Goal: Task Accomplishment & Management: Manage account settings

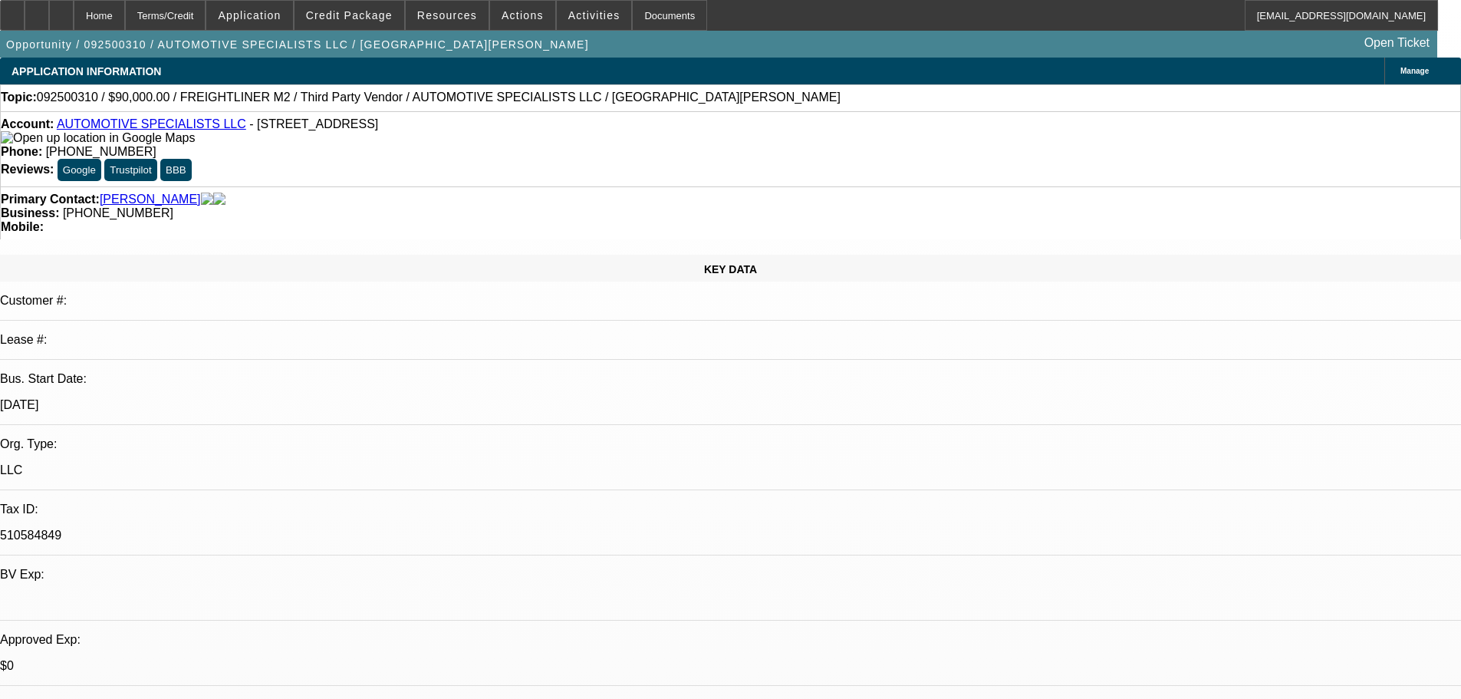
select select "0"
select select "2"
select select "0.1"
select select "4"
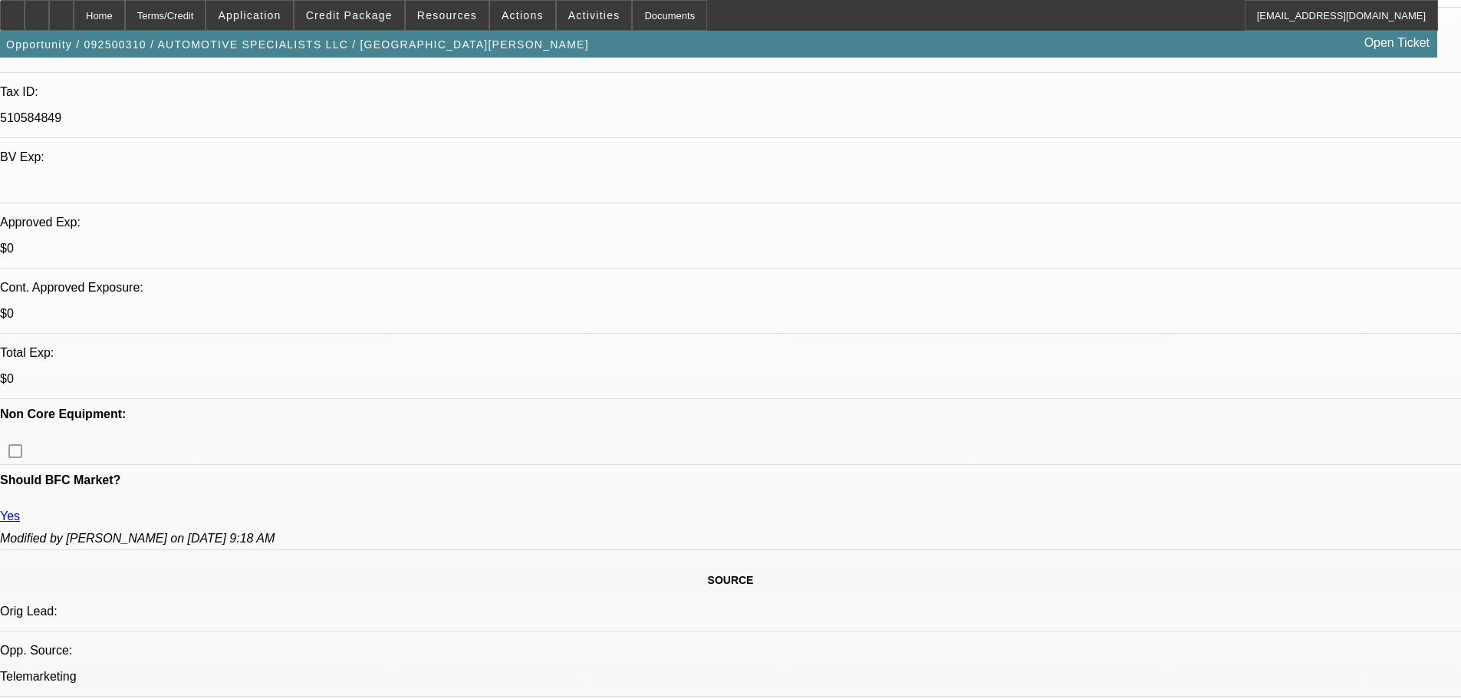
scroll to position [537, 0]
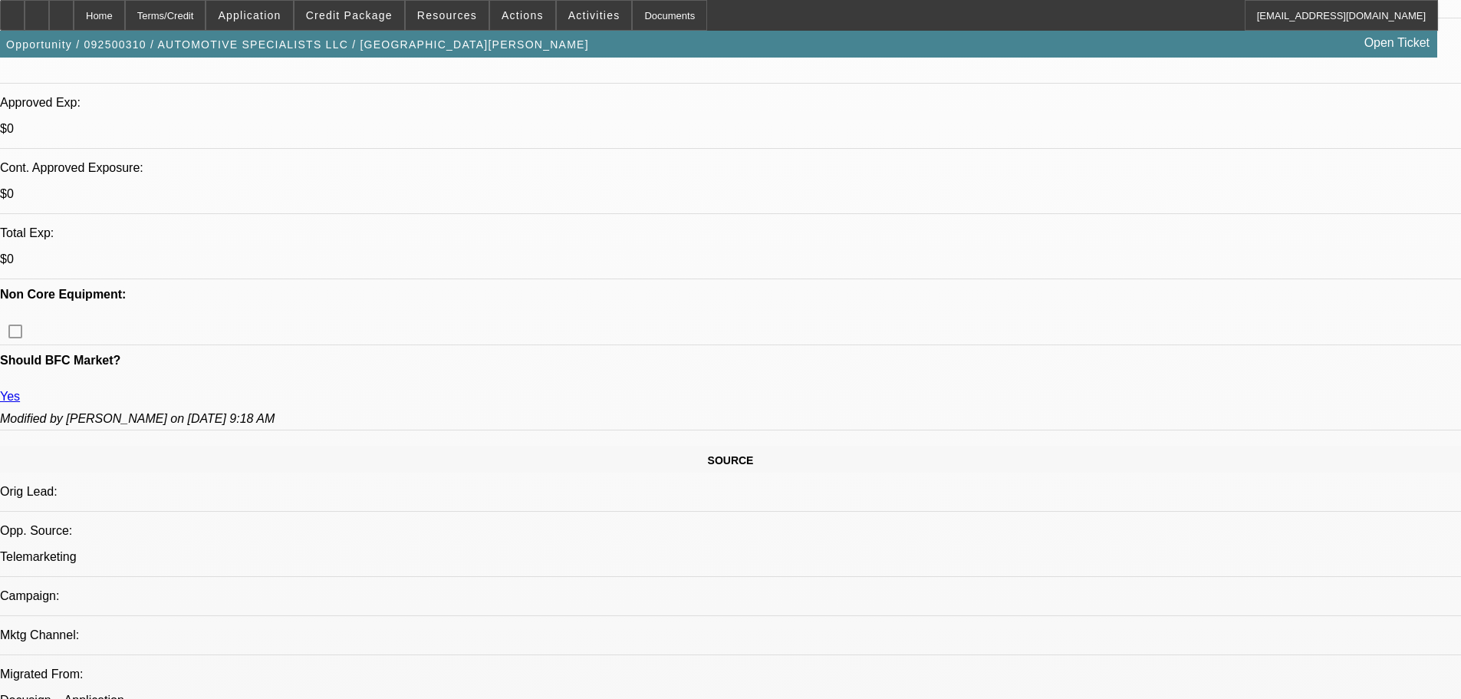
drag, startPoint x: 1175, startPoint y: 305, endPoint x: 1175, endPoint y: 279, distance: 26.1
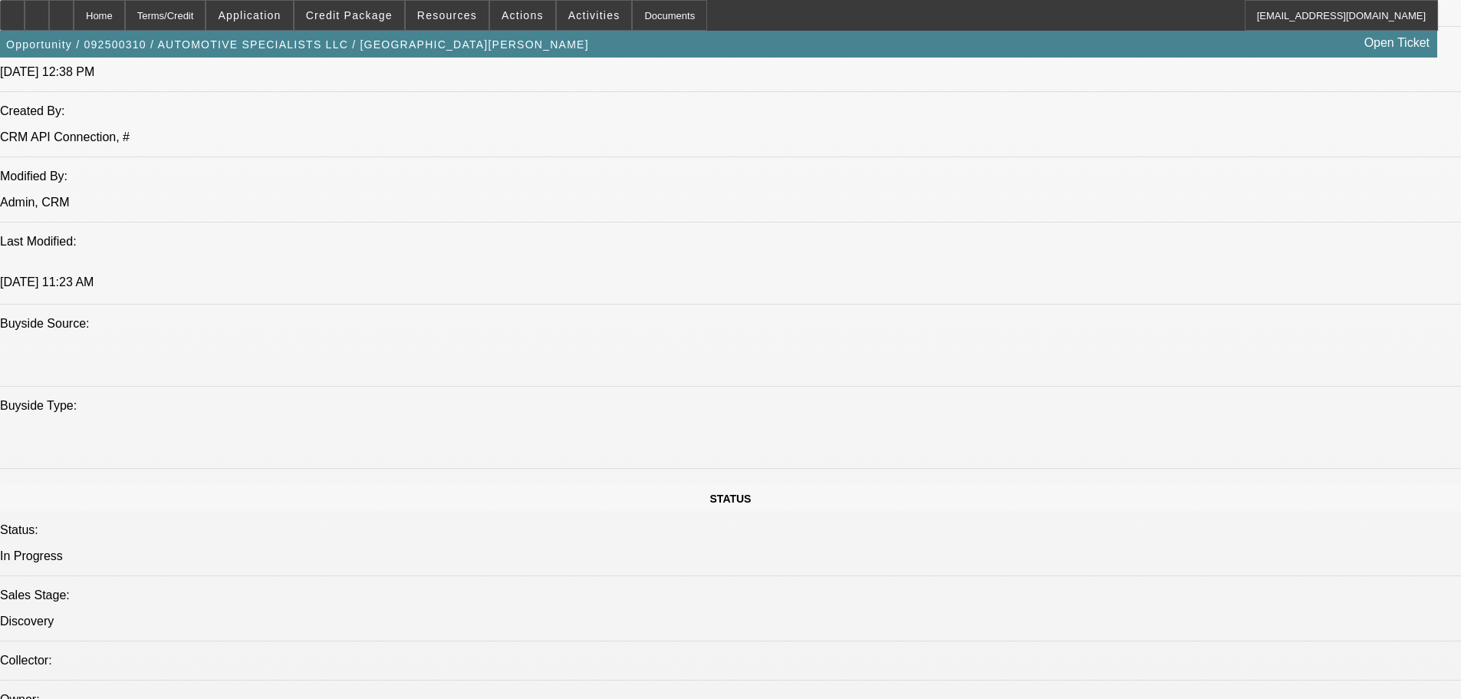
scroll to position [1381, 0]
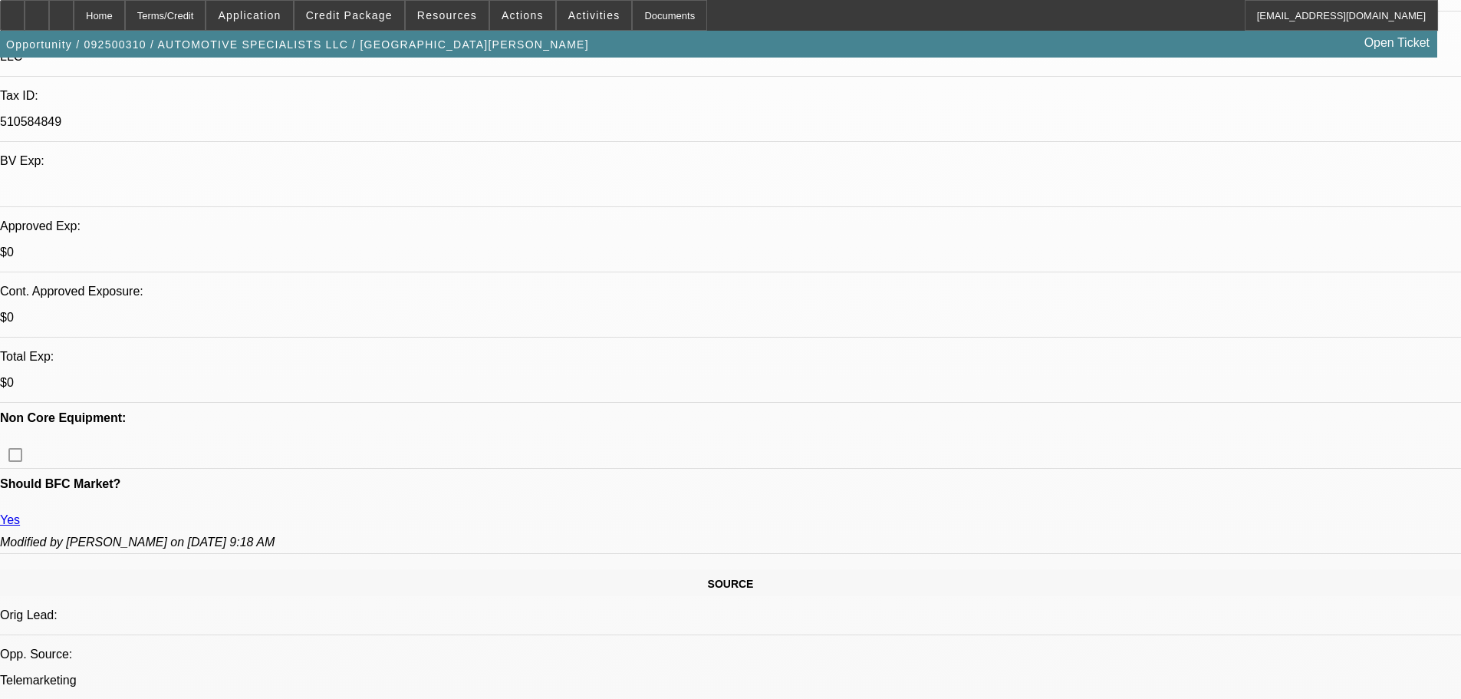
drag, startPoint x: 555, startPoint y: 295, endPoint x: 555, endPoint y: 242, distance: 52.9
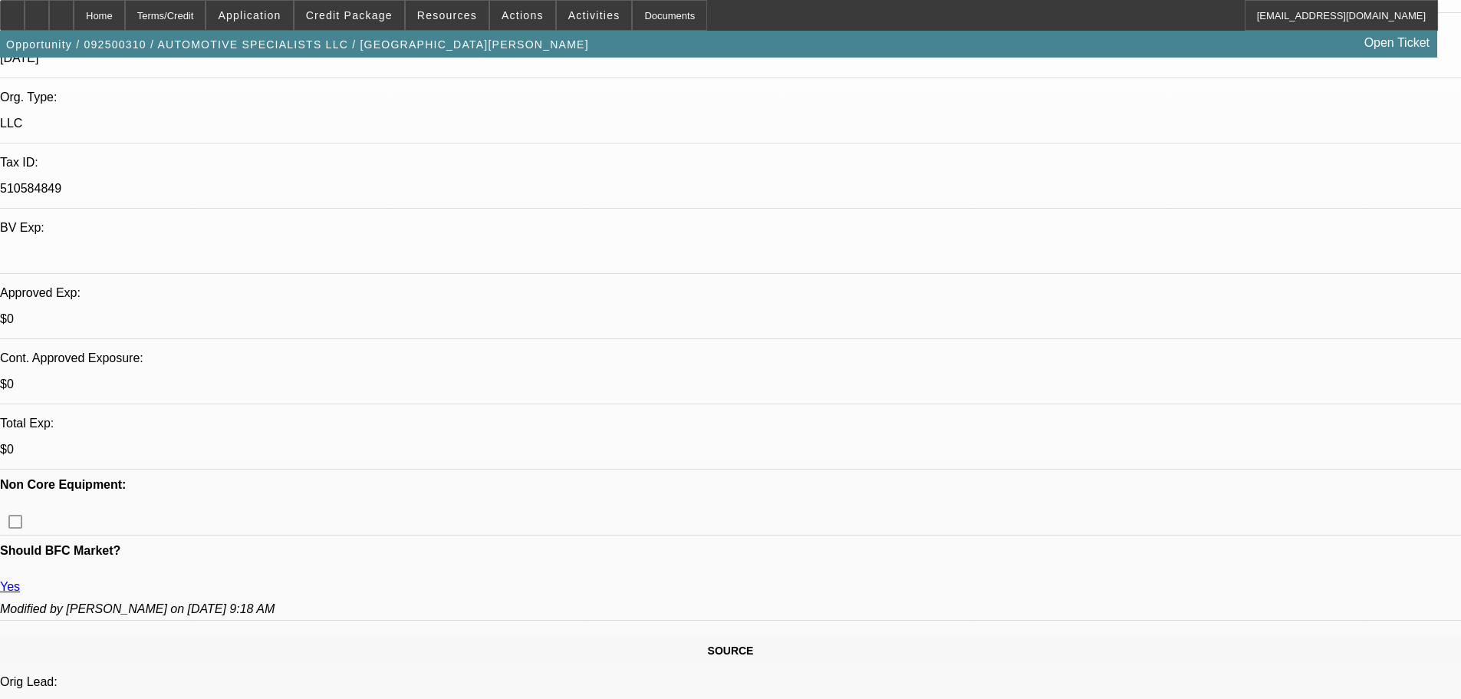
drag, startPoint x: 1206, startPoint y: 166, endPoint x: 1198, endPoint y: 168, distance: 8.6
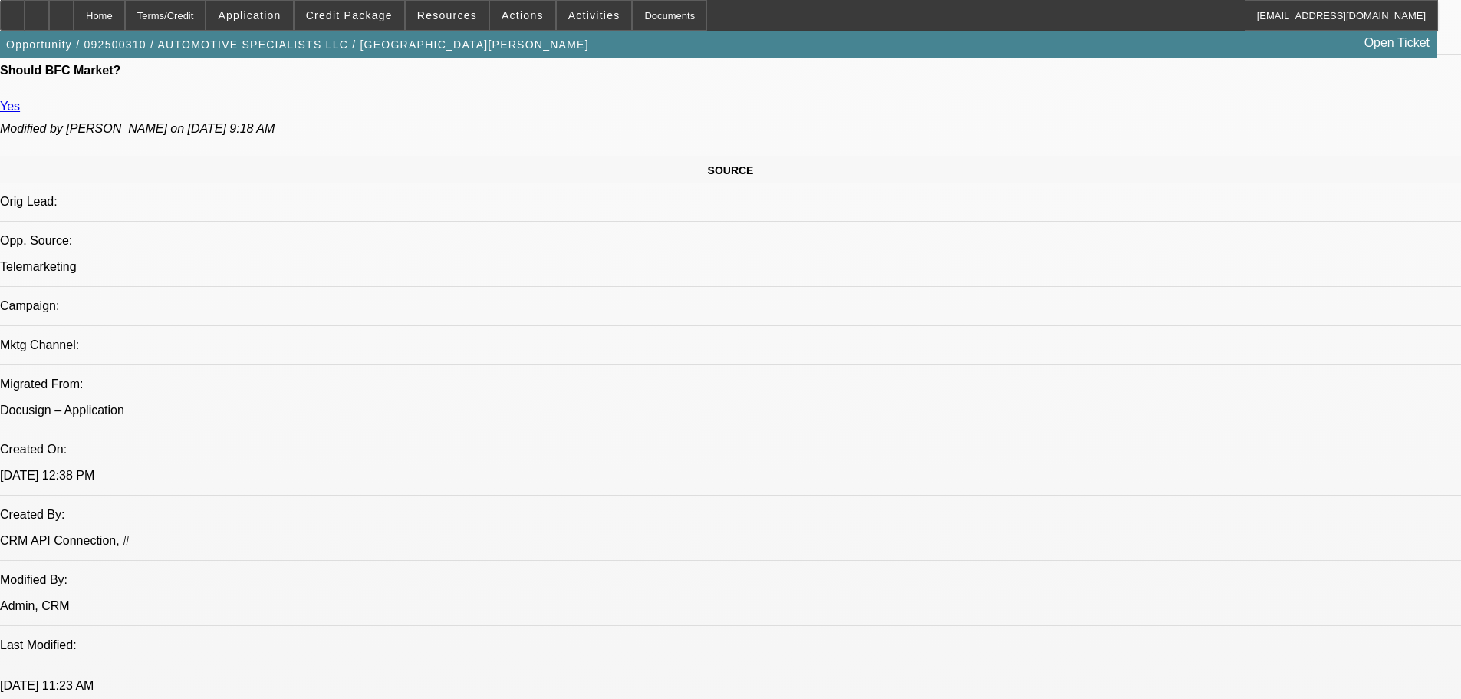
drag, startPoint x: 517, startPoint y: 269, endPoint x: 504, endPoint y: 390, distance: 121.2
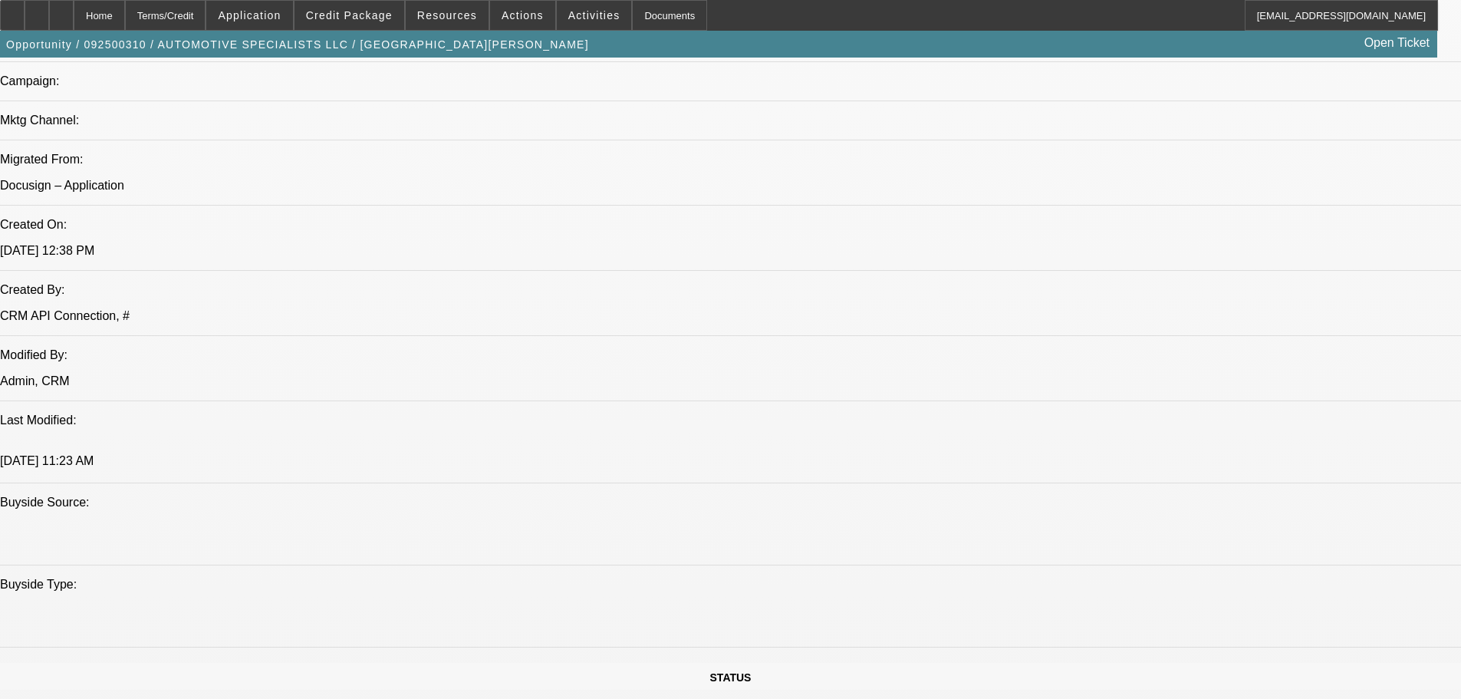
drag, startPoint x: 463, startPoint y: 369, endPoint x: 493, endPoint y: 344, distance: 38.6
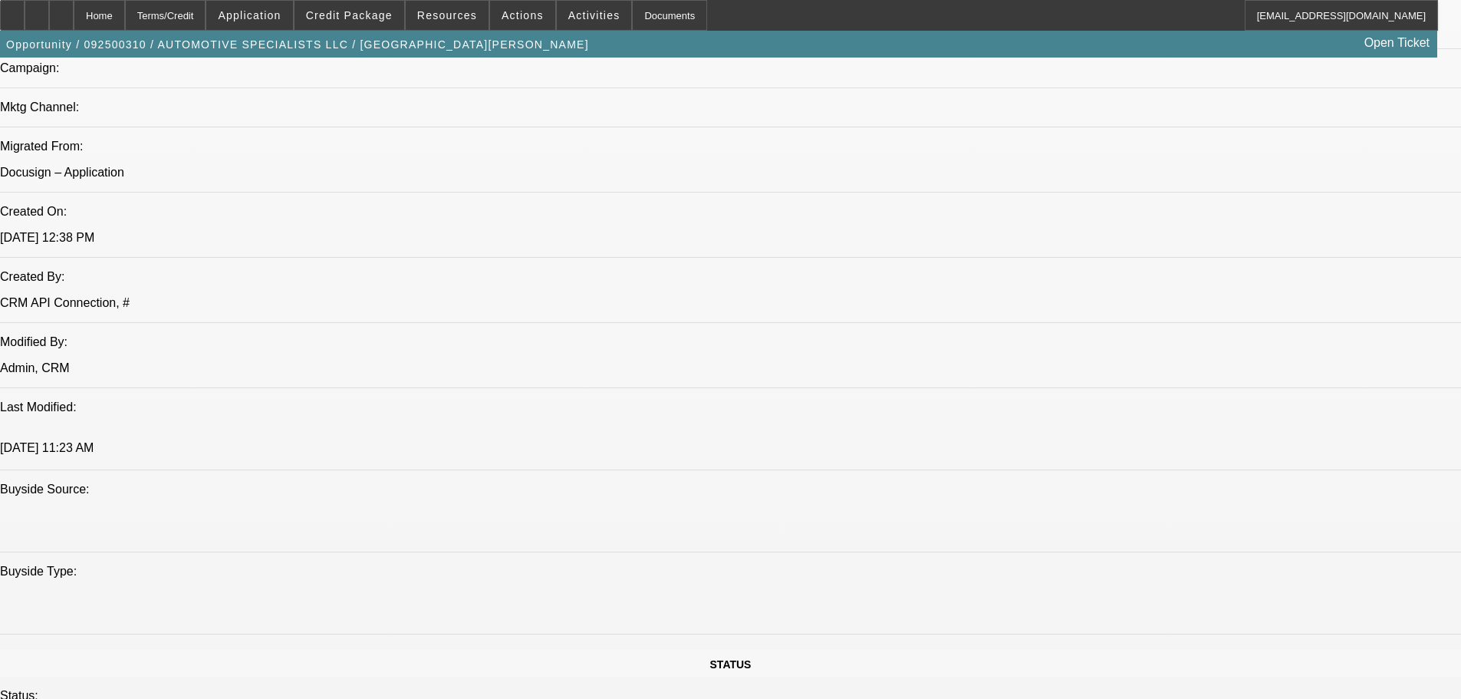
drag, startPoint x: 496, startPoint y: 332, endPoint x: 512, endPoint y: 305, distance: 31.3
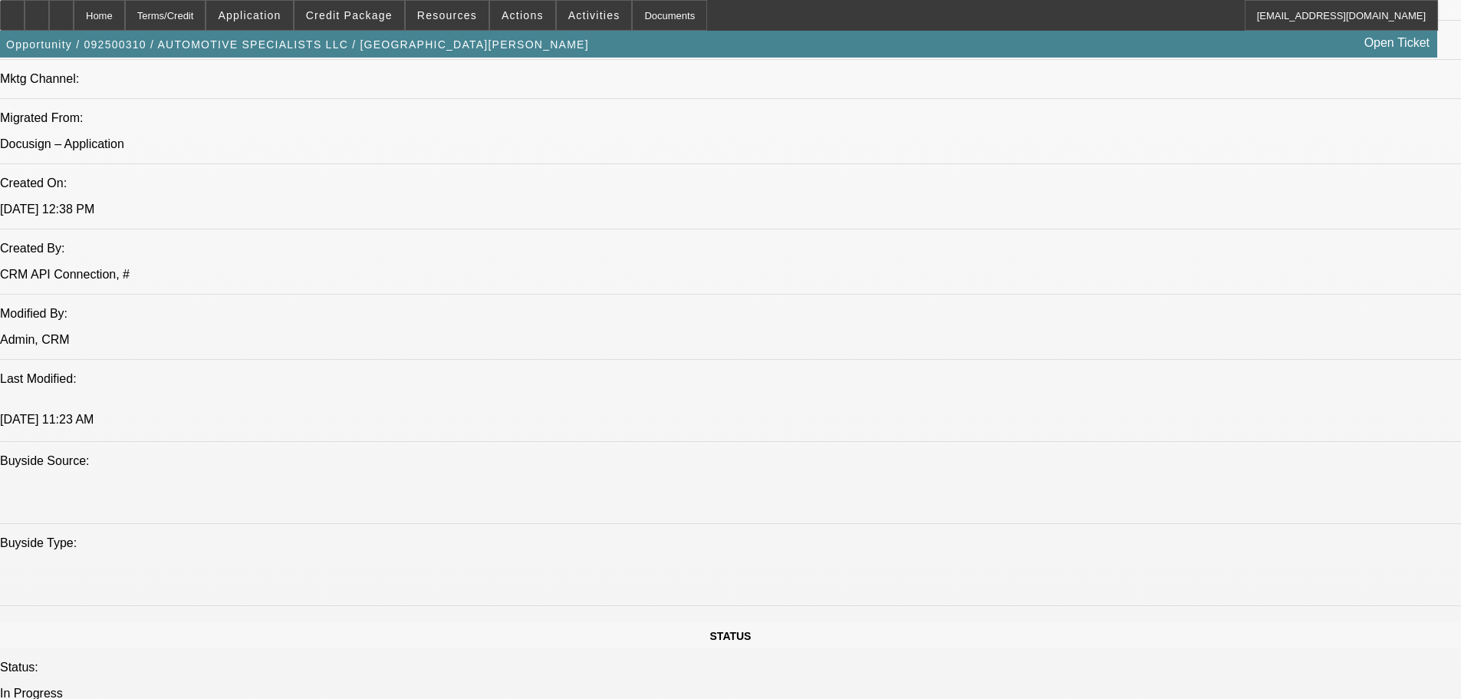
drag, startPoint x: 512, startPoint y: 305, endPoint x: 512, endPoint y: 334, distance: 28.4
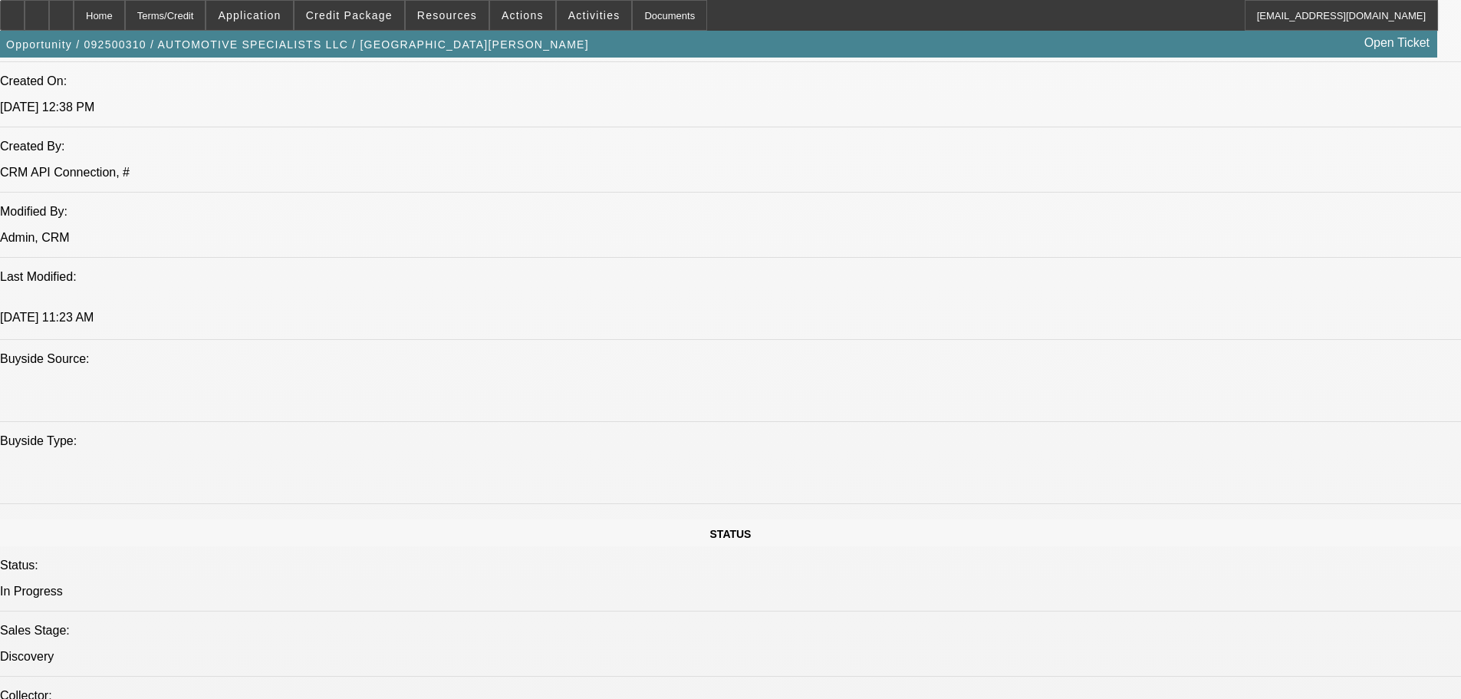
drag, startPoint x: 524, startPoint y: 266, endPoint x: 510, endPoint y: 385, distance: 119.7
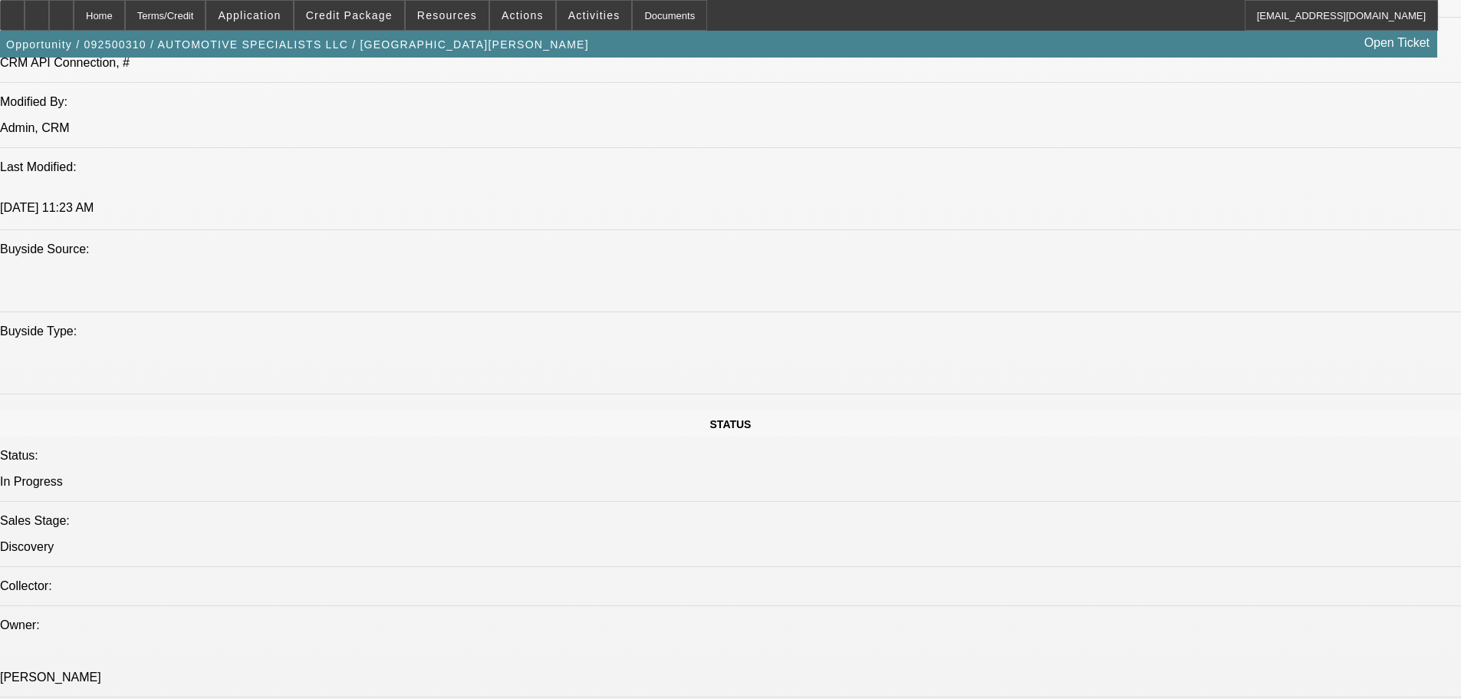
drag, startPoint x: 545, startPoint y: 223, endPoint x: 558, endPoint y: 170, distance: 54.3
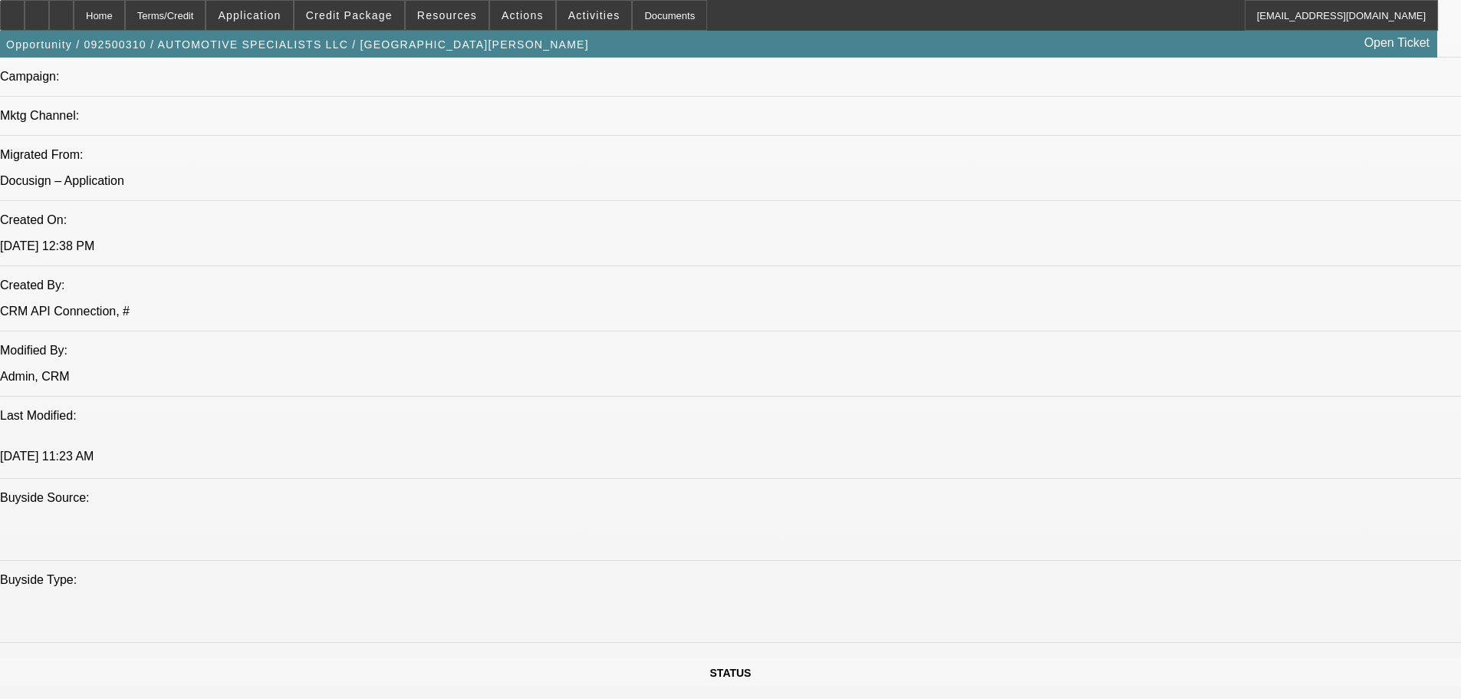
scroll to position [0, 0]
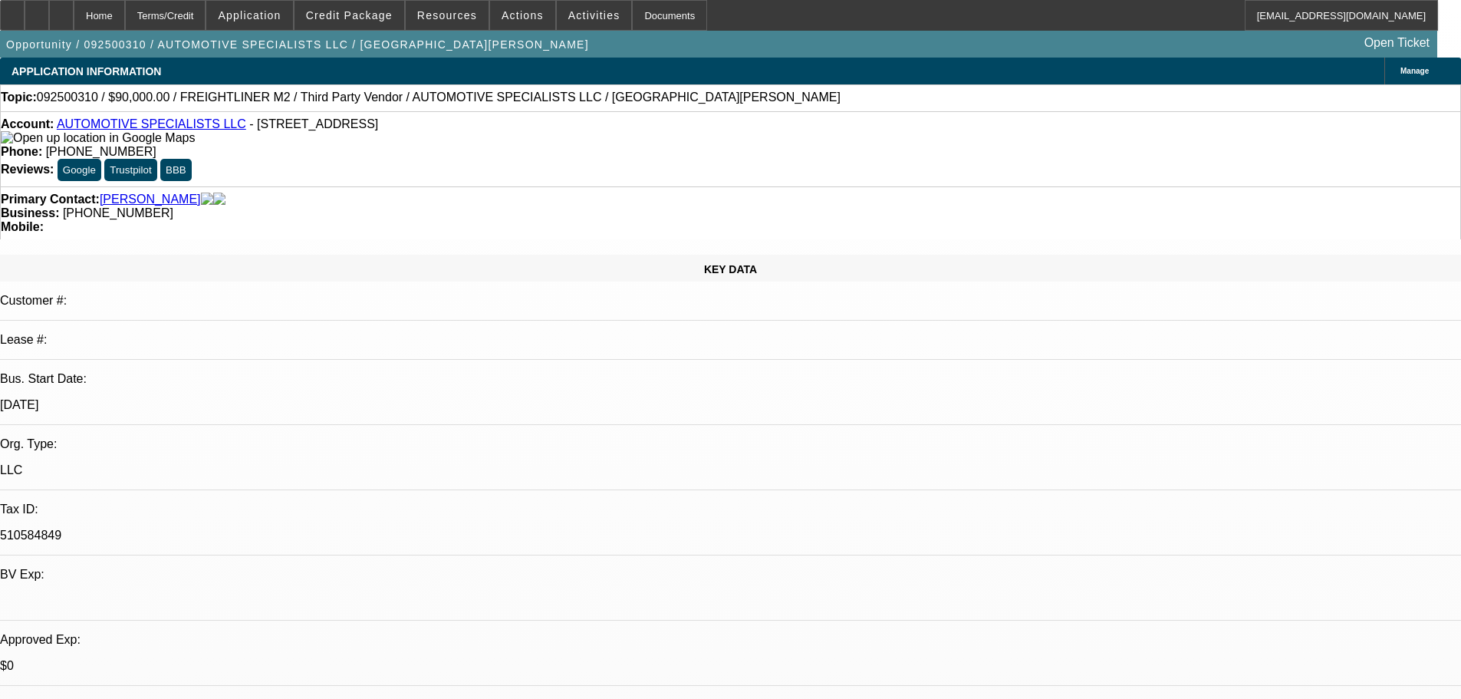
drag, startPoint x: 568, startPoint y: 491, endPoint x: 597, endPoint y: 221, distance: 271.6
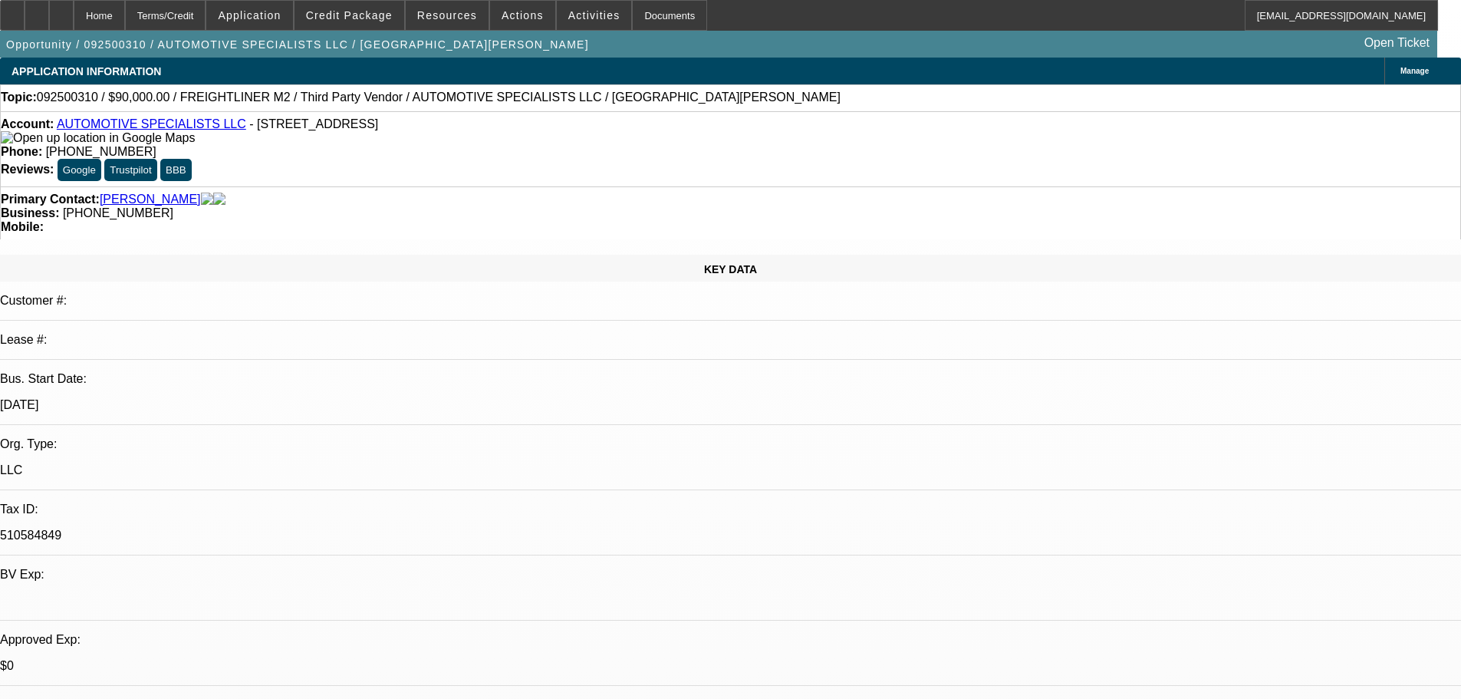
drag, startPoint x: 1178, startPoint y: 188, endPoint x: 1178, endPoint y: 160, distance: 28.4
drag, startPoint x: 1113, startPoint y: 173, endPoint x: 1115, endPoint y: 156, distance: 17.7
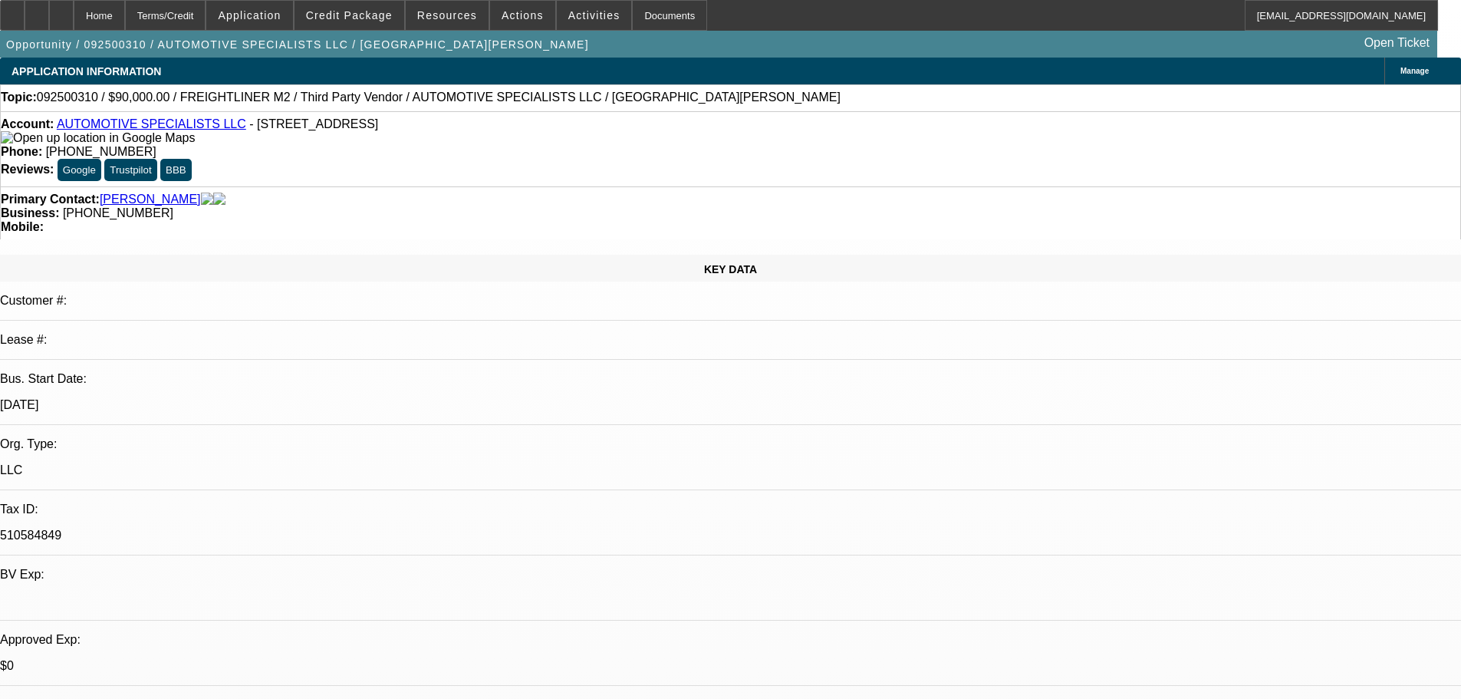
drag, startPoint x: 1158, startPoint y: 176, endPoint x: 1174, endPoint y: 184, distance: 17.2
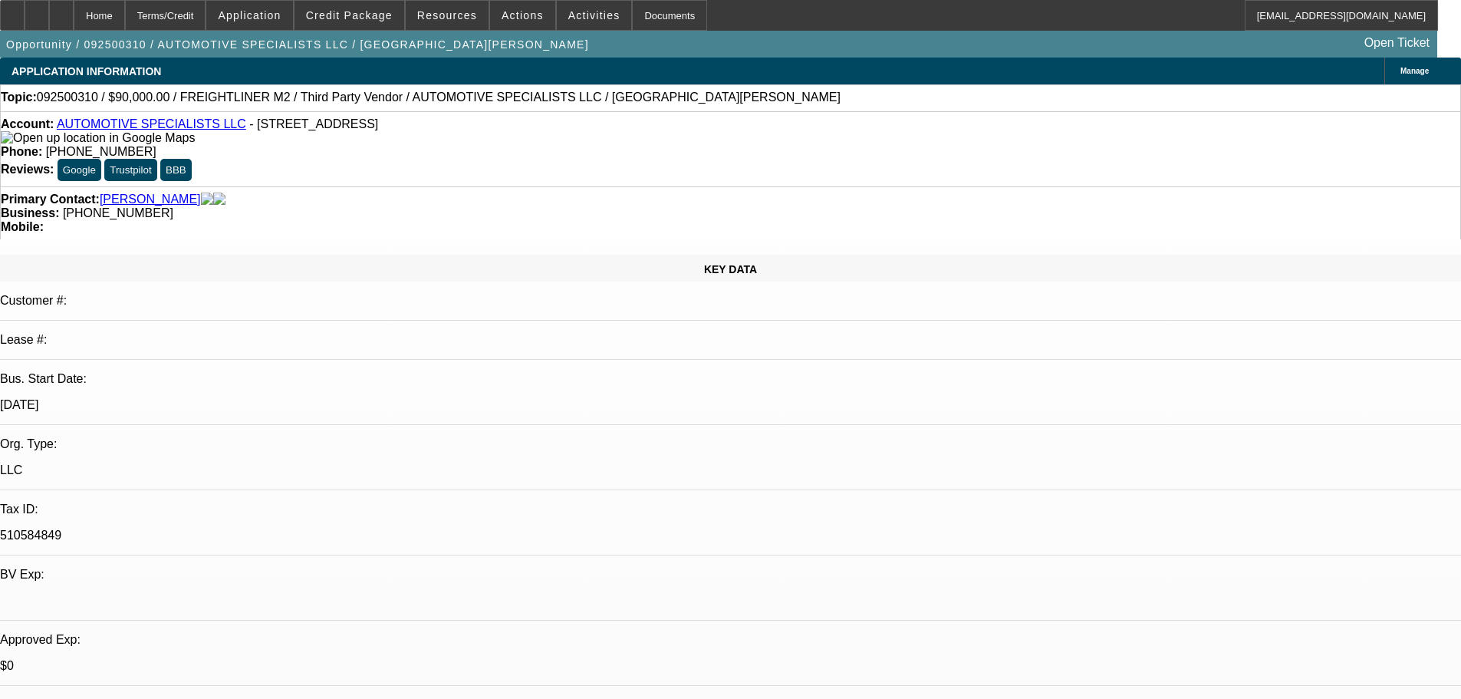
drag, startPoint x: 1043, startPoint y: 485, endPoint x: 990, endPoint y: 443, distance: 67.7
copy div "9/16 TT hector, going to have CPA send me something showing he william guy isnt…"
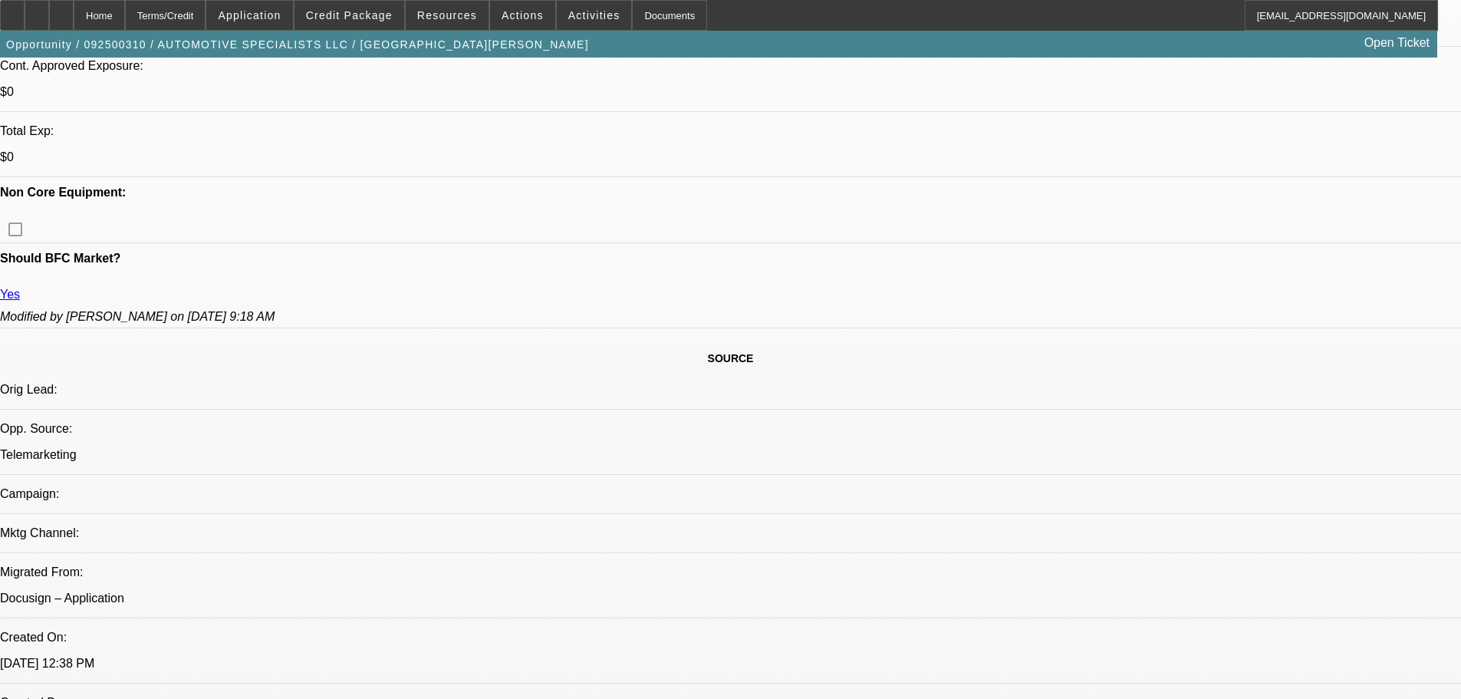
drag, startPoint x: 678, startPoint y: 522, endPoint x: 691, endPoint y: 732, distance: 210.6
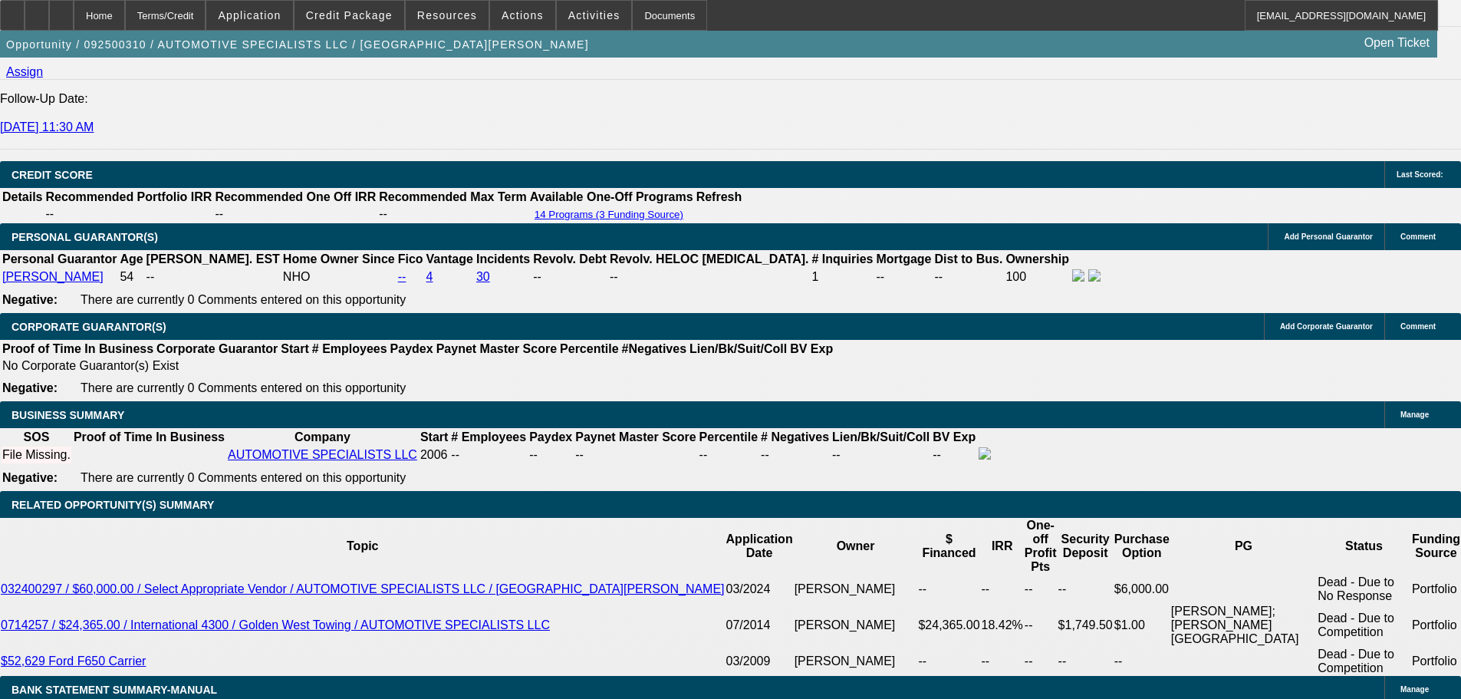
scroll to position [1670, 0]
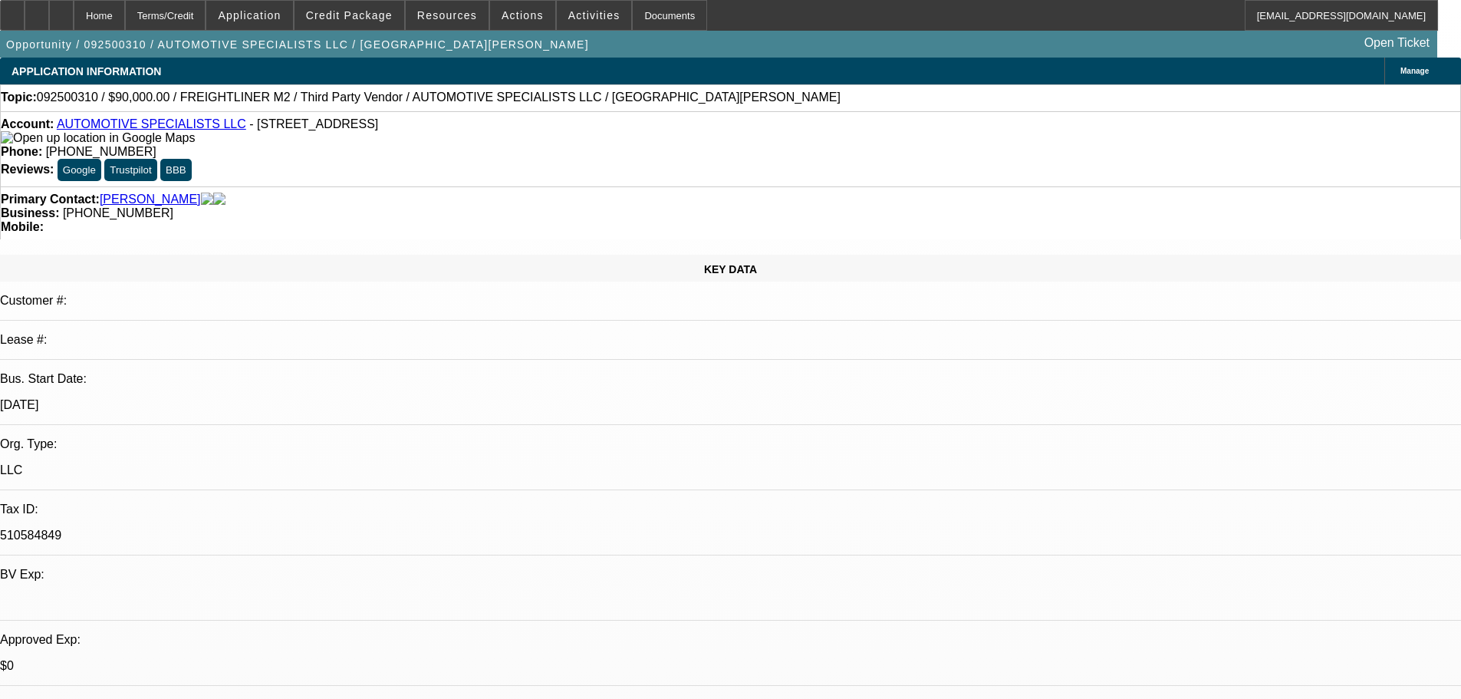
drag, startPoint x: 677, startPoint y: 439, endPoint x: 822, endPoint y: -51, distance: 510.5
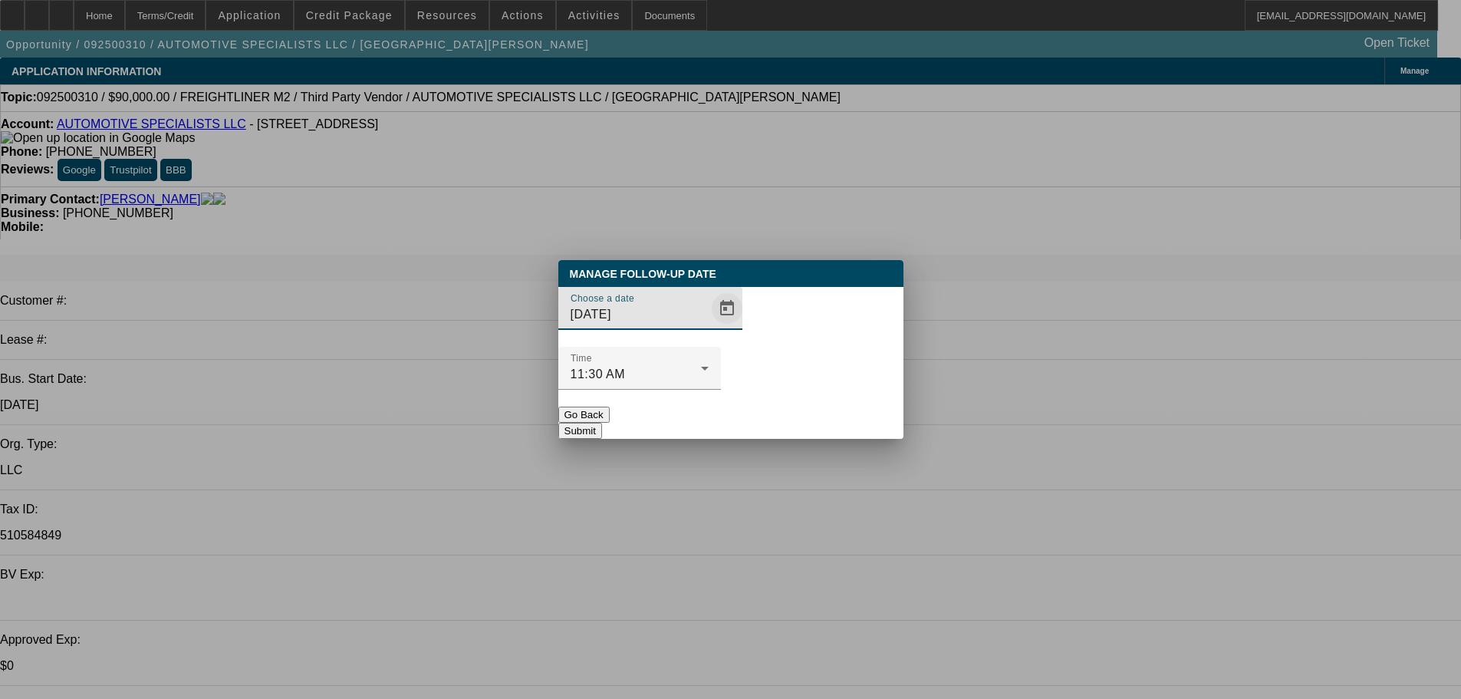
click at [717, 327] on span "Open calendar" at bounding box center [727, 308] width 37 height 37
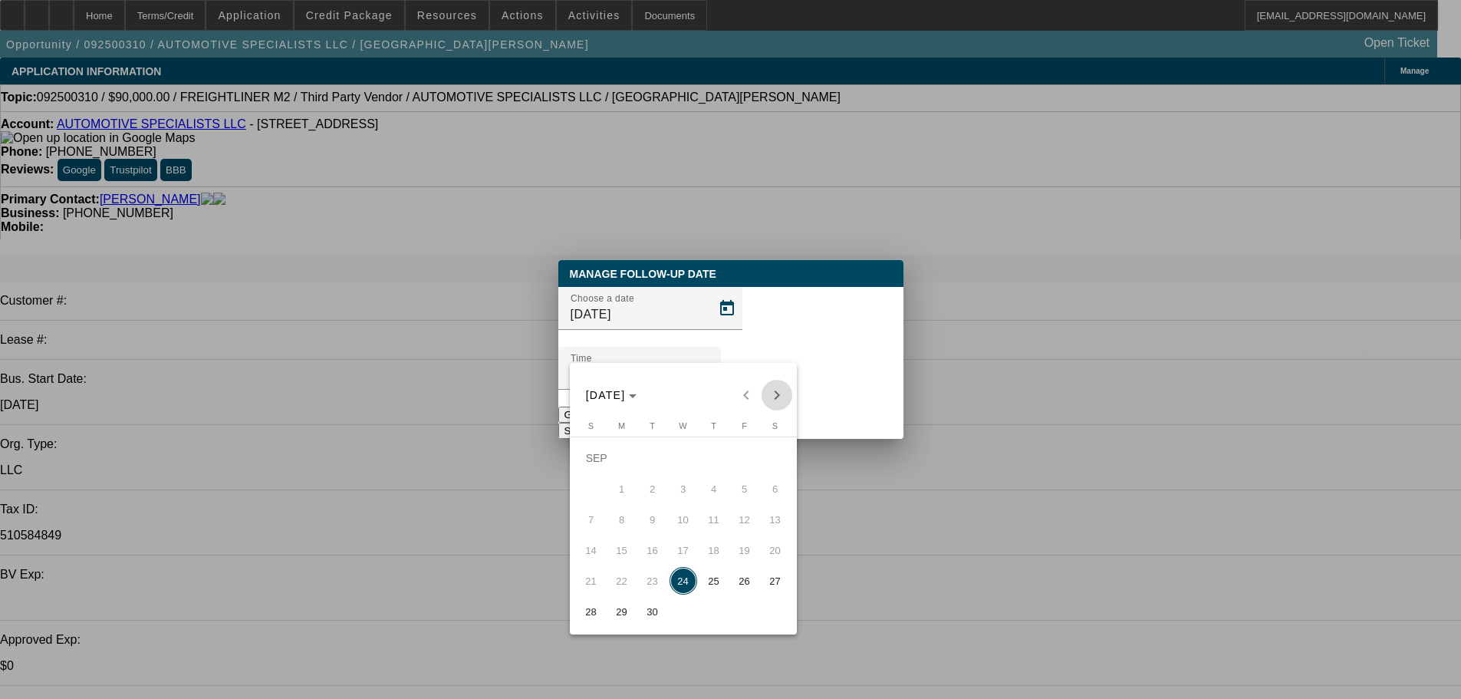
click at [783, 394] on span "Next month" at bounding box center [777, 395] width 31 height 31
click at [684, 472] on span "1" at bounding box center [684, 458] width 28 height 28
type input "10/1/2025"
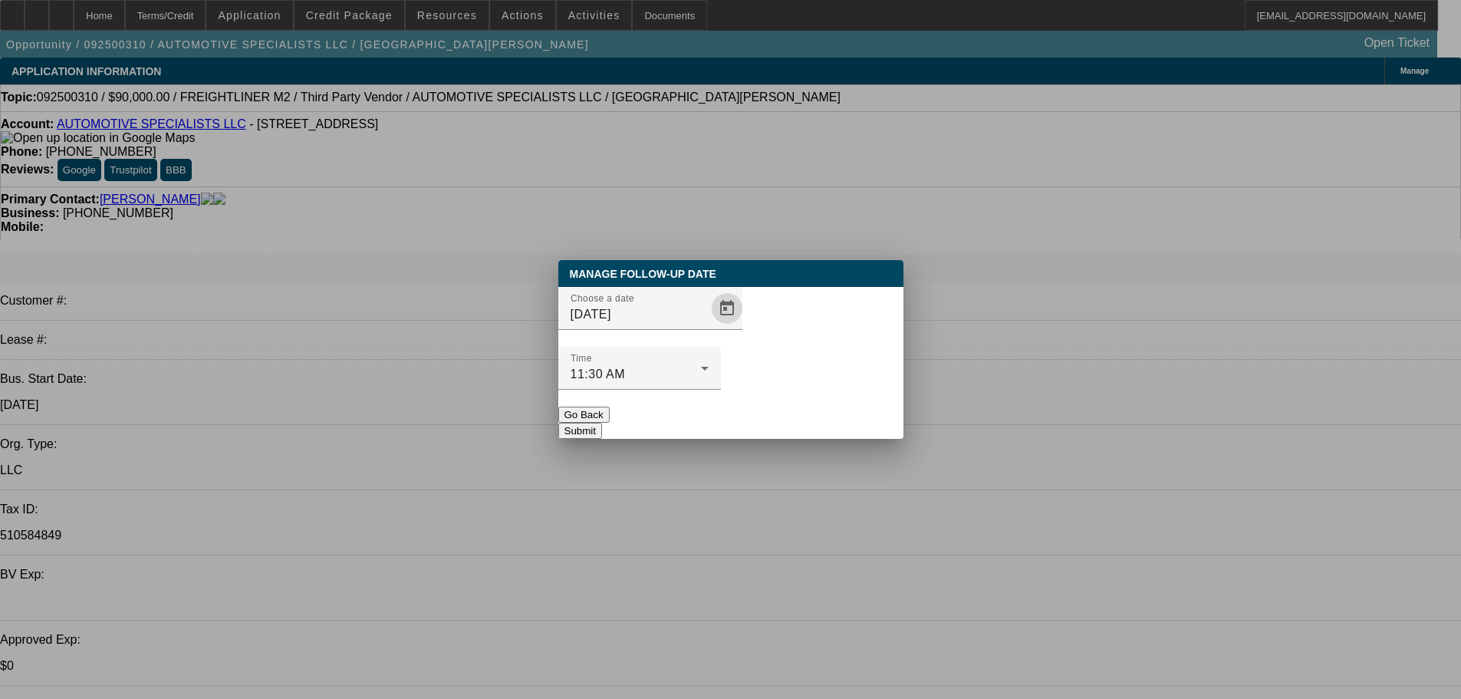
click at [721, 390] on div at bounding box center [640, 398] width 163 height 17
click at [602, 423] on button "Submit" at bounding box center [581, 431] width 44 height 16
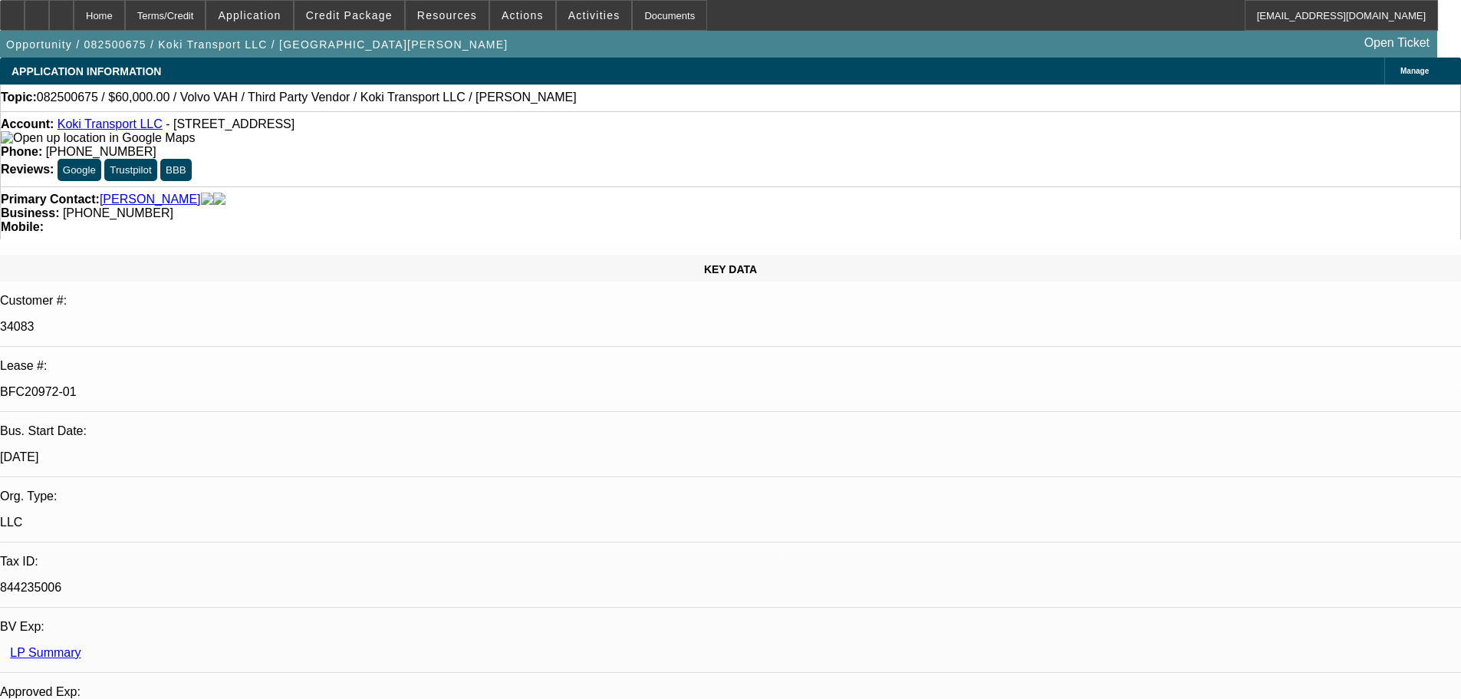
select select "0.2"
select select "2"
select select "0"
select select "6"
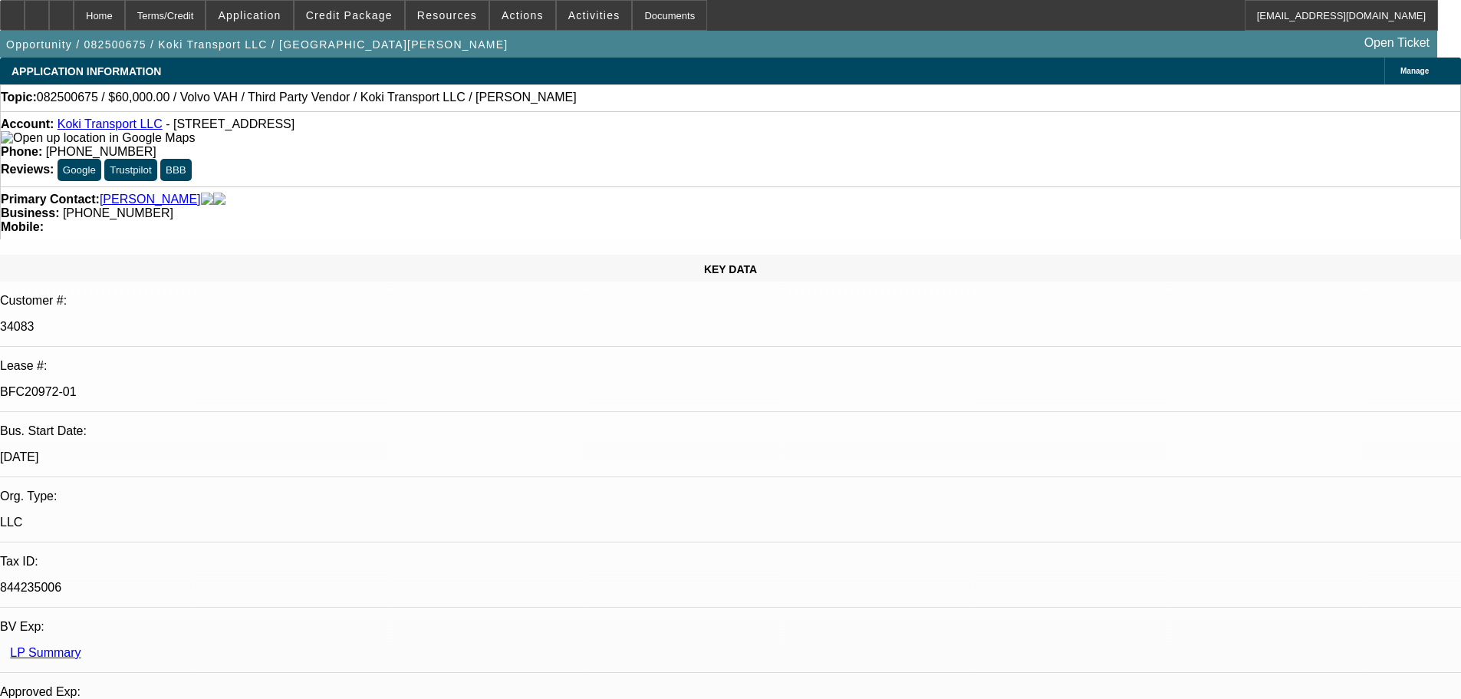
select select "0"
select select "2"
select select "0.1"
select select "4"
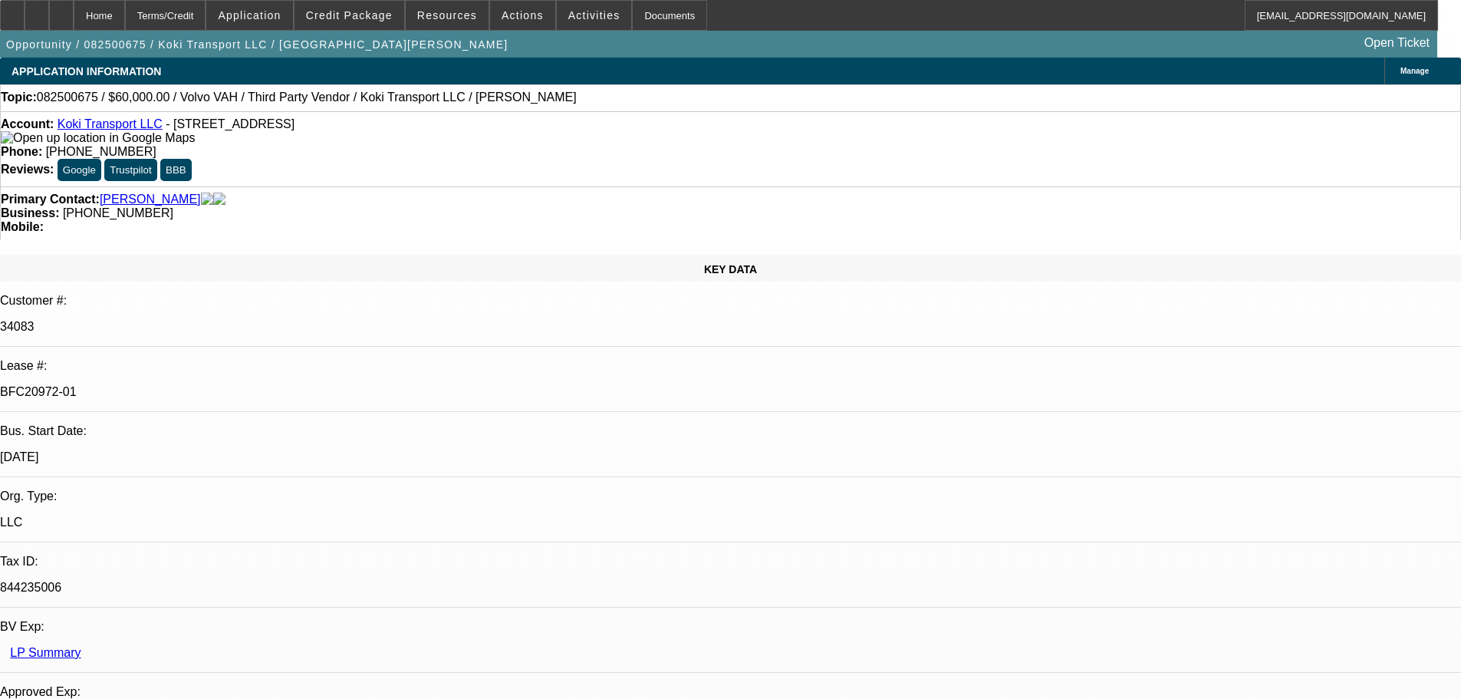
select select "0.2"
select select "2"
select select "0.1"
select select "4"
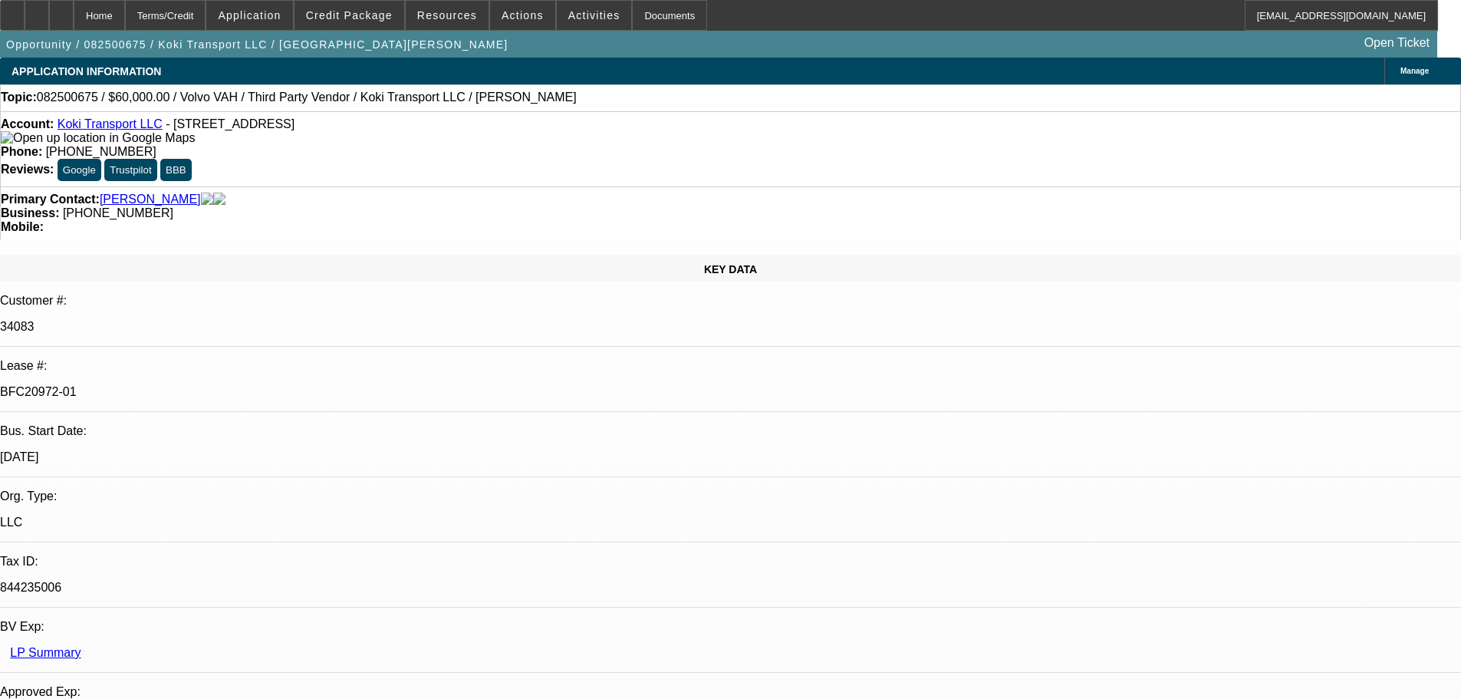
select select "0.15"
select select "2"
select select "0.1"
select select "4"
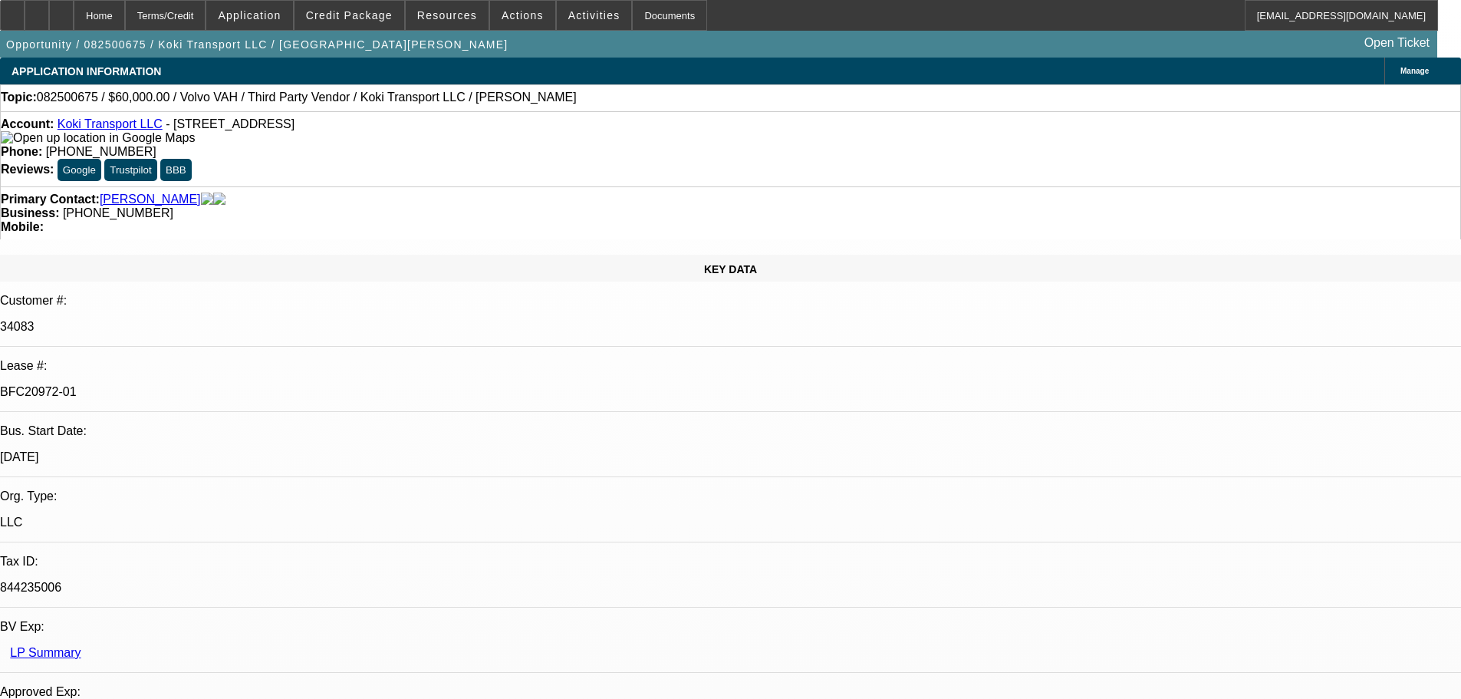
scroll to position [90, 0]
click at [74, 9] on div at bounding box center [61, 15] width 25 height 31
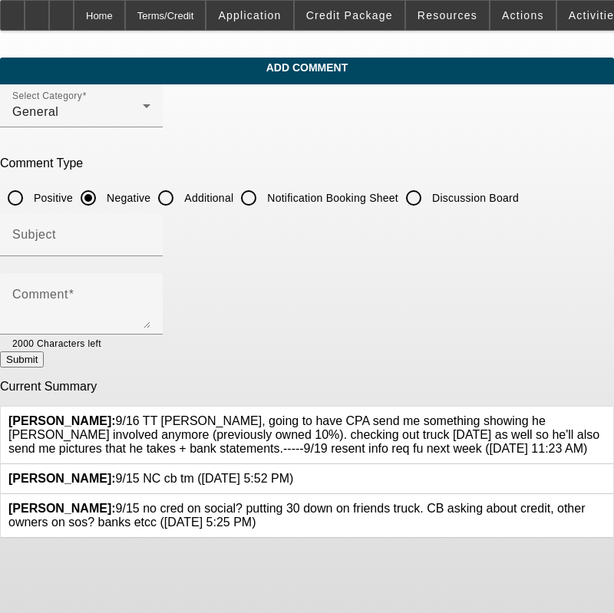
click at [429, 209] on input "Discussion Board" at bounding box center [413, 198] width 31 height 31
radio input "true"
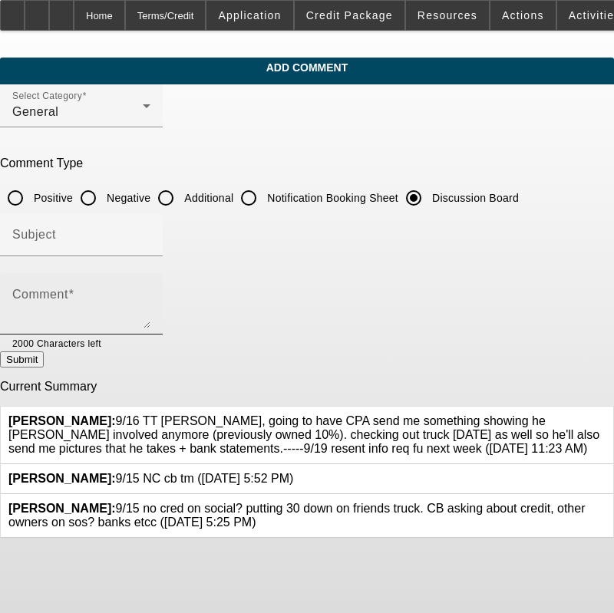
click at [150, 288] on div "Comment" at bounding box center [81, 303] width 138 height 61
paste textarea "9/16 TT hector, going to have CPA send me something showing he william guy isnt…"
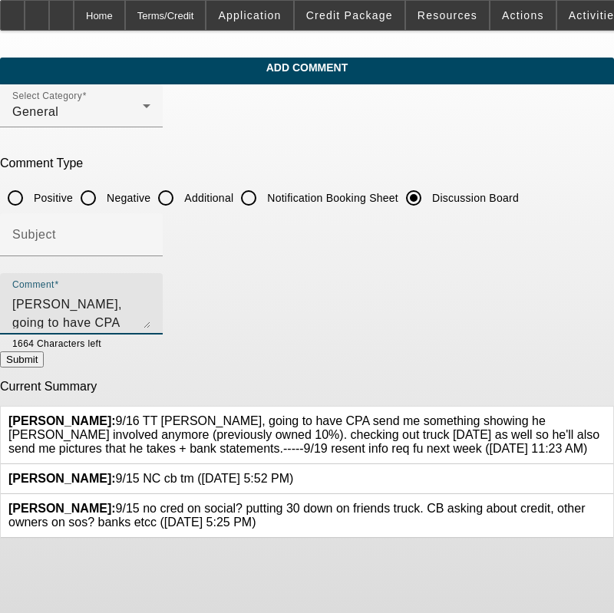
scroll to position [33, 0]
type textarea "9/16 TT hector, going to have CPA send me something showing he william guy isnt…"
click at [44, 359] on button "Submit" at bounding box center [22, 359] width 44 height 16
radio input "true"
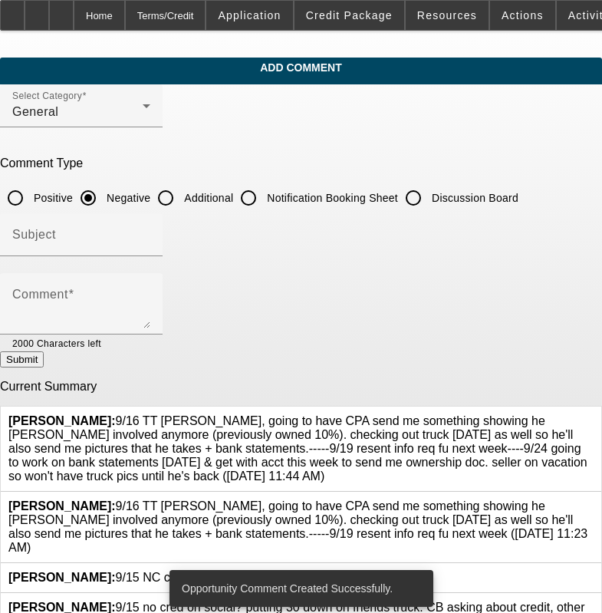
click at [594, 499] on icon at bounding box center [594, 499] width 0 height 0
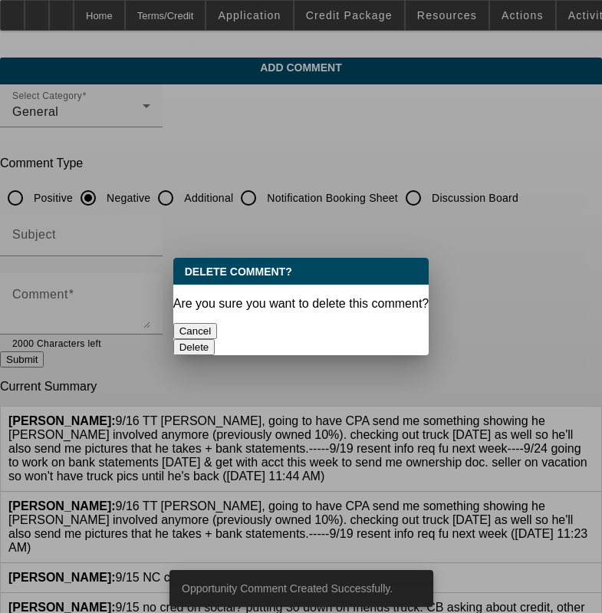
click at [216, 339] on button "Delete" at bounding box center [194, 347] width 42 height 16
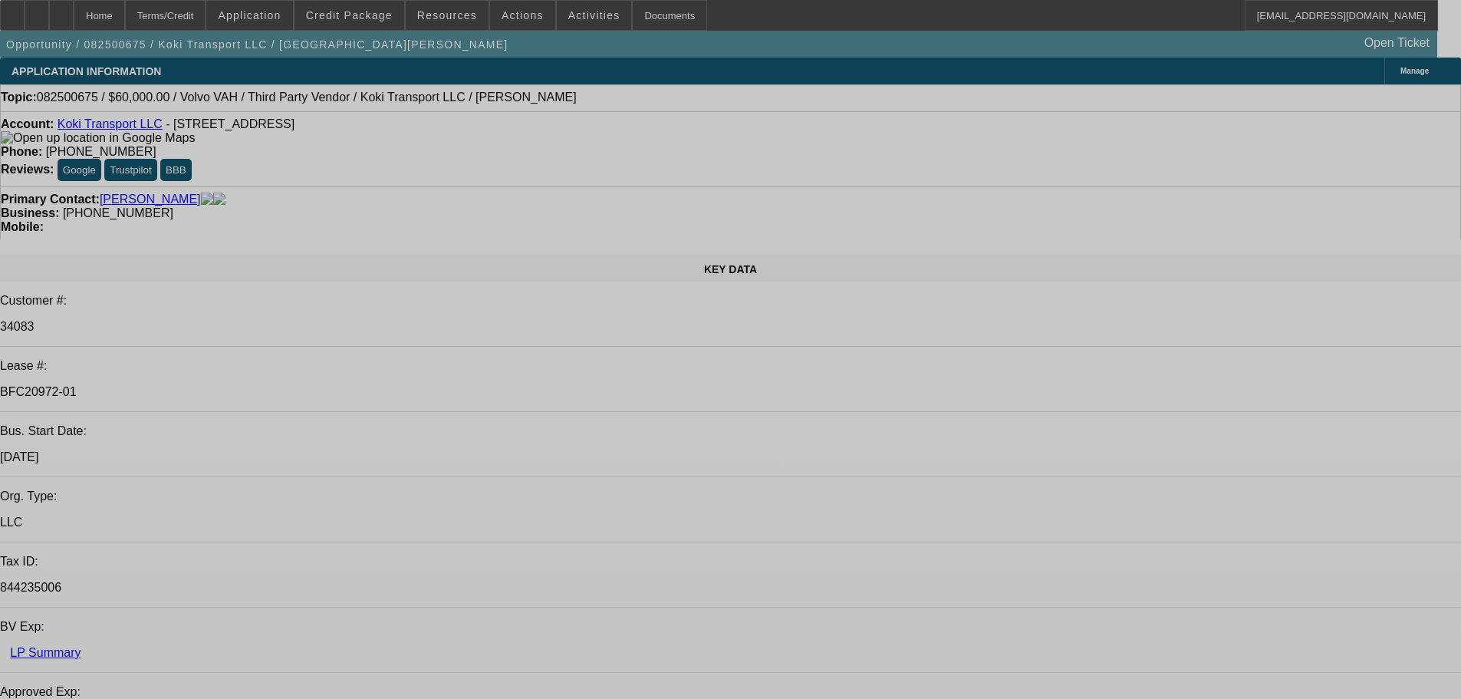
select select "0.2"
select select "2"
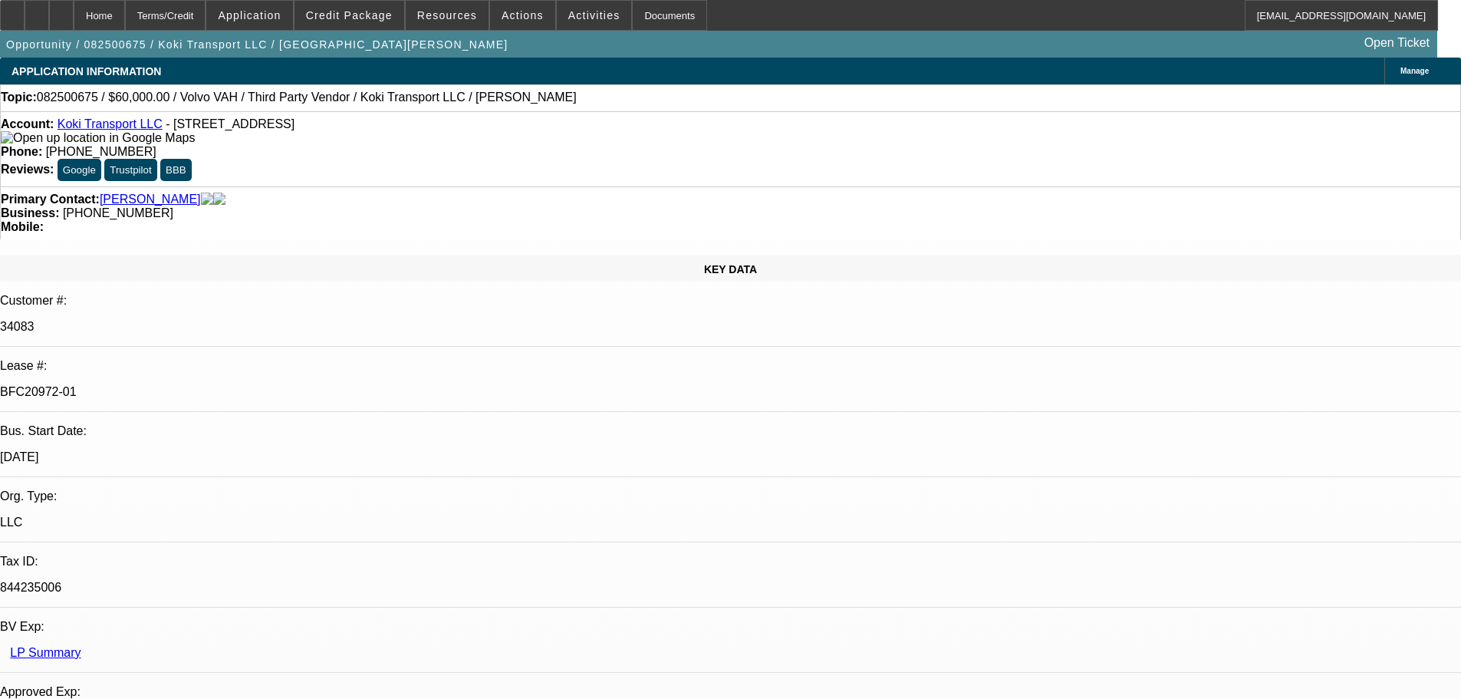
select select "2"
select select "0"
select select "6"
select select "0"
select select "2"
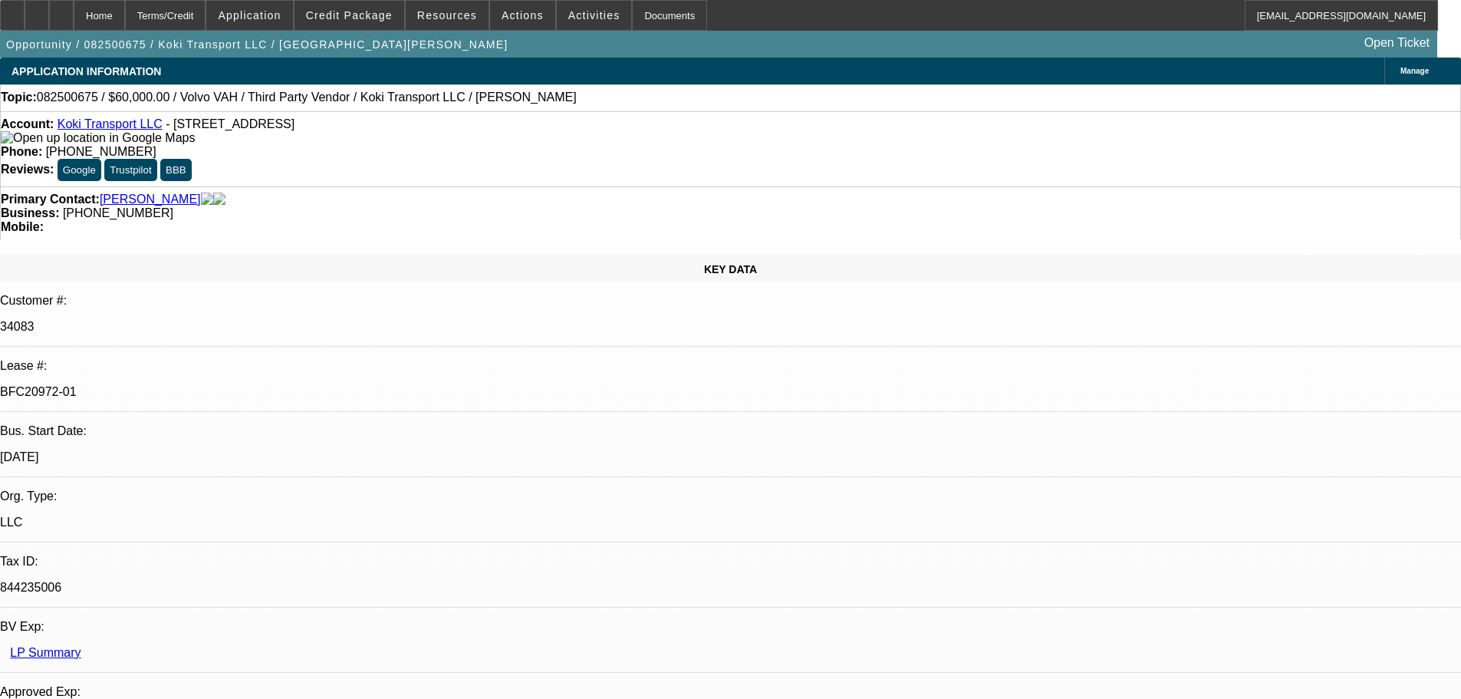
select select "2"
select select "0.1"
select select "4"
select select "0.2"
select select "2"
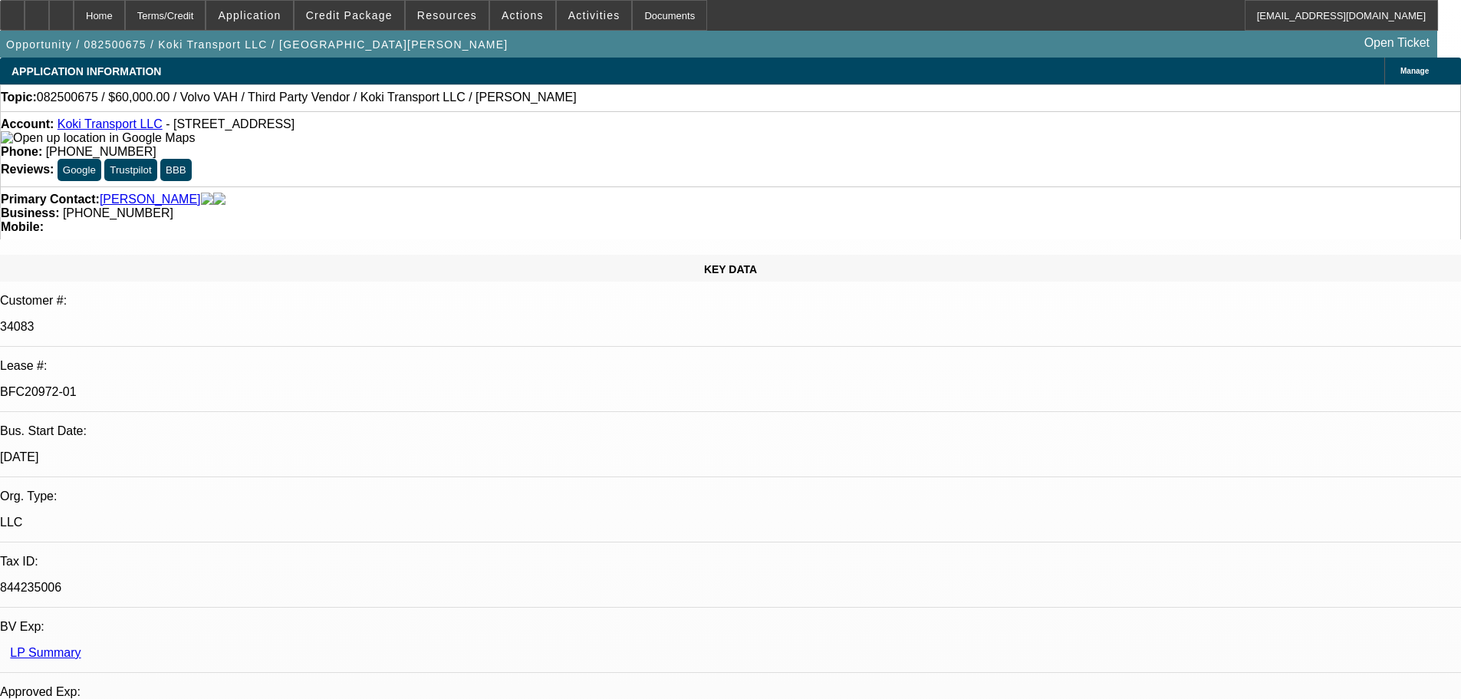
select select "2"
select select "0.1"
select select "4"
select select "0.15"
select select "2"
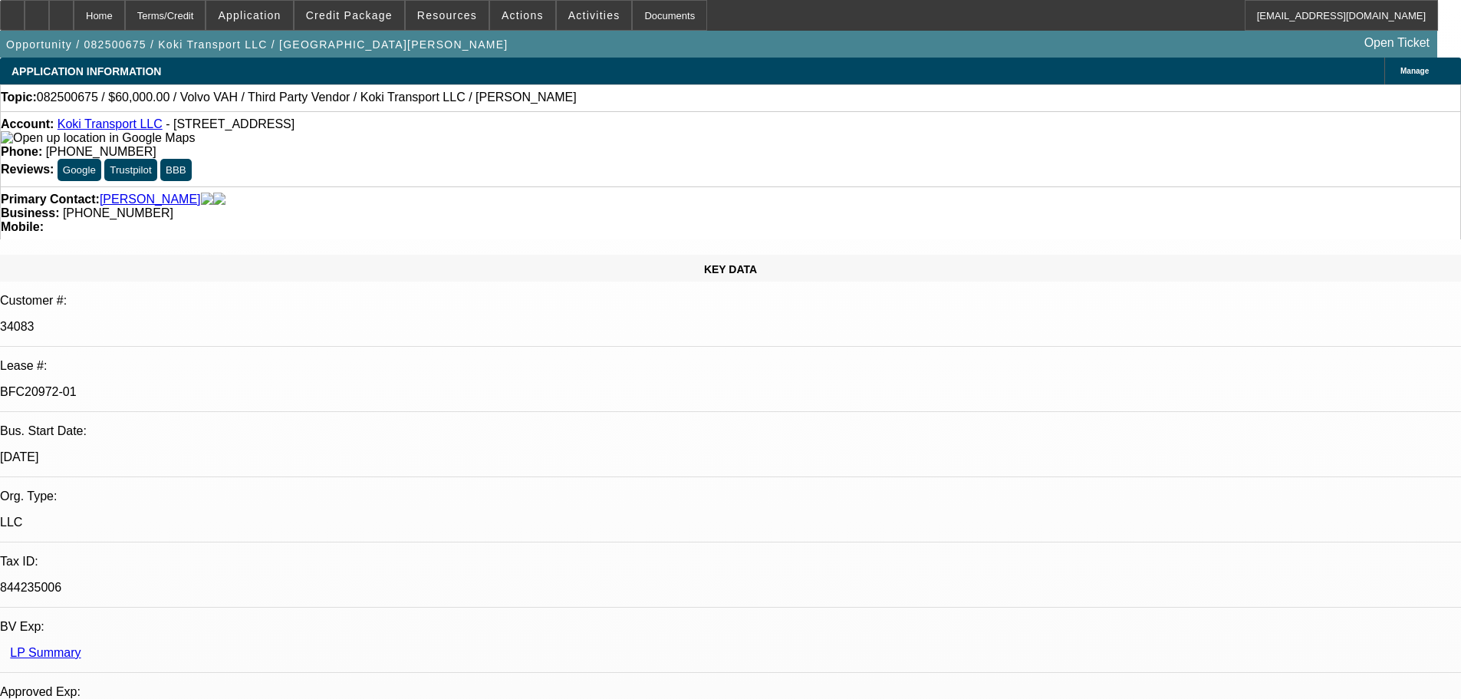
select select "2"
select select "0.1"
select select "4"
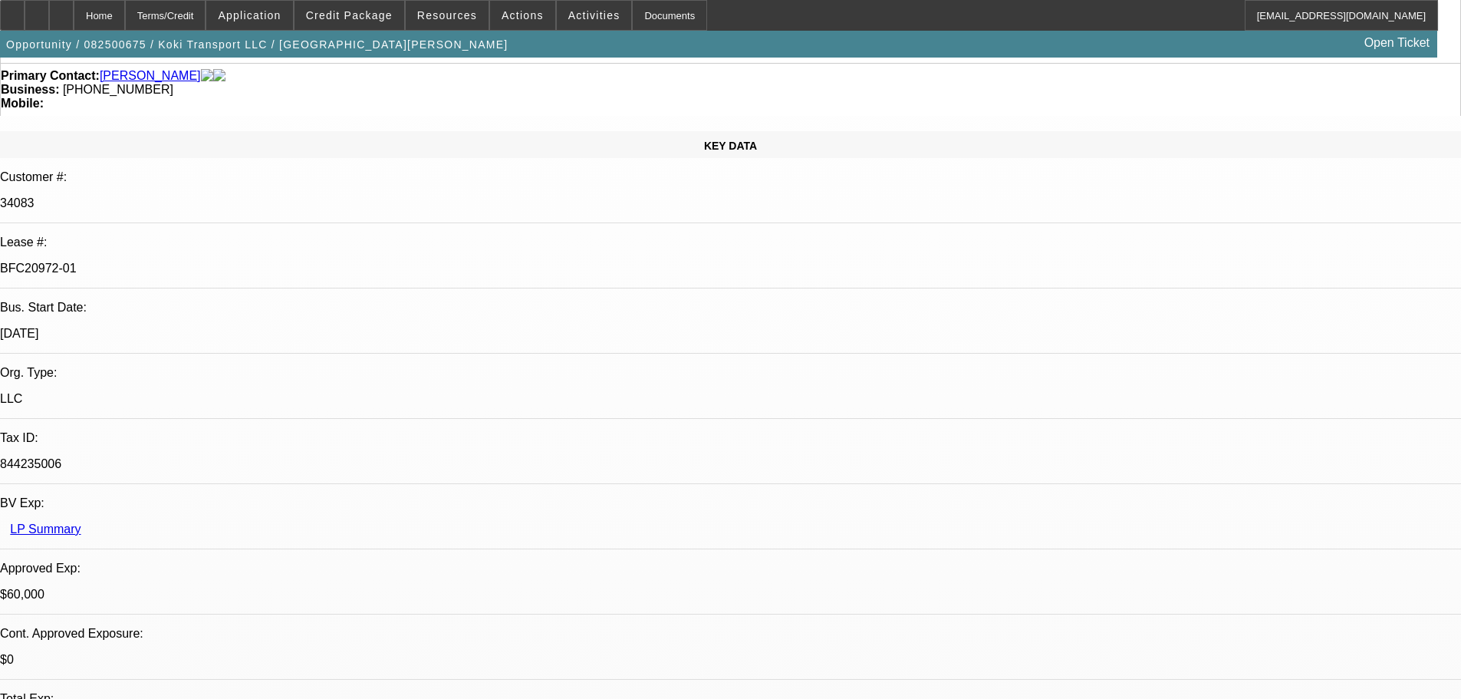
scroll to position [230, 0]
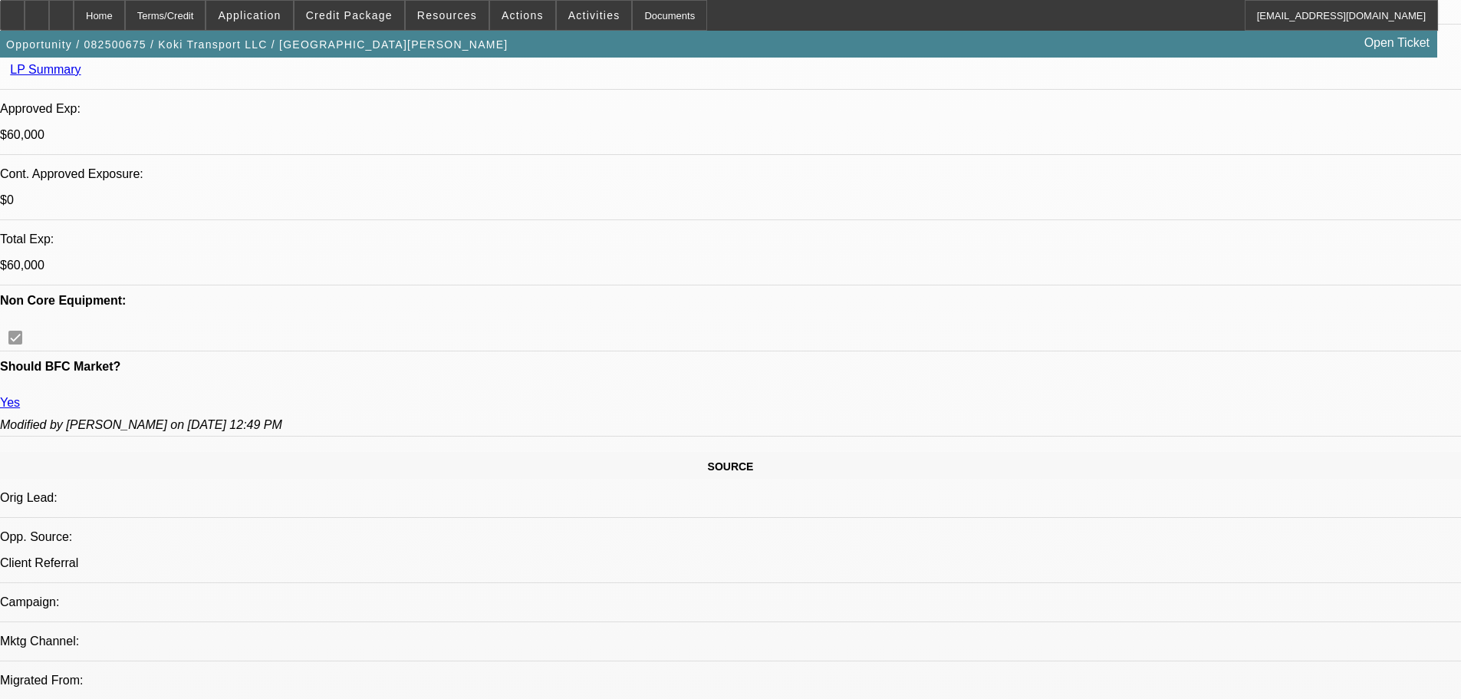
scroll to position [460, 0]
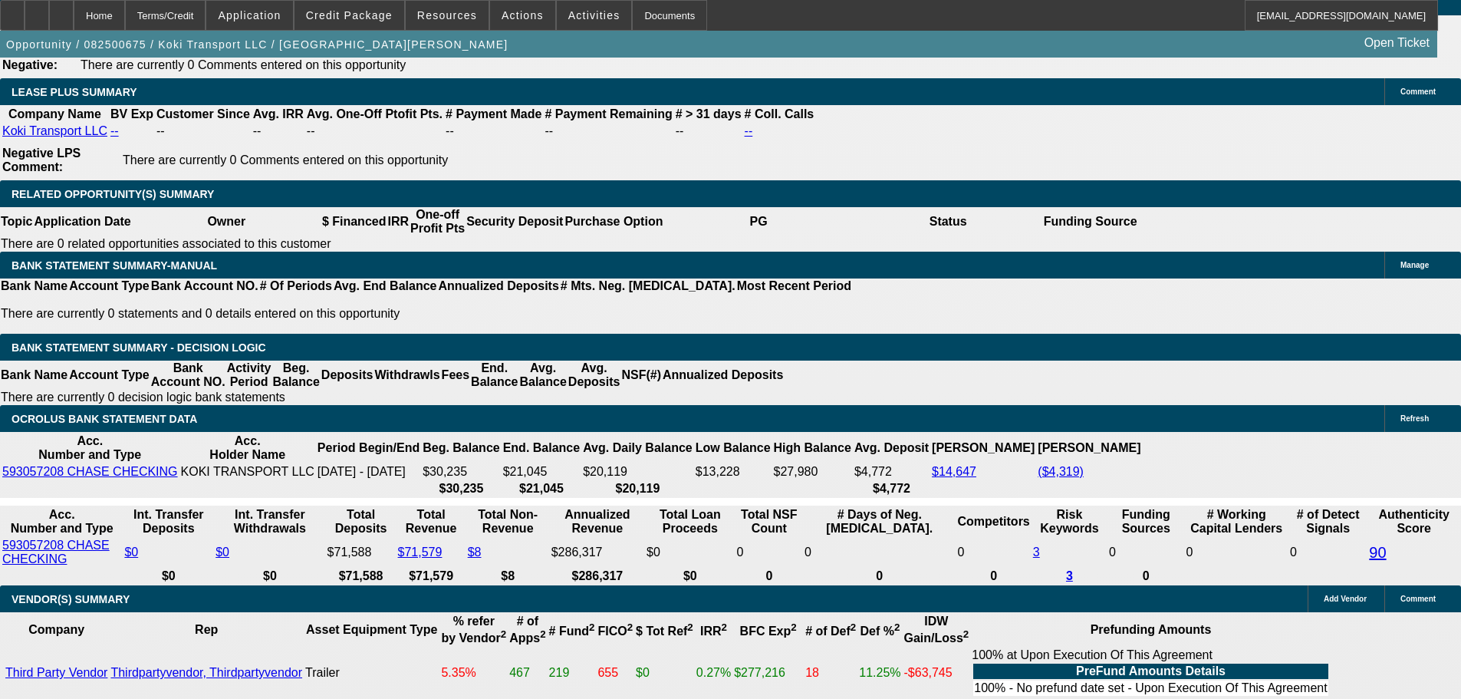
scroll to position [2762, 0]
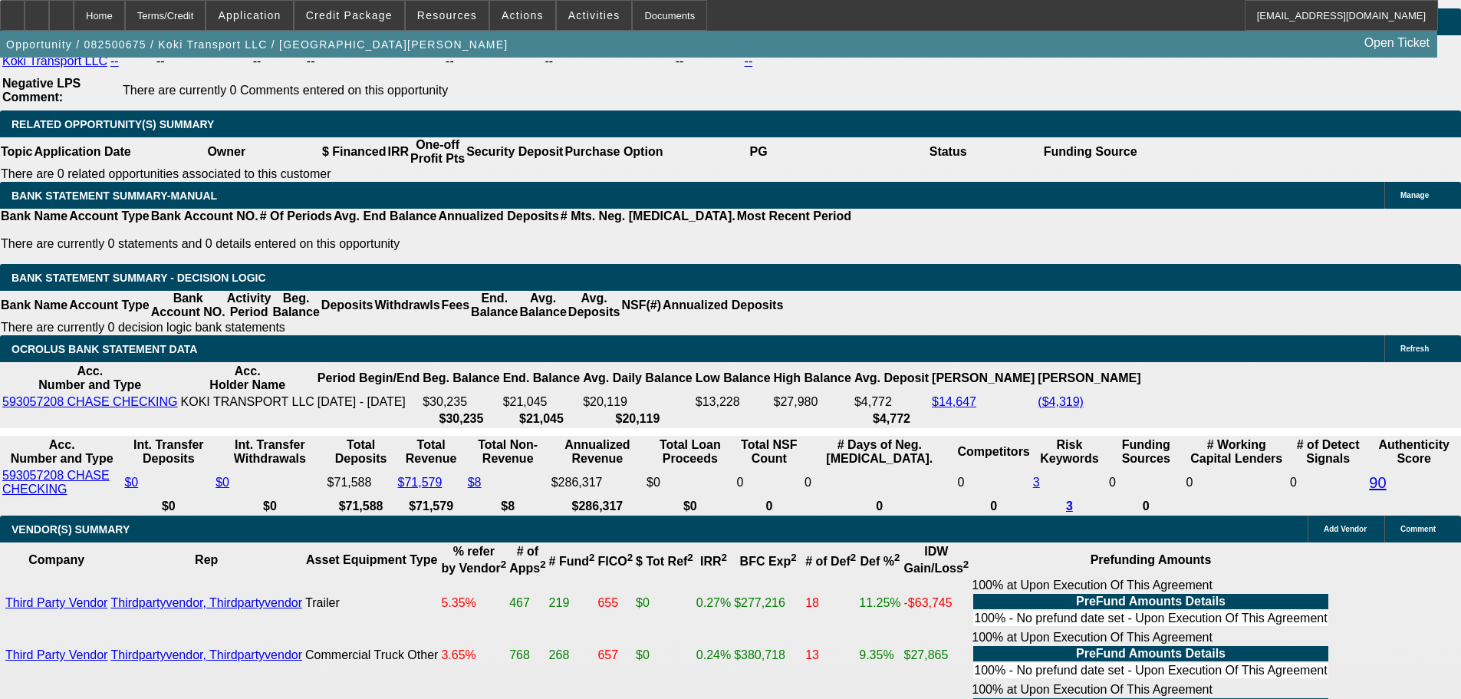
drag, startPoint x: 1233, startPoint y: 179, endPoint x: 1227, endPoint y: 150, distance: 28.9
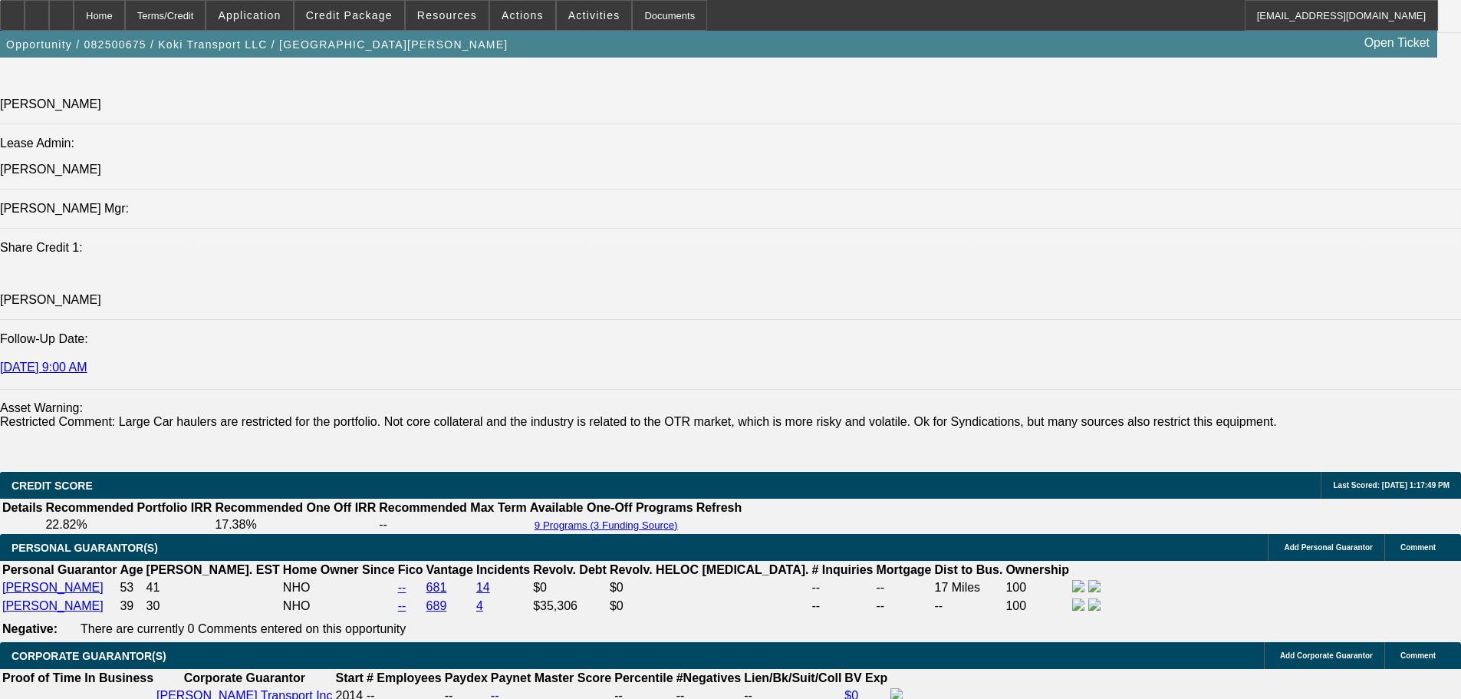
scroll to position [2532, 0]
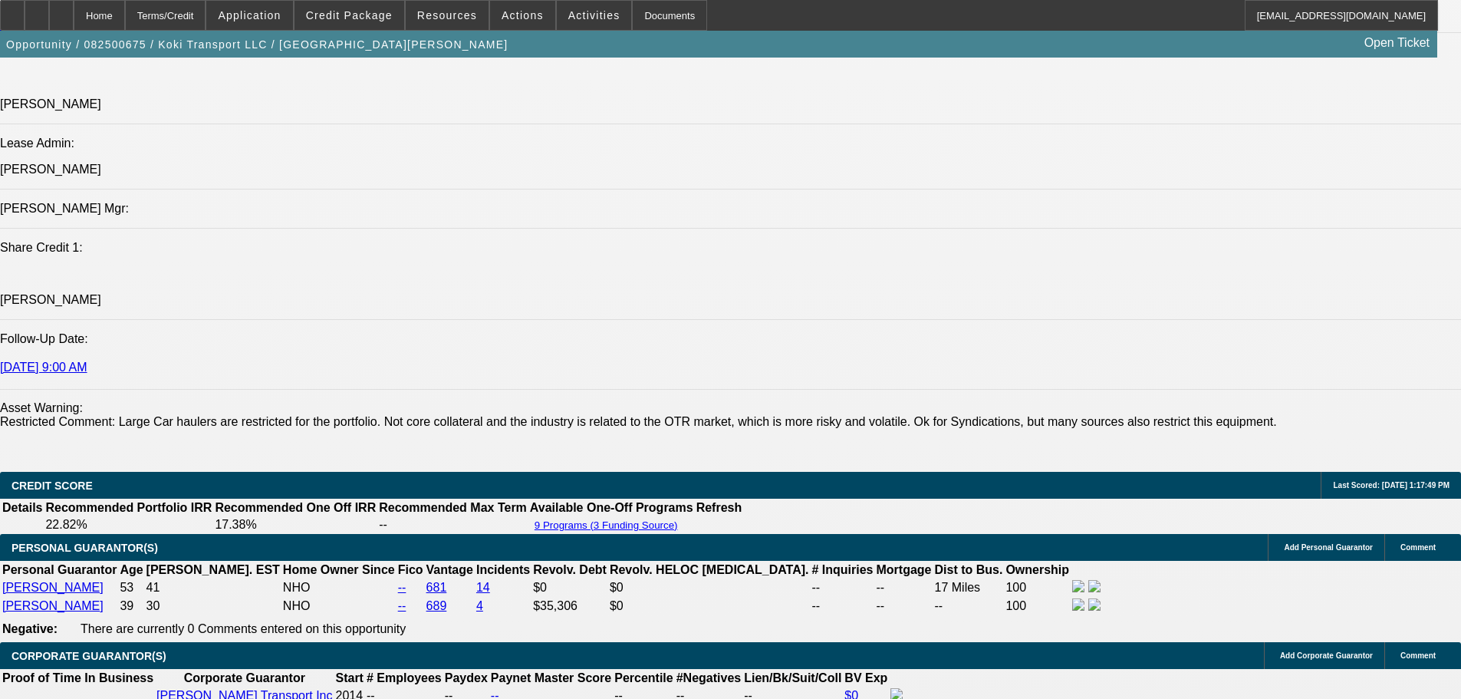
scroll to position [2302, 0]
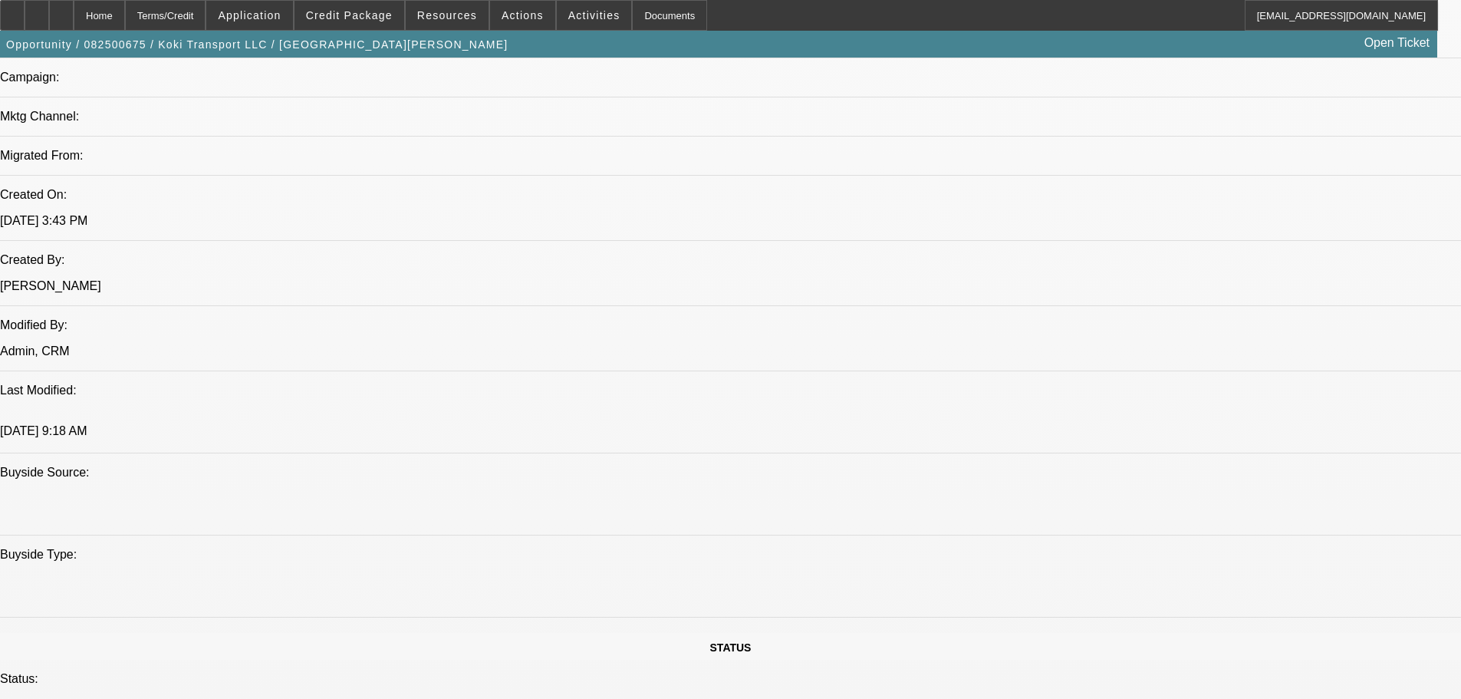
scroll to position [0, 0]
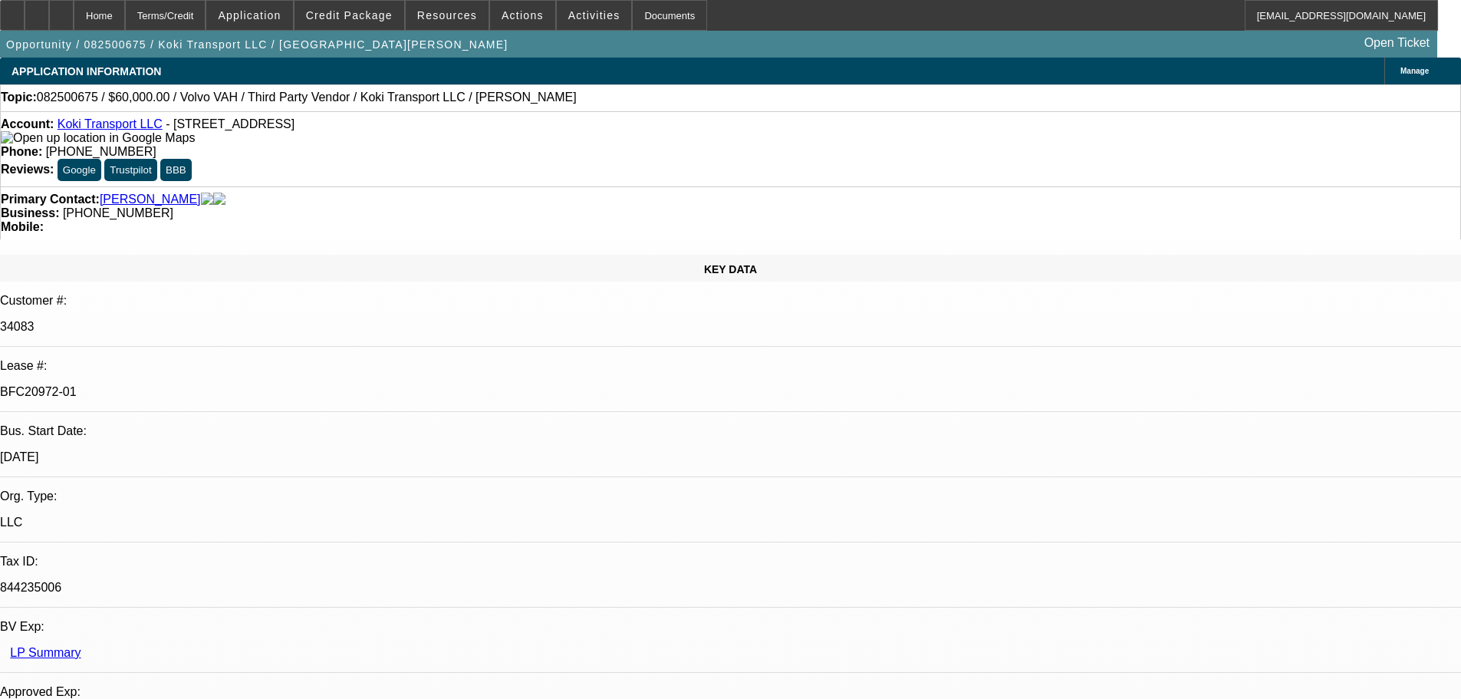
drag, startPoint x: 531, startPoint y: 64, endPoint x: 535, endPoint y: -28, distance: 92.1
drag, startPoint x: 619, startPoint y: 174, endPoint x: 549, endPoint y: 172, distance: 70.6
click at [549, 206] on div "Business: (908) 410-6456" at bounding box center [731, 213] width 1460 height 14
copy span "(908) 410-6456"
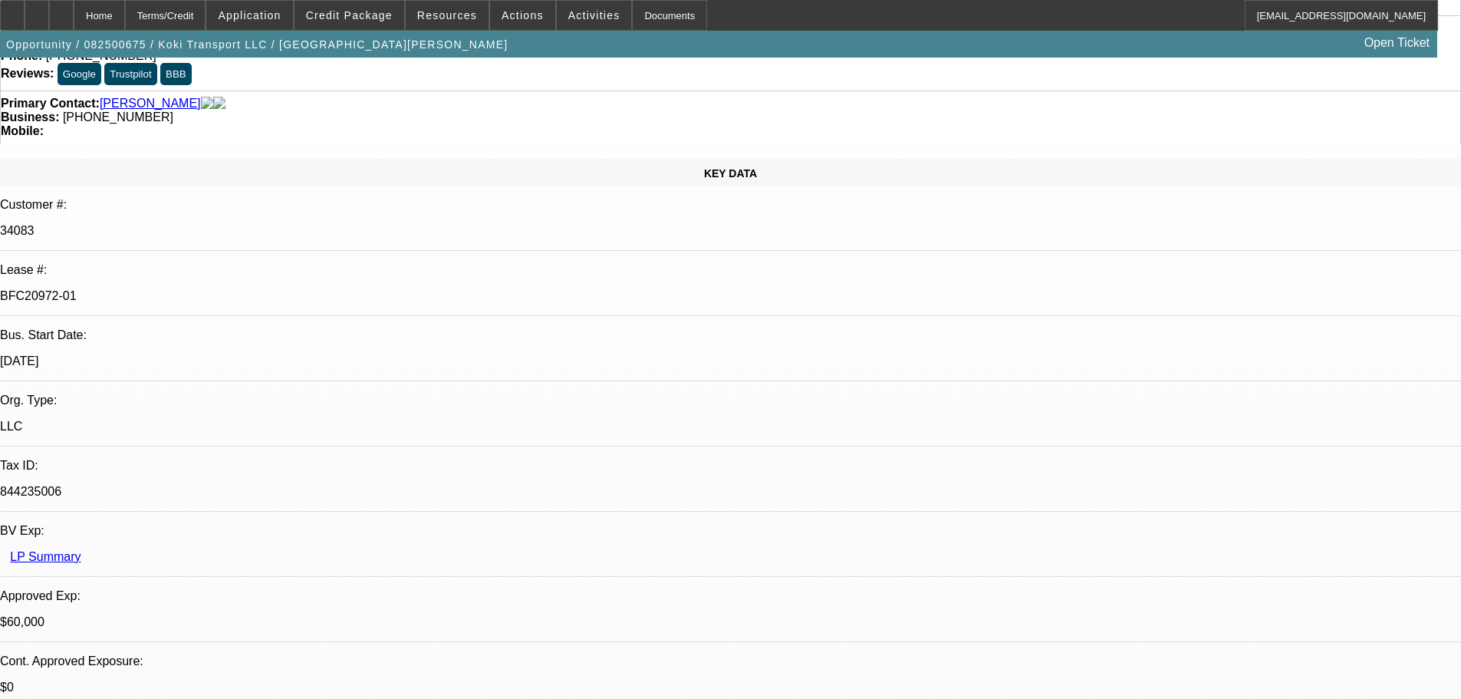
scroll to position [230, 0]
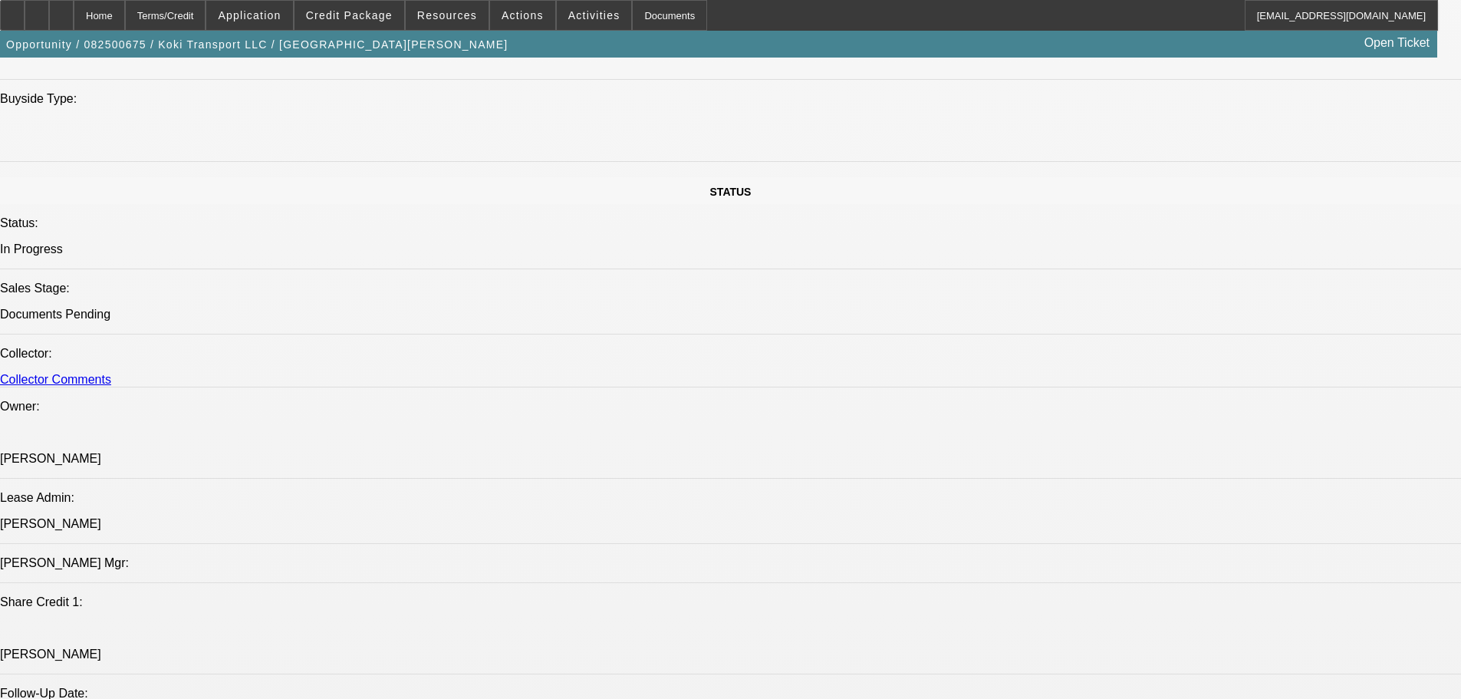
scroll to position [1688, 0]
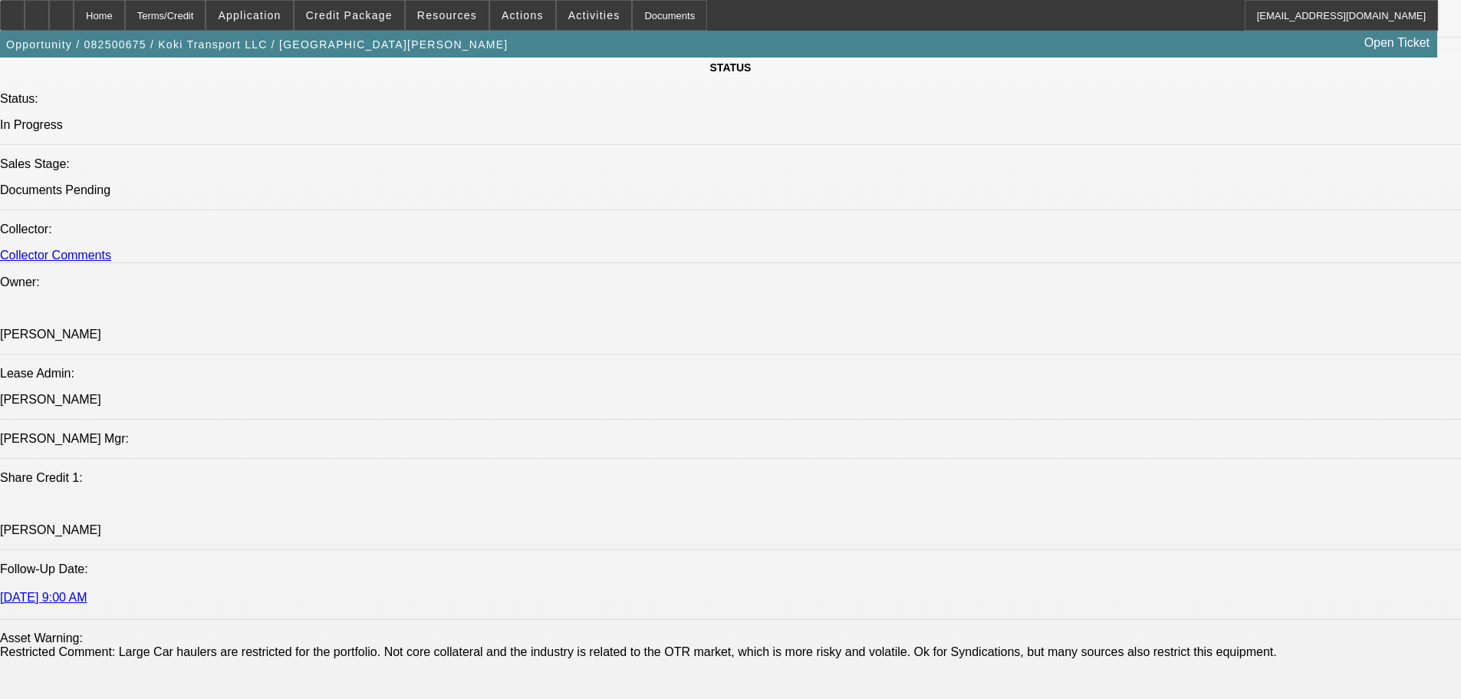
drag, startPoint x: 1153, startPoint y: 265, endPoint x: 1145, endPoint y: 212, distance: 53.5
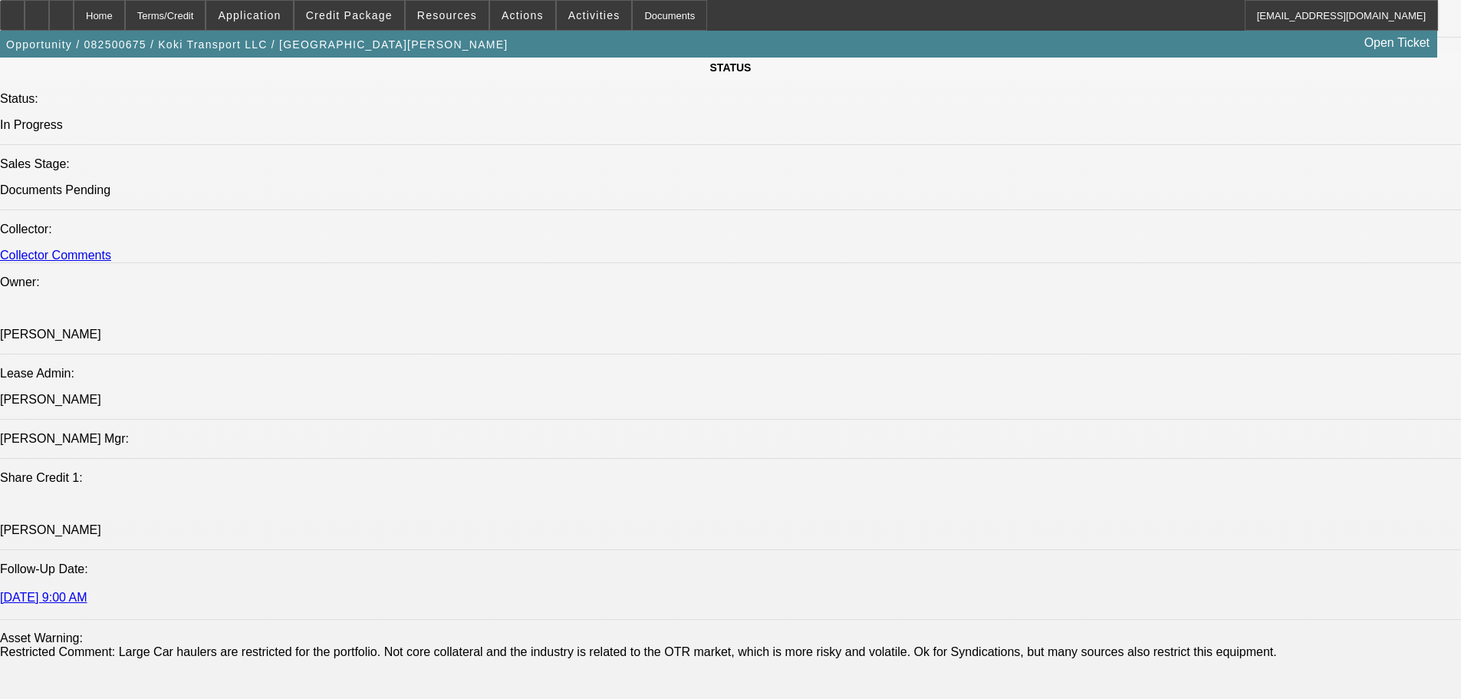
drag, startPoint x: 1146, startPoint y: 236, endPoint x: 1152, endPoint y: 184, distance: 52.5
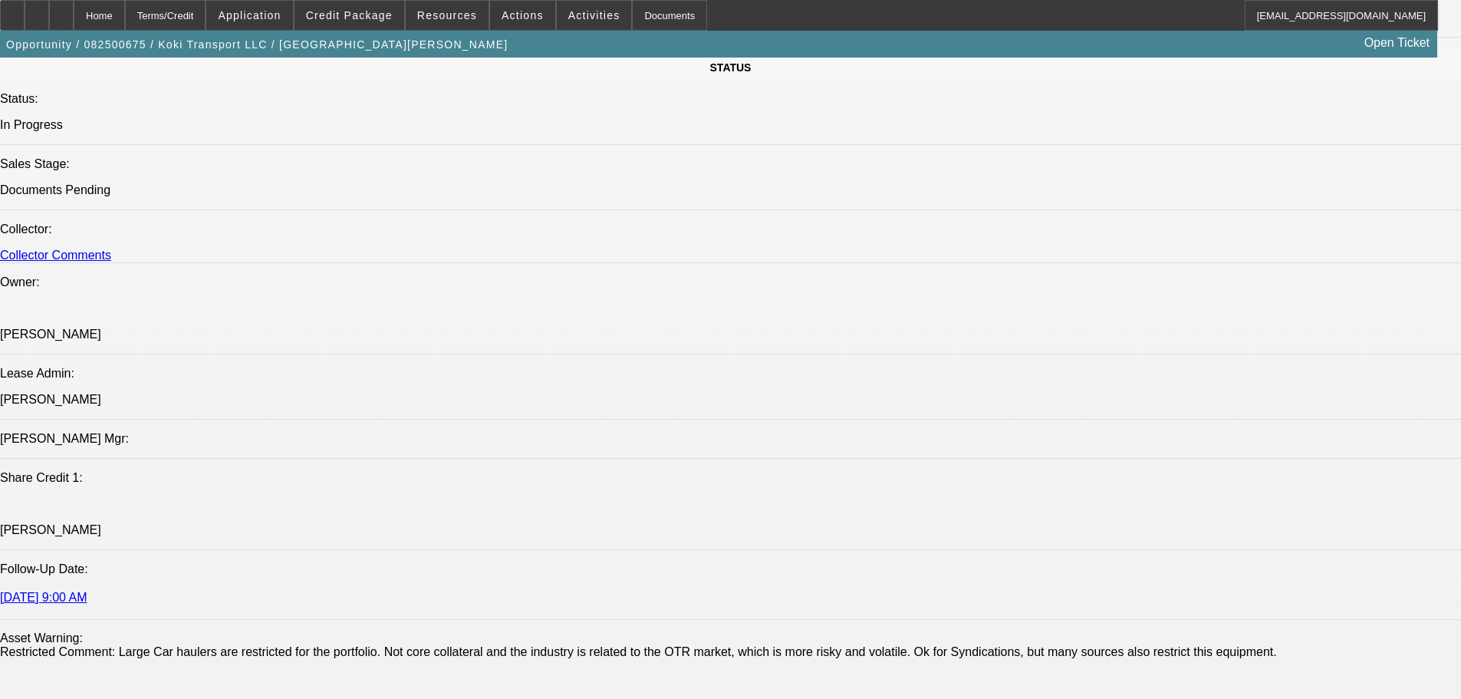
drag, startPoint x: 1152, startPoint y: 184, endPoint x: 1157, endPoint y: 138, distance: 46.3
click at [25, 18] on div at bounding box center [12, 15] width 25 height 31
click at [74, 14] on div at bounding box center [61, 15] width 25 height 31
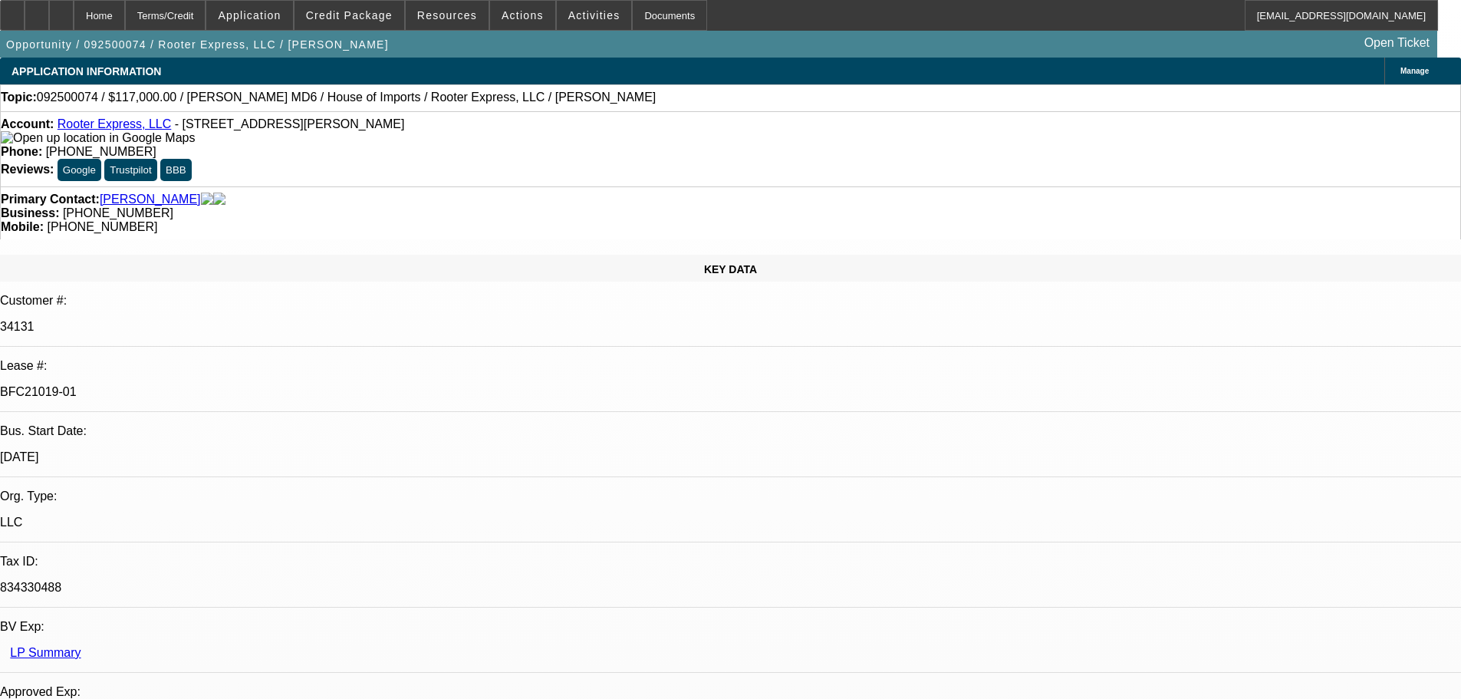
select select "0"
select select "2"
select select "0"
select select "6"
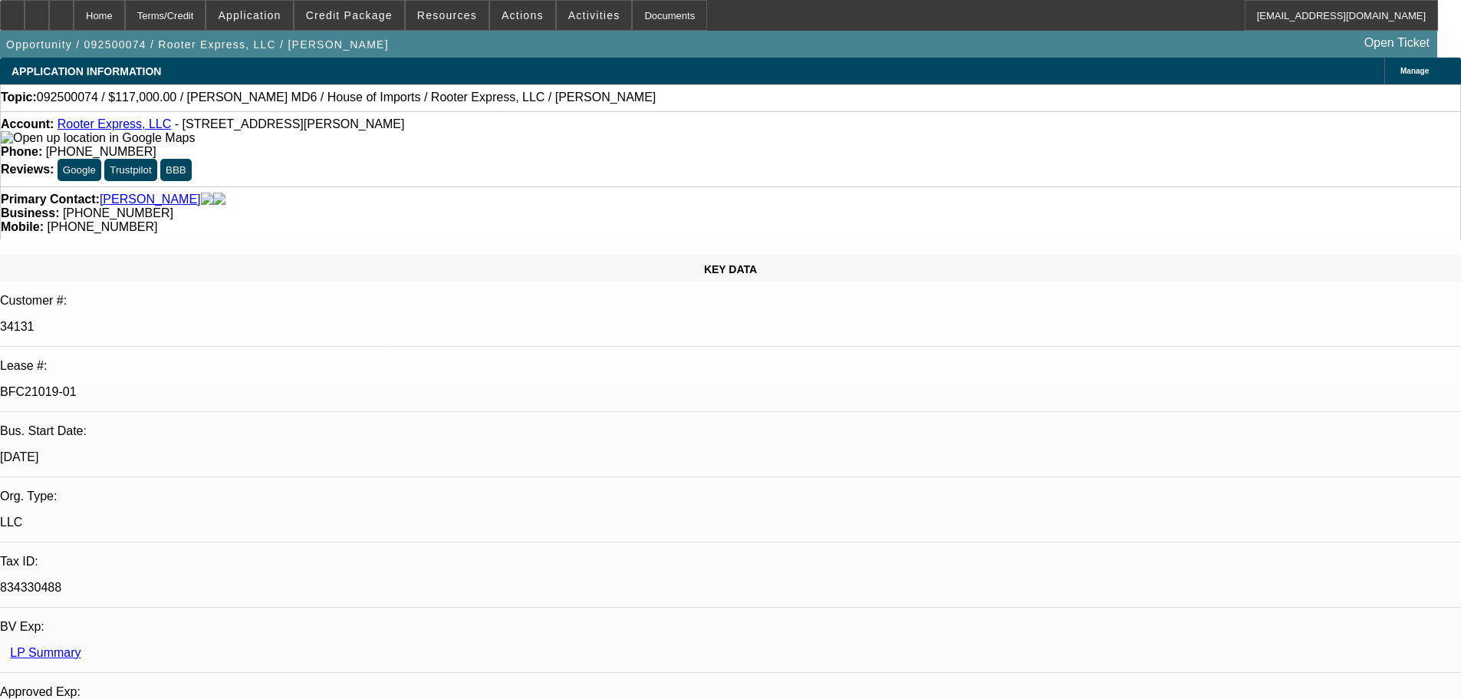
select select "0"
select select "2"
select select "0"
select select "6"
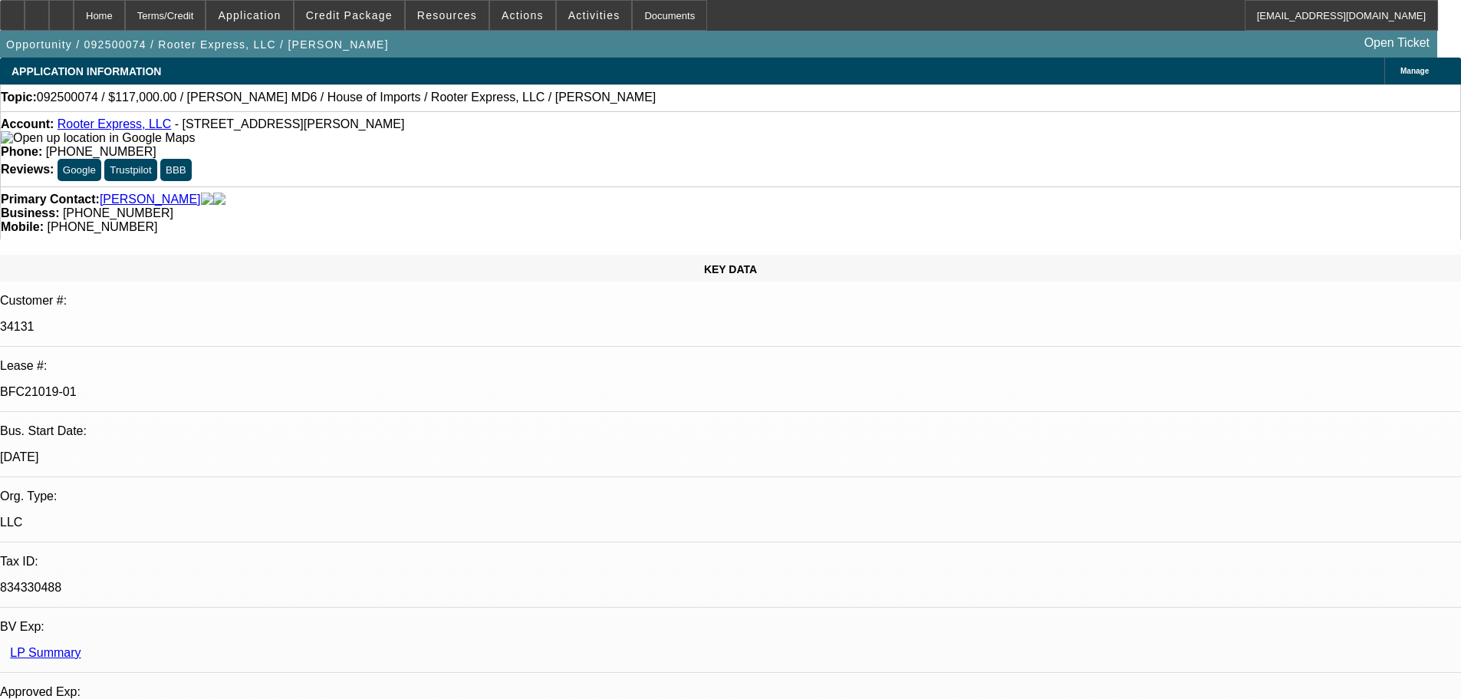
select select "0.1"
select select "0"
select select "2"
select select "0"
select select "6"
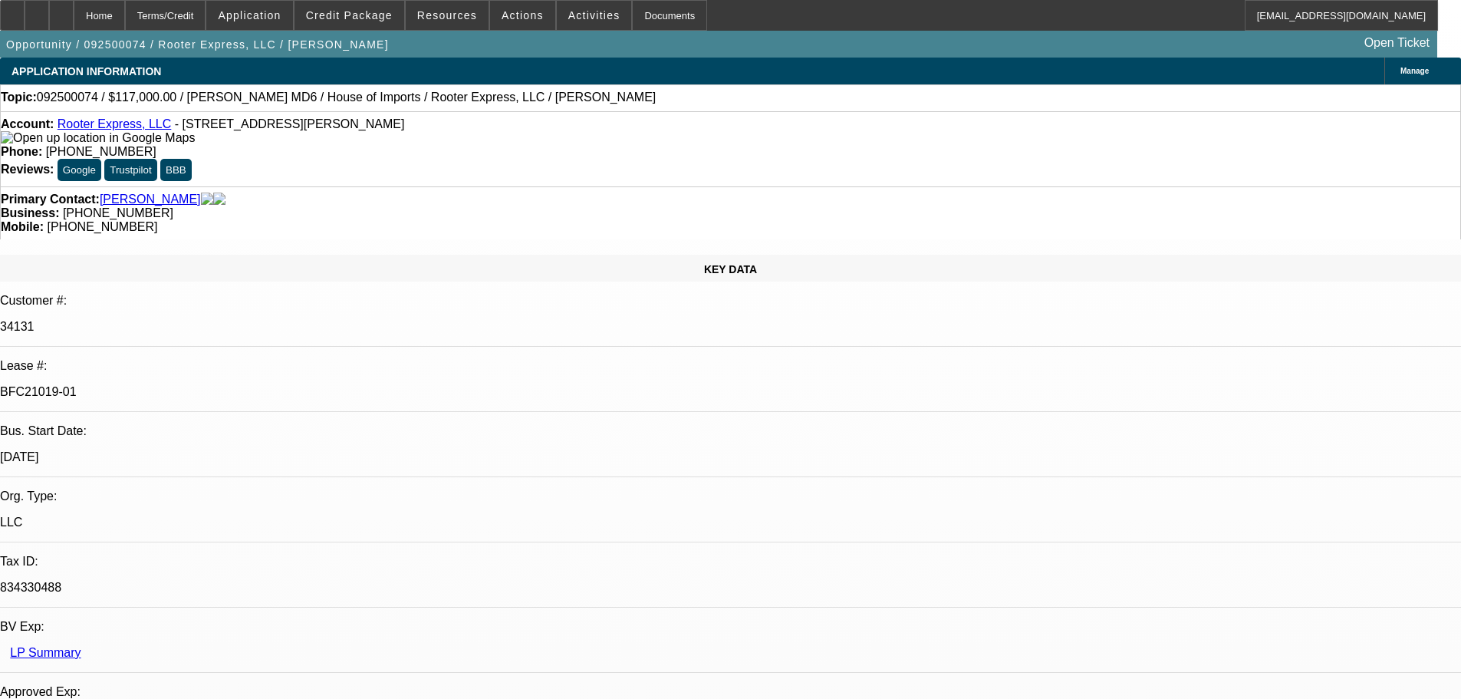
select select "0"
select select "3"
select select "0"
select select "6"
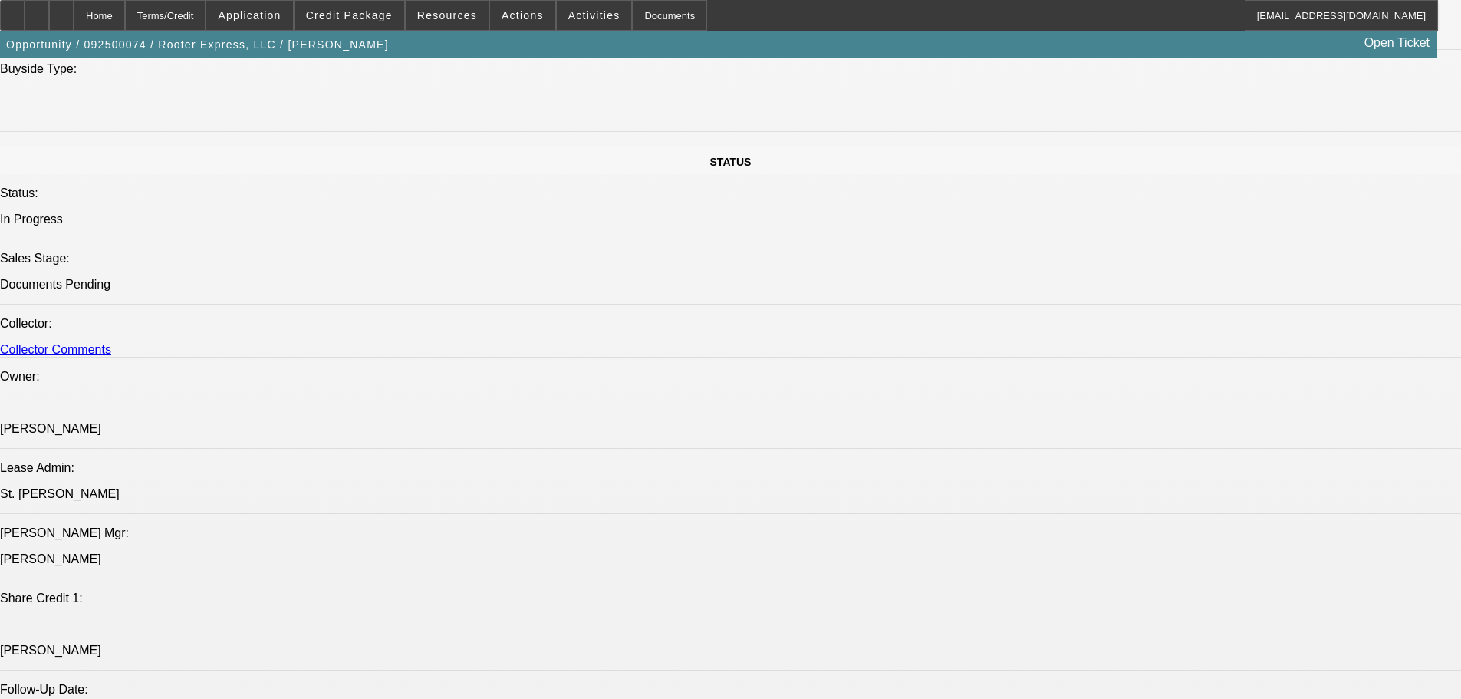
drag, startPoint x: 610, startPoint y: 423, endPoint x: 631, endPoint y: 529, distance: 108.0
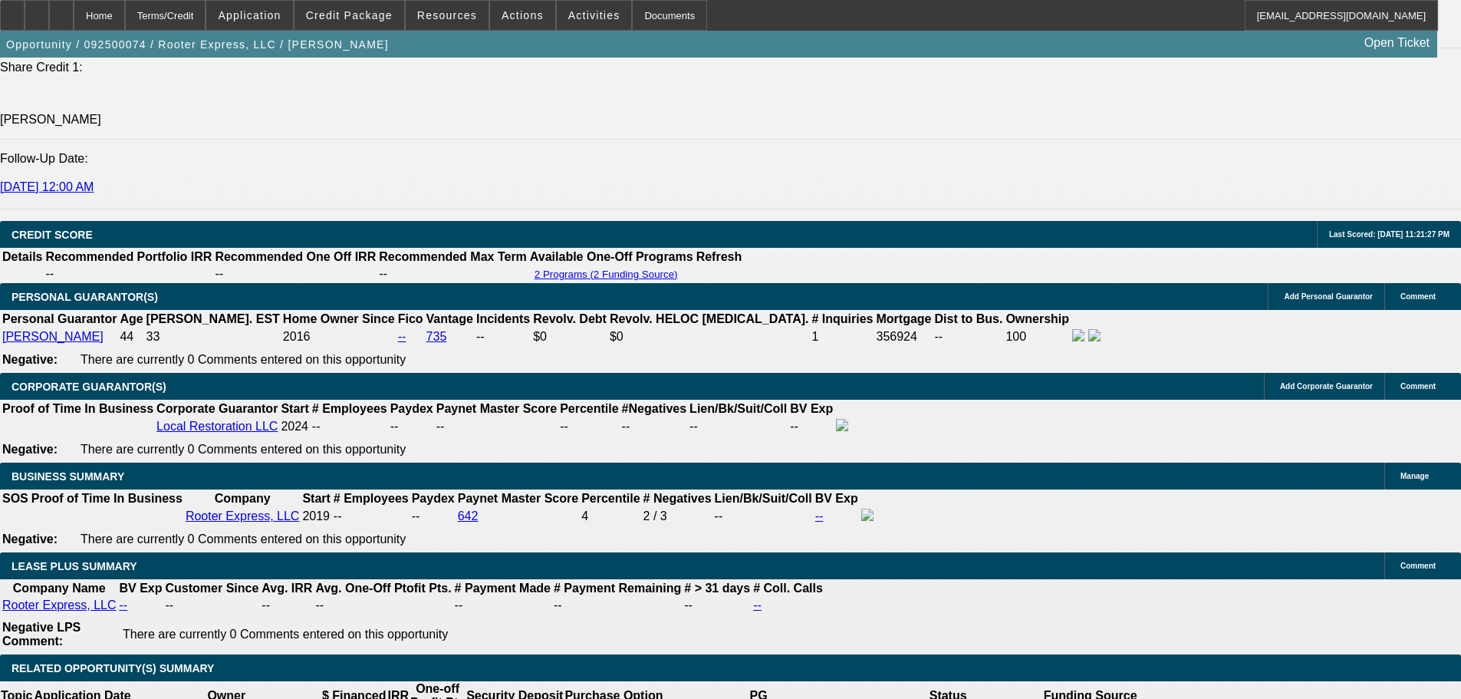
drag, startPoint x: 674, startPoint y: 659, endPoint x: 678, endPoint y: 651, distance: 9.6
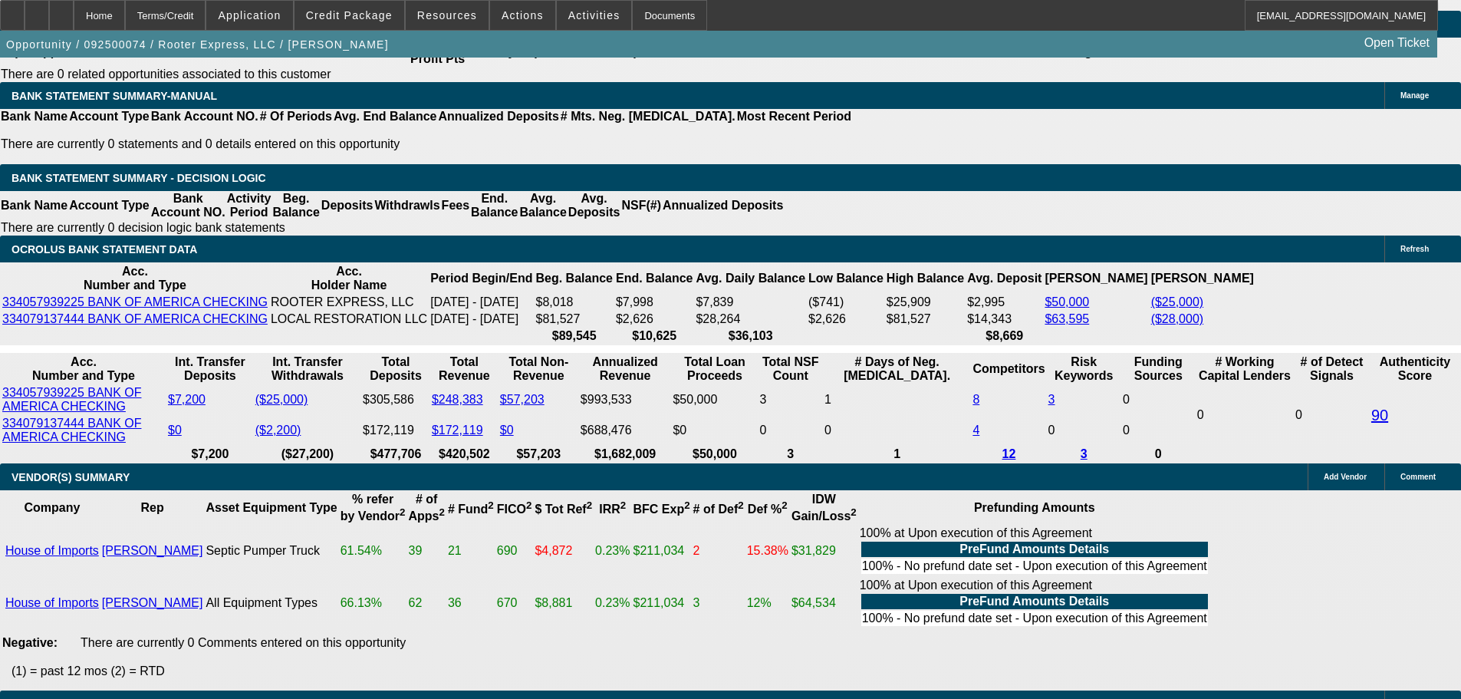
scroll to position [2734, 0]
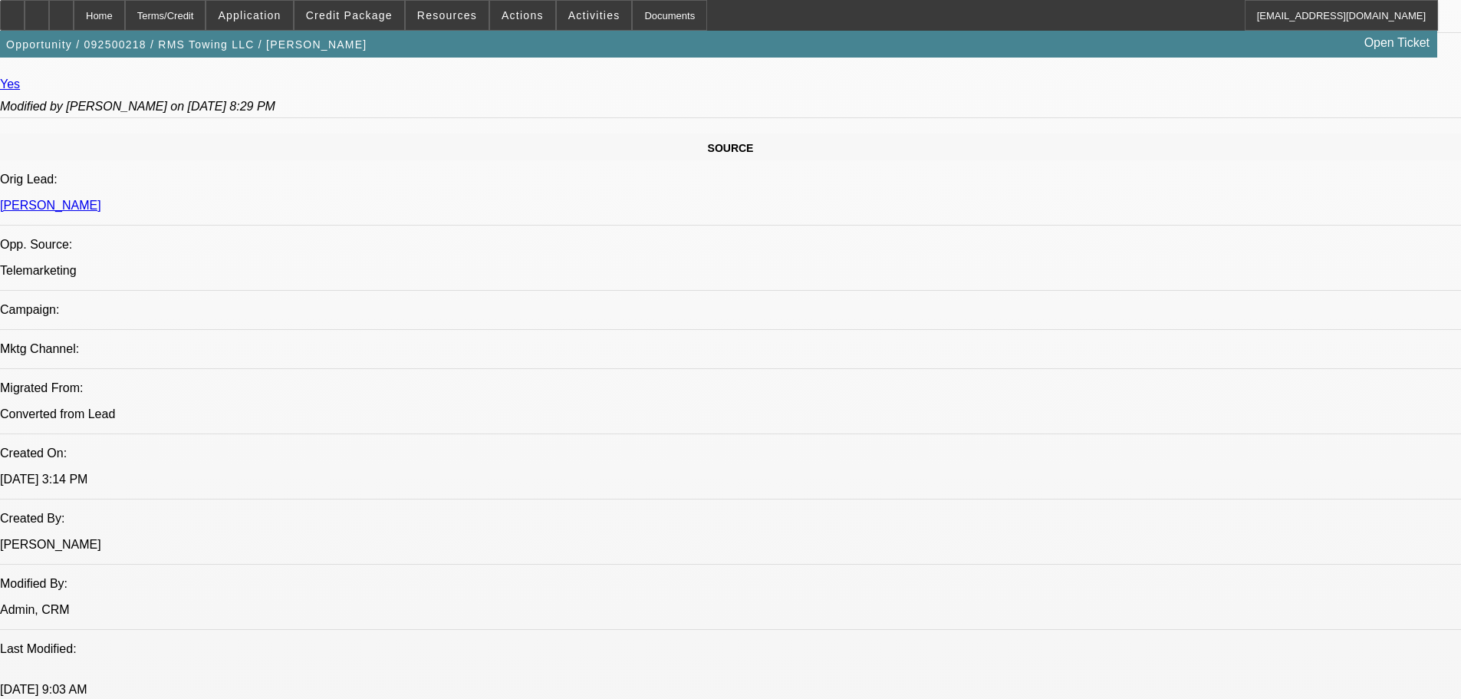
select select "0"
select select "3"
select select "0"
select select "6"
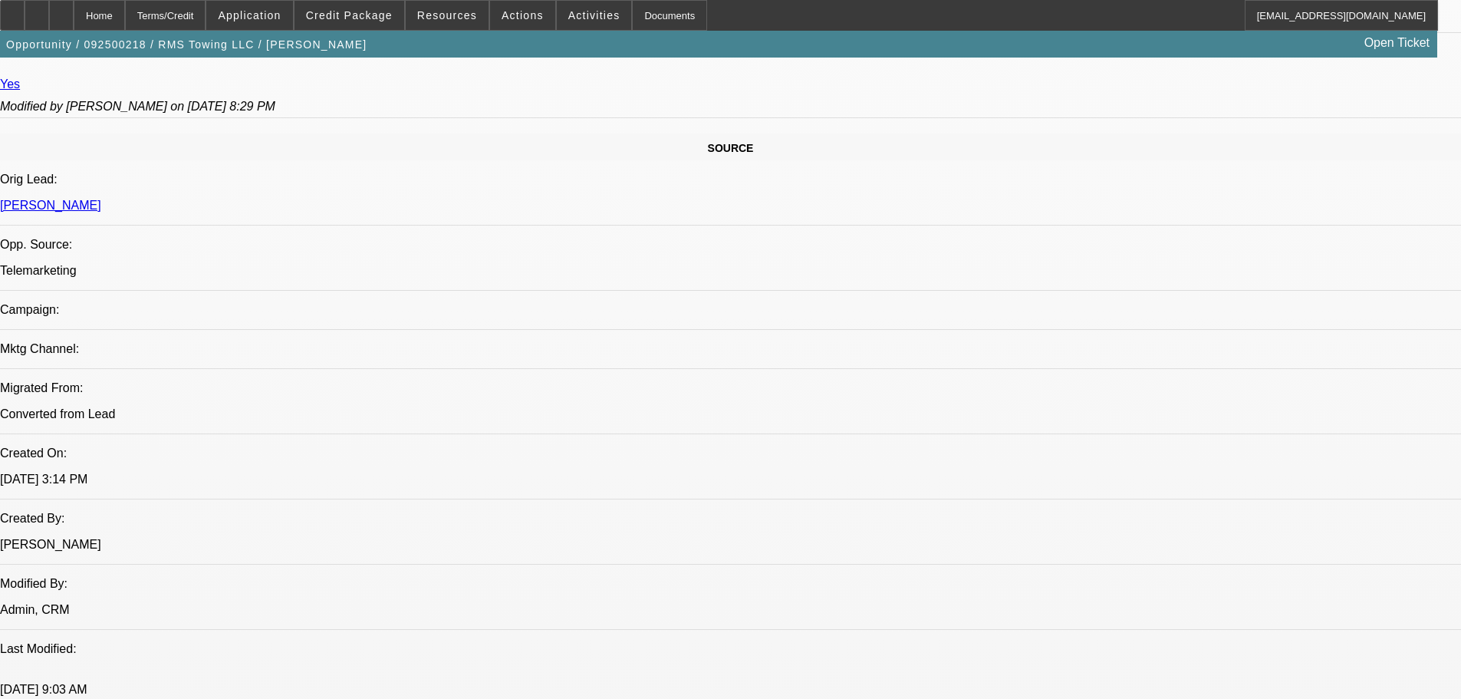
select select "0"
select select "3"
select select "0"
select select "6"
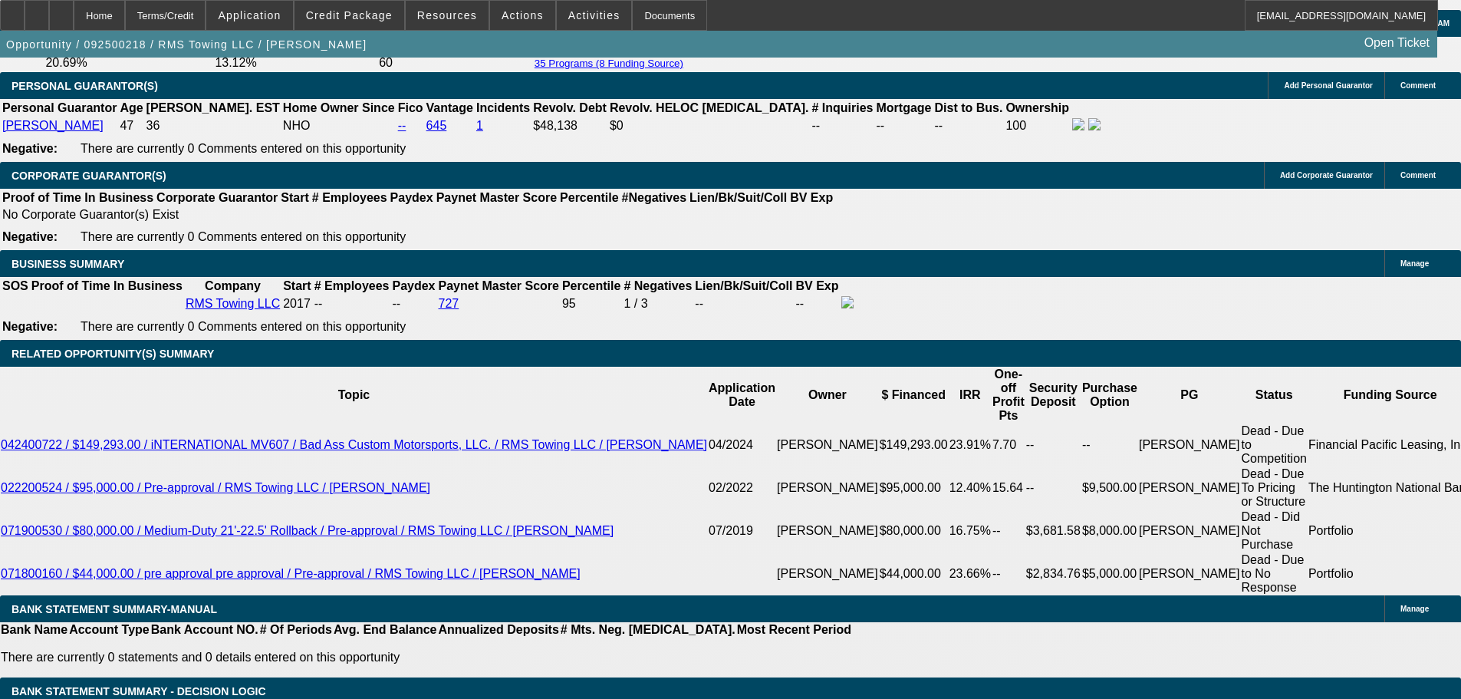
scroll to position [2420, 0]
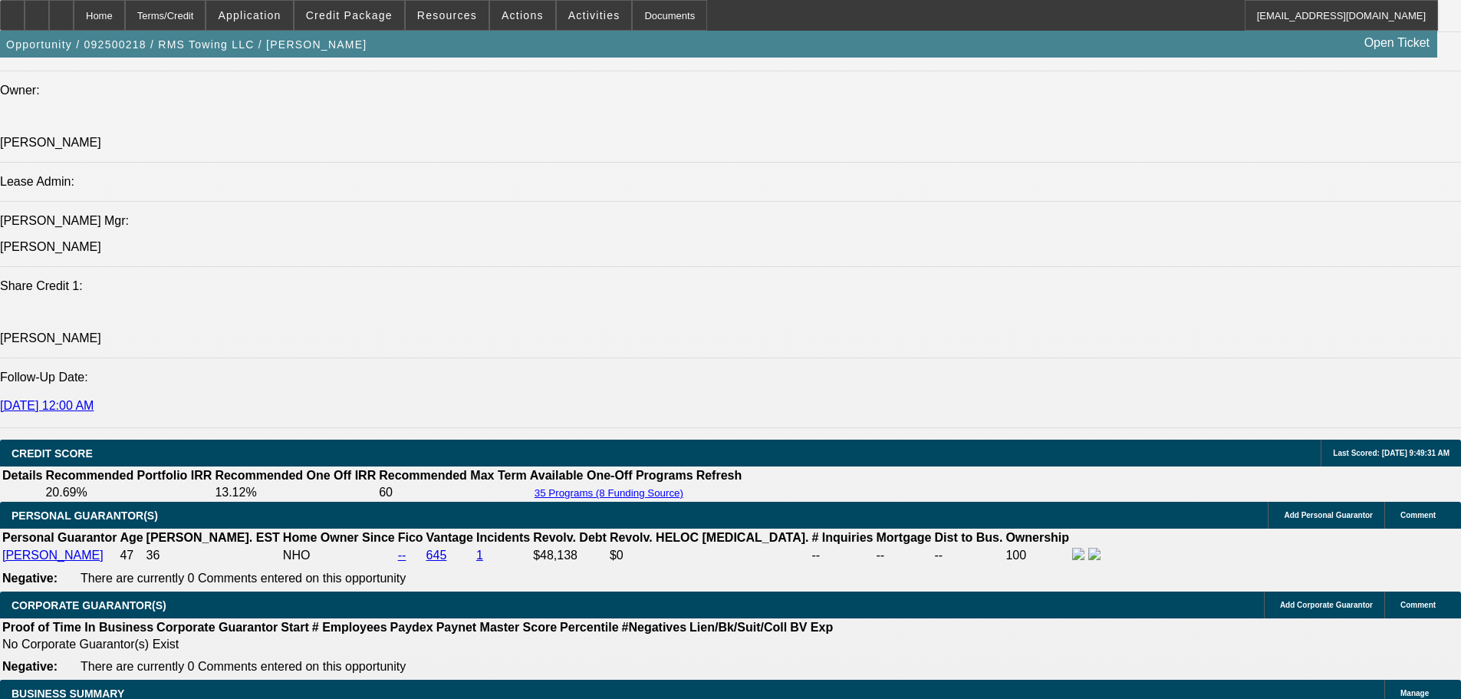
drag, startPoint x: 785, startPoint y: 414, endPoint x: 776, endPoint y: 322, distance: 91.8
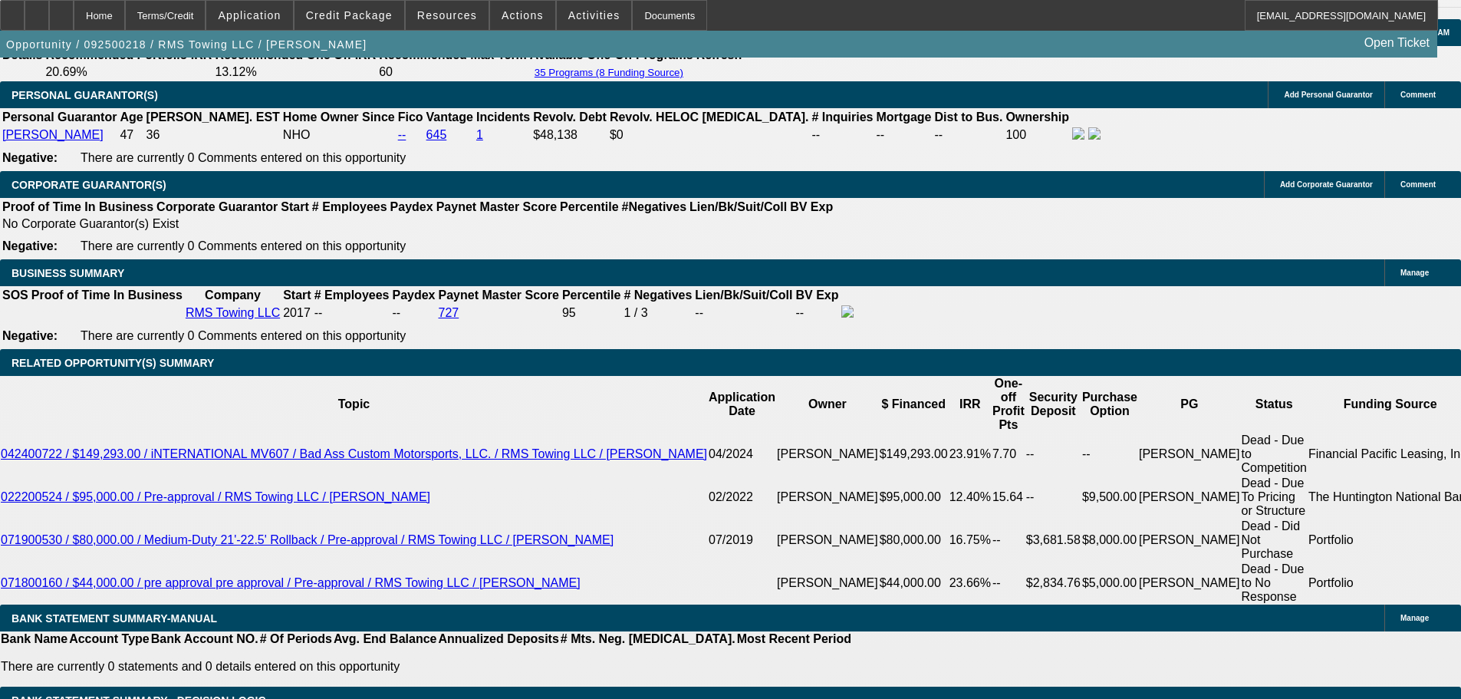
scroll to position [2138, 0]
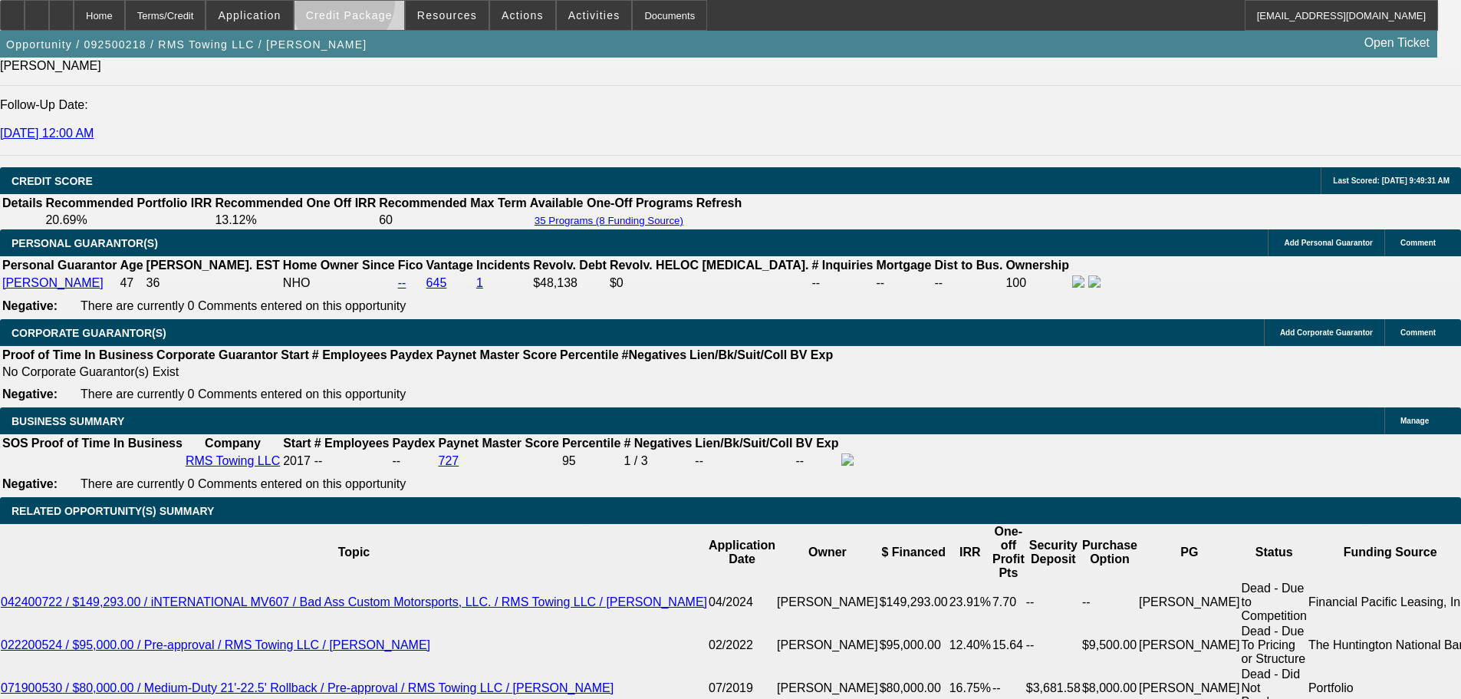
click at [367, 5] on span at bounding box center [350, 15] width 110 height 37
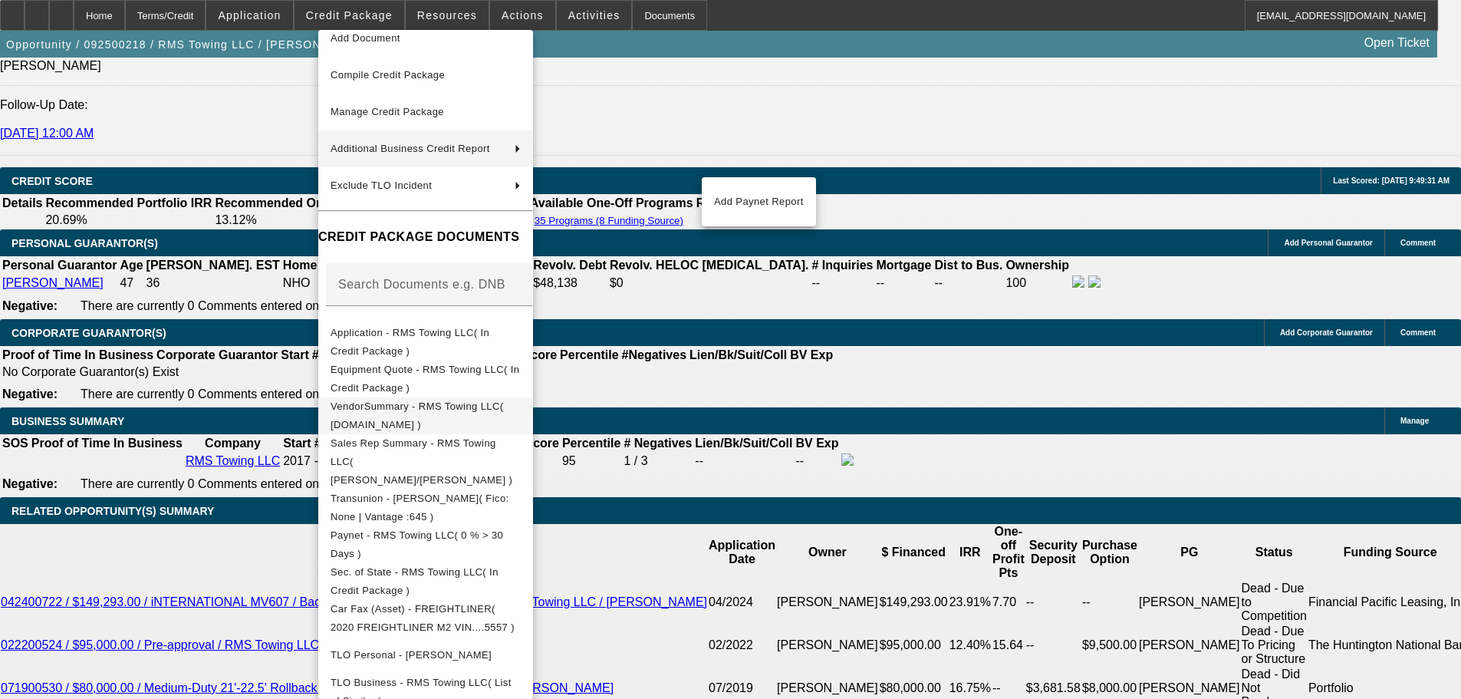
scroll to position [120, 0]
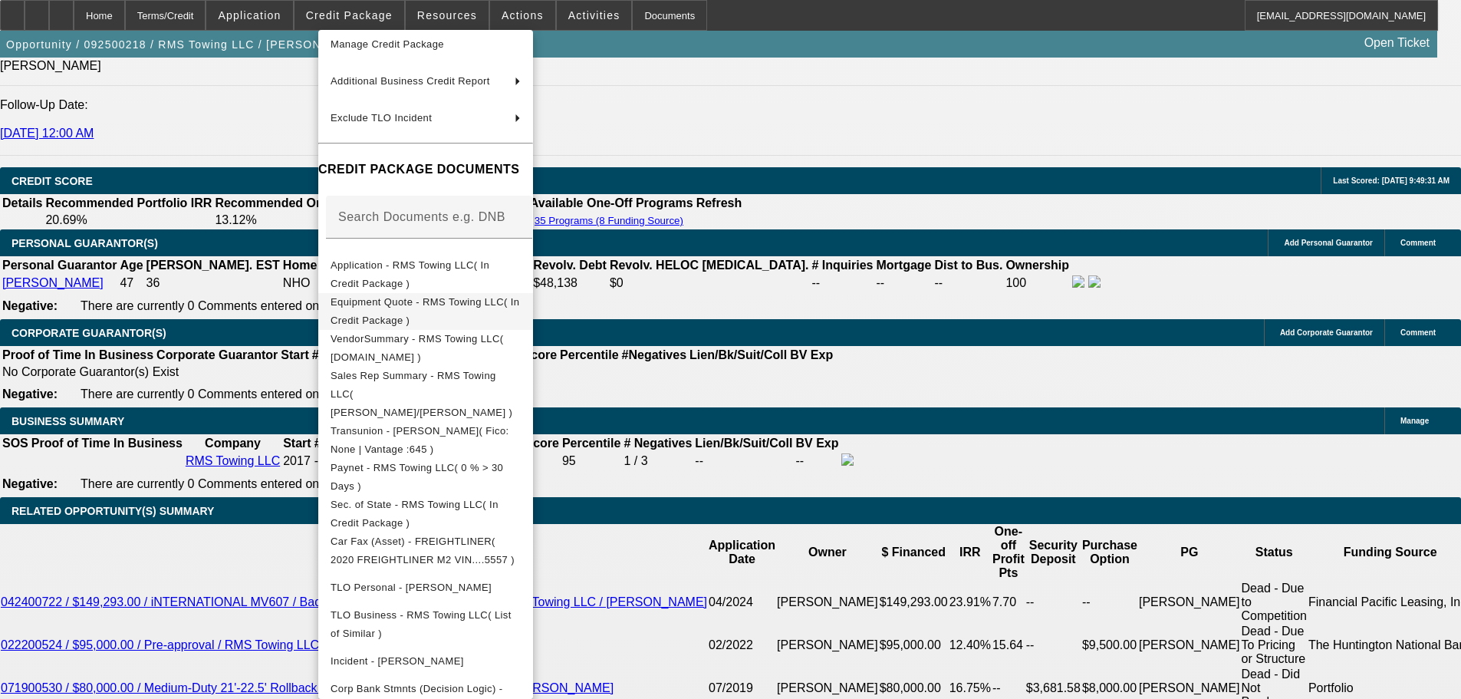
click at [521, 296] on span "Equipment Quote - RMS Towing LLC( In Credit Package )" at bounding box center [426, 311] width 190 height 37
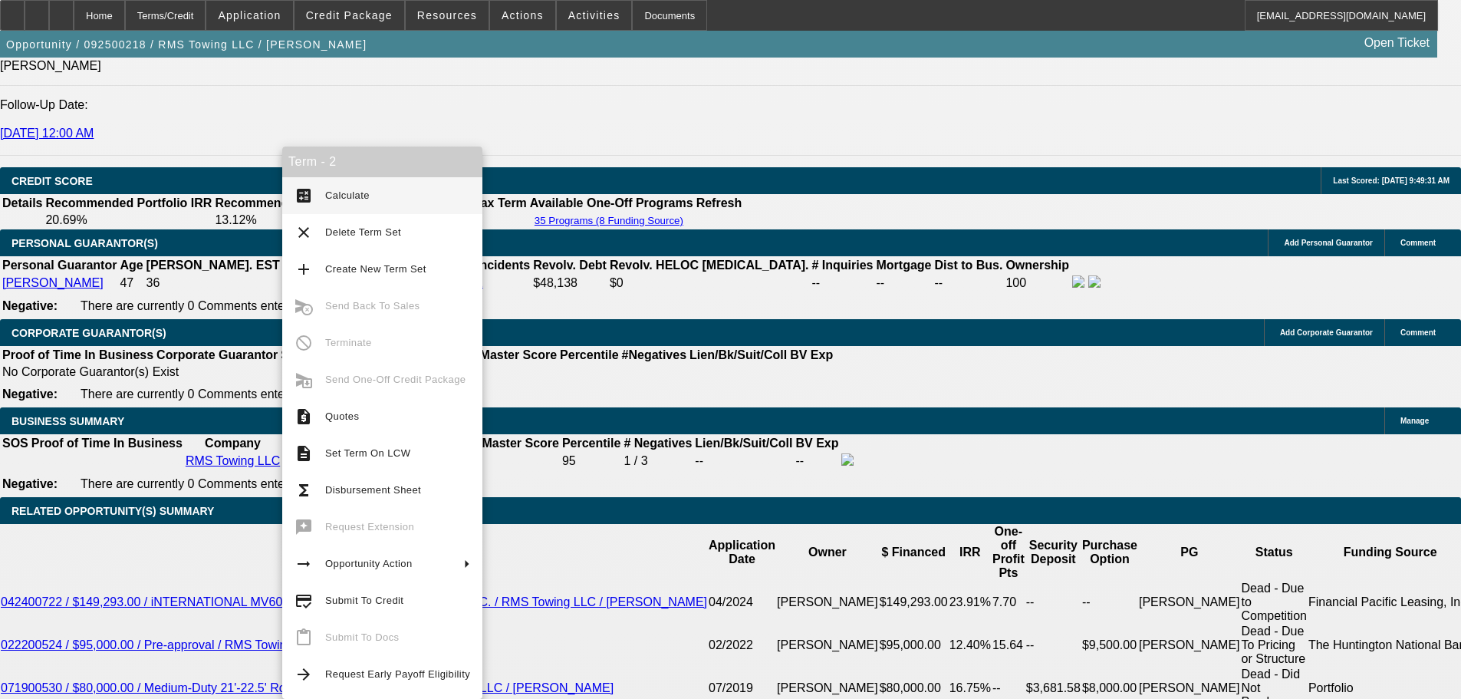
click at [433, 611] on button "credit_score Submit To Credit" at bounding box center [382, 600] width 200 height 37
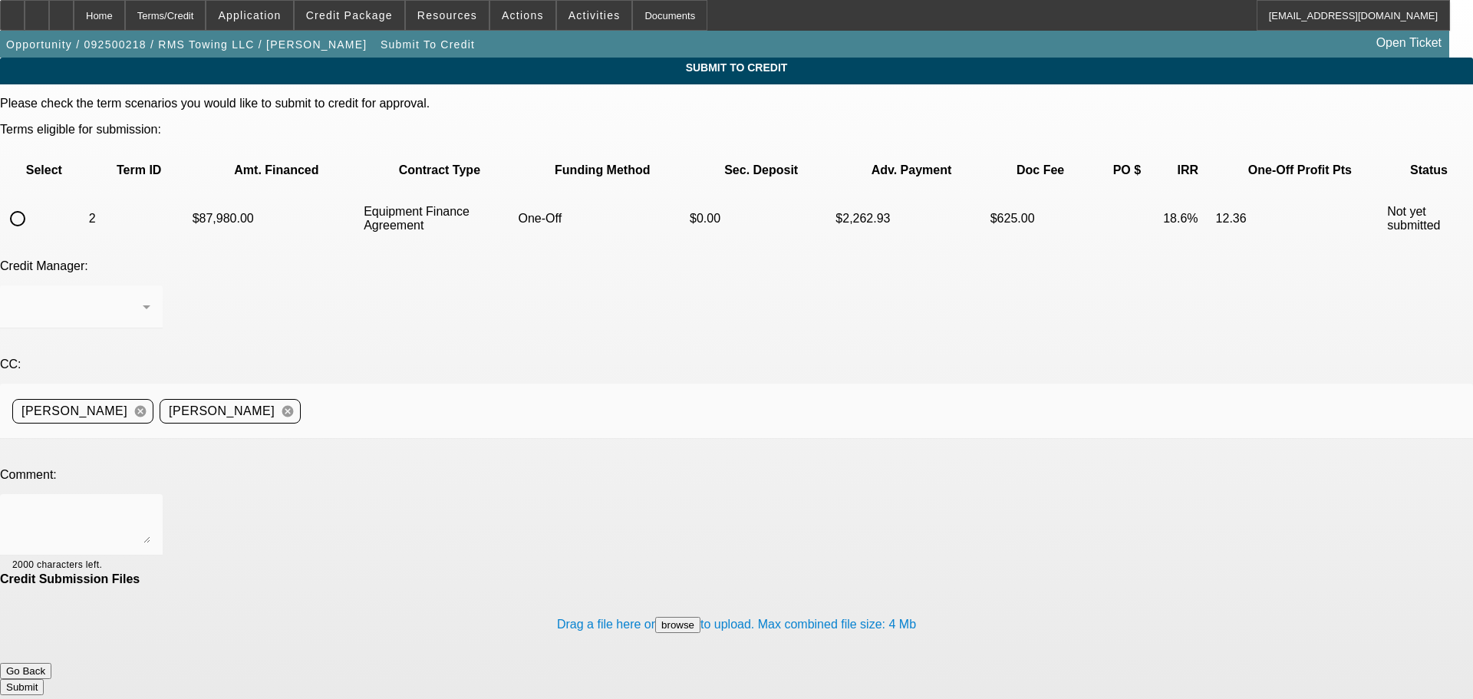
click at [36, 200] on div at bounding box center [17, 218] width 37 height 37
radio input "true"
click at [150, 506] on textarea at bounding box center [81, 524] width 138 height 37
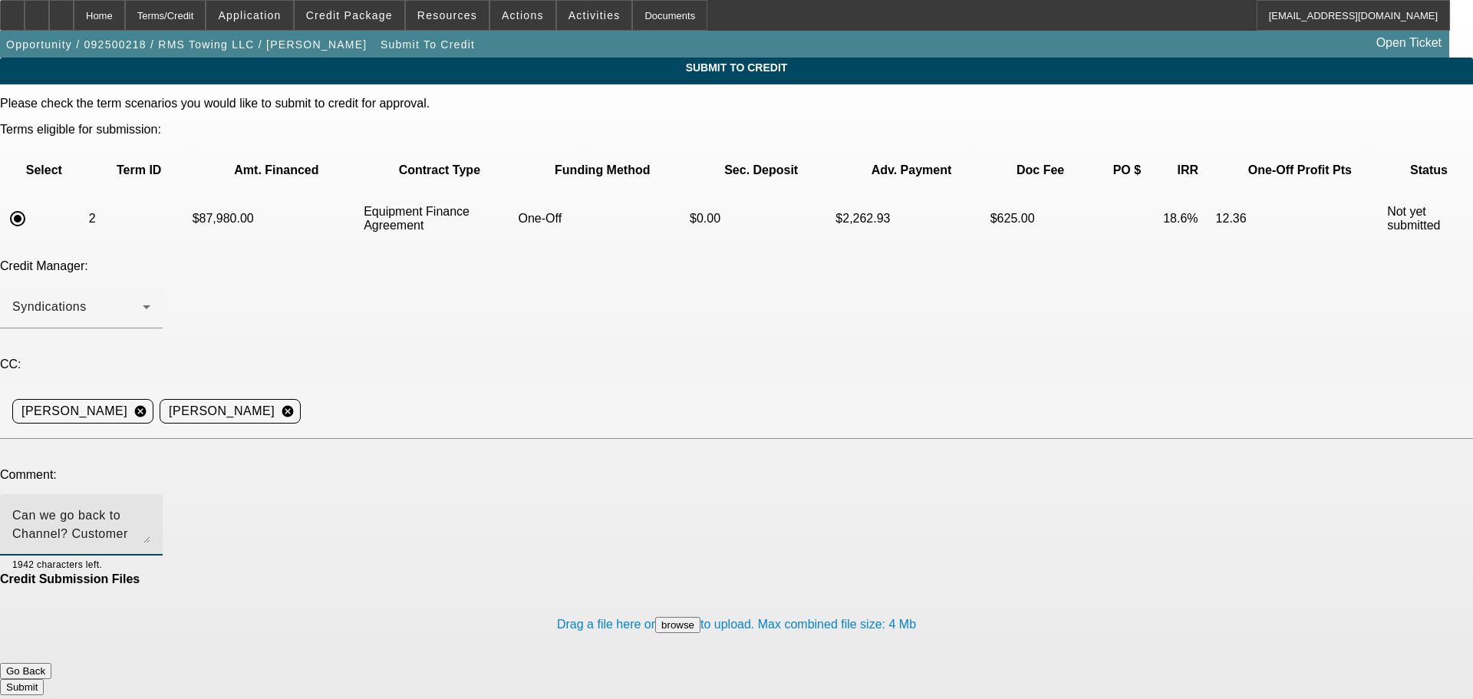
drag, startPoint x: 361, startPoint y: 381, endPoint x: 409, endPoint y: 470, distance: 100.9
click at [408, 470] on div "Please check the term scenarios you would like to submit to credit for approval…" at bounding box center [736, 396] width 1473 height 598
click at [150, 494] on div "Can we go back to Channel? Custoa truck about an" at bounding box center [81, 524] width 138 height 61
click at [150, 506] on textarea "Can we go back to Channel? Custoa truck about an" at bounding box center [81, 524] width 138 height 37
type textarea "Can we go back to Channel? Customer found a truck about 40 minutes away from hi…"
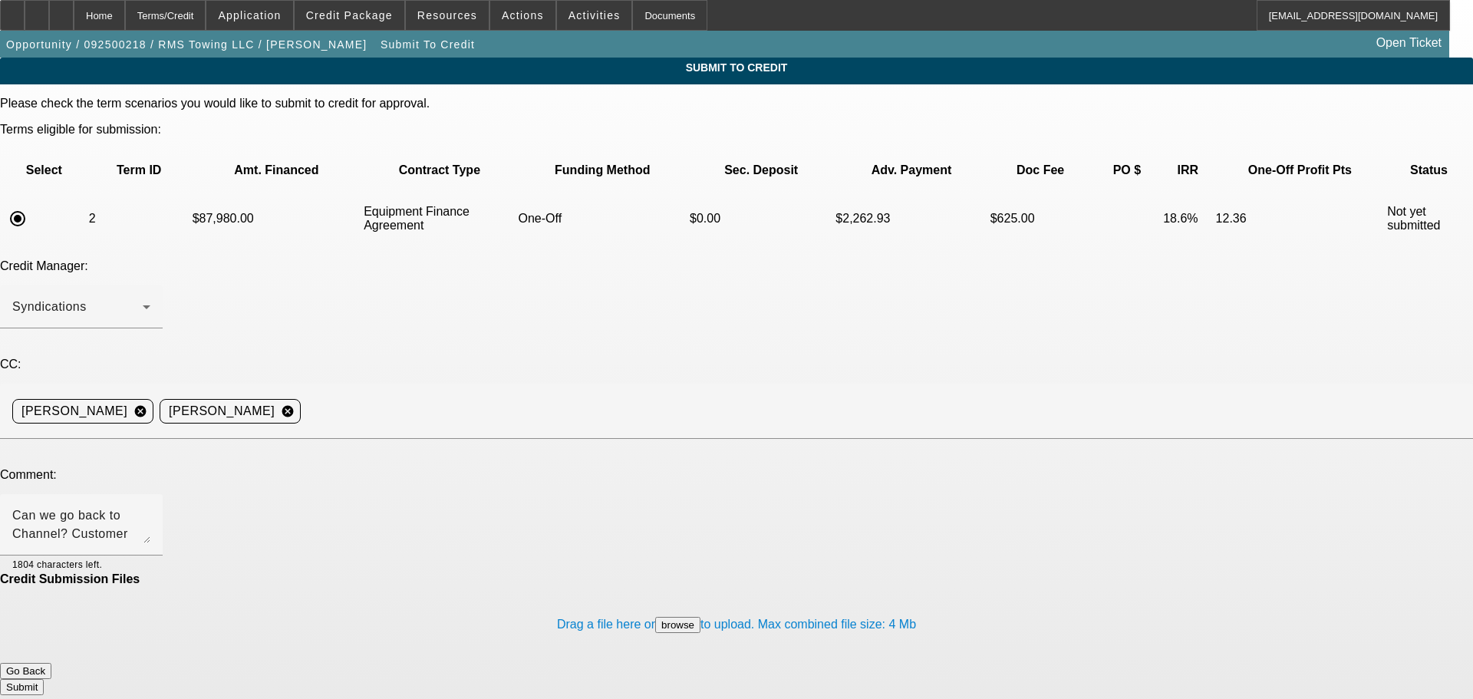
click at [44, 679] on button "Submit" at bounding box center [22, 687] width 44 height 16
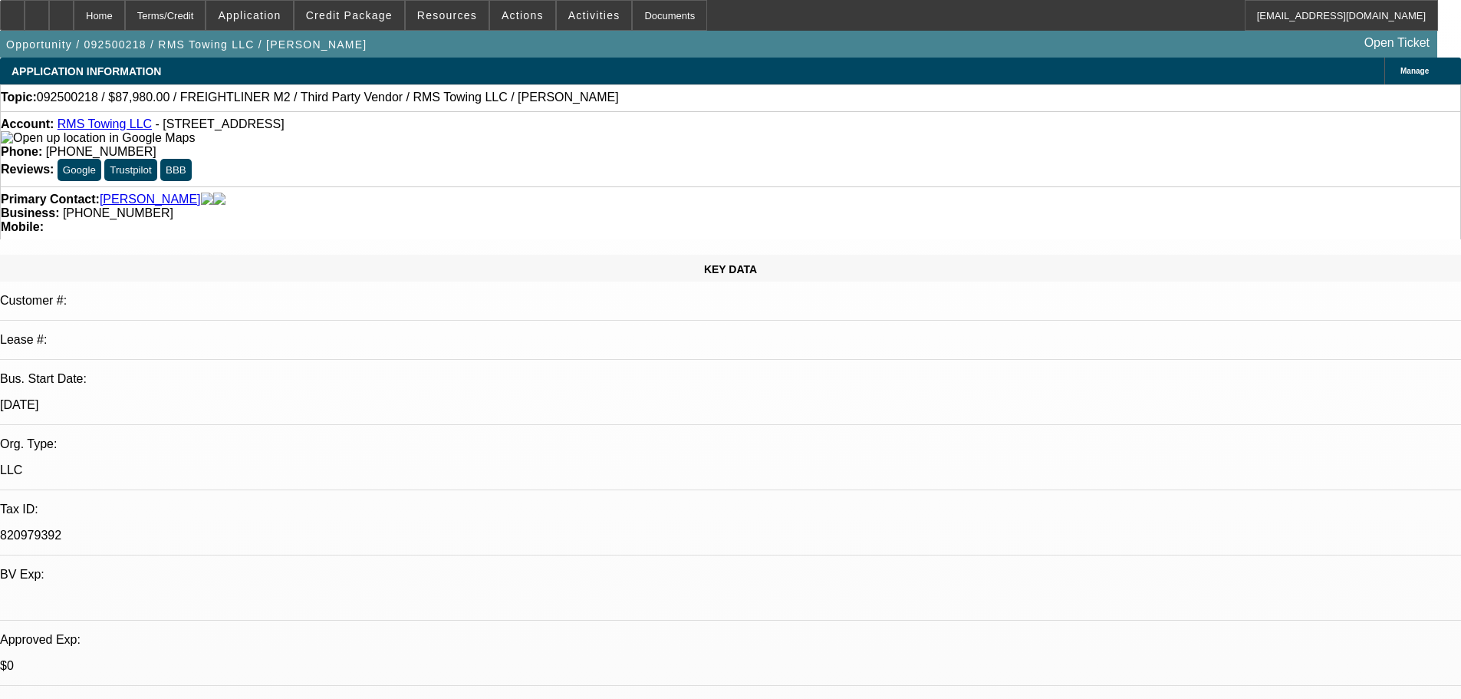
select select "0"
select select "3"
select select "0"
select select "6"
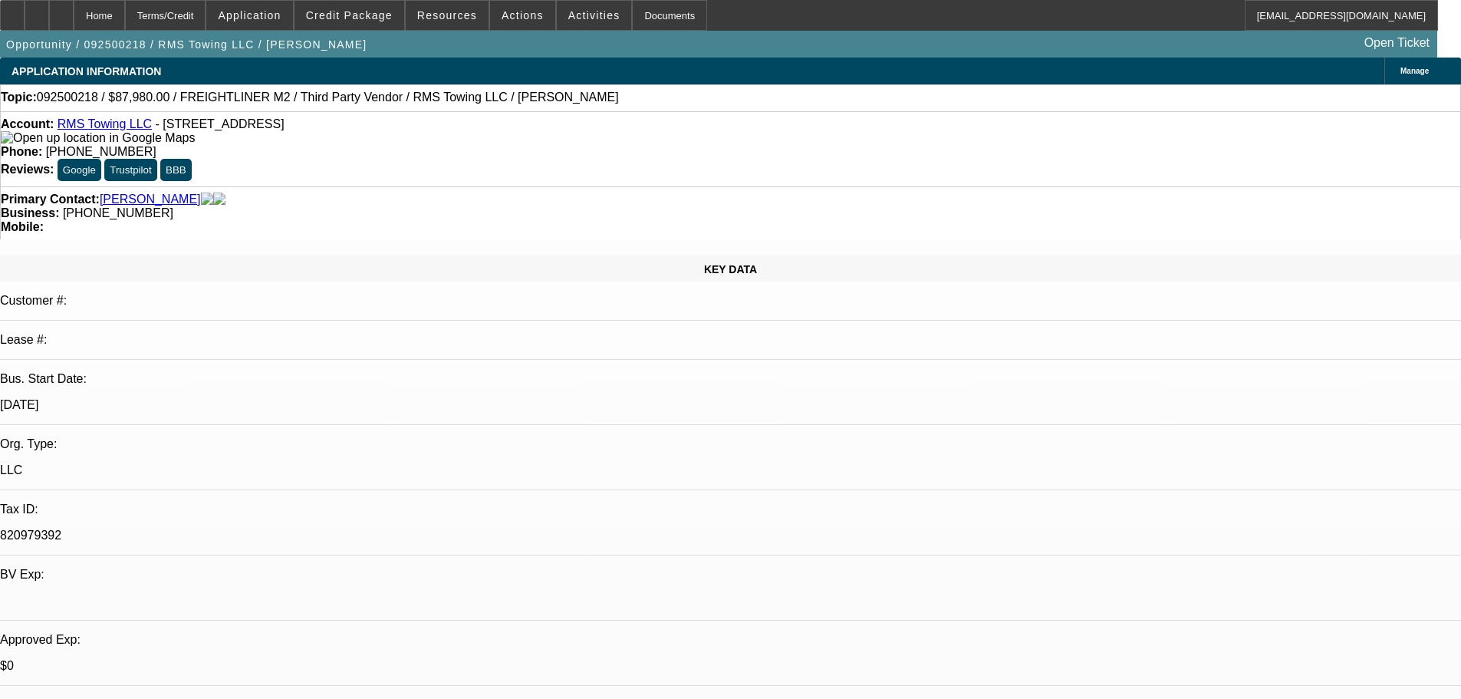
select select "0"
select select "3"
select select "0"
select select "6"
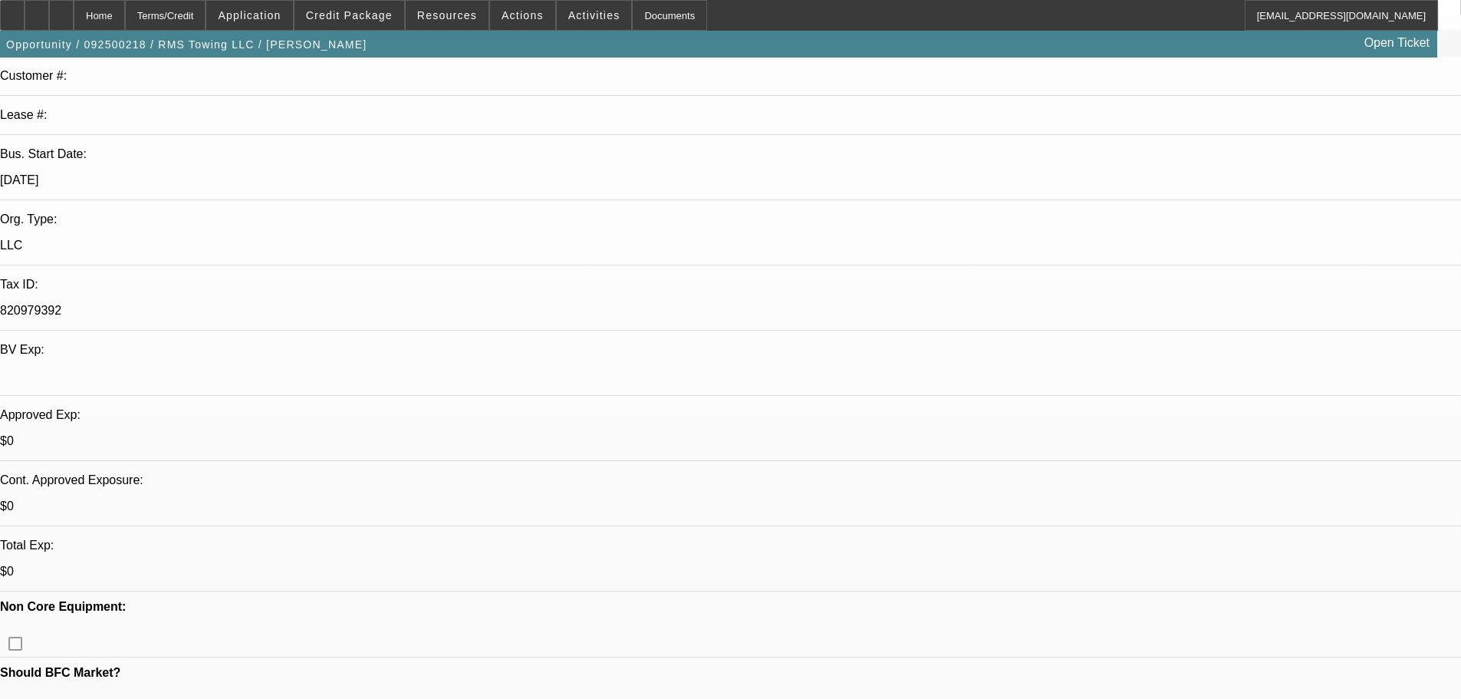
scroll to position [384, 0]
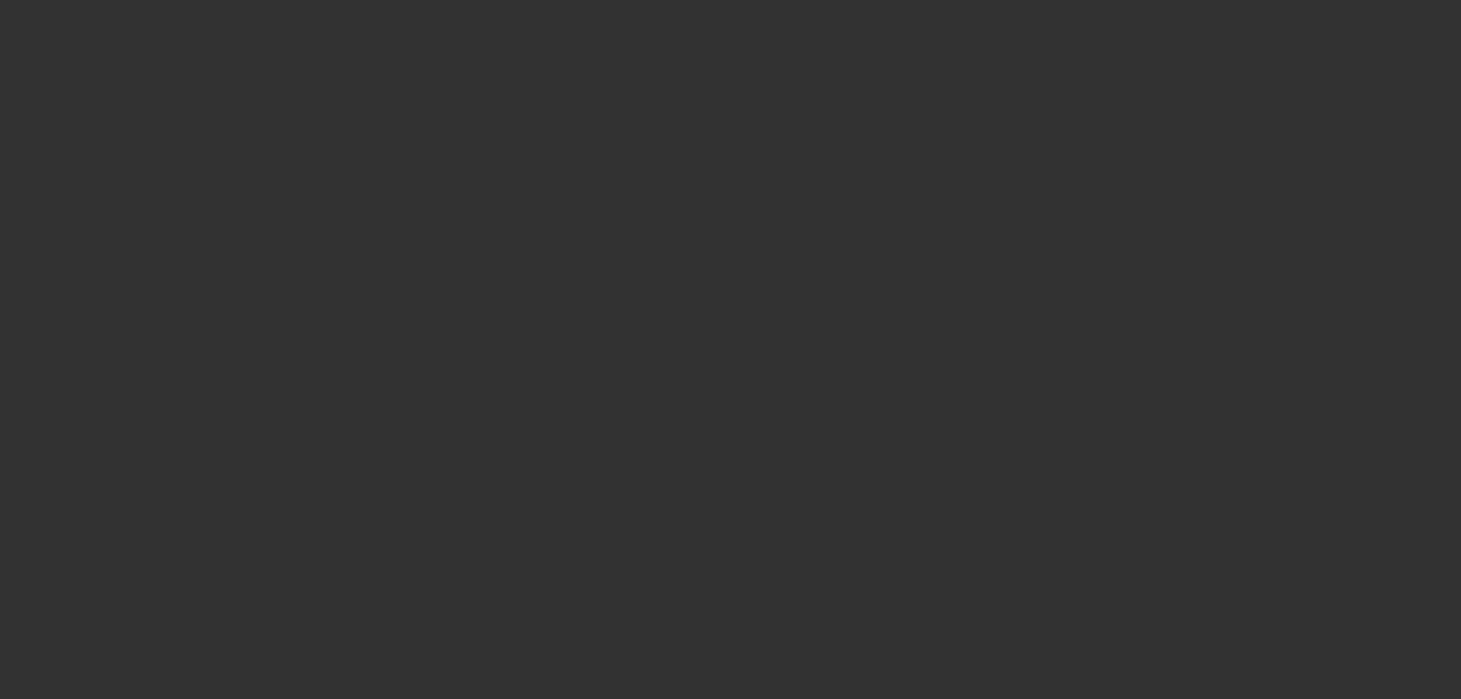
scroll to position [844, 0]
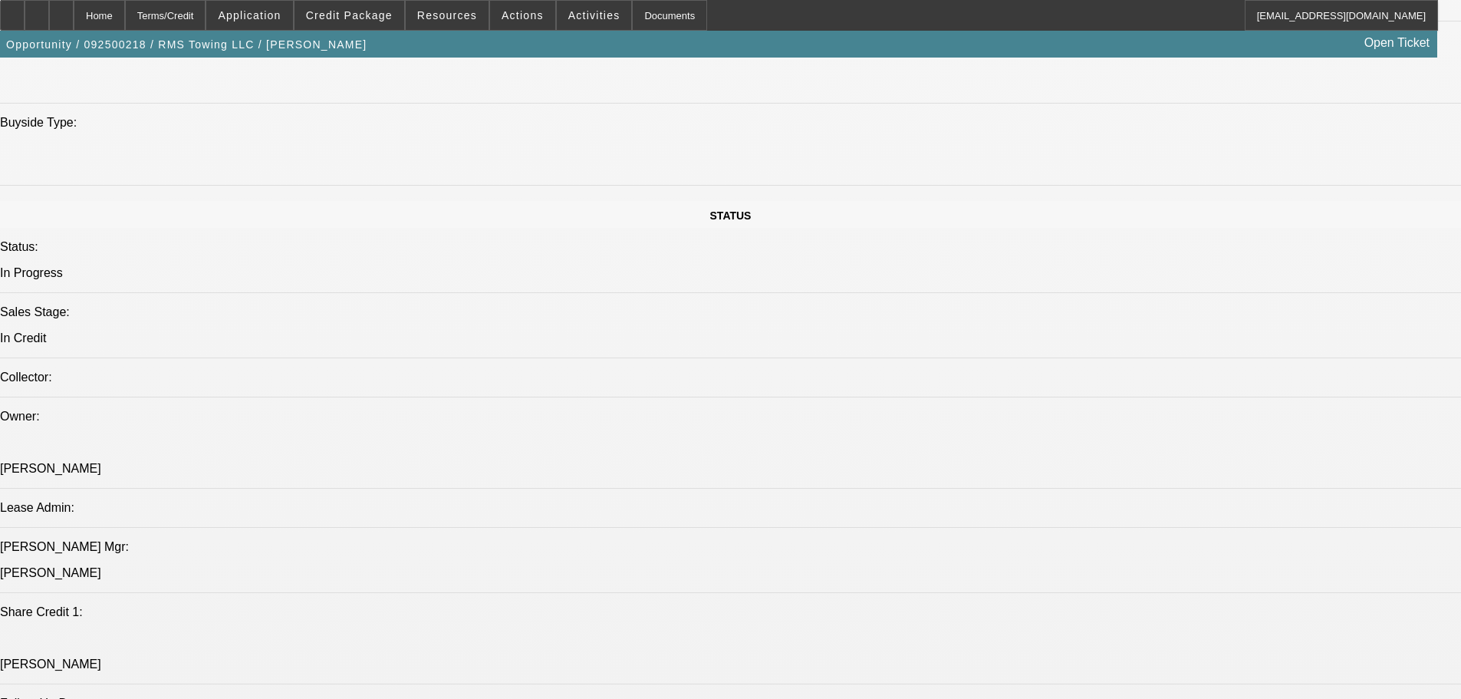
scroll to position [0, 0]
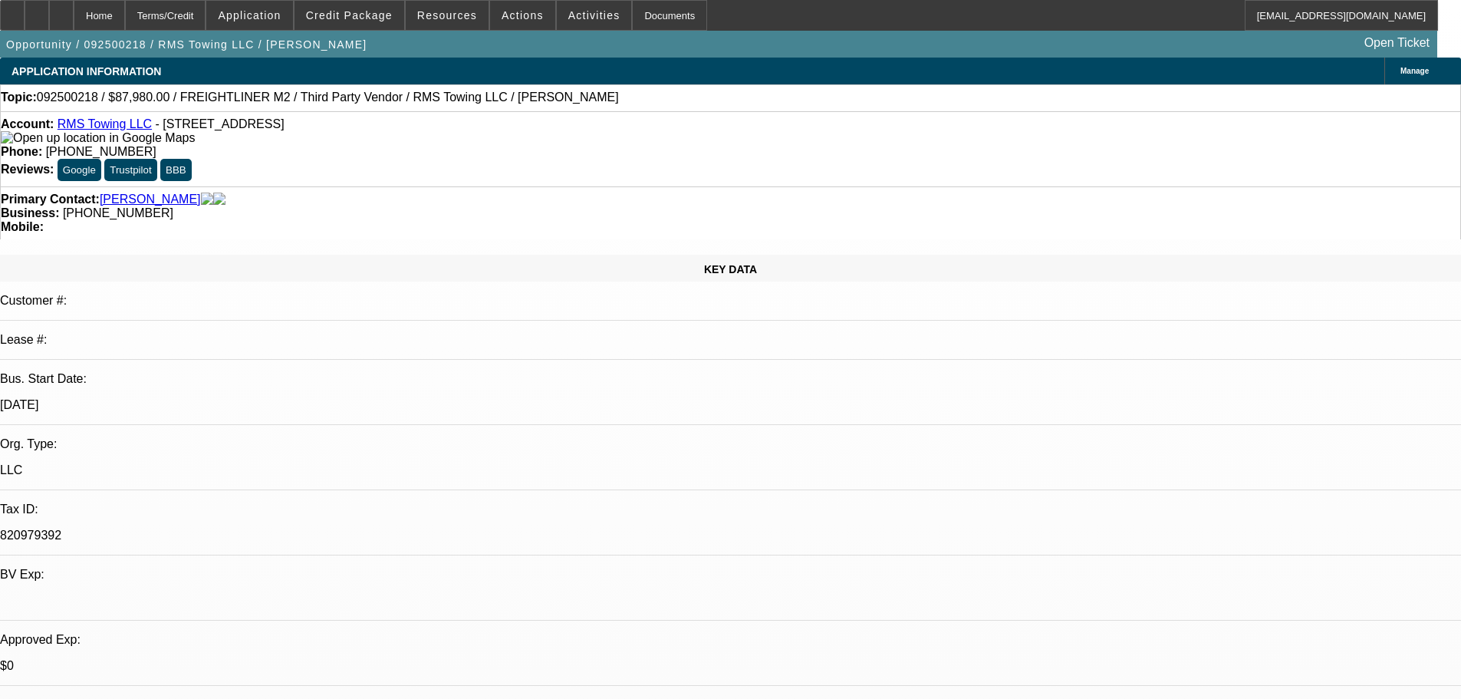
drag, startPoint x: 857, startPoint y: 308, endPoint x: 827, endPoint y: 115, distance: 194.9
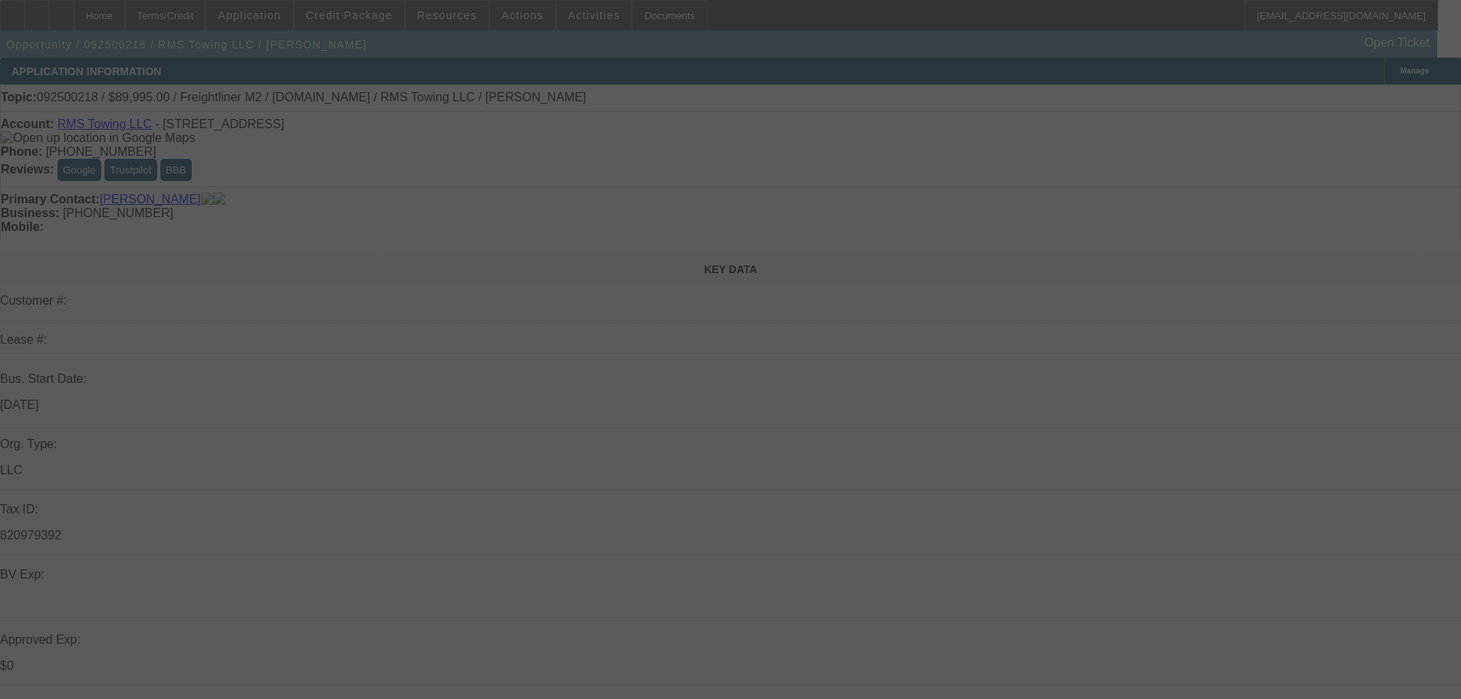
select select "0"
select select "3"
select select "0"
select select "6"
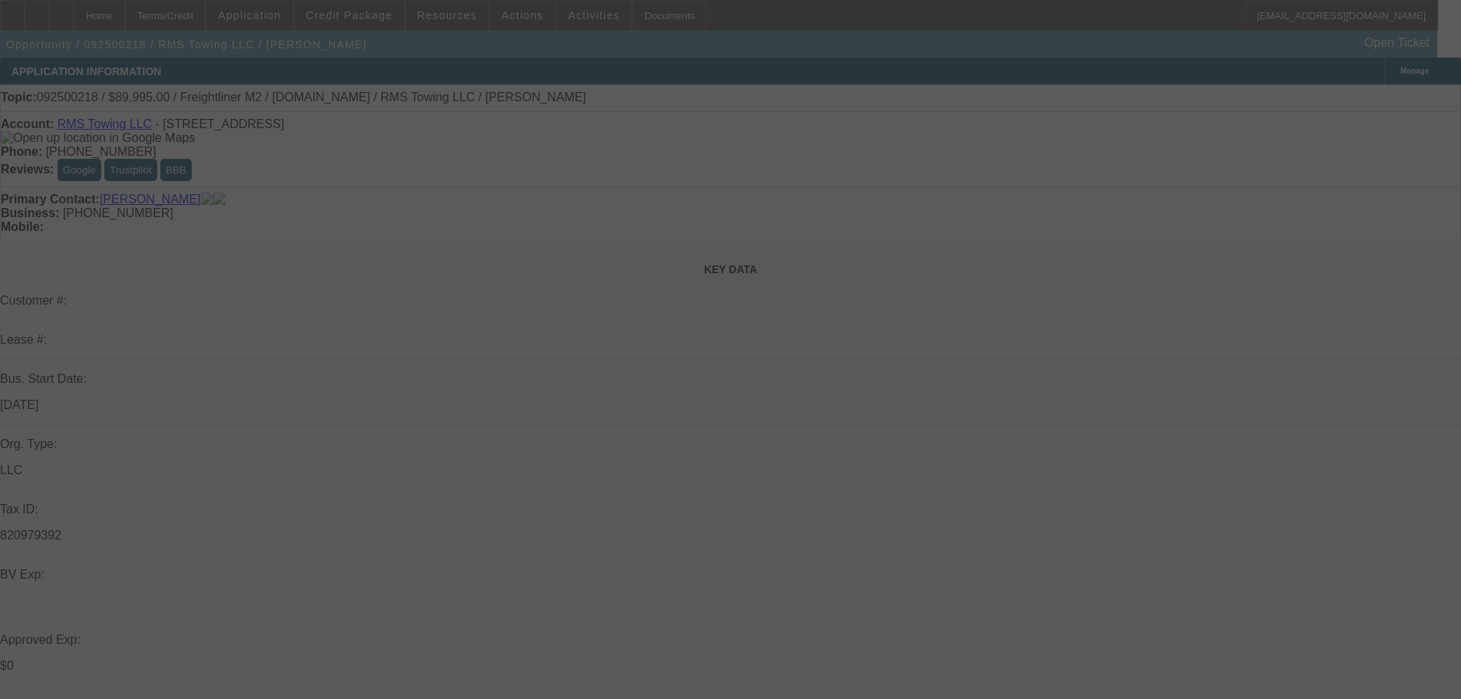
select select "0"
select select "3"
select select "0"
select select "6"
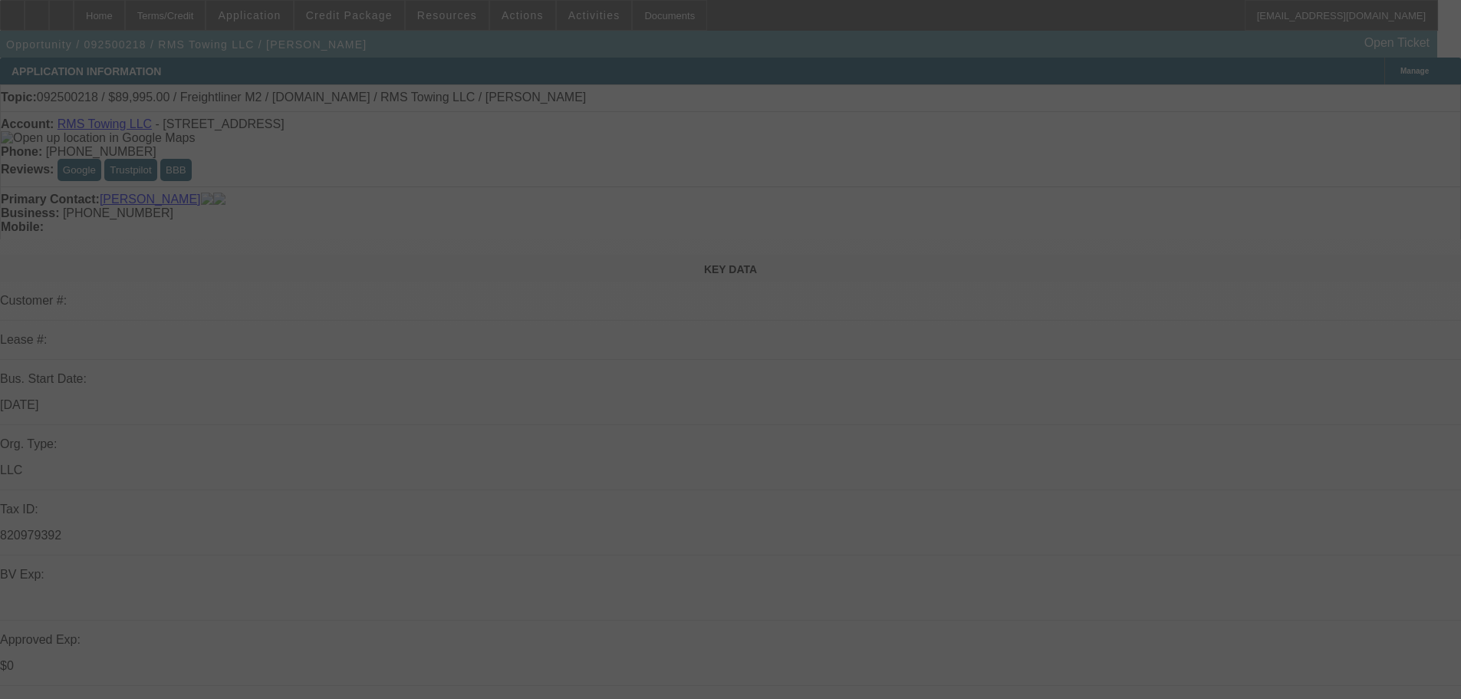
select select "0"
select select "3"
select select "0"
select select "6"
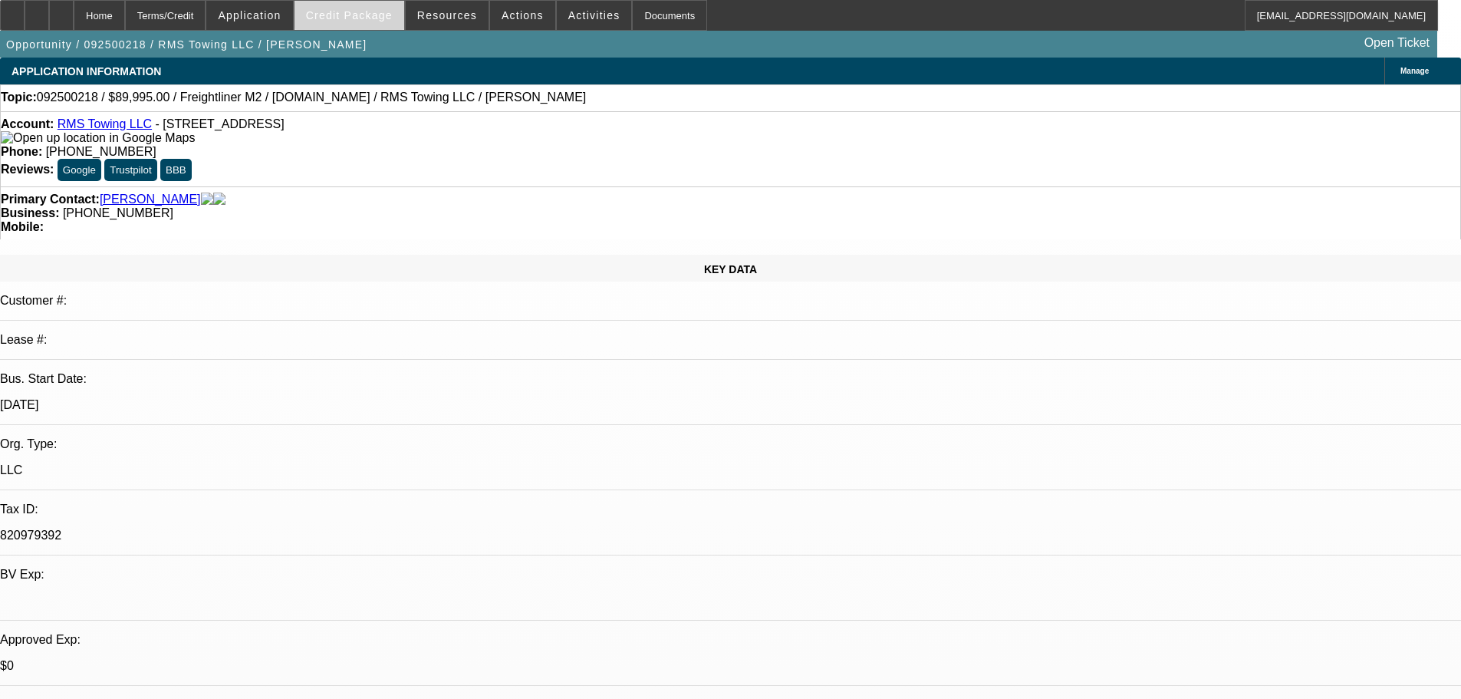
click at [369, 7] on span at bounding box center [350, 15] width 110 height 37
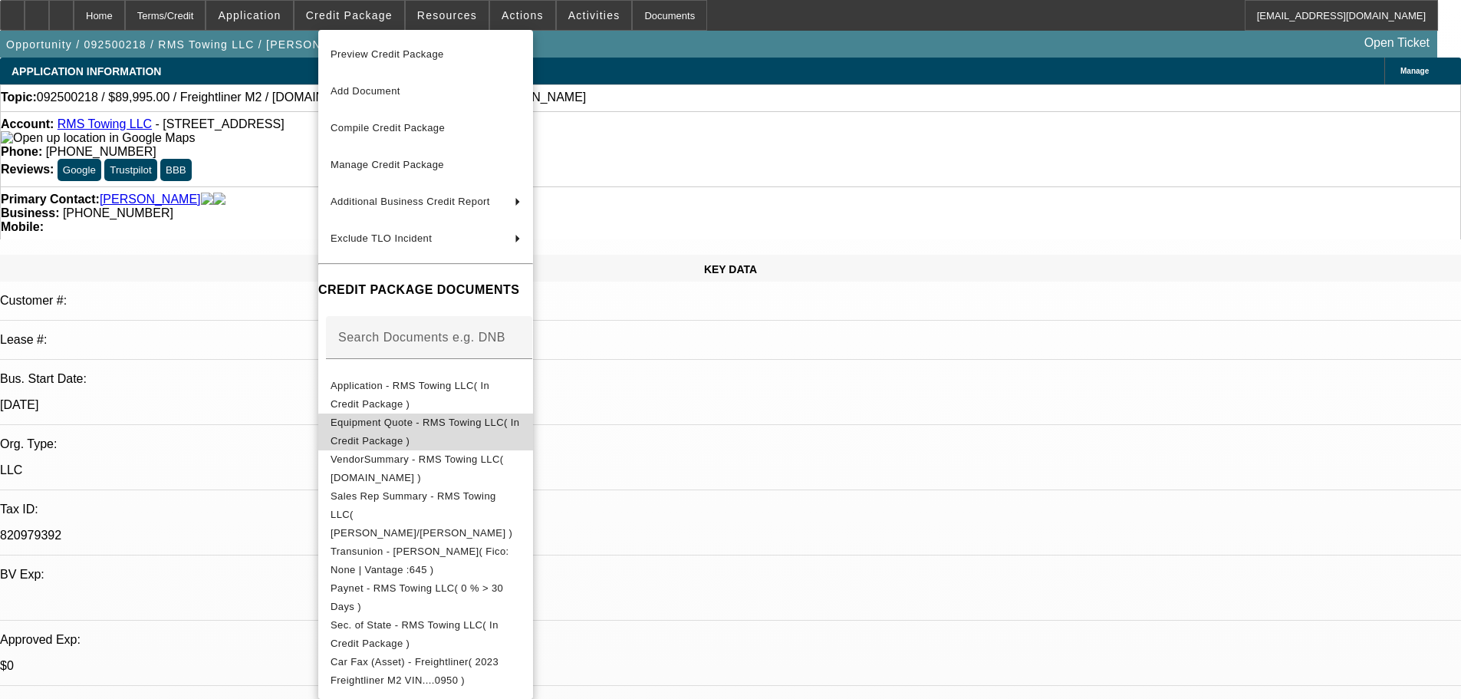
click at [533, 440] on button "Equipment Quote - RMS Towing LLC( In Credit Package )" at bounding box center [425, 432] width 215 height 37
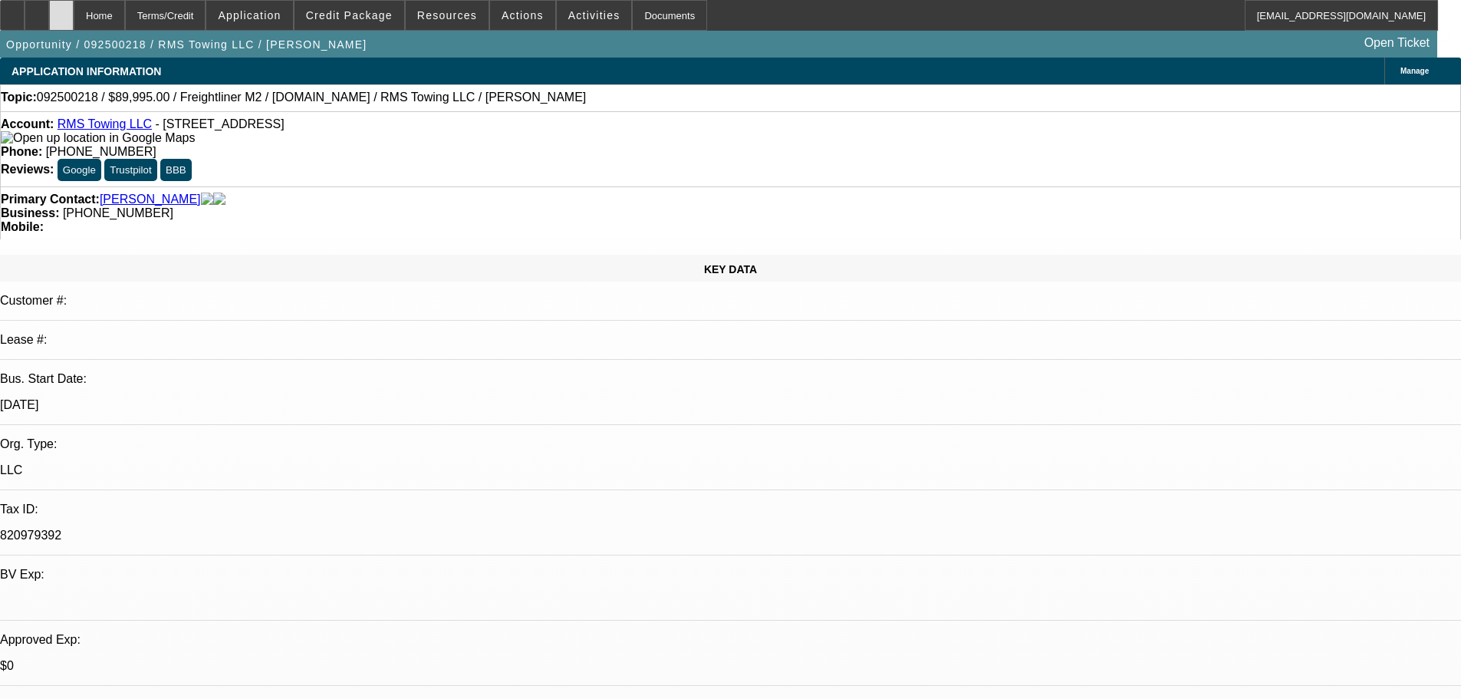
click at [74, 21] on div at bounding box center [61, 15] width 25 height 31
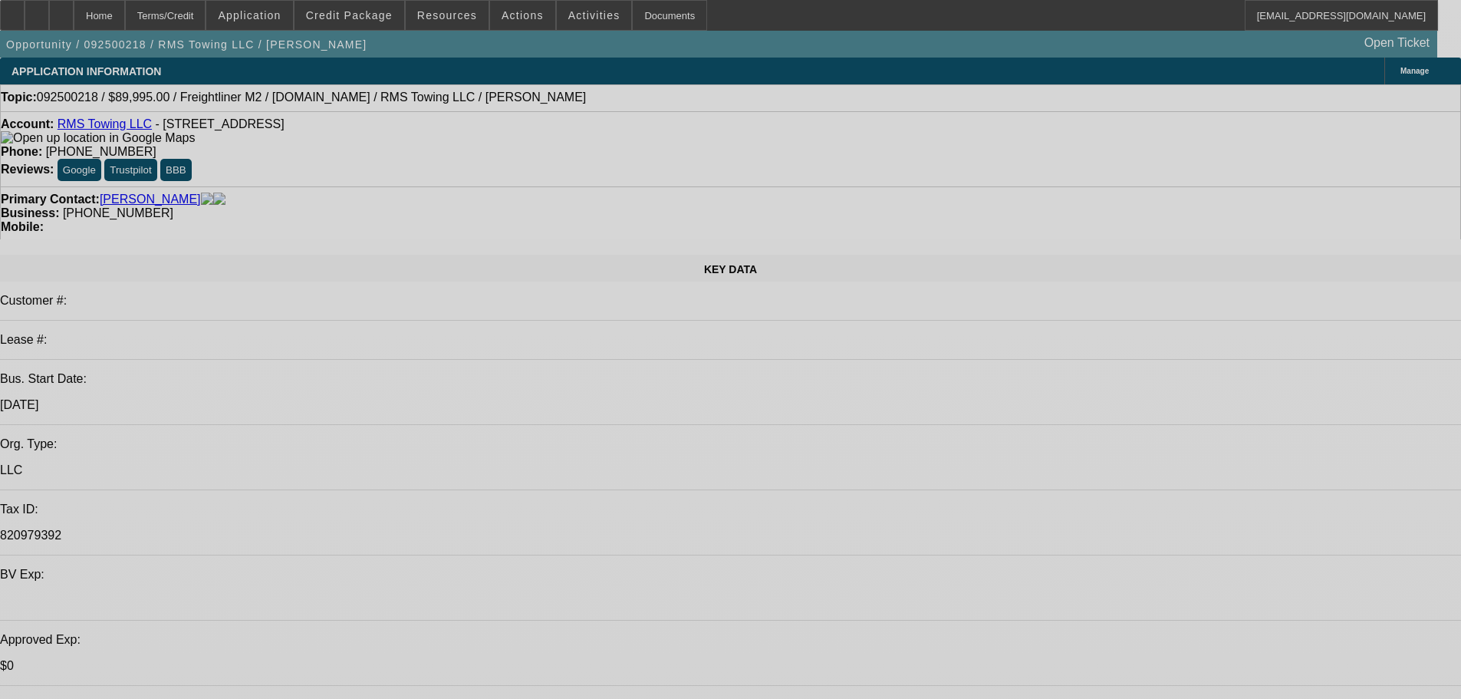
select select "0"
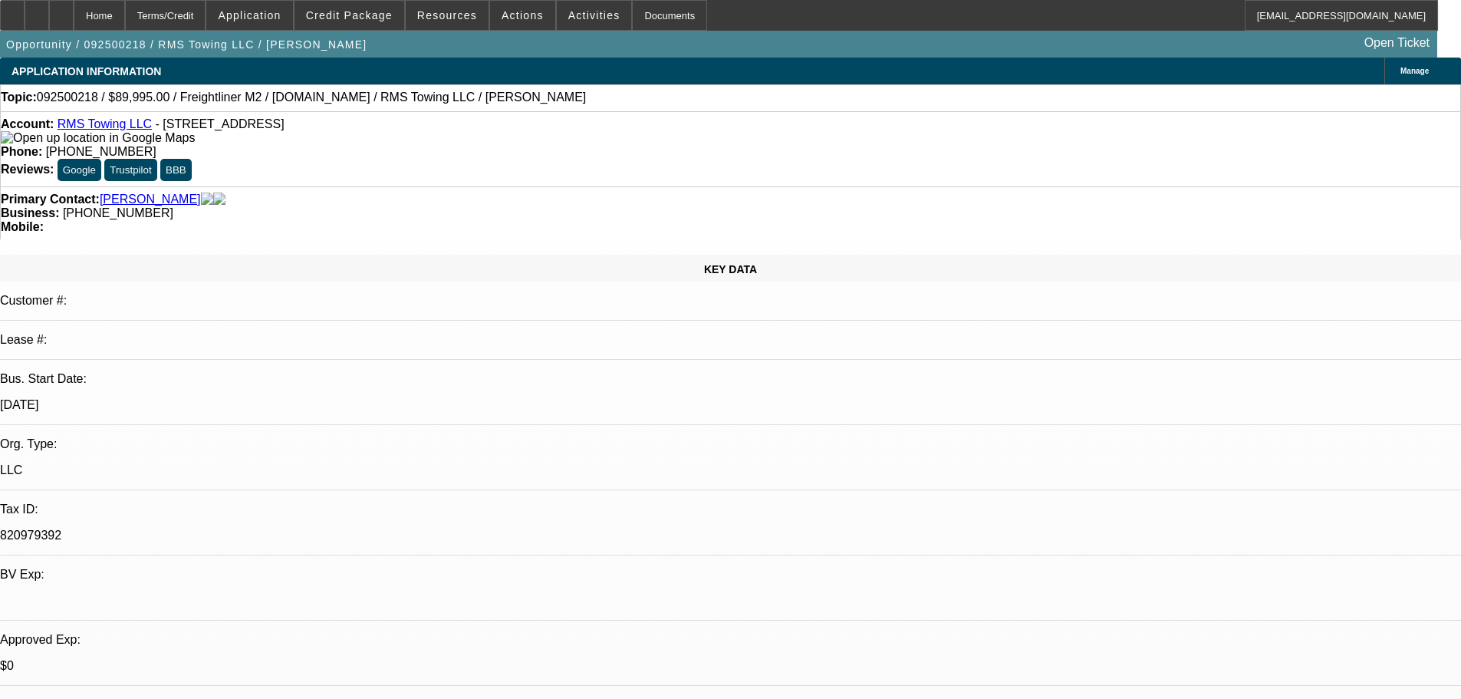
select select "3"
select select "0"
select select "6"
select select "0"
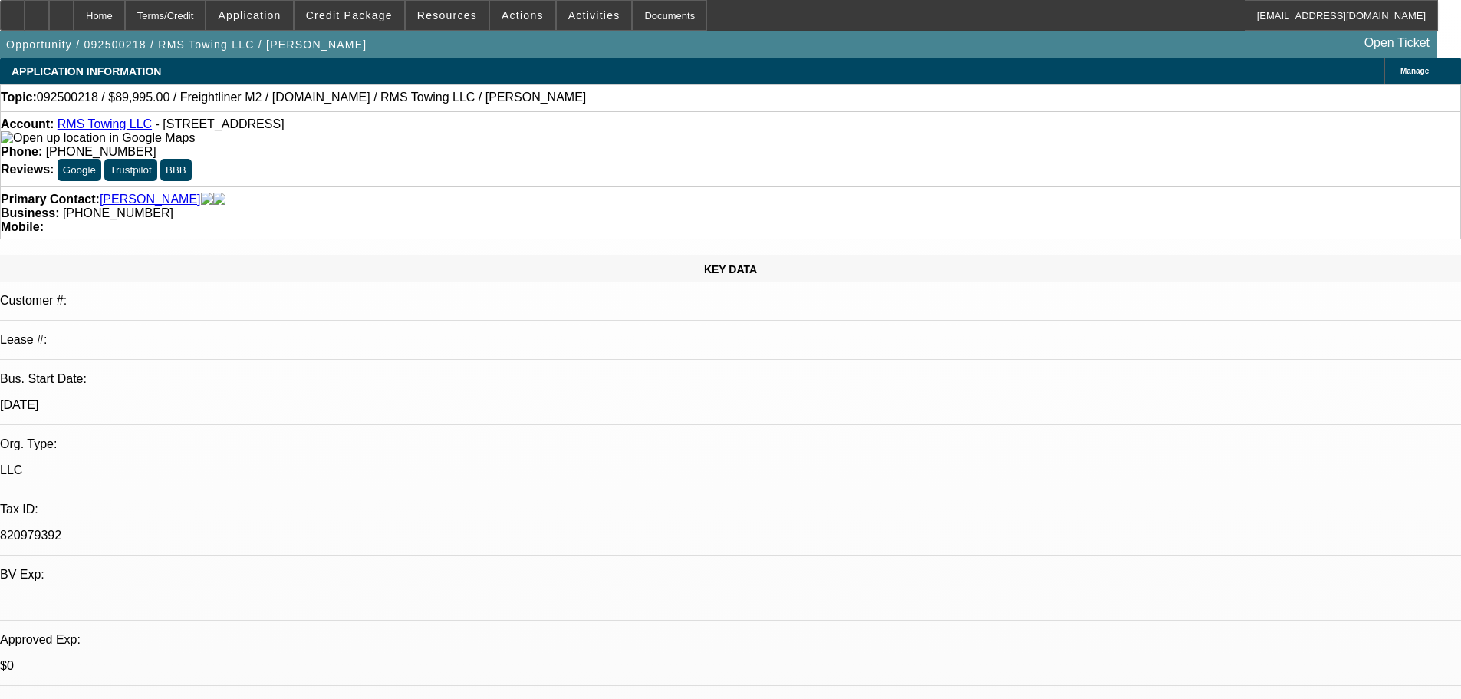
select select "3"
select select "0"
select select "6"
select select "0"
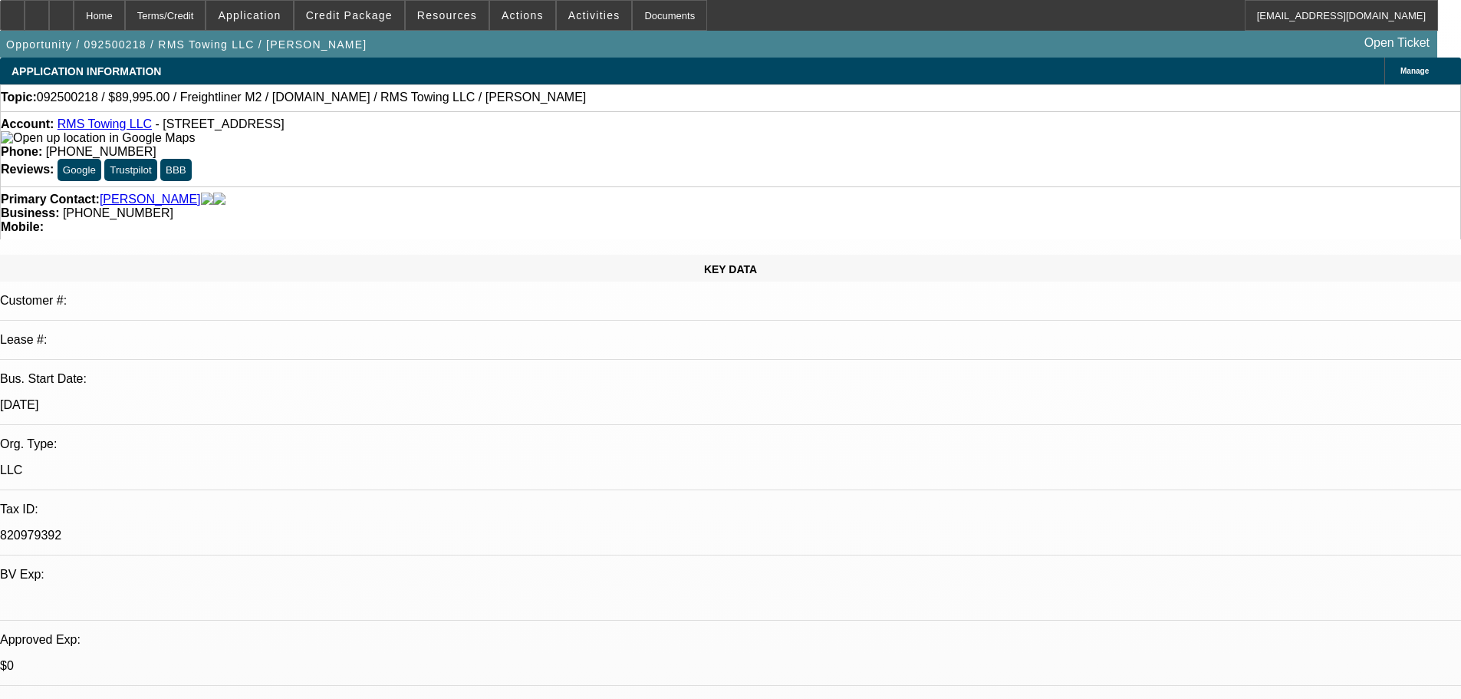
select select "3"
select select "0"
select select "6"
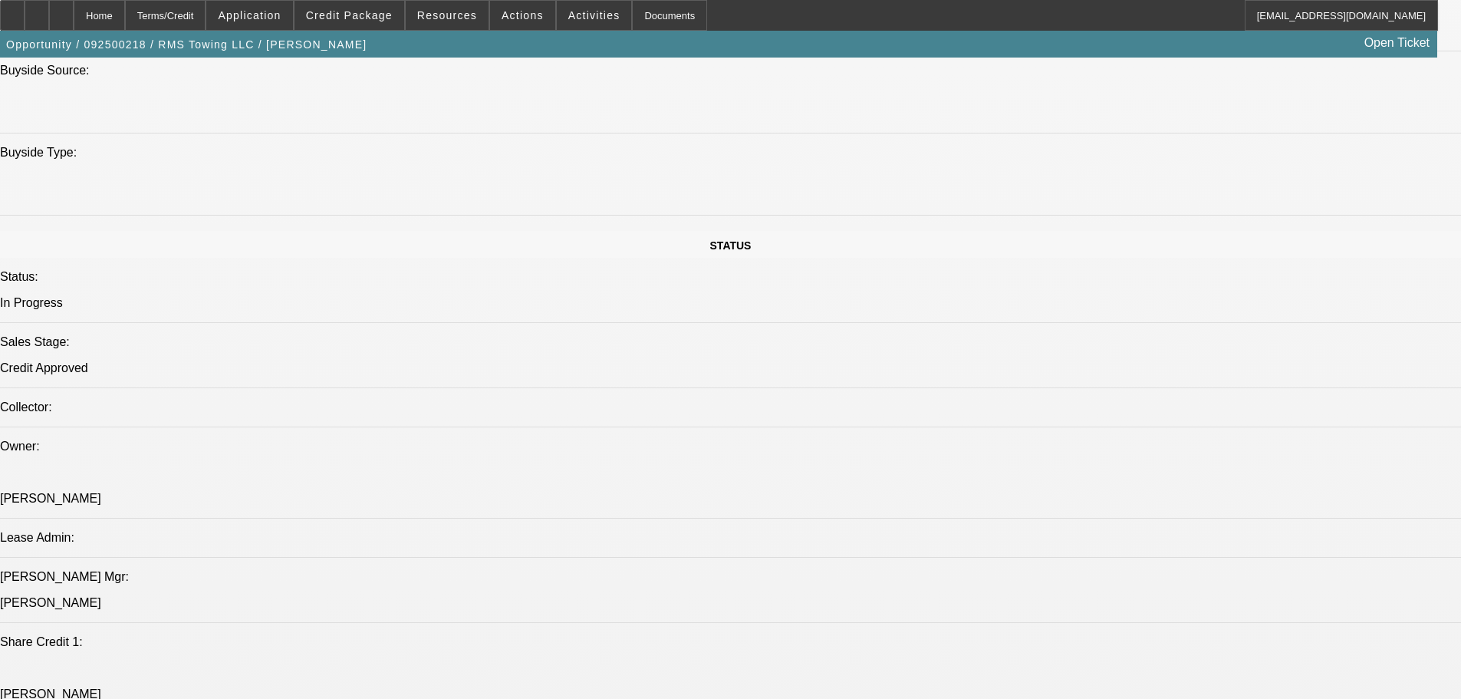
drag, startPoint x: 702, startPoint y: 581, endPoint x: 743, endPoint y: 529, distance: 65.5
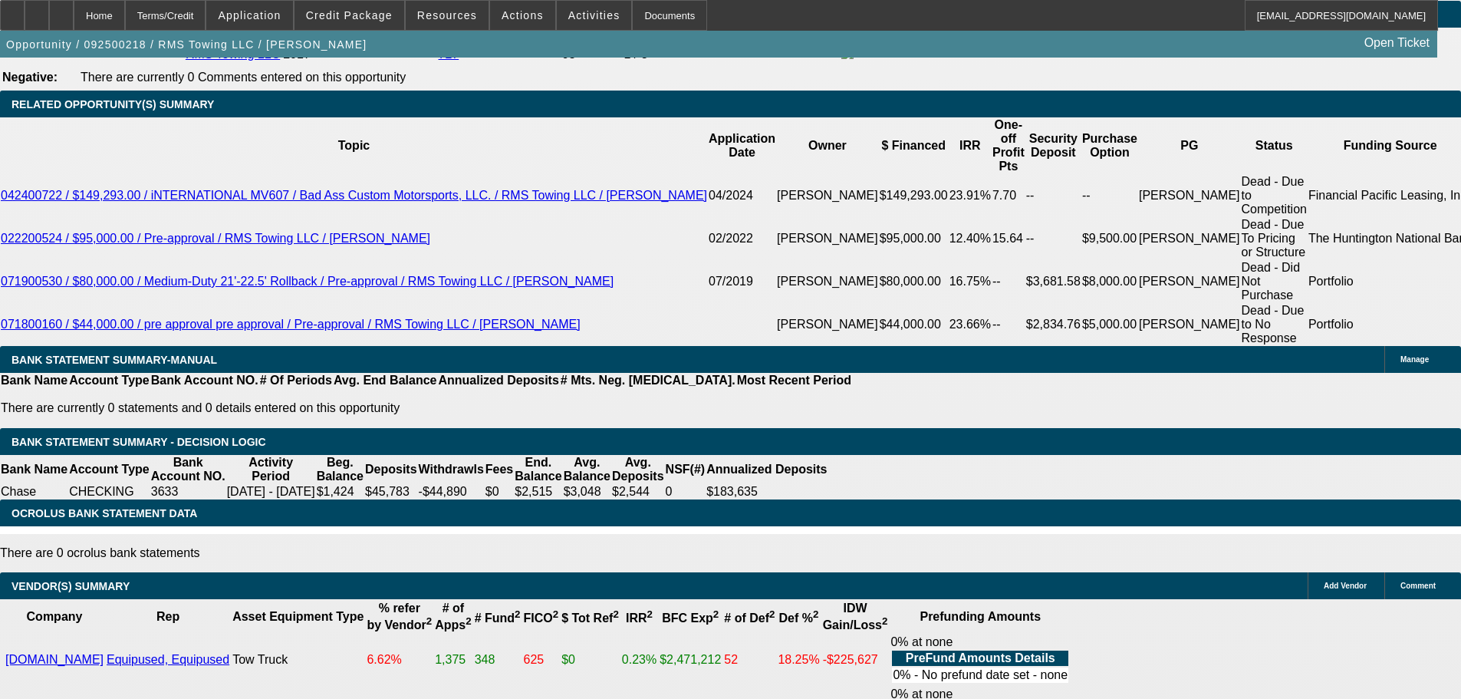
scroll to position [2290, 0]
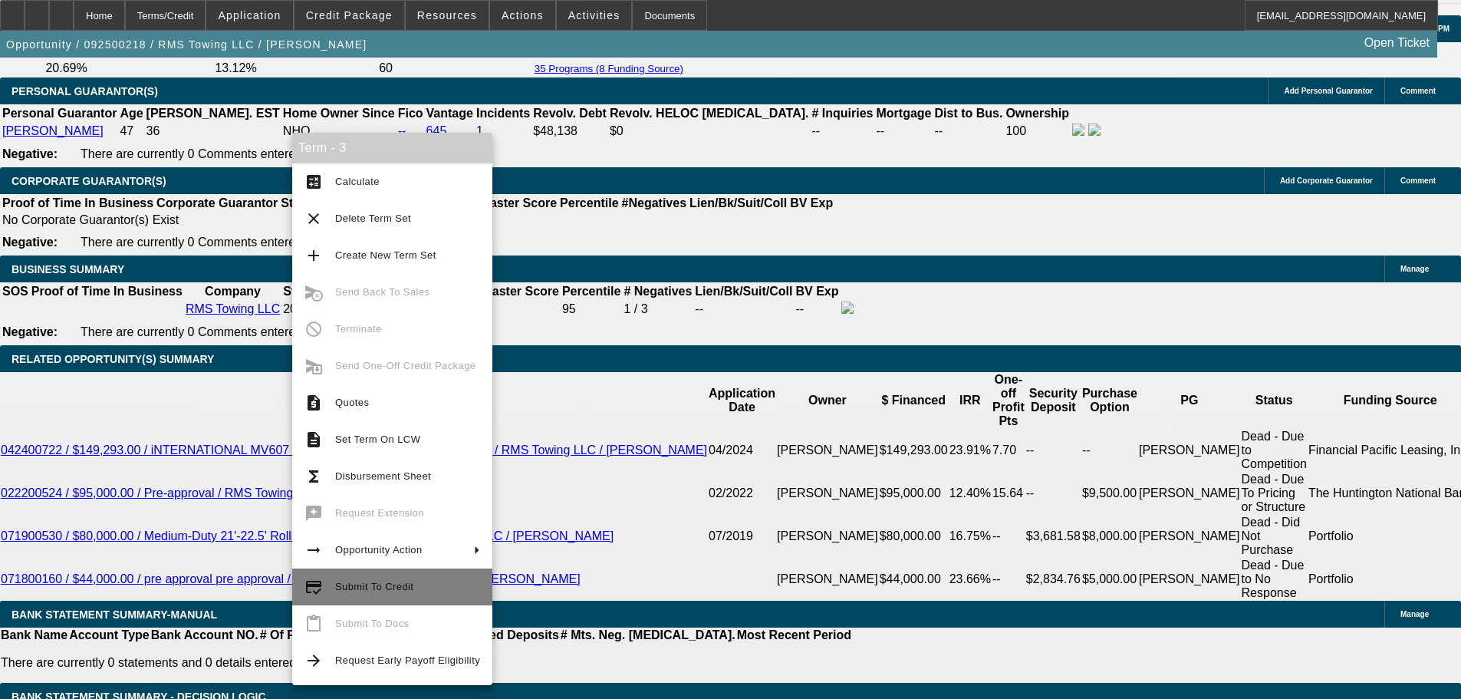
click at [437, 595] on span "Submit To Credit" at bounding box center [407, 587] width 145 height 18
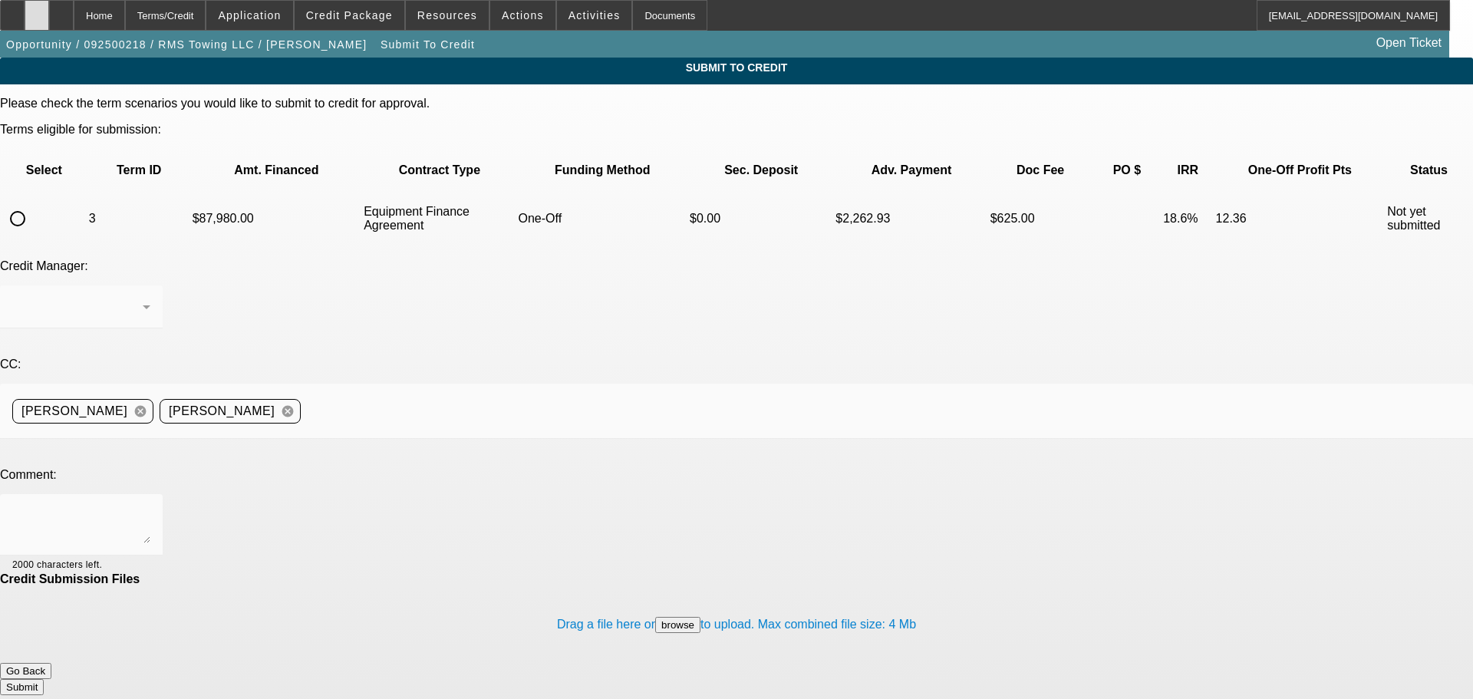
click at [37, 10] on icon at bounding box center [37, 10] width 0 height 0
click at [125, 13] on div "Home" at bounding box center [99, 15] width 51 height 31
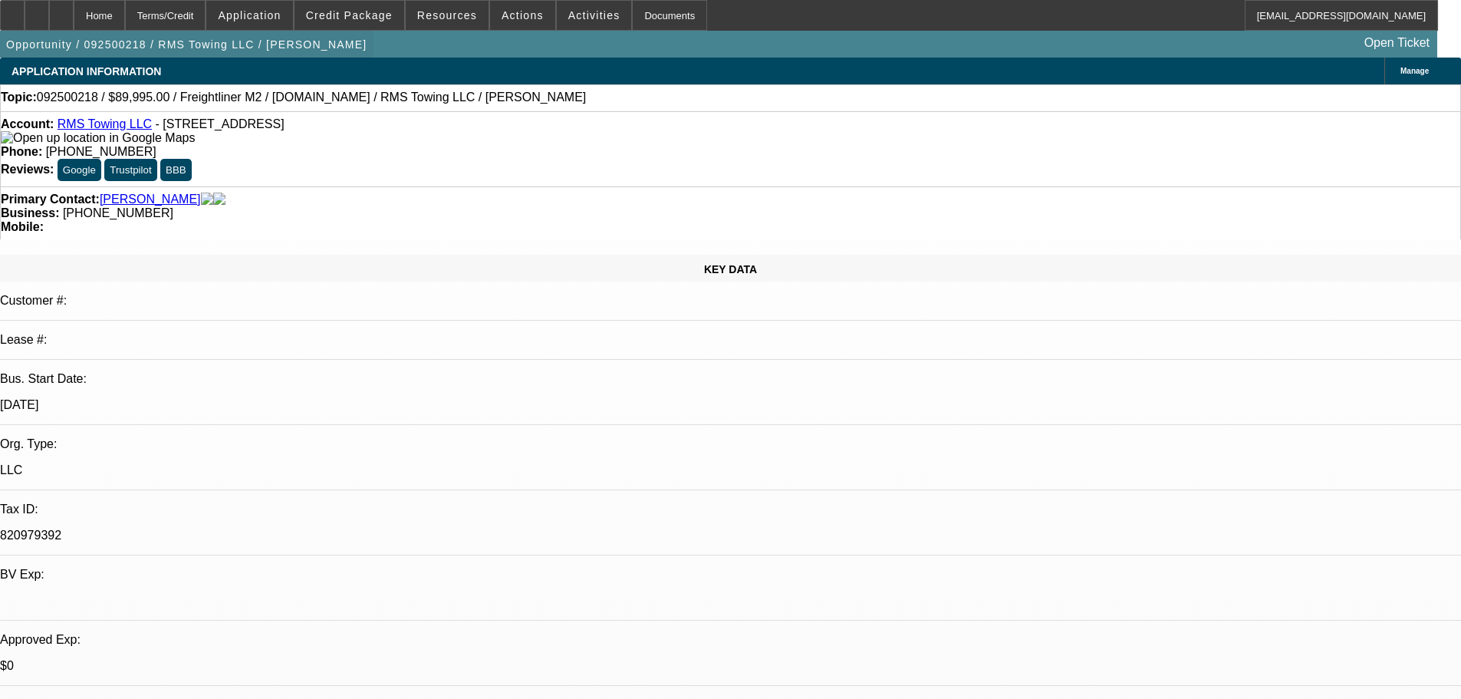
select select "0"
select select "3"
select select "0"
select select "6"
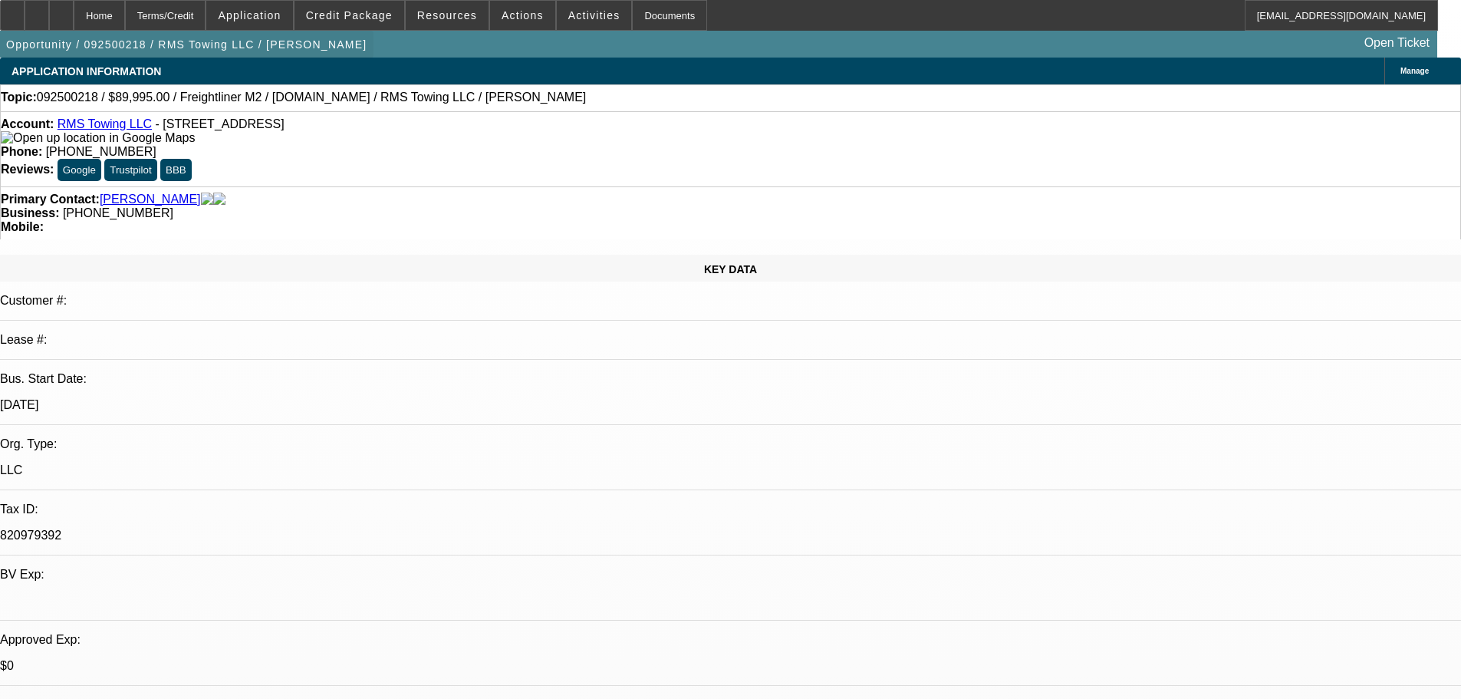
select select "0"
select select "3"
select select "0"
select select "6"
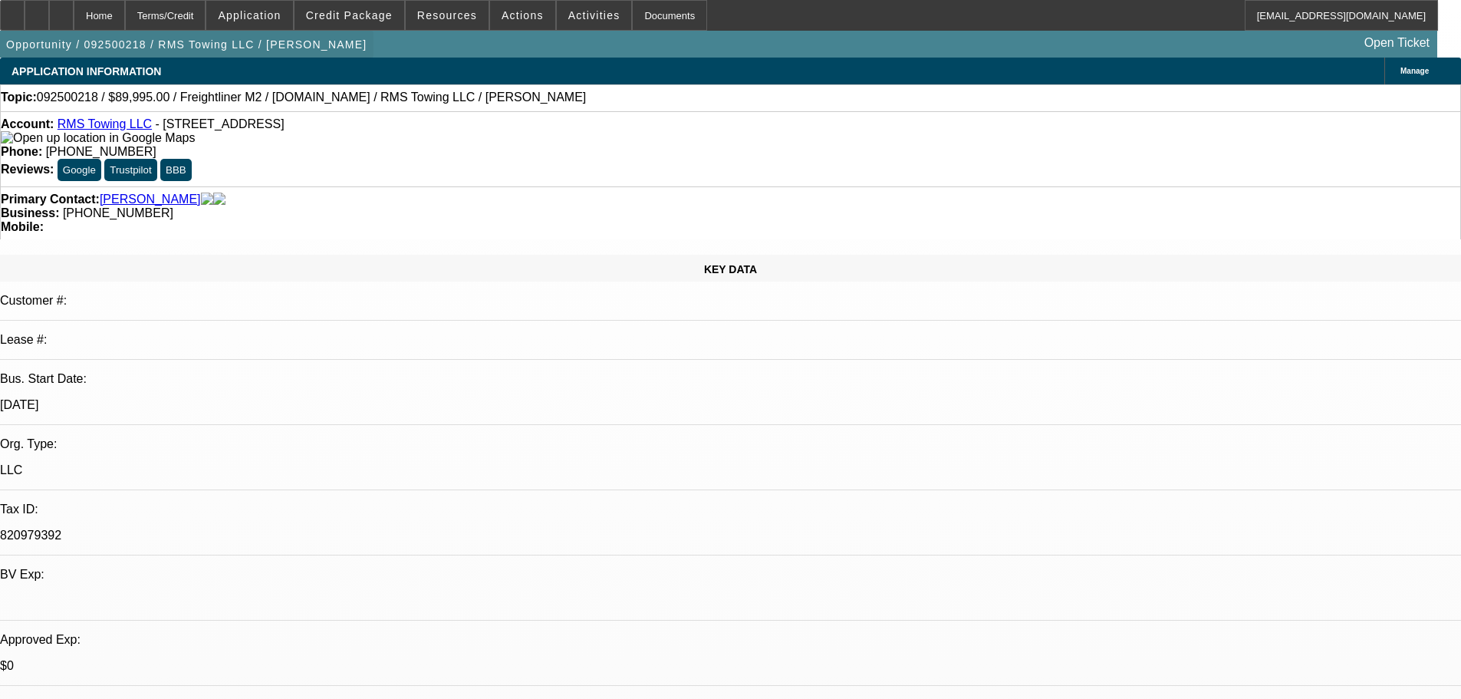
select select "0"
select select "3"
select select "0"
select select "6"
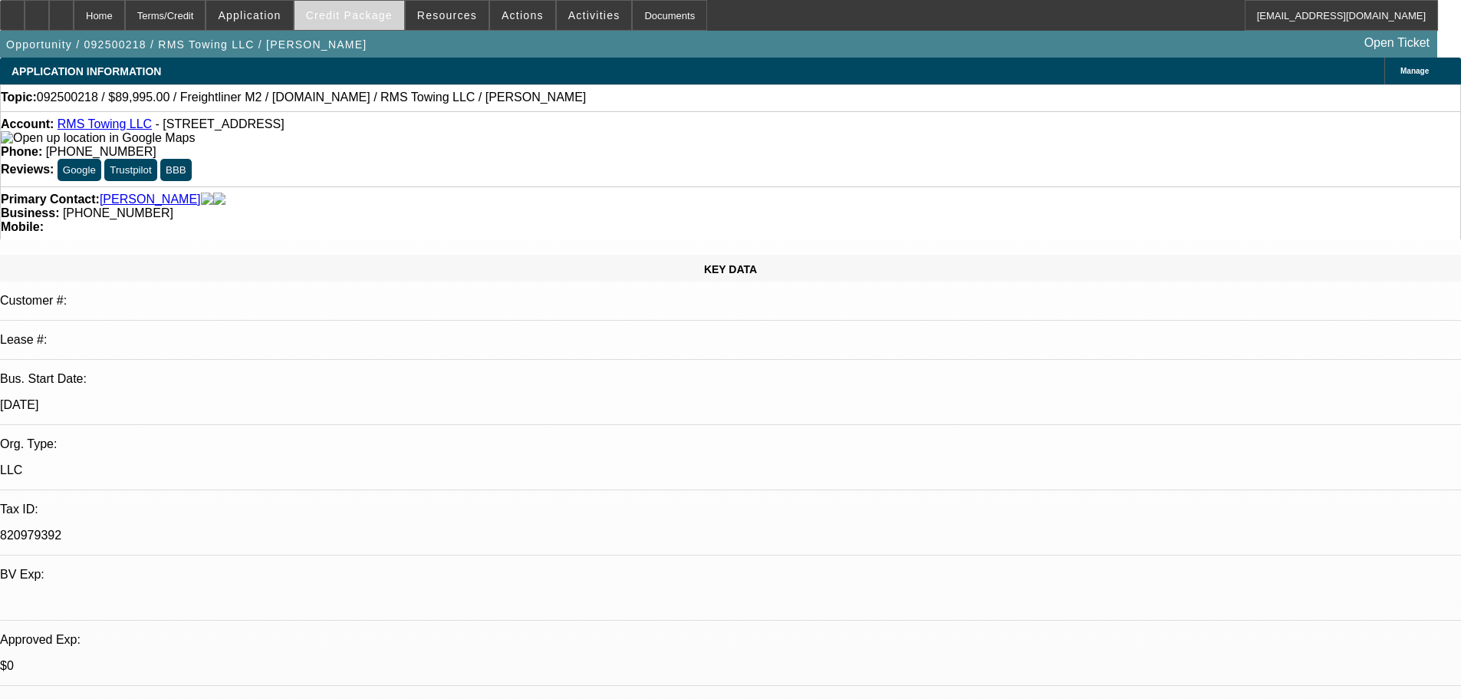
click at [341, 6] on span at bounding box center [350, 15] width 110 height 37
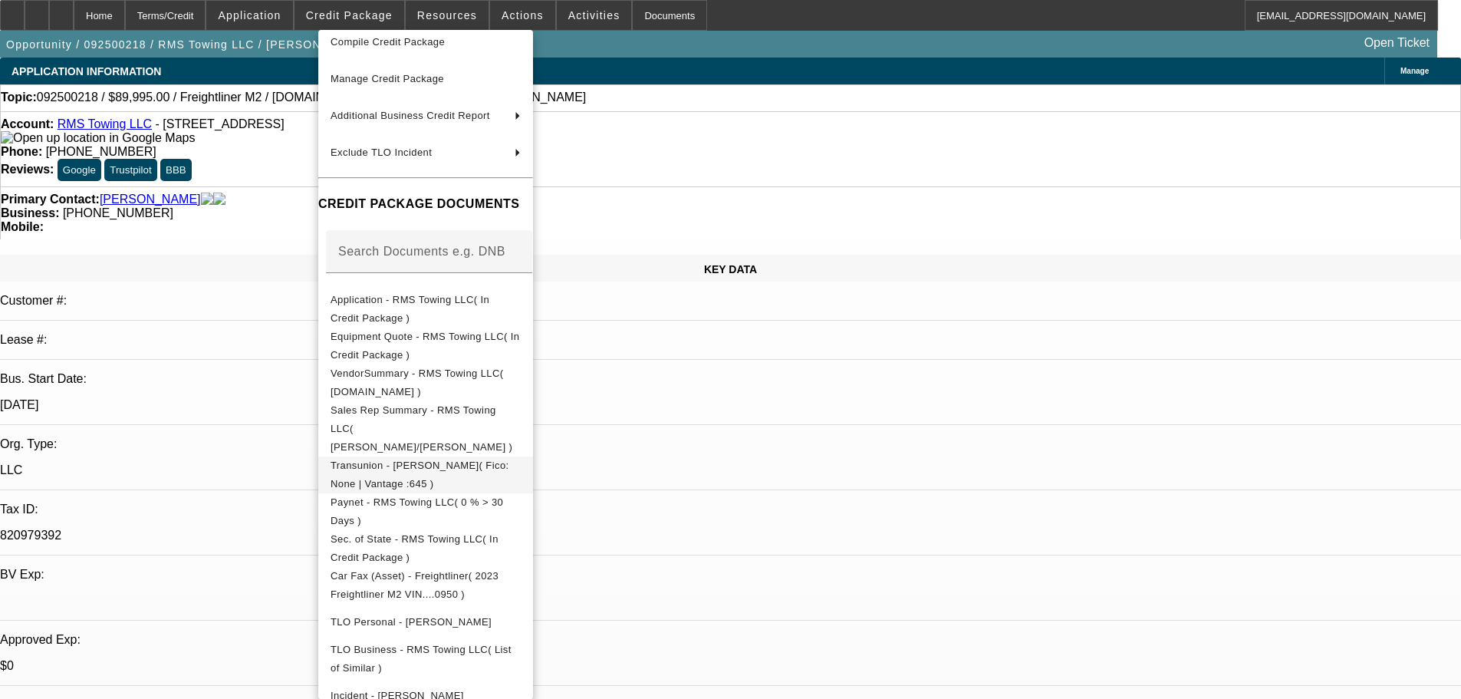
scroll to position [157, 0]
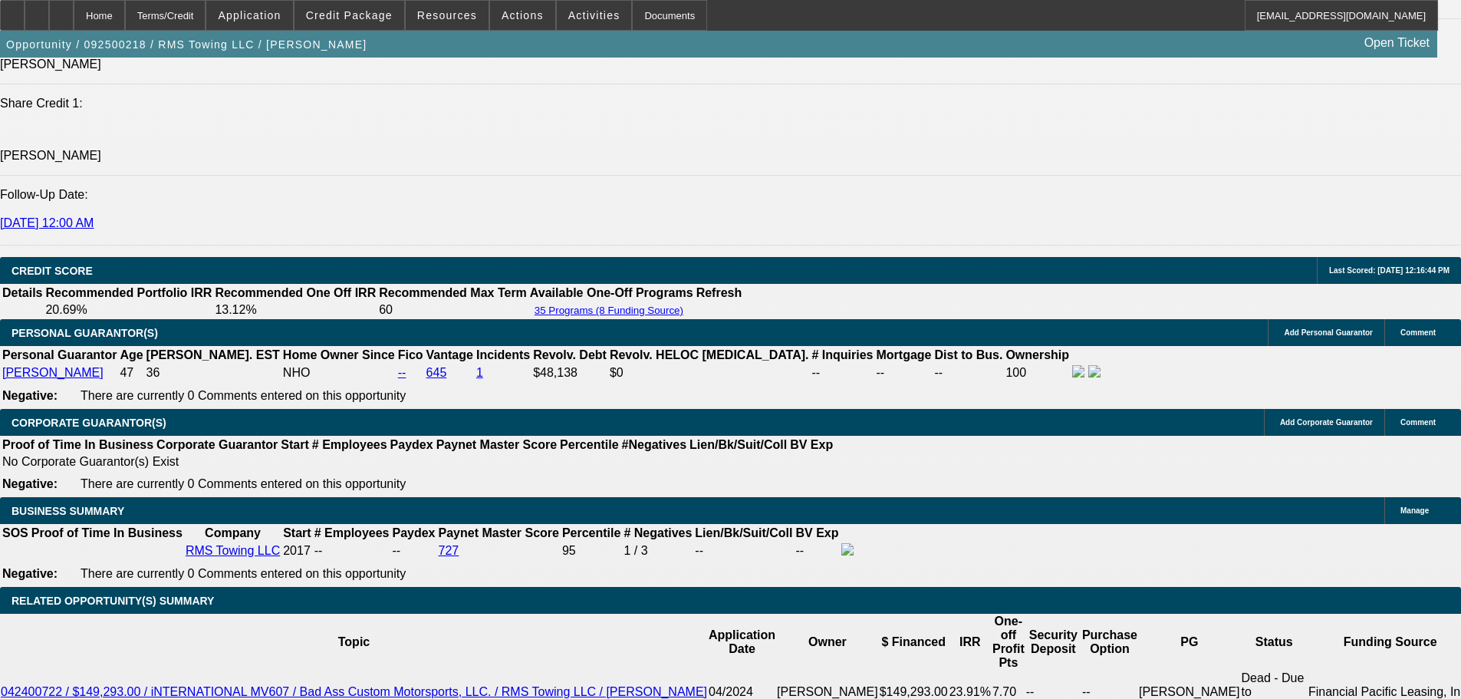
scroll to position [1874, 0]
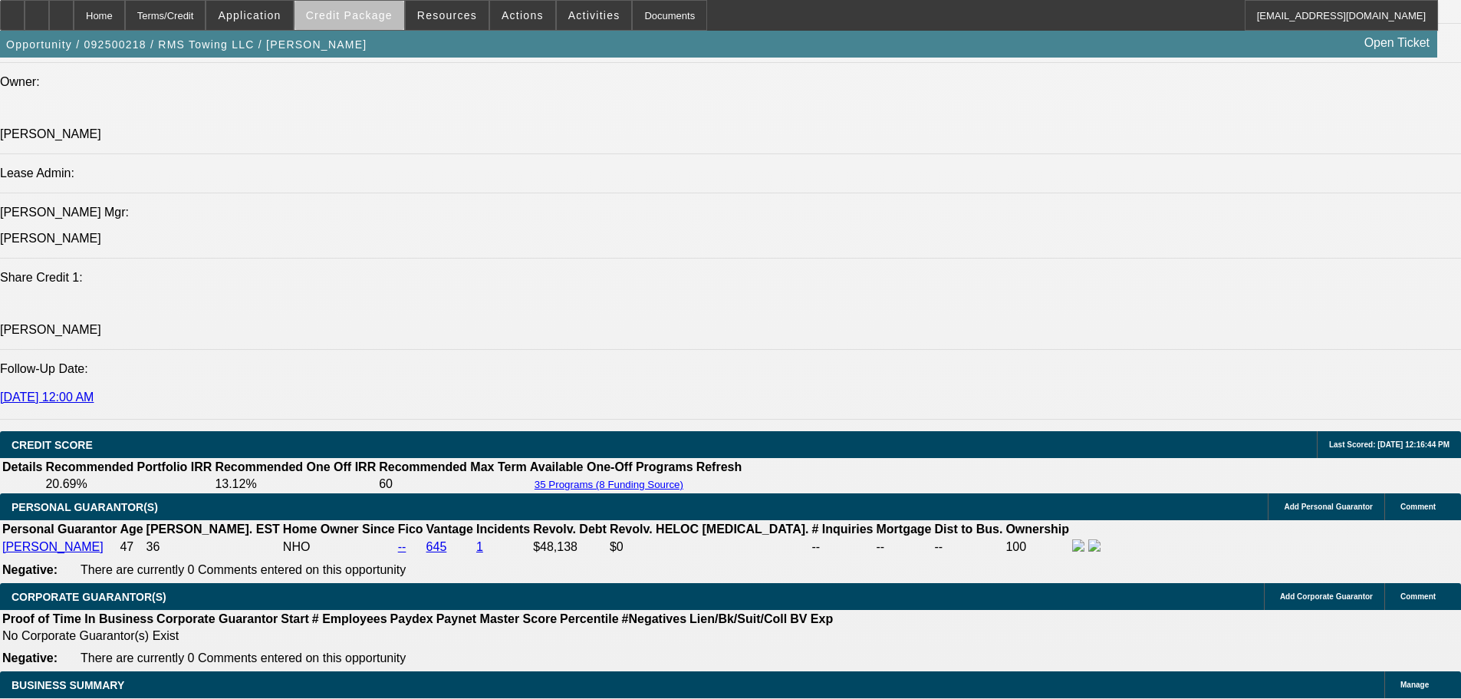
click at [404, 16] on span at bounding box center [350, 15] width 110 height 37
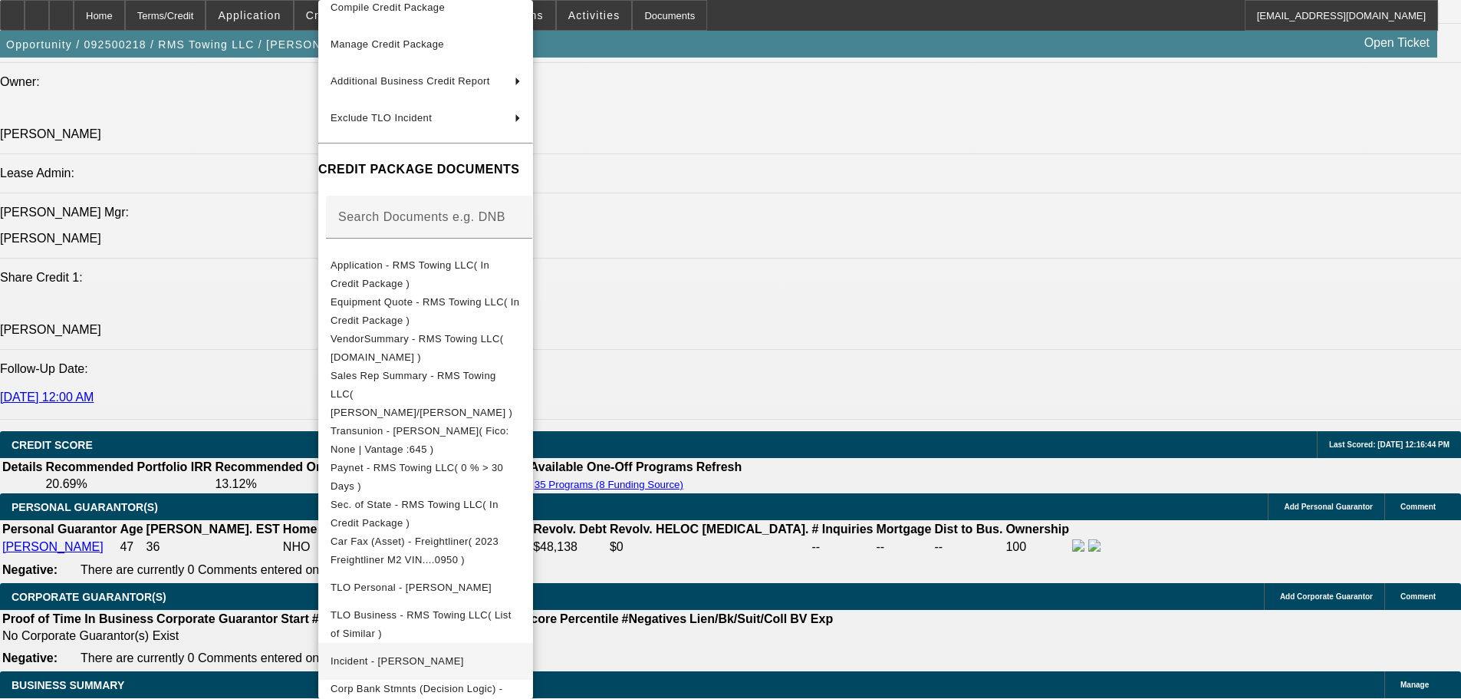
scroll to position [127, 0]
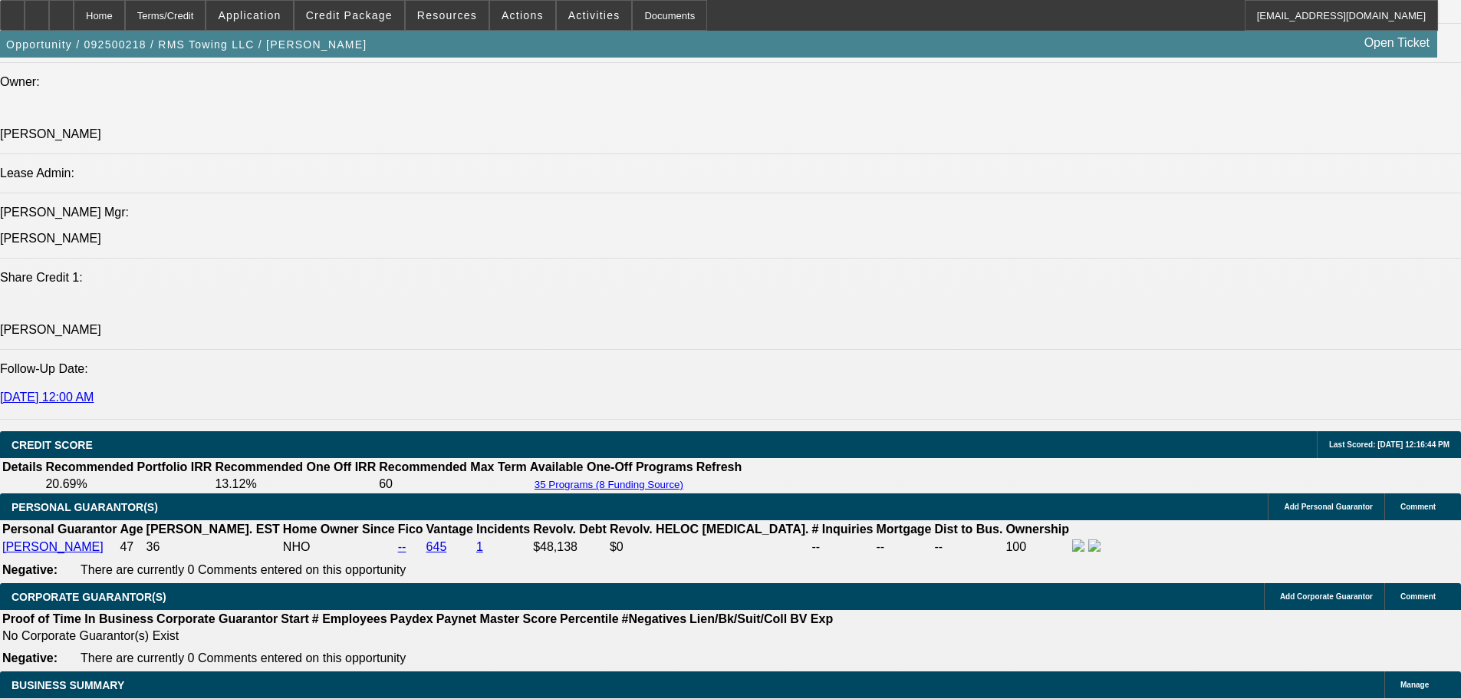
scroll to position [1999, 0]
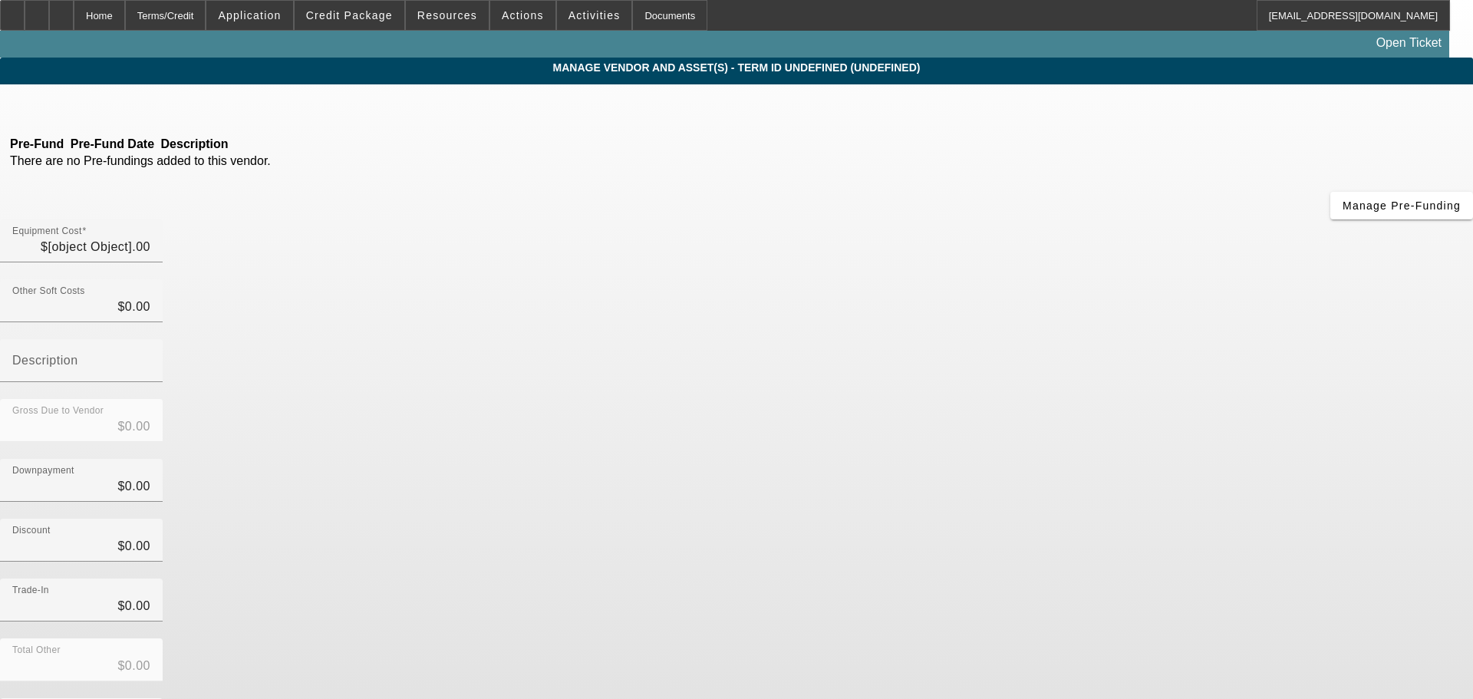
type input "$4,980.00"
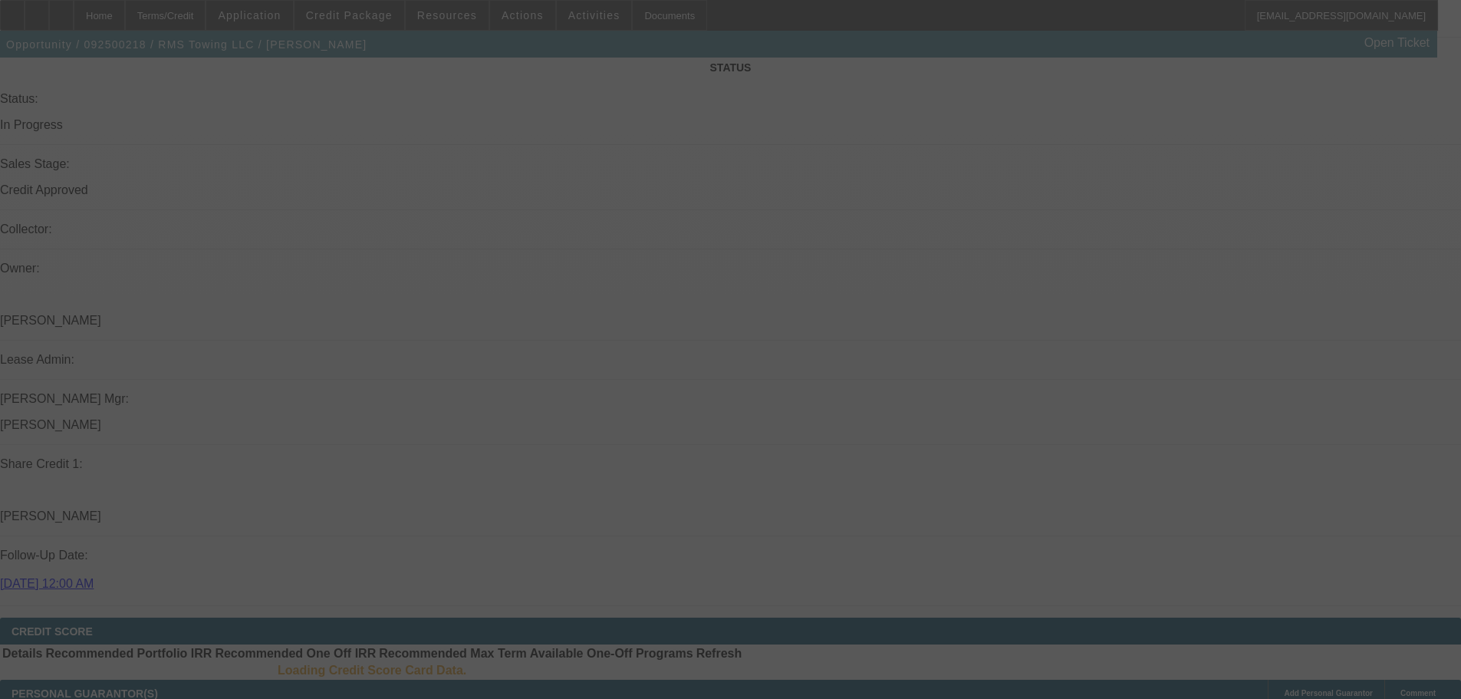
scroll to position [1682, 0]
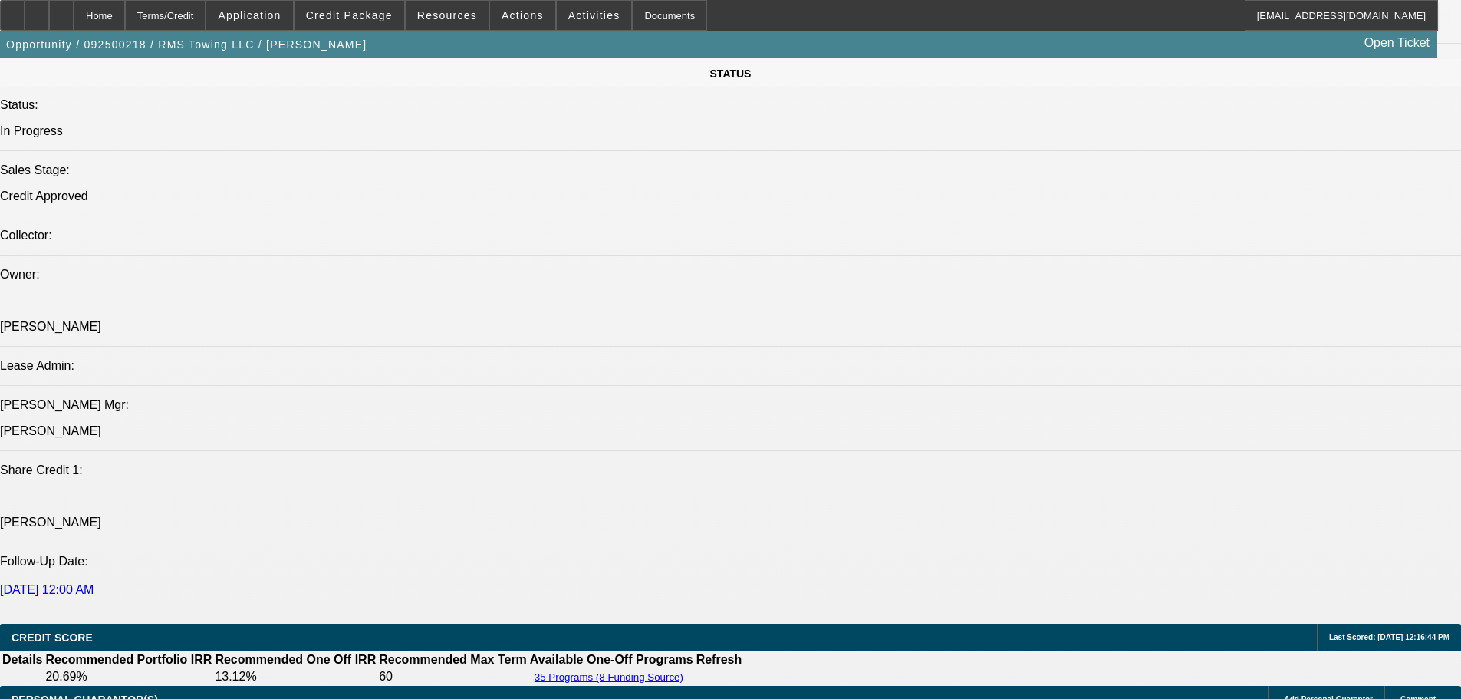
select select "0"
select select "3"
select select "0"
select select "6"
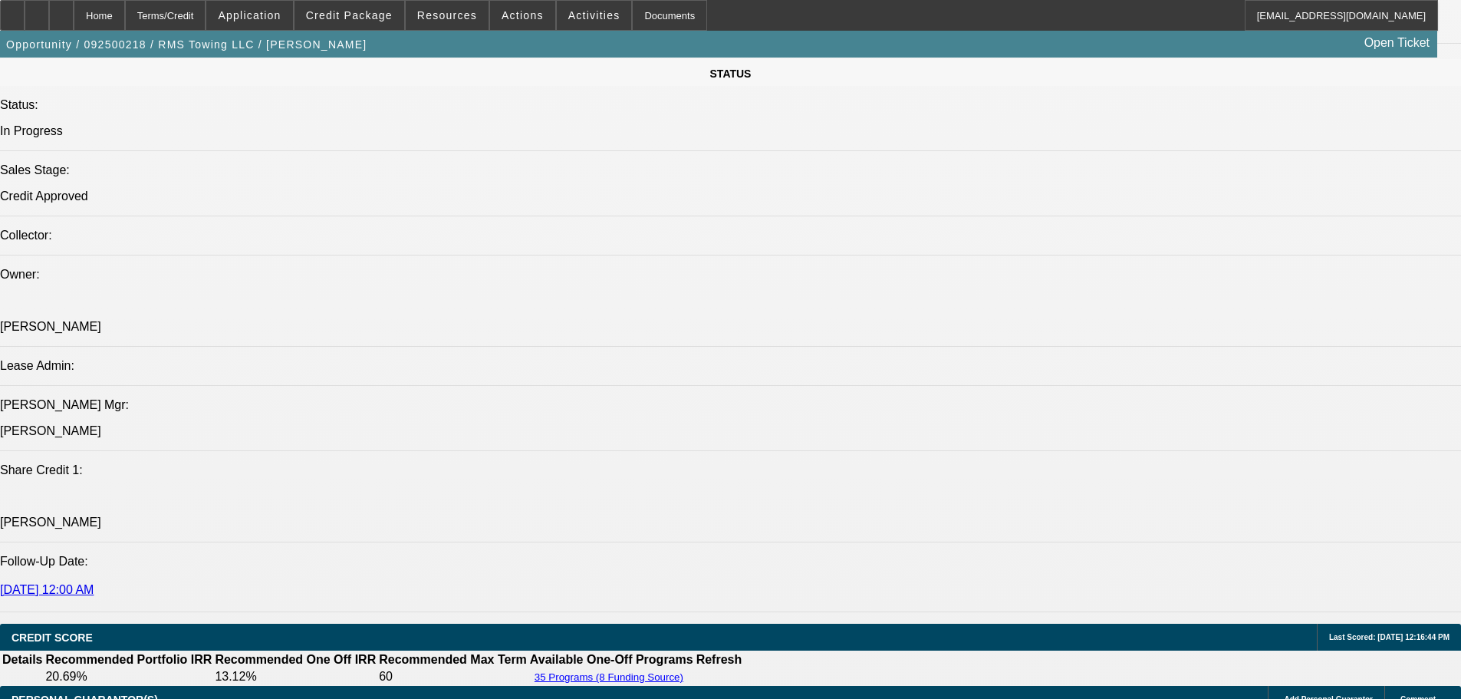
select select "0"
select select "3"
select select "0"
select select "6"
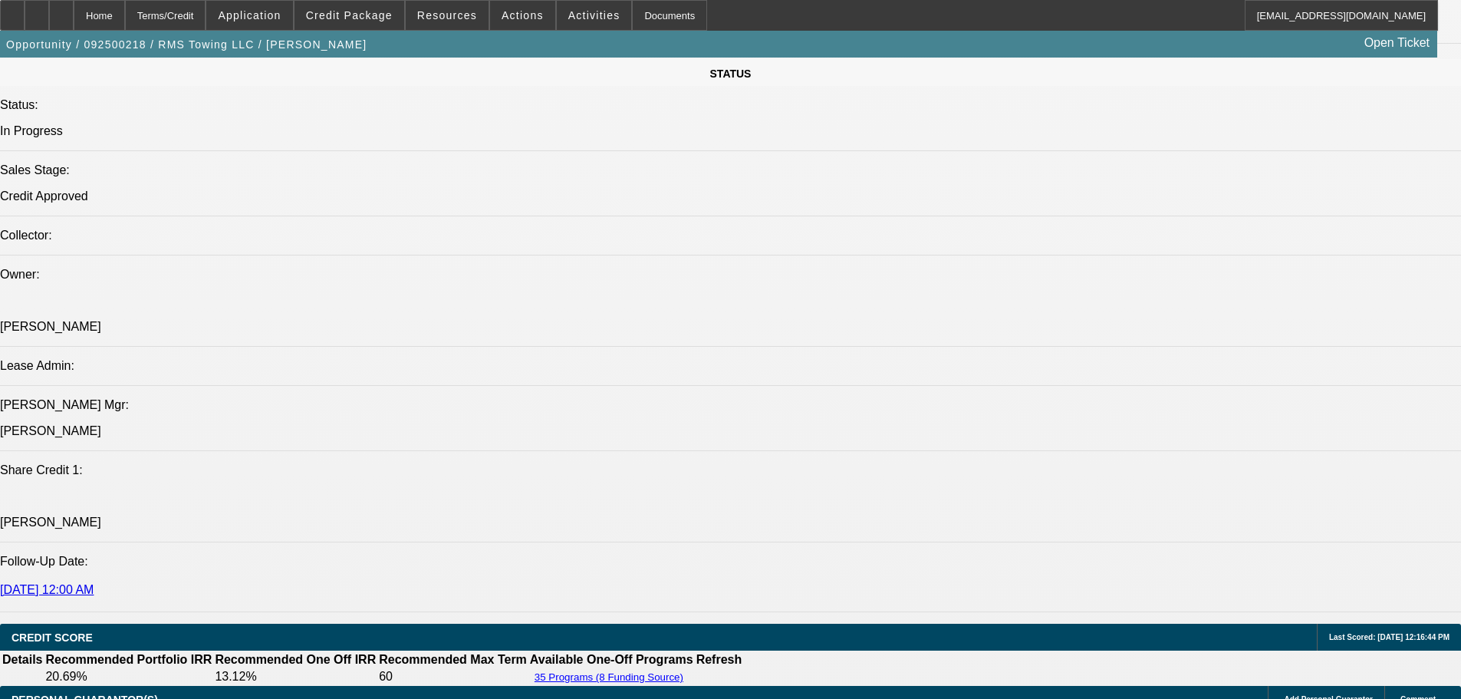
select select "0"
select select "3"
select select "0"
select select "6"
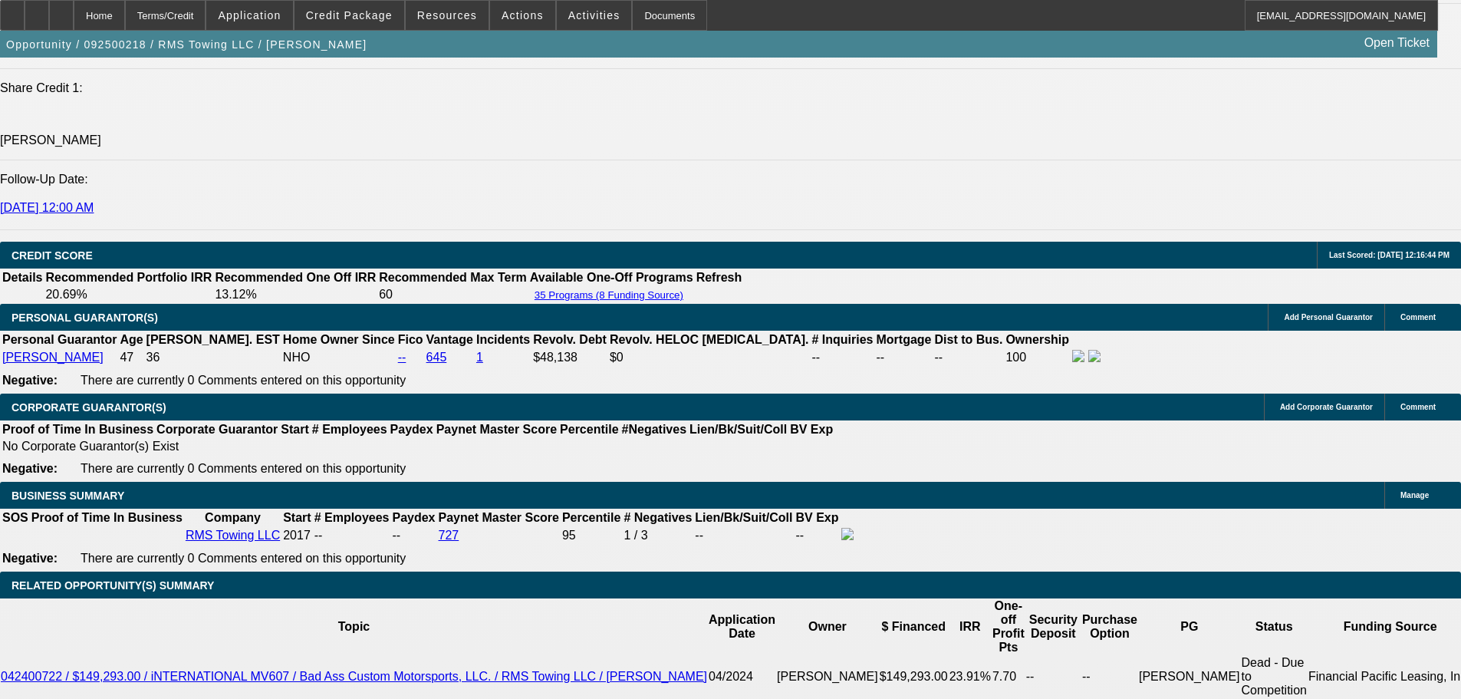
scroll to position [1989, 0]
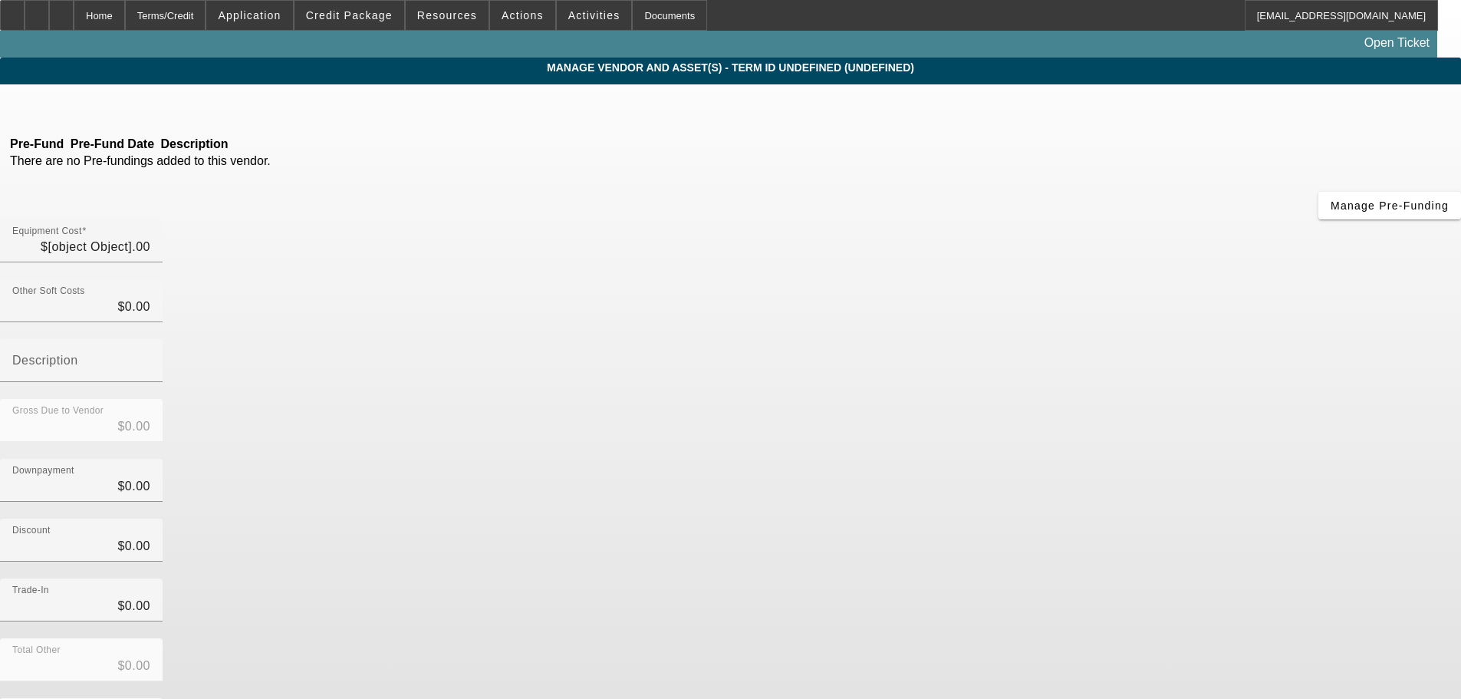
type input "$83,000.00"
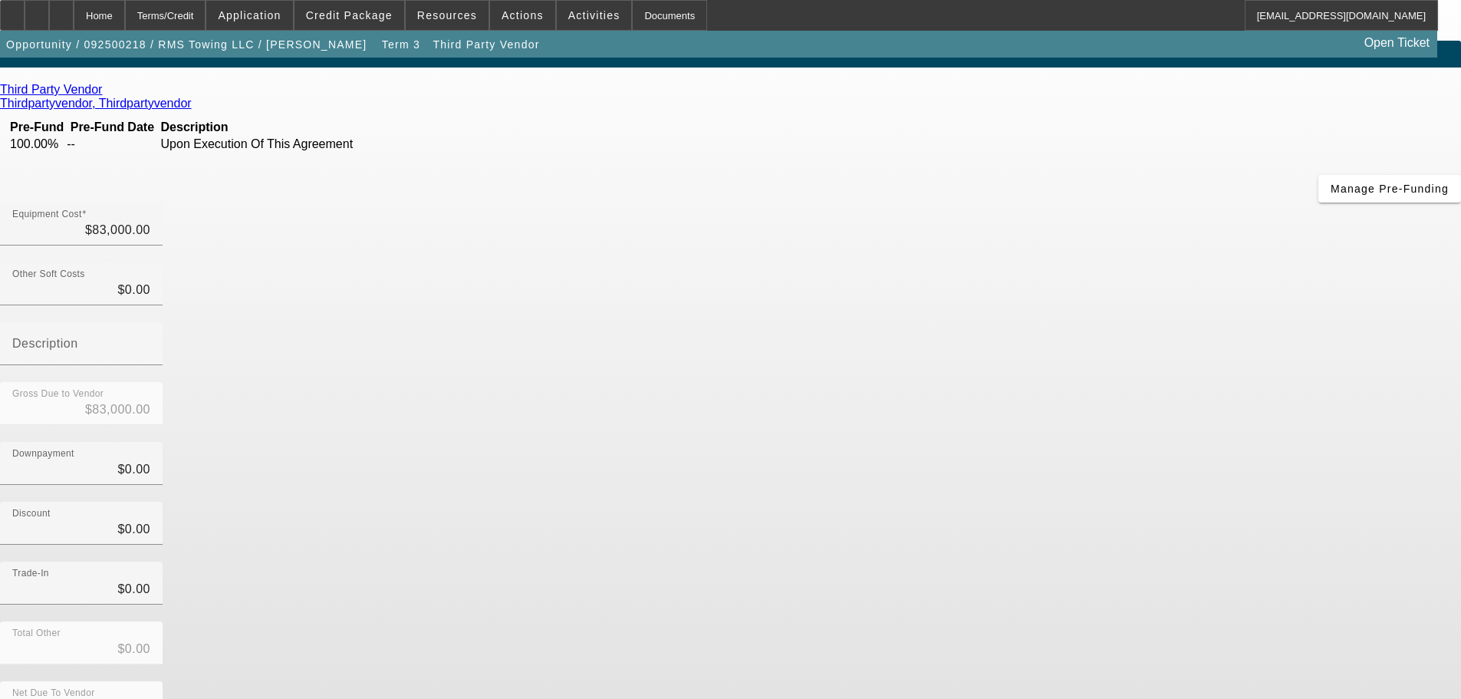
scroll to position [21, 0]
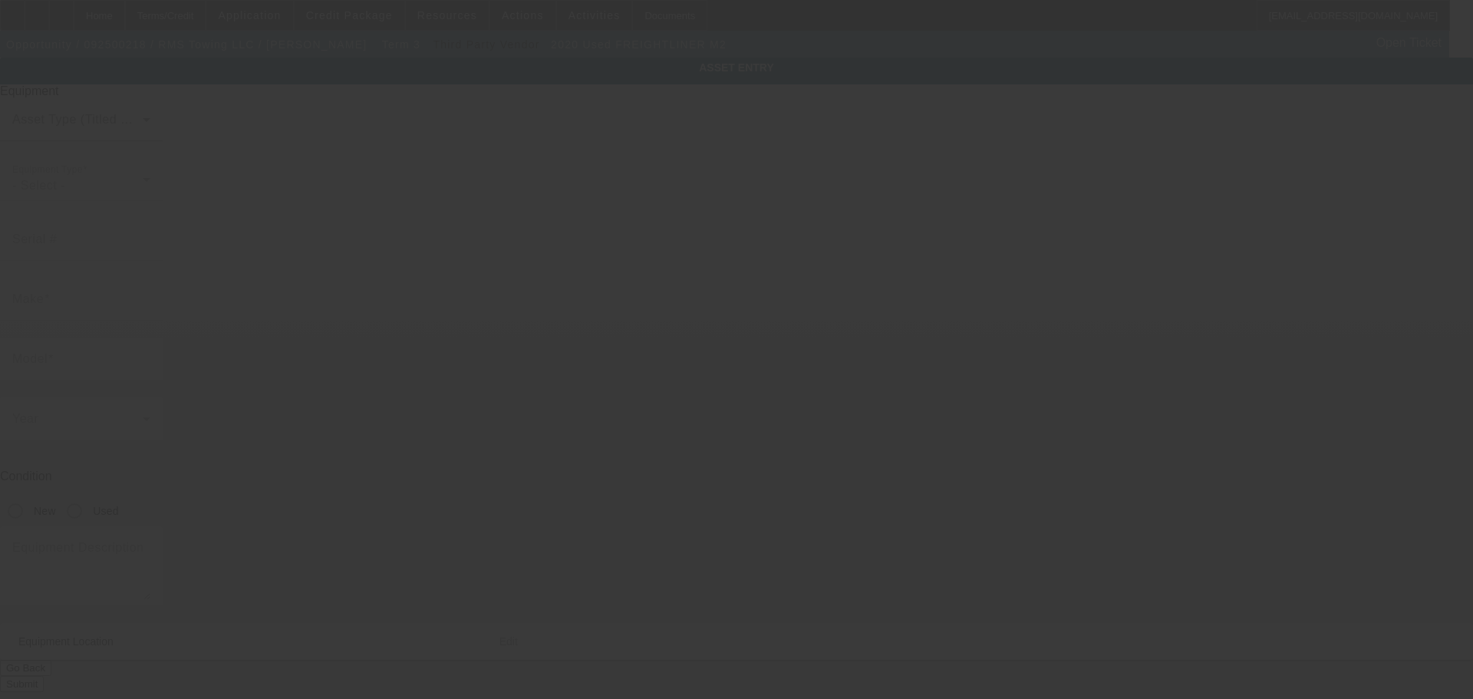
type input "3ALACWFC6LDJY5557"
type input "Freightliner"
type input "M2"
radio input "true"
type textarea "jerrdan rollback"
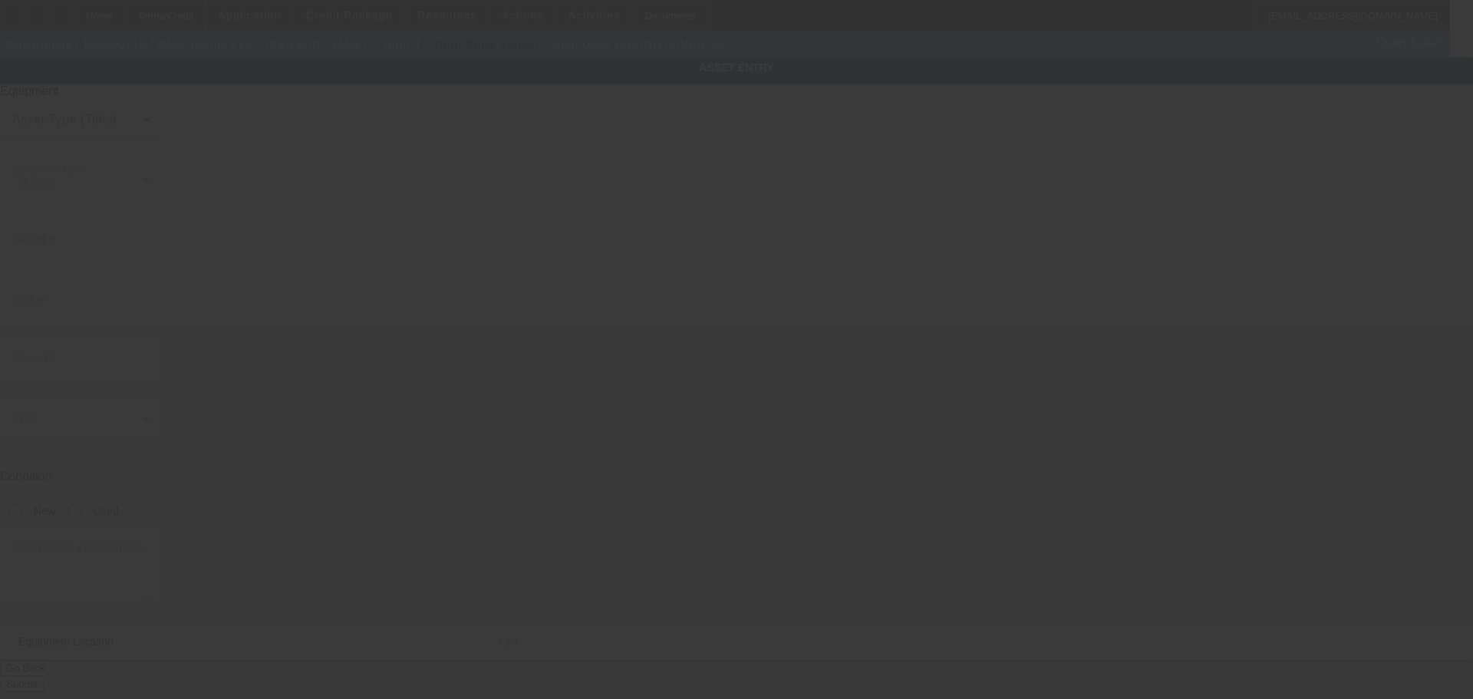
type input "1565 Reo Ave"
type input "Lincoln Park"
type input "48146"
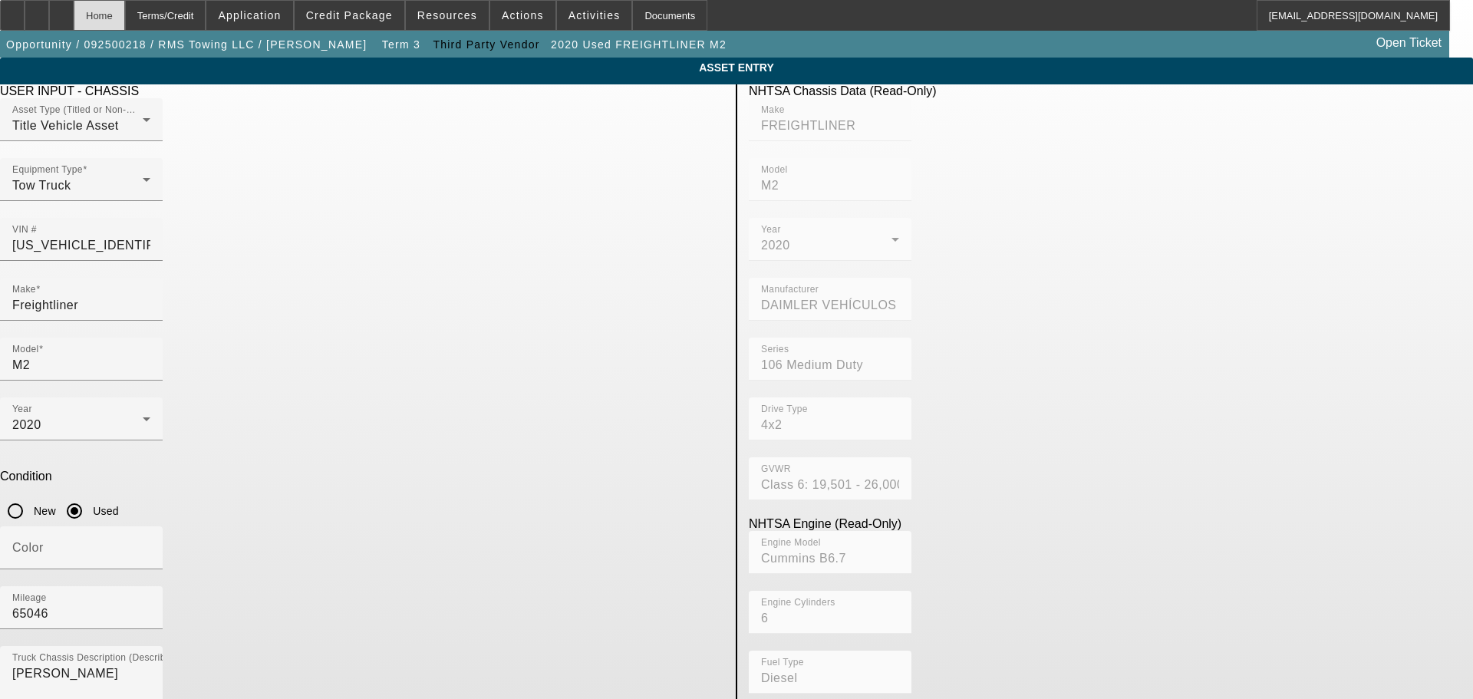
click at [125, 14] on div "Home" at bounding box center [99, 15] width 51 height 31
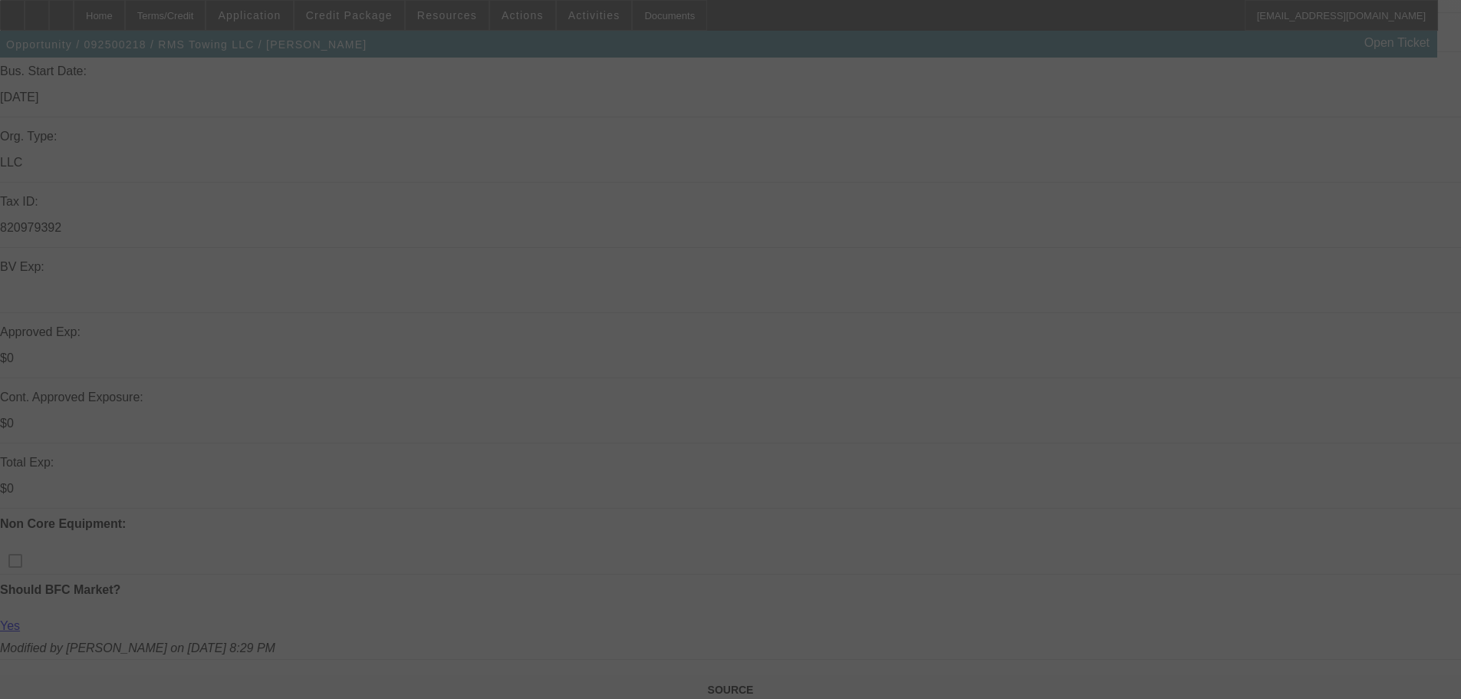
select select "0"
select select "3"
select select "0"
select select "6"
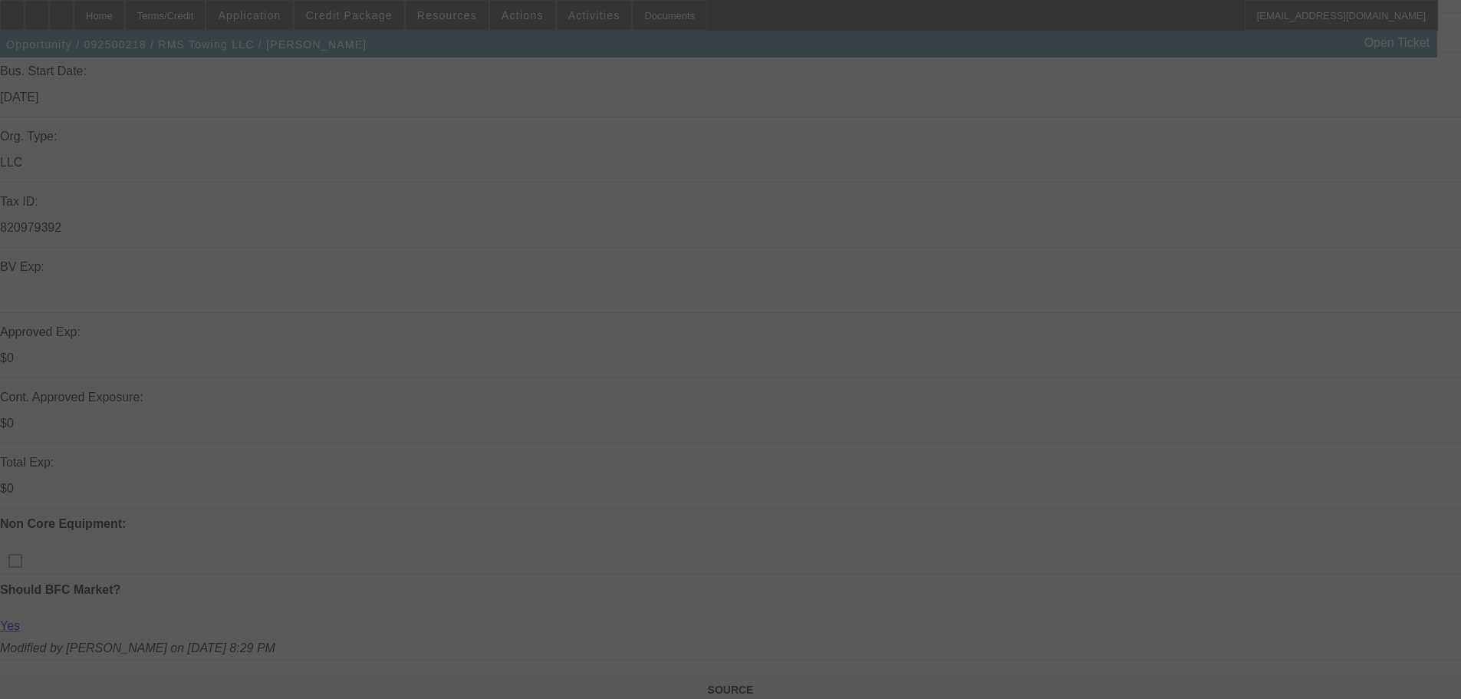
select select "0"
select select "3"
select select "0"
select select "6"
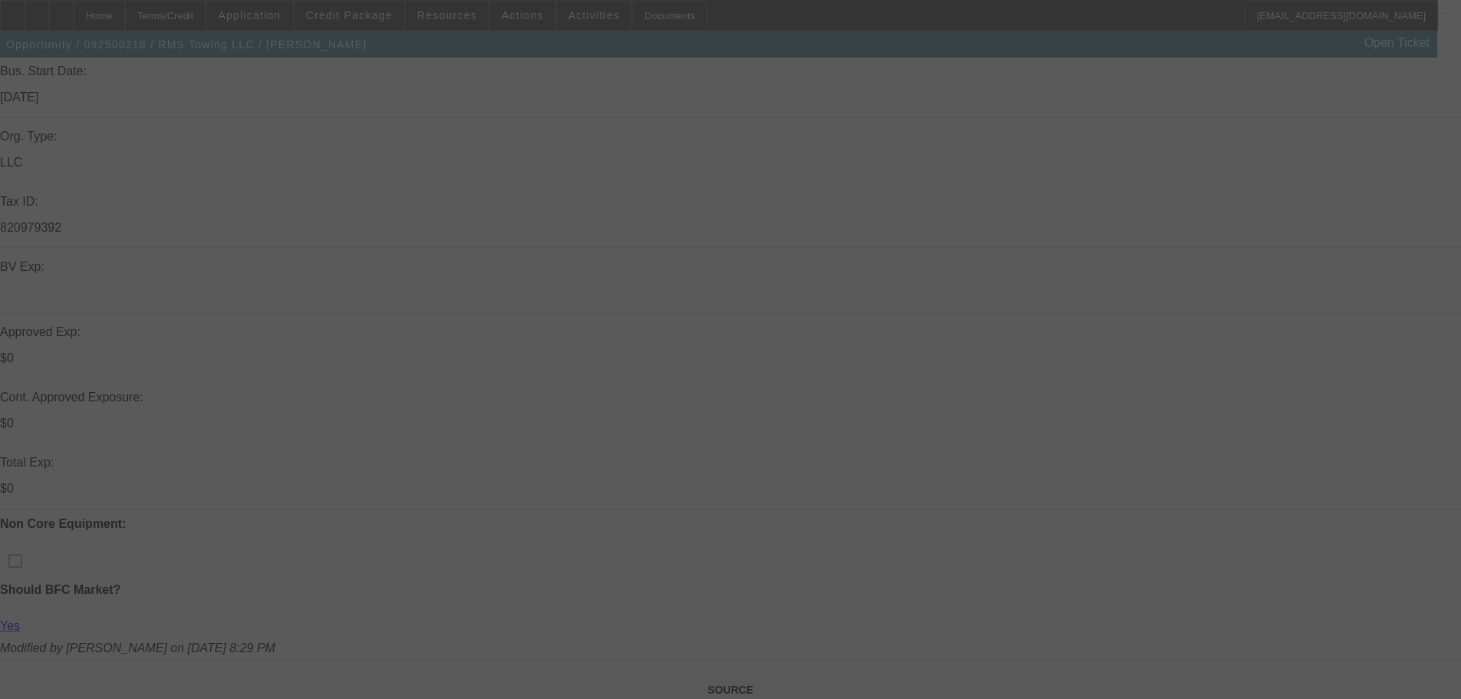
select select "0"
select select "3"
select select "0"
select select "6"
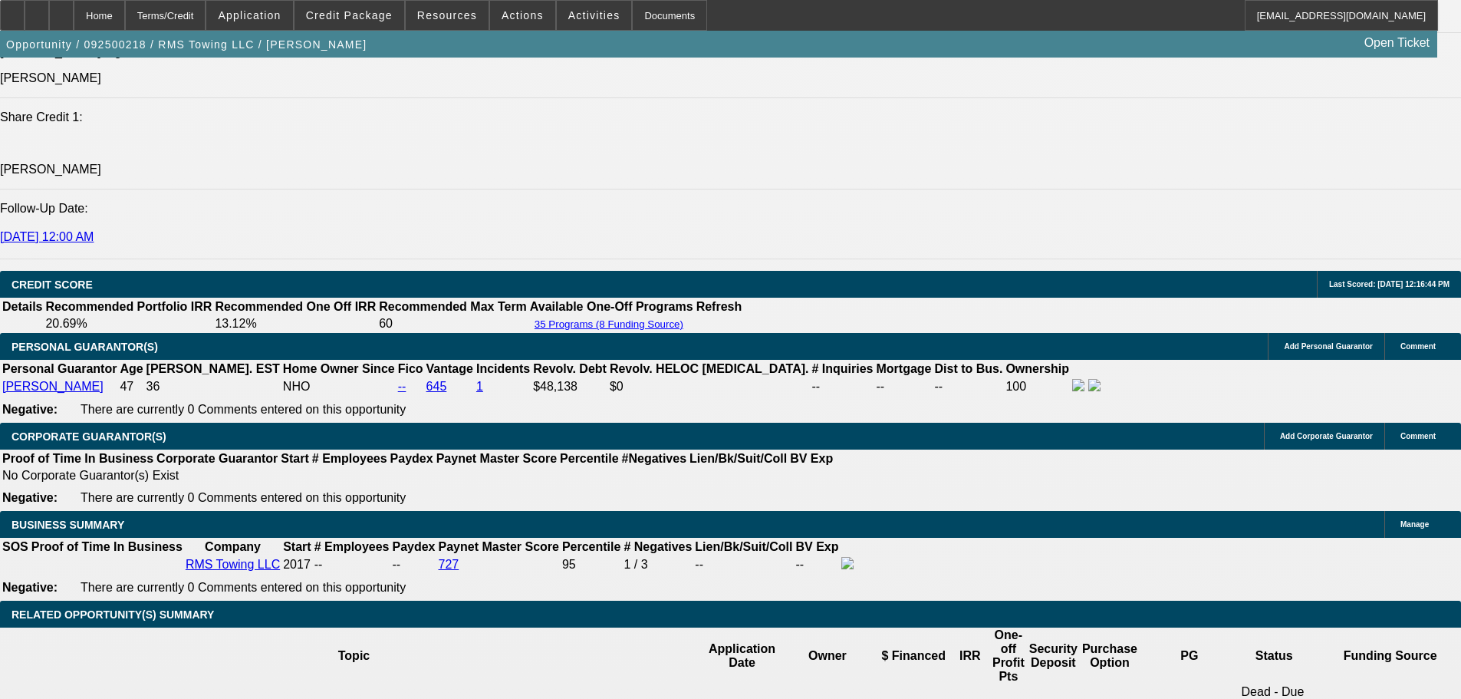
scroll to position [2148, 0]
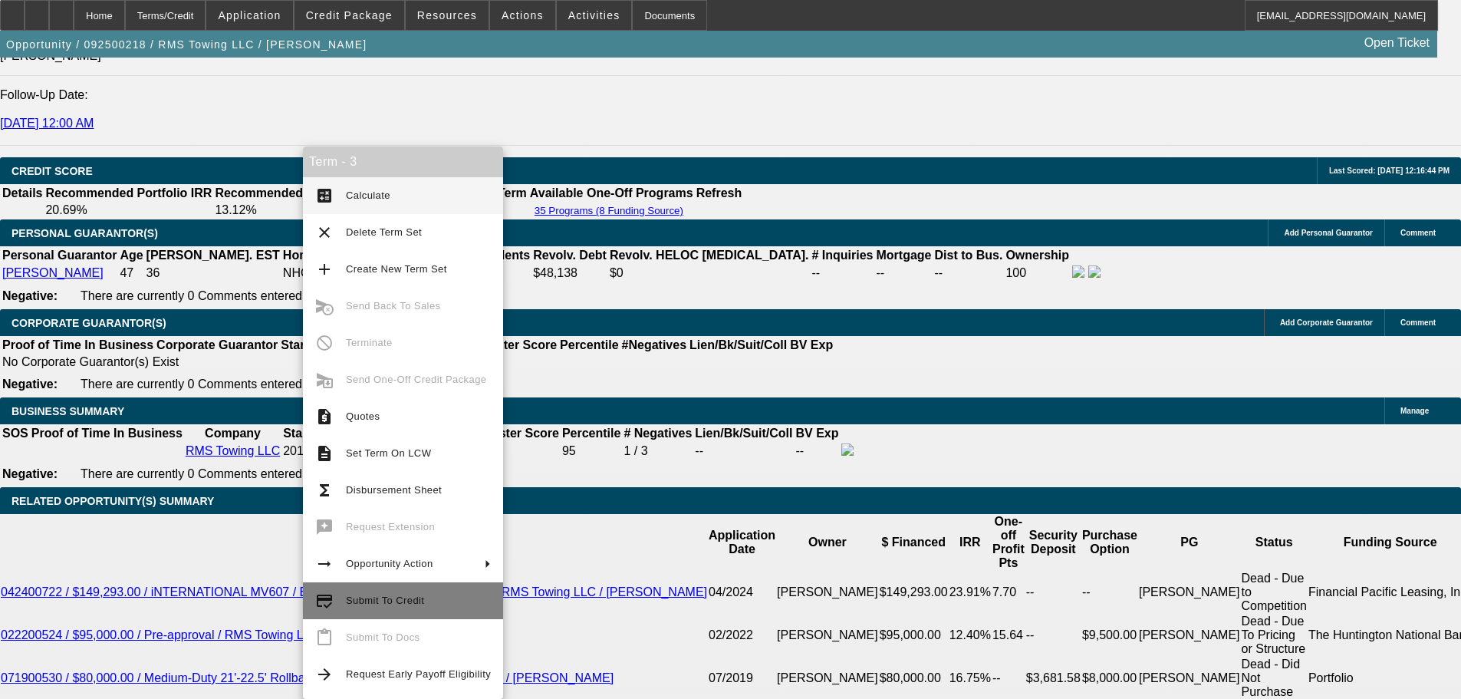
click at [466, 597] on span "Submit To Credit" at bounding box center [418, 600] width 145 height 18
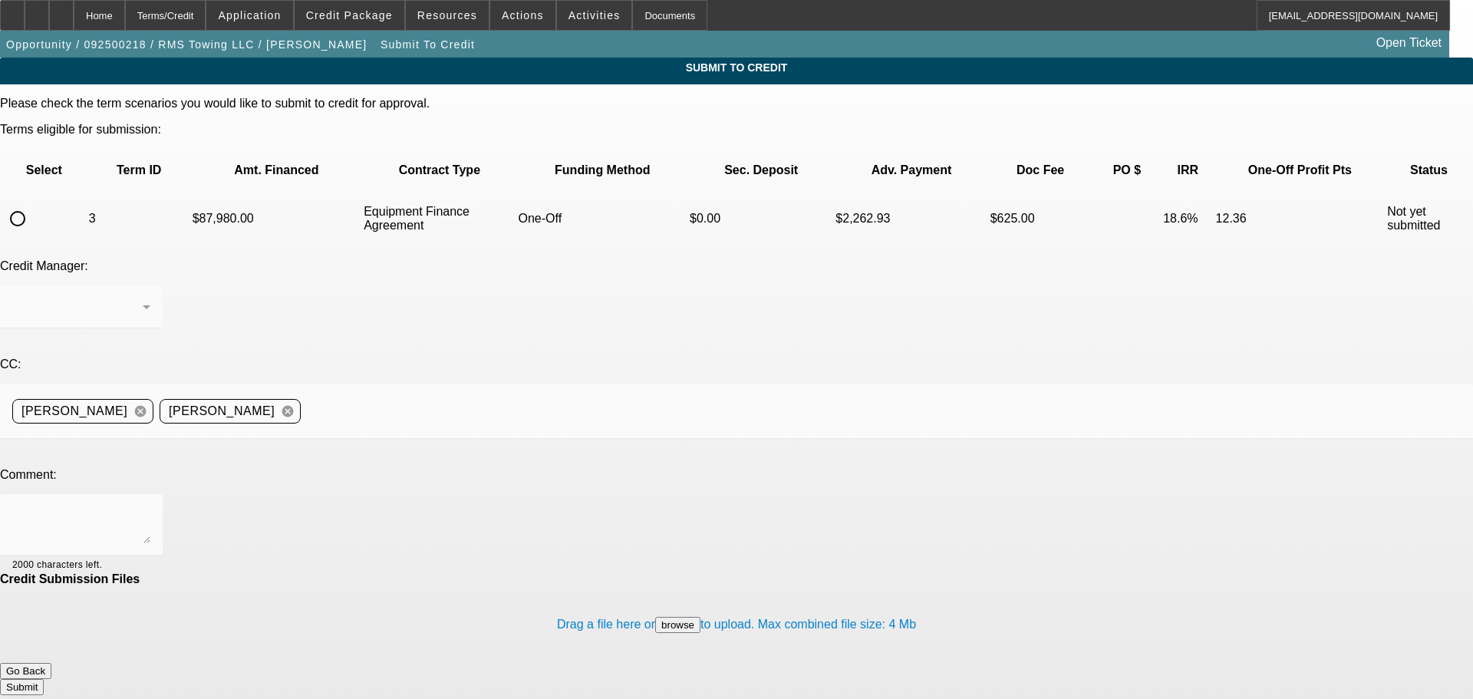
click at [36, 200] on div at bounding box center [17, 218] width 37 height 37
radio input "true"
click at [150, 506] on textarea at bounding box center [81, 524] width 138 height 37
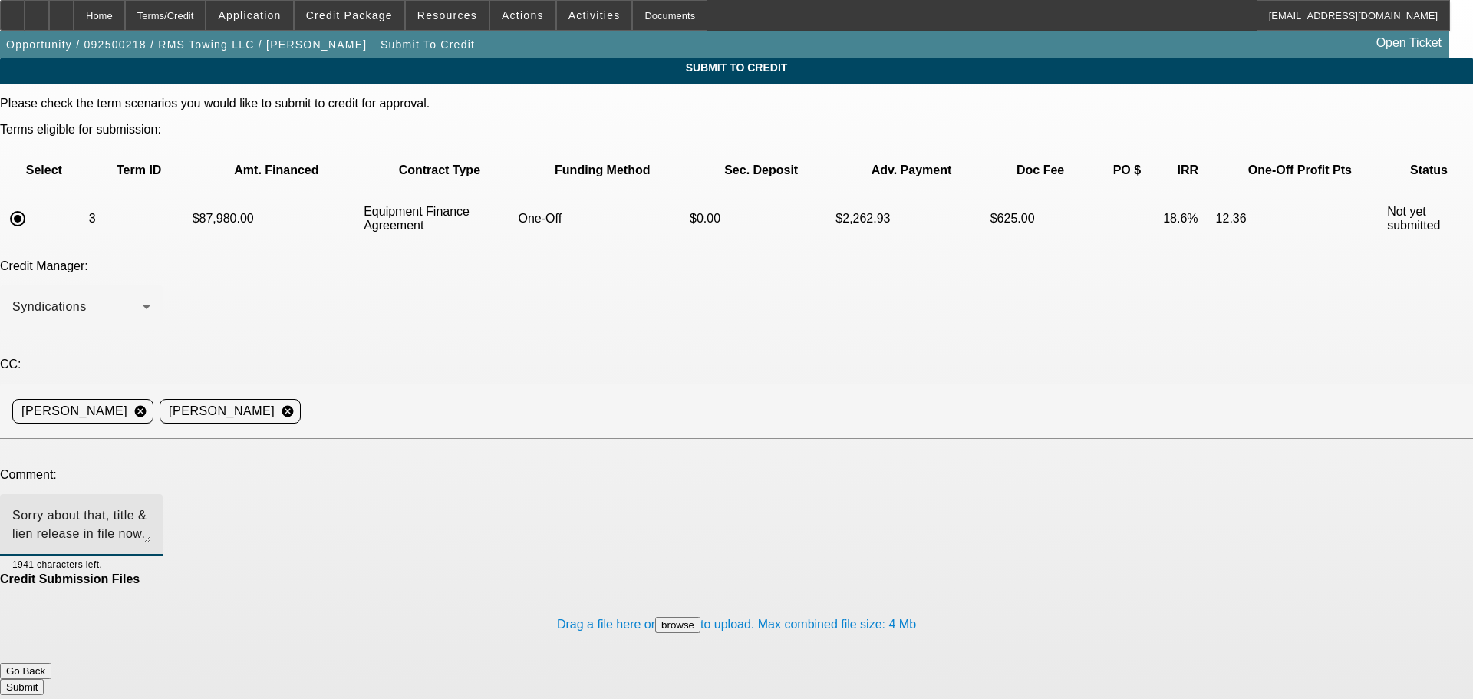
type textarea "Sorry about that, title & lien release in file now. Thanks!"
click at [44, 679] on button "Submit" at bounding box center [22, 687] width 44 height 16
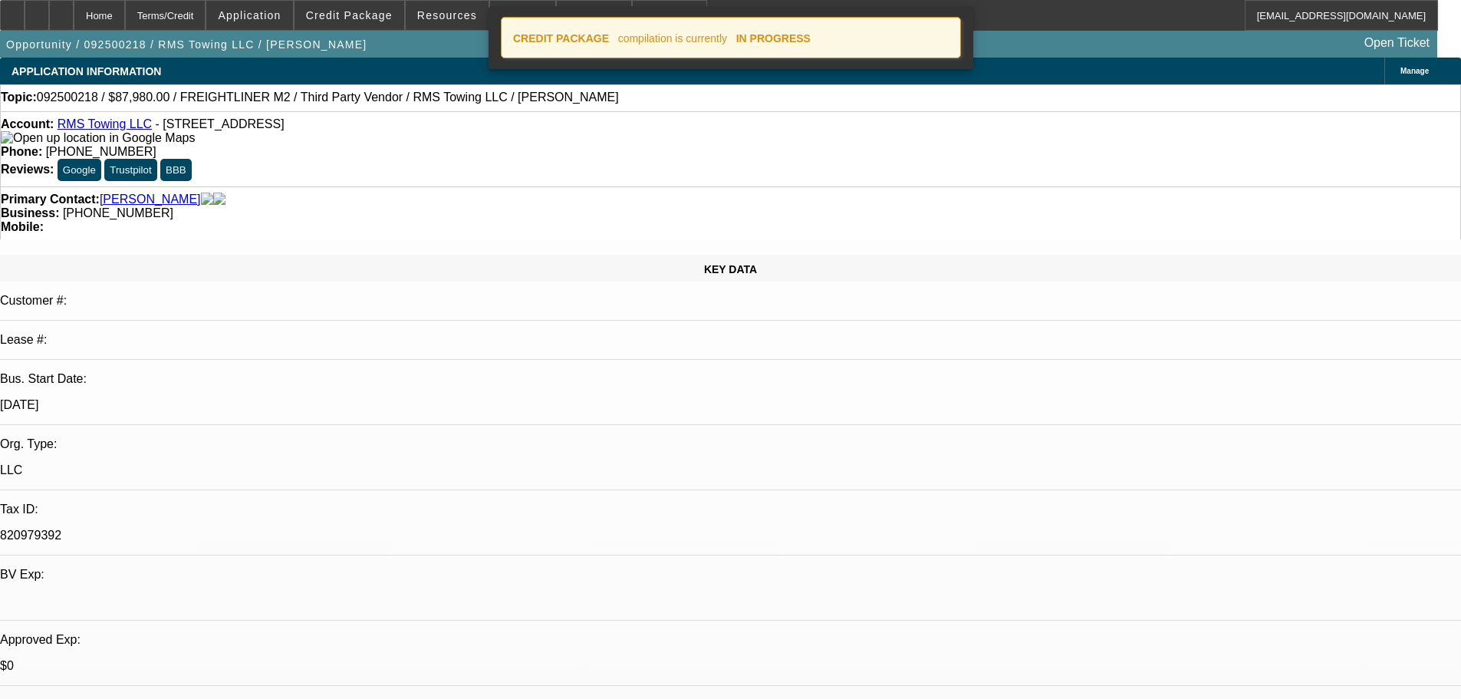
select select "0"
select select "3"
select select "0"
select select "6"
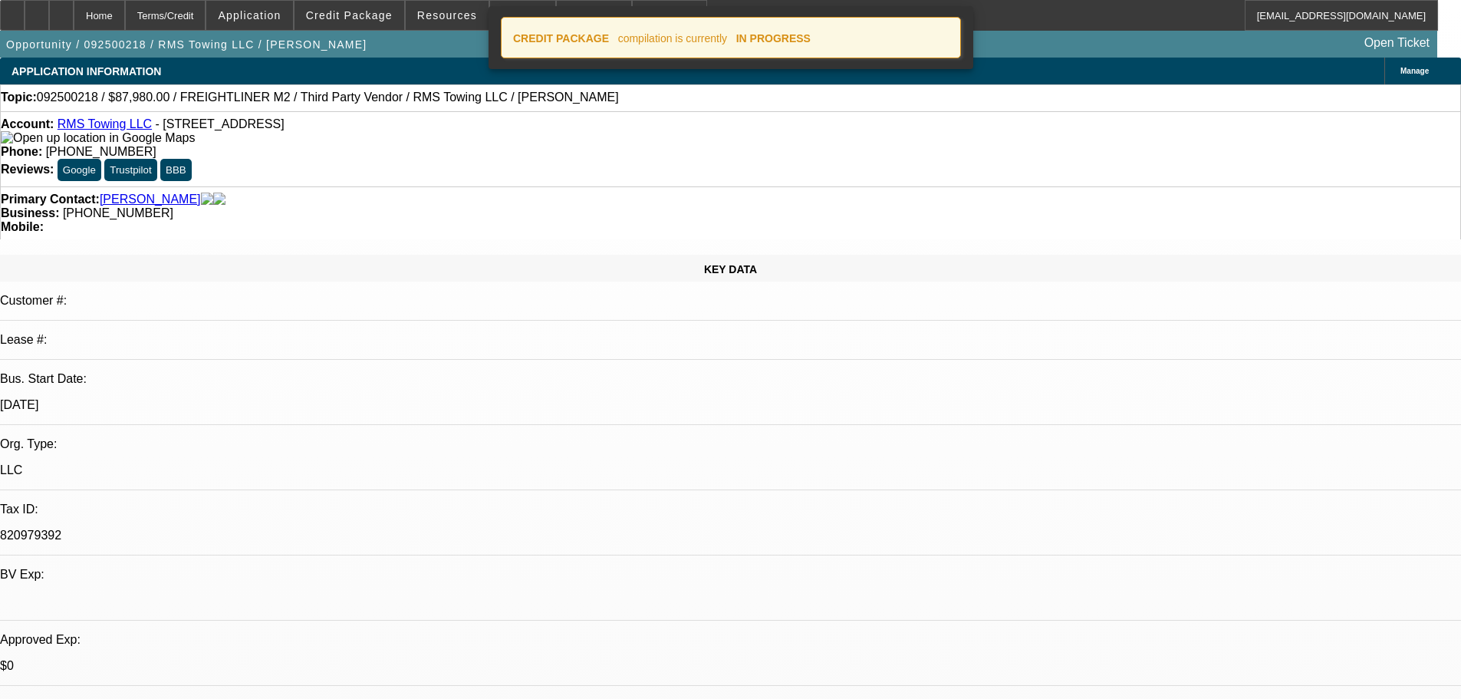
select select "0"
select select "3"
select select "0"
select select "6"
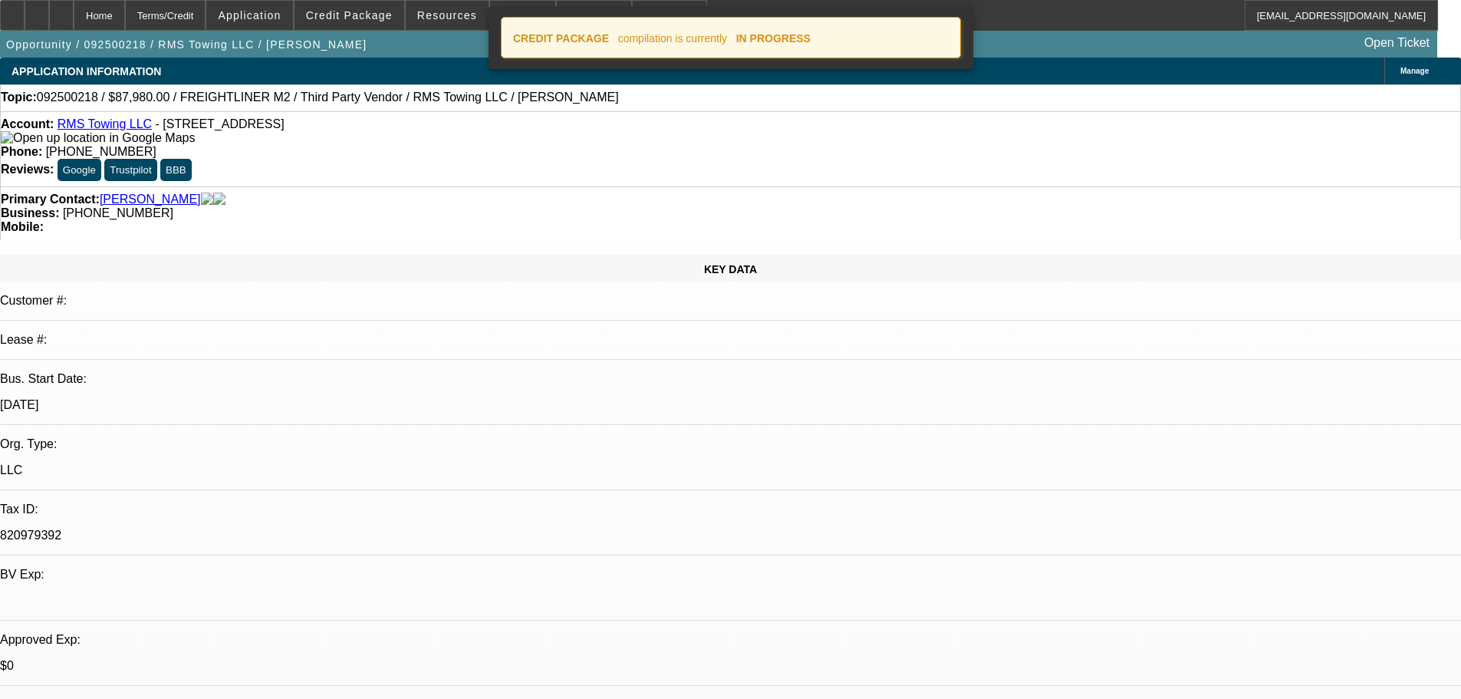
select select "0"
select select "3"
select select "0"
select select "6"
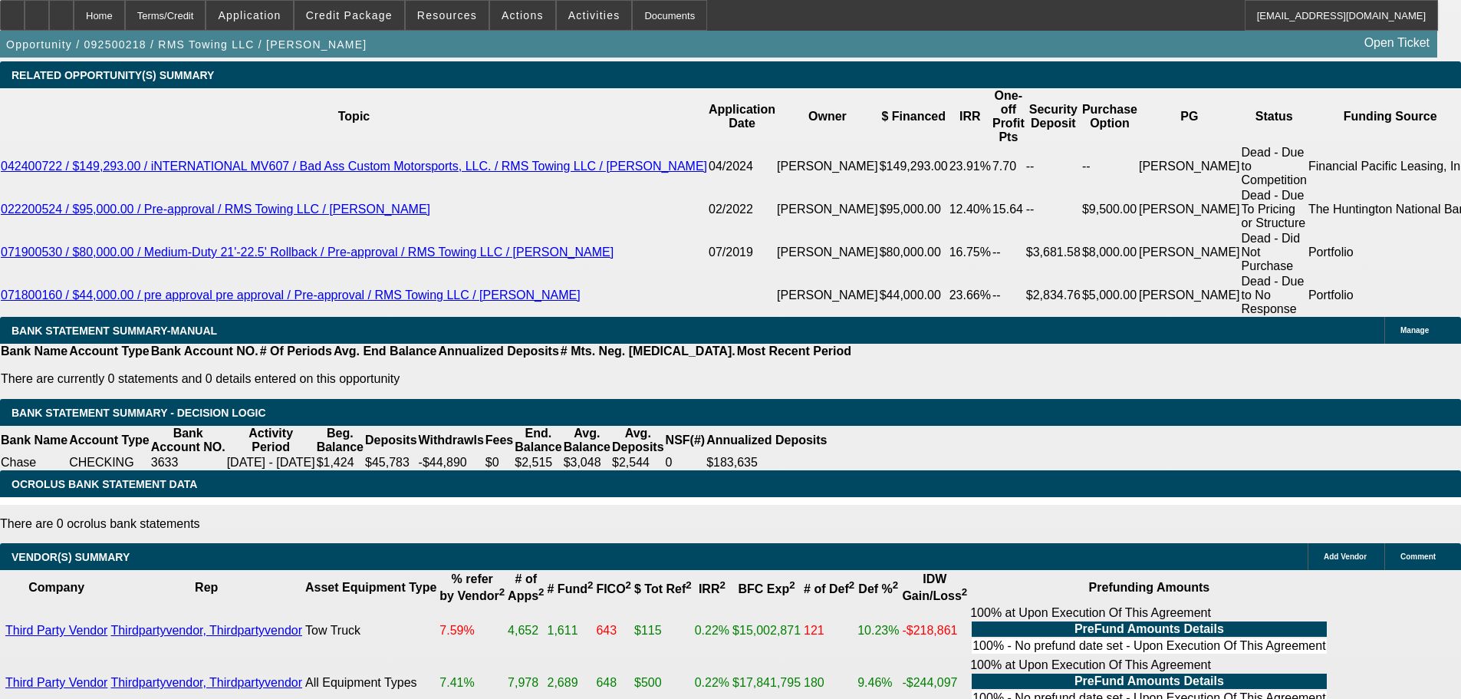
scroll to position [2727, 0]
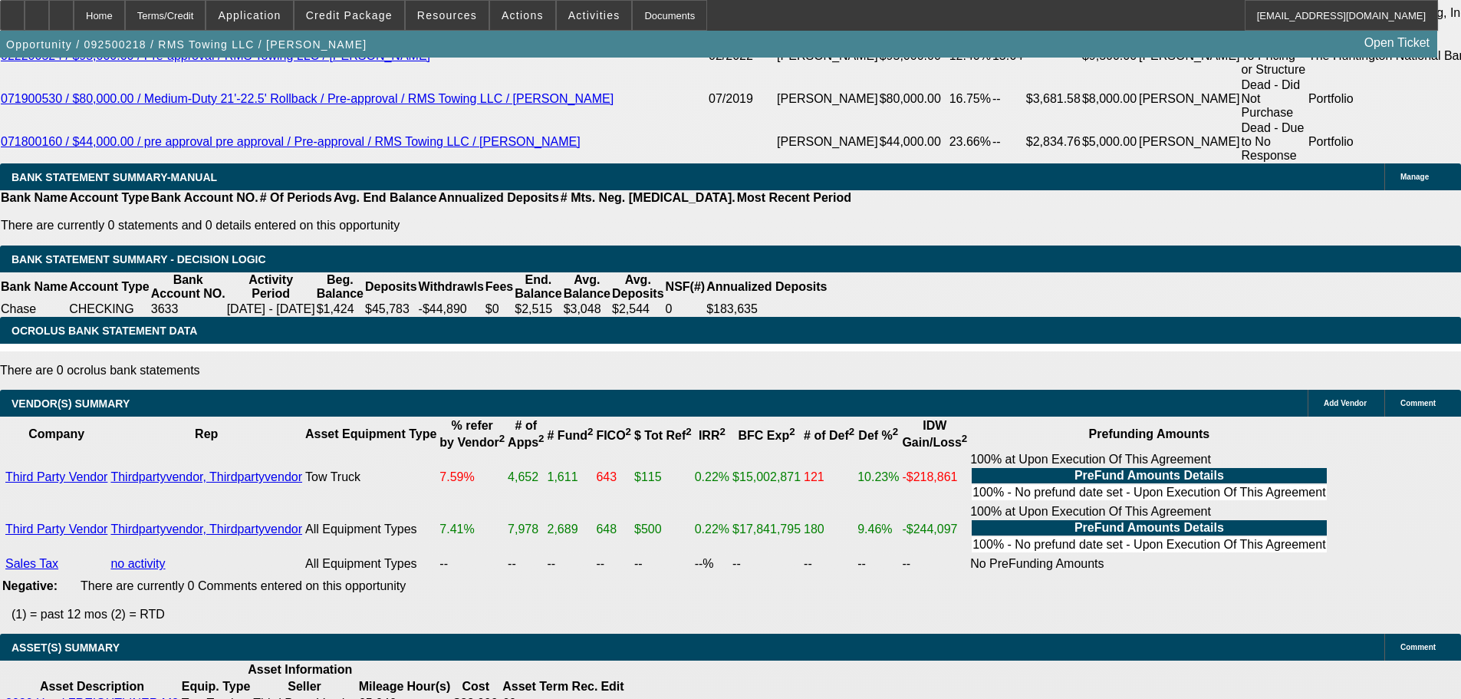
drag, startPoint x: 586, startPoint y: 338, endPoint x: 605, endPoint y: 522, distance: 185.0
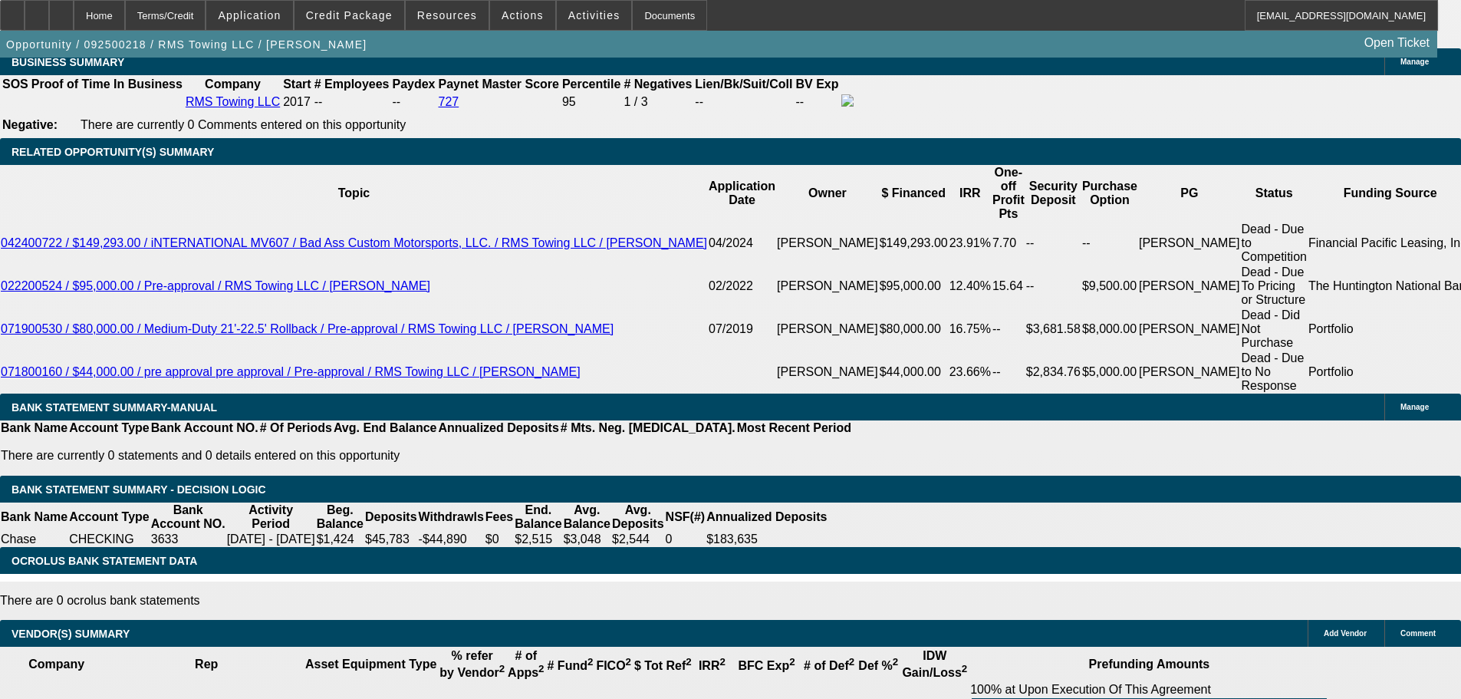
scroll to position [2344, 0]
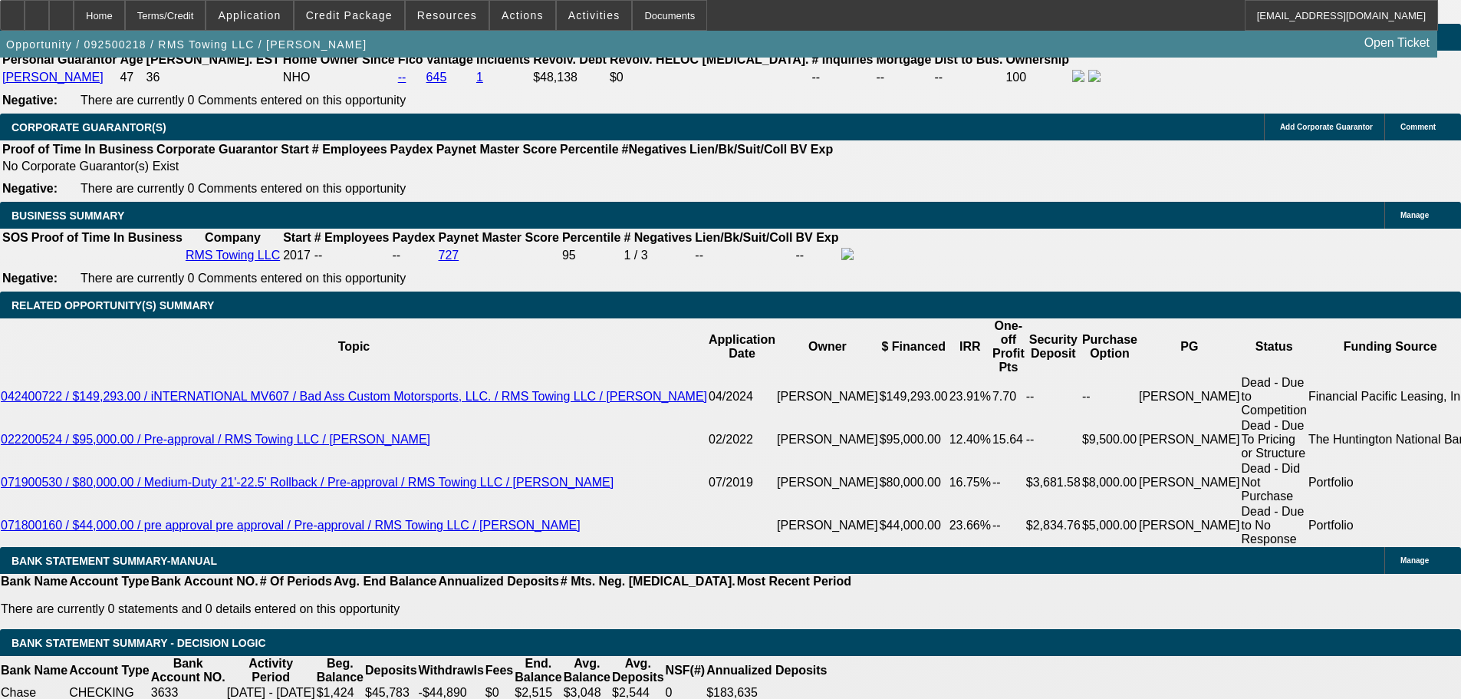
drag, startPoint x: 365, startPoint y: 104, endPoint x: 447, endPoint y: 295, distance: 207.9
click at [377, 16] on span "Credit Package" at bounding box center [349, 15] width 87 height 12
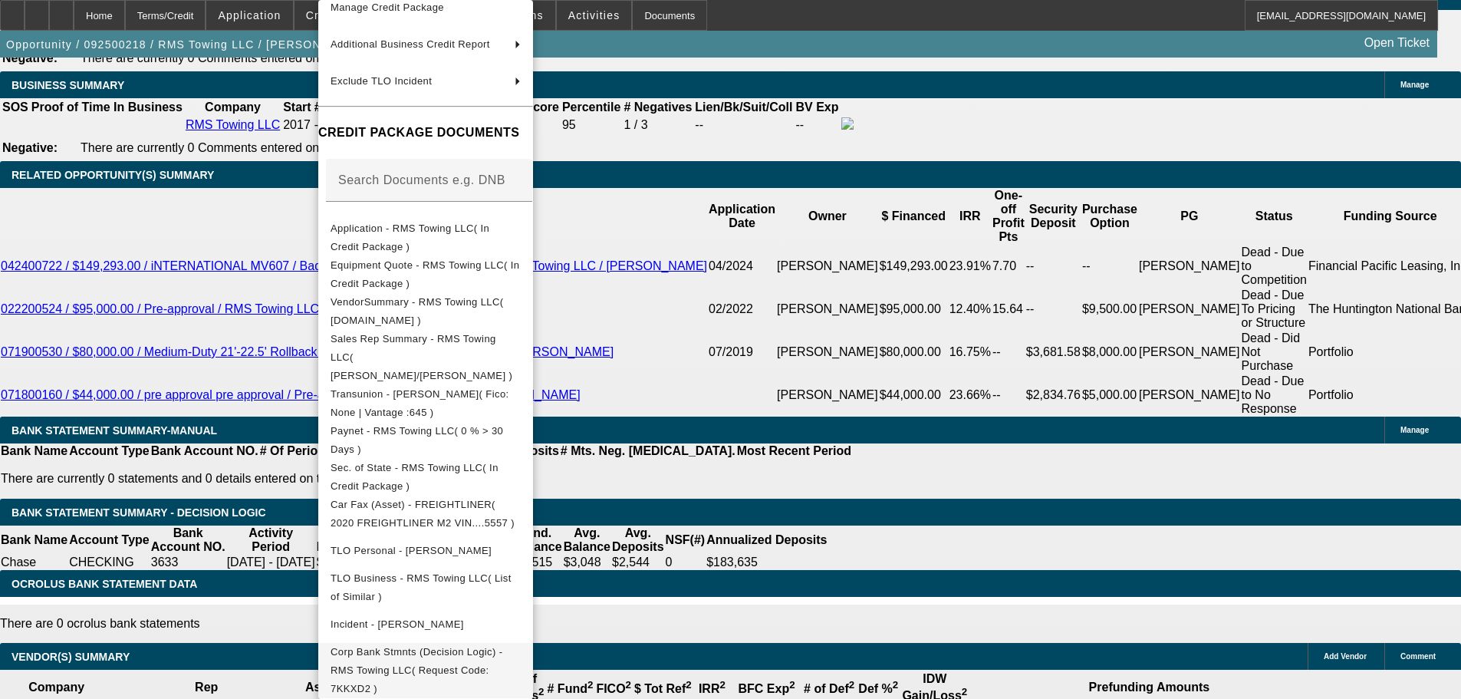
scroll to position [2651, 0]
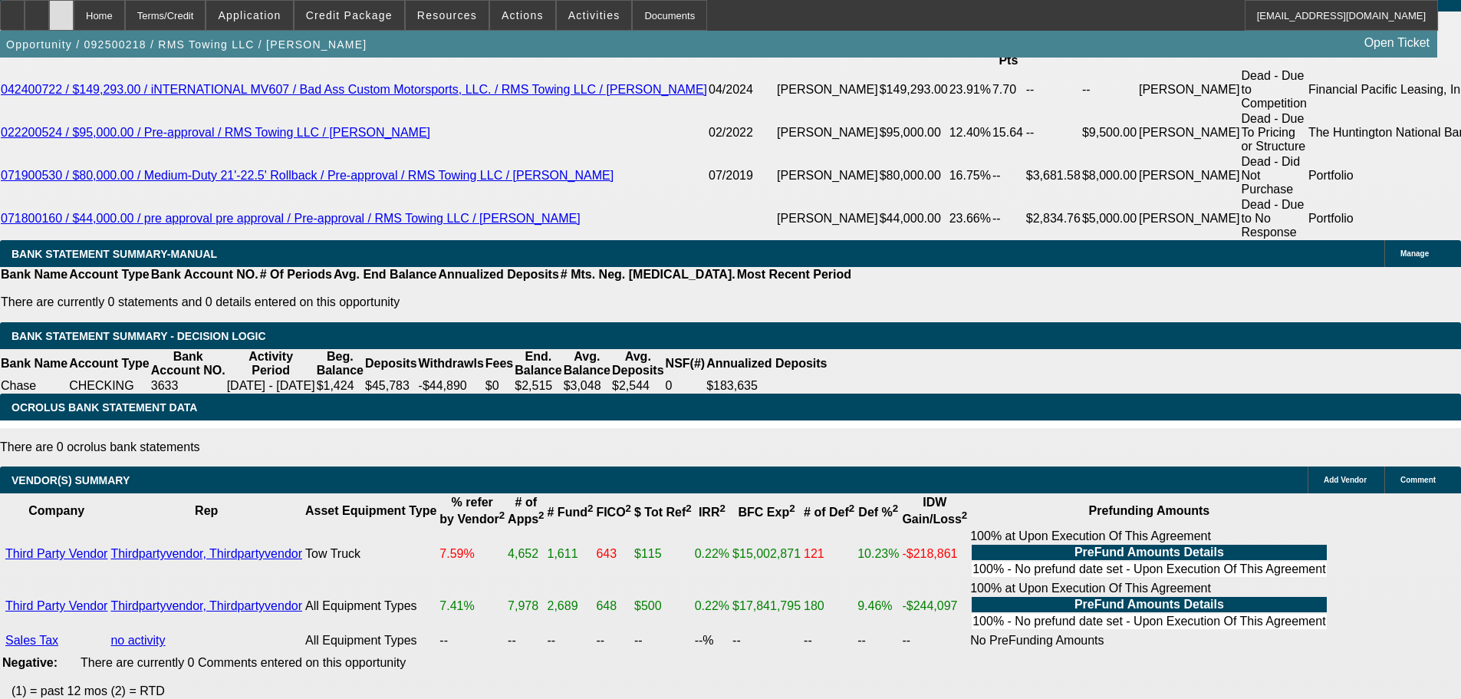
click at [61, 10] on icon at bounding box center [61, 10] width 0 height 0
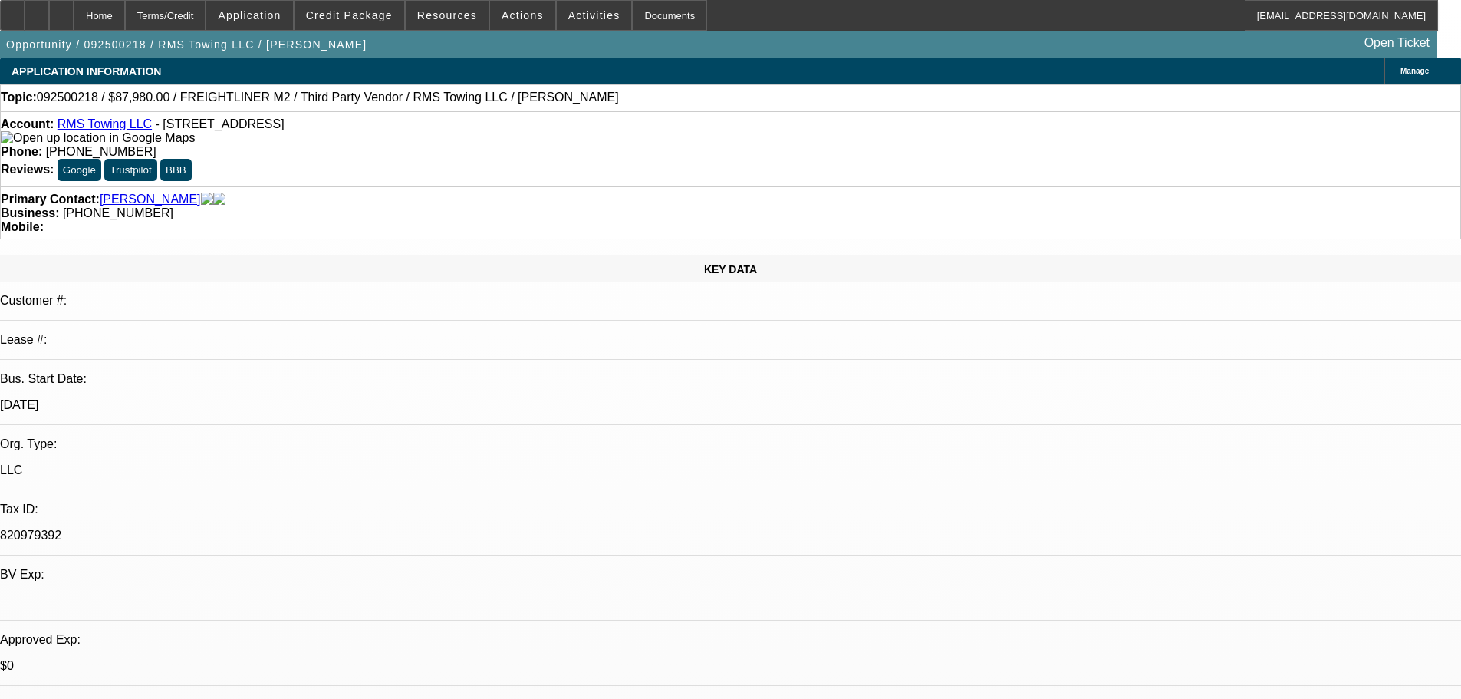
select select "0"
select select "3"
select select "0"
select select "6"
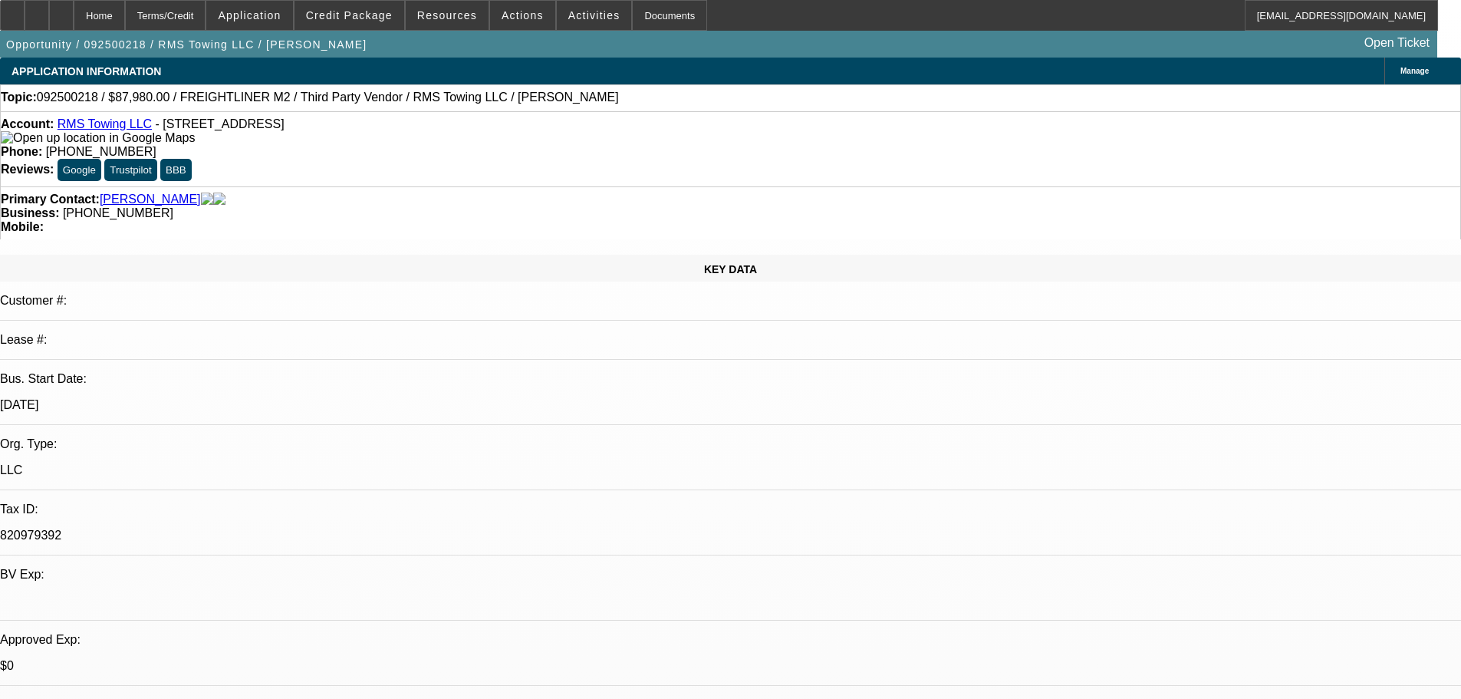
select select "0"
select select "3"
select select "0"
select select "6"
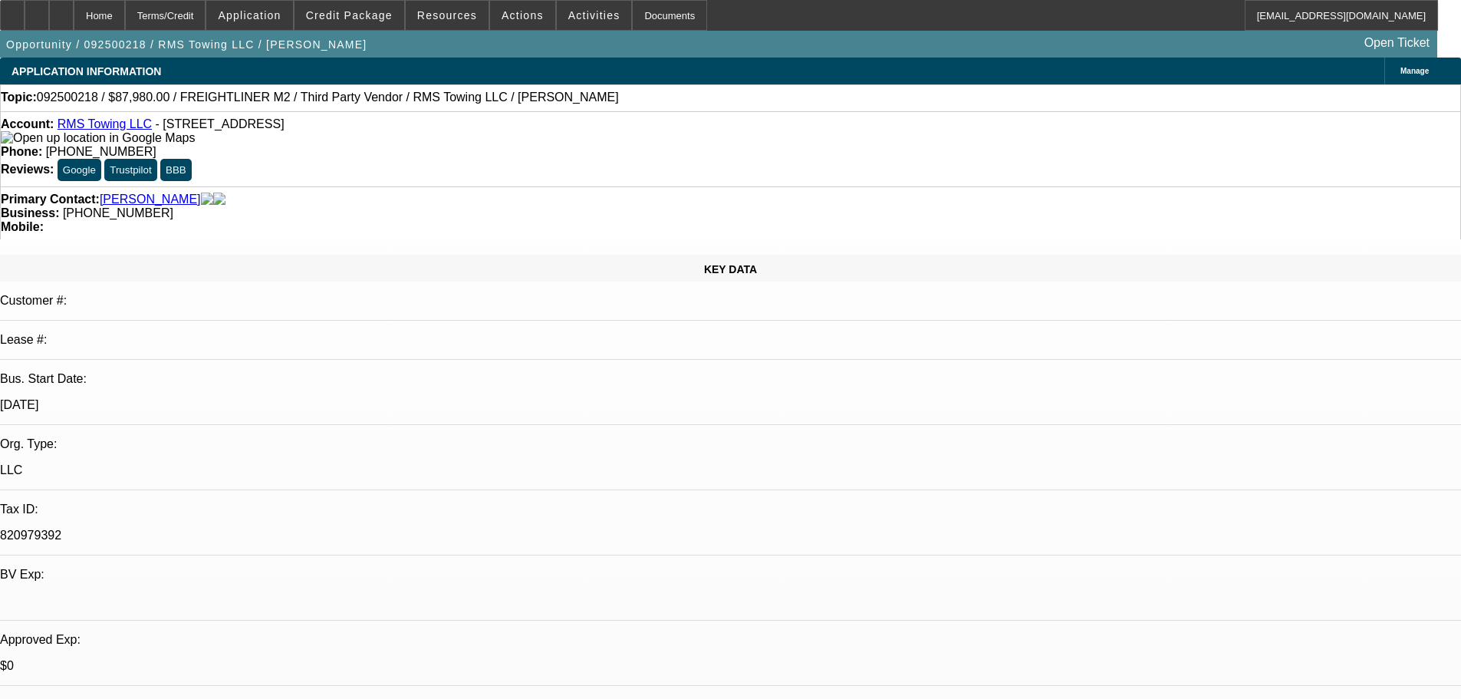
select select "0"
select select "3"
select select "0"
select select "6"
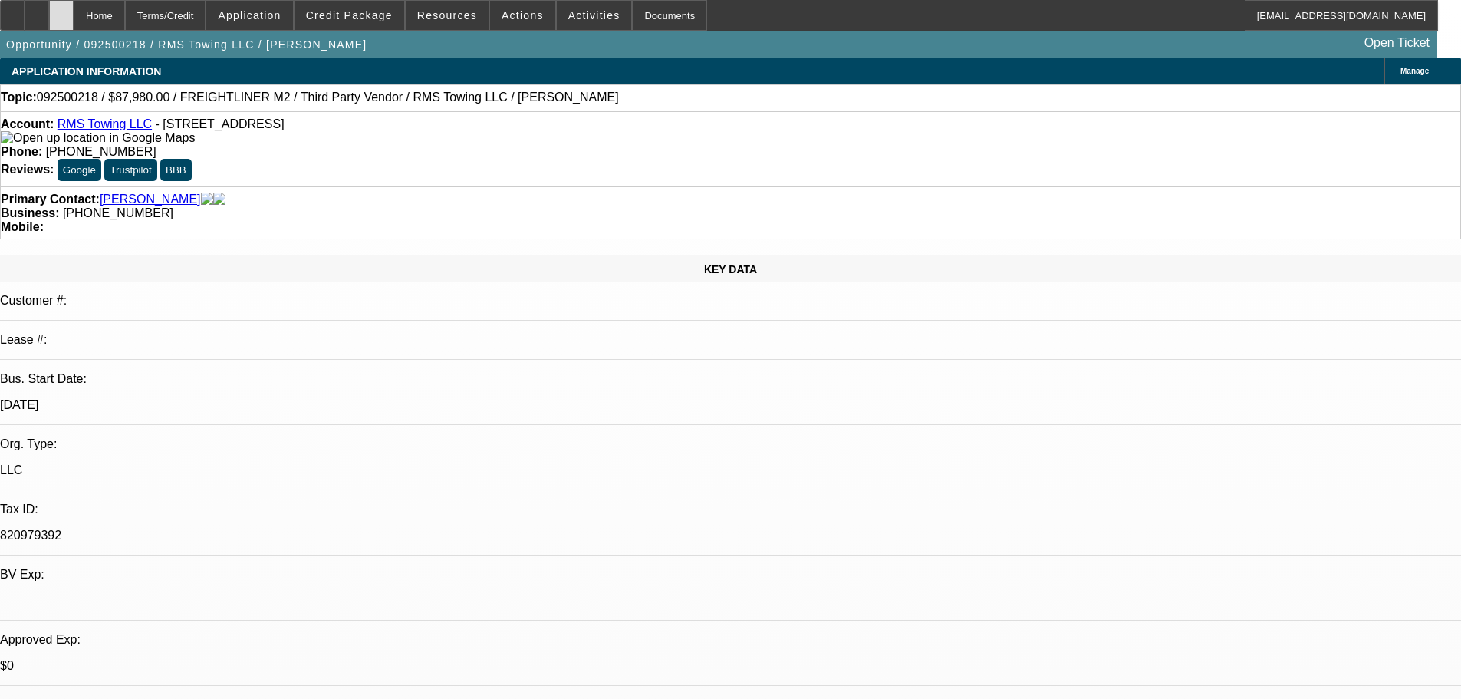
click at [61, 10] on icon at bounding box center [61, 10] width 0 height 0
select select "0"
select select "3"
select select "0"
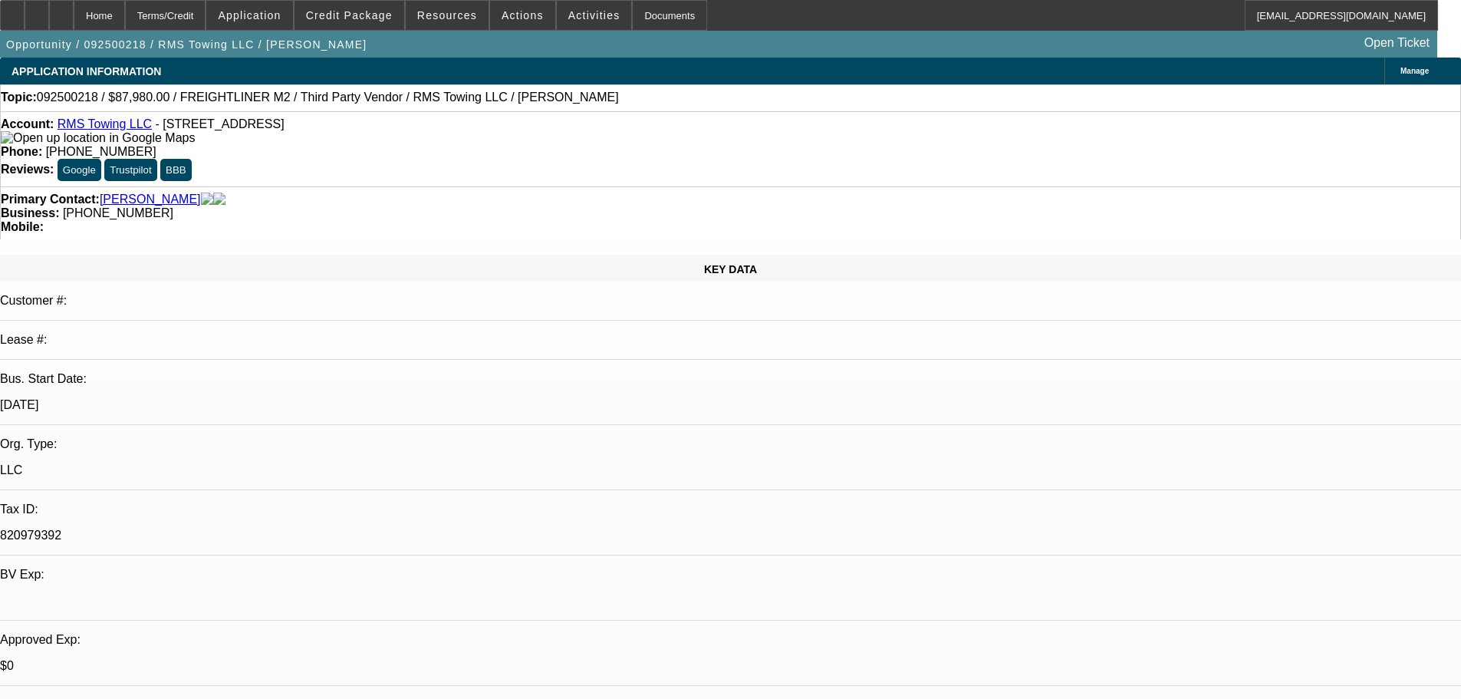
select select "6"
select select "0"
select select "3"
select select "0"
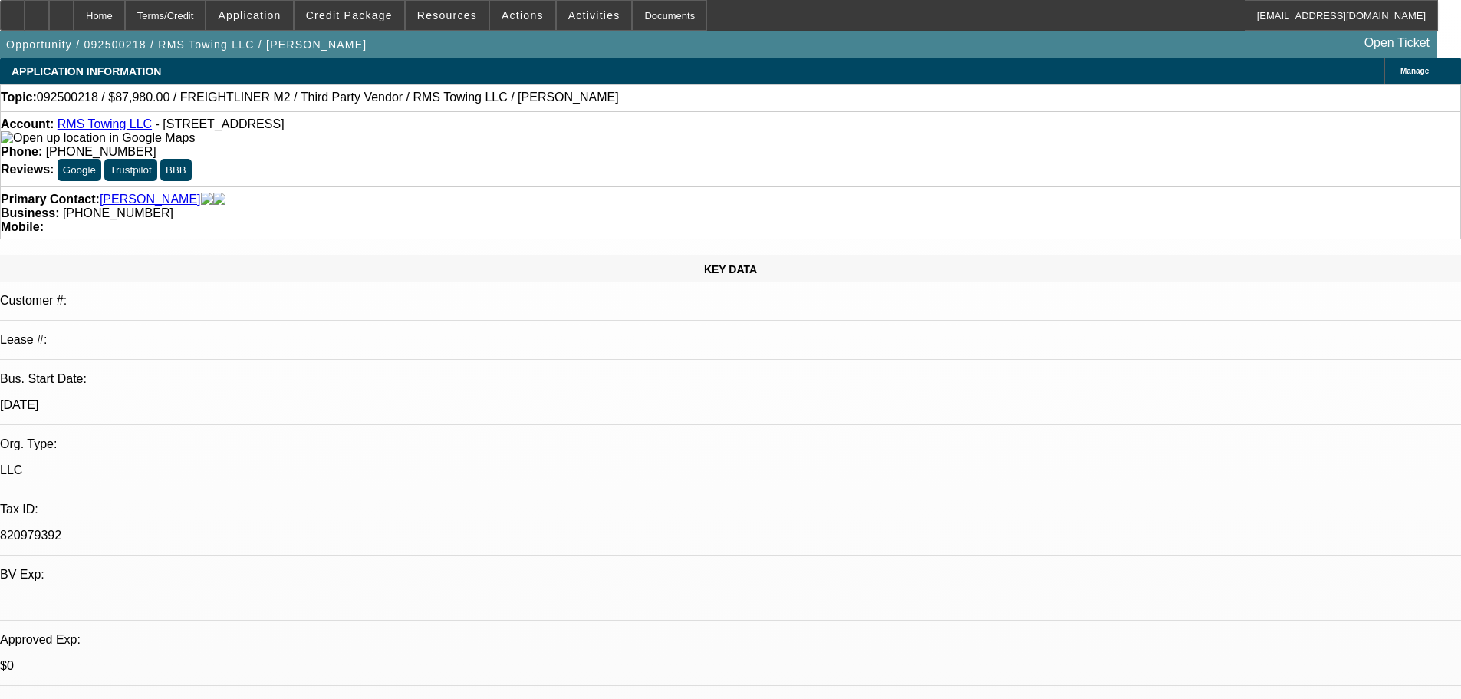
select select "6"
select select "0"
select select "3"
select select "0"
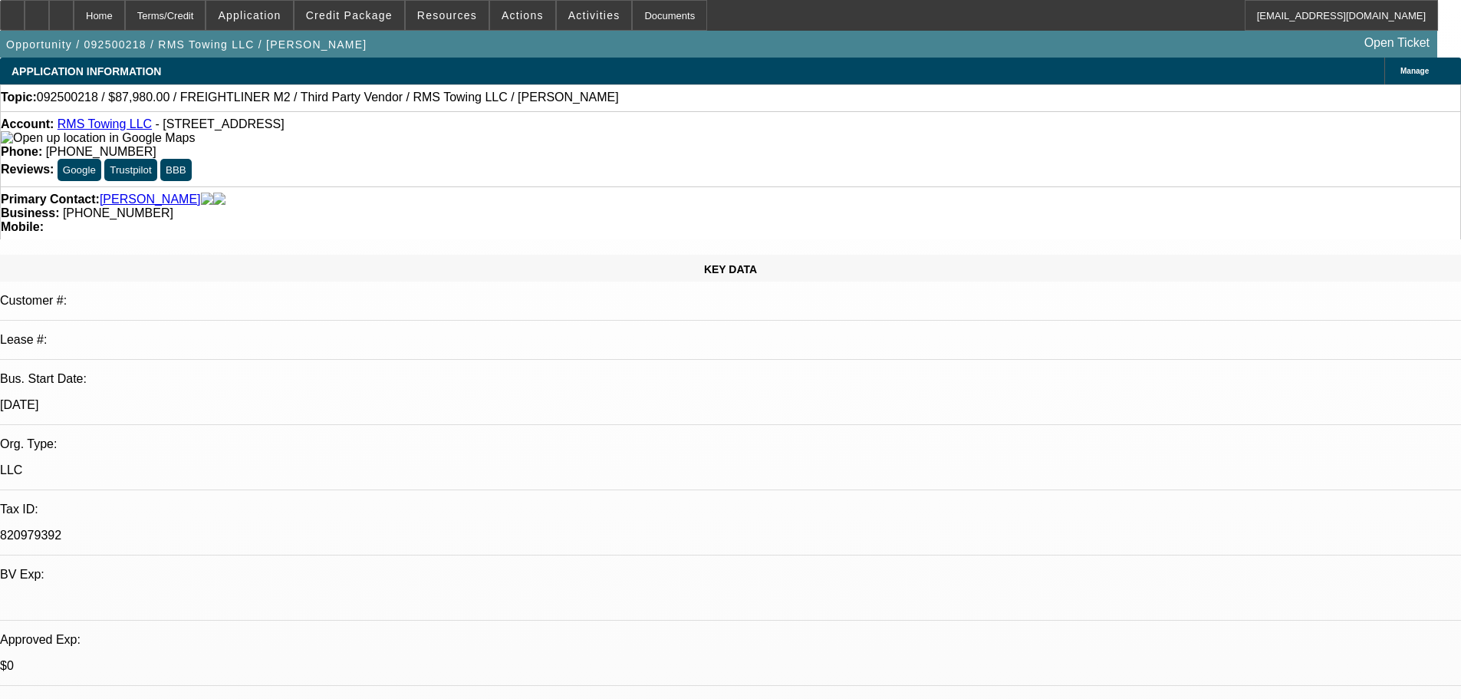
select select "6"
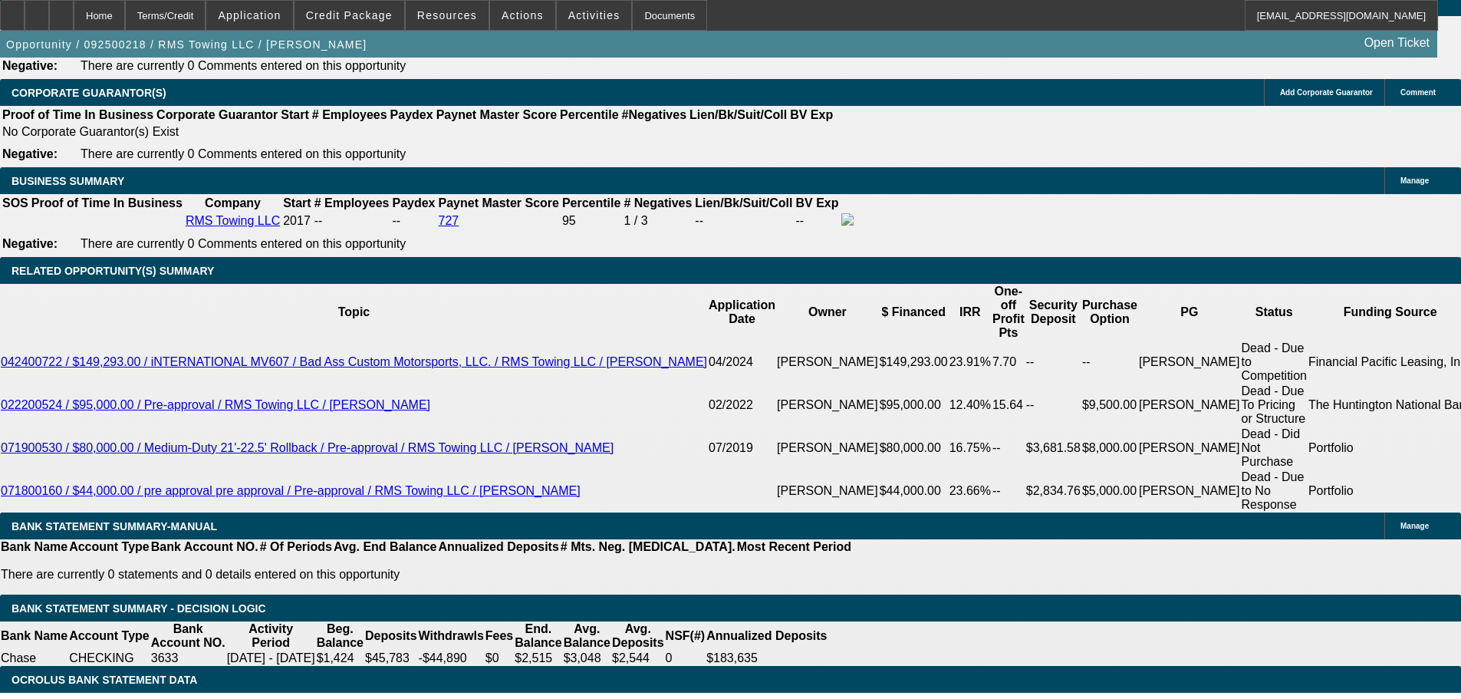
scroll to position [2503, 0]
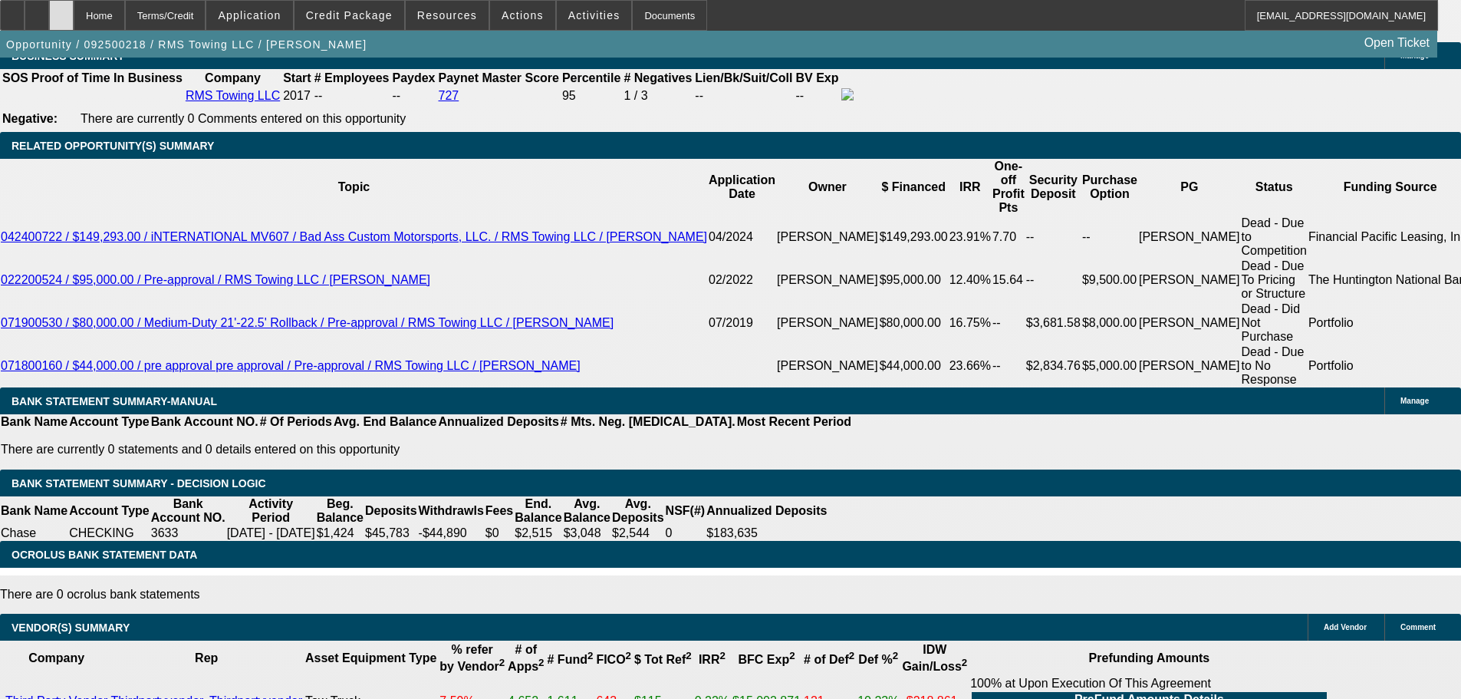
click at [74, 7] on div at bounding box center [61, 15] width 25 height 31
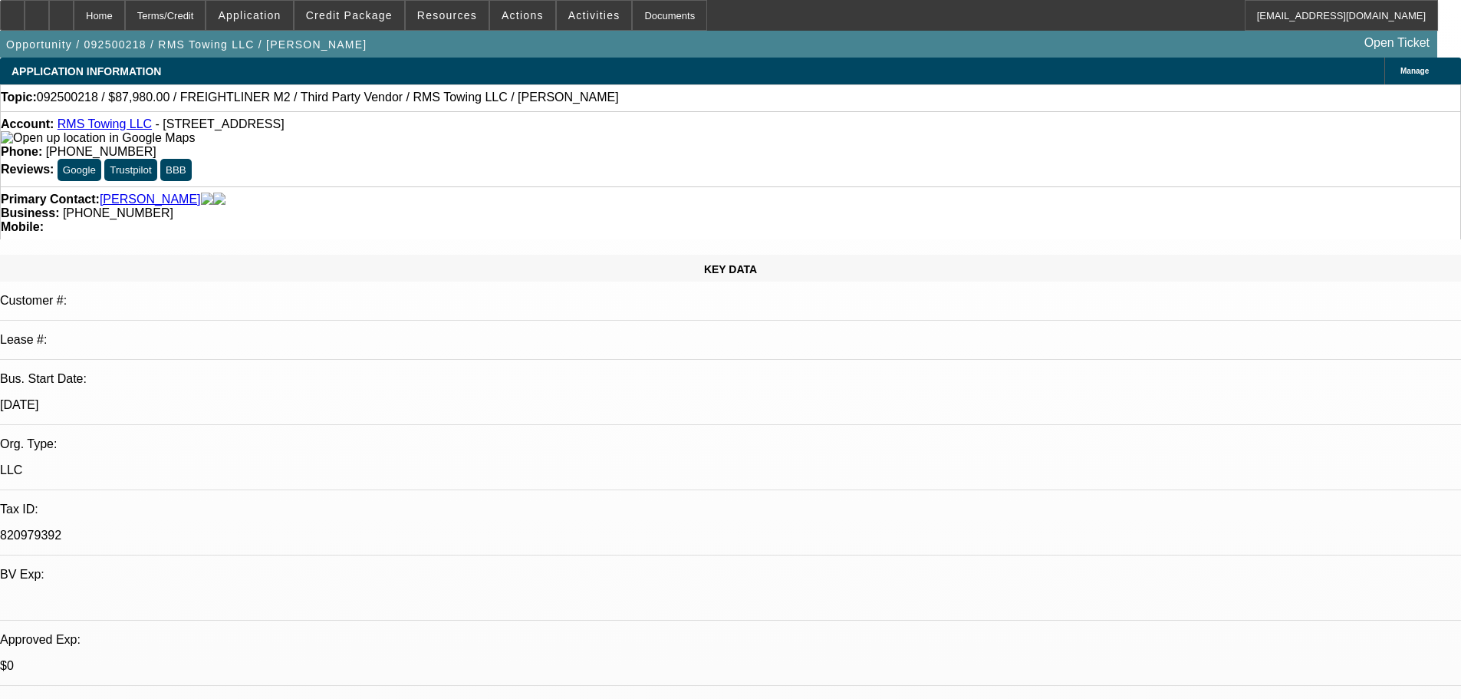
select select "0"
select select "3"
select select "0"
select select "6"
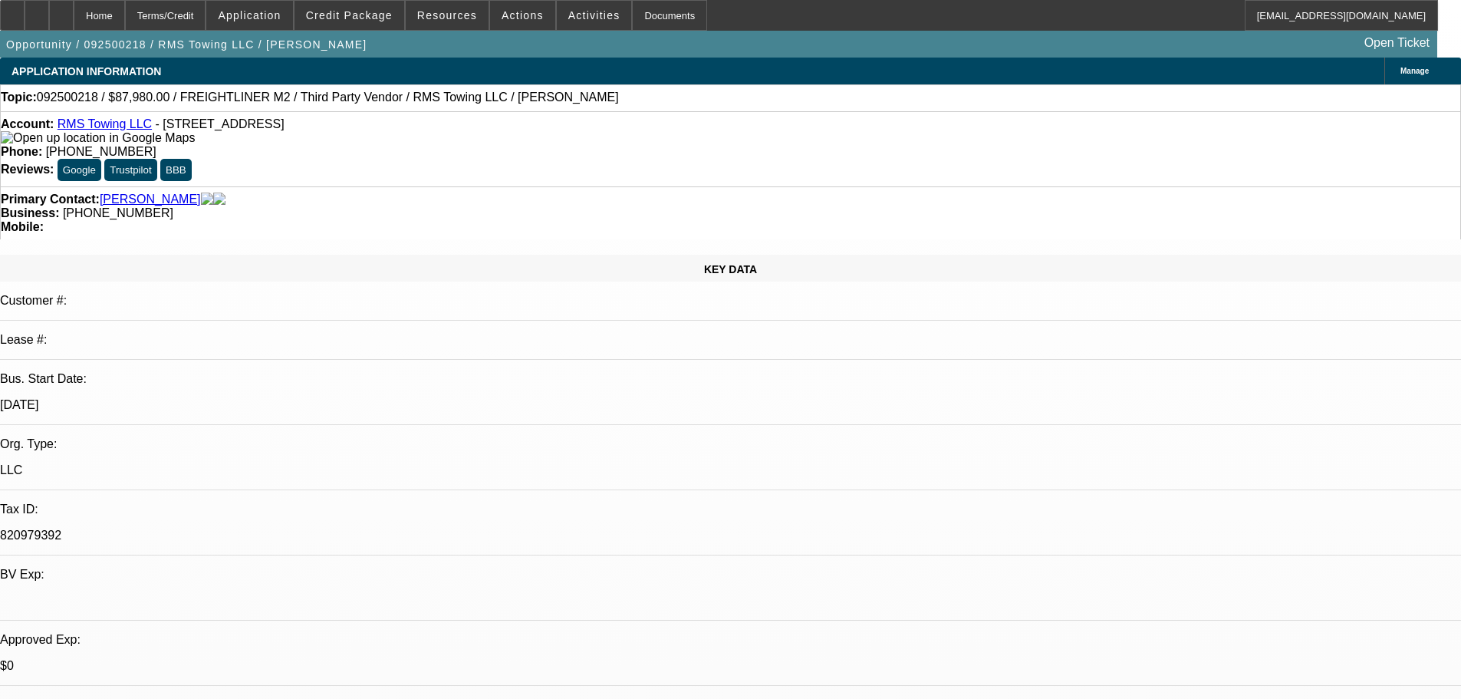
select select "0"
select select "3"
select select "0"
select select "6"
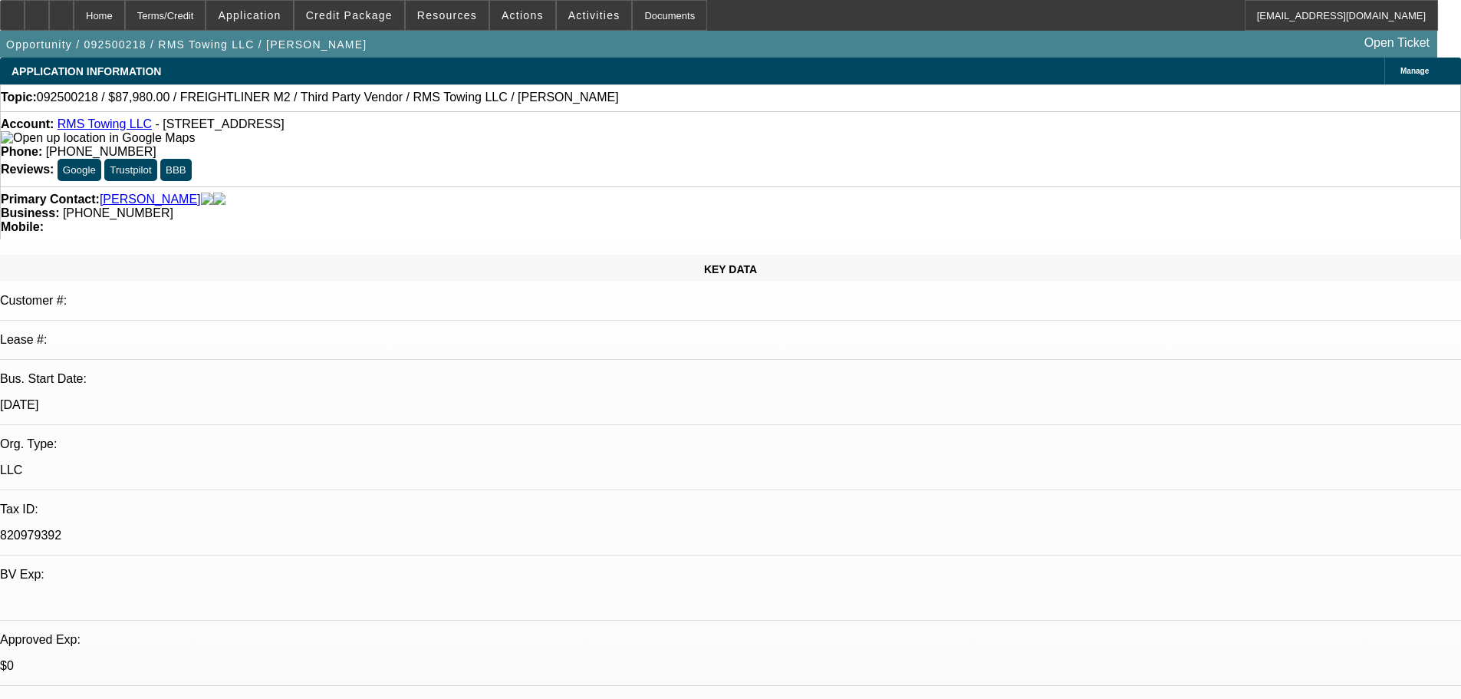
select select "0"
select select "3"
select select "0"
select select "6"
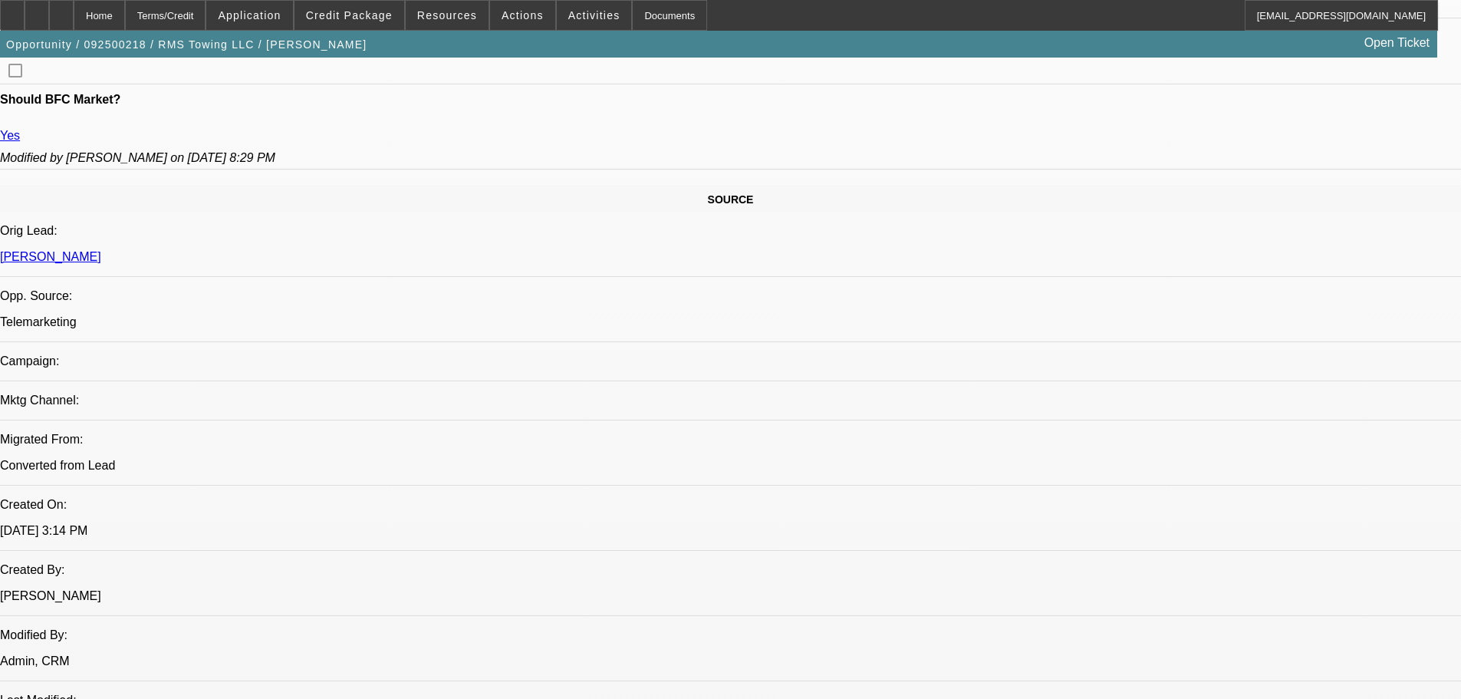
drag, startPoint x: 417, startPoint y: 735, endPoint x: 439, endPoint y: 637, distance: 100.5
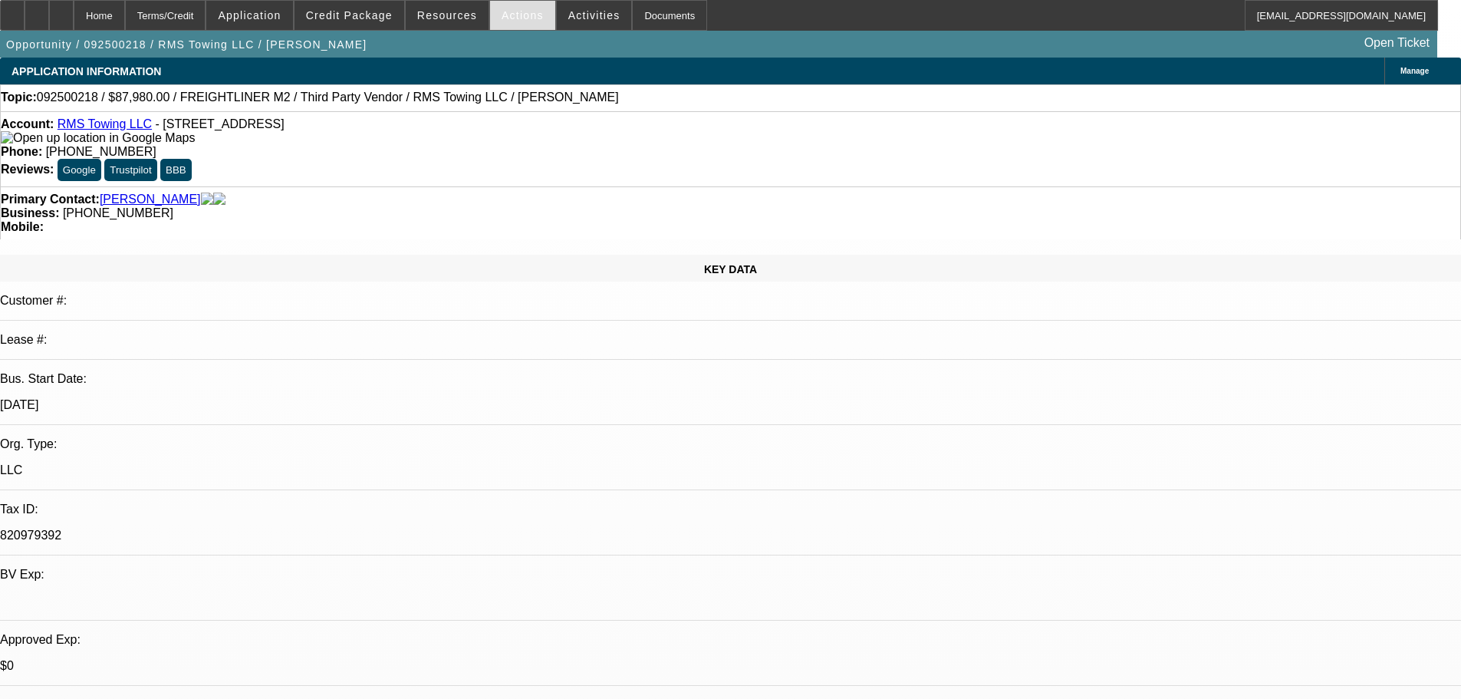
drag, startPoint x: 561, startPoint y: 341, endPoint x: 516, endPoint y: 0, distance: 344.4
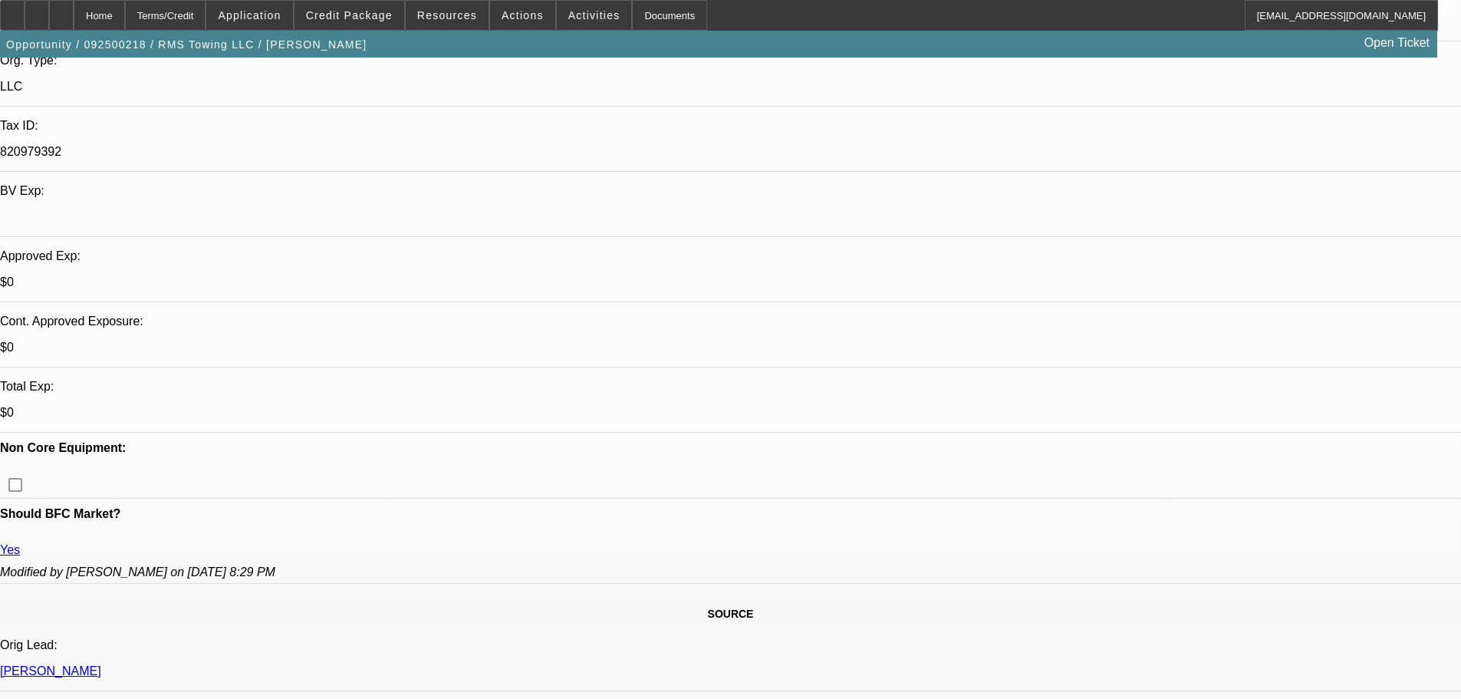
scroll to position [460, 0]
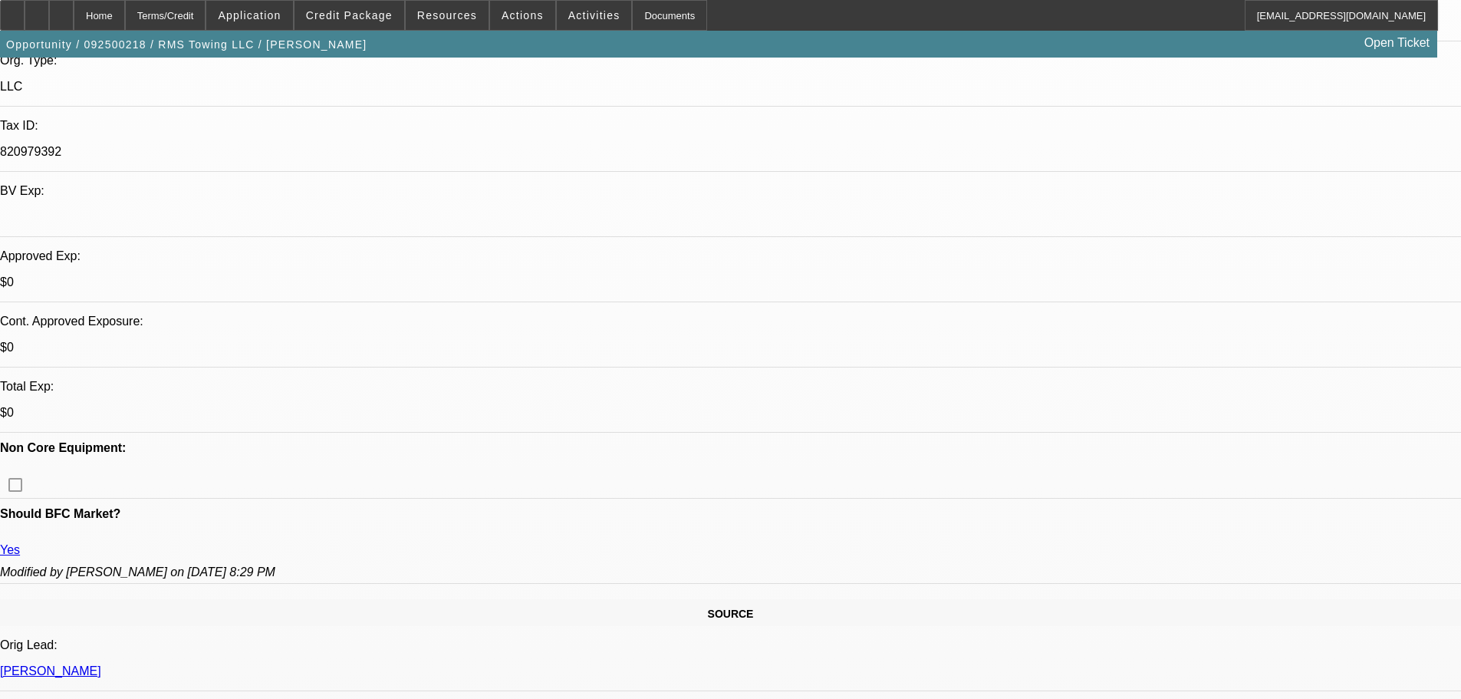
click at [74, 21] on div at bounding box center [61, 15] width 25 height 31
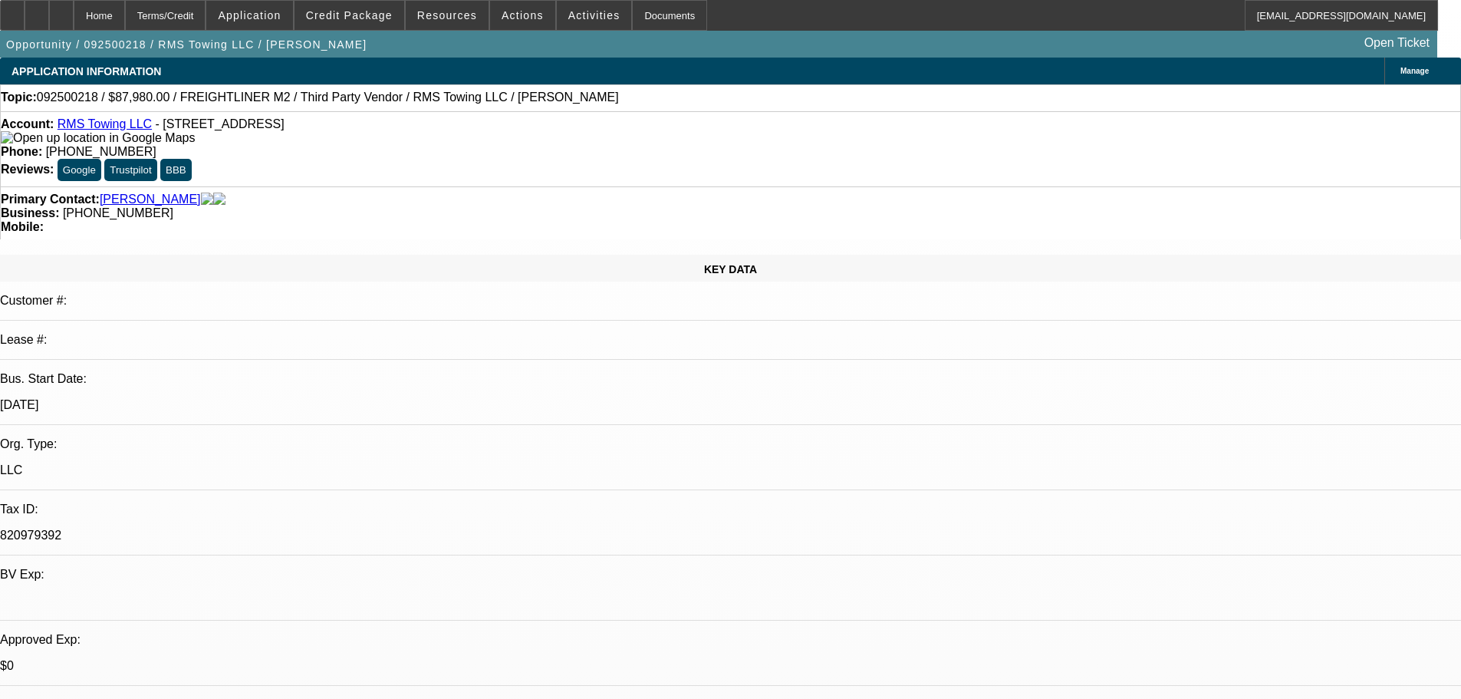
select select "0"
select select "3"
select select "0"
select select "6"
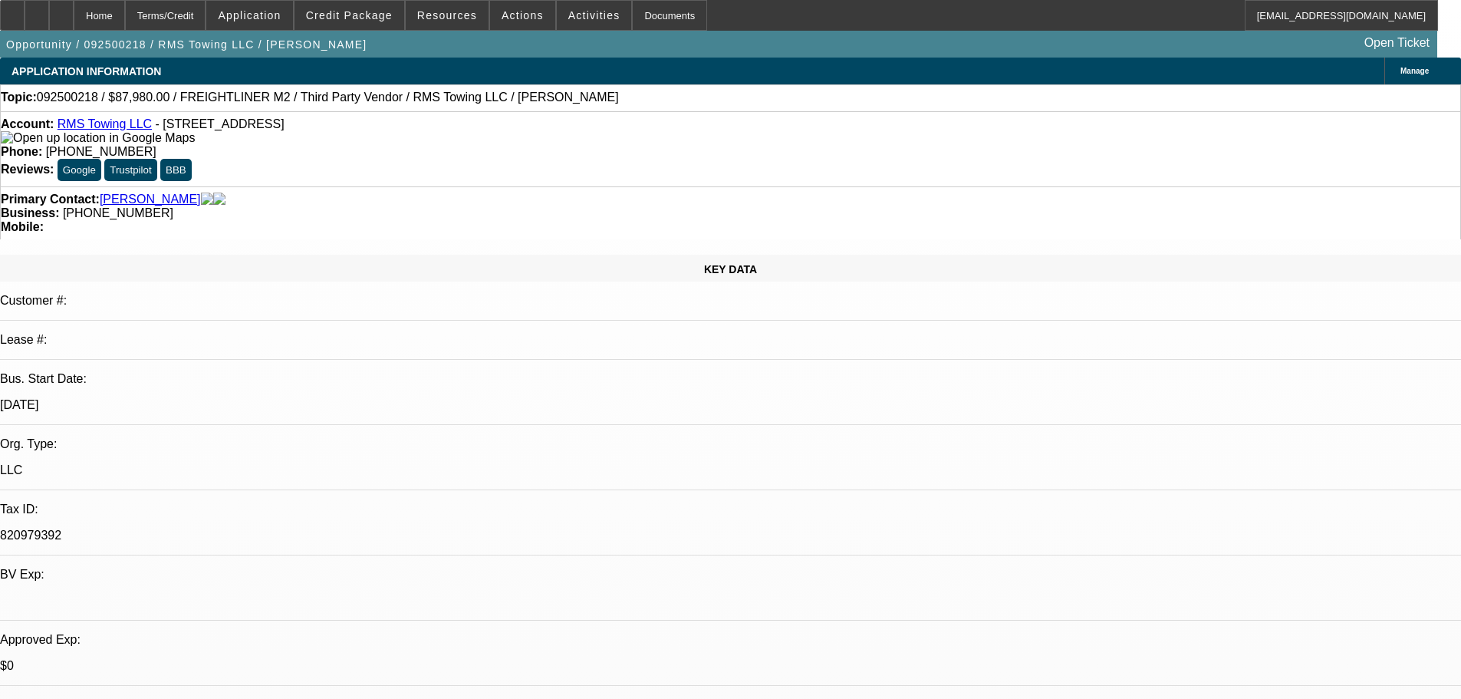
select select "0"
select select "3"
select select "0"
select select "6"
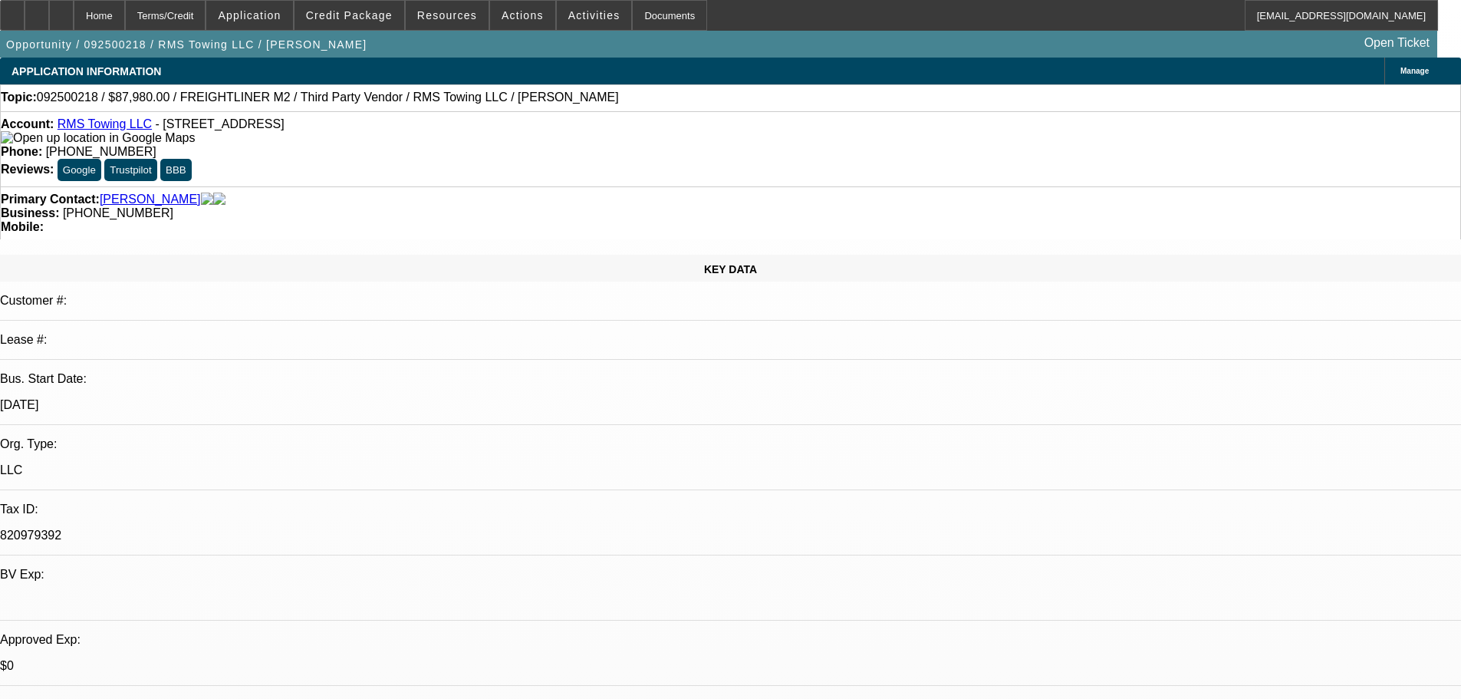
select select "0"
select select "3"
select select "0"
select select "6"
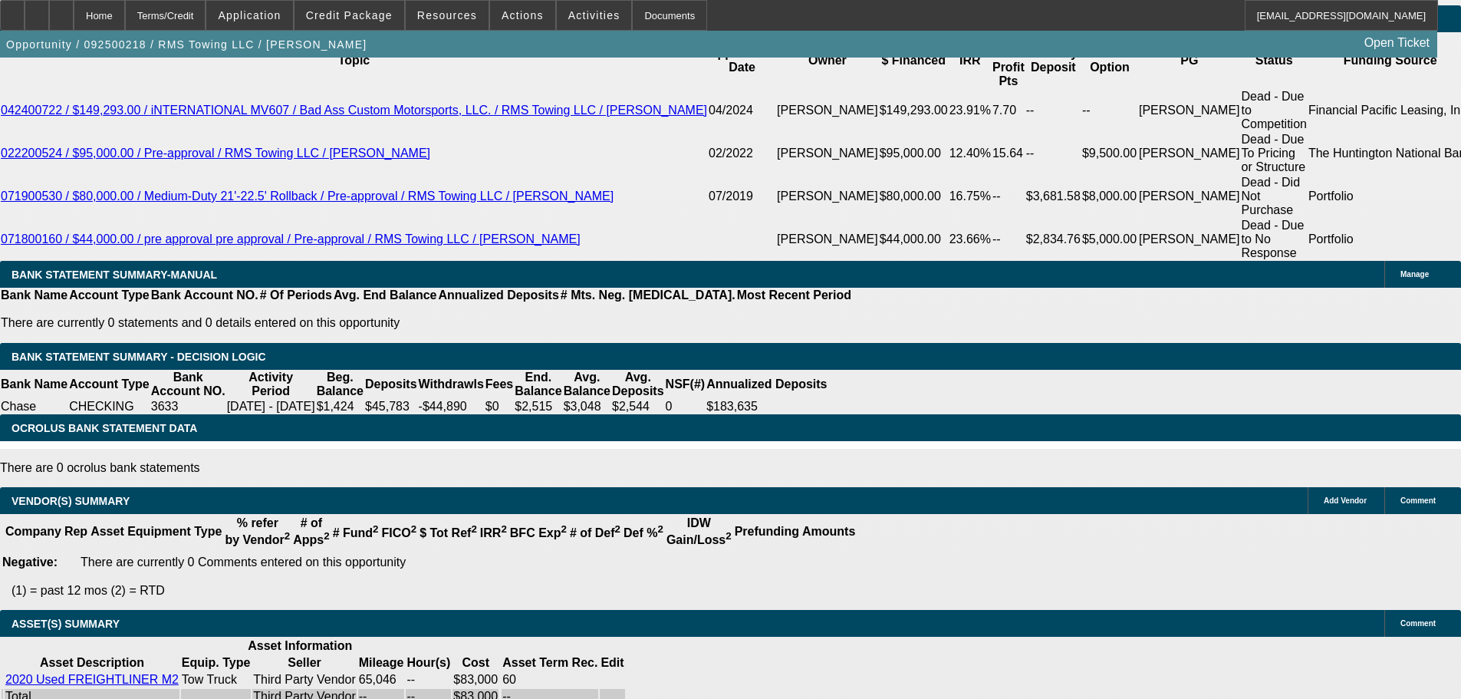
drag, startPoint x: 364, startPoint y: 470, endPoint x: 378, endPoint y: 521, distance: 52.7
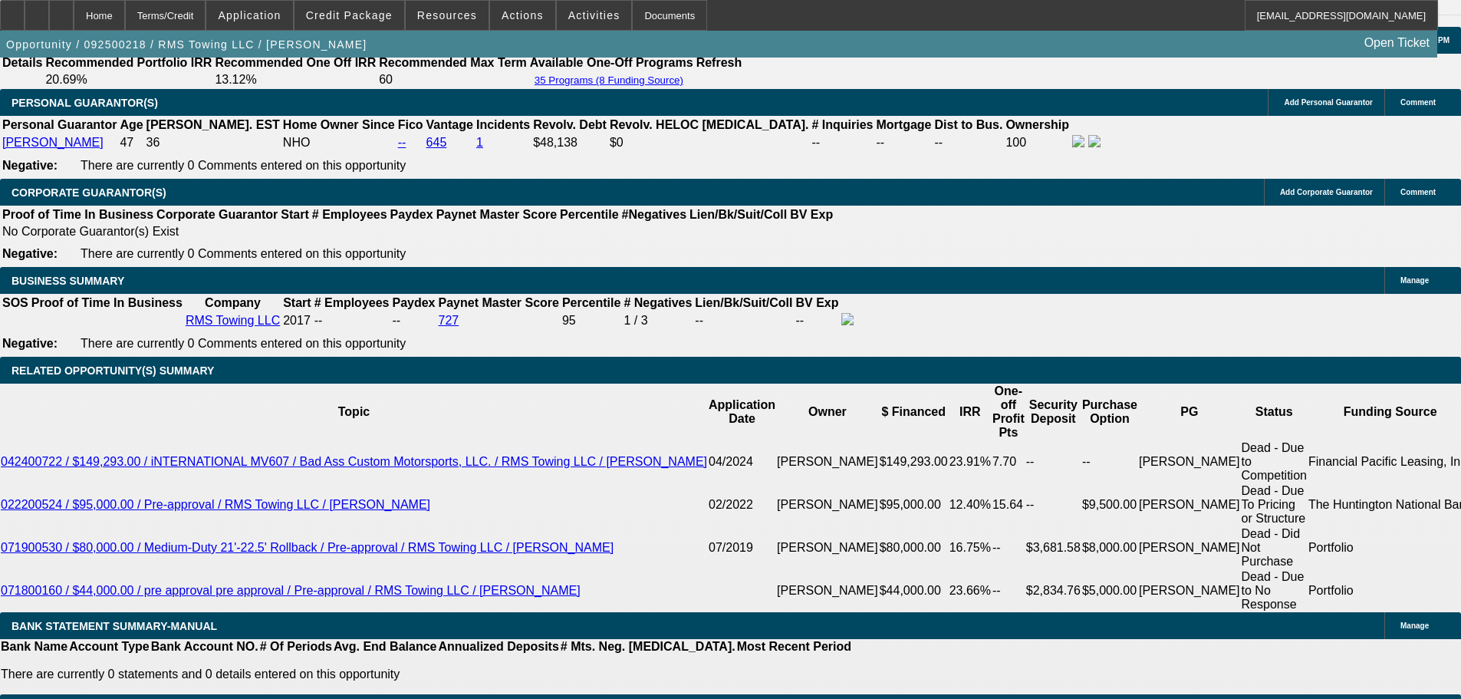
scroll to position [2141, 0]
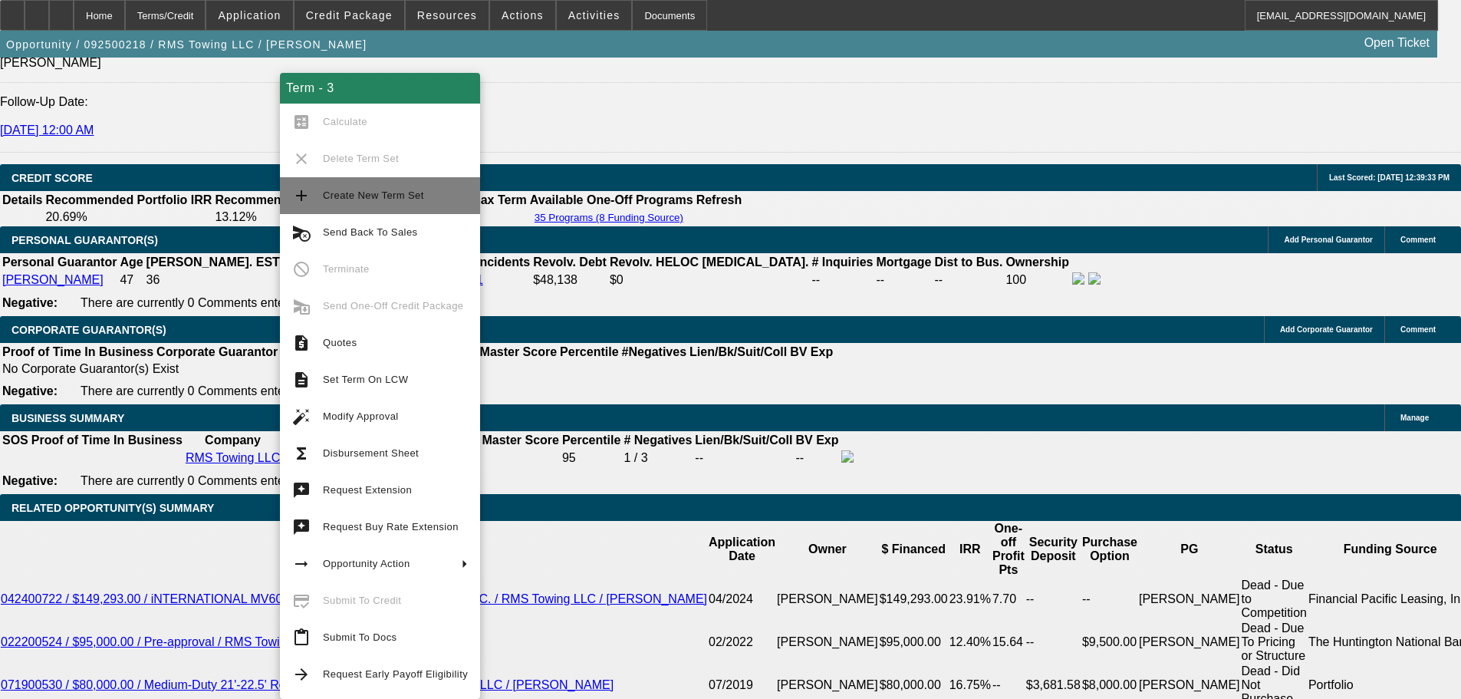
click at [397, 196] on span "Create New Term Set" at bounding box center [373, 195] width 101 height 12
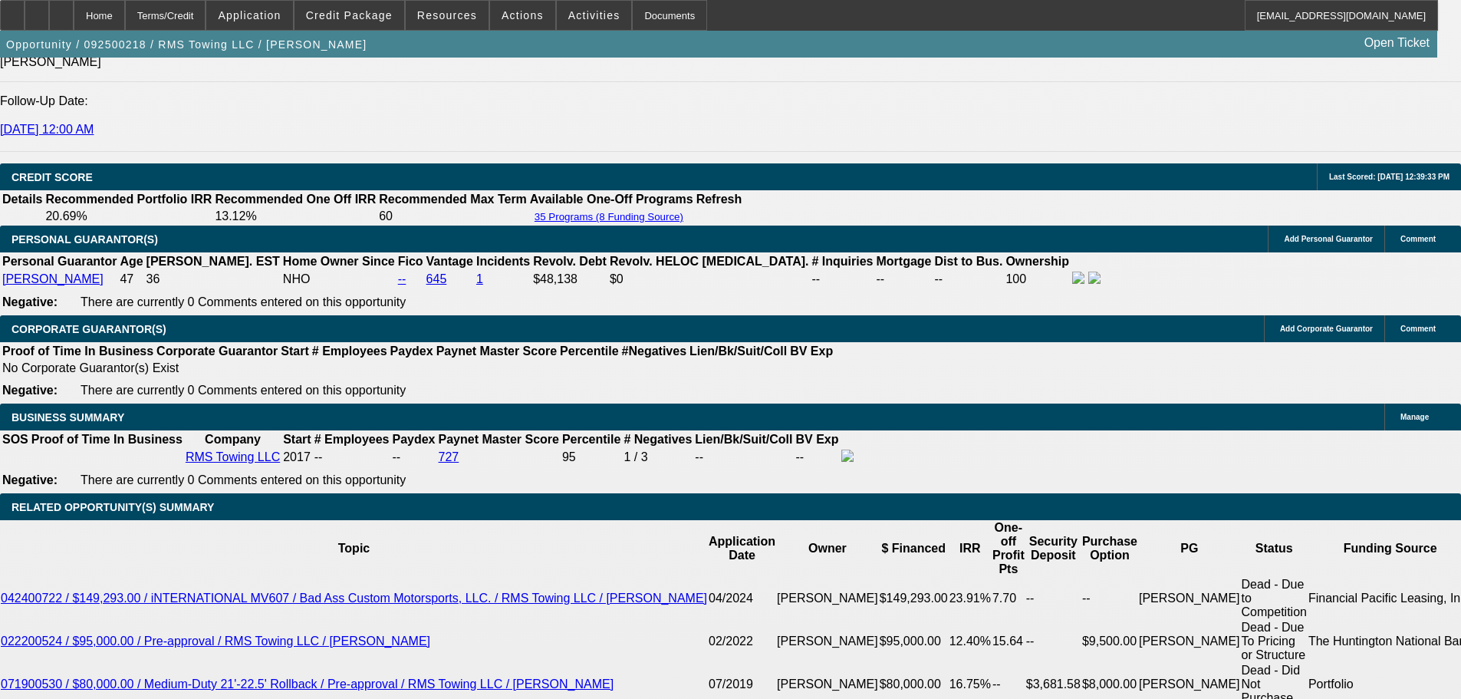
select select "0"
select select "3"
select select "0"
select select "6"
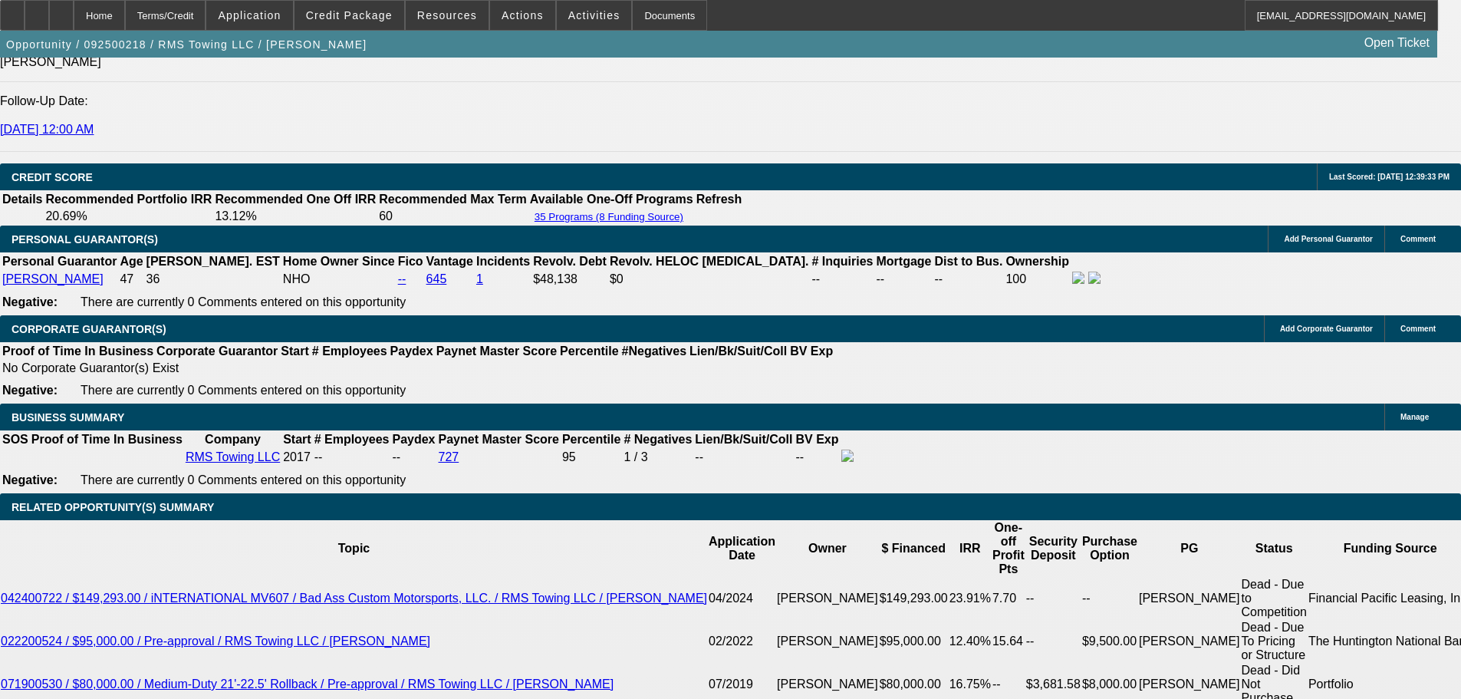
select select "0"
select select "3"
select select "0"
select select "6"
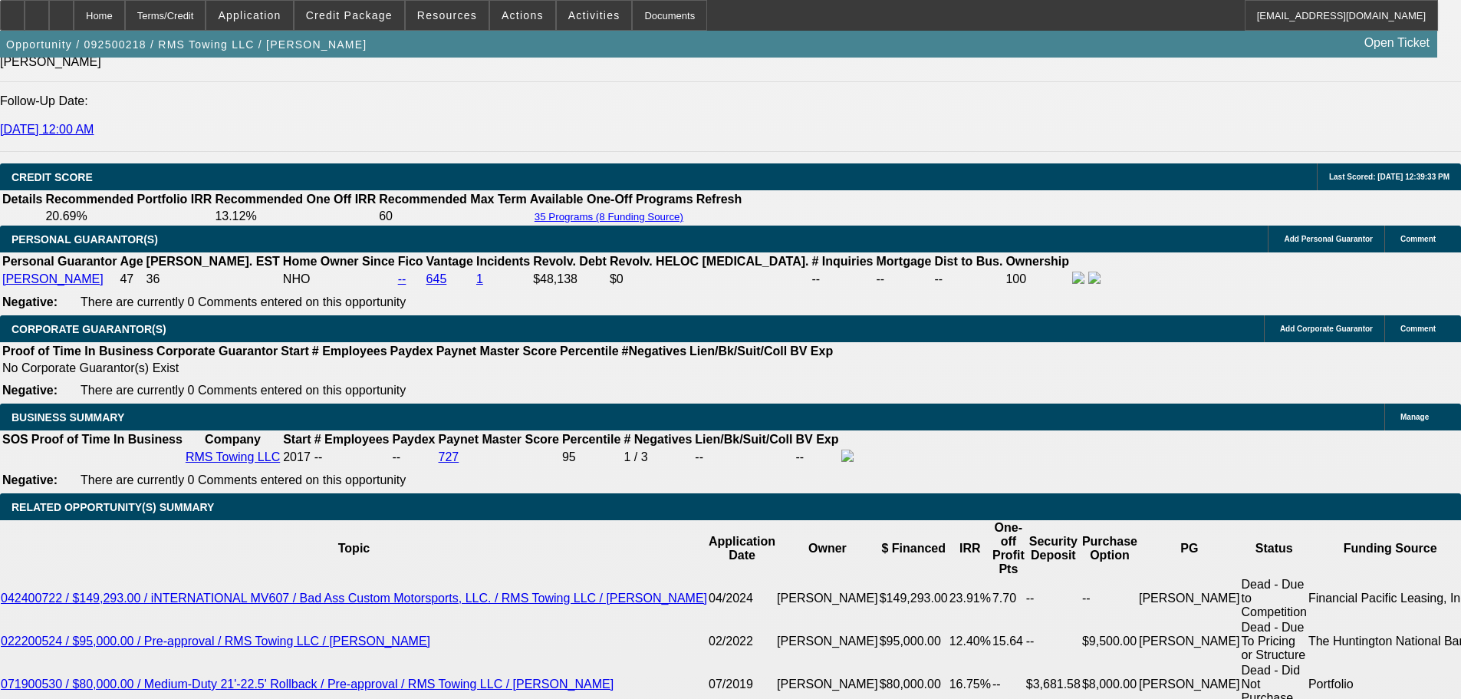
select select "0"
select select "3"
select select "0"
select select "6"
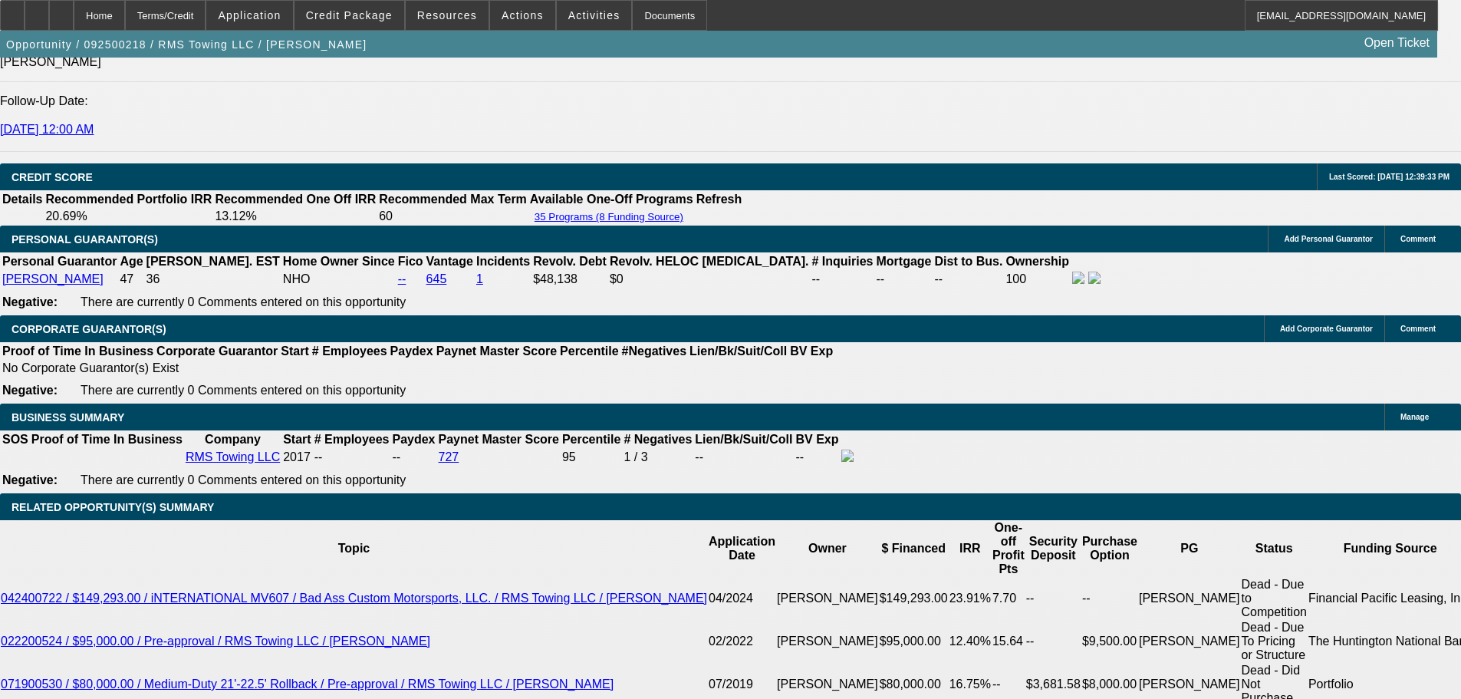
select select "0"
select select "3"
select select "0"
select select "6"
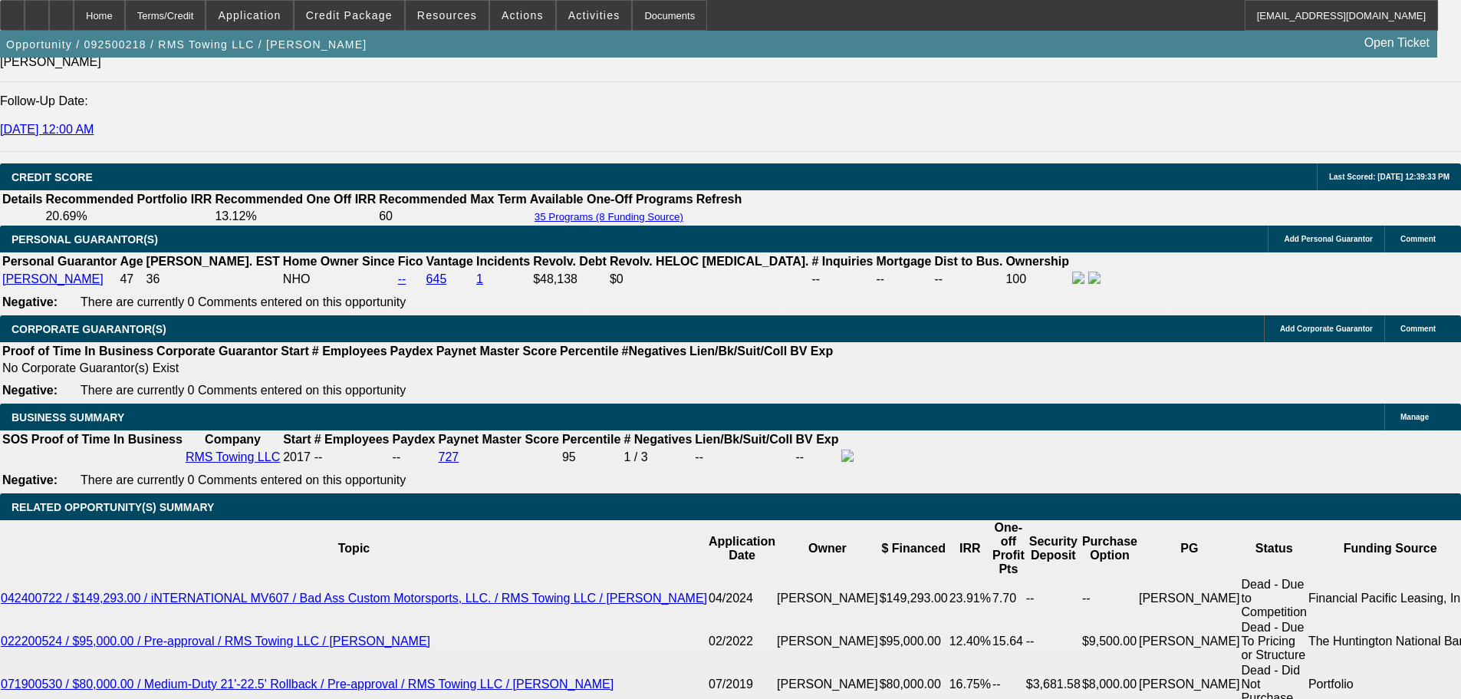
scroll to position [2144, 0]
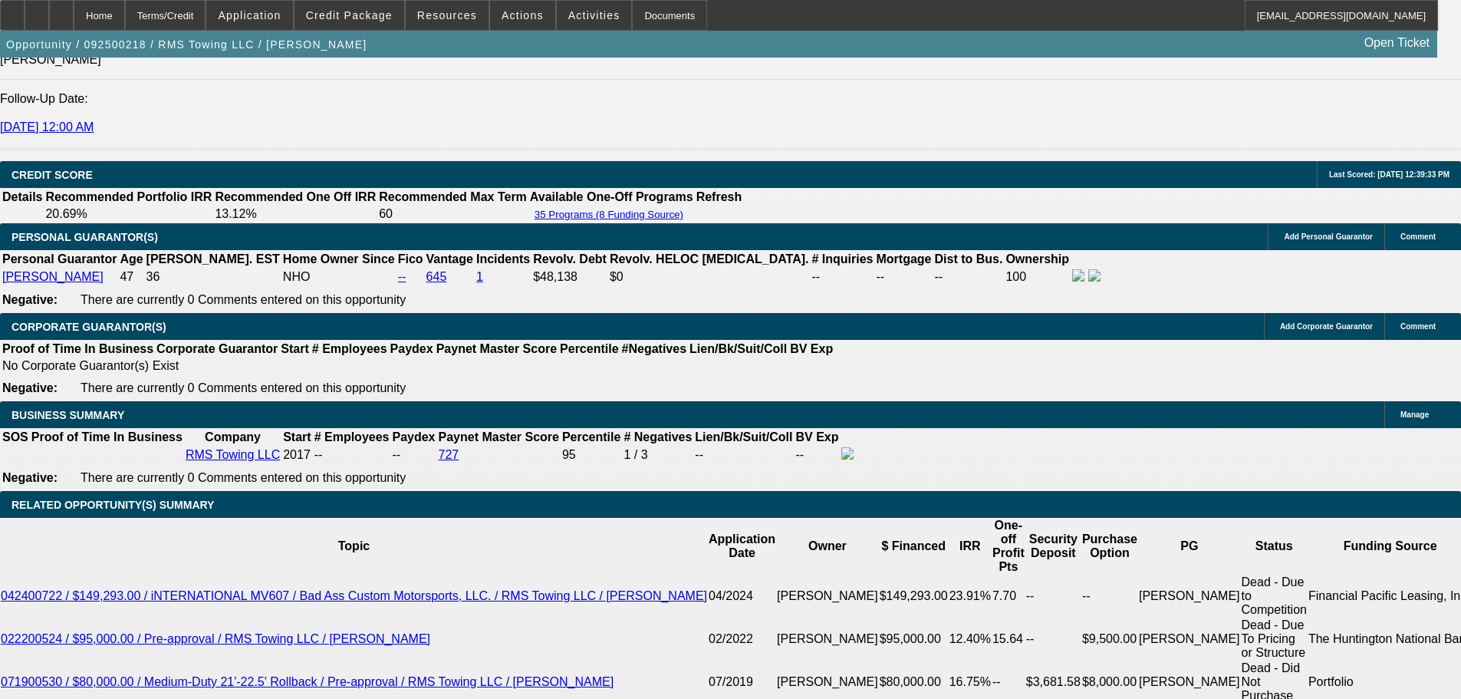
type input "222.93"
type input "UNKNOWN"
type input "2242.93"
type input "18.2"
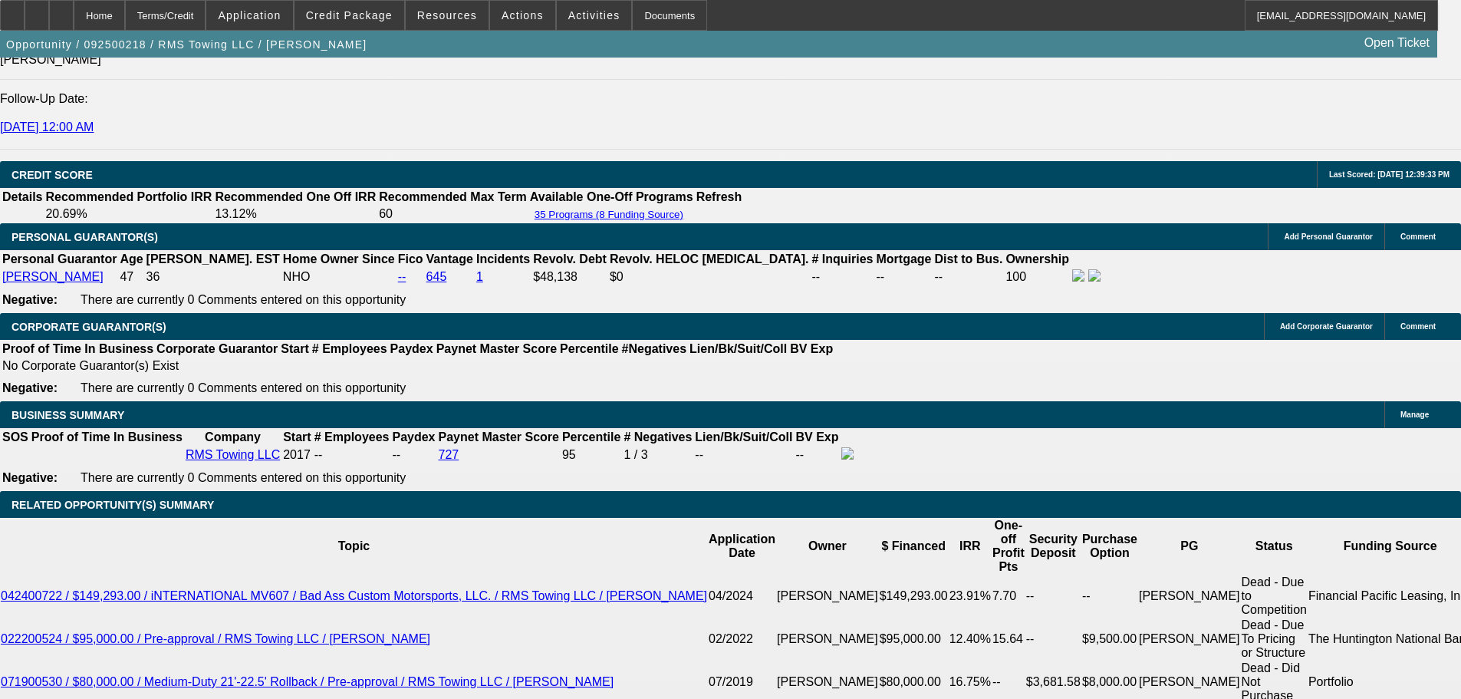
type input "224.93"
type input "2249.93"
type input "18.3"
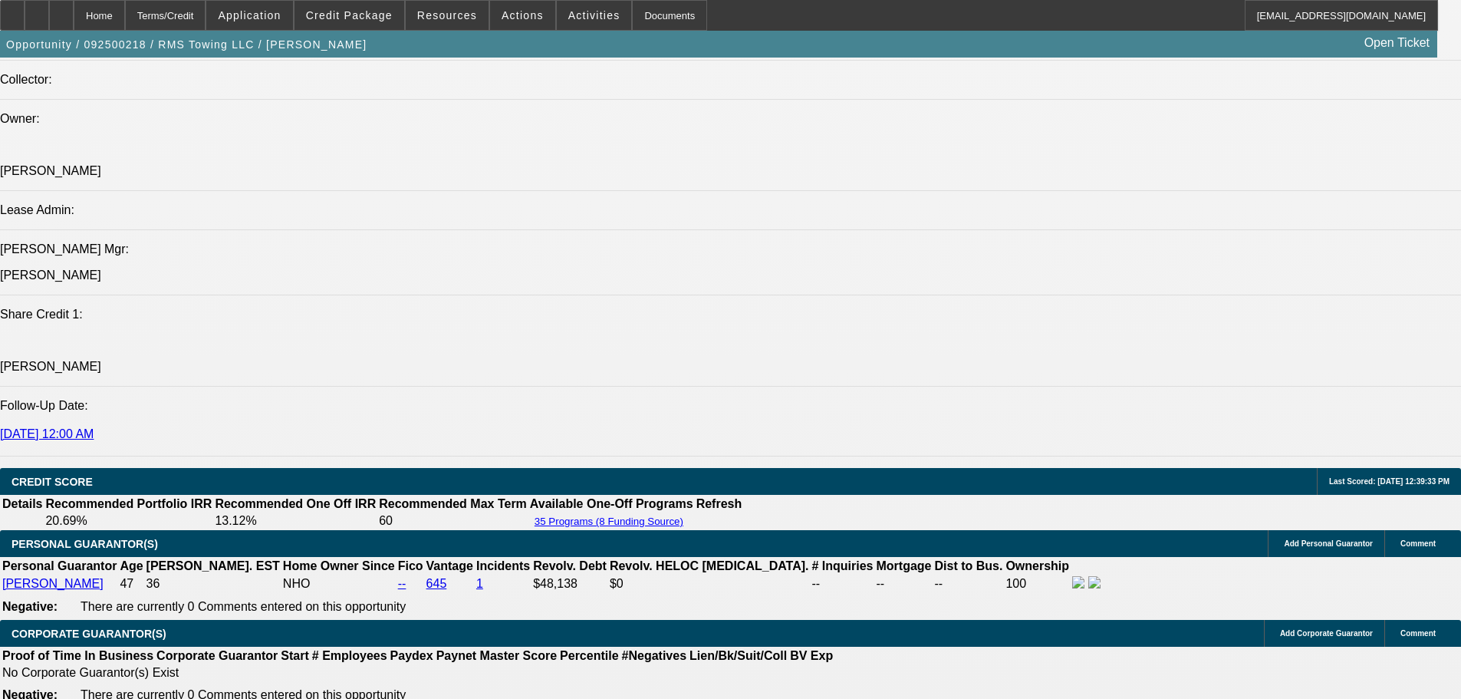
type input "$2,249.95"
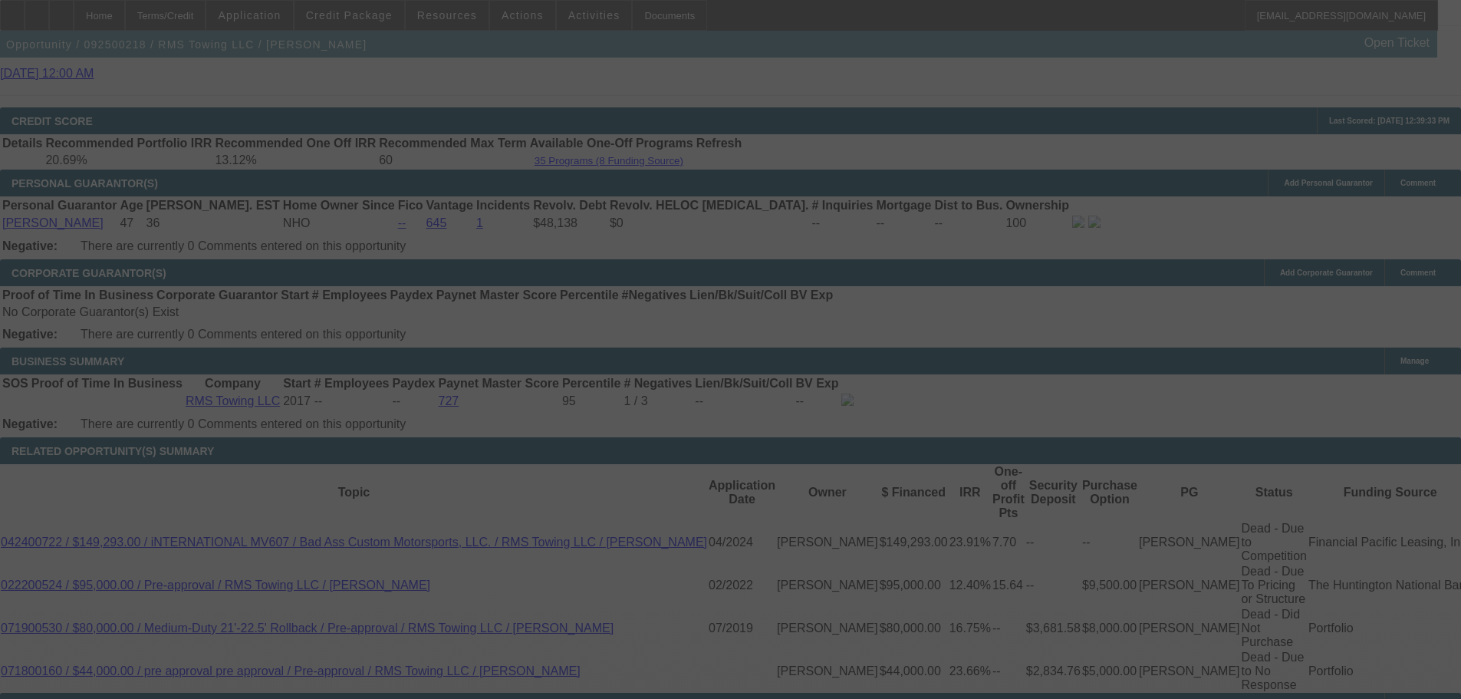
scroll to position [2269, 0]
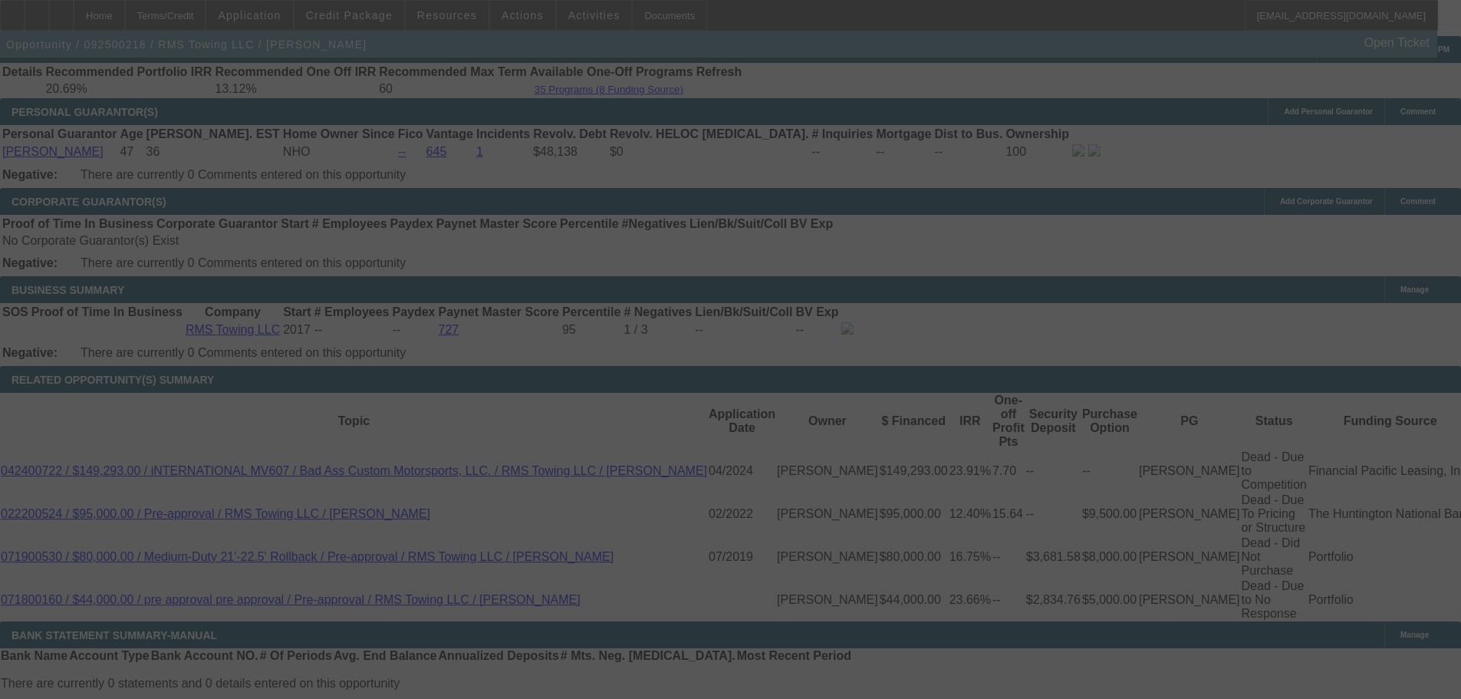
select select "0"
select select "3"
select select "0"
select select "6"
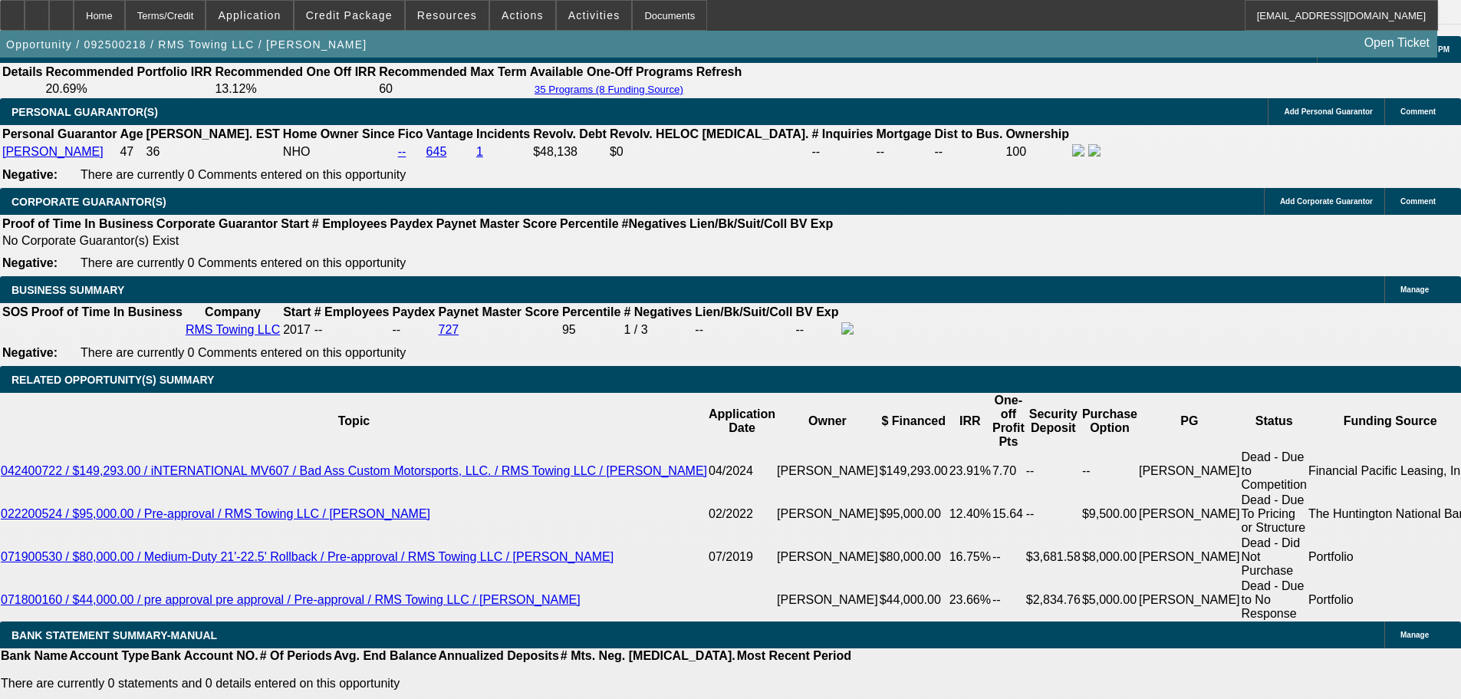
type input "229.95"
type input "UNKNOWN"
type input "2259.95"
type input "18.5"
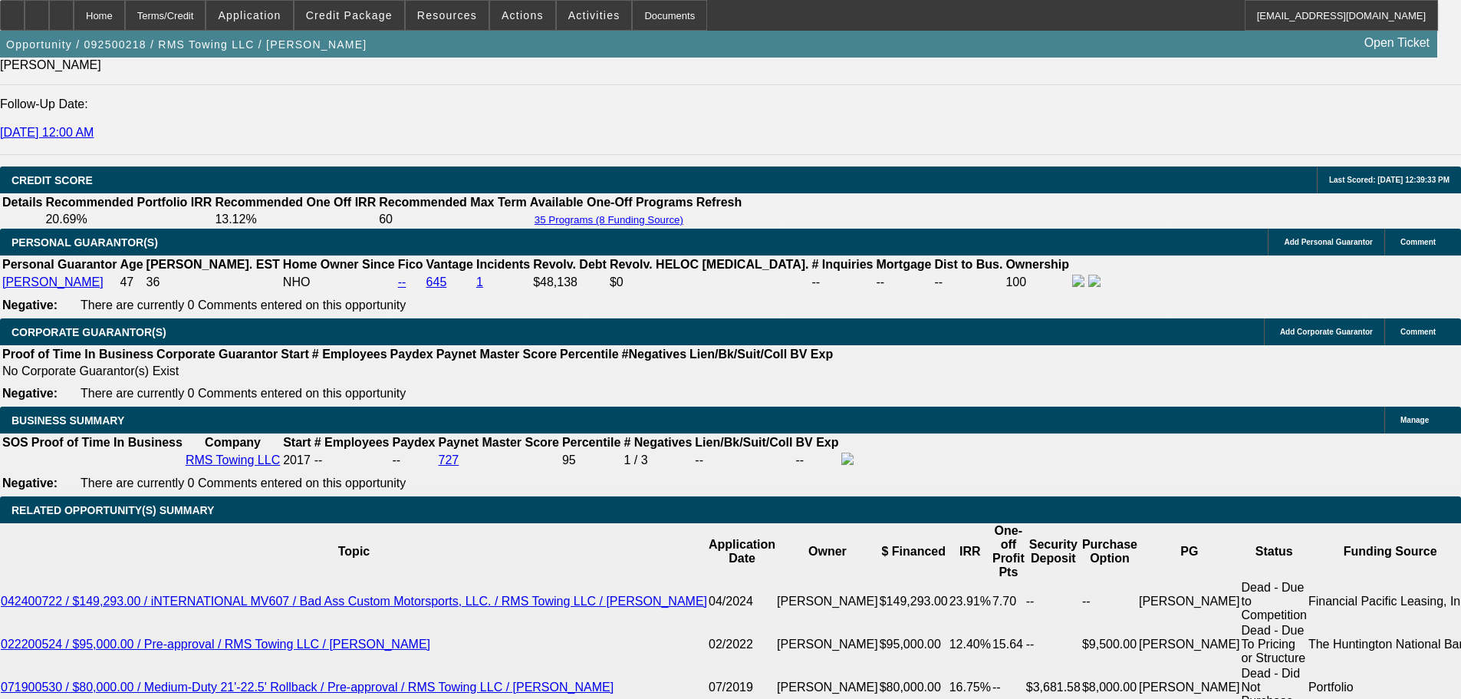
scroll to position [2116, 0]
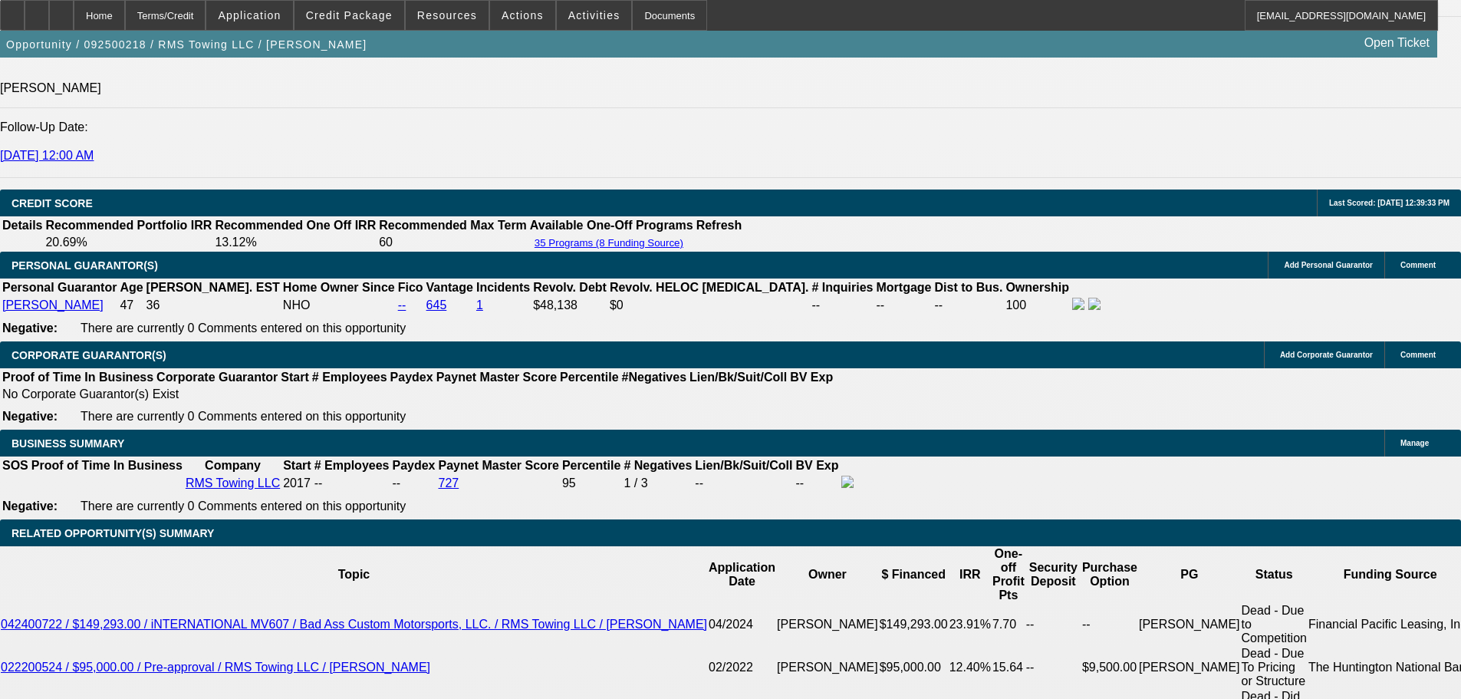
type input "$2,259.95"
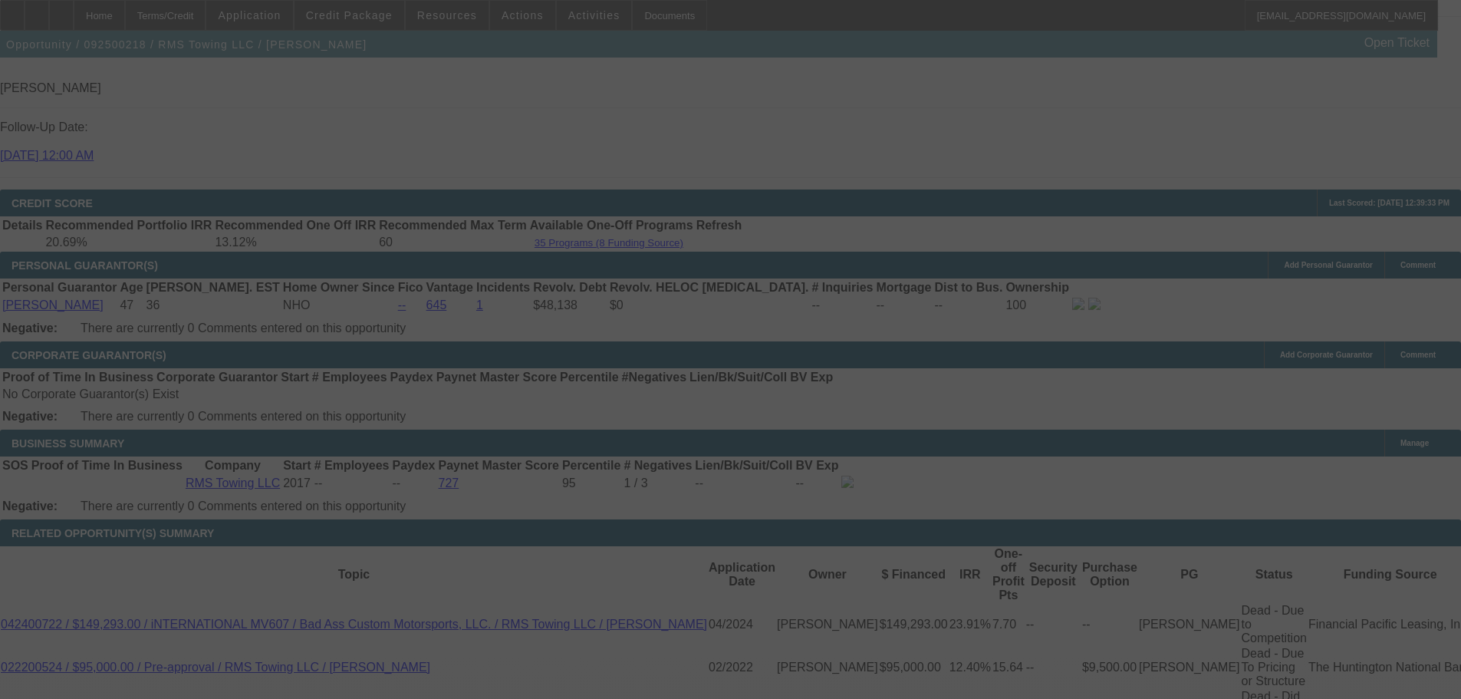
scroll to position [2269, 0]
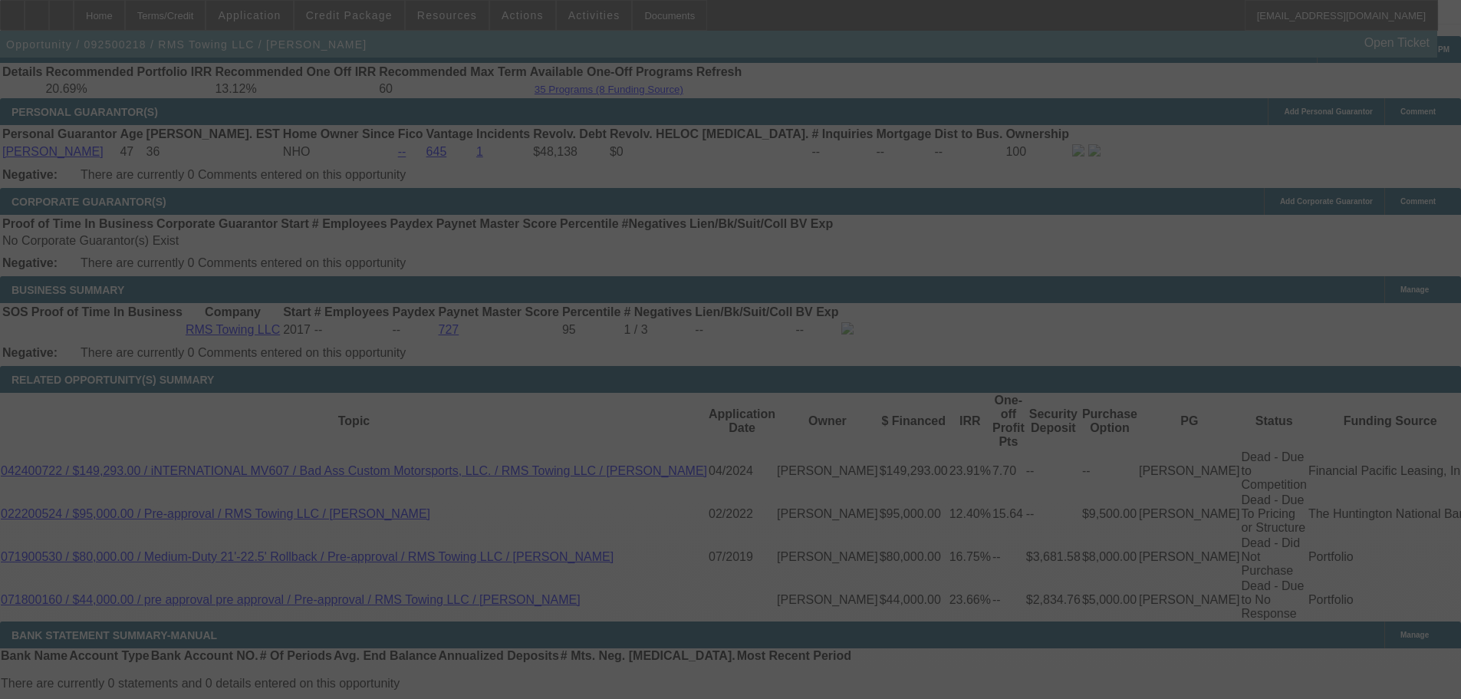
select select "0"
select select "3"
select select "0"
select select "6"
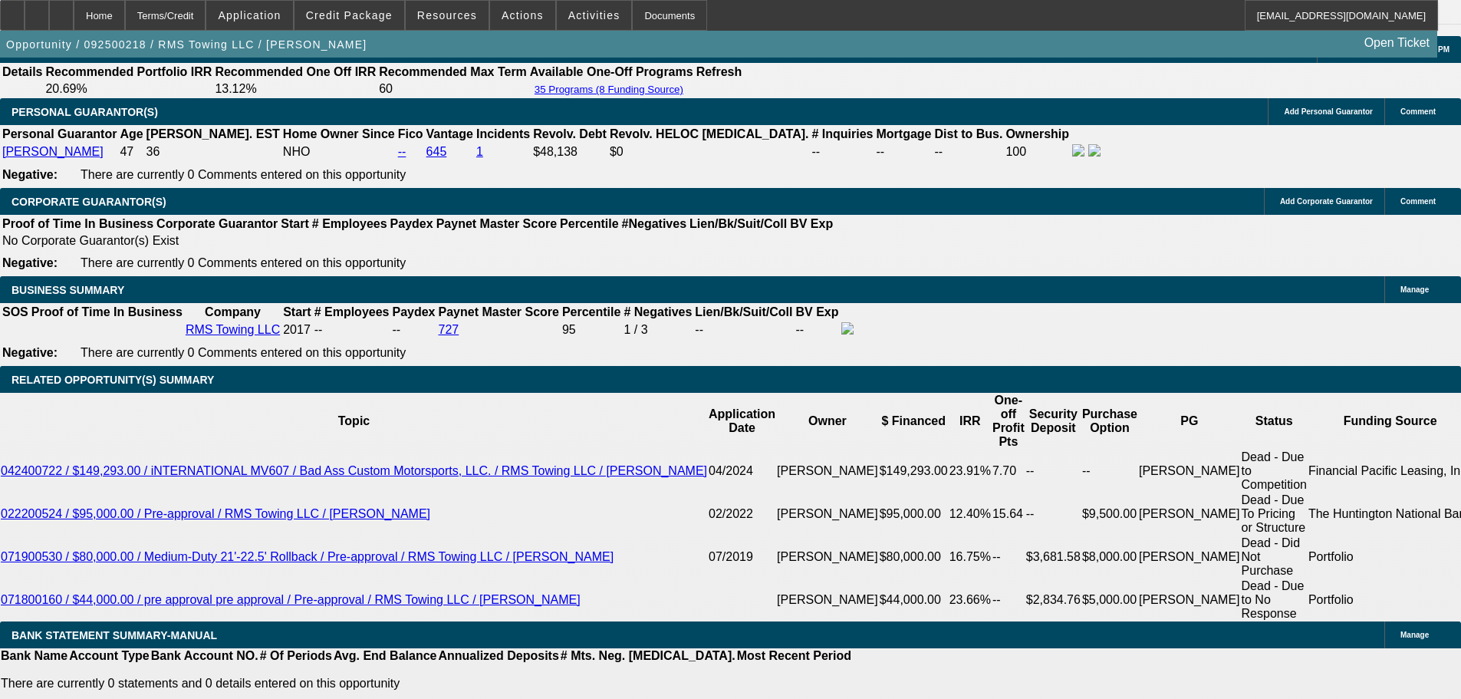
scroll to position [1962, 0]
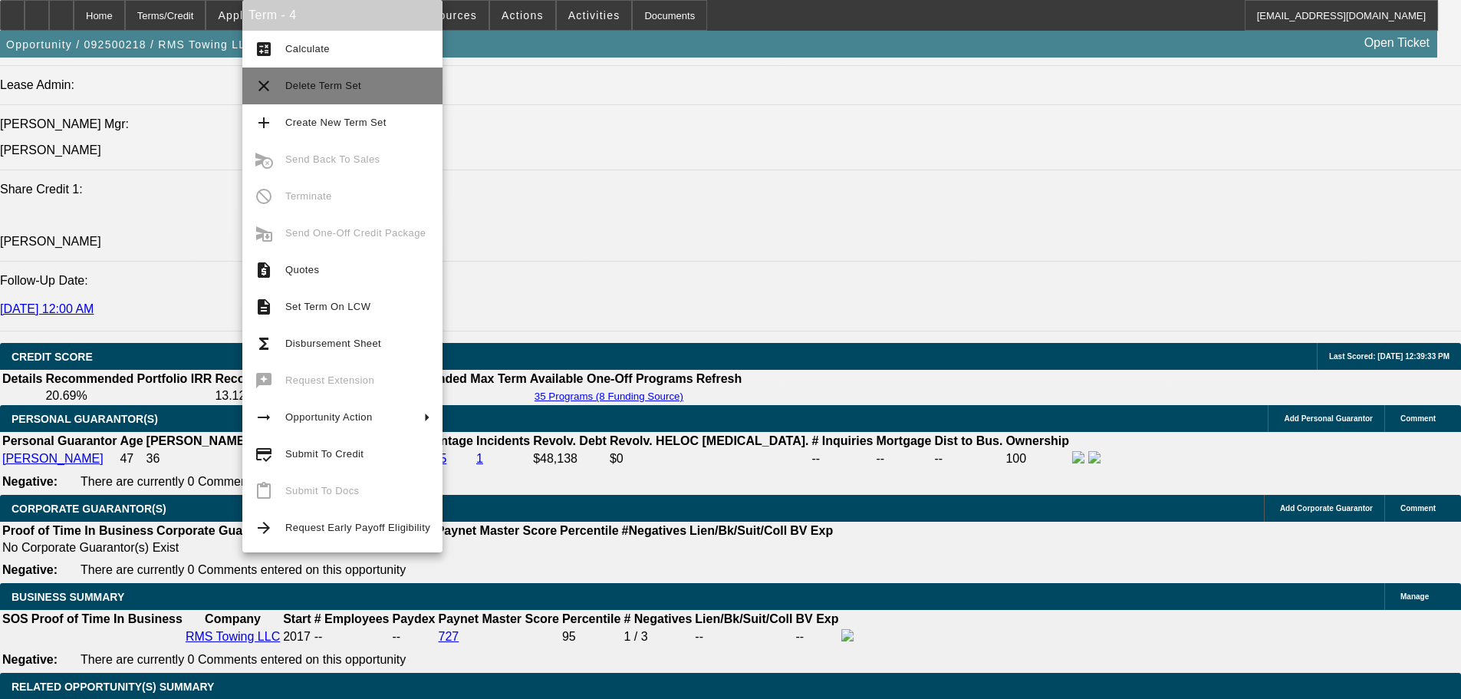
click at [341, 81] on span "Delete Term Set" at bounding box center [323, 86] width 76 height 12
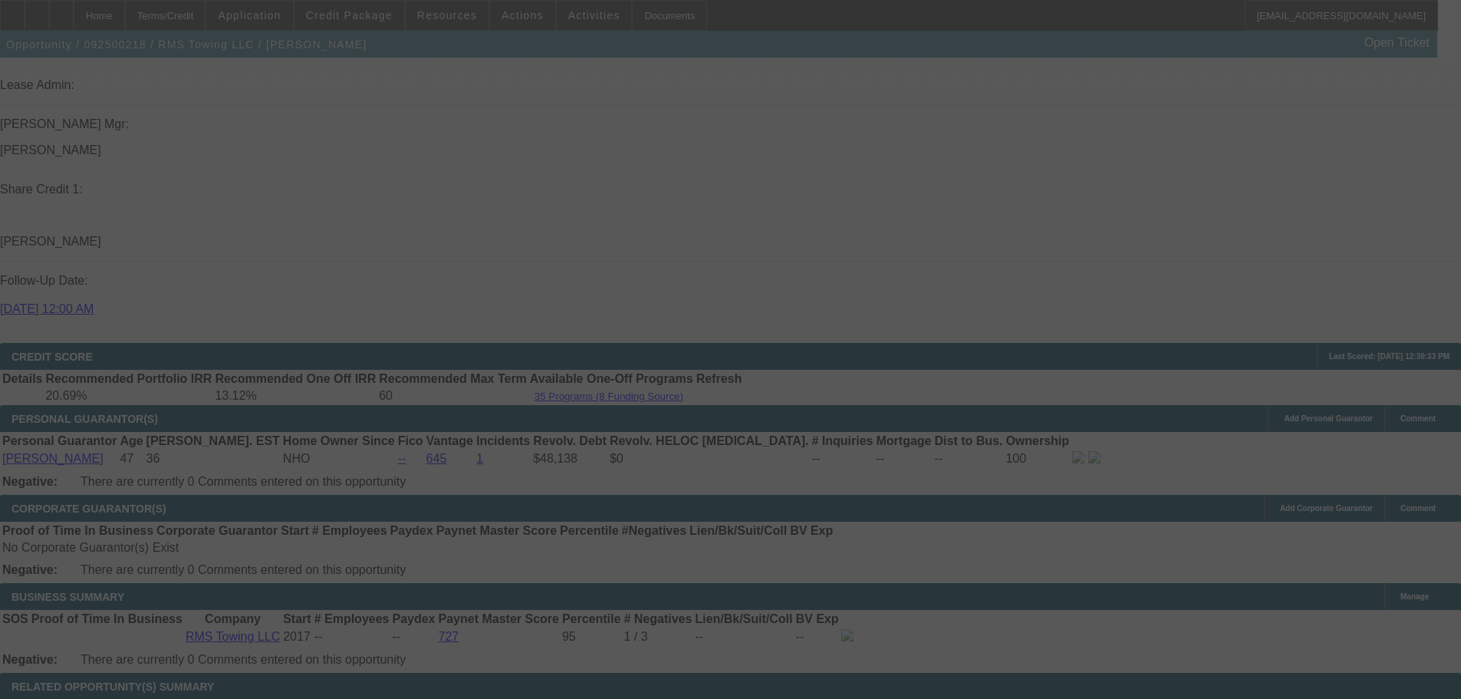
scroll to position [2193, 0]
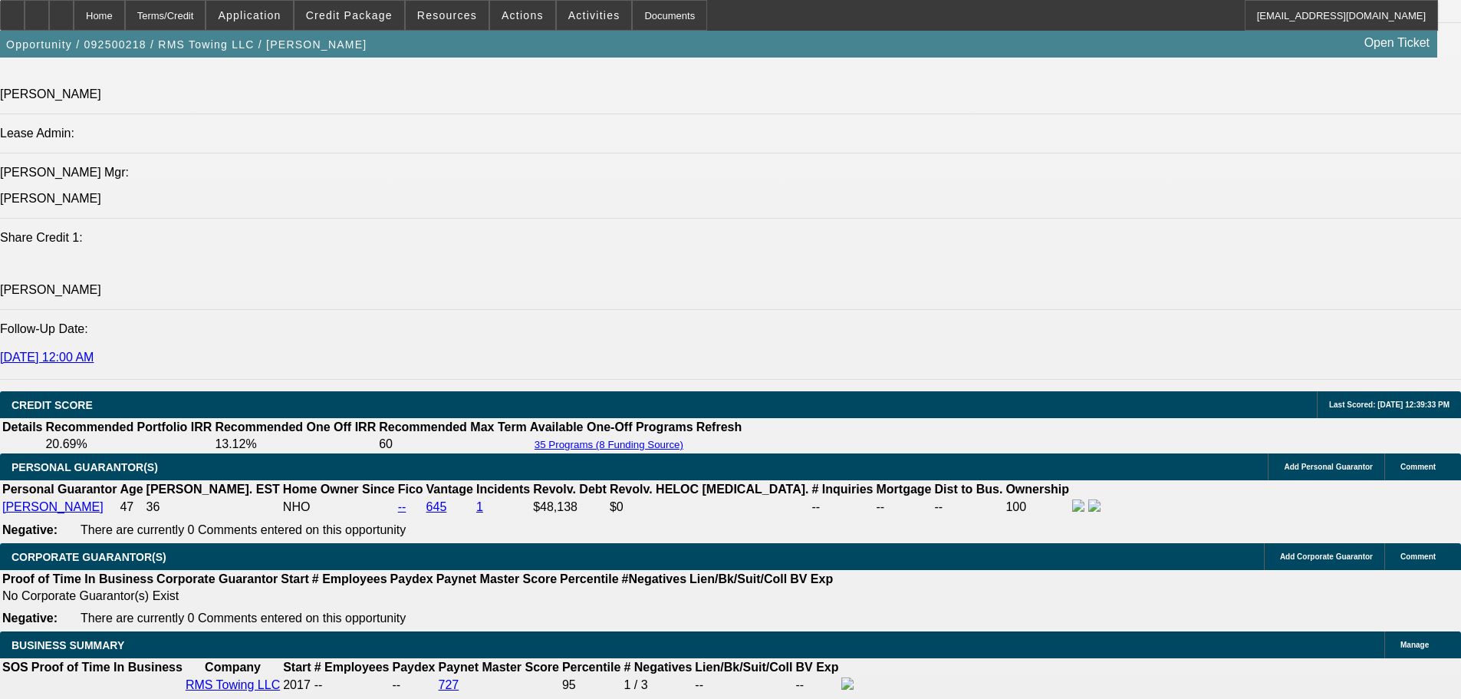
select select "0"
select select "3"
select select "0"
select select "6"
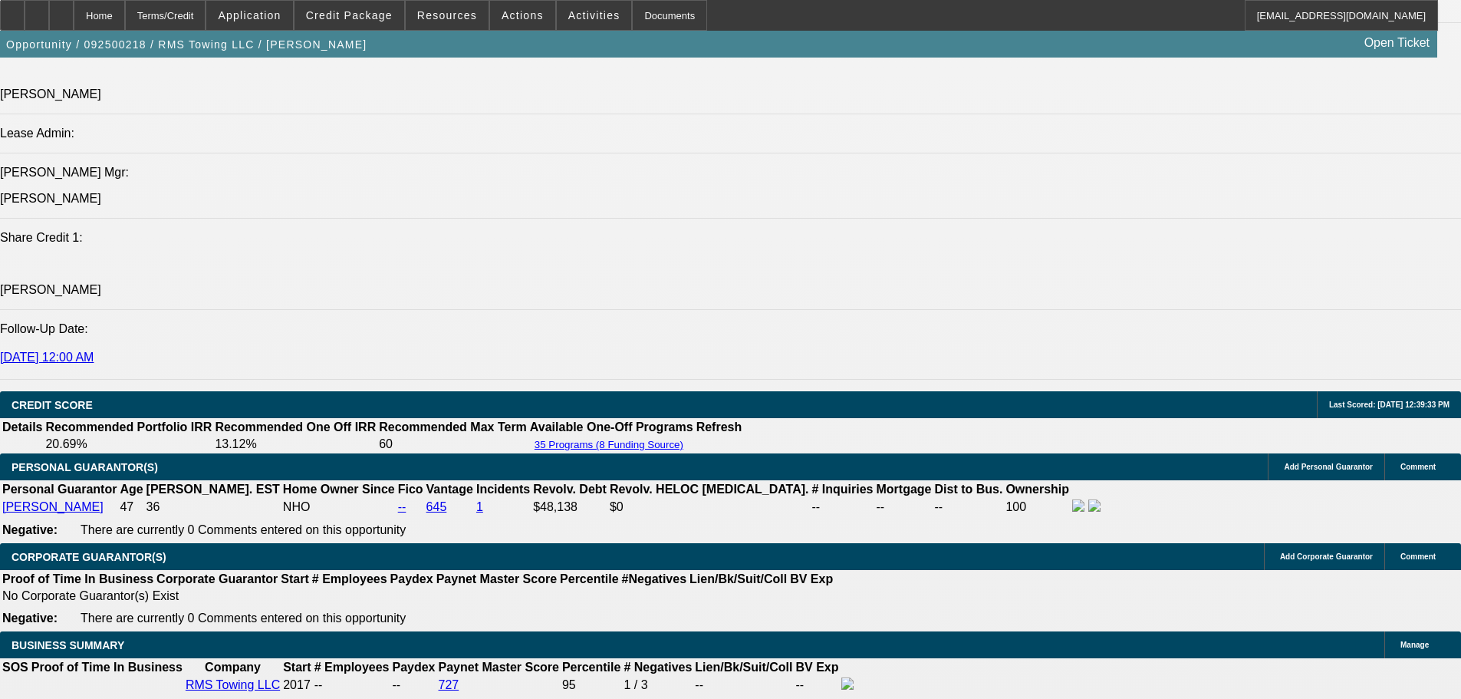
select select "0"
select select "3"
select select "0"
select select "6"
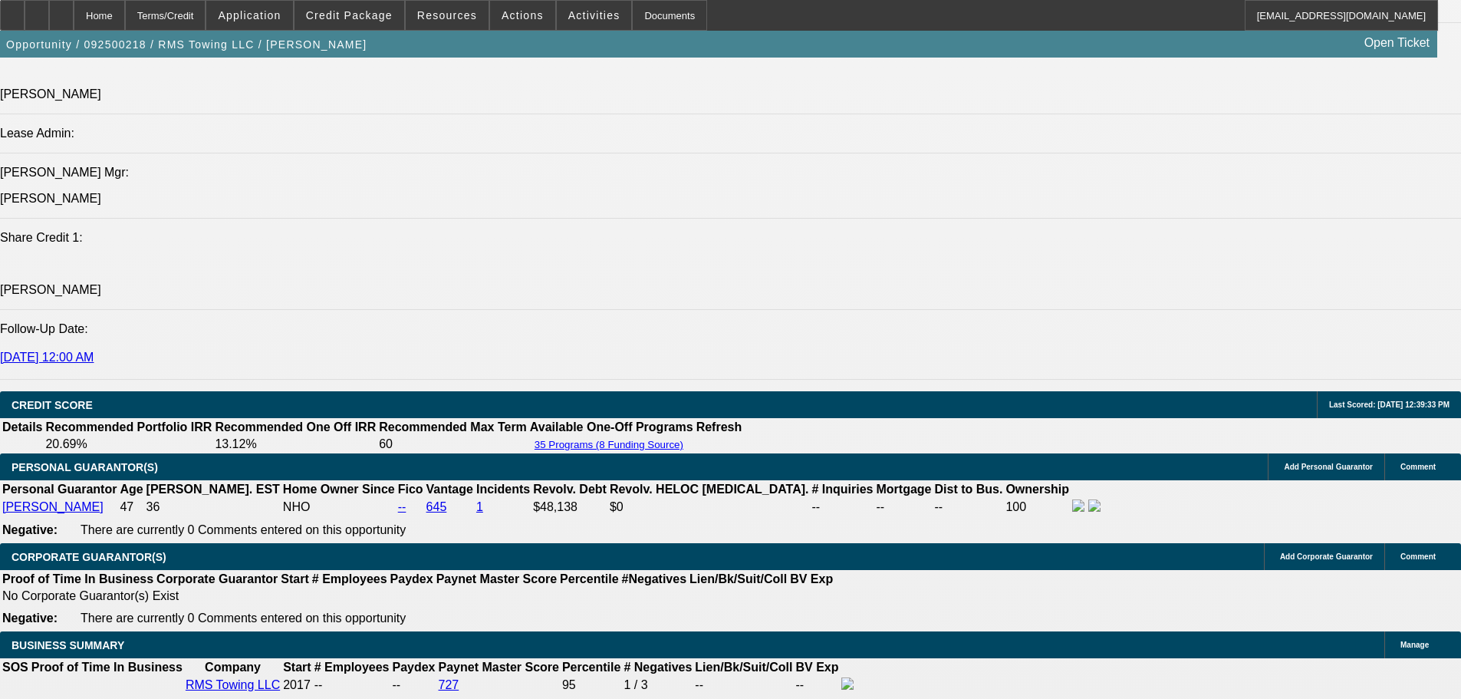
select select "0"
select select "3"
select select "0"
select select "6"
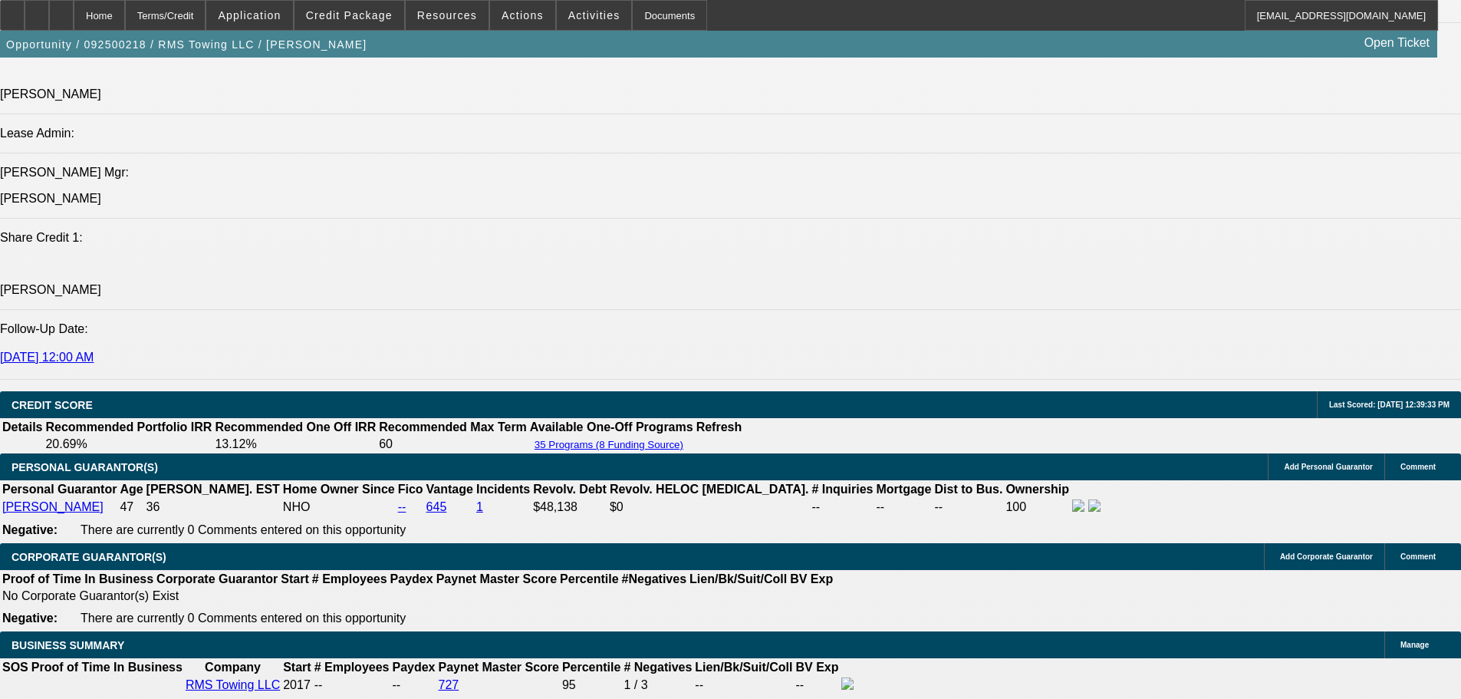
scroll to position [1911, 0]
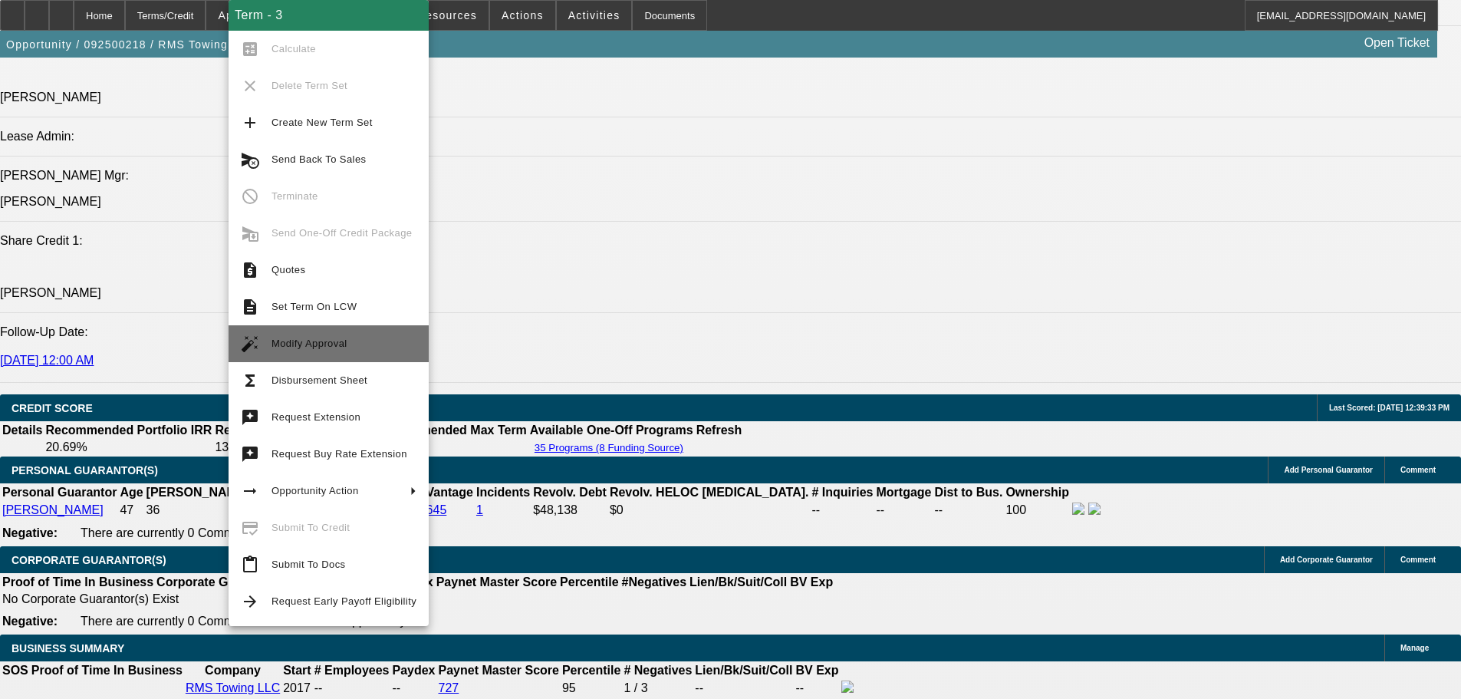
click at [394, 336] on span "Modify Approval" at bounding box center [344, 343] width 145 height 18
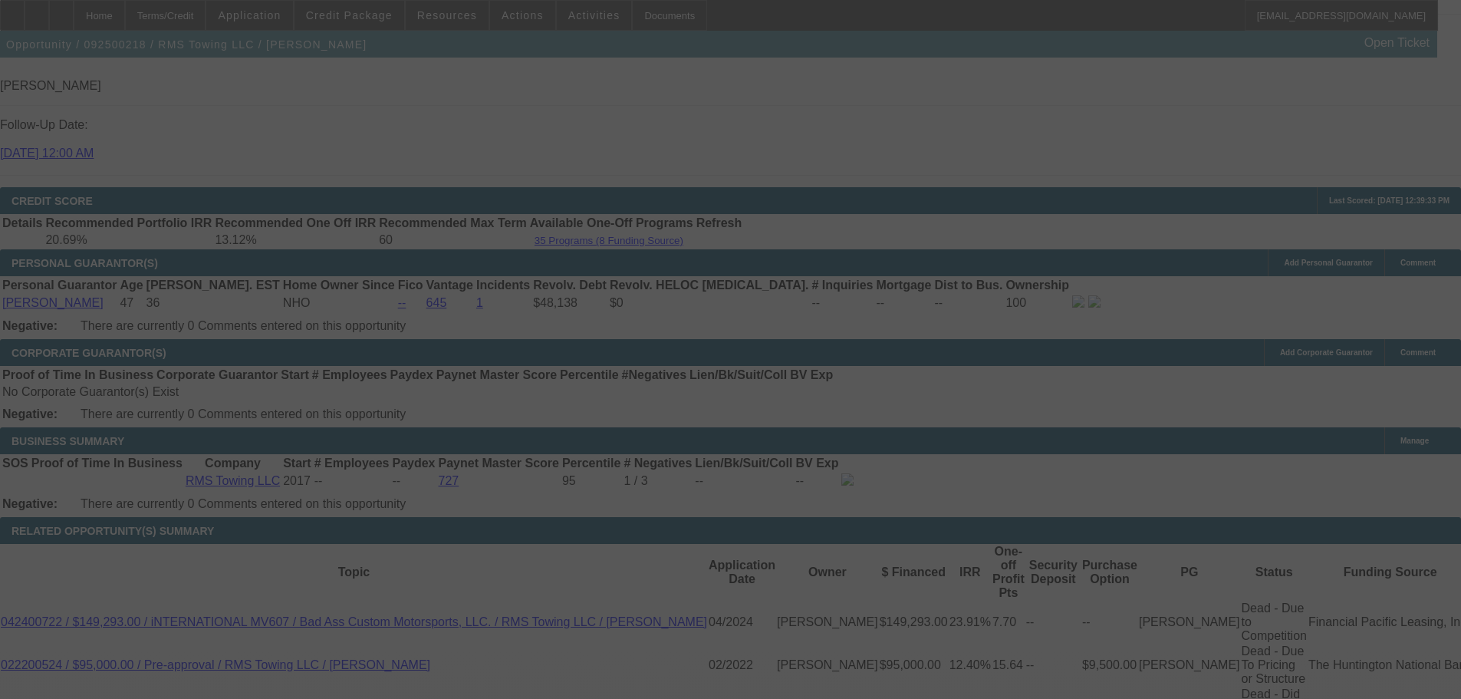
scroll to position [2113, 0]
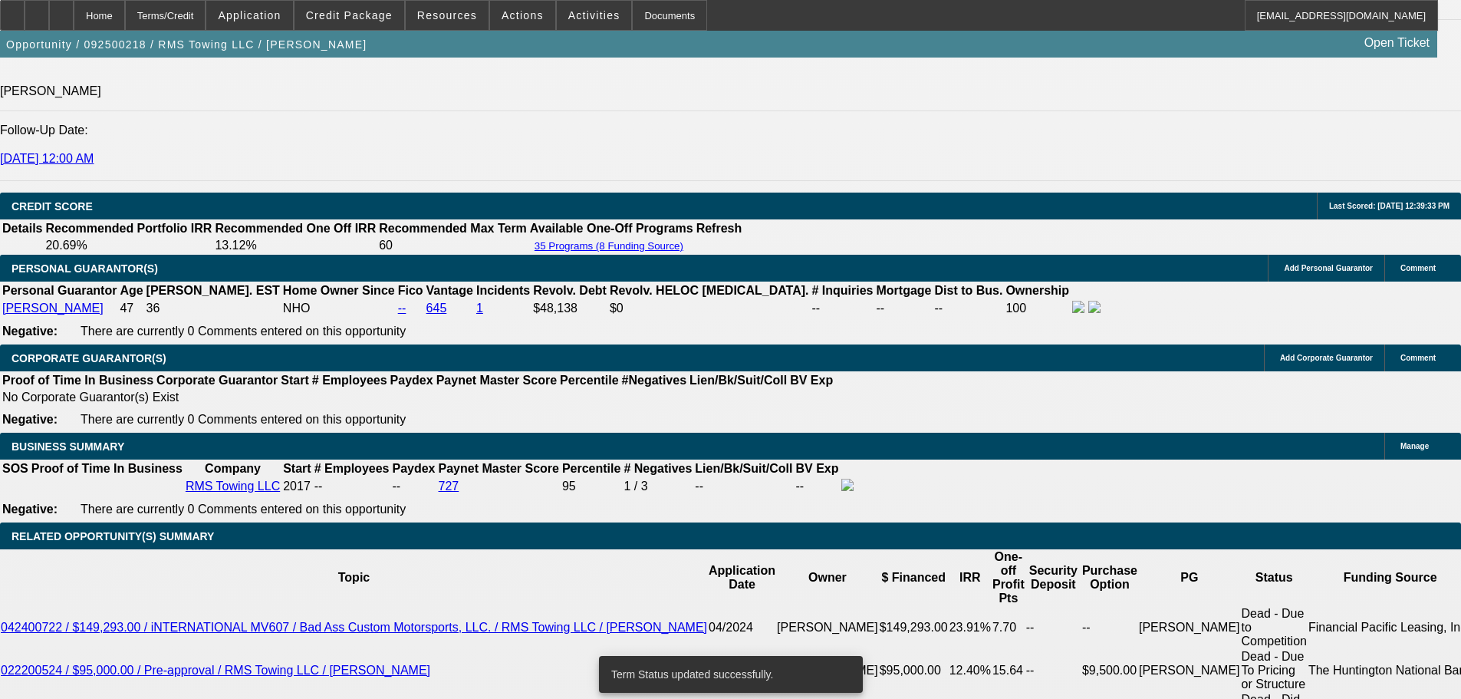
select select "0"
select select "3"
select select "0"
select select "6"
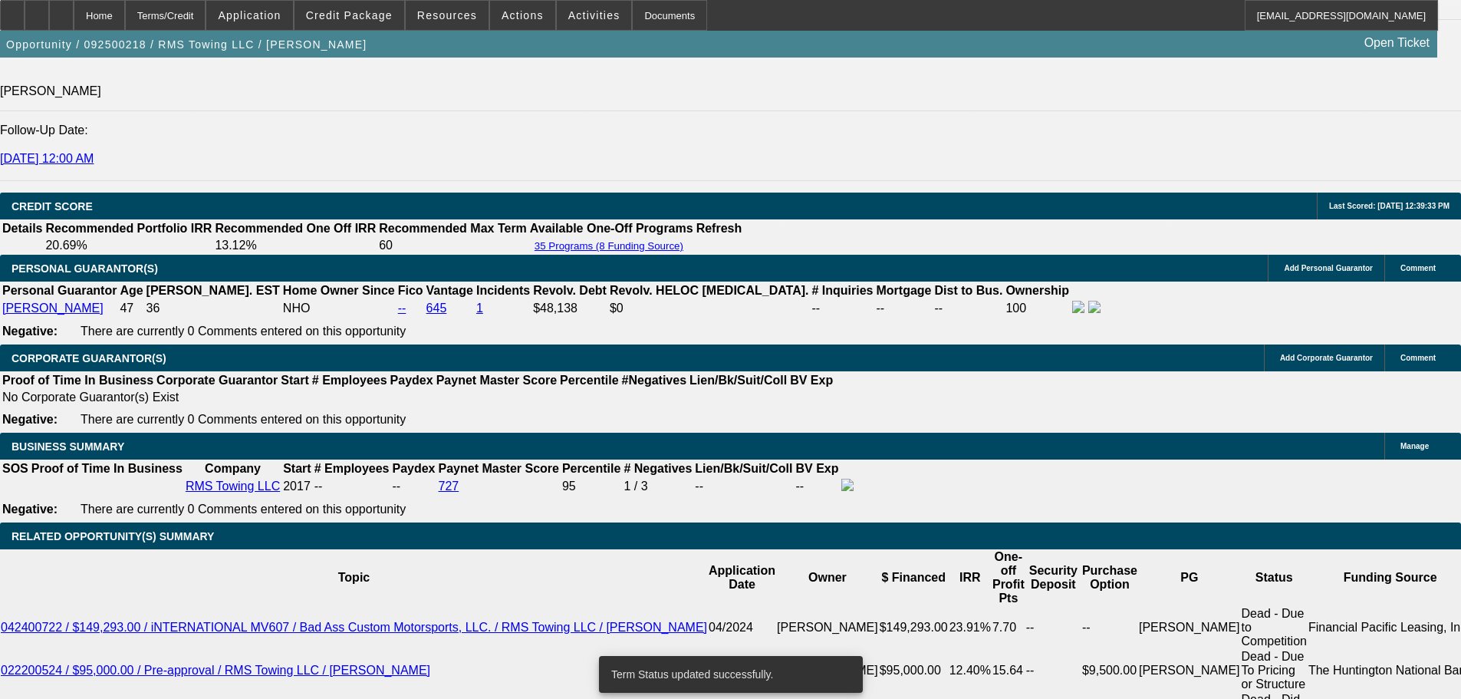
select select "0"
select select "3"
select select "0"
select select "6"
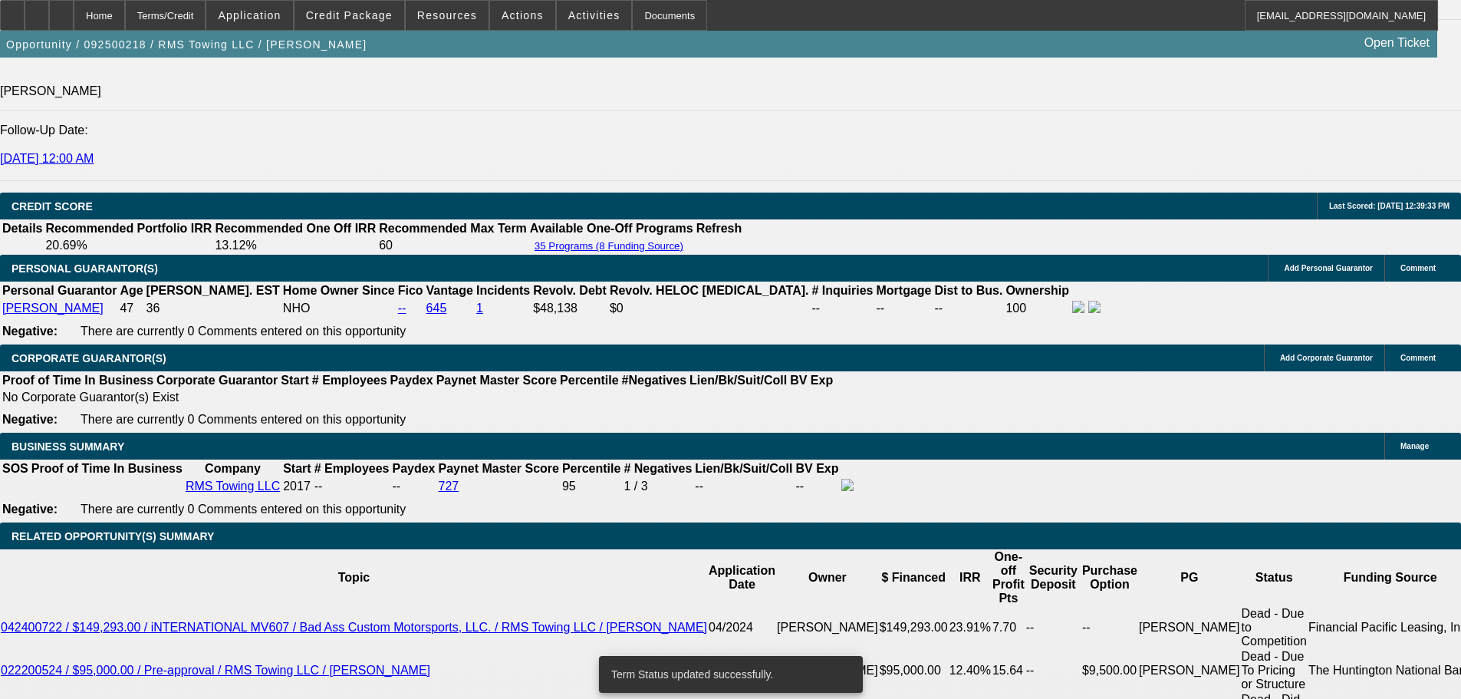
select select "0"
select select "3"
select select "0"
select select "6"
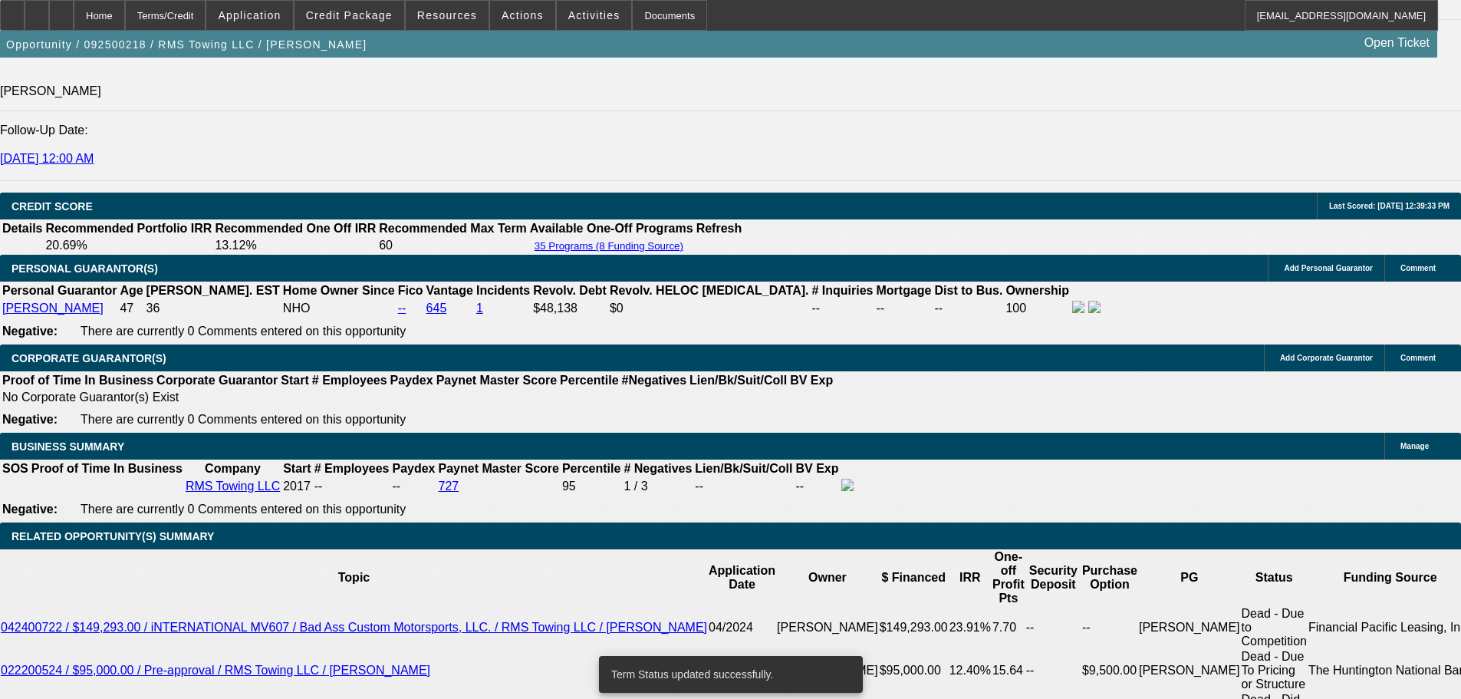
select select "0"
select select "3"
select select "0"
select select "6"
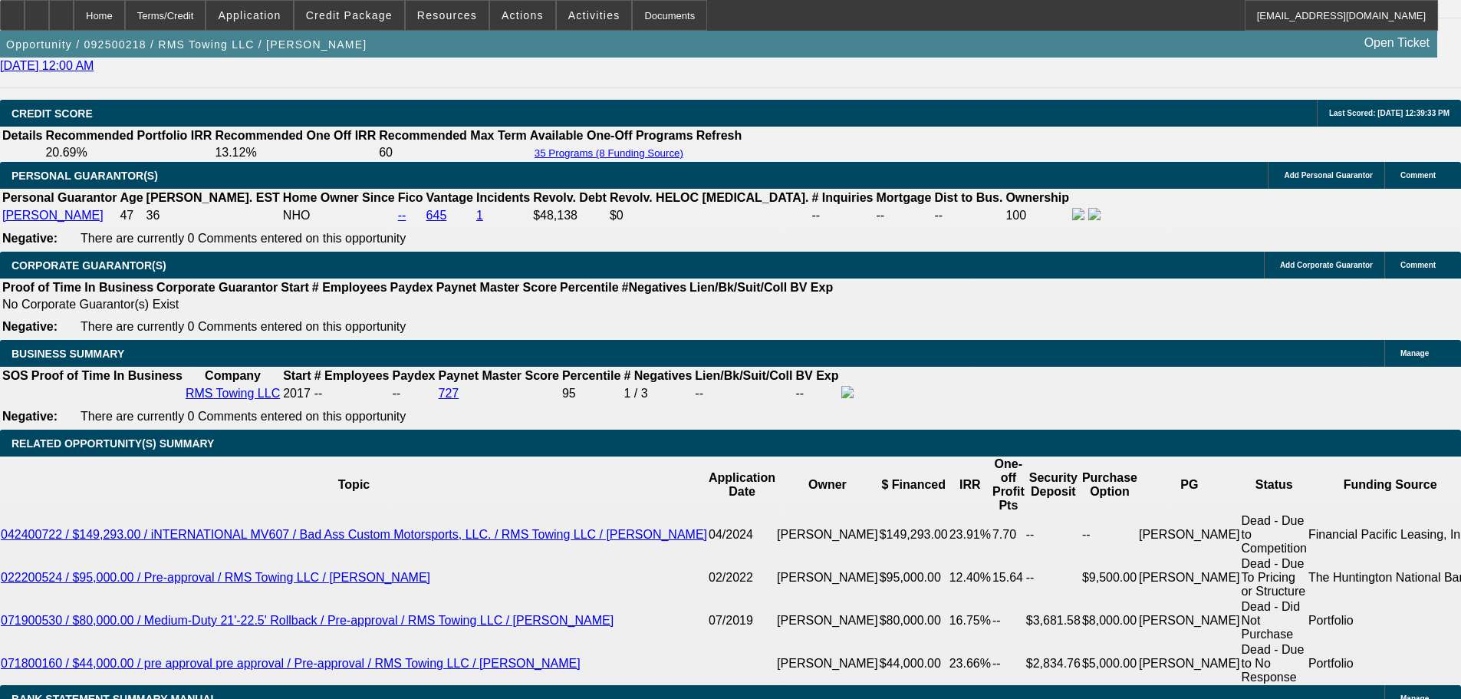
scroll to position [2343, 0]
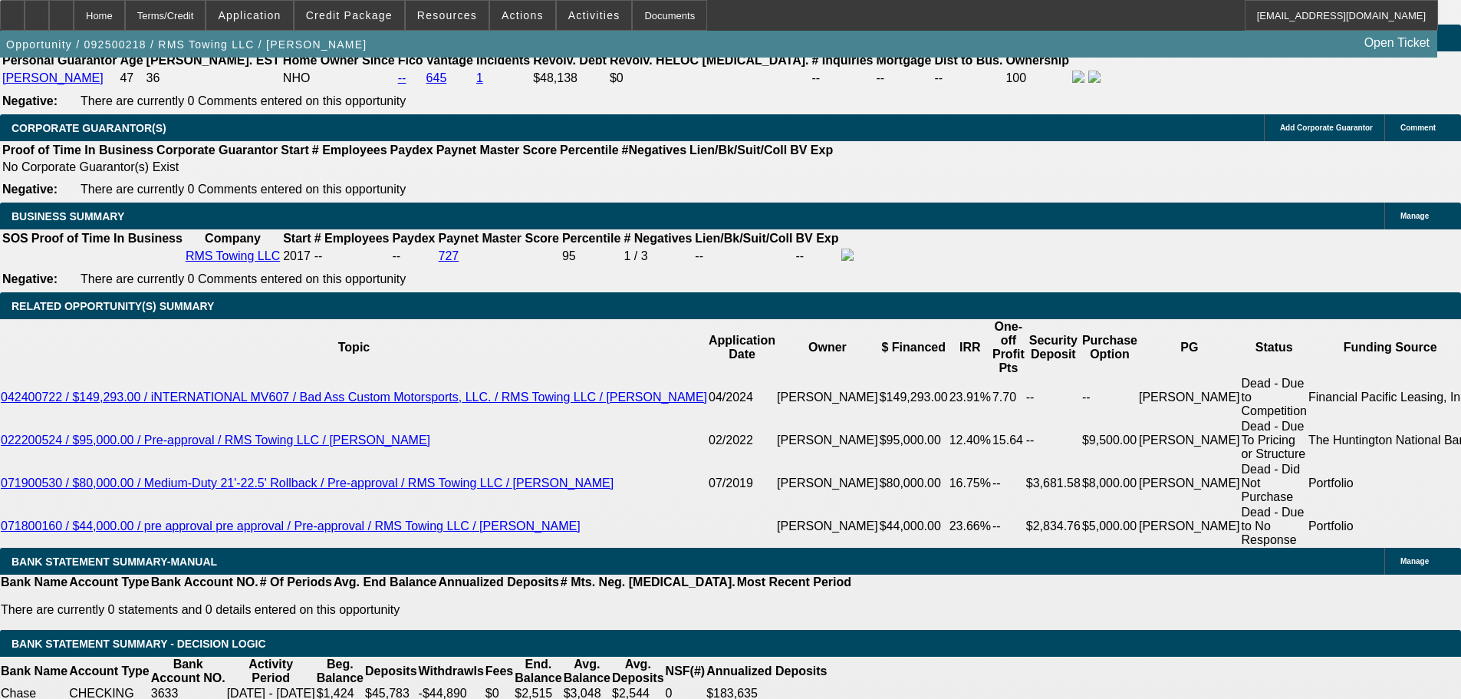
type input "222.93"
type input "UNKNOWN"
type input "2252.93"
type input "18.4"
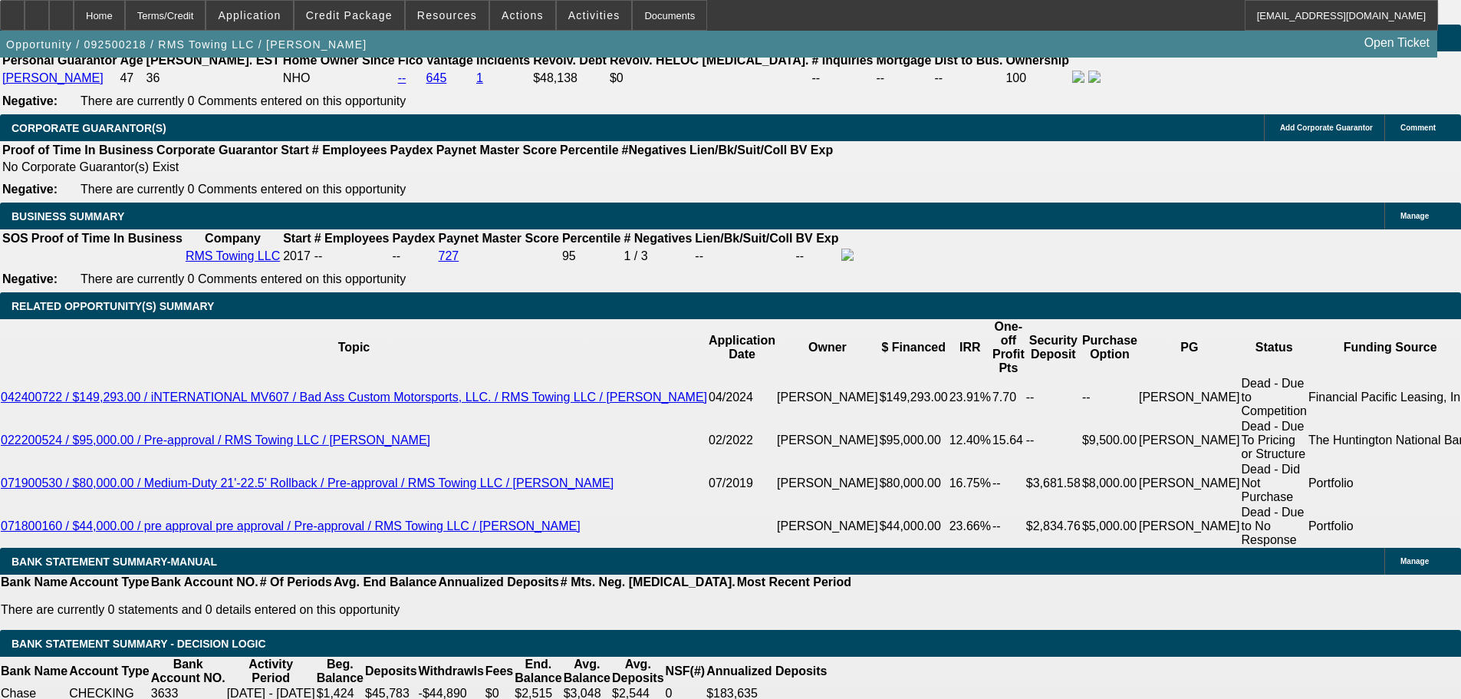
type input "225.93"
type input "2259.93"
type input "18.5"
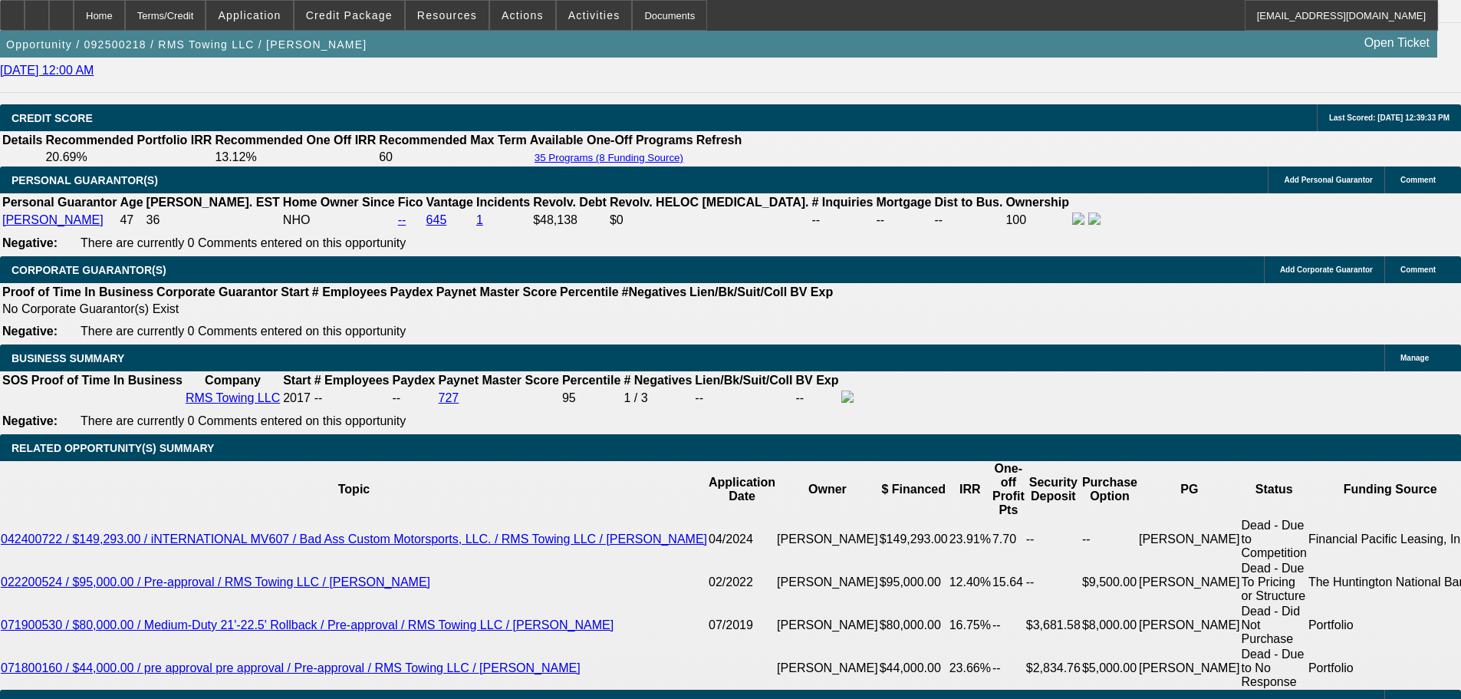
scroll to position [2036, 0]
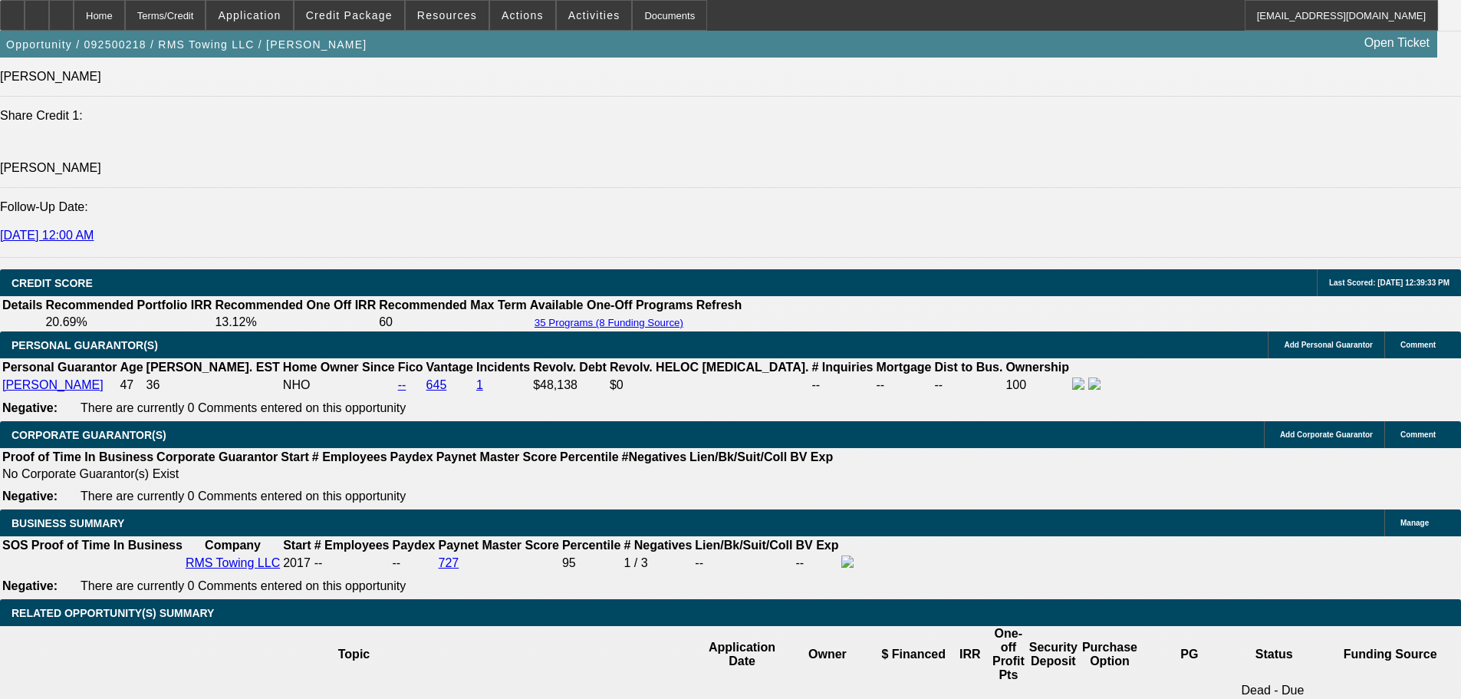
type input "$2,259.95"
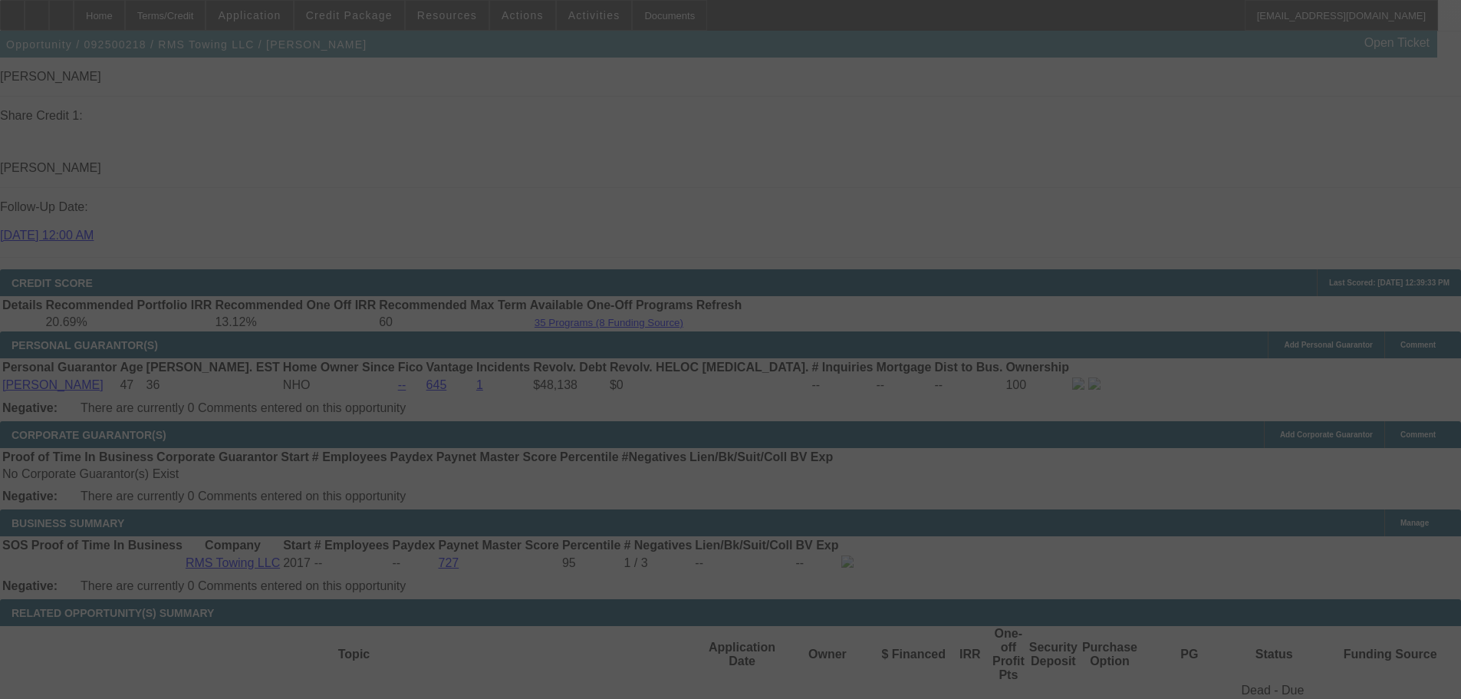
select select "0"
select select "3"
select select "0"
select select "6"
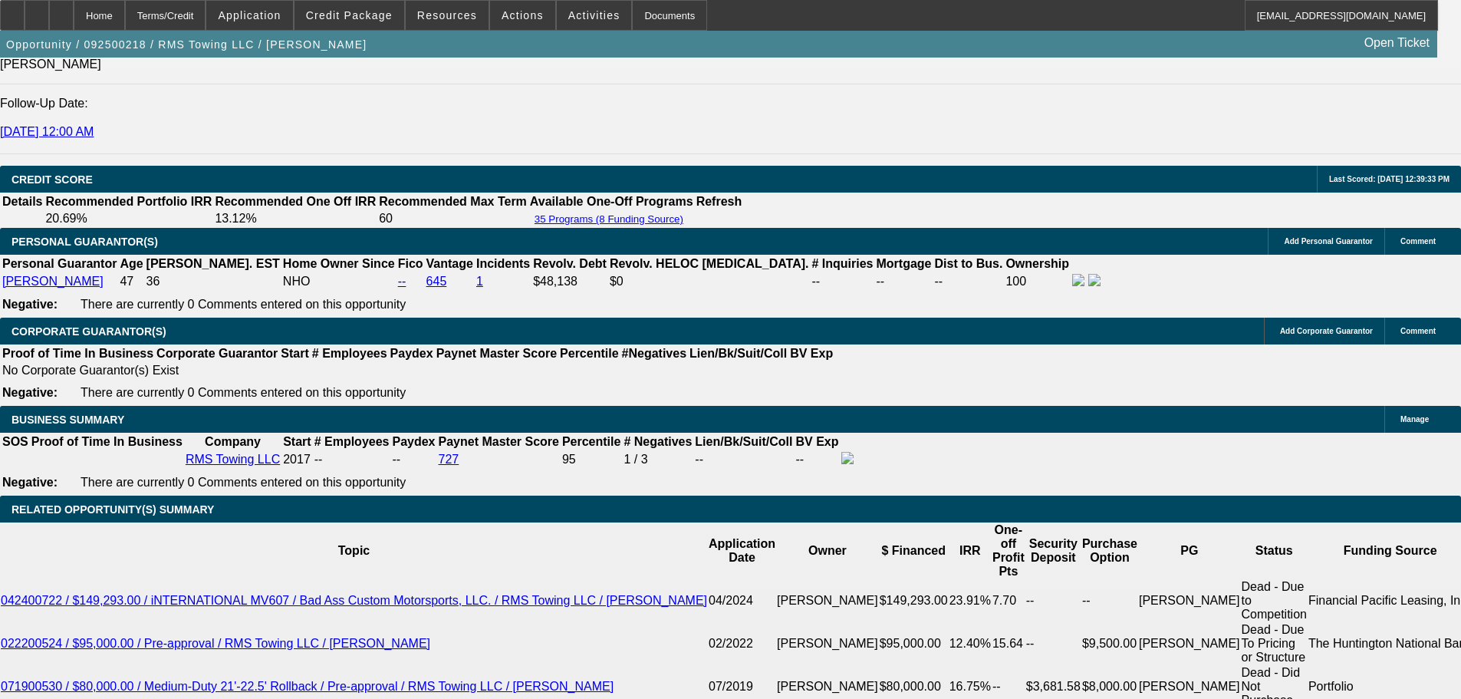
scroll to position [2266, 0]
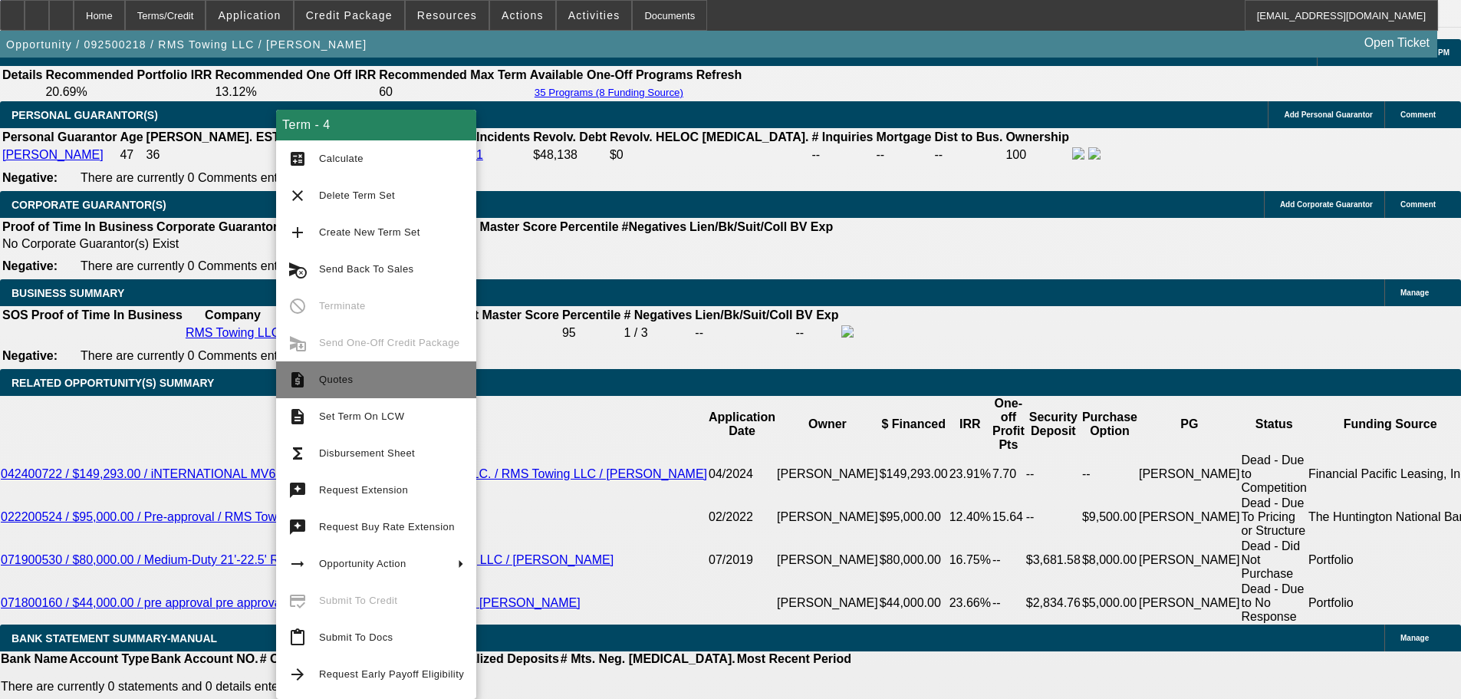
click at [391, 390] on button "request_quote Quotes" at bounding box center [376, 379] width 200 height 37
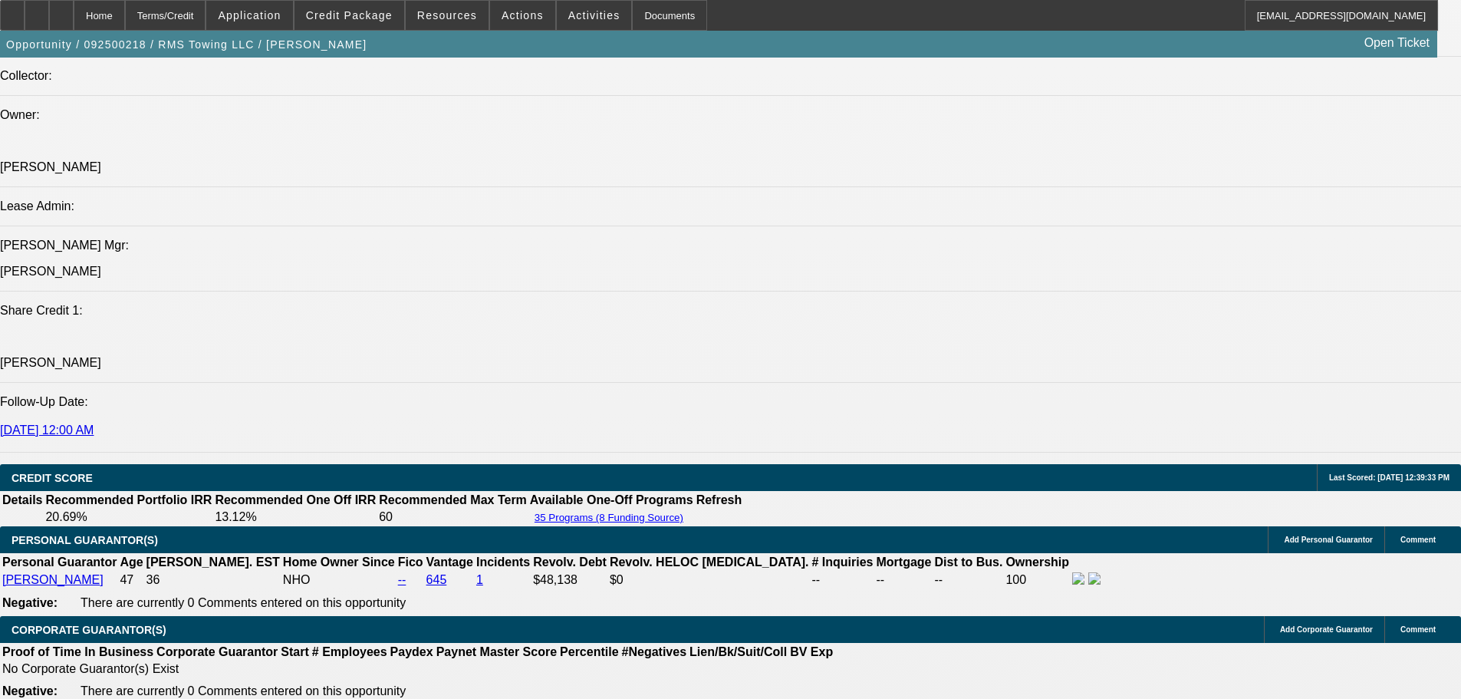
scroll to position [0, 0]
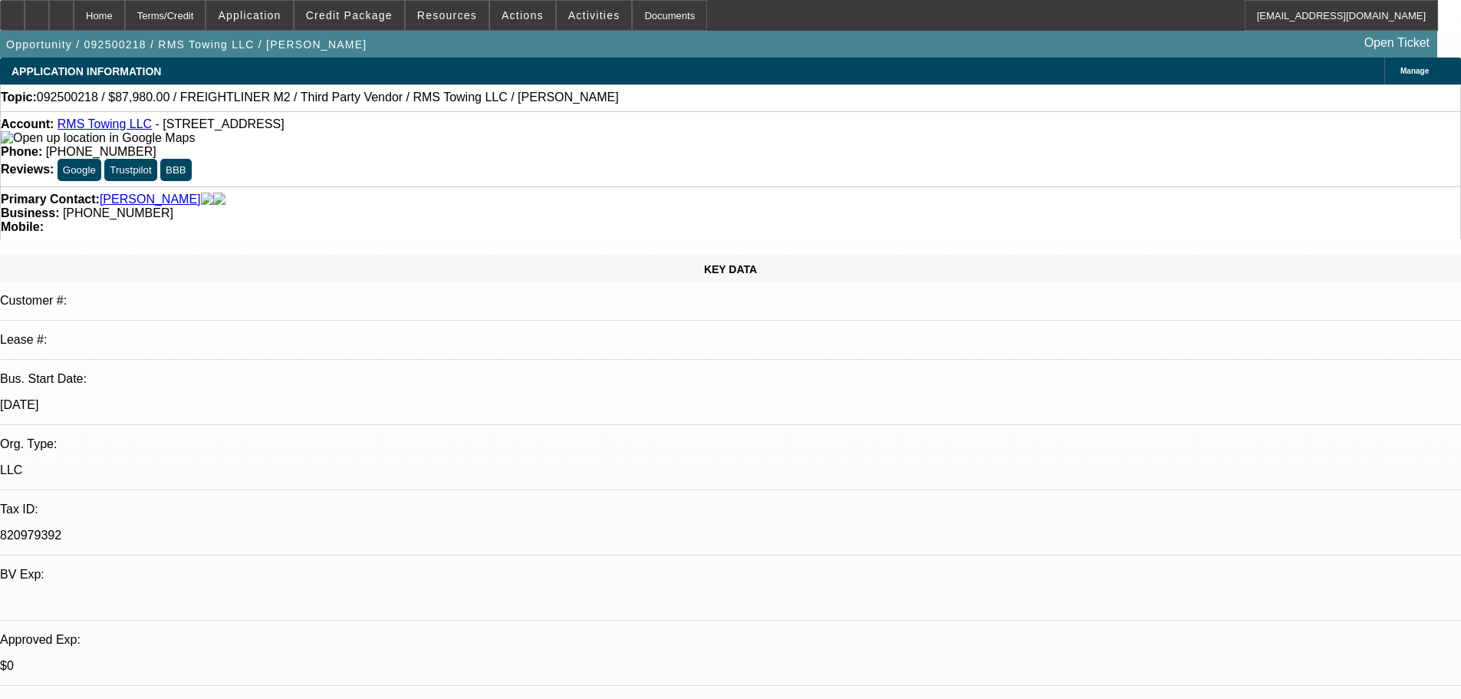
drag, startPoint x: 550, startPoint y: 562, endPoint x: 516, endPoint y: 155, distance: 408.0
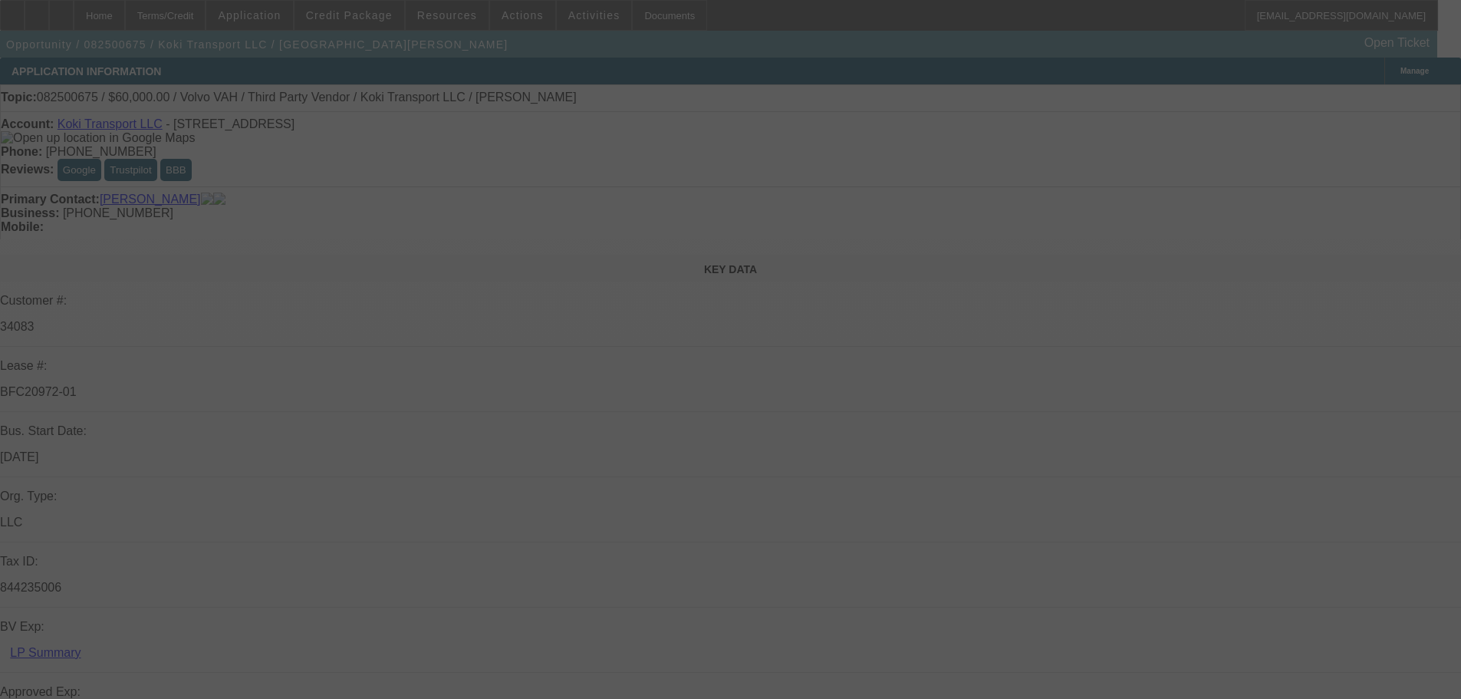
select select "0.2"
select select "2"
select select "0"
select select "6"
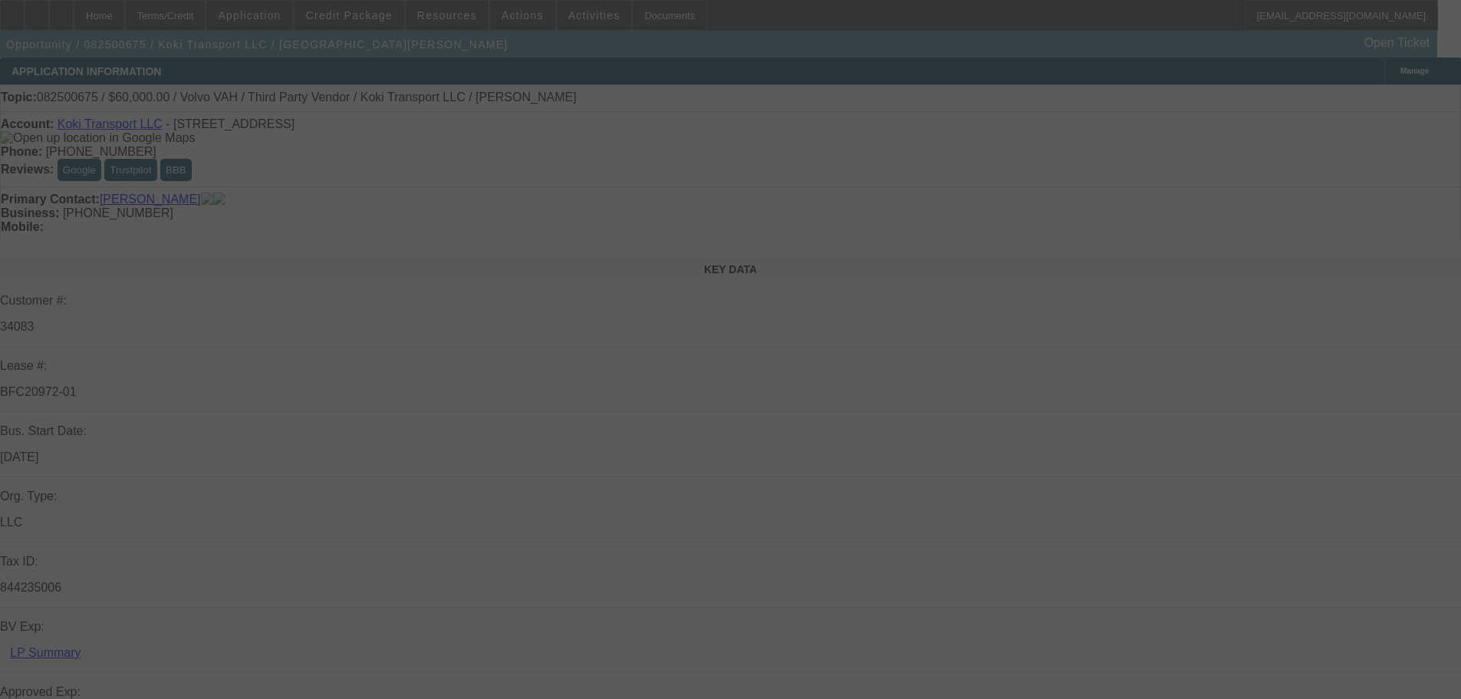
select select "0"
select select "2"
select select "0.1"
select select "4"
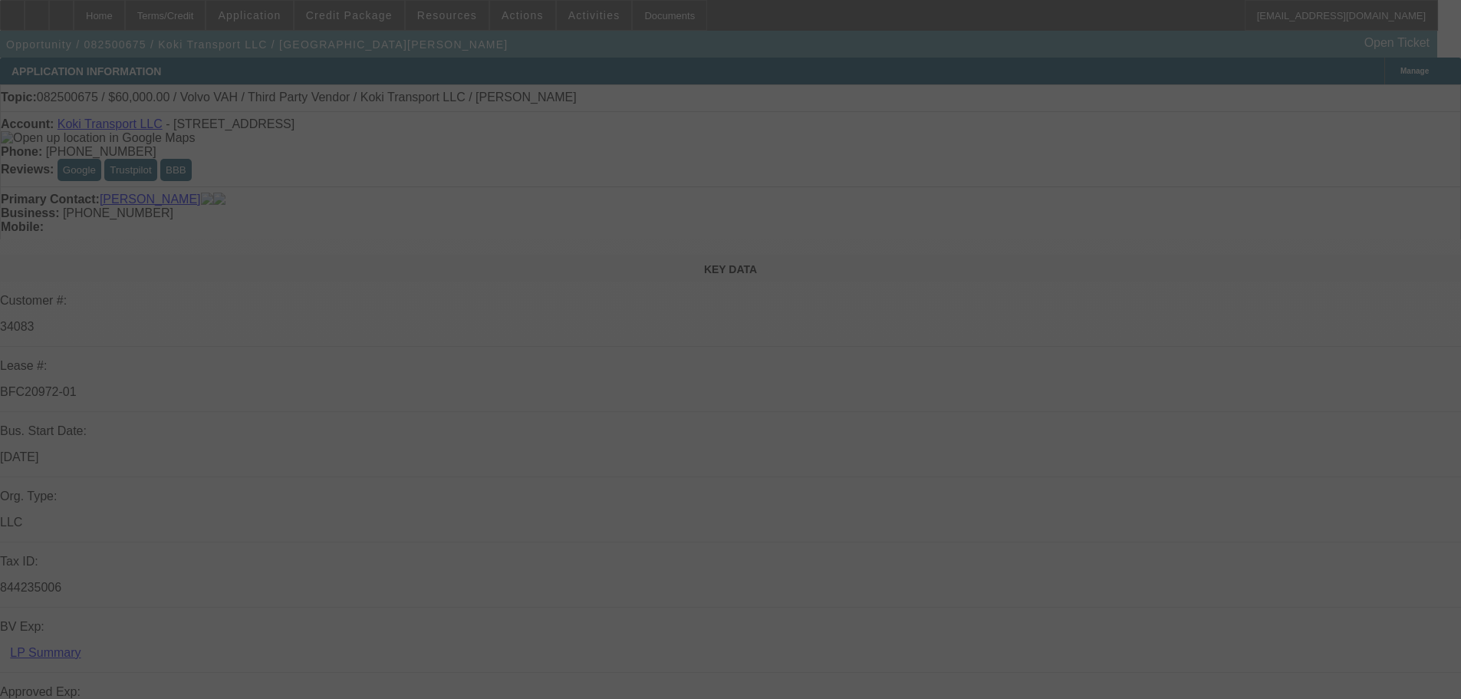
select select "0.2"
select select "2"
select select "0.1"
select select "4"
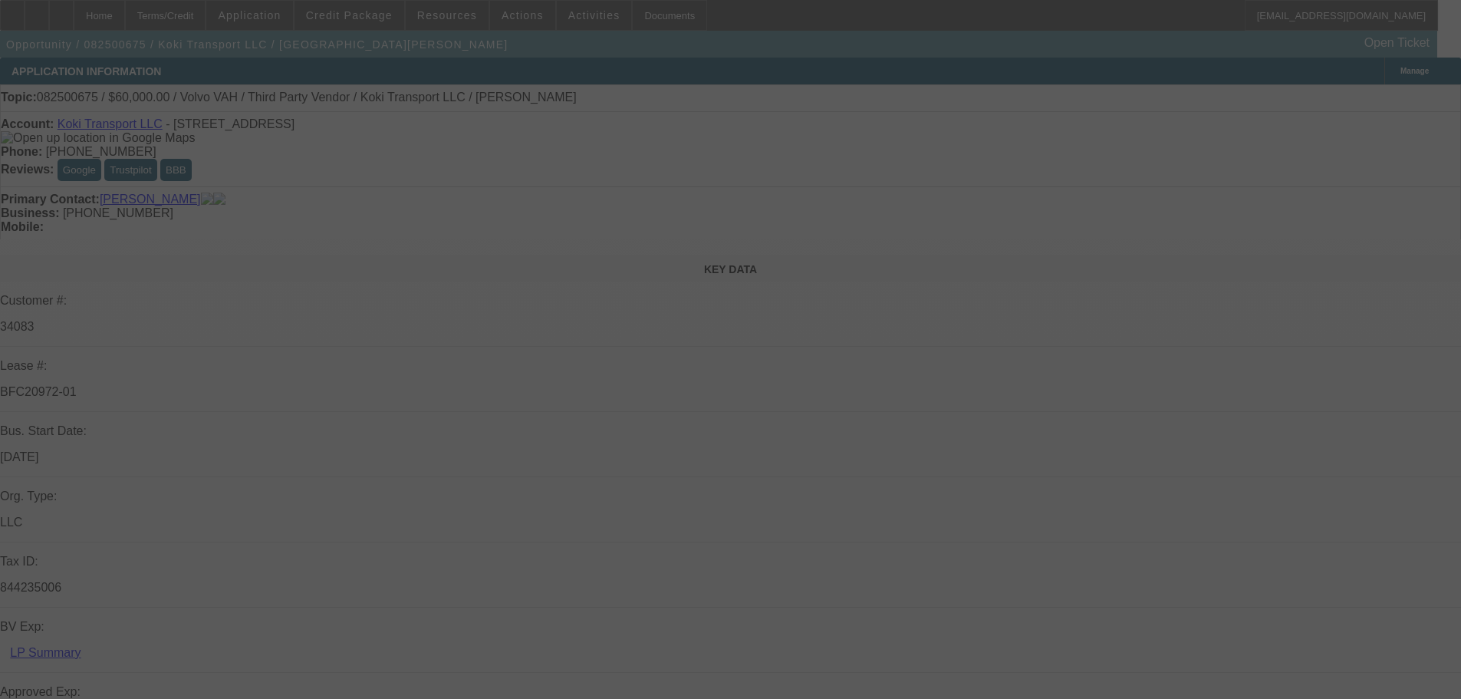
select select "0.15"
select select "2"
select select "0.1"
select select "4"
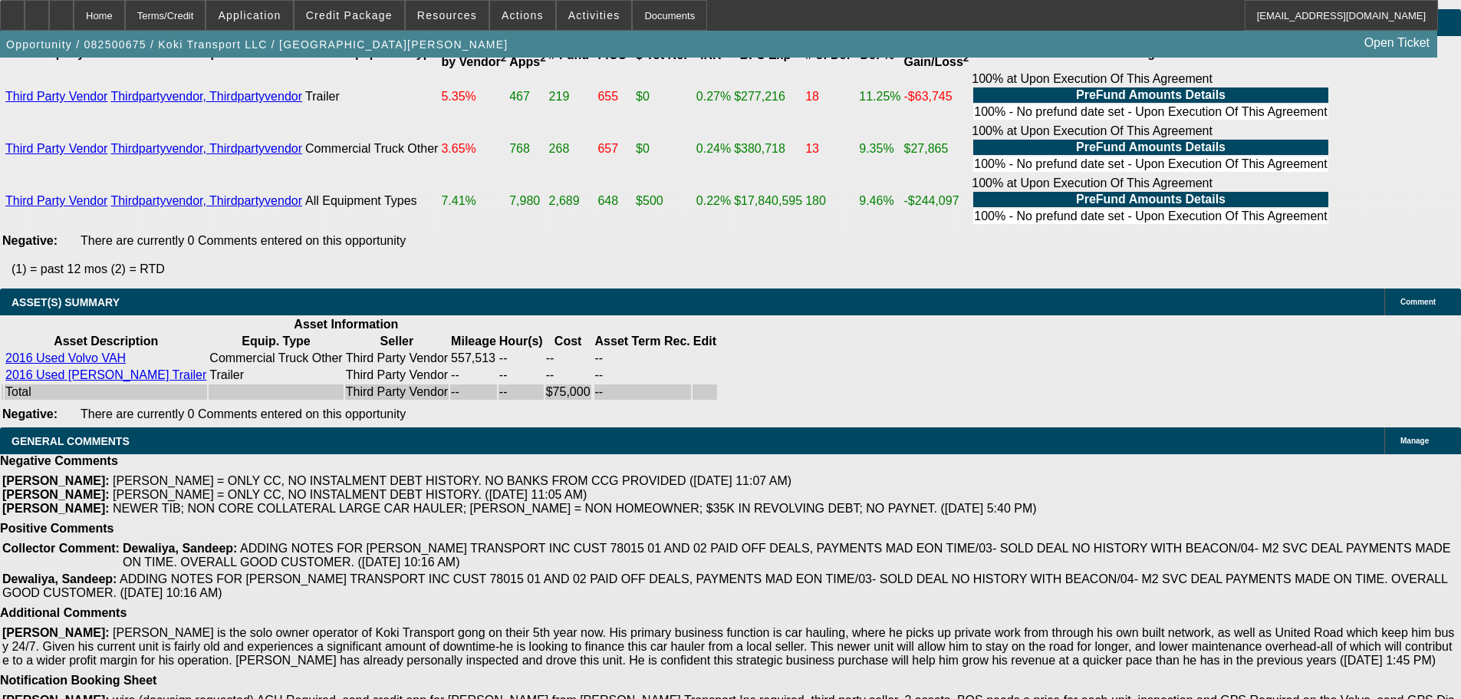
drag, startPoint x: 637, startPoint y: 670, endPoint x: 956, endPoint y: 489, distance: 366.6
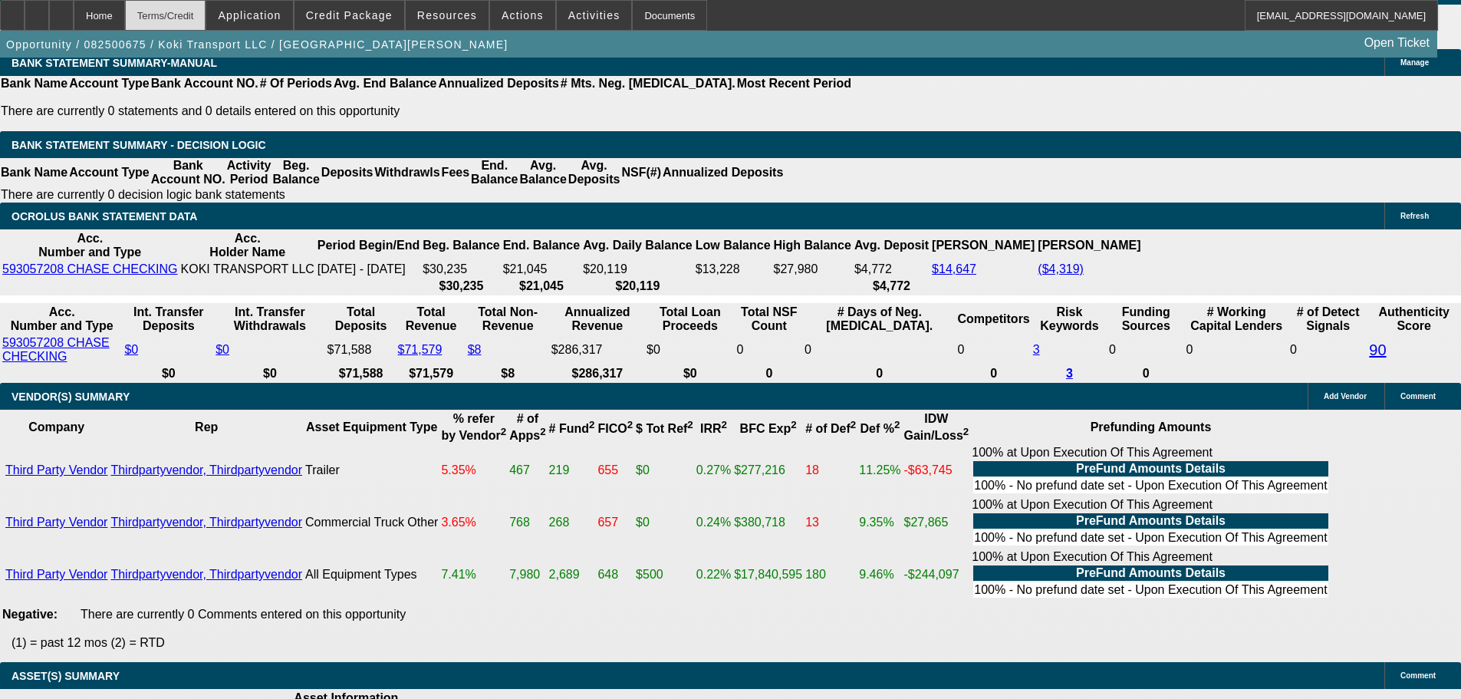
scroll to position [2516, 0]
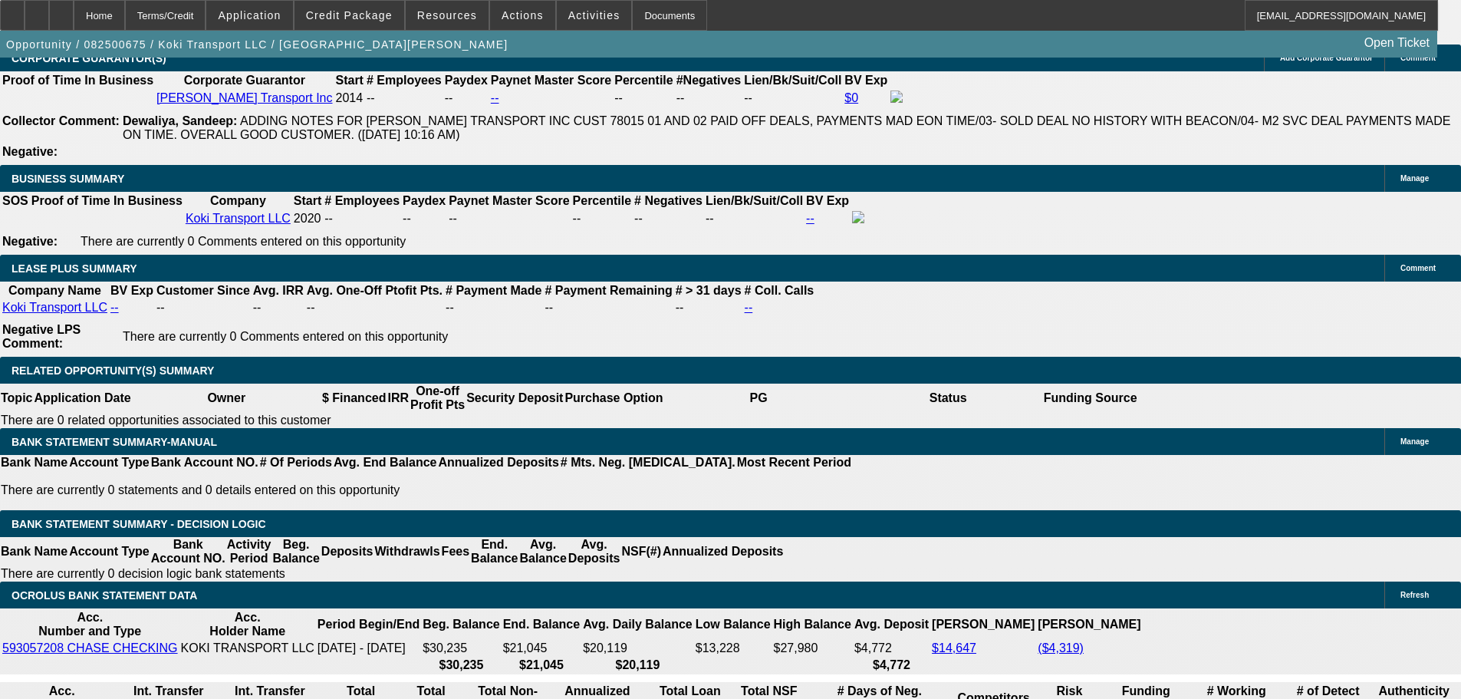
scroll to position [1499, 0]
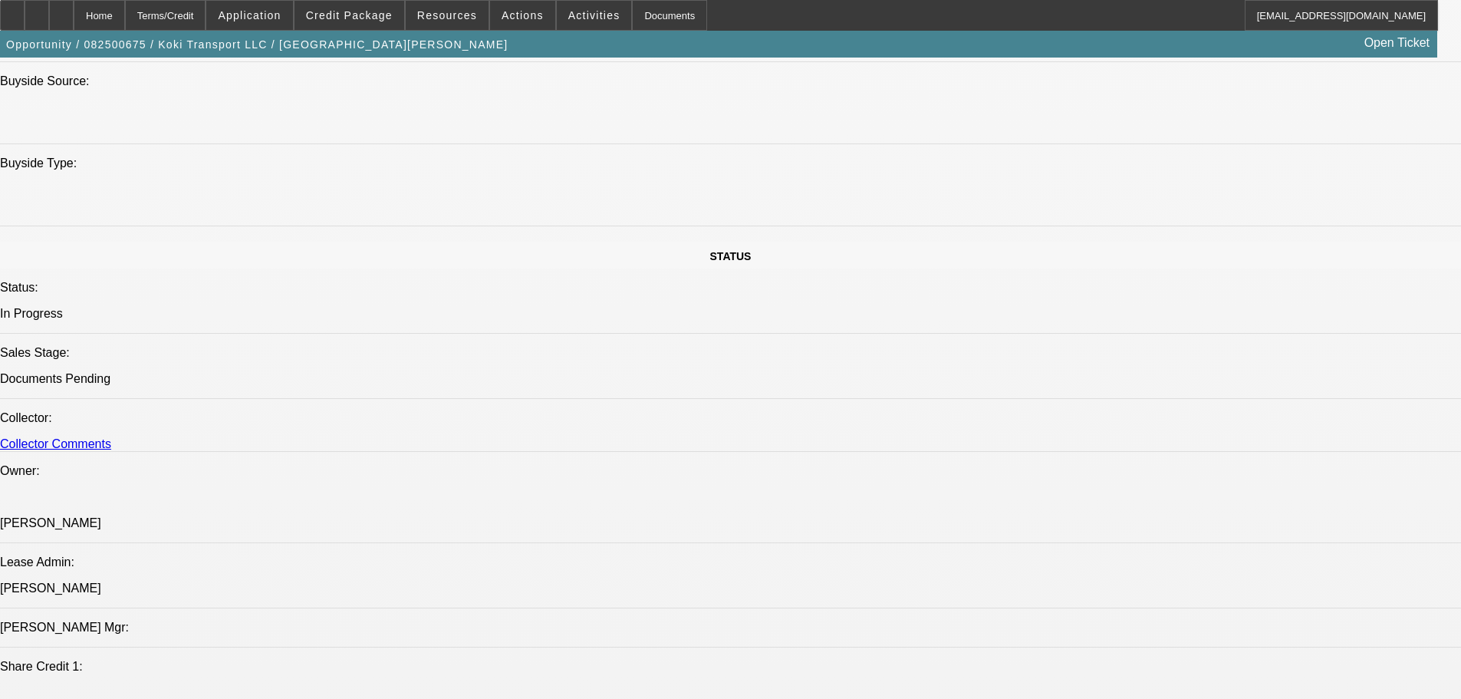
drag, startPoint x: 500, startPoint y: 341, endPoint x: 716, endPoint y: 66, distance: 349.8
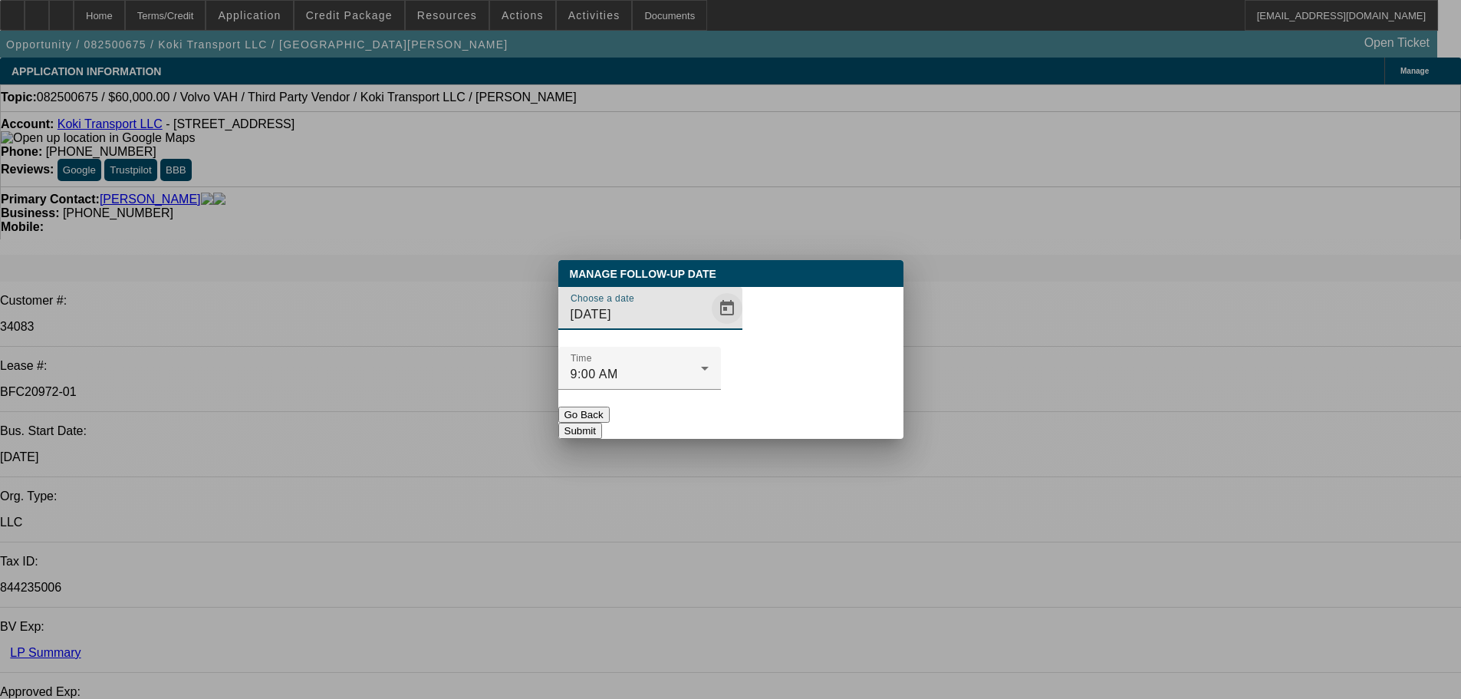
click at [713, 326] on span "Open calendar" at bounding box center [727, 308] width 37 height 37
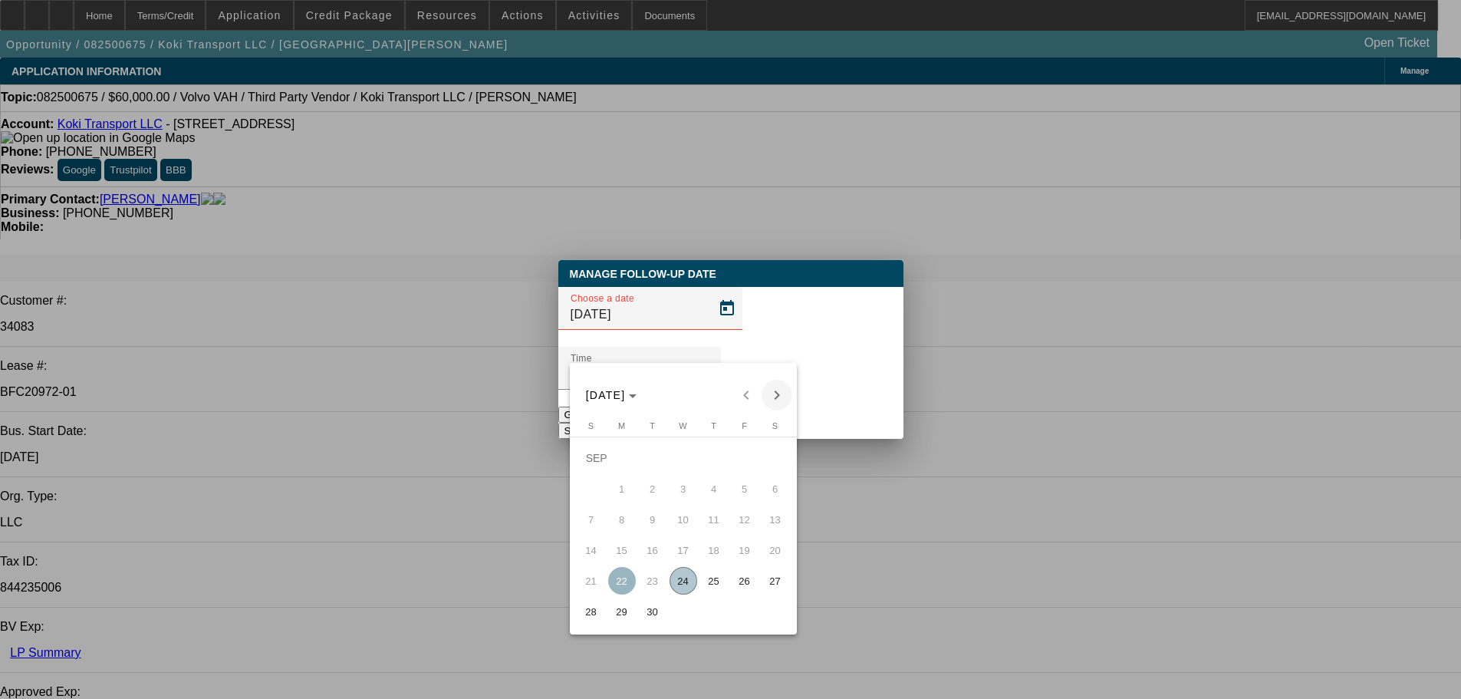
click at [786, 403] on span "Next month" at bounding box center [777, 395] width 31 height 31
click at [750, 387] on span "Previous month" at bounding box center [746, 395] width 31 height 31
click at [744, 588] on span "26" at bounding box center [745, 581] width 28 height 28
type input "9/26/2025"
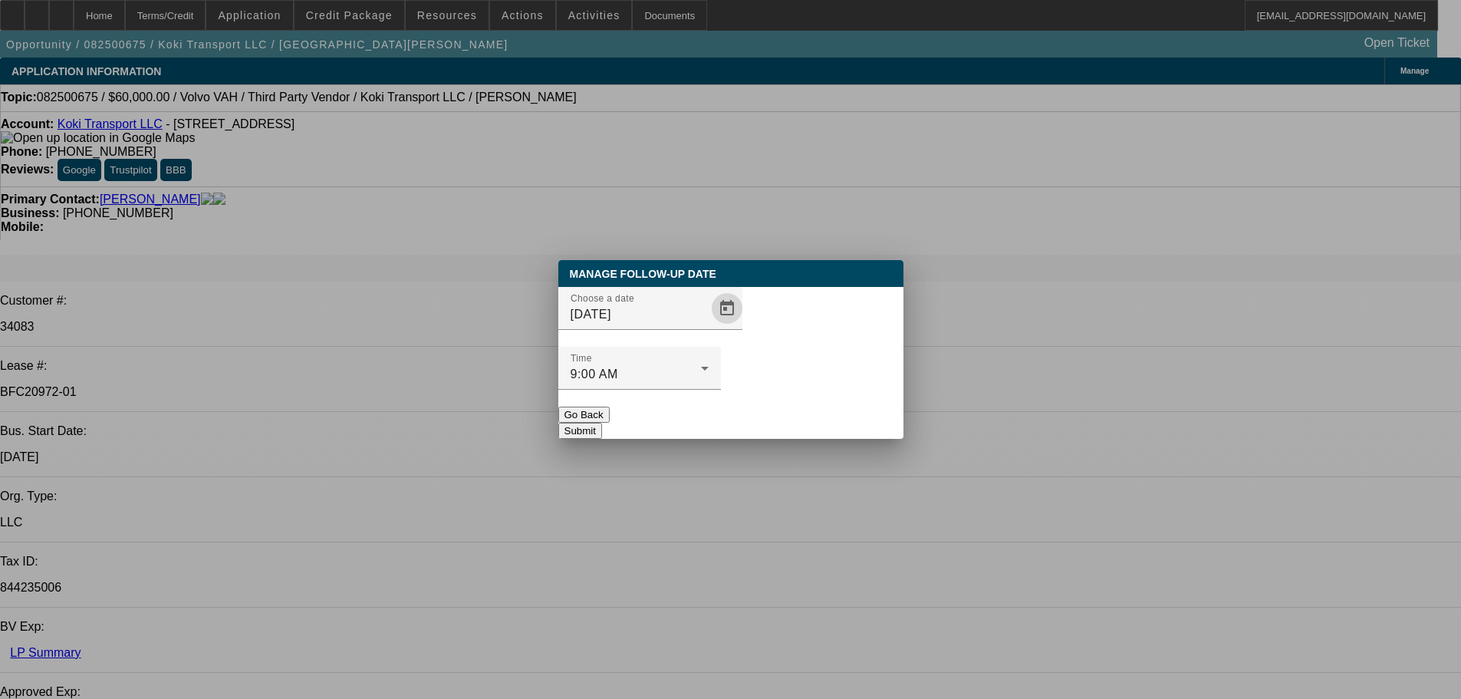
click at [602, 423] on button "Submit" at bounding box center [581, 431] width 44 height 16
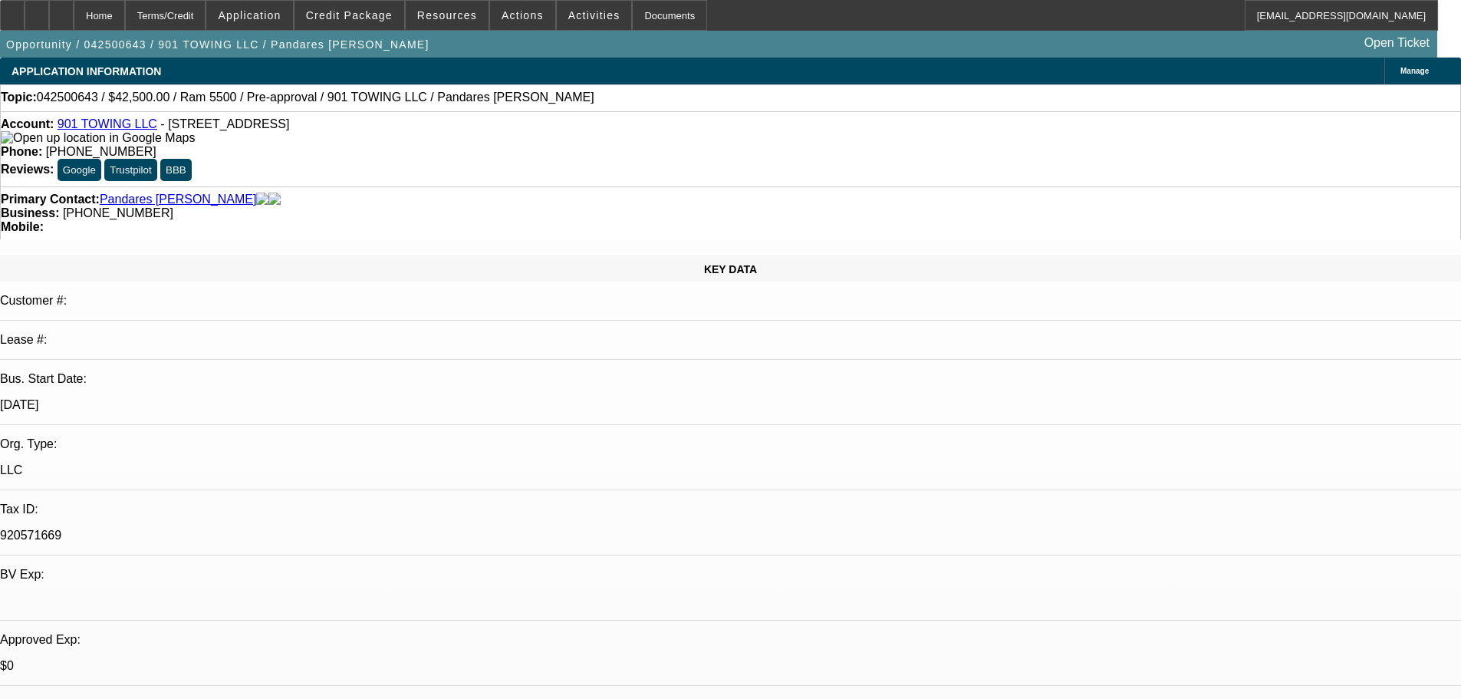
select select "0.2"
select select "2"
select select "0.1"
select select "4"
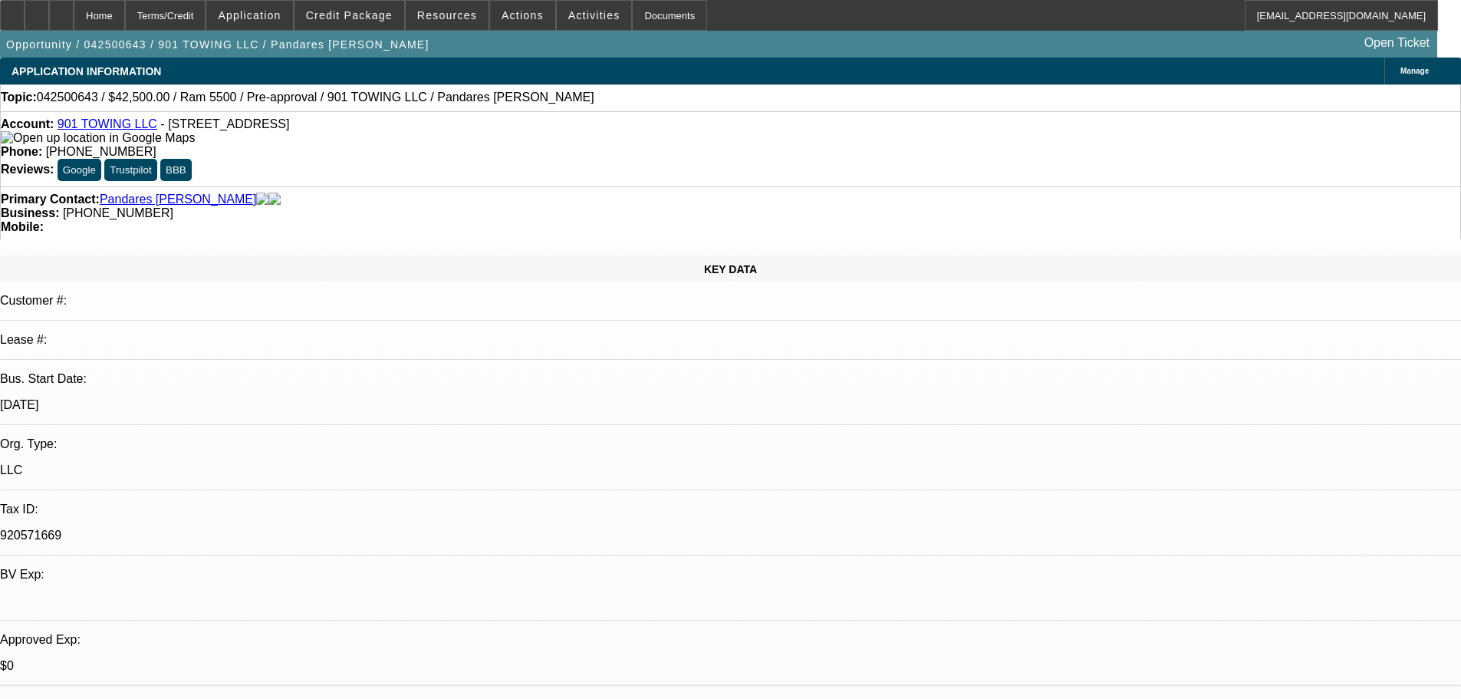
select select "0.15"
select select "2"
select select "0.1"
select select "4"
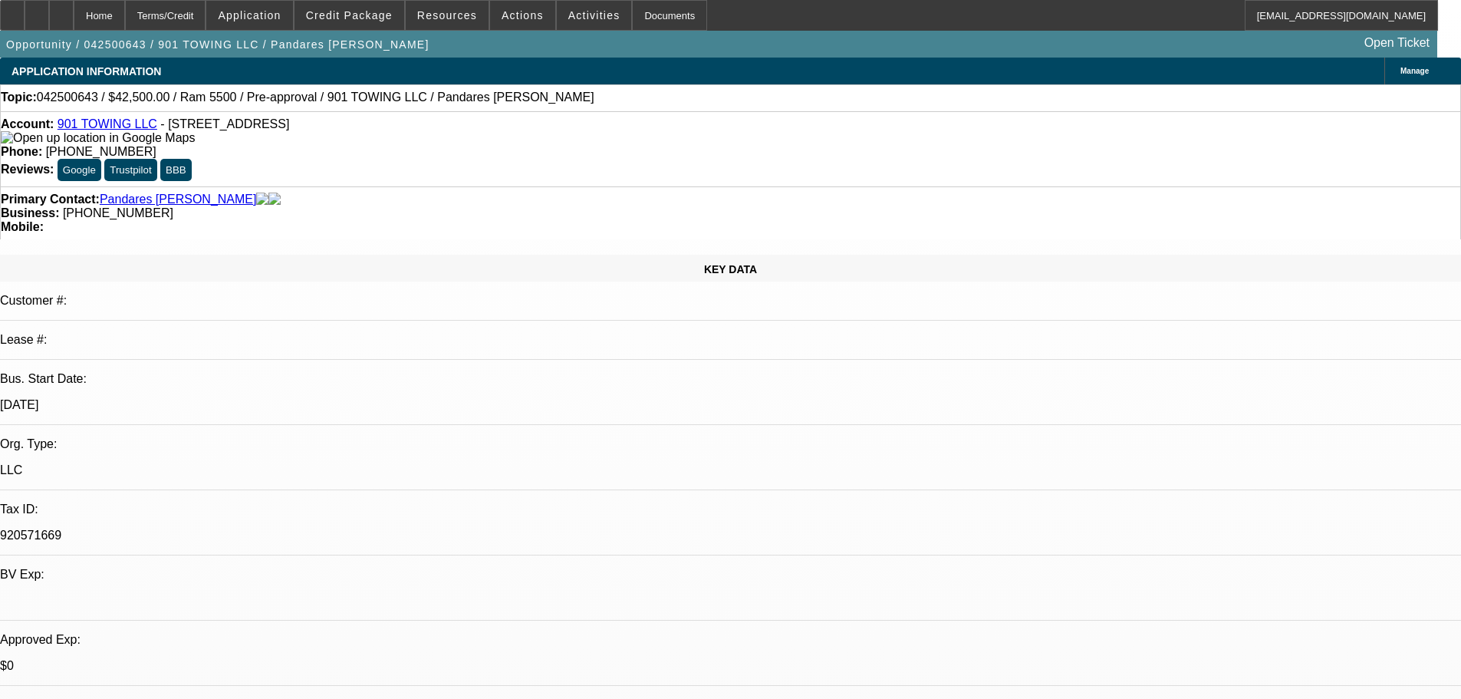
select select "0.15"
select select "2"
select select "0.1"
select select "4"
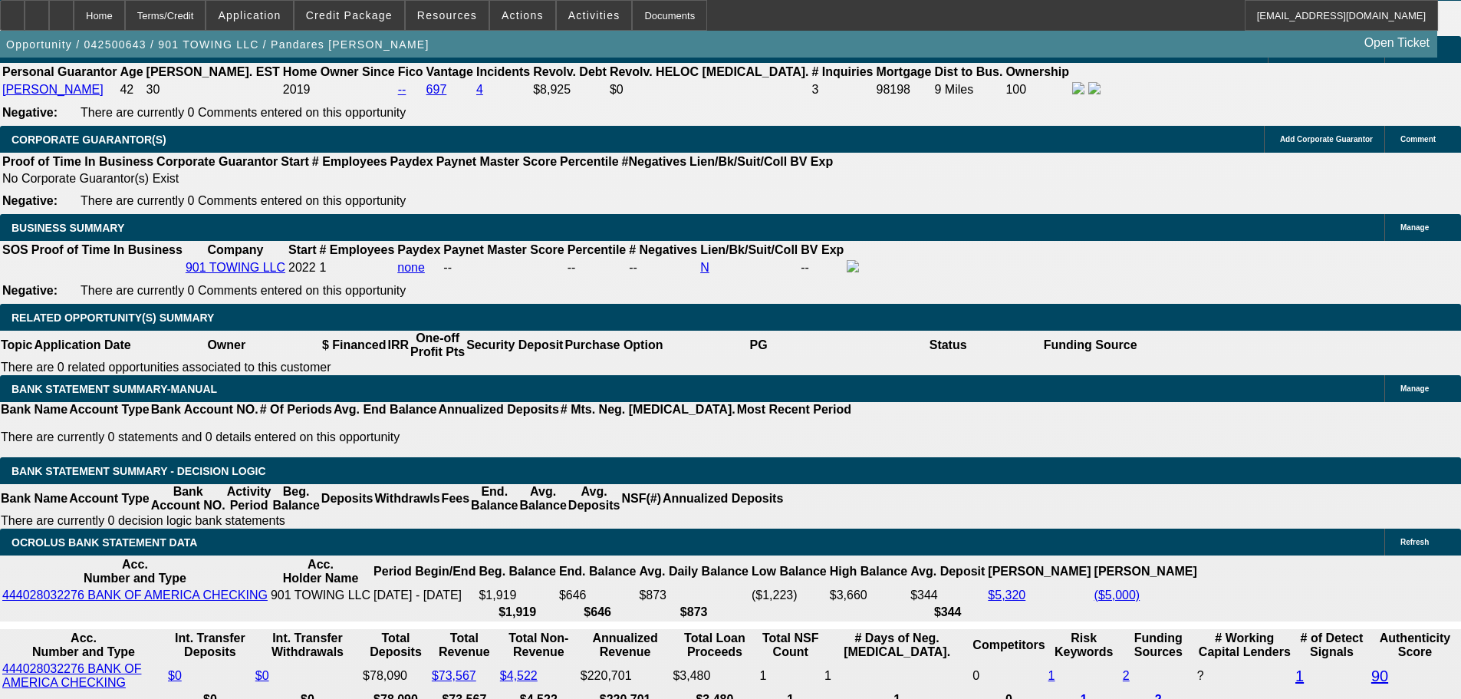
scroll to position [2302, 0]
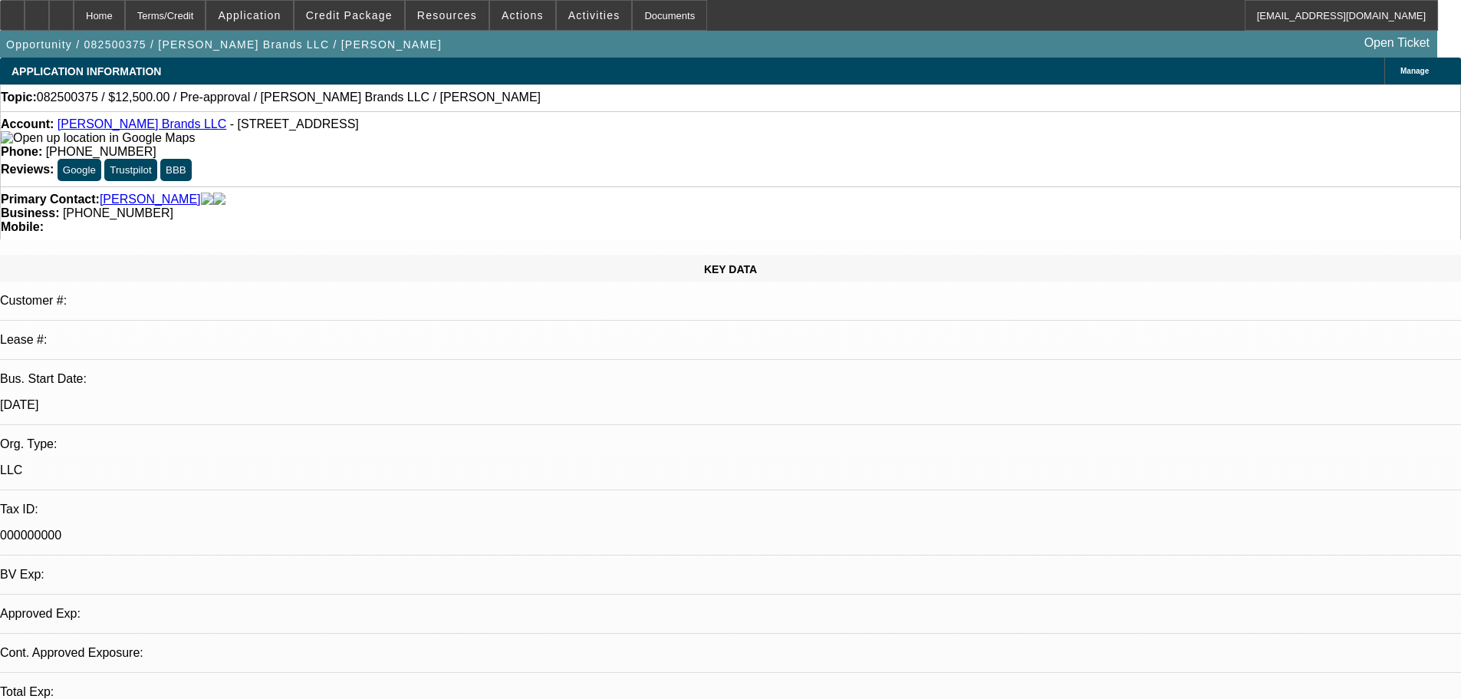
select select "0"
select select "2"
select select "0.1"
select select "4"
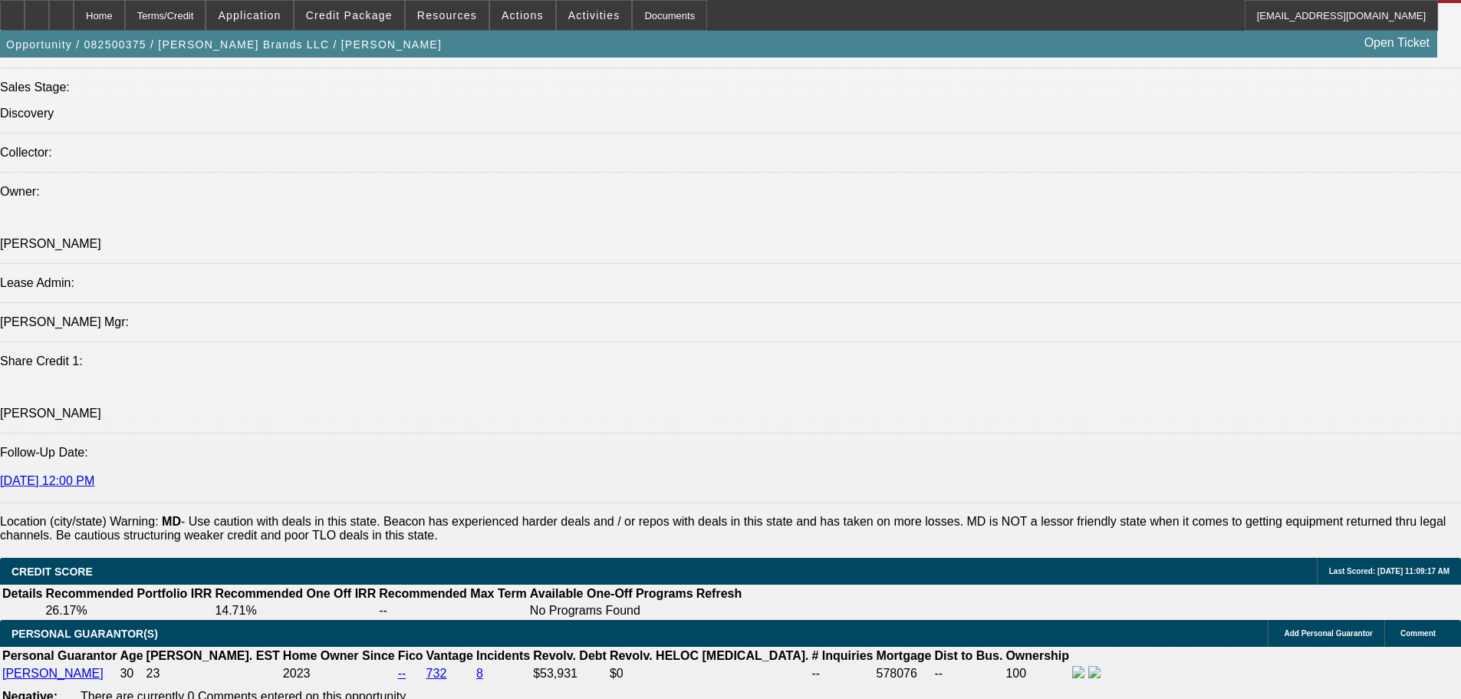
scroll to position [2071, 0]
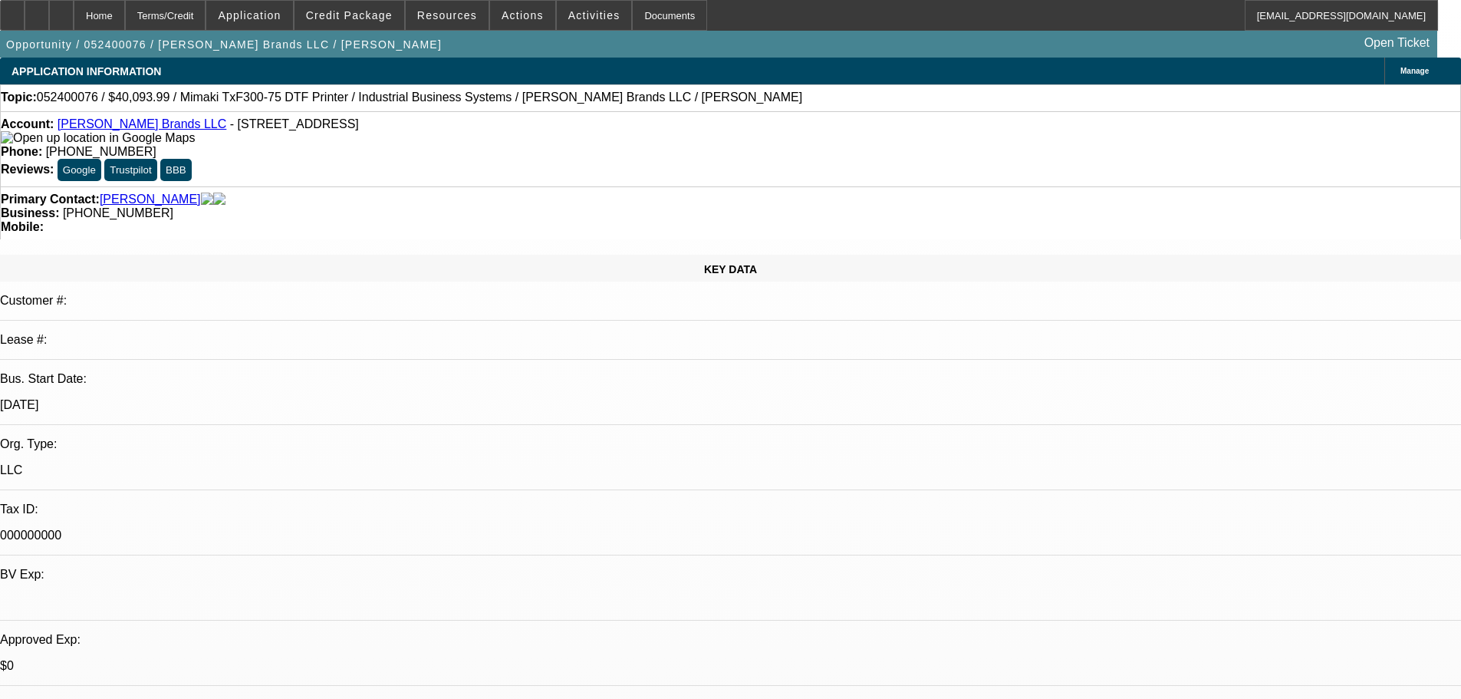
select select "0"
select select "0.1"
select select "4"
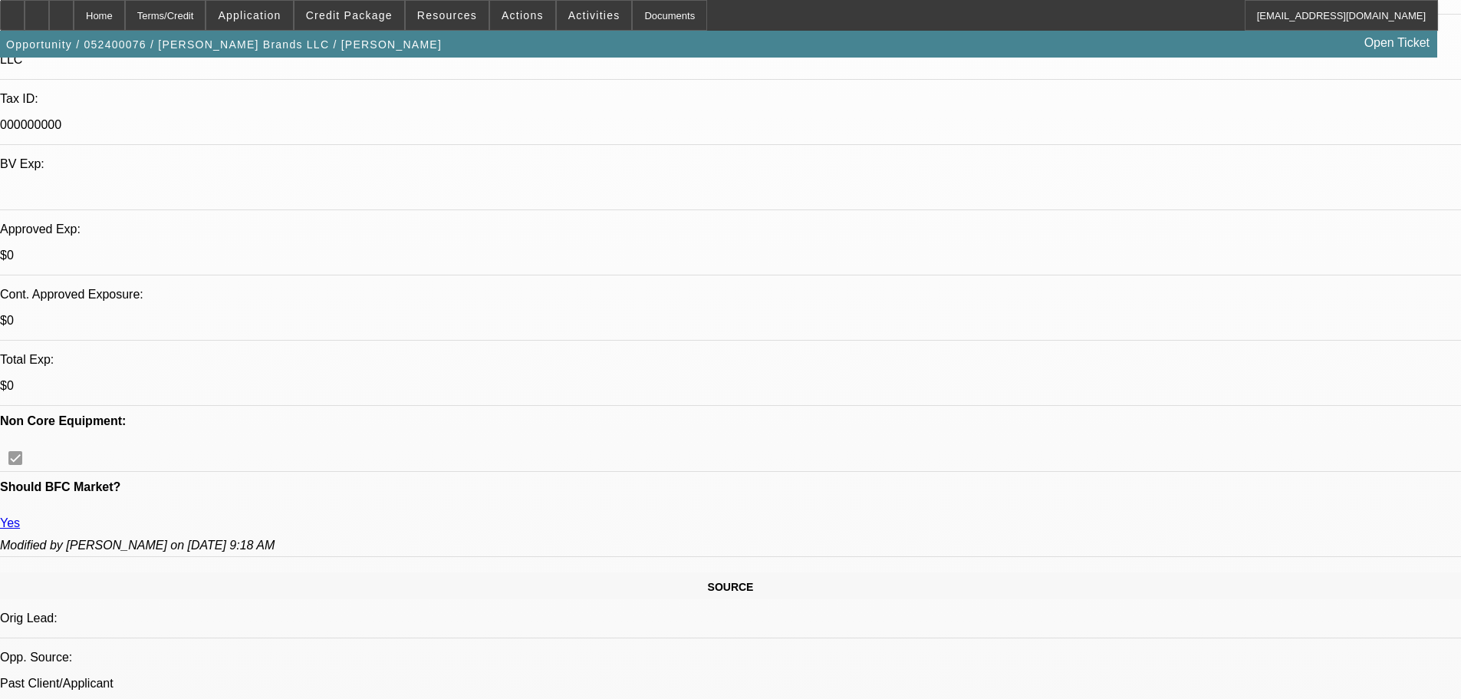
scroll to position [307, 0]
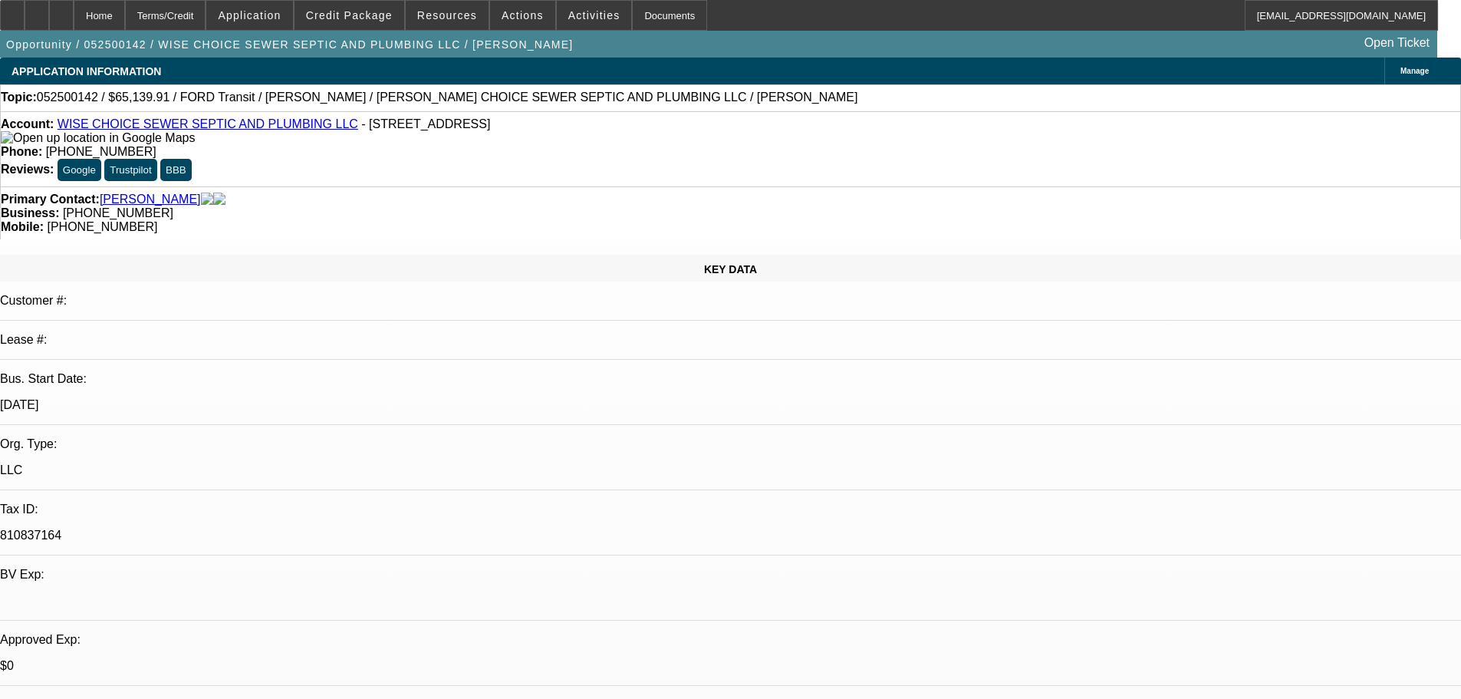
select select "0"
select select "6"
select select "0"
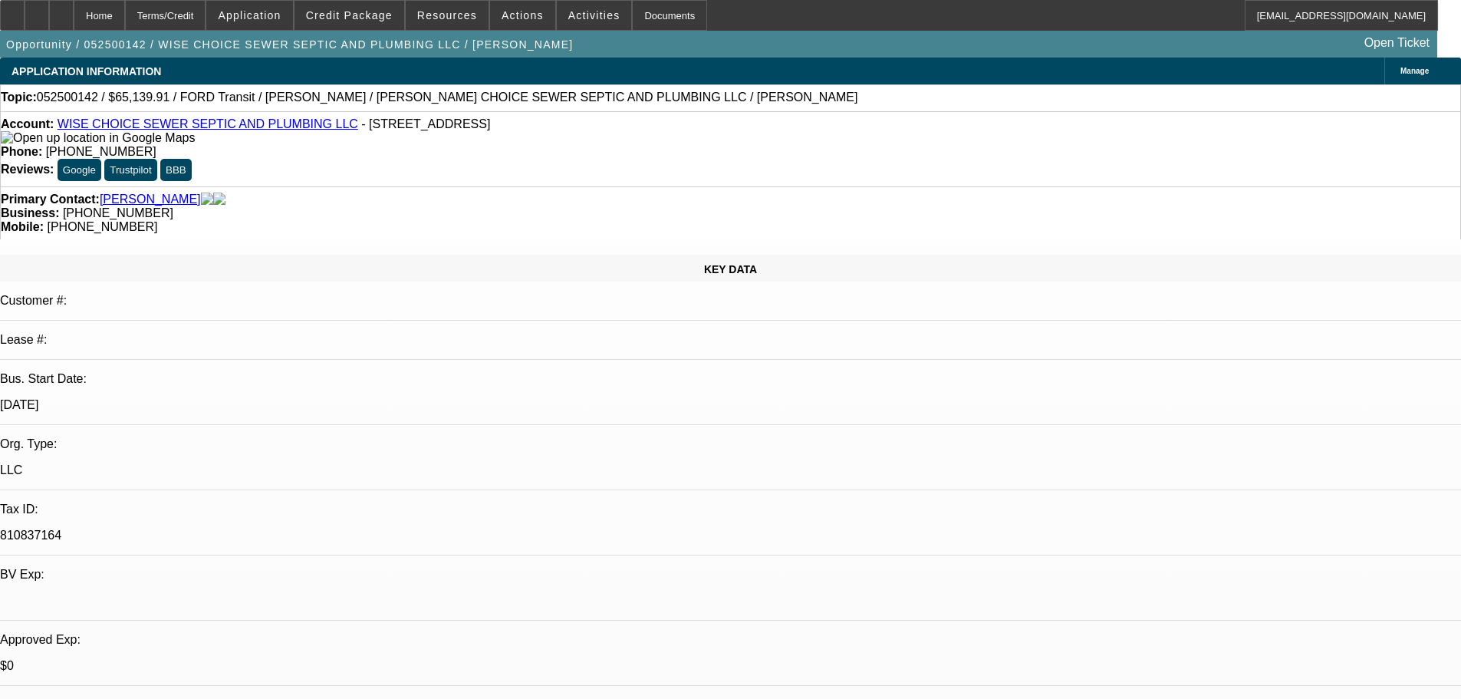
select select "0"
select select "6"
select select "0"
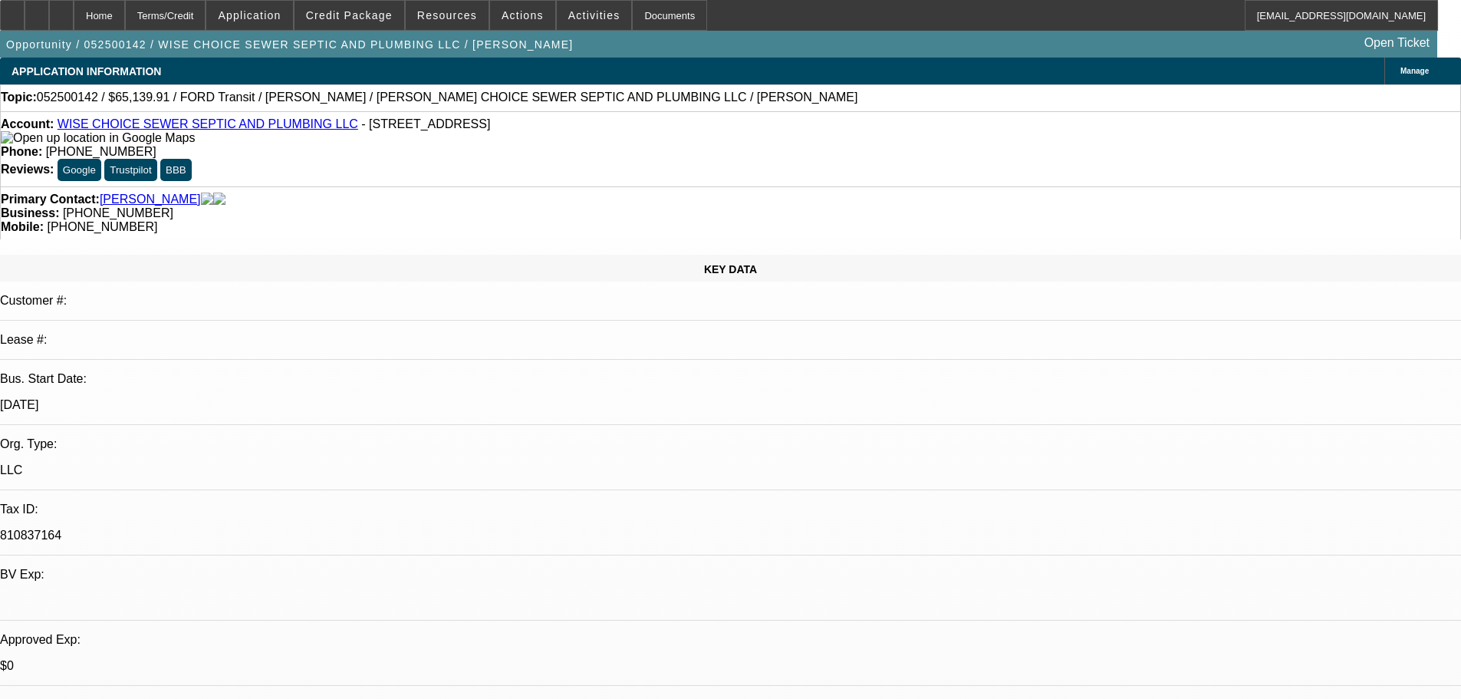
select select "0"
select select "6"
select select "0"
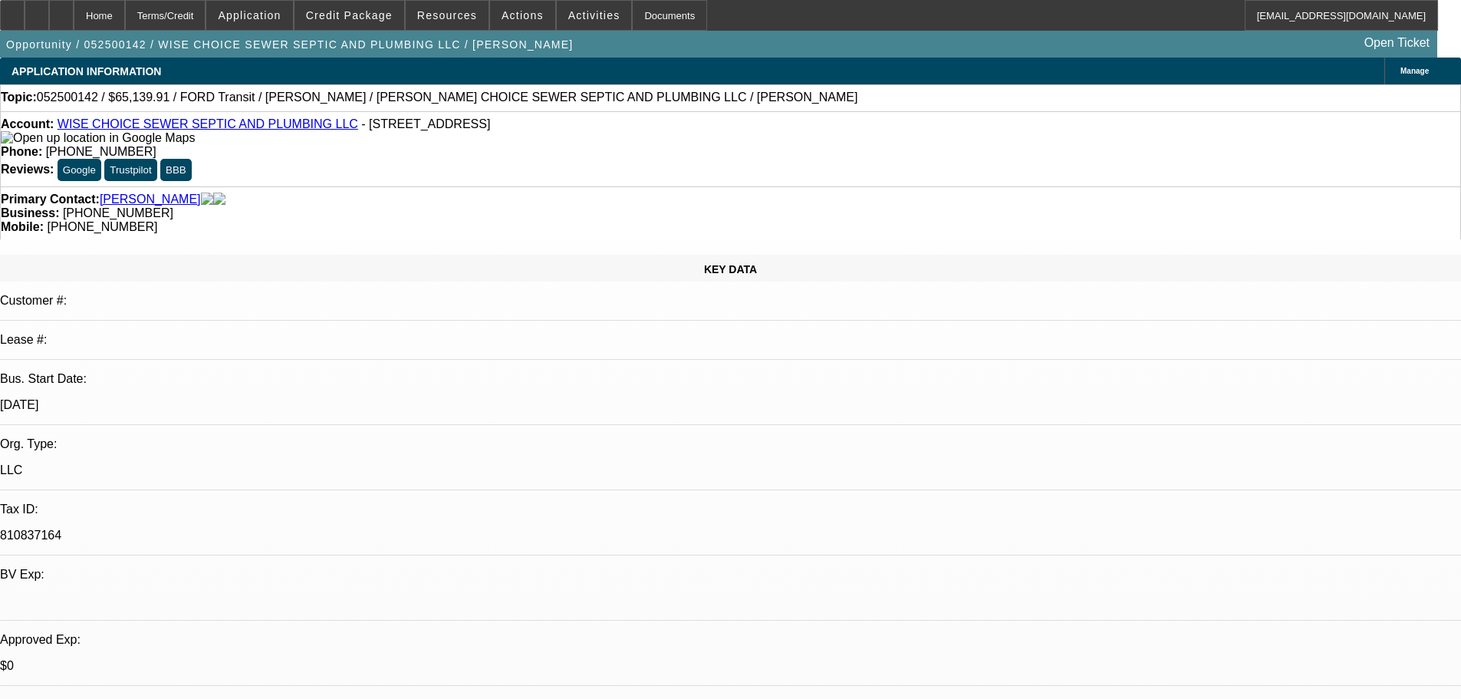
select select "6"
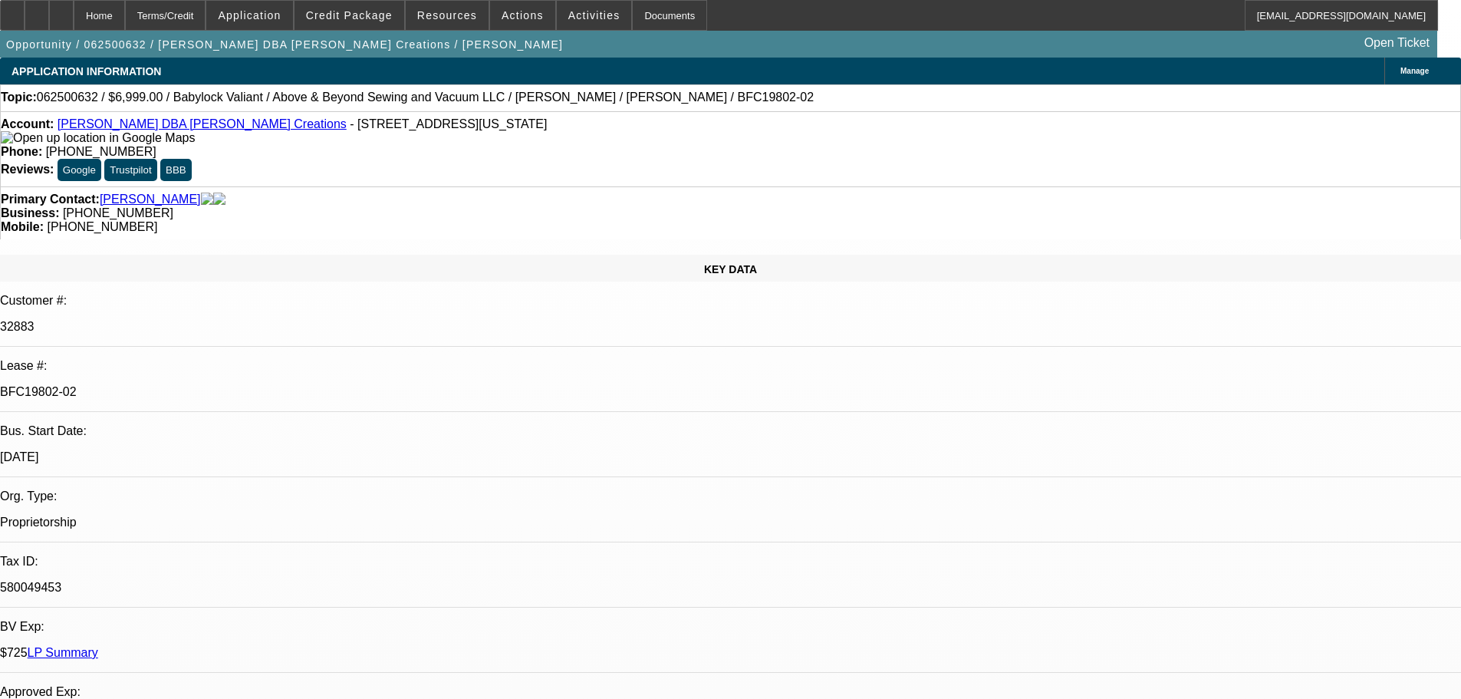
select select "0"
select select "0.1"
select select "4"
select select "0"
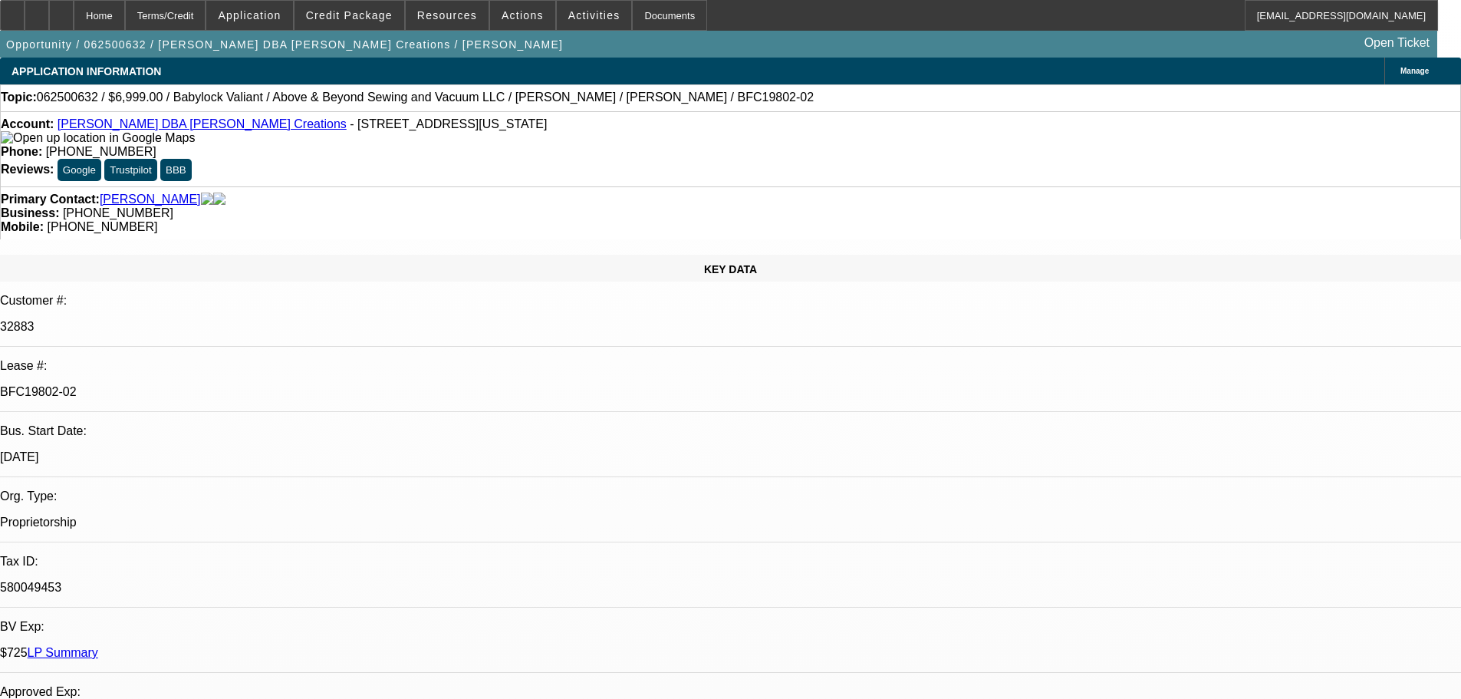
select select "0"
select select "0.1"
select select "4"
select select "0"
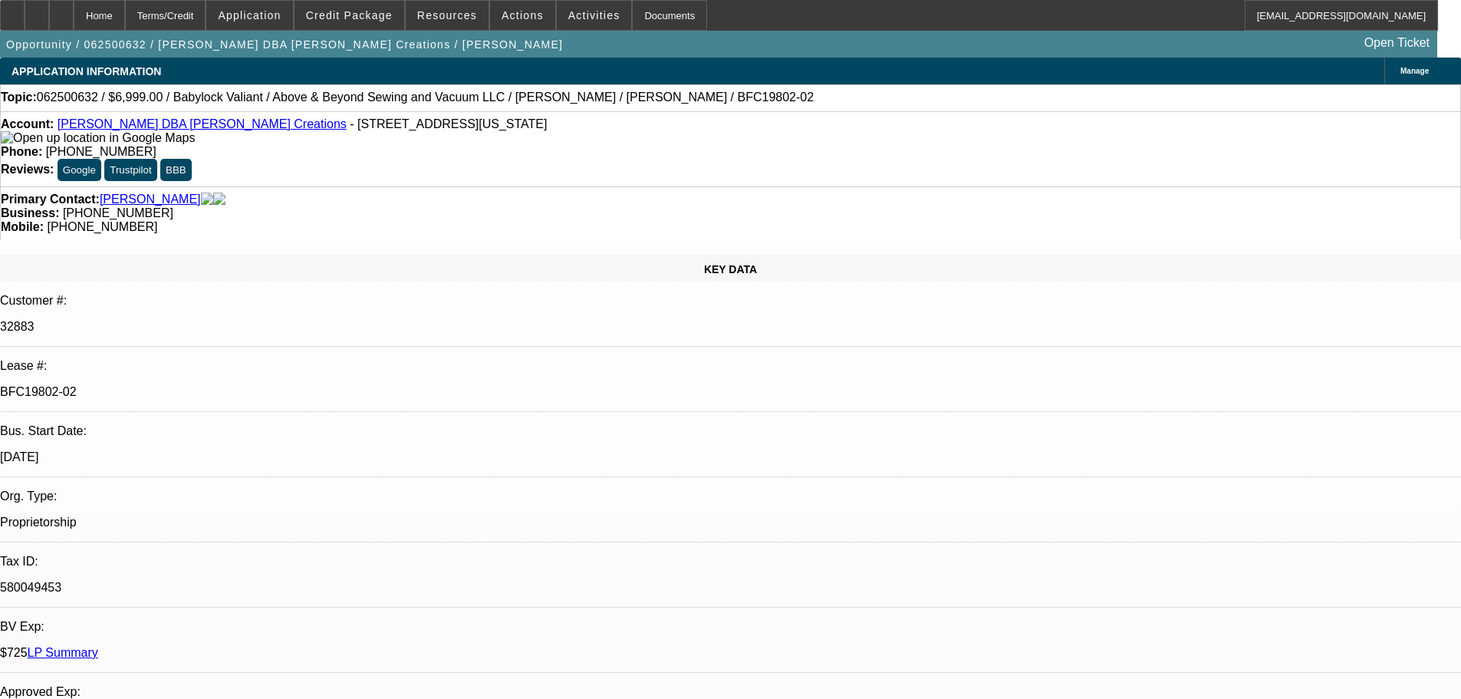
select select "0.1"
select select "4"
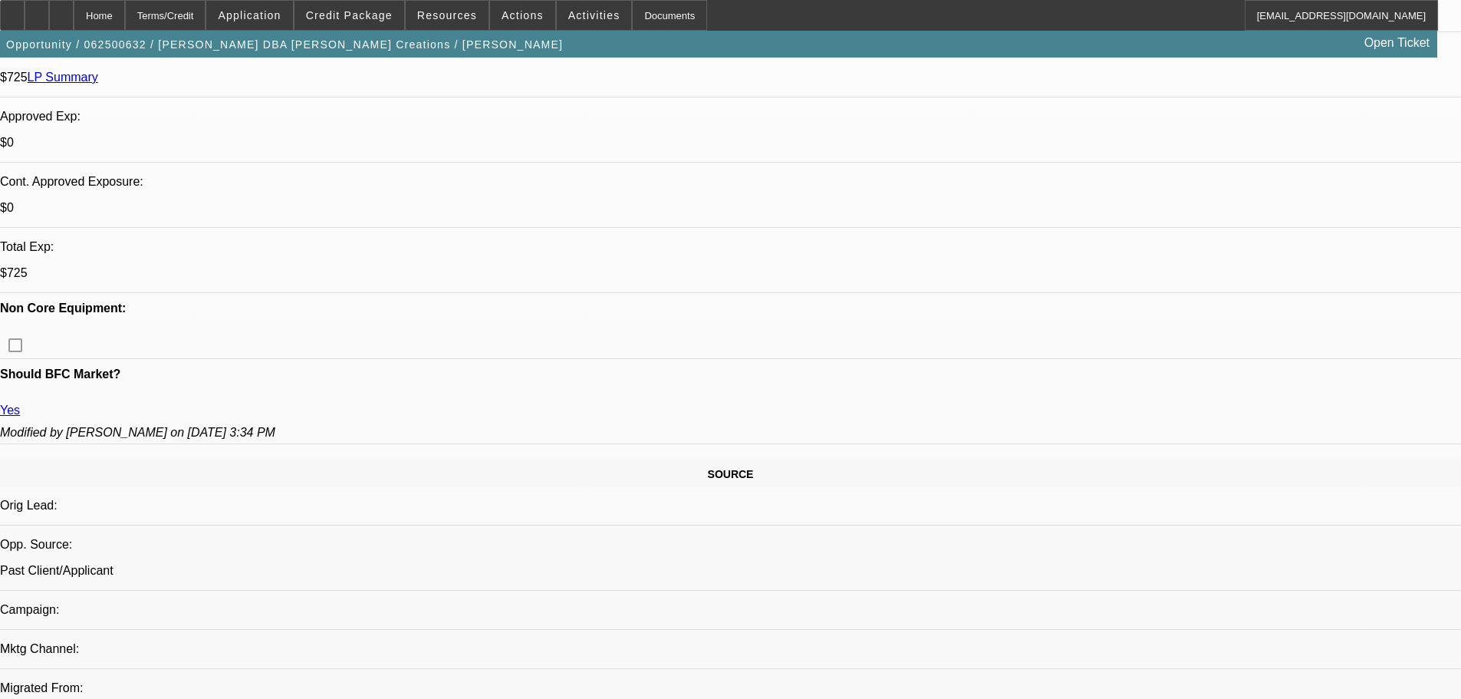
drag, startPoint x: 474, startPoint y: 313, endPoint x: 542, endPoint y: 535, distance: 231.8
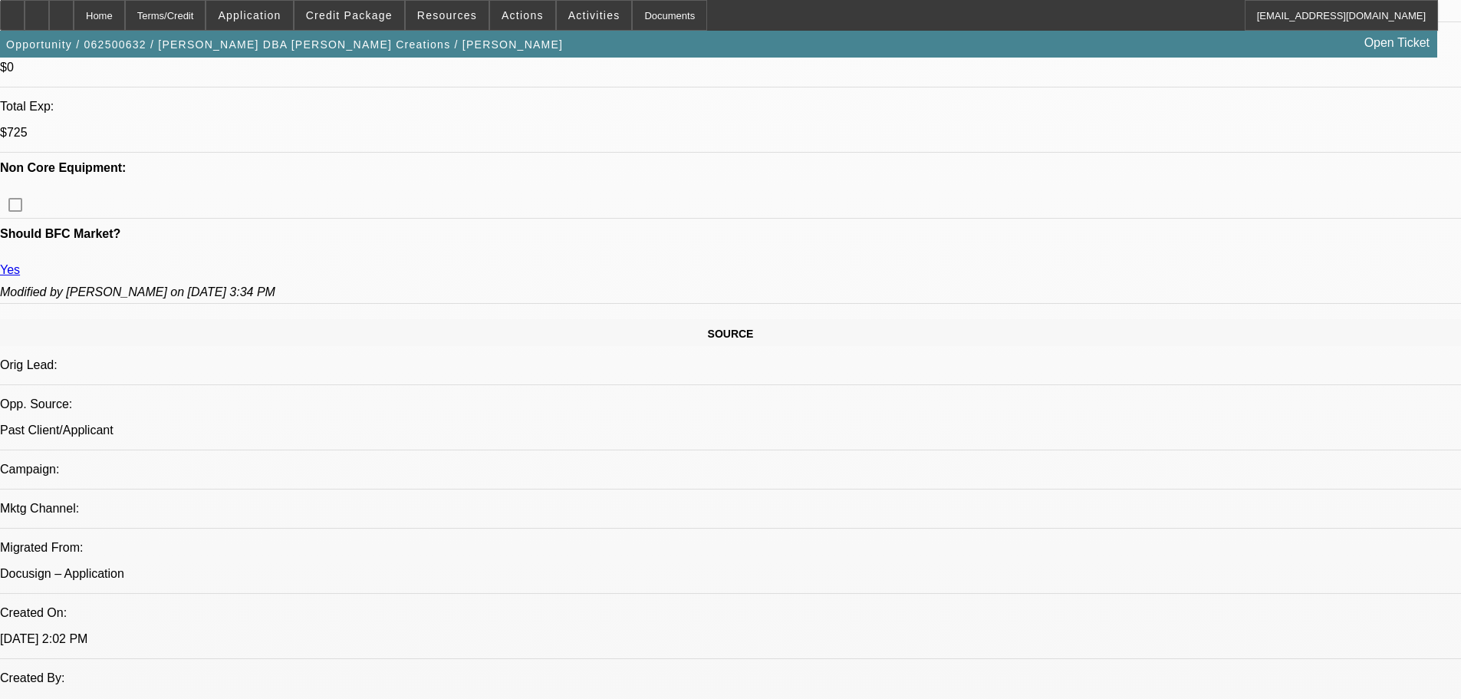
drag, startPoint x: 592, startPoint y: 311, endPoint x: 594, endPoint y: 209, distance: 102.0
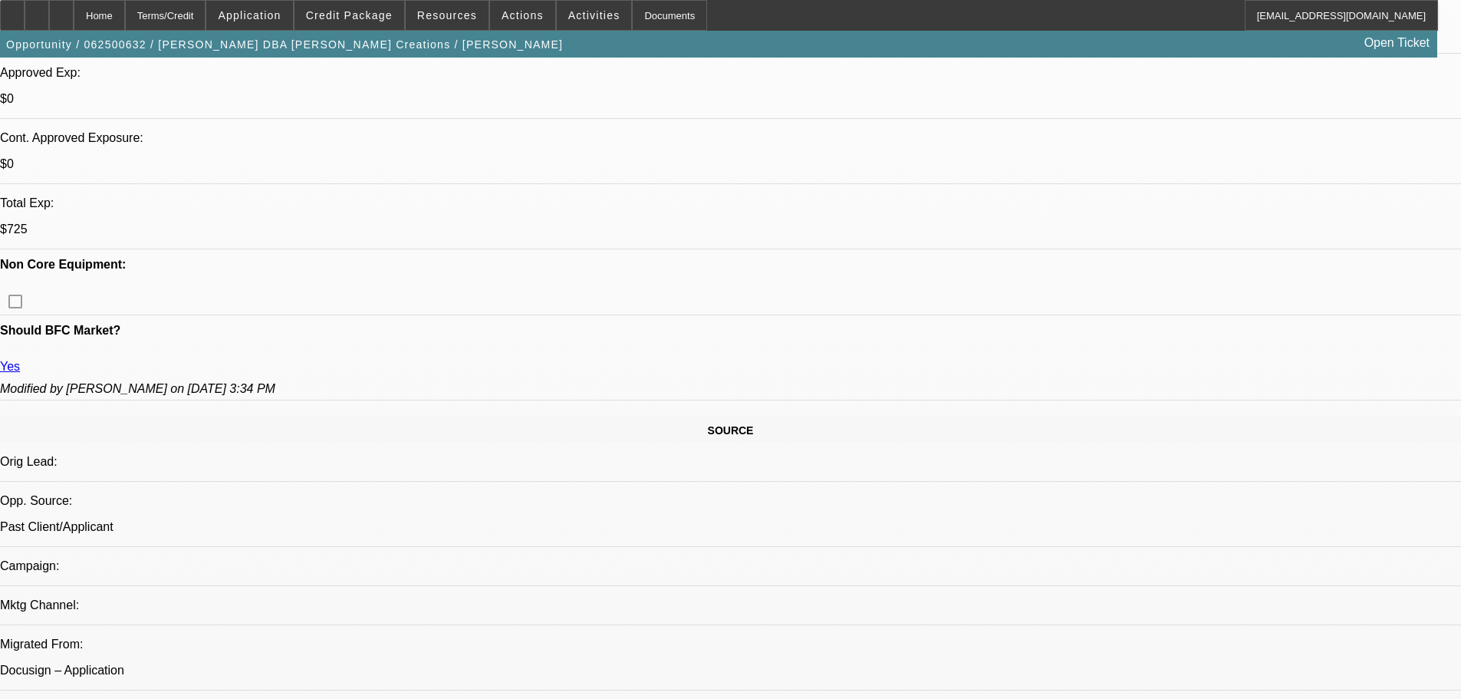
drag, startPoint x: 694, startPoint y: 360, endPoint x: 747, endPoint y: 364, distance: 53.1
drag, startPoint x: 750, startPoint y: 361, endPoint x: 746, endPoint y: 335, distance: 25.6
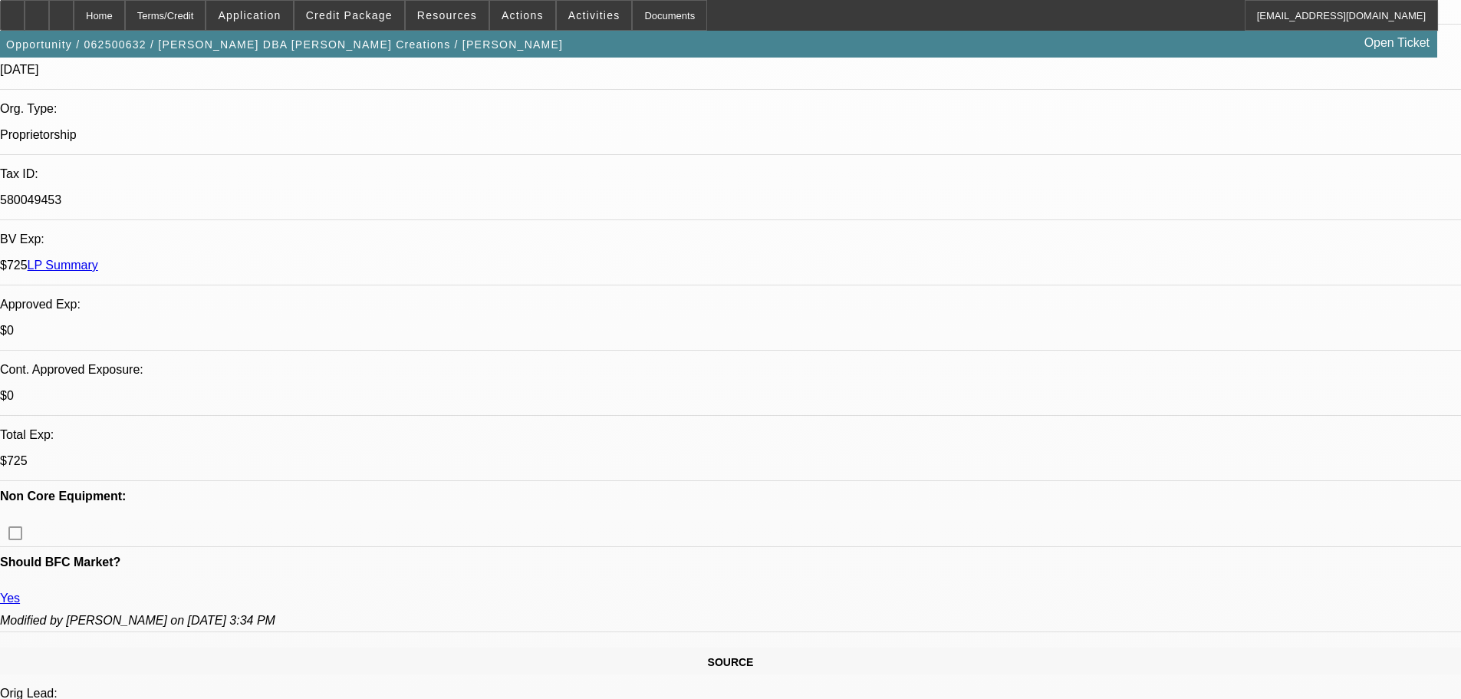
drag, startPoint x: 851, startPoint y: 367, endPoint x: 810, endPoint y: 206, distance: 165.4
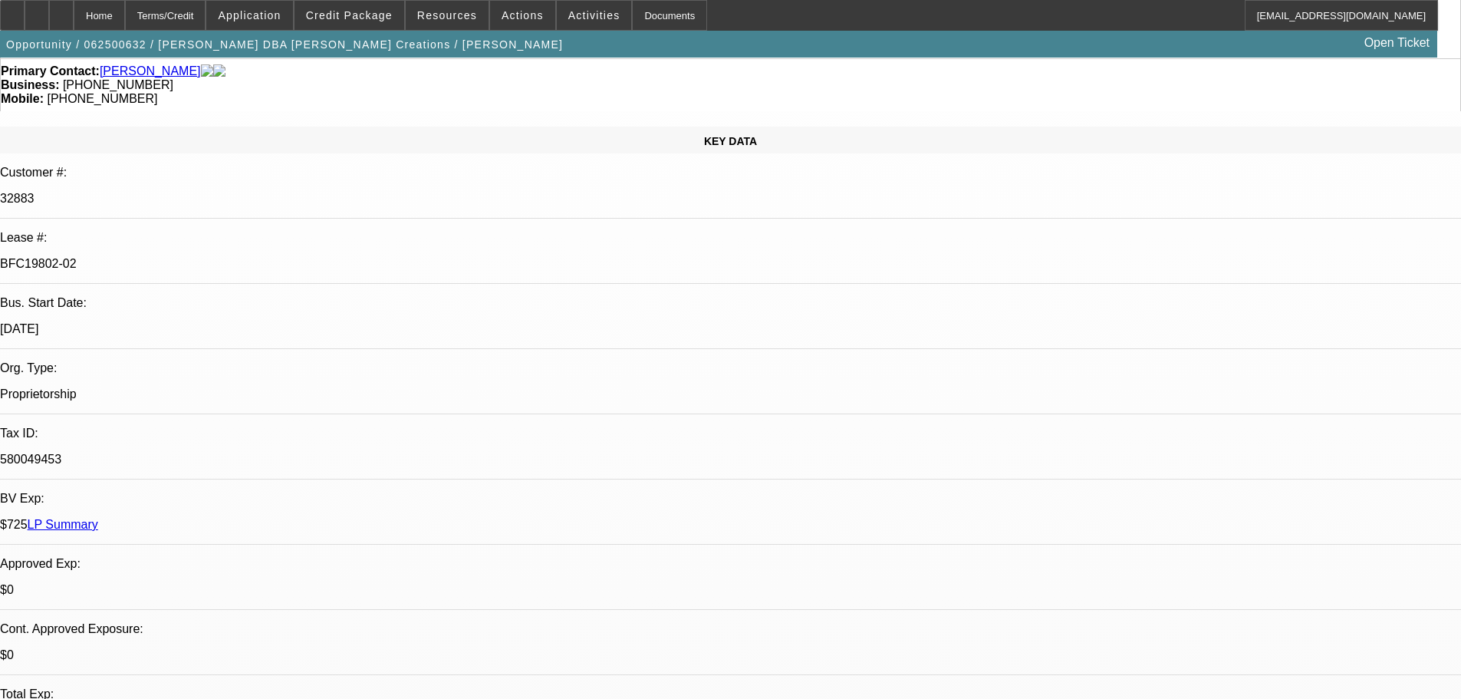
drag, startPoint x: 825, startPoint y: 317, endPoint x: 815, endPoint y: 236, distance: 81.9
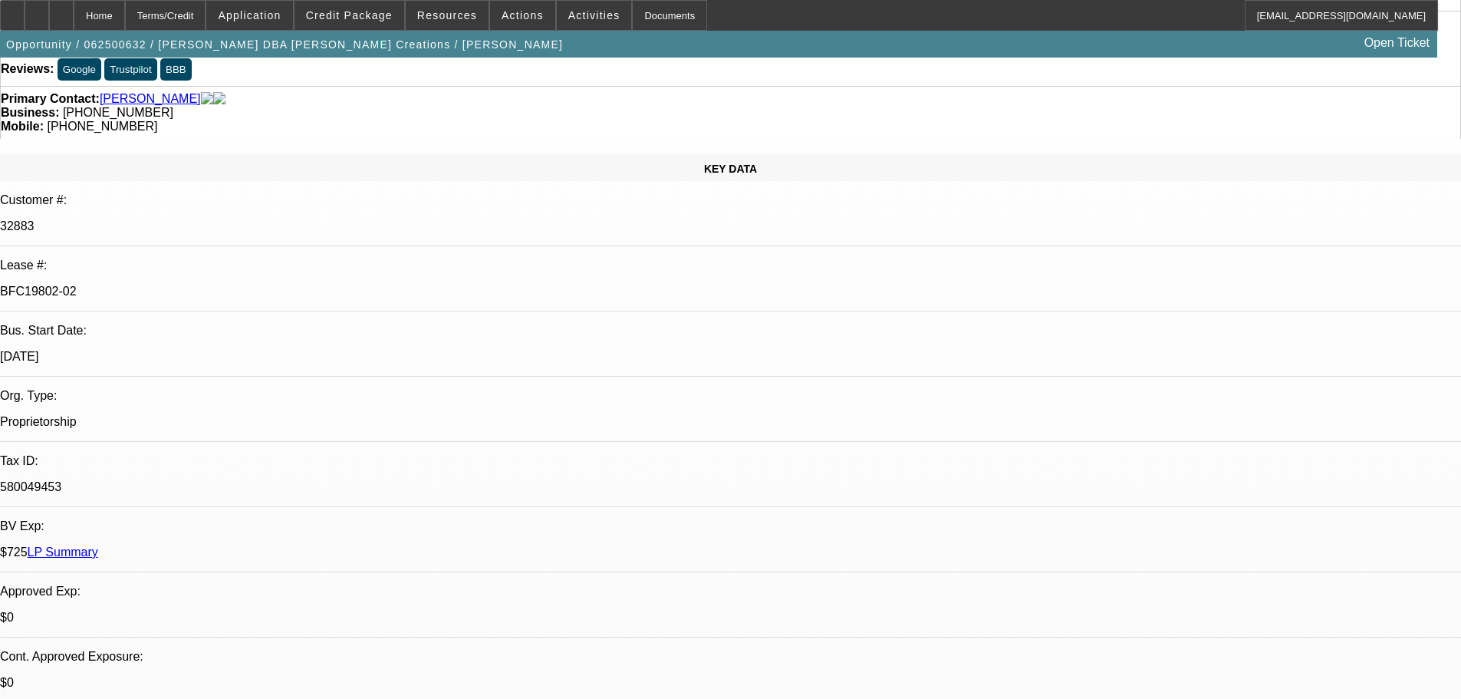
drag, startPoint x: 828, startPoint y: 382, endPoint x: 815, endPoint y: 325, distance: 58.3
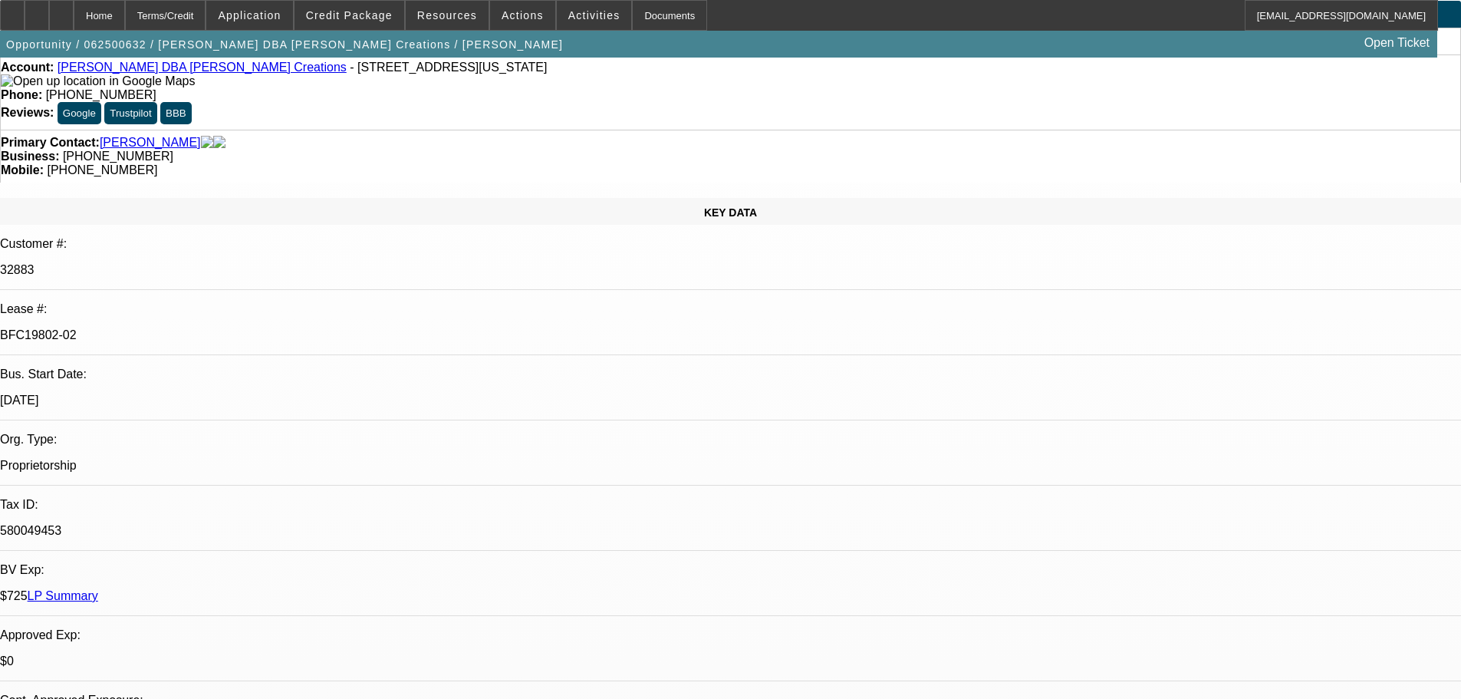
drag, startPoint x: 809, startPoint y: 409, endPoint x: 793, endPoint y: 348, distance: 63.3
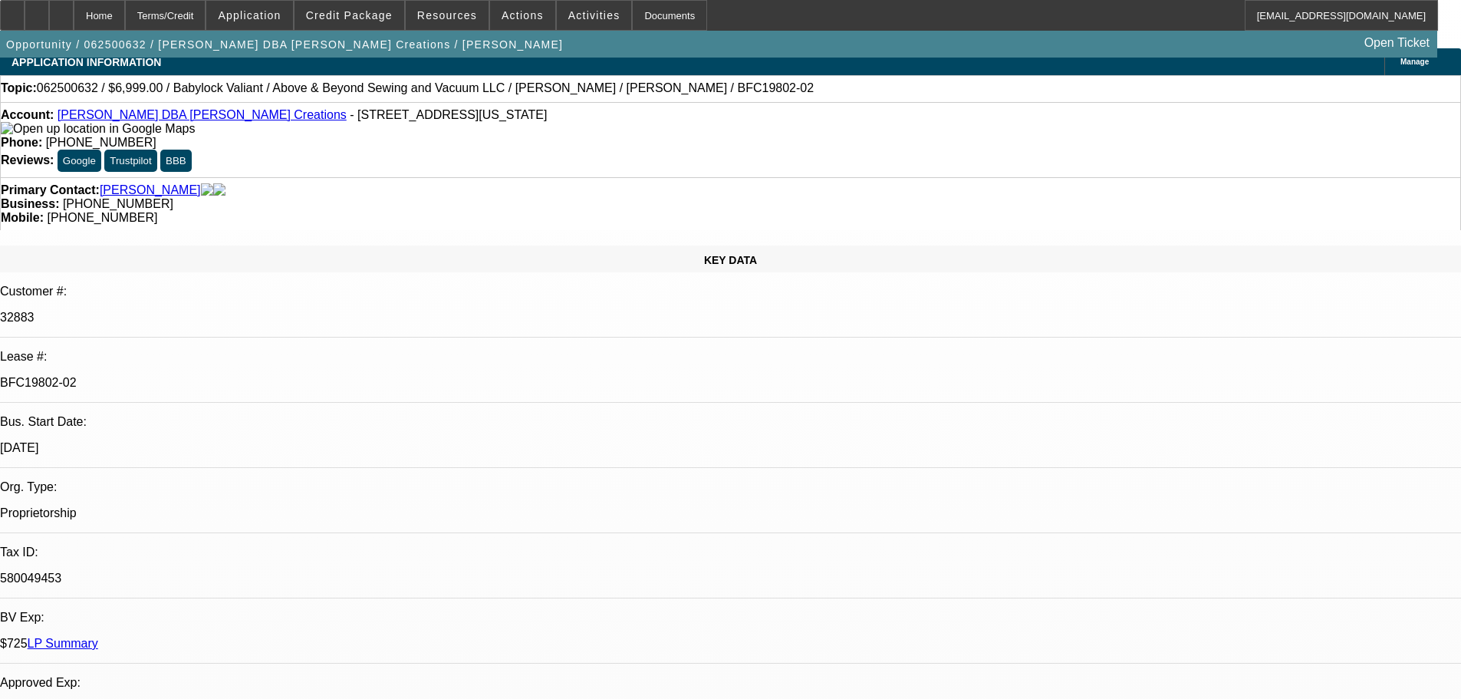
scroll to position [0, 0]
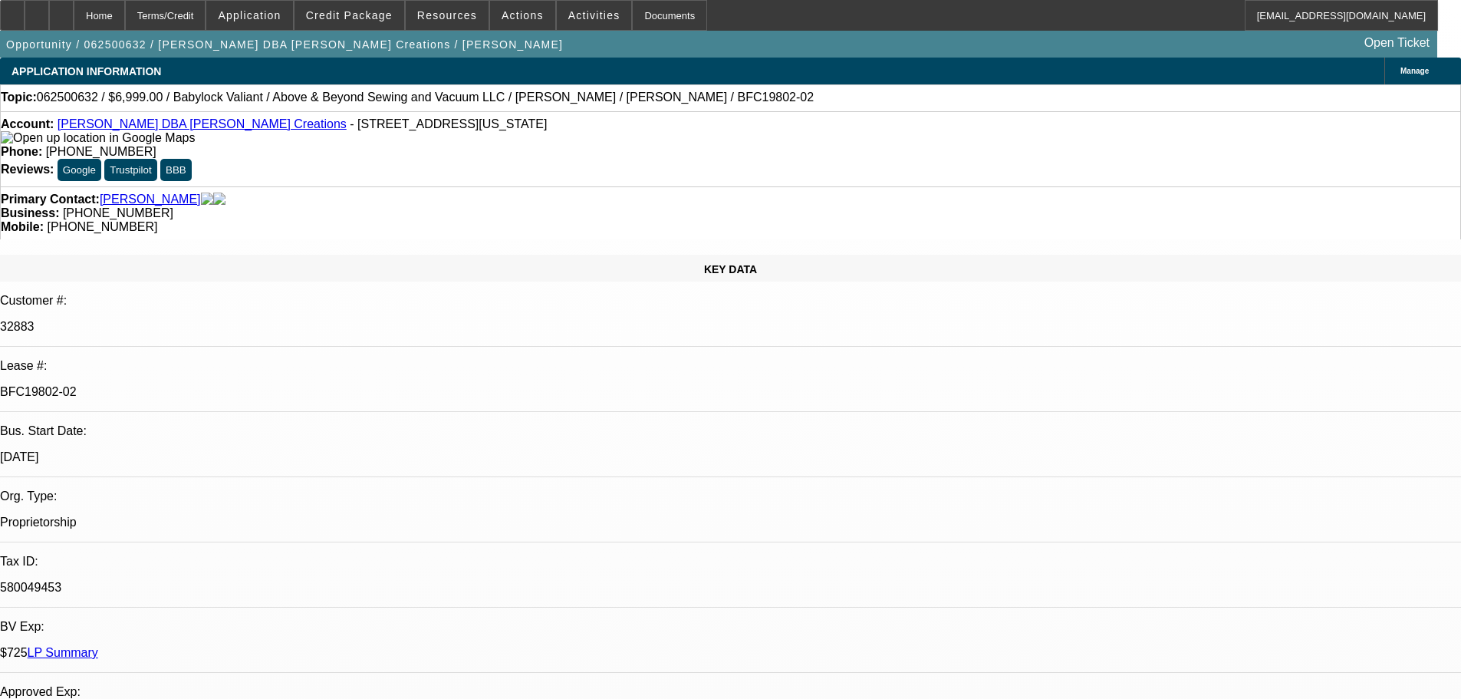
drag, startPoint x: 733, startPoint y: 390, endPoint x: 731, endPoint y: 349, distance: 40.7
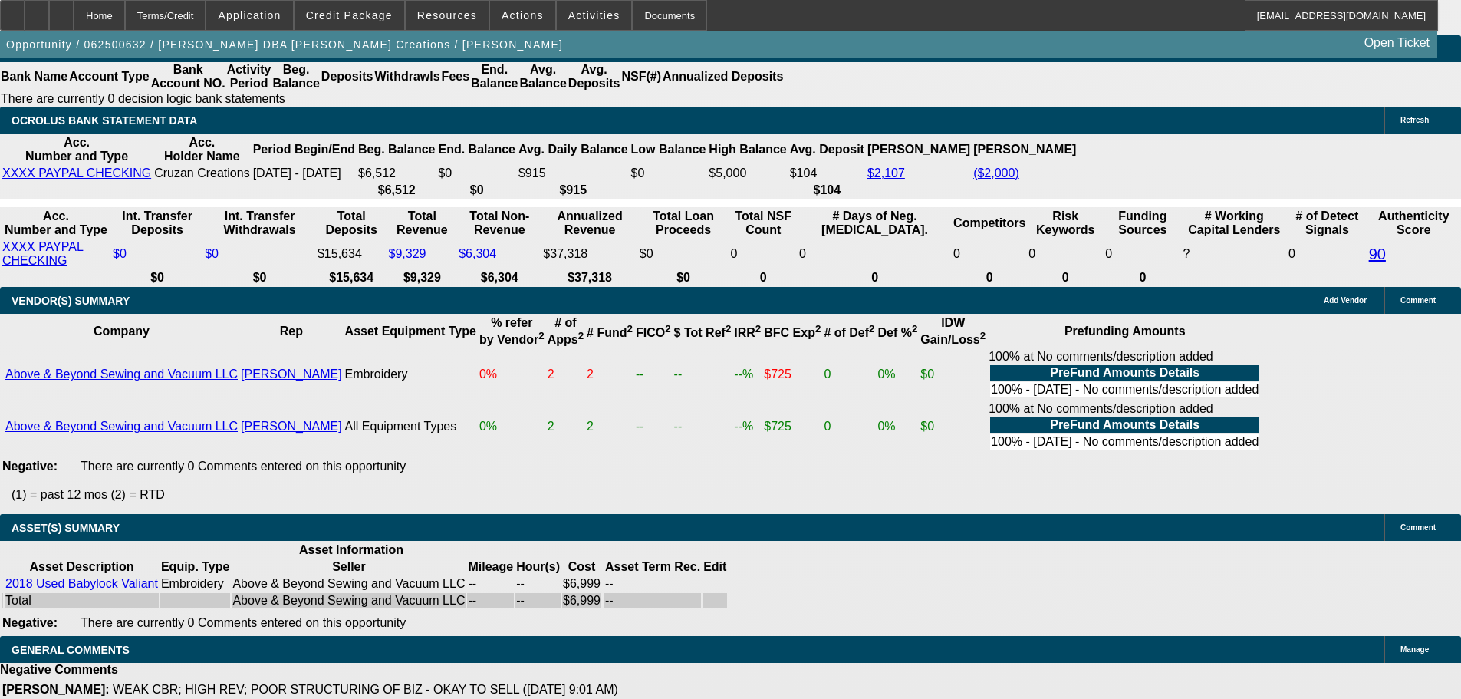
drag, startPoint x: 696, startPoint y: 349, endPoint x: 693, endPoint y: 482, distance: 132.8
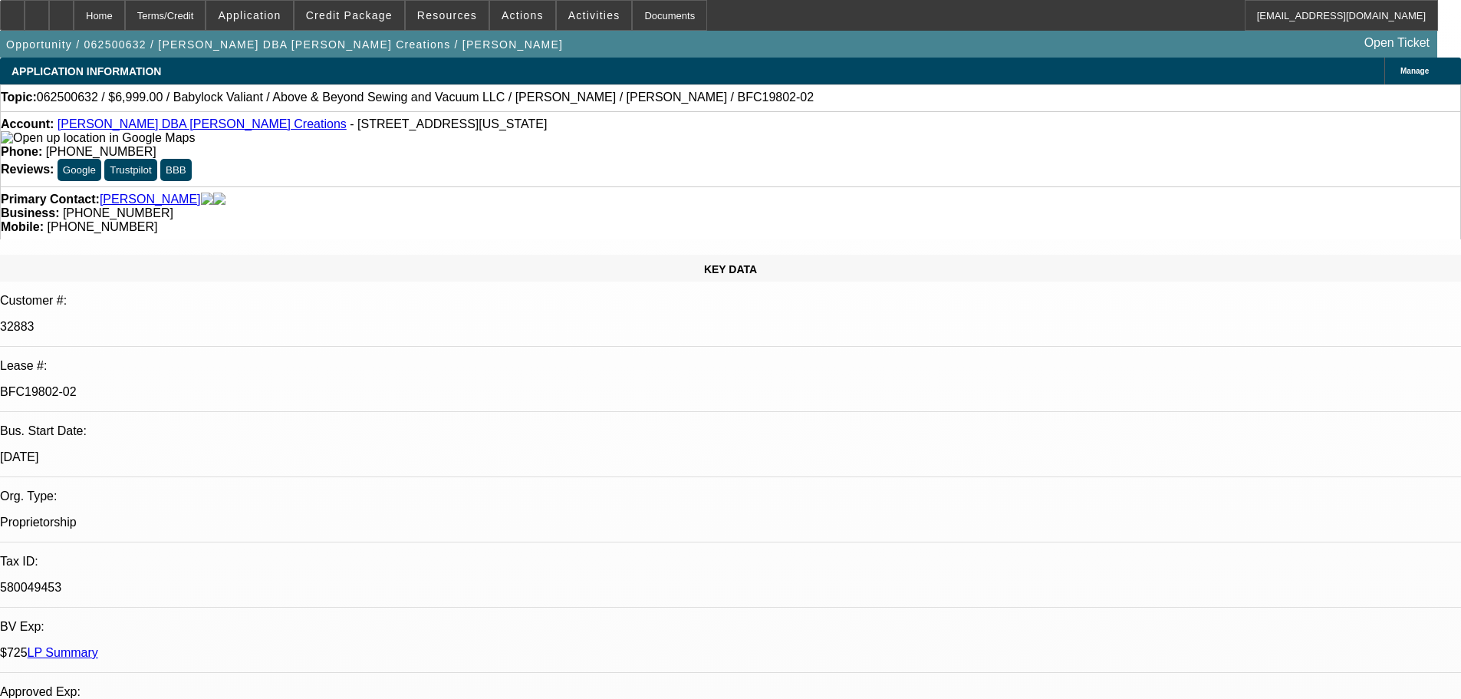
drag, startPoint x: 789, startPoint y: 285, endPoint x: 728, endPoint y: 35, distance: 257.3
drag, startPoint x: 718, startPoint y: 328, endPoint x: 712, endPoint y: -93, distance: 421.2
drag, startPoint x: 728, startPoint y: 349, endPoint x: 667, endPoint y: -48, distance: 402.1
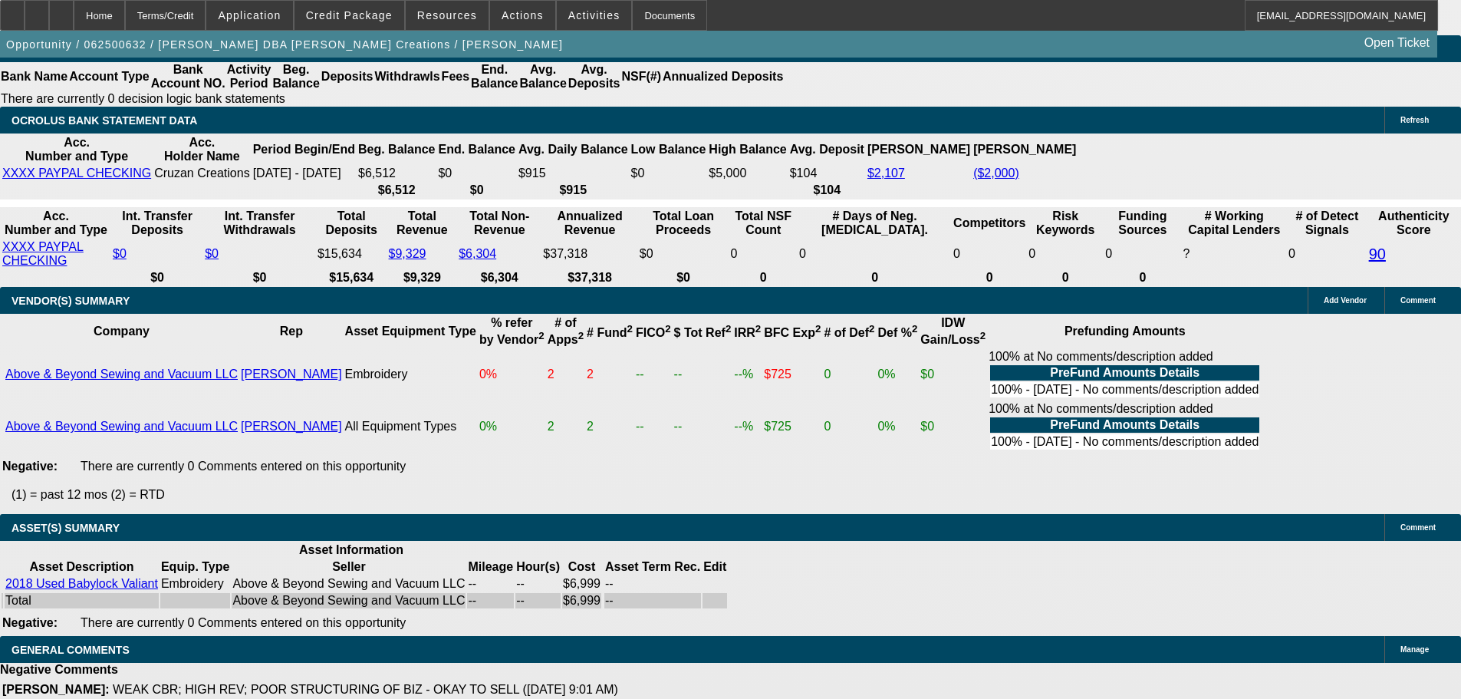
drag, startPoint x: 712, startPoint y: 369, endPoint x: 820, endPoint y: 513, distance: 180.3
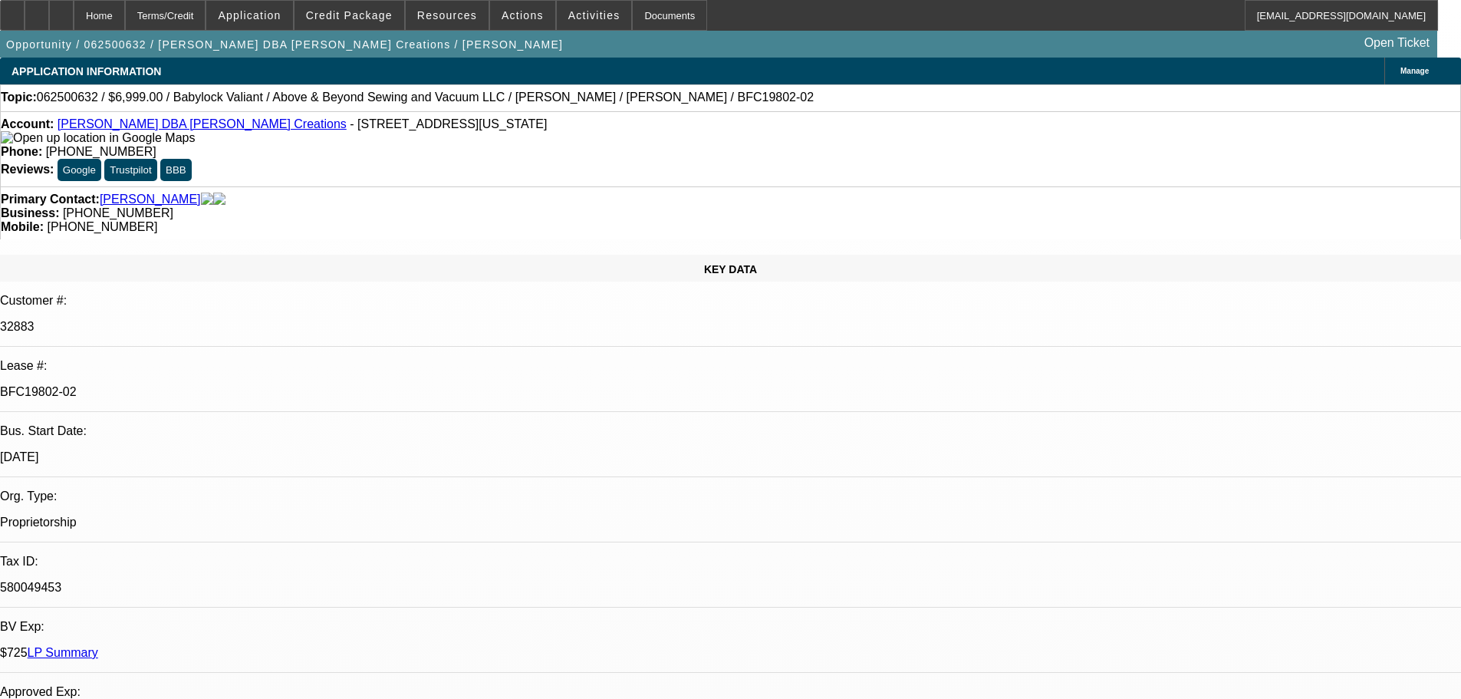
drag, startPoint x: 786, startPoint y: 213, endPoint x: 782, endPoint y: 33, distance: 179.6
drag, startPoint x: 744, startPoint y: 352, endPoint x: 724, endPoint y: 261, distance: 93.4
drag, startPoint x: 740, startPoint y: 320, endPoint x: 734, endPoint y: 118, distance: 201.8
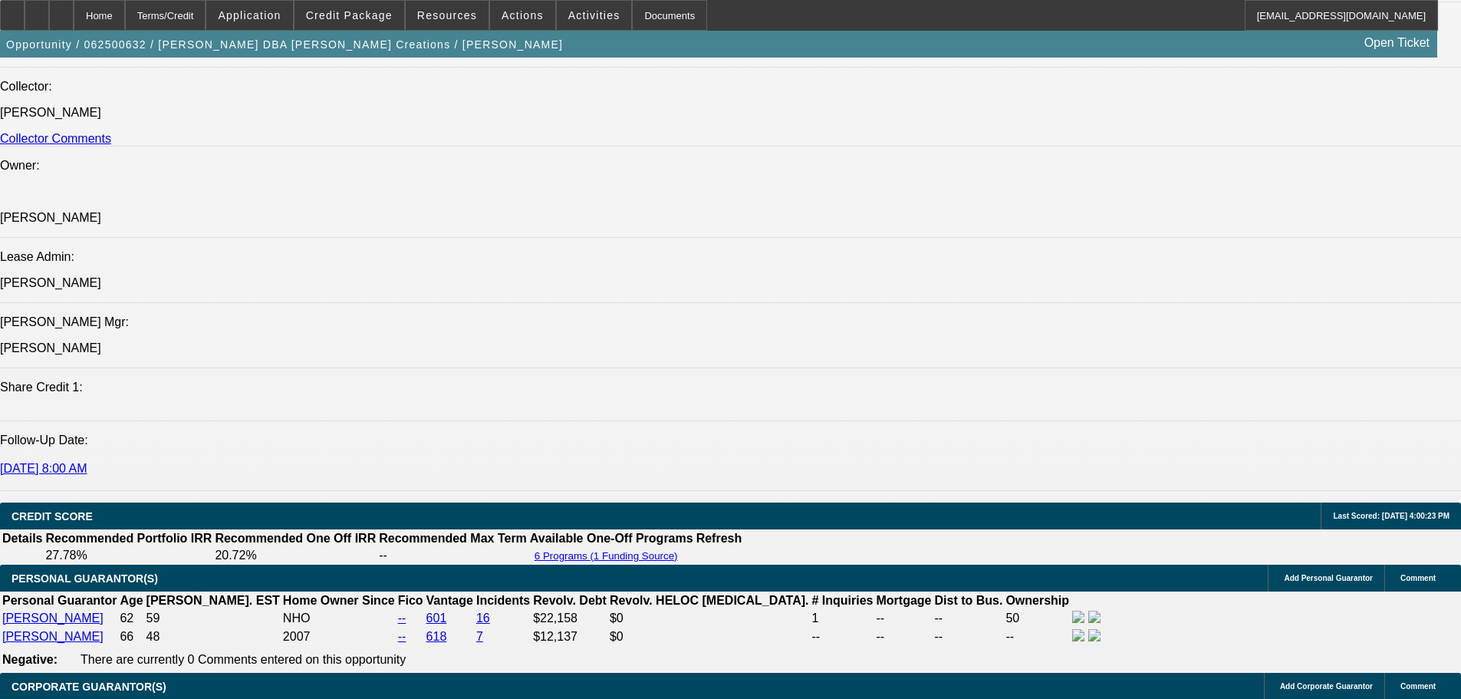
drag, startPoint x: 683, startPoint y: 407, endPoint x: 611, endPoint y: 663, distance: 265.2
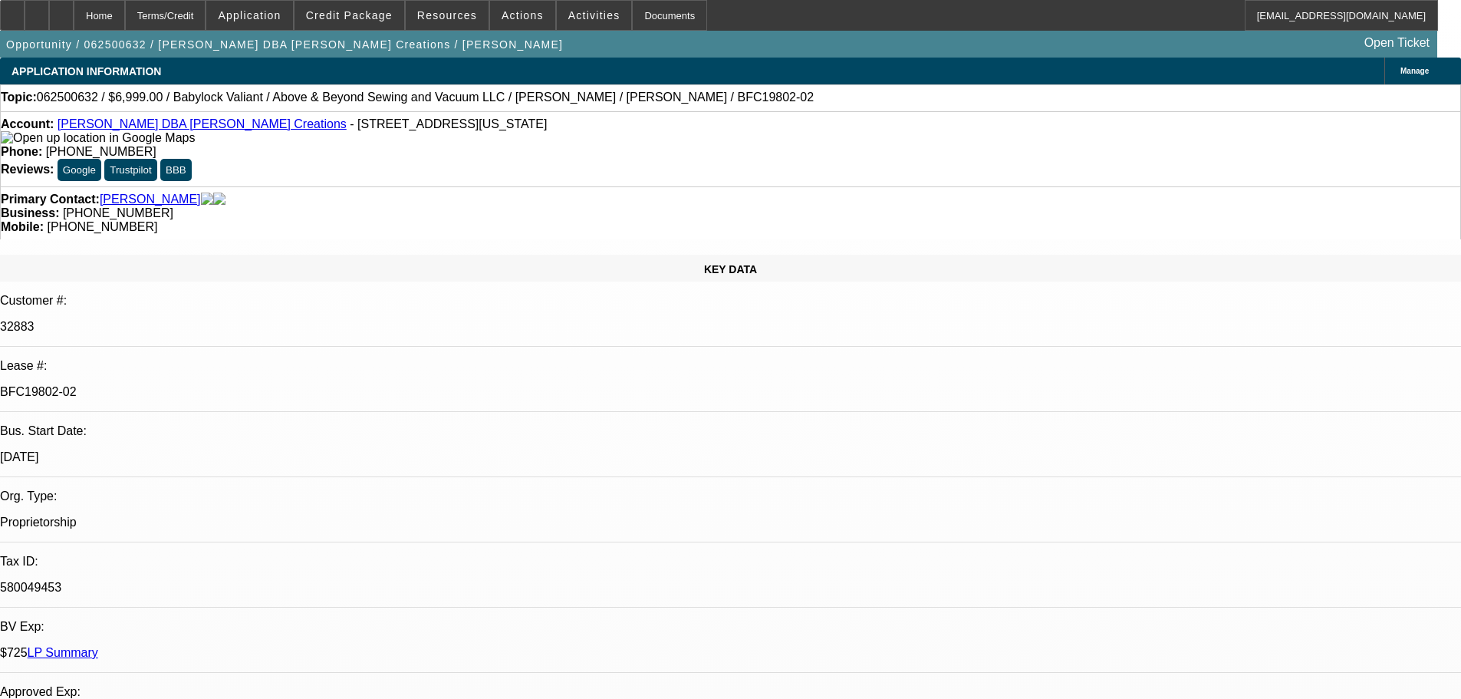
drag, startPoint x: 831, startPoint y: 240, endPoint x: 819, endPoint y: 68, distance: 172.2
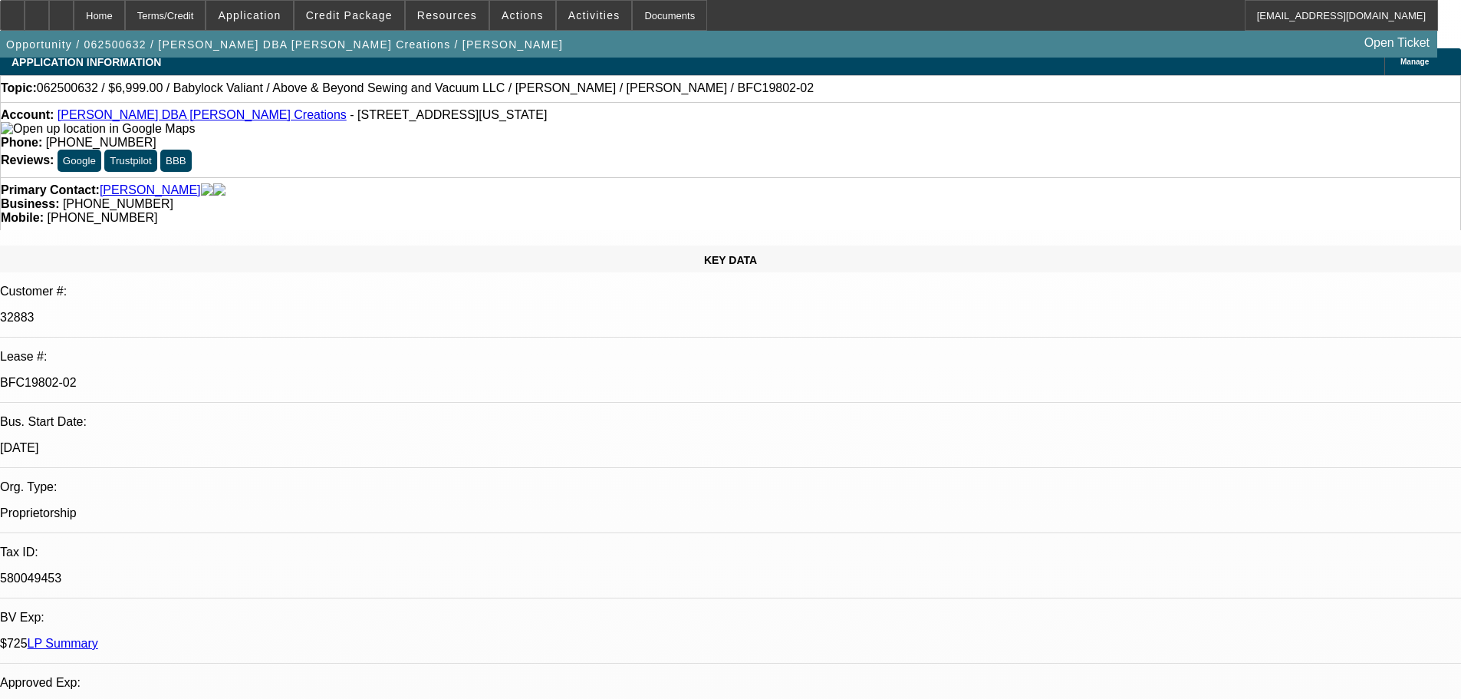
scroll to position [28, 0]
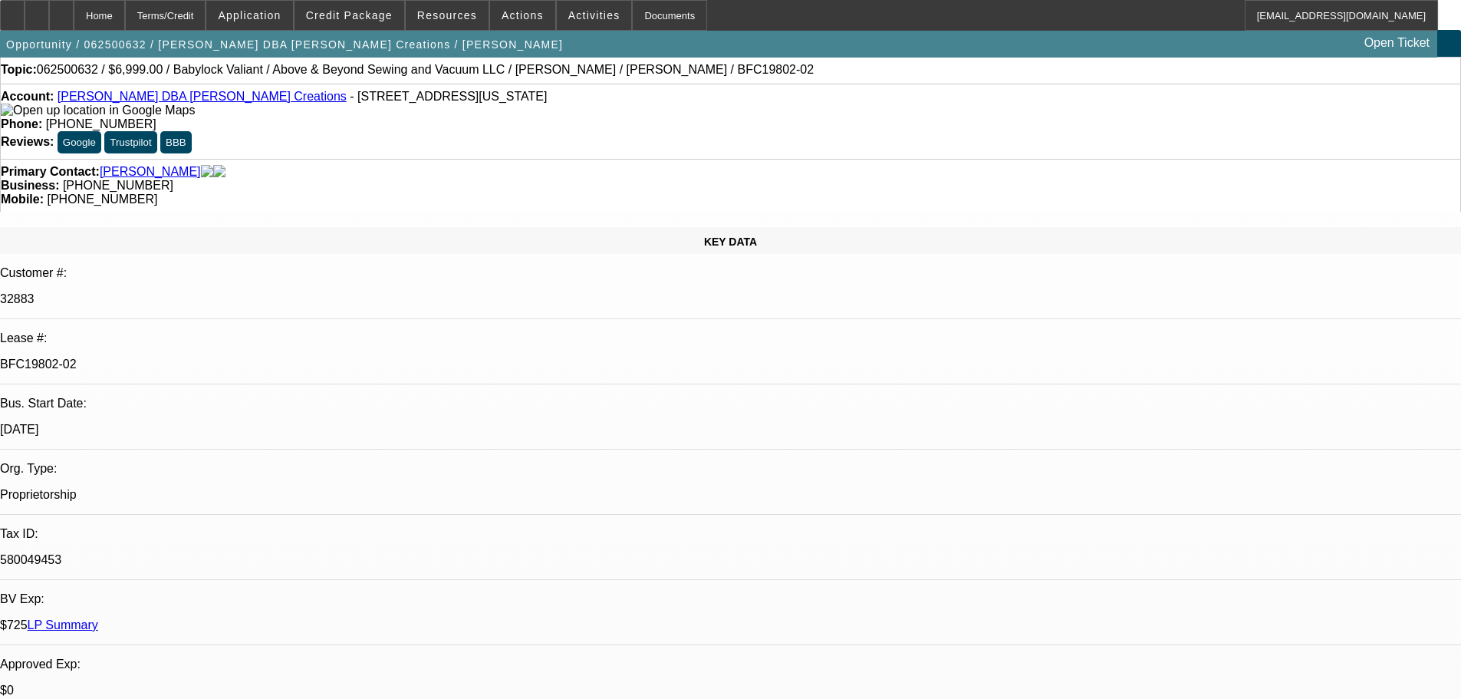
drag, startPoint x: 764, startPoint y: 389, endPoint x: 767, endPoint y: 409, distance: 20.2
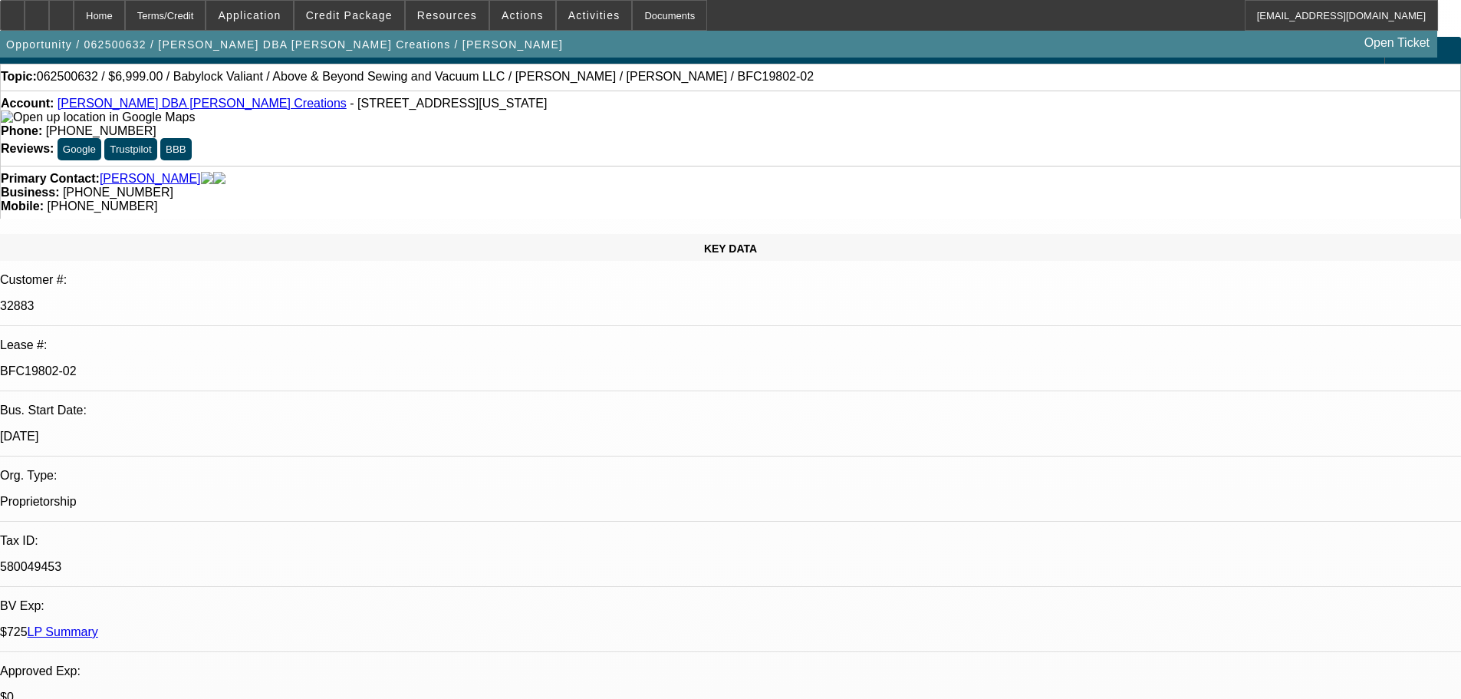
scroll to position [0, 0]
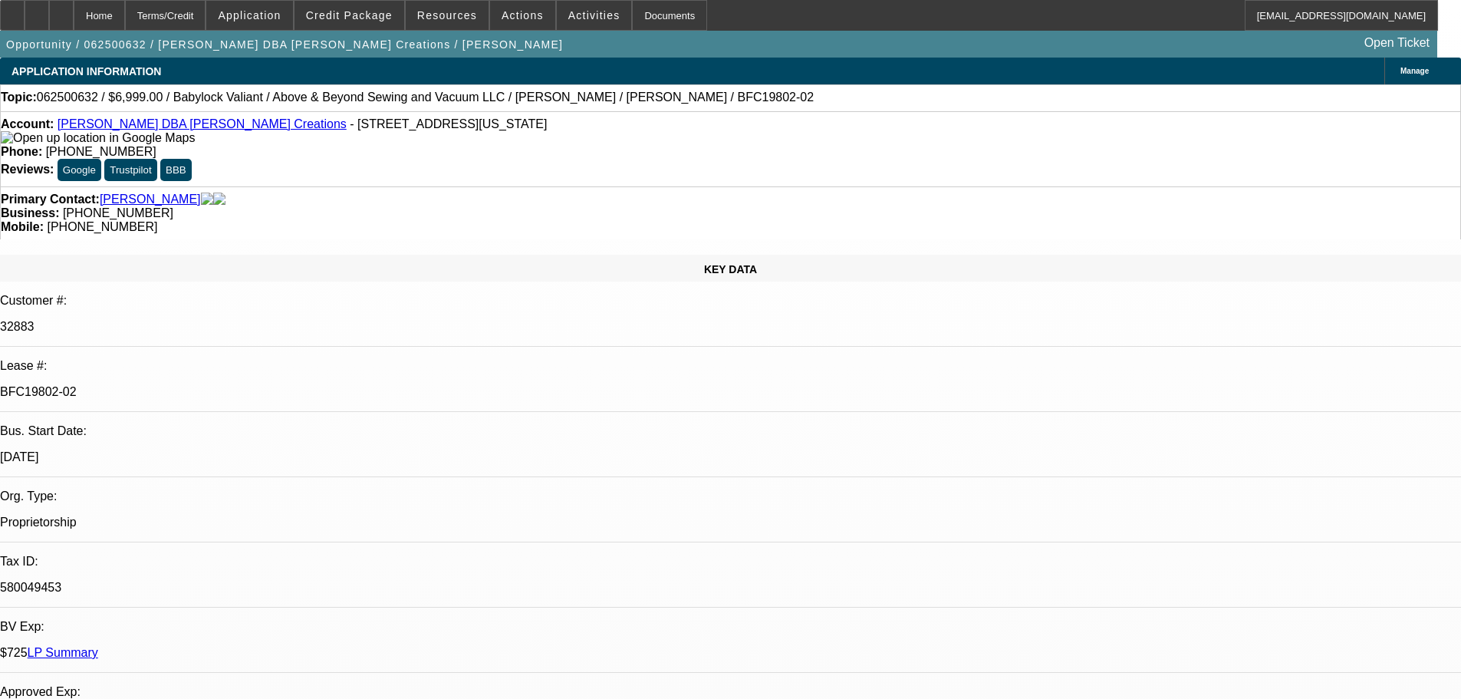
drag, startPoint x: 765, startPoint y: 364, endPoint x: 758, endPoint y: 285, distance: 79.3
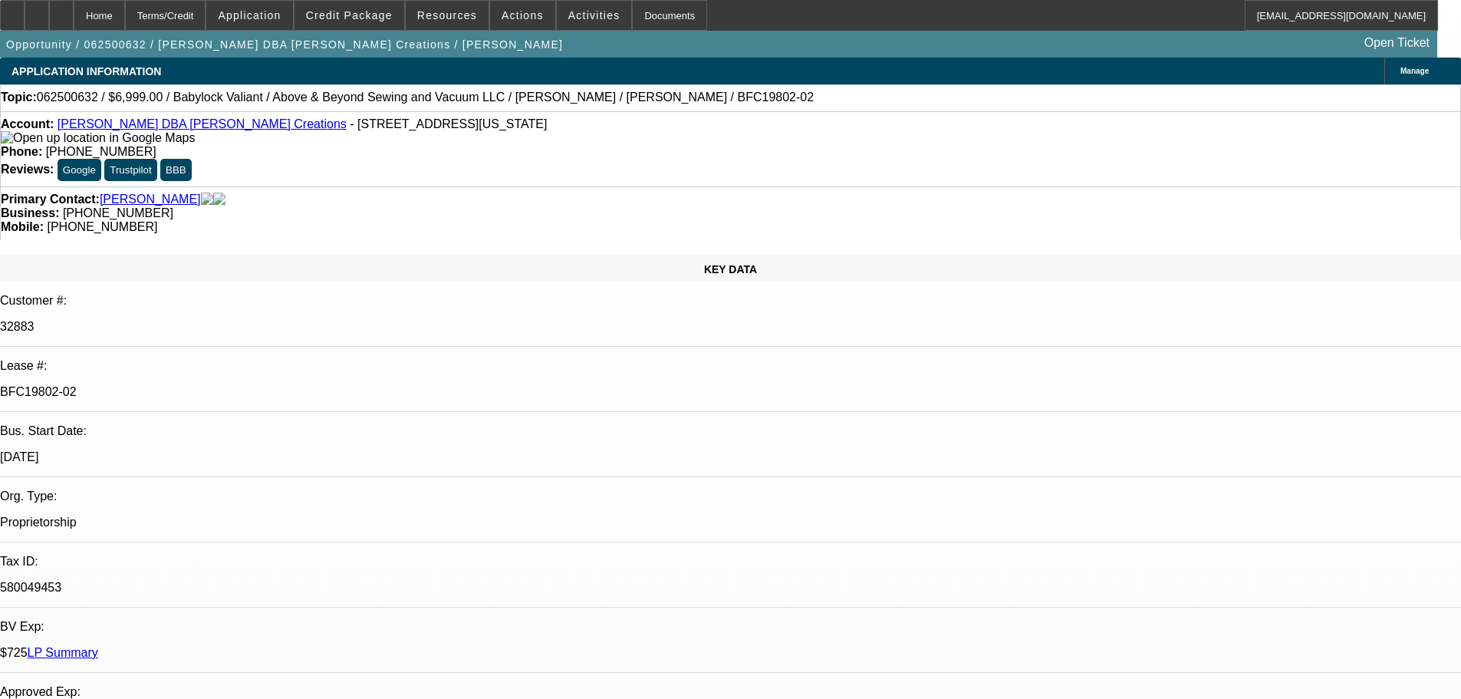
drag, startPoint x: 1116, startPoint y: 206, endPoint x: 1113, endPoint y: 191, distance: 14.9
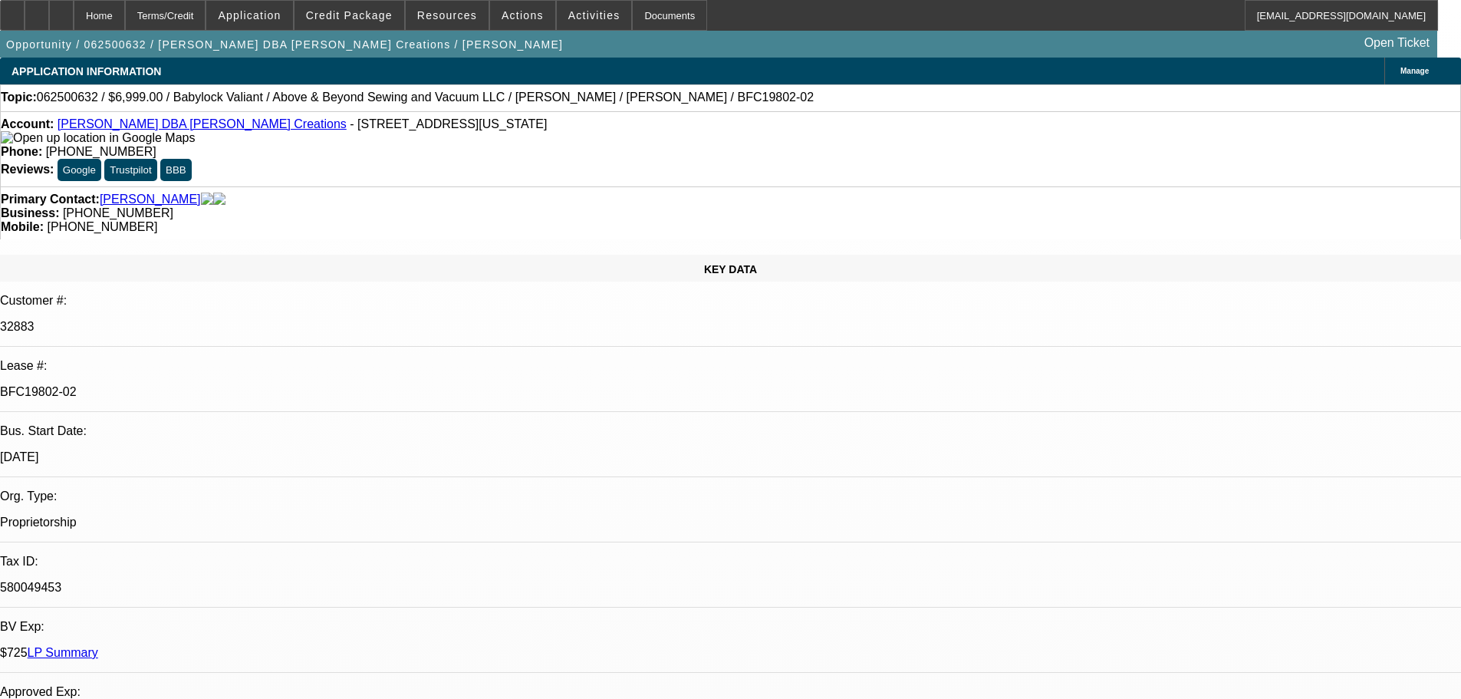
drag, startPoint x: 726, startPoint y: 369, endPoint x: 676, endPoint y: 145, distance: 229.5
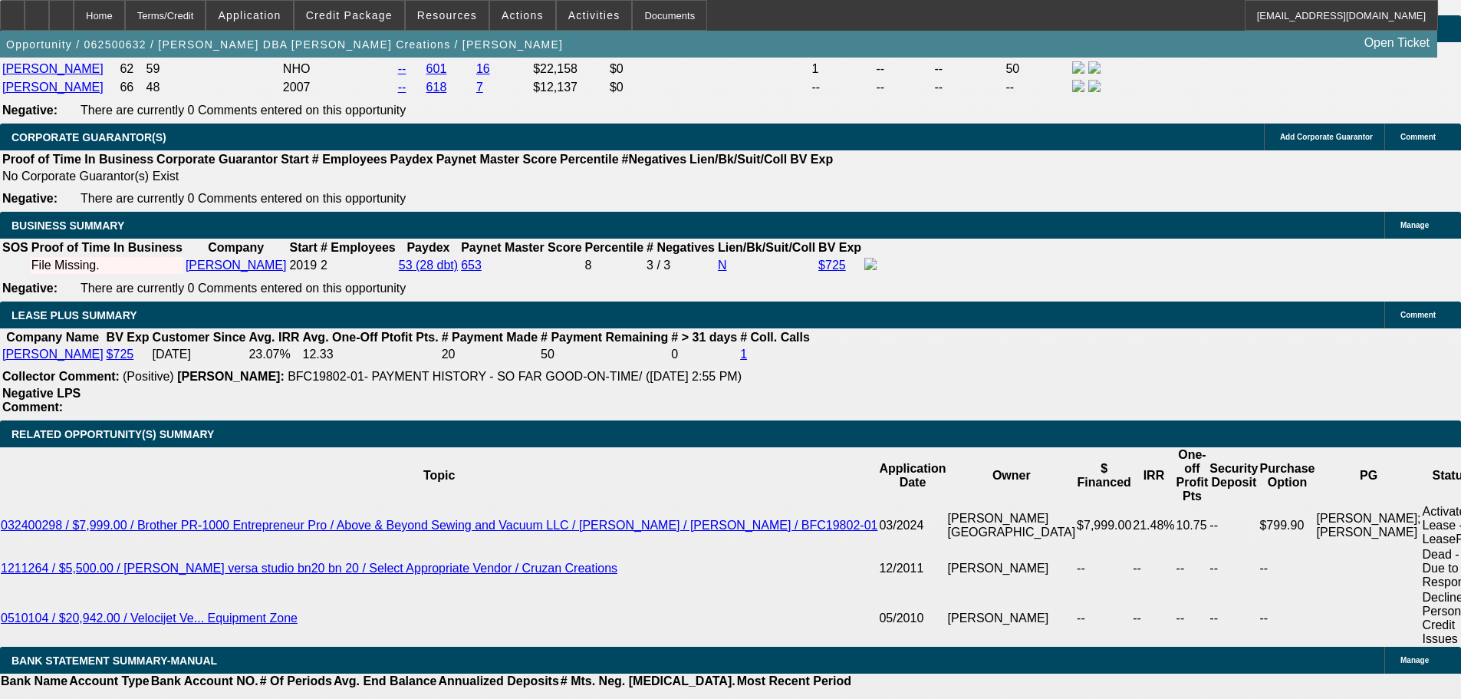
scroll to position [2569, 0]
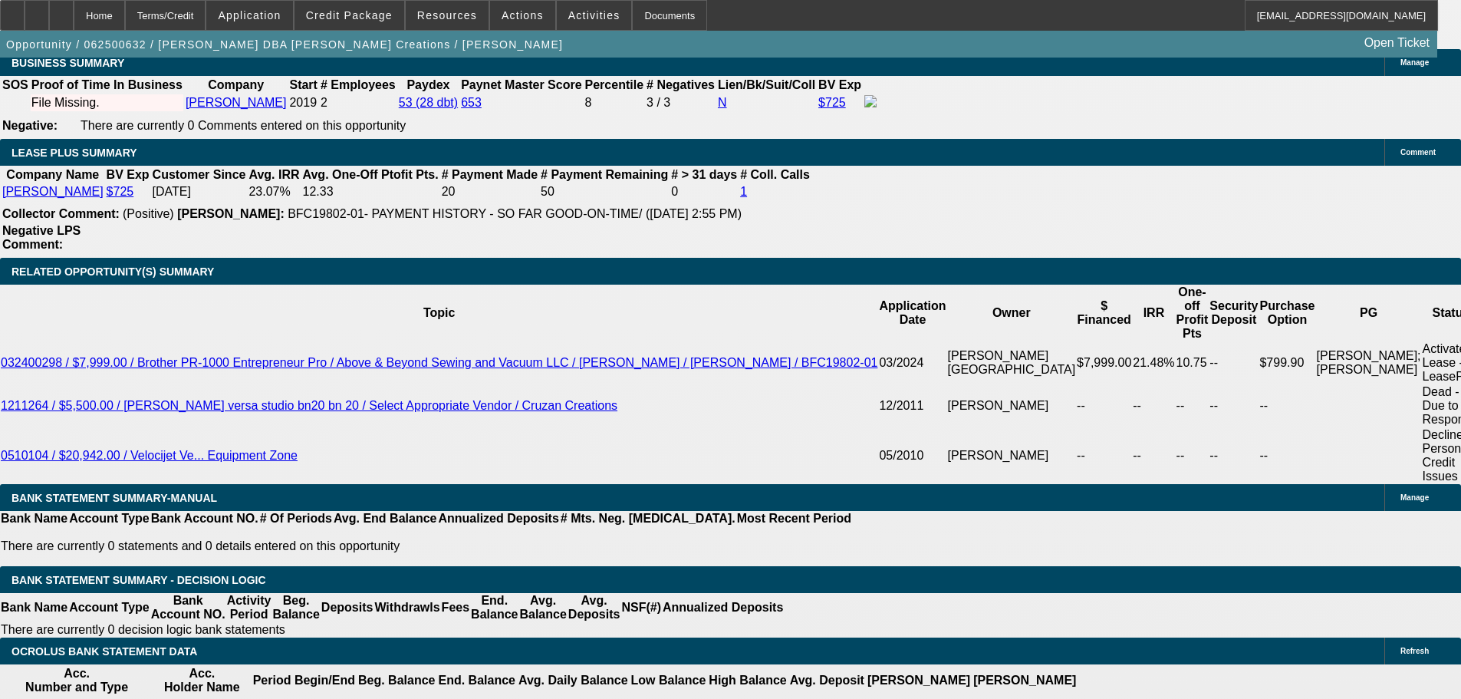
drag, startPoint x: 747, startPoint y: 349, endPoint x: 753, endPoint y: 394, distance: 45.6
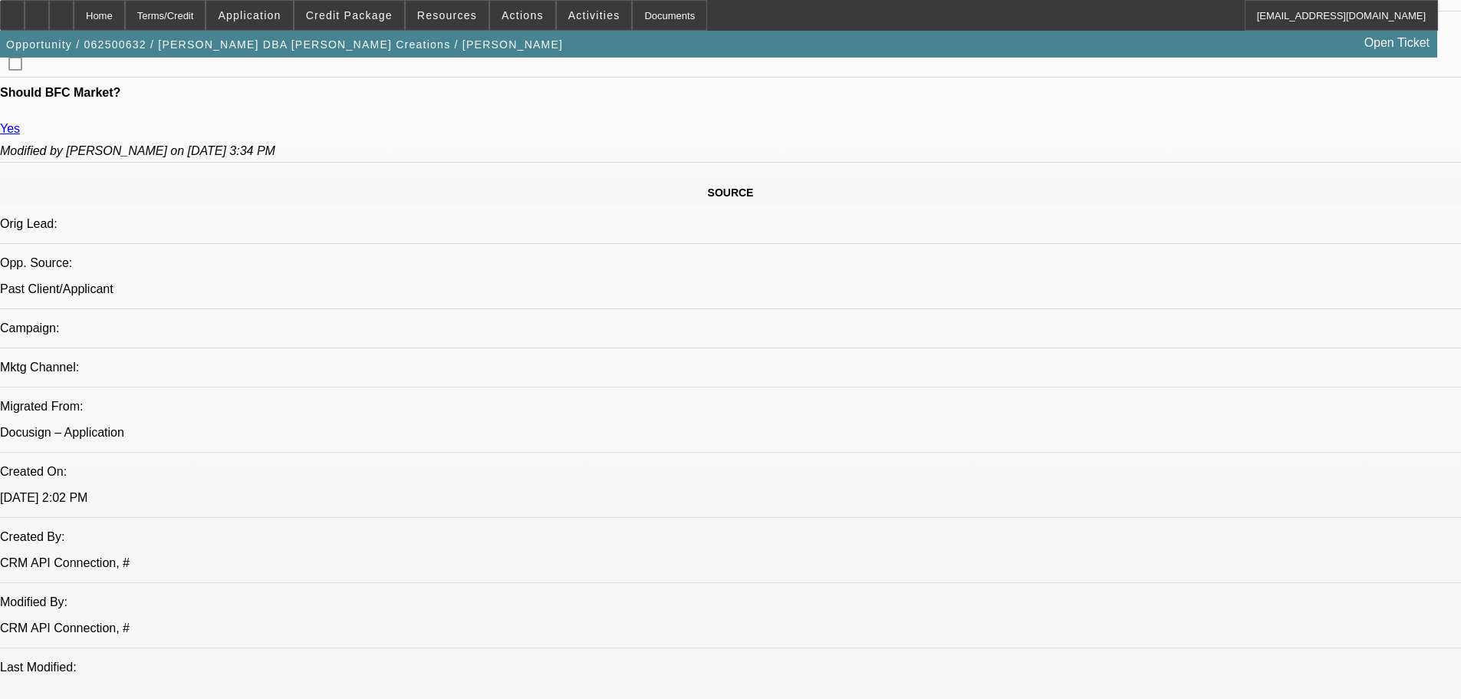
scroll to position [342, 0]
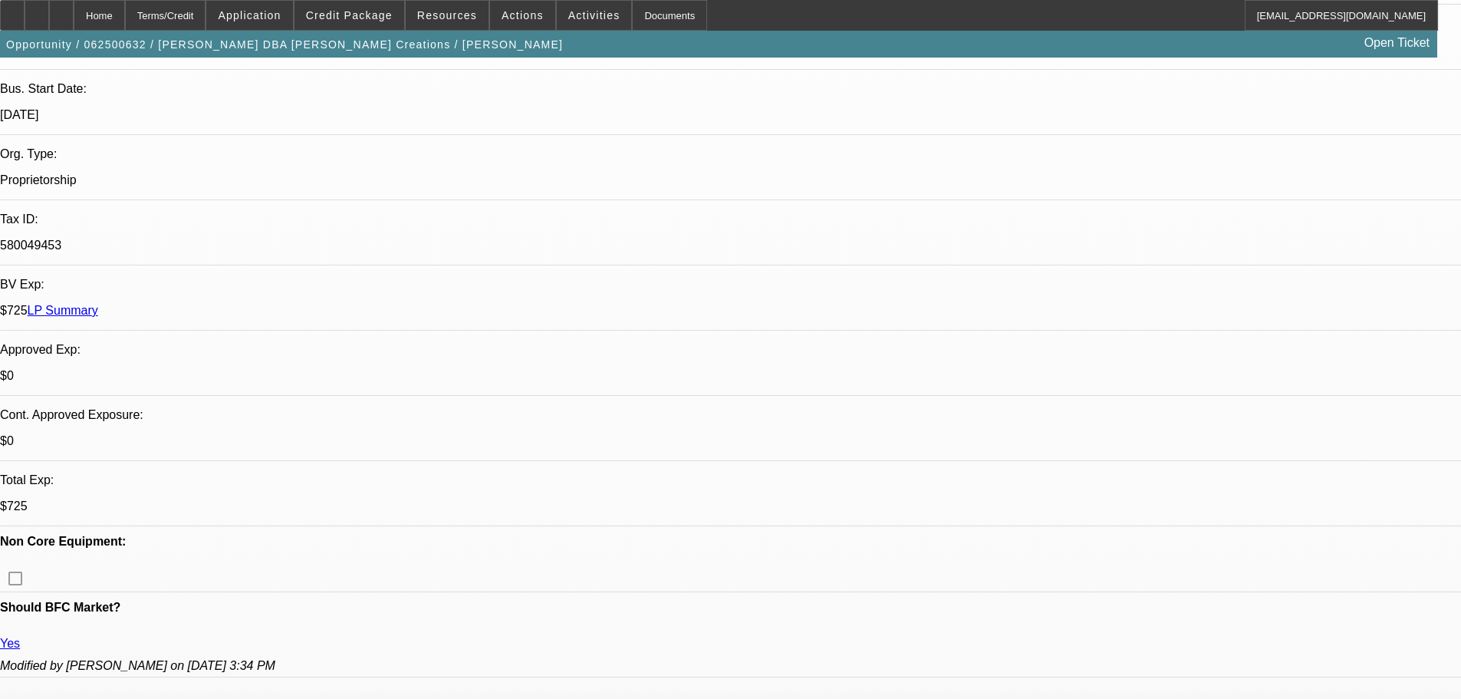
drag, startPoint x: 829, startPoint y: 322, endPoint x: 795, endPoint y: 163, distance: 163.1
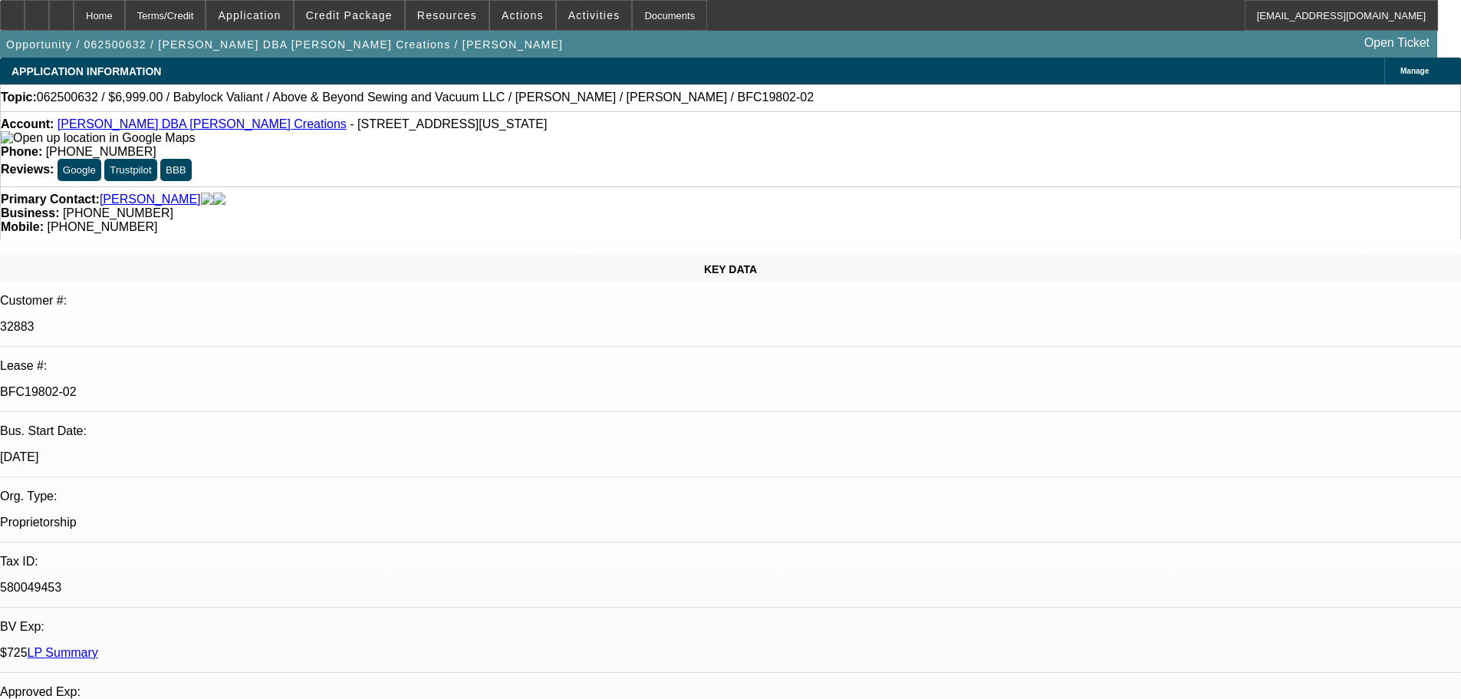
drag, startPoint x: 733, startPoint y: 350, endPoint x: 726, endPoint y: 310, distance: 40.5
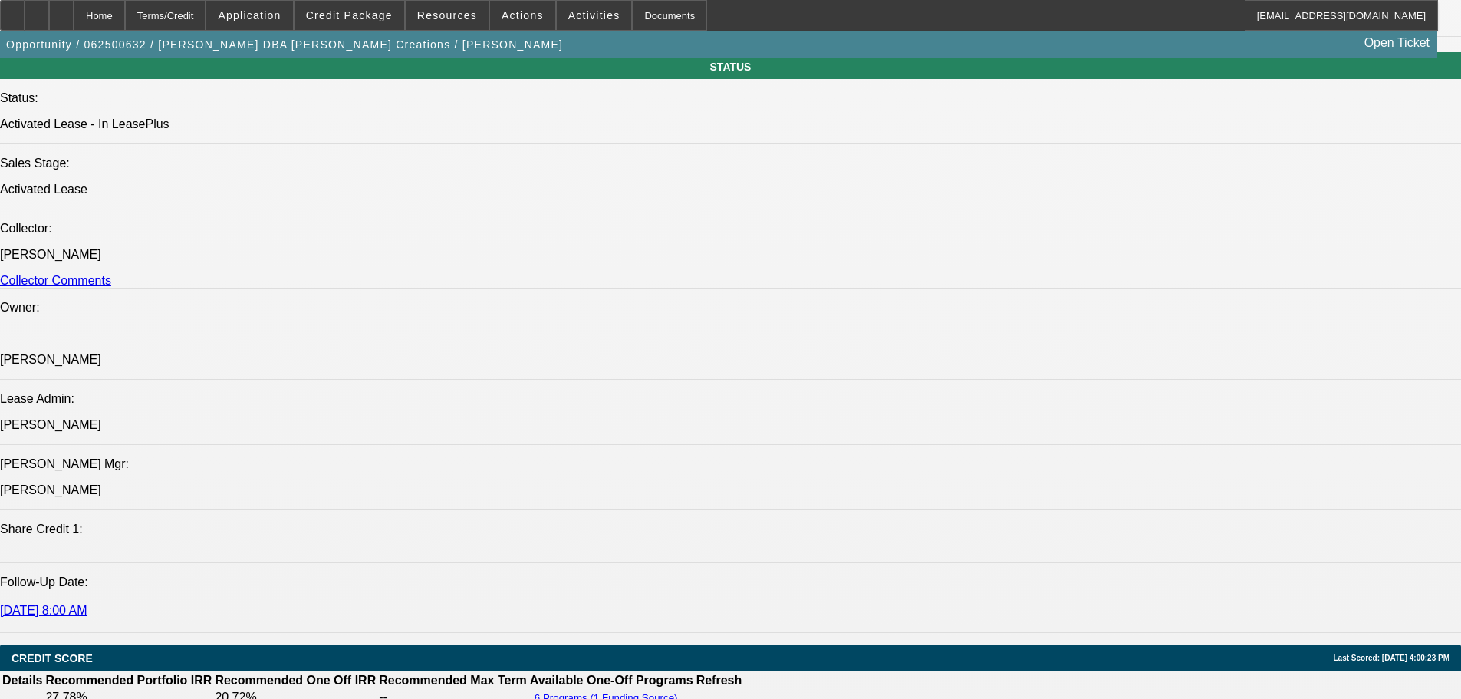
drag, startPoint x: 537, startPoint y: 459, endPoint x: 532, endPoint y: 604, distance: 145.1
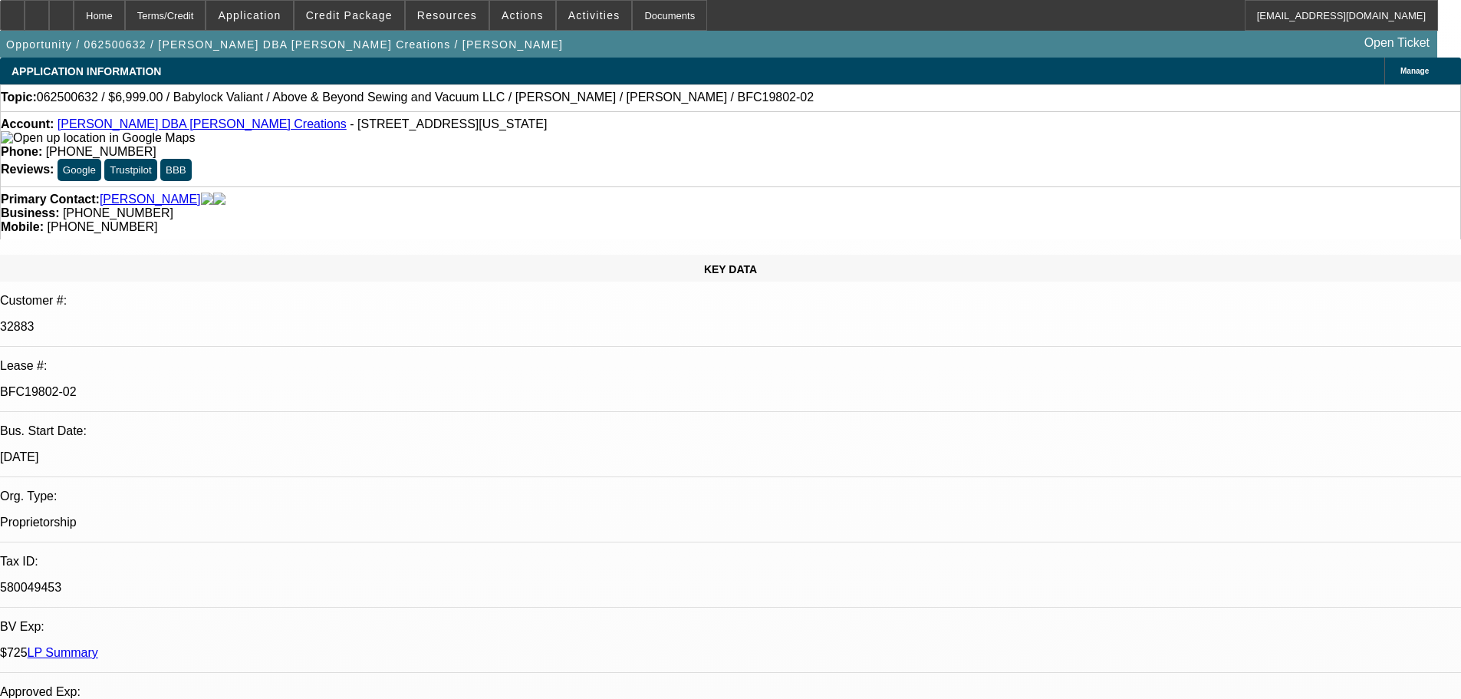
drag, startPoint x: 773, startPoint y: 270, endPoint x: 767, endPoint y: -88, distance: 358.3
drag, startPoint x: 742, startPoint y: 329, endPoint x: 728, endPoint y: -28, distance: 357.0
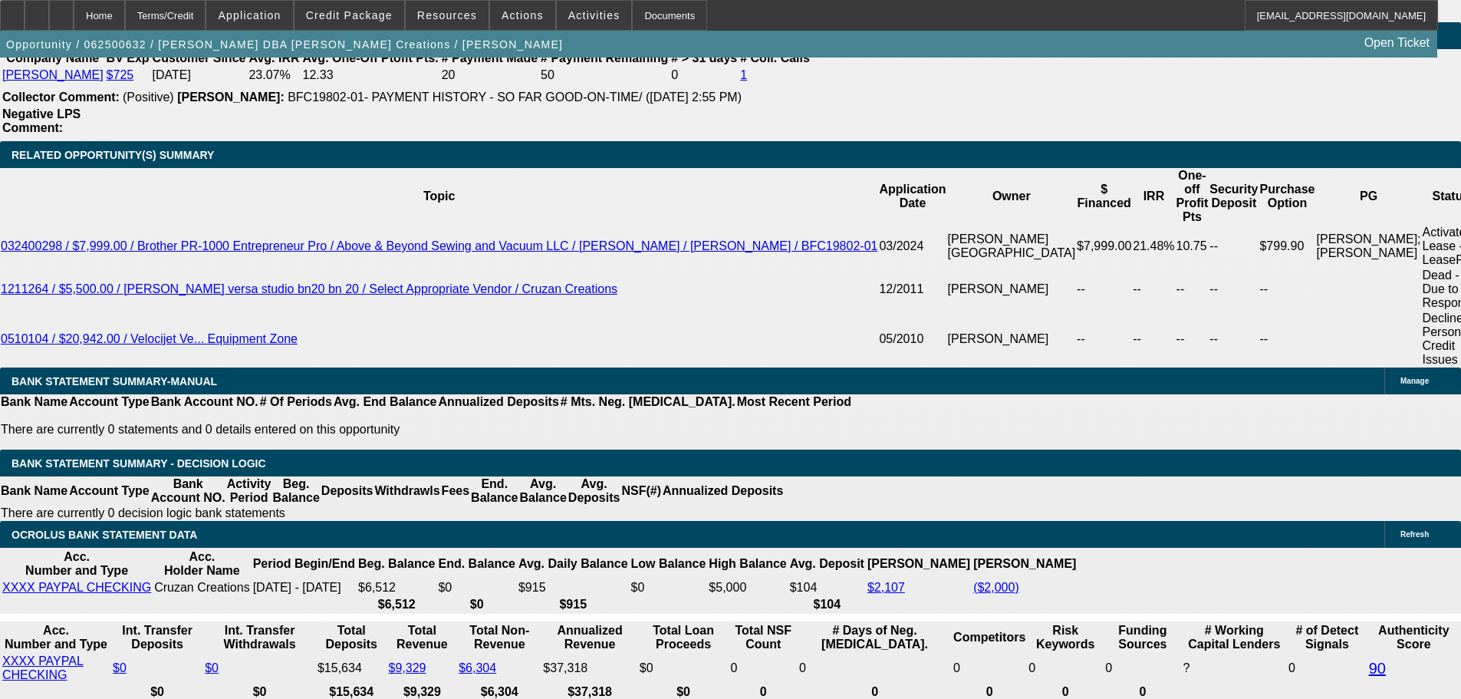
scroll to position [2608, 0]
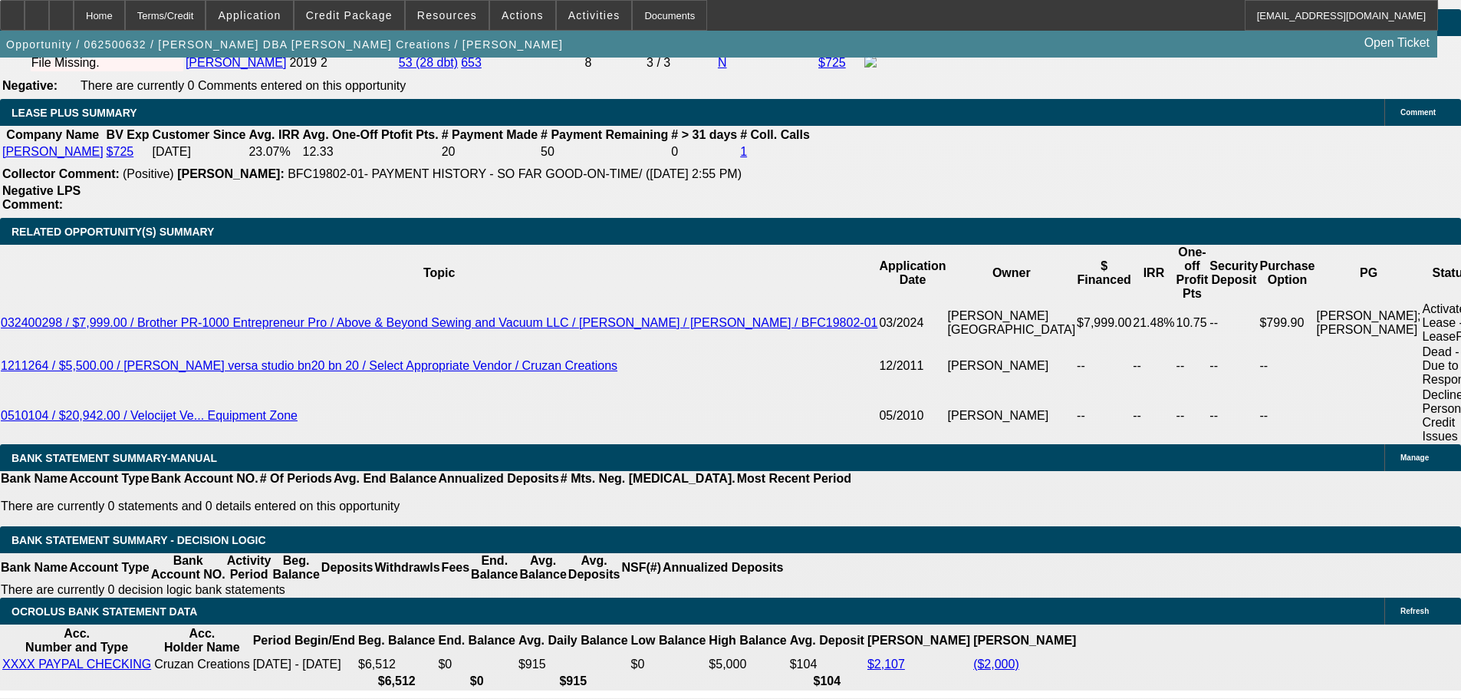
scroll to position [1713, 0]
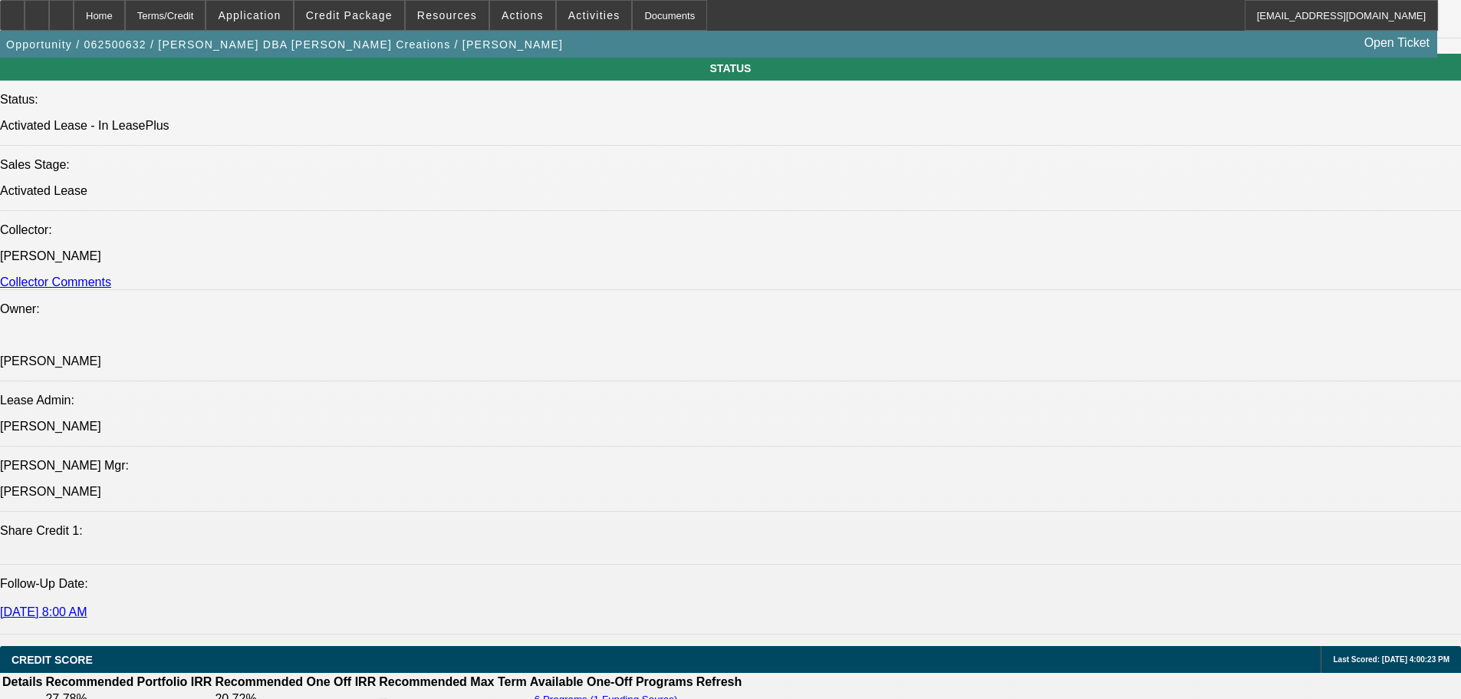
drag, startPoint x: 825, startPoint y: 334, endPoint x: 807, endPoint y: -25, distance: 359.5
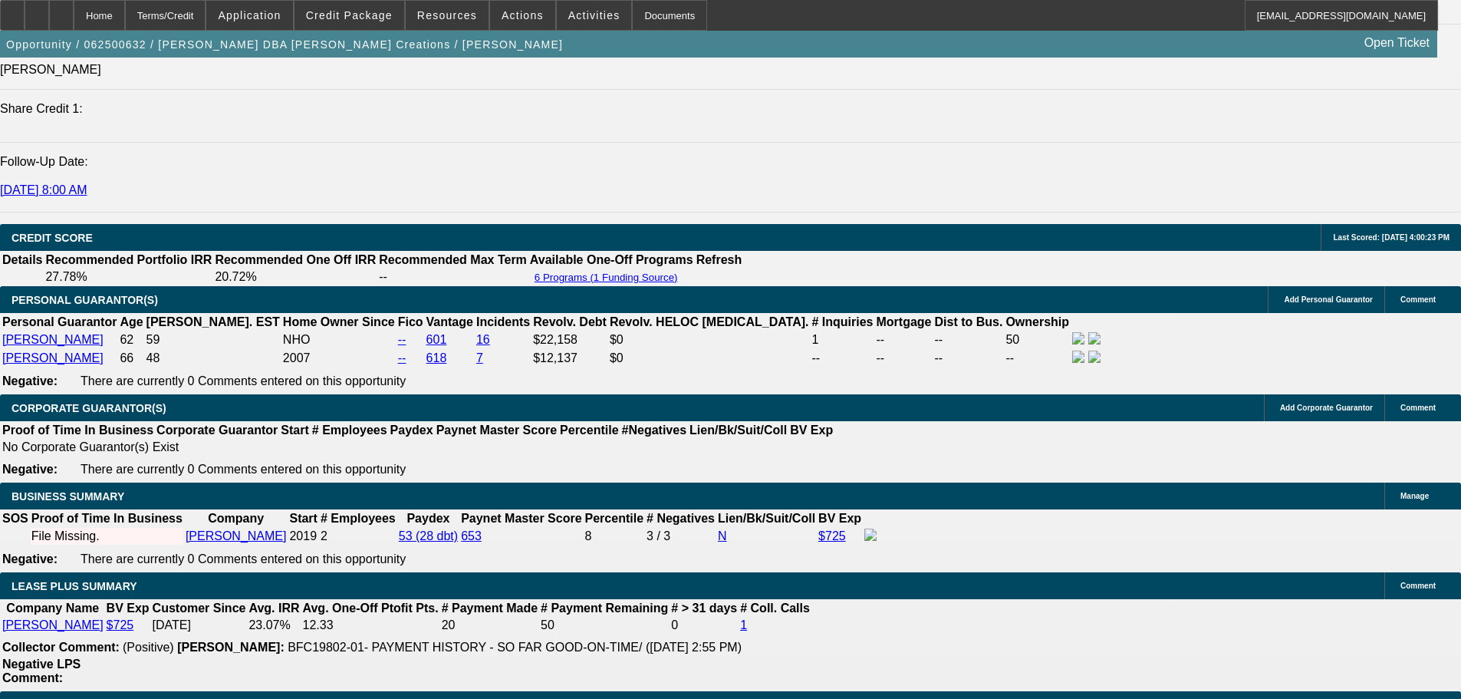
scroll to position [0, 0]
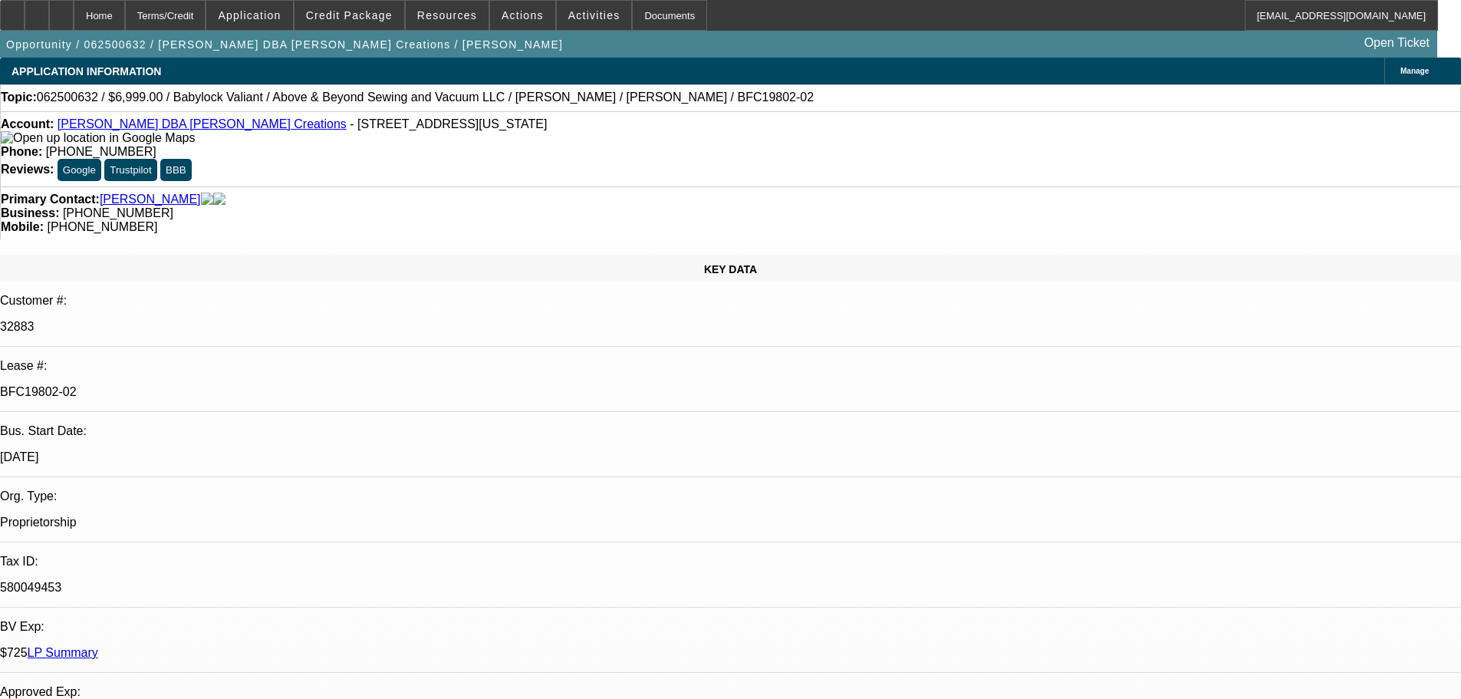
drag, startPoint x: 921, startPoint y: 344, endPoint x: 908, endPoint y: 61, distance: 282.6
drag, startPoint x: 646, startPoint y: 322, endPoint x: 648, endPoint y: 299, distance: 23.1
drag, startPoint x: 644, startPoint y: 328, endPoint x: 641, endPoint y: 290, distance: 37.7
drag, startPoint x: 696, startPoint y: 451, endPoint x: 684, endPoint y: 252, distance: 199.1
drag, startPoint x: 1130, startPoint y: 171, endPoint x: 1133, endPoint y: 191, distance: 20.2
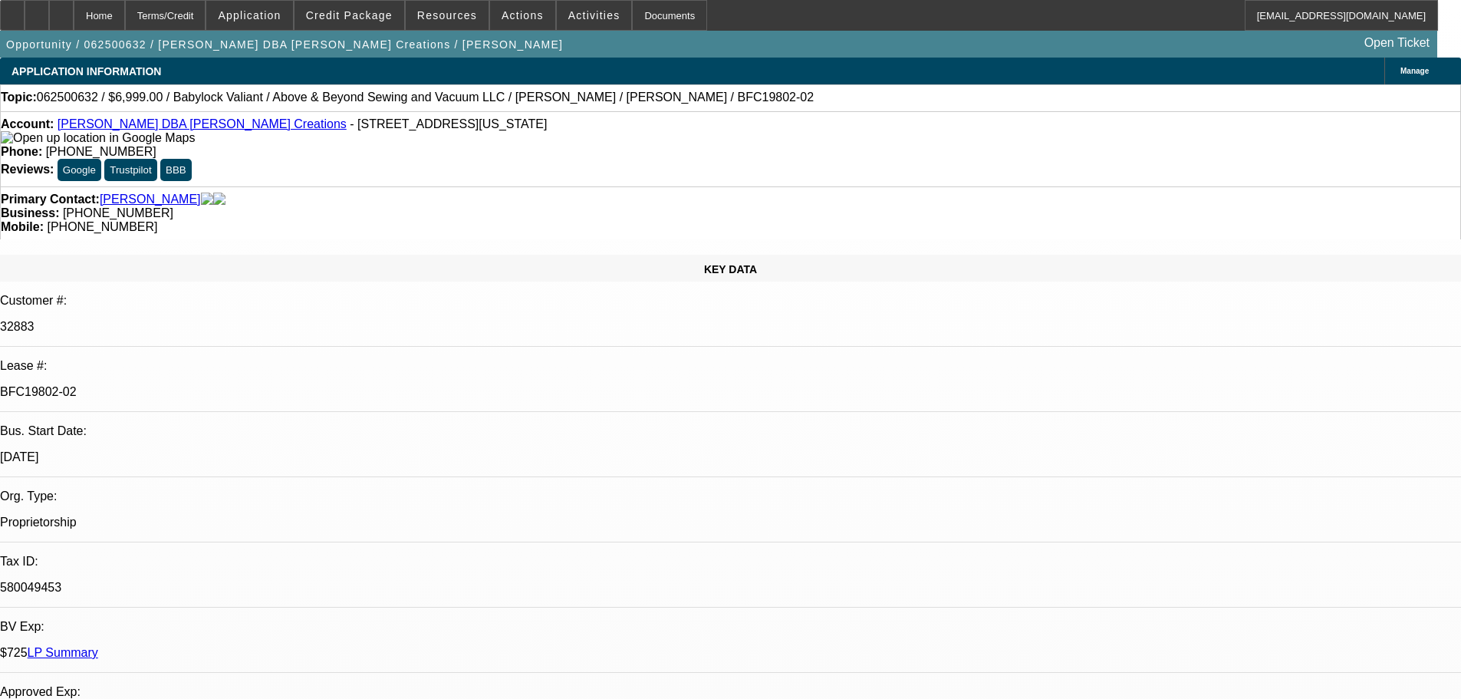
drag, startPoint x: 1173, startPoint y: 165, endPoint x: 1170, endPoint y: 133, distance: 31.6
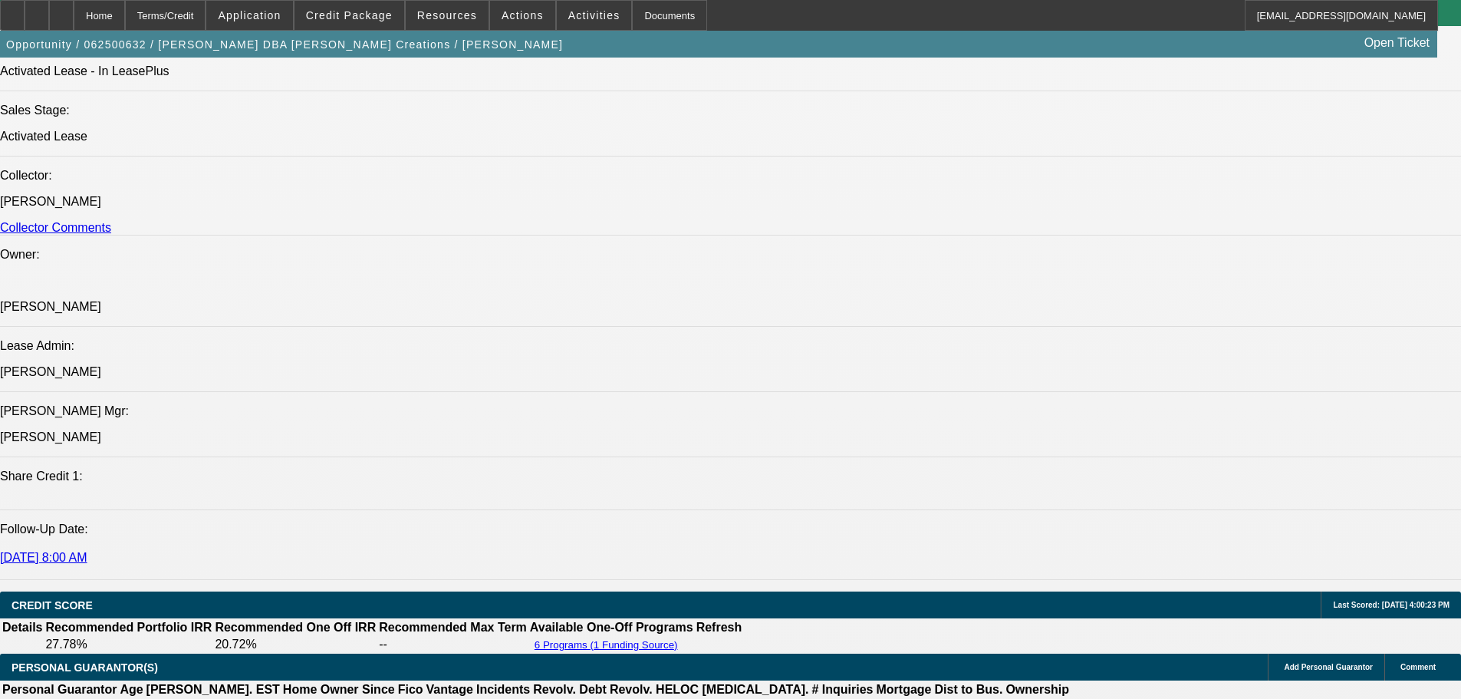
drag, startPoint x: 667, startPoint y: 447, endPoint x: 677, endPoint y: 572, distance: 126.2
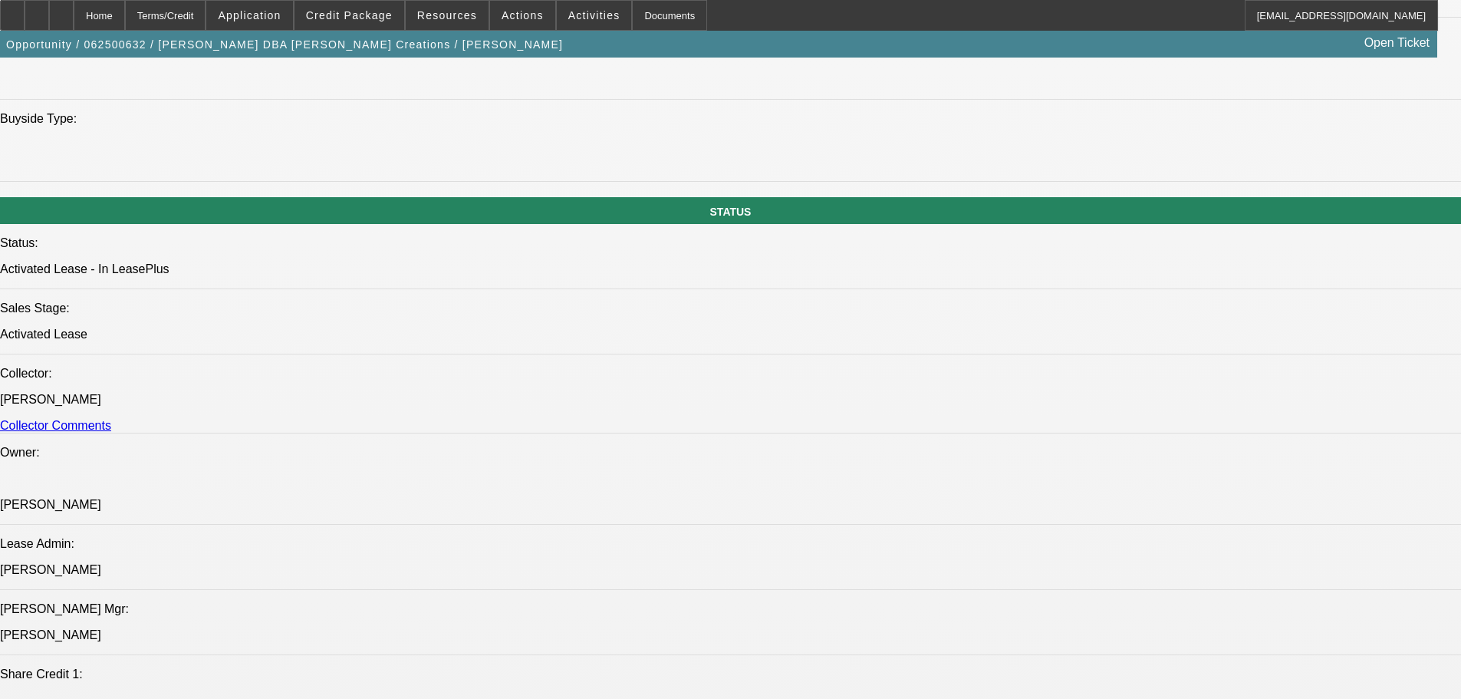
drag, startPoint x: 643, startPoint y: 429, endPoint x: 627, endPoint y: 249, distance: 180.2
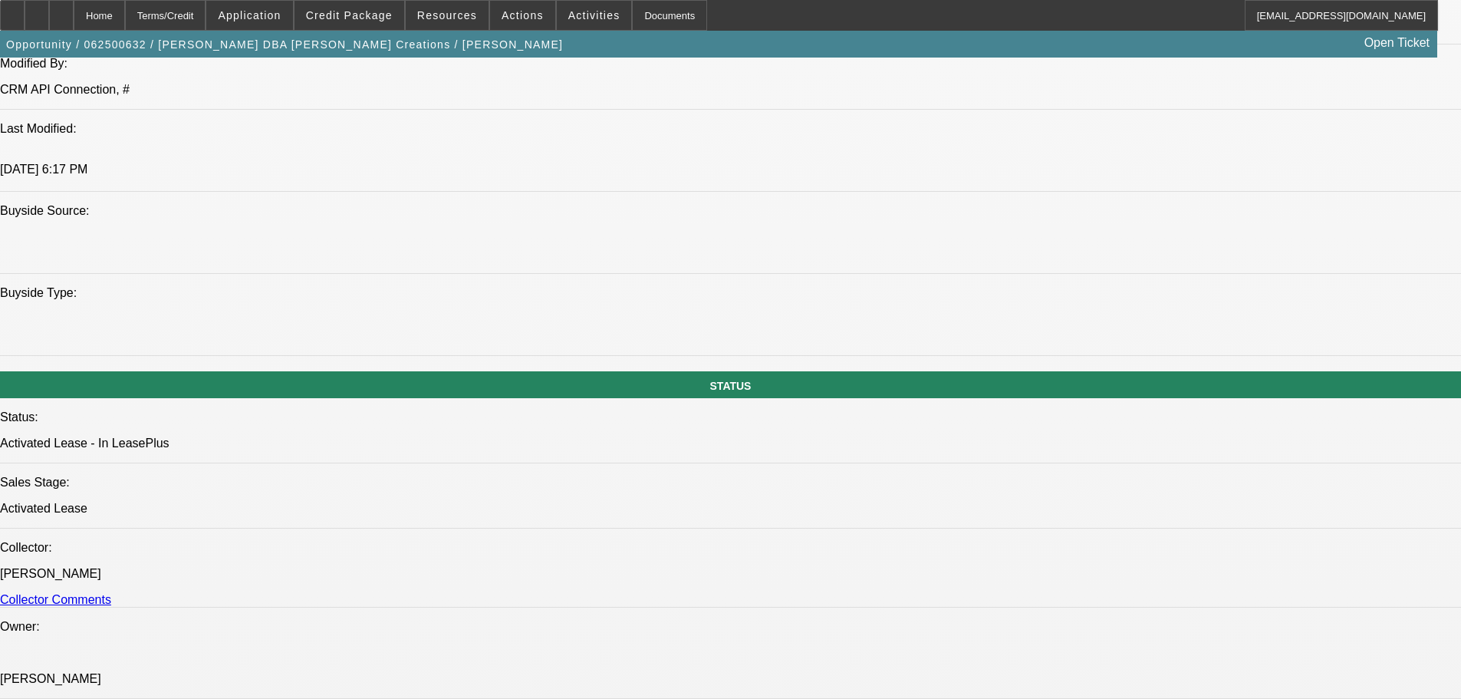
scroll to position [1089, 0]
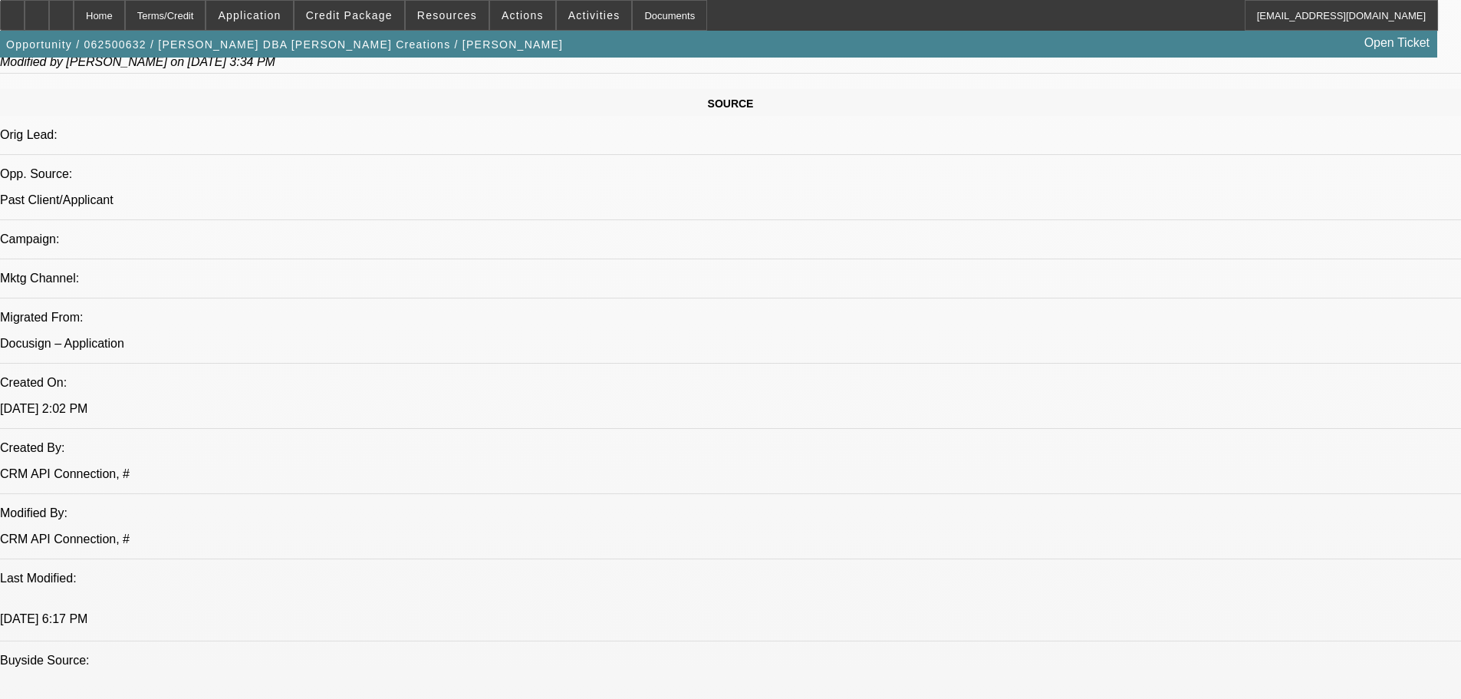
drag, startPoint x: 630, startPoint y: 407, endPoint x: 618, endPoint y: 296, distance: 111.8
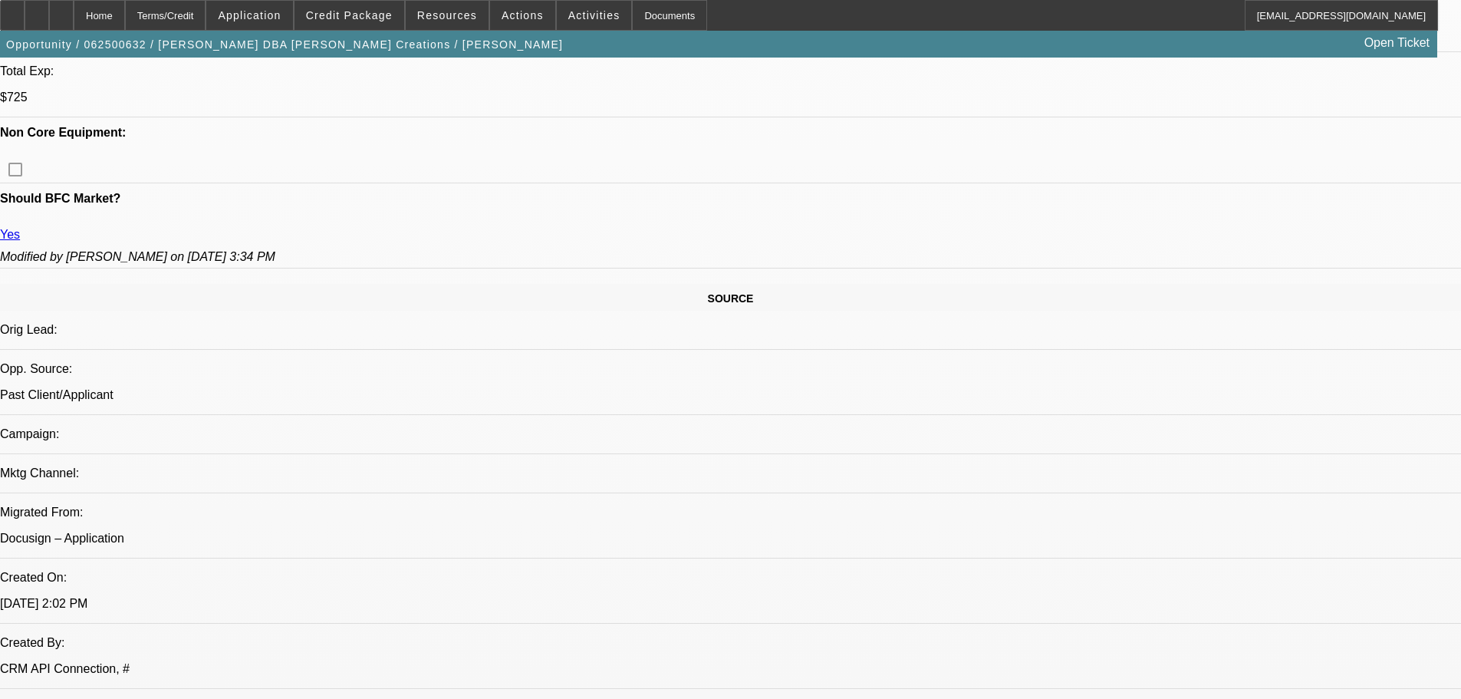
drag, startPoint x: 644, startPoint y: 373, endPoint x: 635, endPoint y: 256, distance: 116.9
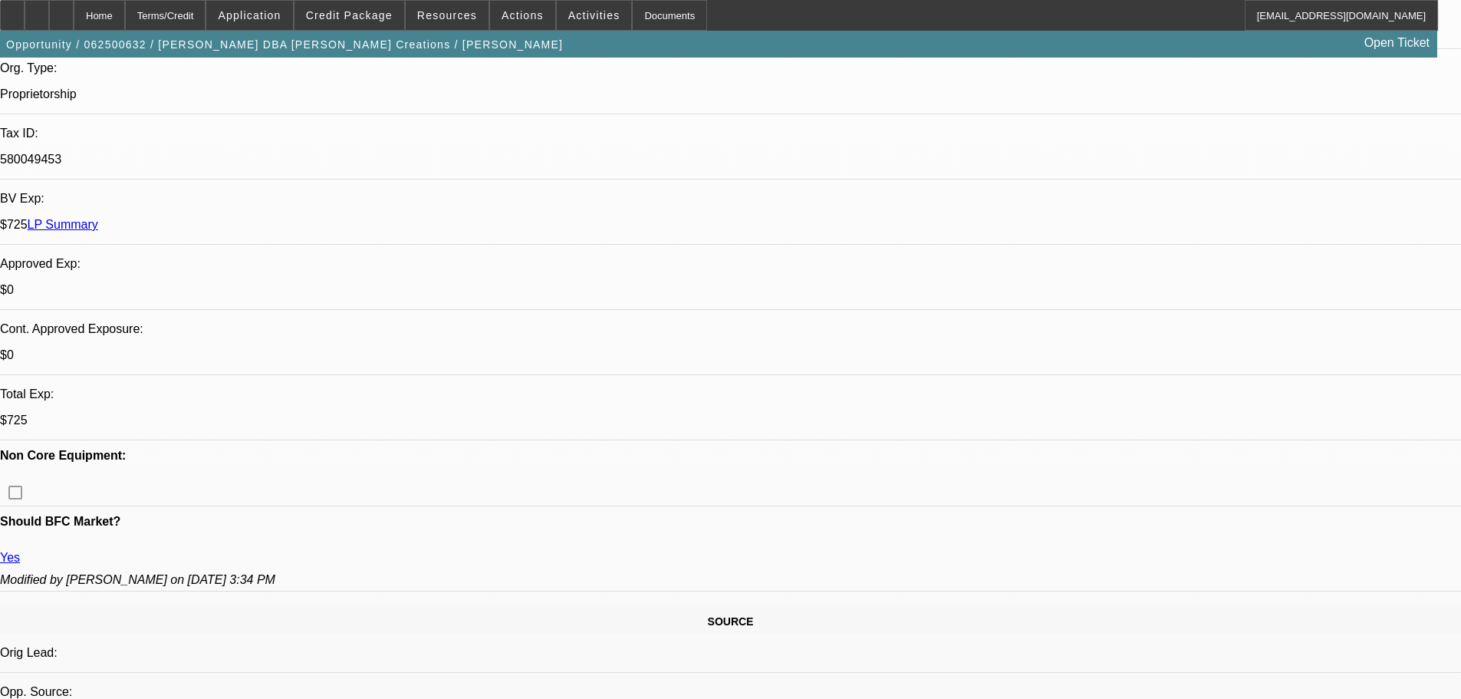
scroll to position [0, 0]
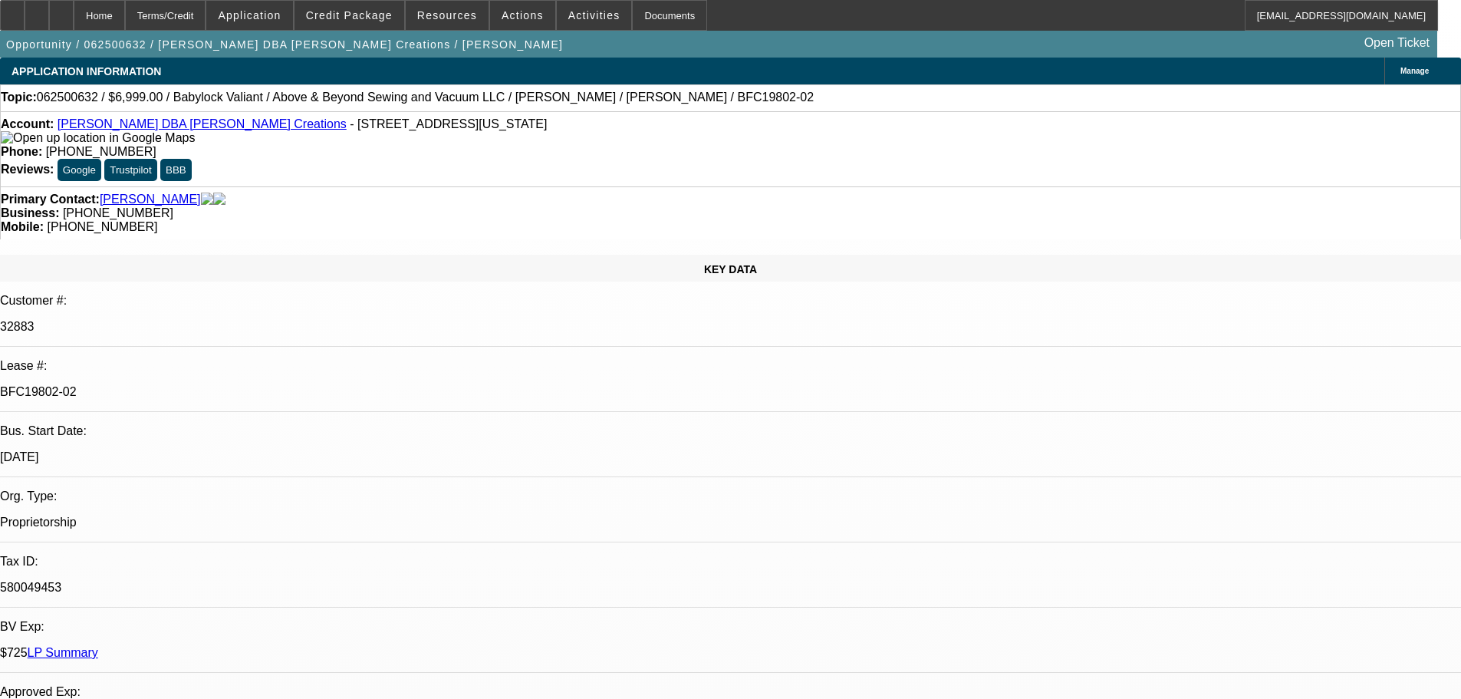
drag, startPoint x: 669, startPoint y: 357, endPoint x: 669, endPoint y: 195, distance: 161.9
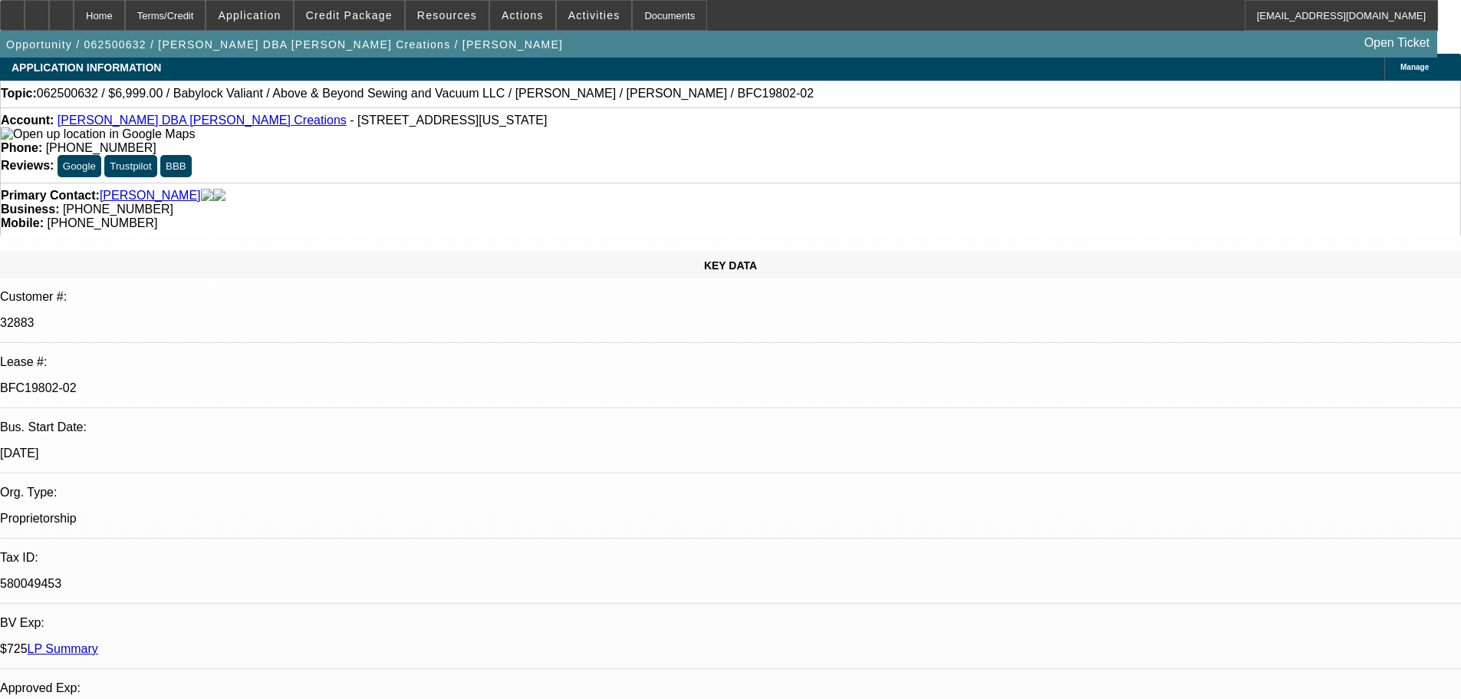
drag, startPoint x: 700, startPoint y: 339, endPoint x: 700, endPoint y: 358, distance: 19.2
drag, startPoint x: 701, startPoint y: 337, endPoint x: 701, endPoint y: 302, distance: 34.5
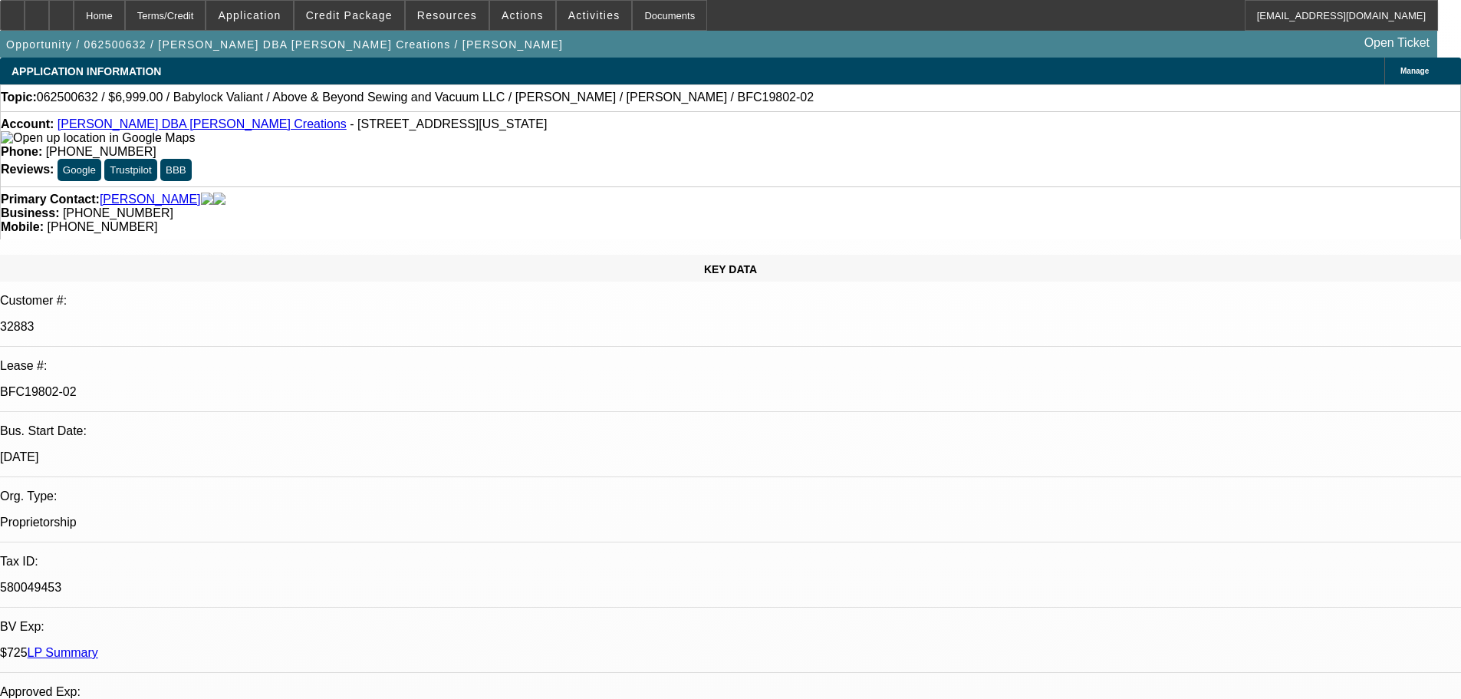
drag, startPoint x: 701, startPoint y: 335, endPoint x: 704, endPoint y: 299, distance: 36.2
drag, startPoint x: 704, startPoint y: 336, endPoint x: 703, endPoint y: 302, distance: 34.5
drag, startPoint x: 700, startPoint y: 346, endPoint x: 700, endPoint y: 309, distance: 36.8
drag, startPoint x: 642, startPoint y: 338, endPoint x: 641, endPoint y: 306, distance: 32.3
drag, startPoint x: 645, startPoint y: 358, endPoint x: 646, endPoint y: 338, distance: 20.0
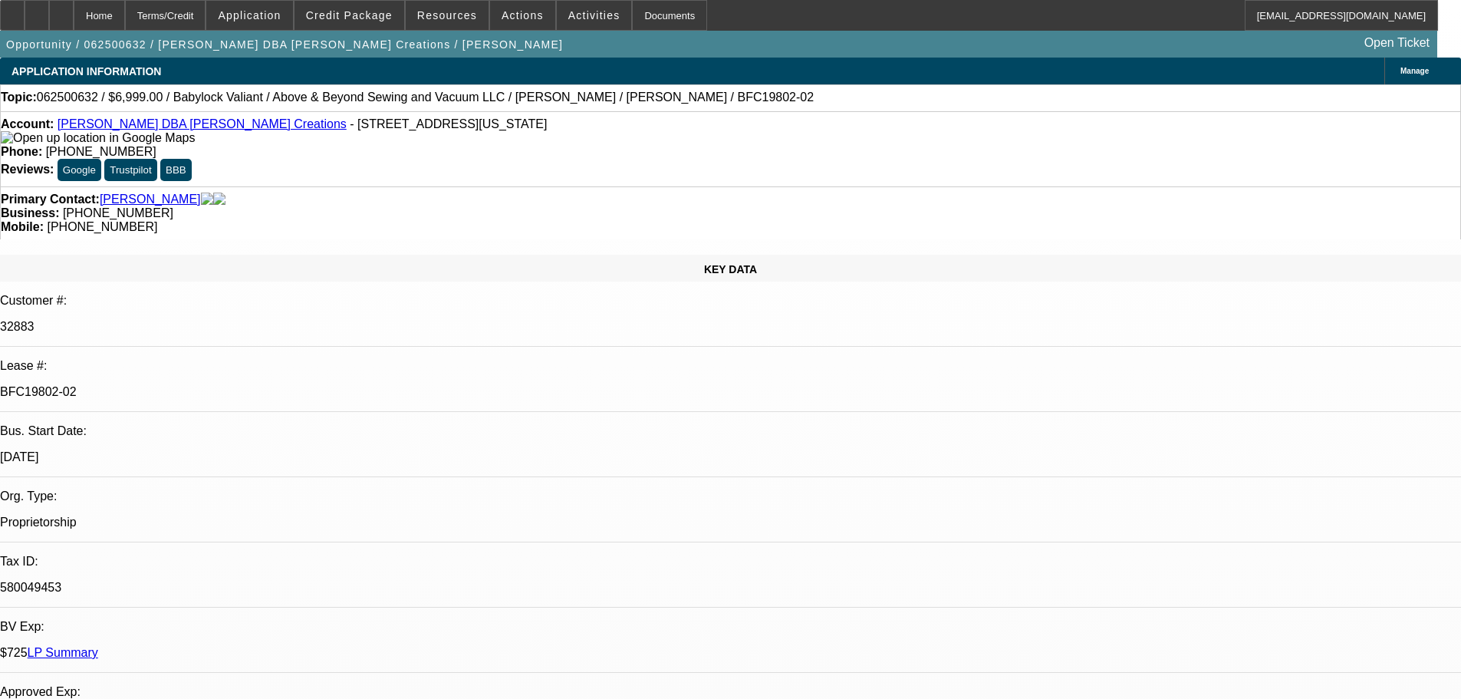
drag, startPoint x: 646, startPoint y: 358, endPoint x: 638, endPoint y: 321, distance: 37.6
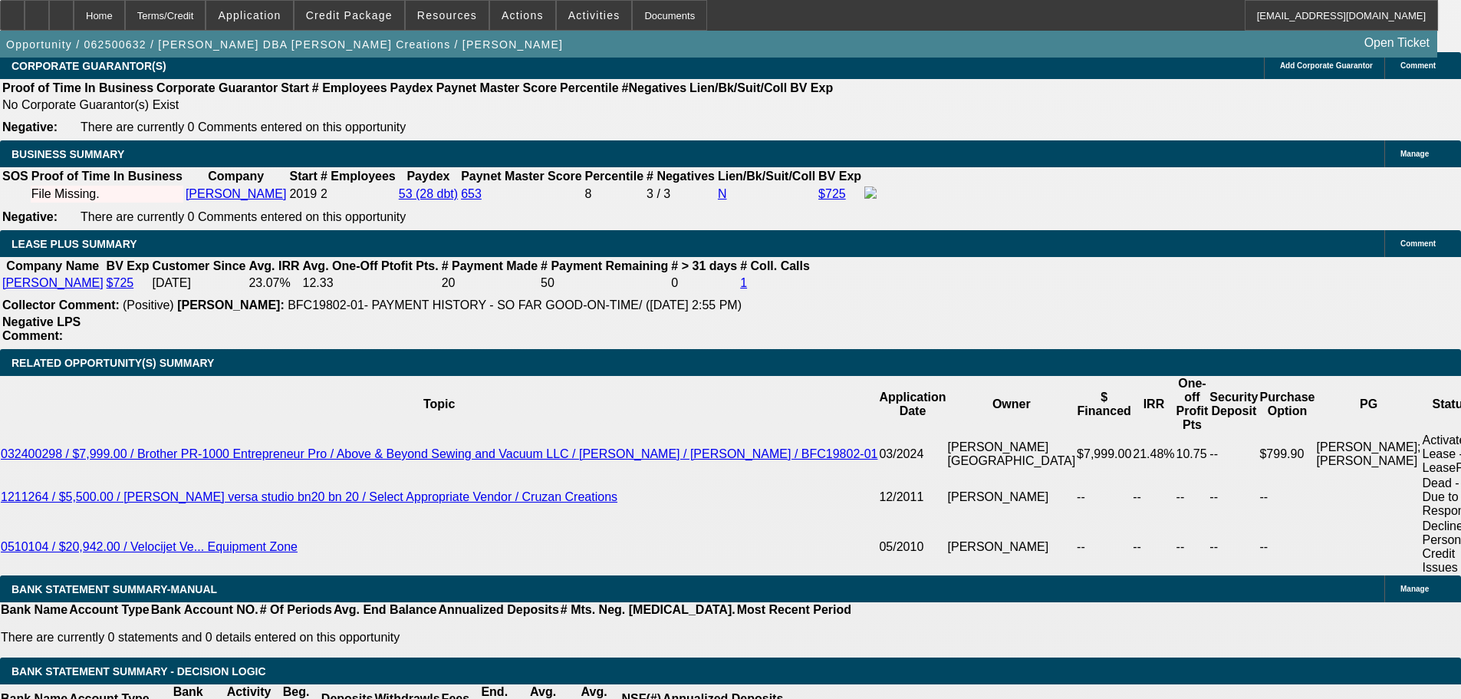
drag, startPoint x: 713, startPoint y: 367, endPoint x: 723, endPoint y: 575, distance: 207.4
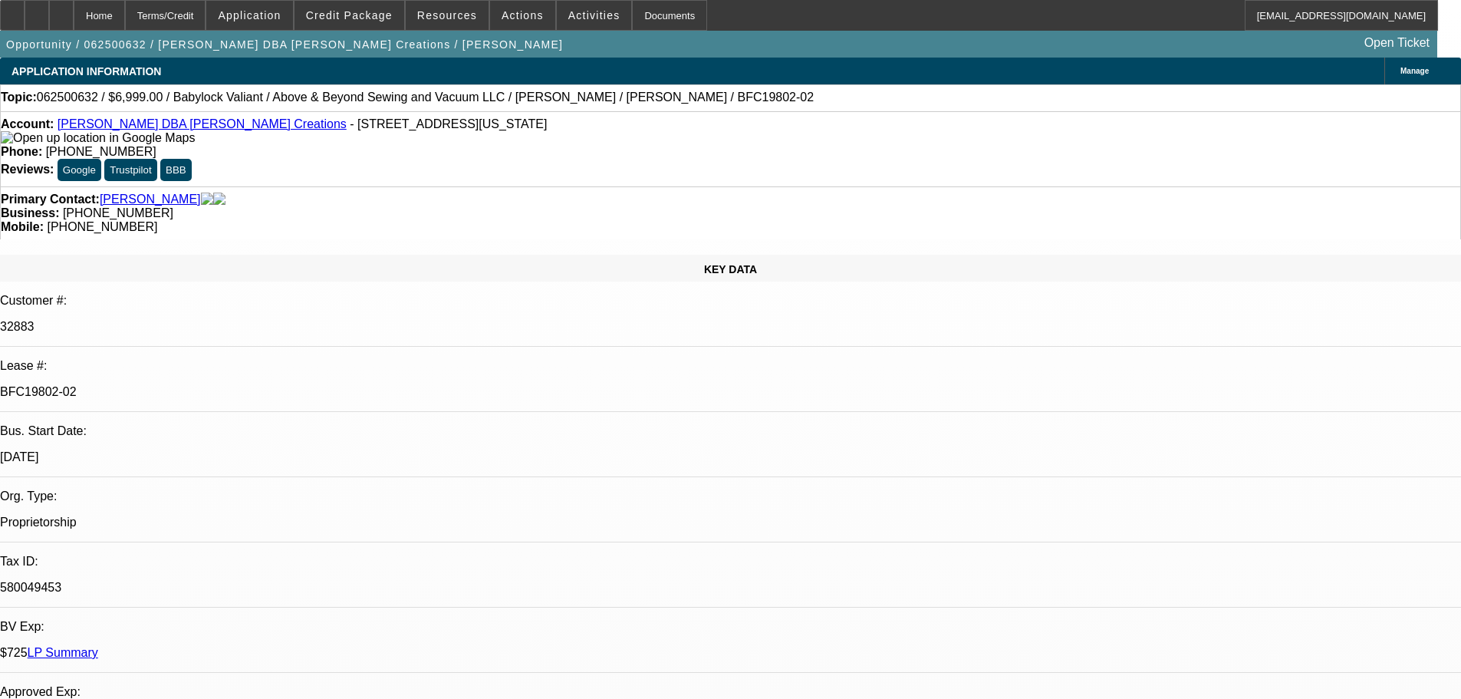
drag, startPoint x: 710, startPoint y: 133, endPoint x: 711, endPoint y: 118, distance: 15.4
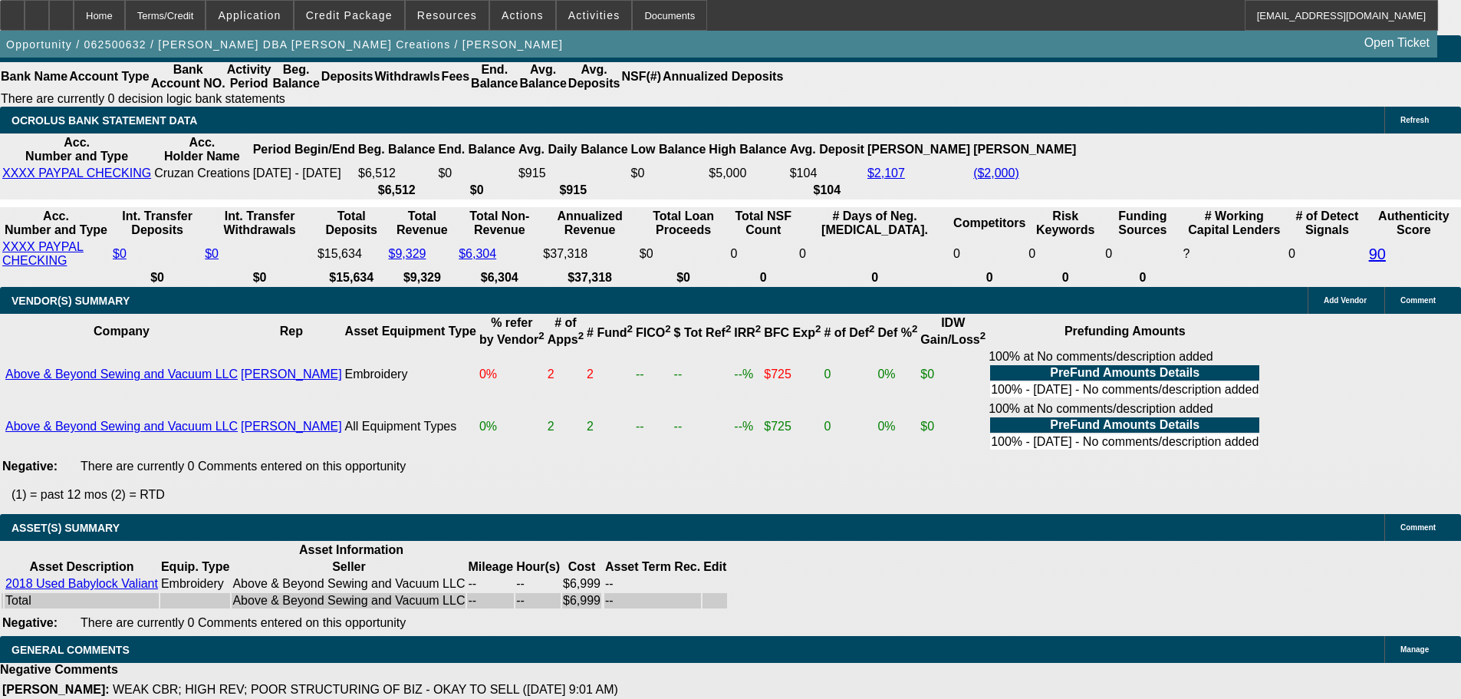
drag, startPoint x: 416, startPoint y: 518, endPoint x: 425, endPoint y: 618, distance: 100.2
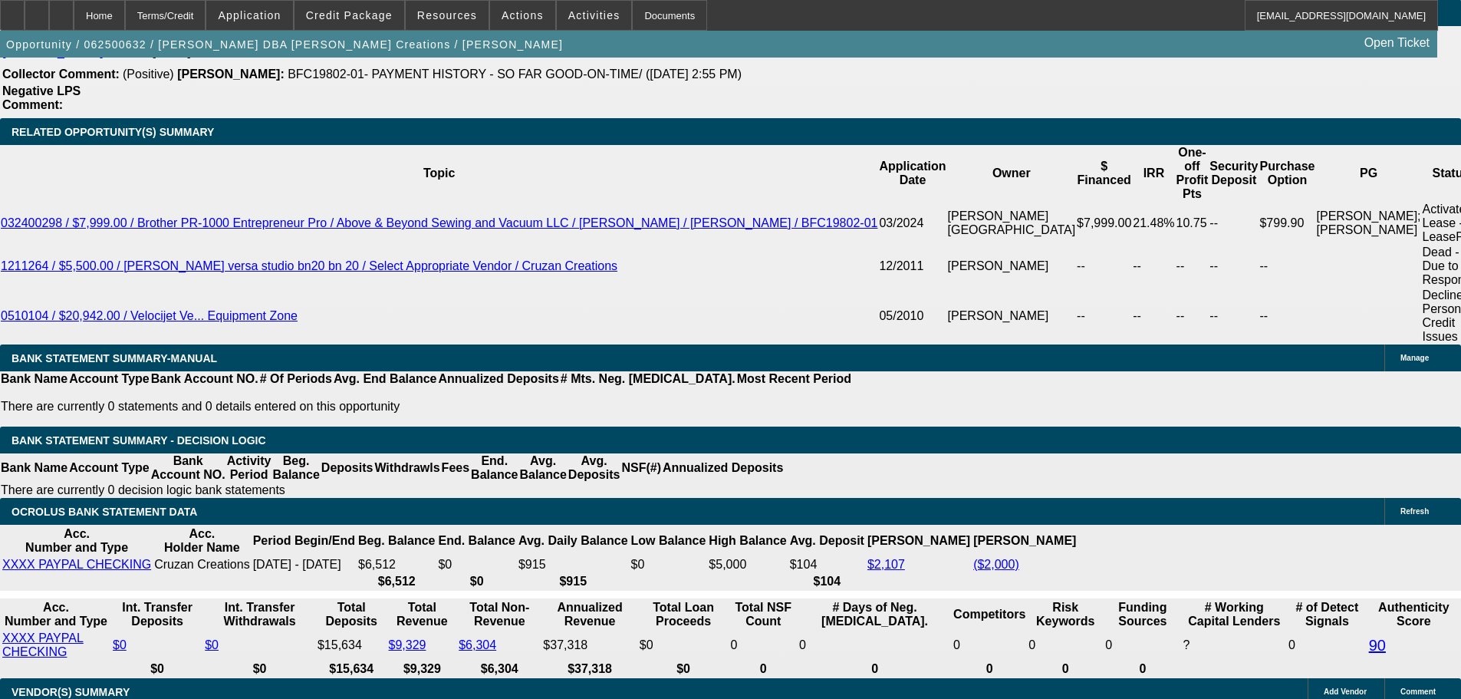
drag, startPoint x: 539, startPoint y: 424, endPoint x: 519, endPoint y: 205, distance: 220.4
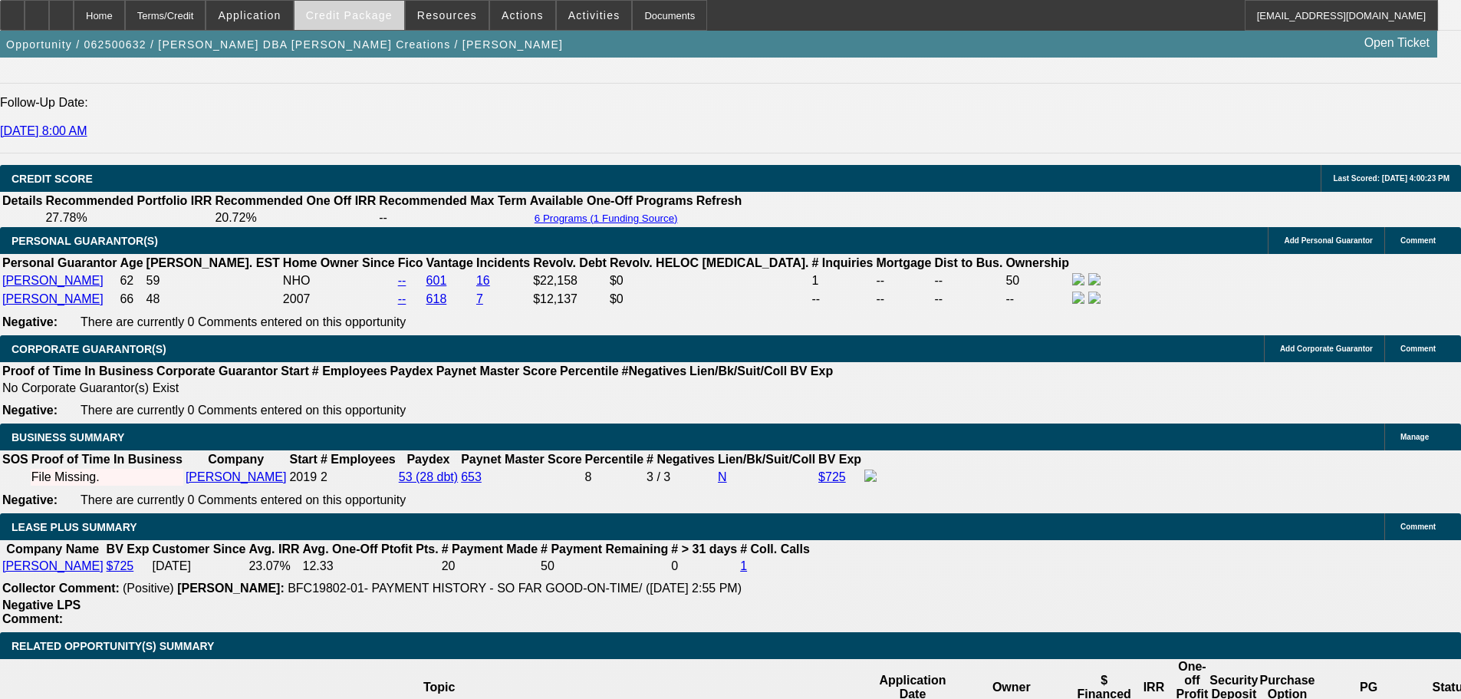
click at [361, 16] on span "Credit Package" at bounding box center [349, 15] width 87 height 12
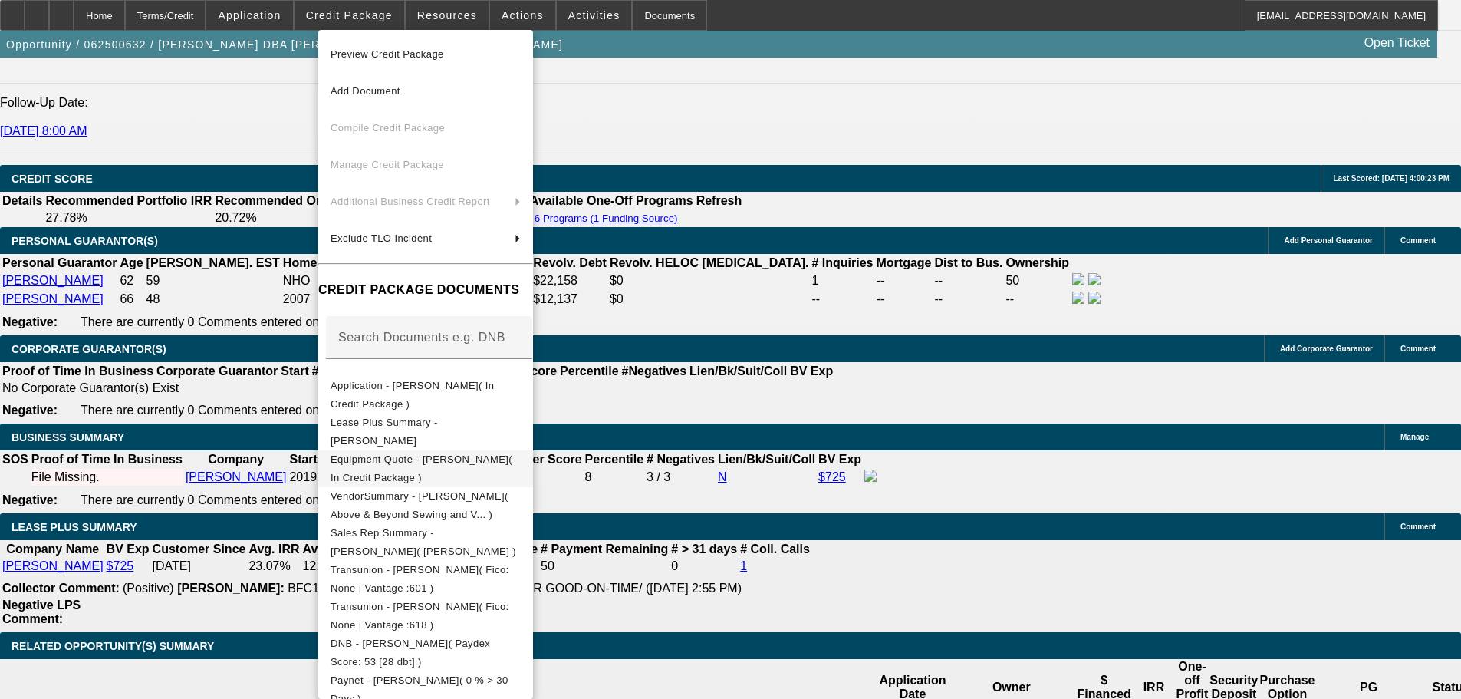
click at [475, 456] on span "Equipment Quote - Ardith Lindquist( In Credit Package )" at bounding box center [426, 468] width 190 height 37
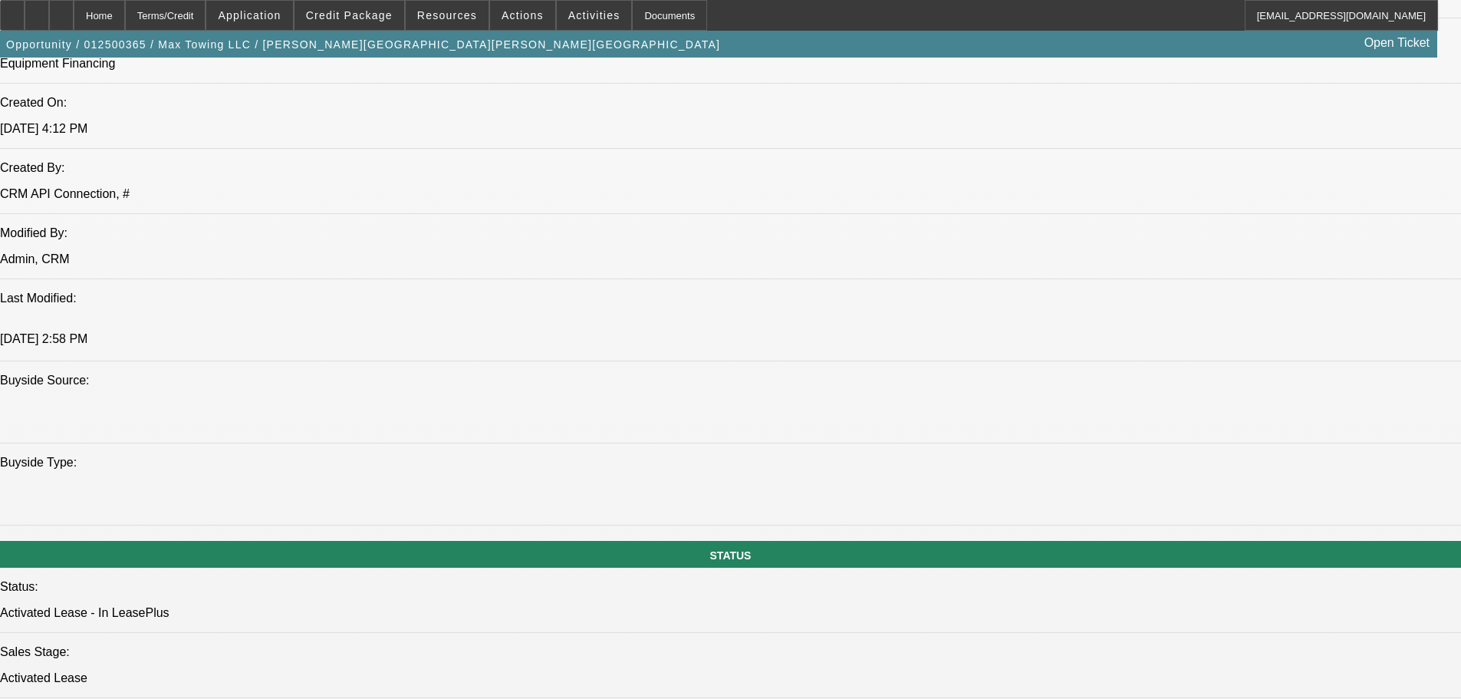
select select "0"
select select "6"
select select "0"
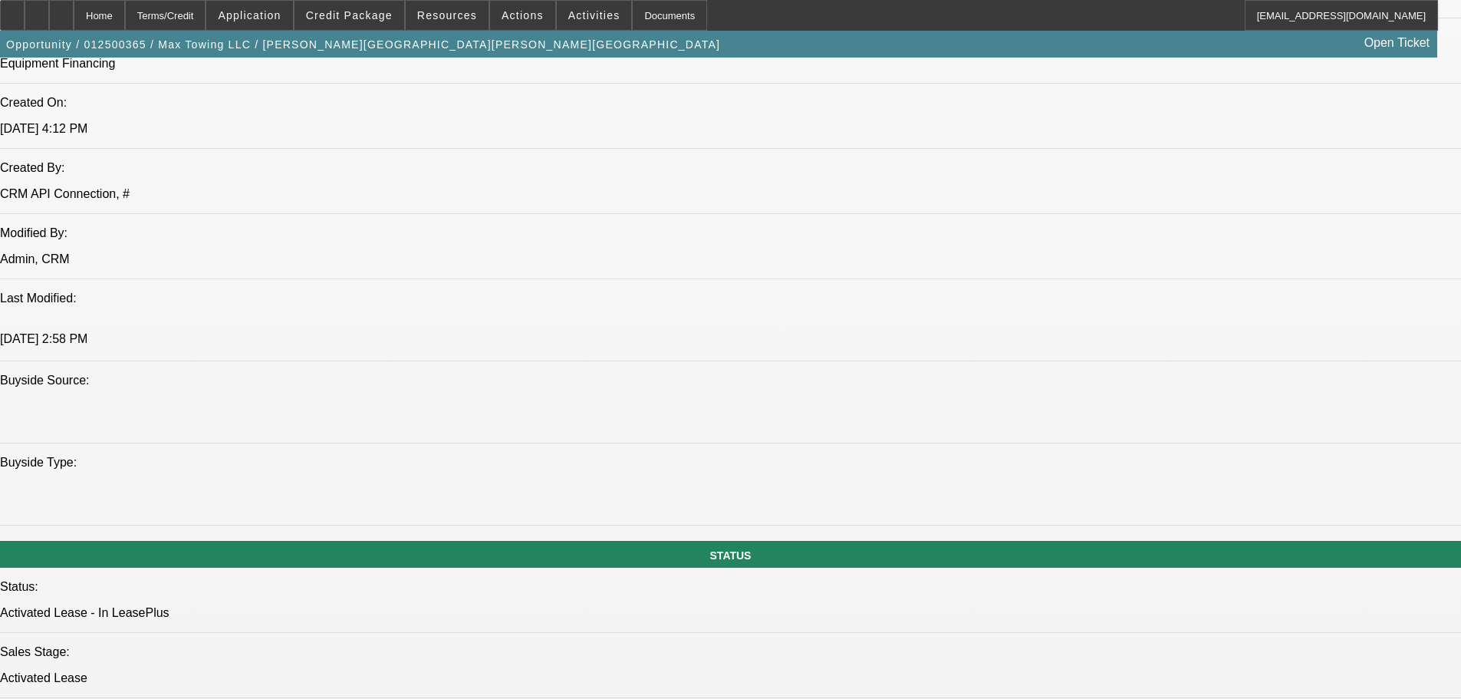
select select "0"
select select "6"
select select "0"
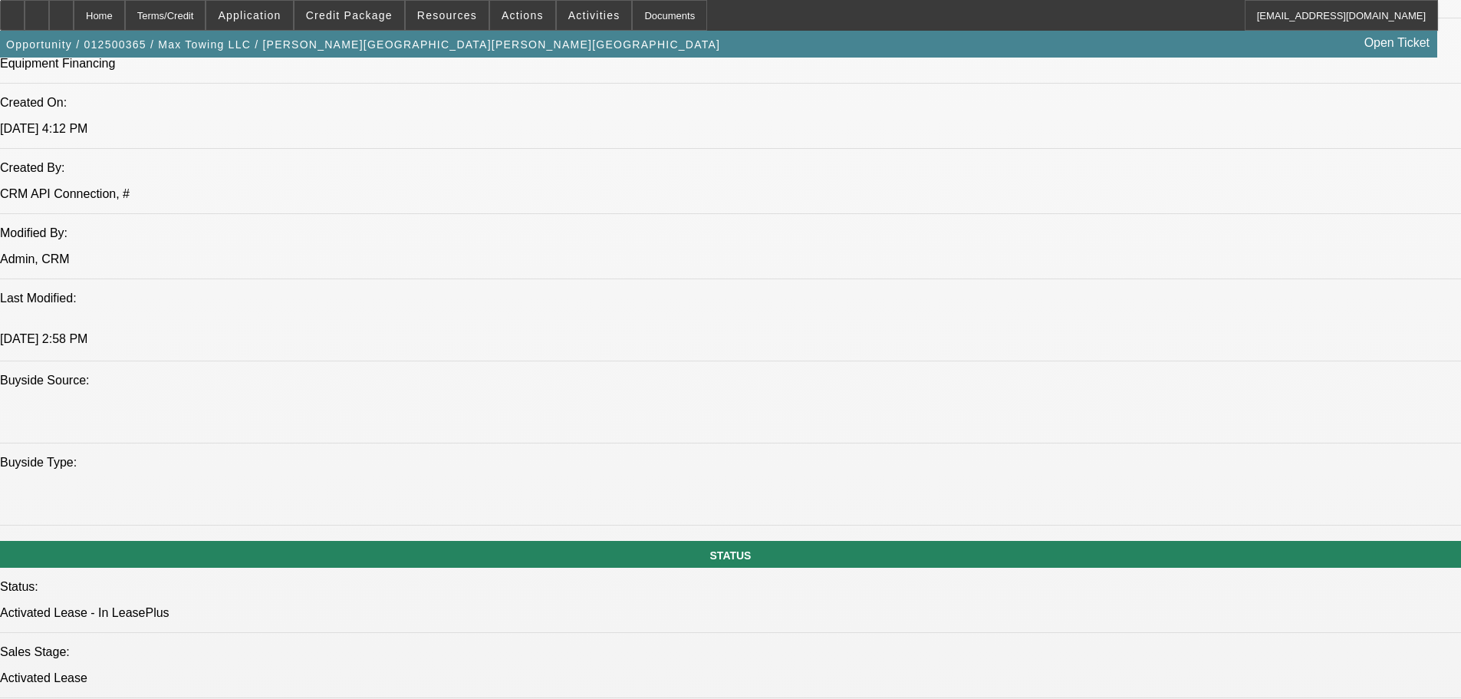
select select "0"
select select "6"
select select "0"
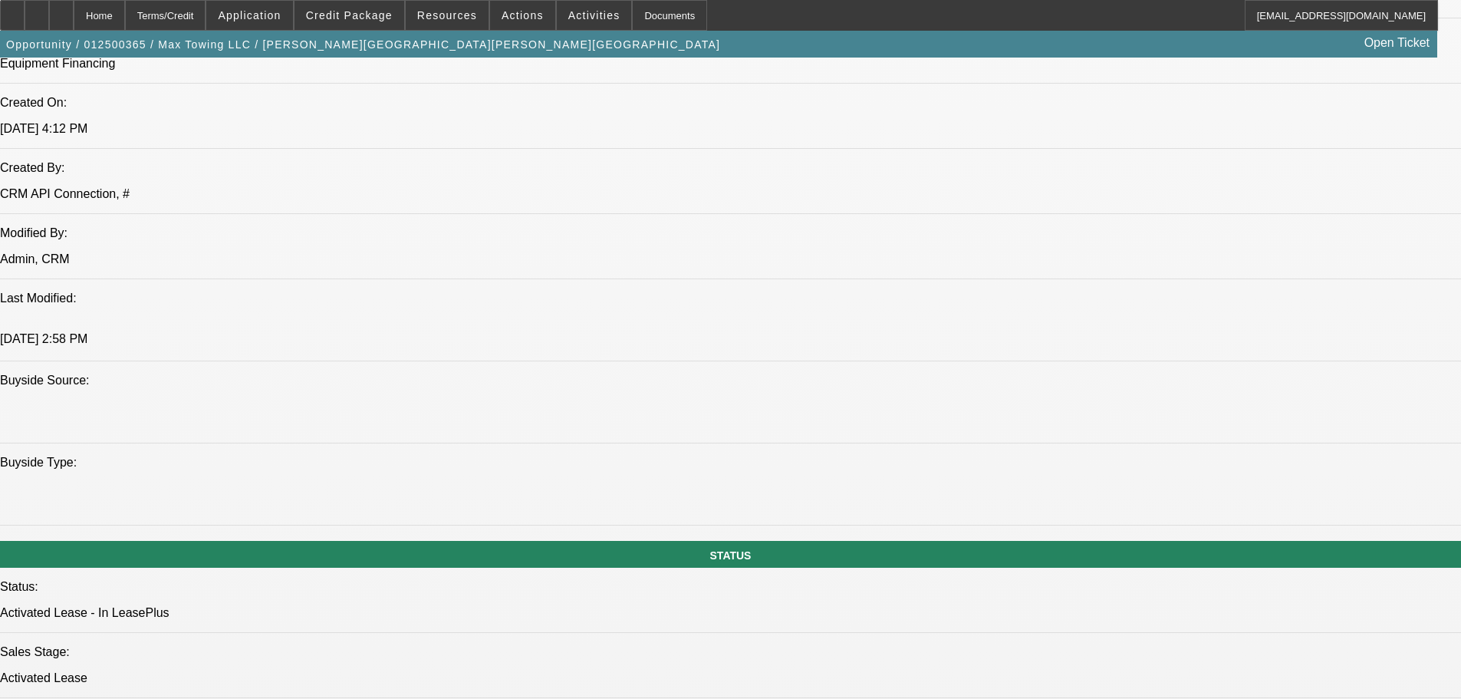
select select "6"
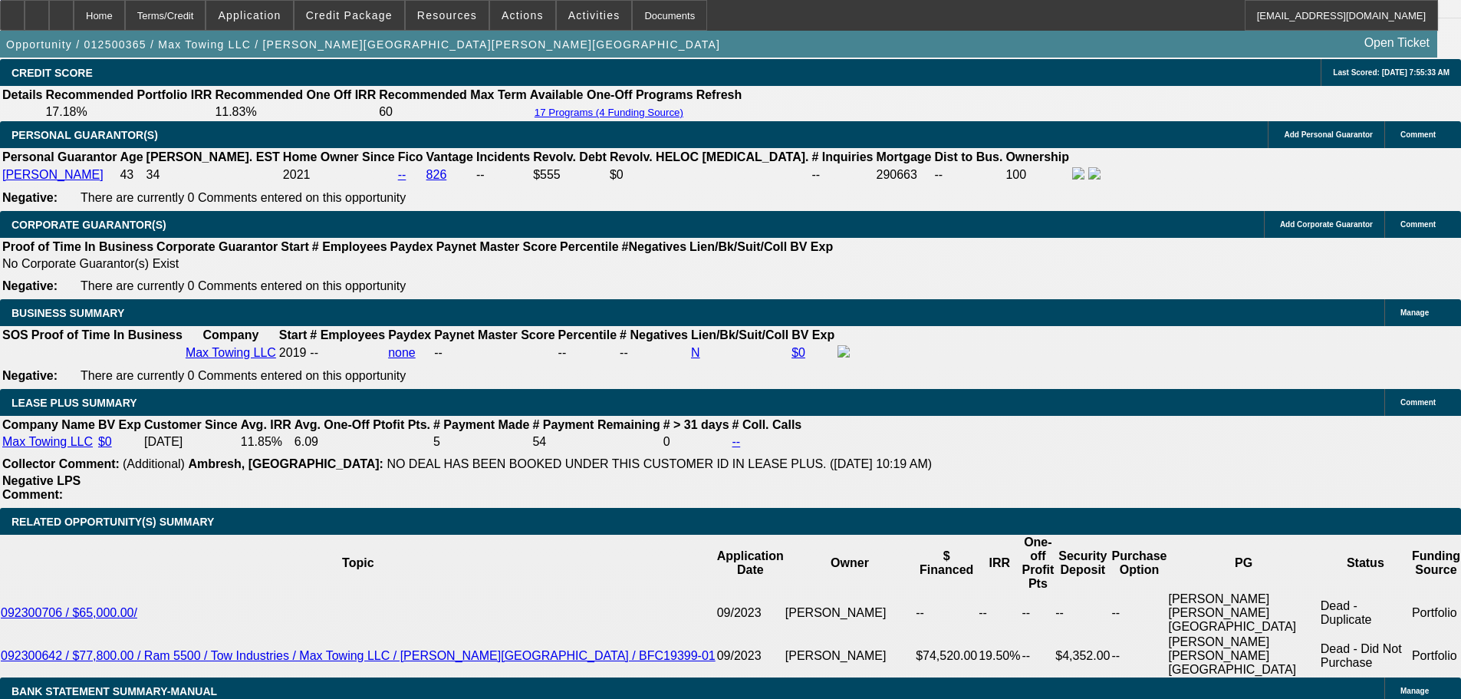
scroll to position [2516, 0]
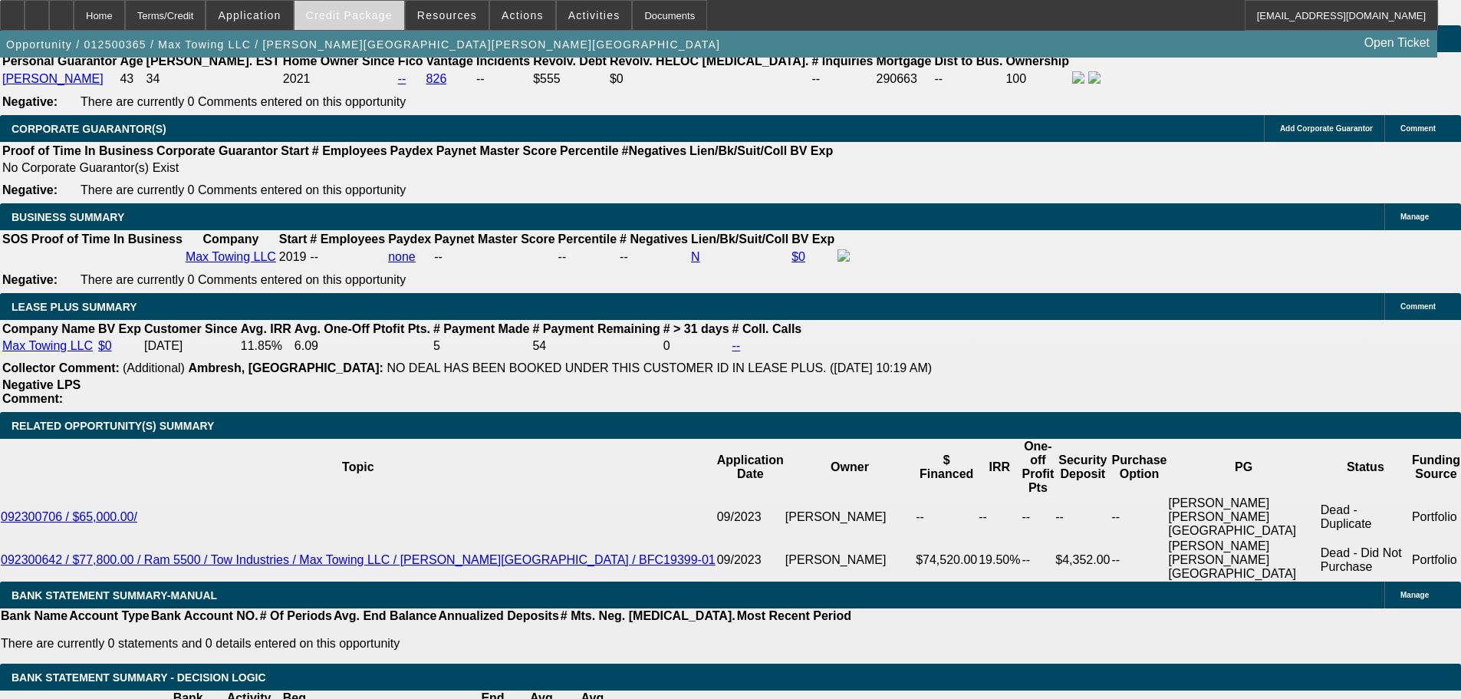
click at [369, 8] on span at bounding box center [350, 15] width 110 height 37
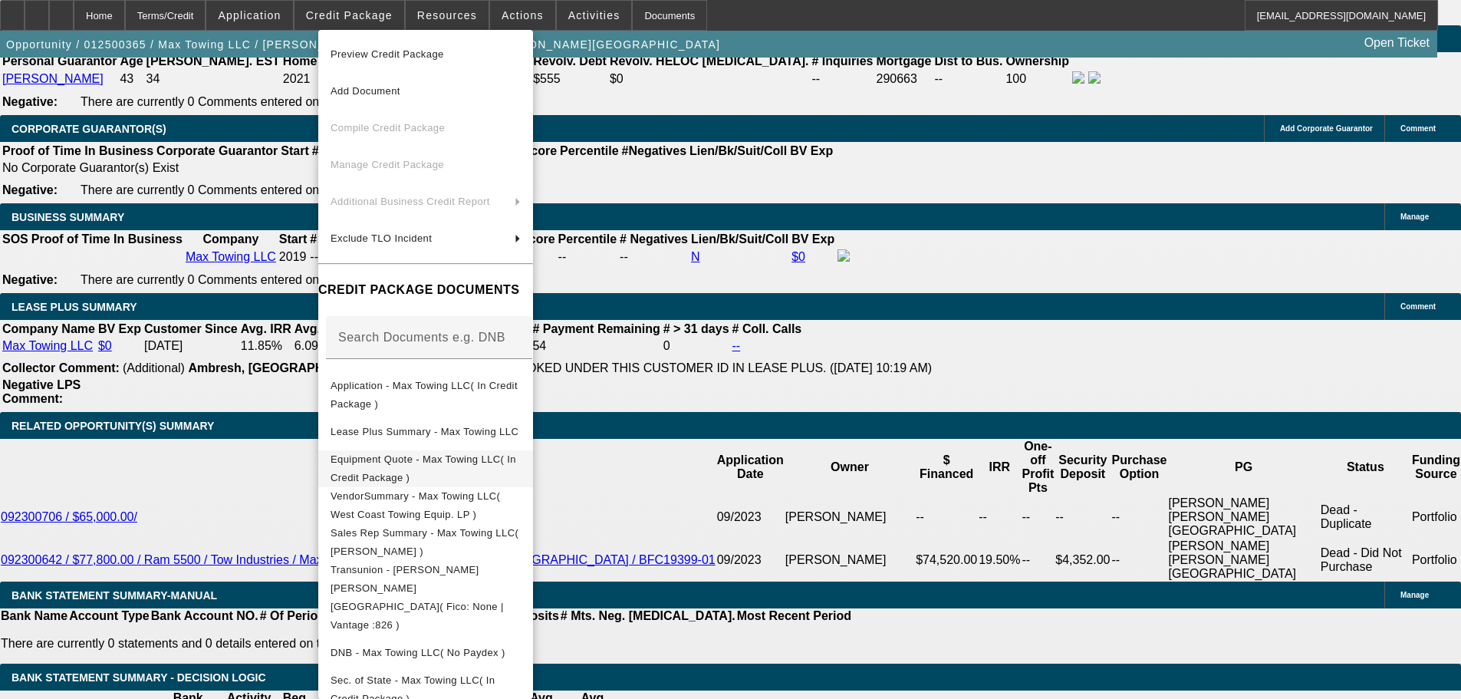
click at [470, 450] on button "Equipment Quote - Max Towing LLC( In Credit Package )" at bounding box center [425, 468] width 215 height 37
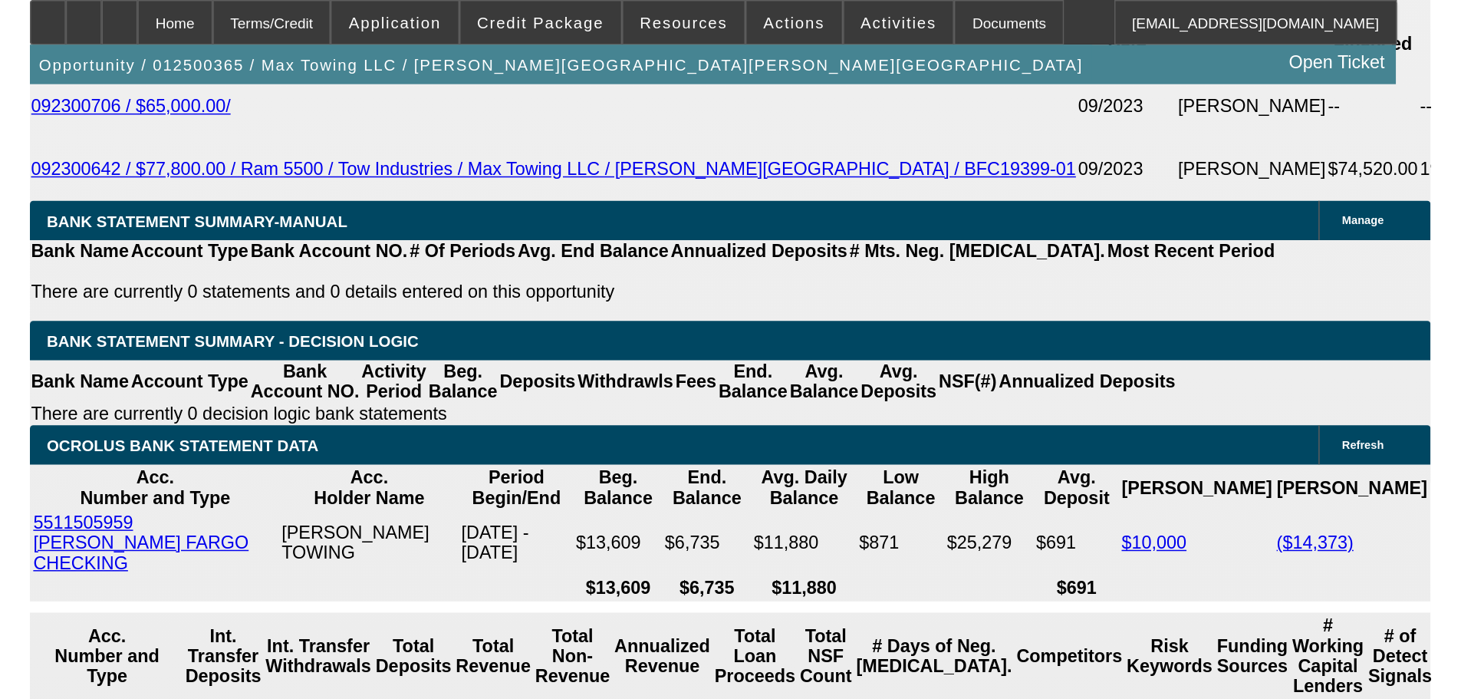
scroll to position [2427, 0]
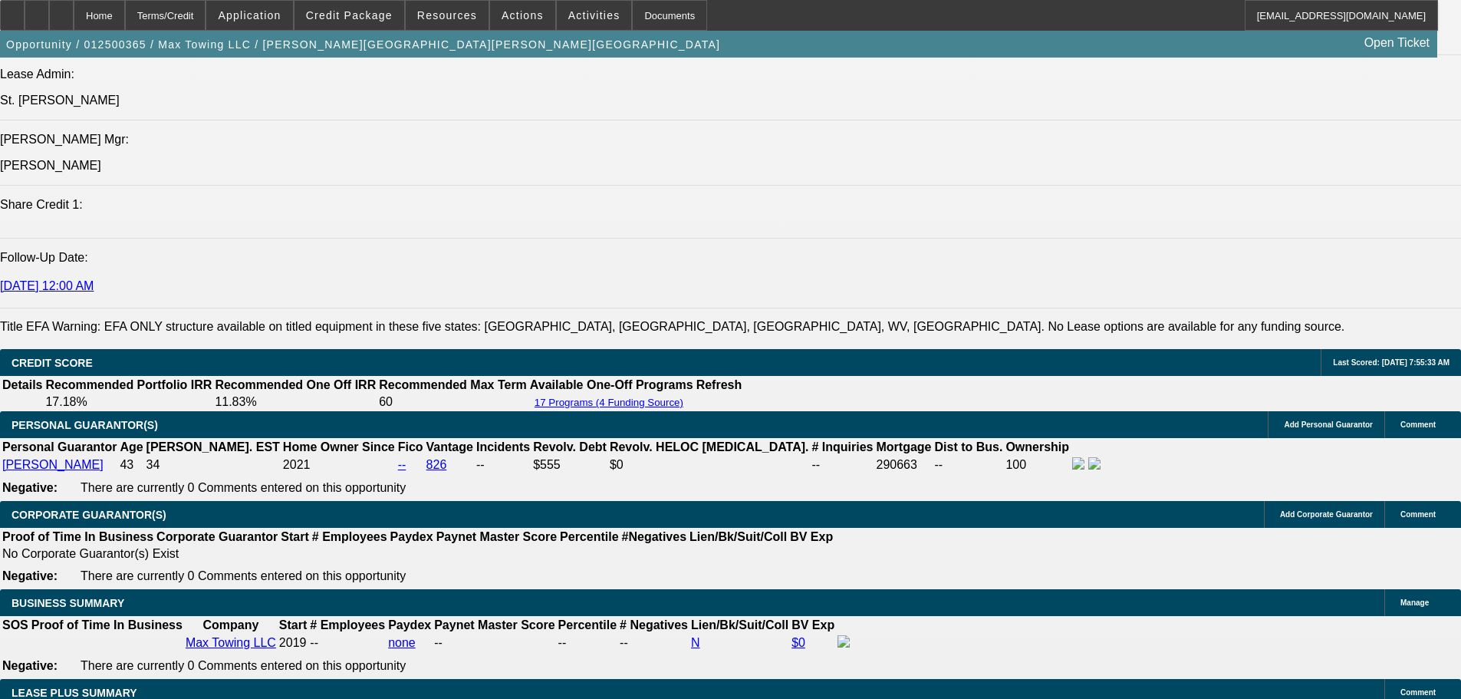
drag, startPoint x: 646, startPoint y: 143, endPoint x: 633, endPoint y: 129, distance: 19.6
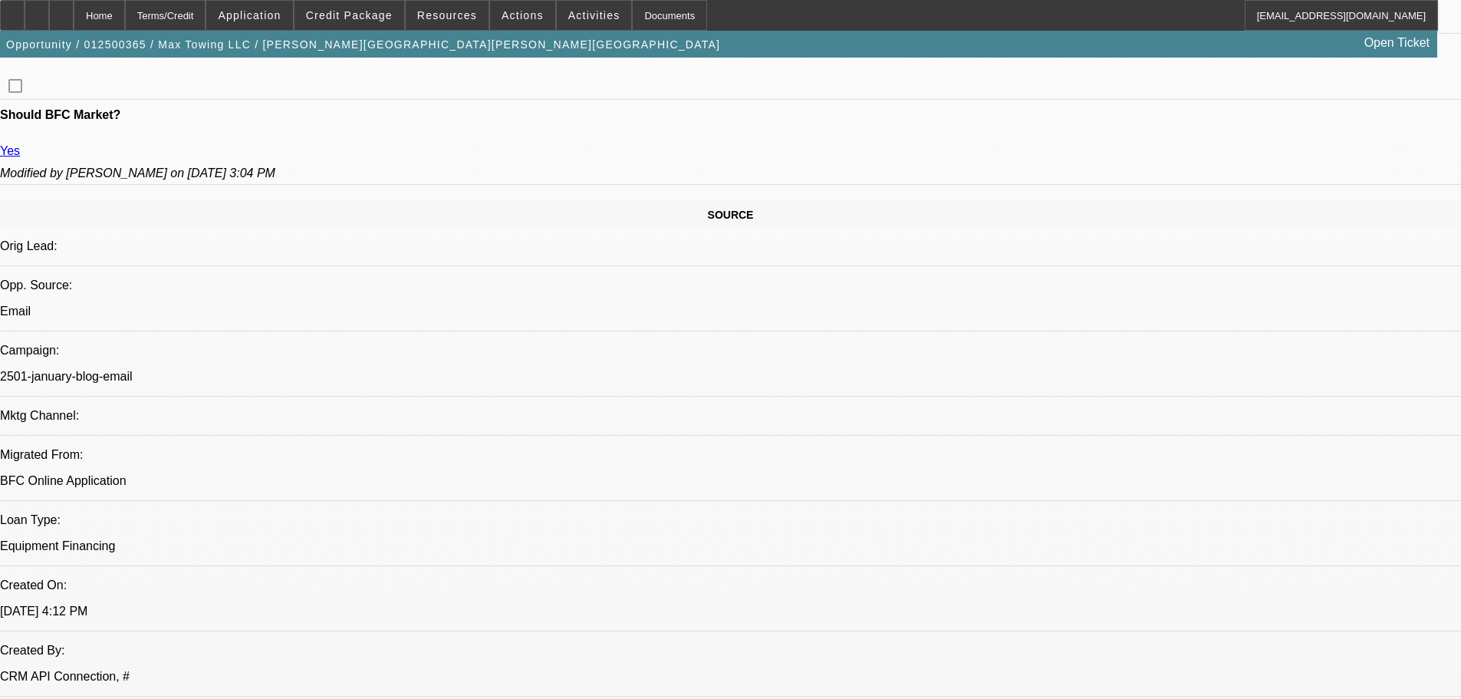
drag, startPoint x: 713, startPoint y: 342, endPoint x: 692, endPoint y: 161, distance: 182.3
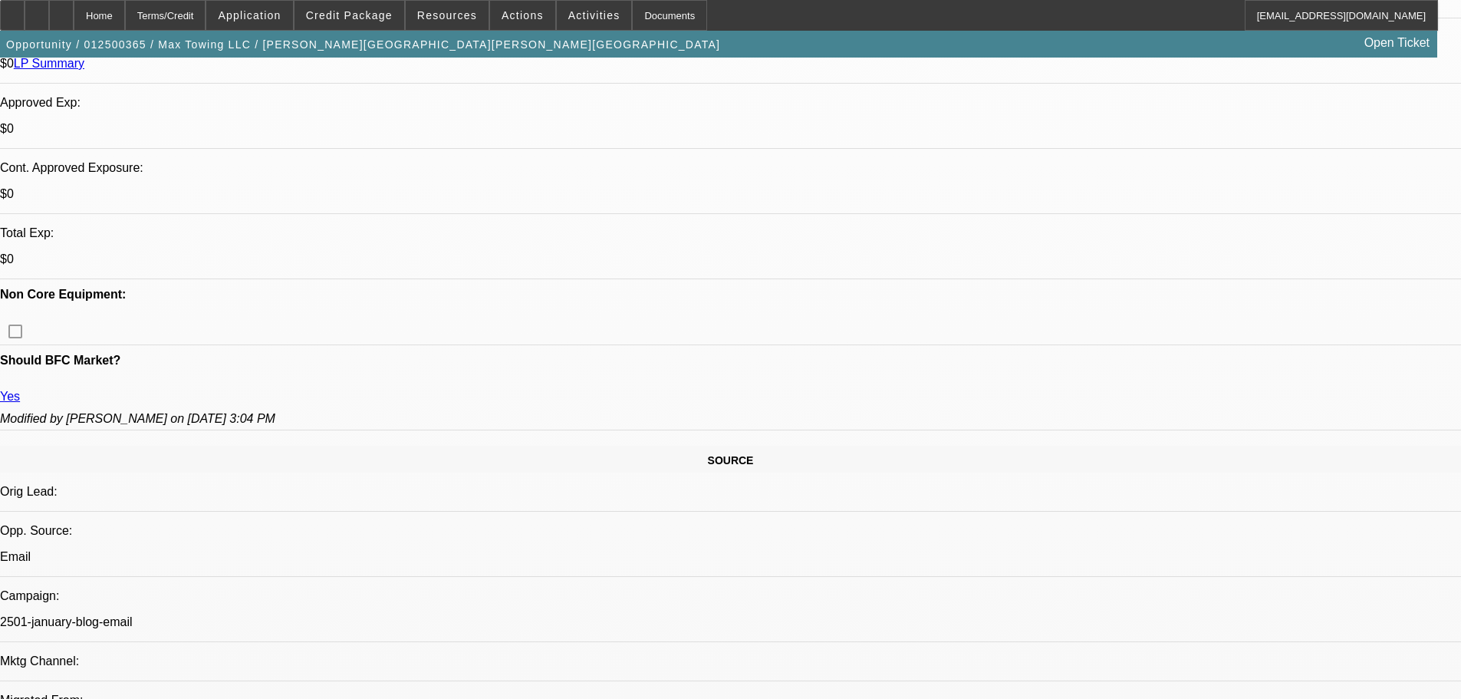
scroll to position [673, 0]
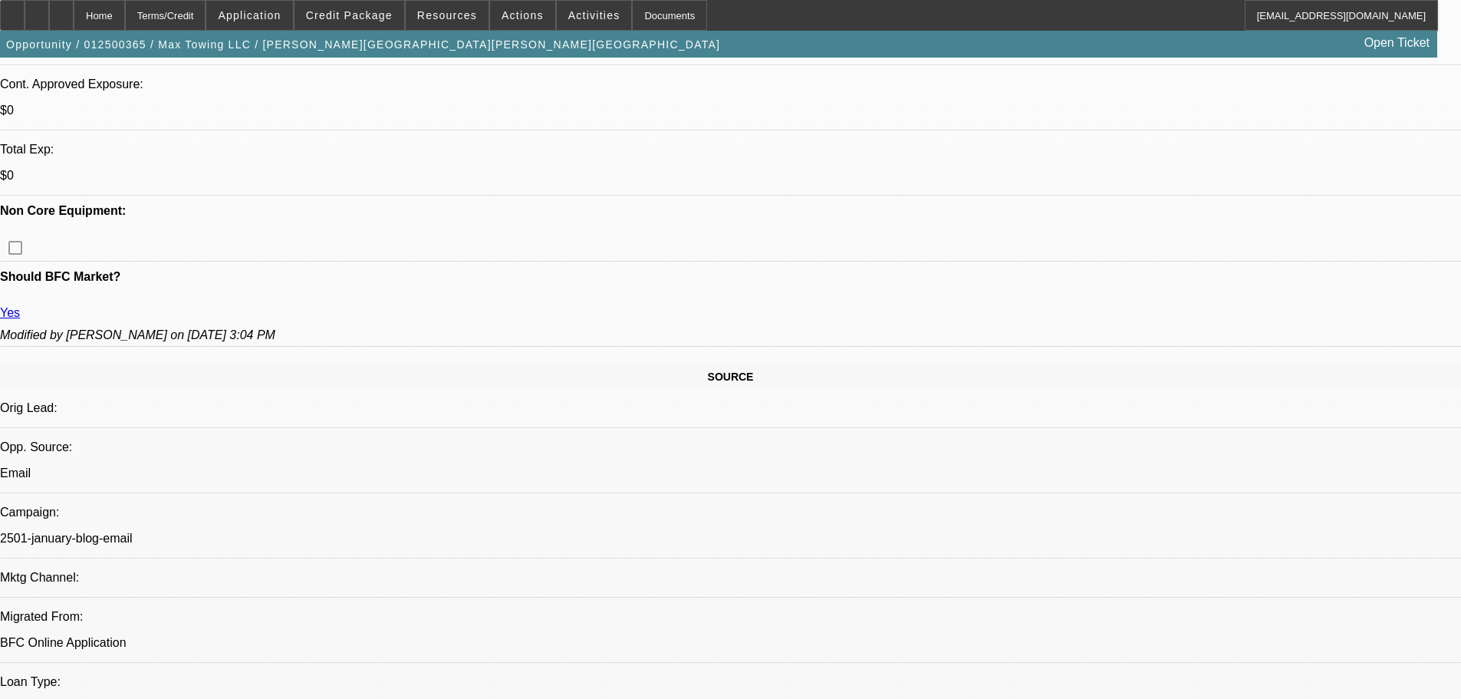
drag, startPoint x: 596, startPoint y: 421, endPoint x: 555, endPoint y: 420, distance: 40.7
drag, startPoint x: 726, startPoint y: 420, endPoint x: 738, endPoint y: 419, distance: 12.3
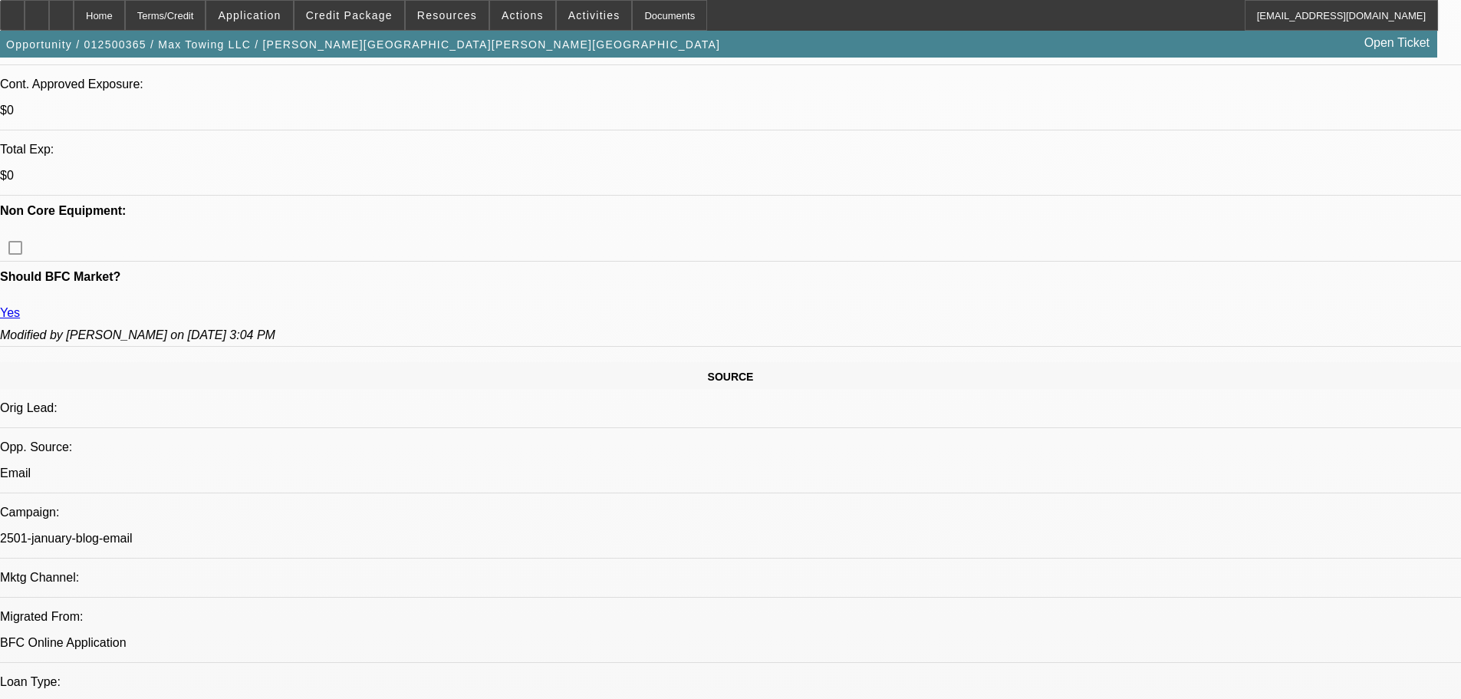
drag, startPoint x: 734, startPoint y: 420, endPoint x: 570, endPoint y: 413, distance: 164.4
drag, startPoint x: 576, startPoint y: 419, endPoint x: 751, endPoint y: 417, distance: 174.9
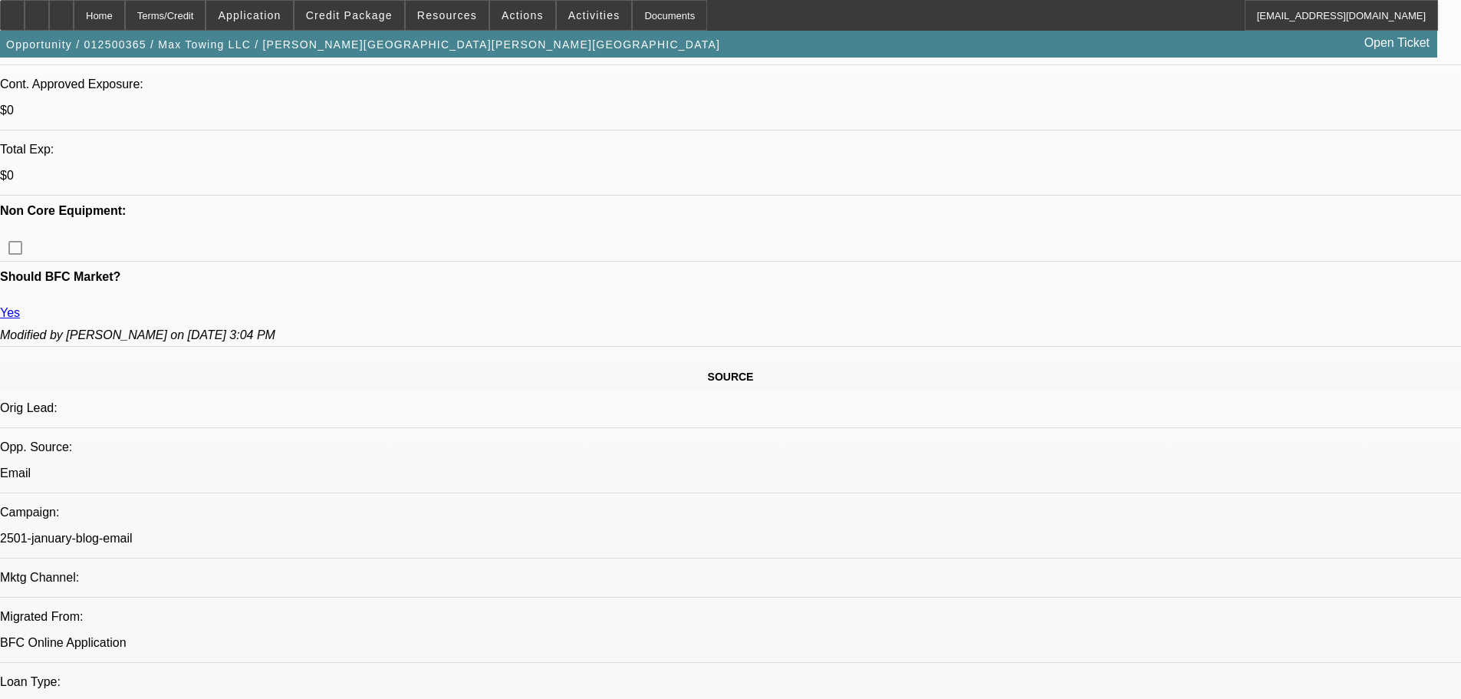
drag, startPoint x: 734, startPoint y: 420, endPoint x: 559, endPoint y: 420, distance: 174.9
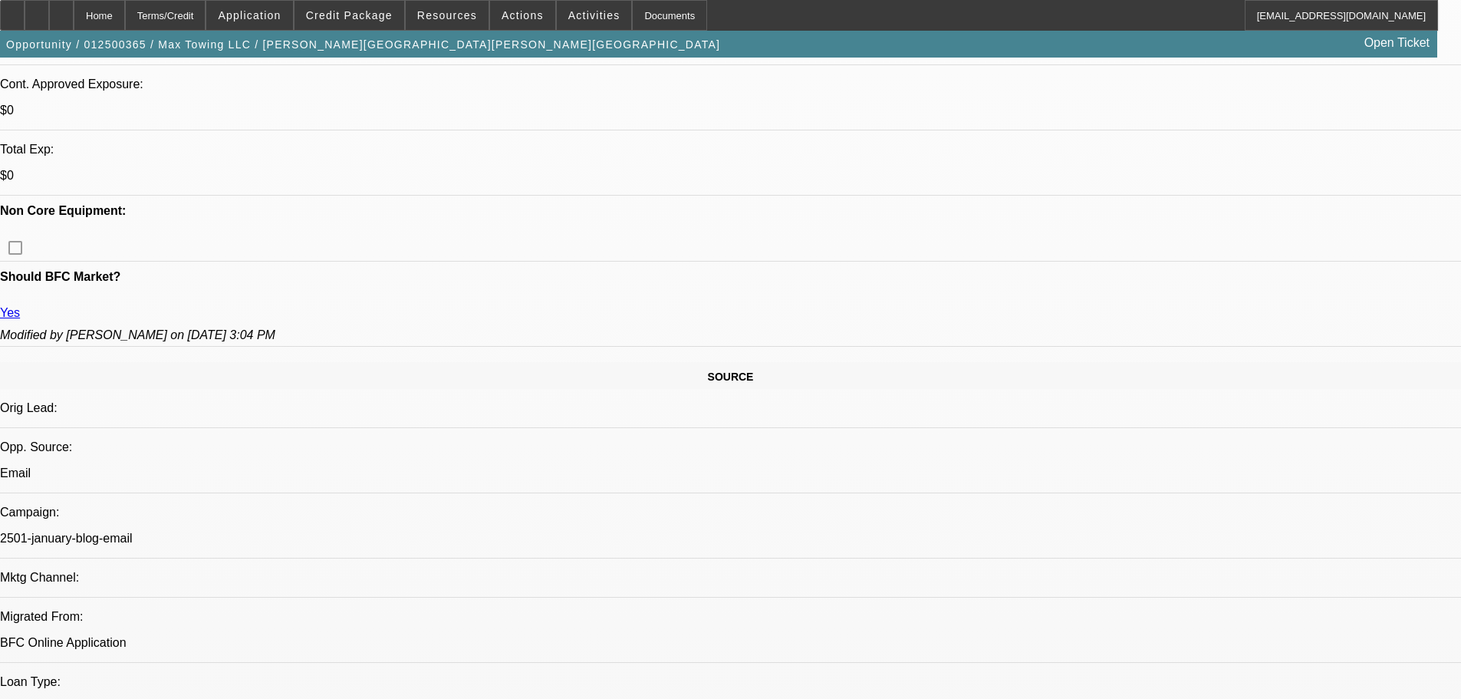
drag, startPoint x: 579, startPoint y: 417, endPoint x: 660, endPoint y: 420, distance: 80.6
drag, startPoint x: 695, startPoint y: 420, endPoint x: 717, endPoint y: 424, distance: 22.0
drag, startPoint x: 759, startPoint y: 420, endPoint x: 732, endPoint y: 420, distance: 26.9
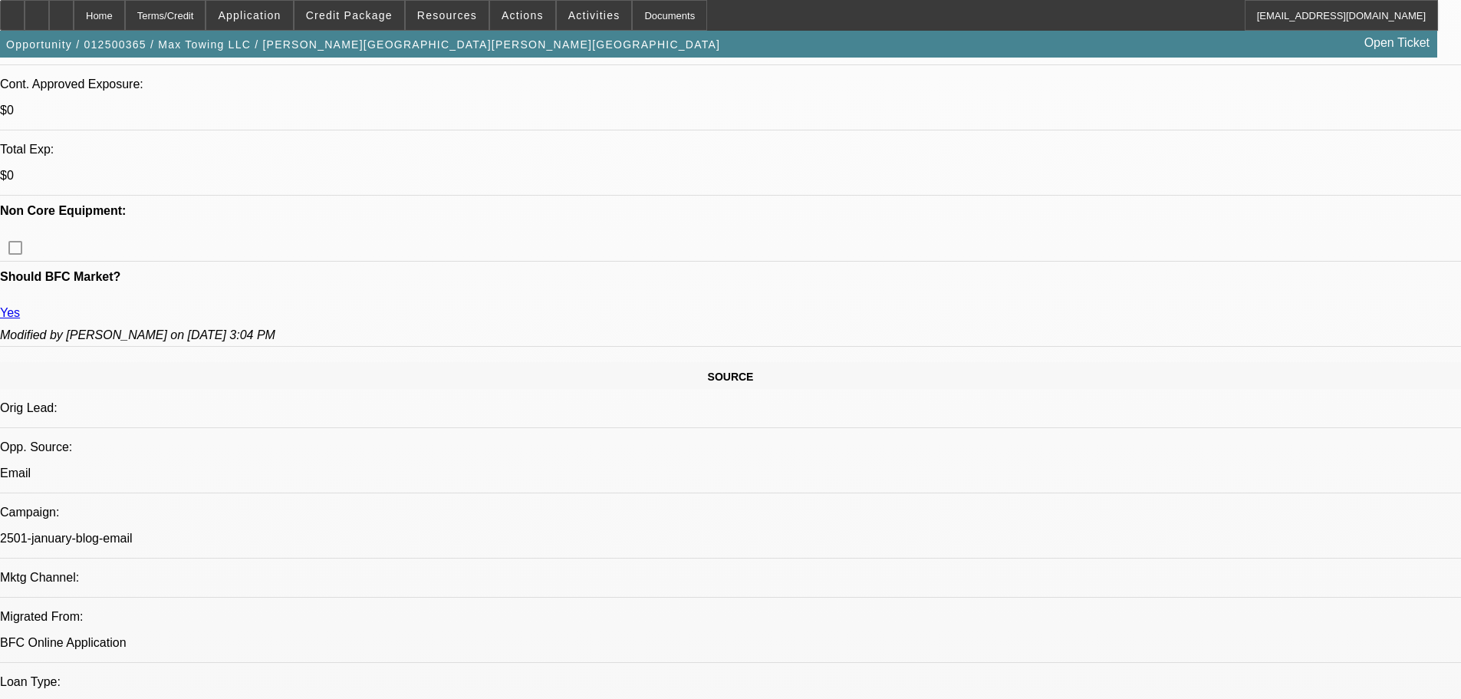
drag, startPoint x: 732, startPoint y: 420, endPoint x: 706, endPoint y: 419, distance: 26.1
drag, startPoint x: 581, startPoint y: 422, endPoint x: 598, endPoint y: 422, distance: 17.6
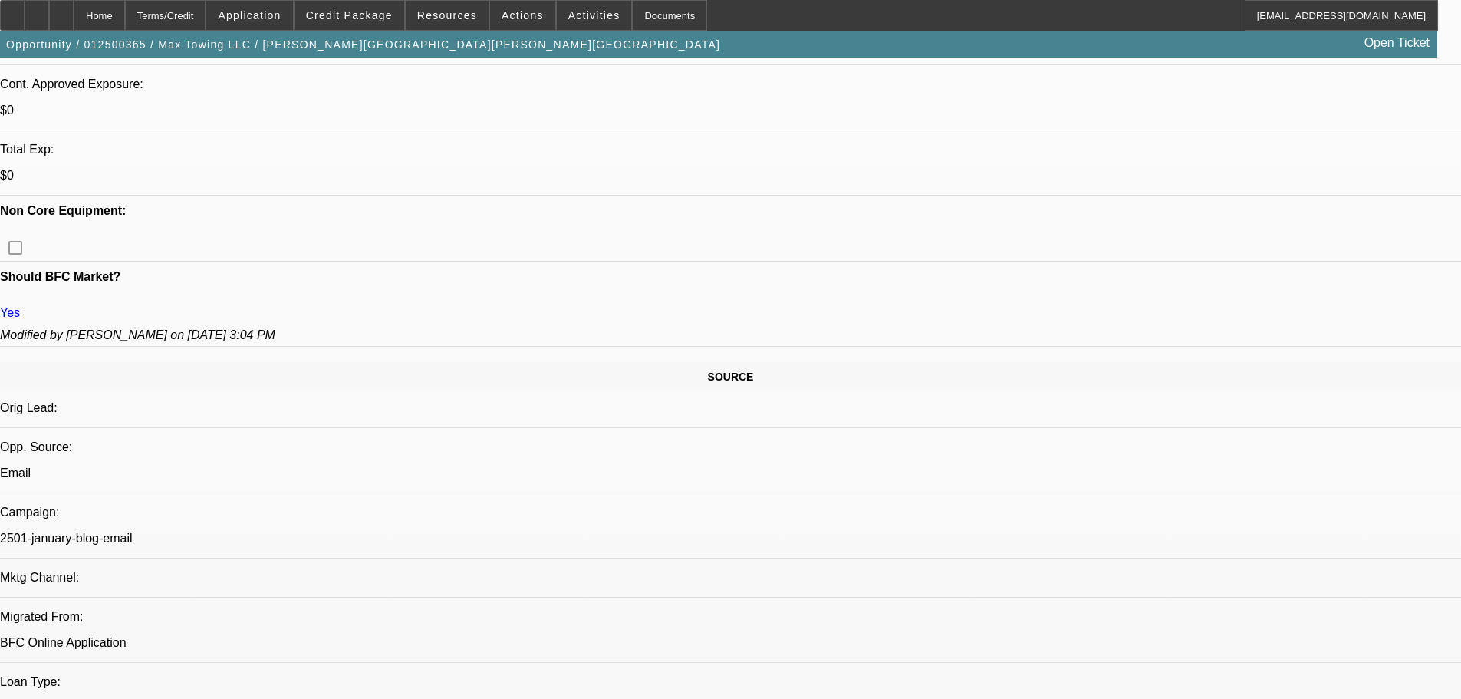
drag, startPoint x: 721, startPoint y: 421, endPoint x: 664, endPoint y: 421, distance: 57.5
drag, startPoint x: 551, startPoint y: 414, endPoint x: 583, endPoint y: 417, distance: 32.4
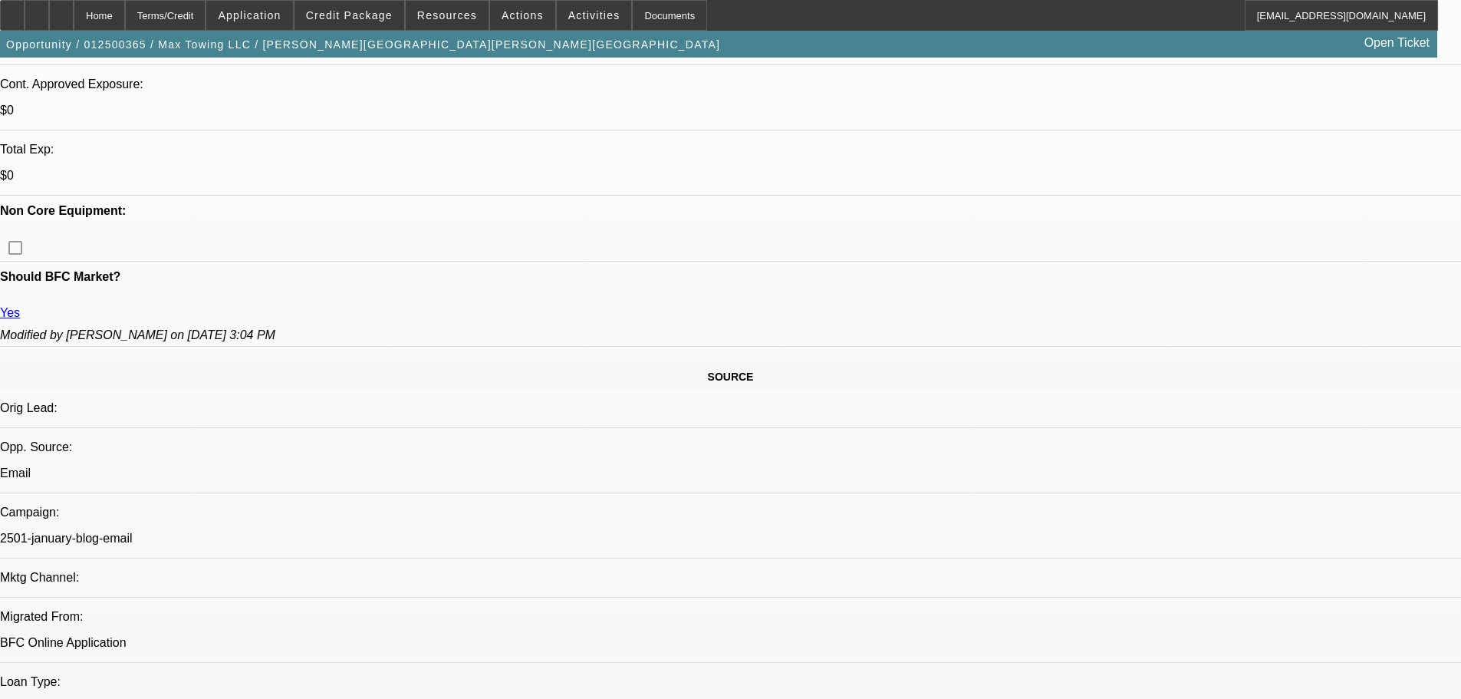
drag, startPoint x: 575, startPoint y: 417, endPoint x: 621, endPoint y: 427, distance: 46.9
drag, startPoint x: 784, startPoint y: 412, endPoint x: 773, endPoint y: 412, distance: 10.7
drag, startPoint x: 730, startPoint y: 418, endPoint x: 663, endPoint y: 422, distance: 66.9
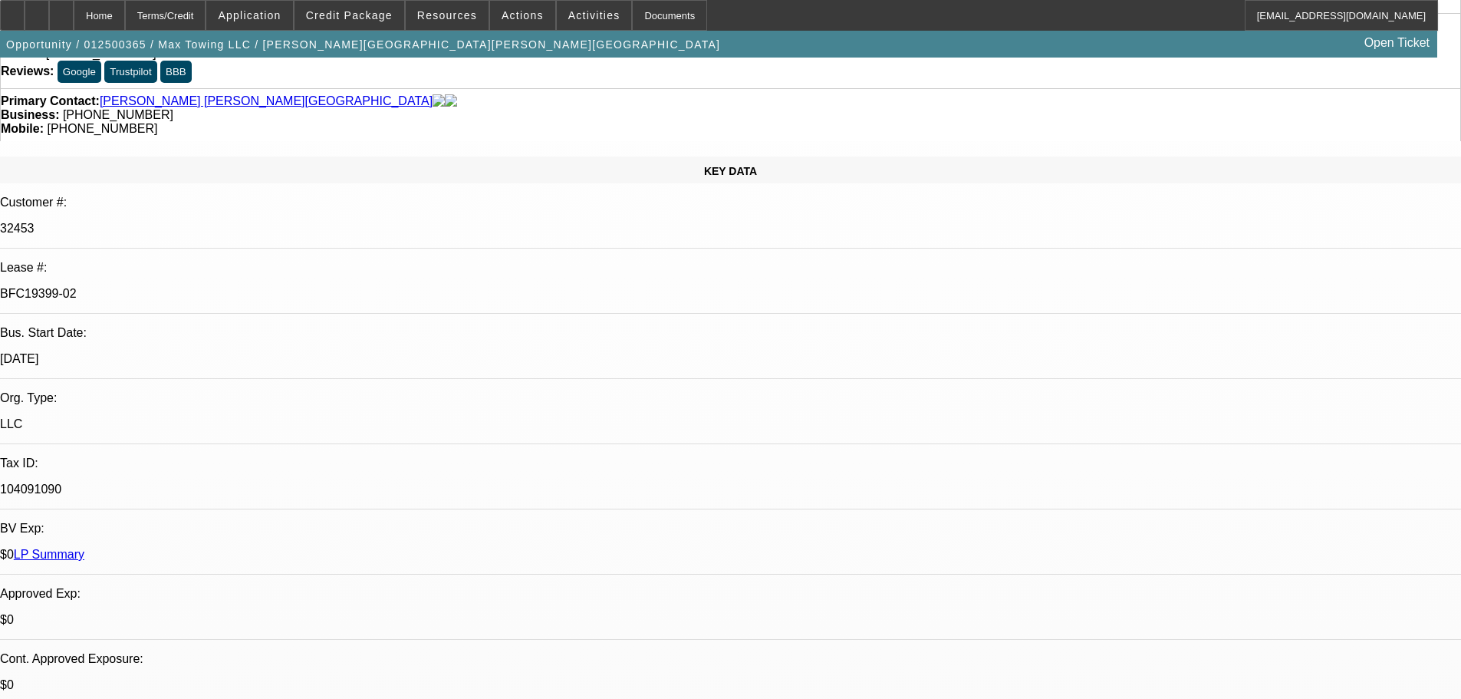
scroll to position [0, 0]
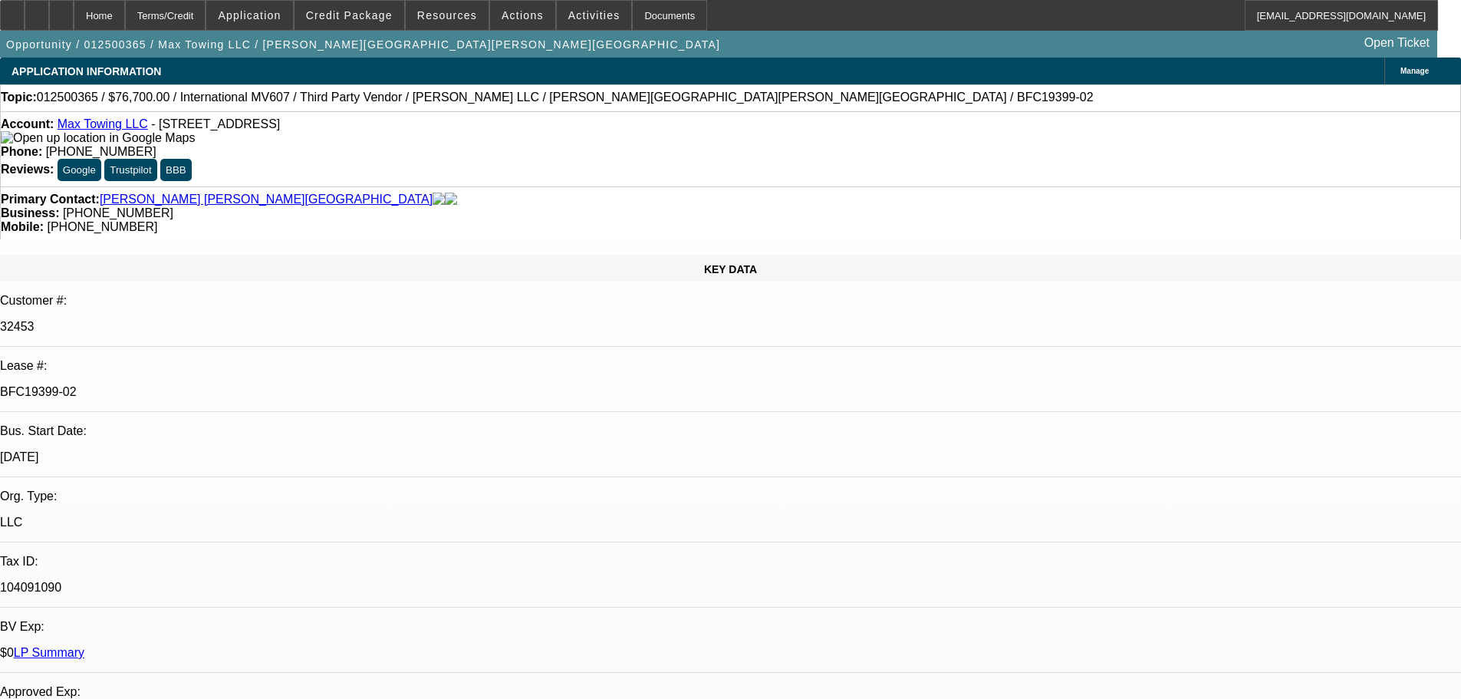
drag, startPoint x: 1191, startPoint y: 222, endPoint x: 1206, endPoint y: 158, distance: 66.1
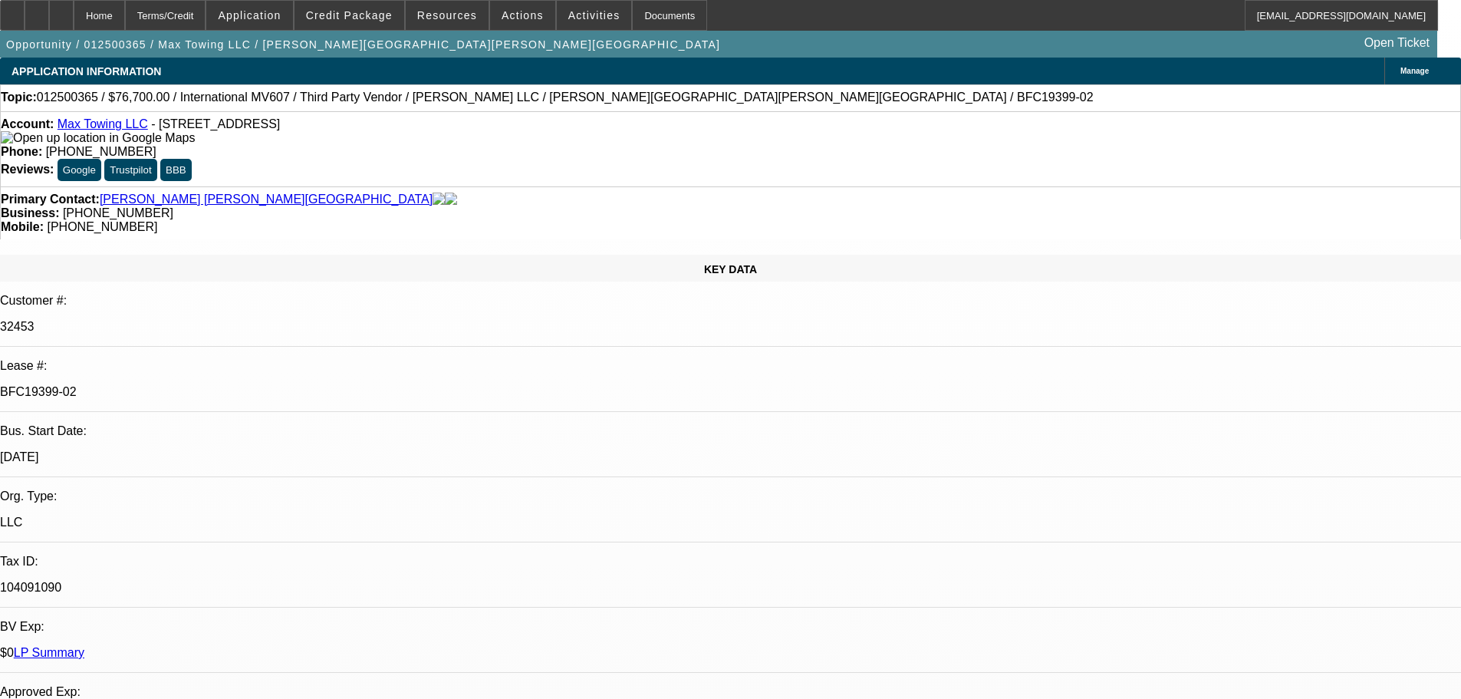
drag, startPoint x: 1057, startPoint y: 102, endPoint x: 1057, endPoint y: 74, distance: 27.6
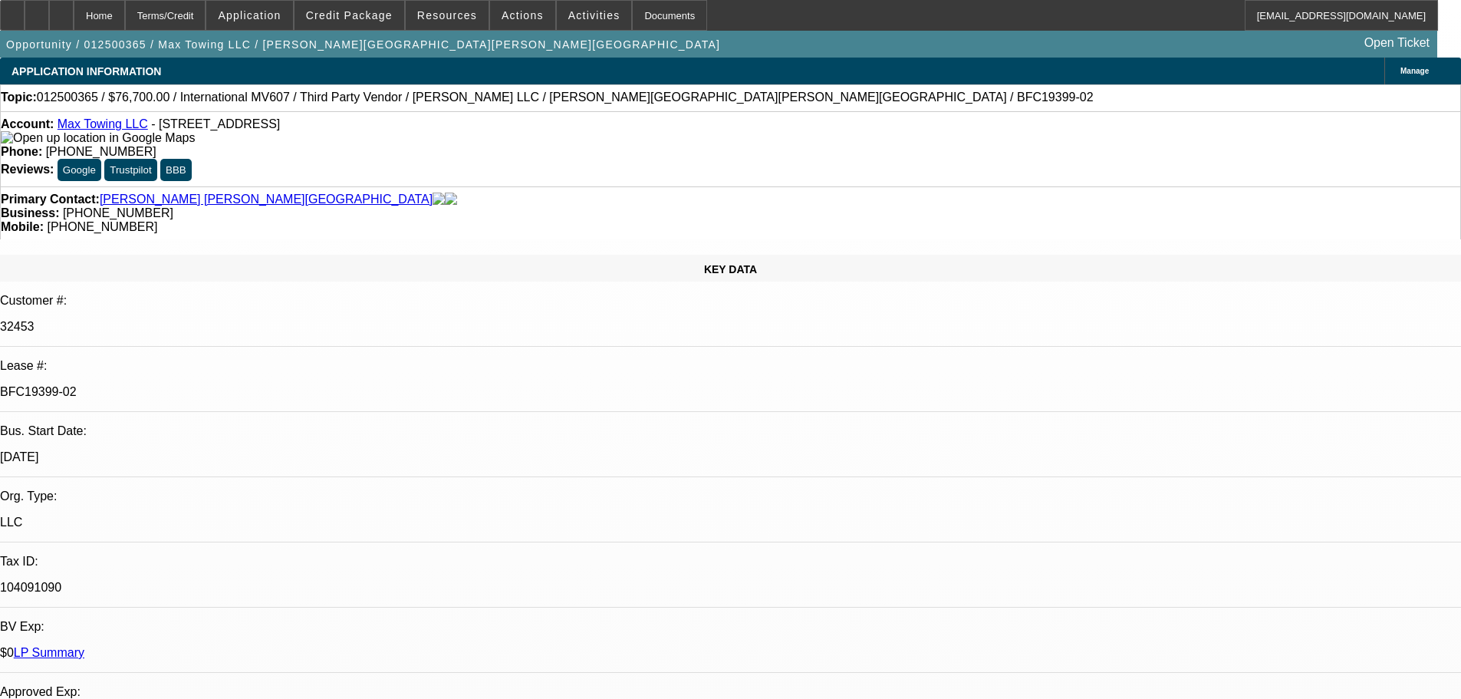
drag, startPoint x: 1057, startPoint y: 73, endPoint x: 1101, endPoint y: 75, distance: 43.8
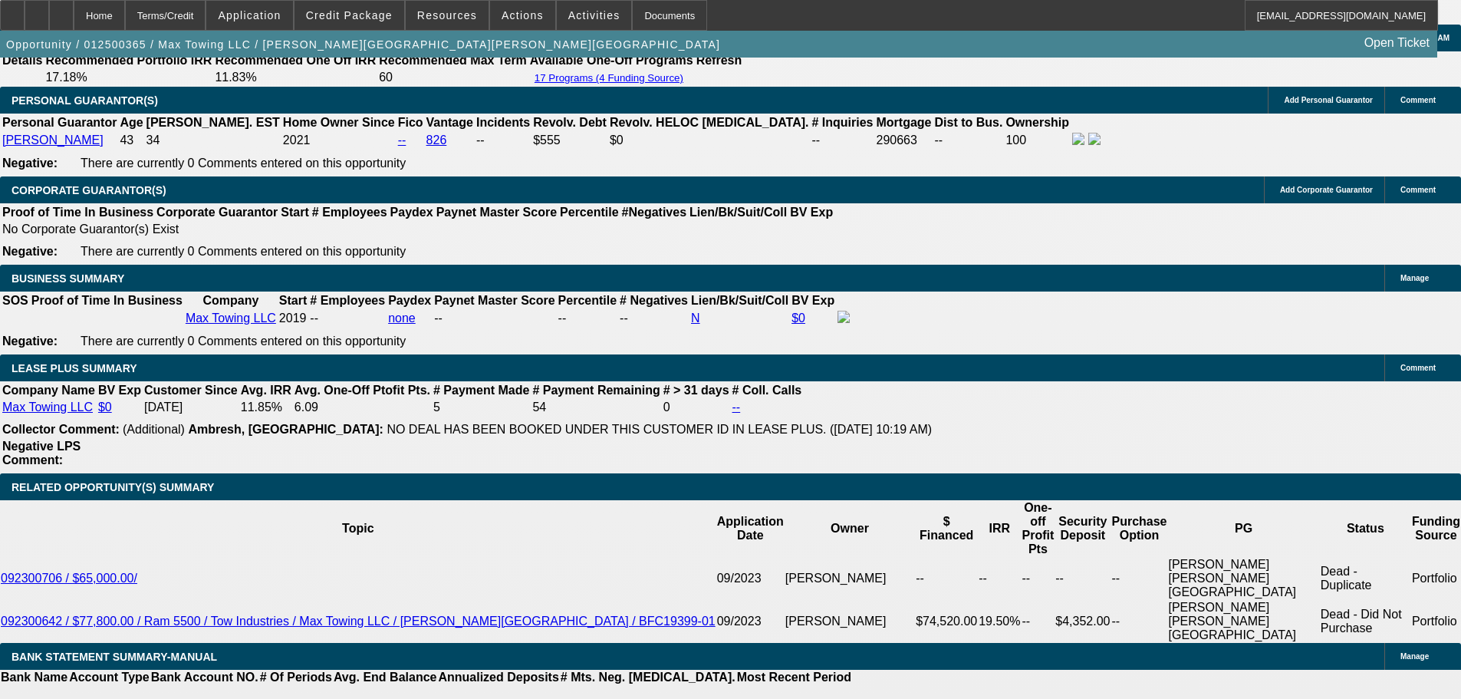
scroll to position [1900, 0]
select select "0"
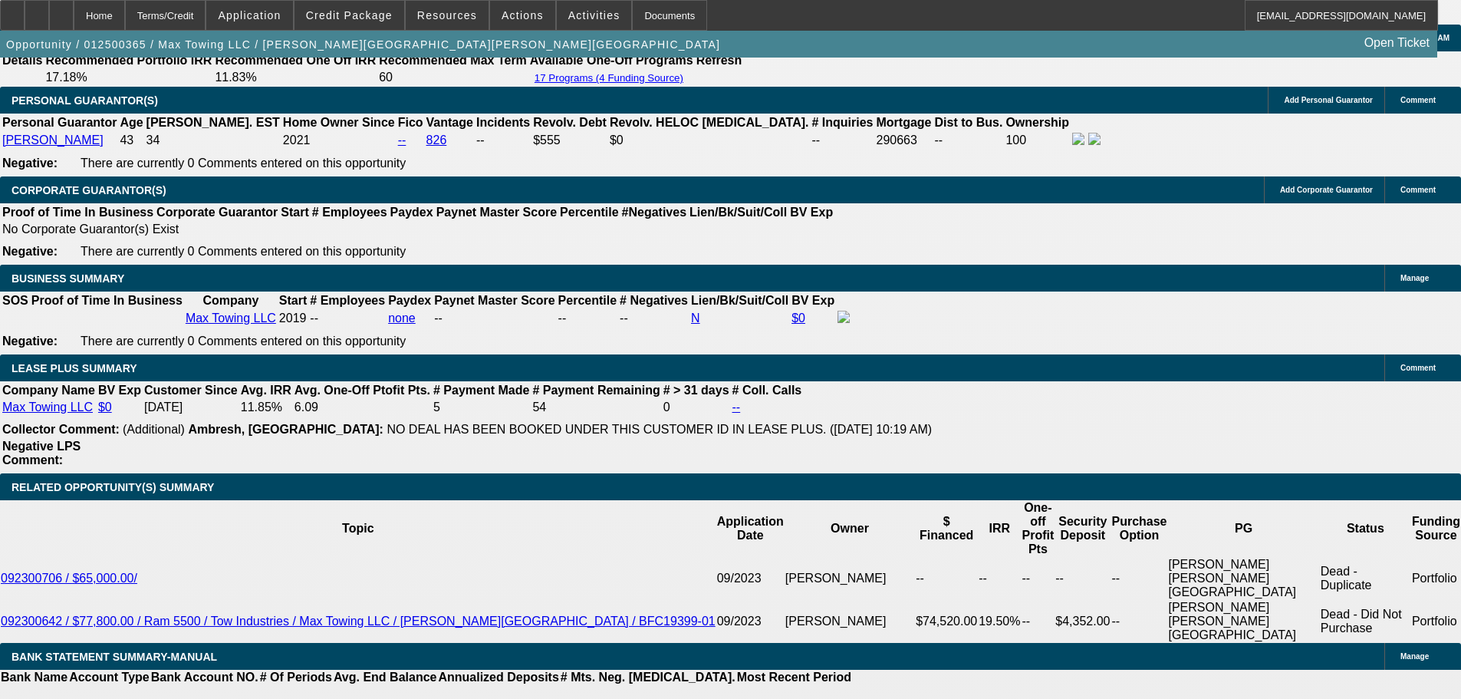
select select "6"
select select "0"
select select "6"
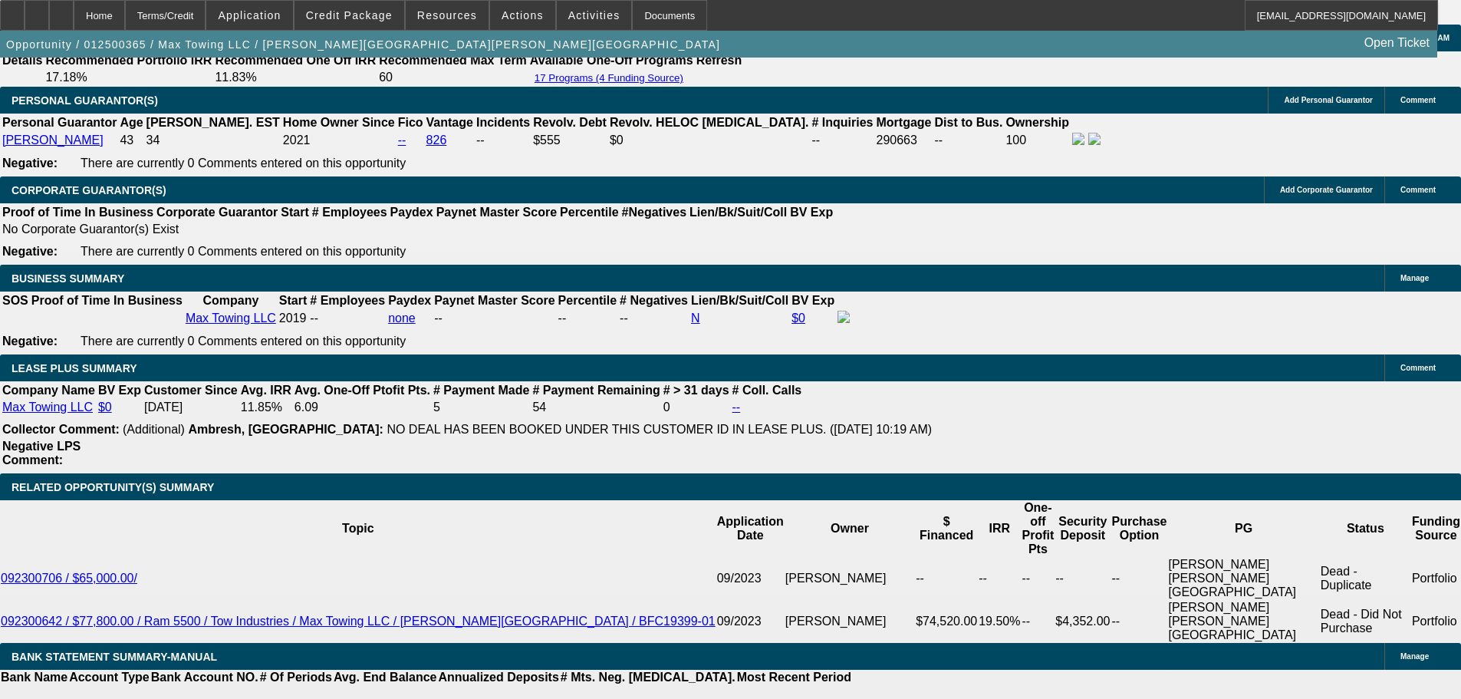
select select "0"
select select "6"
select select "0"
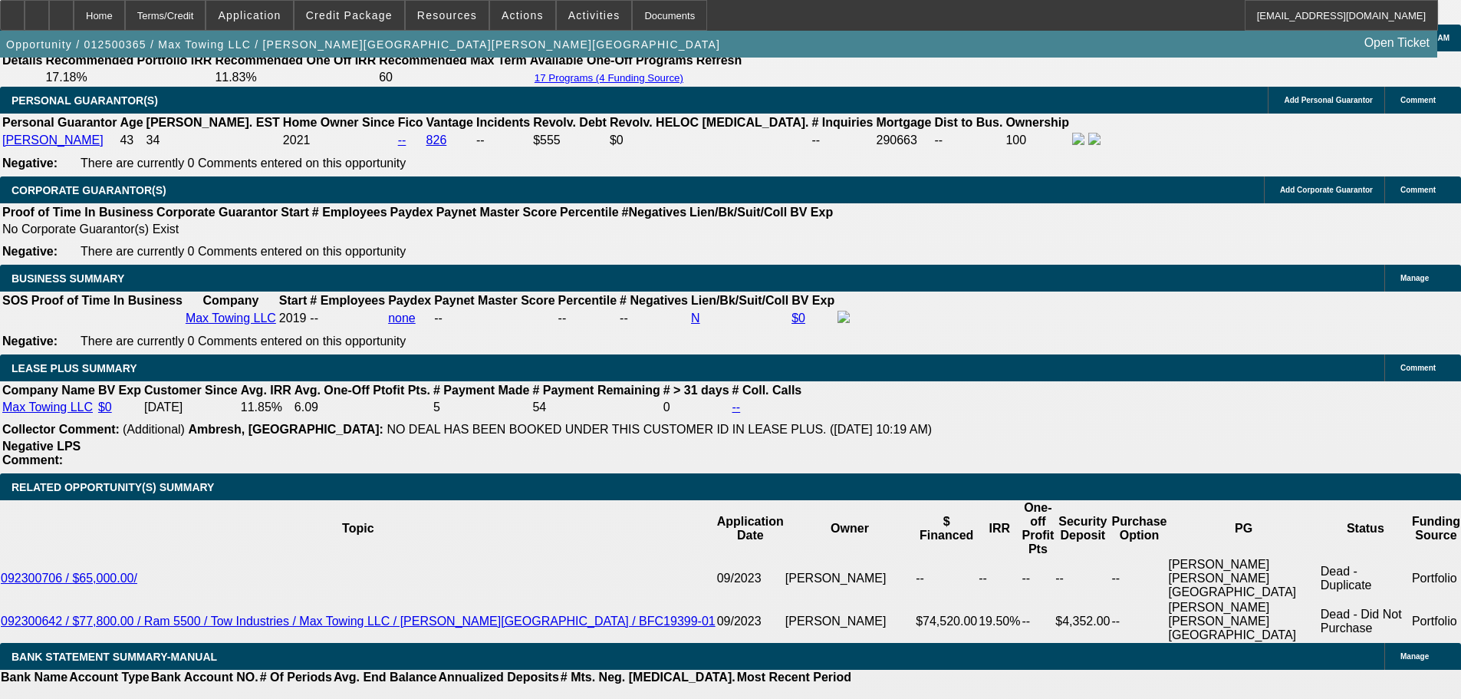
select select "0"
select select "6"
select select "0"
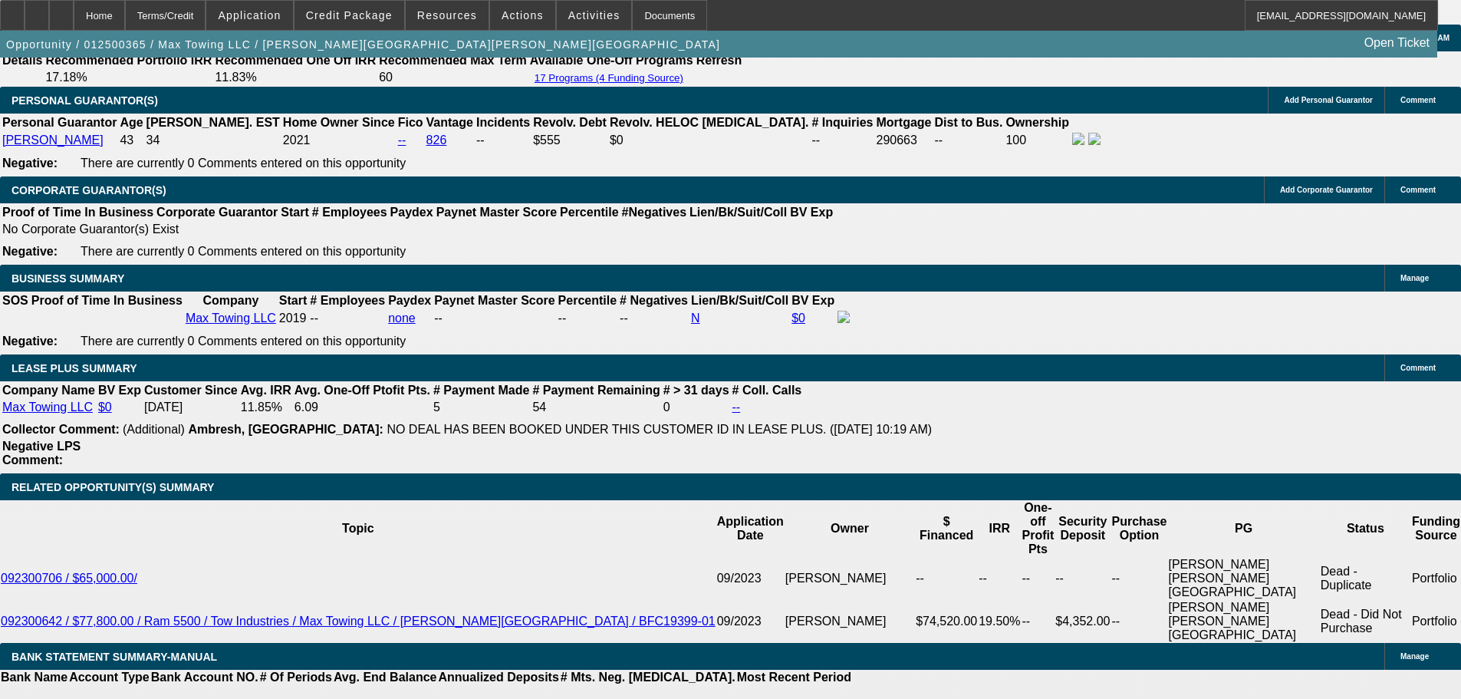
select select "0"
select select "6"
select select "0"
select select "2"
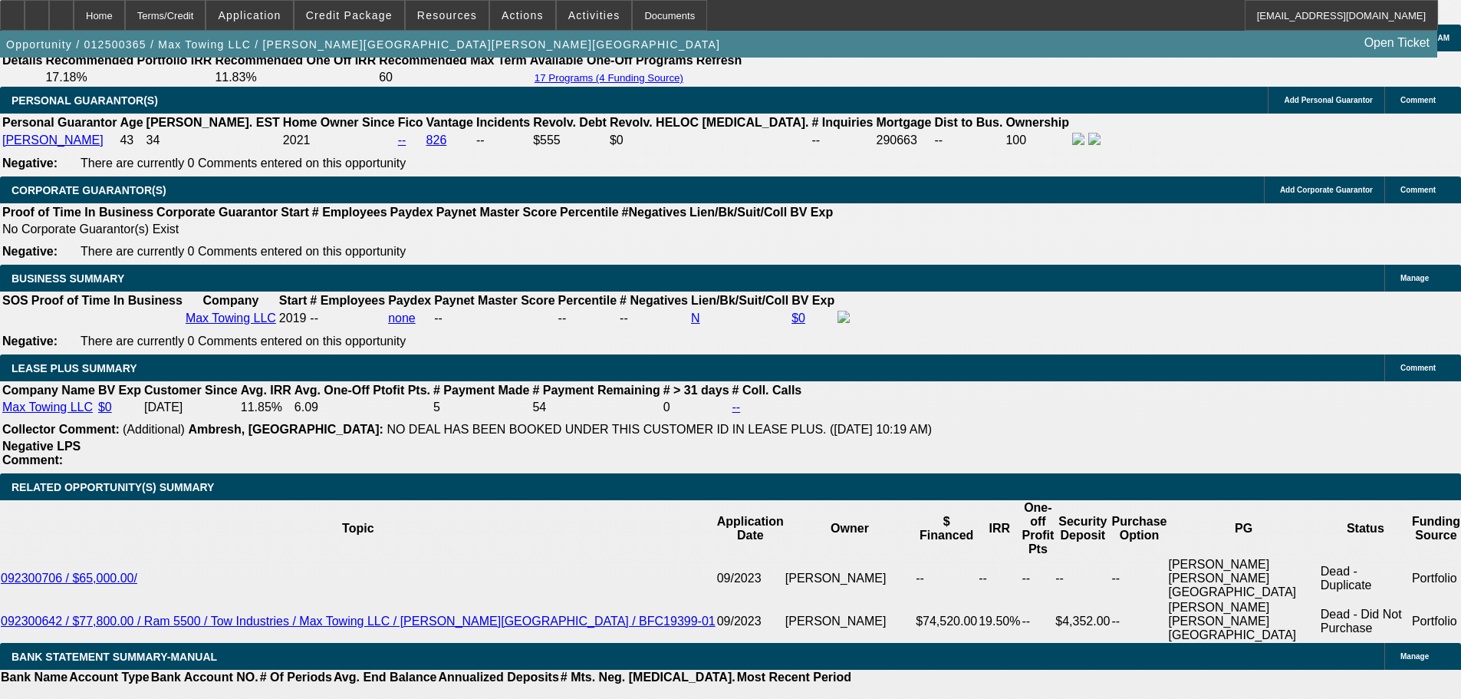
select select "2"
select select "0"
select select "6"
select select "0"
select select "2"
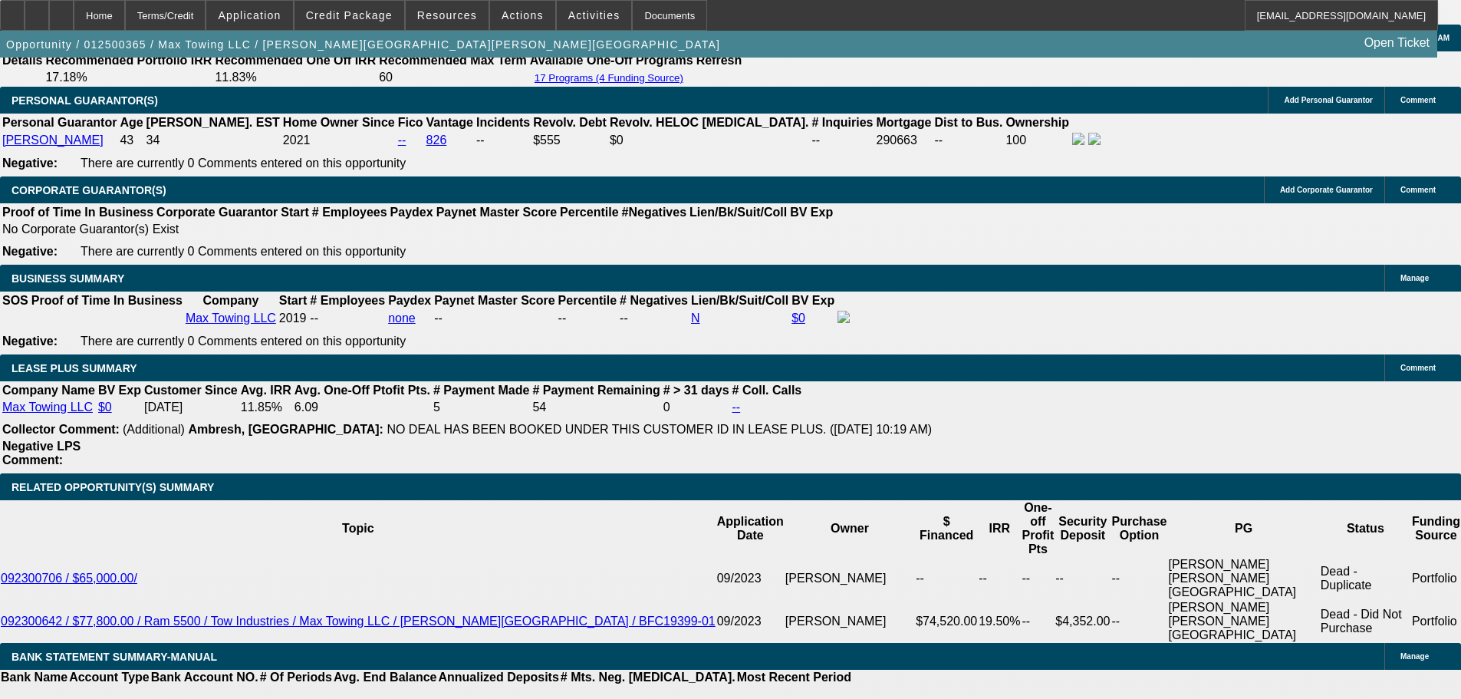
select select "2"
select select "0"
select select "6"
select select "0"
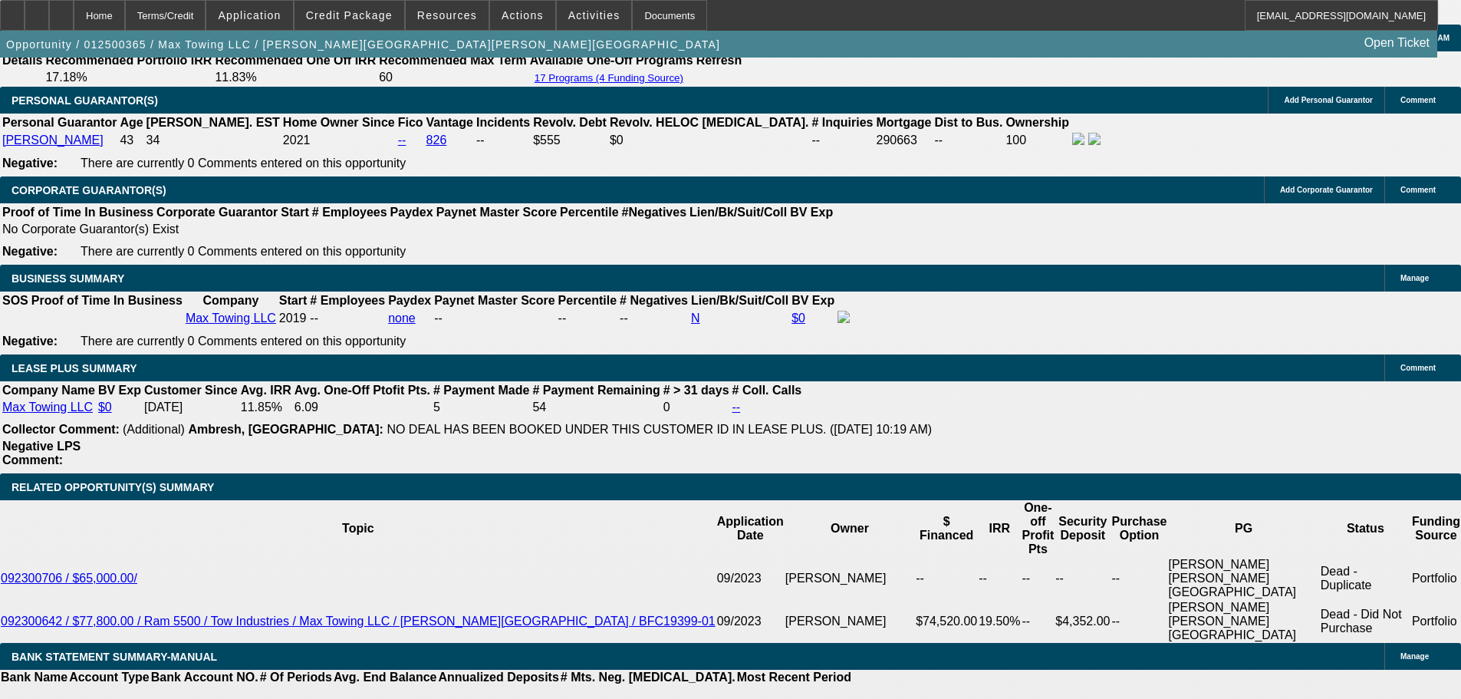
select select "0"
select select "6"
select select "0"
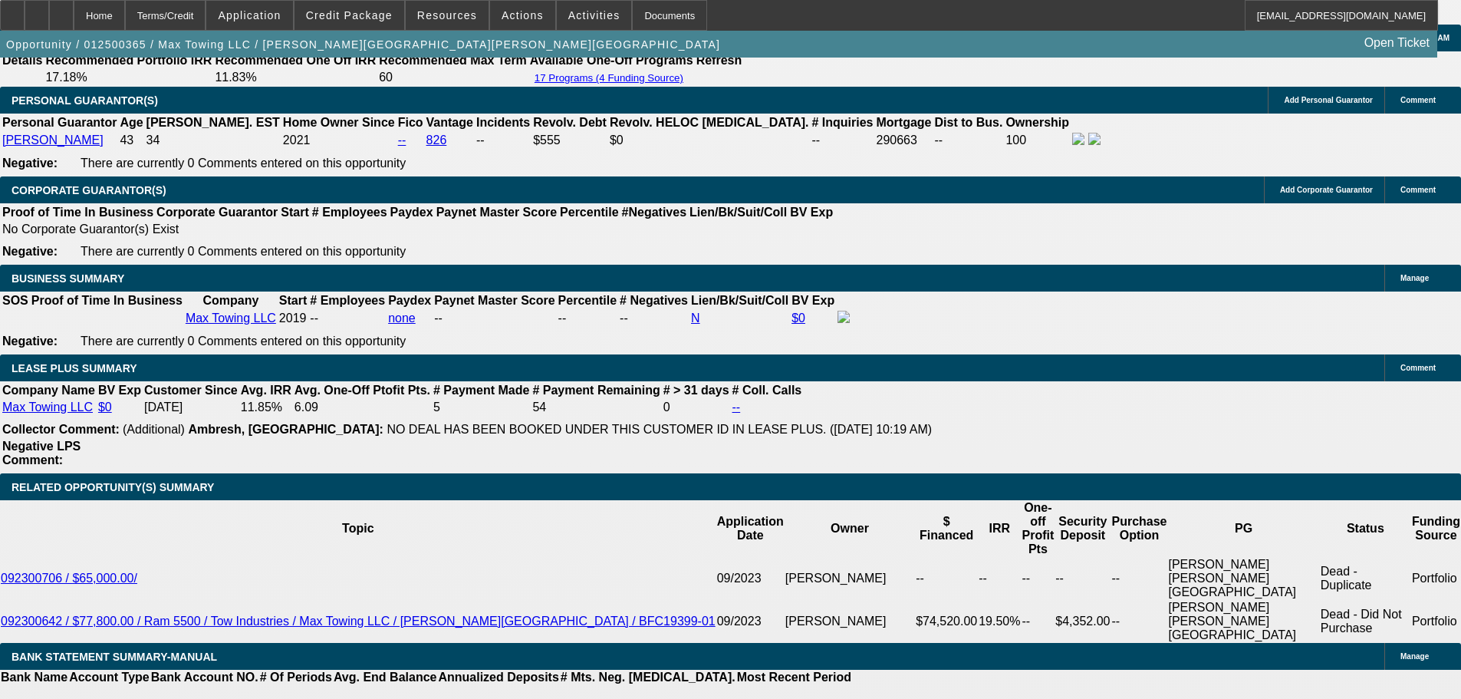
select select "0"
select select "6"
select select "0"
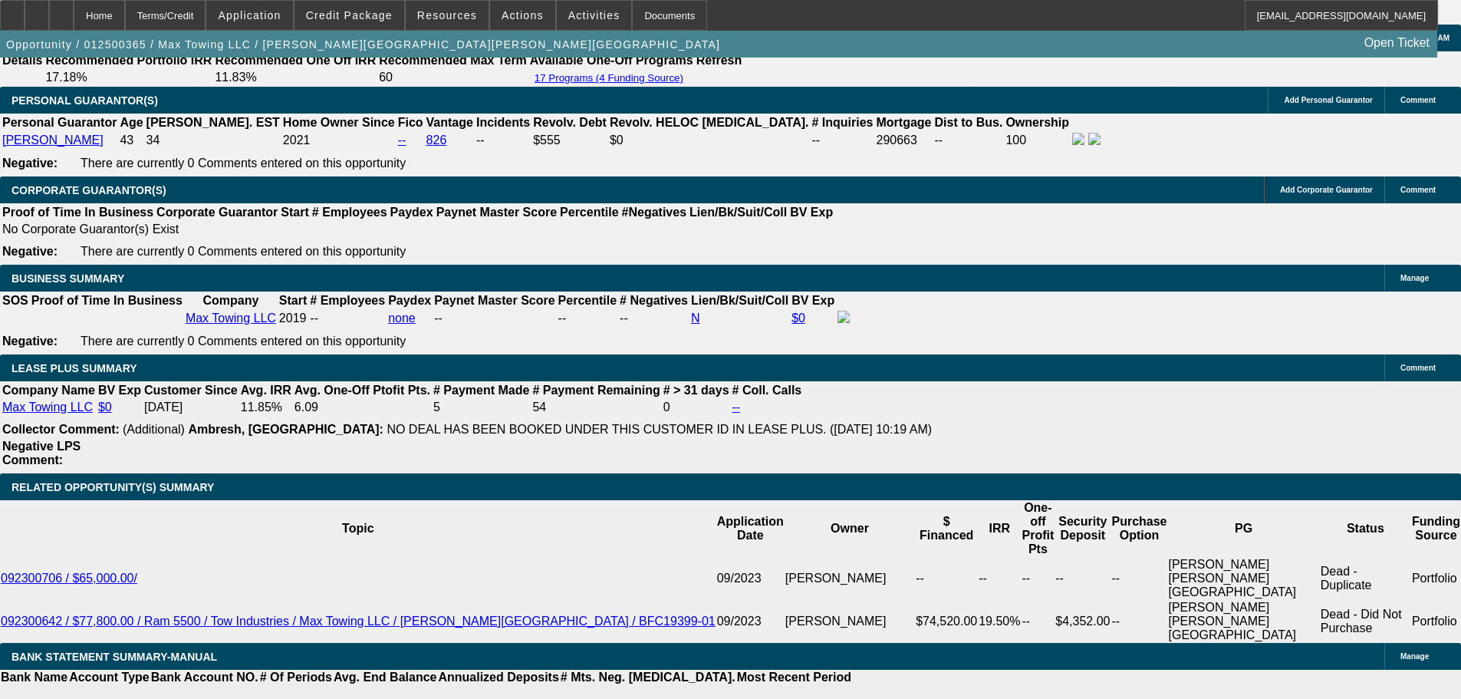
select select "6"
select select "0"
select select "6"
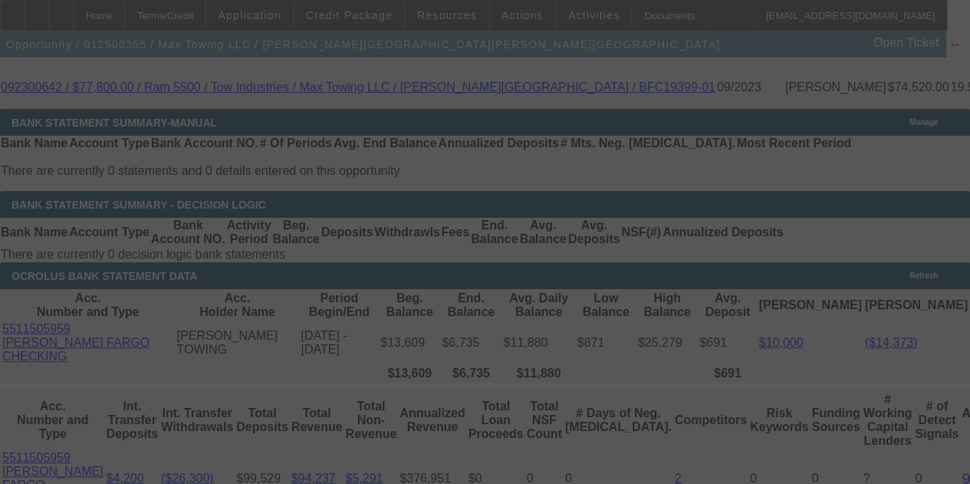
select select "0"
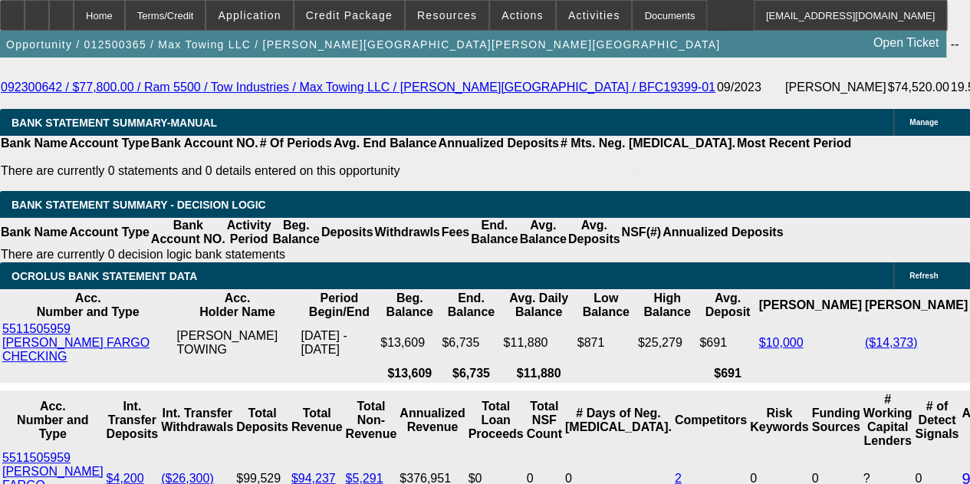
select select "0"
select select "6"
select select "0"
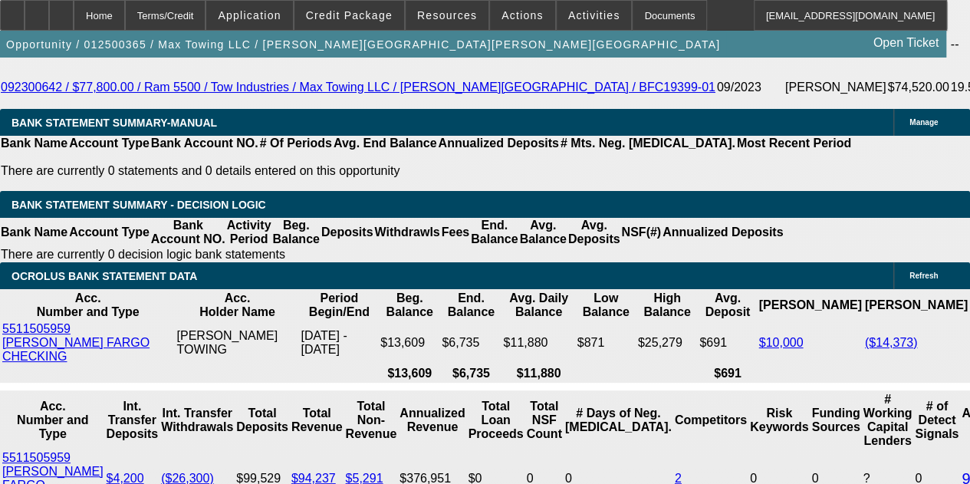
select select "0"
select select "6"
select select "0"
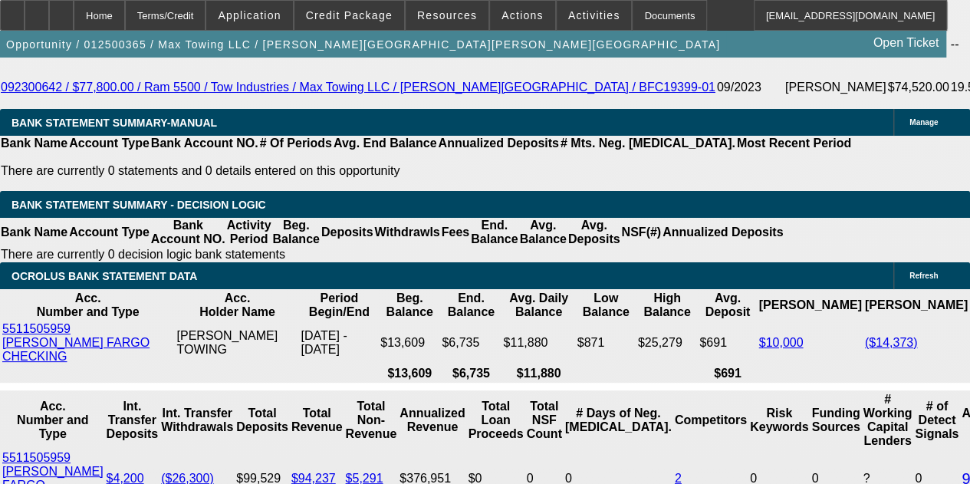
select select "6"
select select "0"
select select "6"
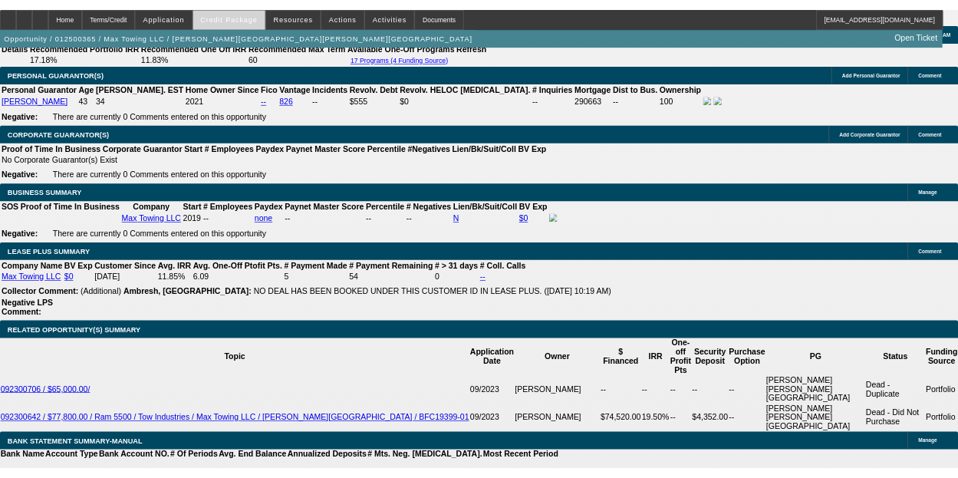
scroll to position [3044, 0]
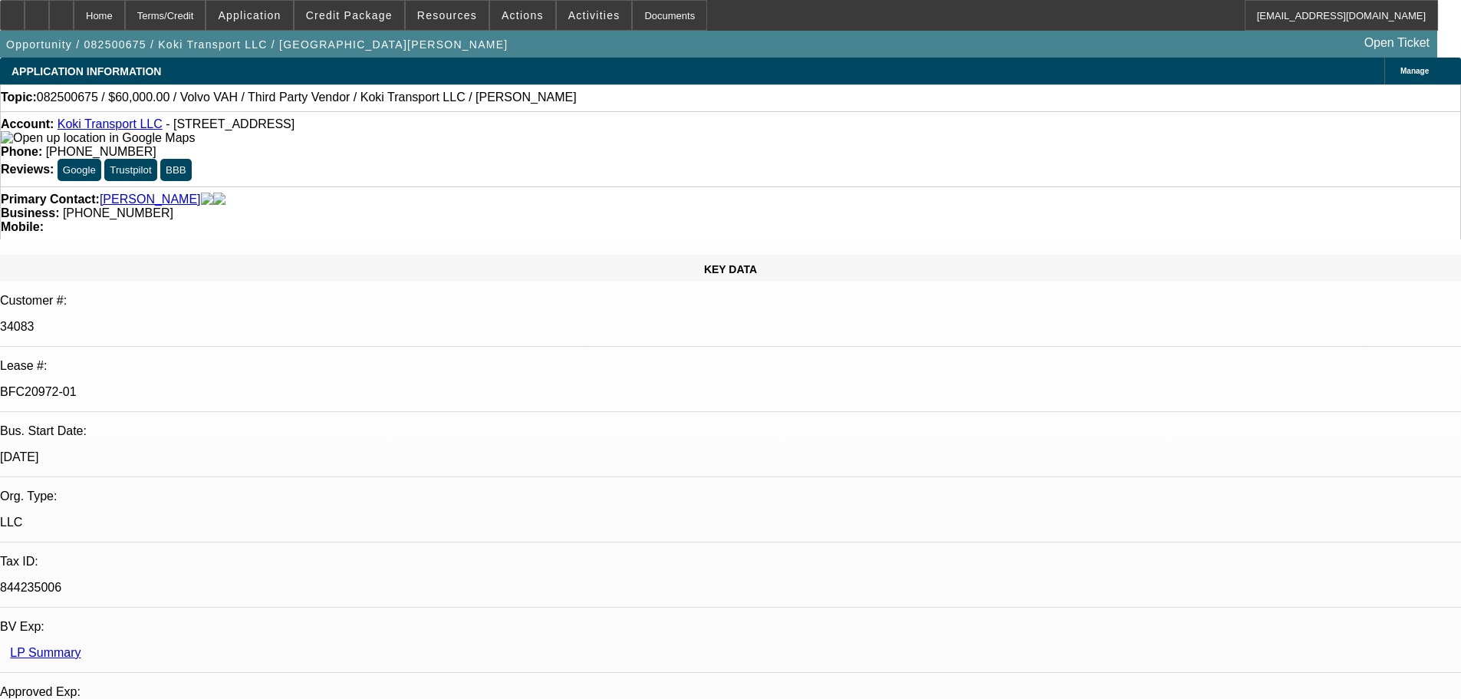
select select "0.2"
select select "2"
select select "0"
select select "6"
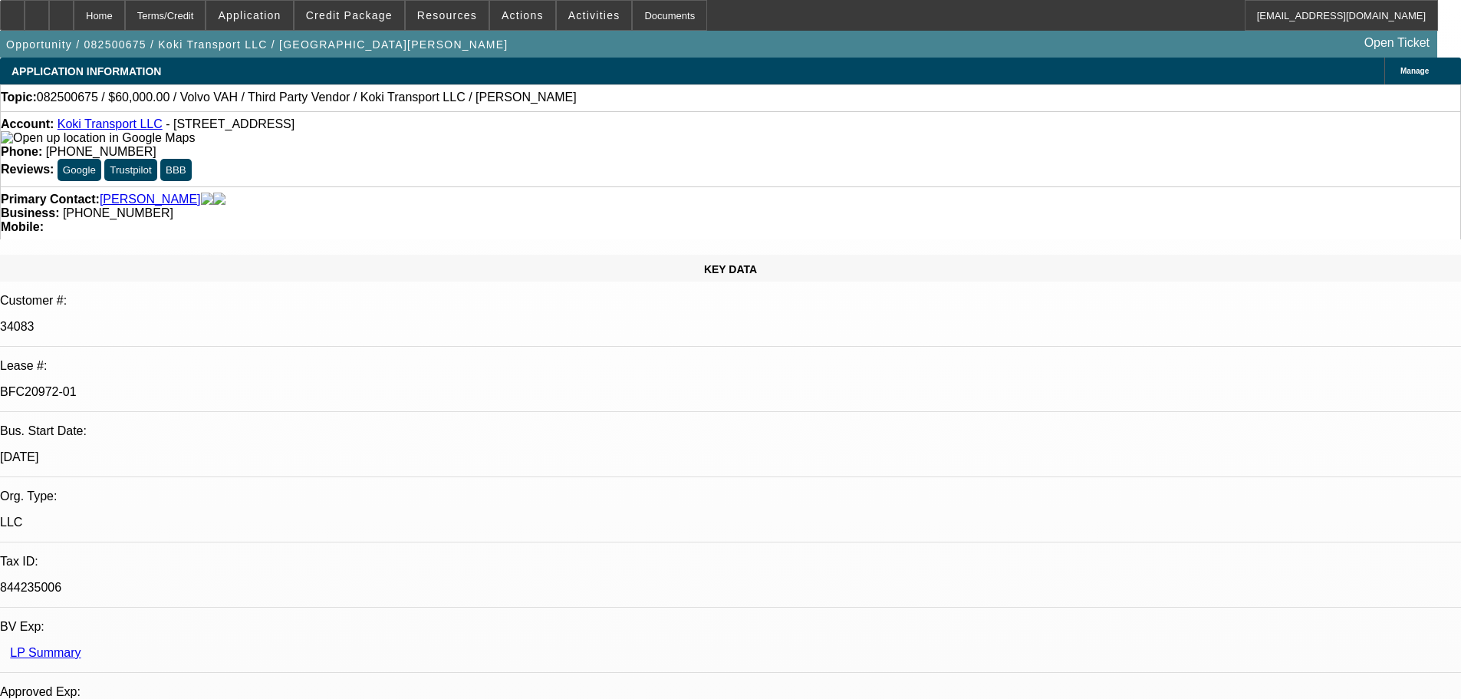
select select "0"
select select "2"
select select "0.1"
select select "4"
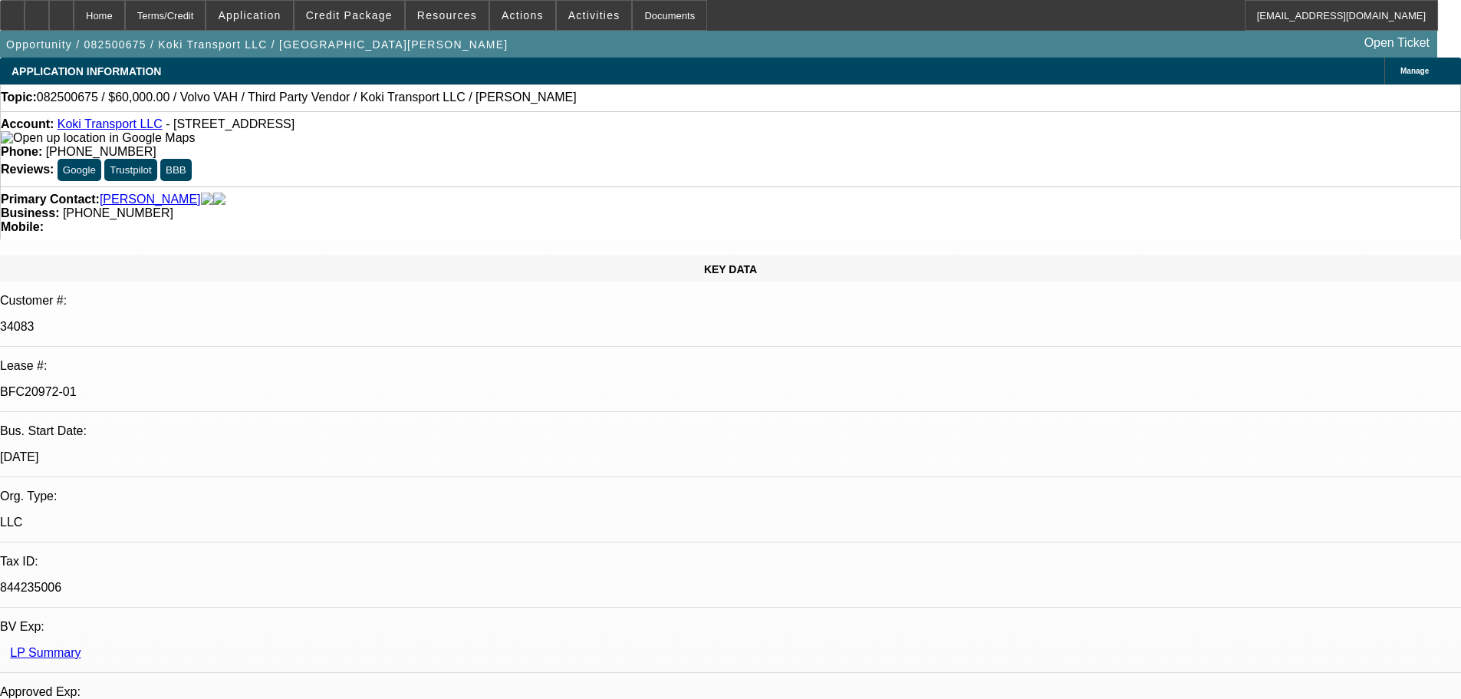
select select "0.2"
select select "2"
select select "0.1"
select select "4"
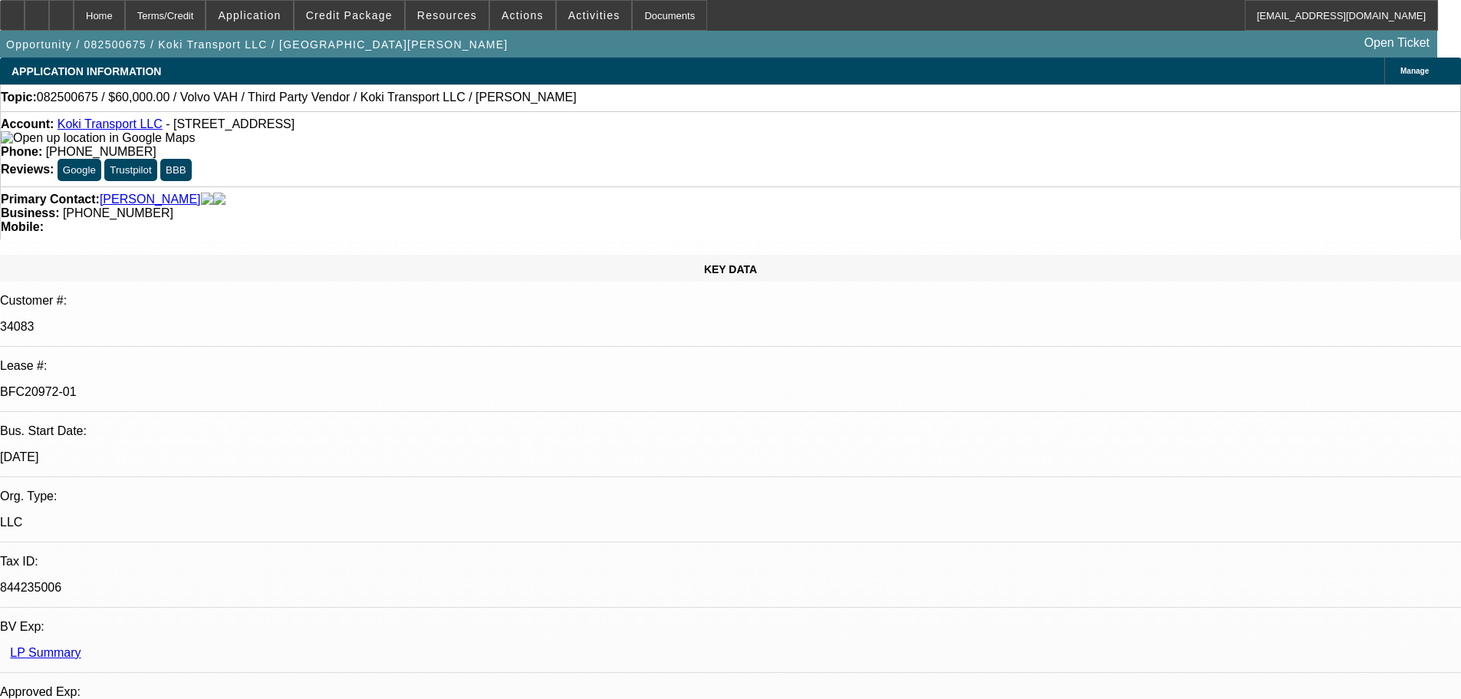
select select "0.15"
select select "2"
select select "0.1"
select select "4"
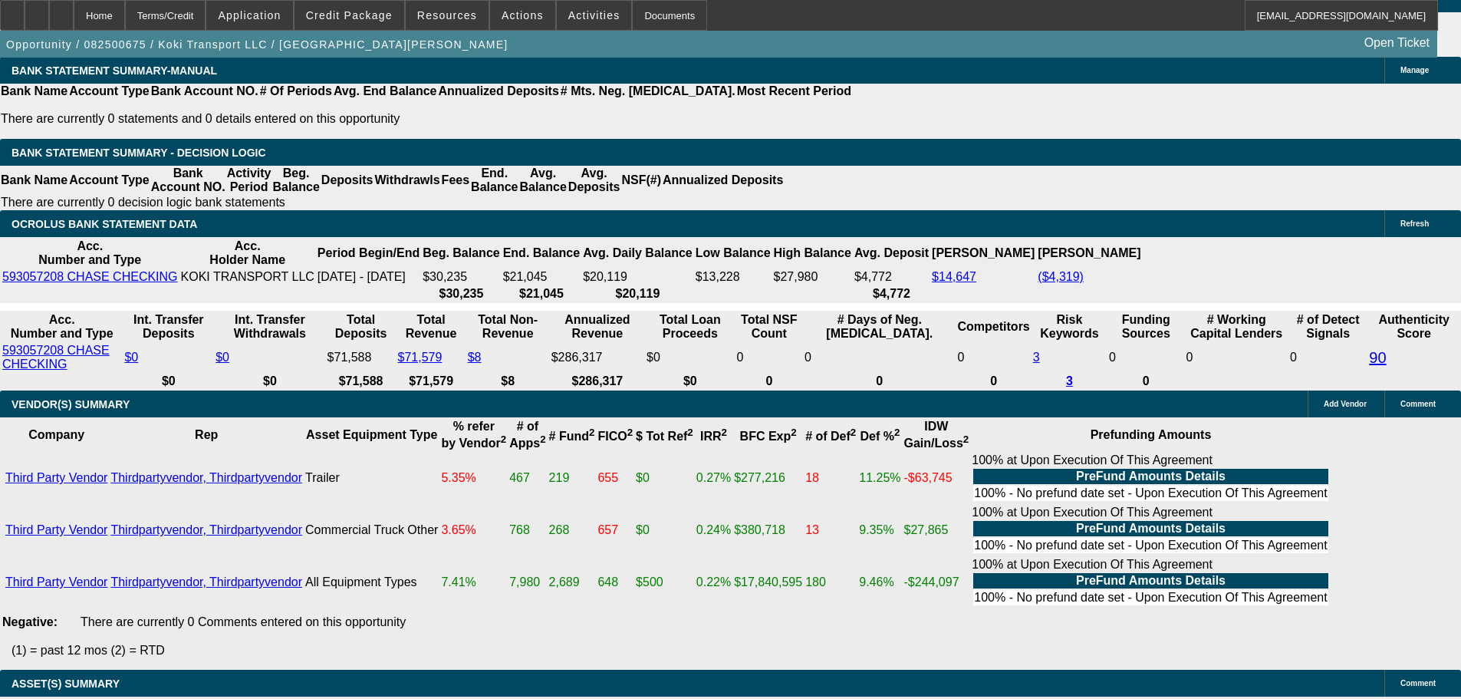
scroll to position [1918, 0]
drag, startPoint x: 1205, startPoint y: 422, endPoint x: 1077, endPoint y: 396, distance: 130.7
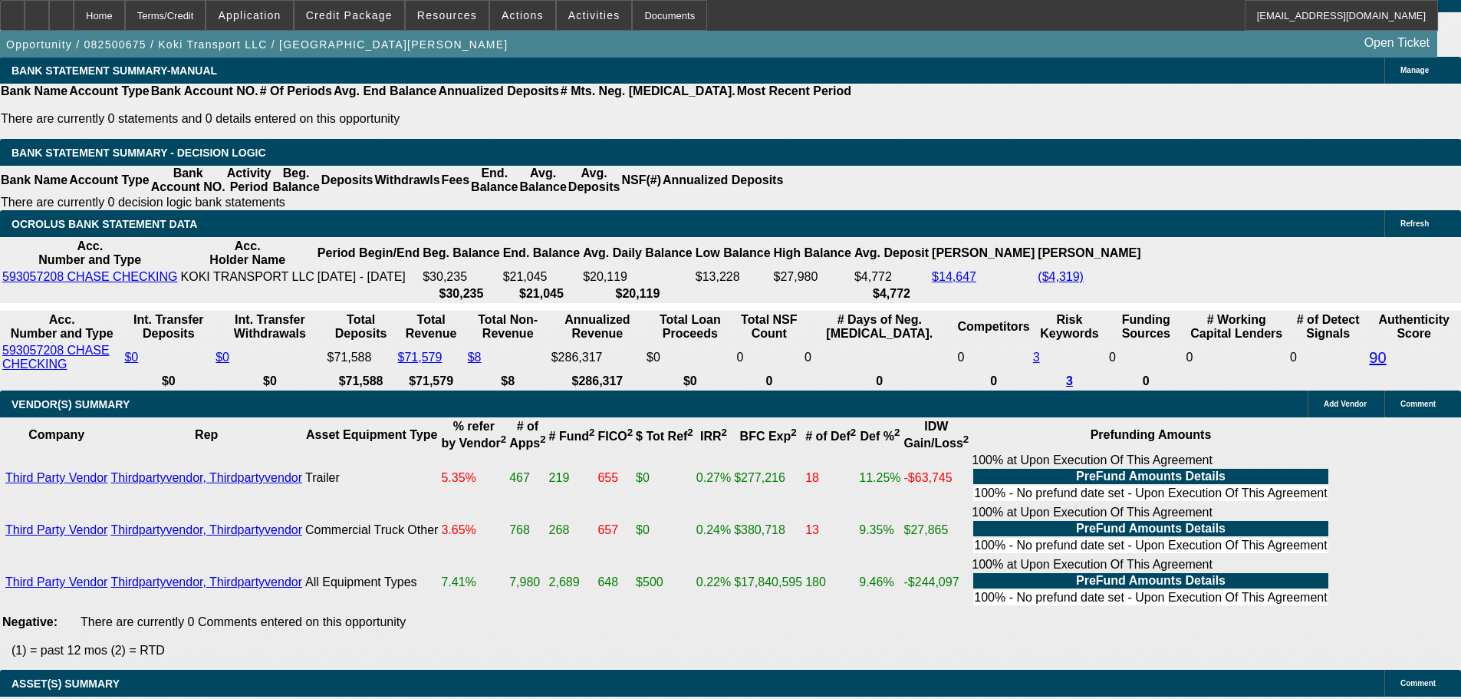
scroll to position [0, 0]
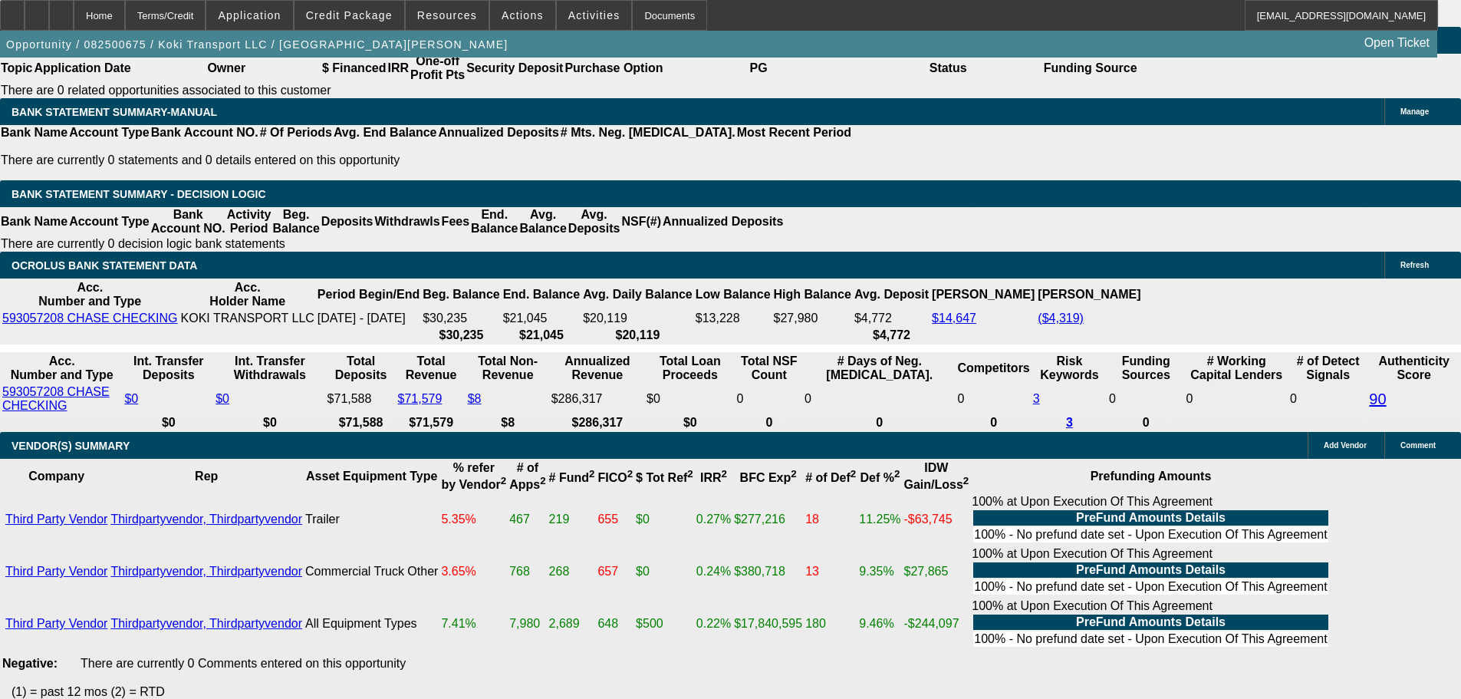
scroll to position [2810, 0]
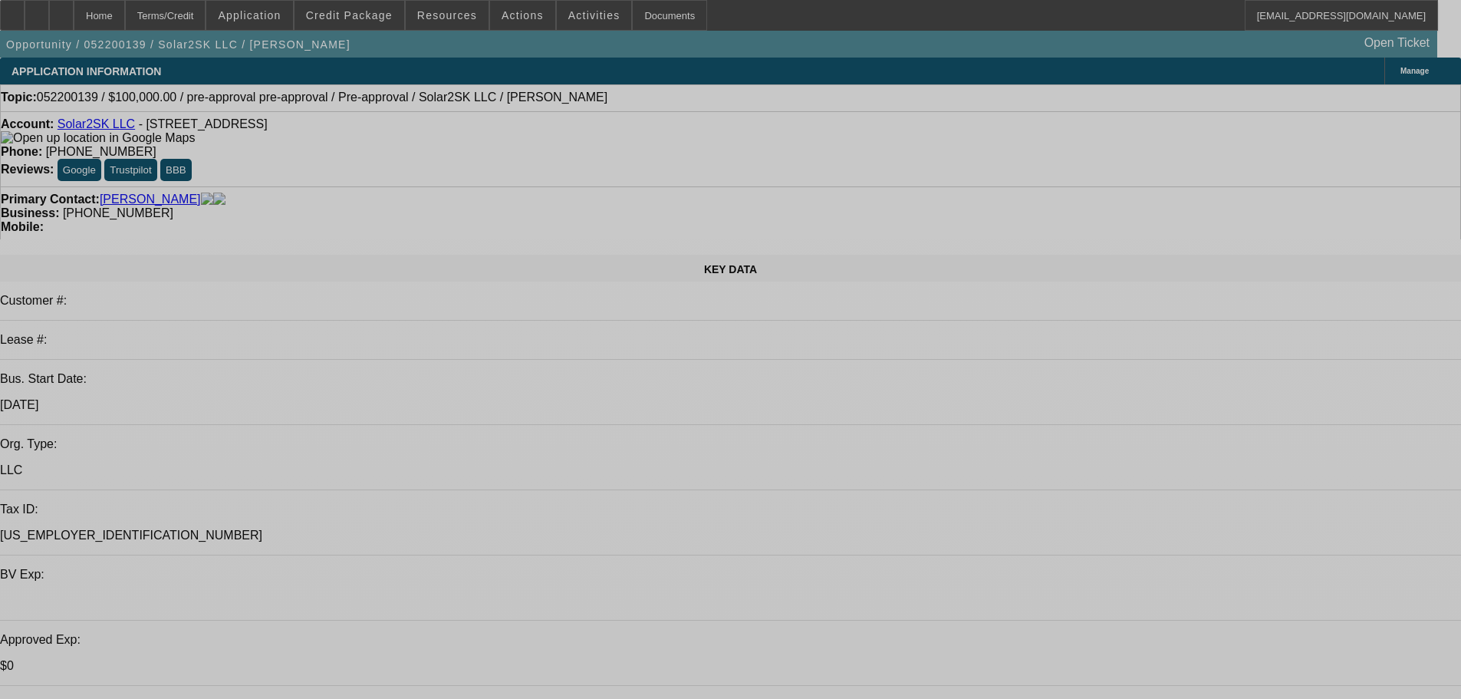
select select "0"
select select "6"
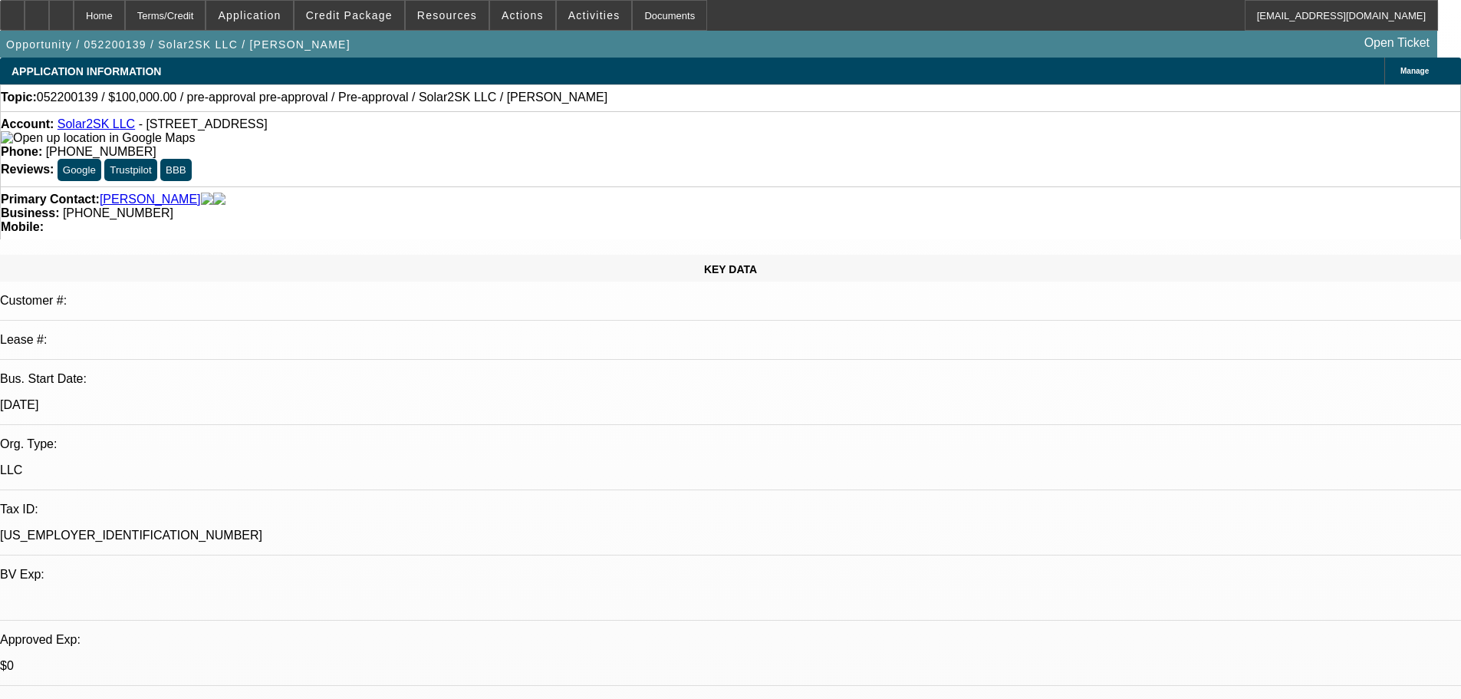
select select "0"
select select "6"
select select "0"
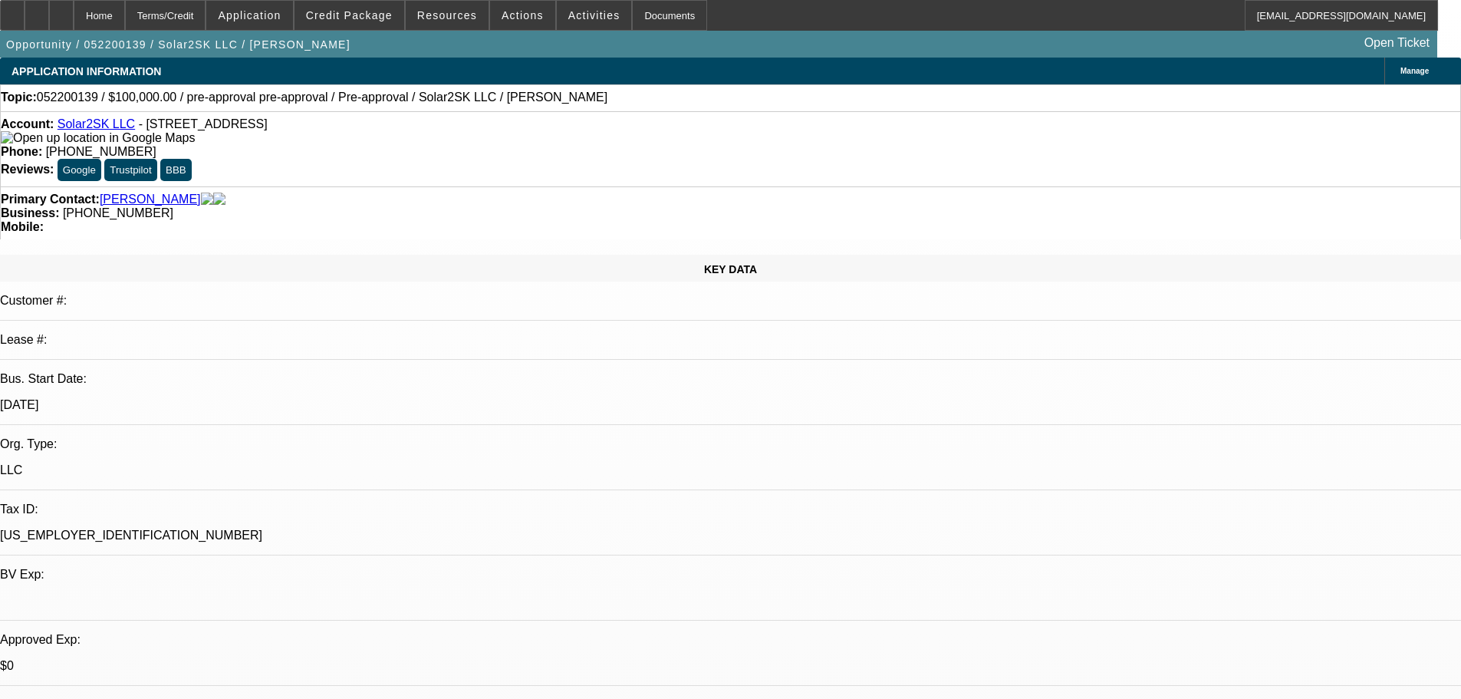
select select "0"
select select "6"
select select "0"
select select "2"
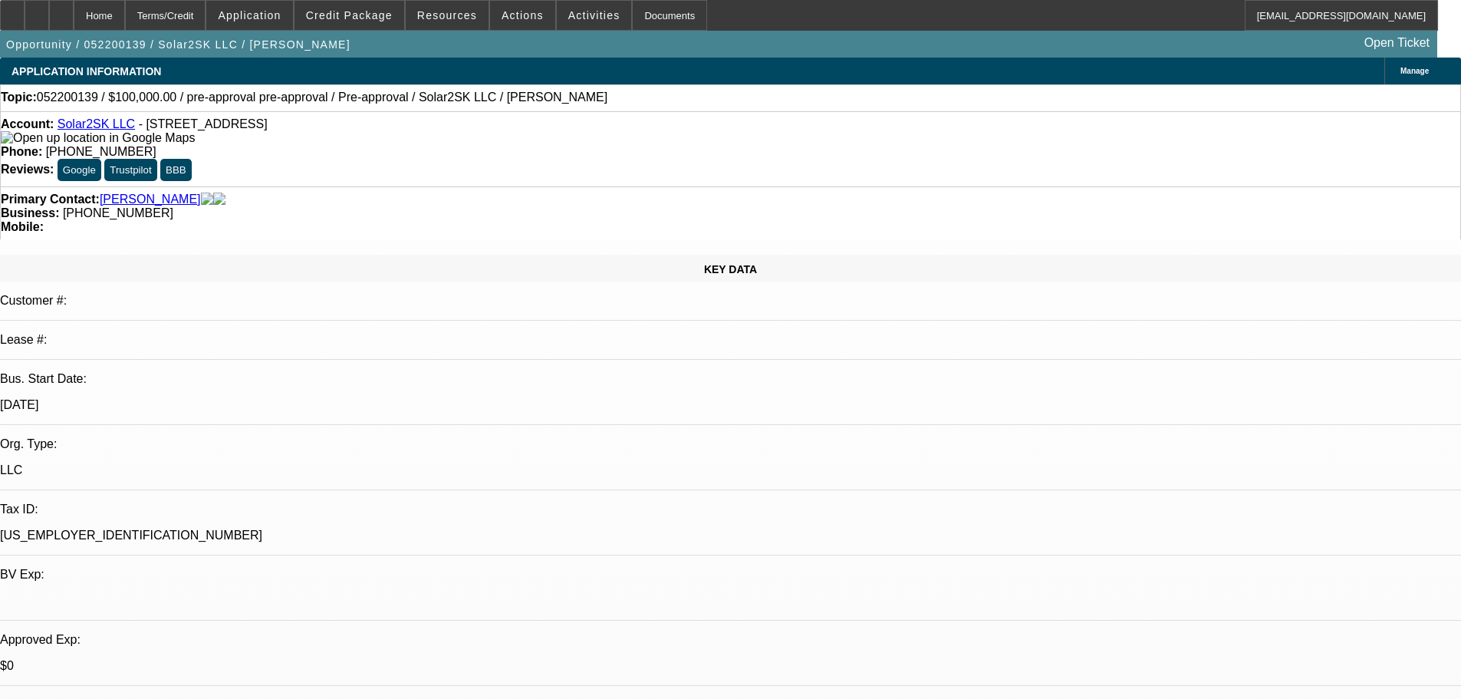
select select "2"
select select "0"
select select "6"
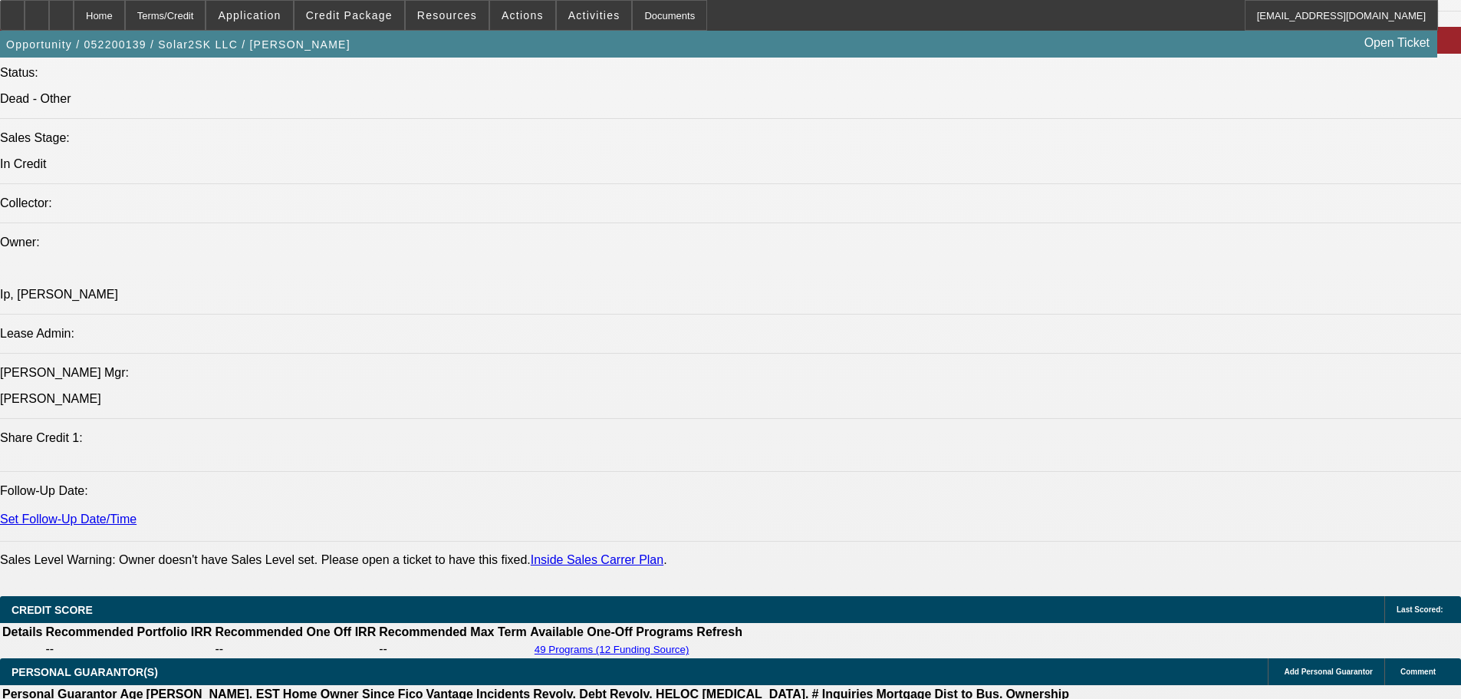
scroll to position [1733, 0]
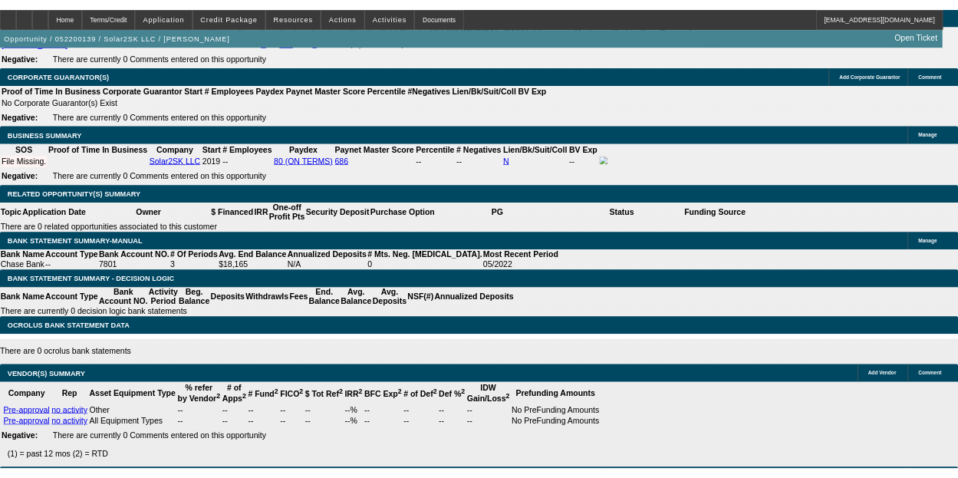
scroll to position [2696, 0]
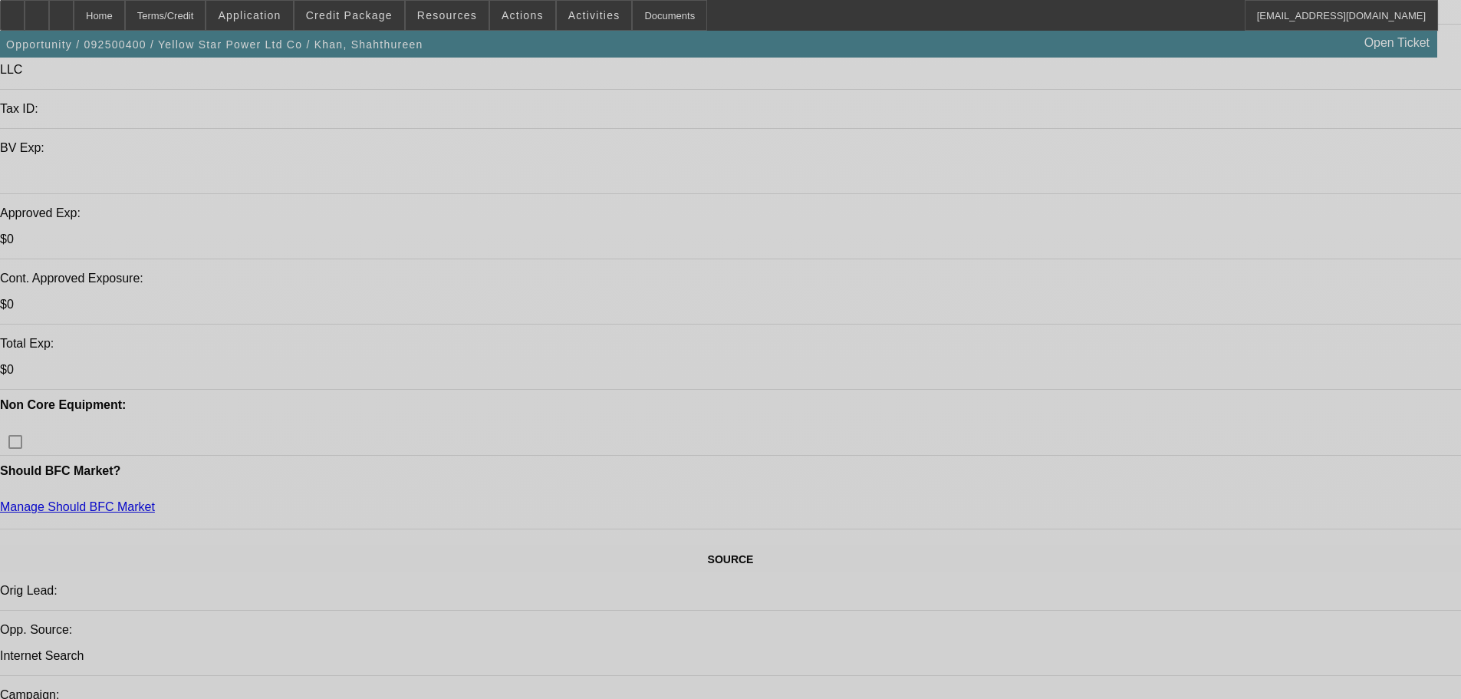
select select "0"
select select "2"
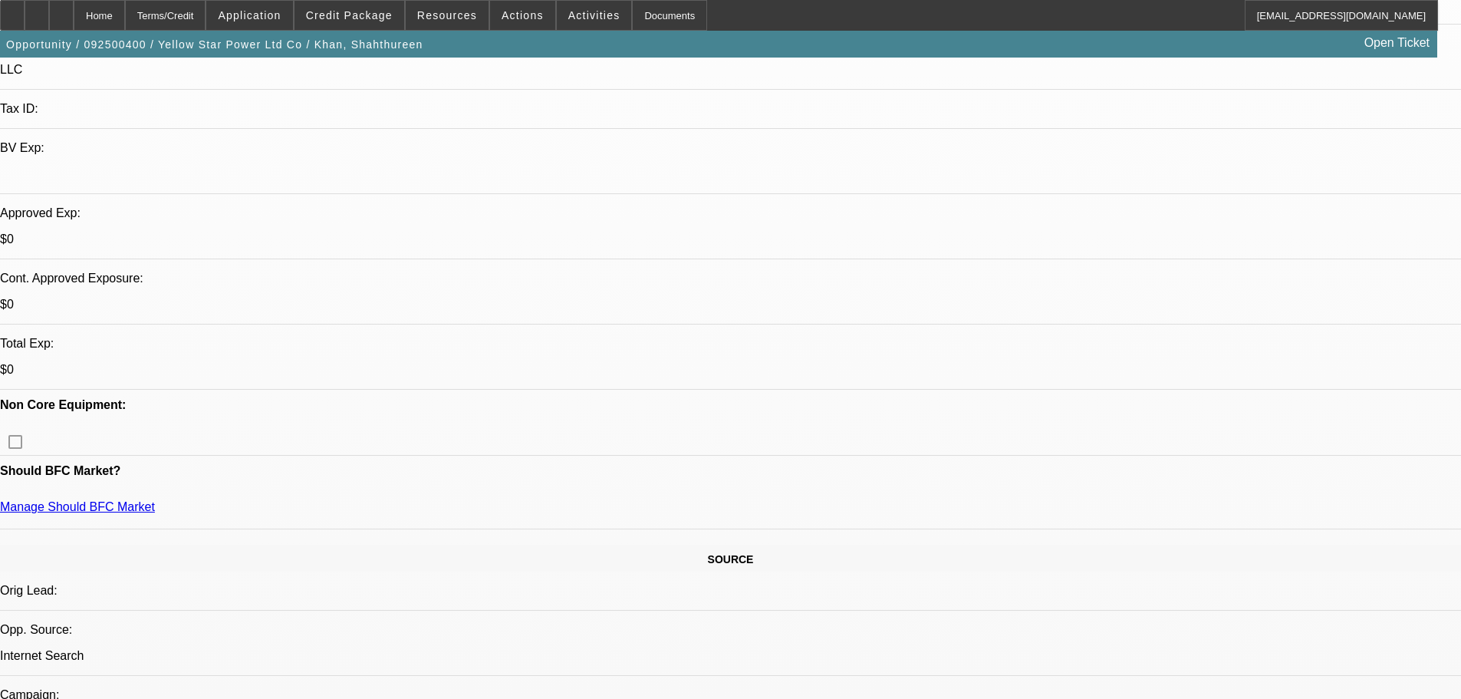
select select "0.1"
select select "4"
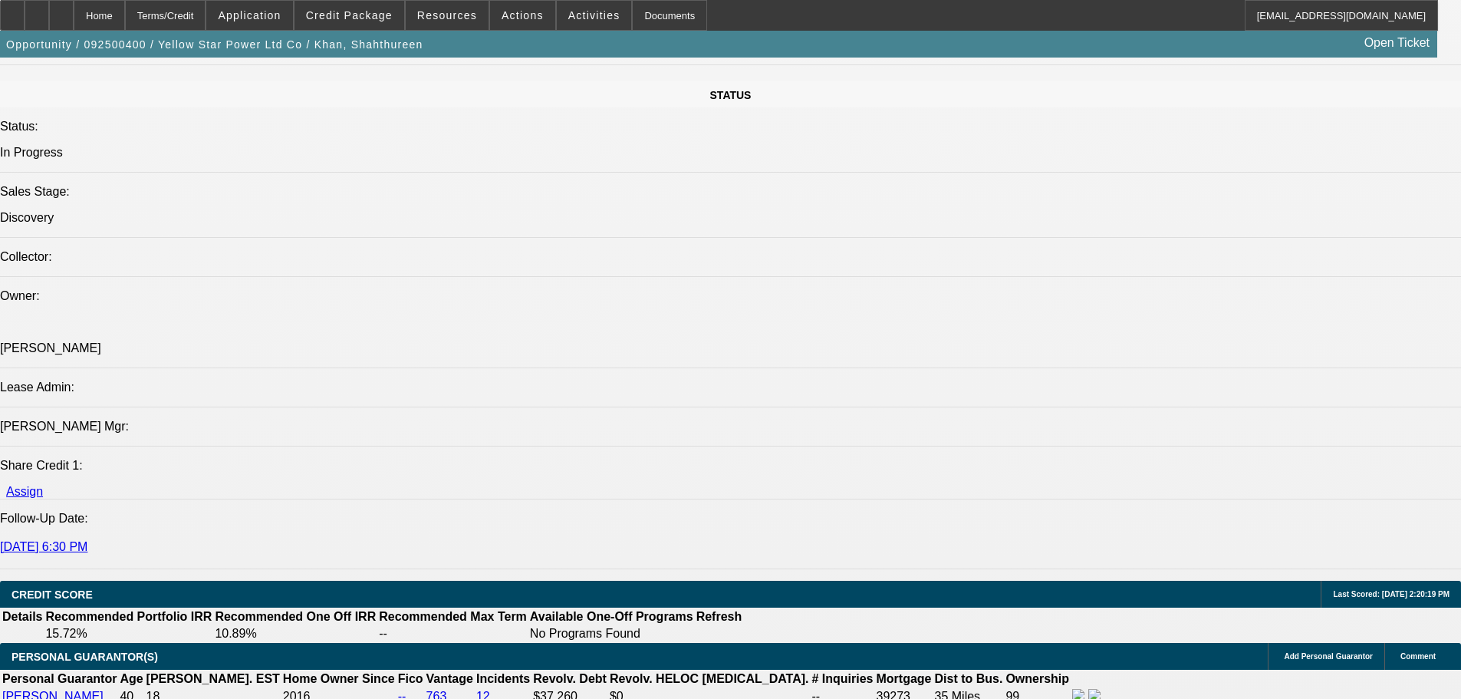
scroll to position [1776, 0]
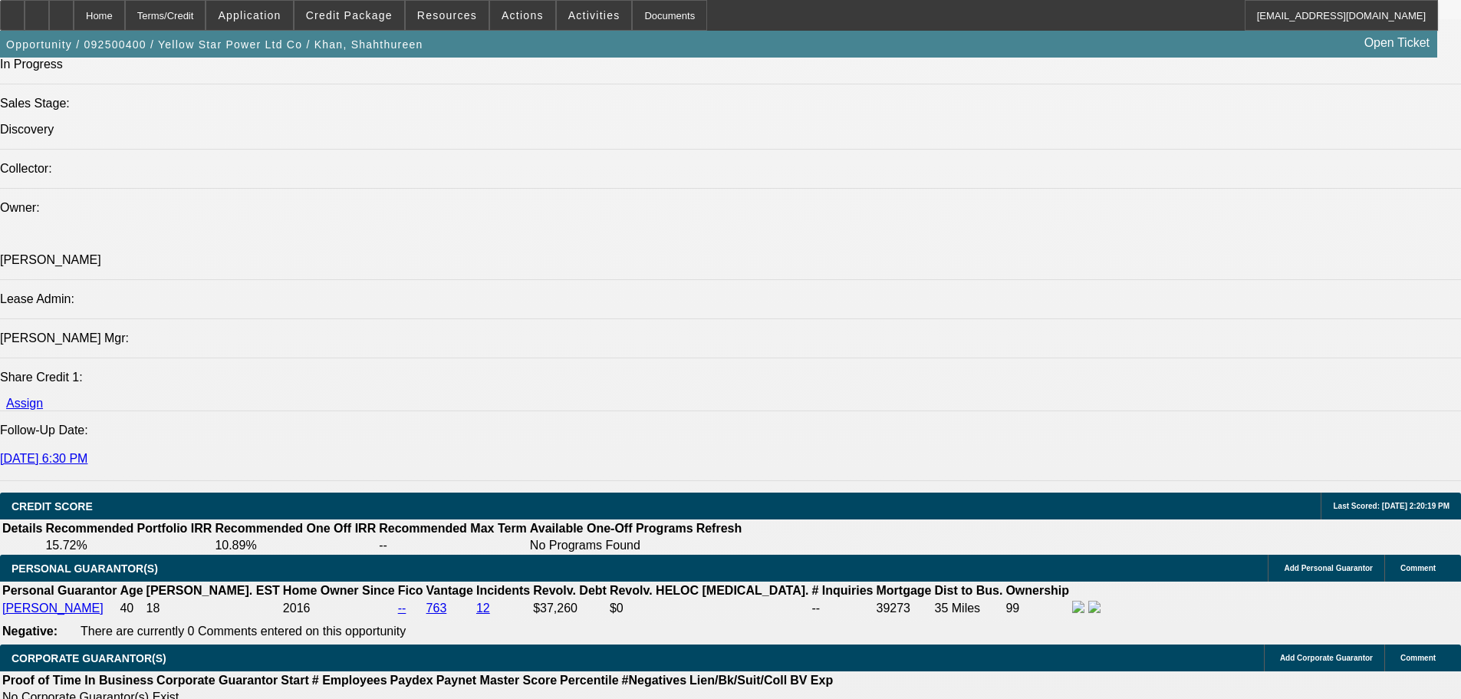
drag, startPoint x: 1212, startPoint y: 308, endPoint x: 1217, endPoint y: 288, distance: 21.2
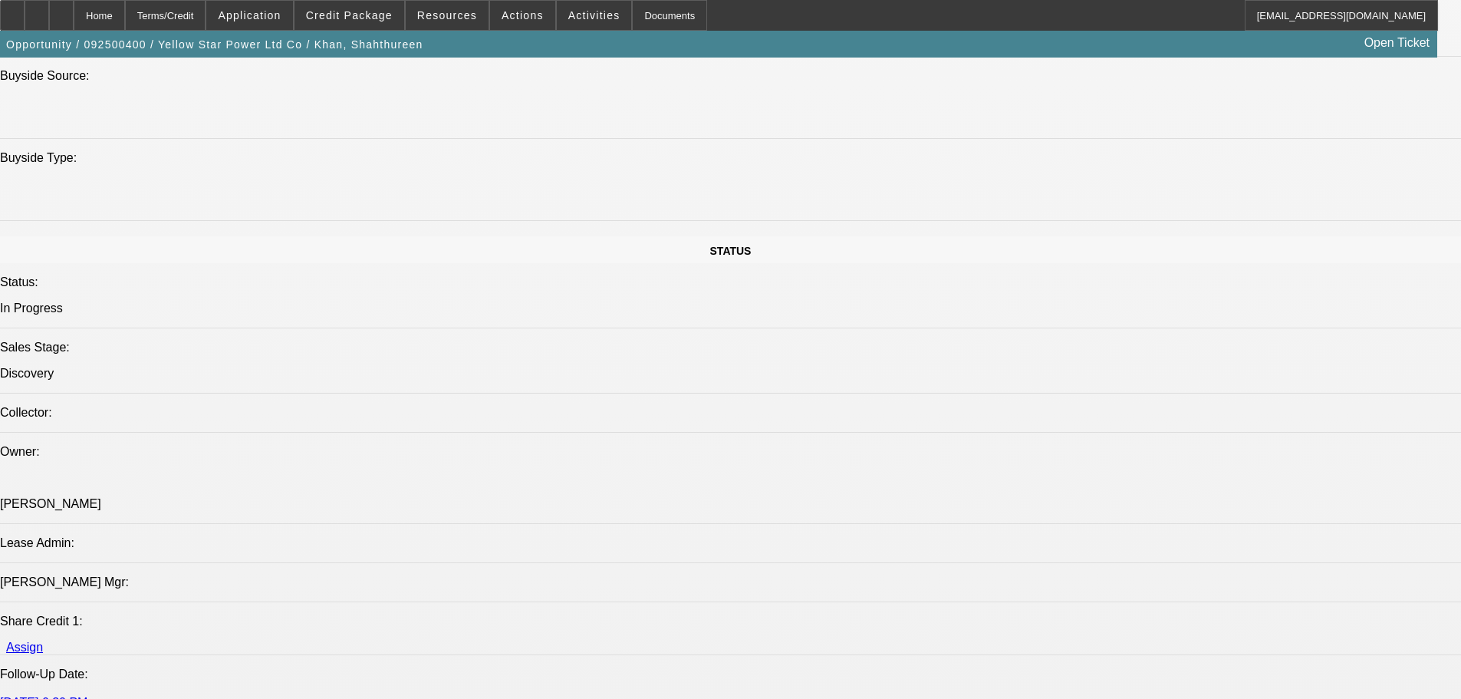
drag, startPoint x: 760, startPoint y: 389, endPoint x: 755, endPoint y: 216, distance: 172.7
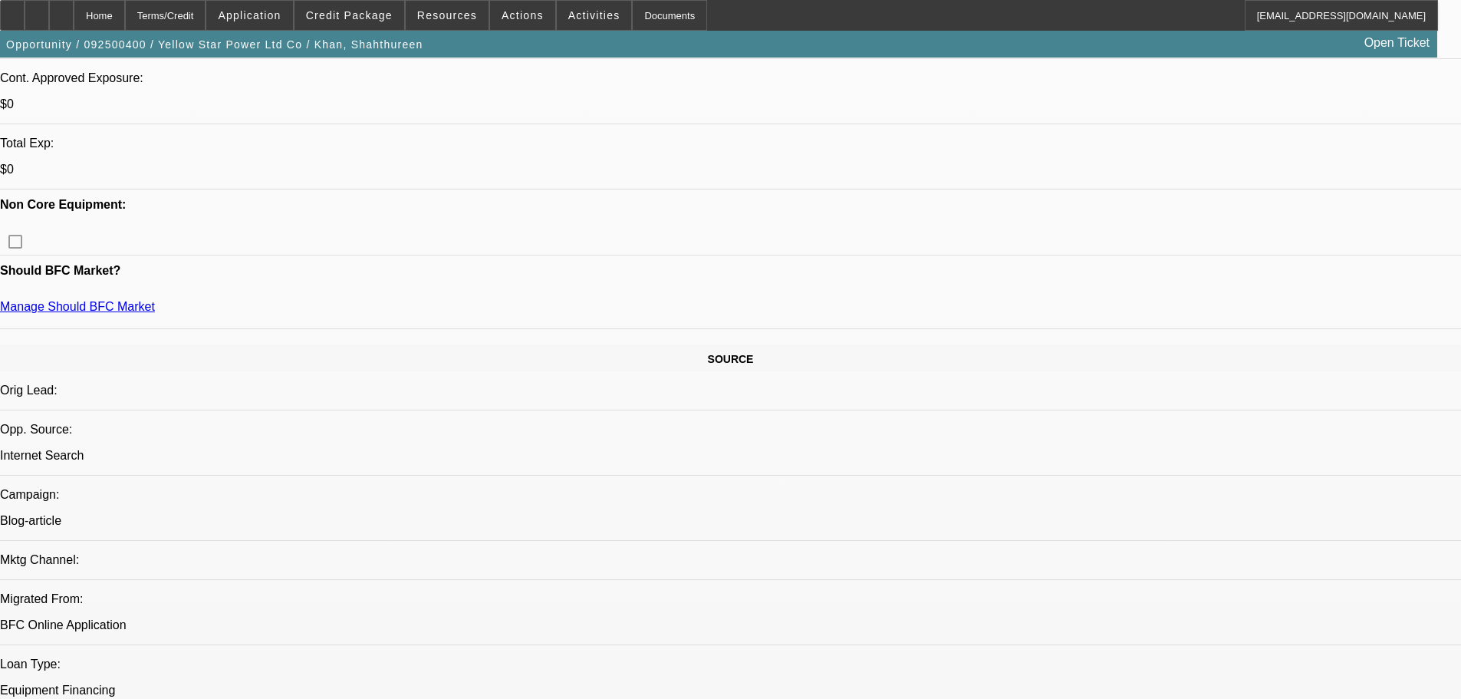
scroll to position [385, 0]
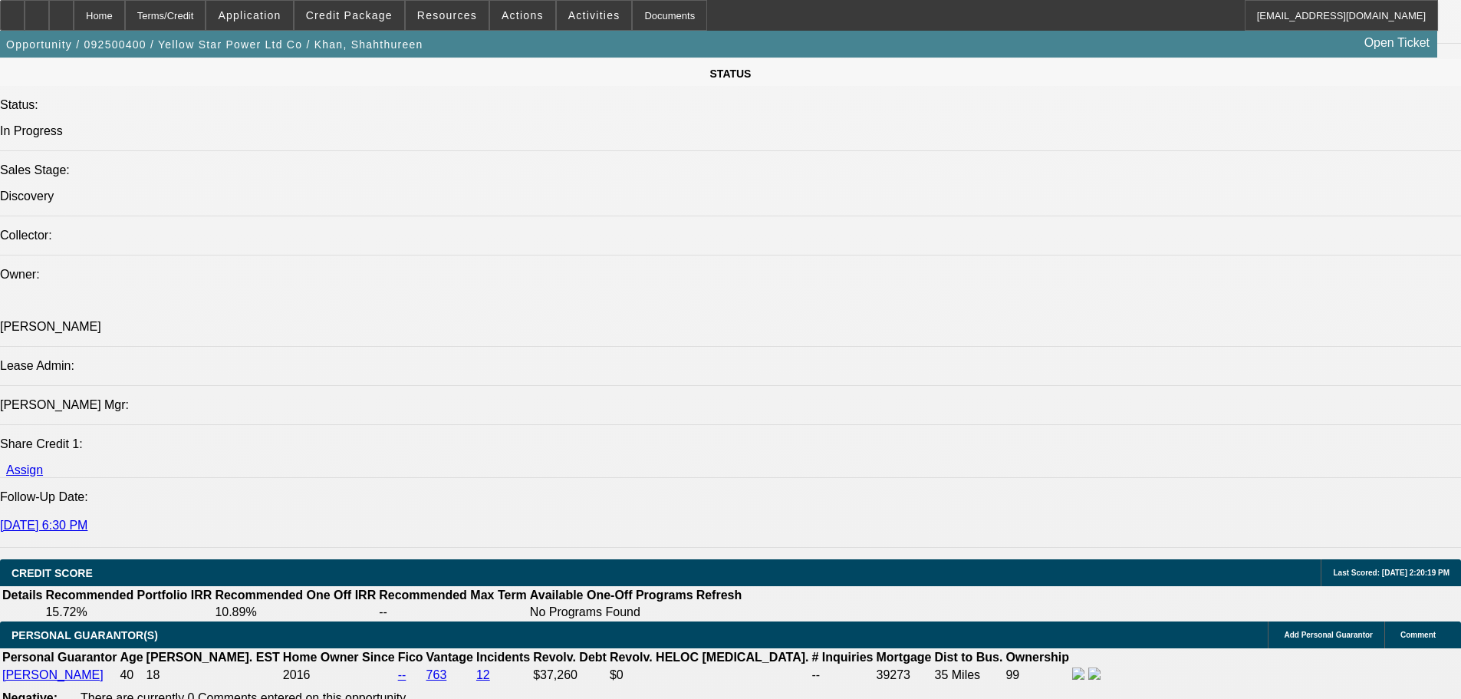
scroll to position [1766, 0]
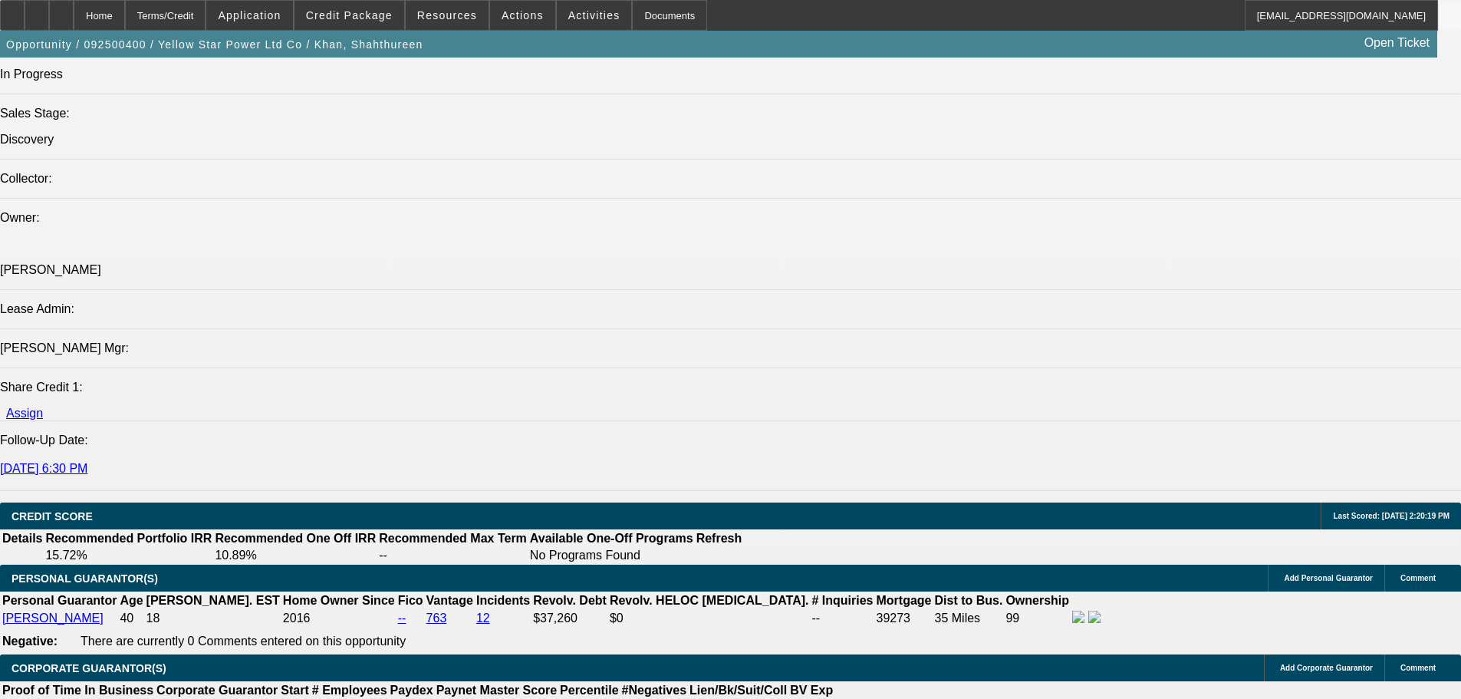
drag, startPoint x: 1079, startPoint y: 269, endPoint x: 1086, endPoint y: 212, distance: 57.2
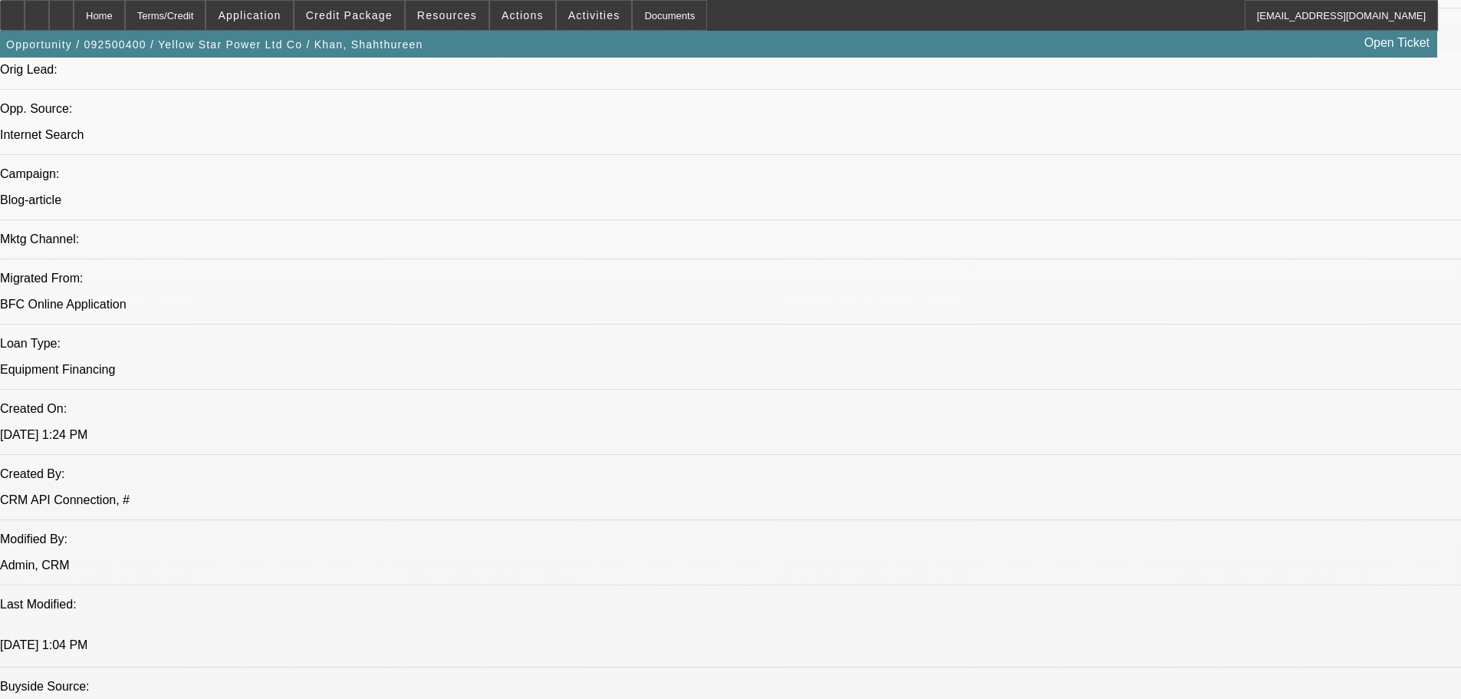
drag, startPoint x: 749, startPoint y: 443, endPoint x: 783, endPoint y: 144, distance: 300.4
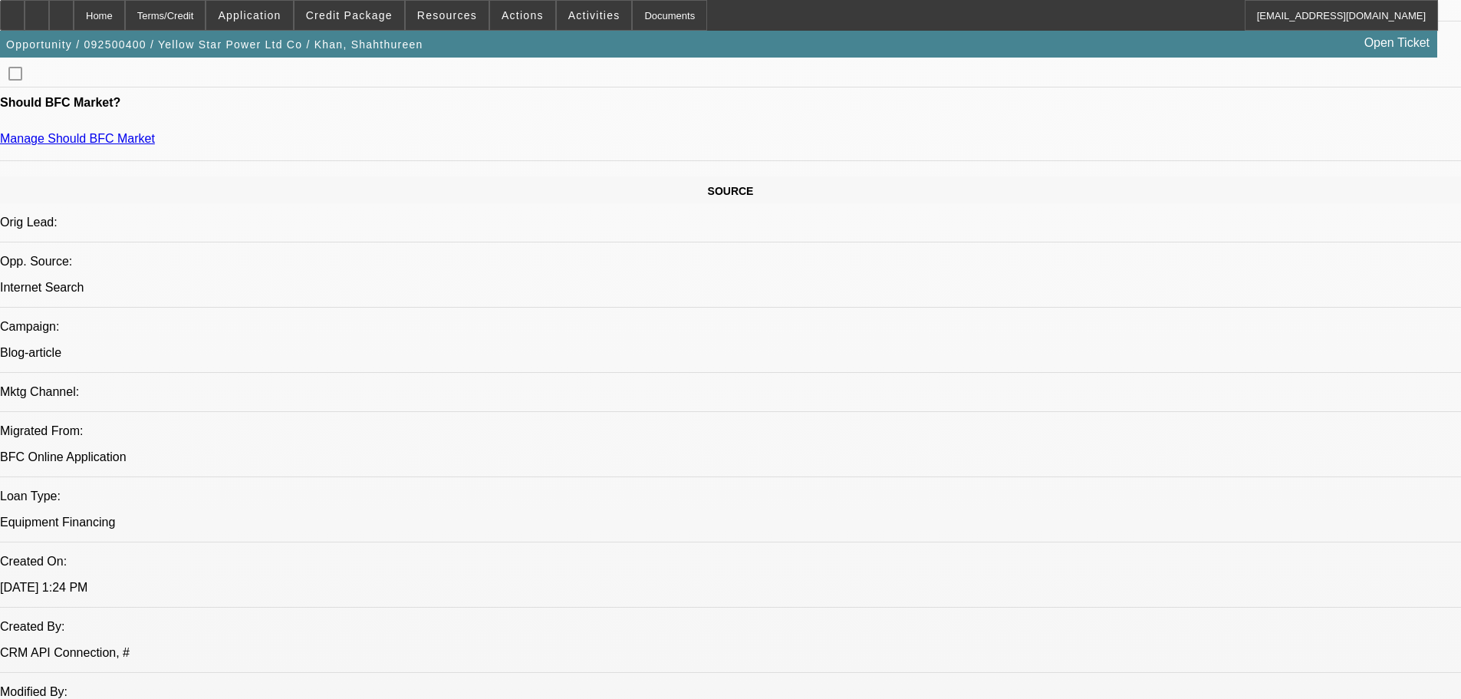
drag, startPoint x: 611, startPoint y: 301, endPoint x: 624, endPoint y: 321, distance: 24.3
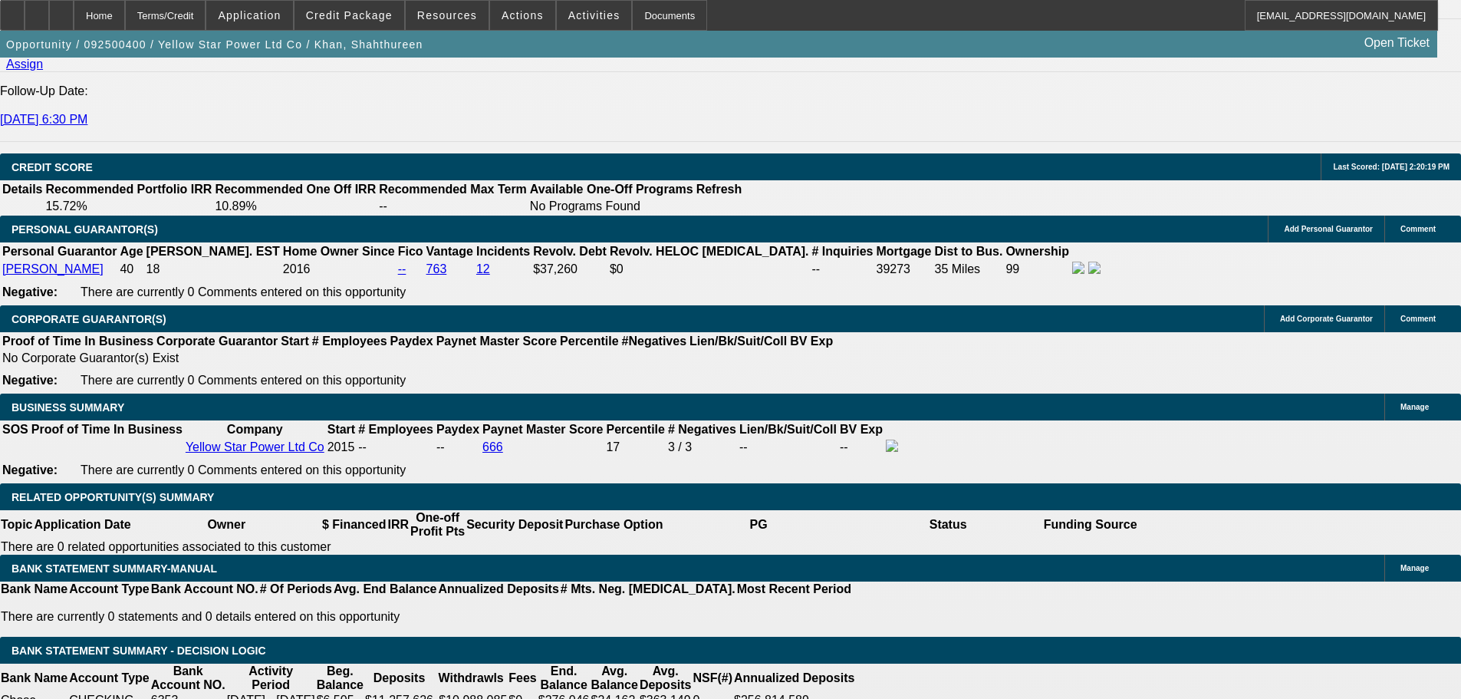
scroll to position [2121, 0]
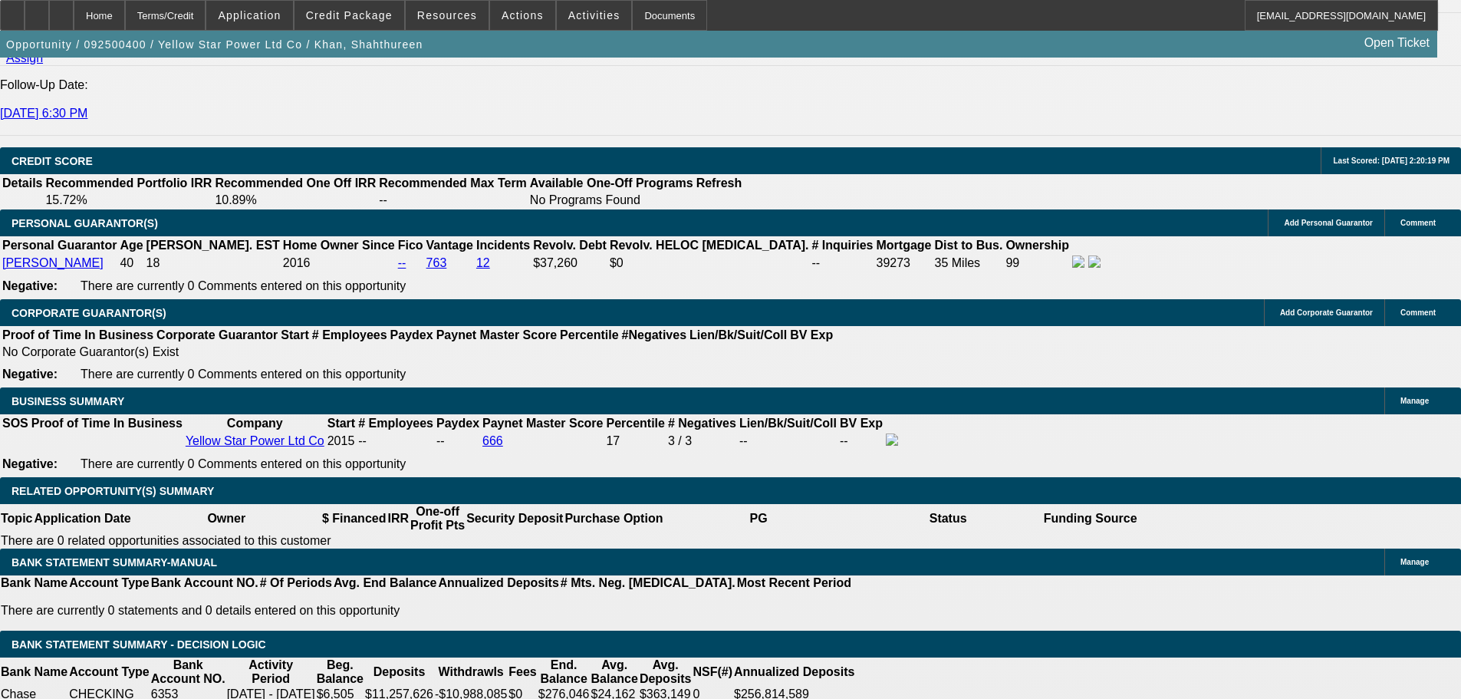
drag, startPoint x: 1132, startPoint y: 137, endPoint x: 1134, endPoint y: 172, distance: 35.4
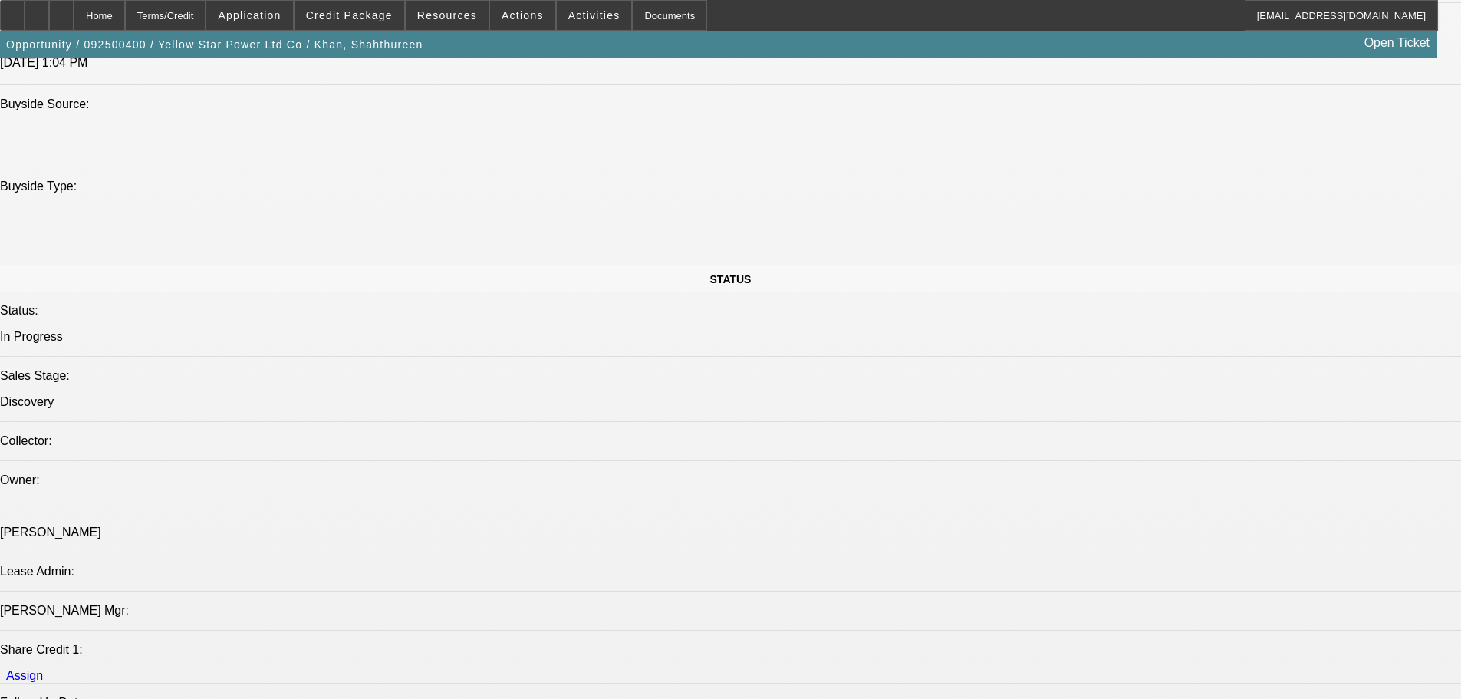
drag, startPoint x: 791, startPoint y: 259, endPoint x: 792, endPoint y: 249, distance: 10.0
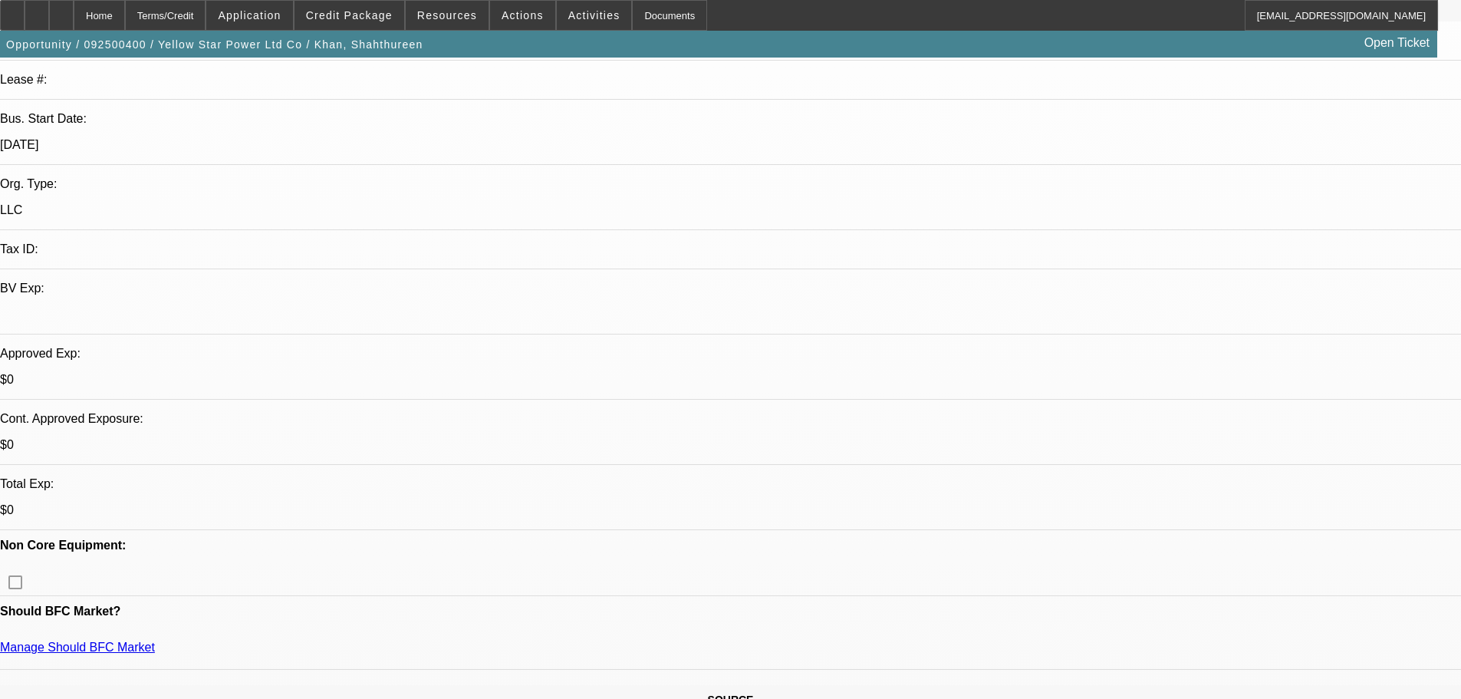
scroll to position [384, 0]
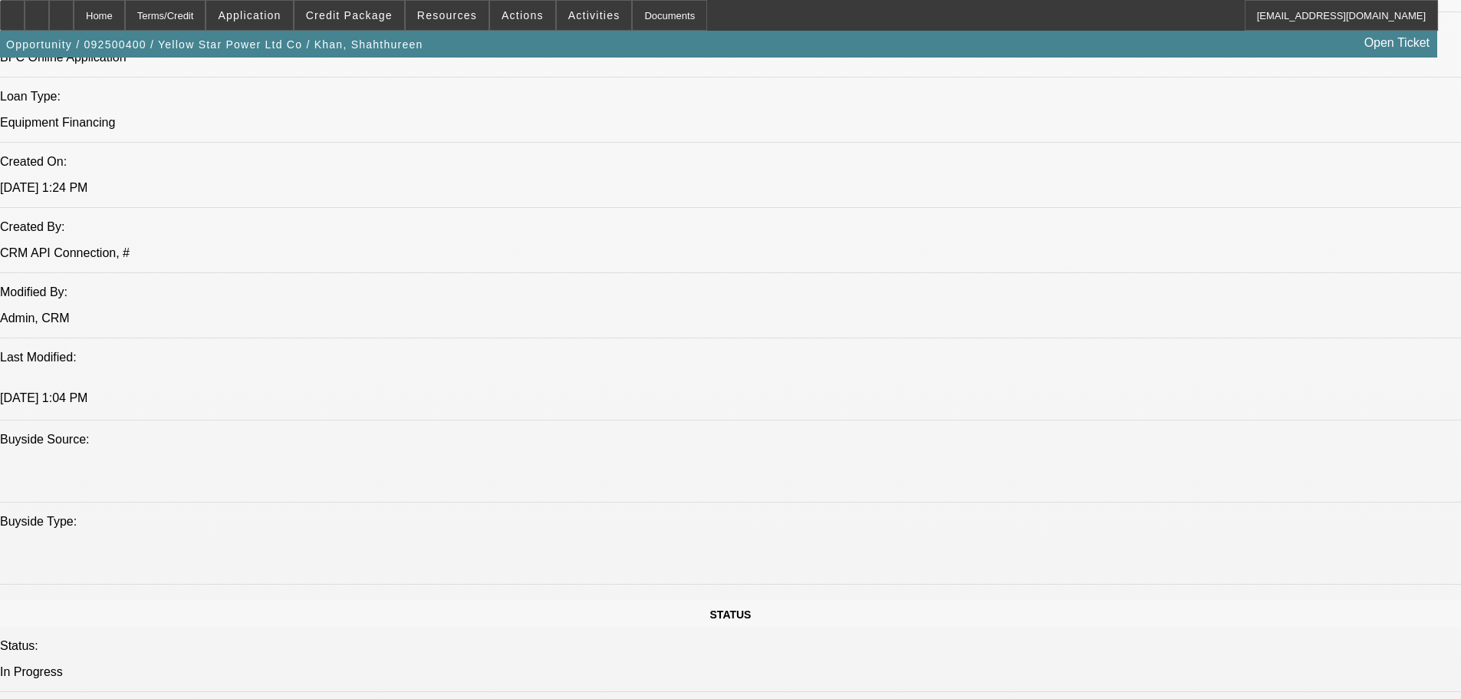
scroll to position [0, 0]
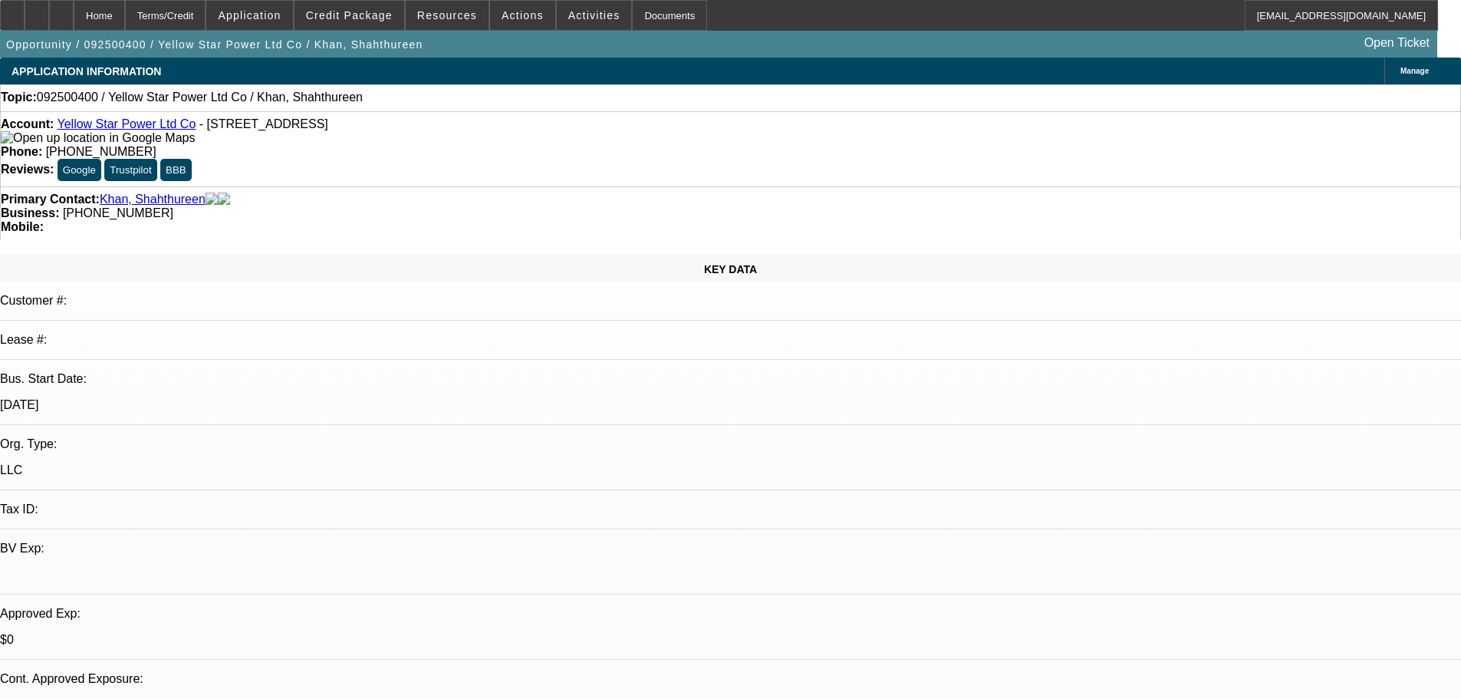
drag, startPoint x: 628, startPoint y: 319, endPoint x: 628, endPoint y: 243, distance: 76.0
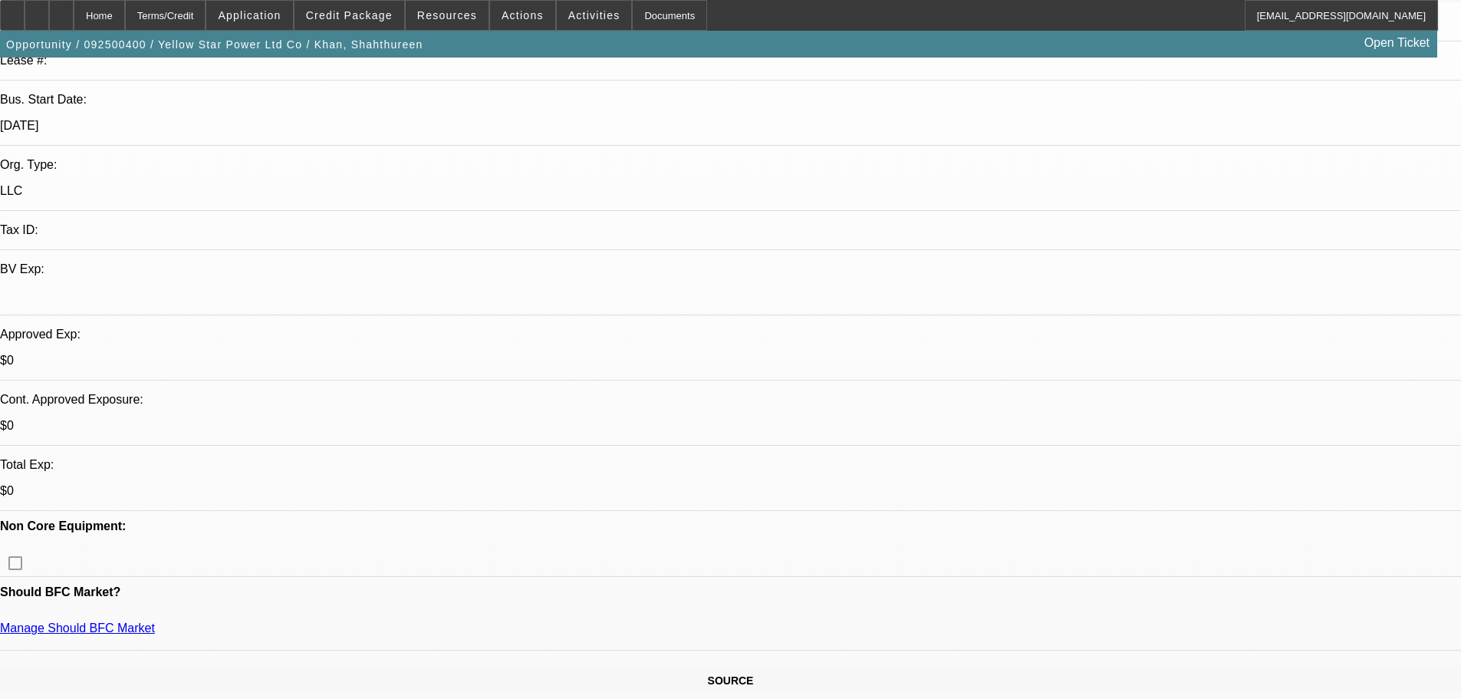
drag, startPoint x: 533, startPoint y: 221, endPoint x: 539, endPoint y: 372, distance: 151.2
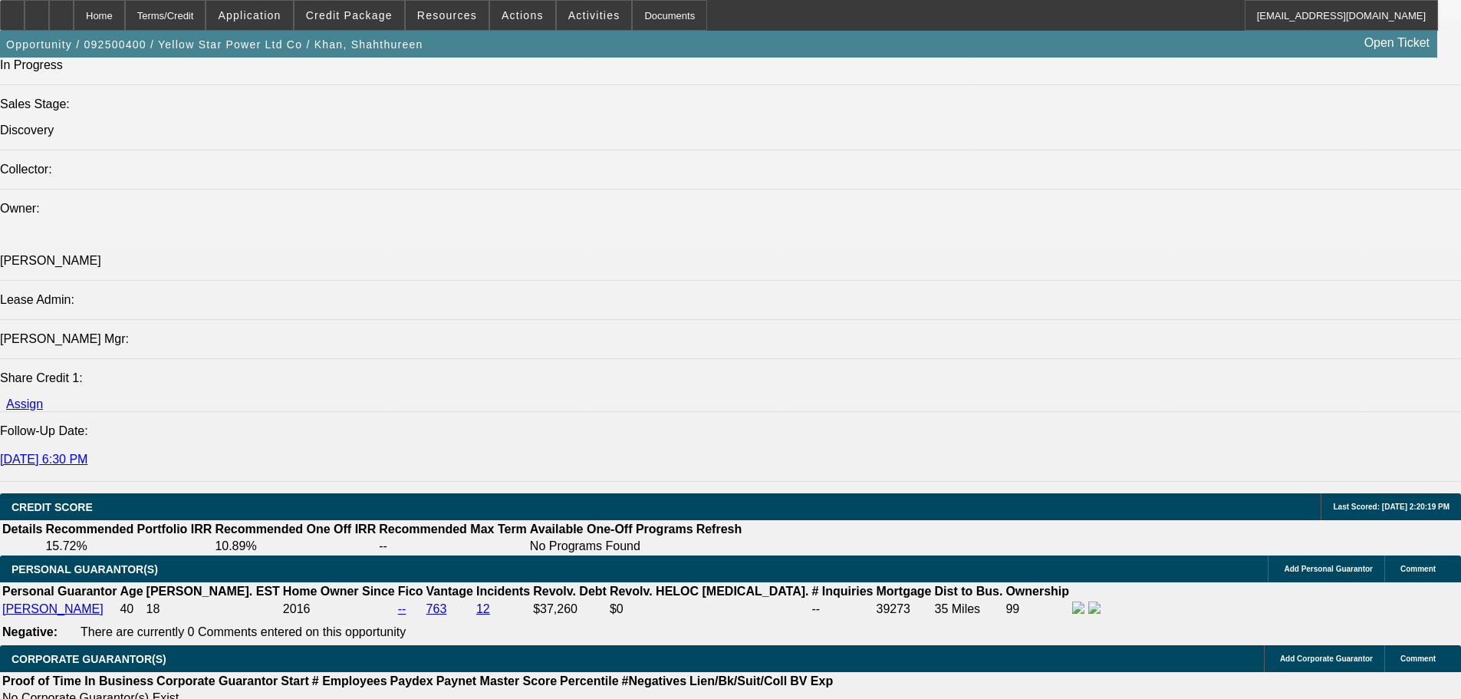
scroll to position [1955, 0]
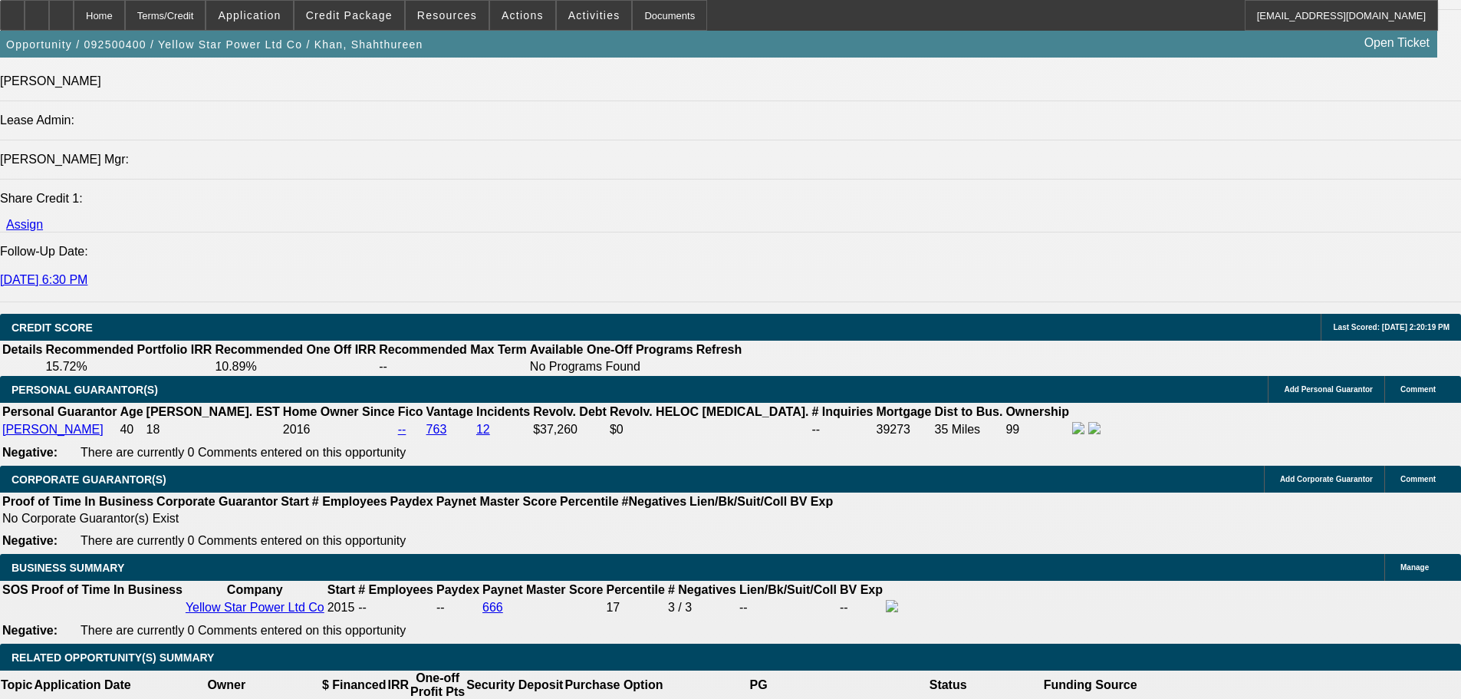
drag, startPoint x: 1162, startPoint y: 274, endPoint x: 1162, endPoint y: 262, distance: 11.5
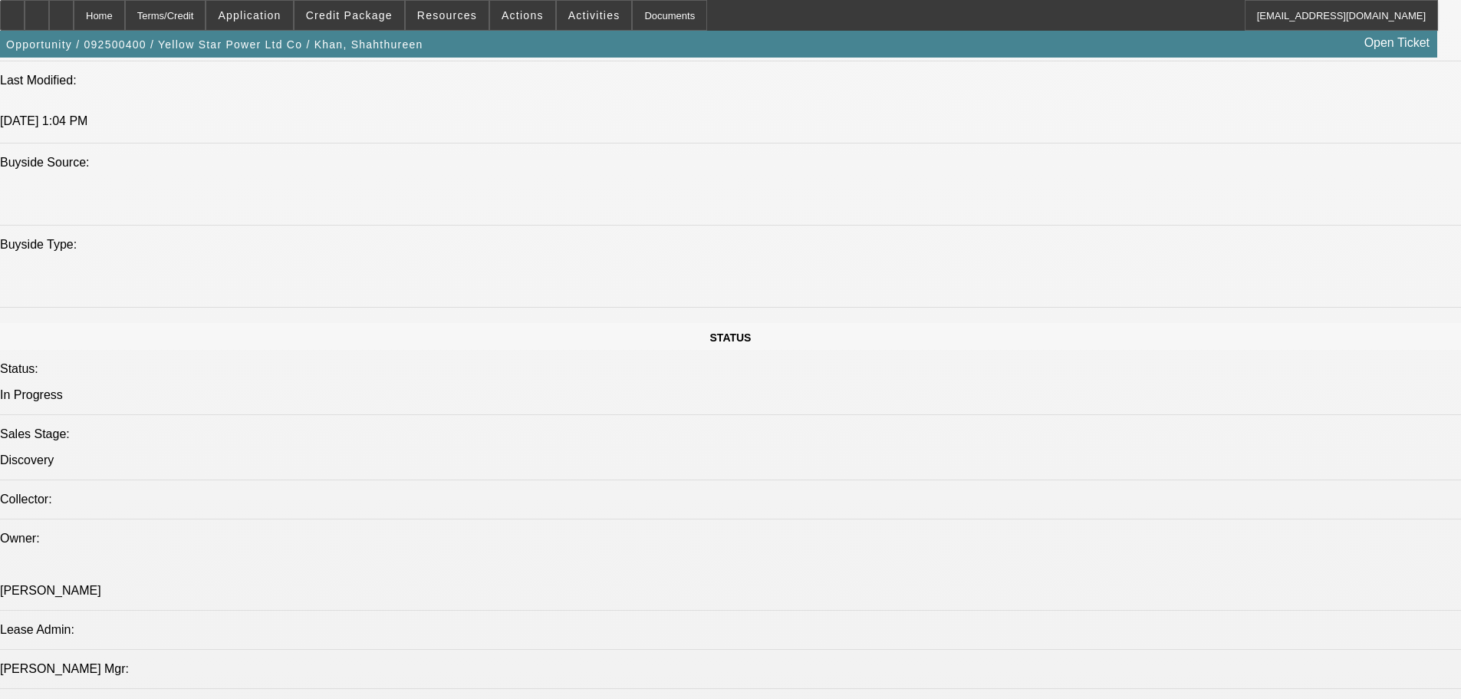
drag, startPoint x: 692, startPoint y: 193, endPoint x: 679, endPoint y: 193, distance: 13.1
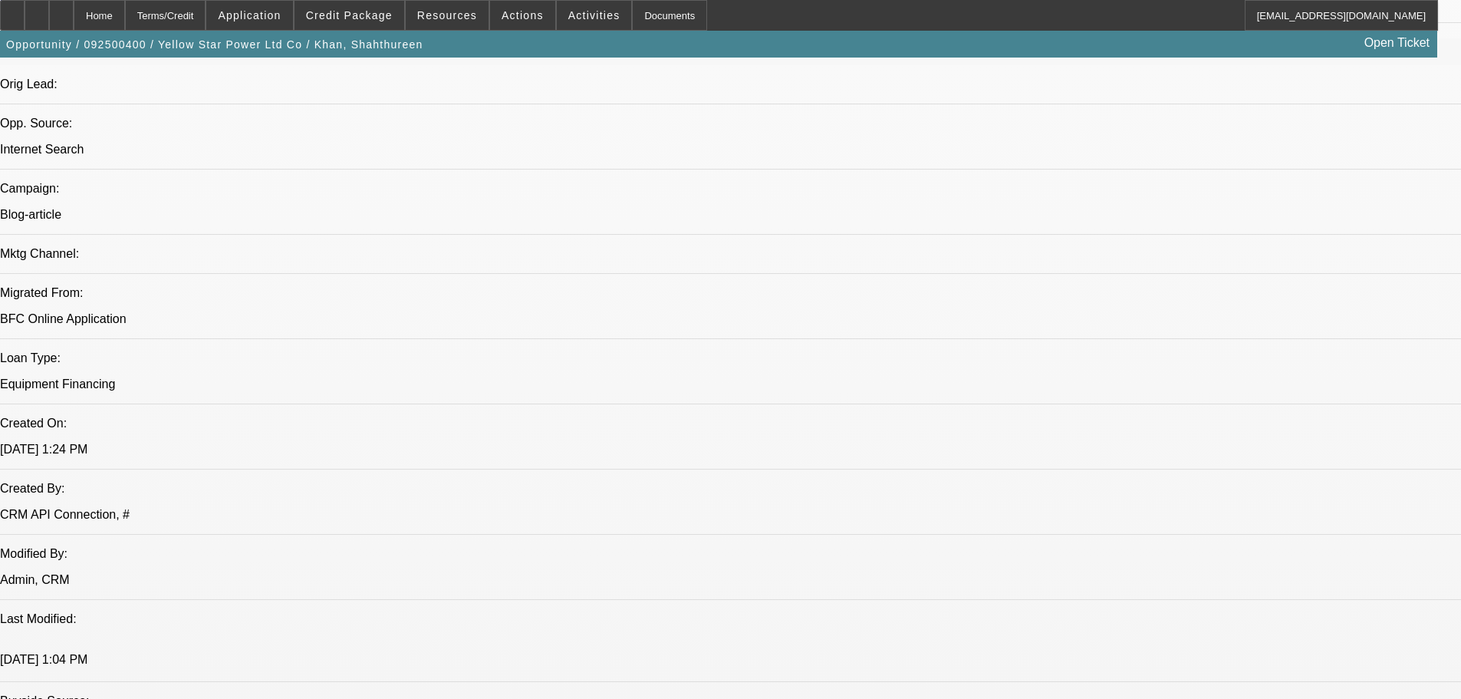
scroll to position [1025, 0]
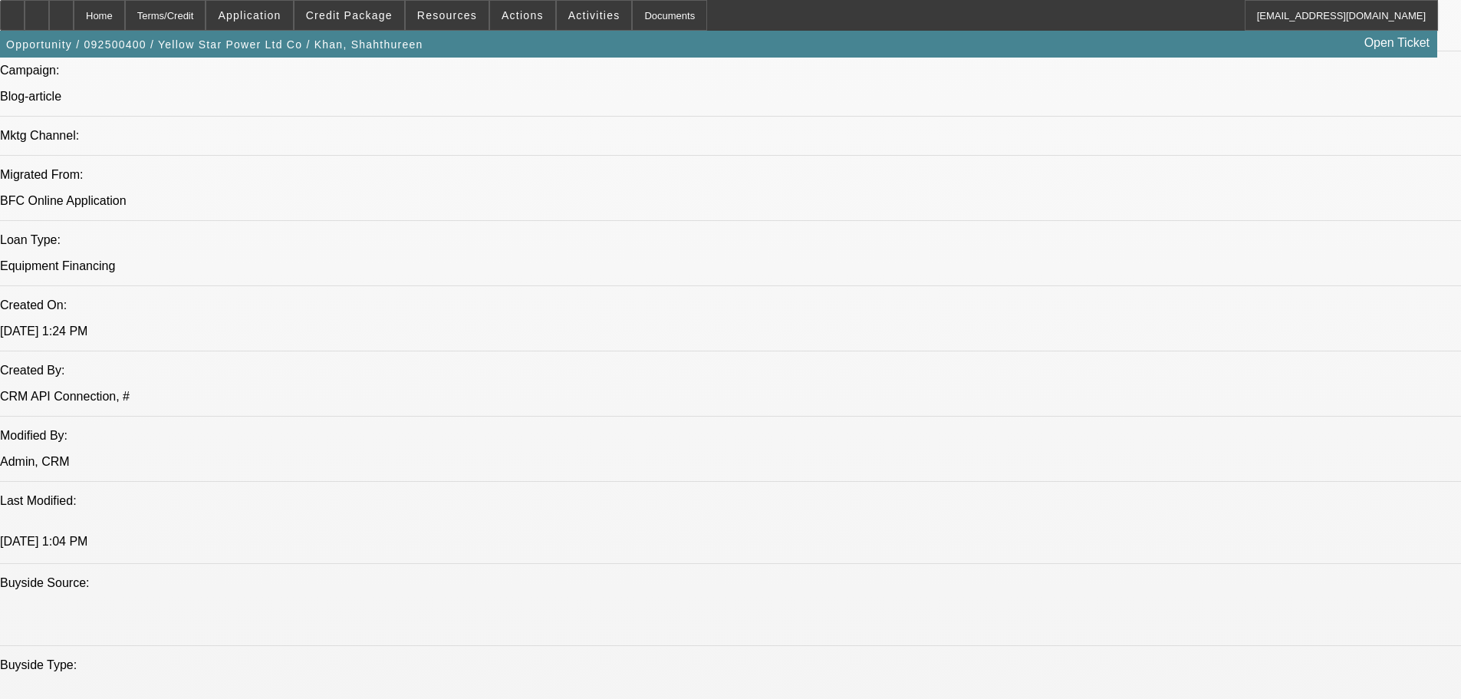
drag, startPoint x: 957, startPoint y: 219, endPoint x: 153, endPoint y: 216, distance: 804.0
drag, startPoint x: 240, startPoint y: 223, endPoint x: 975, endPoint y: 229, distance: 735.0
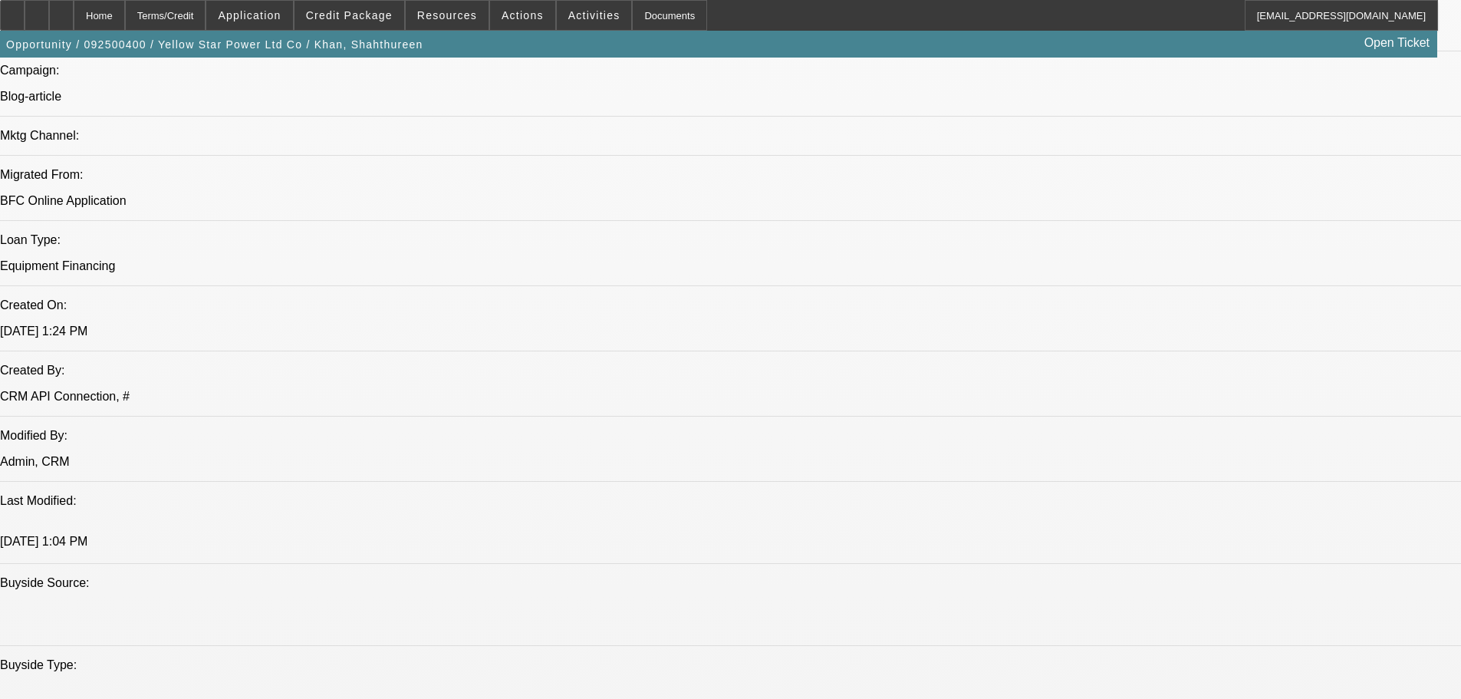
drag, startPoint x: 957, startPoint y: 219, endPoint x: 895, endPoint y: 229, distance: 62.8
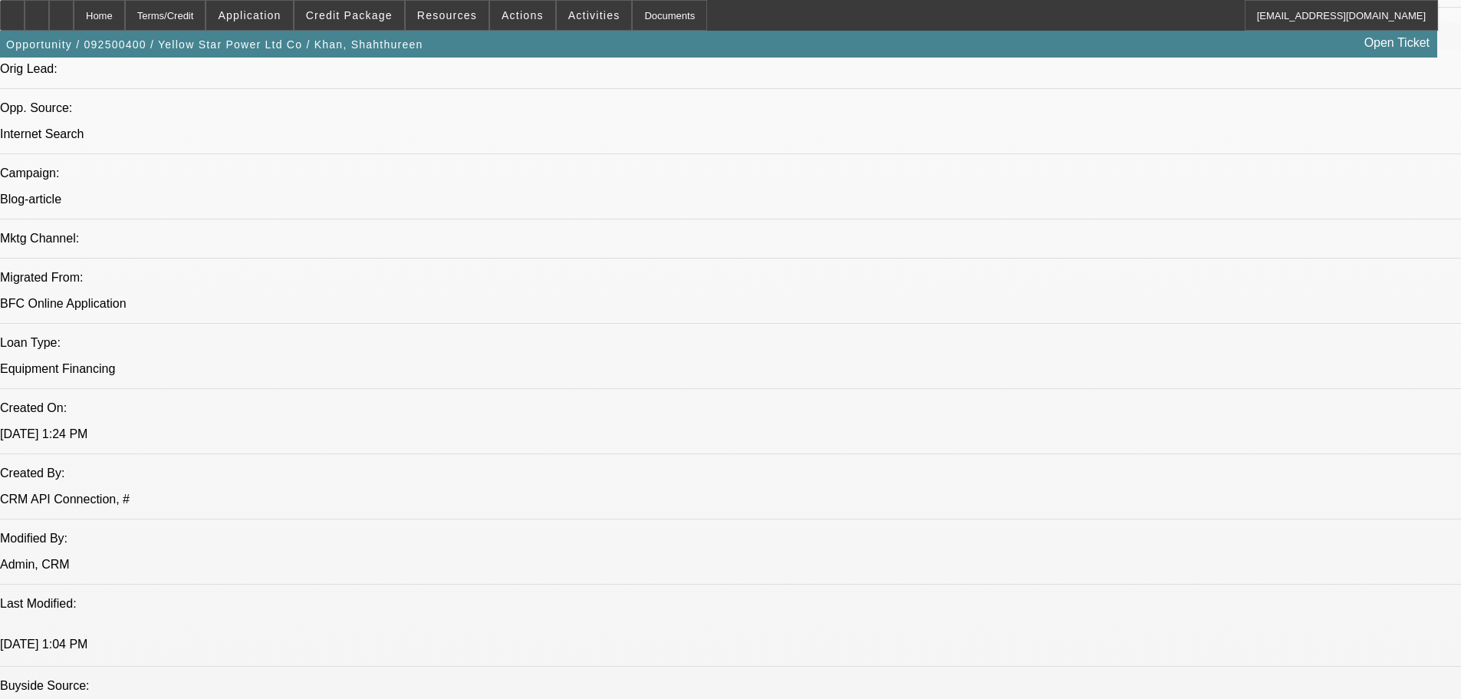
scroll to position [1074, 0]
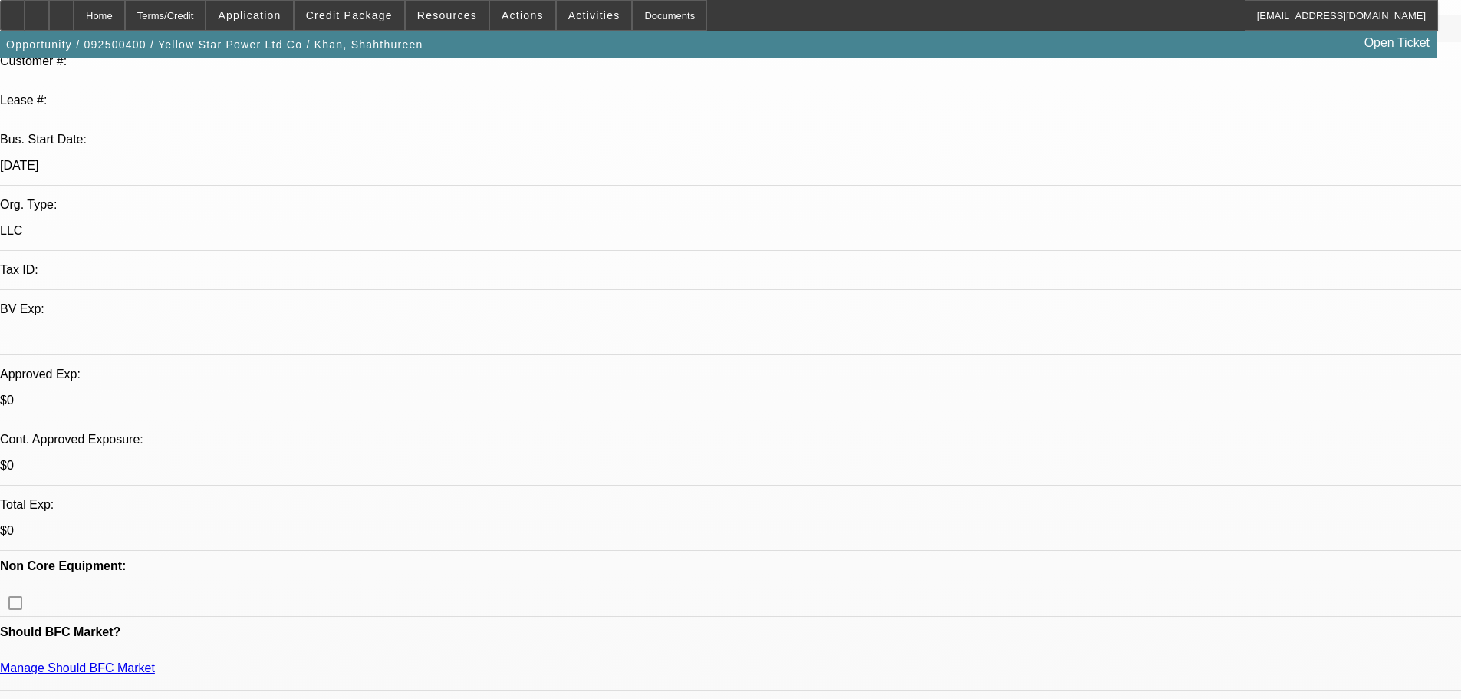
scroll to position [77, 0]
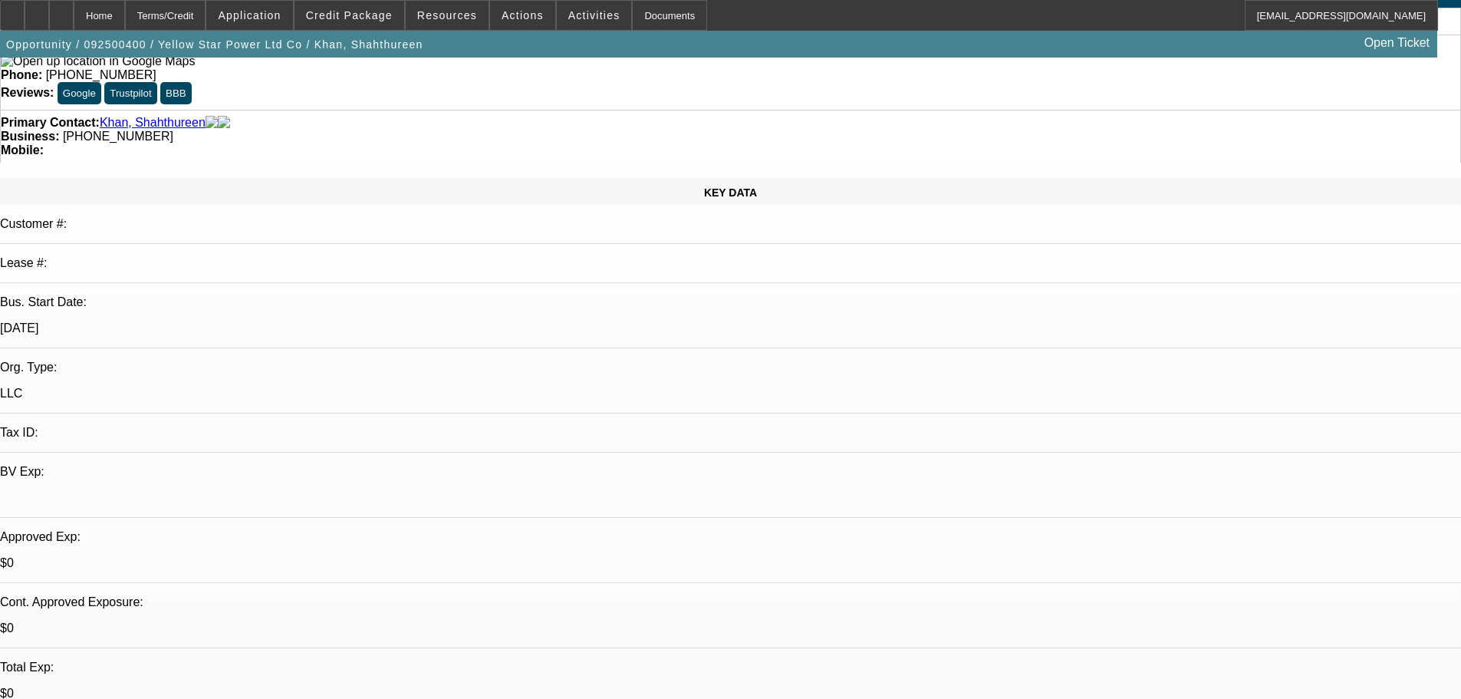
click at [334, 2] on span at bounding box center [350, 15] width 110 height 37
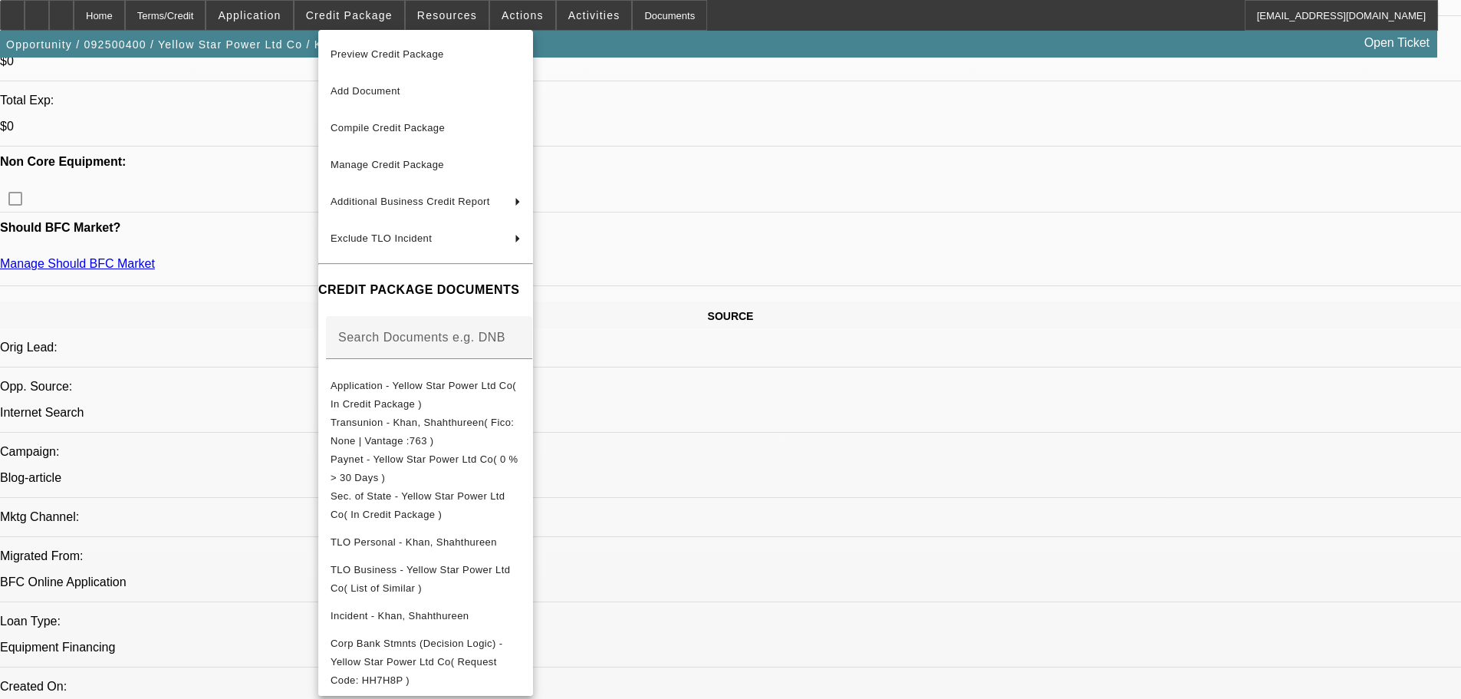
scroll to position [767, 0]
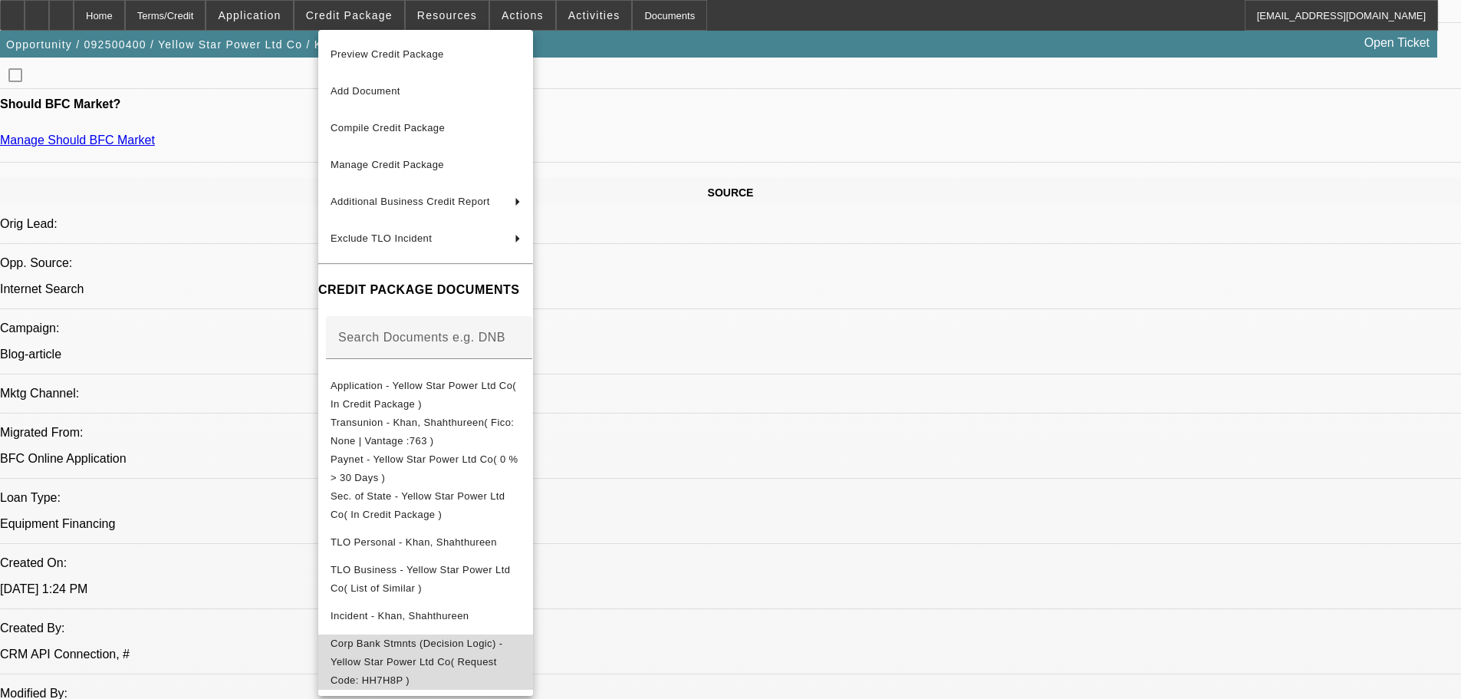
click at [496, 477] on span "Corp Bank Stmnts (Decision Logic) - Yellow Star Power Ltd Co( Request Code: HH7…" at bounding box center [426, 661] width 190 height 55
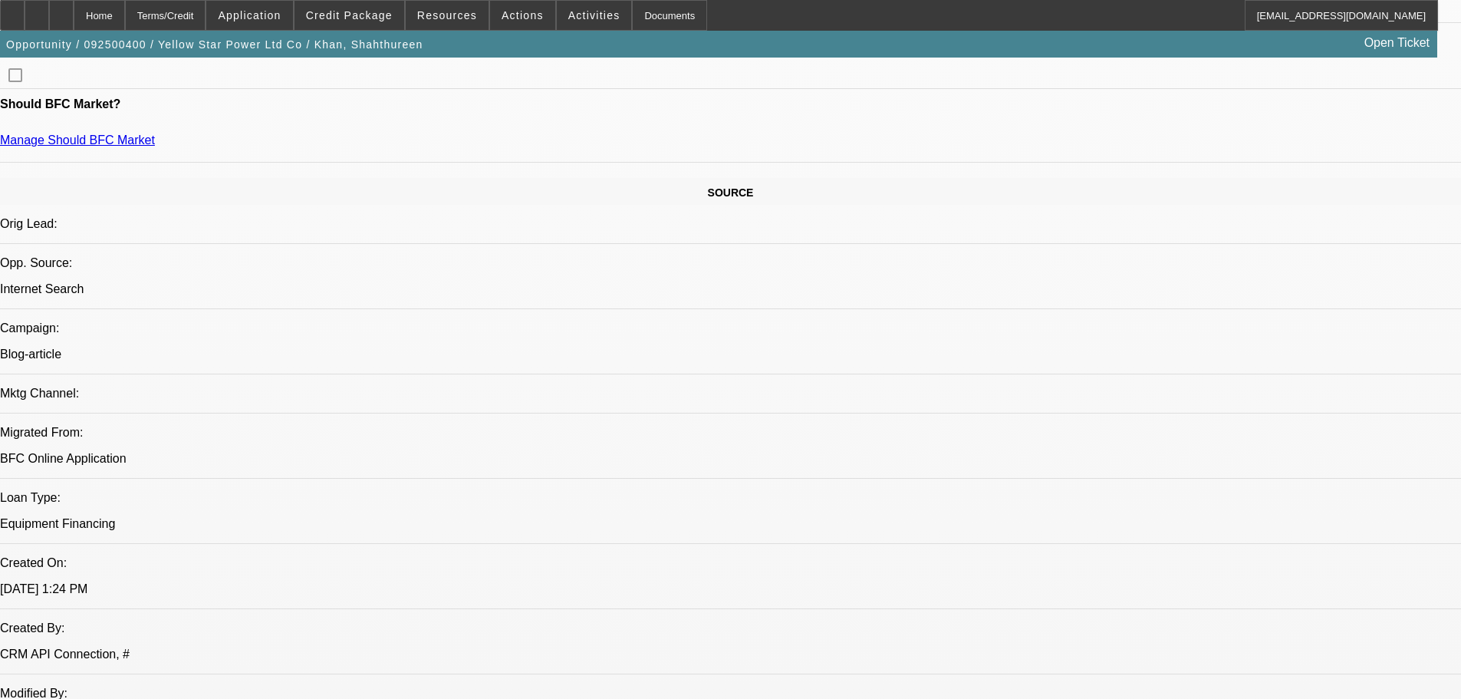
drag, startPoint x: 289, startPoint y: 496, endPoint x: 241, endPoint y: 476, distance: 52.3
drag, startPoint x: 245, startPoint y: 479, endPoint x: 318, endPoint y: 486, distance: 72.5
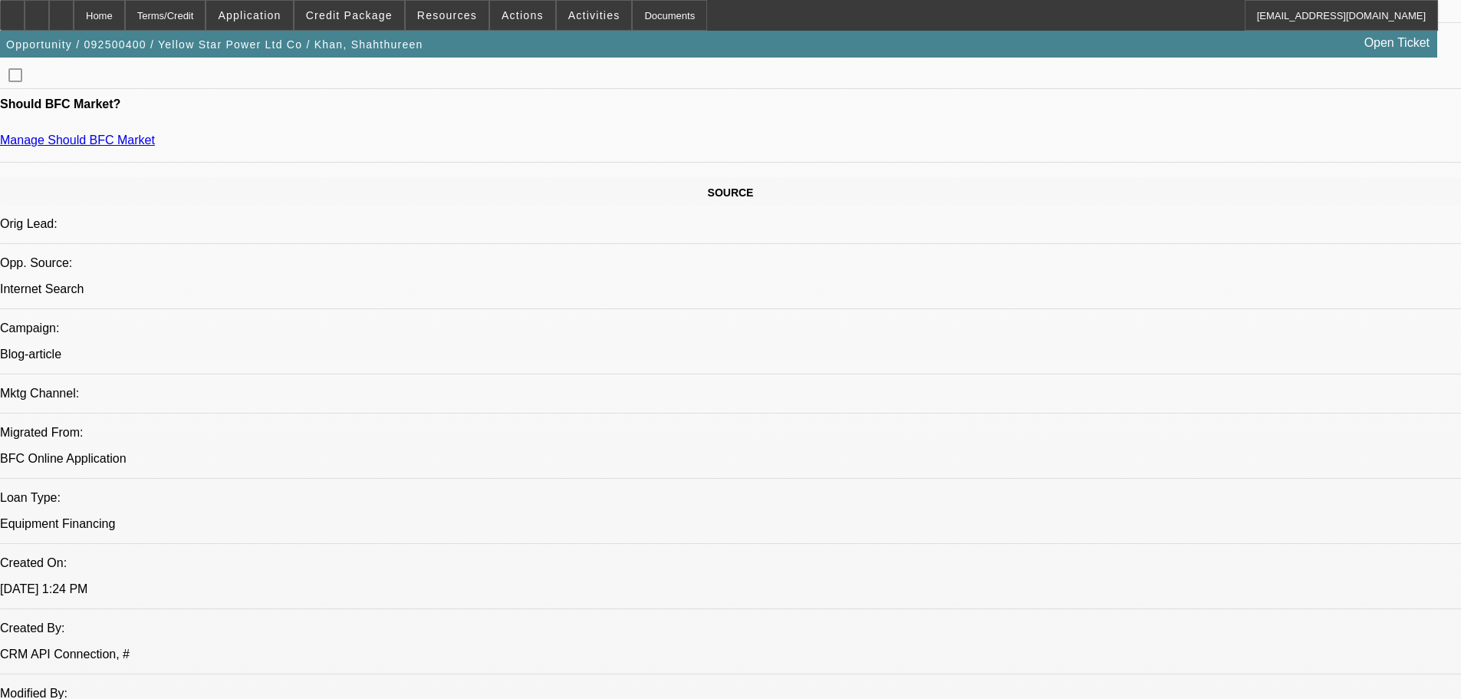
drag, startPoint x: 292, startPoint y: 498, endPoint x: 246, endPoint y: 483, distance: 48.3
drag, startPoint x: 245, startPoint y: 483, endPoint x: 295, endPoint y: 495, distance: 52.1
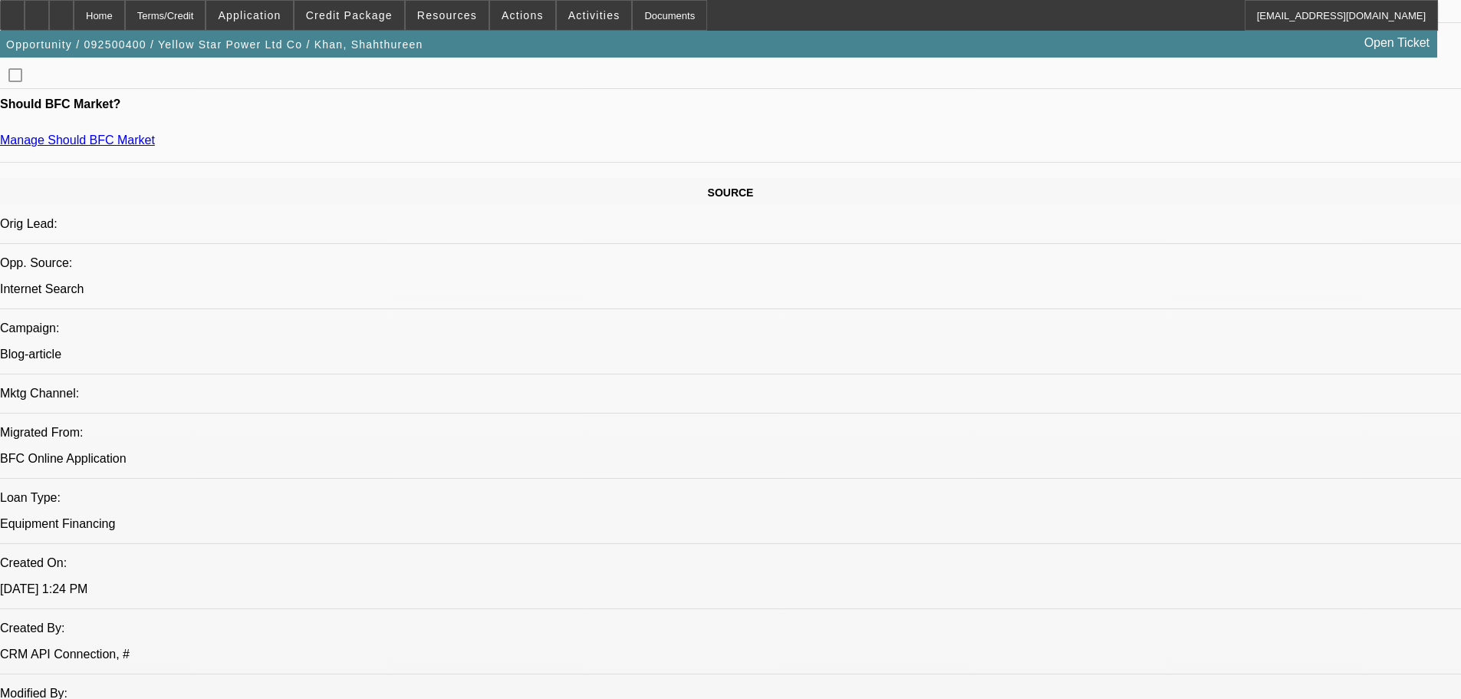
drag, startPoint x: 292, startPoint y: 499, endPoint x: 238, endPoint y: 485, distance: 56.4
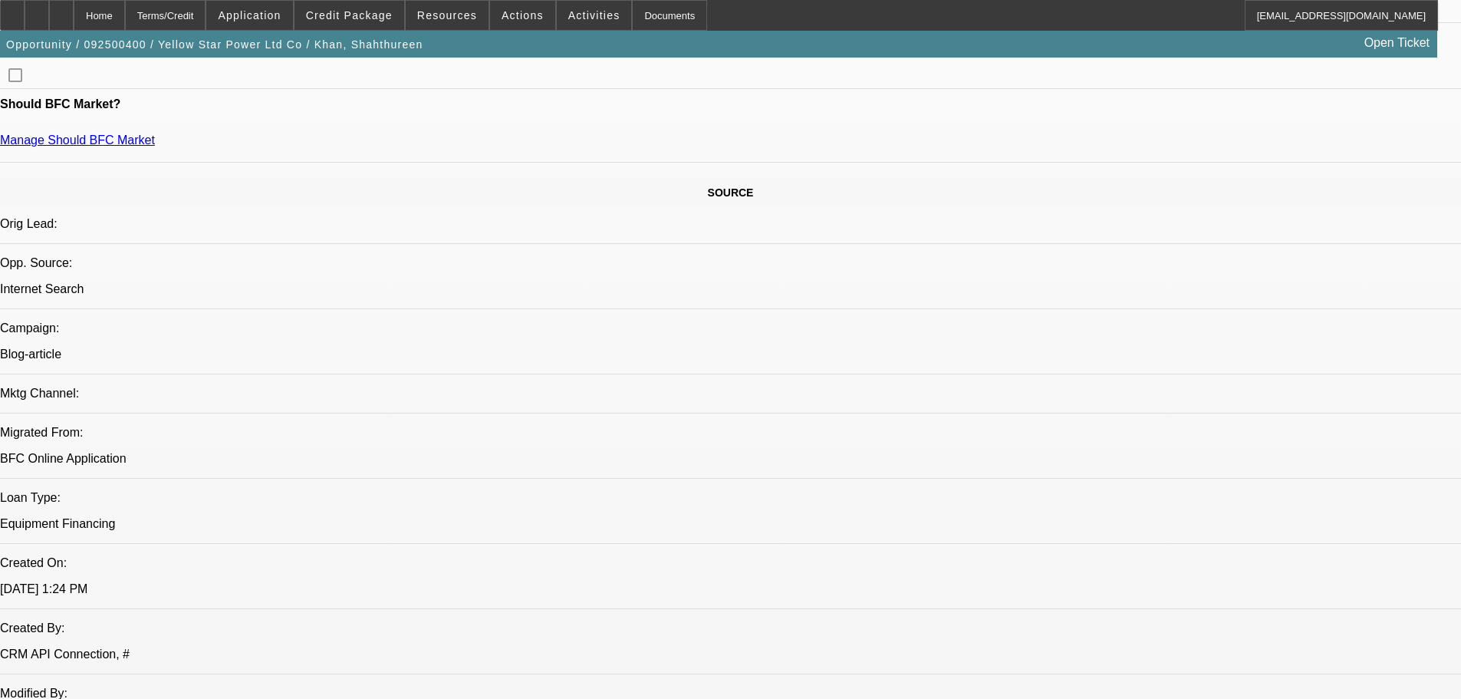
drag, startPoint x: 207, startPoint y: 475, endPoint x: 154, endPoint y: 475, distance: 52.9
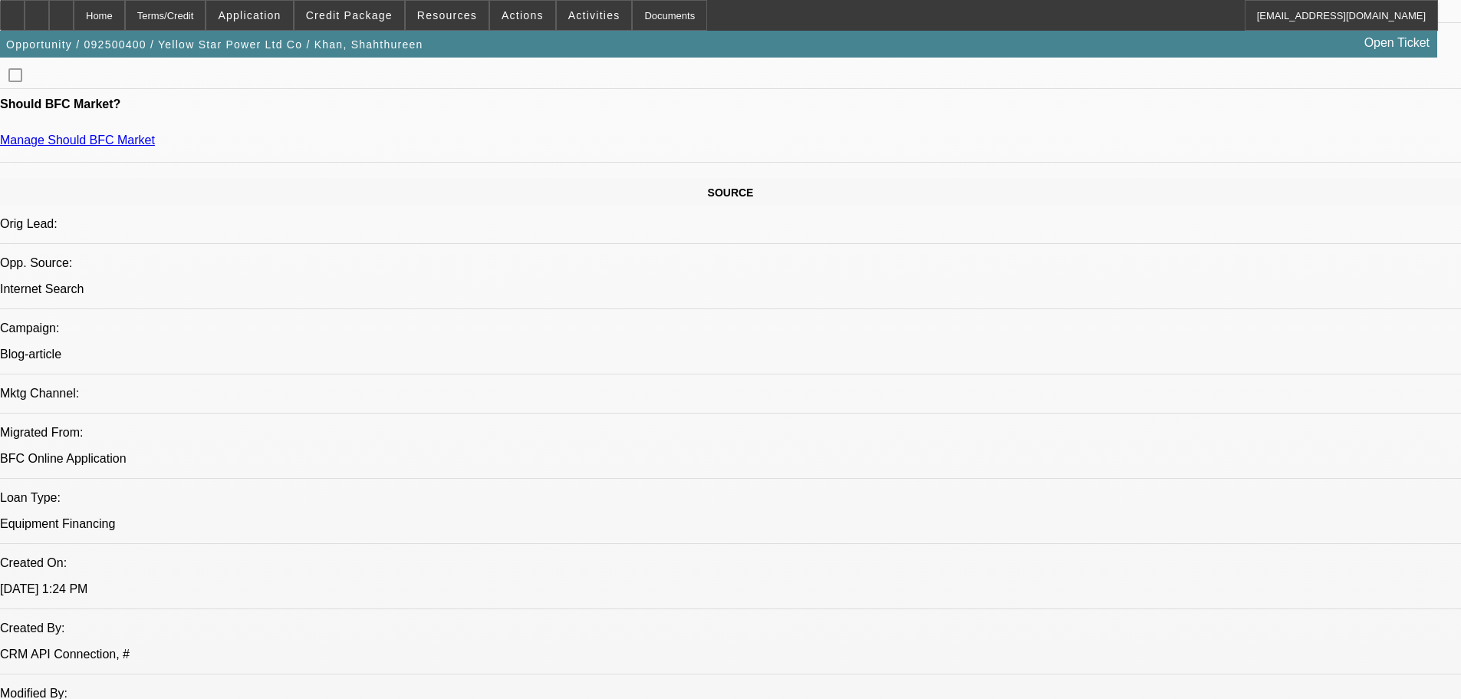
drag, startPoint x: 261, startPoint y: 476, endPoint x: 299, endPoint y: 503, distance: 46.4
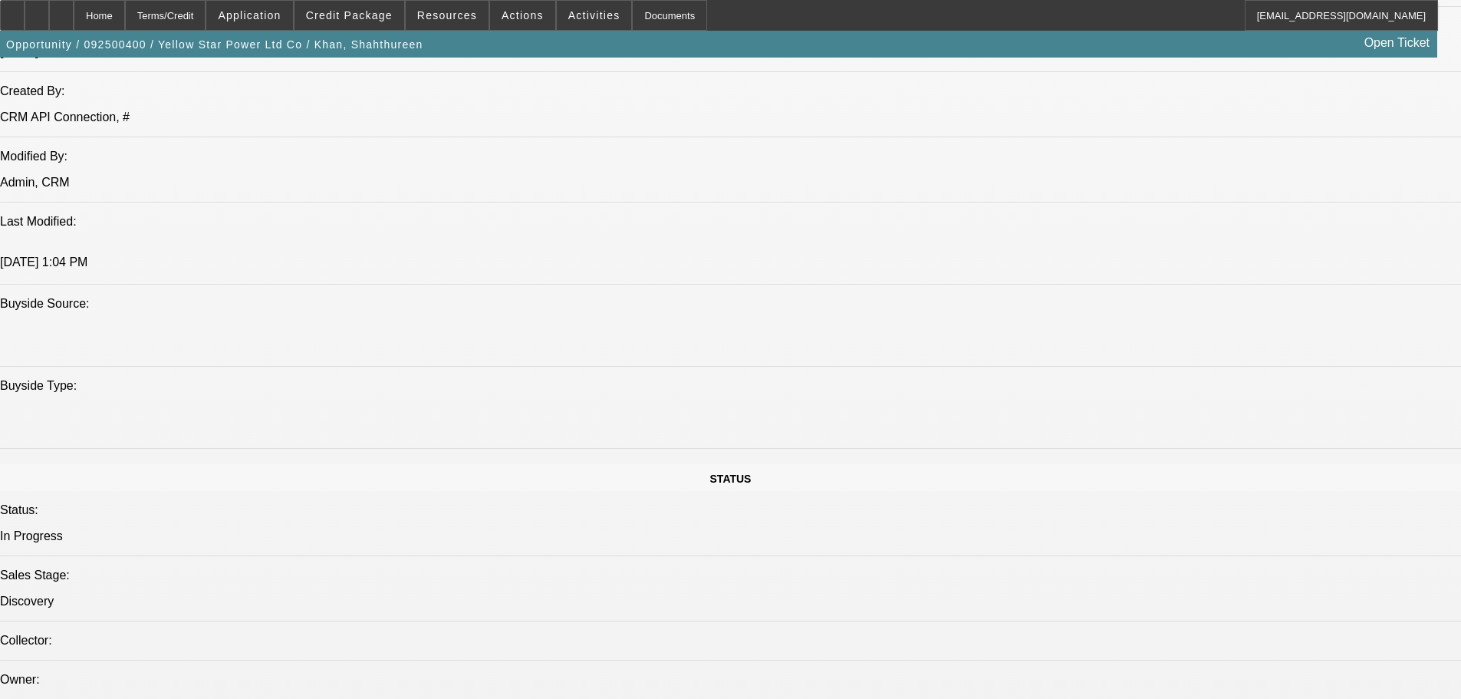
scroll to position [1611, 0]
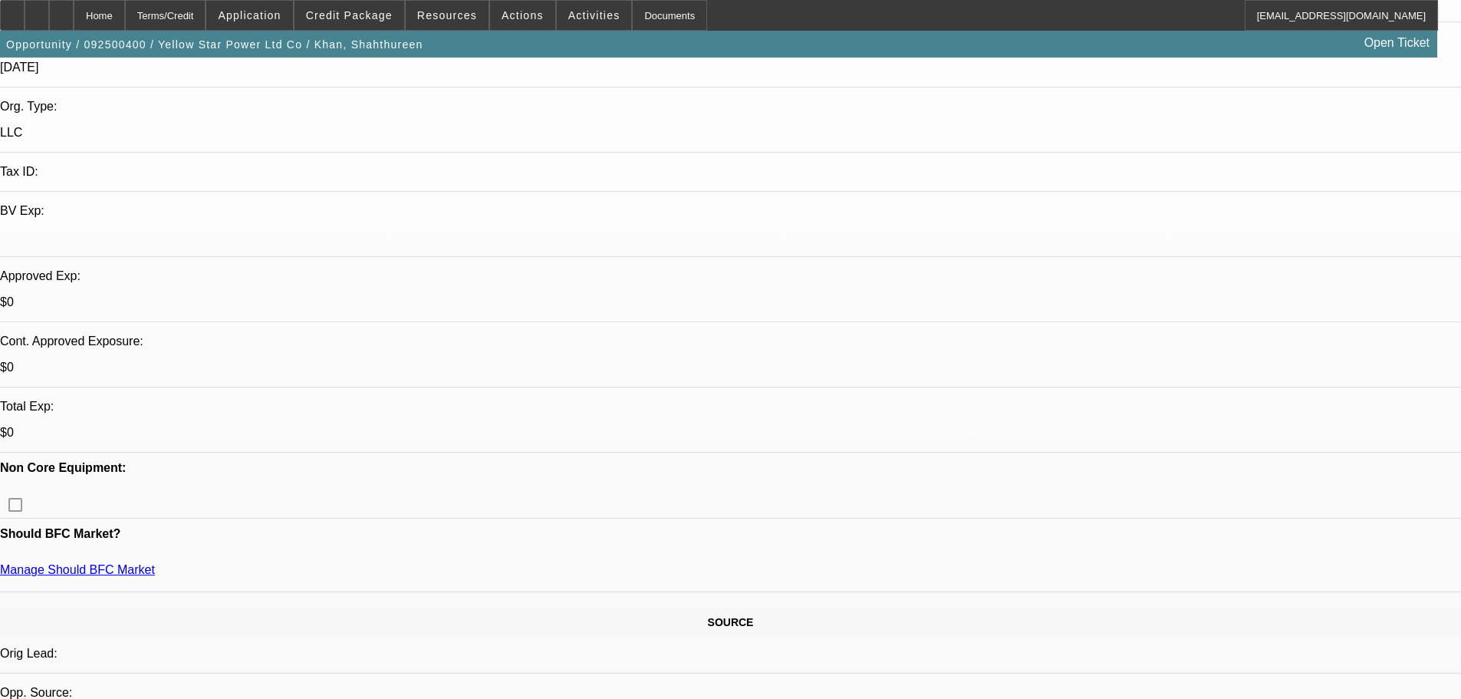
drag, startPoint x: 640, startPoint y: 367, endPoint x: 647, endPoint y: 295, distance: 73.2
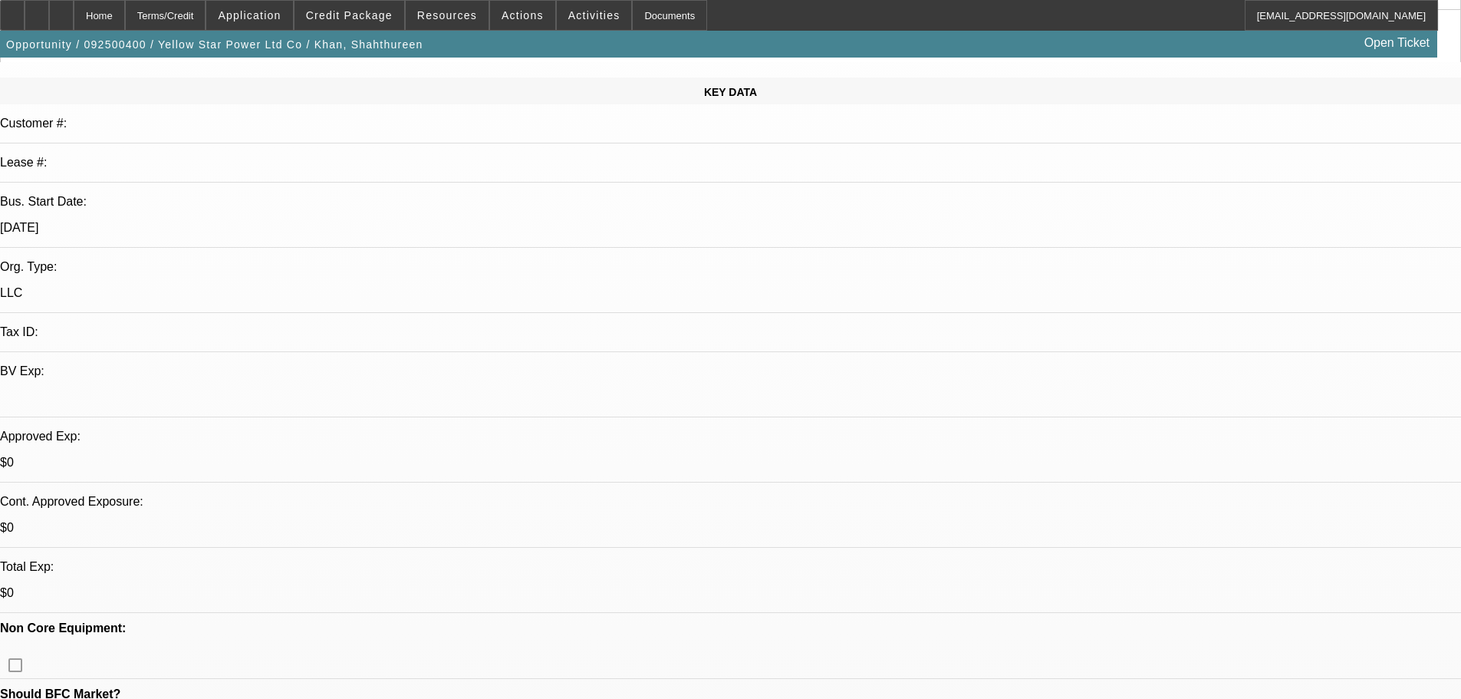
drag, startPoint x: 1194, startPoint y: 147, endPoint x: 1469, endPoint y: 129, distance: 276.0
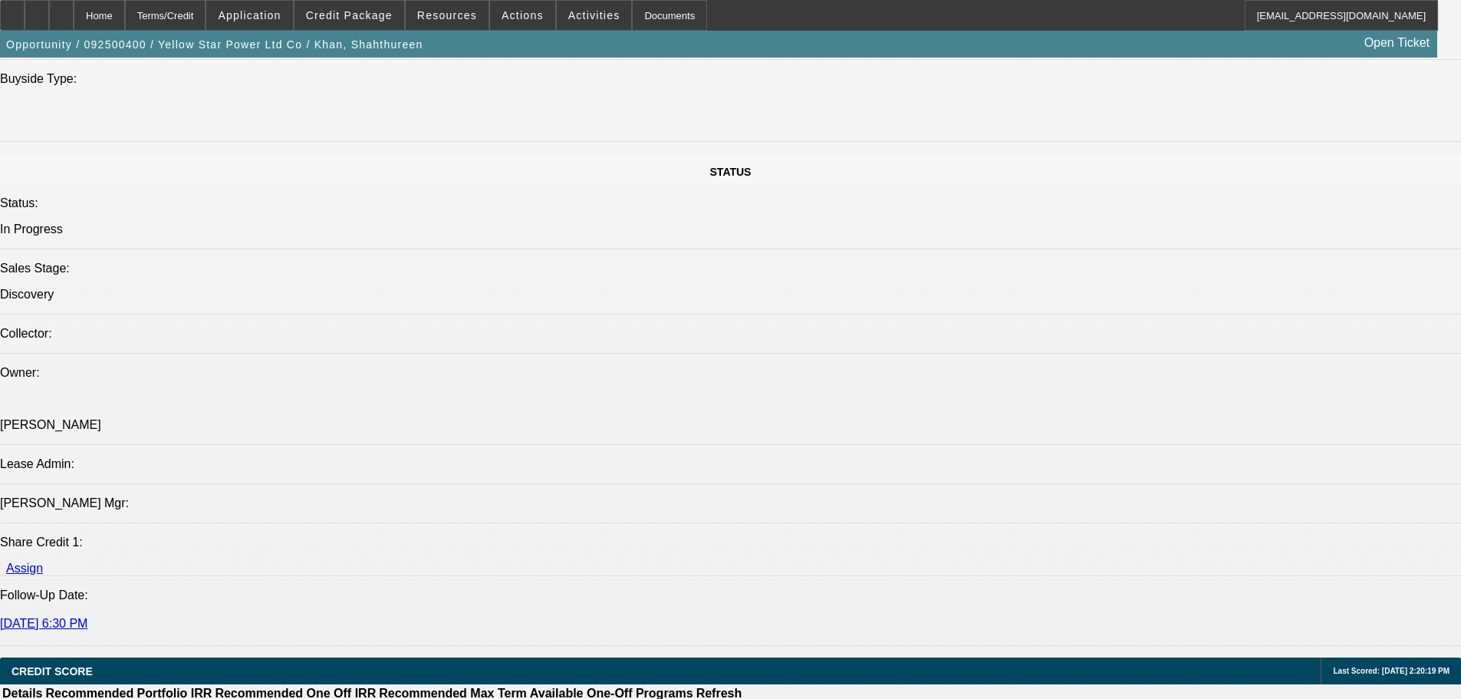
scroll to position [1918, 0]
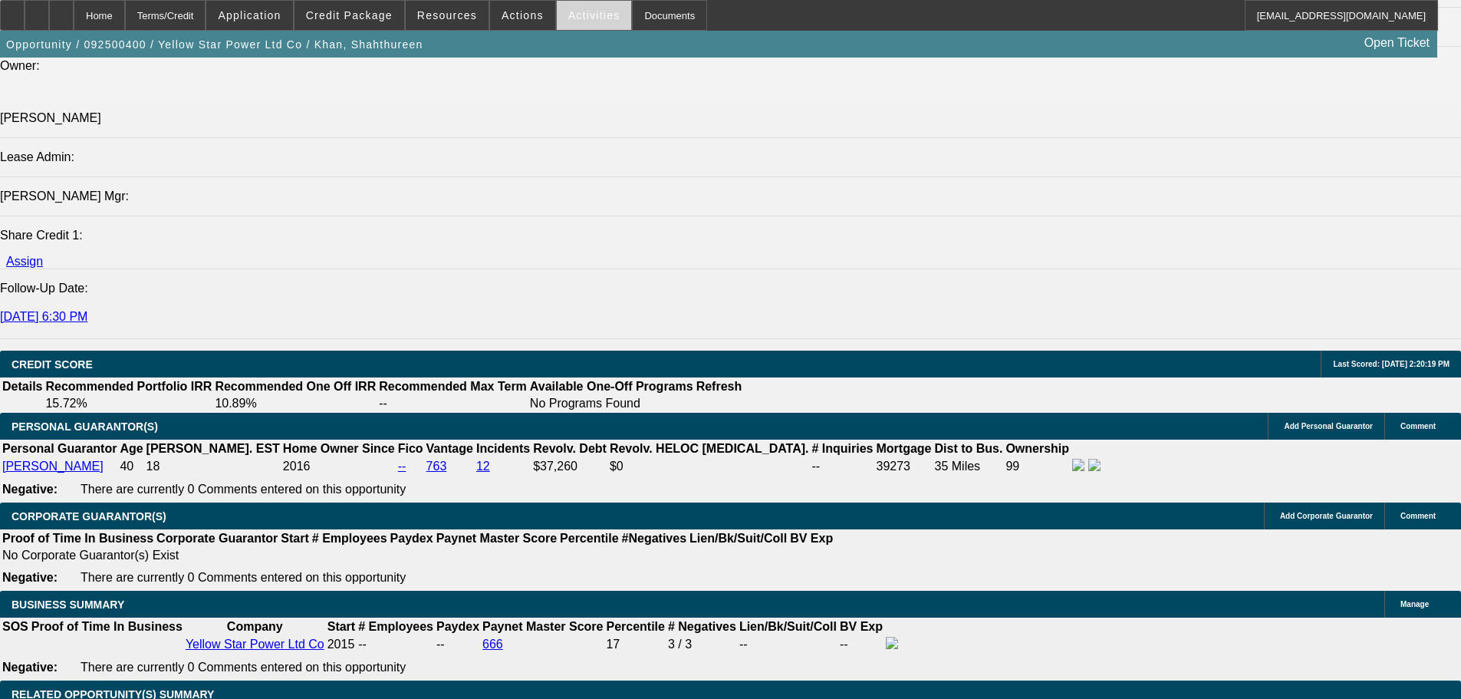
click at [598, 8] on span at bounding box center [594, 15] width 75 height 37
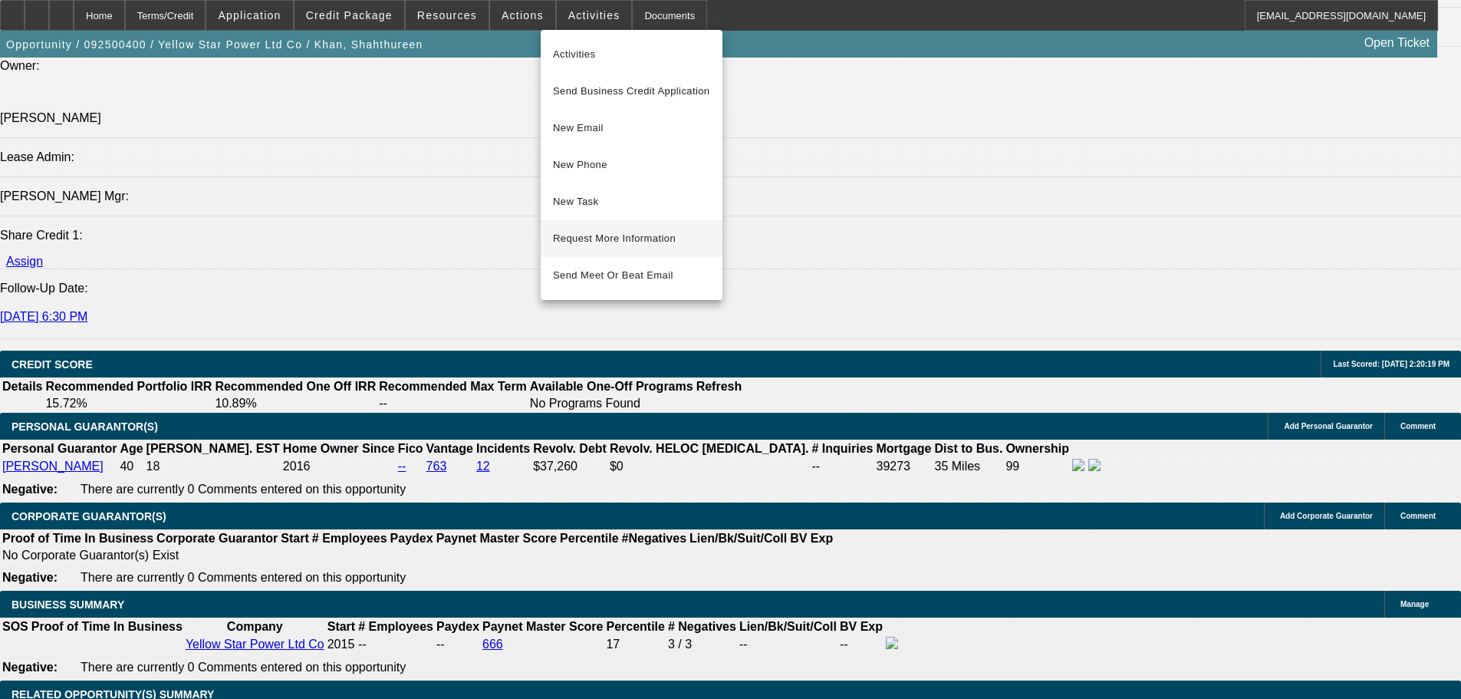
click at [687, 237] on span "Request More Information" at bounding box center [631, 238] width 157 height 18
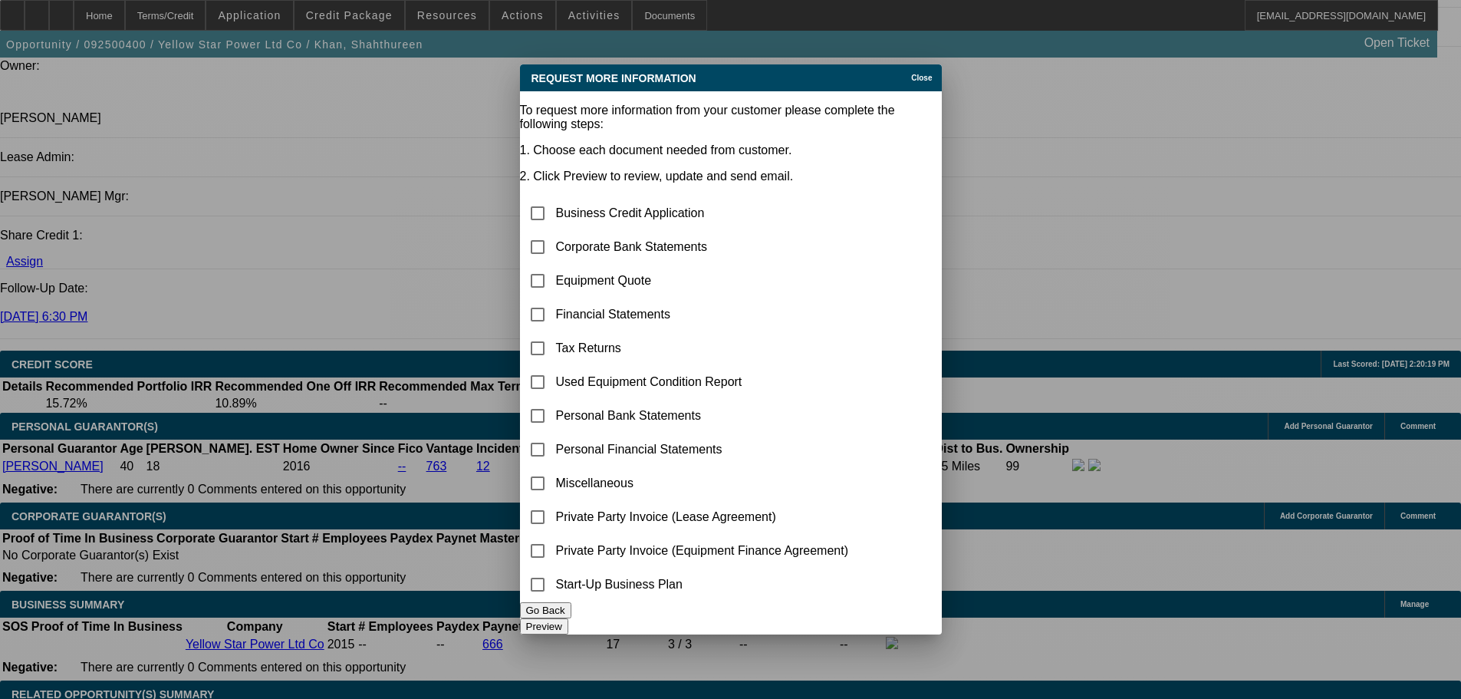
scroll to position [0, 0]
click at [553, 232] on input "checkbox" at bounding box center [537, 247] width 31 height 31
checkbox input "true"
click at [553, 265] on input "checkbox" at bounding box center [537, 280] width 31 height 31
checkbox input "true"
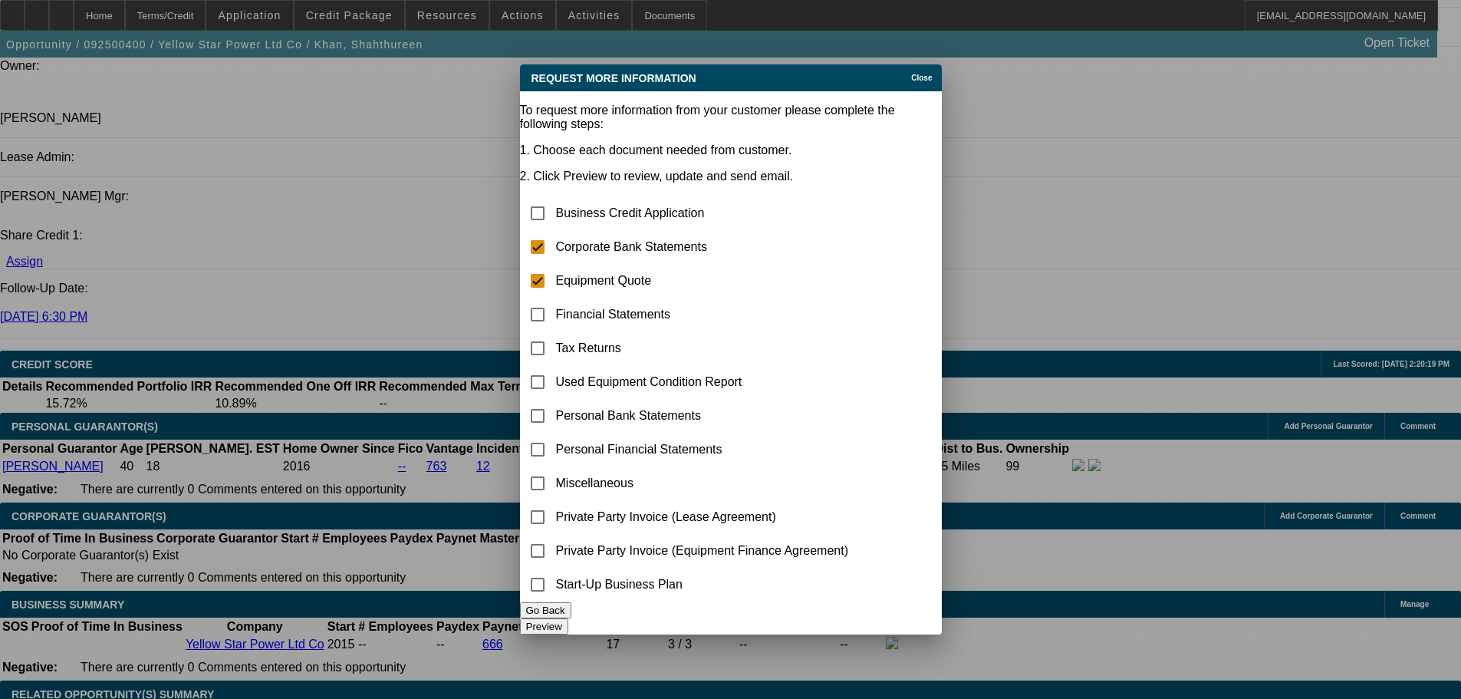
click at [568, 477] on button "Preview" at bounding box center [544, 626] width 48 height 16
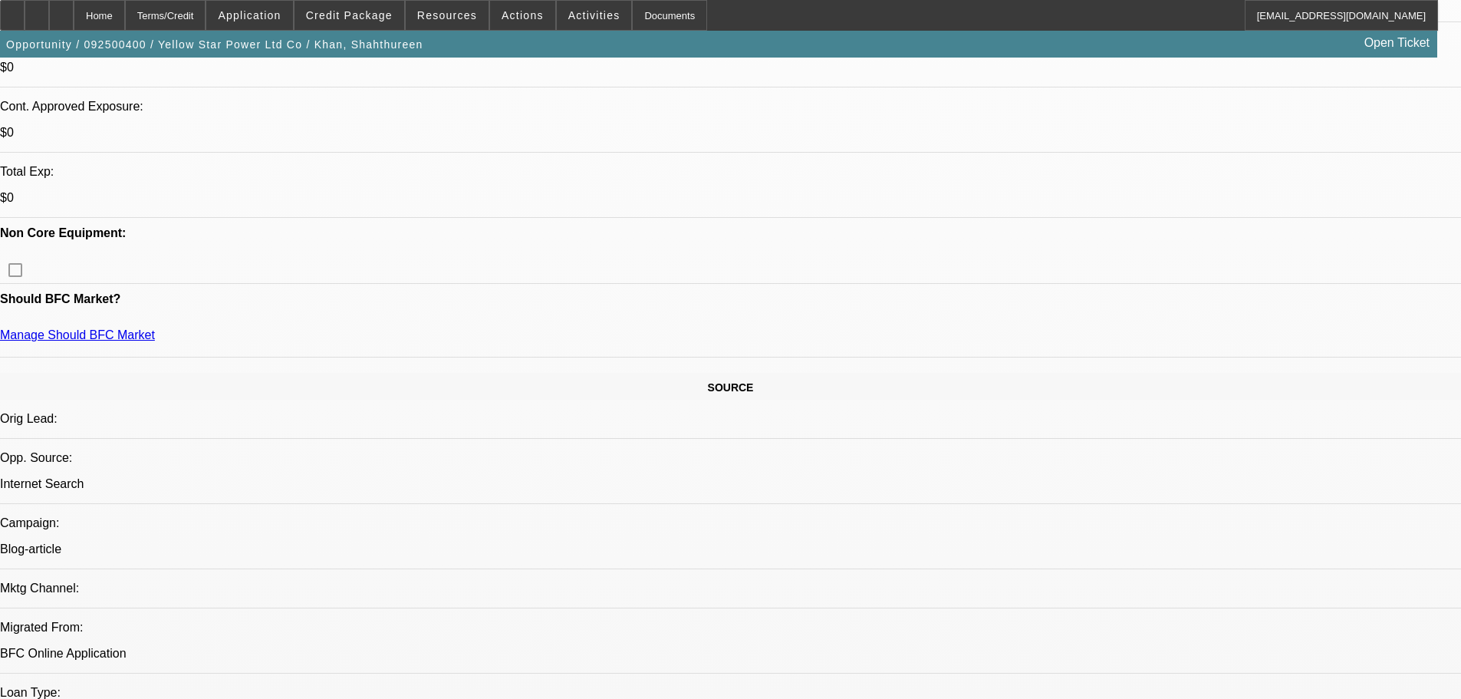
scroll to position [384, 0]
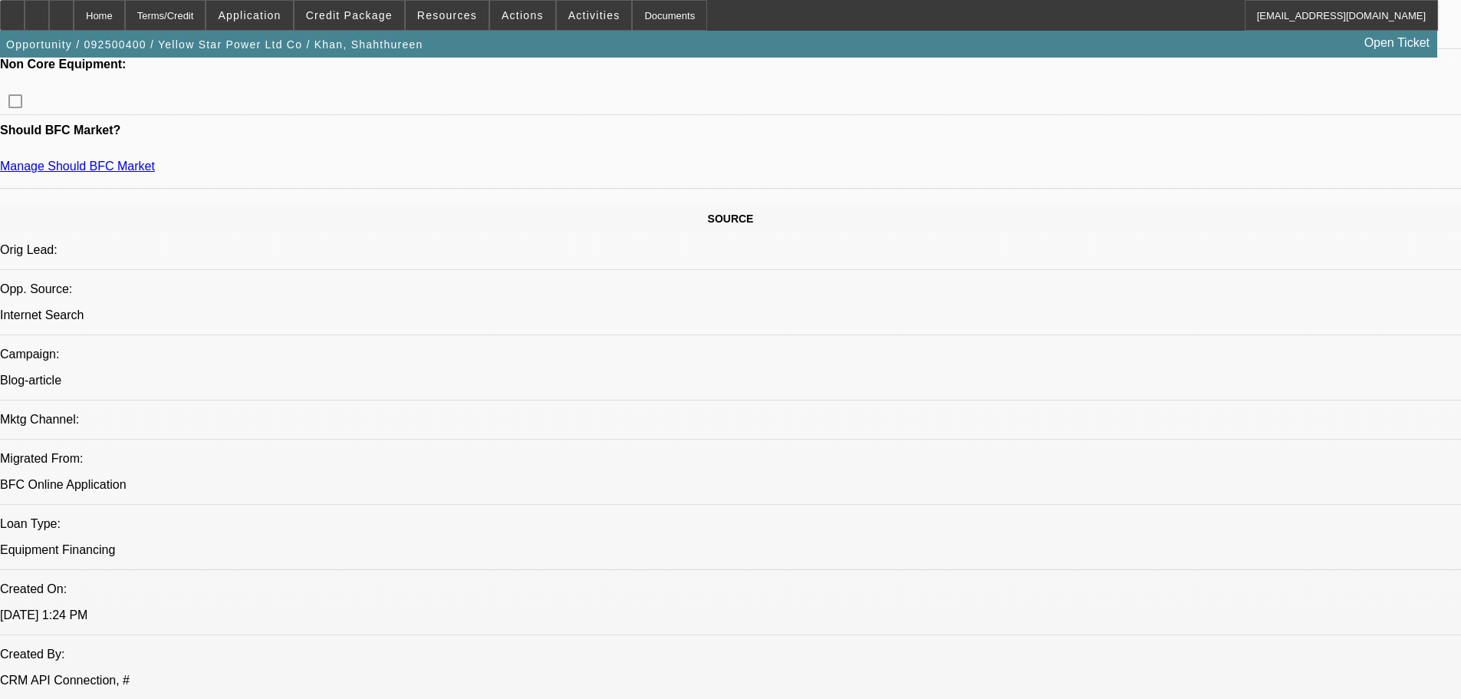
scroll to position [844, 0]
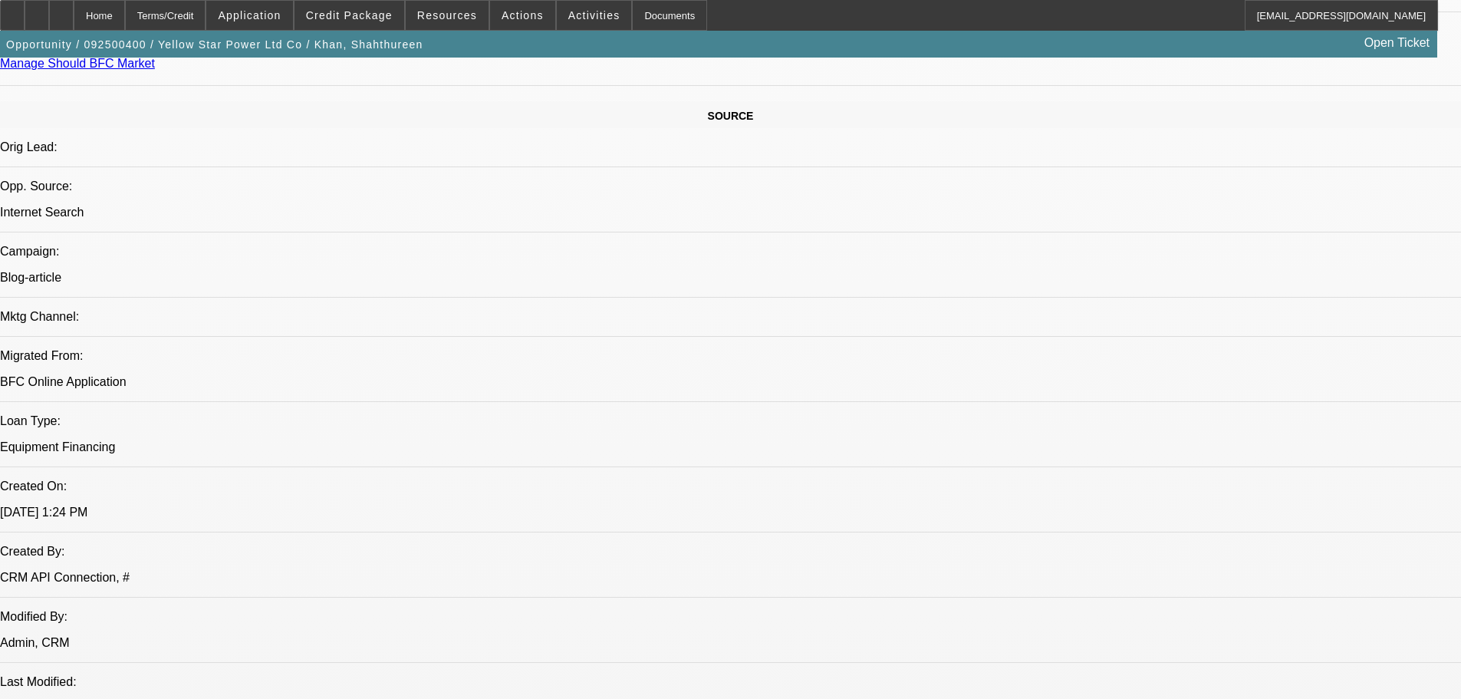
drag, startPoint x: 1235, startPoint y: 464, endPoint x: 990, endPoint y: 446, distance: 245.4
drag, startPoint x: 990, startPoint y: 437, endPoint x: 1235, endPoint y: 453, distance: 246.0
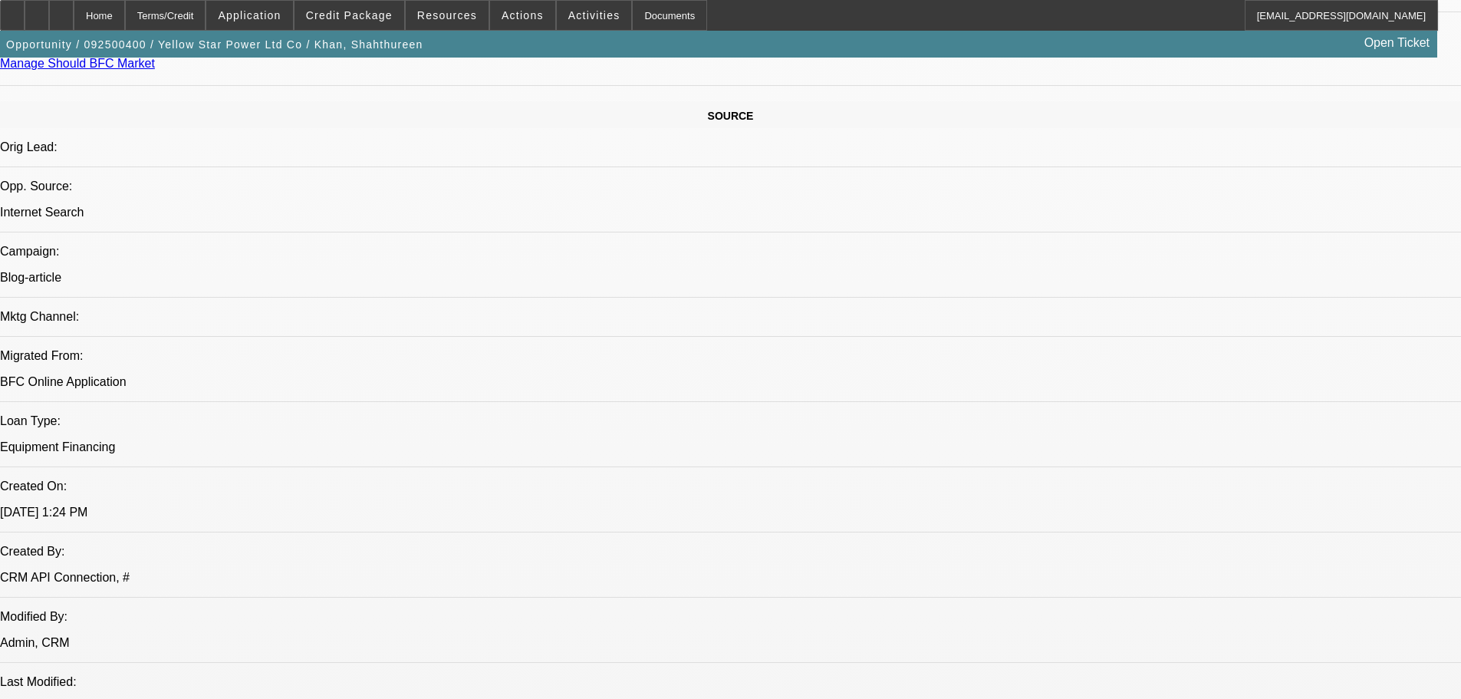
copy div "9/18 vm, se looking to connect------9/19 vm-----9/22 vm se again, 1 n done---se…"
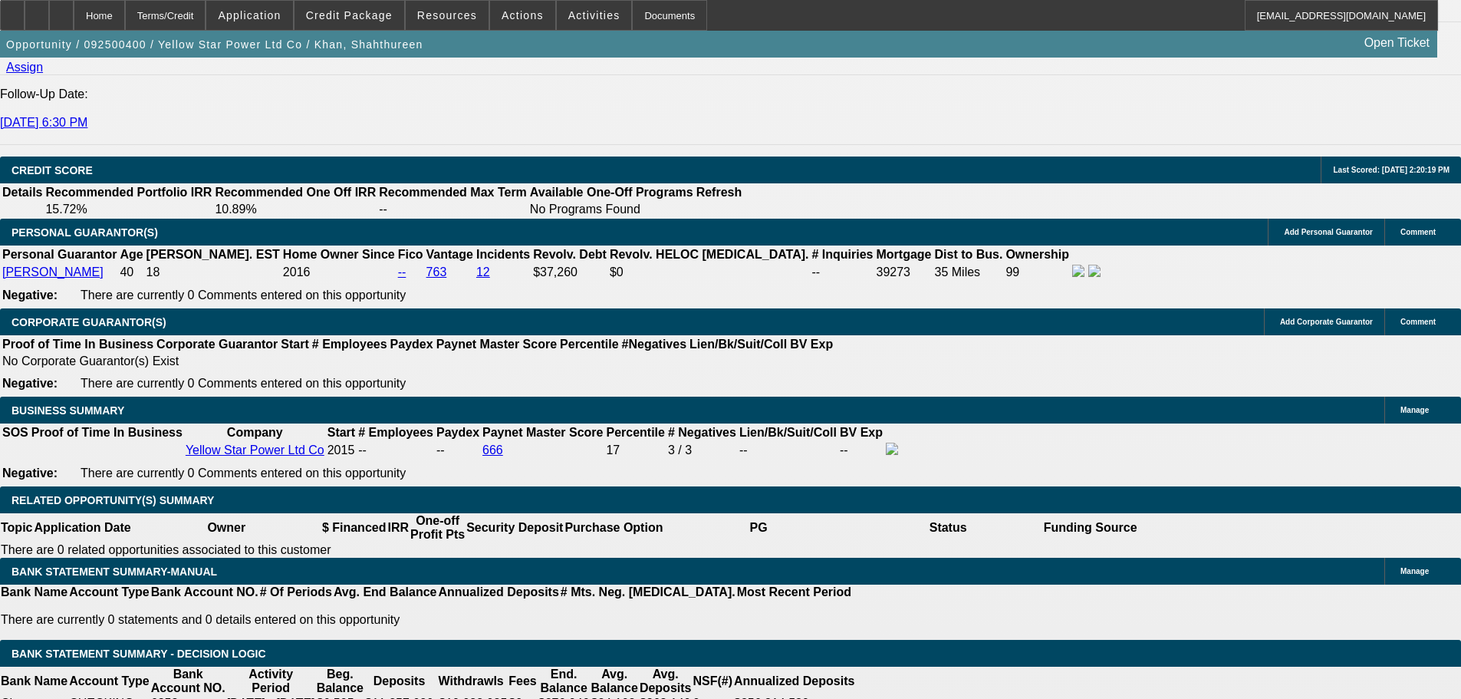
drag, startPoint x: 748, startPoint y: 561, endPoint x: 828, endPoint y: 445, distance: 140.7
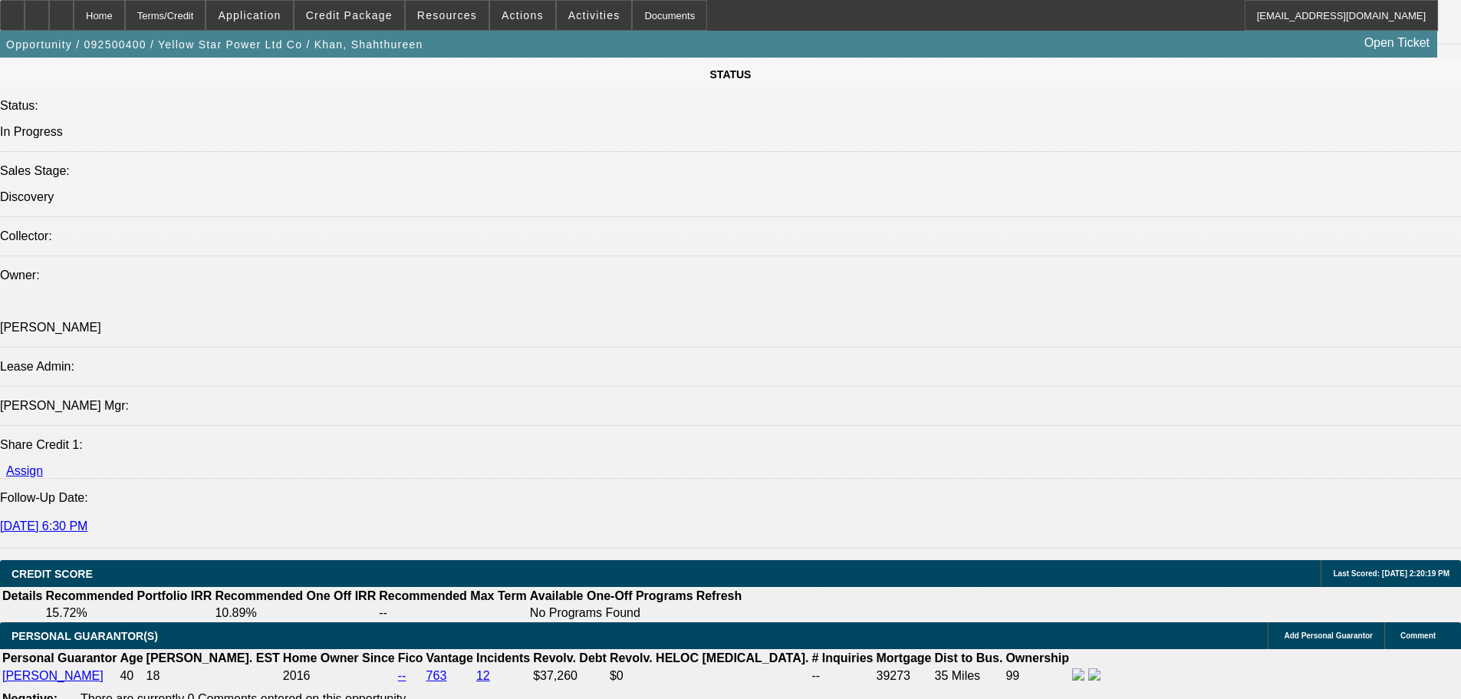
scroll to position [1412, 0]
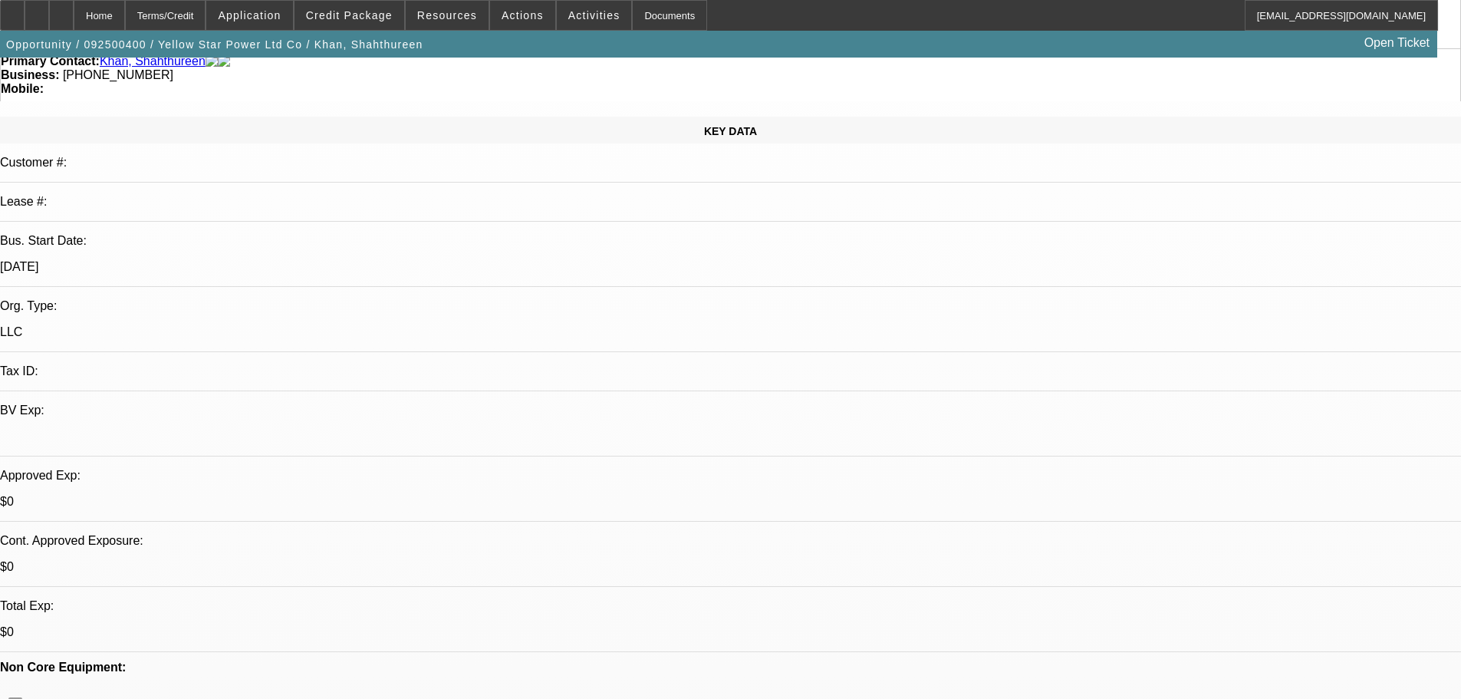
drag, startPoint x: 709, startPoint y: 510, endPoint x: 719, endPoint y: 117, distance: 393.7
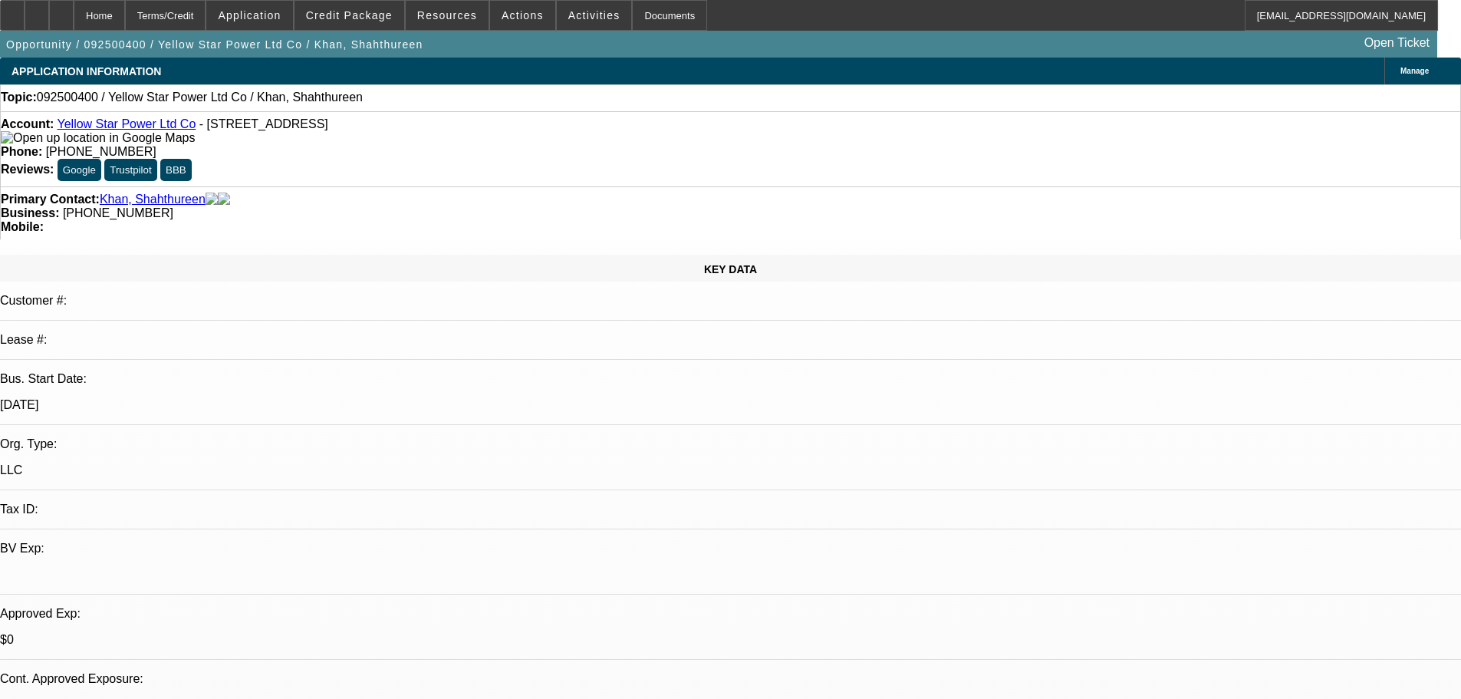
radio input "true"
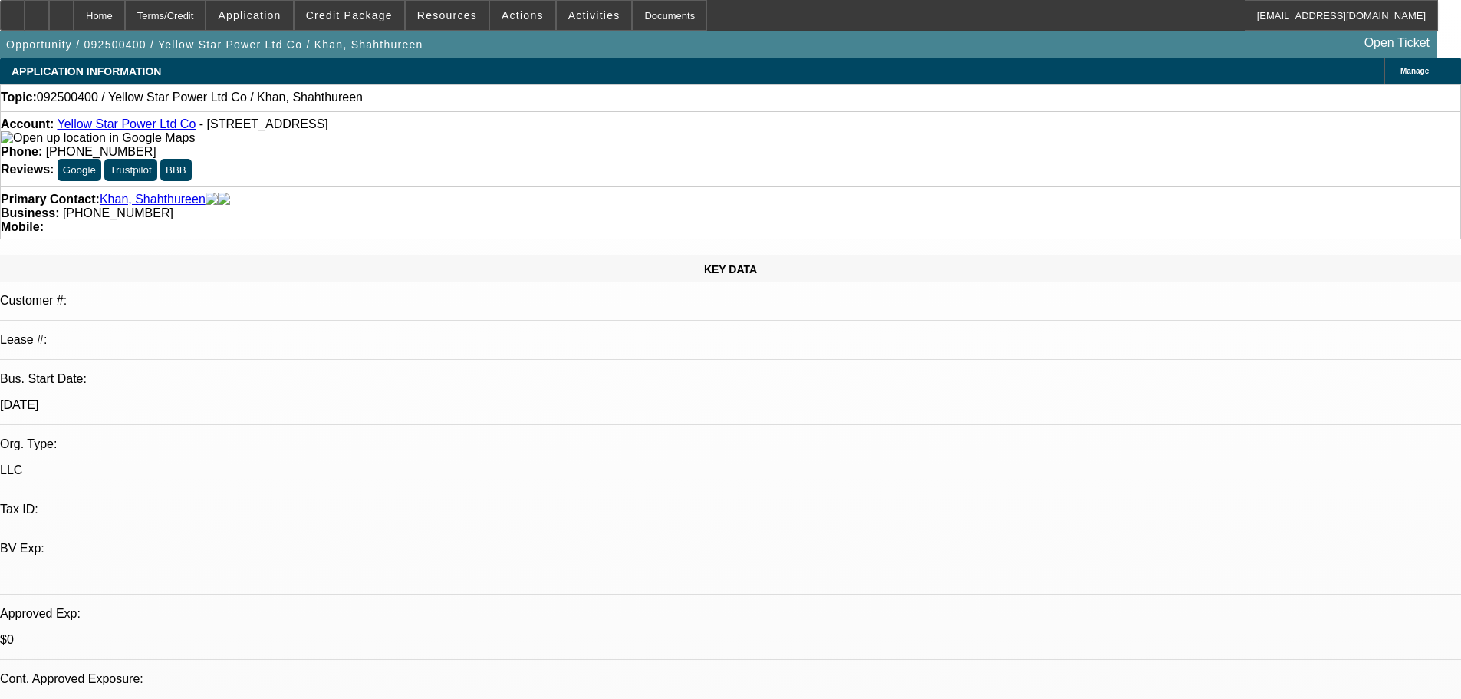
type textarea "PENDING BANKS, QUOTES, LAST OWNER?"
radio input "true"
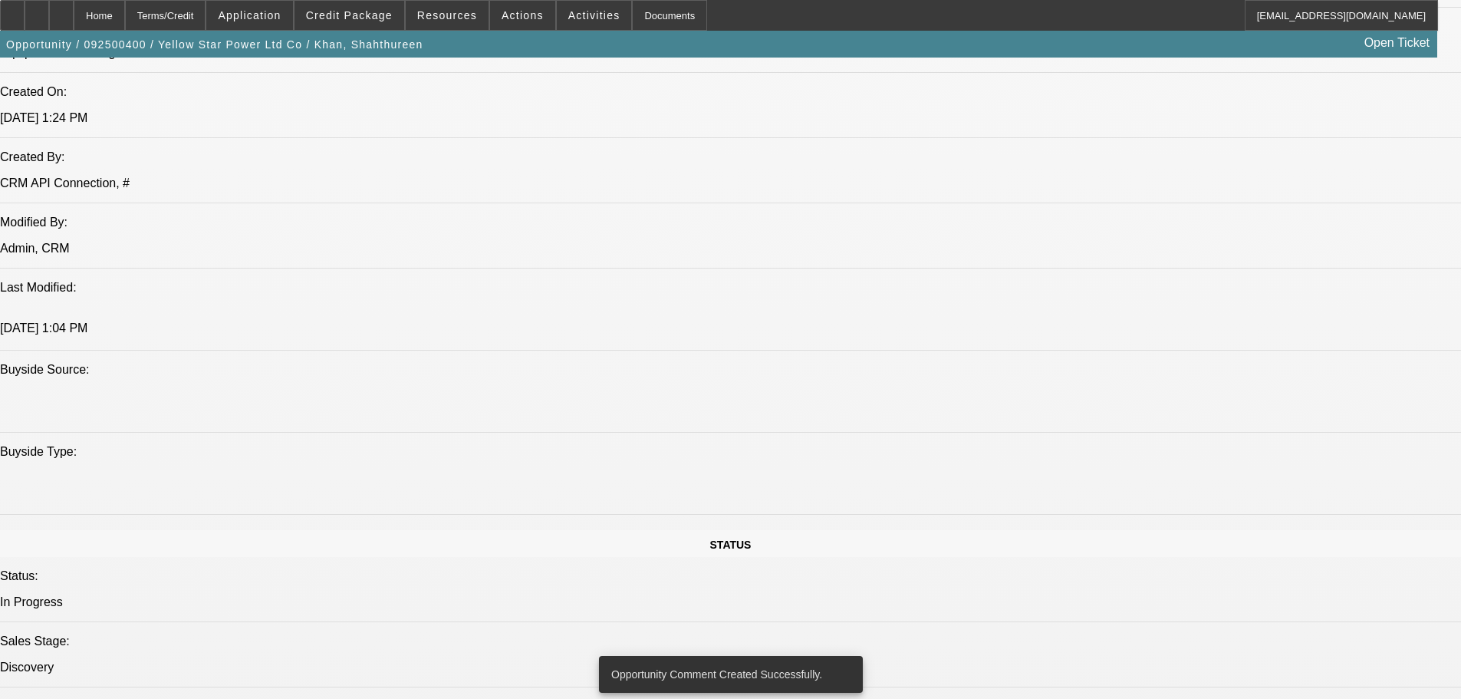
drag, startPoint x: 667, startPoint y: 699, endPoint x: 661, endPoint y: 657, distance: 42.6
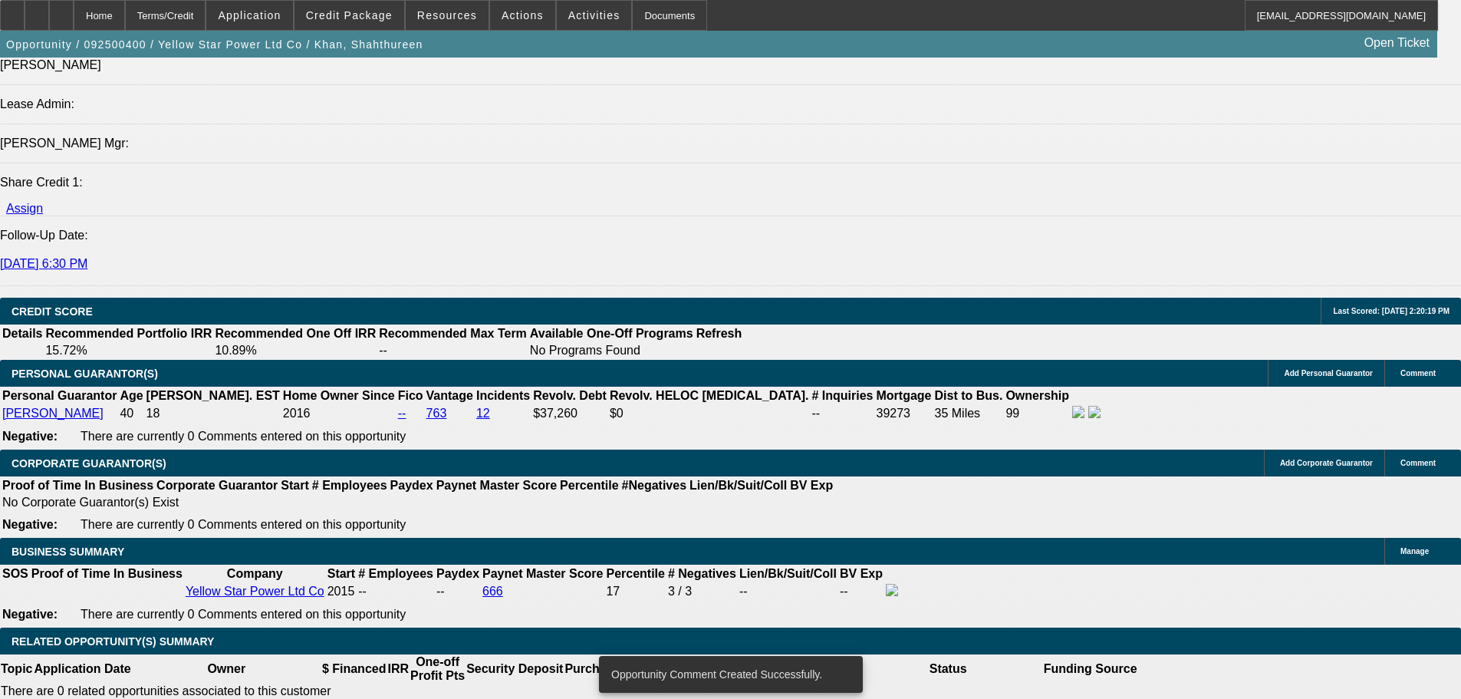
scroll to position [1970, 0]
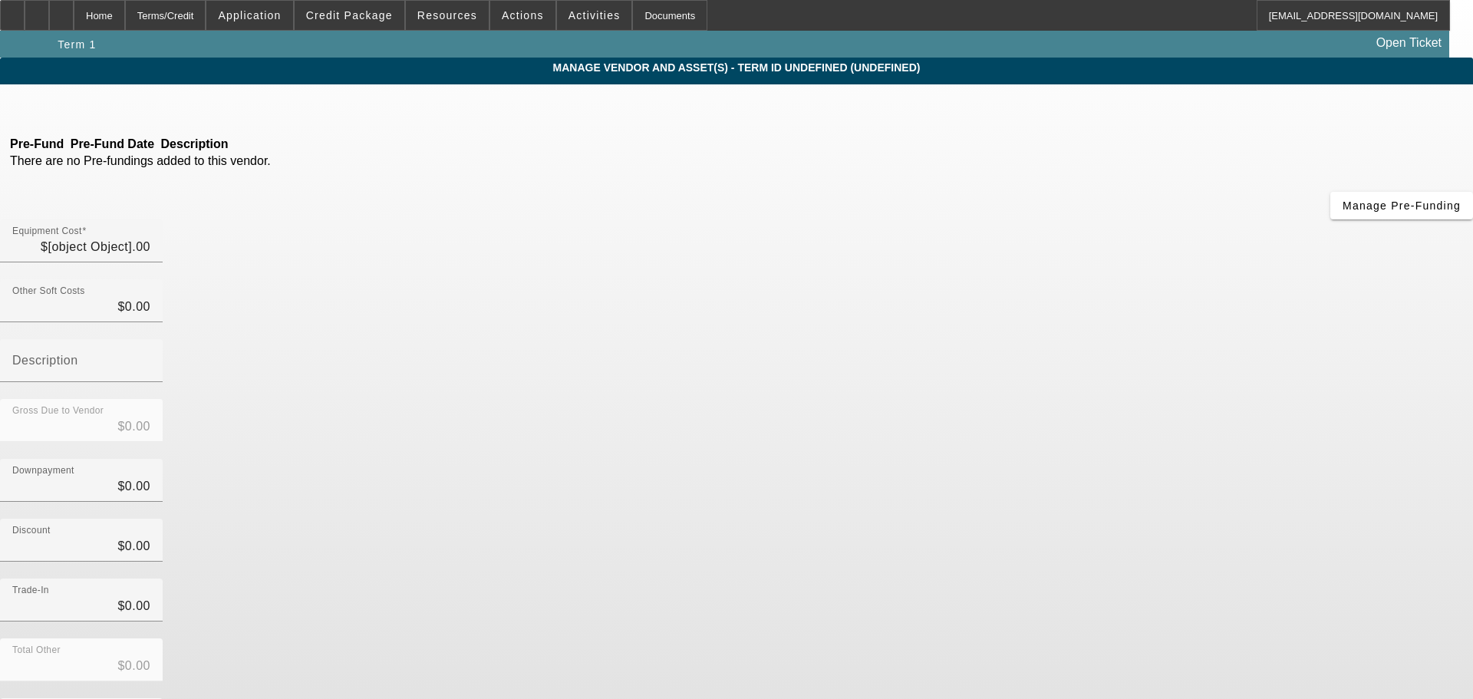
type input "$150,000.00"
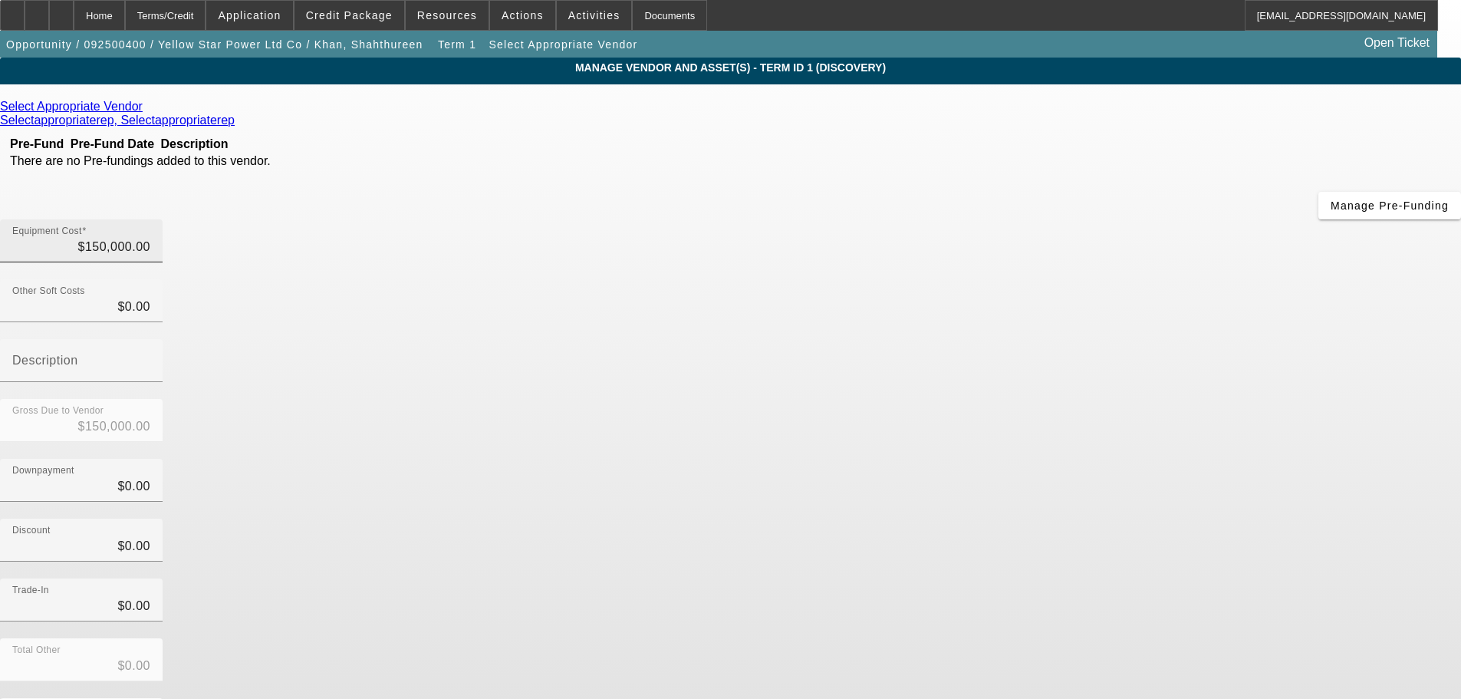
type input "150000"
click at [150, 238] on input "150000" at bounding box center [81, 247] width 138 height 18
type input "$0.00"
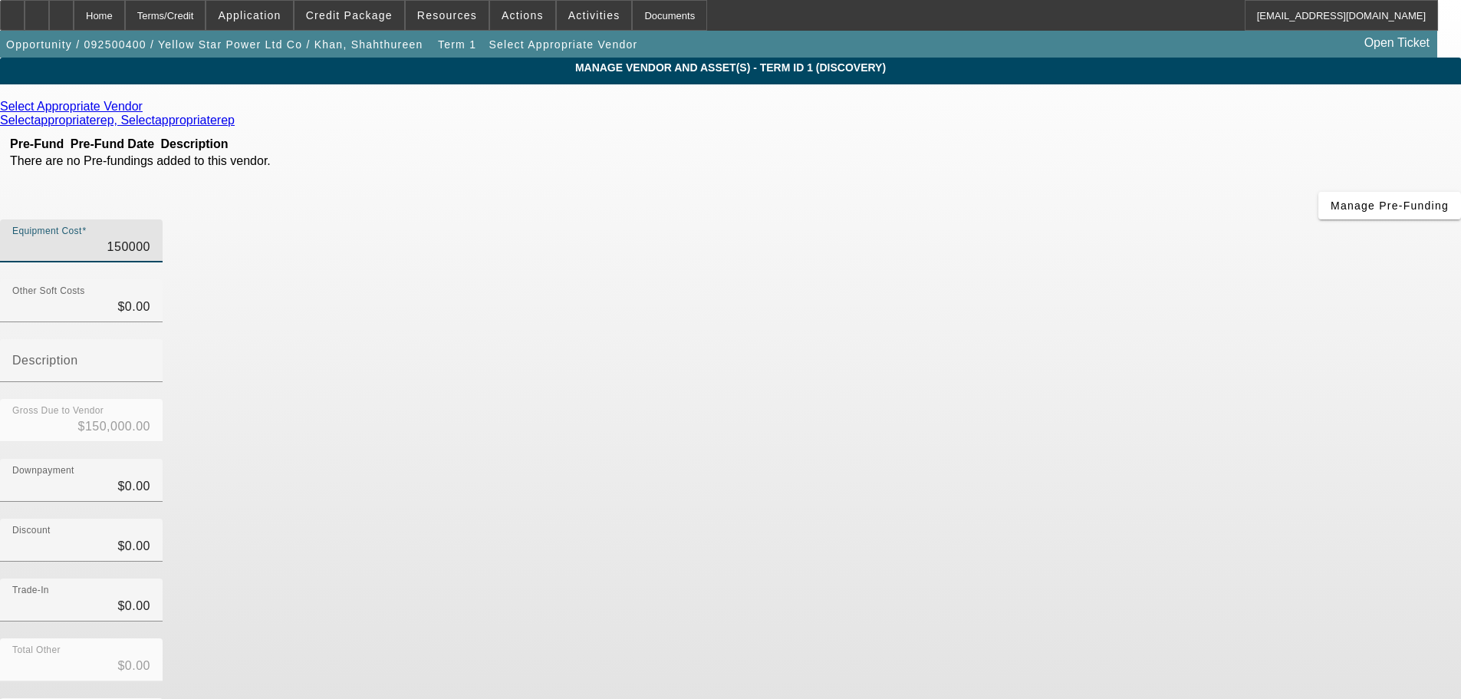
type input "$0.00"
type input "2"
type input "$2.00"
type input "25"
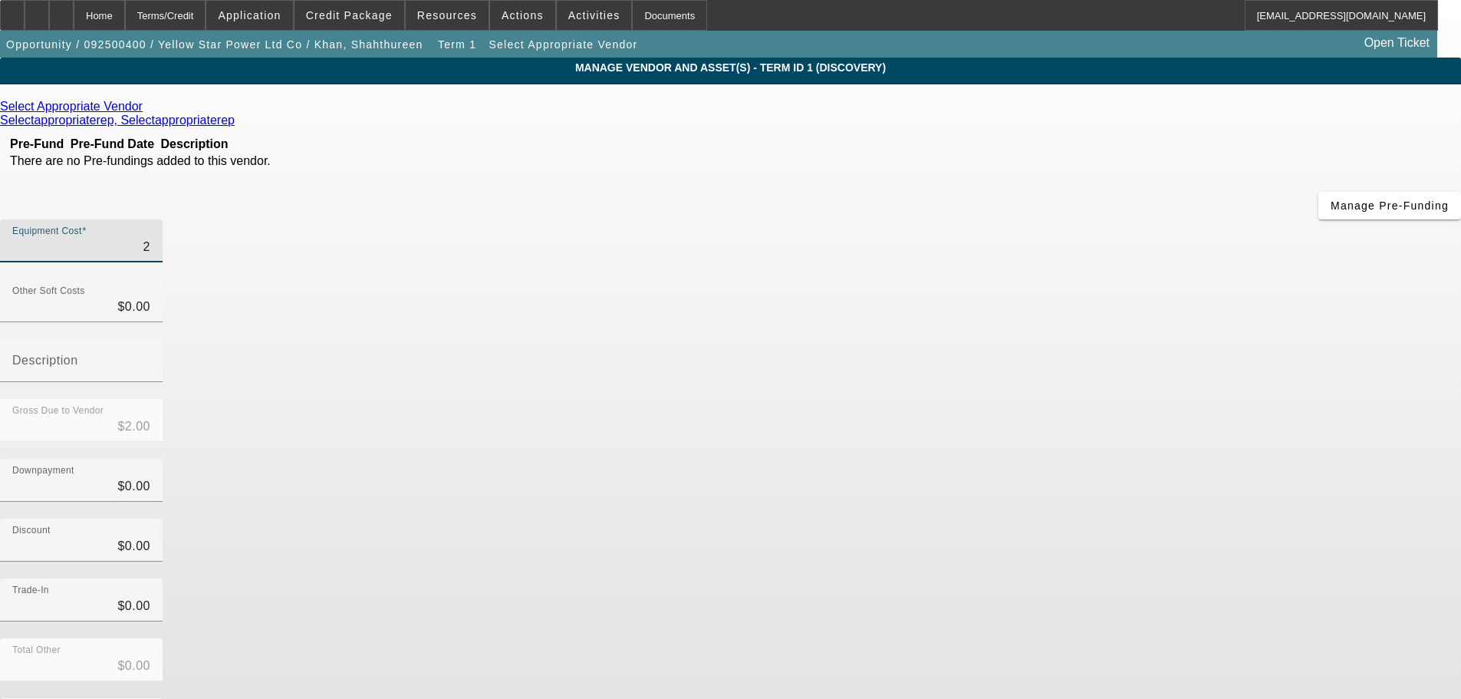
type input "$25.00"
type input "250"
type input "$250.00"
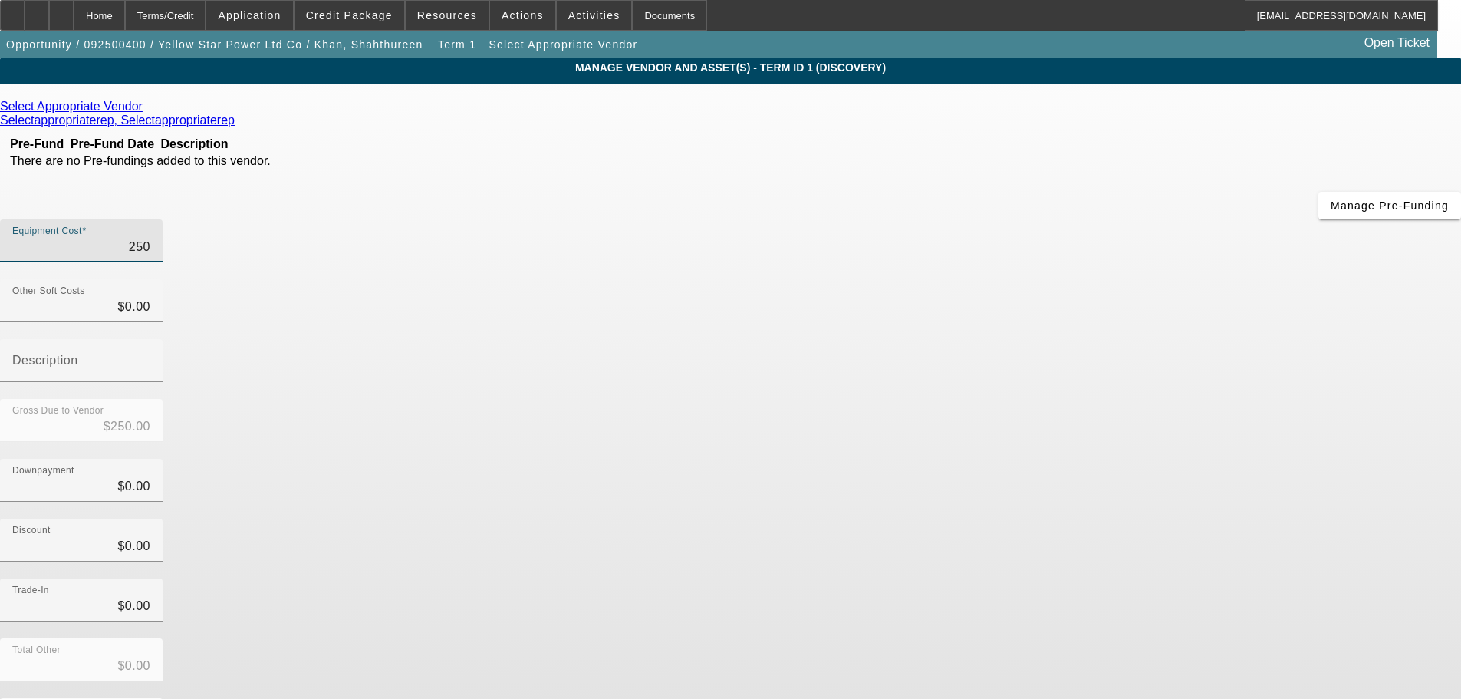
type input "2500"
type input "$2,500.00"
type input "25000"
type input "$25,000.00"
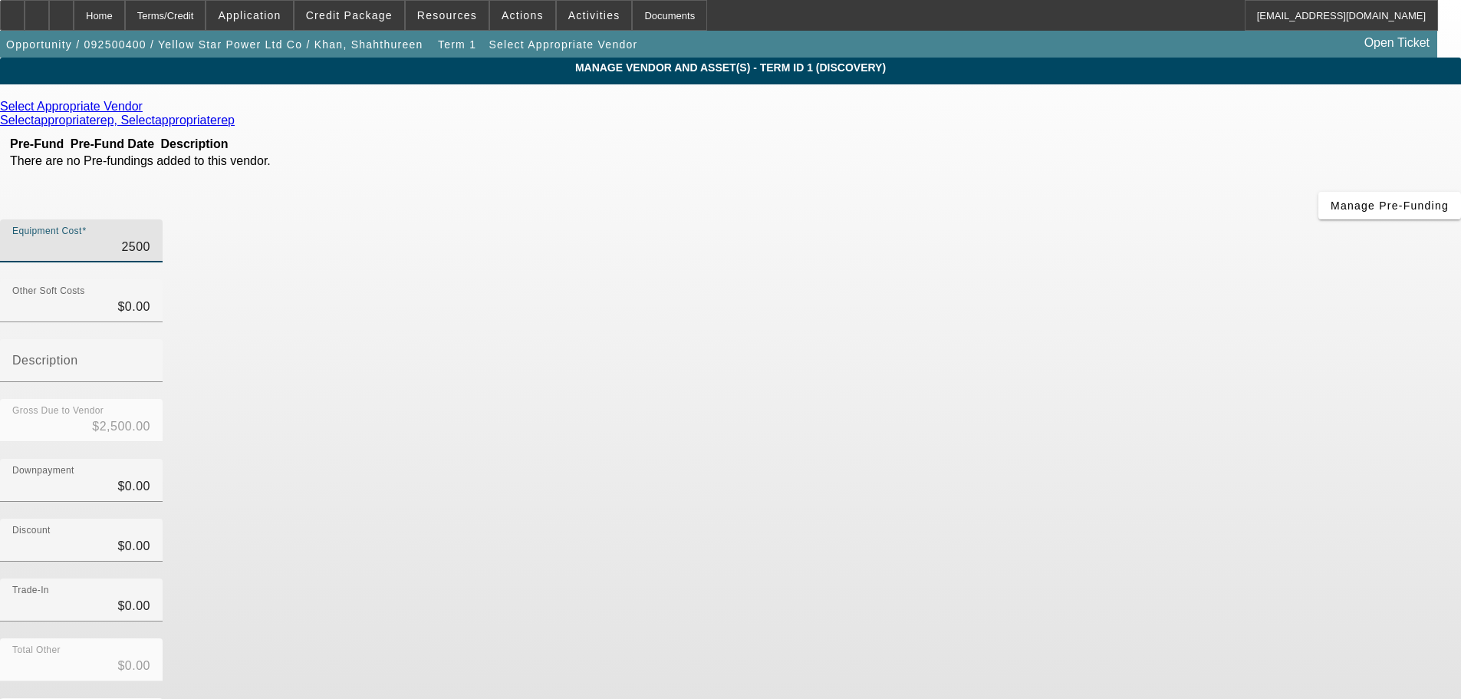
type input "$25,000.00"
type input "250000"
type input "$250,000.00"
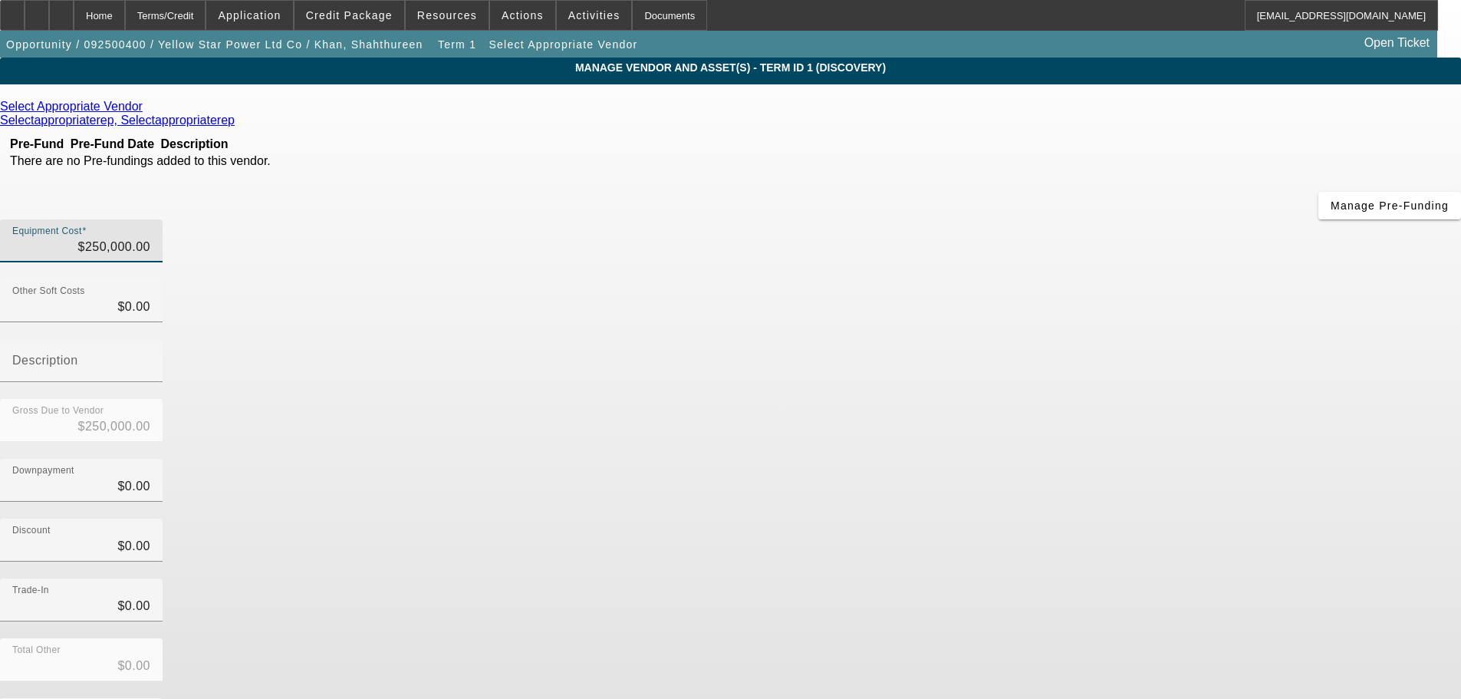
click at [969, 459] on div "Downpayment $0.00" at bounding box center [730, 489] width 1461 height 60
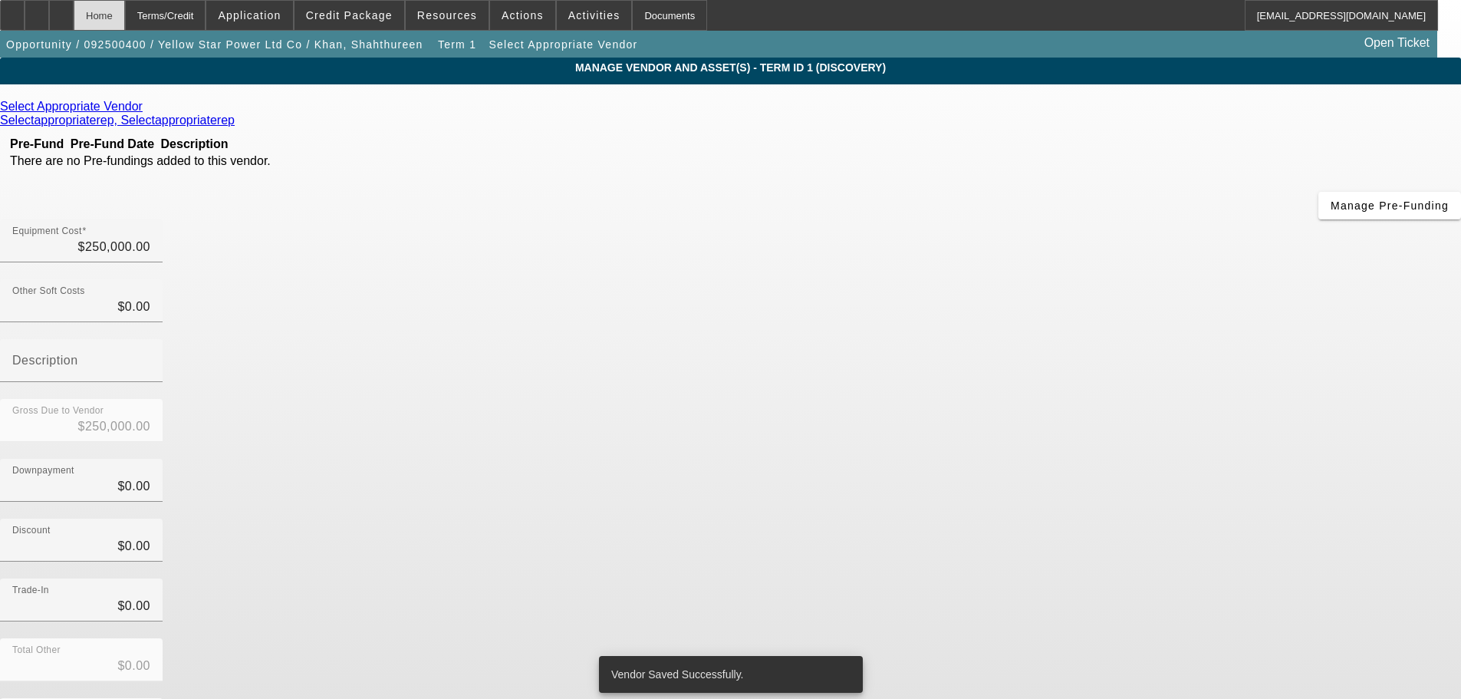
click at [125, 28] on div "Home" at bounding box center [99, 15] width 51 height 31
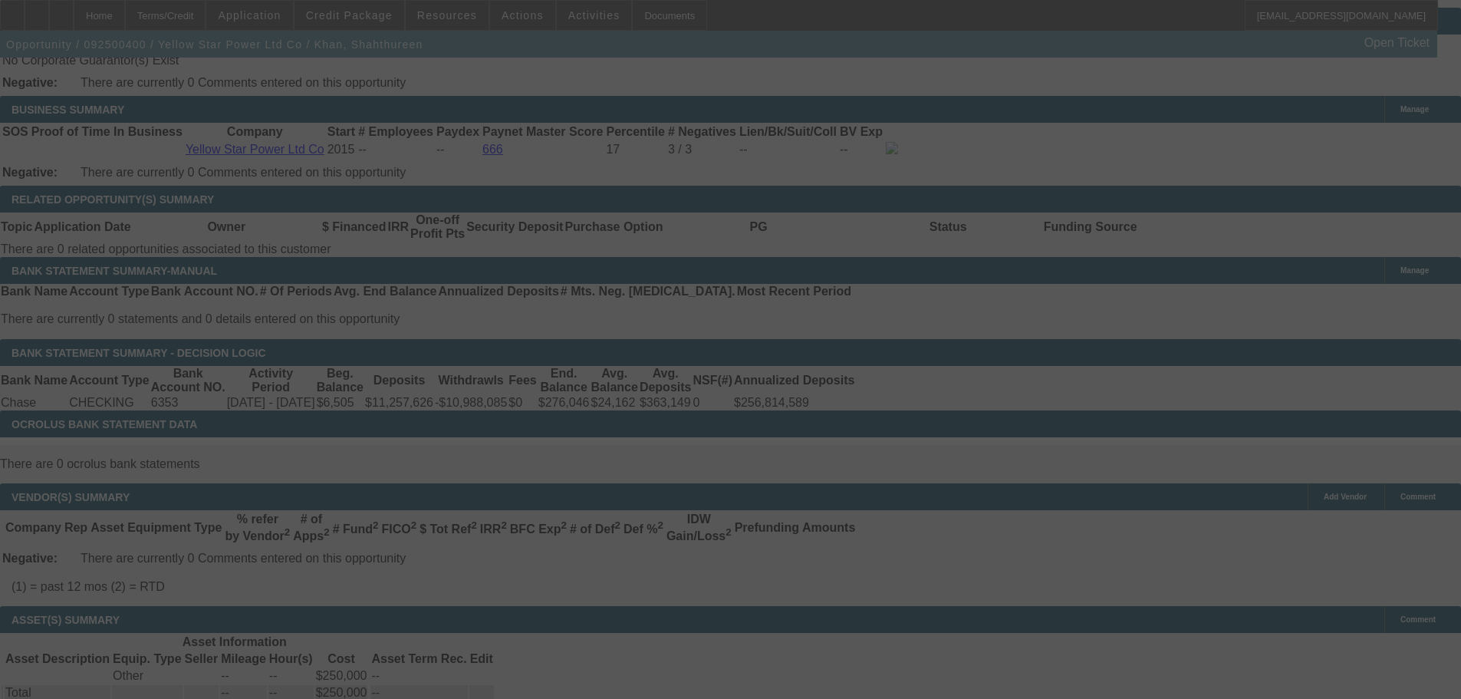
scroll to position [2456, 0]
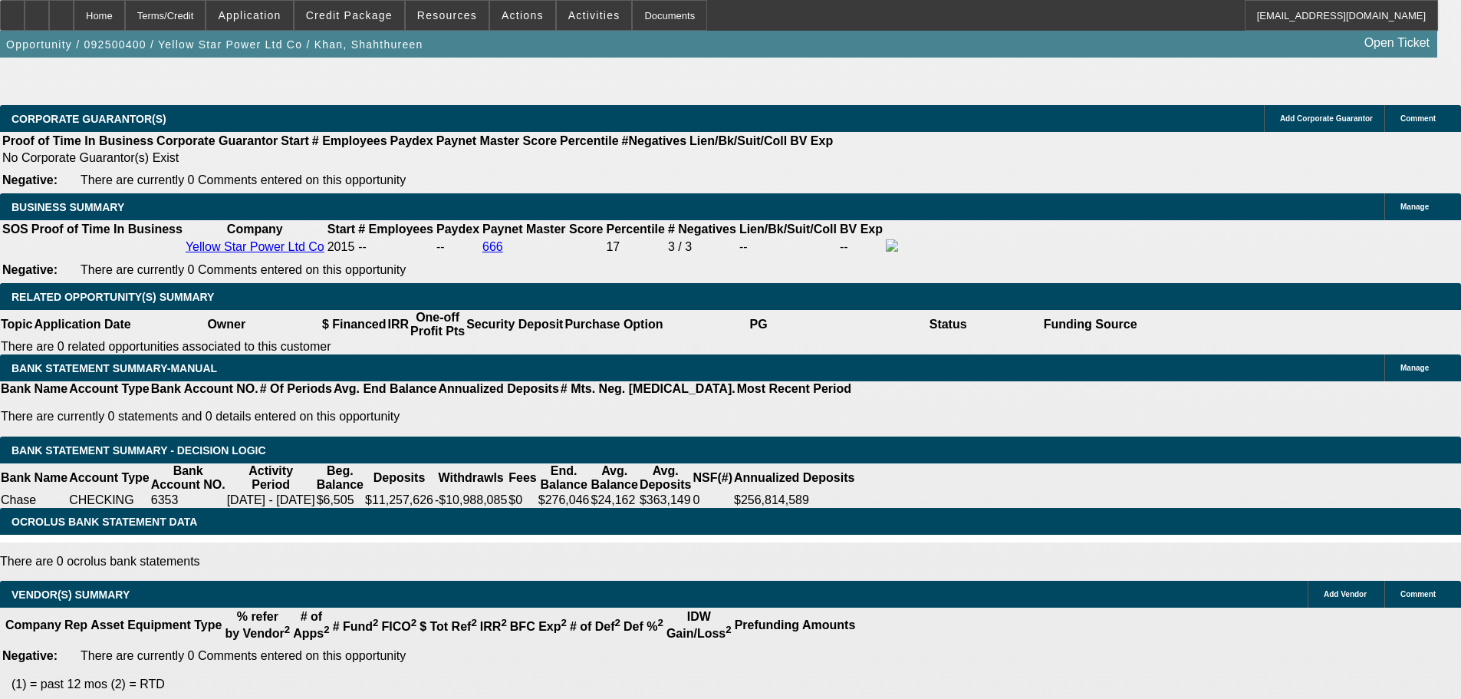
select select "0"
select select "2"
select select "0.1"
select select "4"
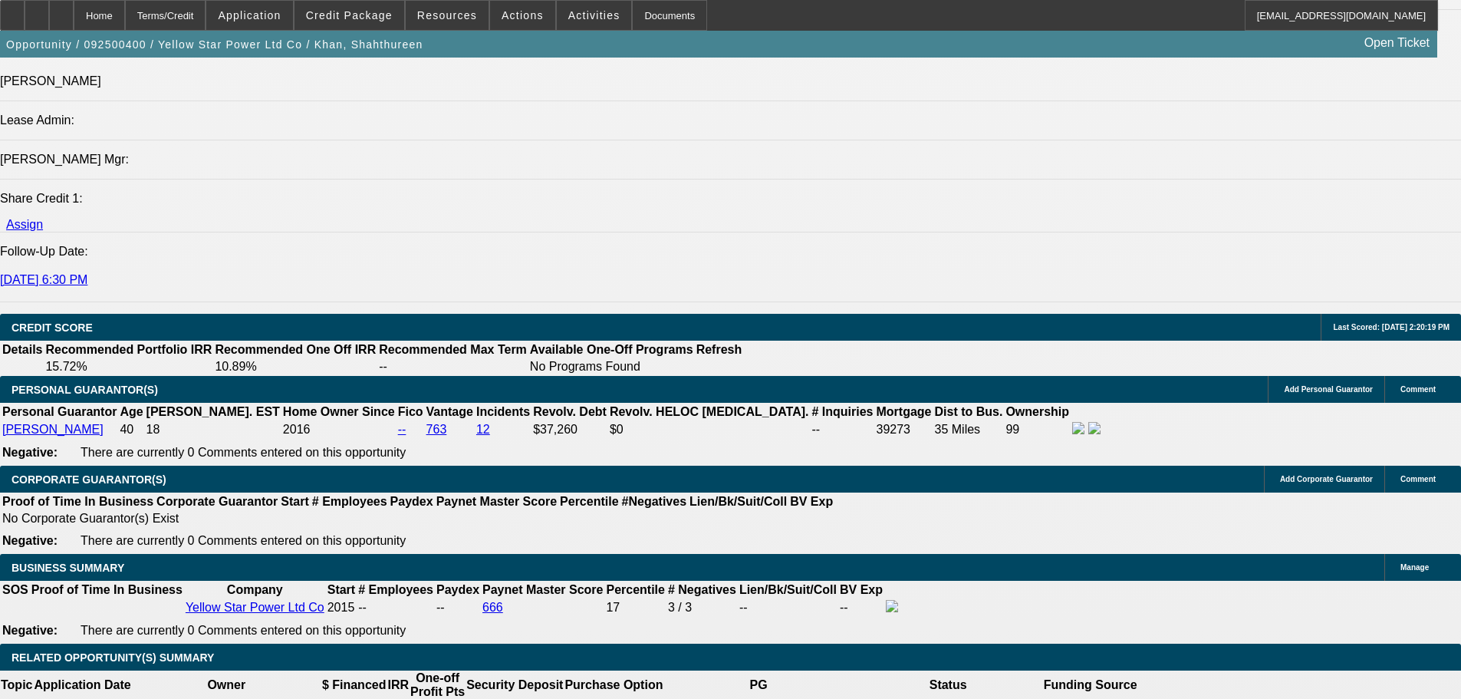
scroll to position [1978, 0]
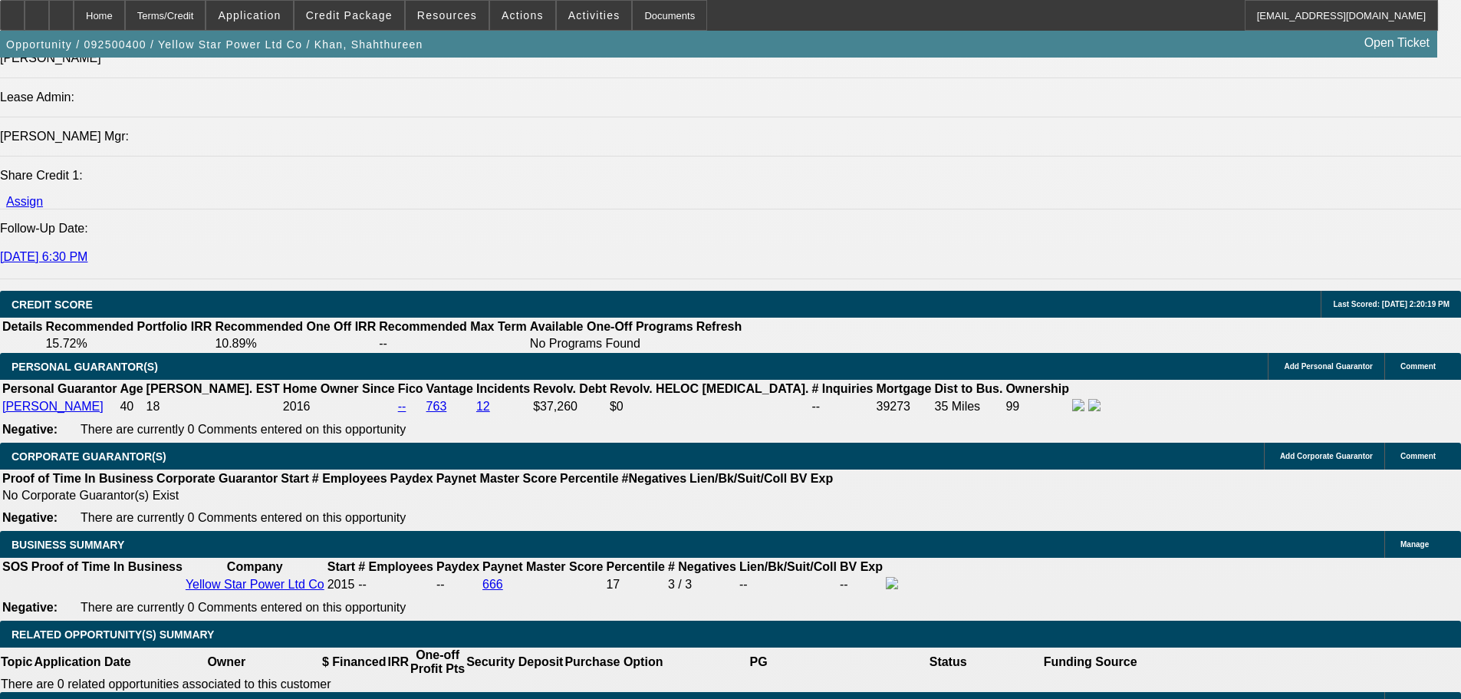
type input "$100,000.00"
type input "UNKNOWN"
drag, startPoint x: 717, startPoint y: 328, endPoint x: 272, endPoint y: 333, distance: 445.0
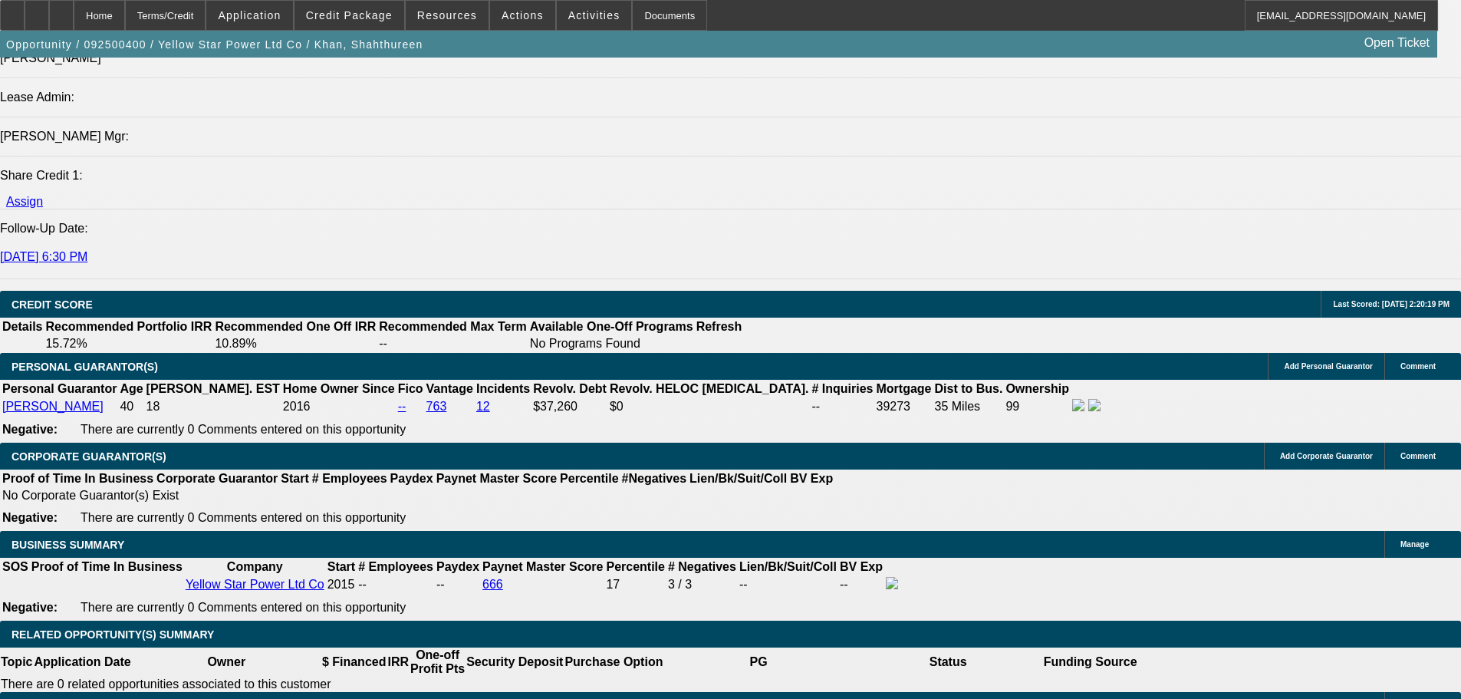
scroll to position [2066, 0]
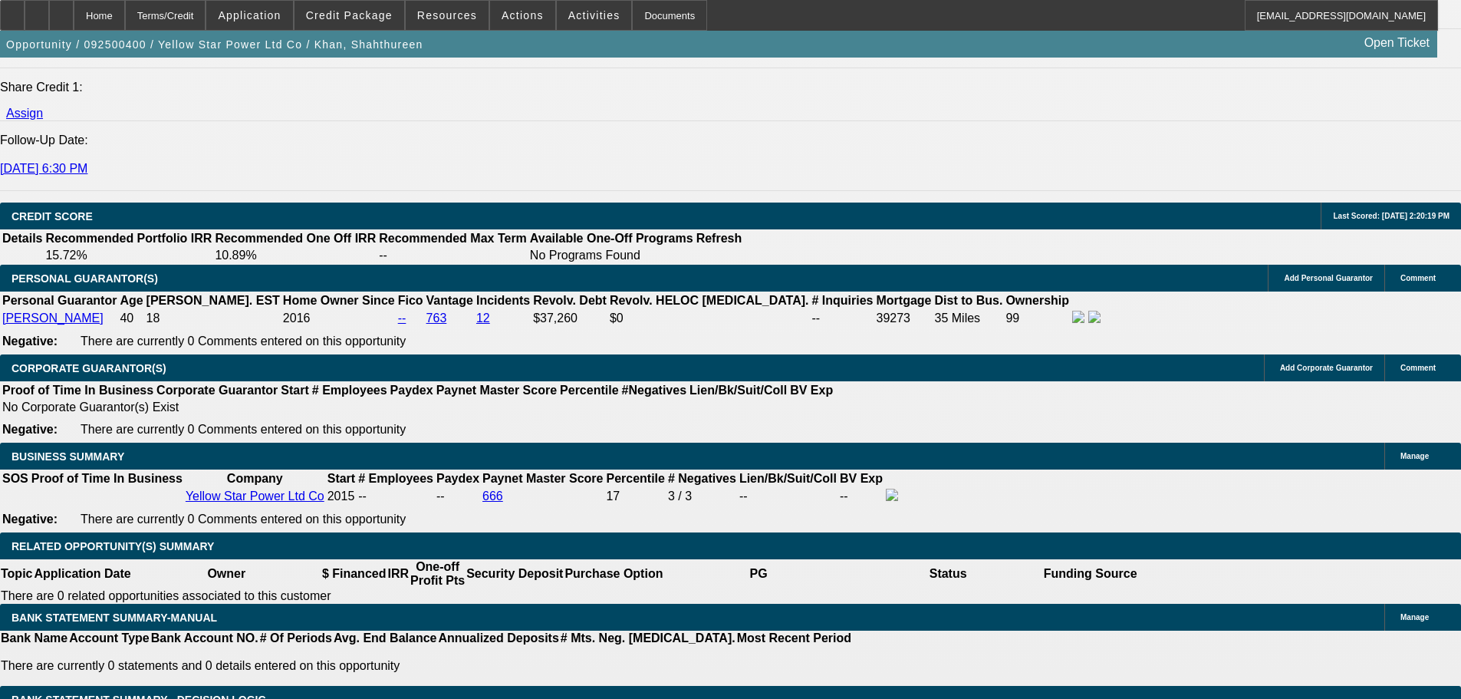
type input "60"
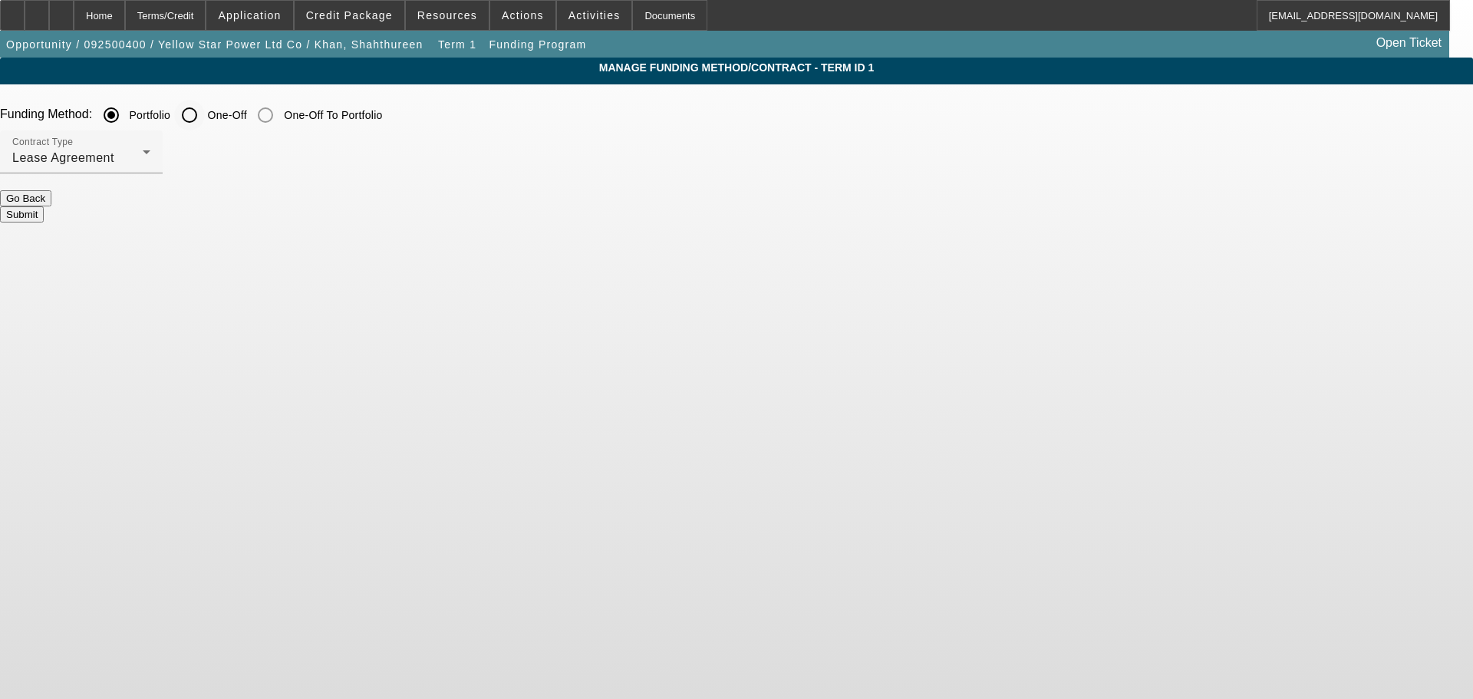
click at [205, 121] on input "One-Off" at bounding box center [189, 115] width 31 height 31
radio input "true"
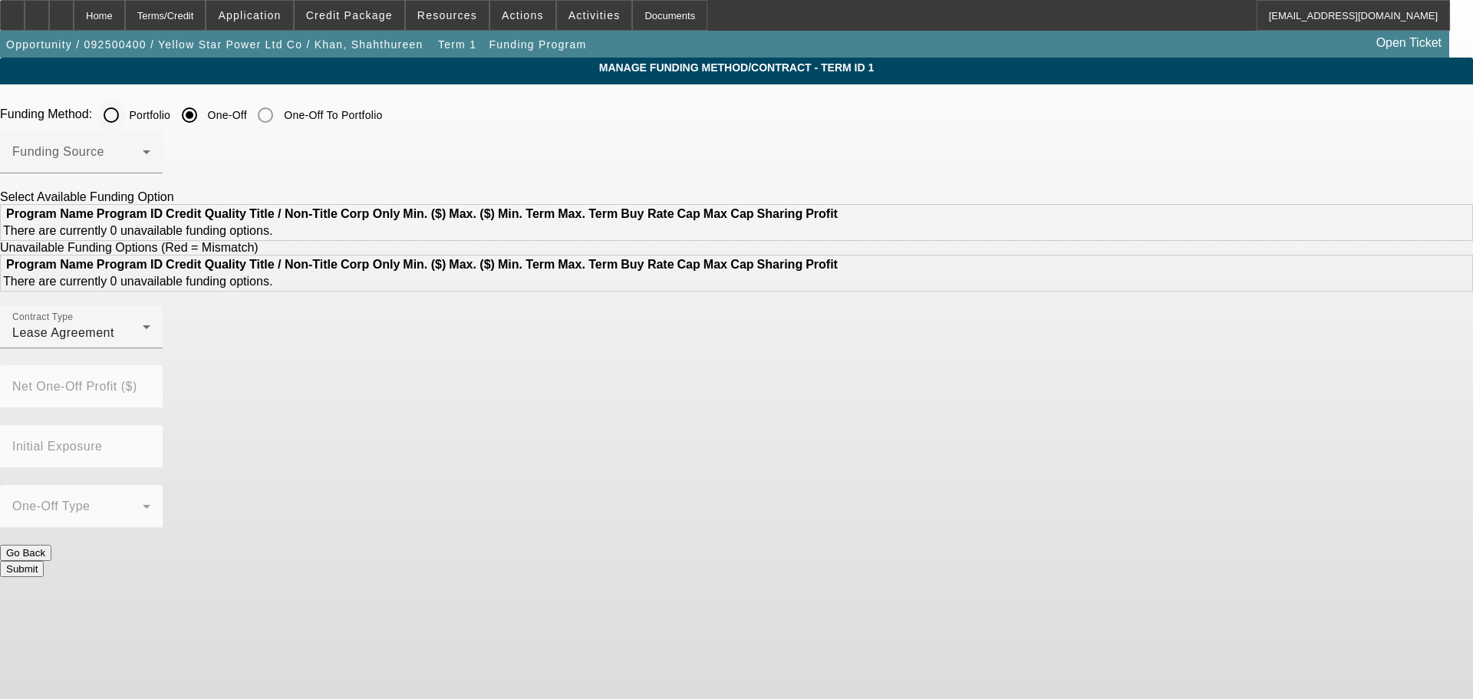
click at [127, 111] on input "Portfolio" at bounding box center [111, 115] width 31 height 31
radio input "true"
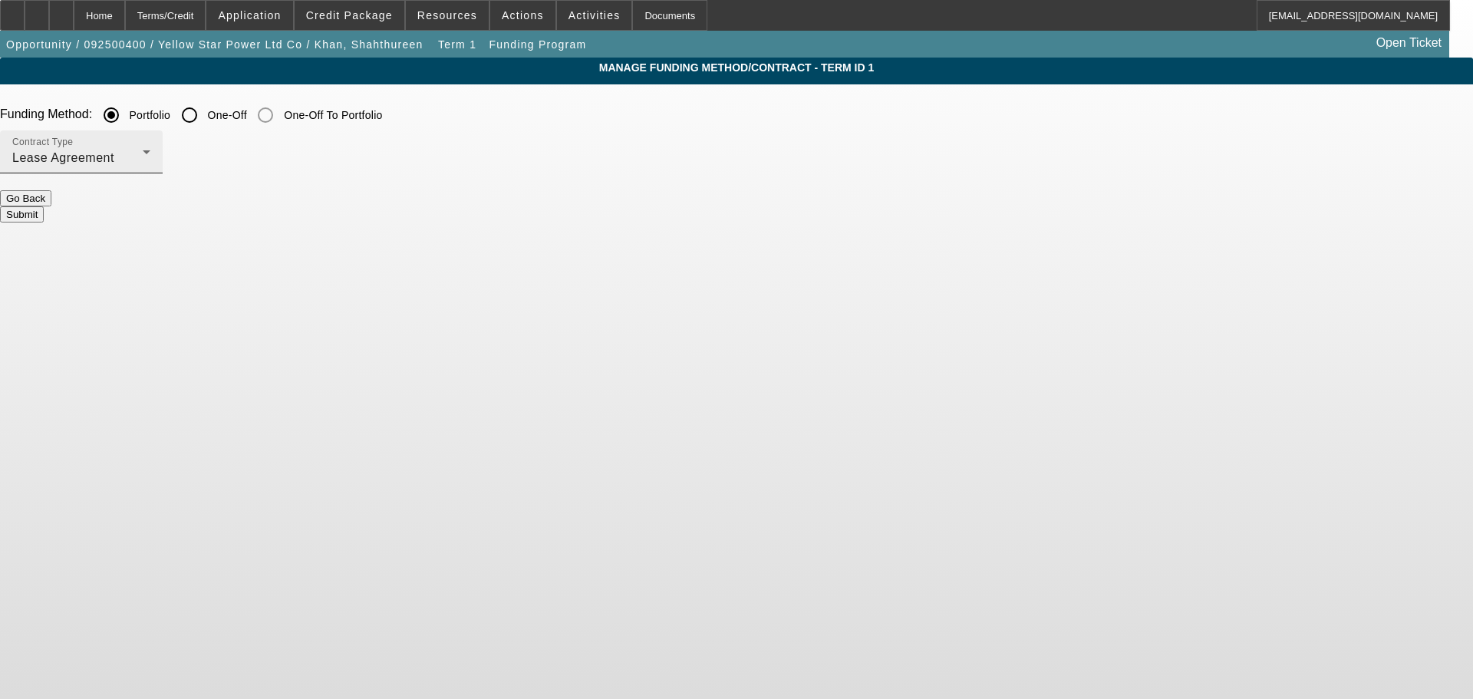
click at [150, 169] on div "Contract Type Lease Agreement" at bounding box center [81, 151] width 138 height 43
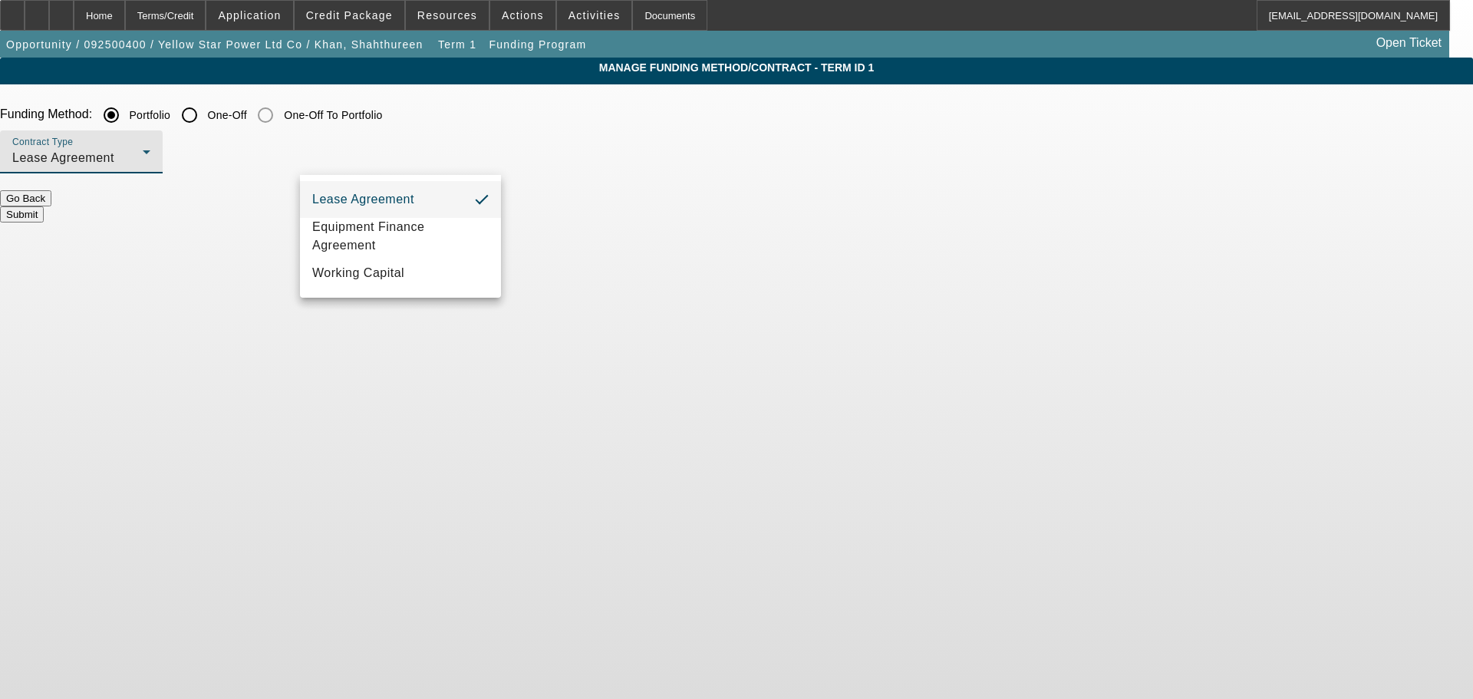
click at [486, 117] on div at bounding box center [736, 349] width 1473 height 699
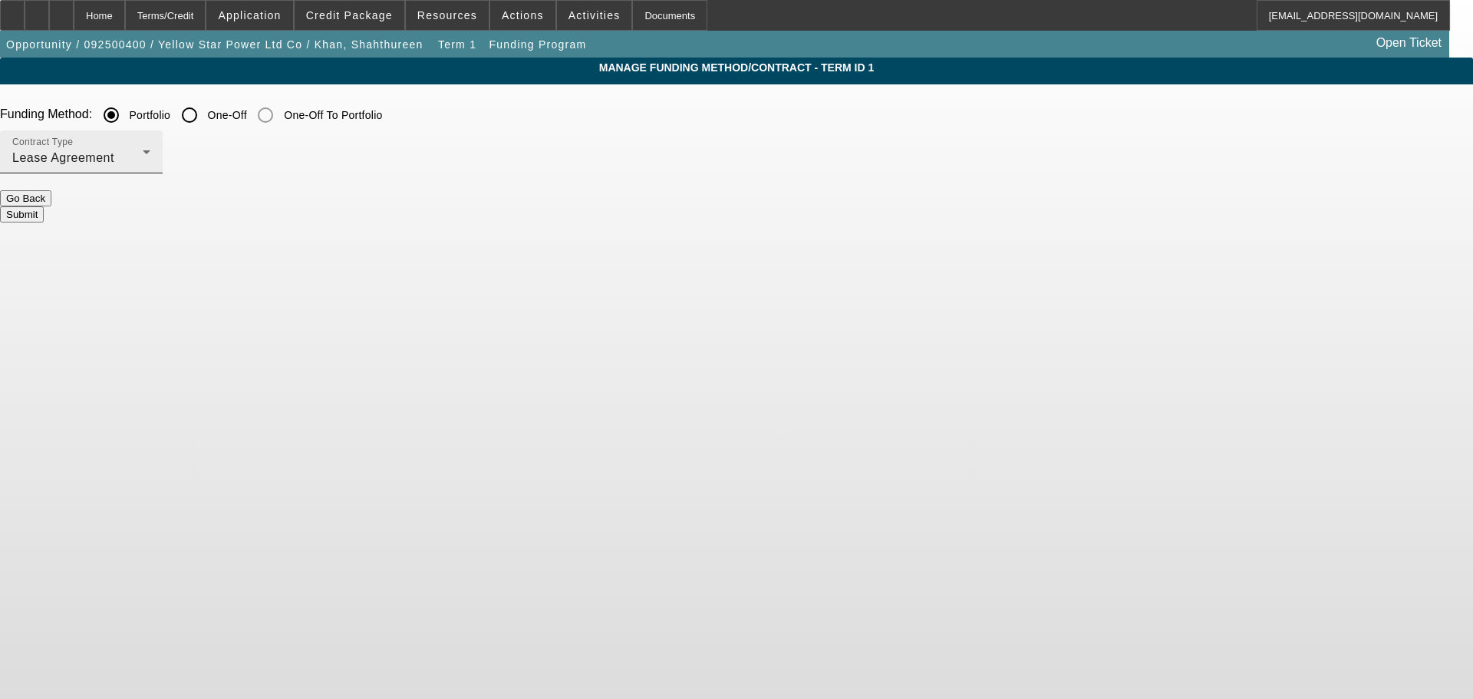
click at [150, 169] on div "Contract Type Lease Agreement" at bounding box center [81, 151] width 138 height 43
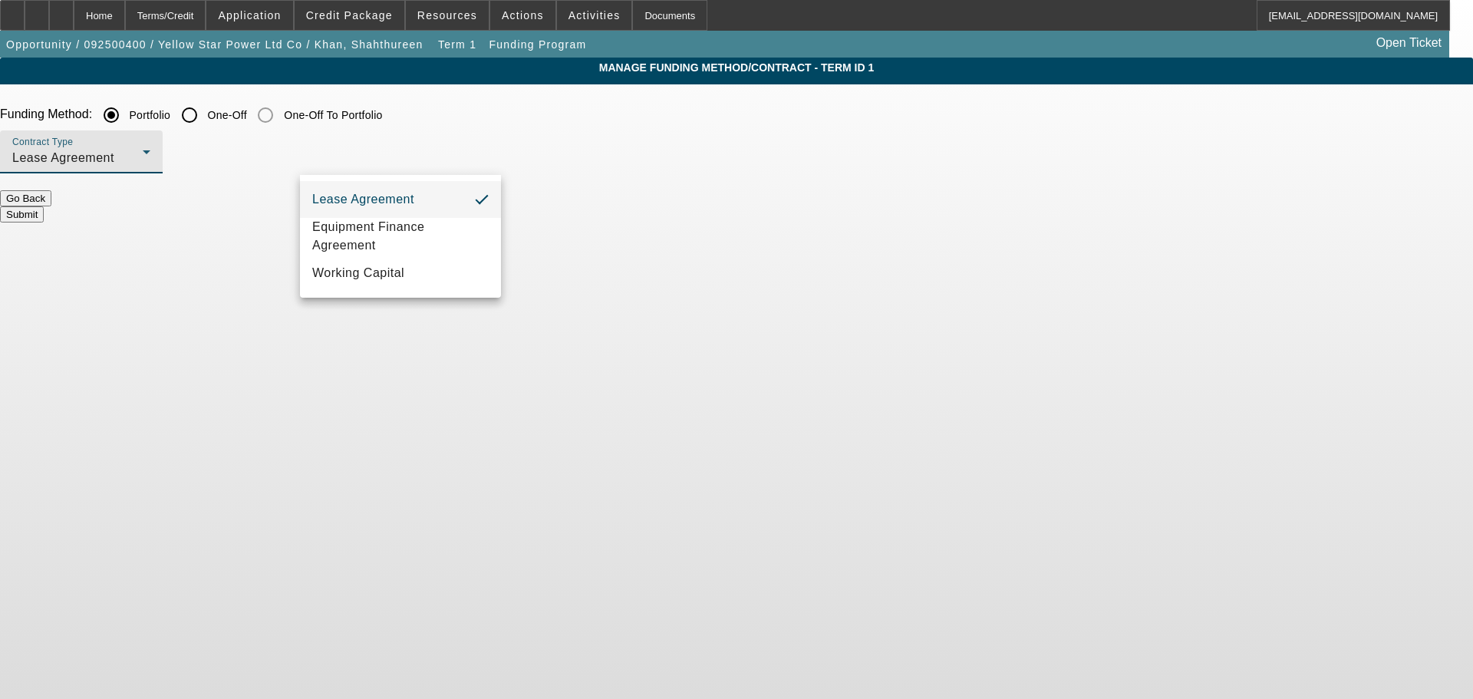
click at [486, 114] on div at bounding box center [736, 349] width 1473 height 699
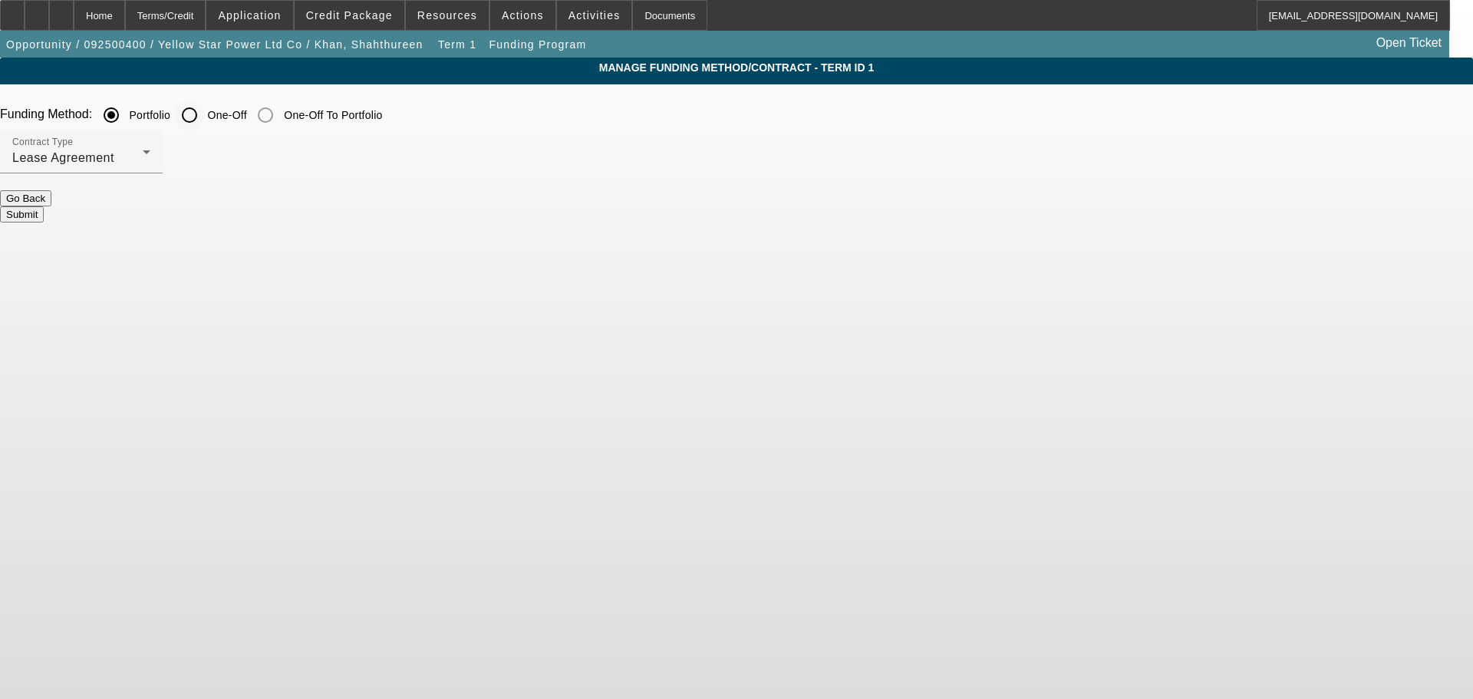
click at [205, 105] on input "One-Off" at bounding box center [189, 115] width 31 height 31
radio input "true"
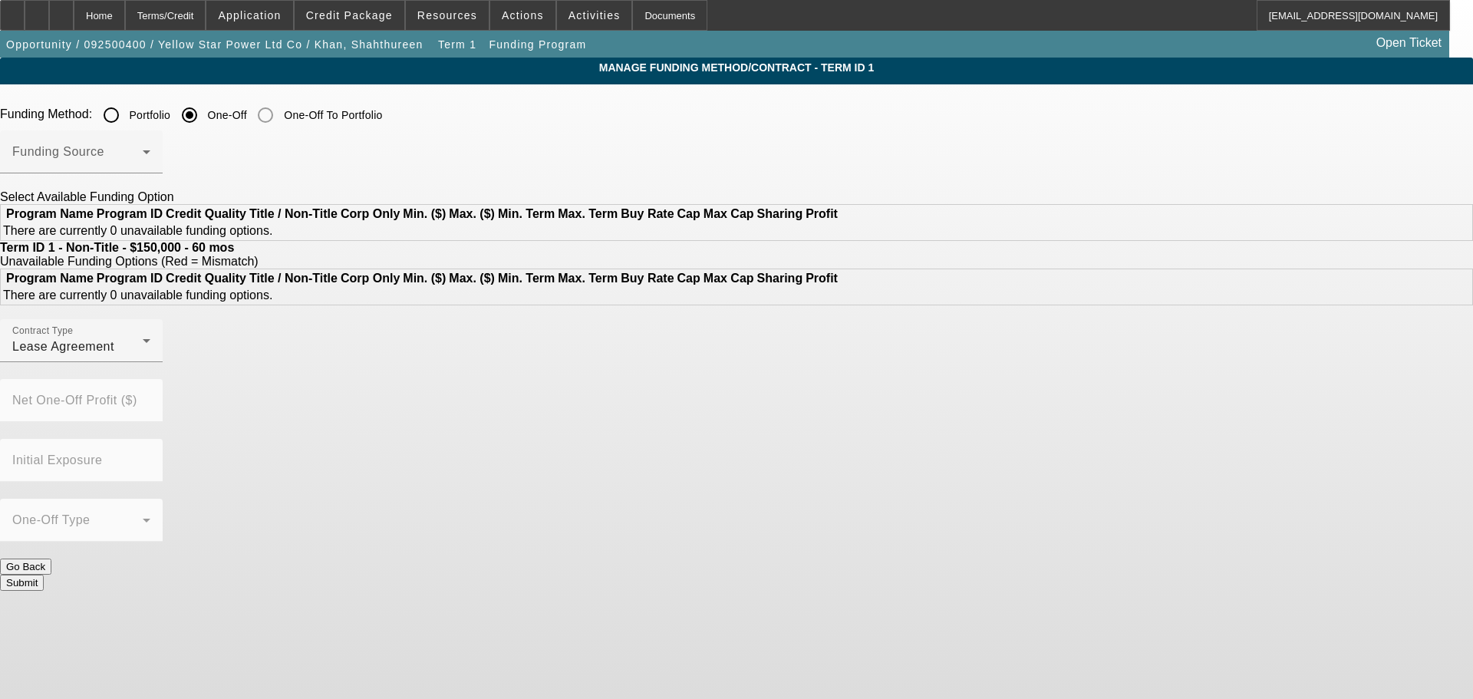
click at [143, 151] on span at bounding box center [77, 158] width 130 height 18
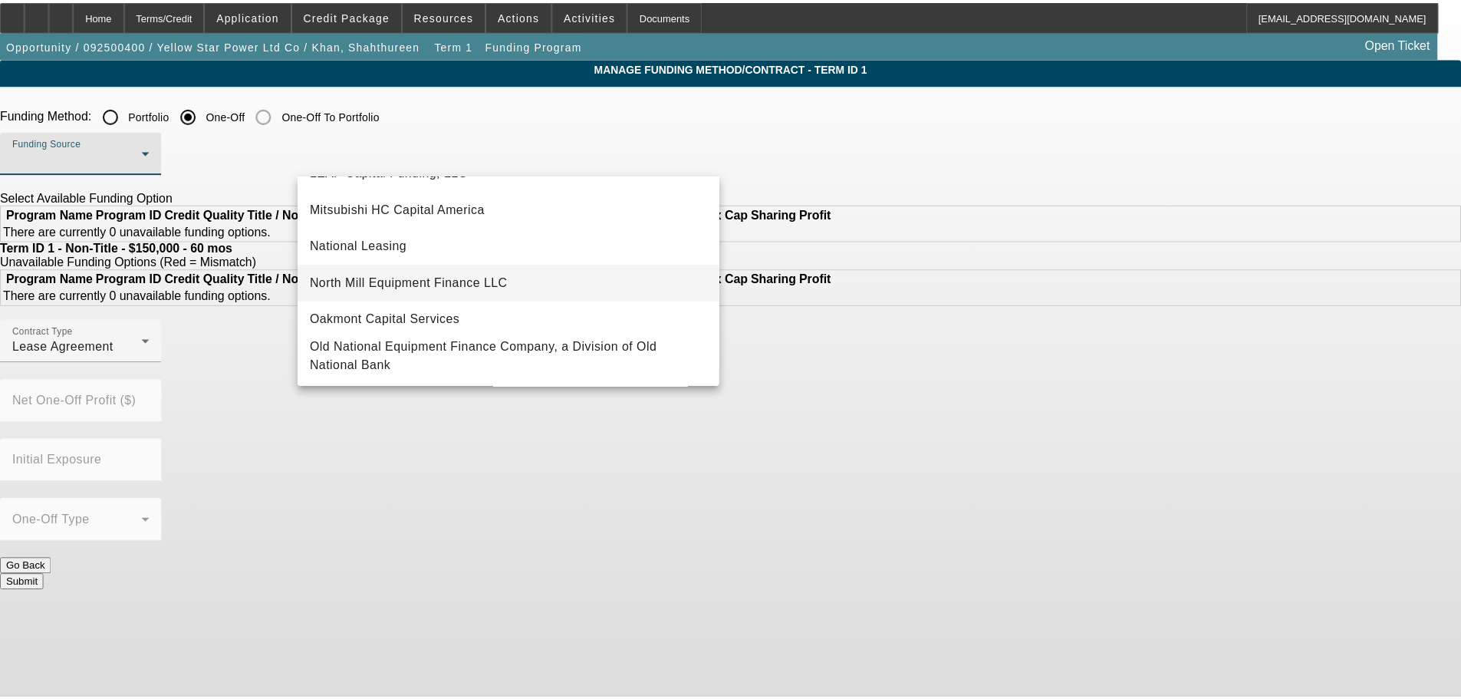
scroll to position [358, 0]
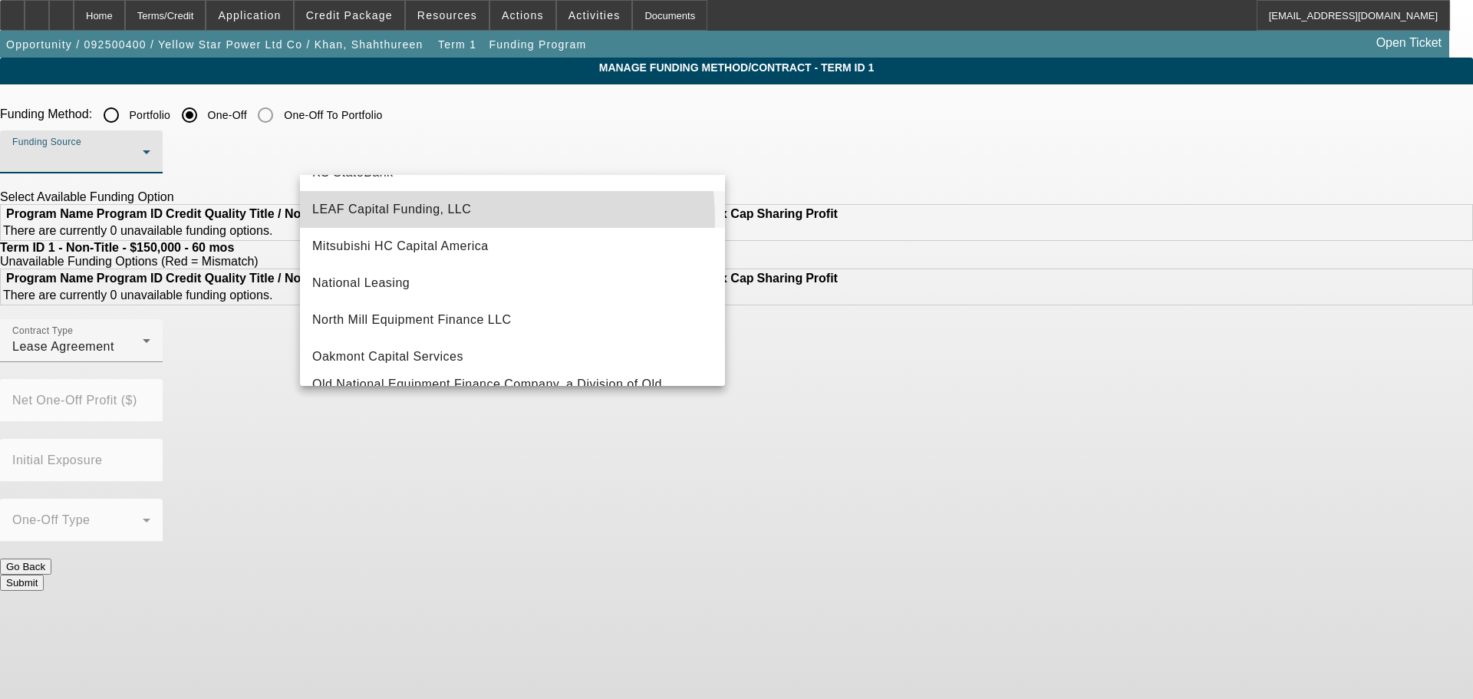
click at [470, 219] on mat-option "LEAF Capital Funding, LLC" at bounding box center [512, 209] width 425 height 37
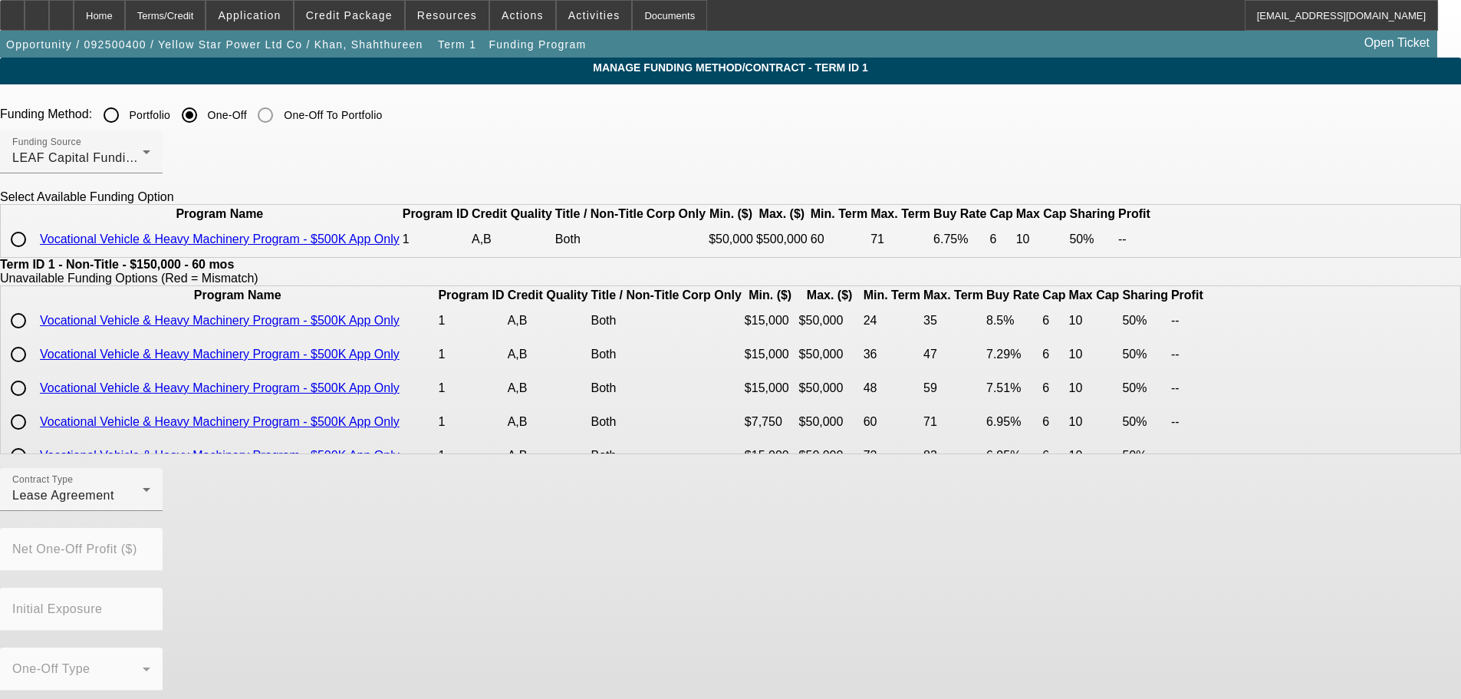
click at [34, 255] on input "radio" at bounding box center [18, 239] width 31 height 31
radio input "true"
click at [143, 477] on div "Lease Agreement" at bounding box center [77, 495] width 130 height 18
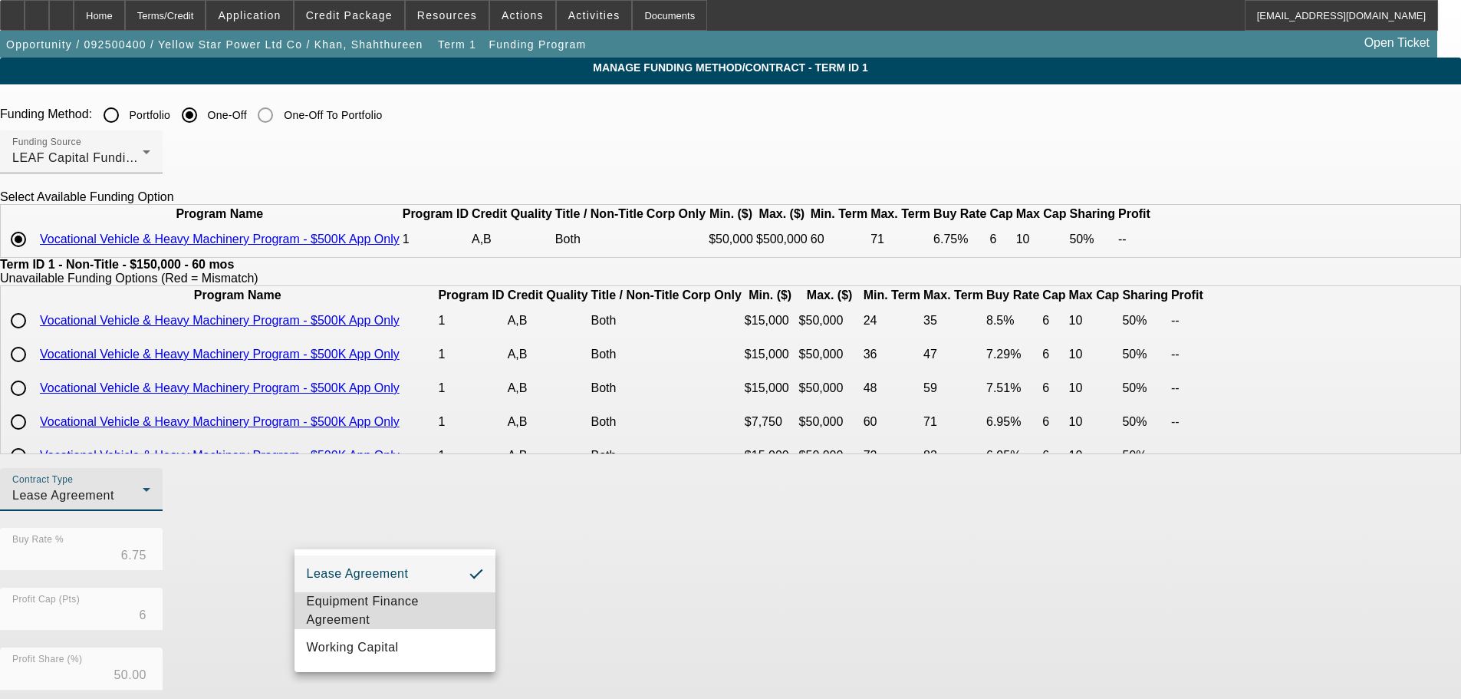
click at [479, 477] on span "Equipment Finance Agreement" at bounding box center [395, 610] width 176 height 37
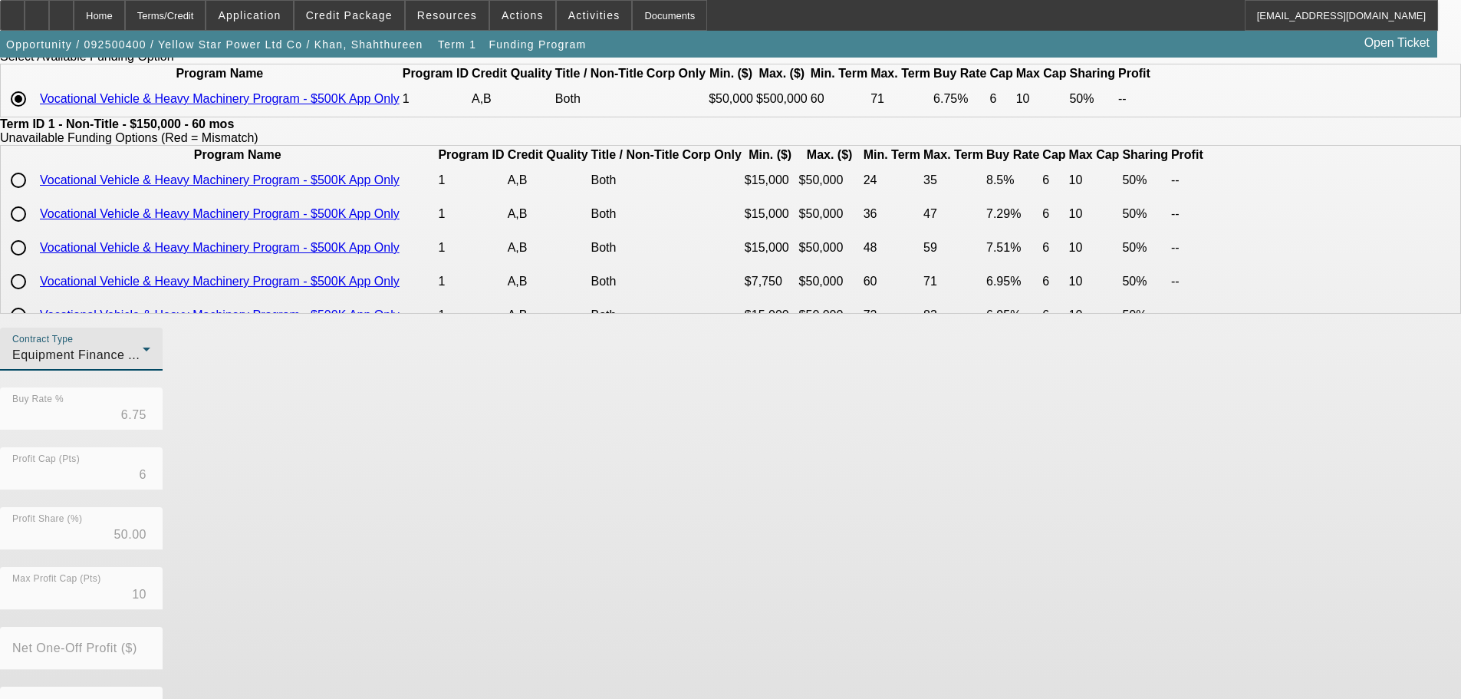
scroll to position [272, 0]
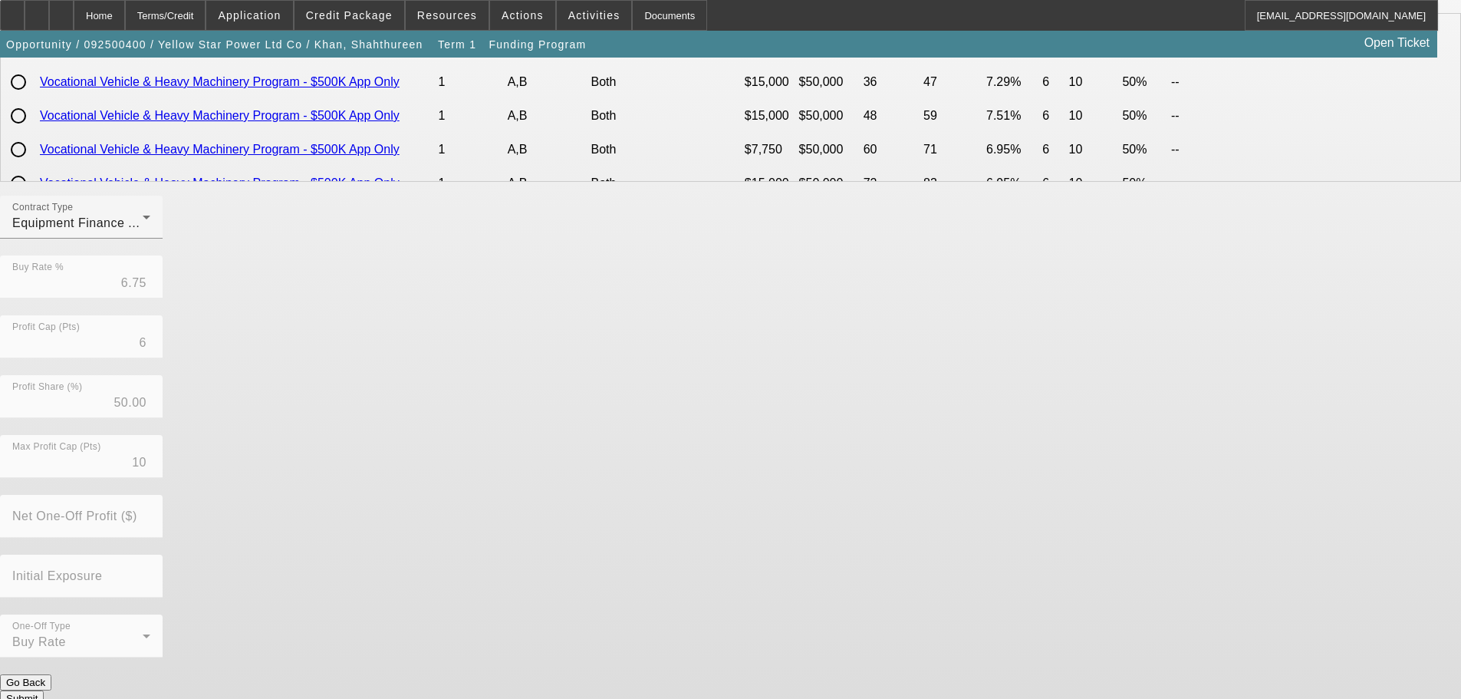
click at [44, 477] on button "Submit" at bounding box center [22, 698] width 44 height 16
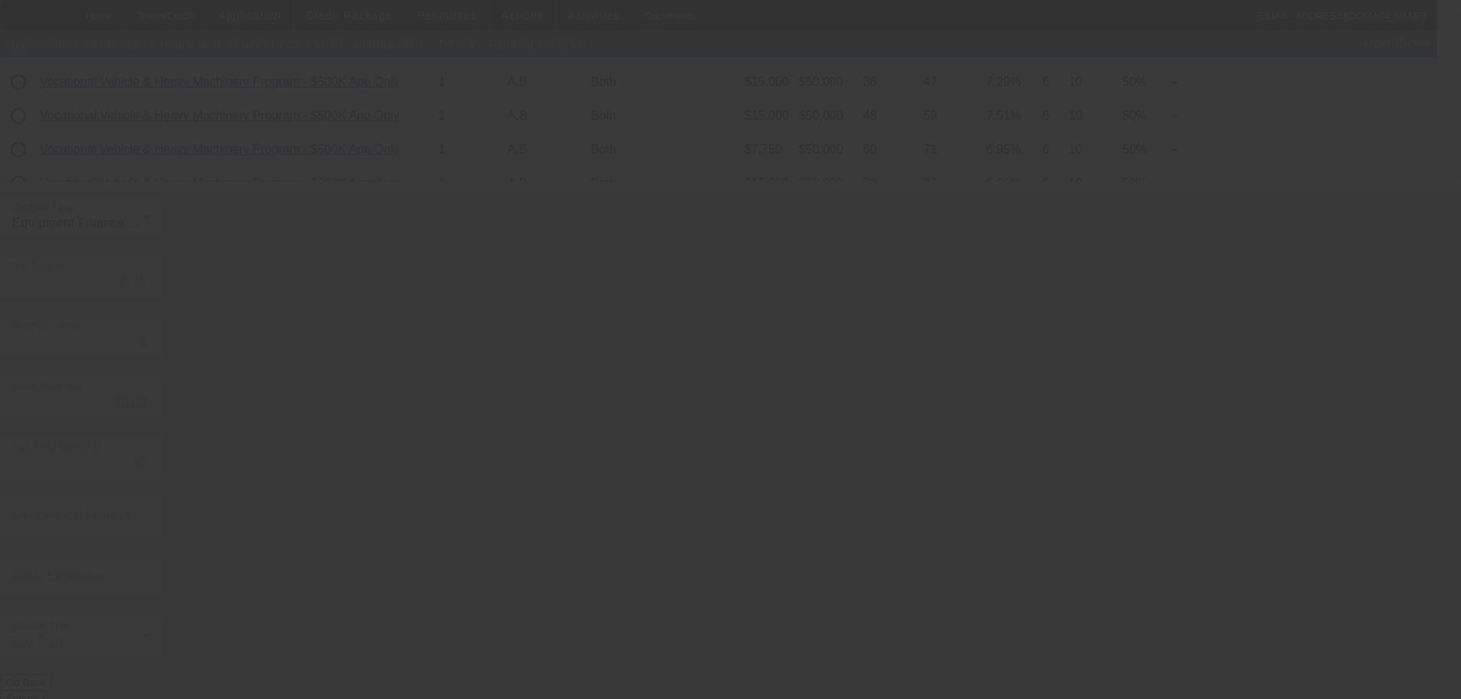
radio input "true"
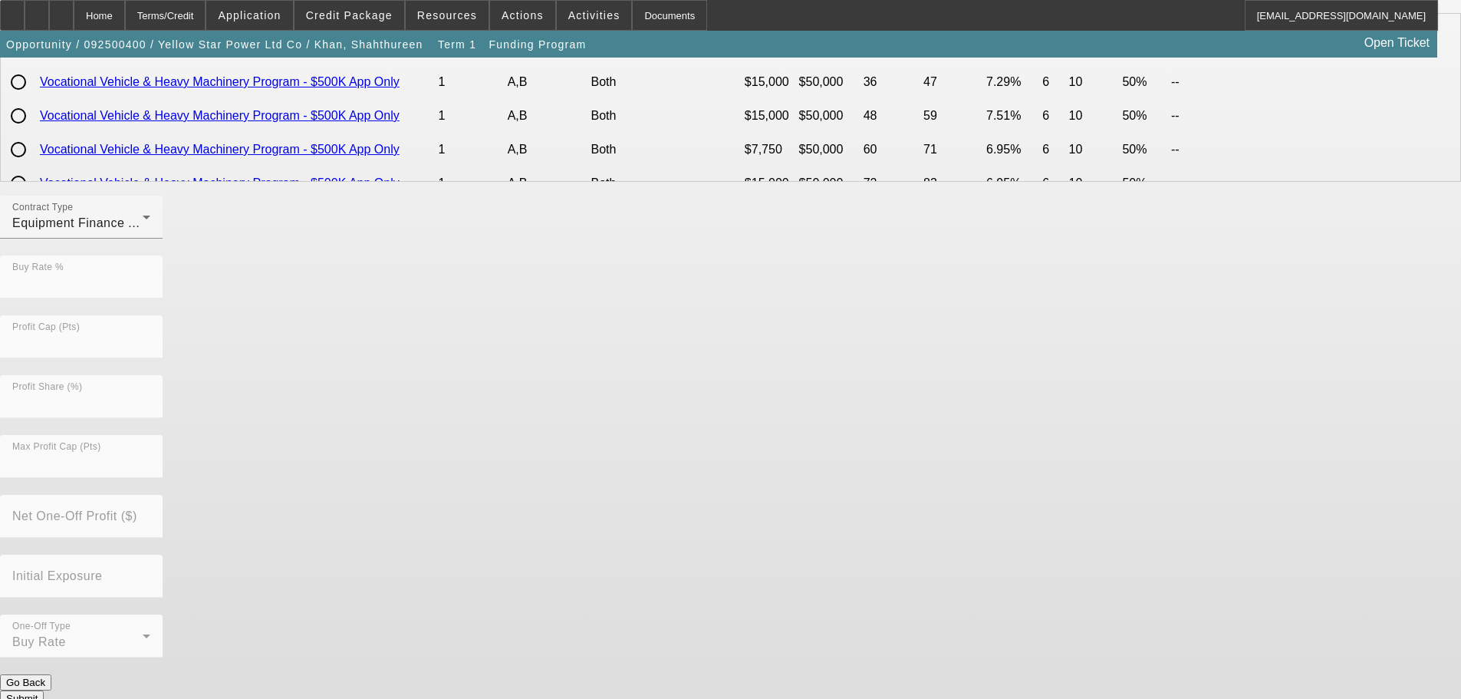
scroll to position [0, 0]
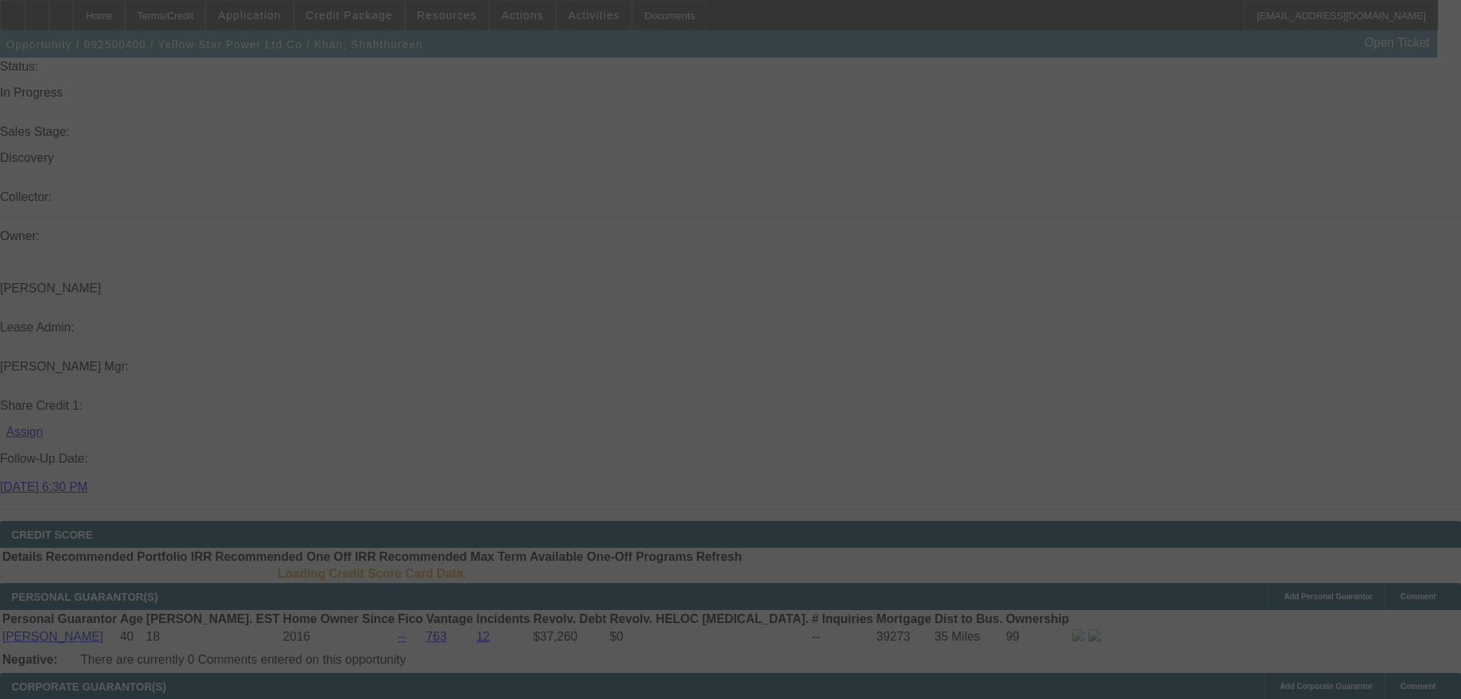
scroll to position [1765, 0]
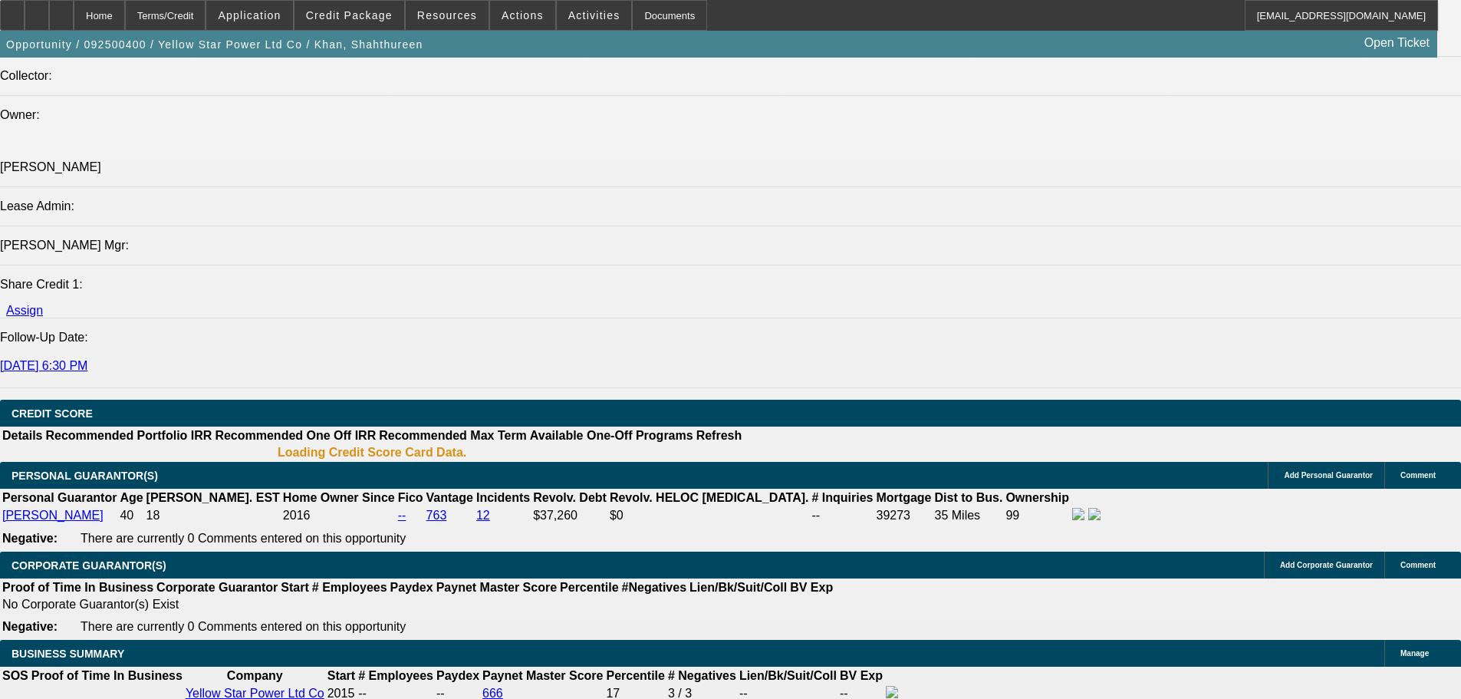
select select "0"
select select "2"
select select "0"
select select "6"
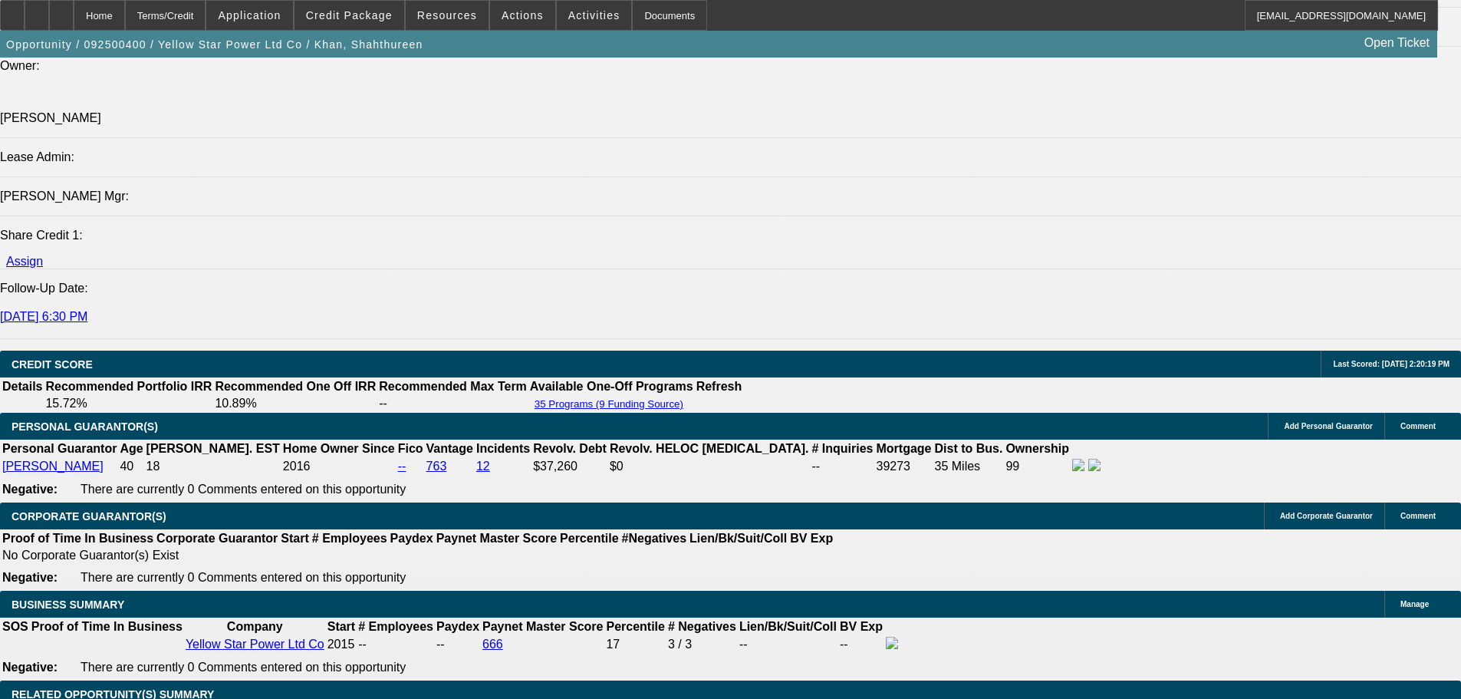
scroll to position [1912, 0]
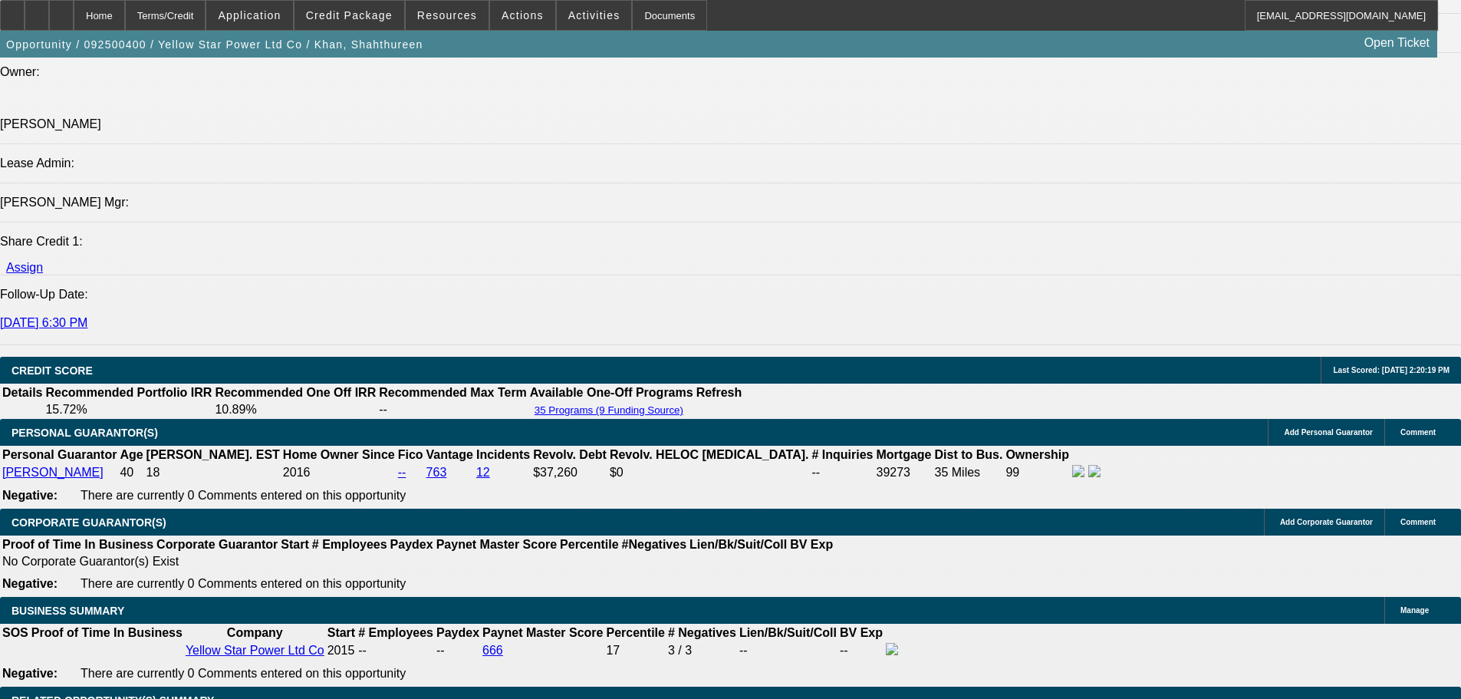
type input "12"
type input "$5,128.12"
type input "$2,564.06"
type input "$6,673.34"
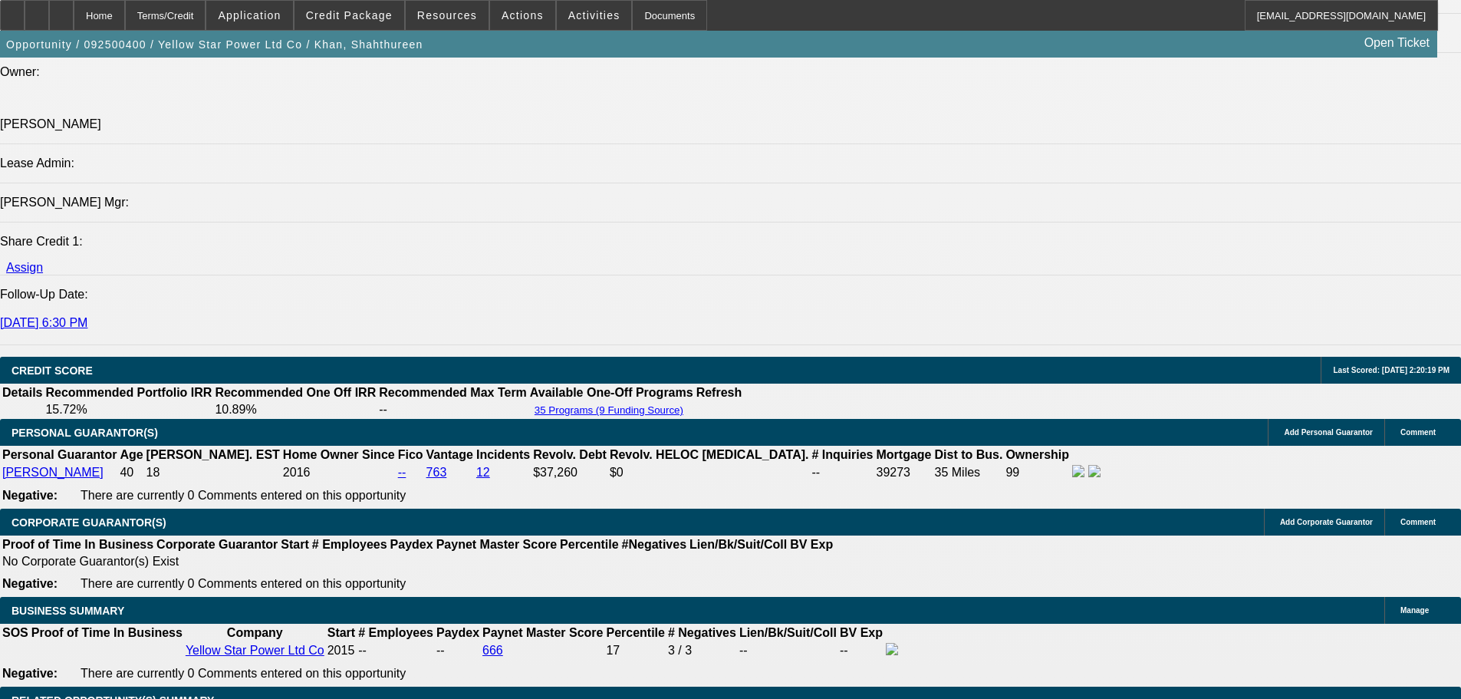
type input "$3,336.67"
type input "12"
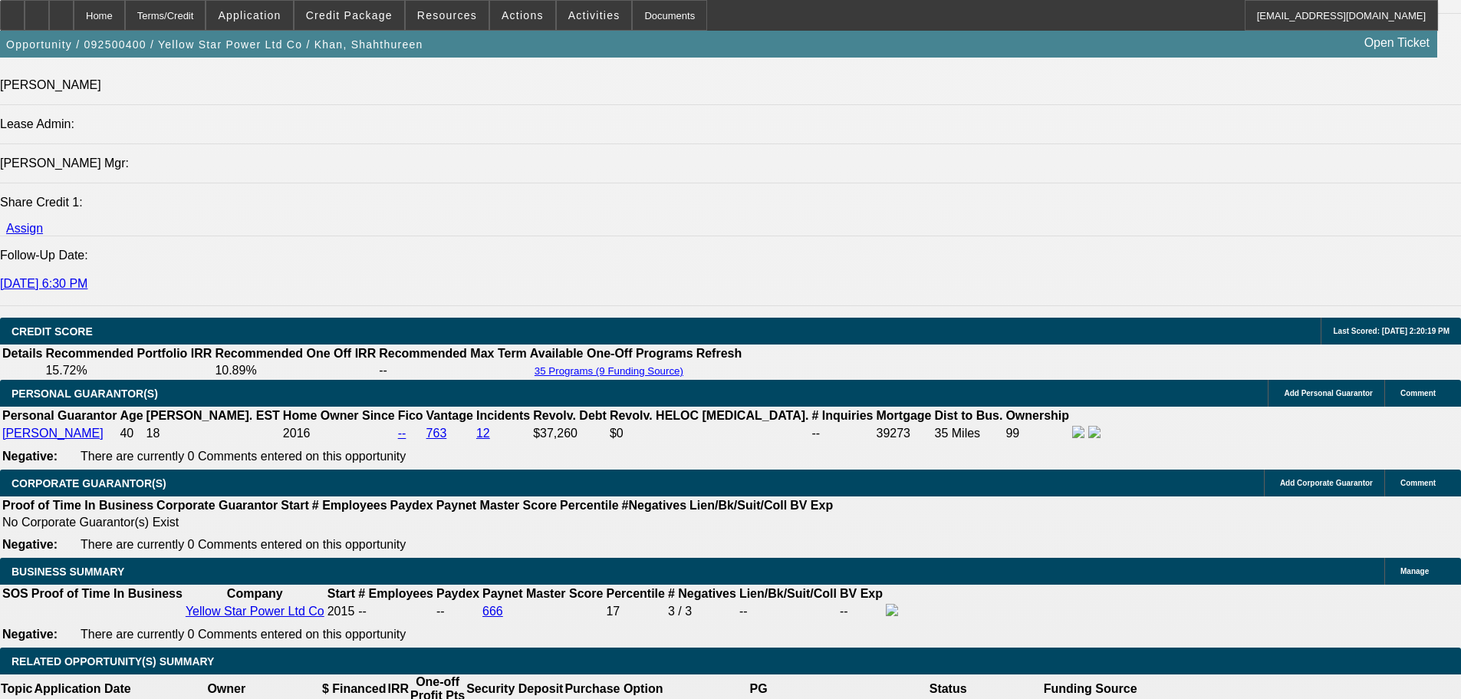
scroll to position [1770, 0]
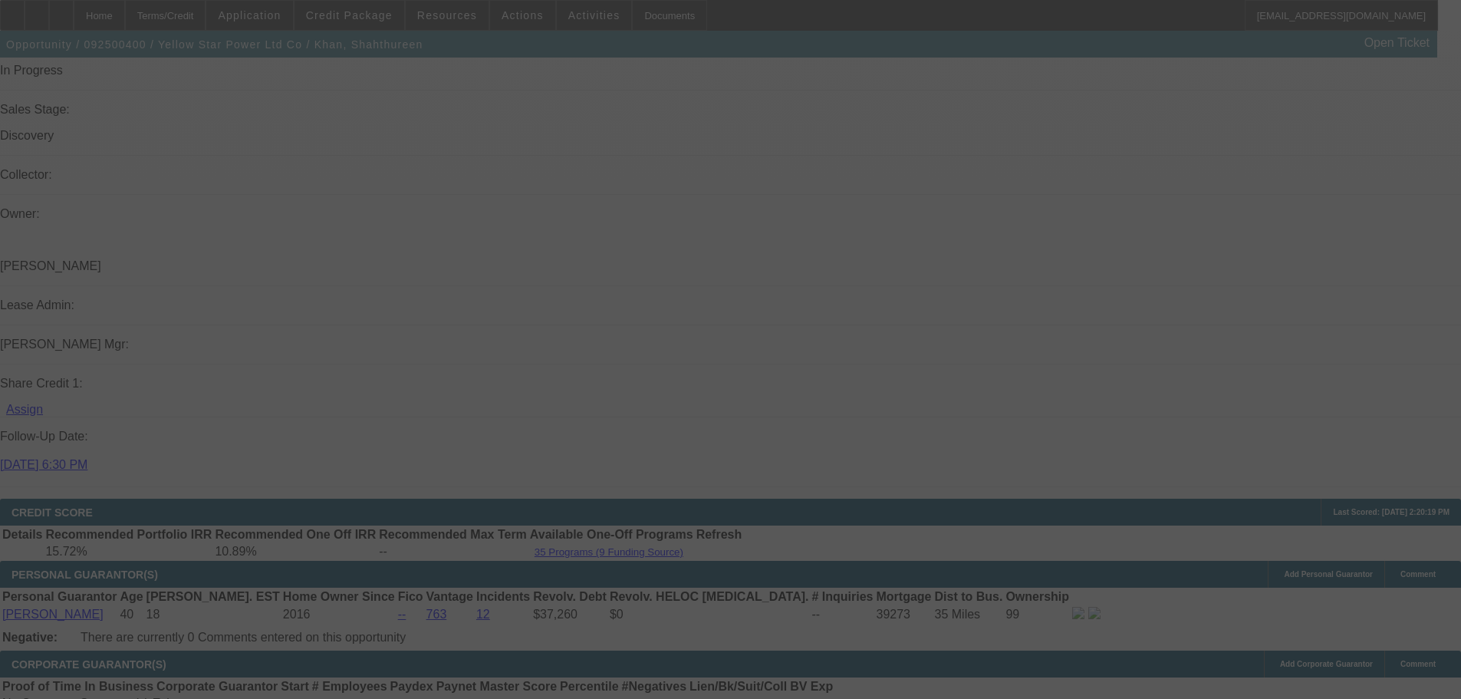
select select "0"
select select "2"
select select "0"
select select "6"
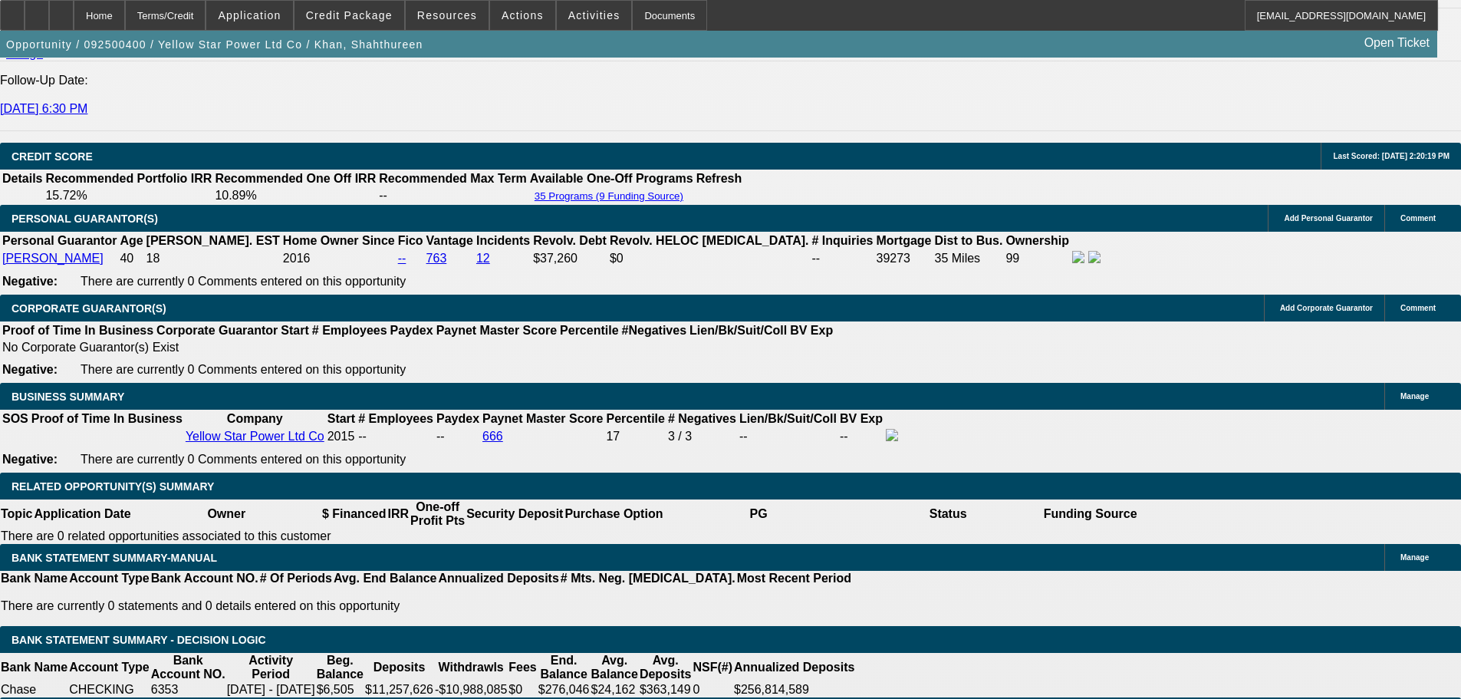
scroll to position [2077, 0]
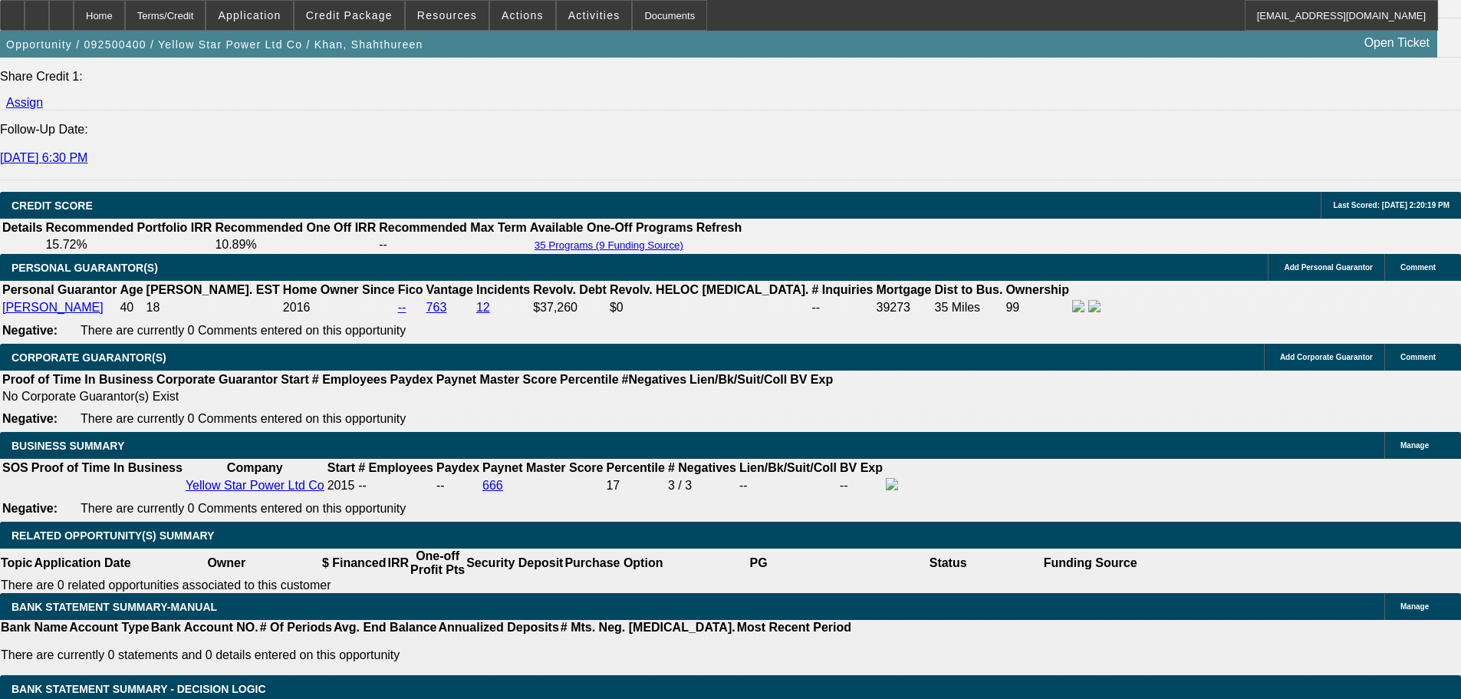
type input "UNKNOWN"
type input "11"
type input "$5,128.12"
type input "$2,564.06"
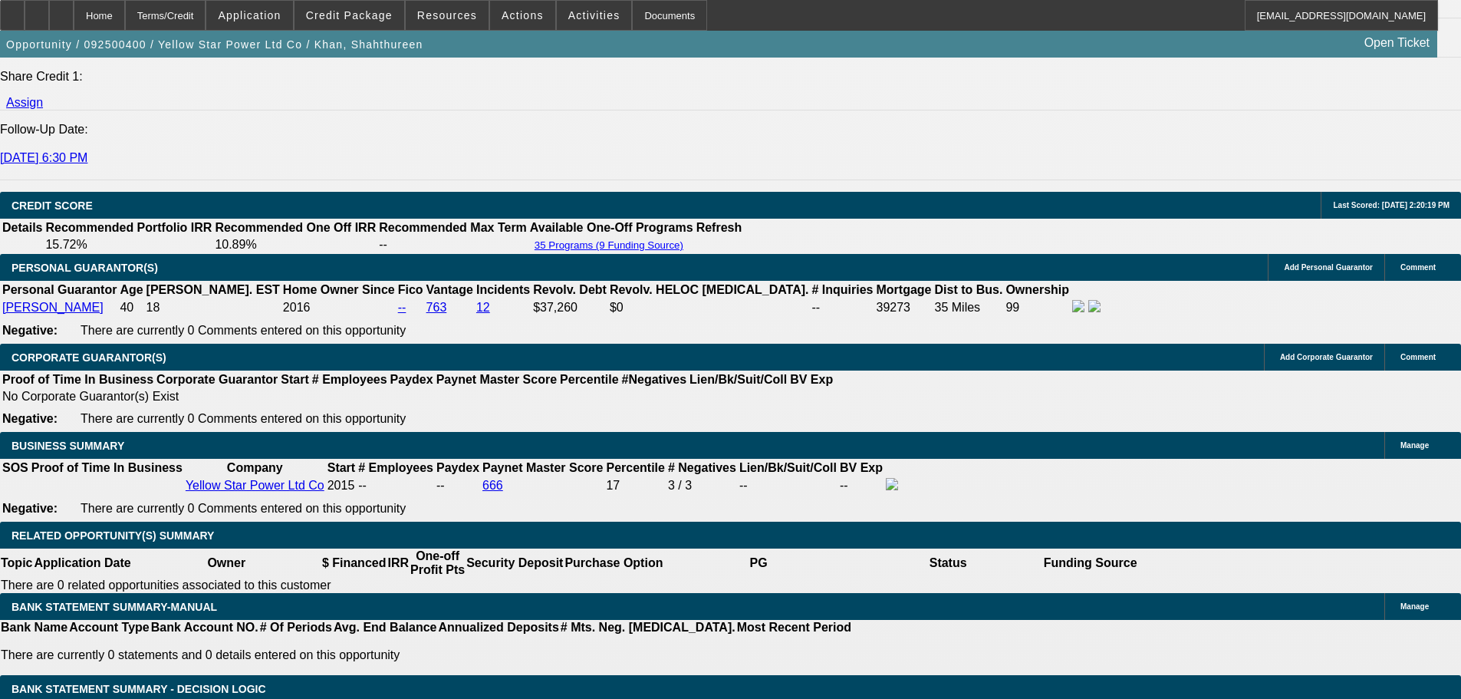
type input "$6,522.72"
type input "$3,261.36"
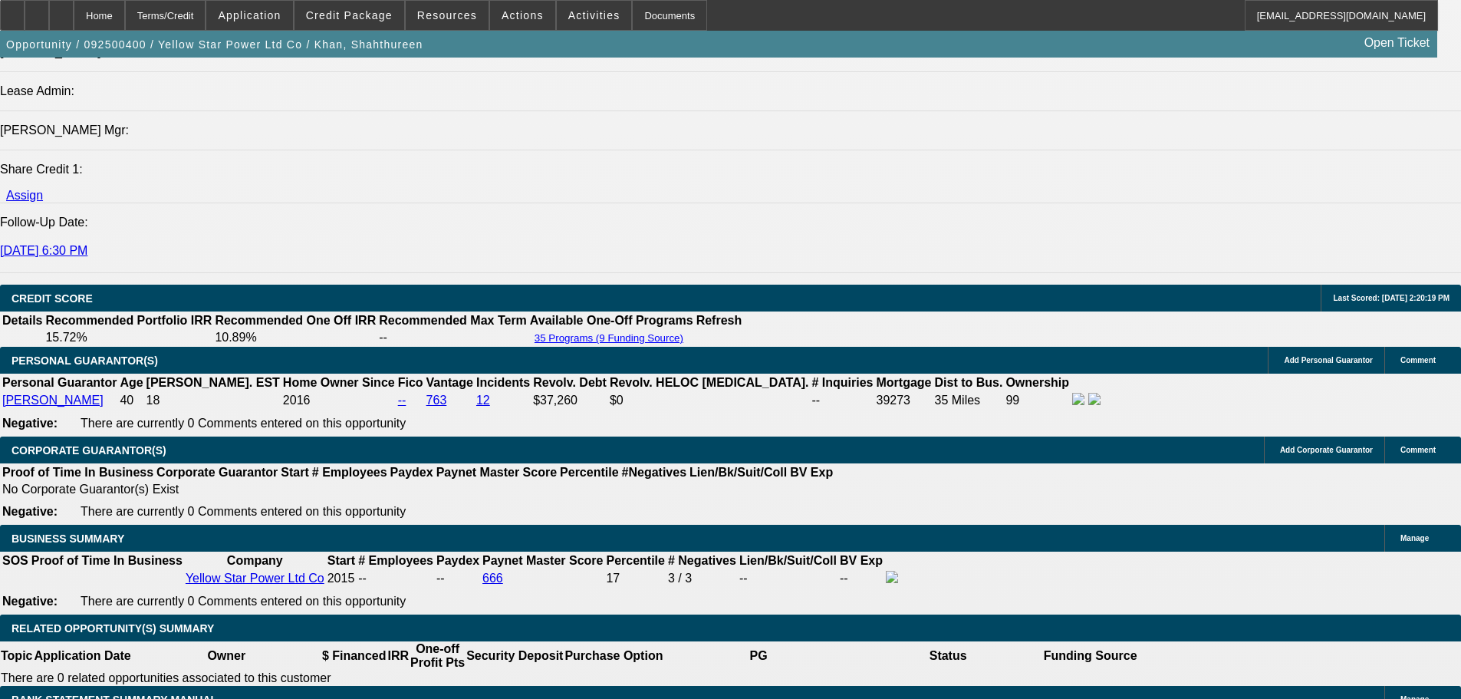
scroll to position [1770, 0]
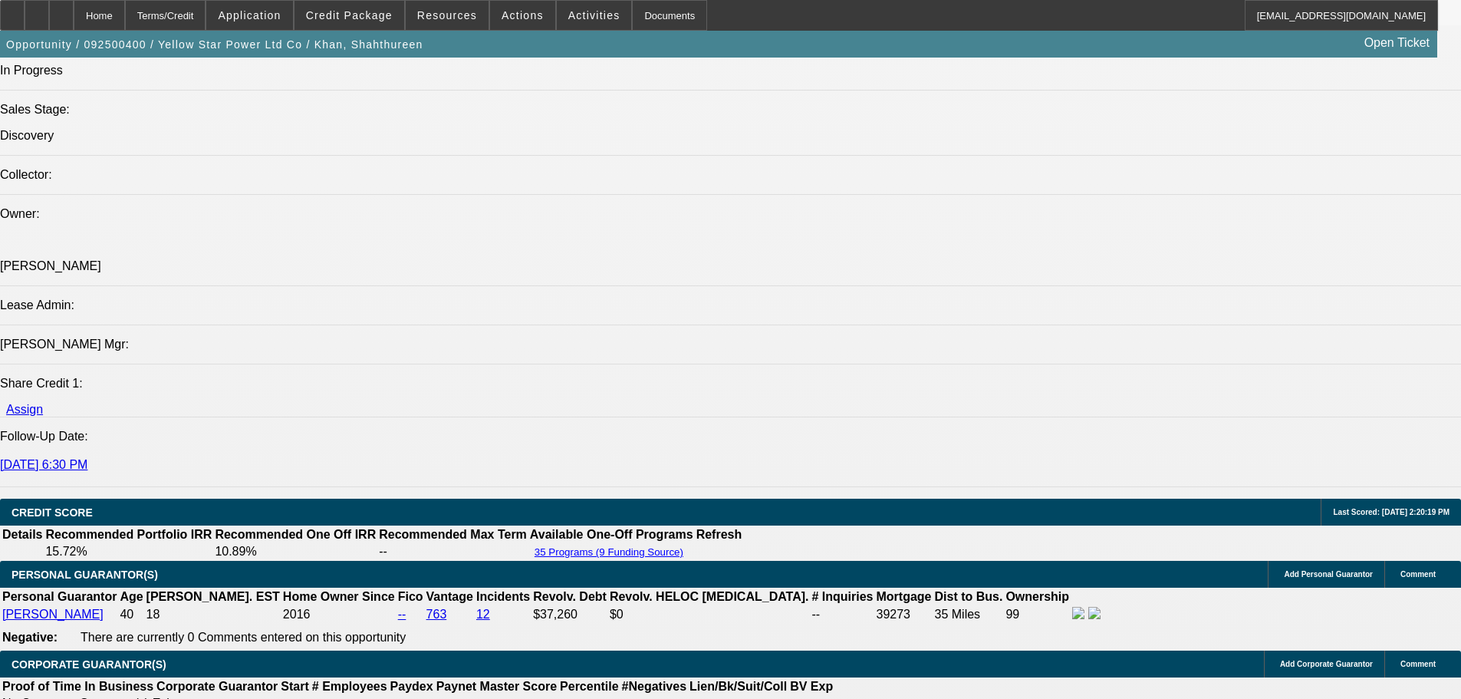
type input "11"
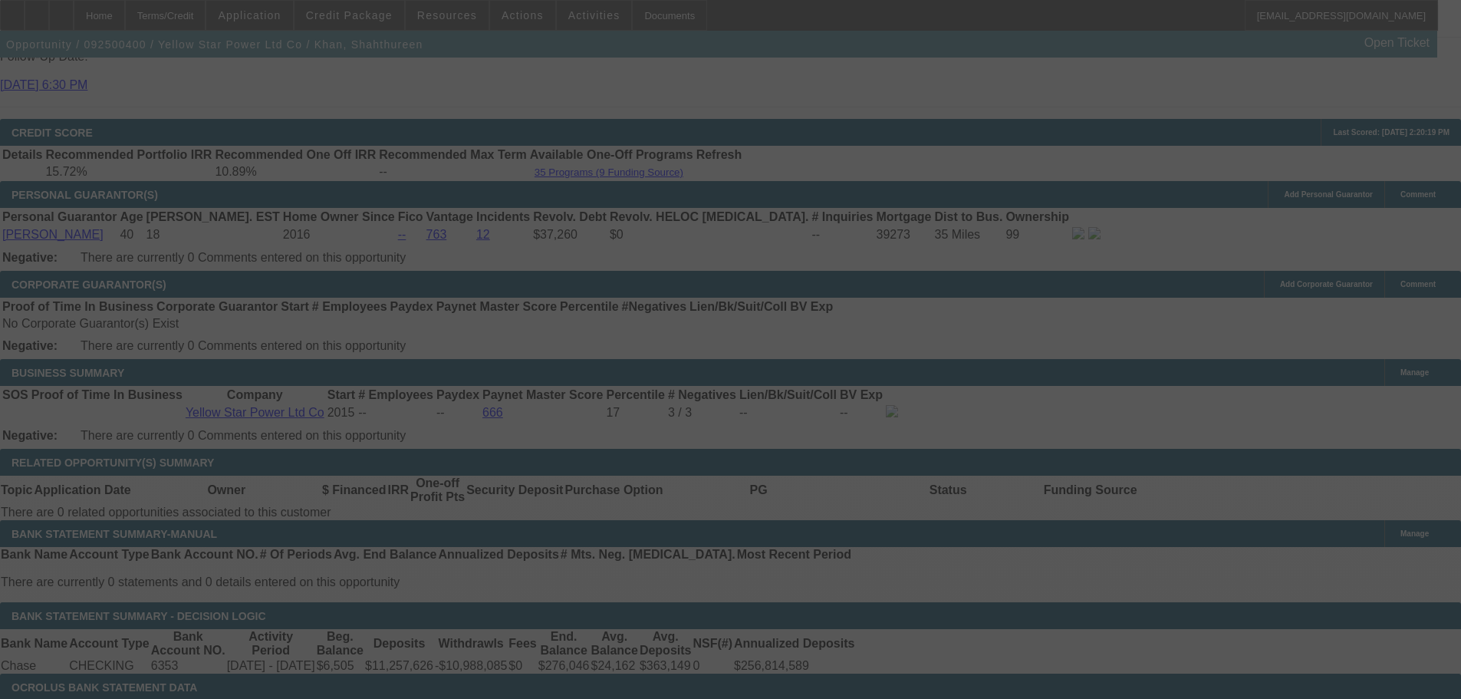
scroll to position [2153, 0]
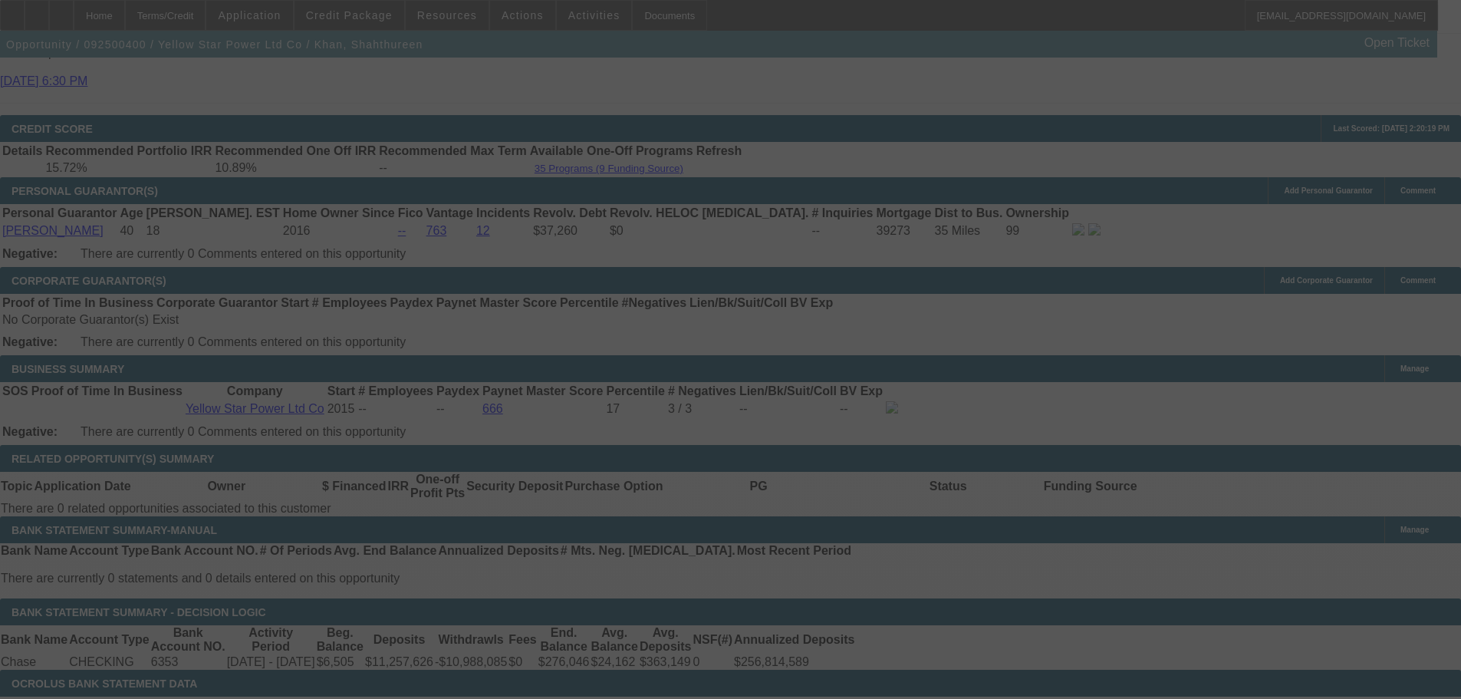
select select "0"
select select "2"
select select "0"
select select "6"
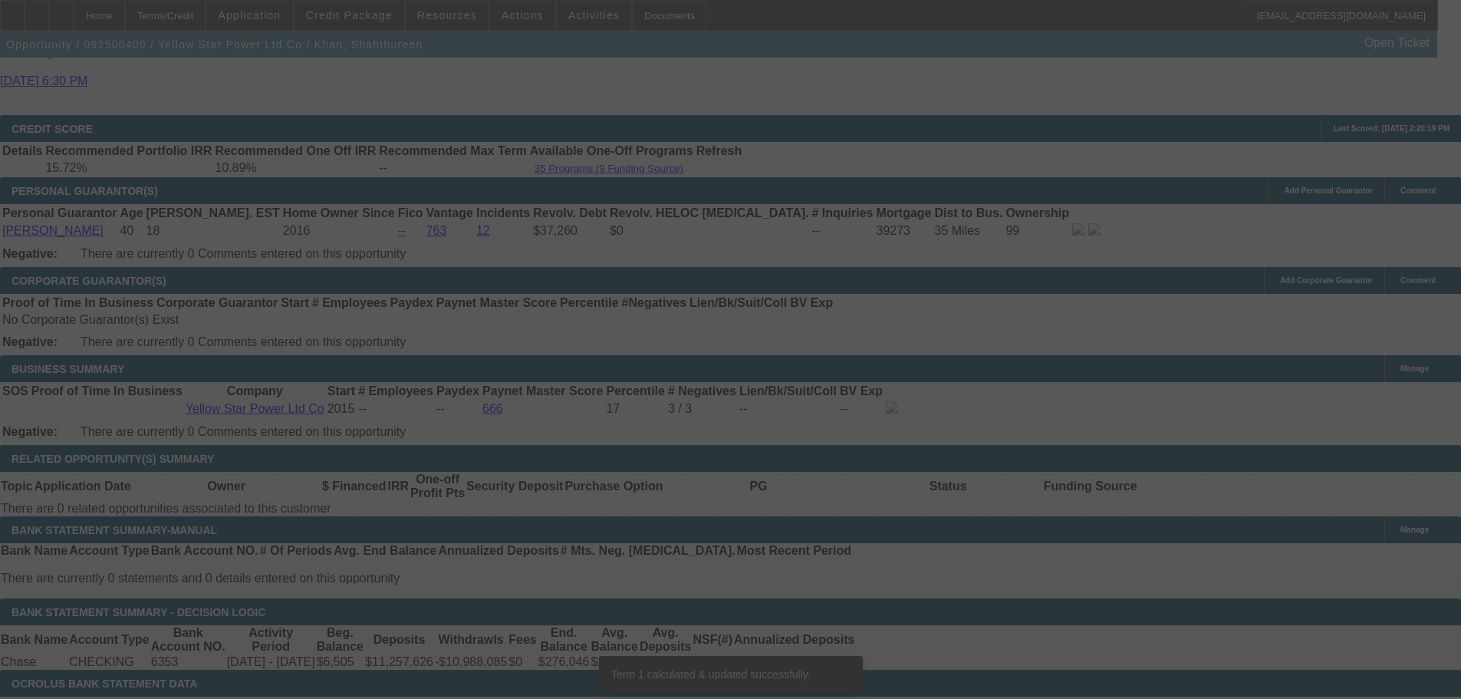
scroll to position [2140, 0]
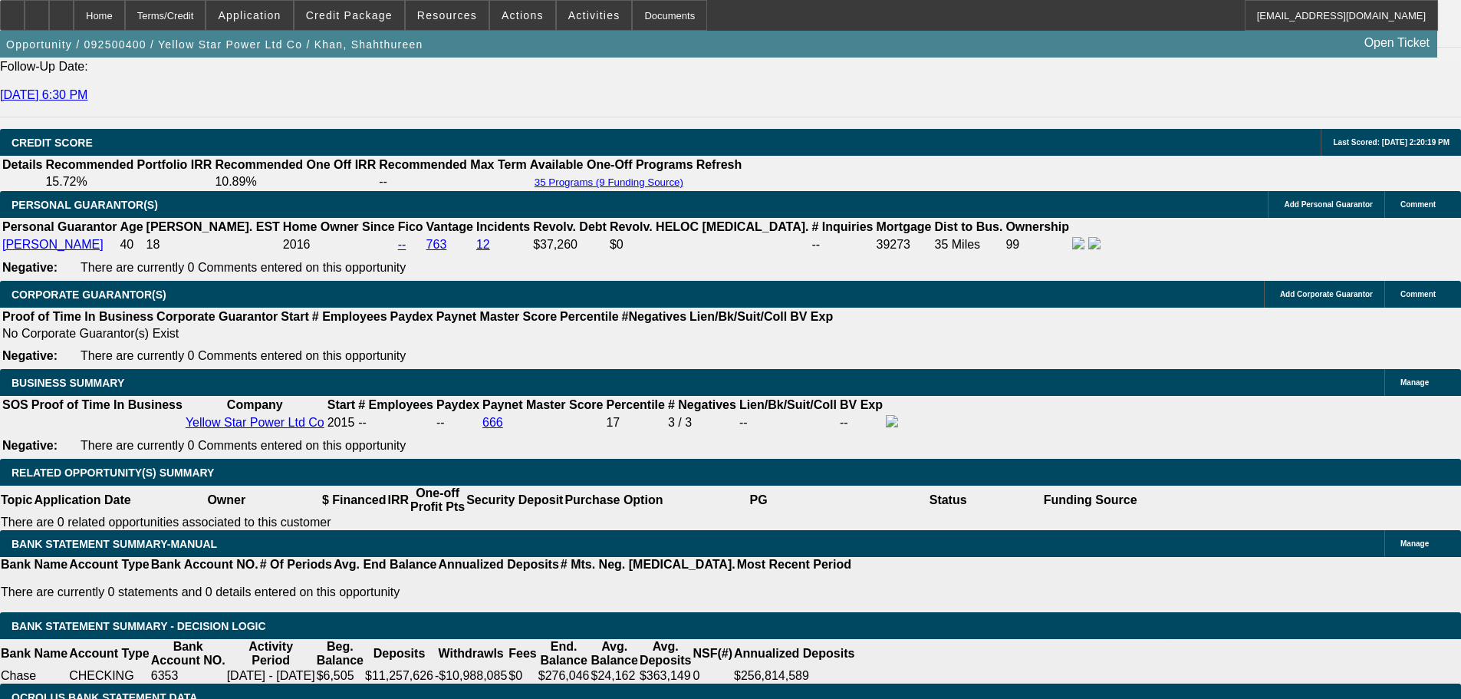
type input "1"
type input "UNKNOWN"
type input "$2,564.06"
type input "$5,128.12"
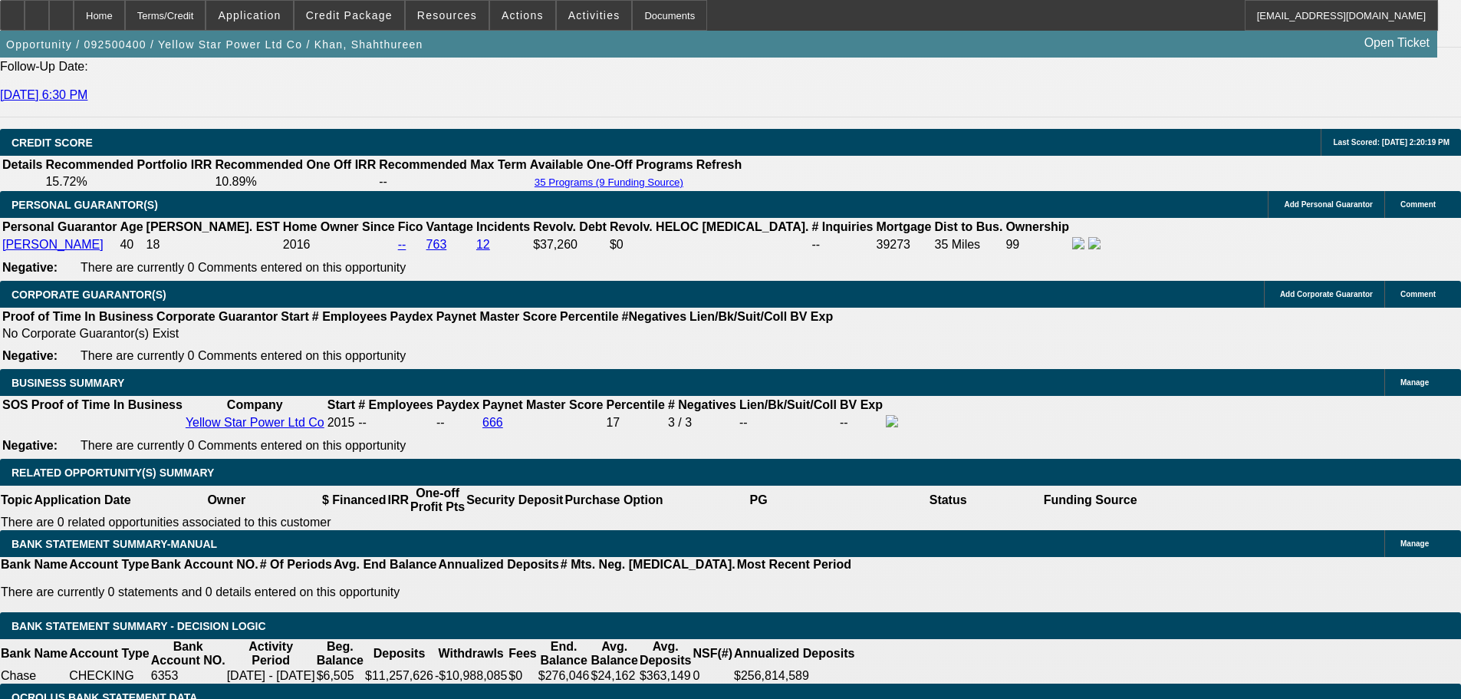
type input "91"
type input "$11,518.45"
type input "$23,036.90"
type input "9.1"
type input "$3,121.04"
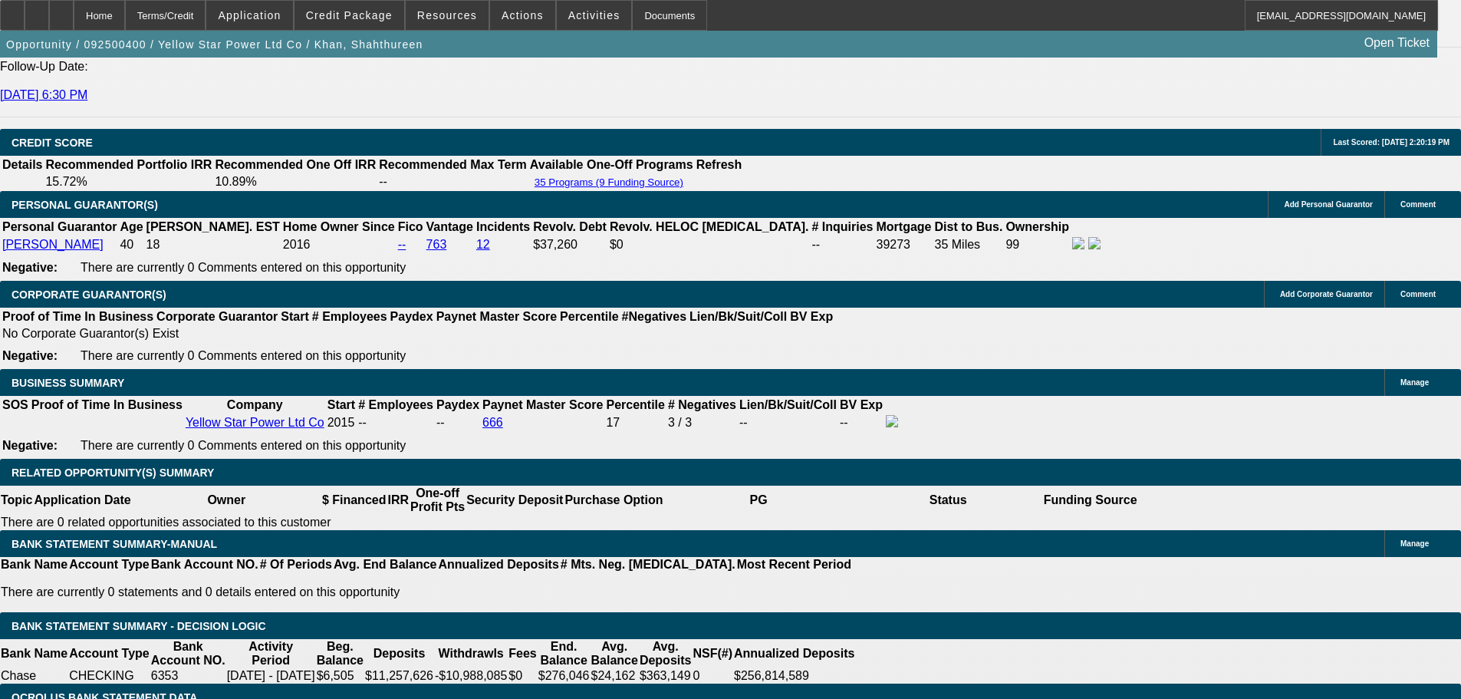
type input "$6,242.08"
type input "9.91"
type input "$3,180.42"
type input "$6,360.84"
type input "9.991"
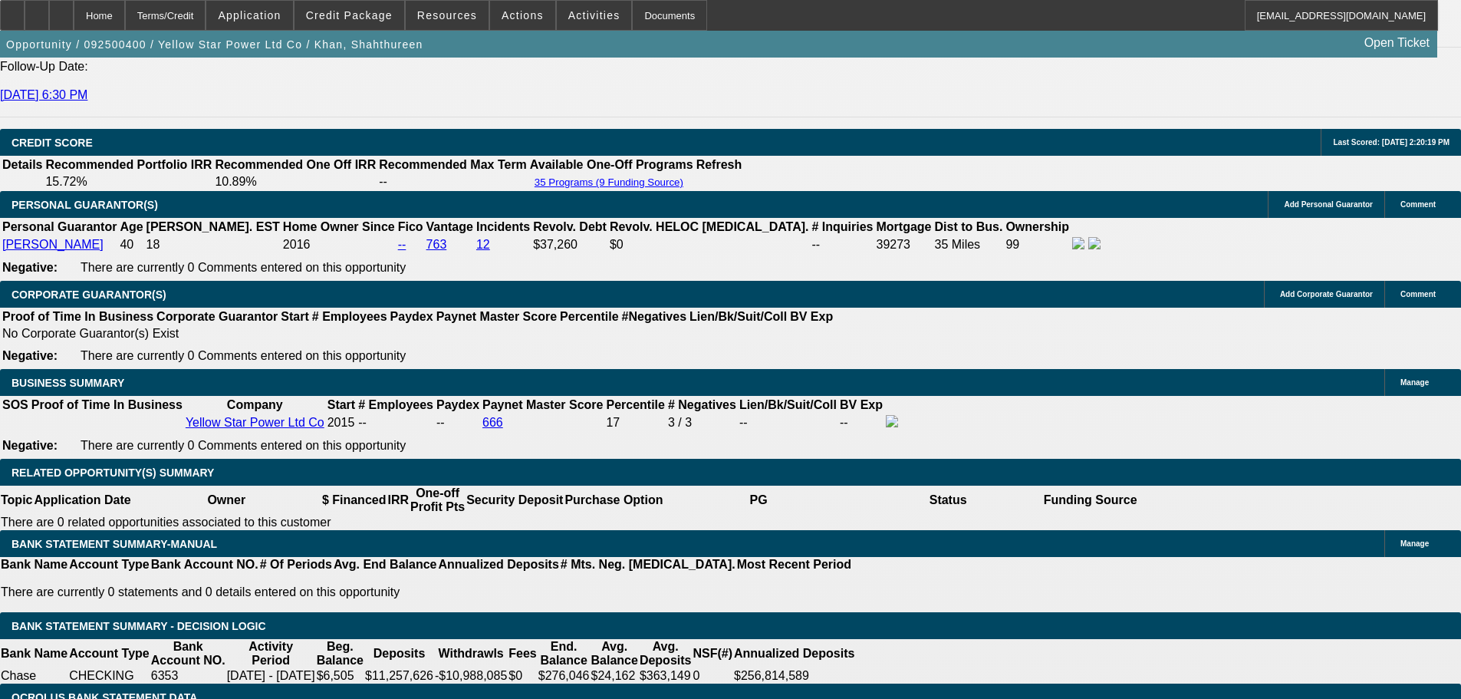
type input "$3,186.39"
type input "$6,372.78"
type input "9.99"
type input "$3,186.32"
type input "$6,372.64"
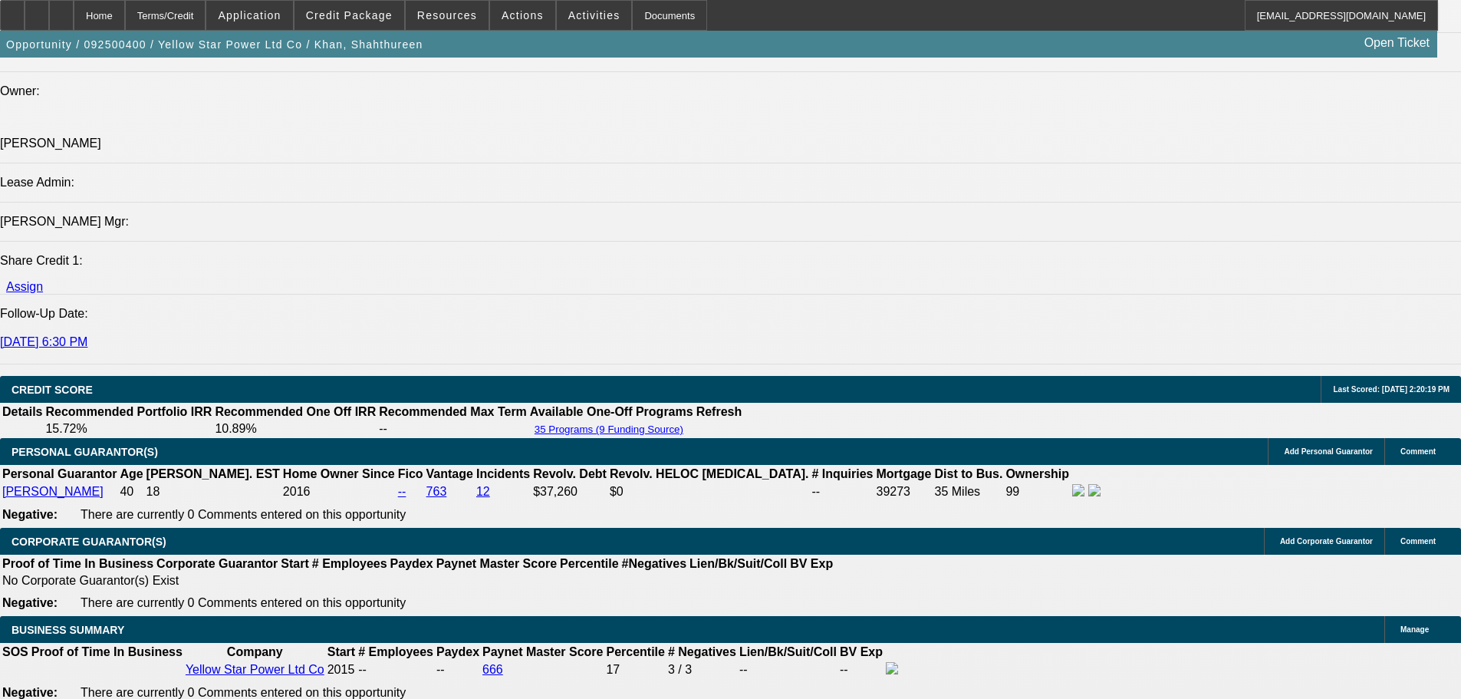
scroll to position [1833, 0]
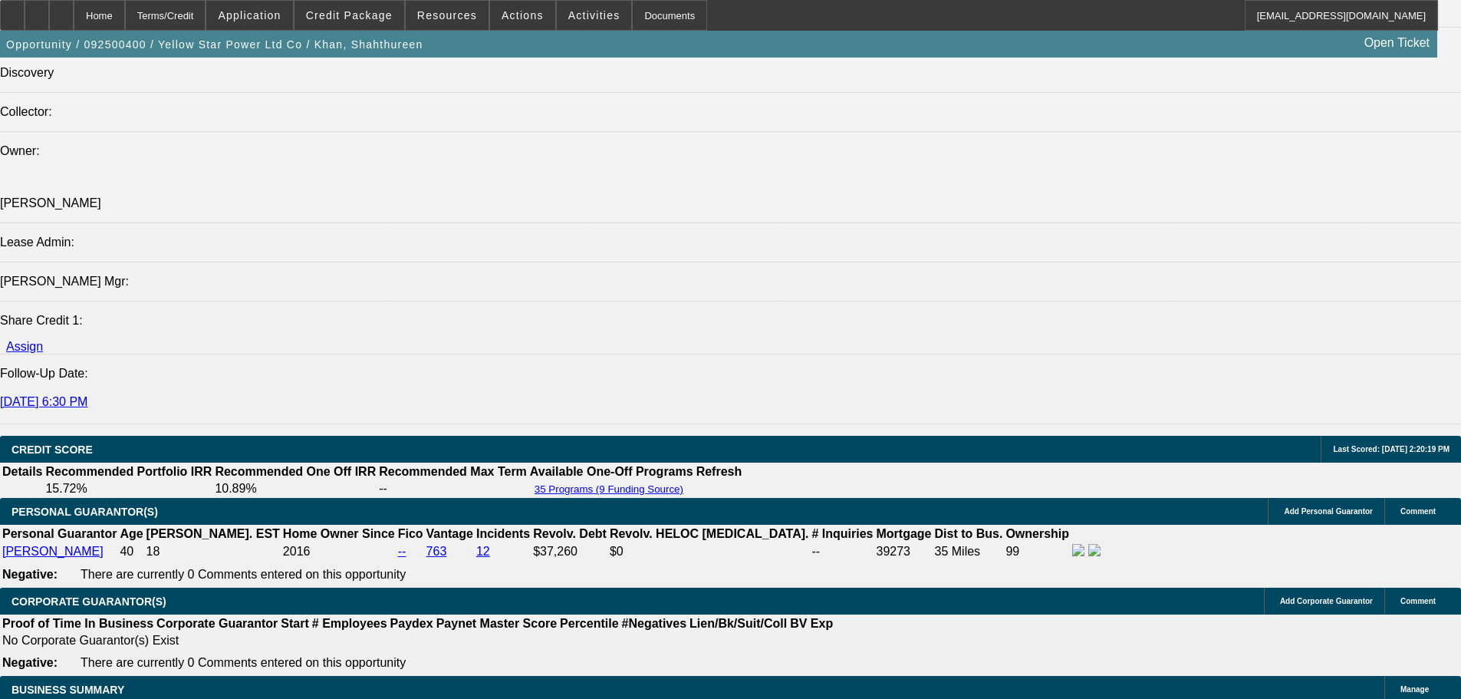
type input "9.99"
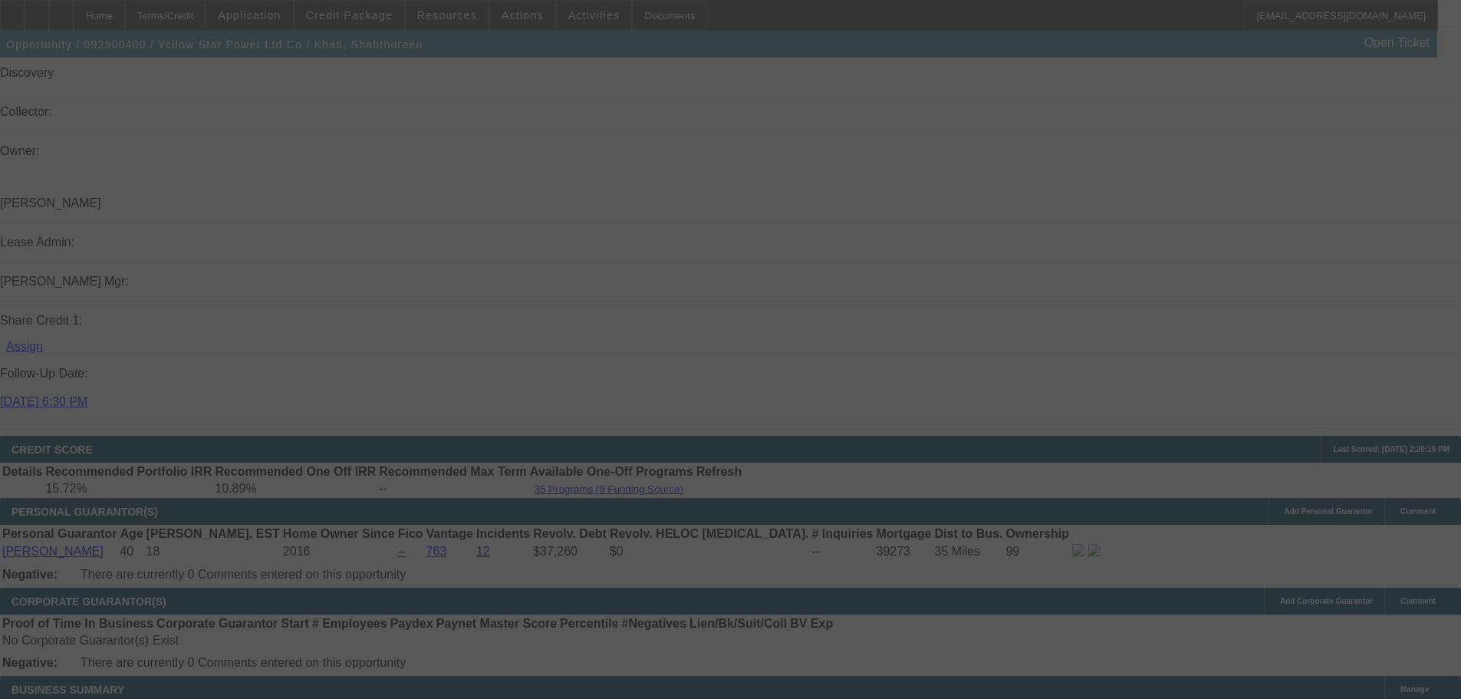
select select "0"
select select "2"
select select "0"
select select "6"
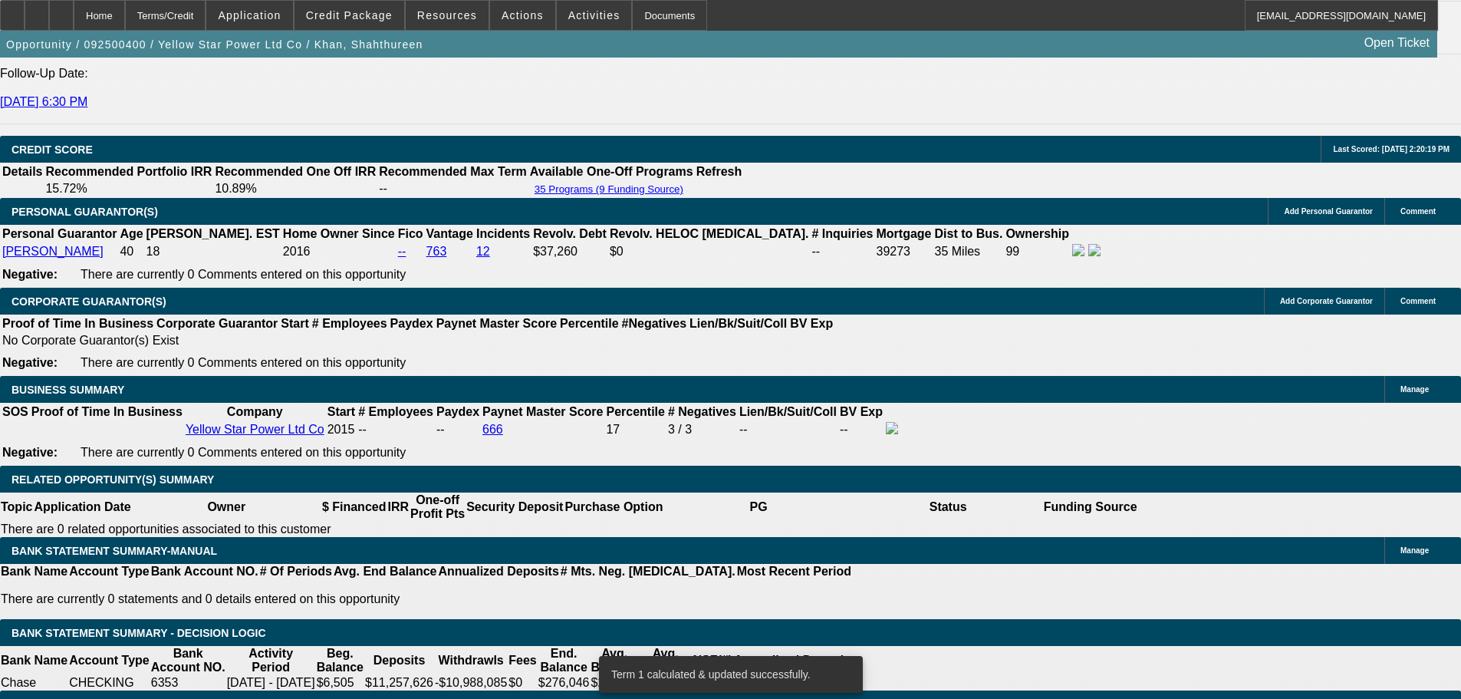
scroll to position [2063, 0]
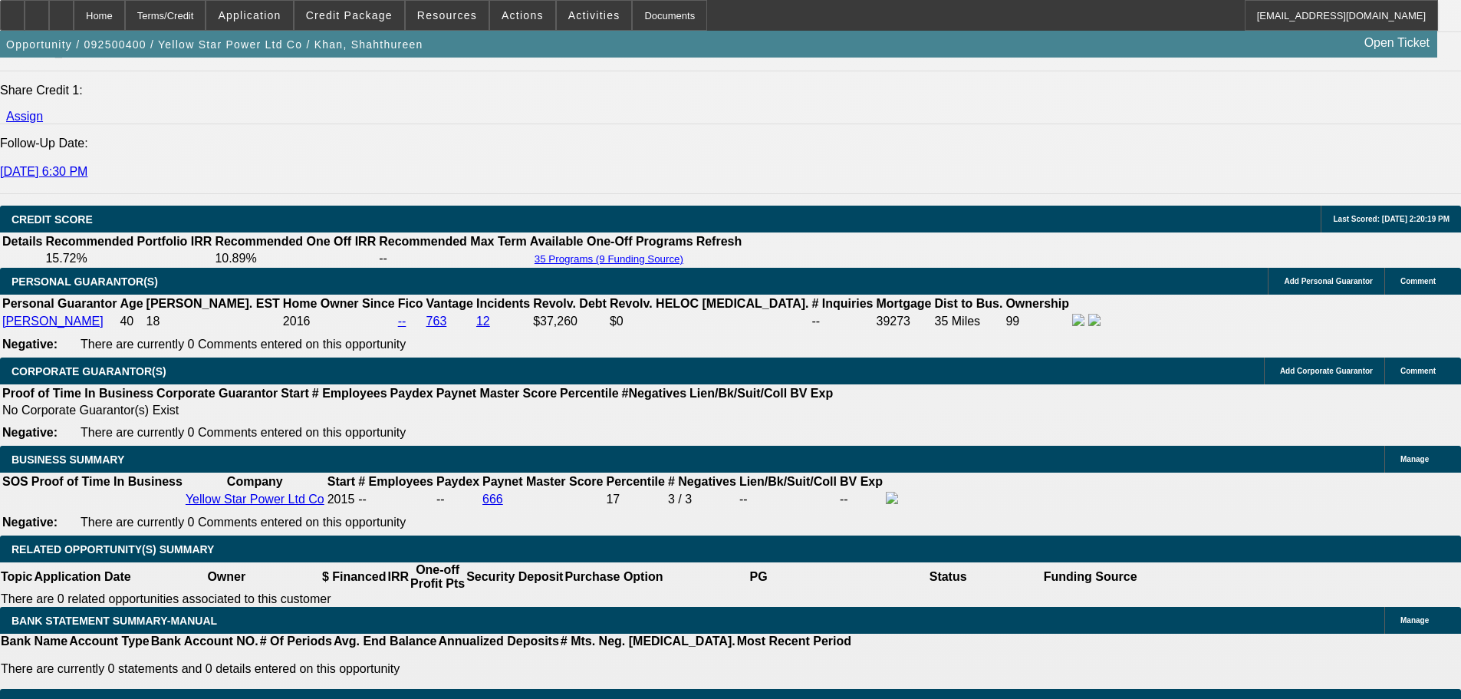
type input "UNKNOWN"
type input "11"
type input "$5,128.12"
type input "$2,564.06"
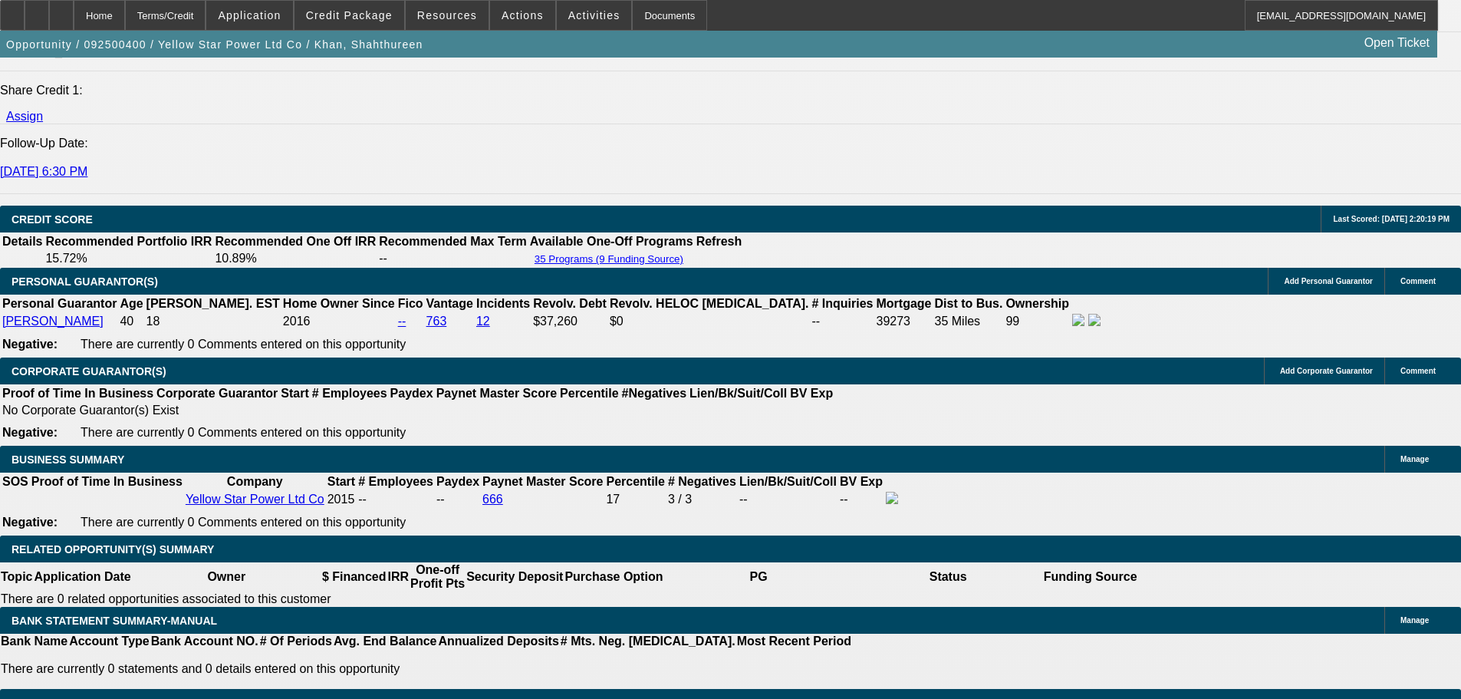
type input "$6,522.72"
type input "$3,261.36"
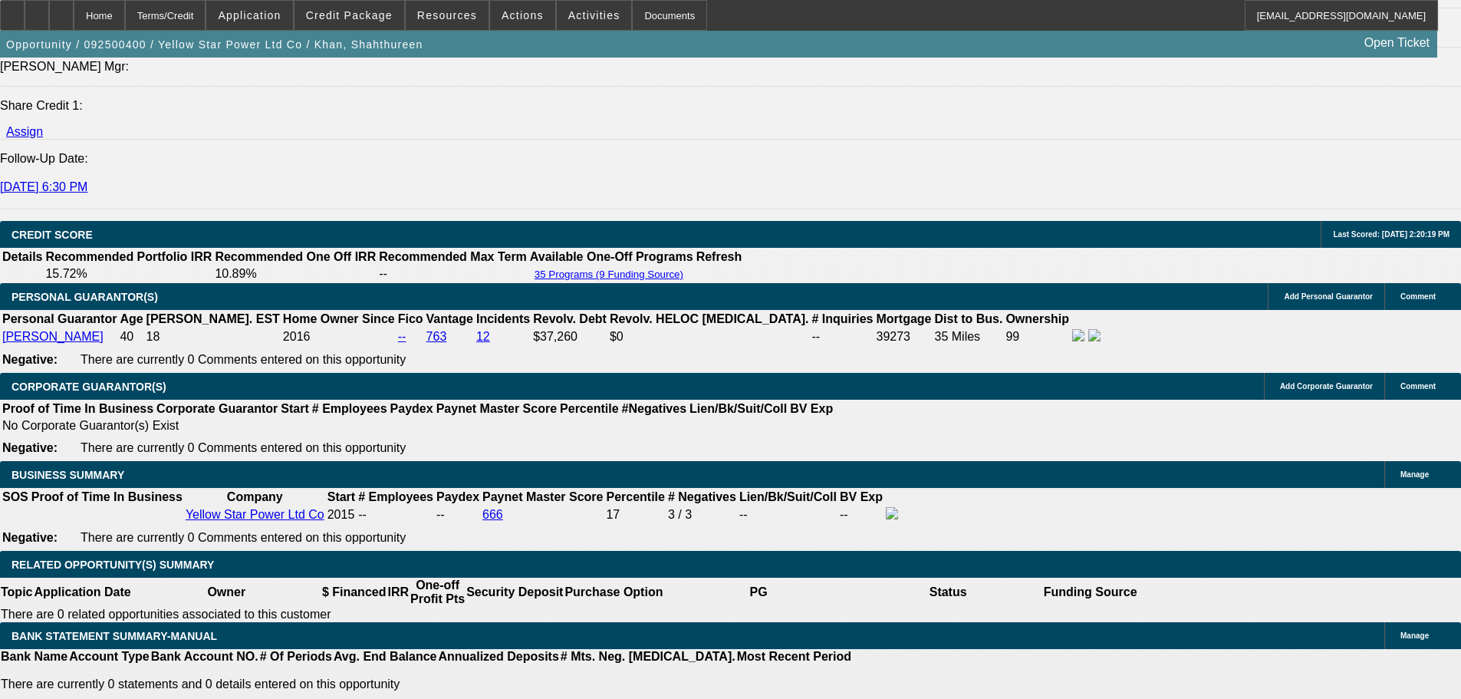
scroll to position [1833, 0]
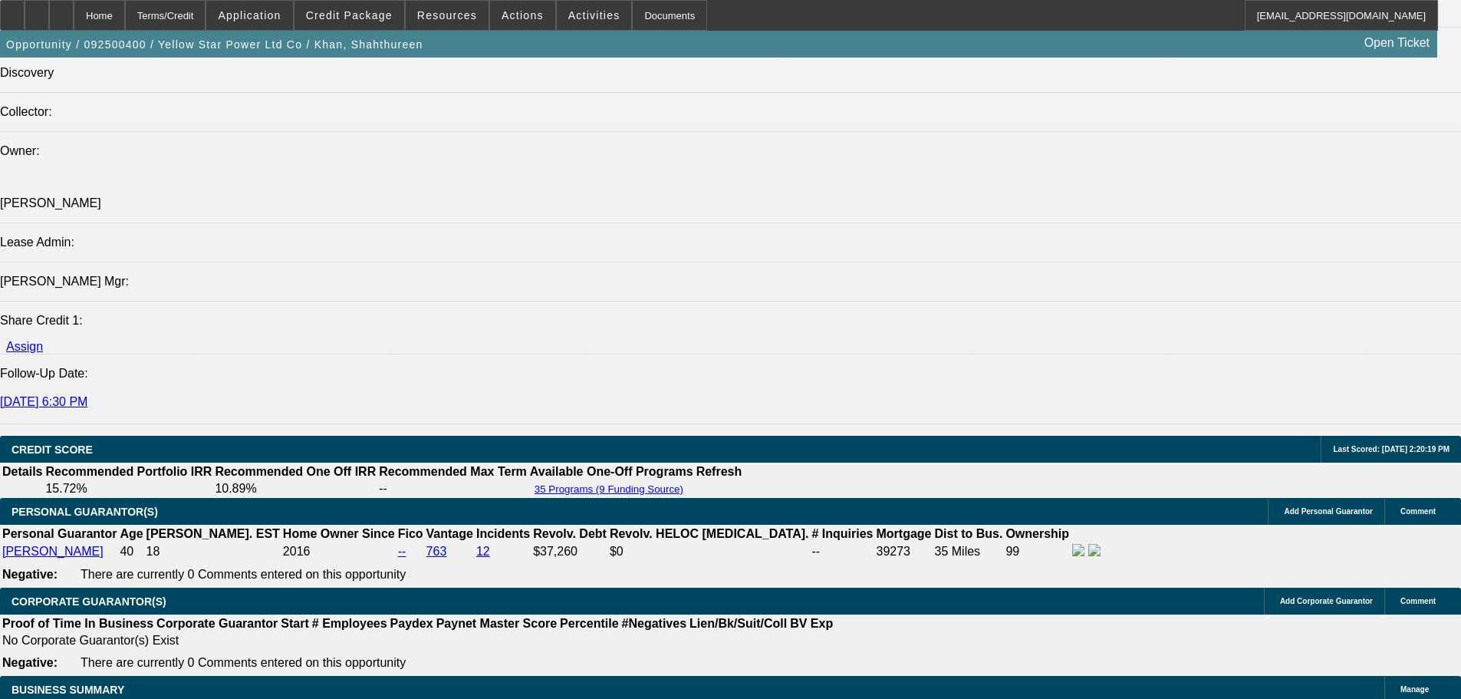
type input "11"
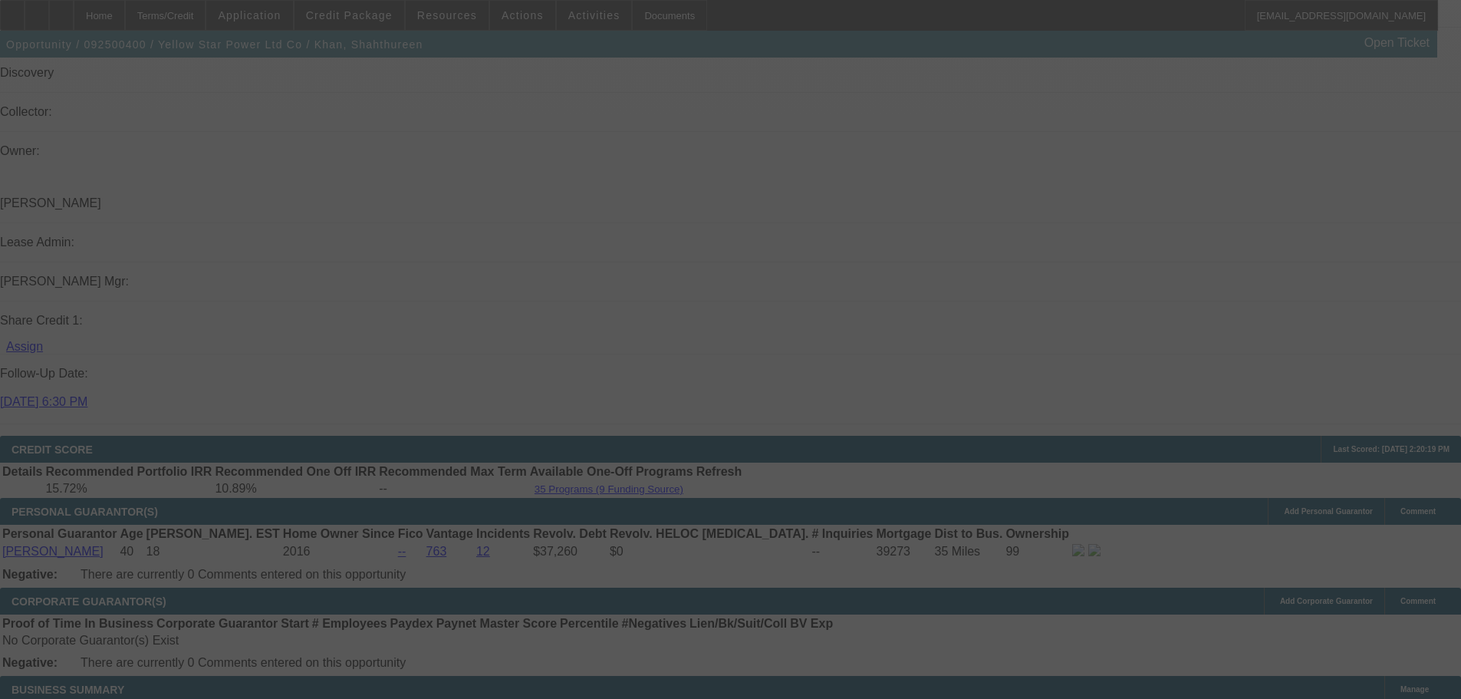
select select "0"
select select "2"
select select "0"
select select "6"
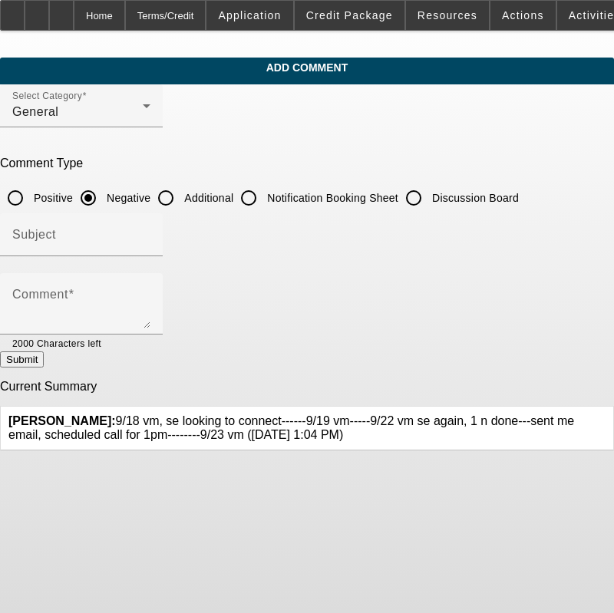
click at [429, 197] on input "Discussion Board" at bounding box center [413, 198] width 31 height 31
radio input "true"
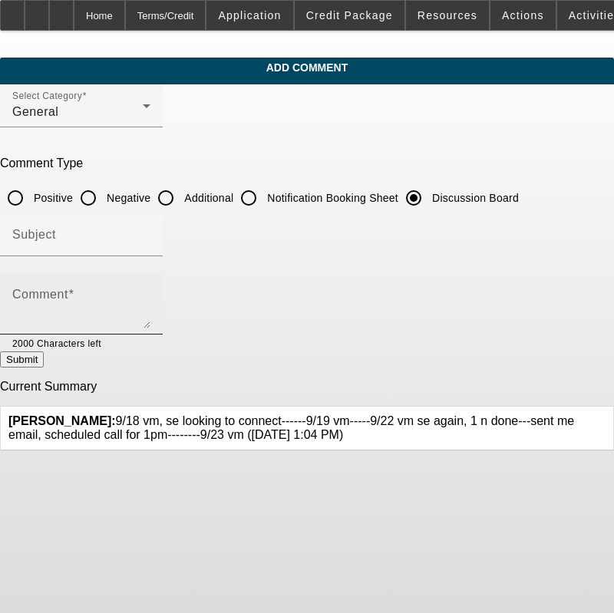
drag, startPoint x: 374, startPoint y: 336, endPoint x: 372, endPoint y: 302, distance: 33.8
click at [163, 331] on mat-form-field "Comment 2000 Characters left" at bounding box center [81, 312] width 163 height 78
click at [150, 285] on div "Comment" at bounding box center [81, 303] width 138 height 61
paste textarea "9/18 vm, se looking to connect------9/19 vm-----9/22 vm se again, 1 n done---se…"
click at [150, 315] on textarea "9/18 vm, se looking to connect------9/19 vm-----9/22 vm se again, 1 n done---se…" at bounding box center [81, 310] width 138 height 37
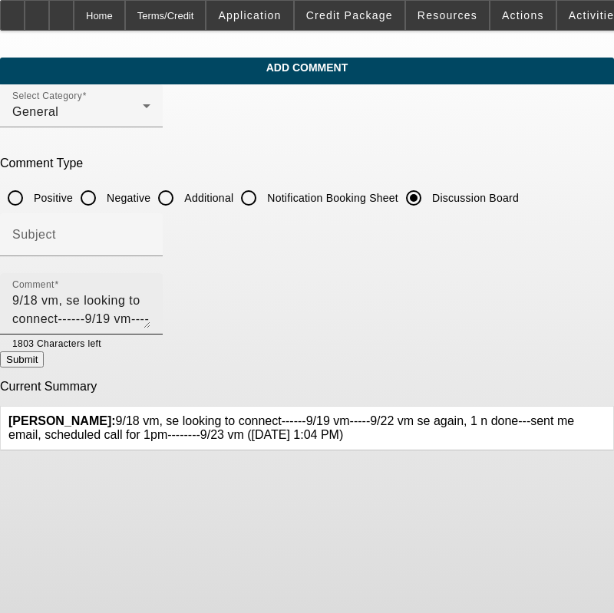
paste textarea "battery manufacturing company, assemble parts from lithium cells -manufacture b…"
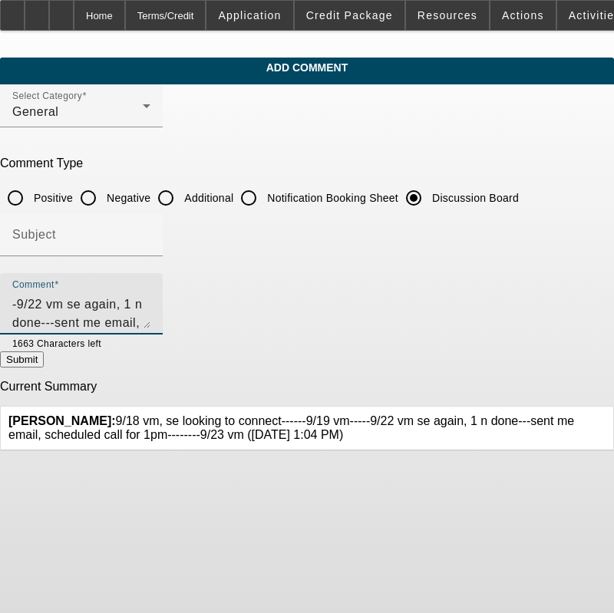
click at [150, 306] on textarea "9/18 vm, se looking to connect------9/19 vm-----9/22 vm se again, 1 n done---se…" at bounding box center [81, 310] width 138 height 37
click at [150, 321] on textarea "9/18 vm, se looking to connect------9/19 vm-----9/22 vm se again, 1 n done---se…" at bounding box center [81, 310] width 138 height 37
paste textarea "store inventory and power equipment/sensitive battery cells that they use to mf…"
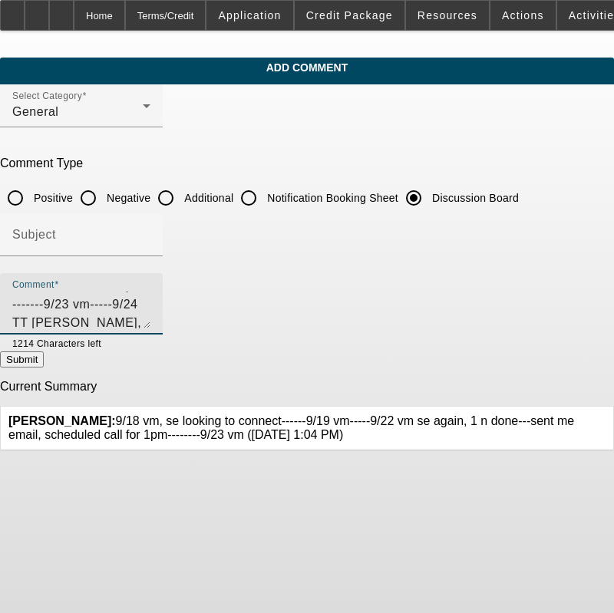
type textarea "9/18 vm, se looking to connect------9/19 vm-----9/22 vm se again, 1 n done---se…"
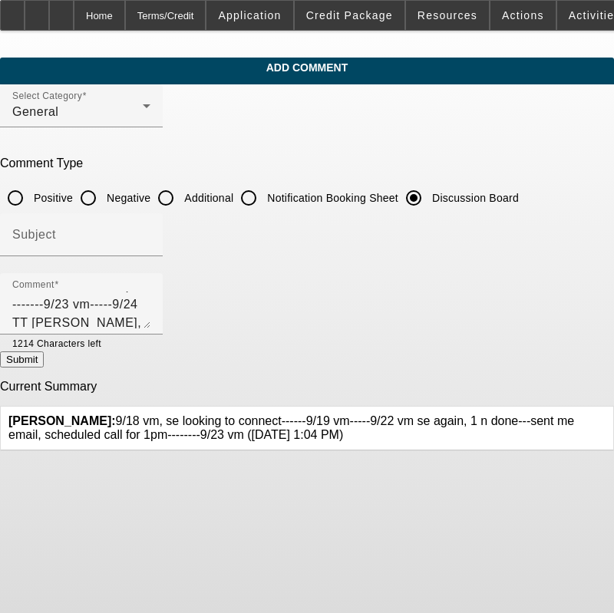
click at [44, 357] on button "Submit" at bounding box center [22, 359] width 44 height 16
radio input "true"
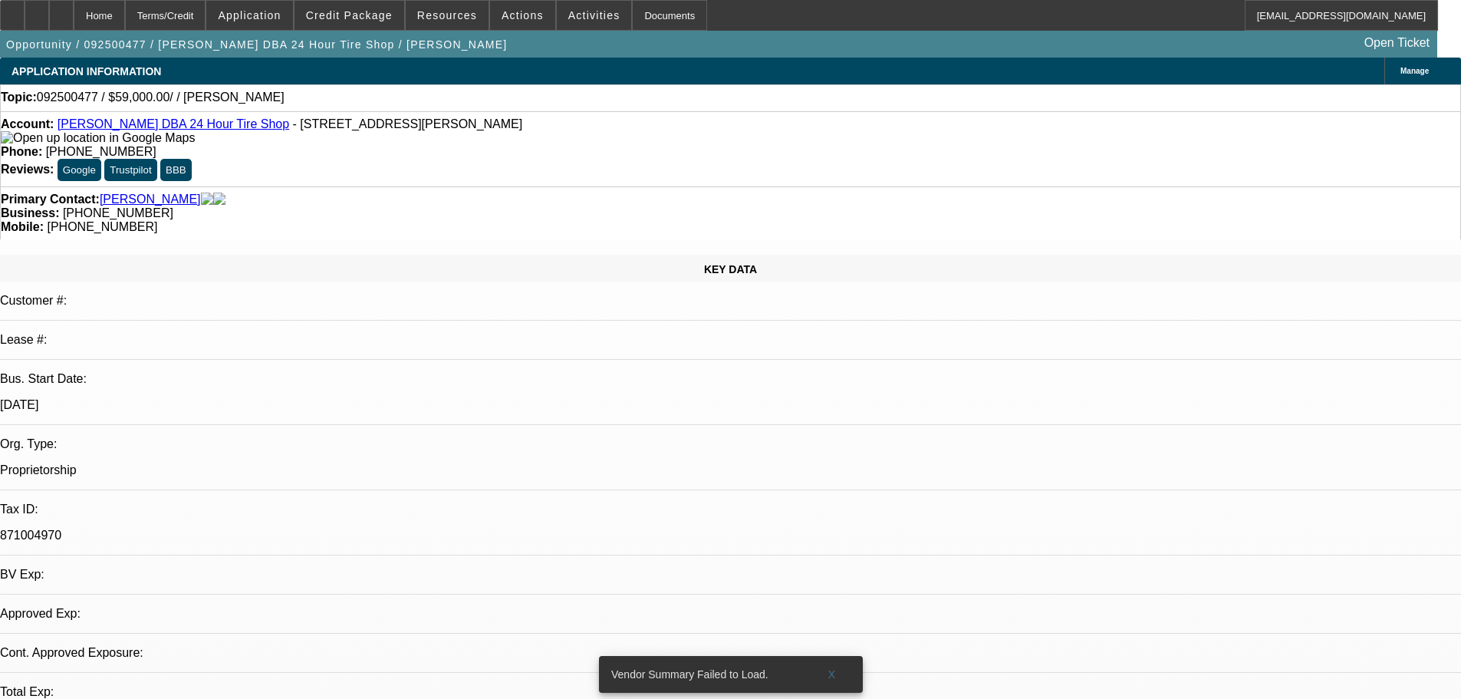
select select "0"
select select "2"
select select "0.1"
select select "4"
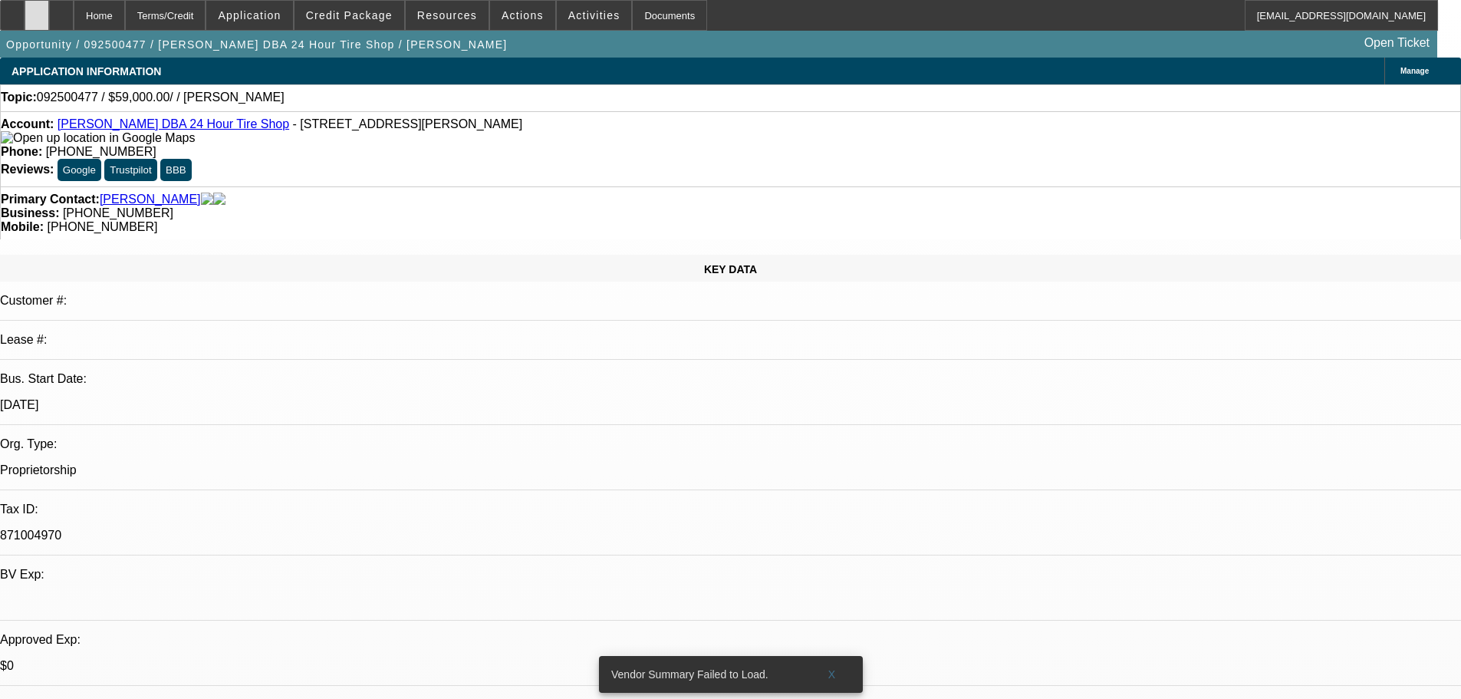
click at [49, 21] on div at bounding box center [37, 15] width 25 height 31
click at [49, 10] on div at bounding box center [37, 15] width 25 height 31
click at [74, 24] on div at bounding box center [61, 15] width 25 height 31
select select "0"
select select "2"
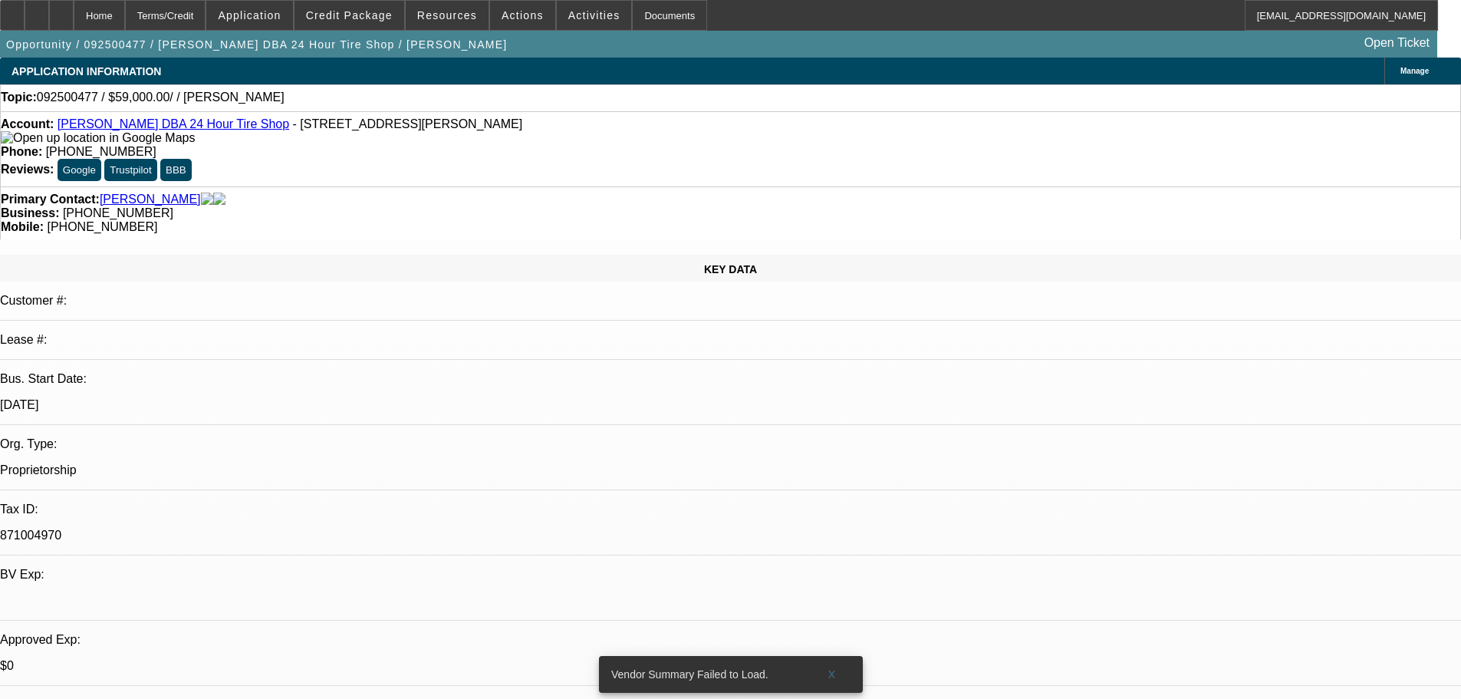
select select "2"
select select "0.1"
select select "4"
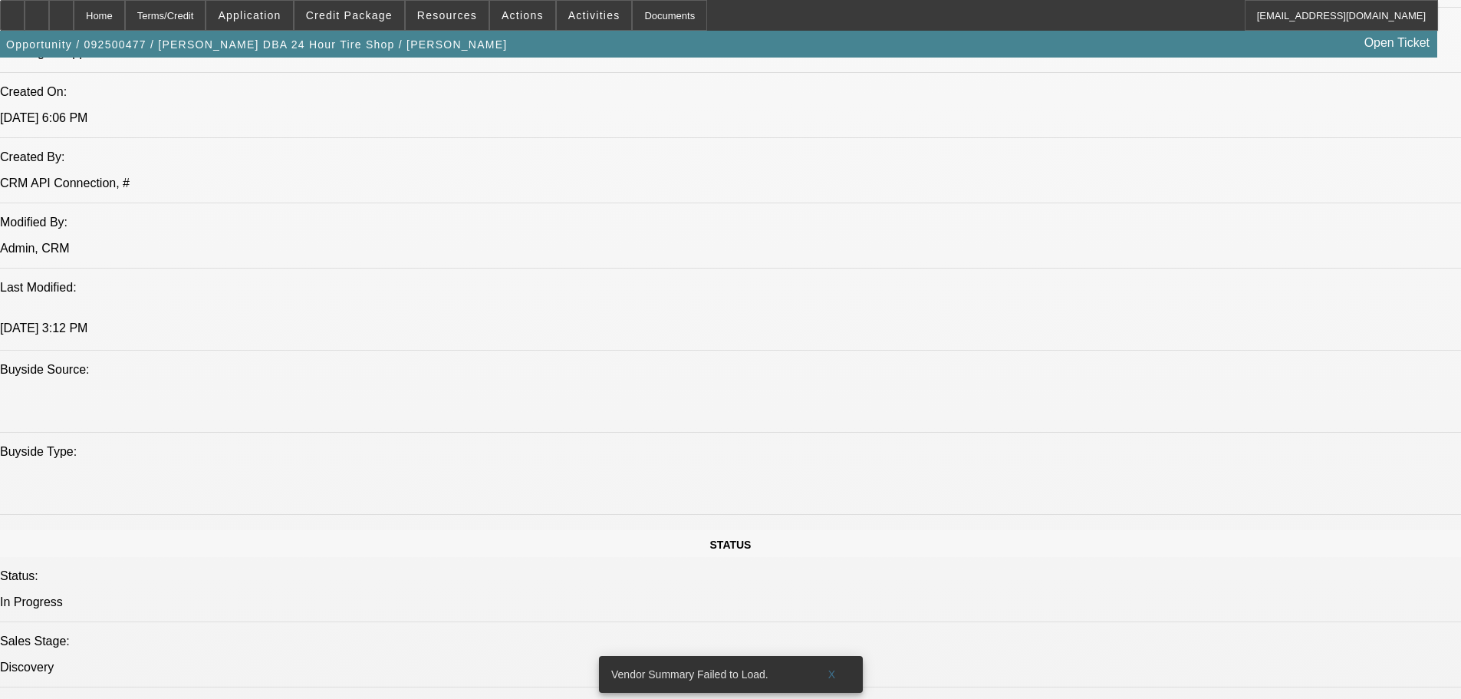
drag, startPoint x: 308, startPoint y: 708, endPoint x: 341, endPoint y: 730, distance: 39.8
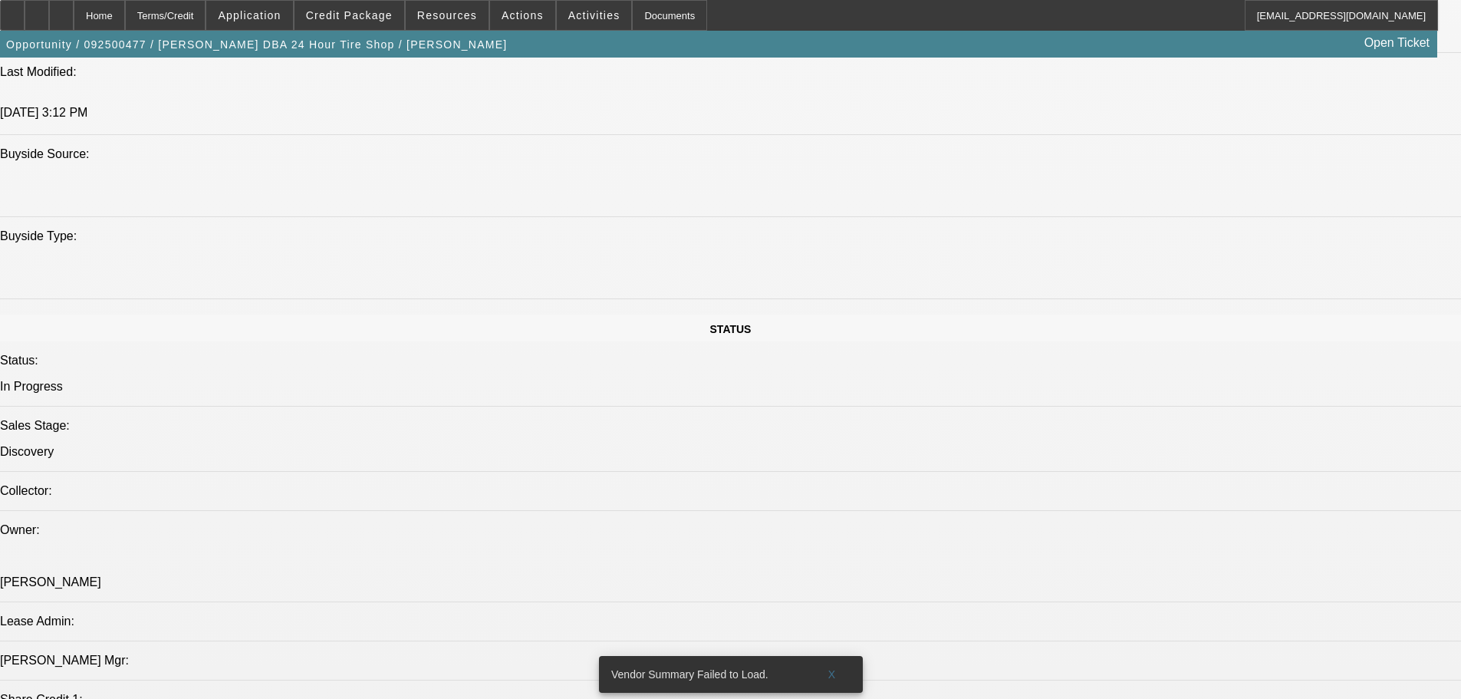
scroll to position [1173, 0]
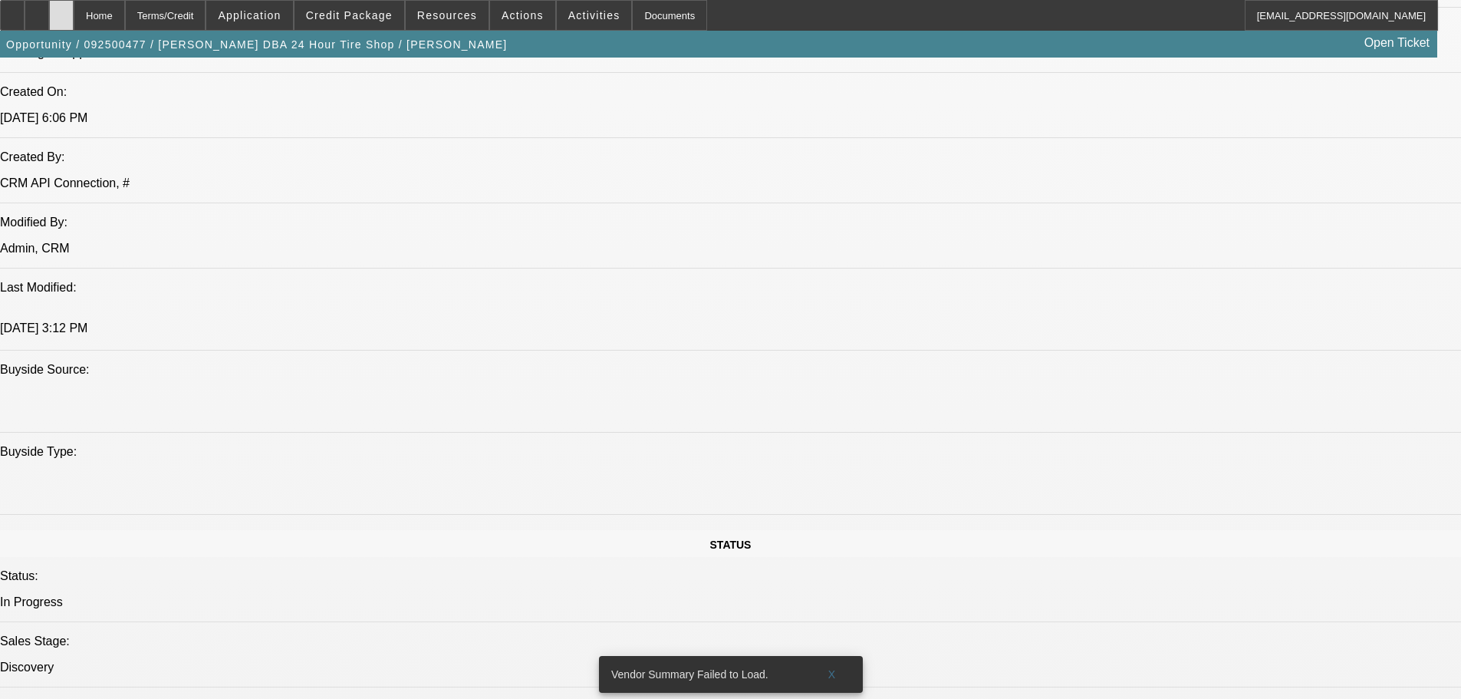
click at [74, 2] on div at bounding box center [61, 15] width 25 height 31
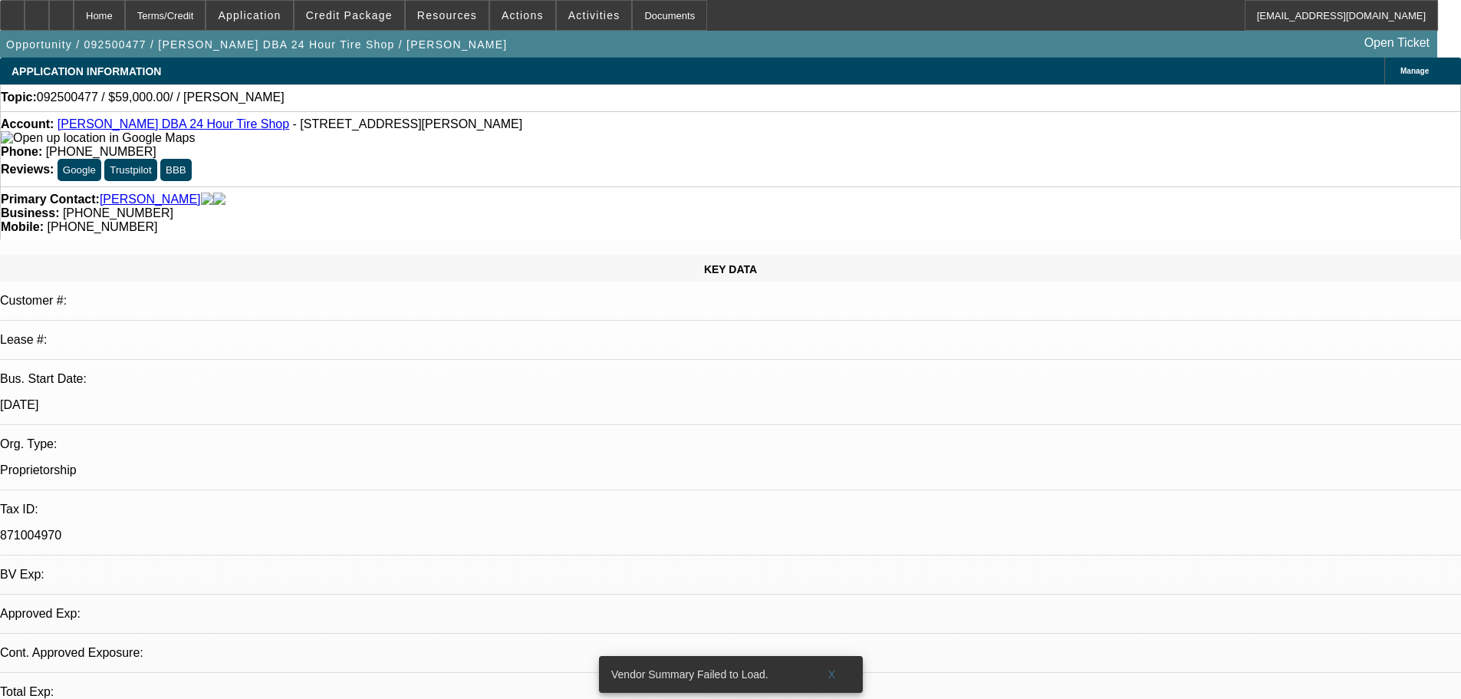
select select "0"
select select "2"
select select "0.1"
select select "4"
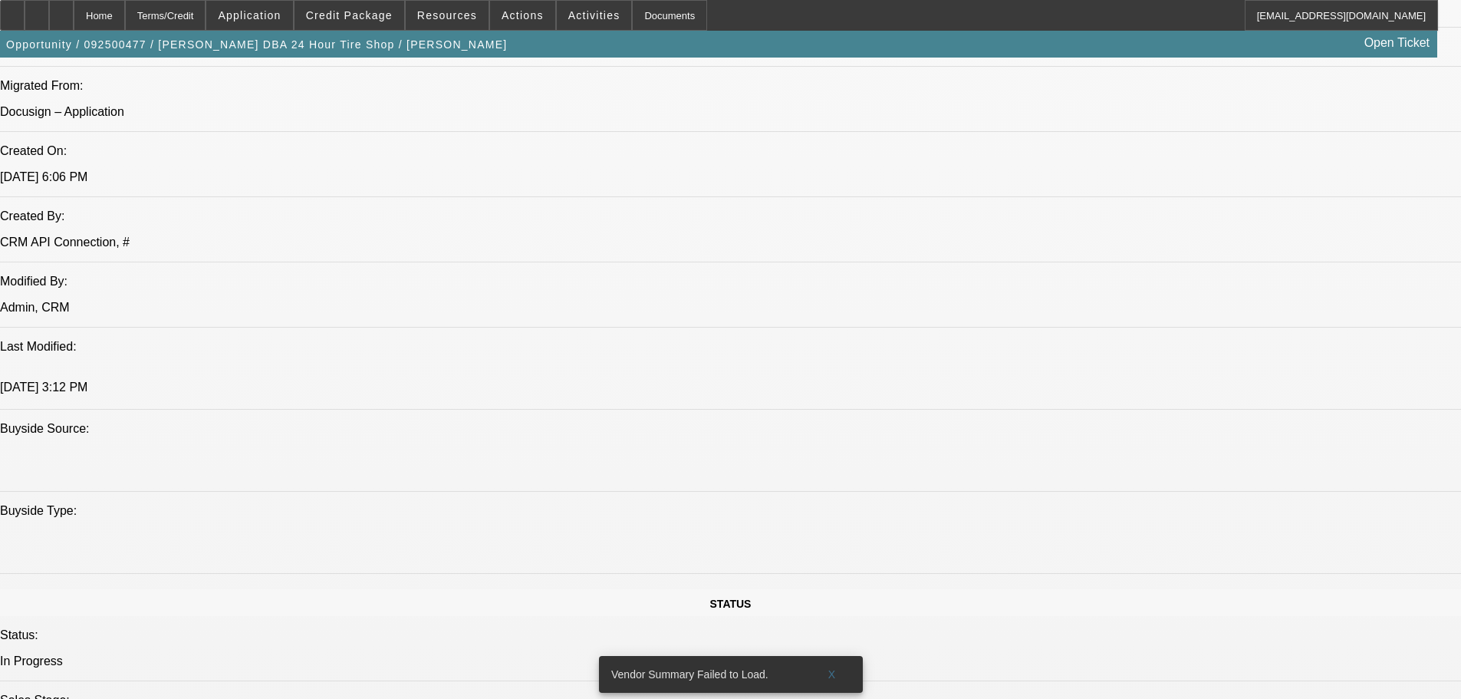
scroll to position [1227, 0]
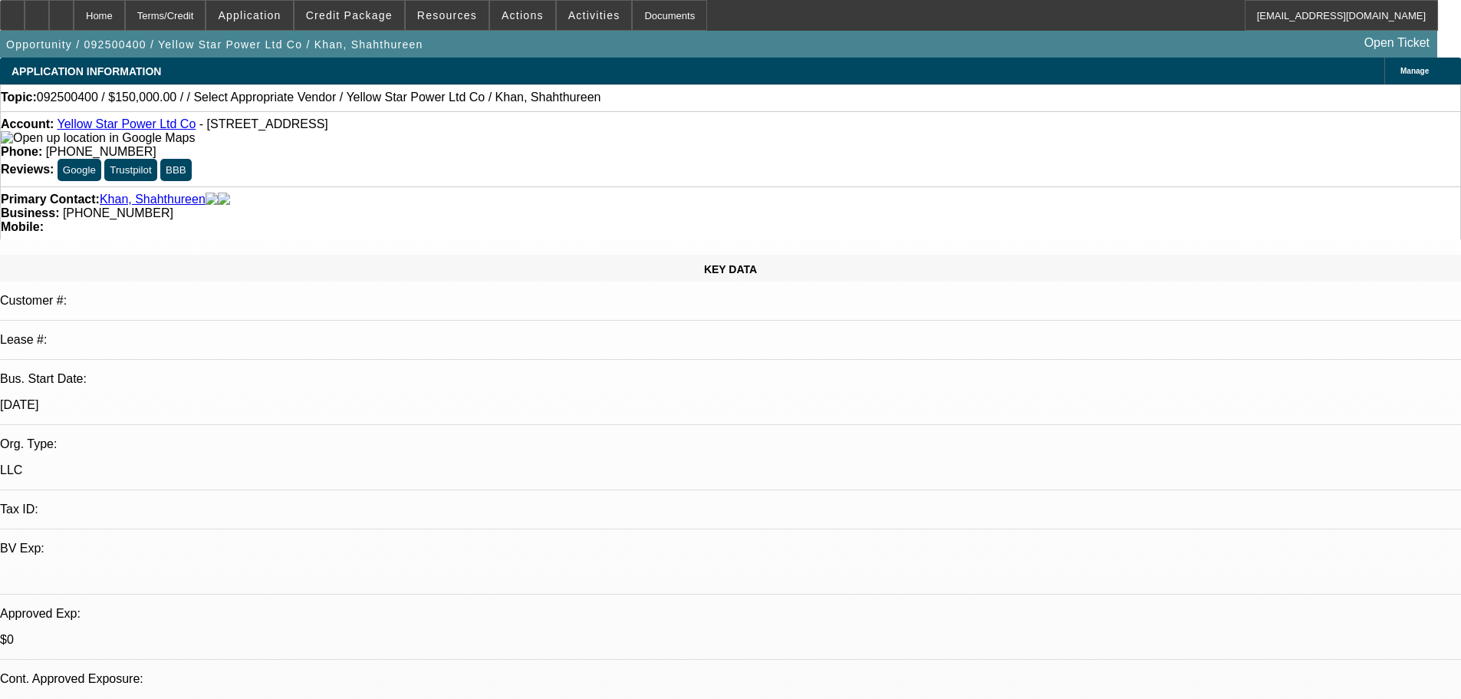
select select "0"
select select "2"
select select "0"
select select "6"
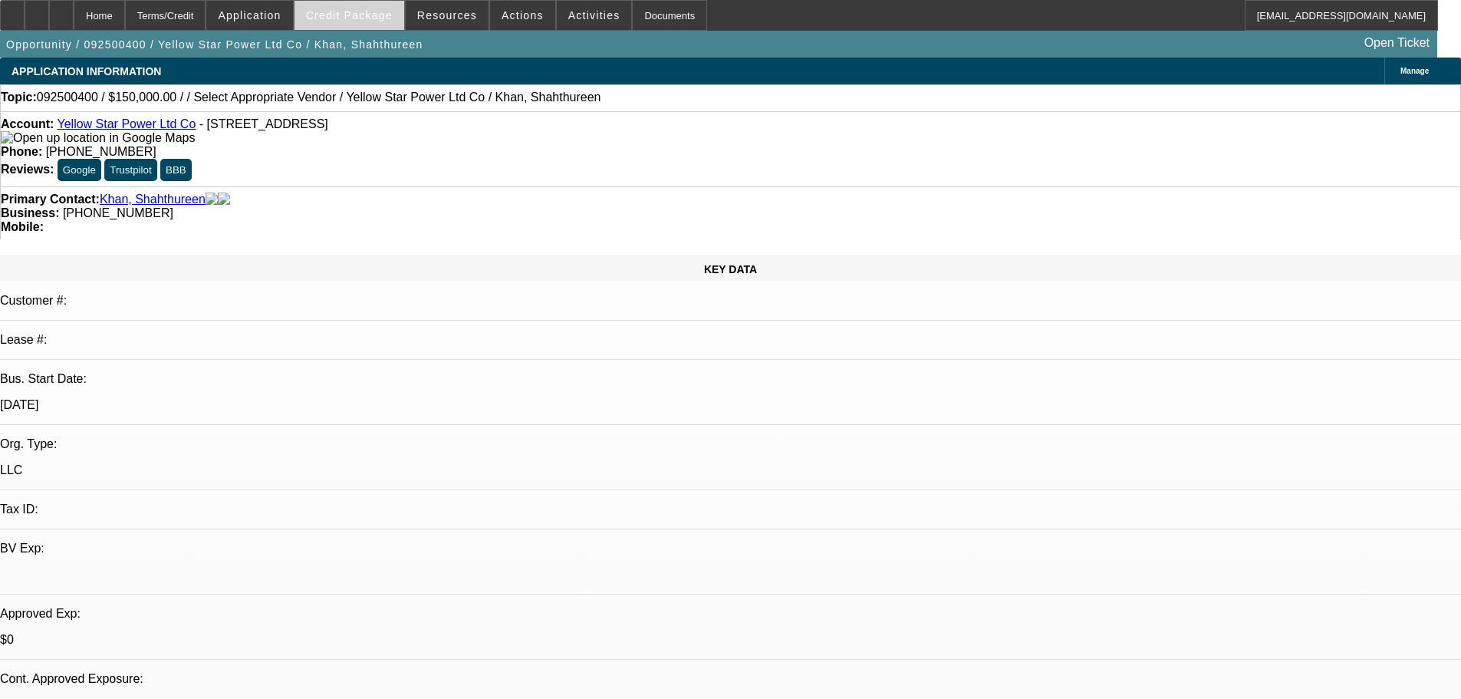
click at [353, 18] on span "Credit Package" at bounding box center [349, 15] width 87 height 12
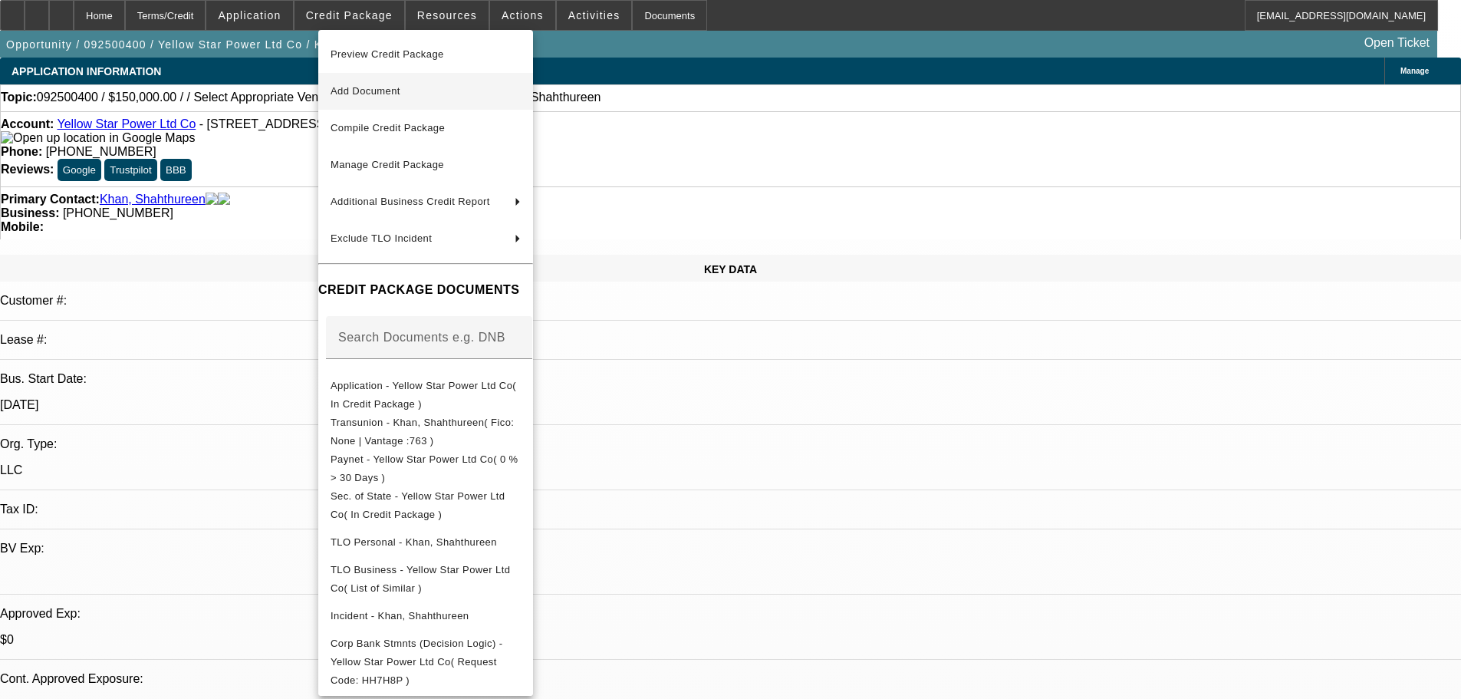
click at [452, 87] on span "Add Document" at bounding box center [426, 91] width 190 height 18
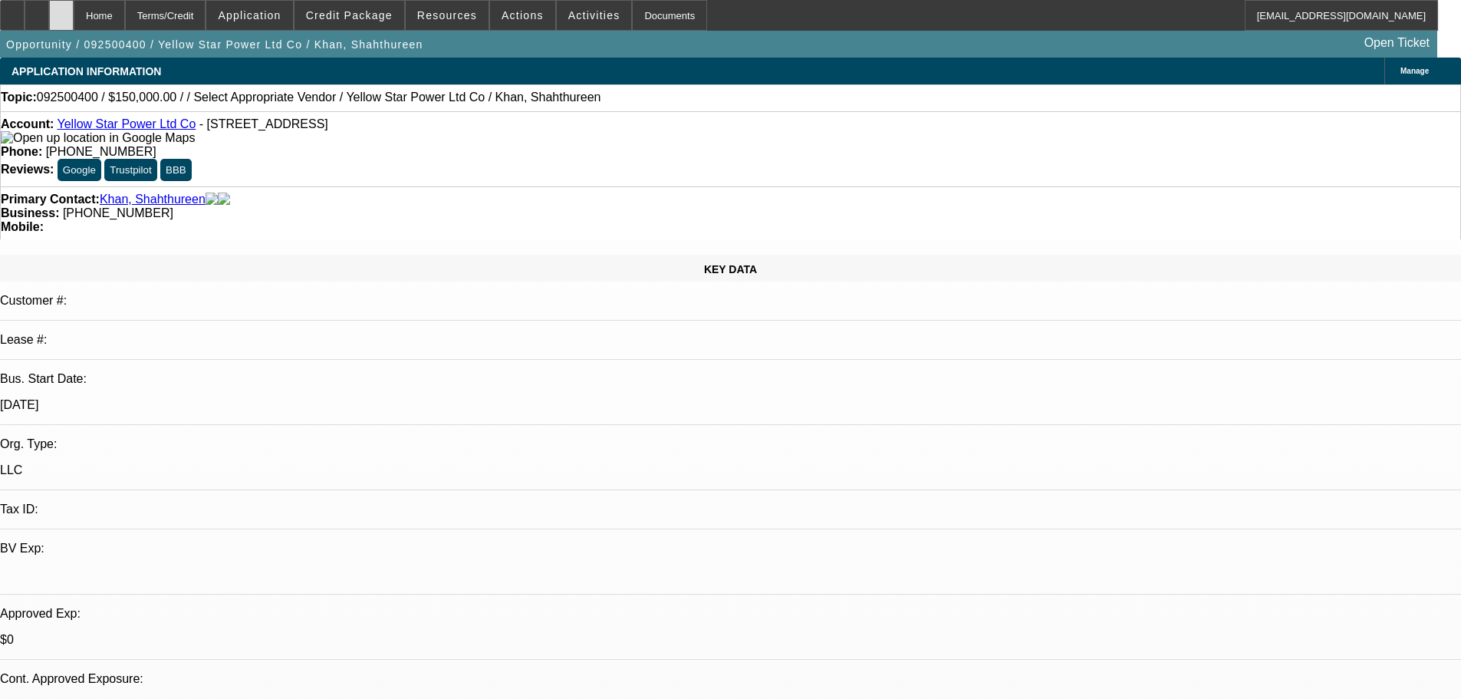
click at [74, 25] on div at bounding box center [61, 15] width 25 height 31
select select "0"
select select "2"
select select "0"
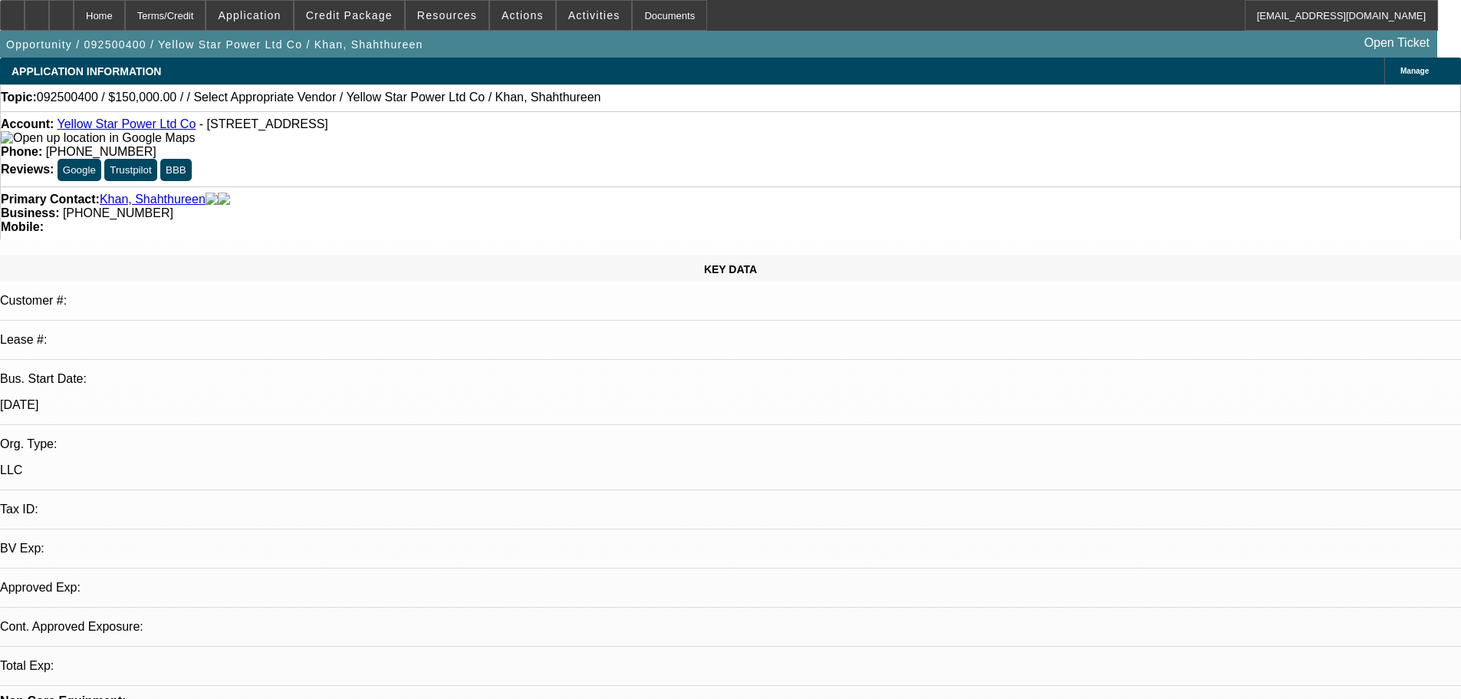
select select "6"
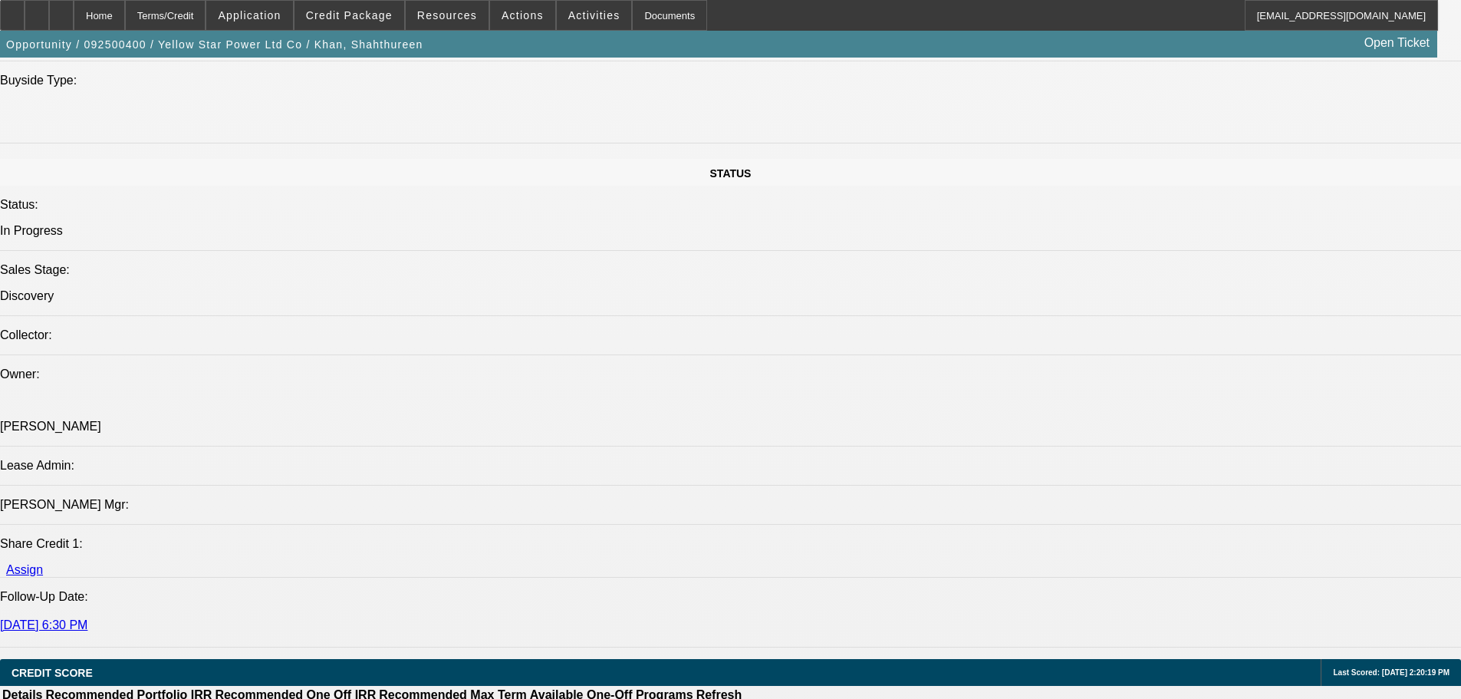
scroll to position [1534, 0]
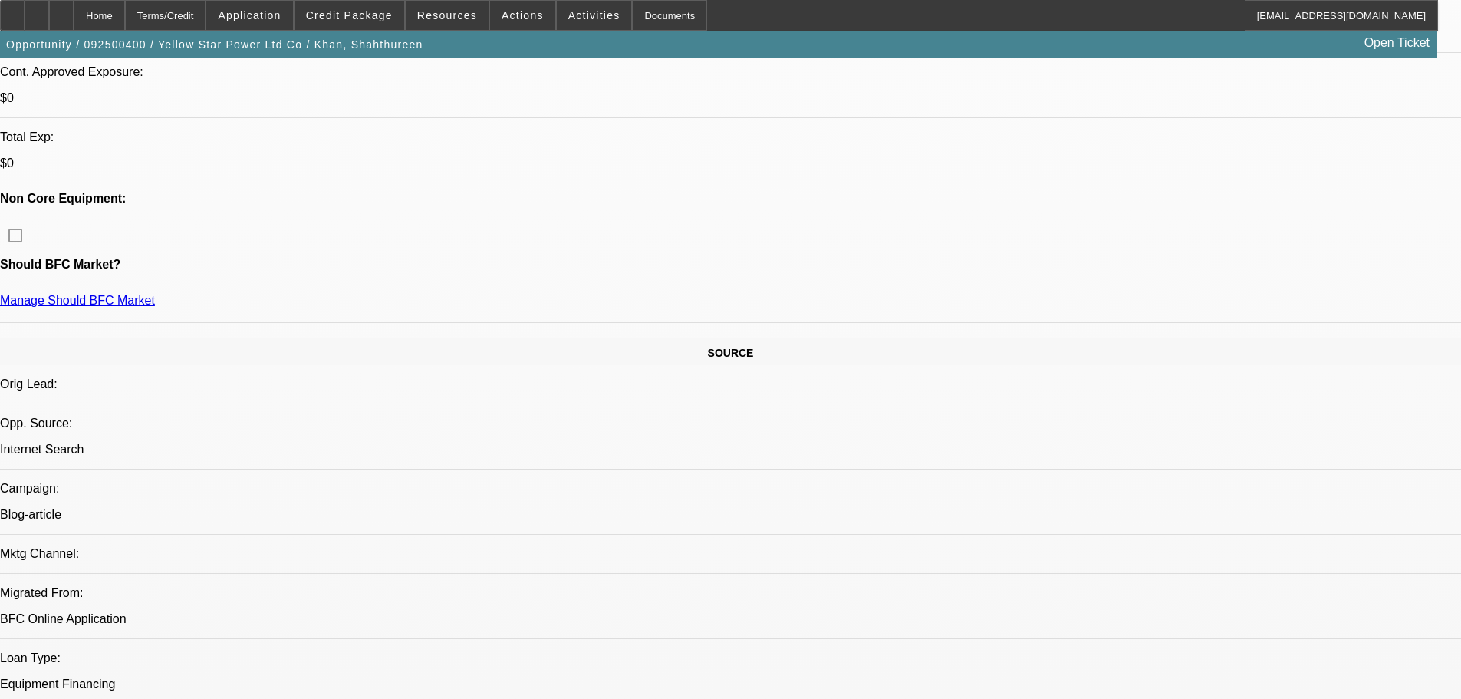
scroll to position [460, 0]
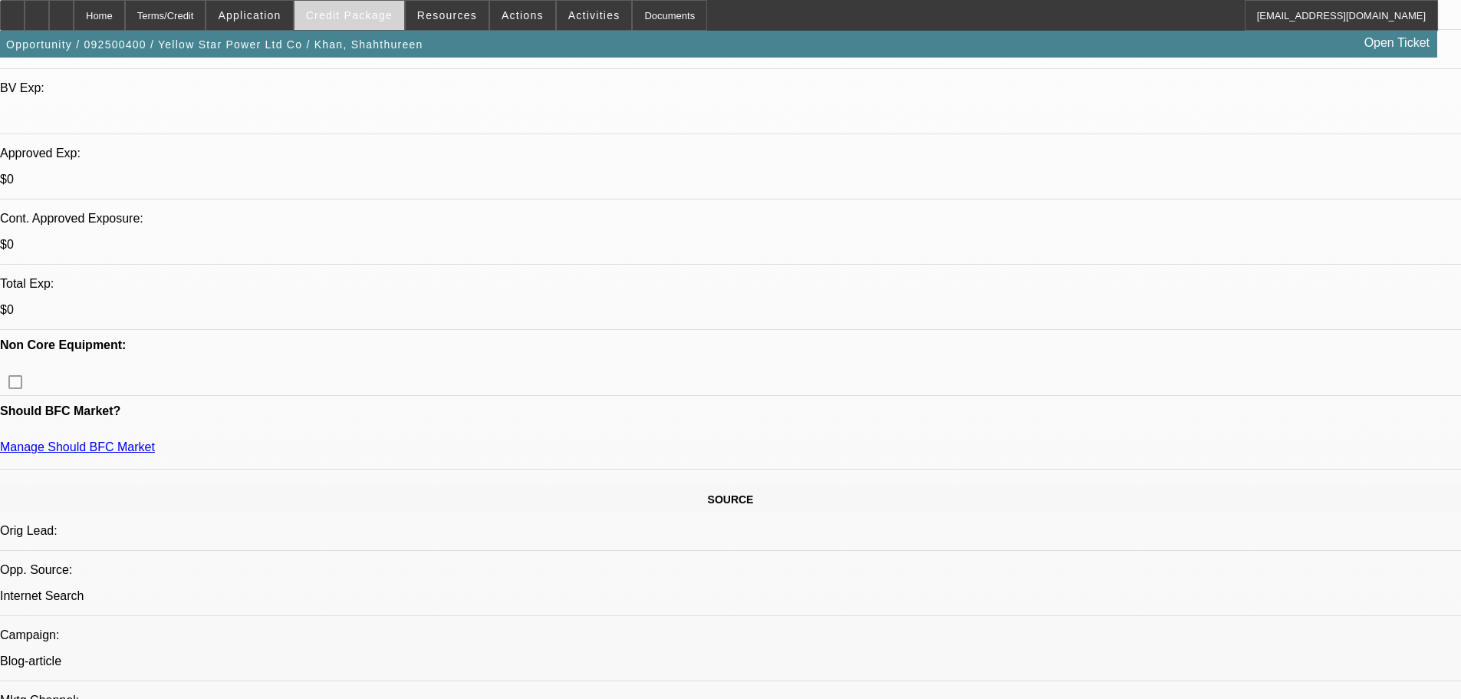
click at [381, 16] on span "Credit Package" at bounding box center [349, 15] width 87 height 12
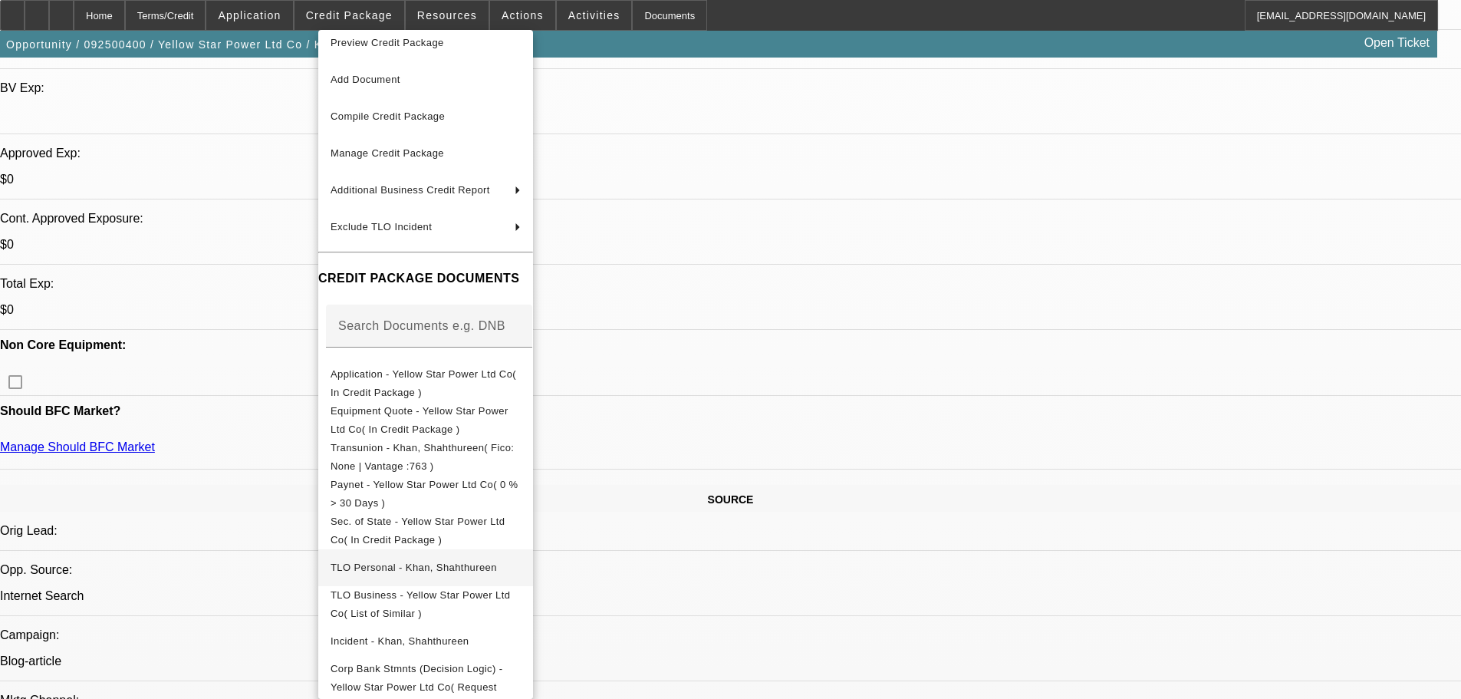
scroll to position [18, 0]
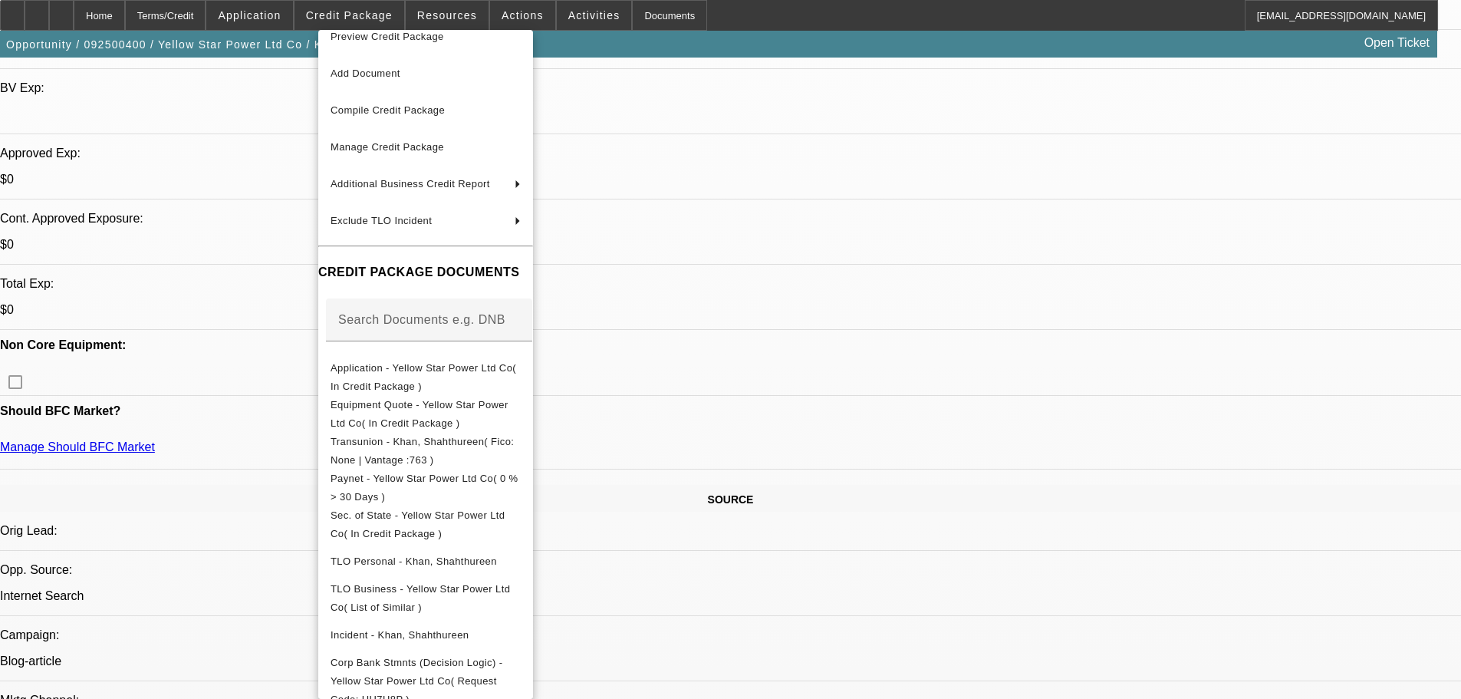
click at [860, 355] on div at bounding box center [730, 349] width 1461 height 699
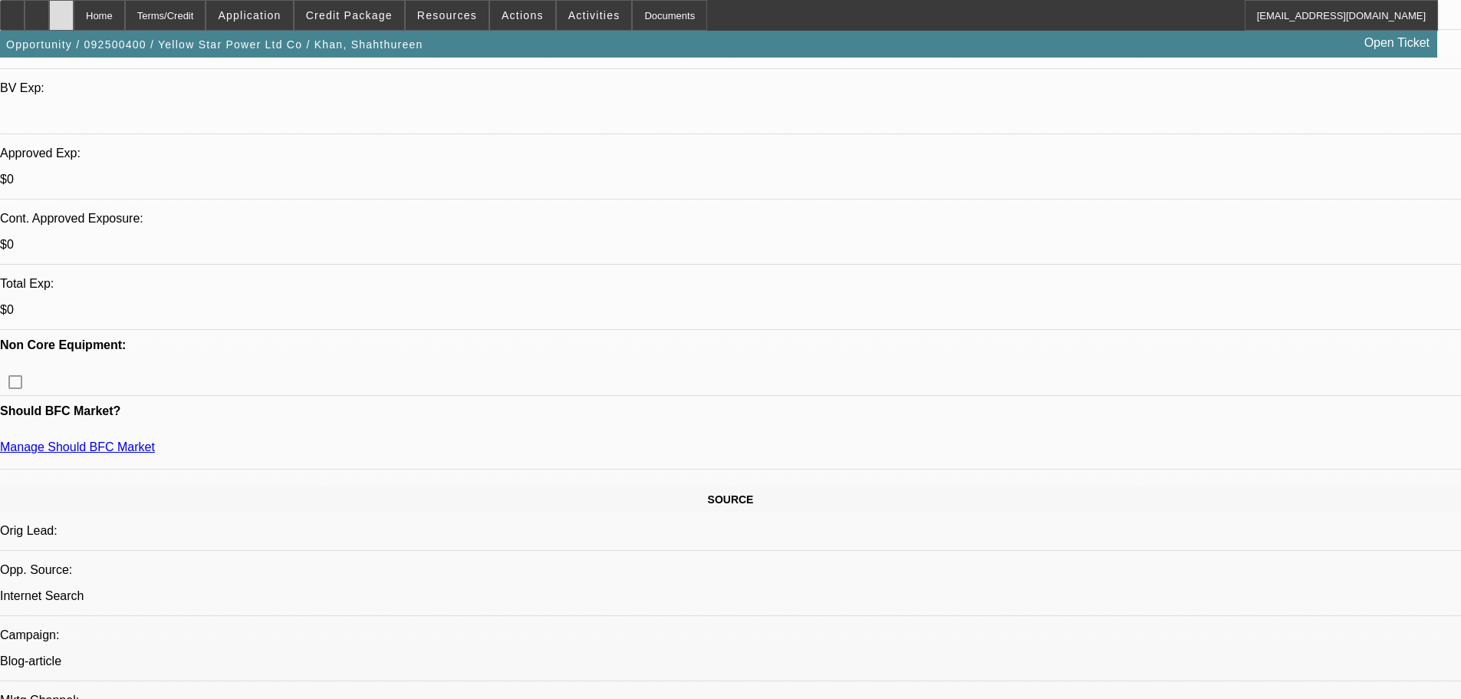
click at [74, 5] on div at bounding box center [61, 15] width 25 height 31
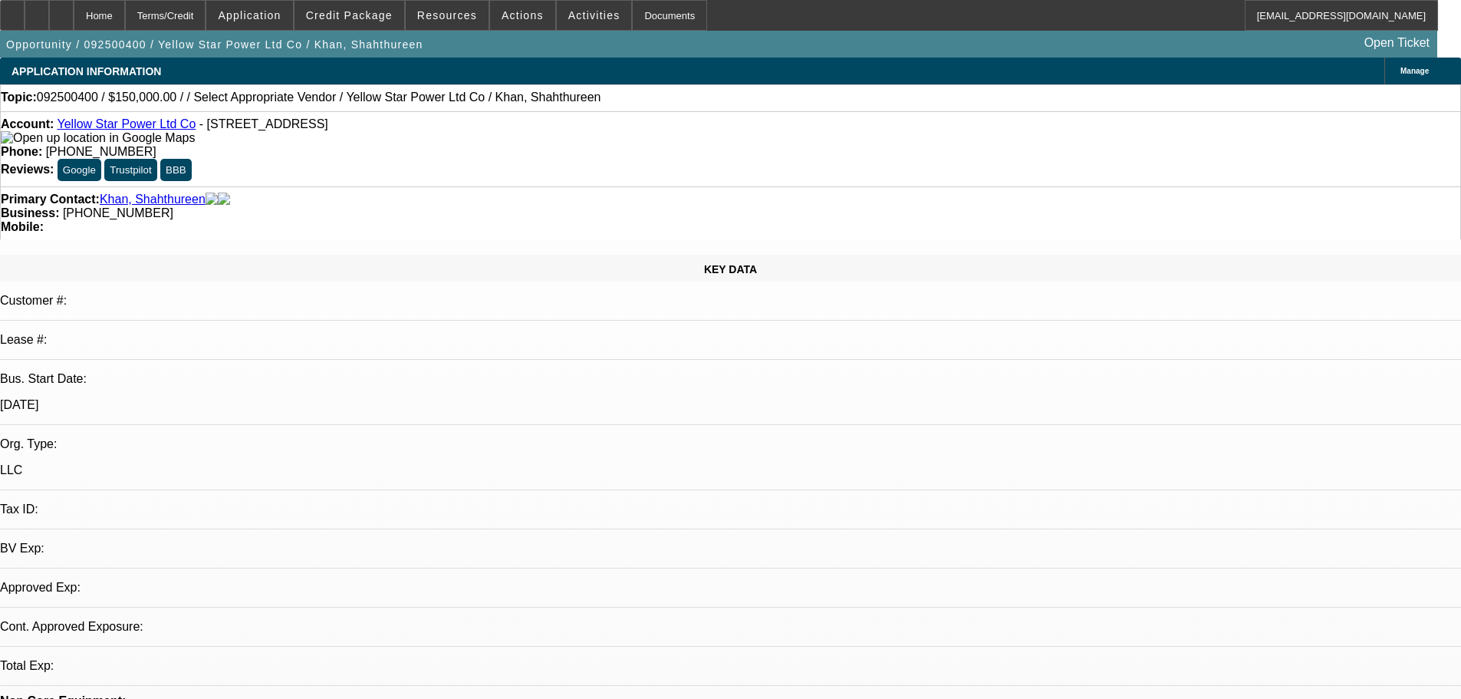
select select "0"
select select "2"
select select "0"
select select "6"
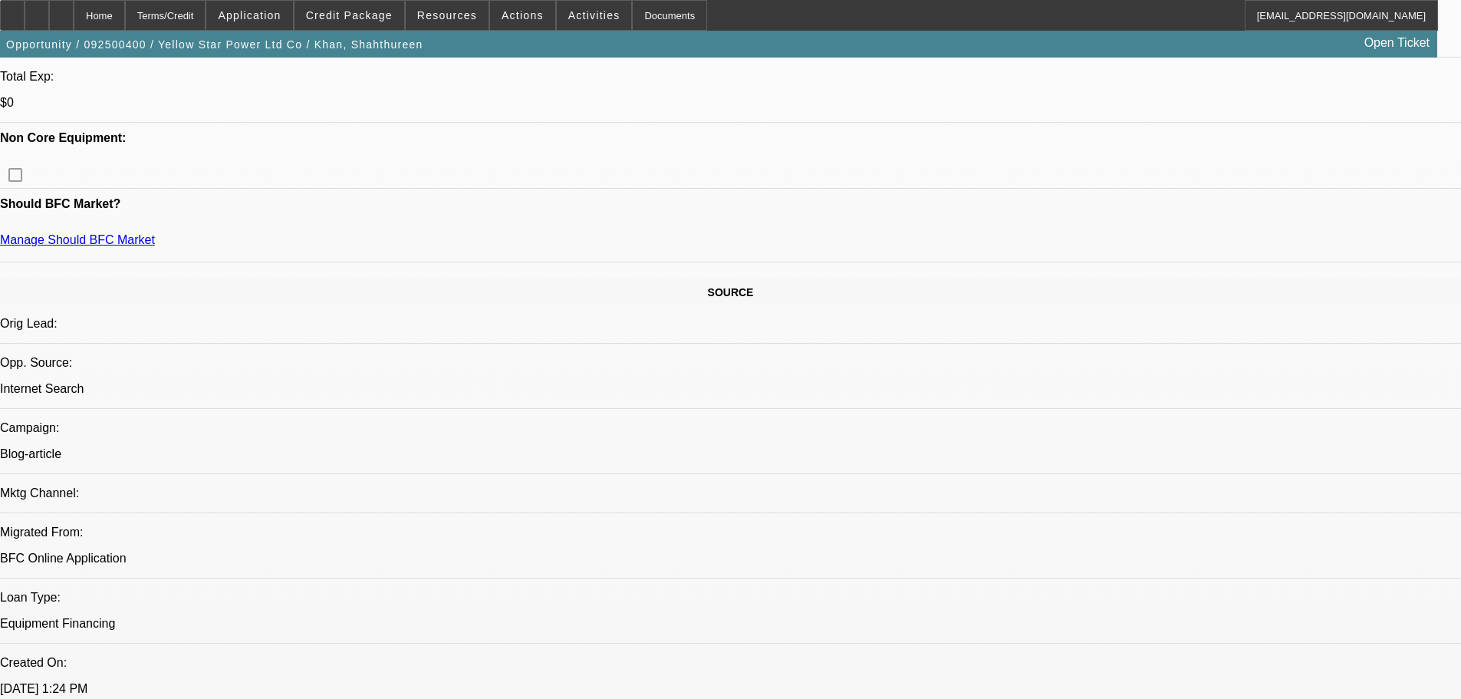
scroll to position [767, 0]
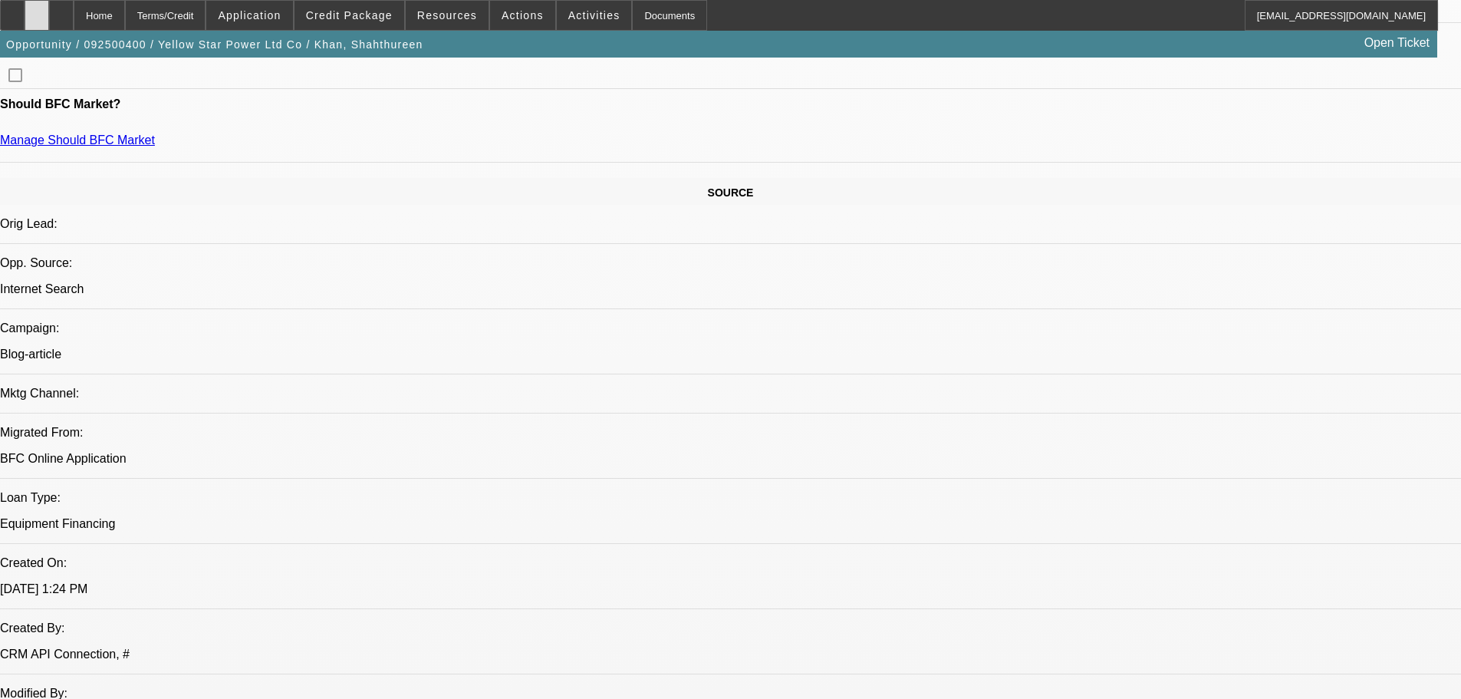
click at [37, 10] on icon at bounding box center [37, 10] width 0 height 0
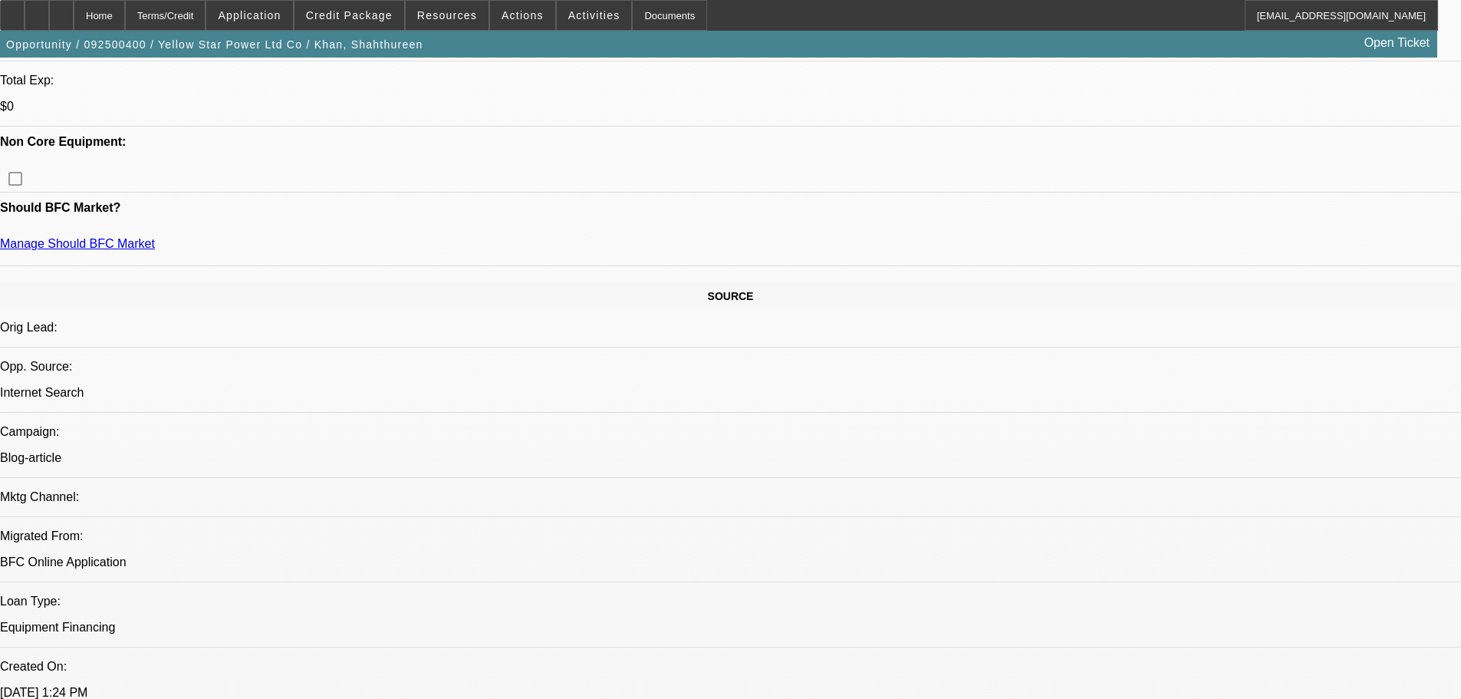
scroll to position [460, 0]
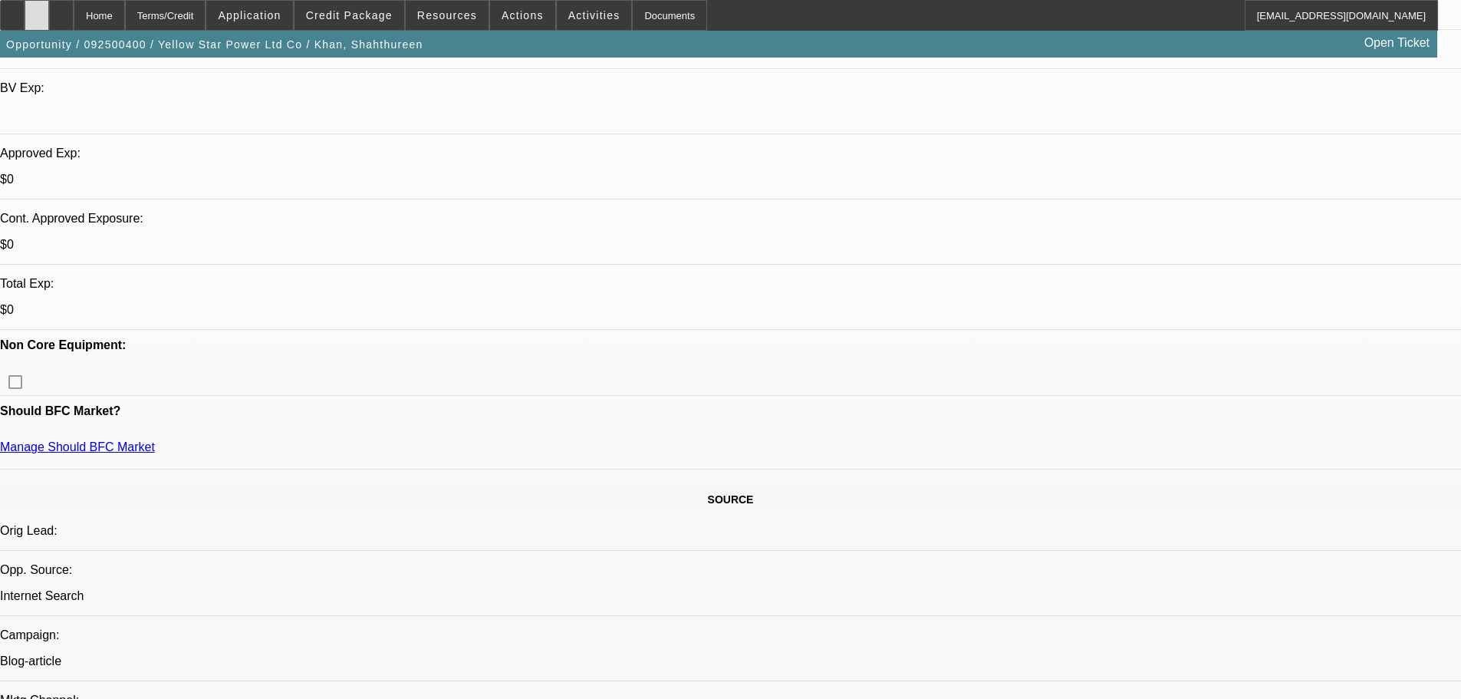
click at [37, 10] on icon at bounding box center [37, 10] width 0 height 0
click at [367, 9] on span "Credit Package" at bounding box center [349, 15] width 87 height 12
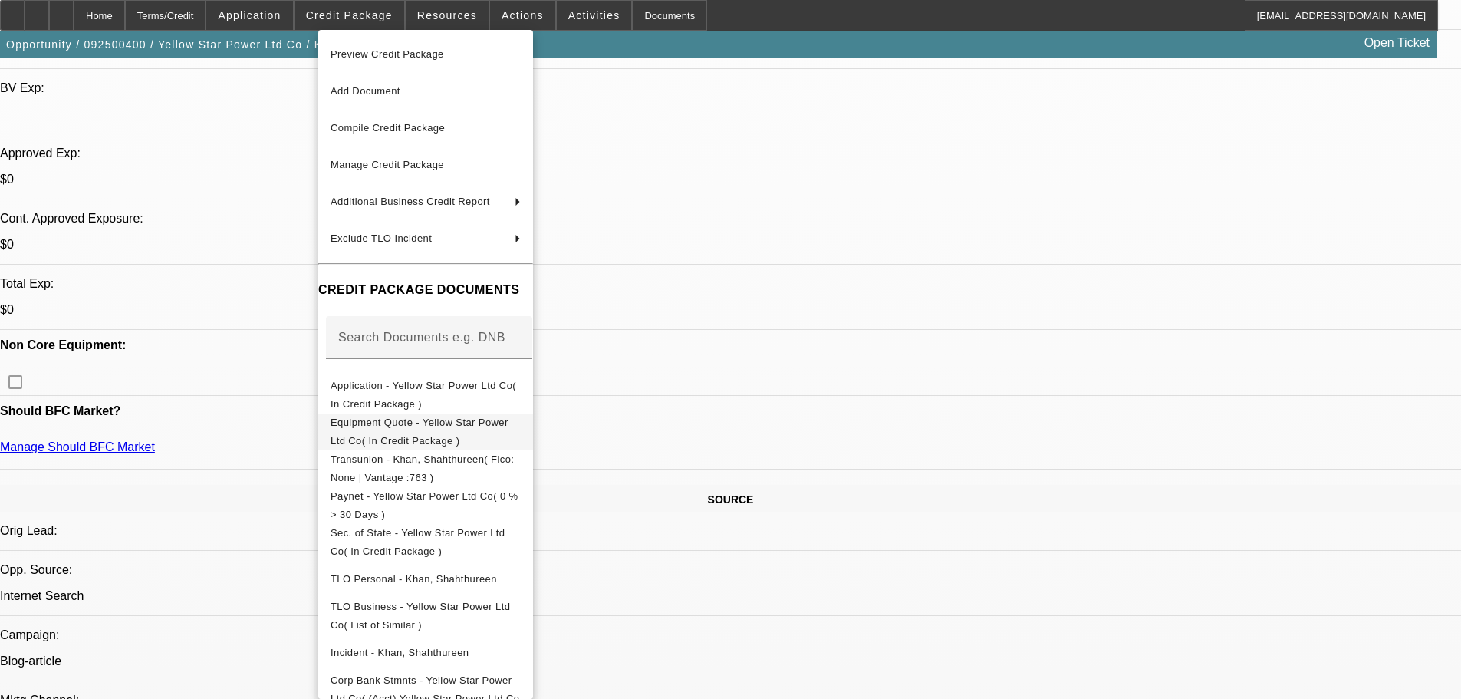
click at [509, 421] on span "Equipment Quote - Yellow Star Power Ltd Co( In Credit Package )" at bounding box center [420, 432] width 178 height 30
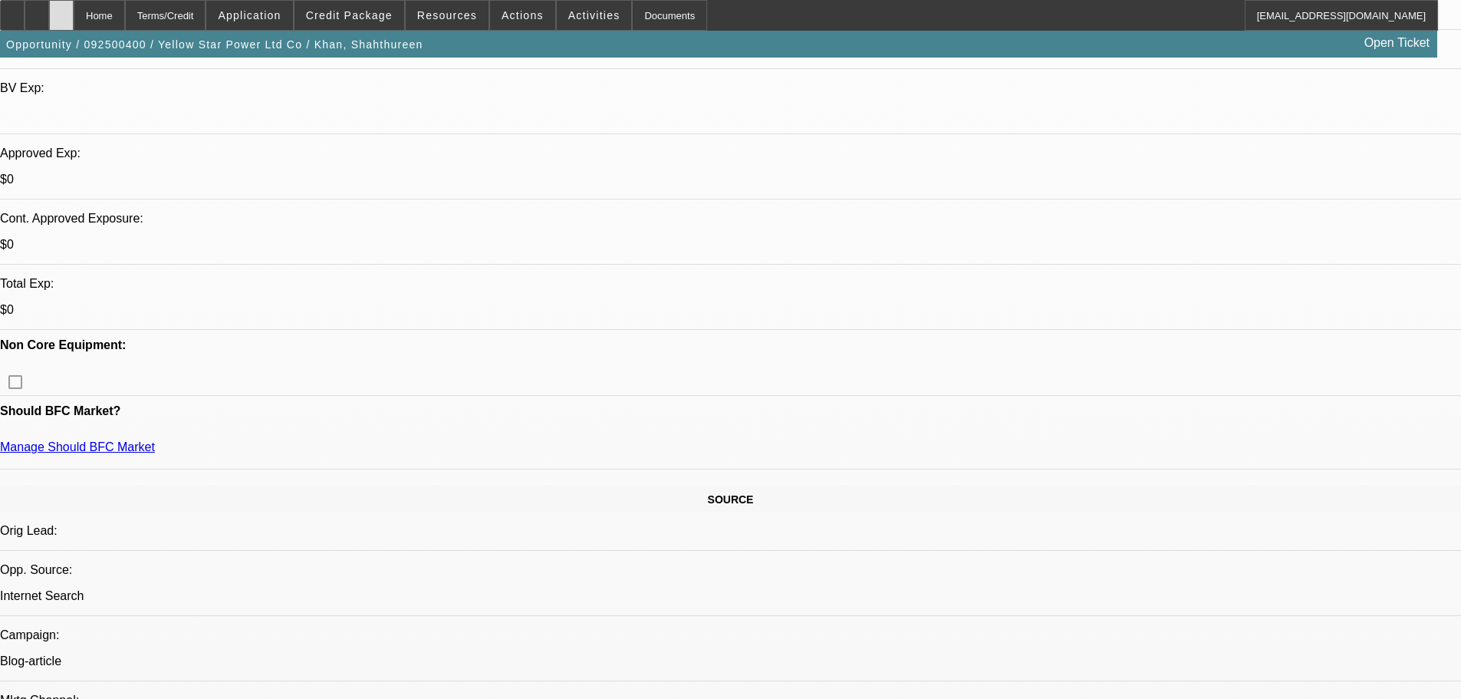
click at [61, 10] on icon at bounding box center [61, 10] width 0 height 0
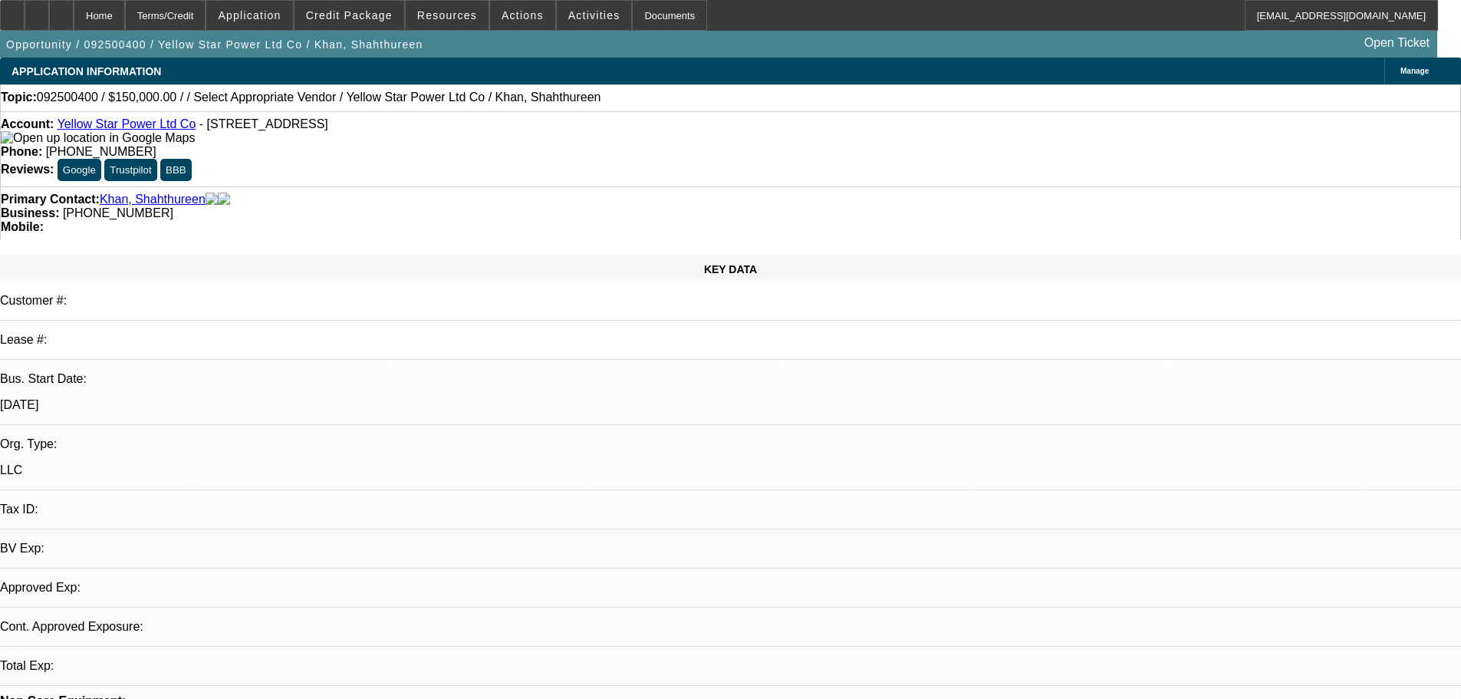
select select "0"
select select "2"
select select "0"
select select "6"
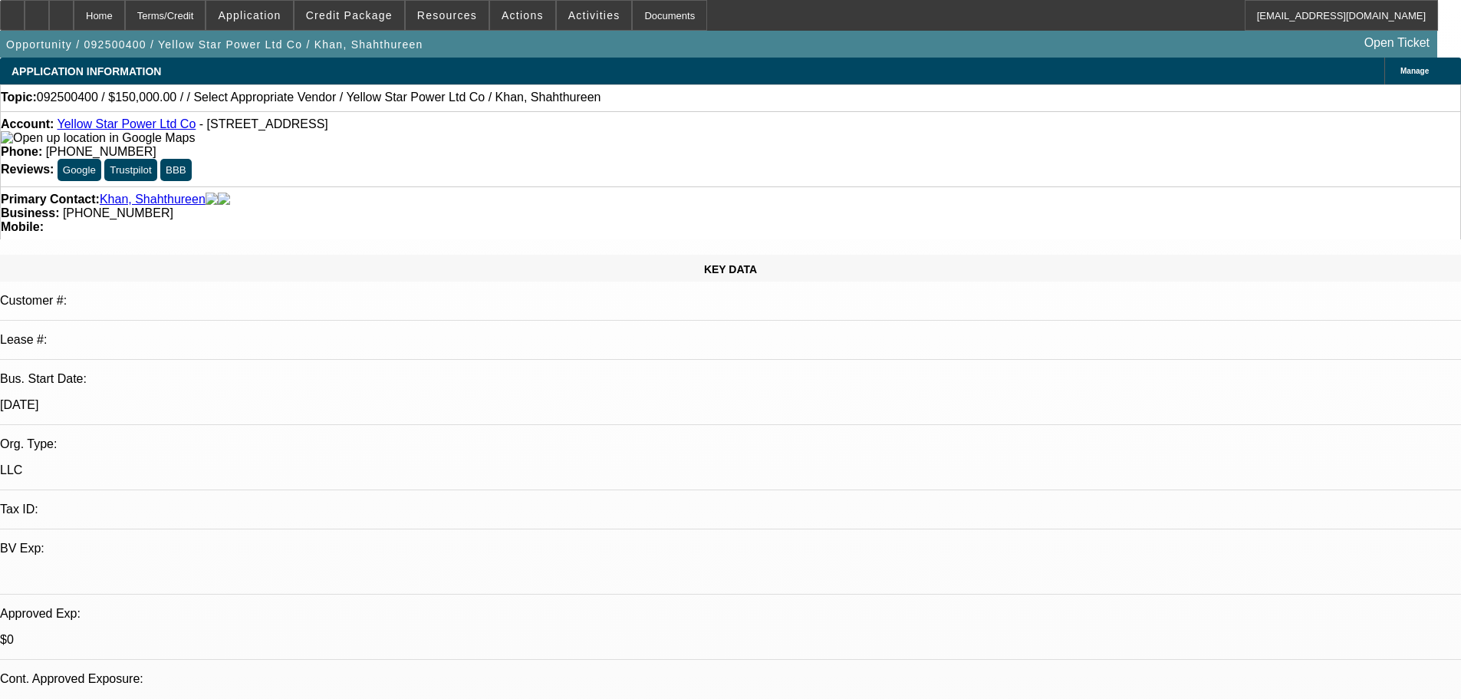
drag, startPoint x: 1112, startPoint y: 170, endPoint x: 1112, endPoint y: 159, distance: 10.8
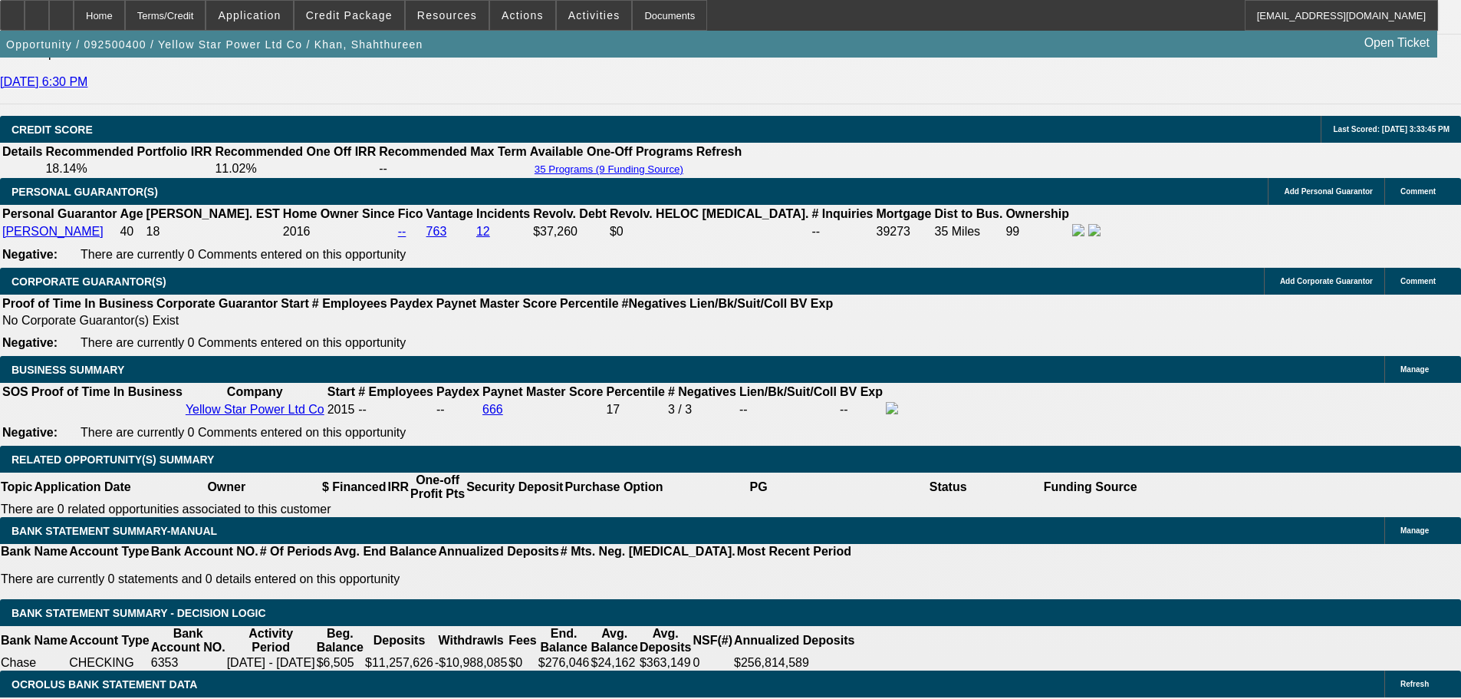
scroll to position [2071, 0]
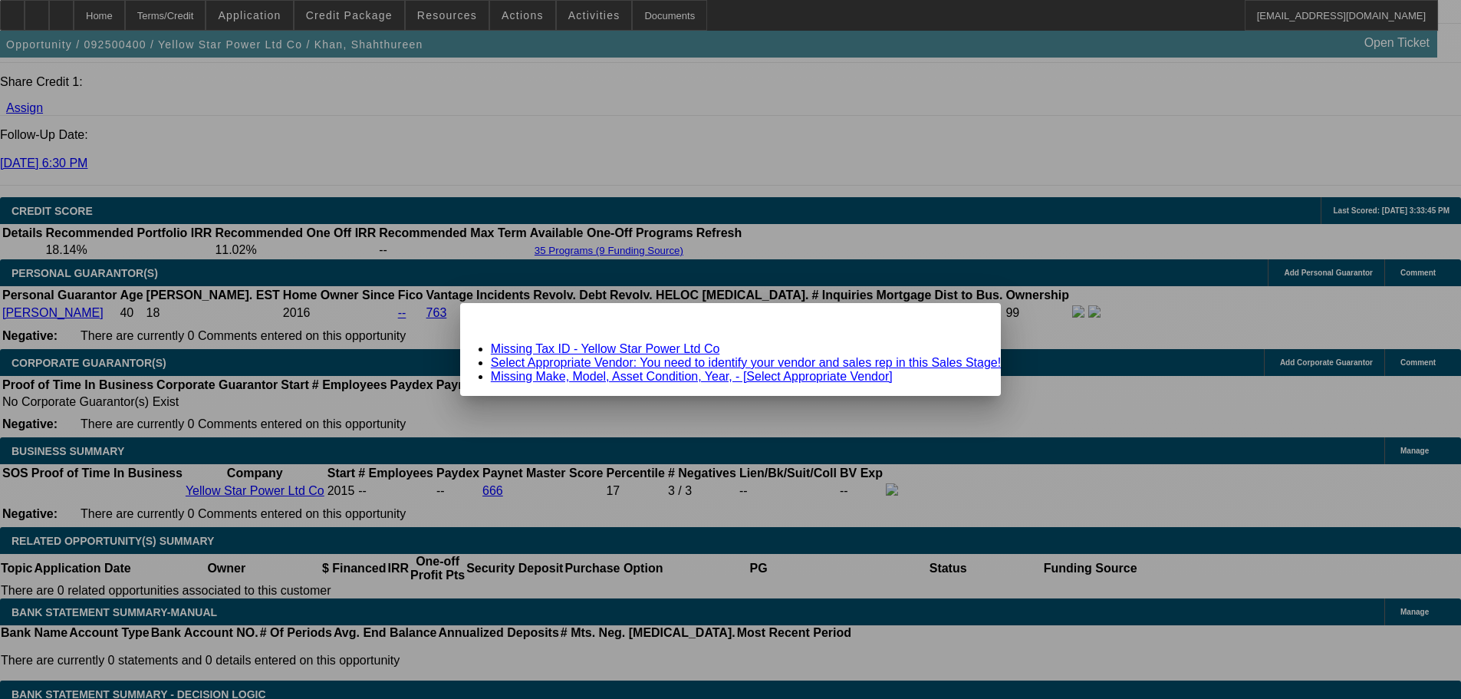
click at [971, 321] on span "Close" at bounding box center [981, 316] width 21 height 8
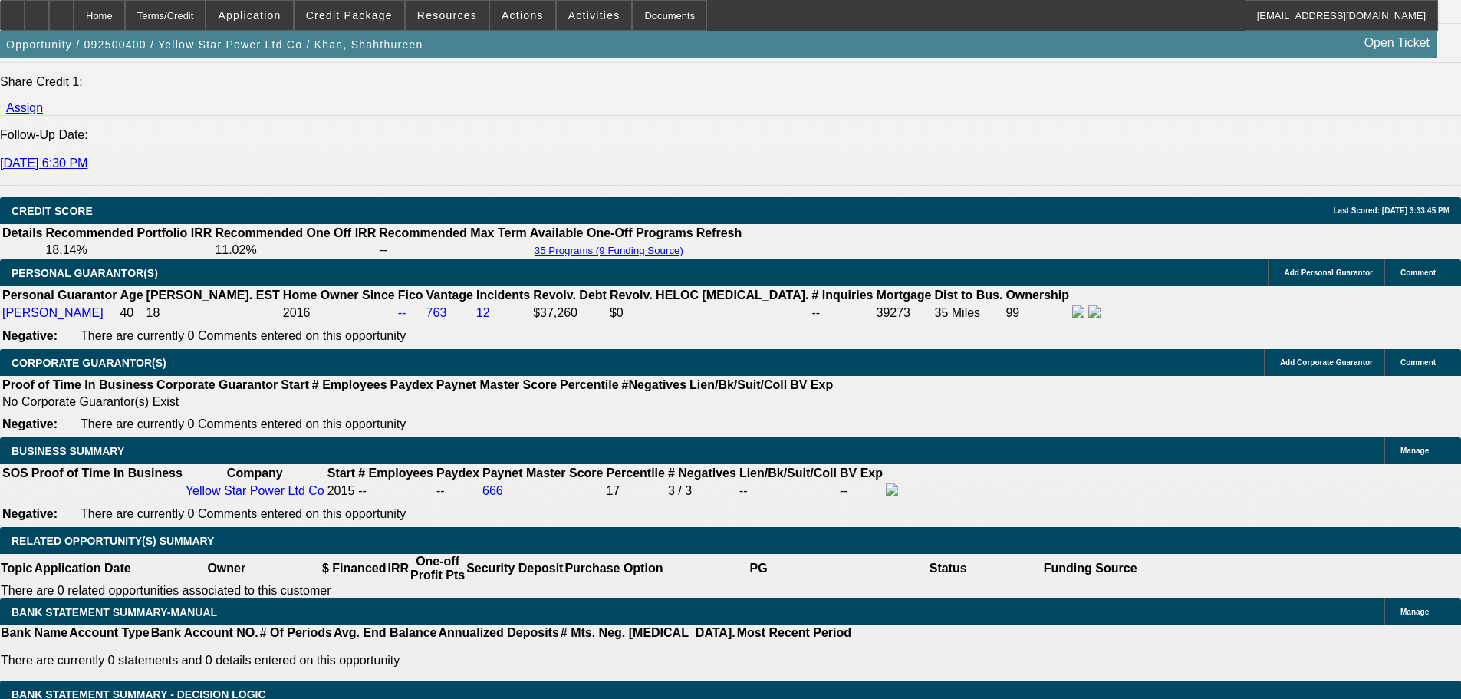
scroll to position [328, 0]
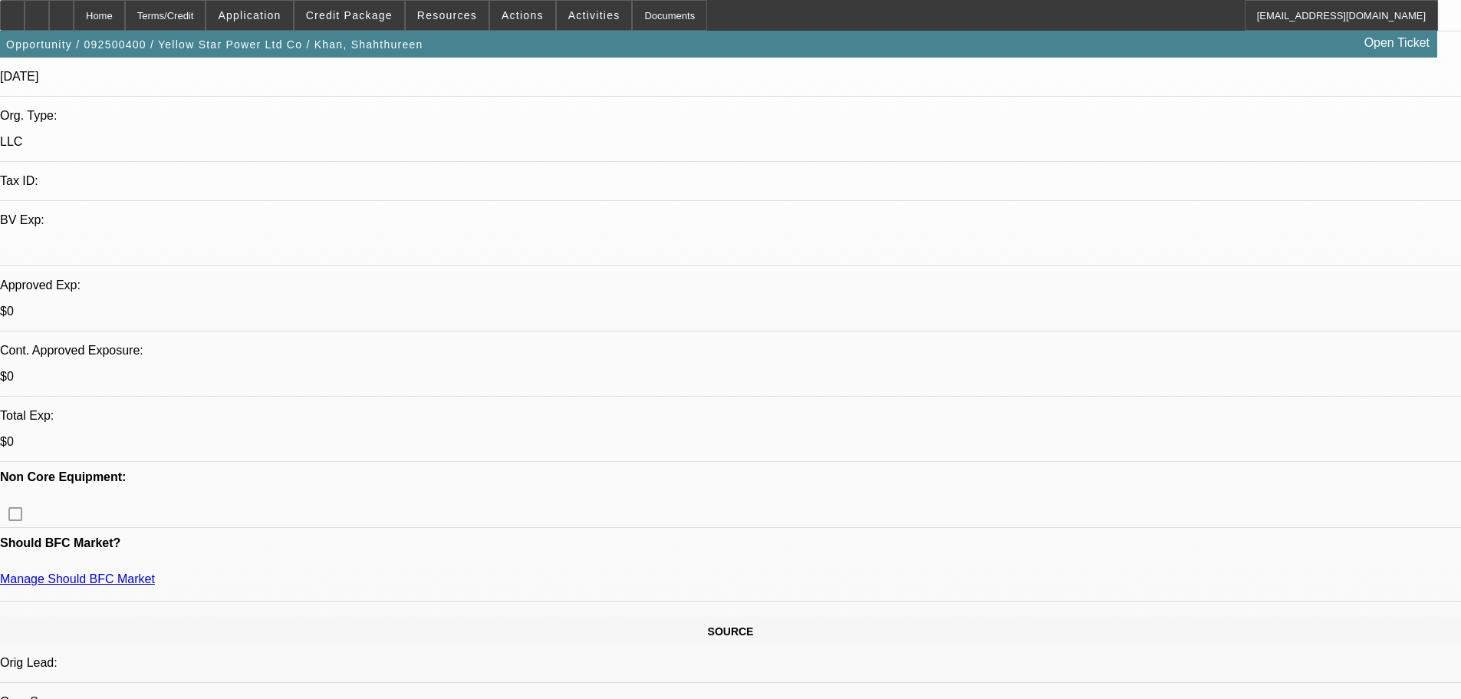
drag, startPoint x: 512, startPoint y: 578, endPoint x: 591, endPoint y: 110, distance: 474.6
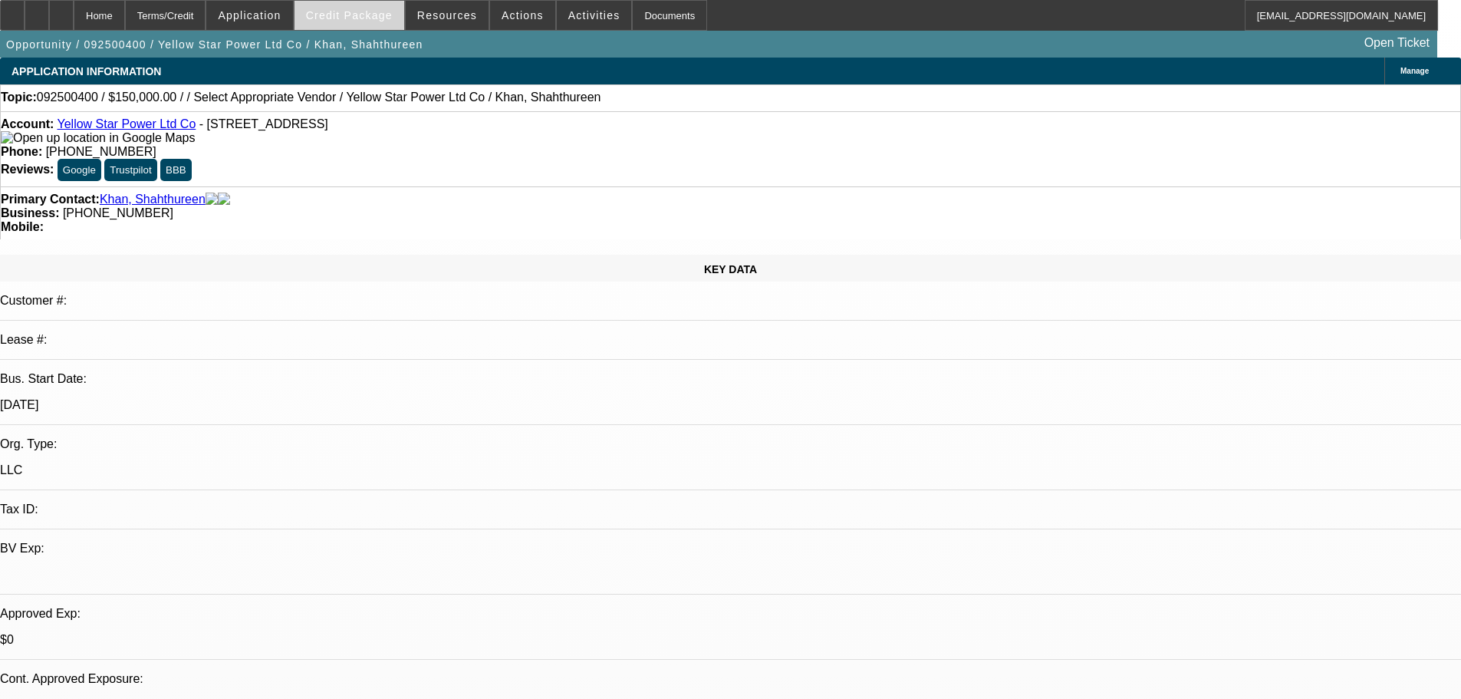
click at [371, 18] on span "Credit Package" at bounding box center [349, 15] width 87 height 12
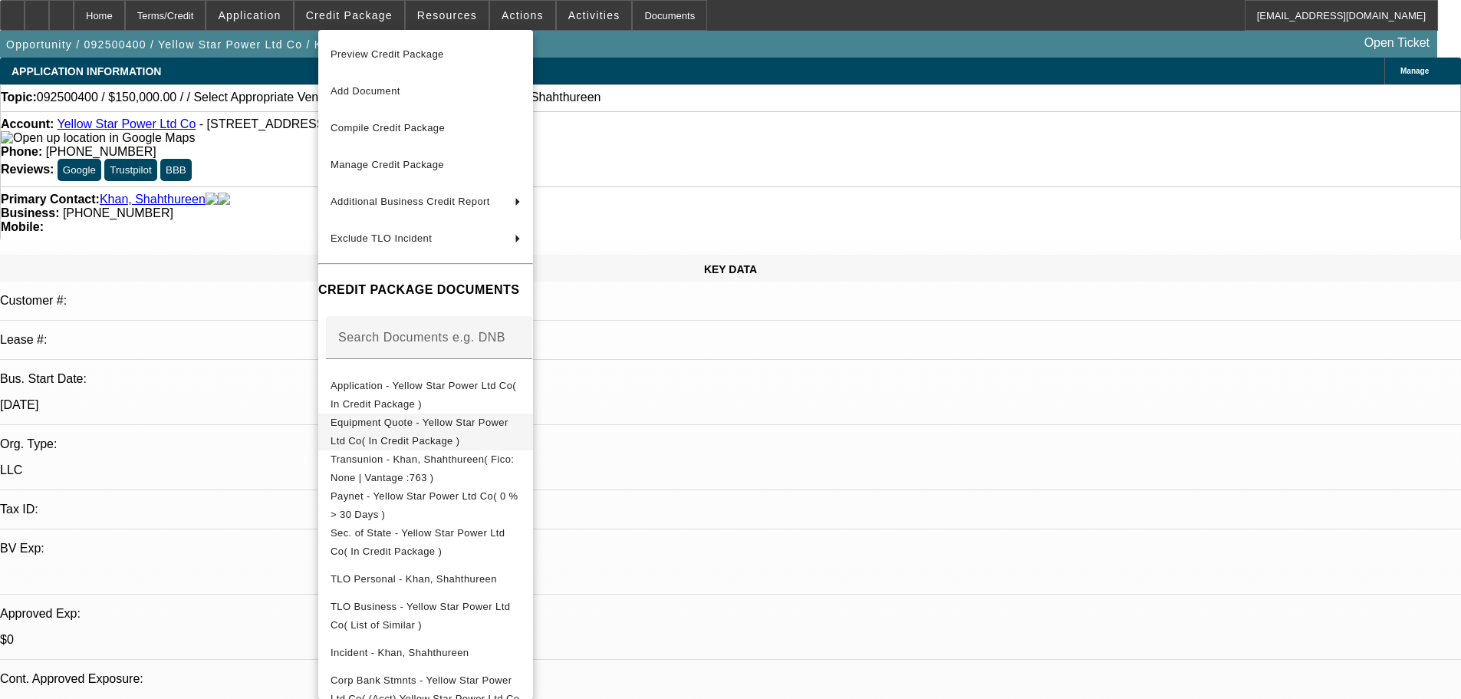
click at [509, 420] on span "Equipment Quote - Yellow Star Power Ltd Co( In Credit Package )" at bounding box center [420, 432] width 178 height 30
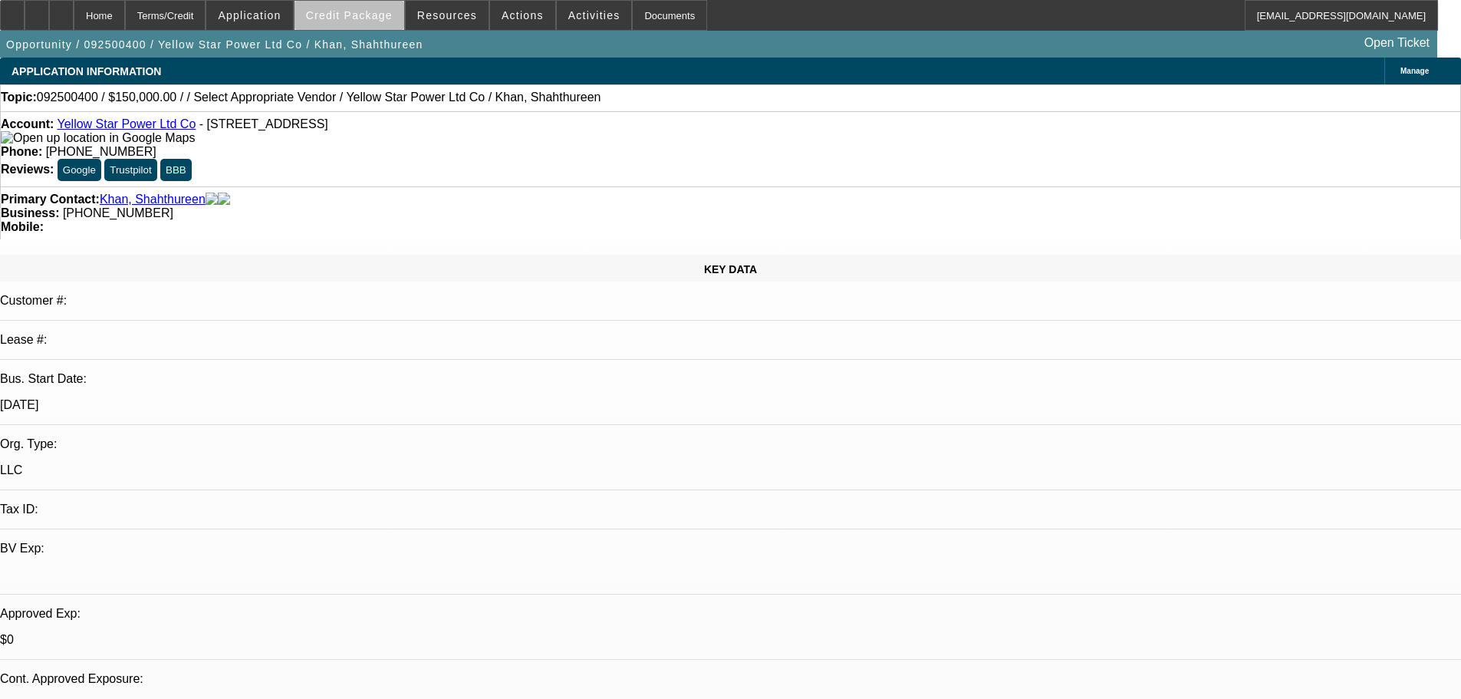
click at [384, 25] on span at bounding box center [350, 15] width 110 height 37
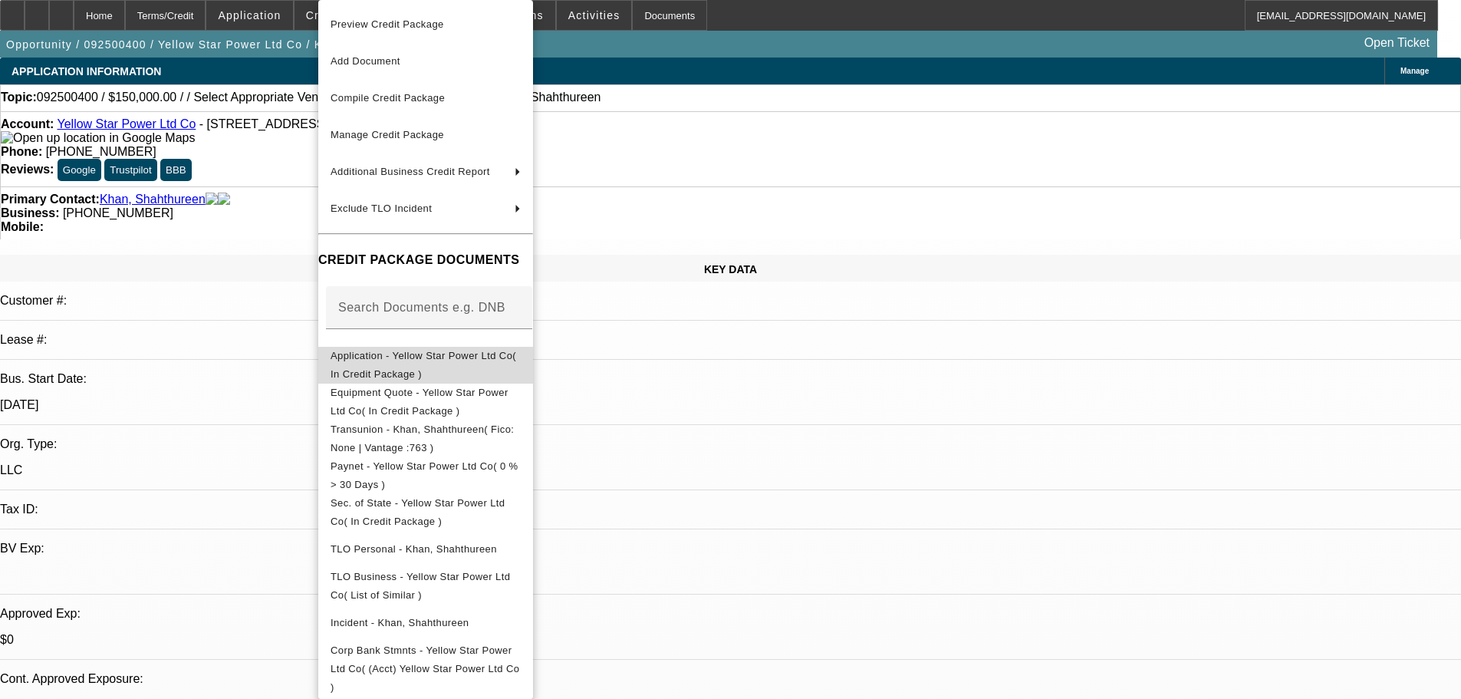
click at [496, 364] on span "Application - Yellow Star Power Ltd Co( In Credit Package )" at bounding box center [424, 365] width 186 height 30
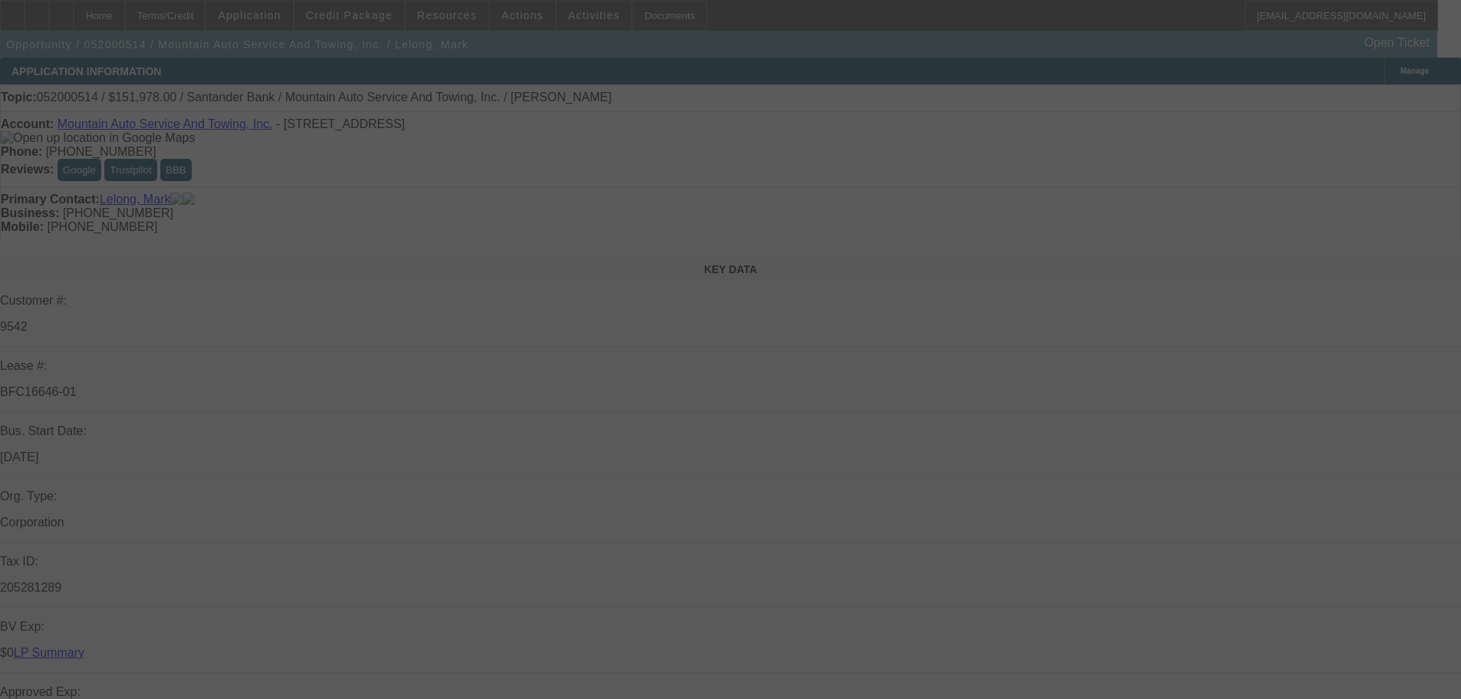
select select "0"
select select "2"
select select "0.1"
select select "4"
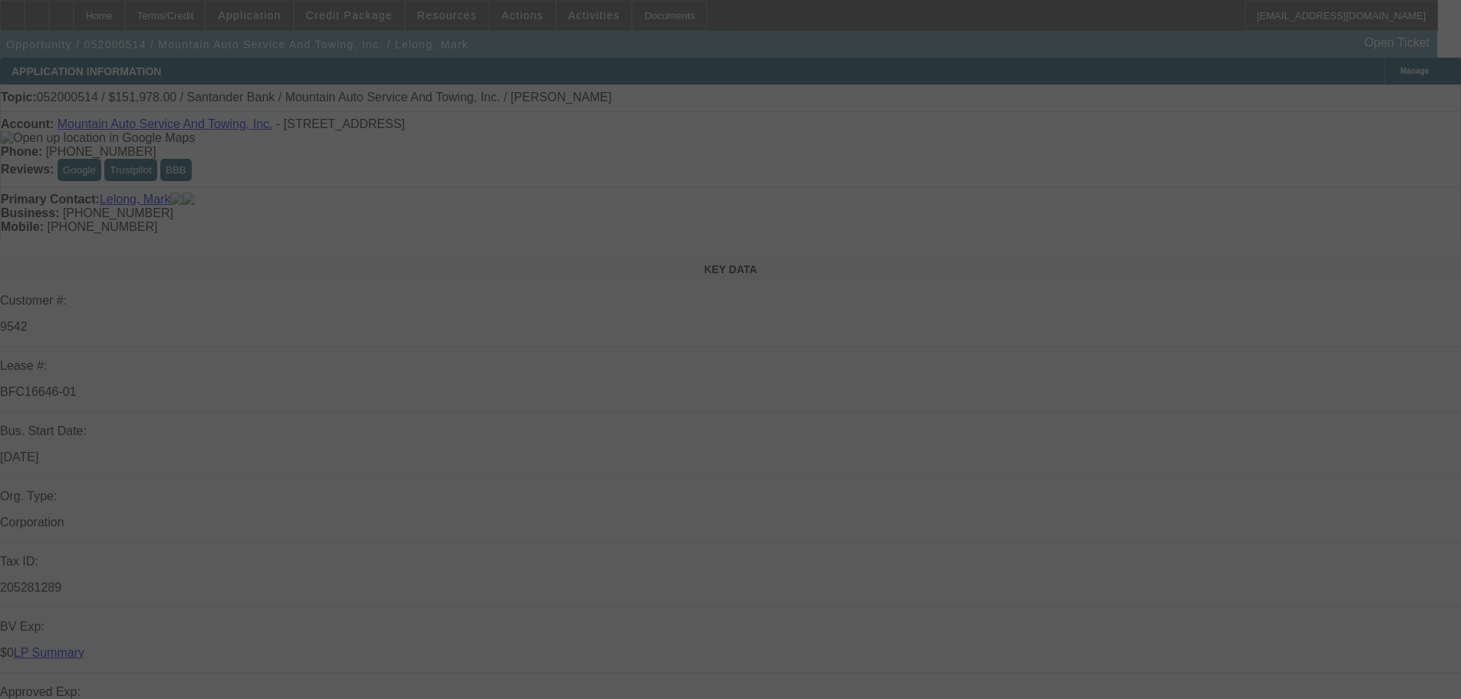
select select "0"
select select "2"
select select "0.1"
select select "4"
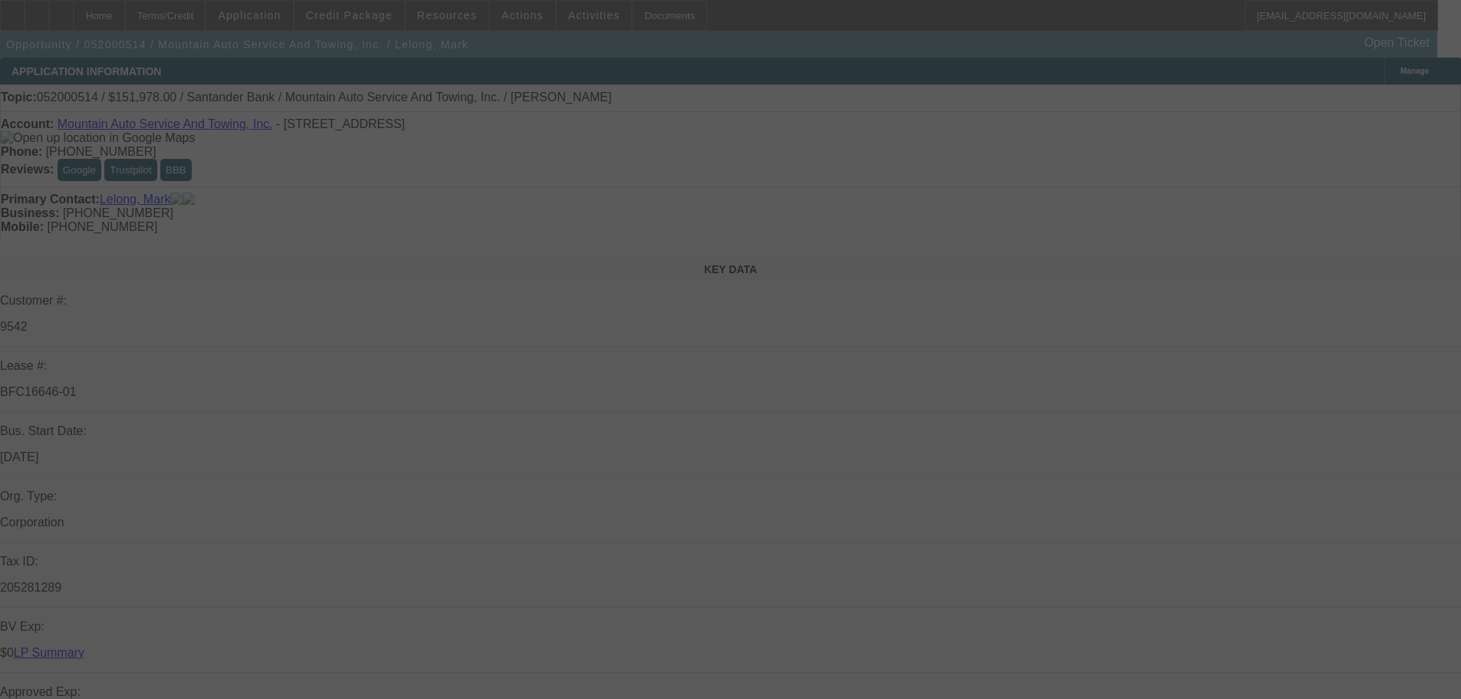
select select "0"
select select "2"
select select "0.1"
select select "4"
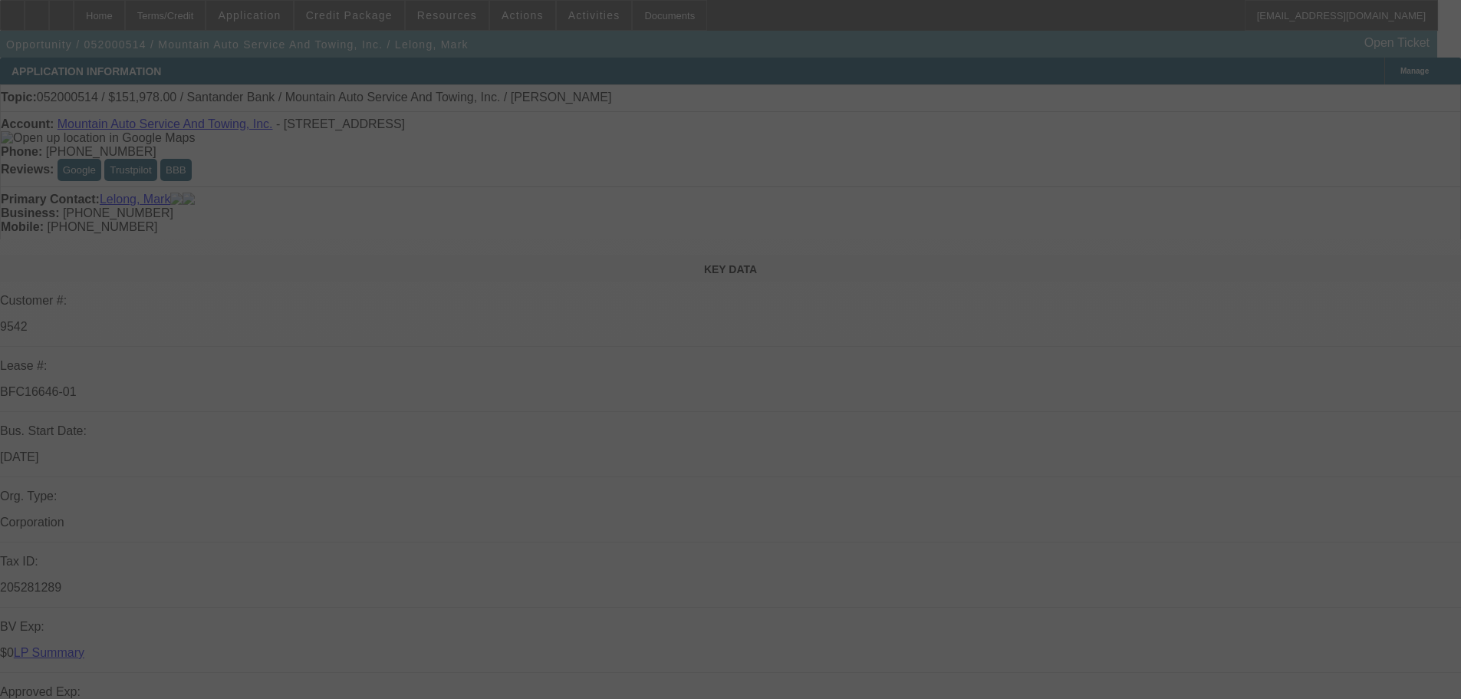
select select "0"
select select "2"
select select "0.1"
select select "4"
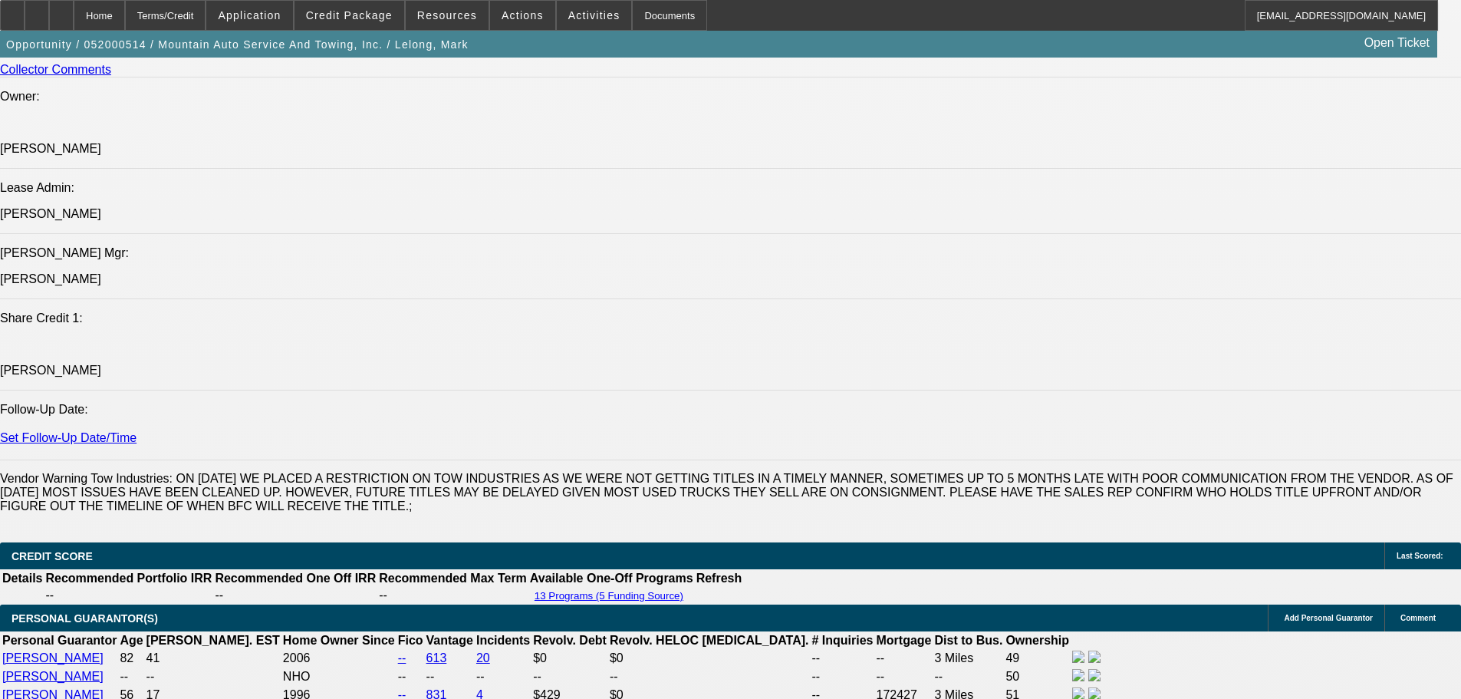
drag, startPoint x: 542, startPoint y: 505, endPoint x: 599, endPoint y: 555, distance: 76.1
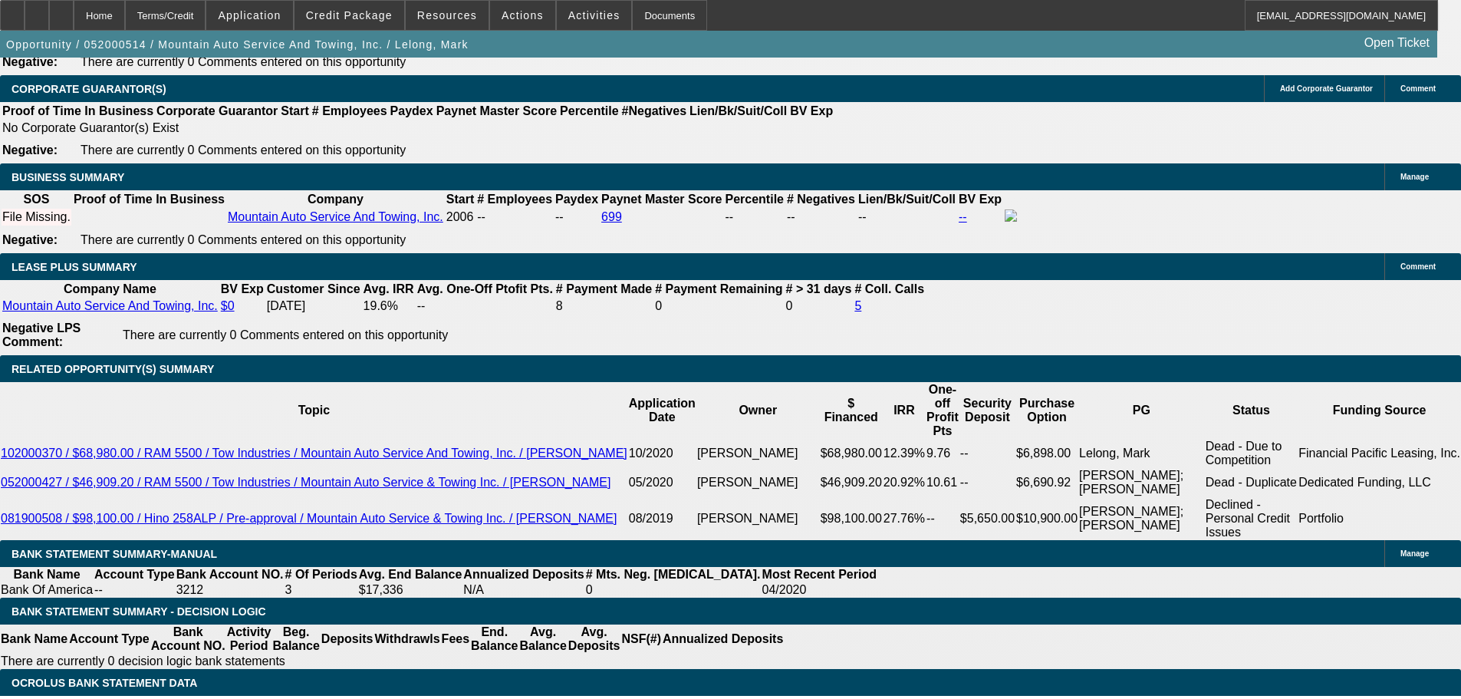
scroll to position [507, 0]
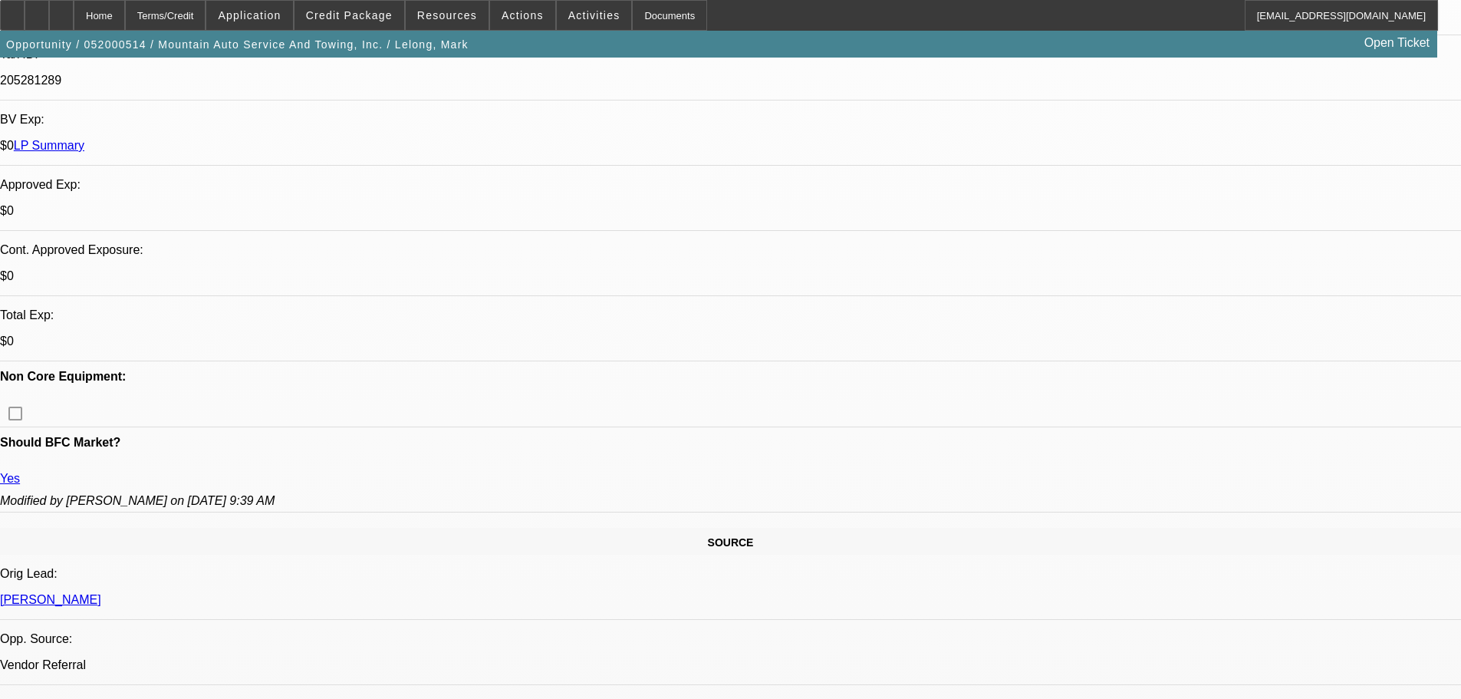
drag, startPoint x: 723, startPoint y: 479, endPoint x: 725, endPoint y: 80, distance: 399.7
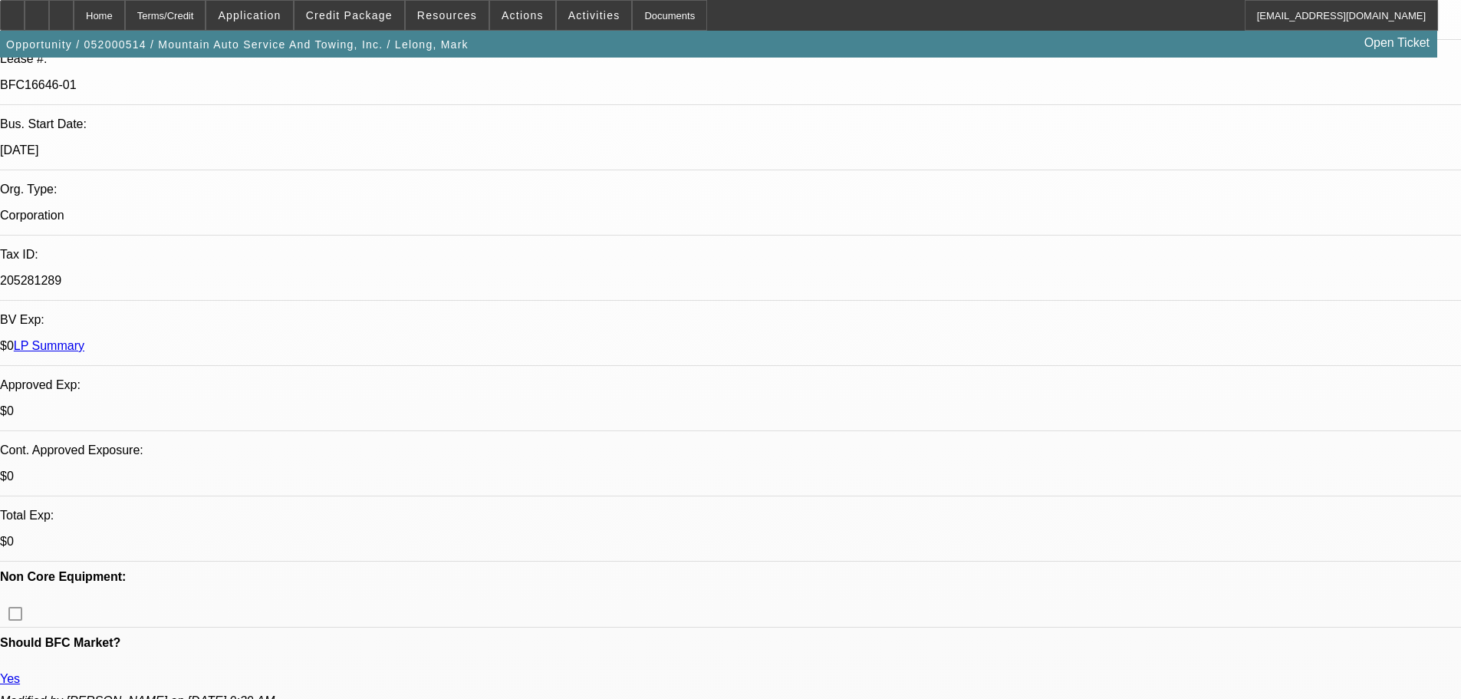
scroll to position [928, 0]
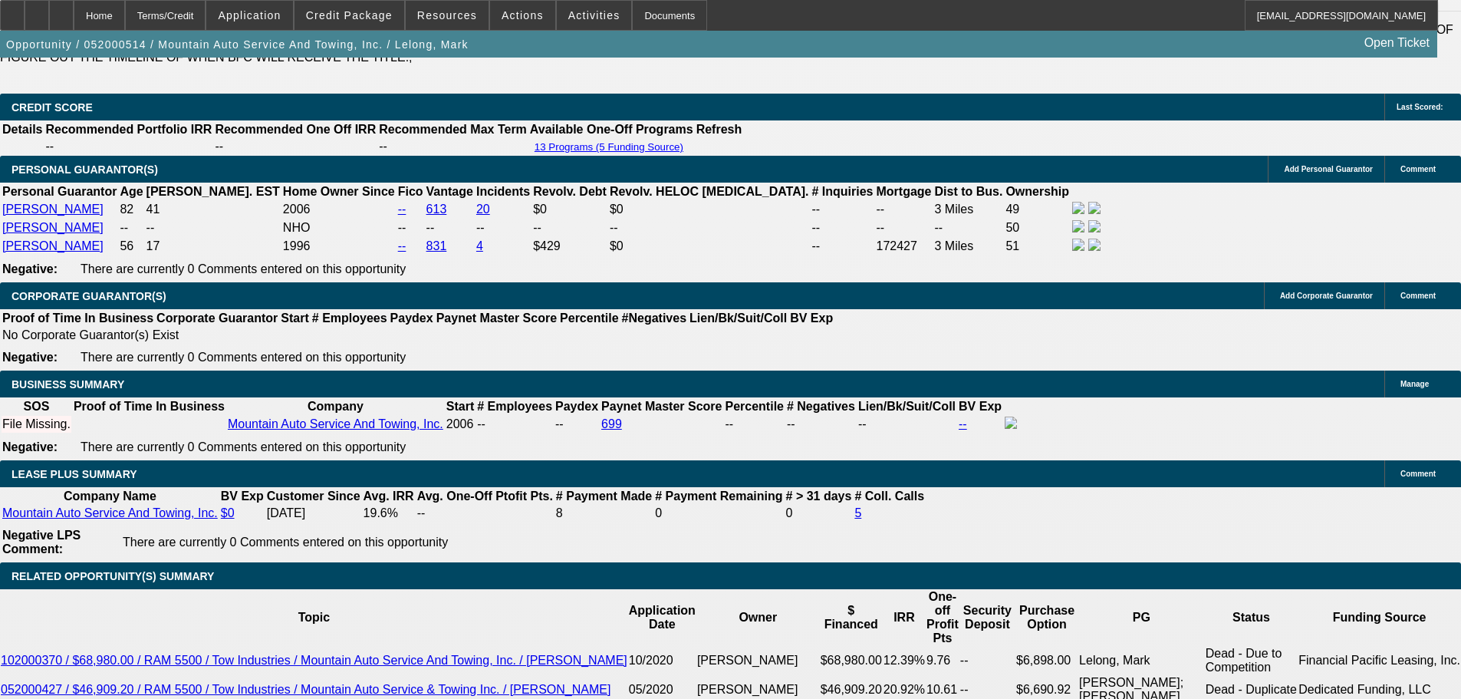
drag, startPoint x: 736, startPoint y: 550, endPoint x: 724, endPoint y: 571, distance: 24.1
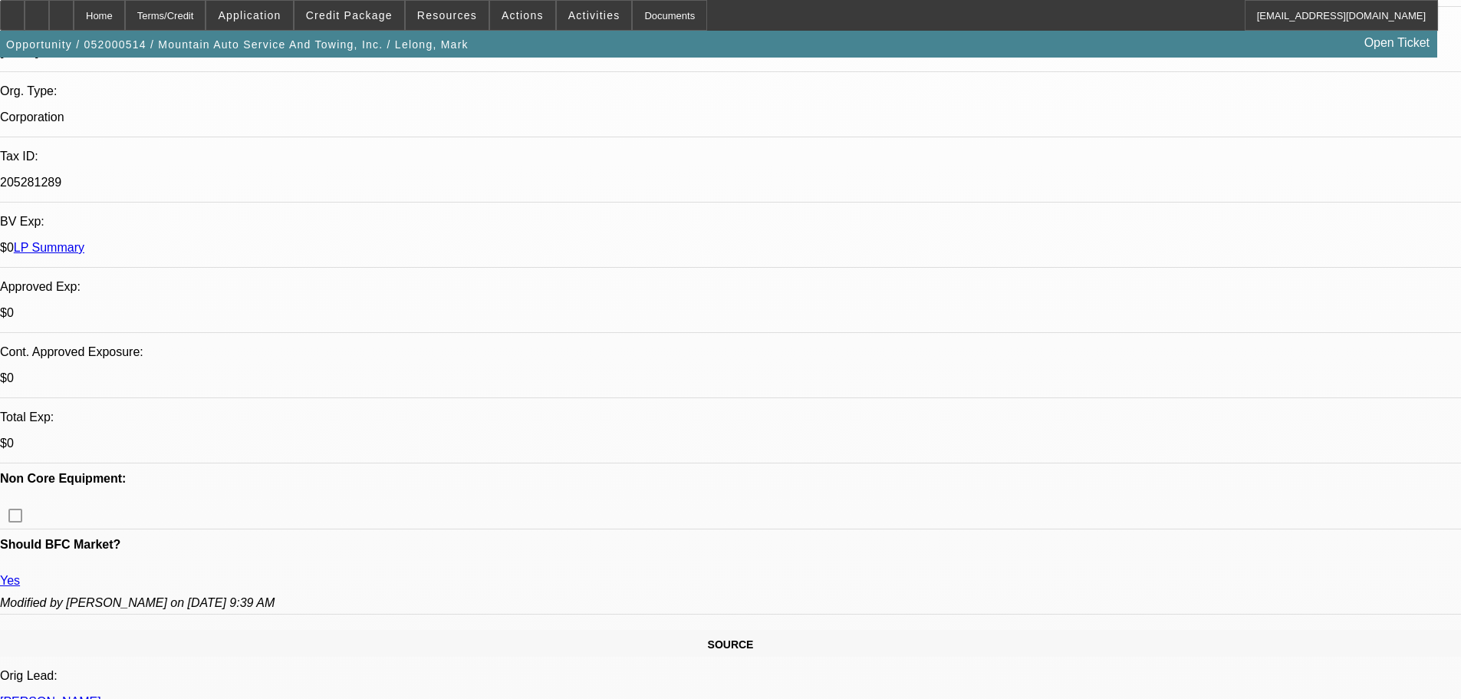
scroll to position [0, 0]
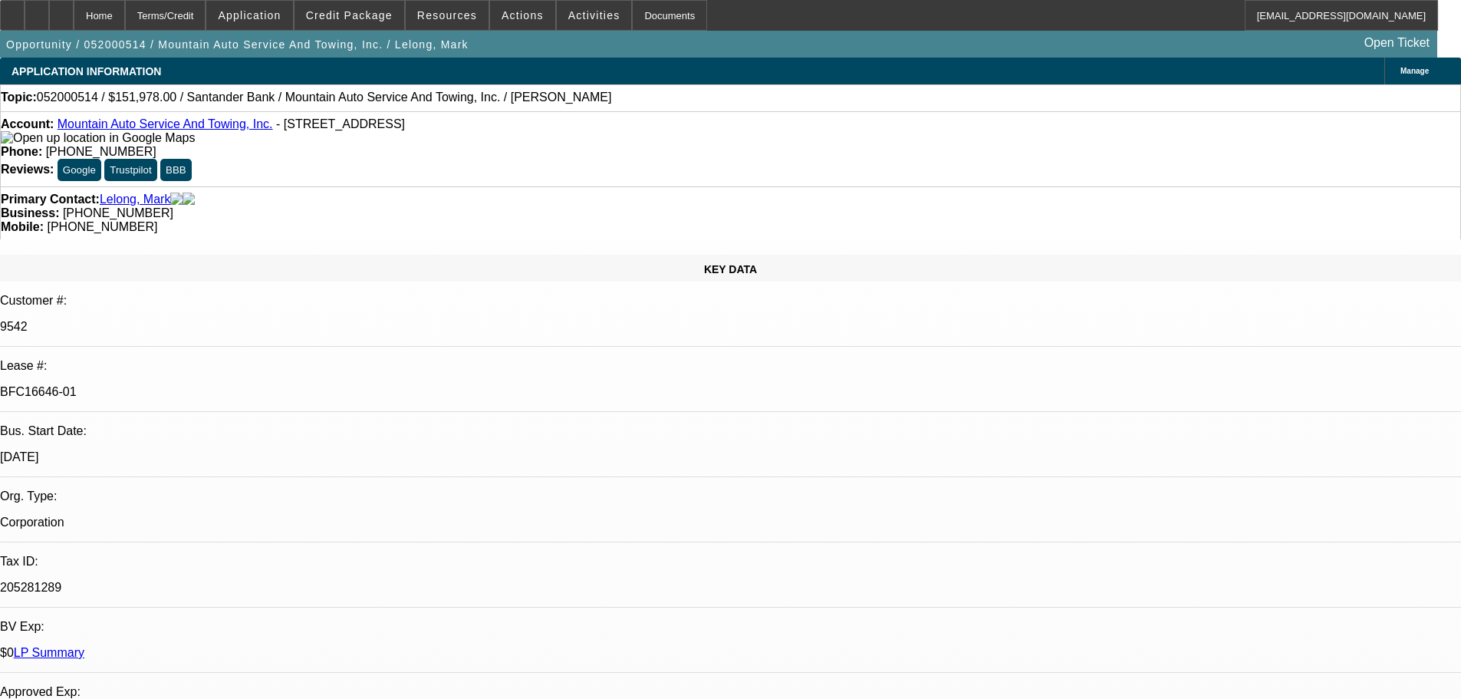
drag, startPoint x: 773, startPoint y: 443, endPoint x: 739, endPoint y: 316, distance: 131.8
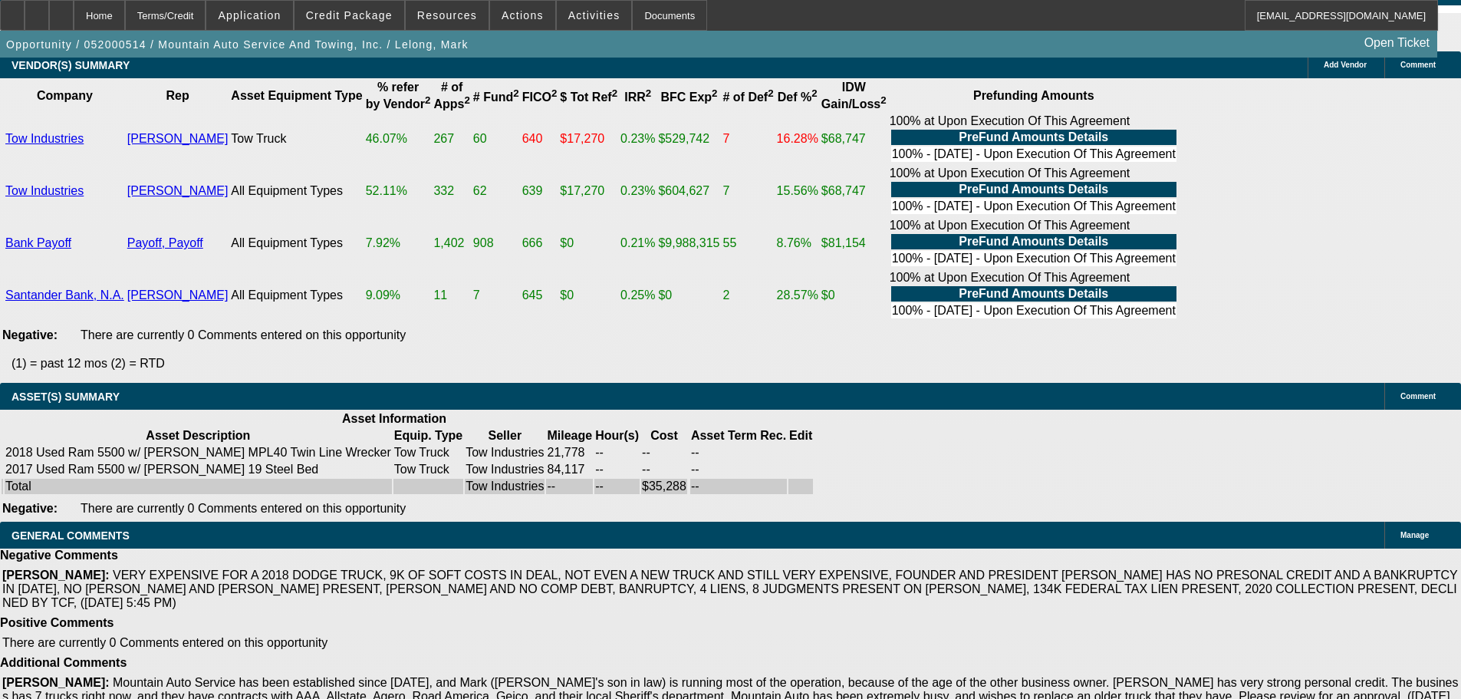
drag, startPoint x: 698, startPoint y: 683, endPoint x: 683, endPoint y: 612, distance: 72.2
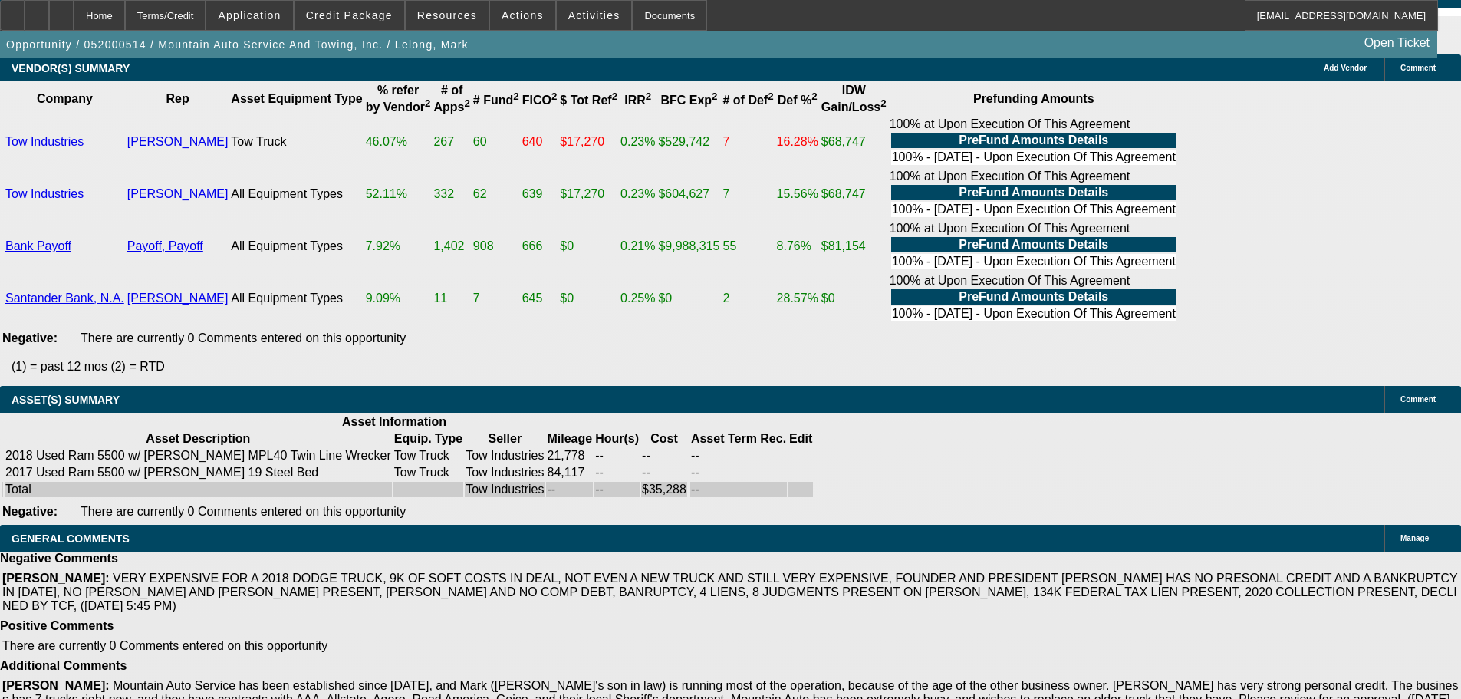
drag, startPoint x: 683, startPoint y: 580, endPoint x: 683, endPoint y: 527, distance: 52.9
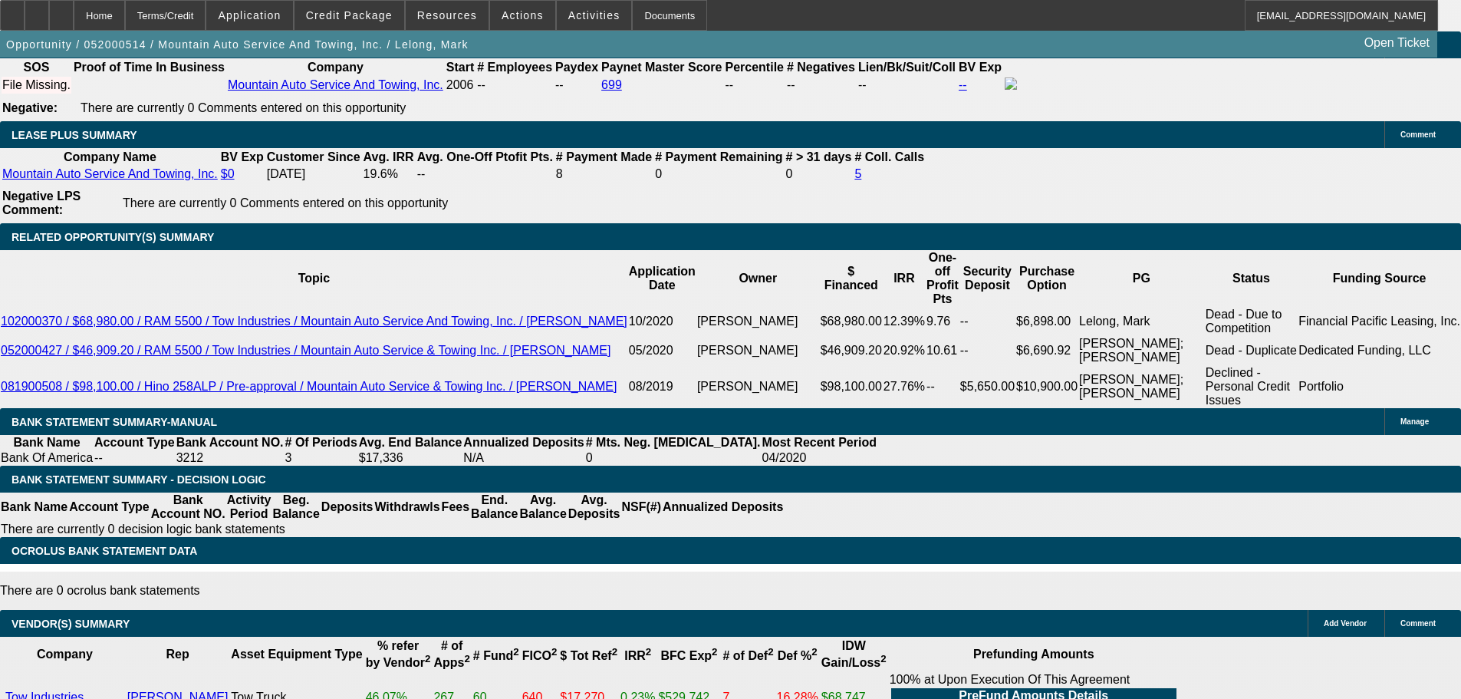
scroll to position [2586, 0]
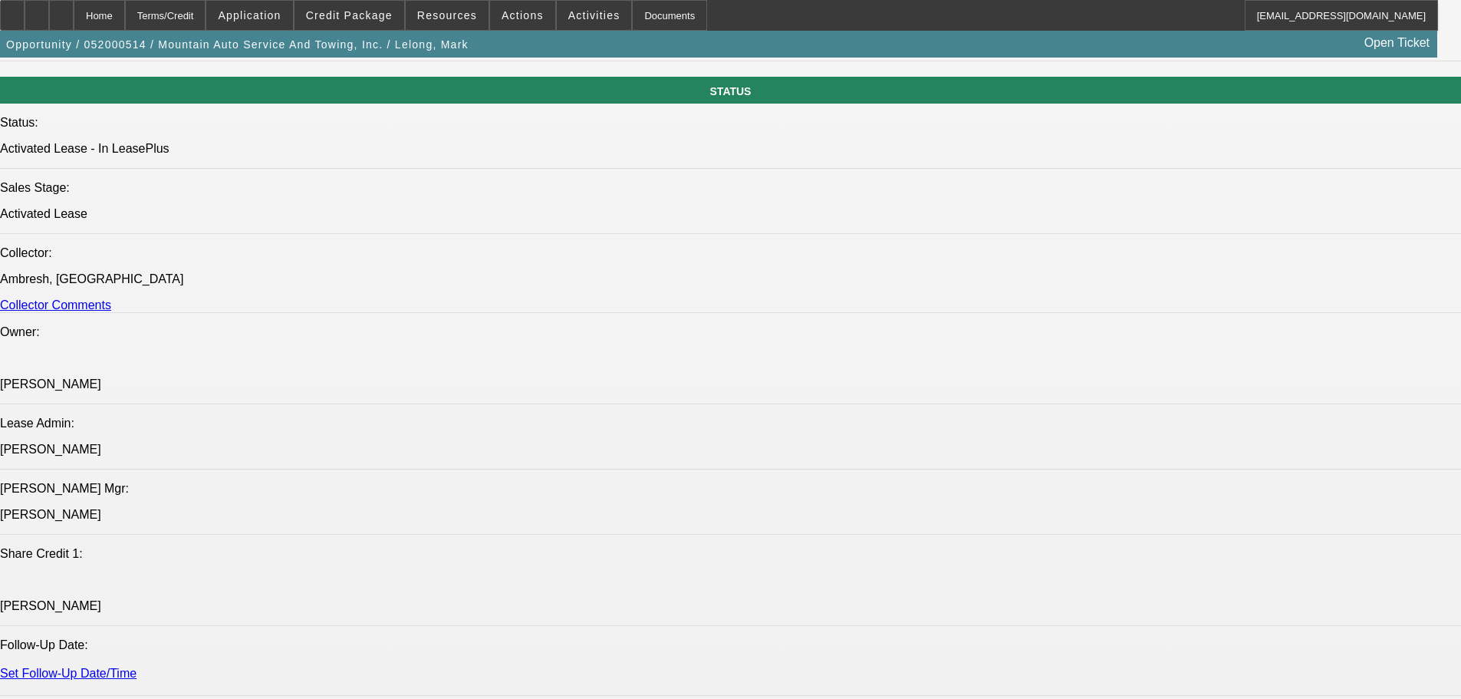
drag, startPoint x: 574, startPoint y: 242, endPoint x: 593, endPoint y: 308, distance: 69.4
select select "0"
select select "2"
select select "0.1"
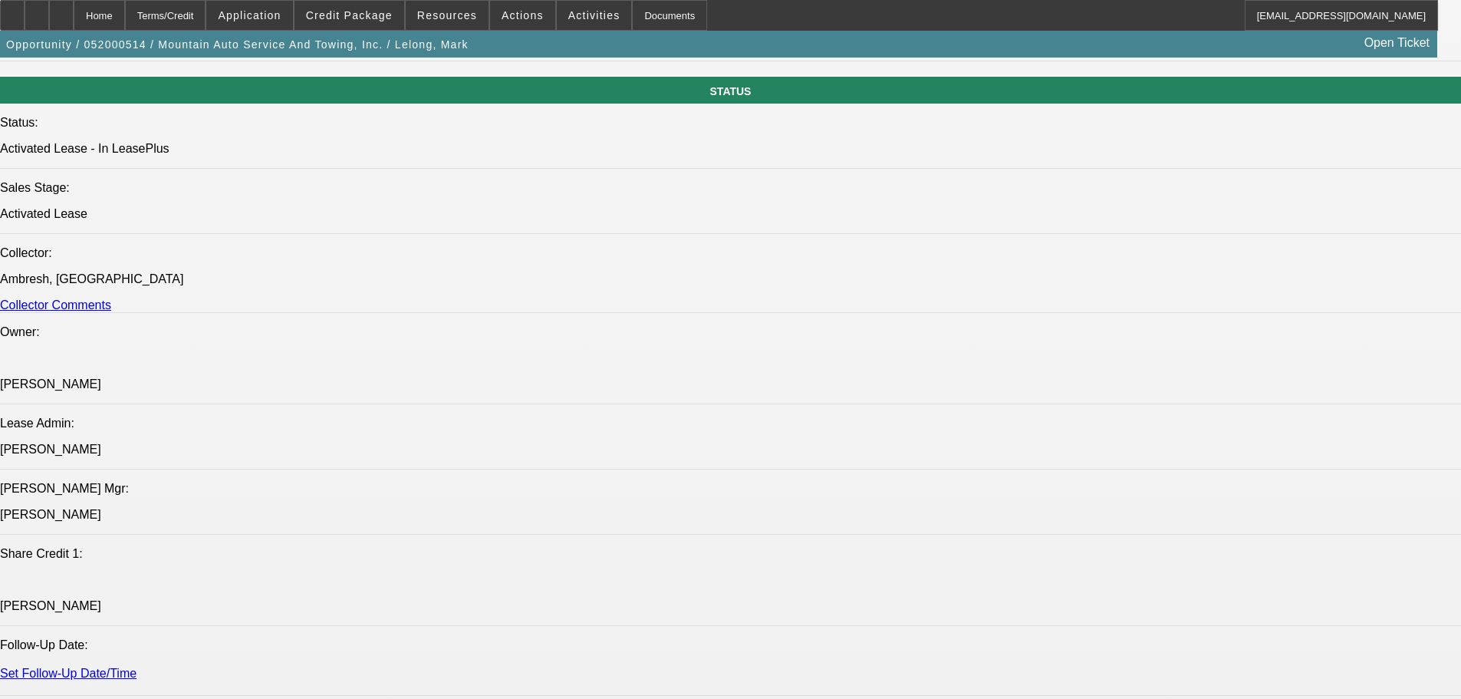
select select "4"
select select "0"
select select "2"
select select "0.1"
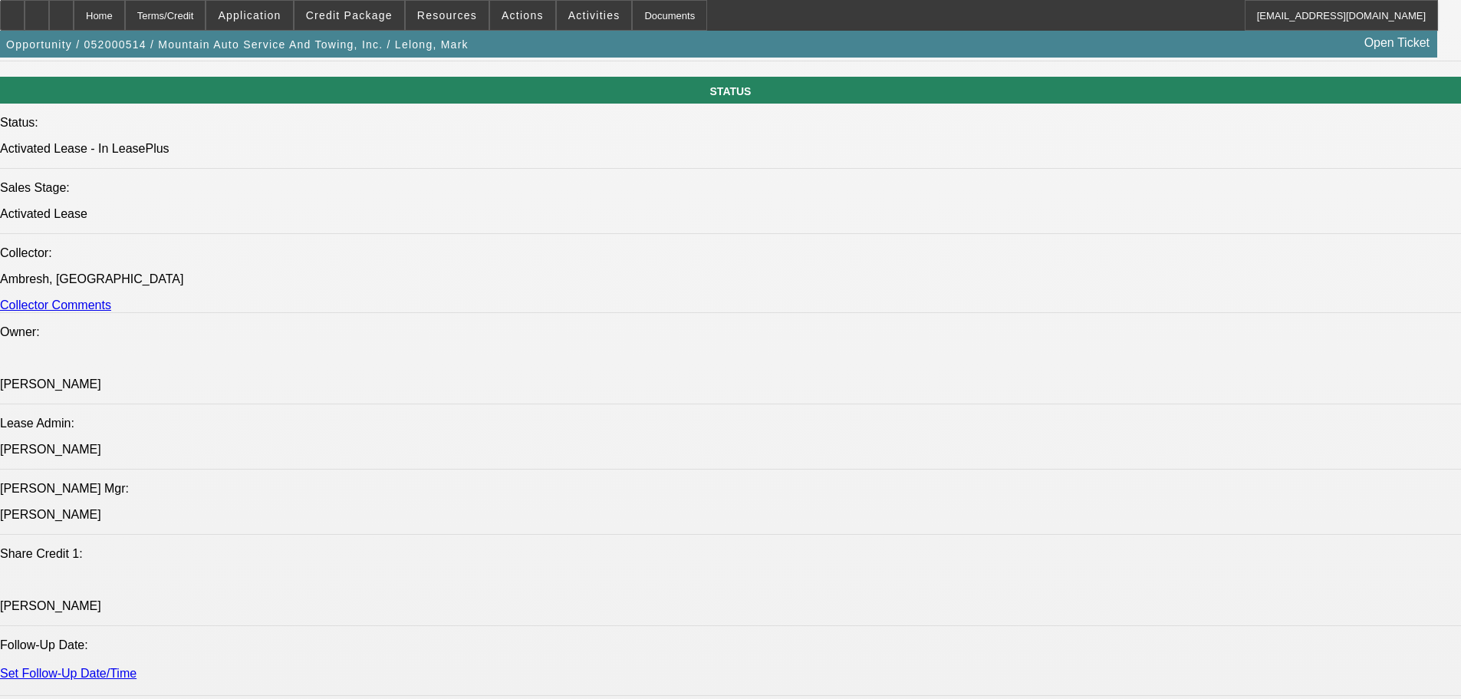
select select "4"
select select "0"
select select "2"
select select "0.1"
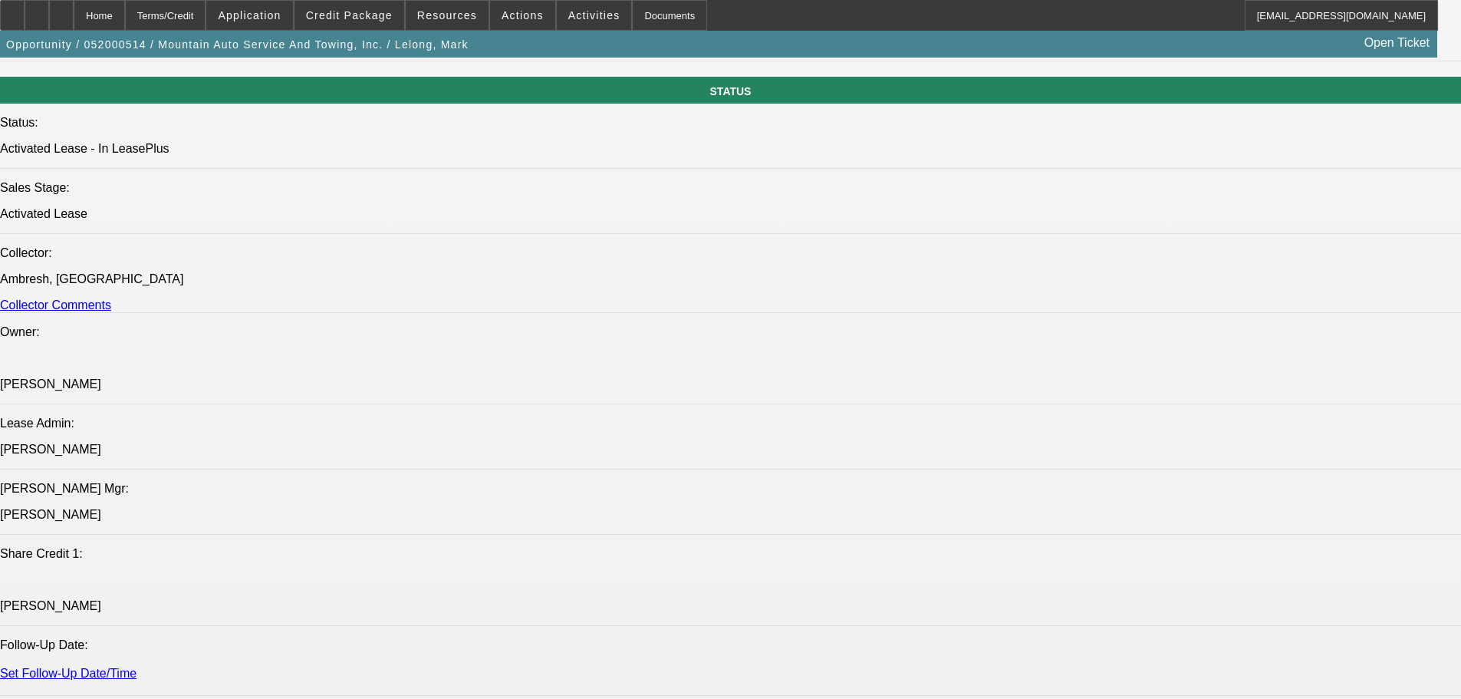
select select "4"
select select "0"
select select "2"
select select "0.1"
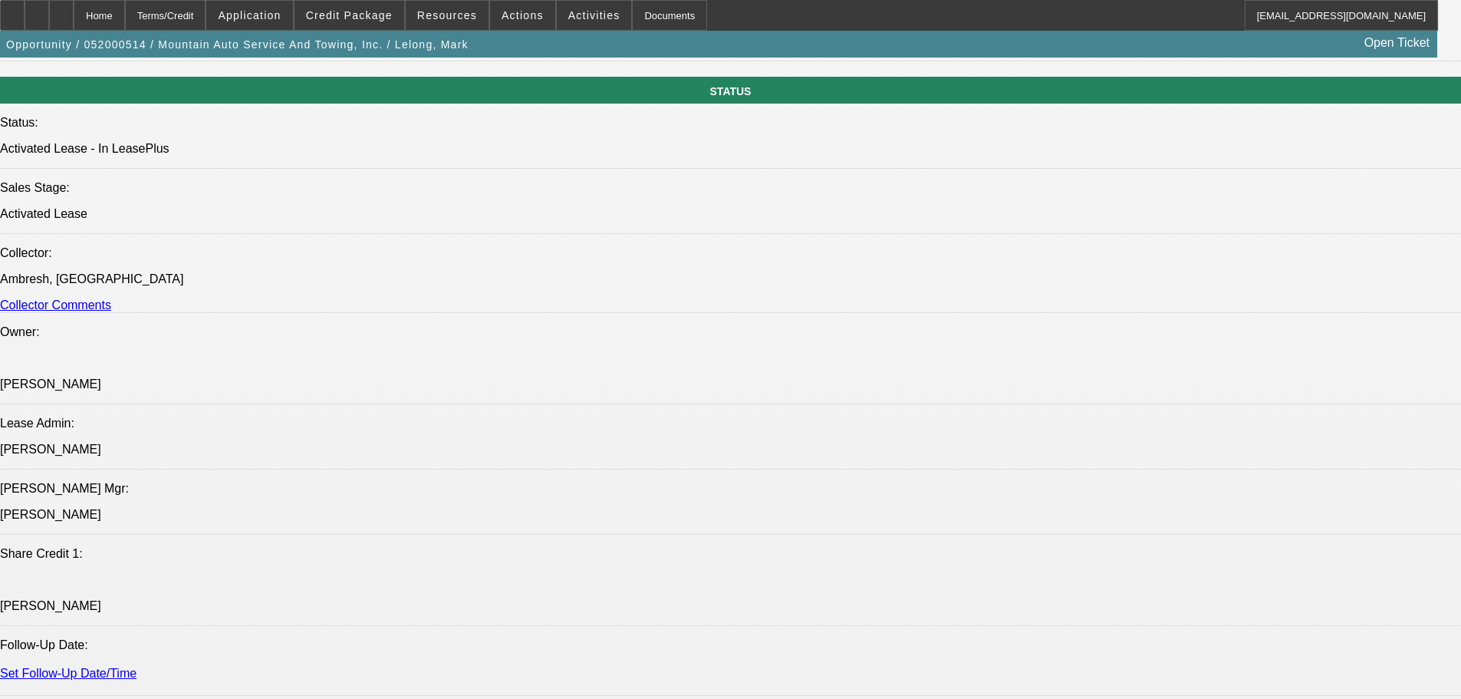
select select "4"
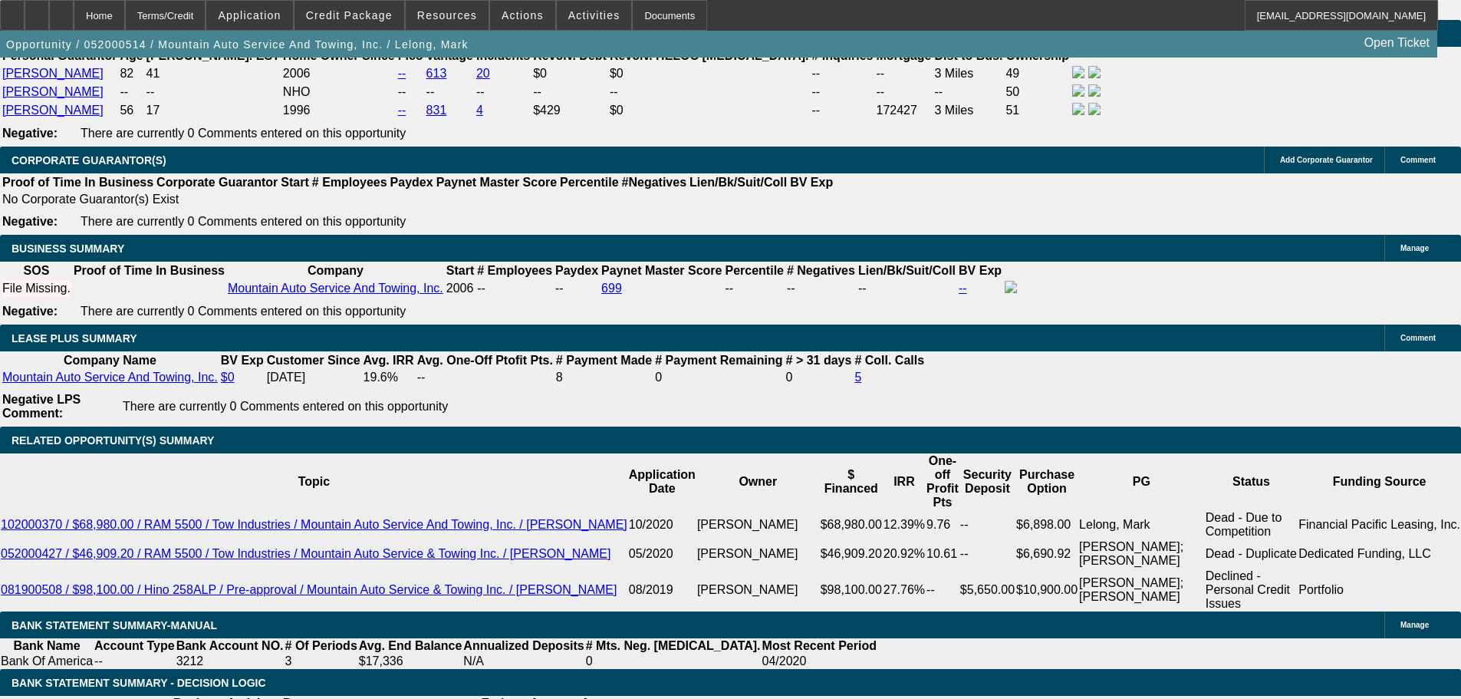
scroll to position [1728, 0]
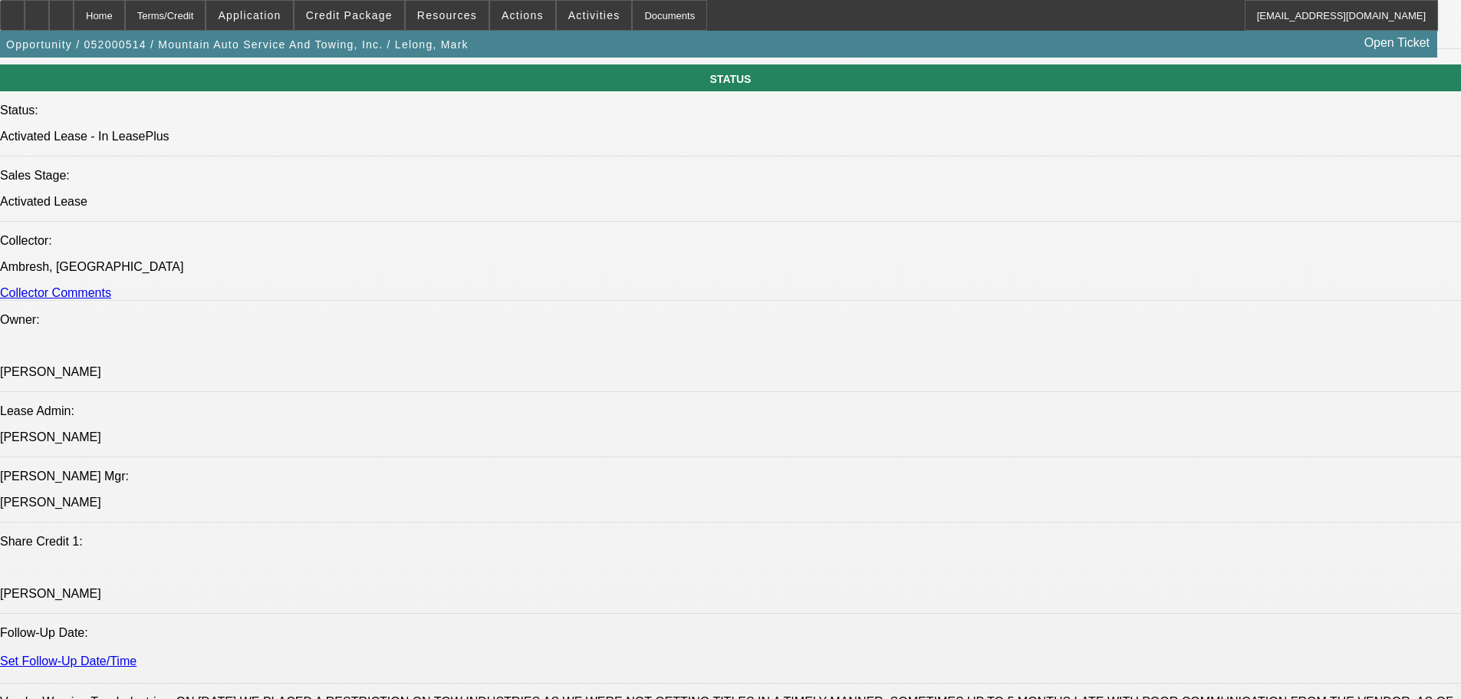
drag, startPoint x: 590, startPoint y: 437, endPoint x: 547, endPoint y: 152, distance: 287.8
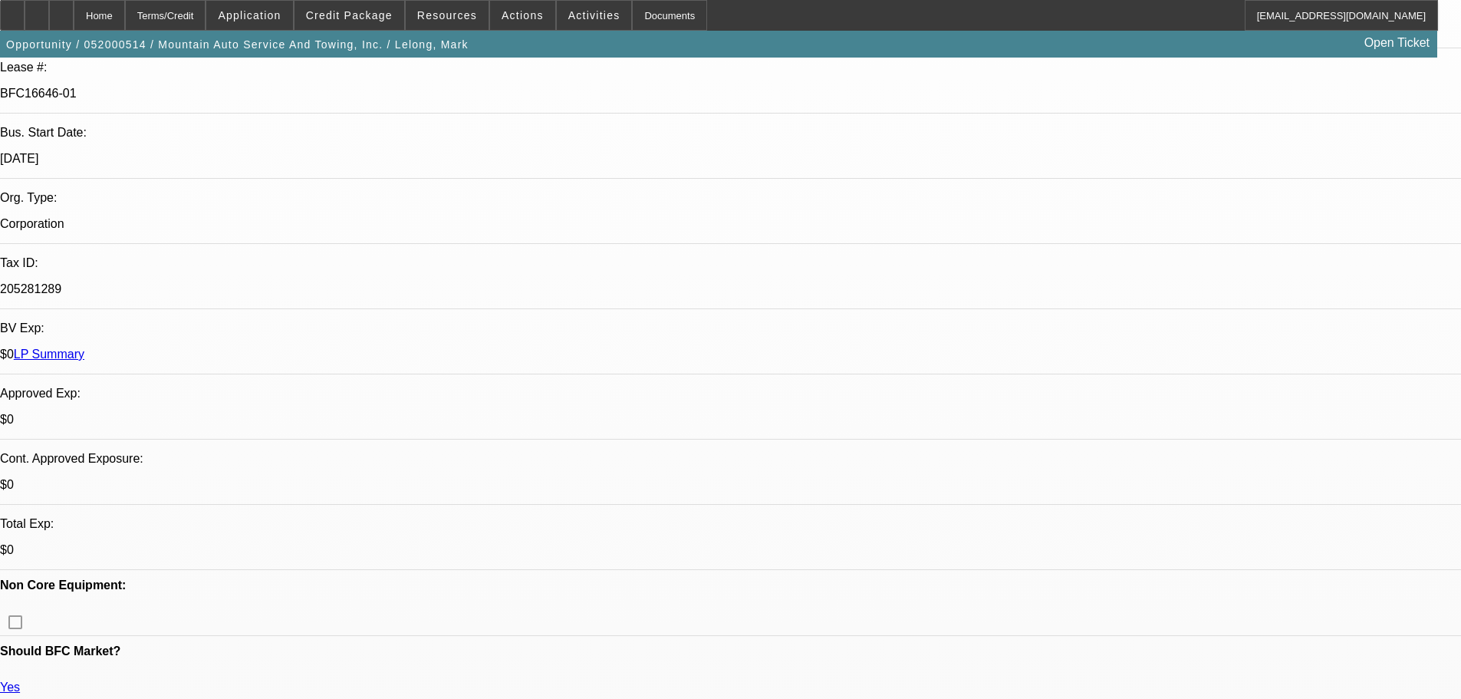
scroll to position [384, 0]
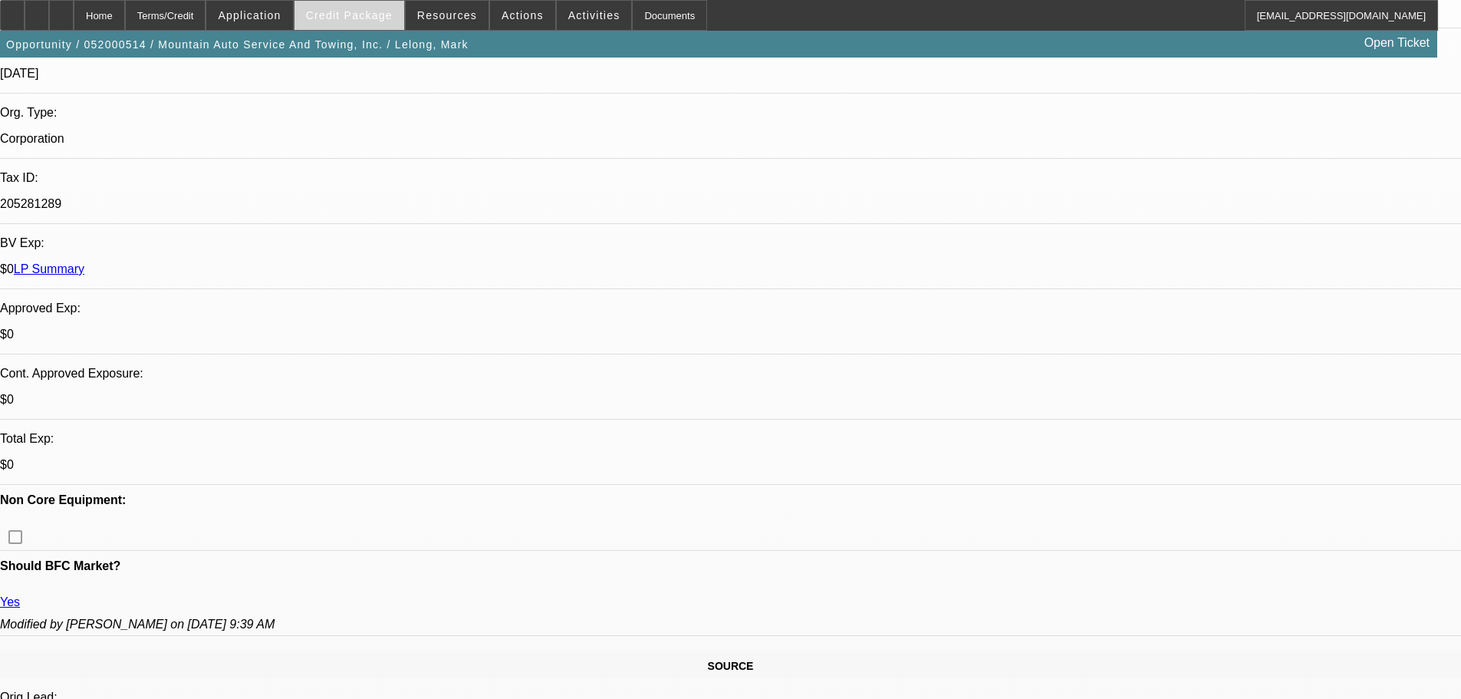
click at [393, 18] on span "Credit Package" at bounding box center [349, 15] width 87 height 12
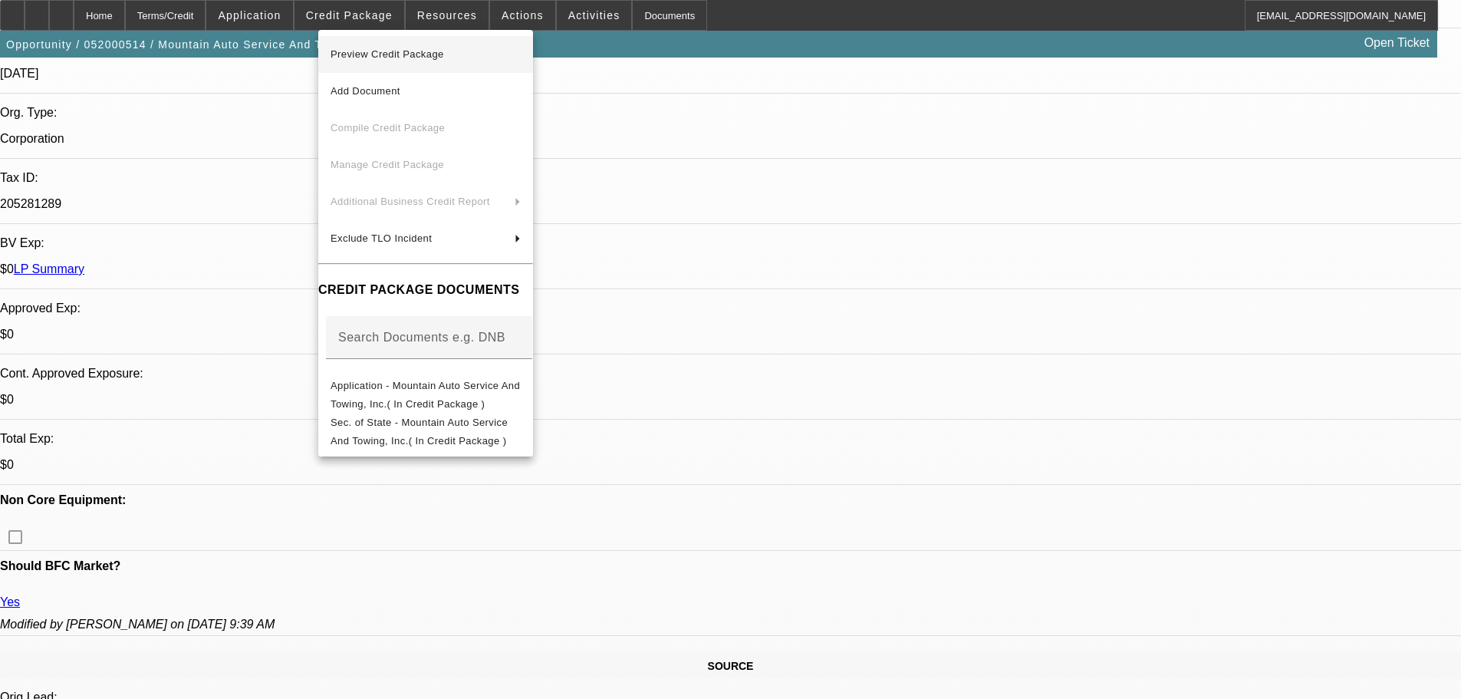
click at [477, 62] on span "Preview Credit Package" at bounding box center [426, 54] width 190 height 18
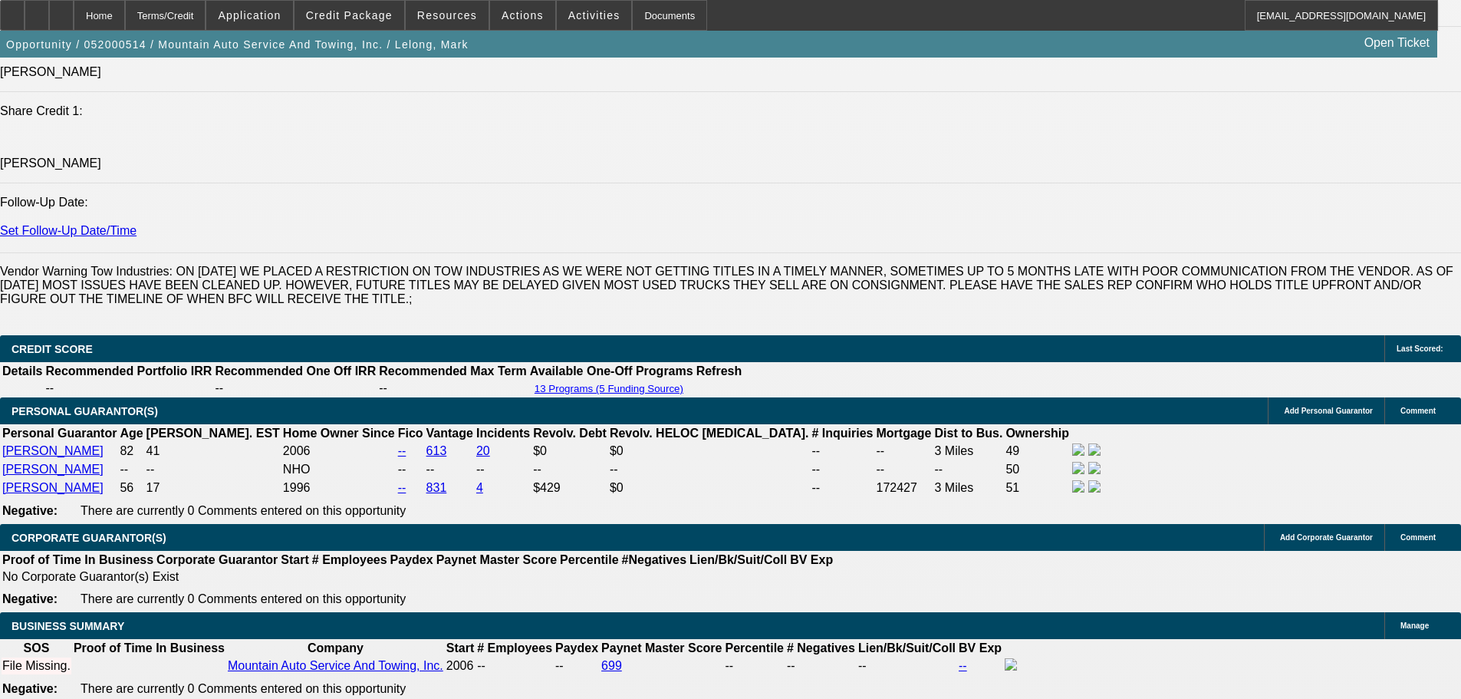
scroll to position [2455, 0]
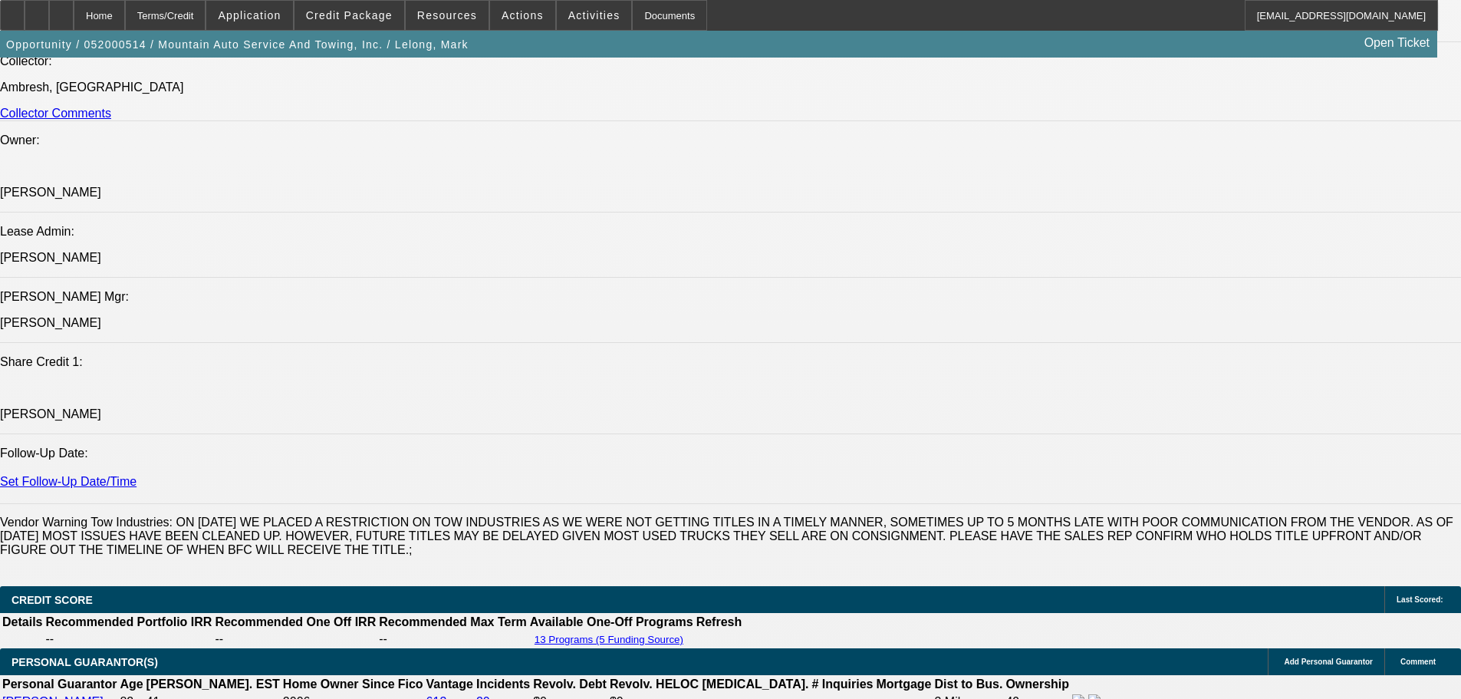
drag, startPoint x: 536, startPoint y: 449, endPoint x: 487, endPoint y: 196, distance: 257.1
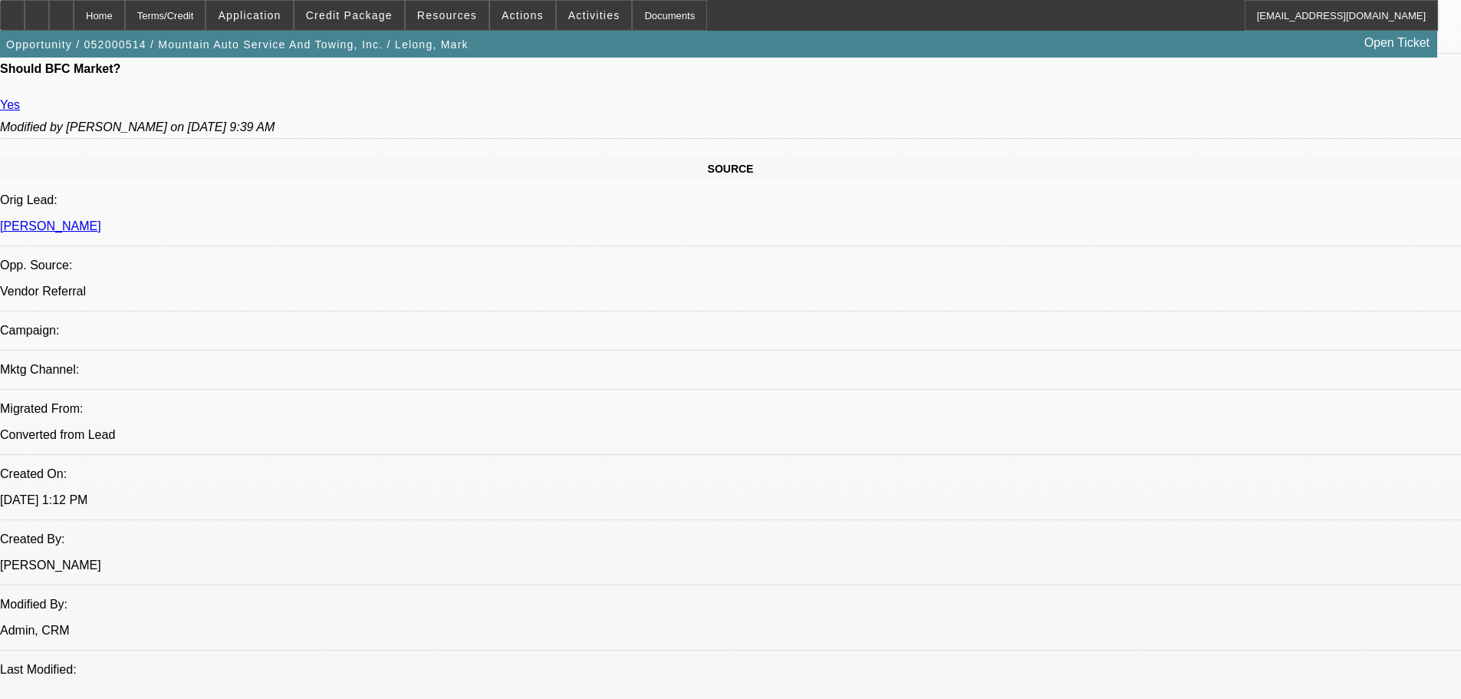
scroll to position [0, 0]
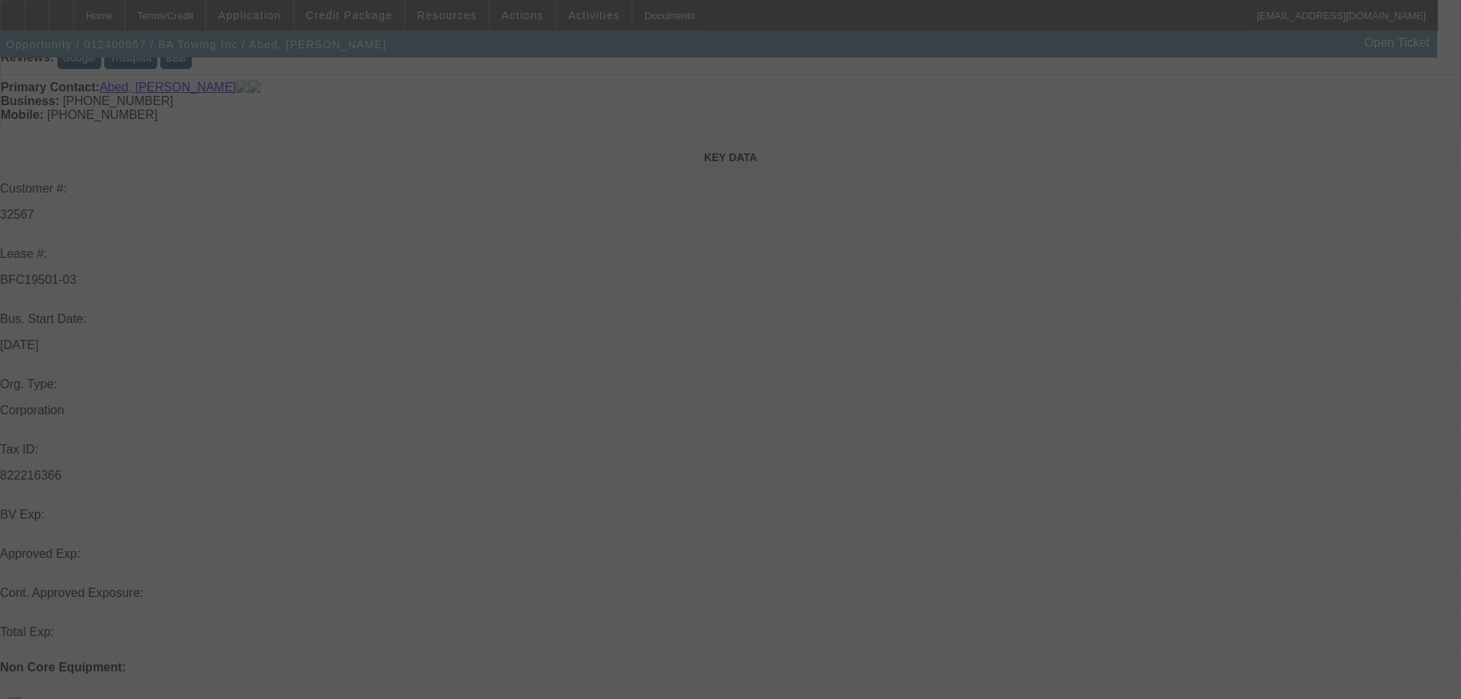
scroll to position [265, 0]
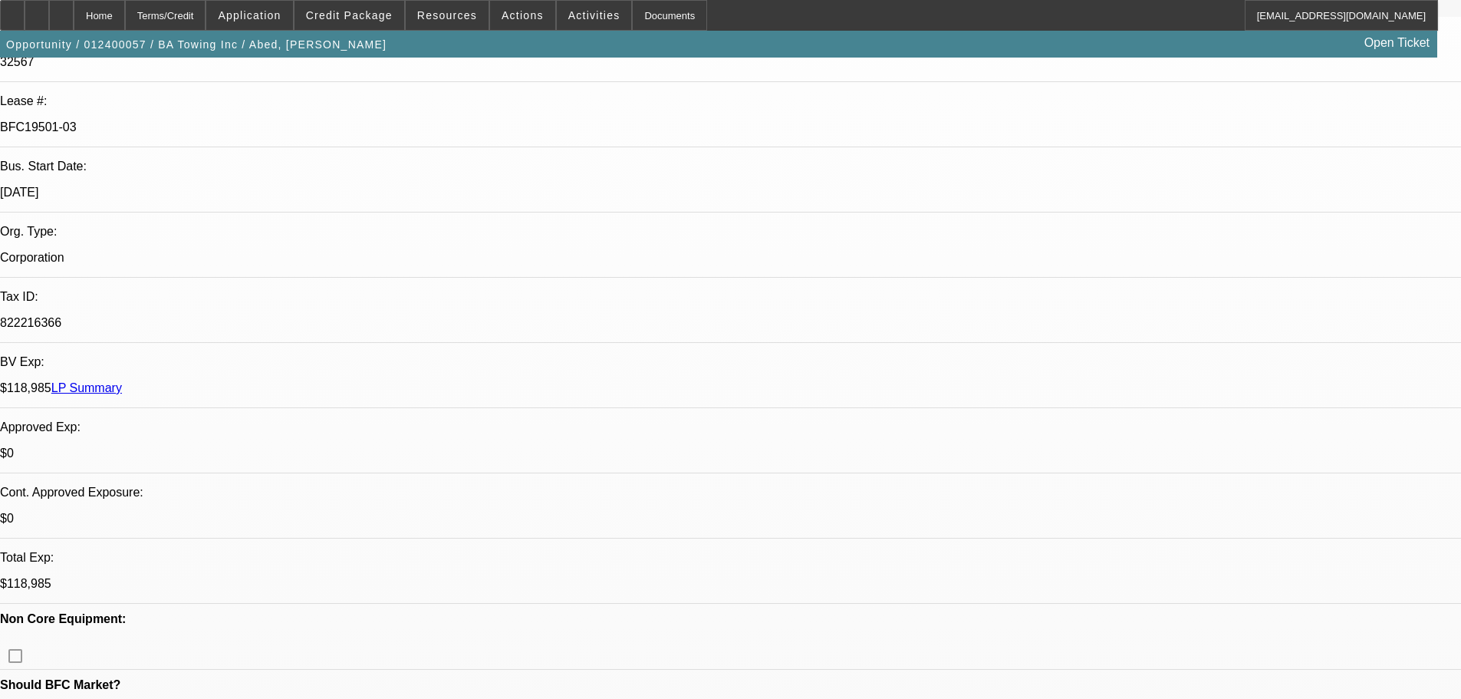
select select "0"
select select "2"
select select "0.1"
select select "4"
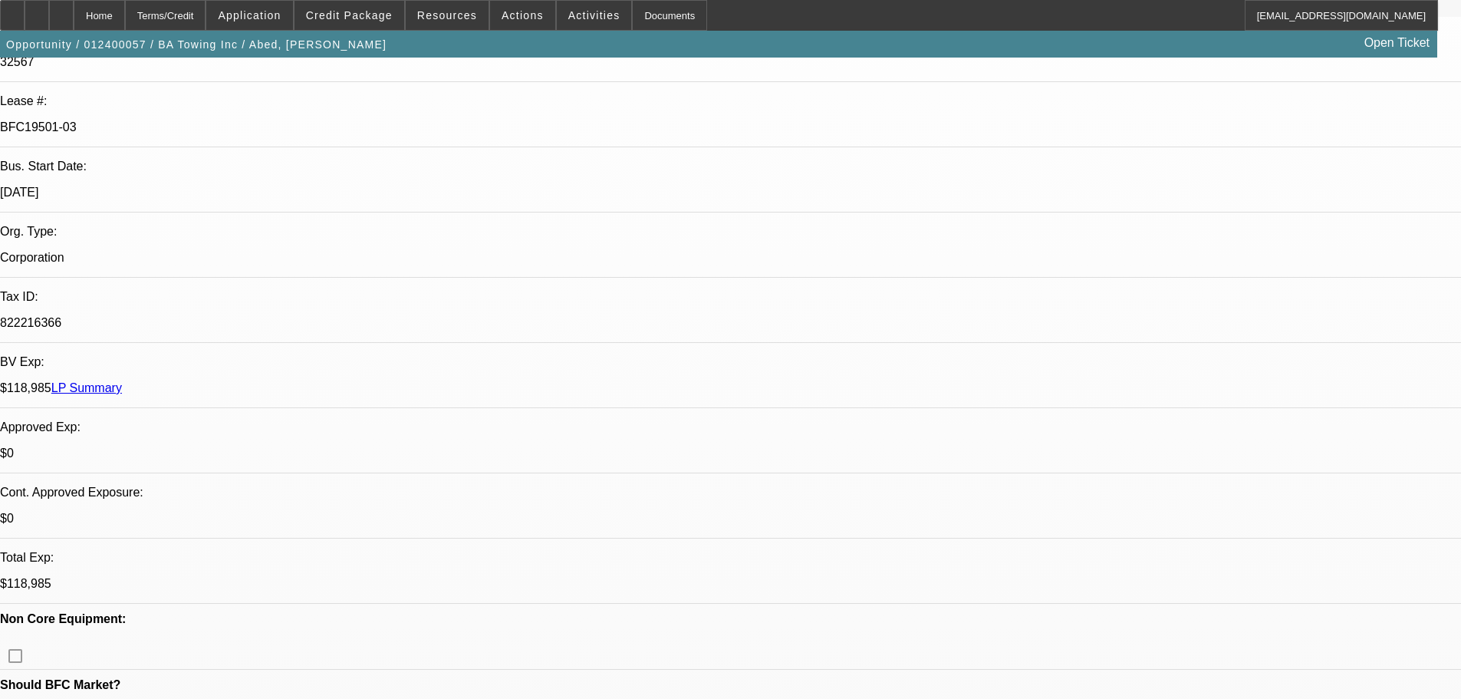
select select "0"
select select "2"
select select "0.1"
select select "4"
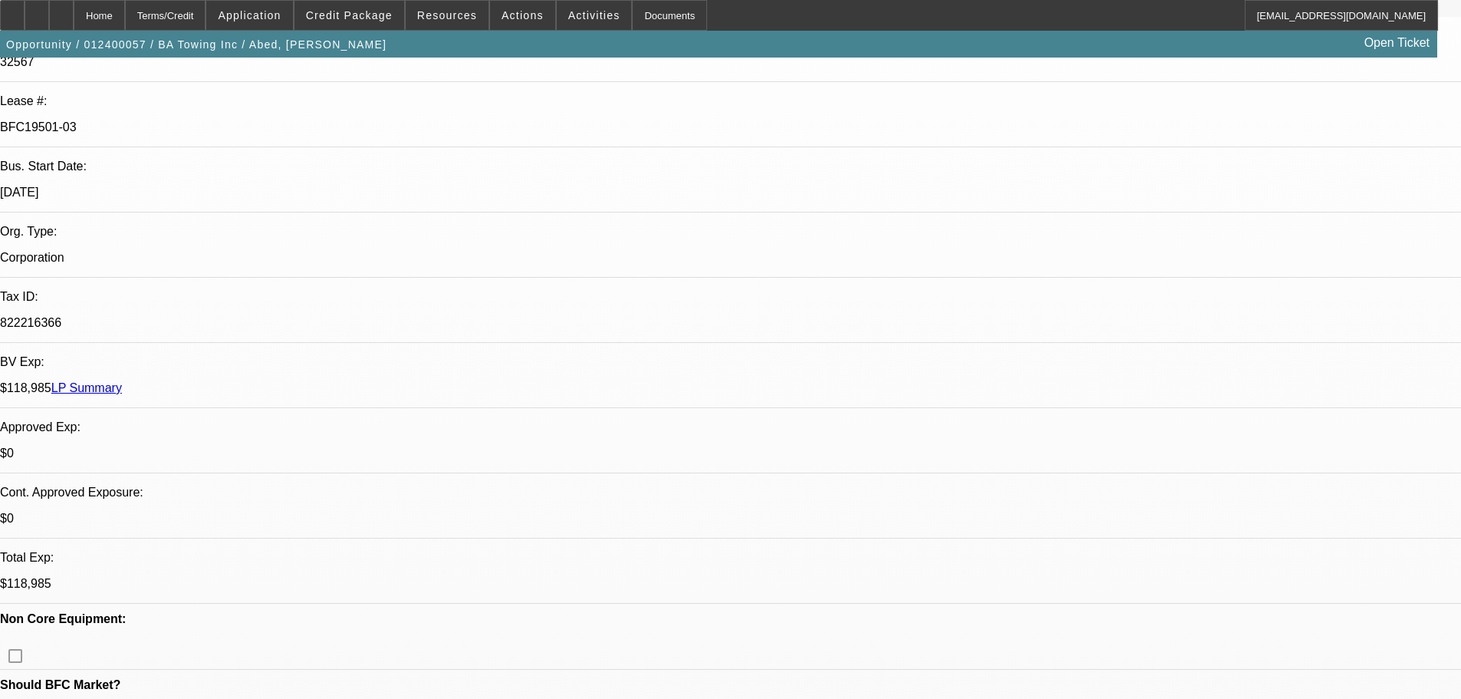
select select "0.1"
select select "2"
select select "0.1"
select select "4"
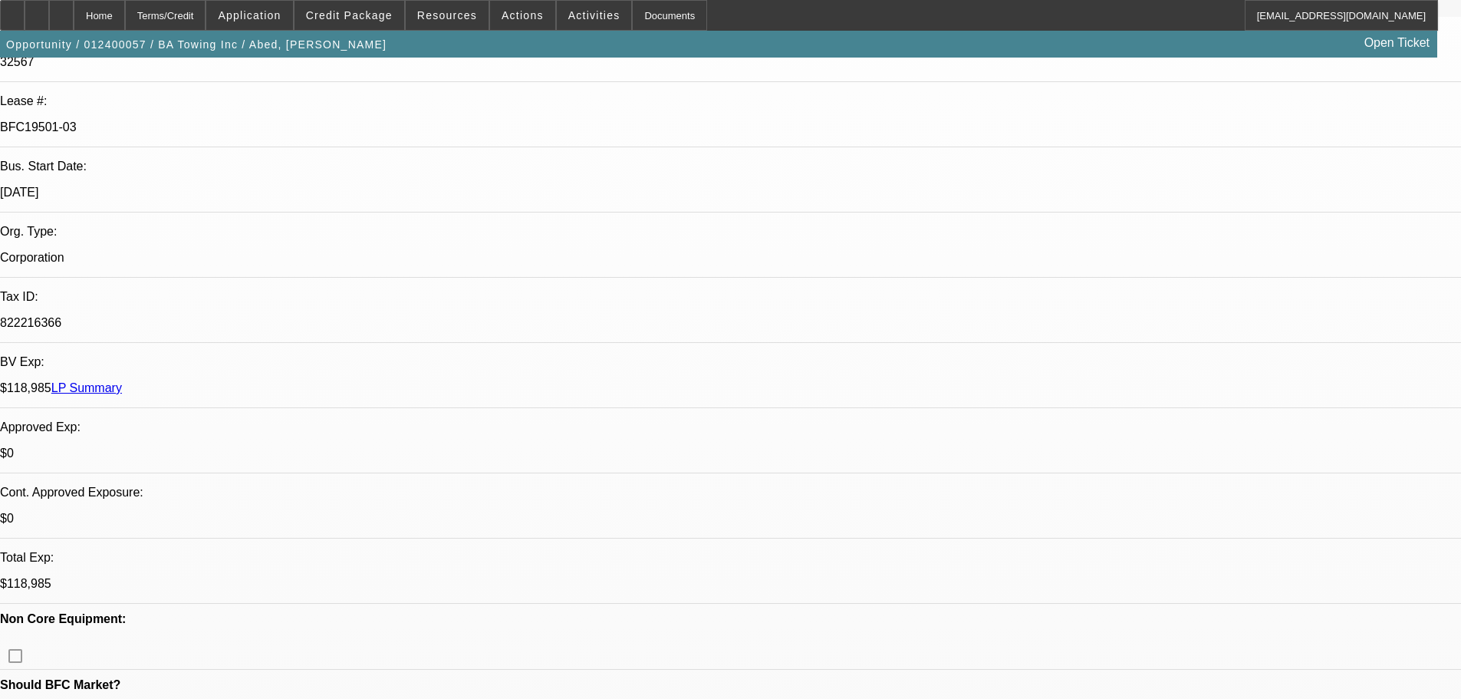
select select "0"
select select "2"
select select "0.1"
select select "4"
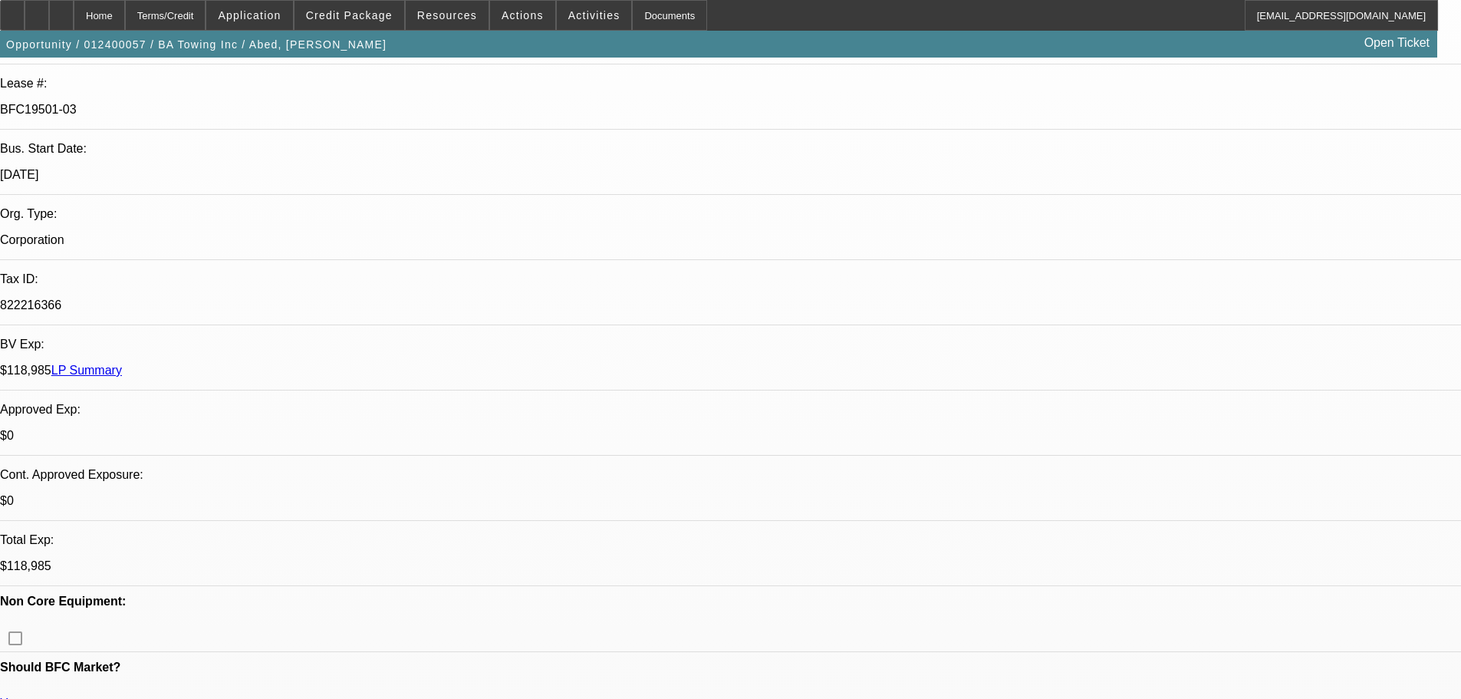
scroll to position [725, 0]
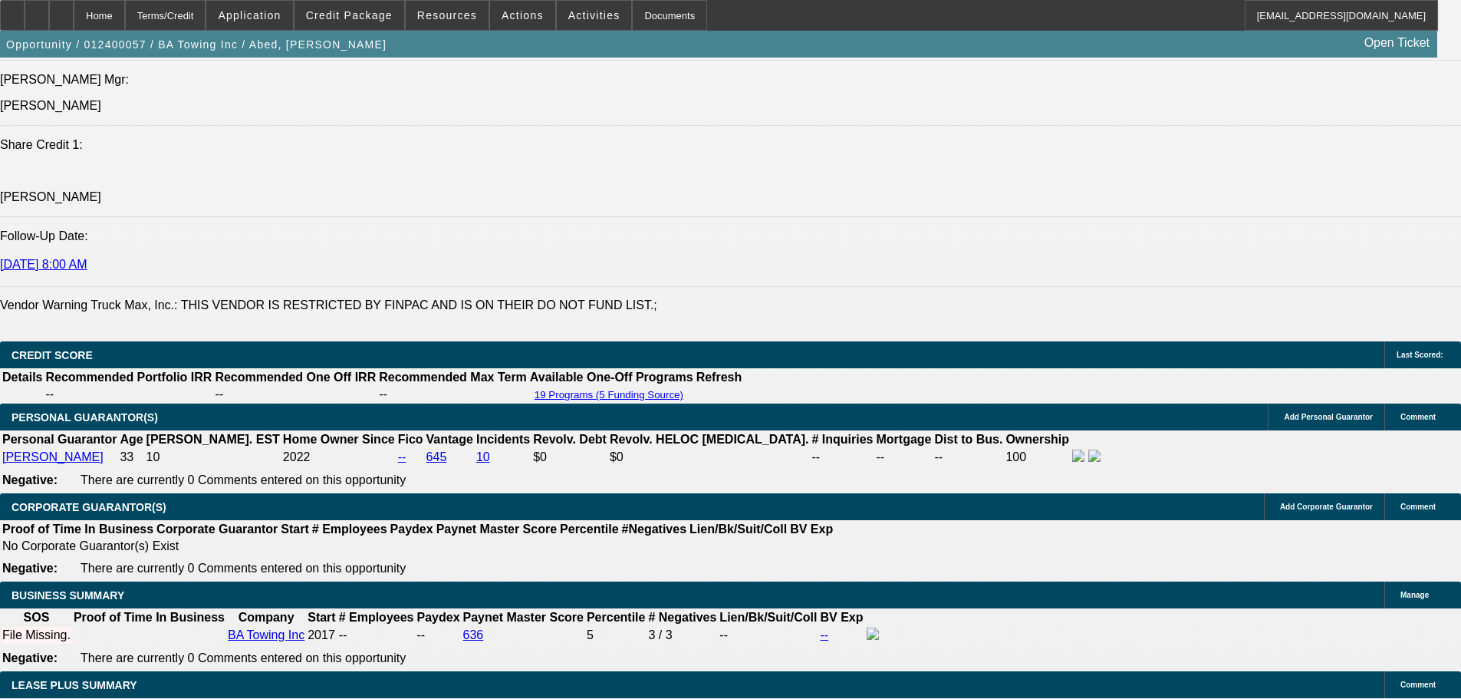
scroll to position [0, 0]
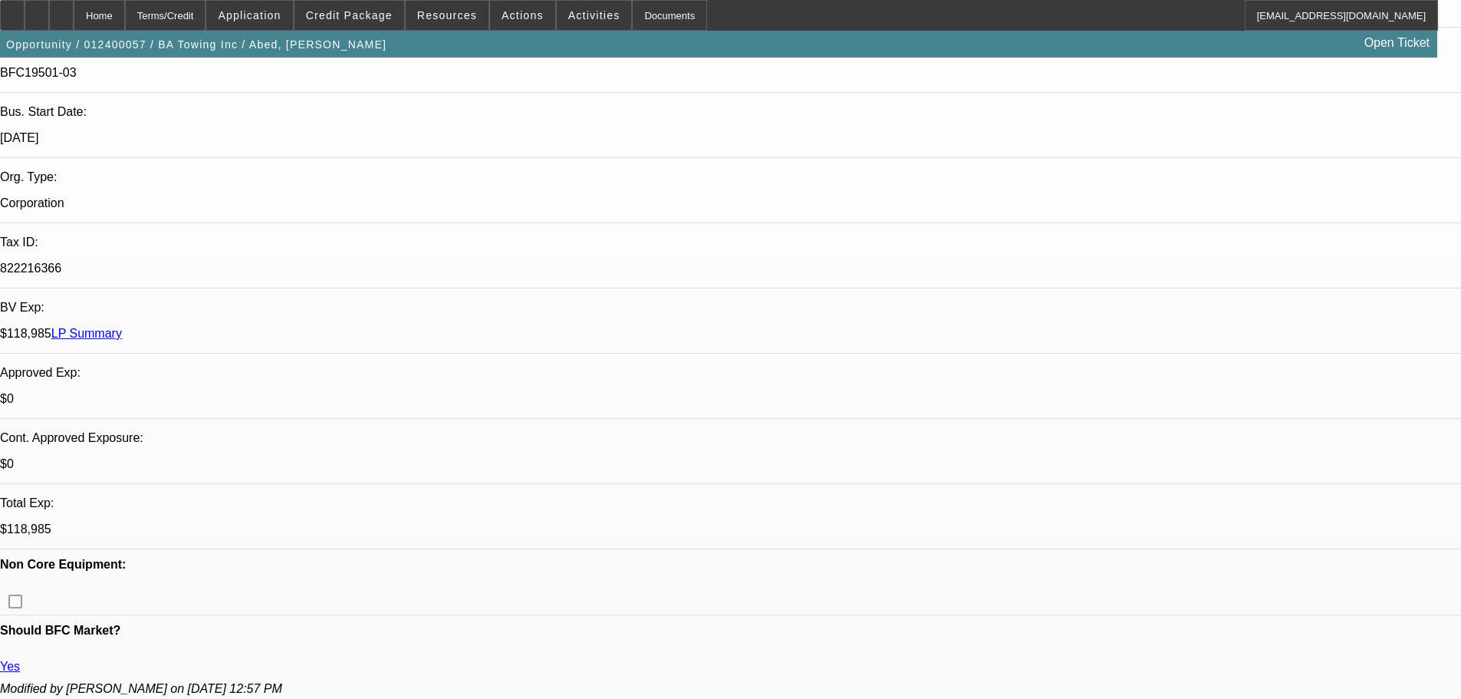
drag, startPoint x: 545, startPoint y: 392, endPoint x: 591, endPoint y: 132, distance: 264.3
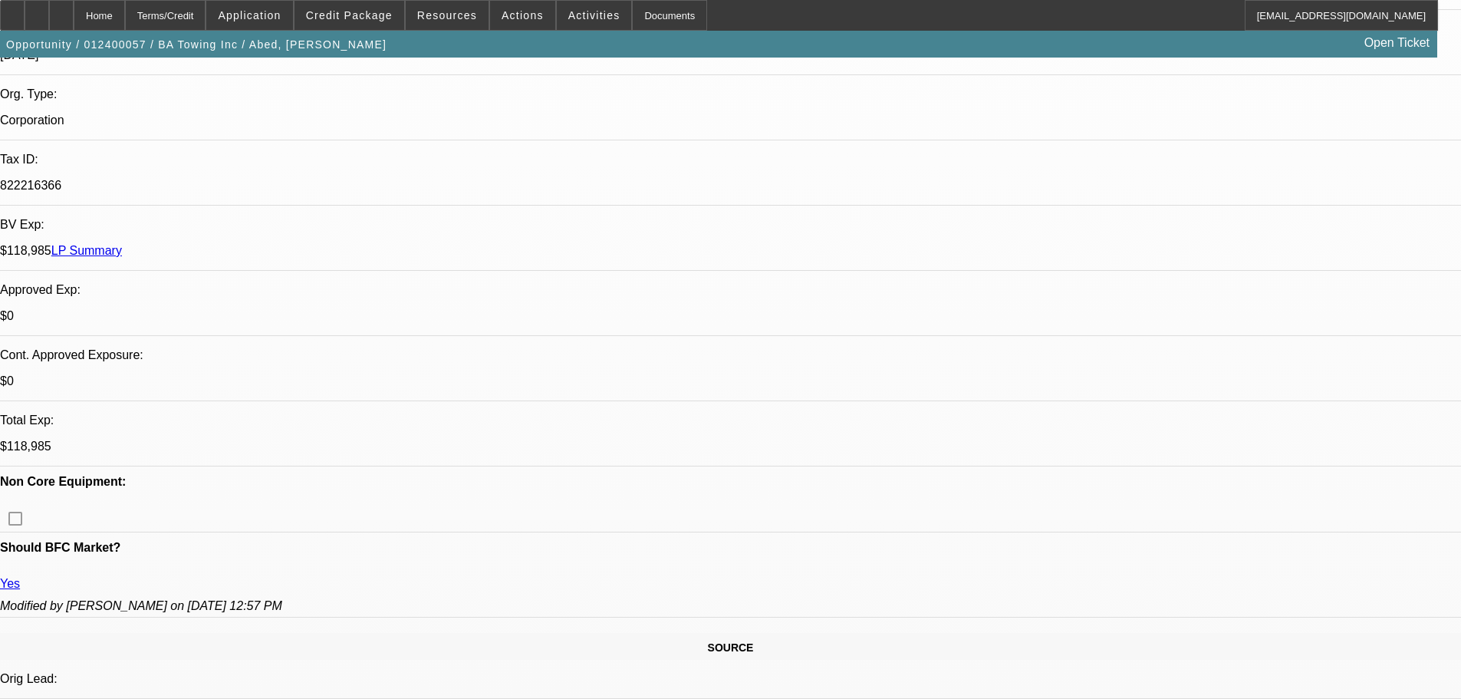
scroll to position [614, 0]
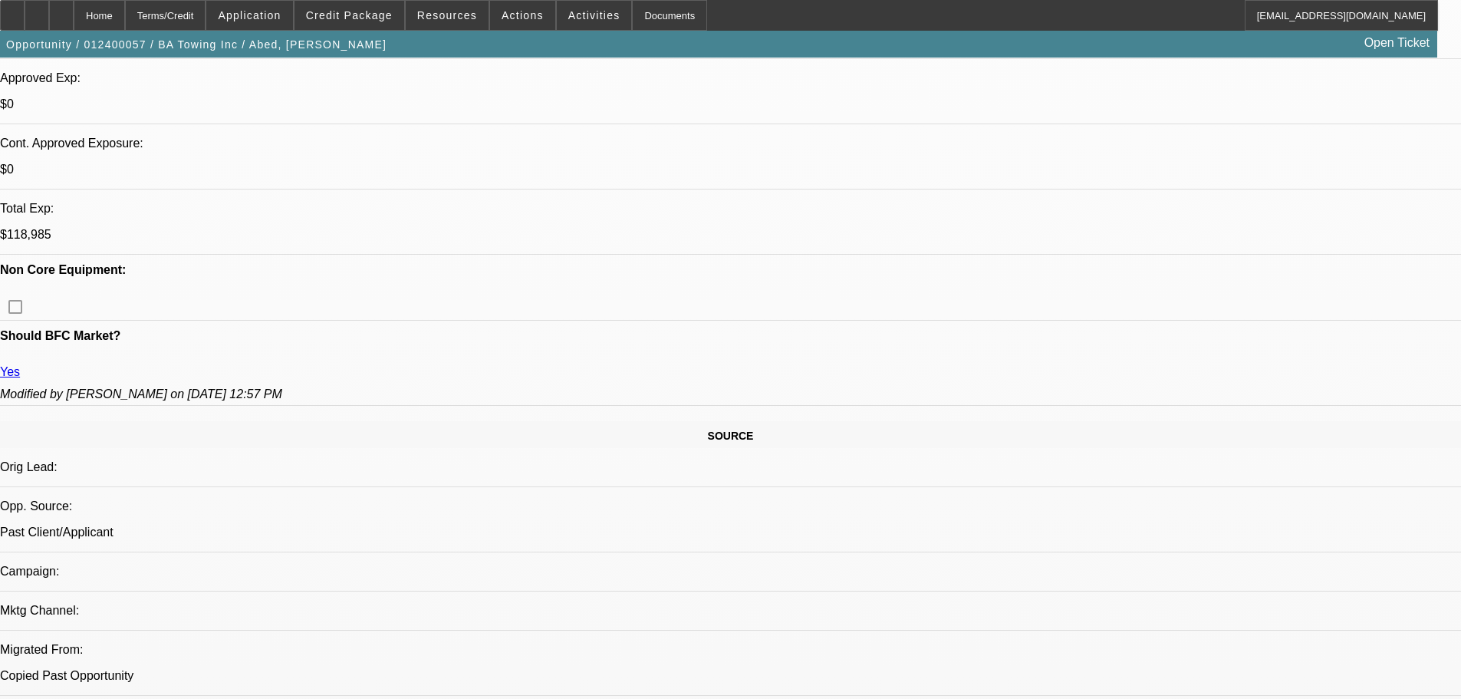
drag, startPoint x: 592, startPoint y: 473, endPoint x: 573, endPoint y: 476, distance: 19.4
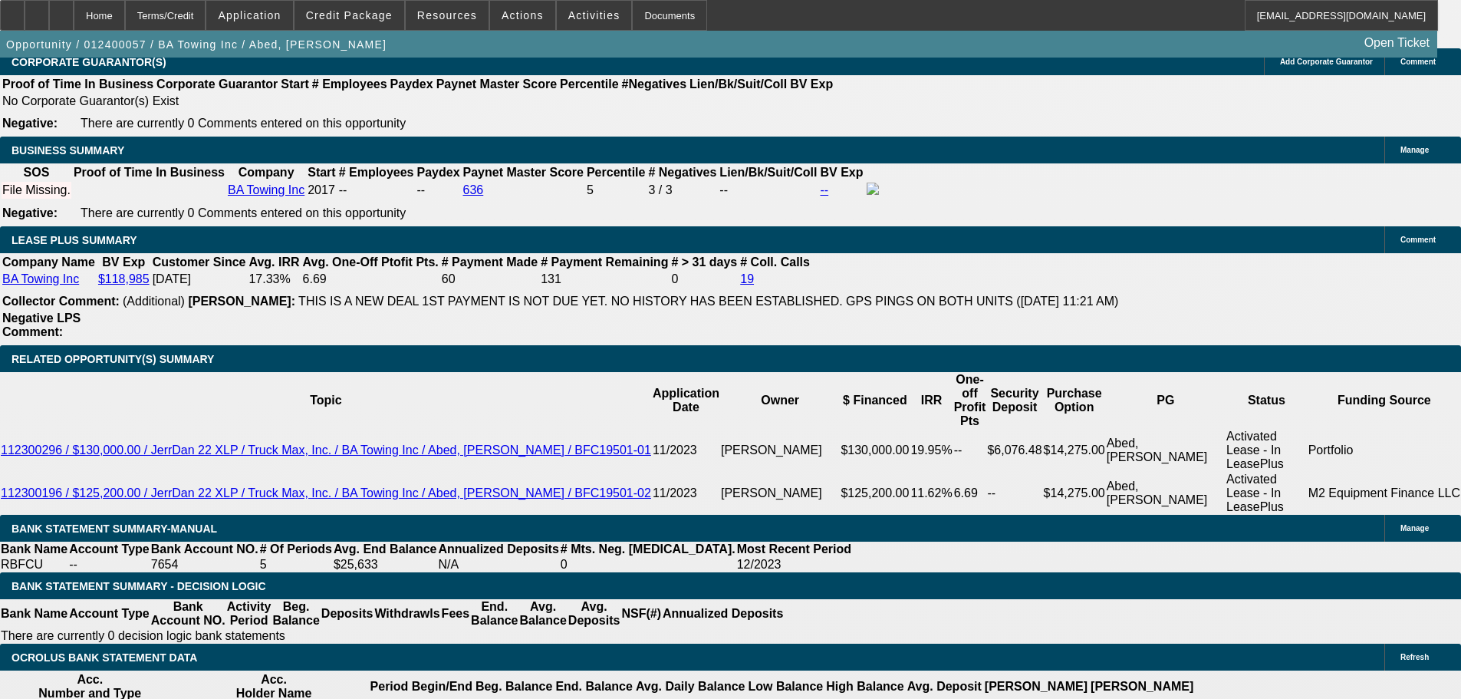
scroll to position [2685, 0]
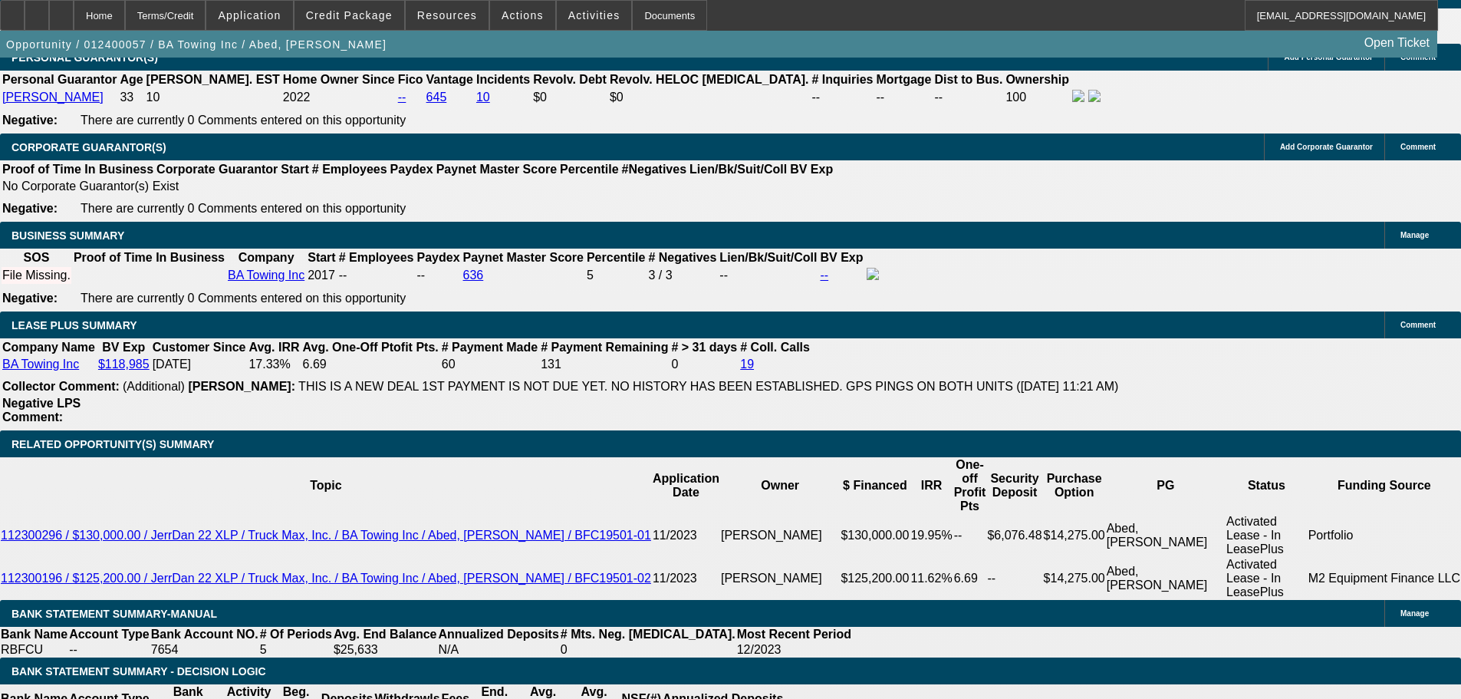
drag, startPoint x: 641, startPoint y: 381, endPoint x: 628, endPoint y: 163, distance: 218.2
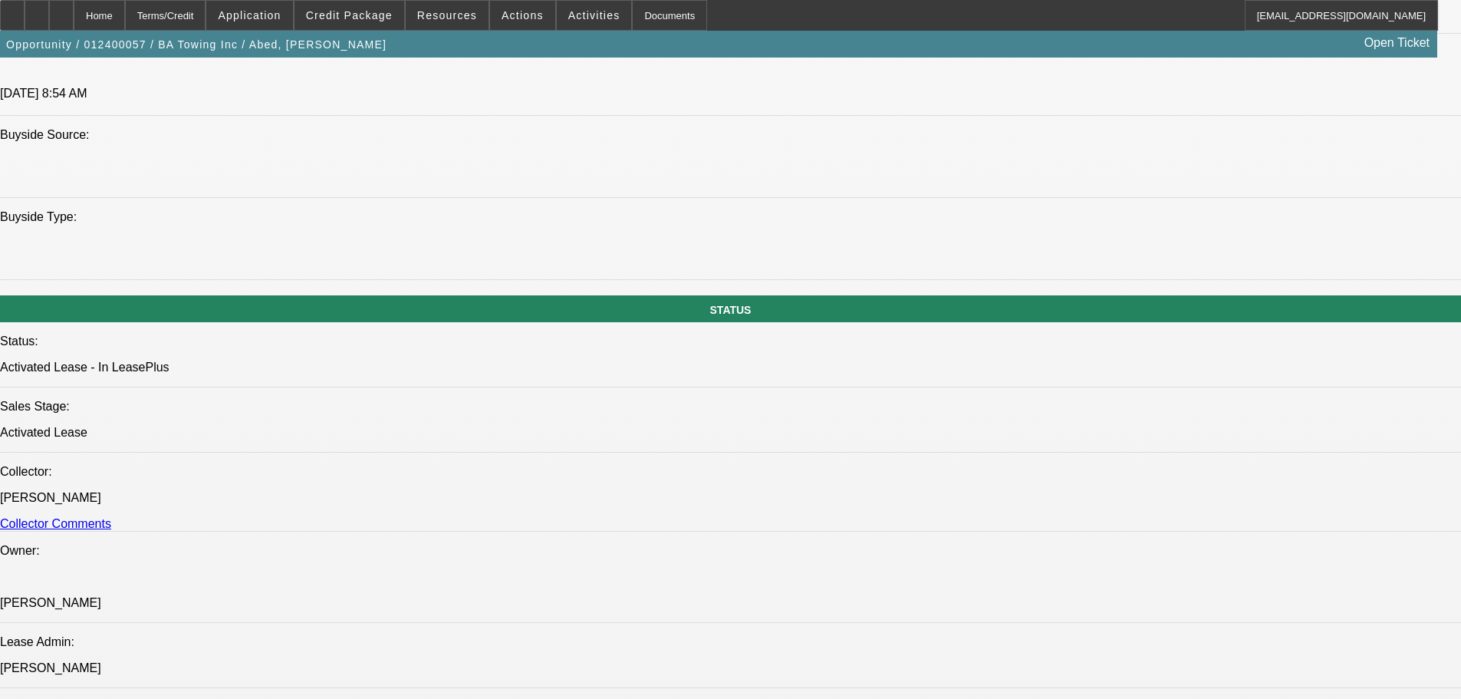
drag, startPoint x: 905, startPoint y: 343, endPoint x: 891, endPoint y: 345, distance: 14.0
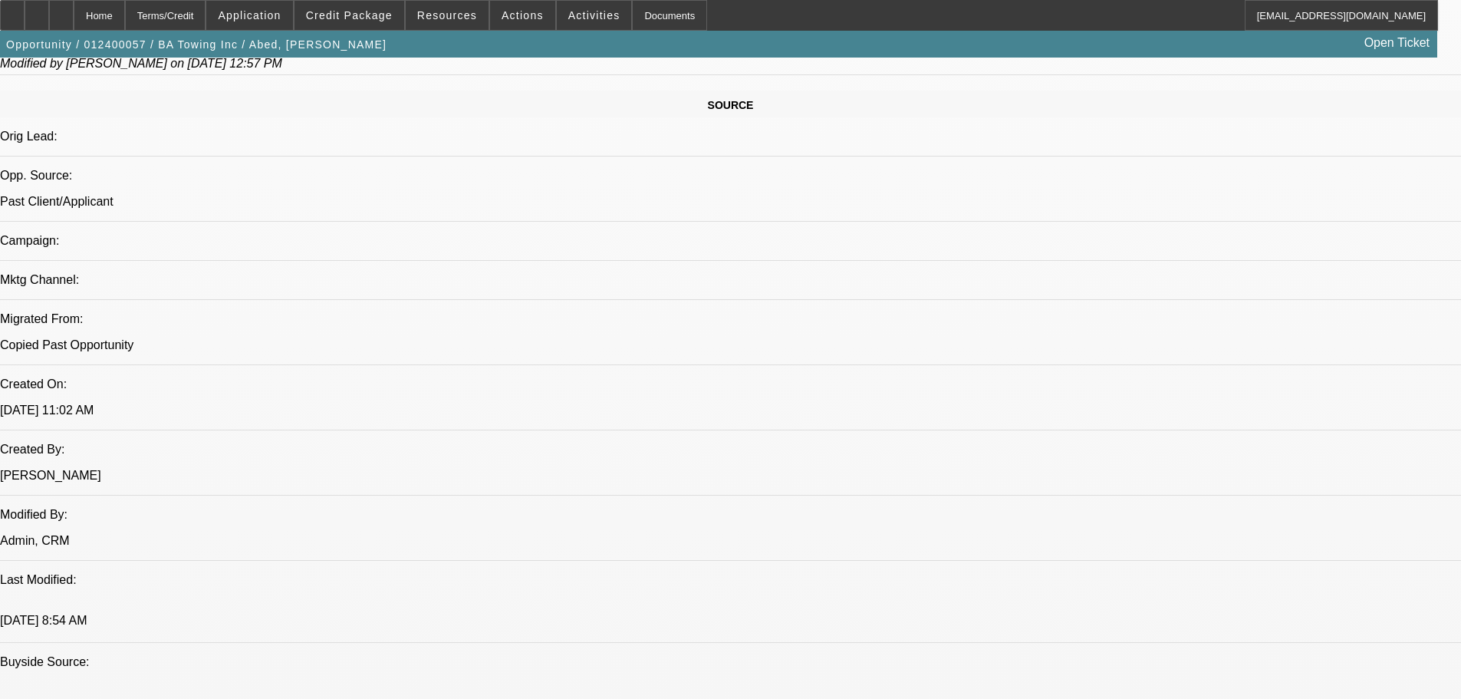
drag, startPoint x: 795, startPoint y: 478, endPoint x: 790, endPoint y: 410, distance: 68.4
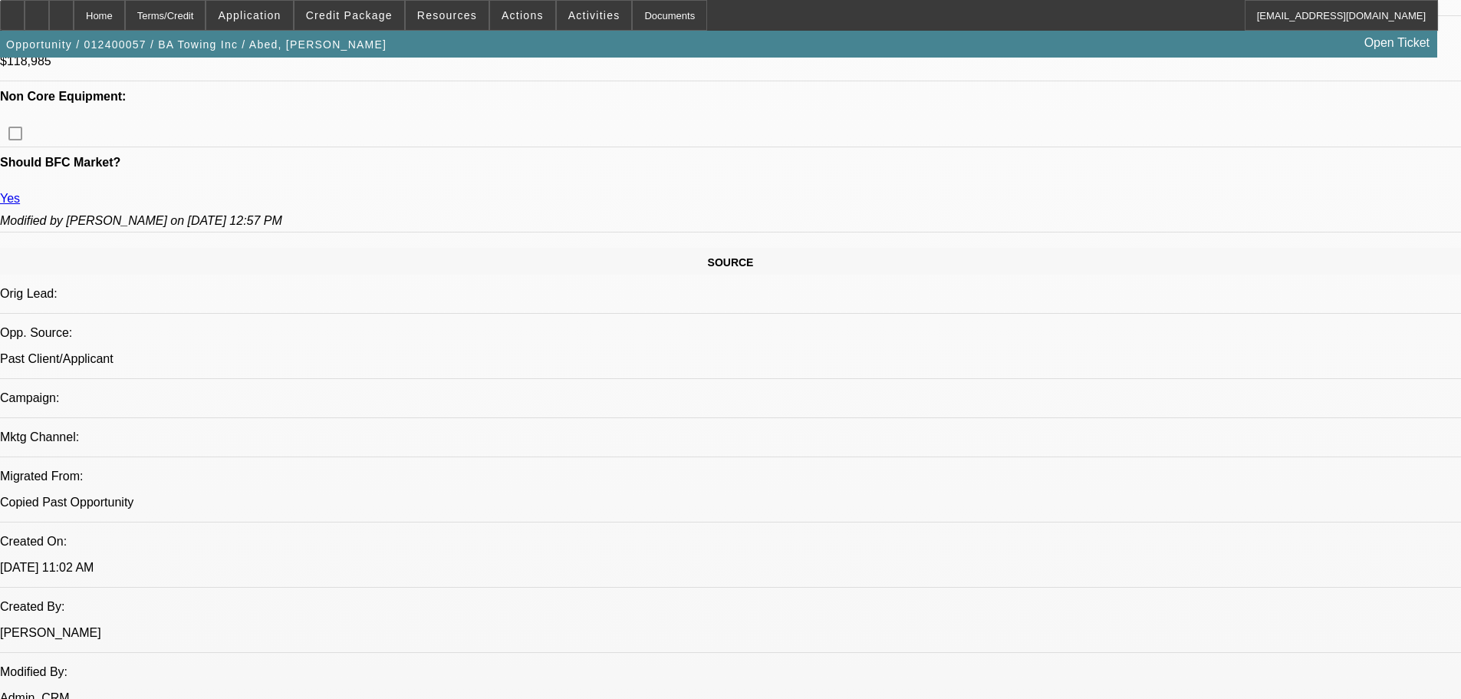
scroll to position [541, 0]
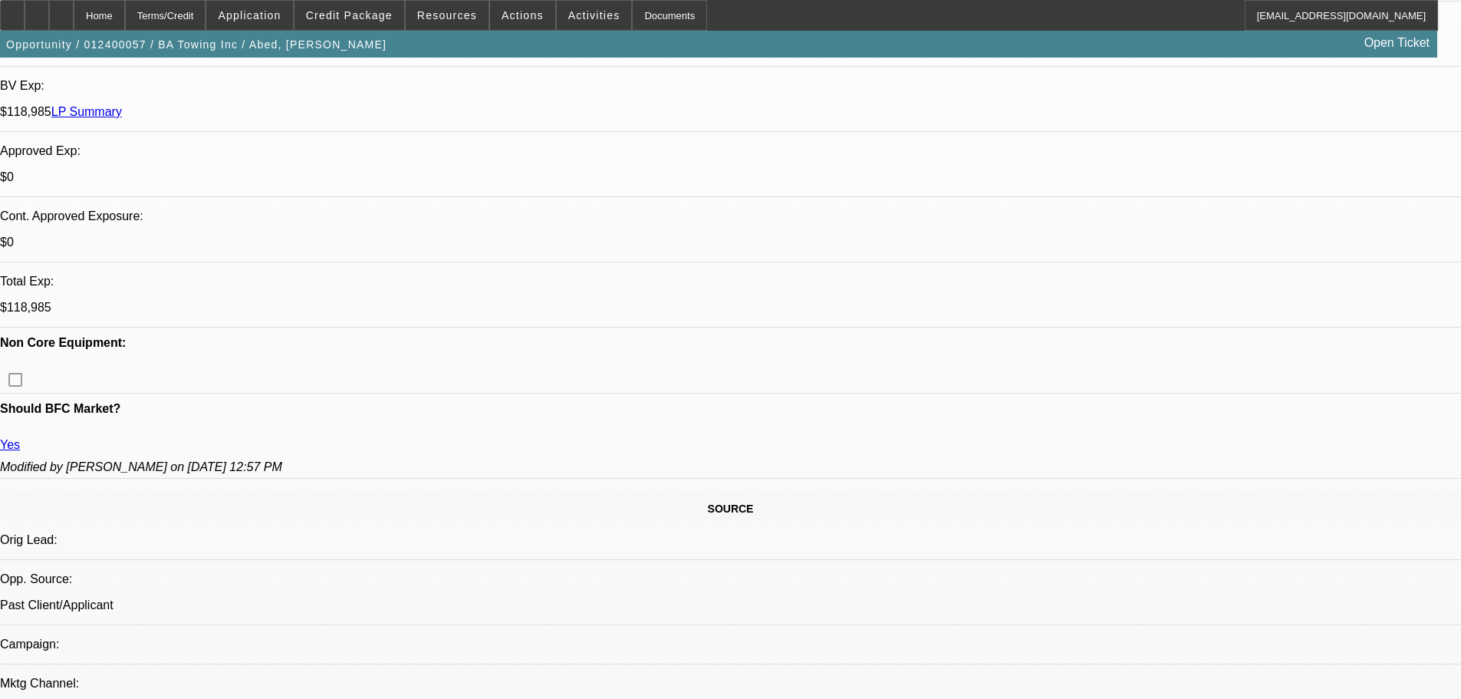
drag, startPoint x: 716, startPoint y: 552, endPoint x: 704, endPoint y: 556, distance: 13.1
drag, startPoint x: 727, startPoint y: 554, endPoint x: 710, endPoint y: 554, distance: 16.9
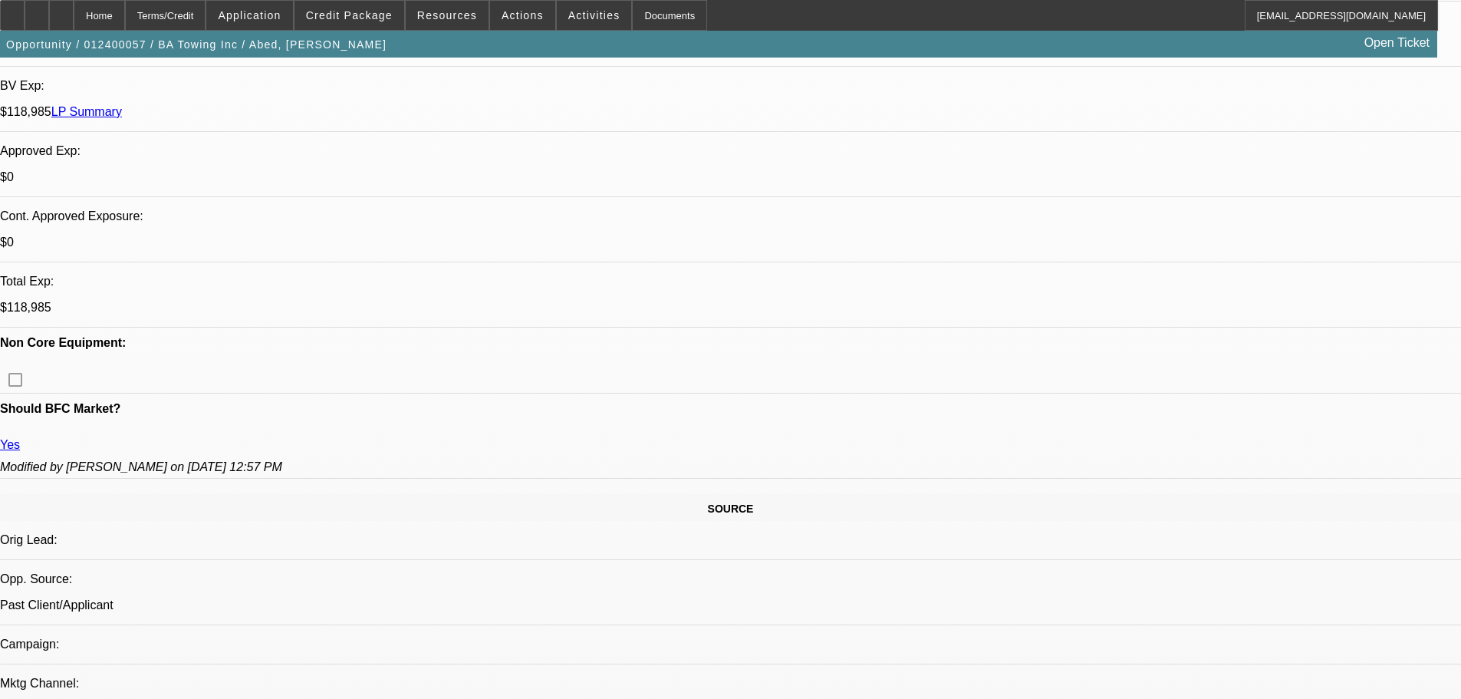
drag, startPoint x: 730, startPoint y: 552, endPoint x: 677, endPoint y: 552, distance: 52.9
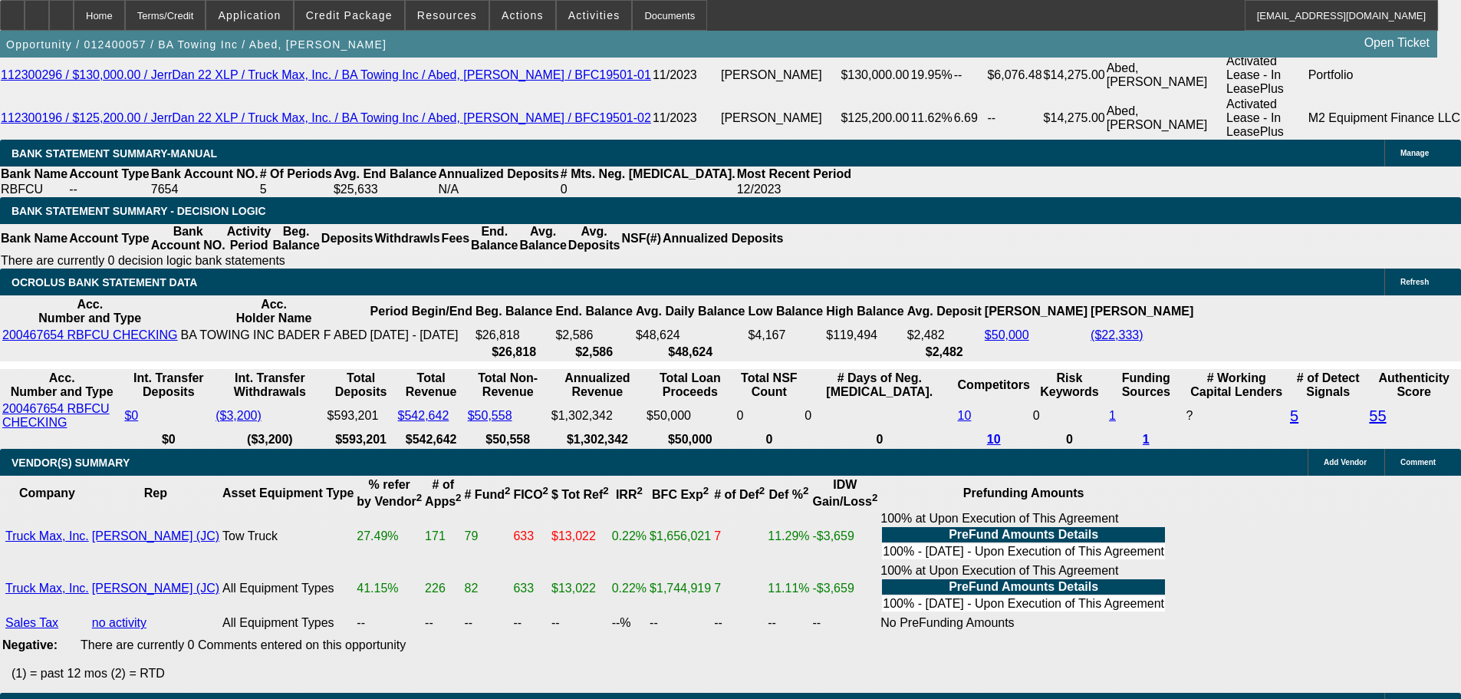
scroll to position [0, 2]
drag, startPoint x: 381, startPoint y: 659, endPoint x: 720, endPoint y: 553, distance: 355.2
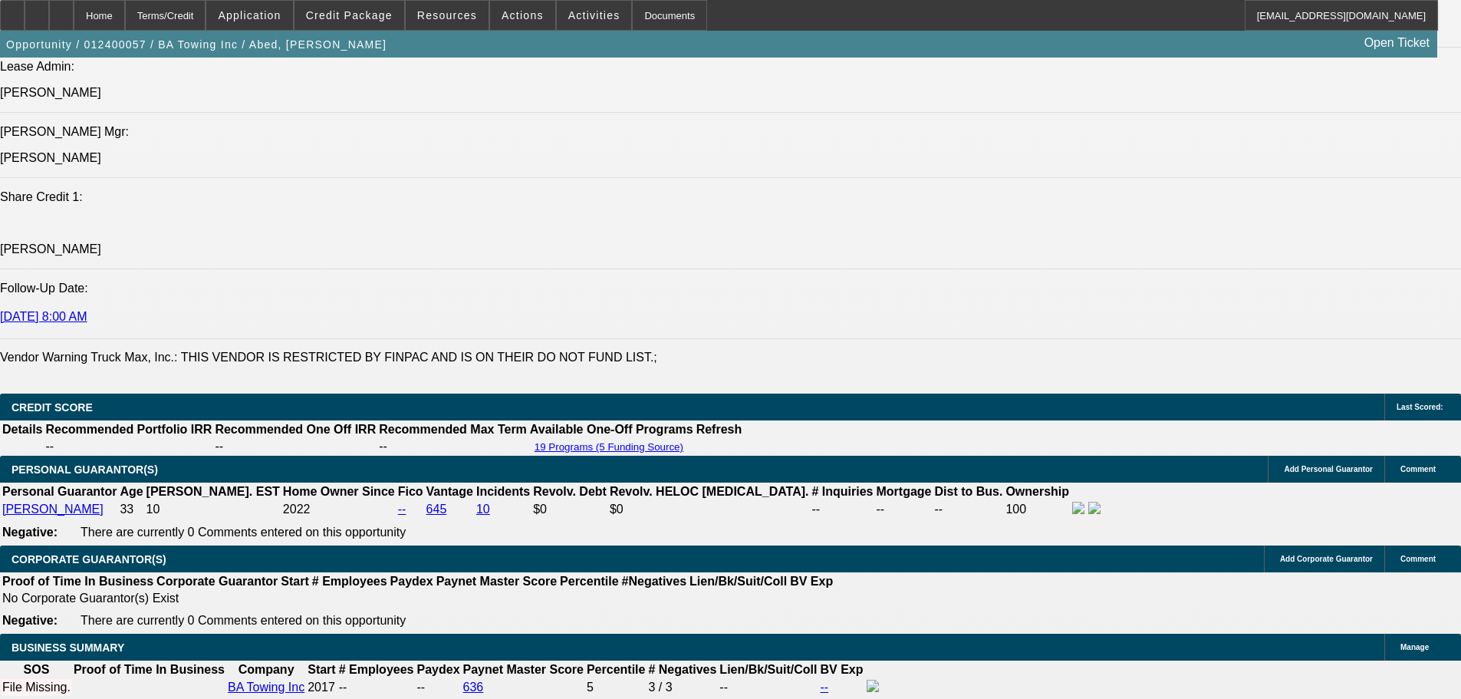
scroll to position [0, 0]
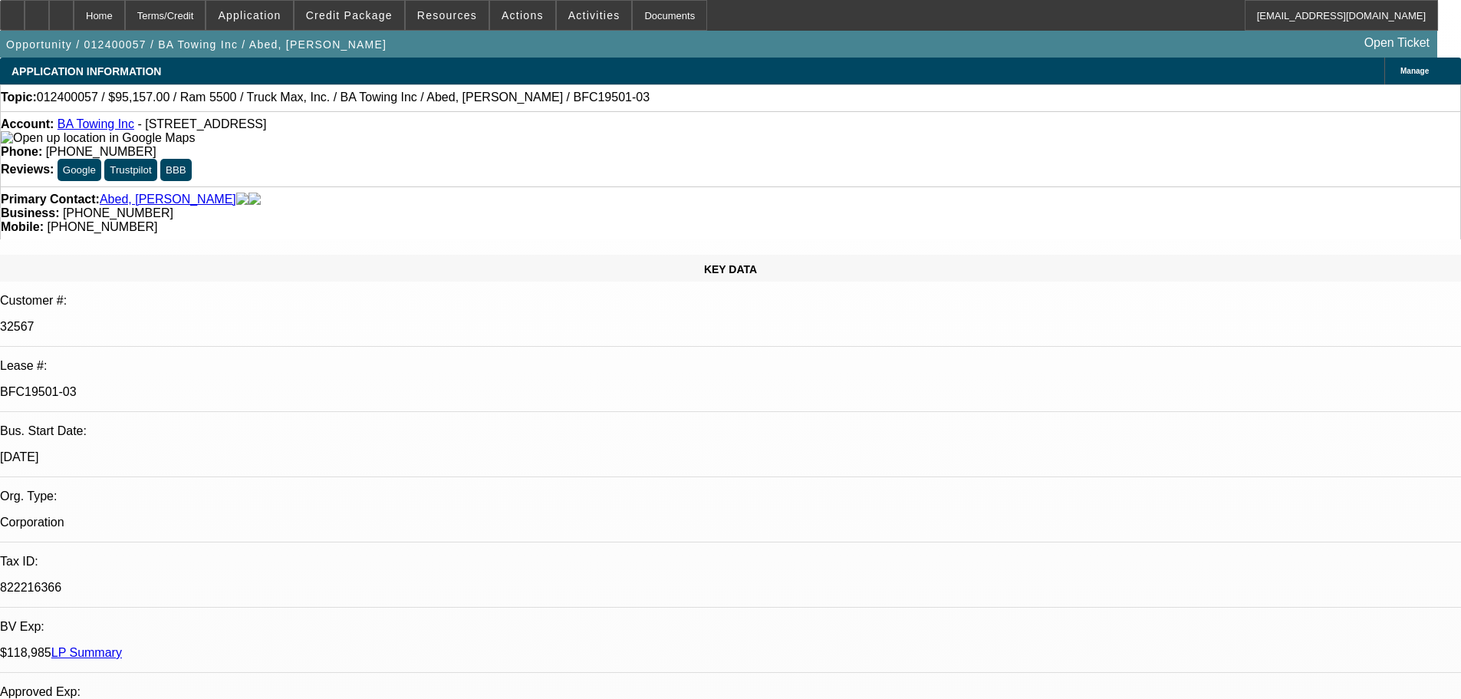
drag, startPoint x: 710, startPoint y: 588, endPoint x: 1340, endPoint y: 189, distance: 745.2
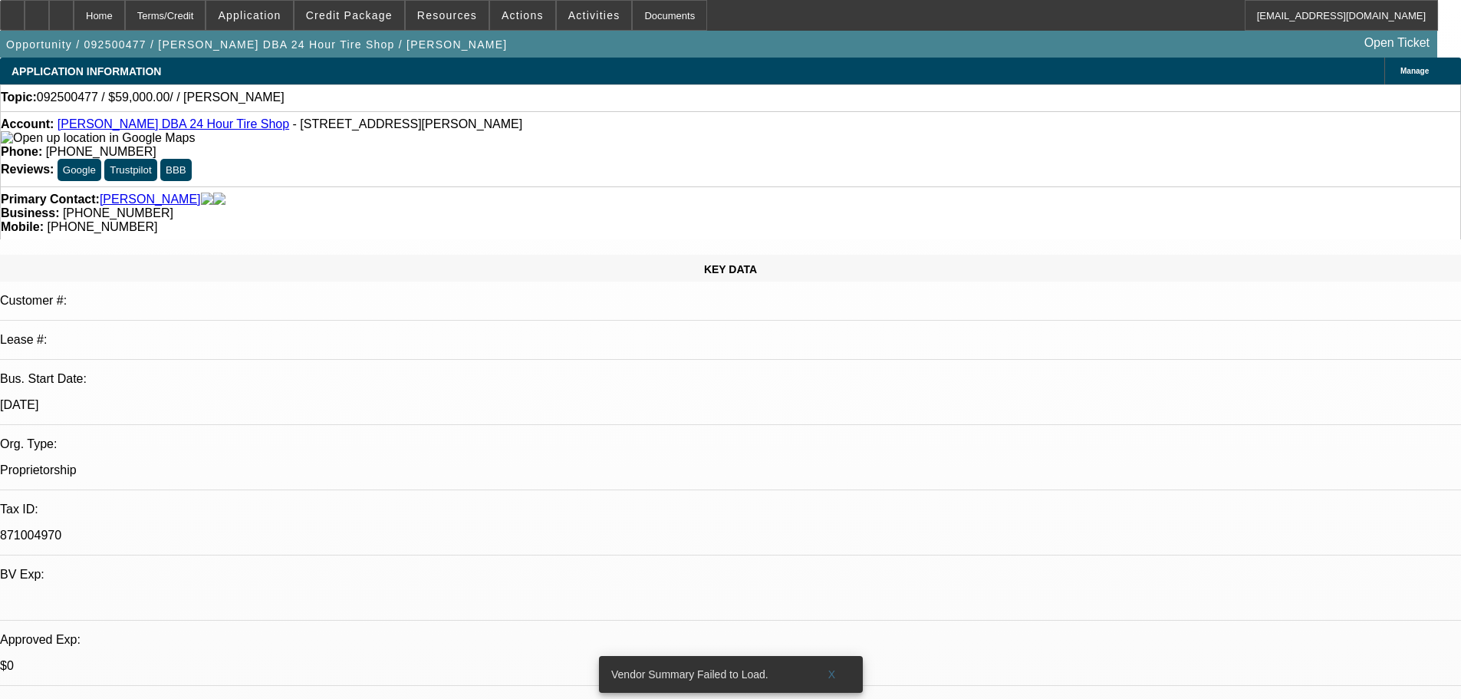
select select "0"
select select "2"
select select "0.1"
select select "4"
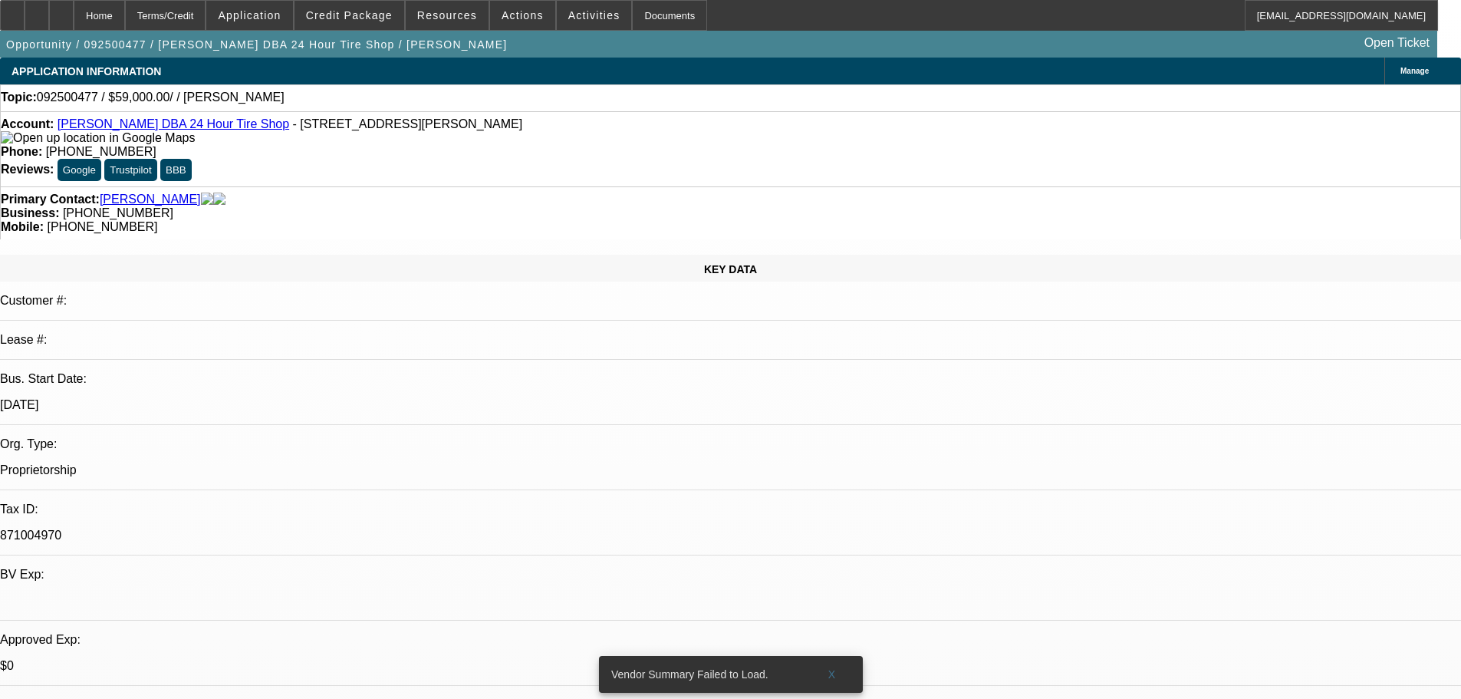
scroll to position [1227, 0]
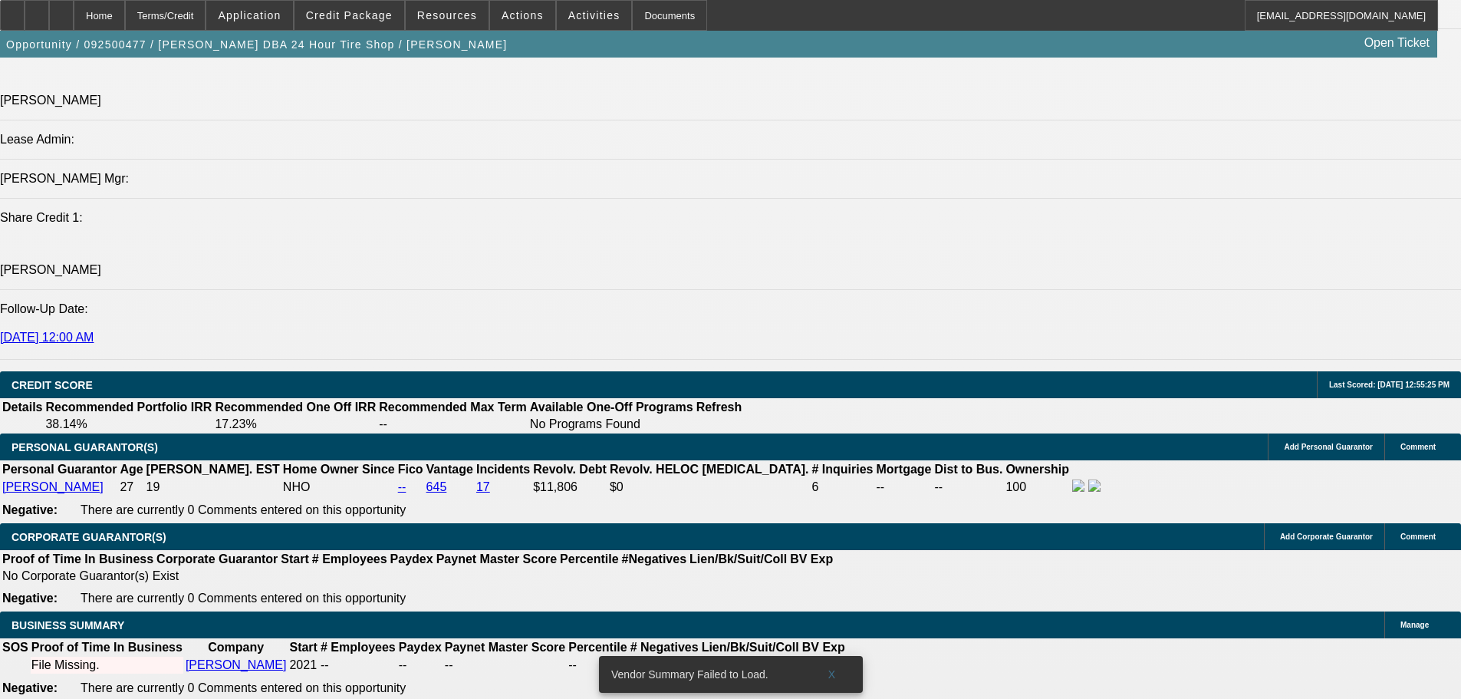
scroll to position [2071, 0]
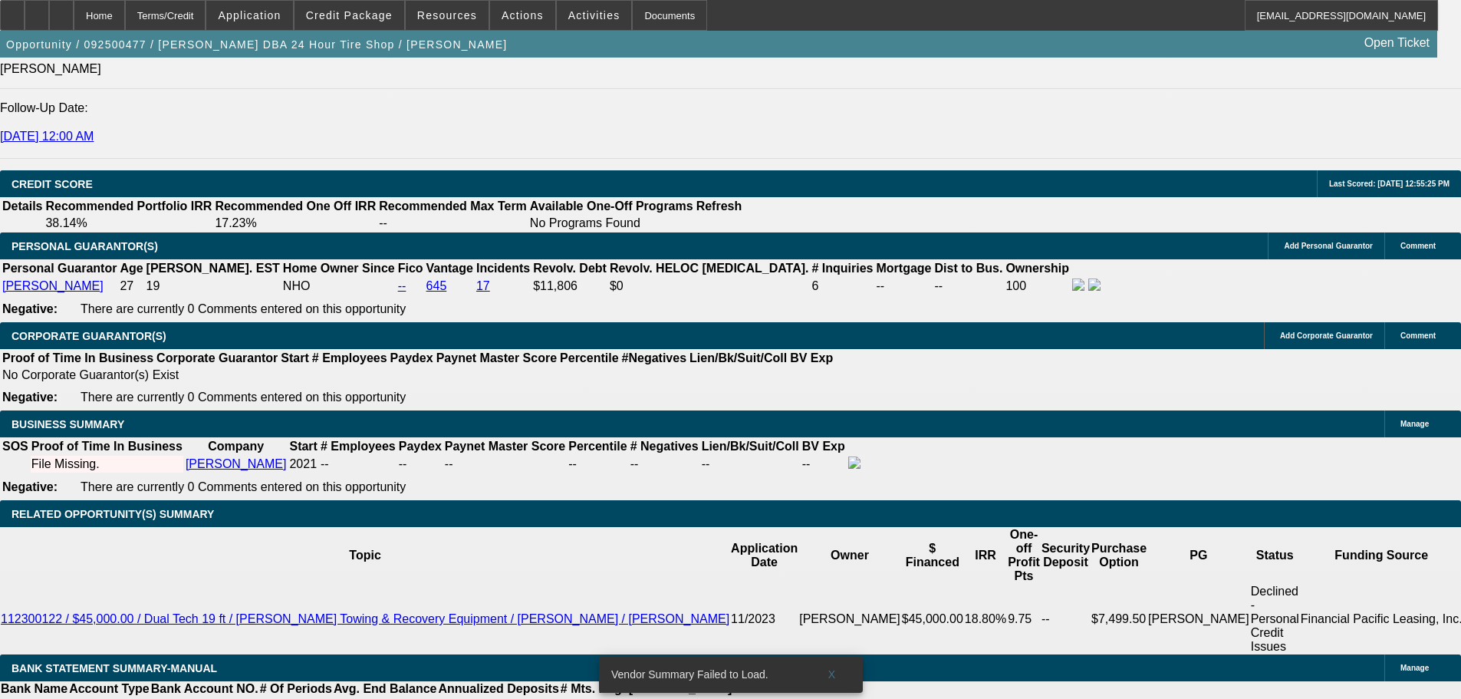
radio input "true"
paste textarea "https://www.facebook.com/share/14DqC3rhoHV/?mibextid=wwXIfr"
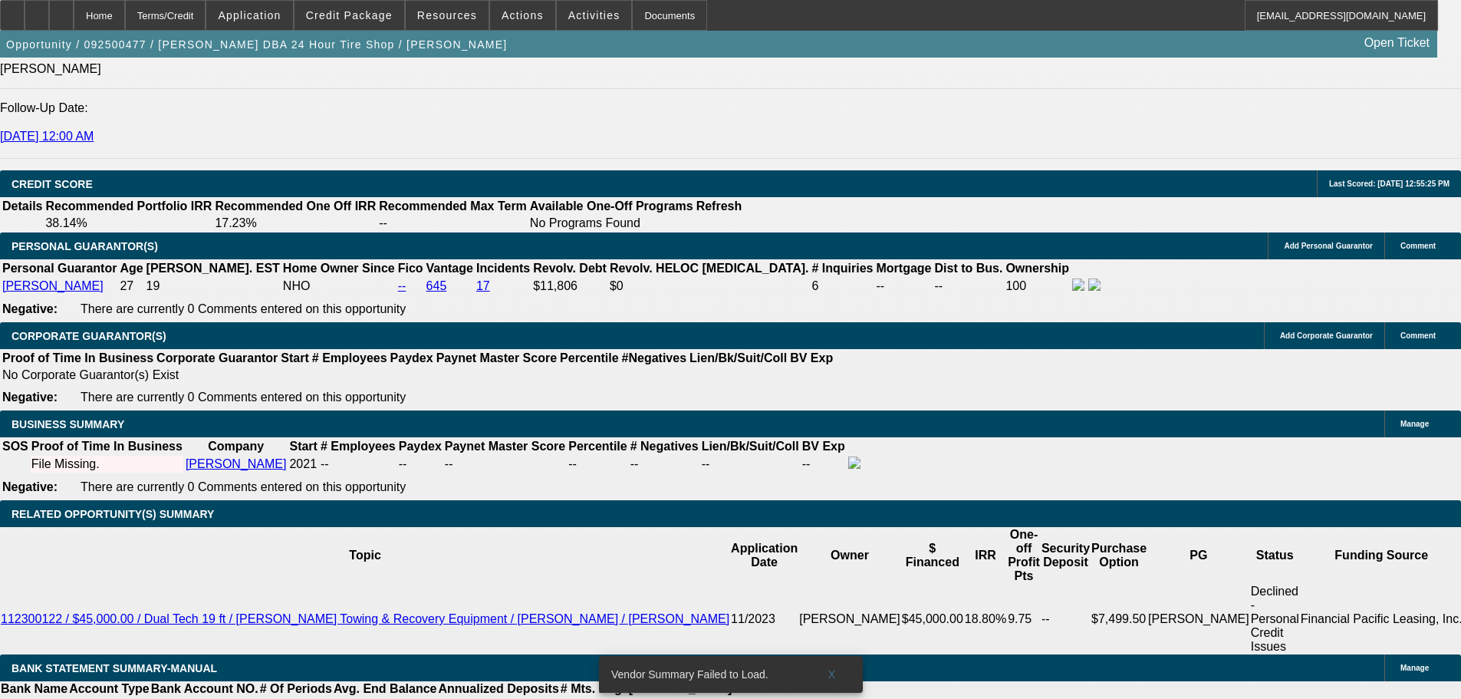
type textarea "https://www.facebook.com/share/14DqC3rhoHV/?mibextid=wwXIfr"
radio input "true"
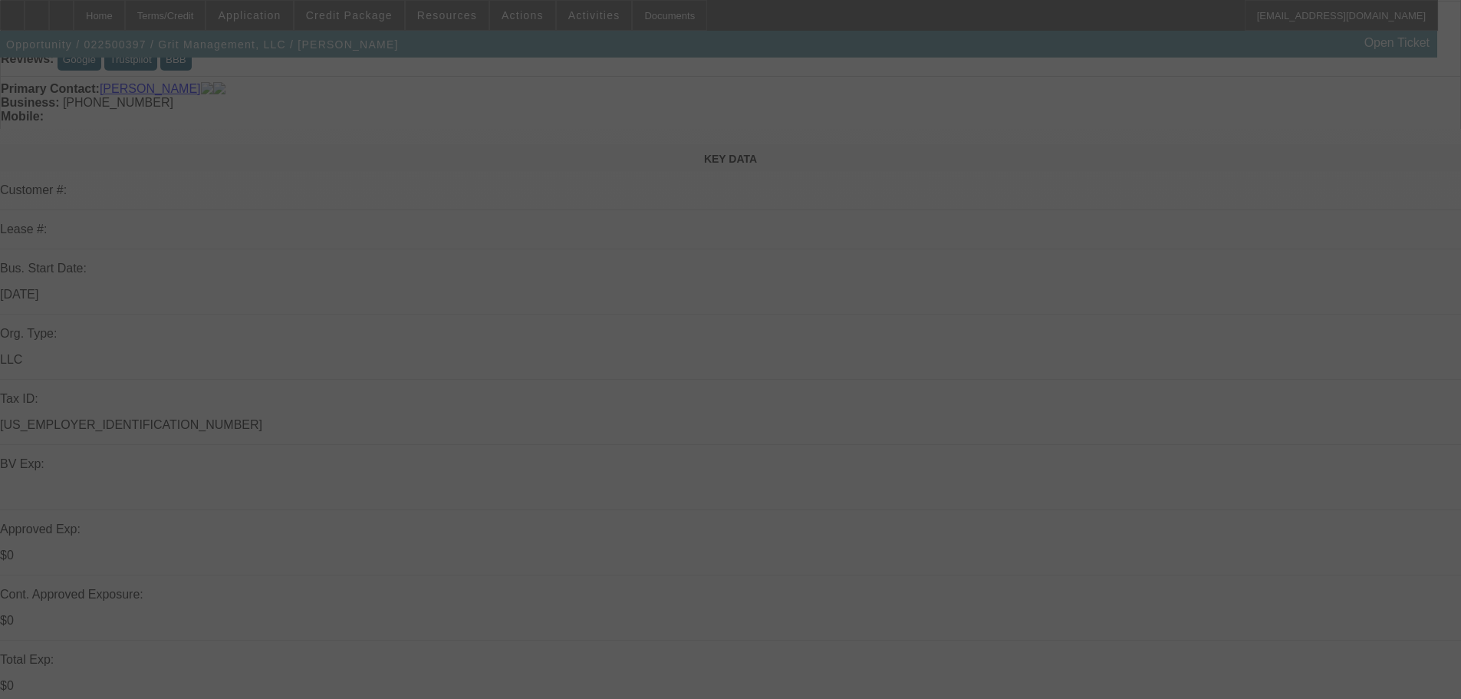
scroll to position [230, 0]
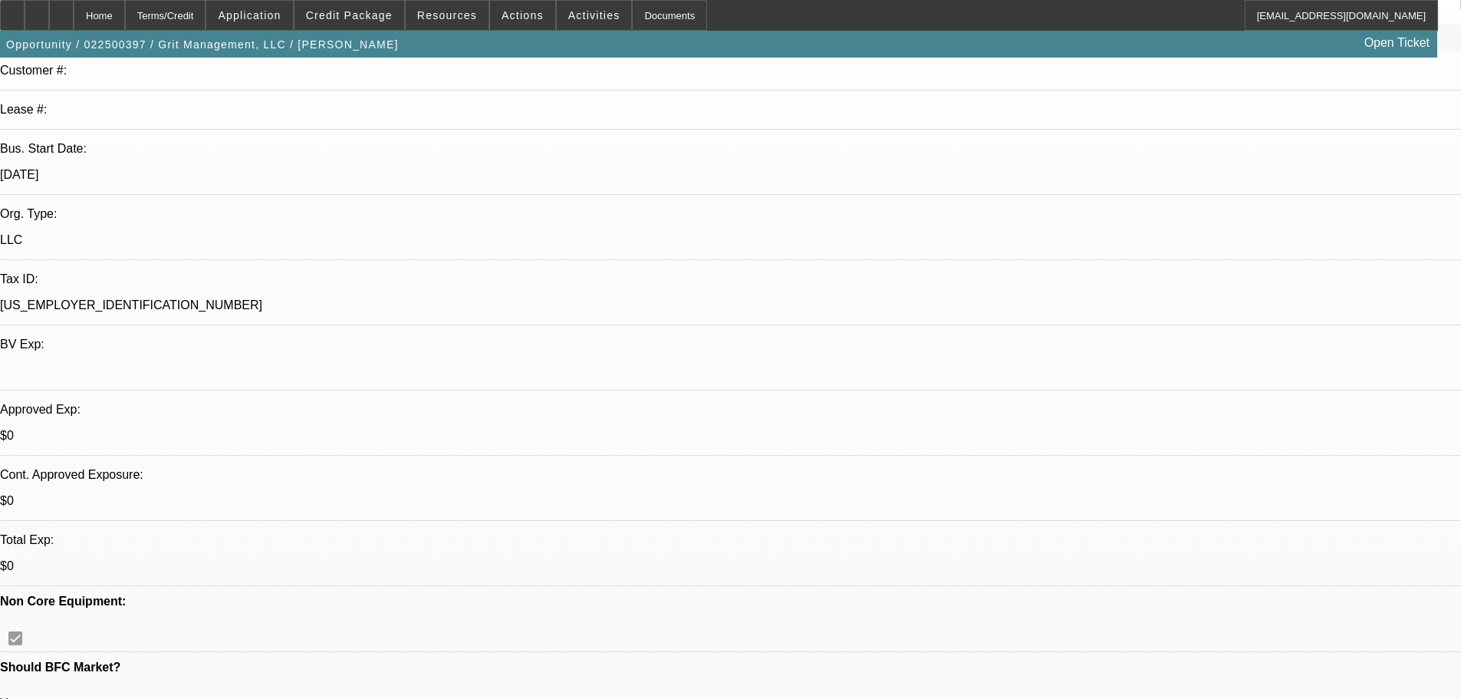
select select "0"
select select "0.1"
select select "4"
select select "0"
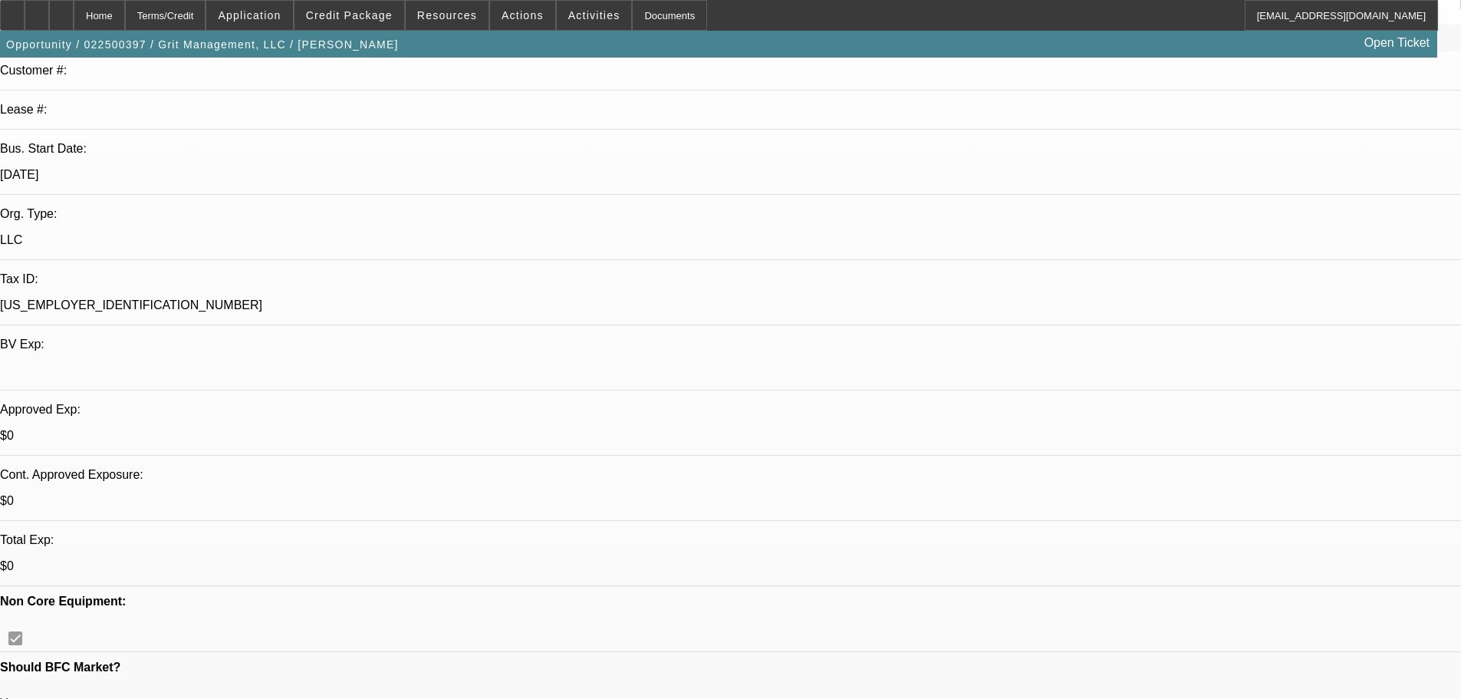
select select "0"
select select "0.1"
select select "4"
select select "0"
select select "2"
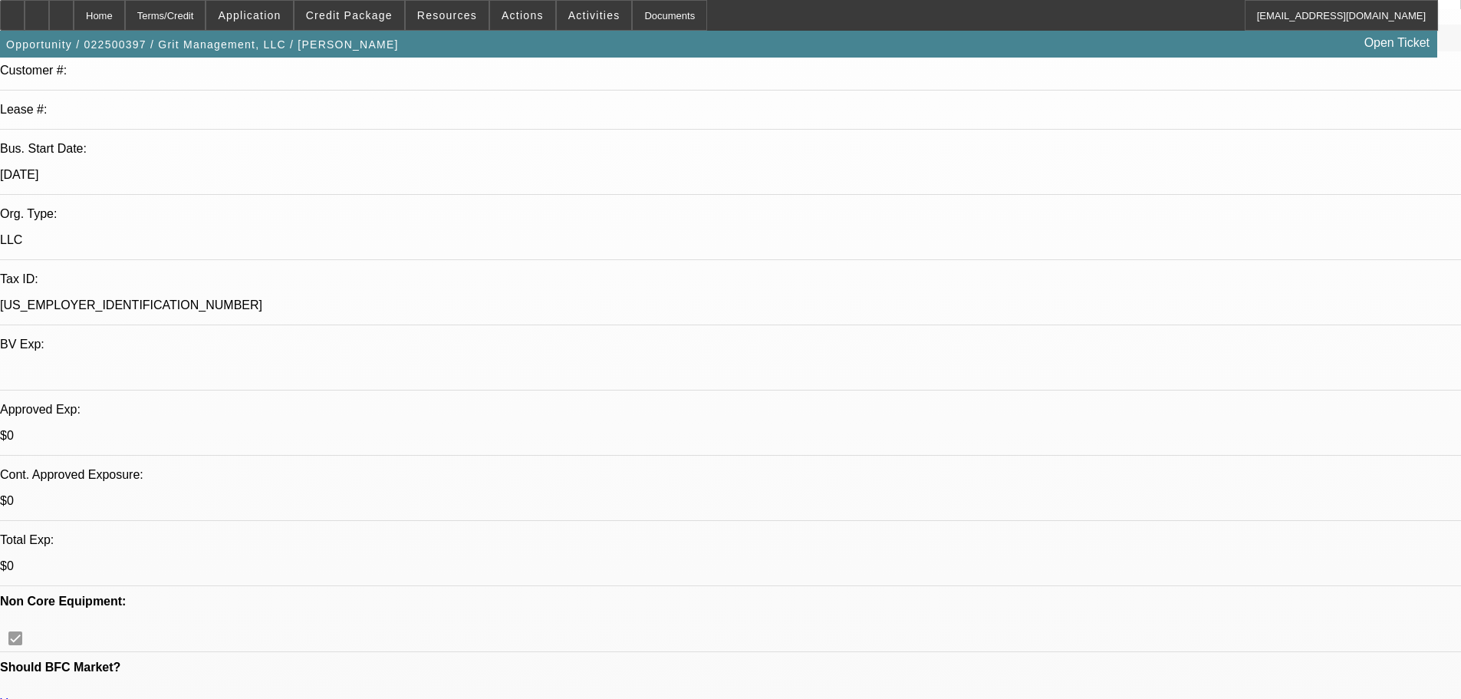
select select "2"
select select "0.1"
select select "4"
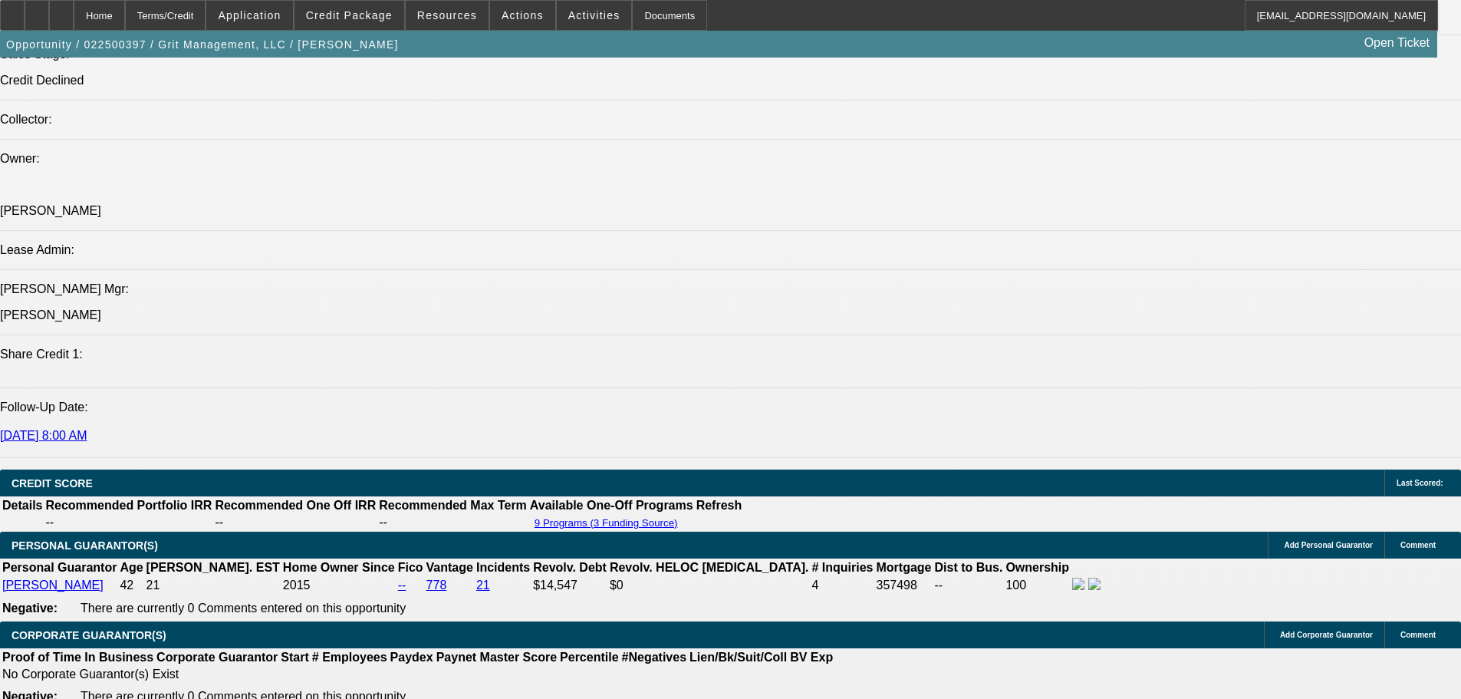
drag, startPoint x: 603, startPoint y: 343, endPoint x: 653, endPoint y: 477, distance: 143.2
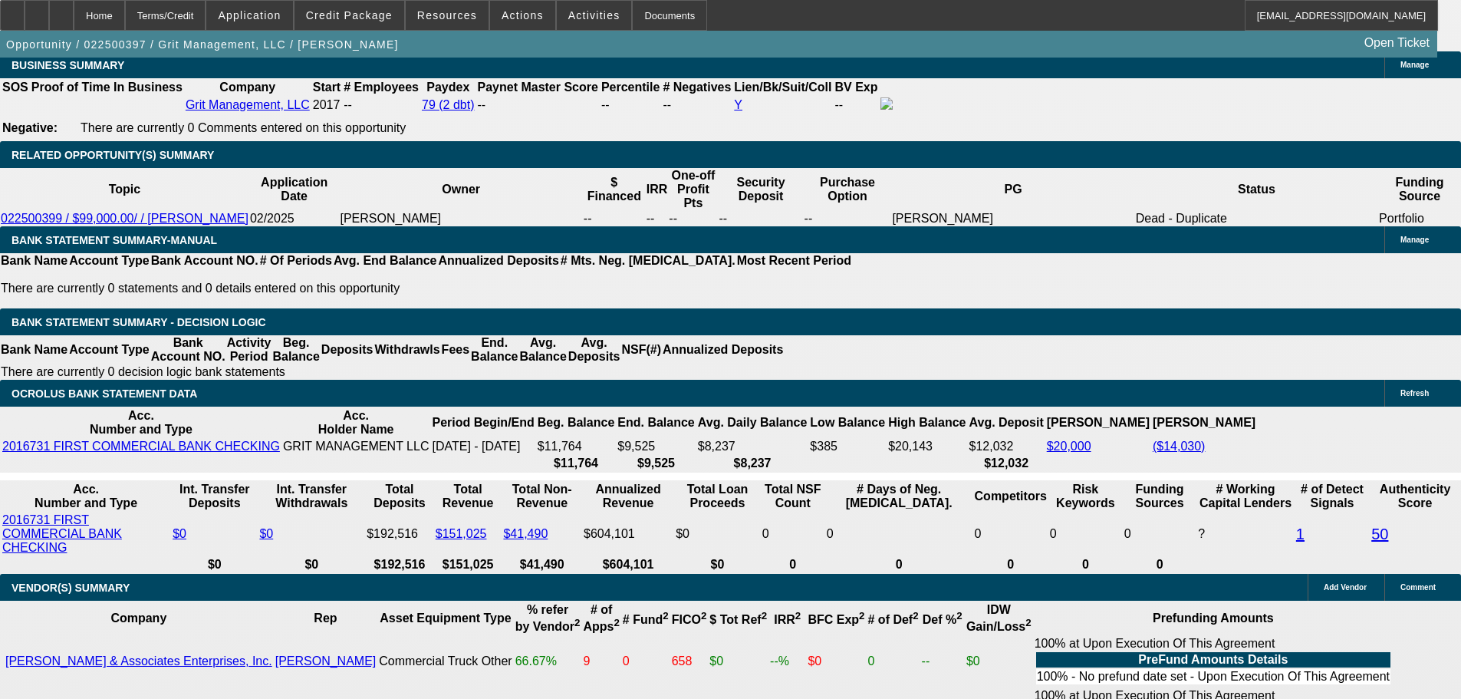
scroll to position [0, 0]
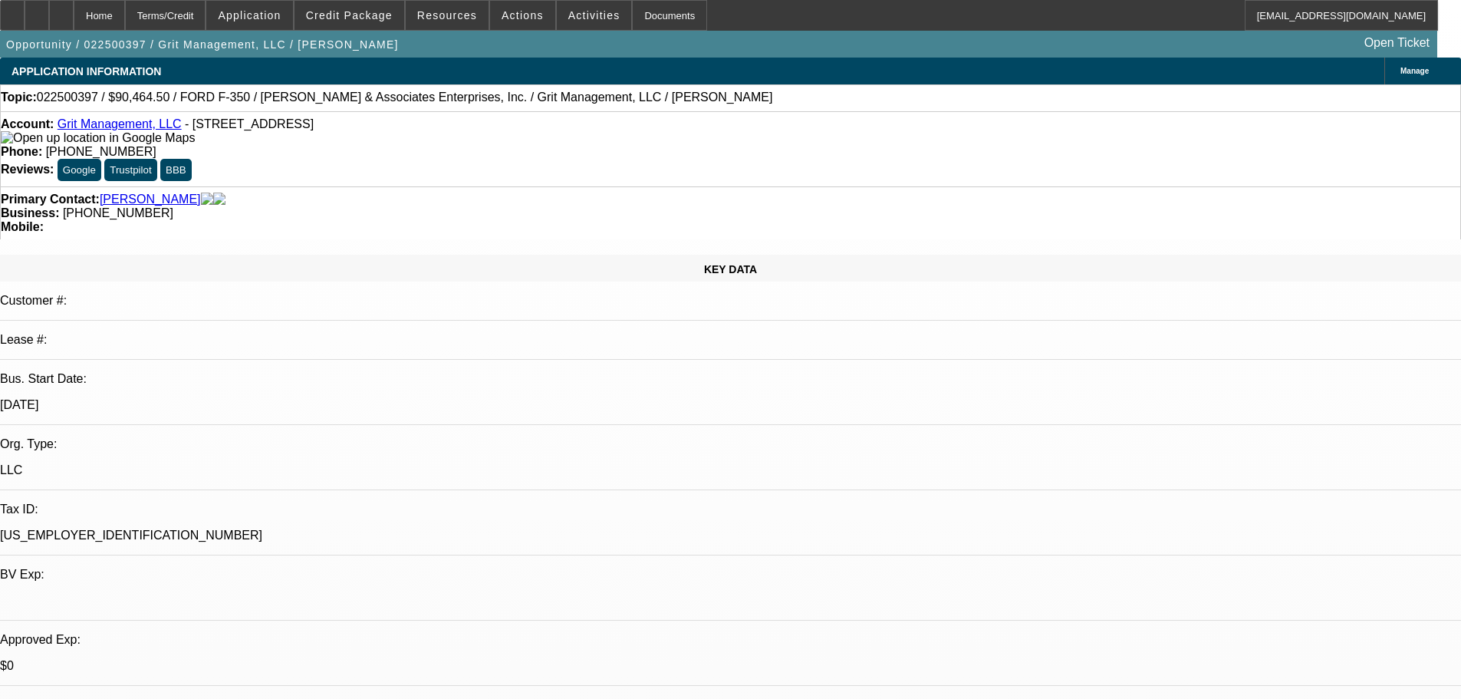
drag, startPoint x: 765, startPoint y: 481, endPoint x: 639, endPoint y: 218, distance: 291.7
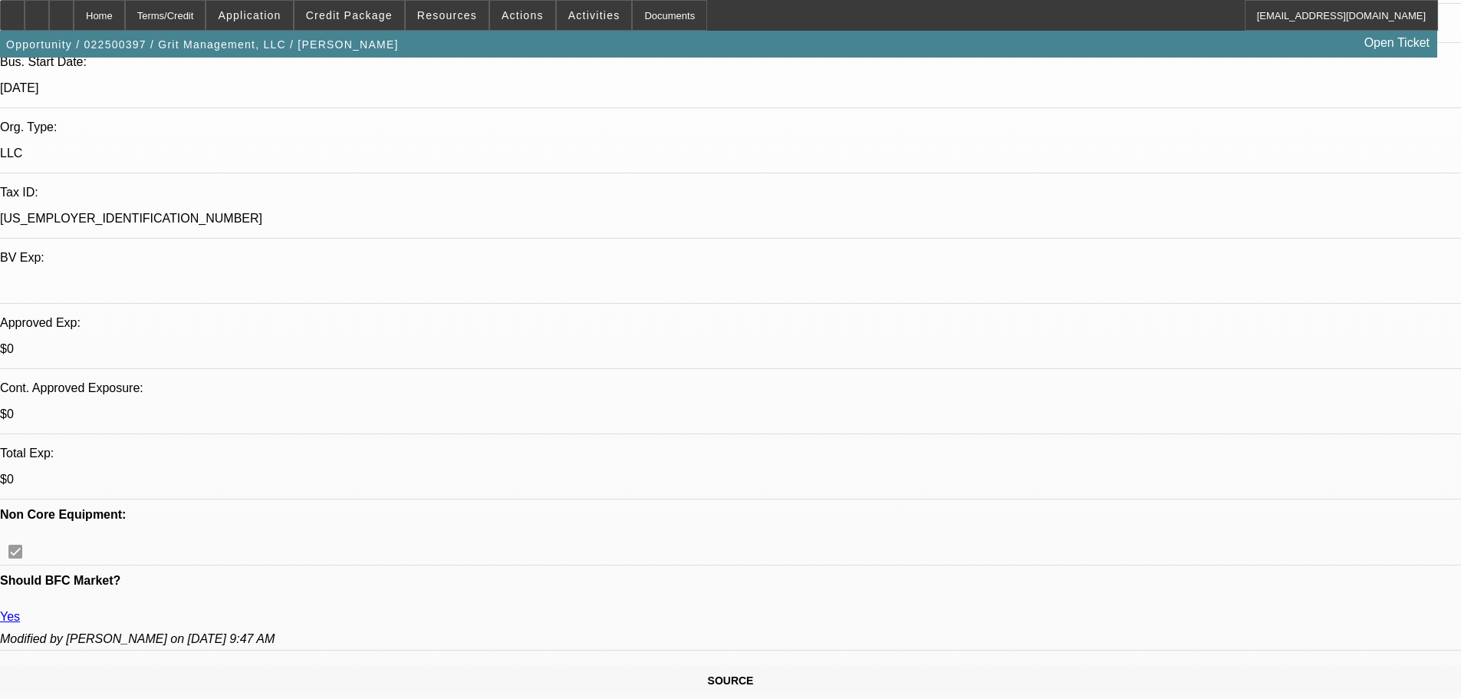
drag, startPoint x: 602, startPoint y: 462, endPoint x: 575, endPoint y: 498, distance: 45.4
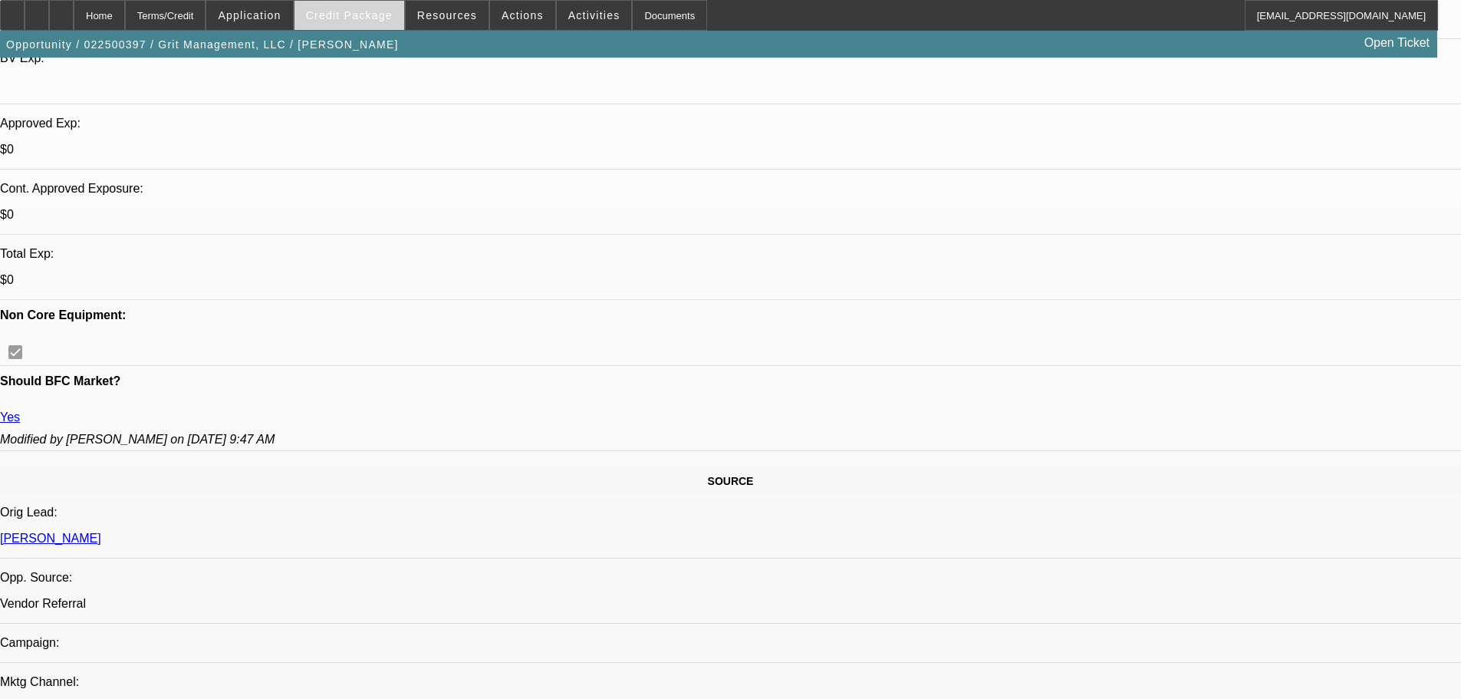
click at [355, 2] on span at bounding box center [350, 15] width 110 height 37
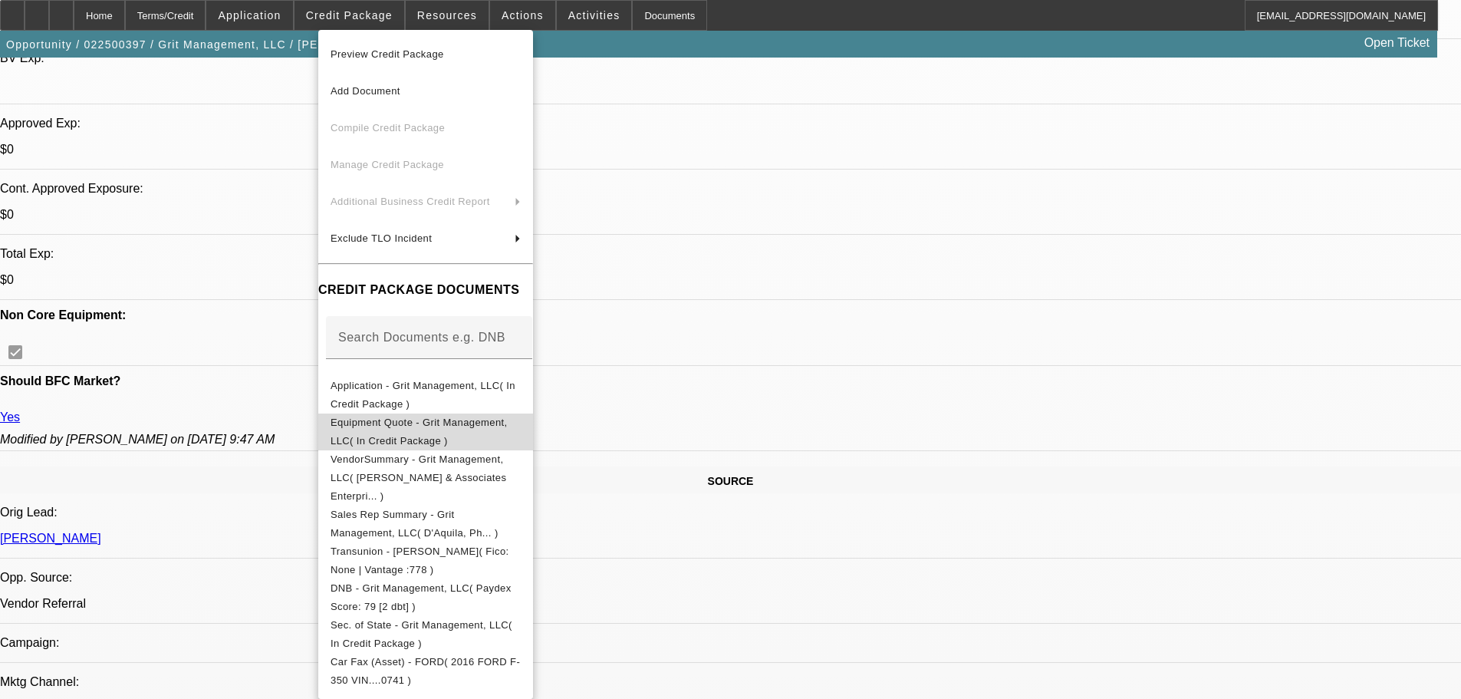
click at [509, 437] on button "Equipment Quote - Grit Management, LLC( In Credit Package )" at bounding box center [425, 432] width 215 height 37
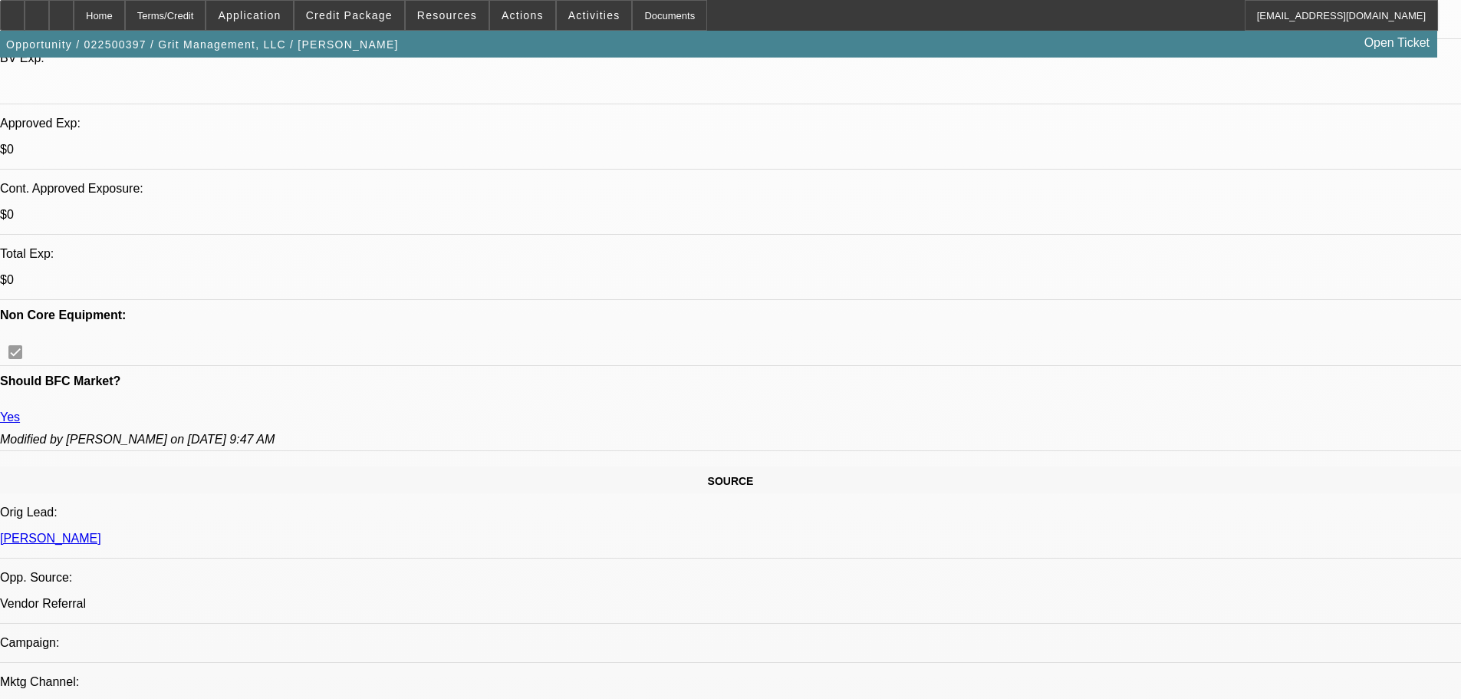
scroll to position [77, 0]
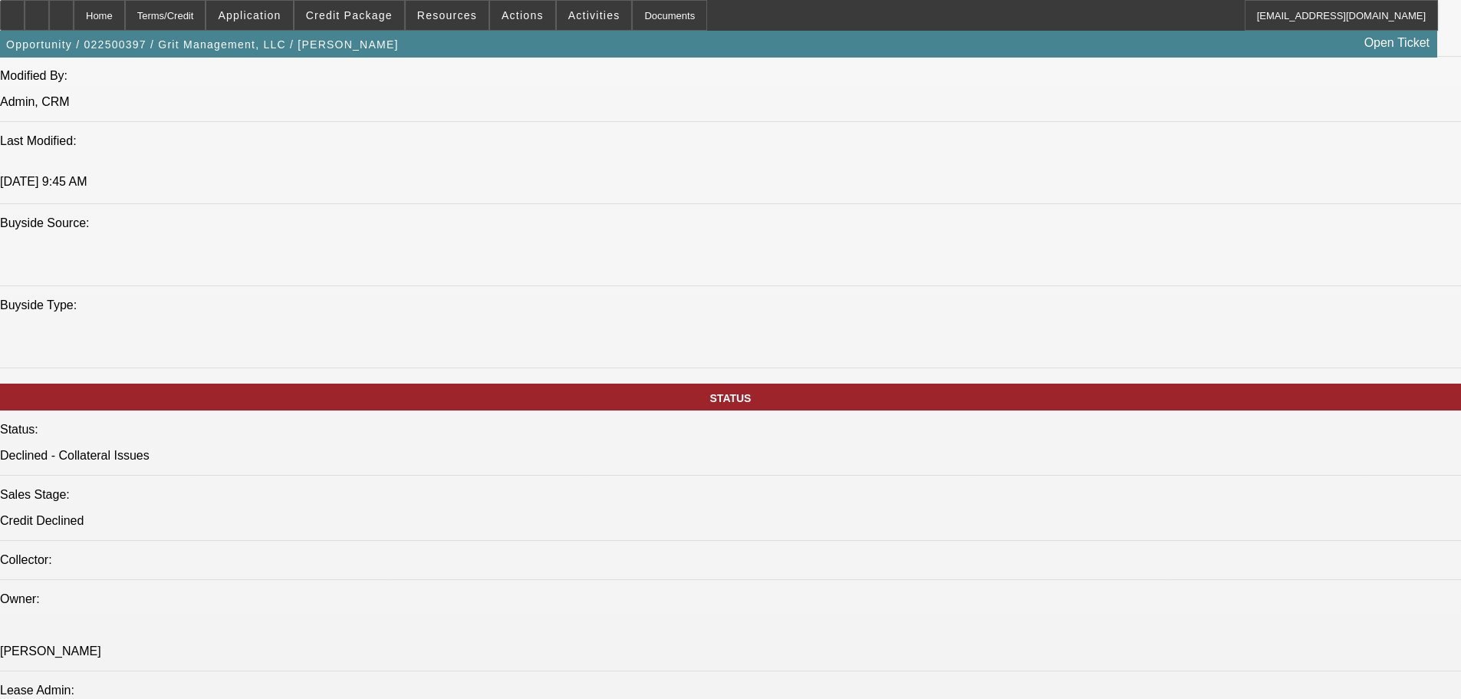
scroll to position [205, 0]
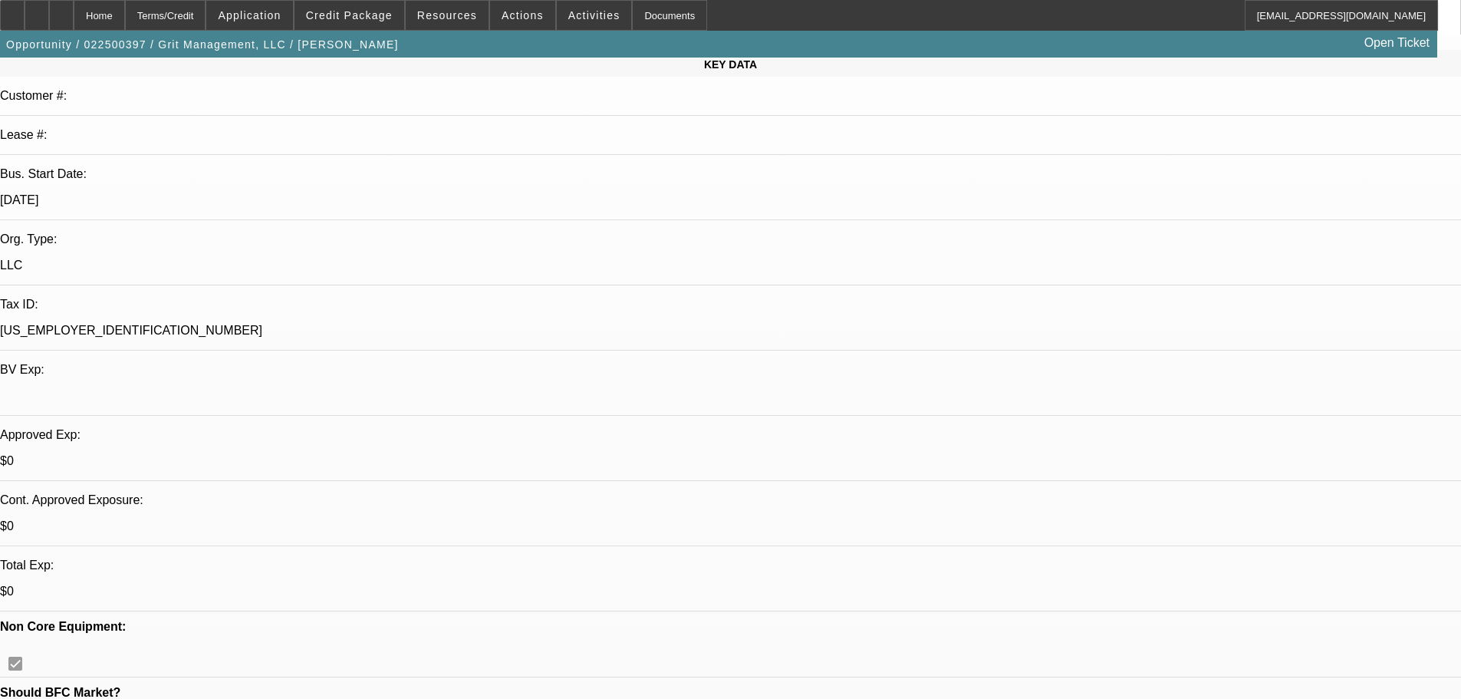
drag, startPoint x: 556, startPoint y: 562, endPoint x: 562, endPoint y: 282, distance: 280.1
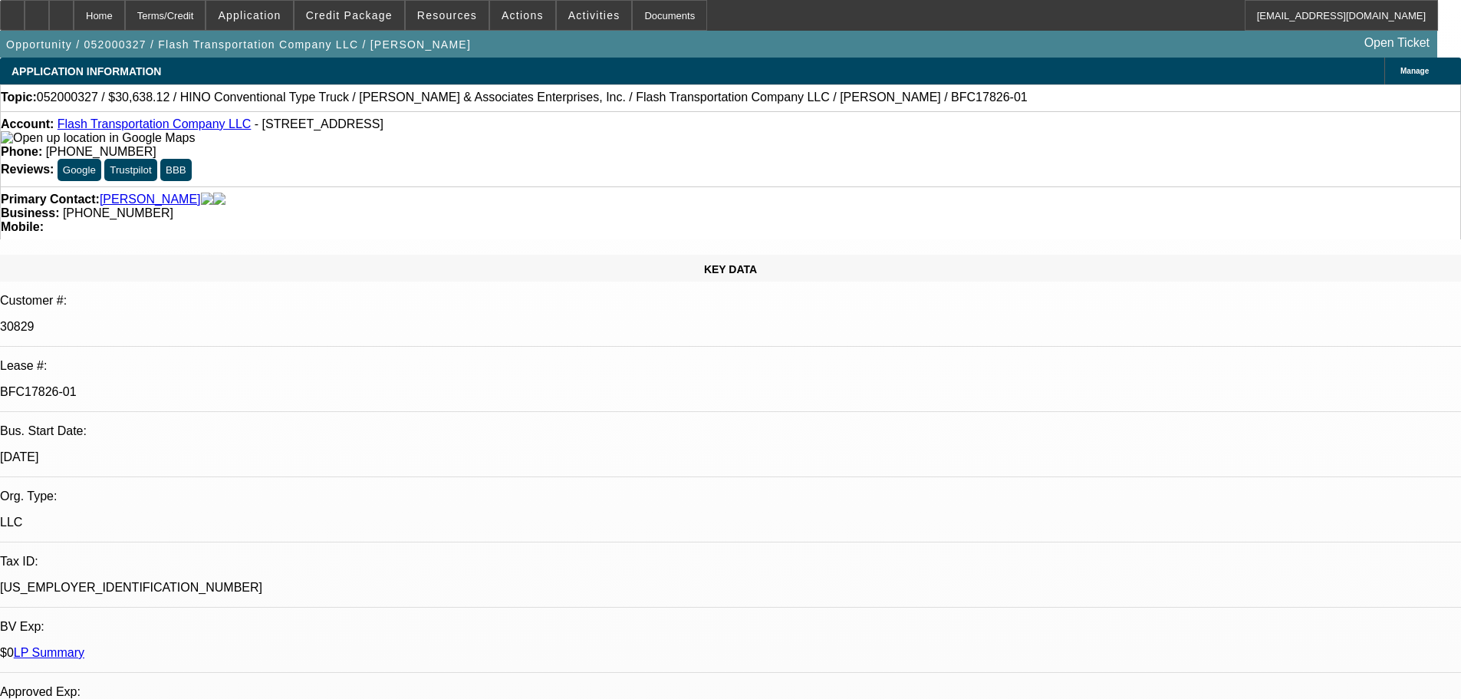
select select "0.15"
select select "0"
select select "2"
select select "0"
select select "6"
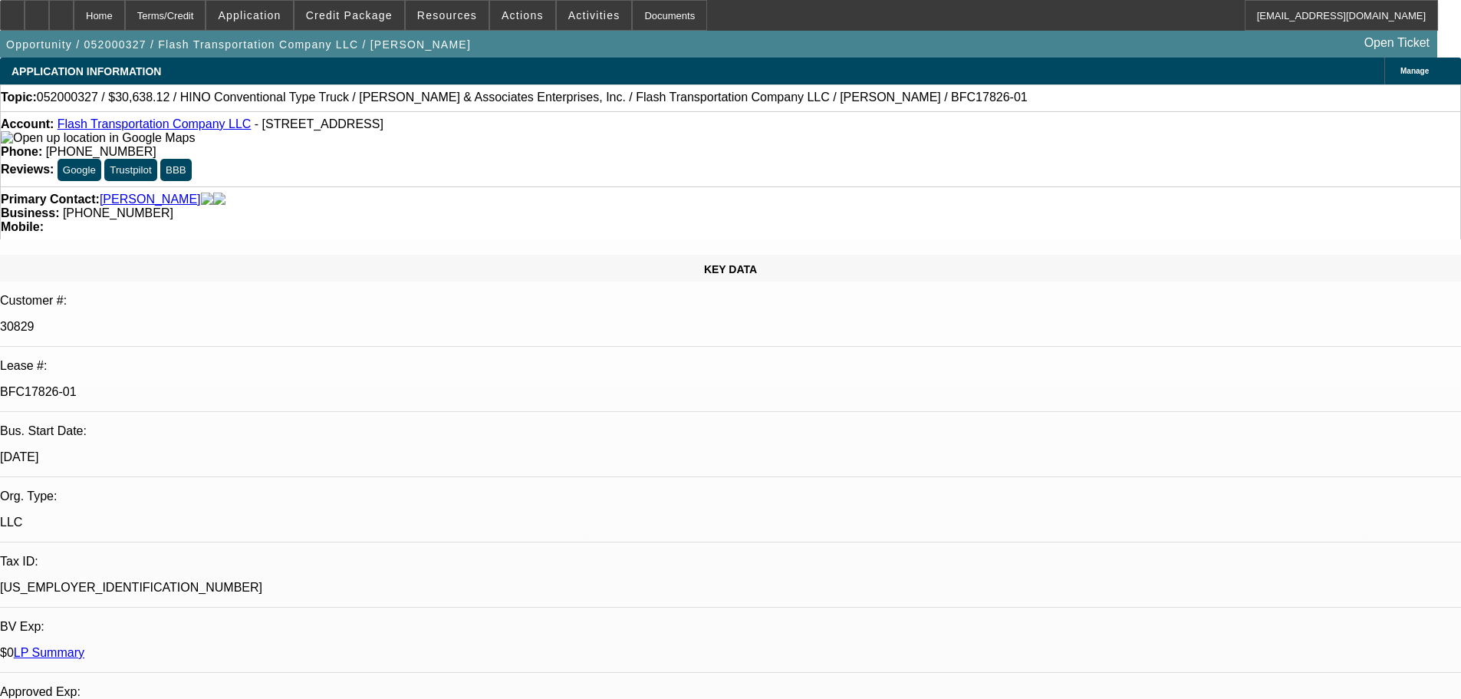
select select "0.15"
select select "0"
select select "2"
select select "0"
select select "6"
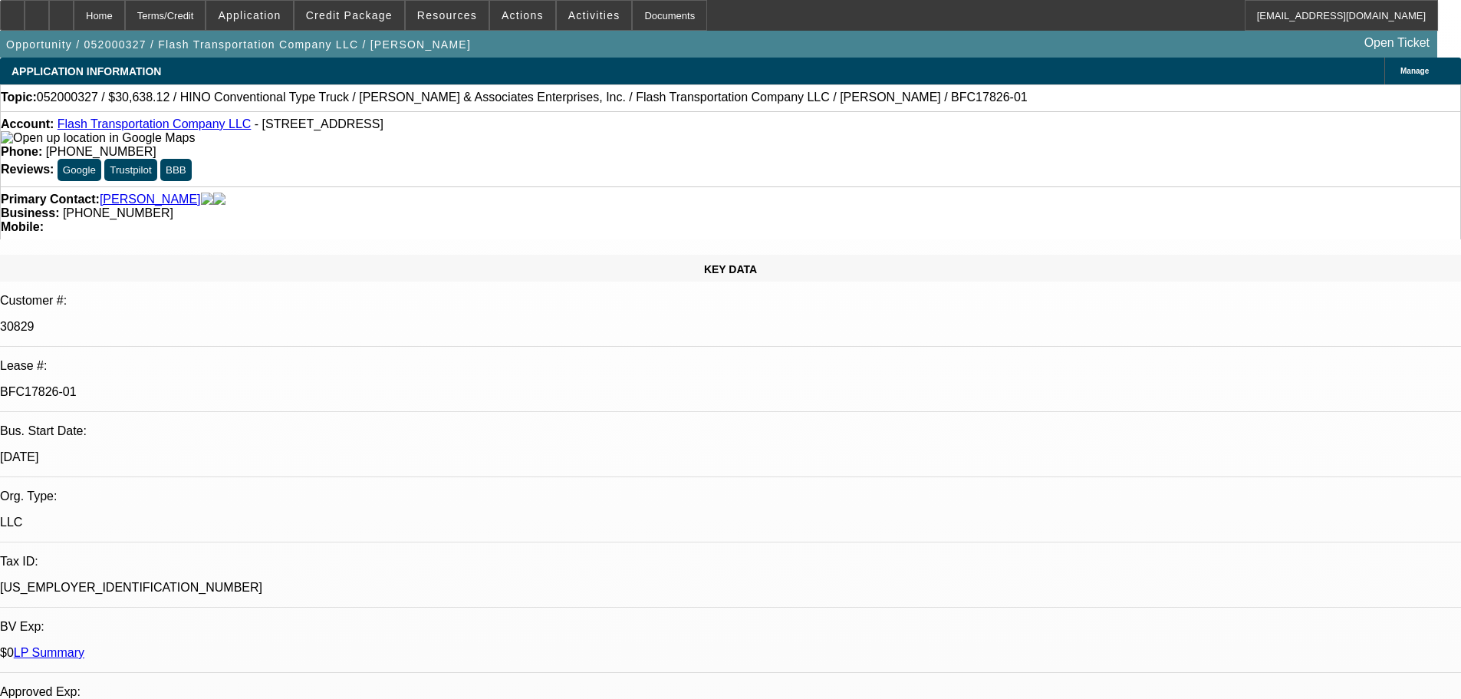
select select "0.15"
select select "0"
select select "2"
select select "0"
select select "6"
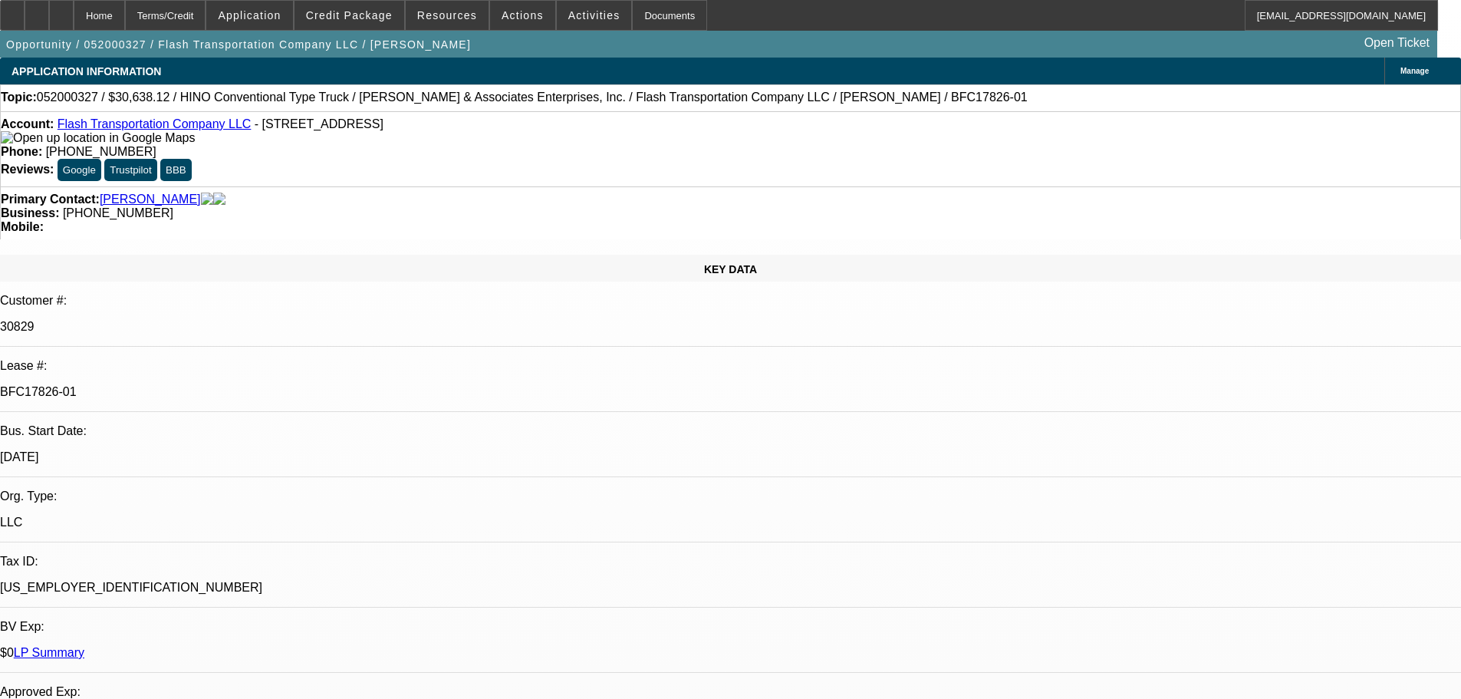
select select "0"
select select "2"
select select "0"
select select "6"
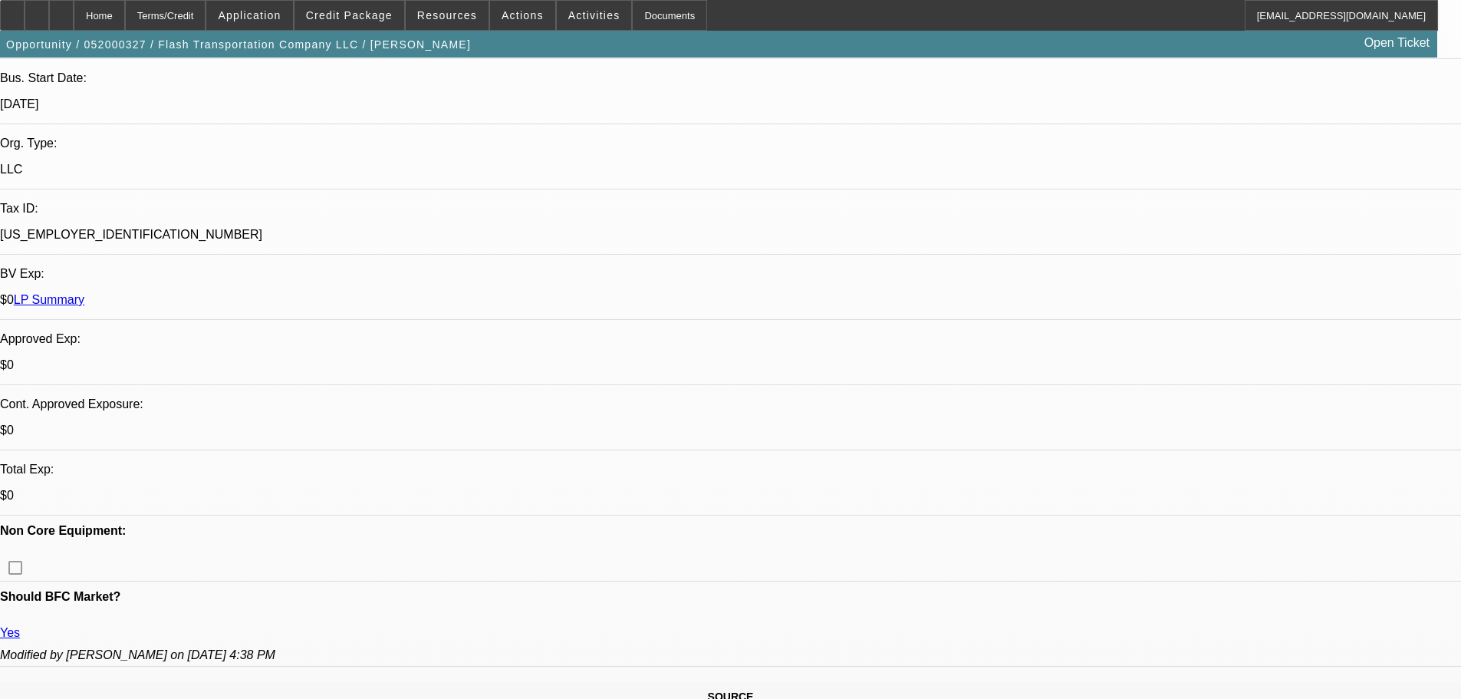
drag, startPoint x: 563, startPoint y: 497, endPoint x: 569, endPoint y: 516, distance: 19.4
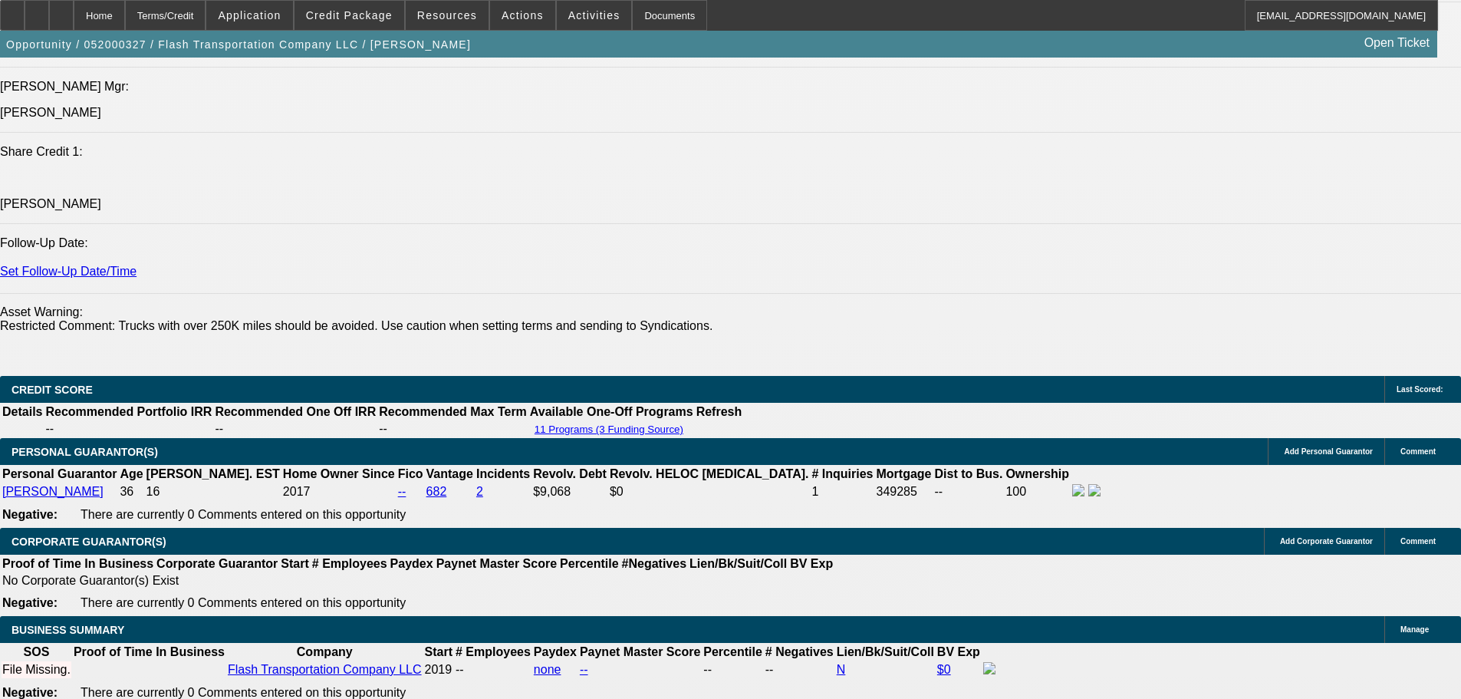
drag, startPoint x: 596, startPoint y: 378, endPoint x: 638, endPoint y: 552, distance: 178.3
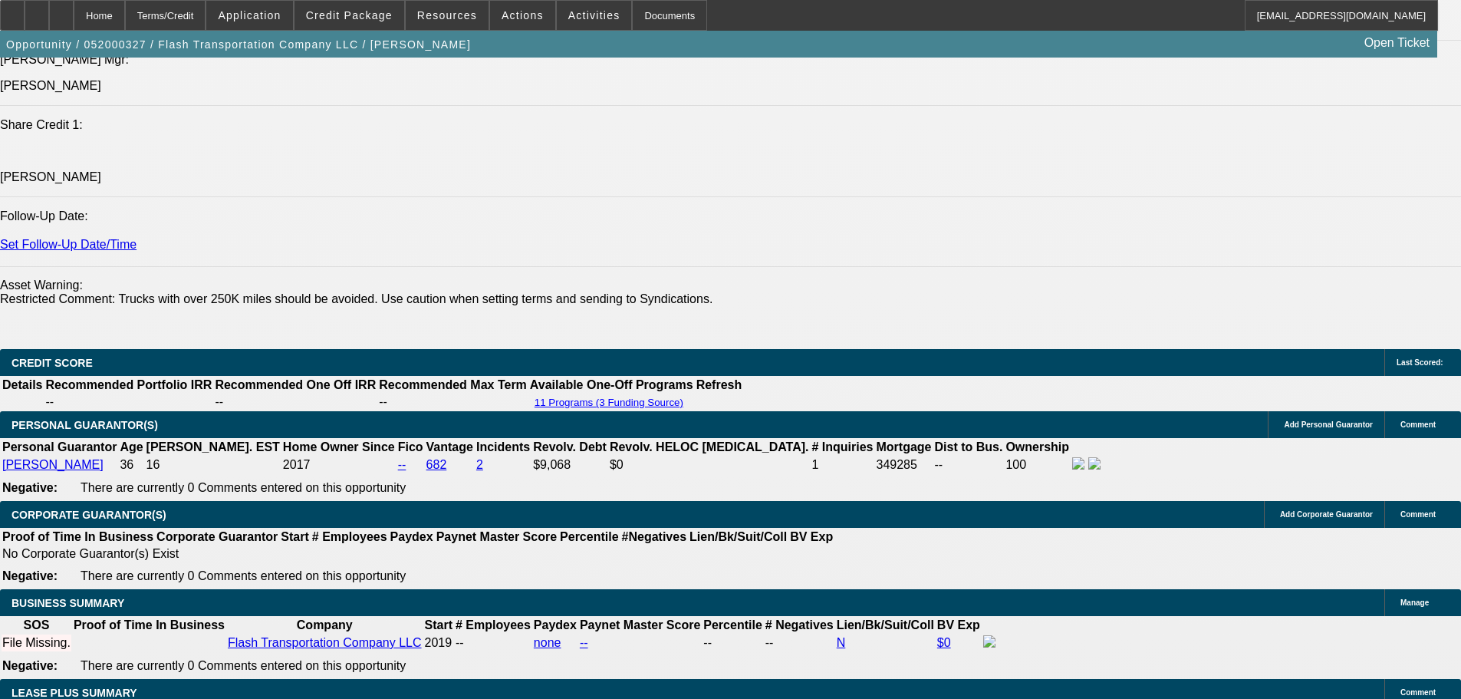
scroll to position [2120, 0]
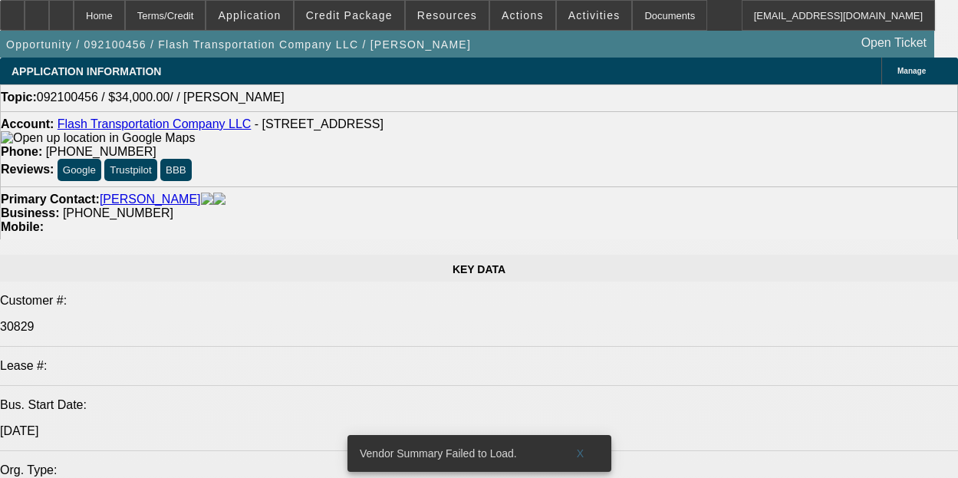
select select "0"
select select "2"
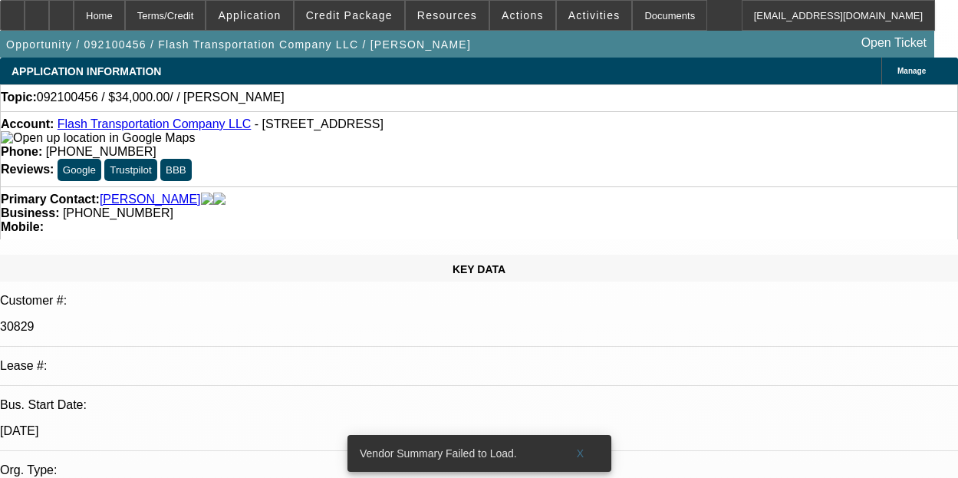
select select "0"
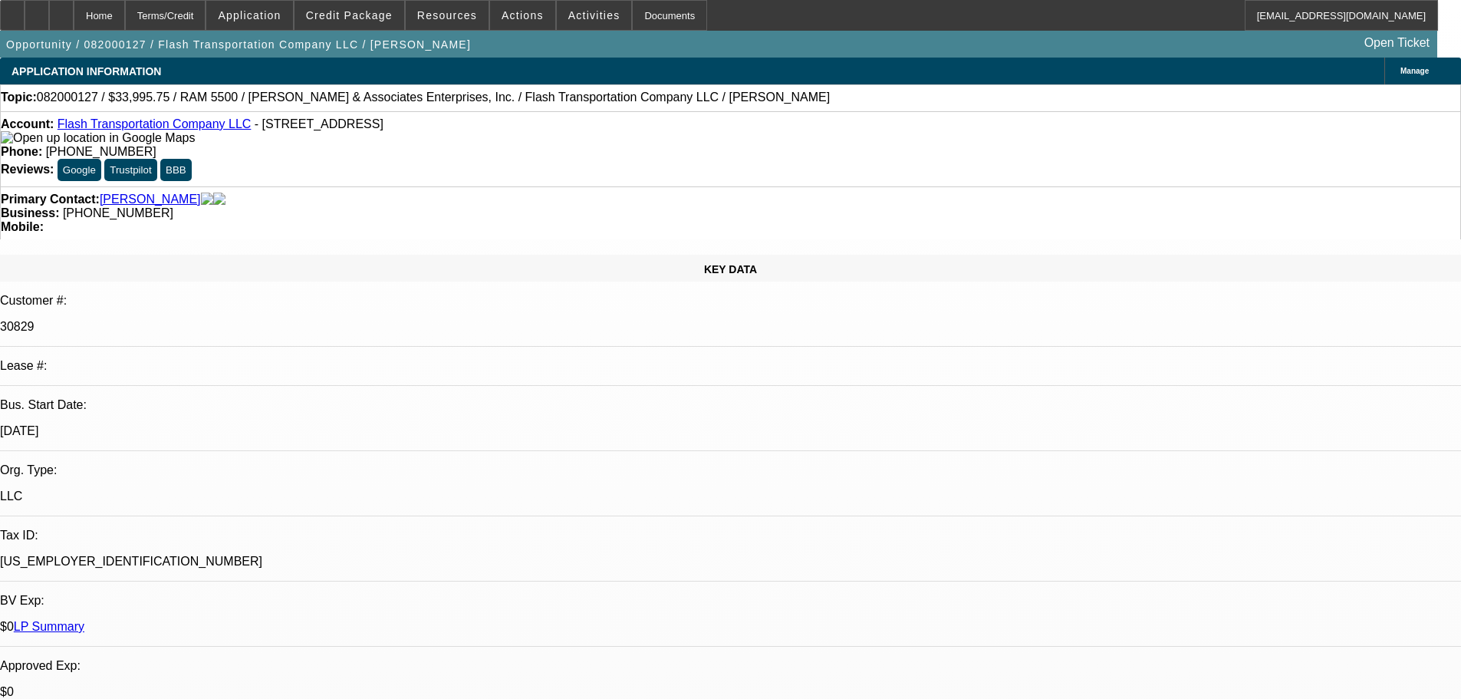
select select "0.15"
select select "2"
select select "0.1"
select select "4"
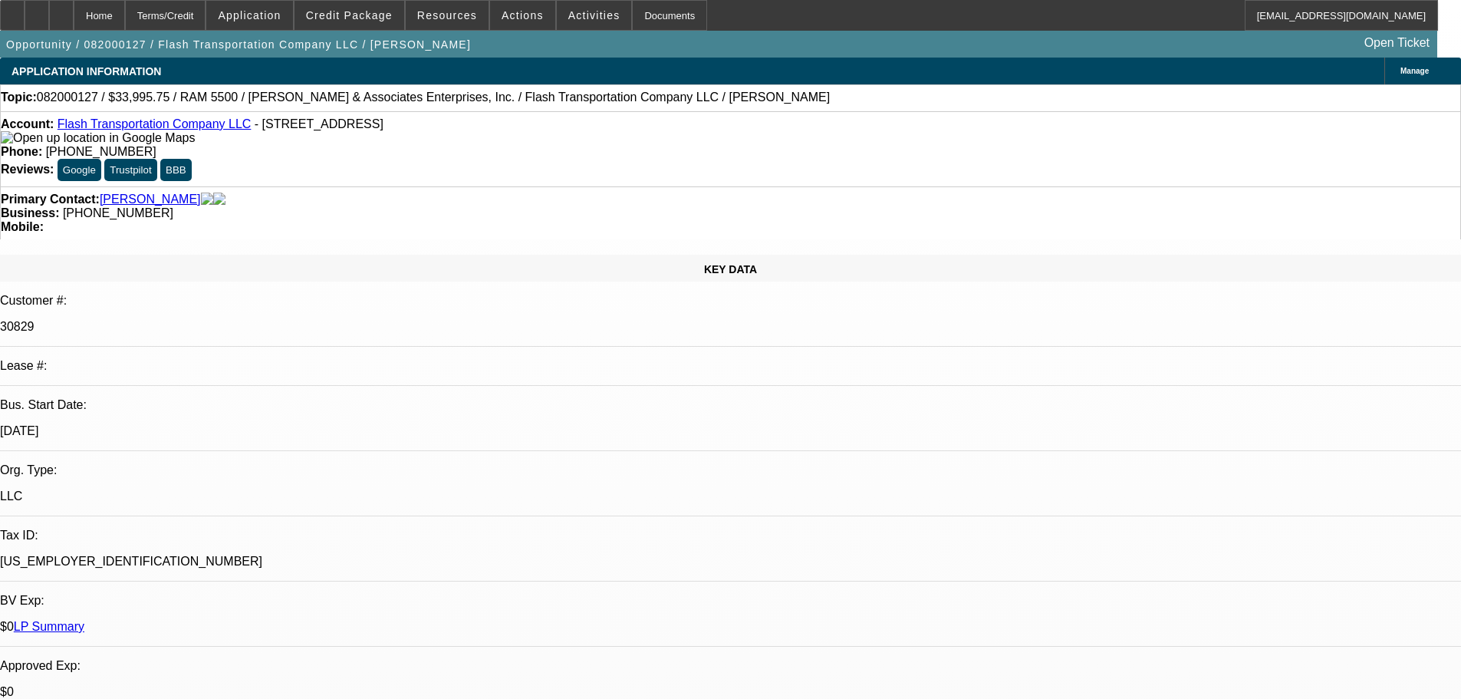
select select "0.15"
select select "2"
select select "0.1"
select select "4"
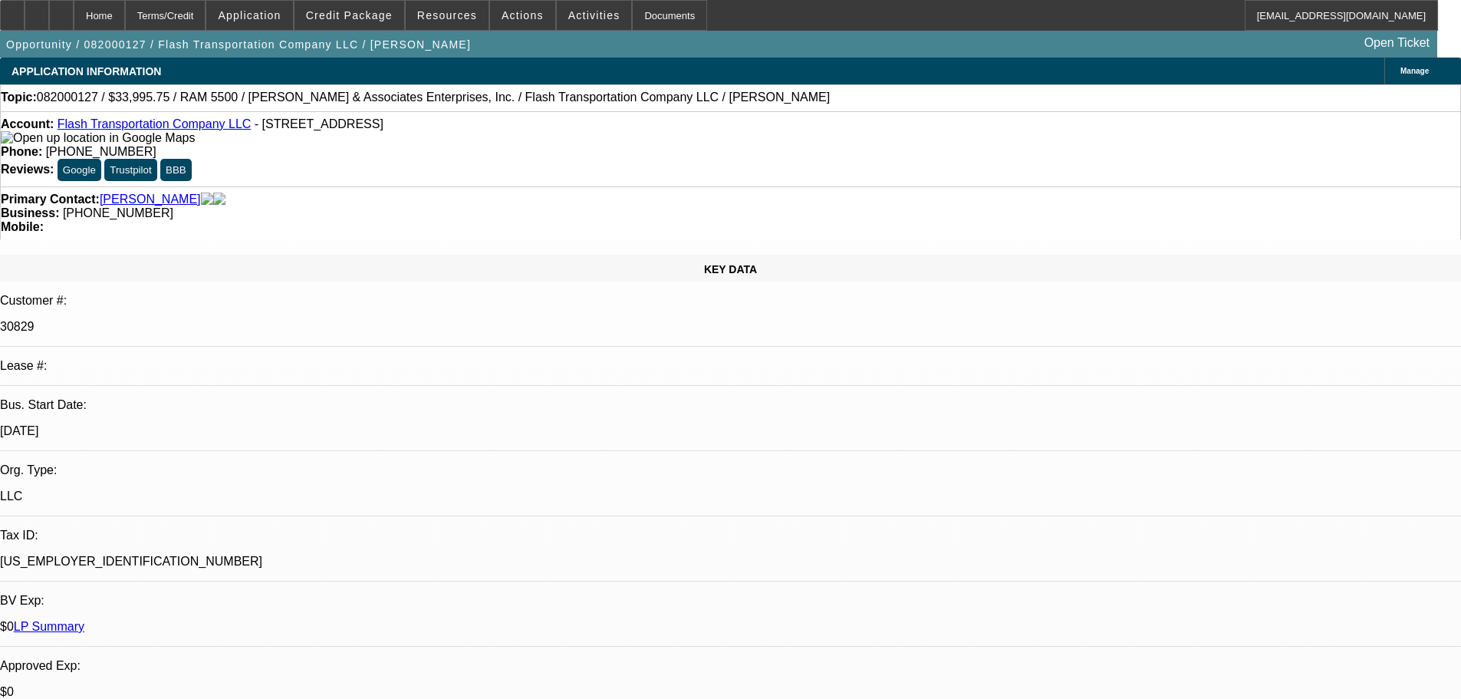
select select "0.15"
select select "2"
select select "0.1"
select select "4"
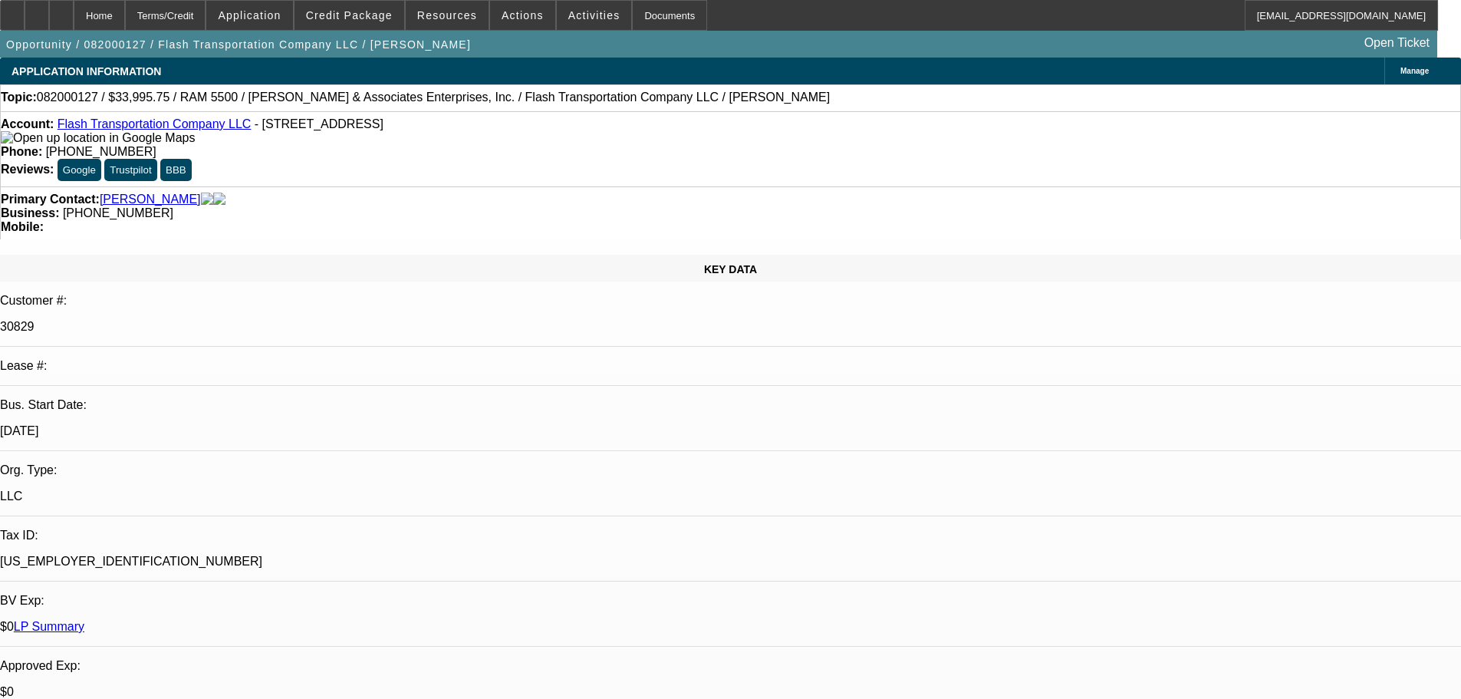
select select "0.15"
select select "2"
select select "0.1"
select select "4"
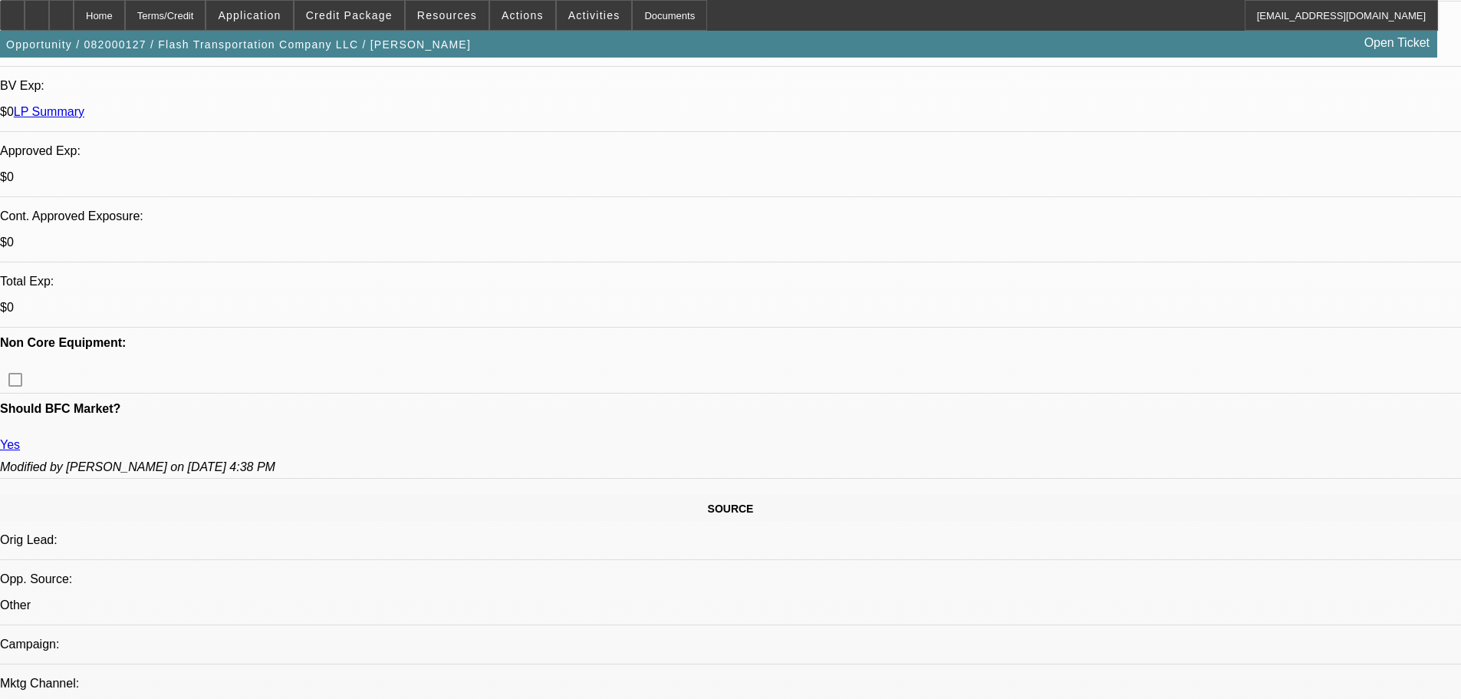
drag, startPoint x: 756, startPoint y: 532, endPoint x: 760, endPoint y: 494, distance: 37.8
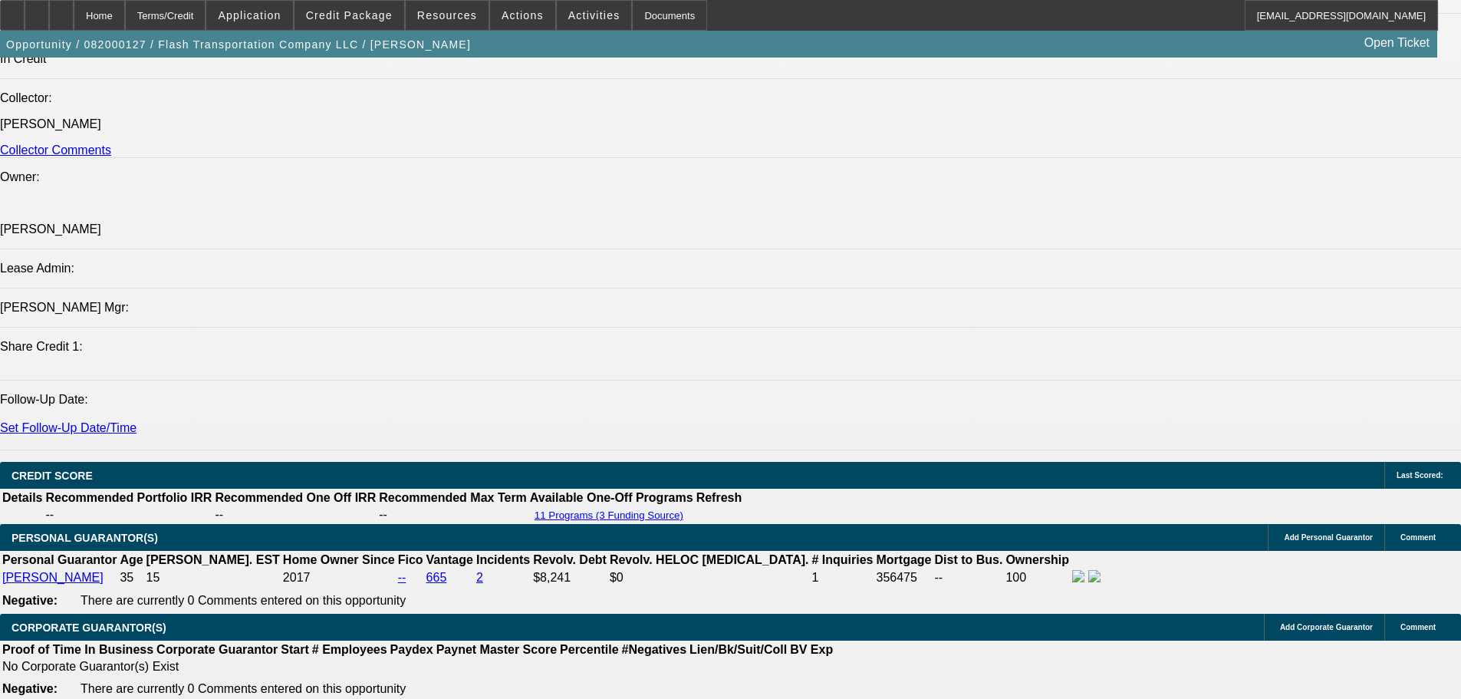
drag, startPoint x: 680, startPoint y: 605, endPoint x: 690, endPoint y: 571, distance: 36.2
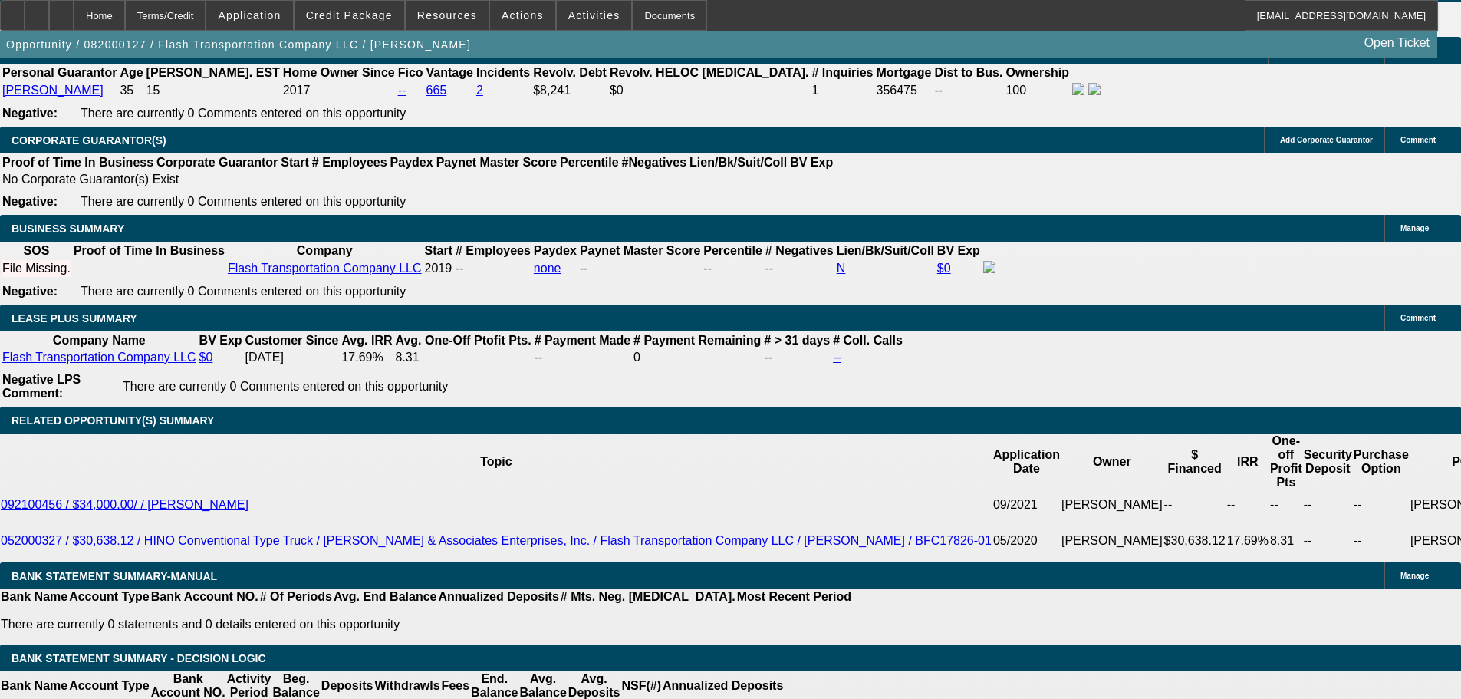
drag, startPoint x: 690, startPoint y: 571, endPoint x: 694, endPoint y: 522, distance: 48.4
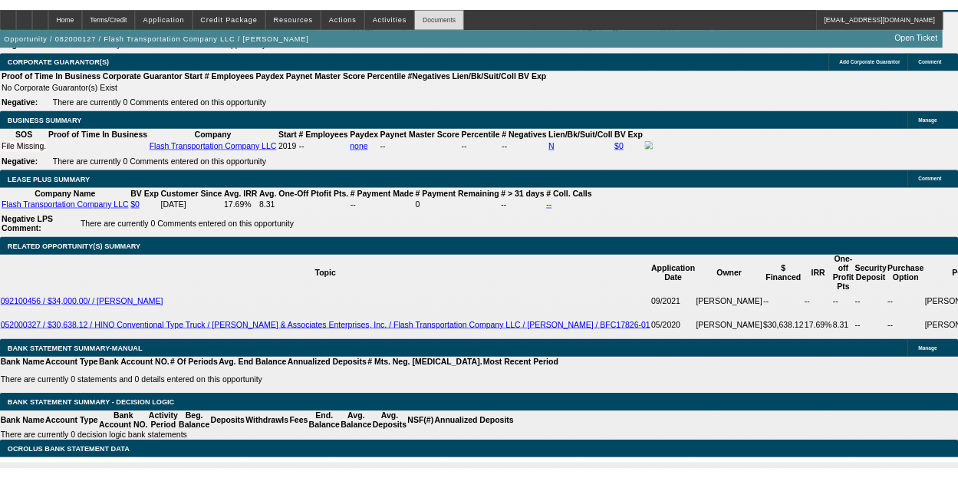
scroll to position [2780, 0]
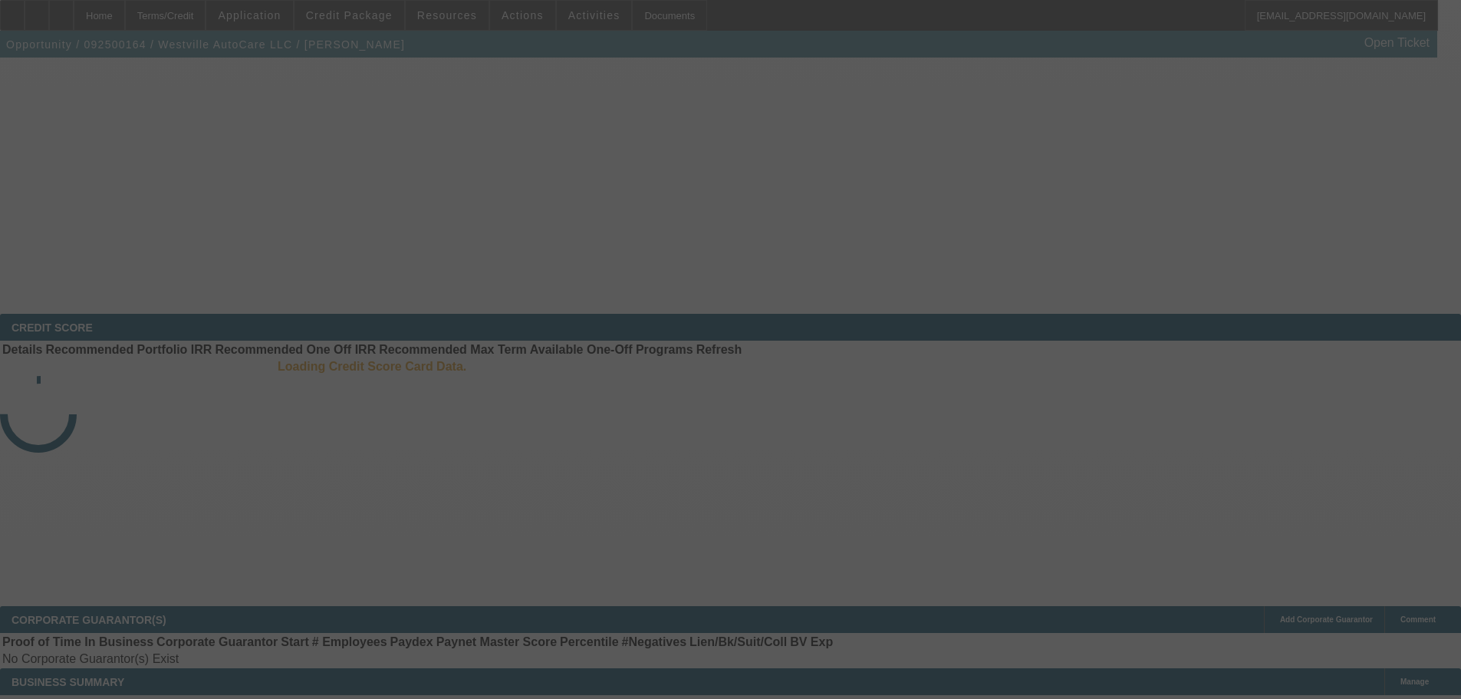
scroll to position [137, 0]
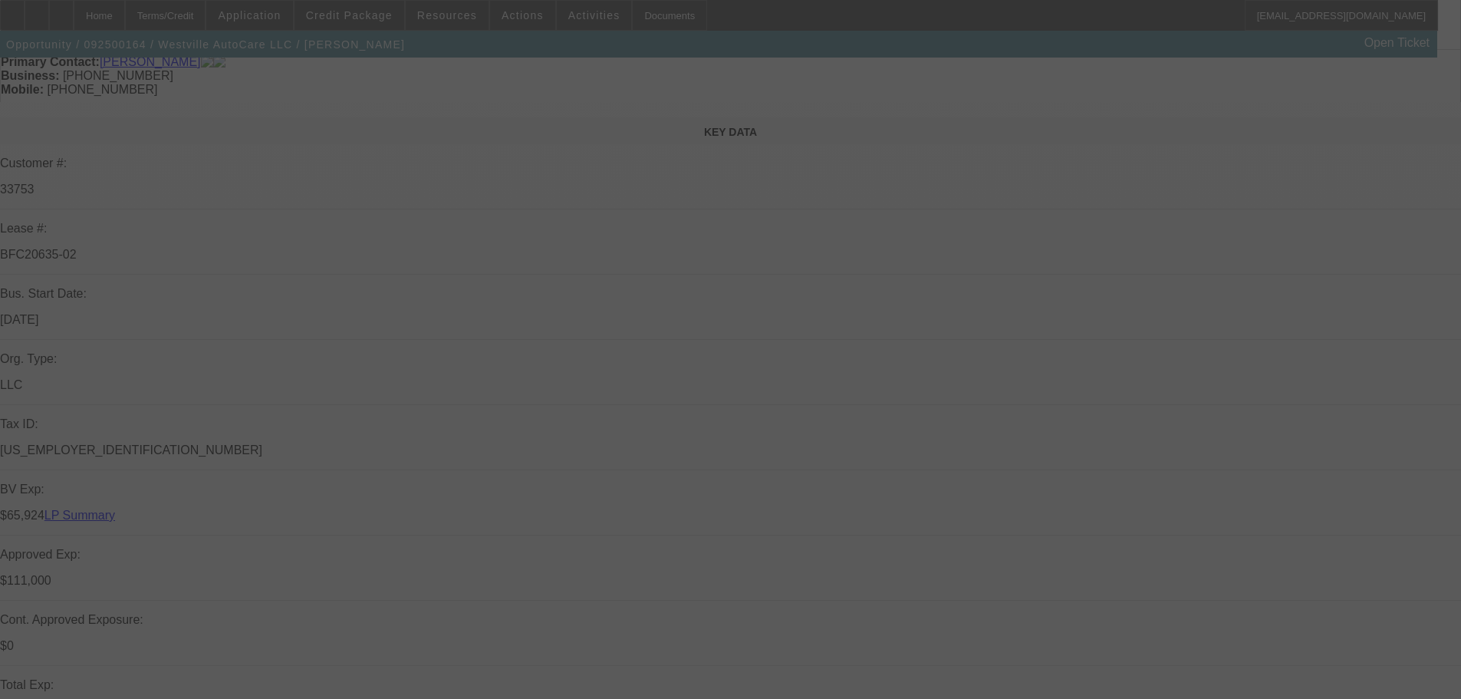
click at [1402, 97] on div at bounding box center [730, 349] width 1461 height 699
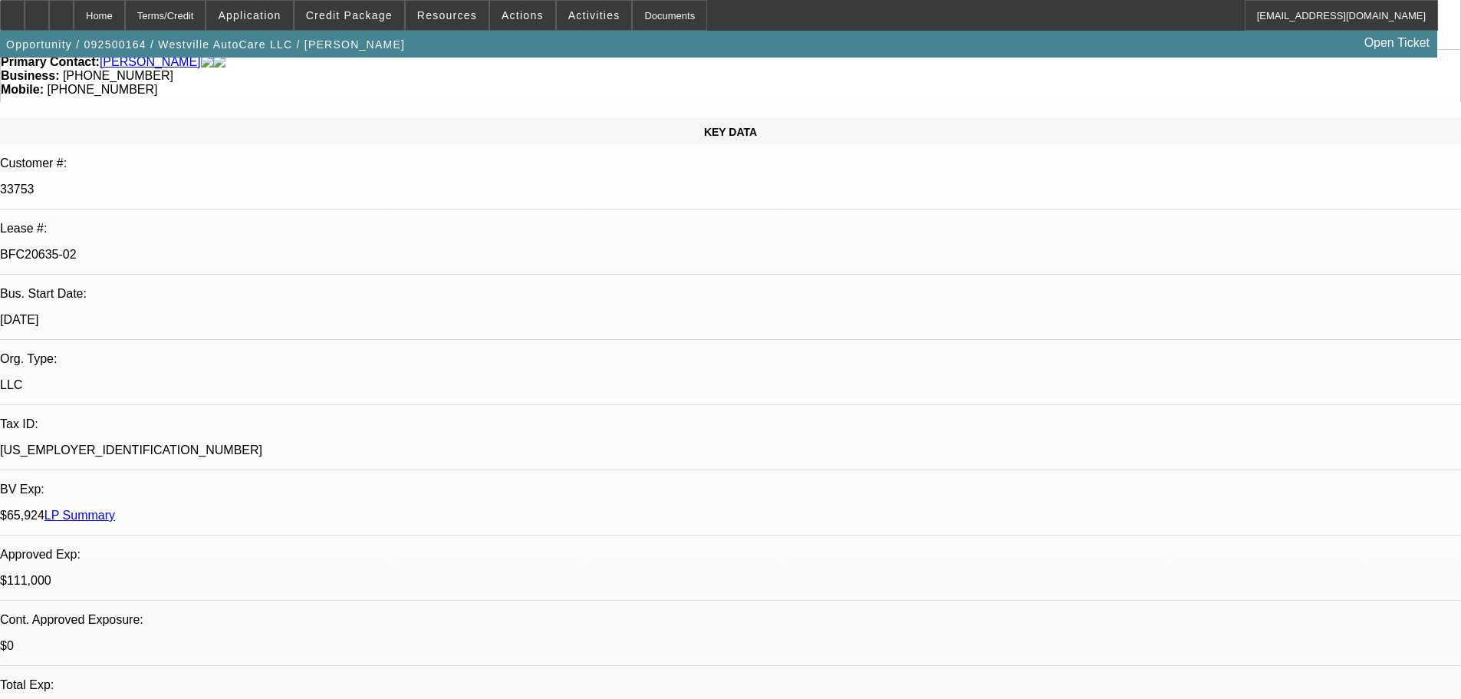
select select "0"
select select "2"
select select "0"
select select "6"
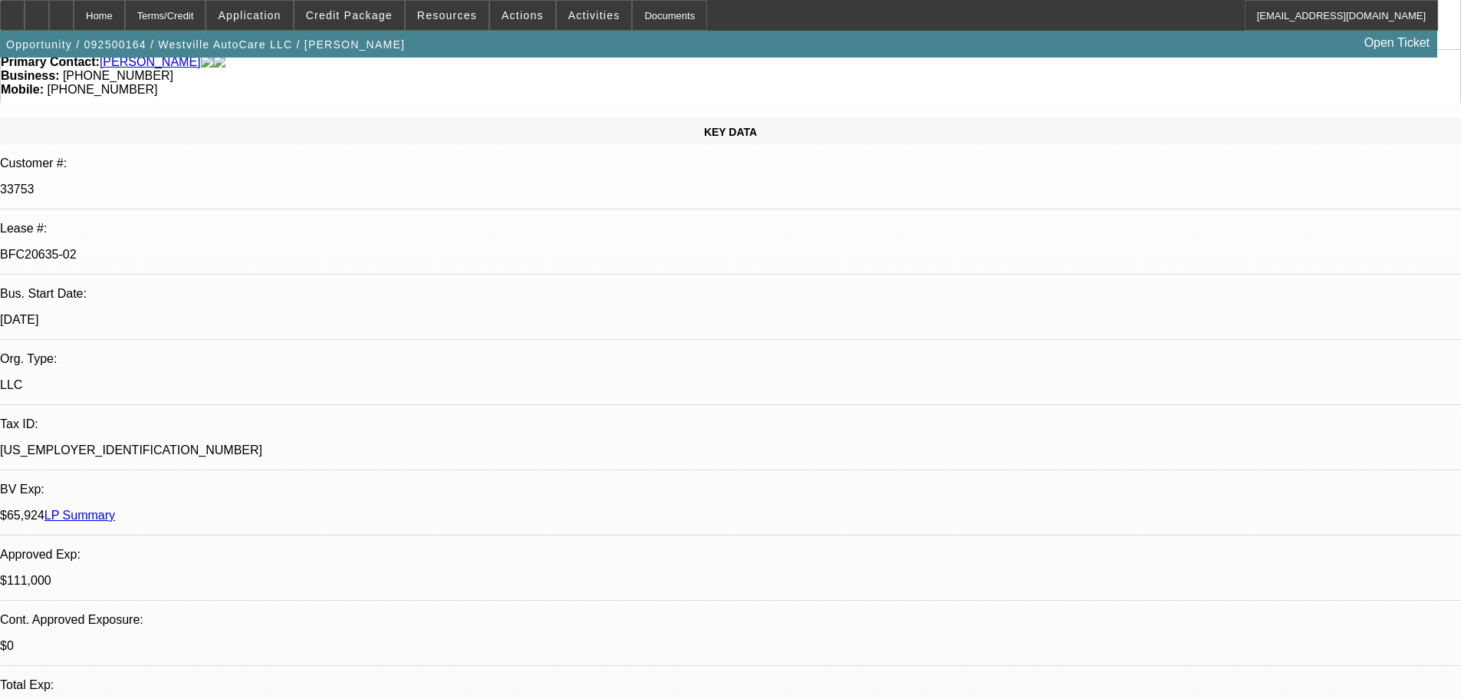
select select "0"
select select "2"
select select "0"
select select "6"
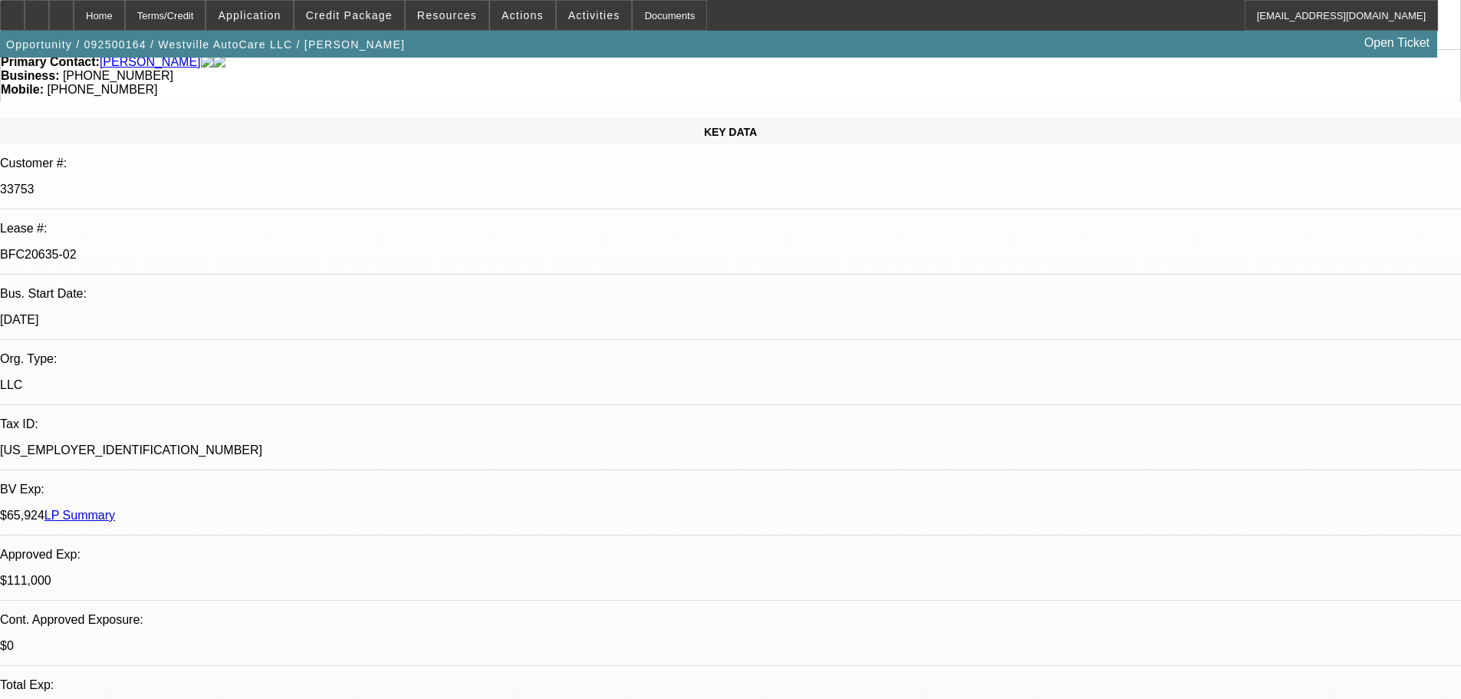
select select "0"
select select "2"
select select "0"
select select "6"
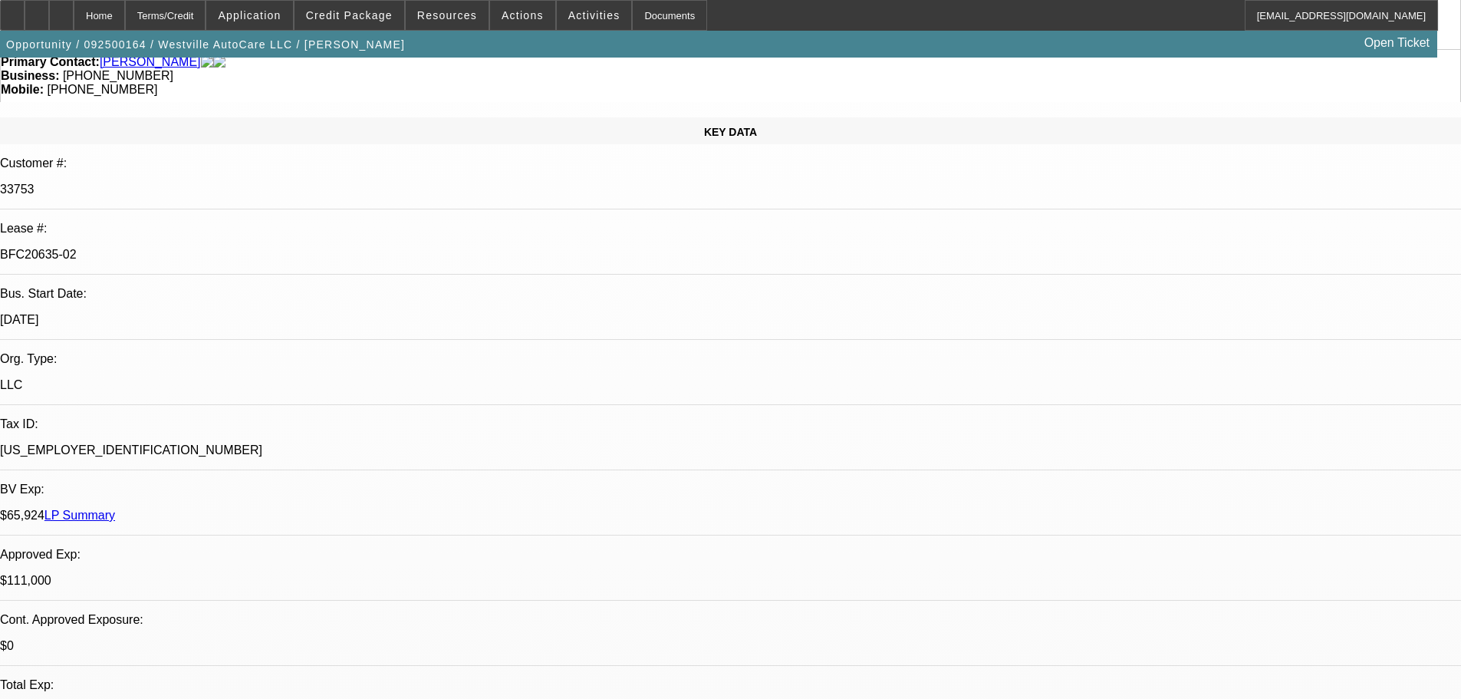
select select "0"
select select "2"
select select "0"
select select "6"
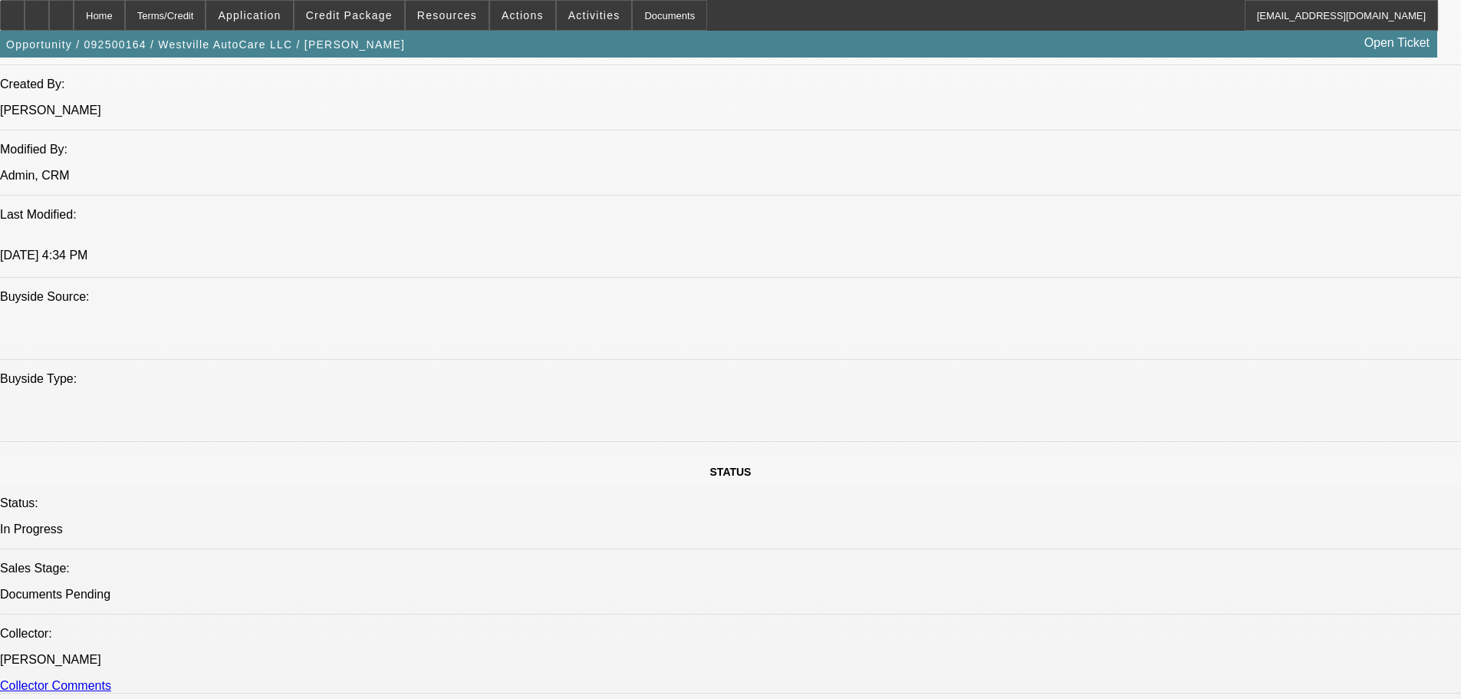
drag, startPoint x: 582, startPoint y: 272, endPoint x: 648, endPoint y: 559, distance: 295.0
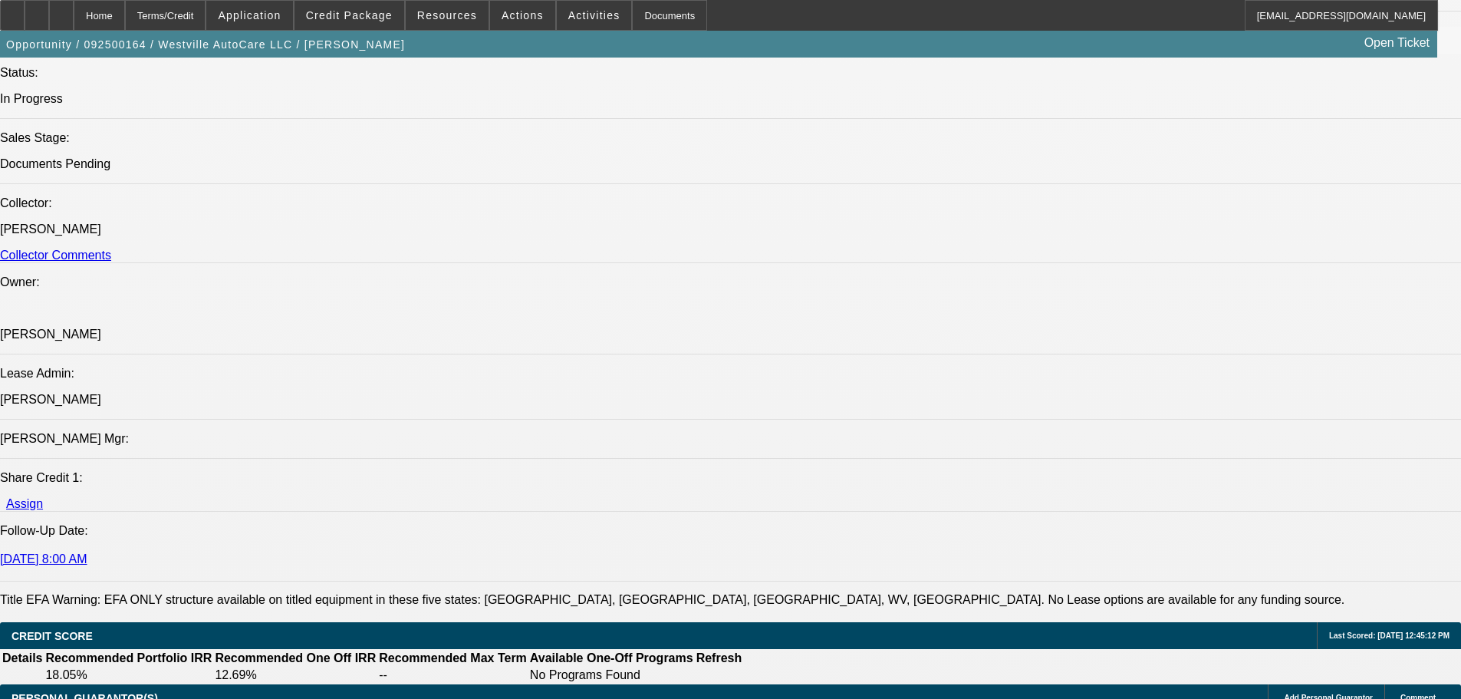
scroll to position [0, 0]
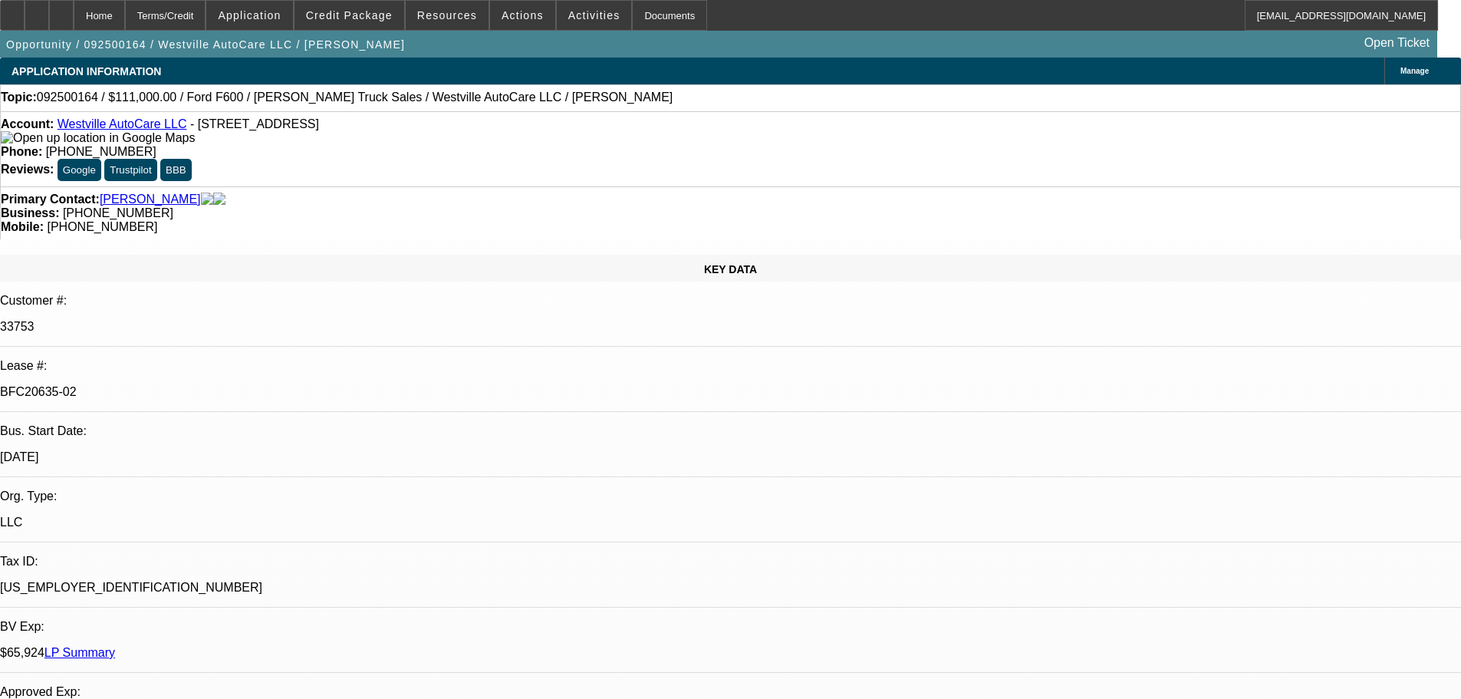
drag, startPoint x: 654, startPoint y: 536, endPoint x: 668, endPoint y: 211, distance: 325.6
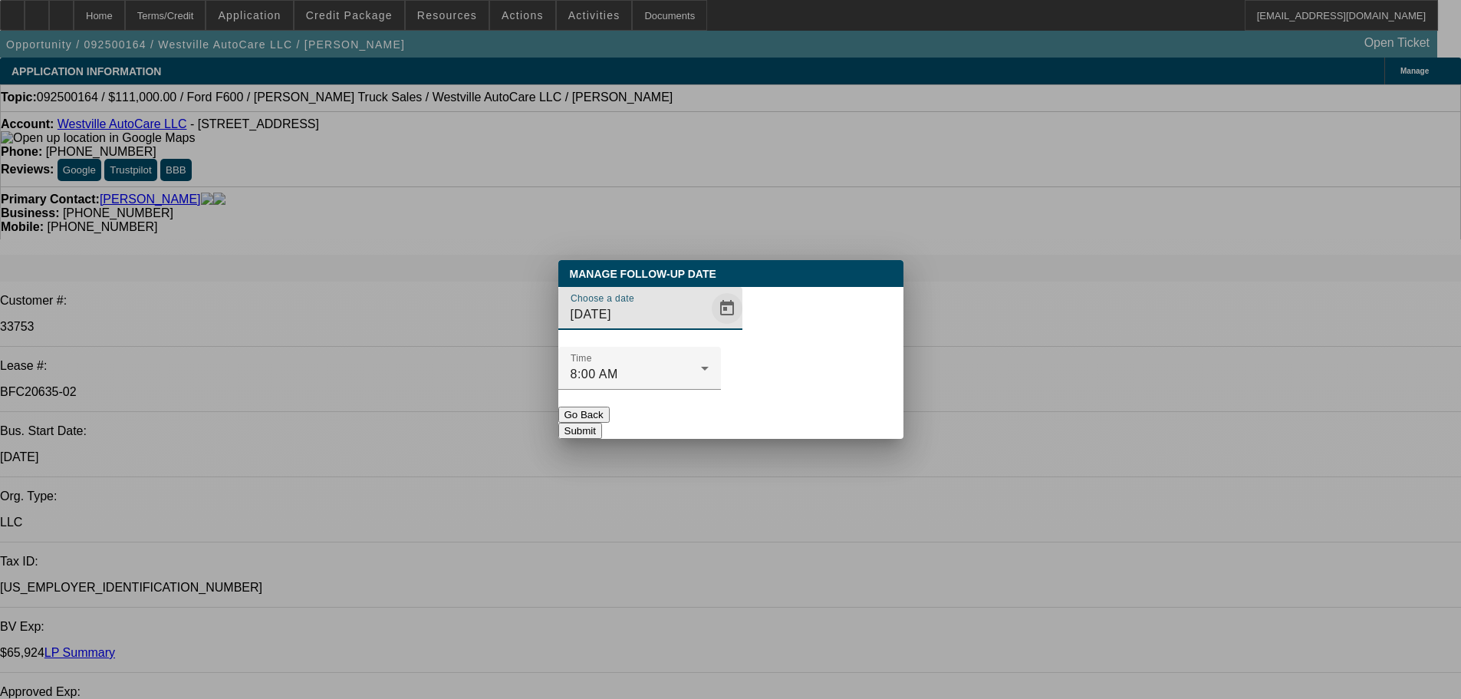
click at [713, 327] on span "Open calendar" at bounding box center [727, 308] width 37 height 37
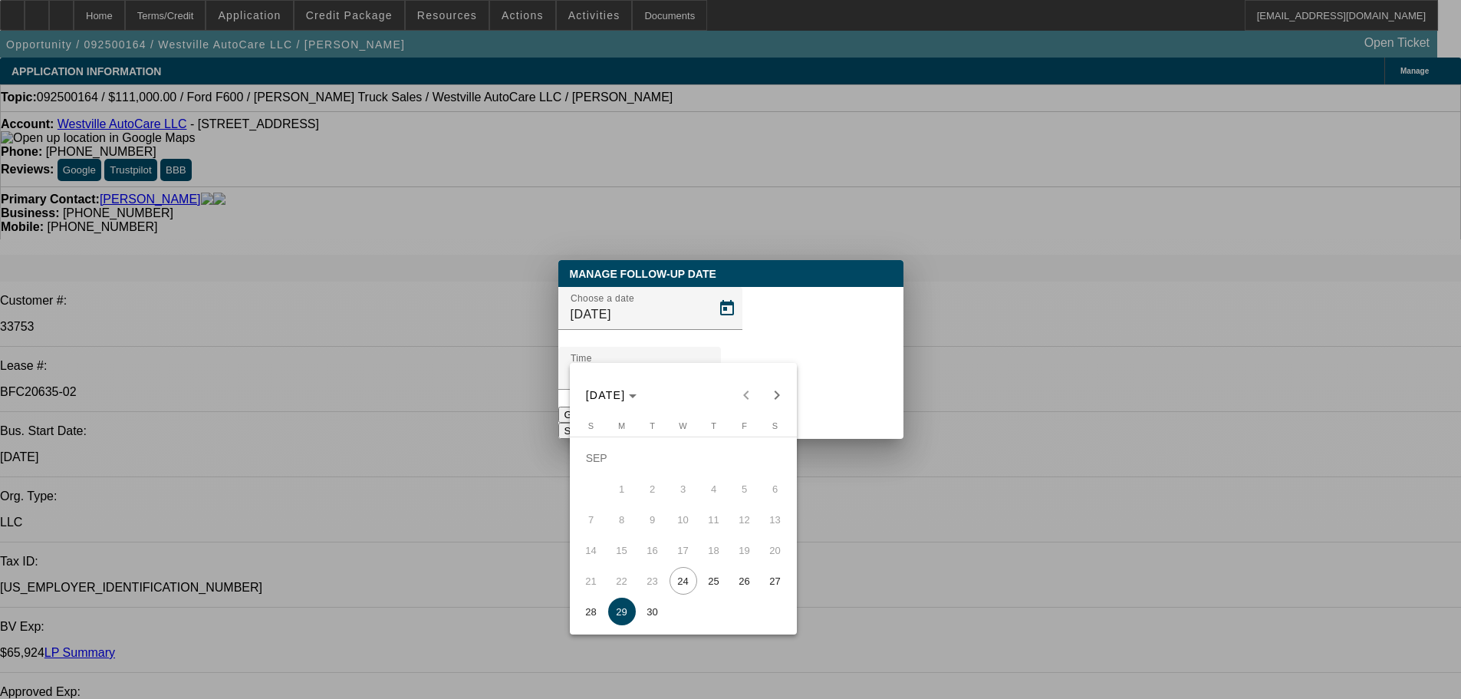
click at [758, 585] on span "26" at bounding box center [745, 581] width 28 height 28
type input "9/26/2025"
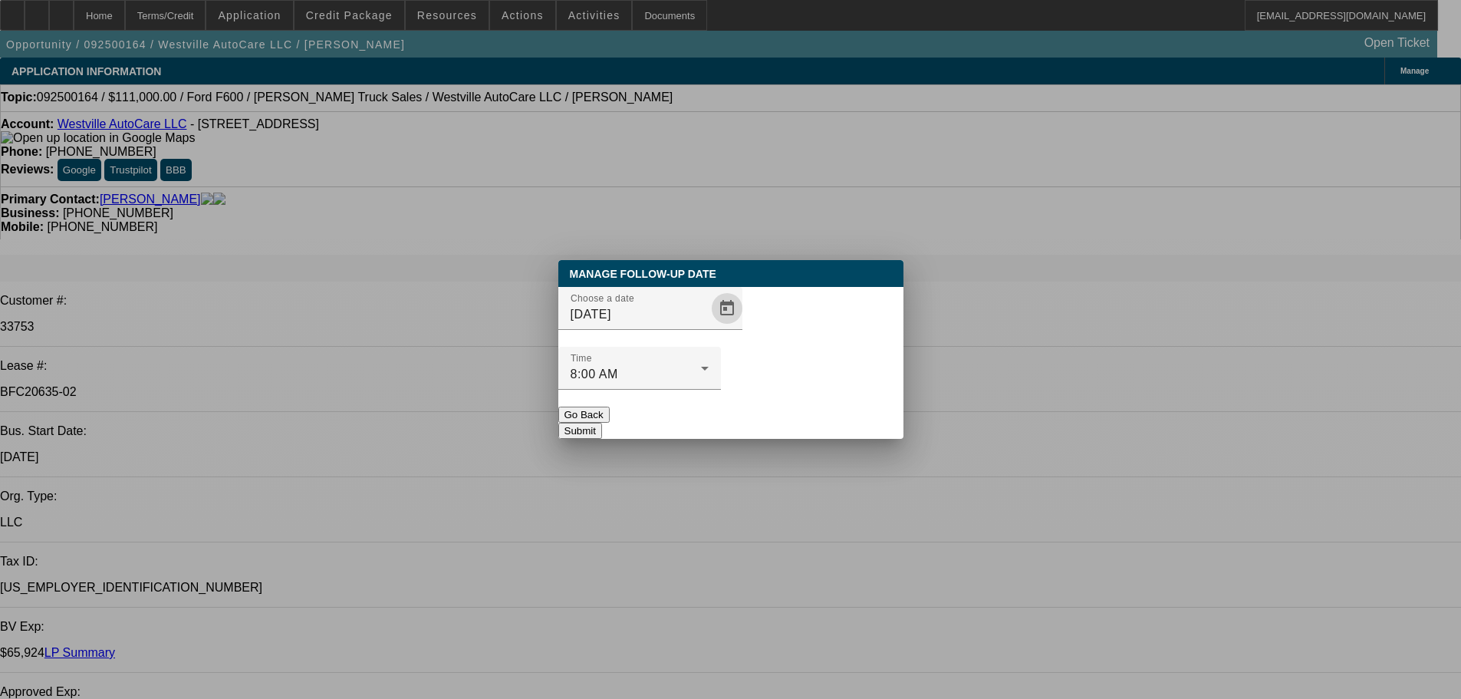
click at [602, 423] on button "Submit" at bounding box center [581, 431] width 44 height 16
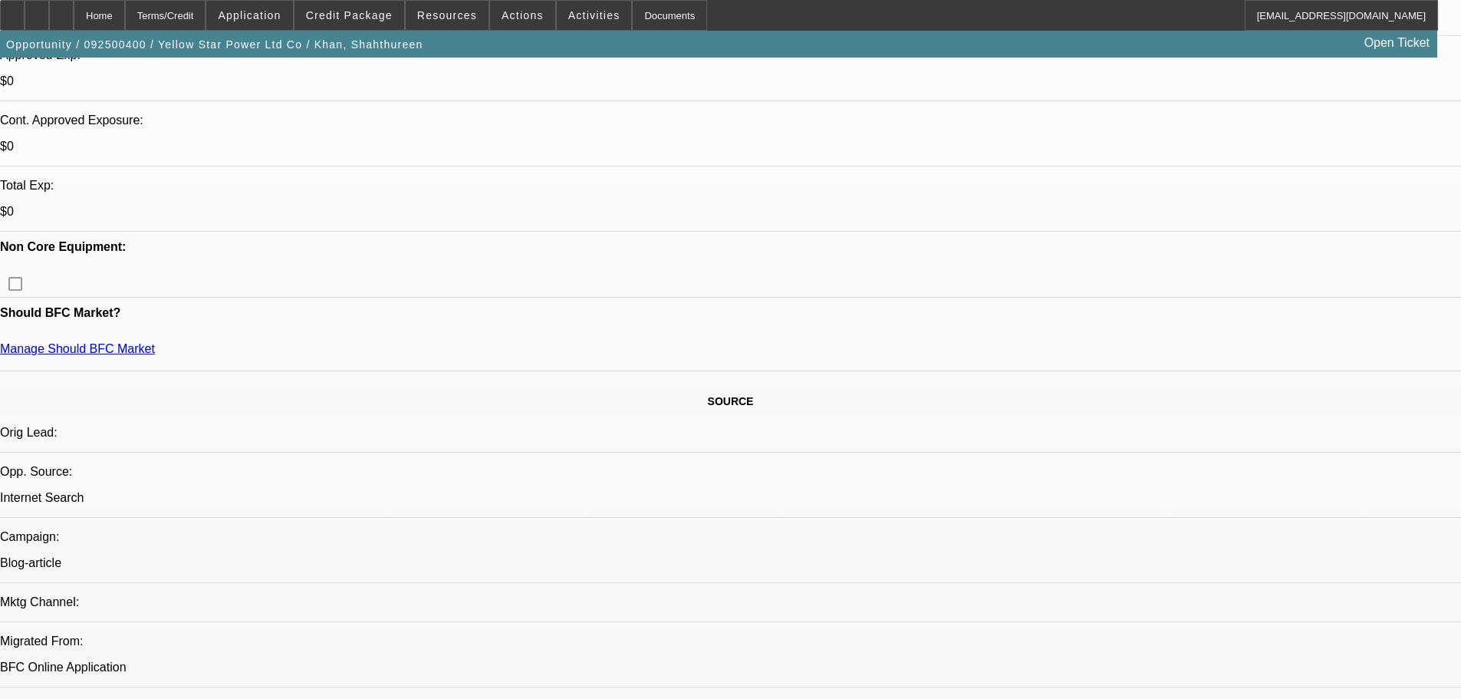
select select "0"
select select "2"
select select "0"
select select "6"
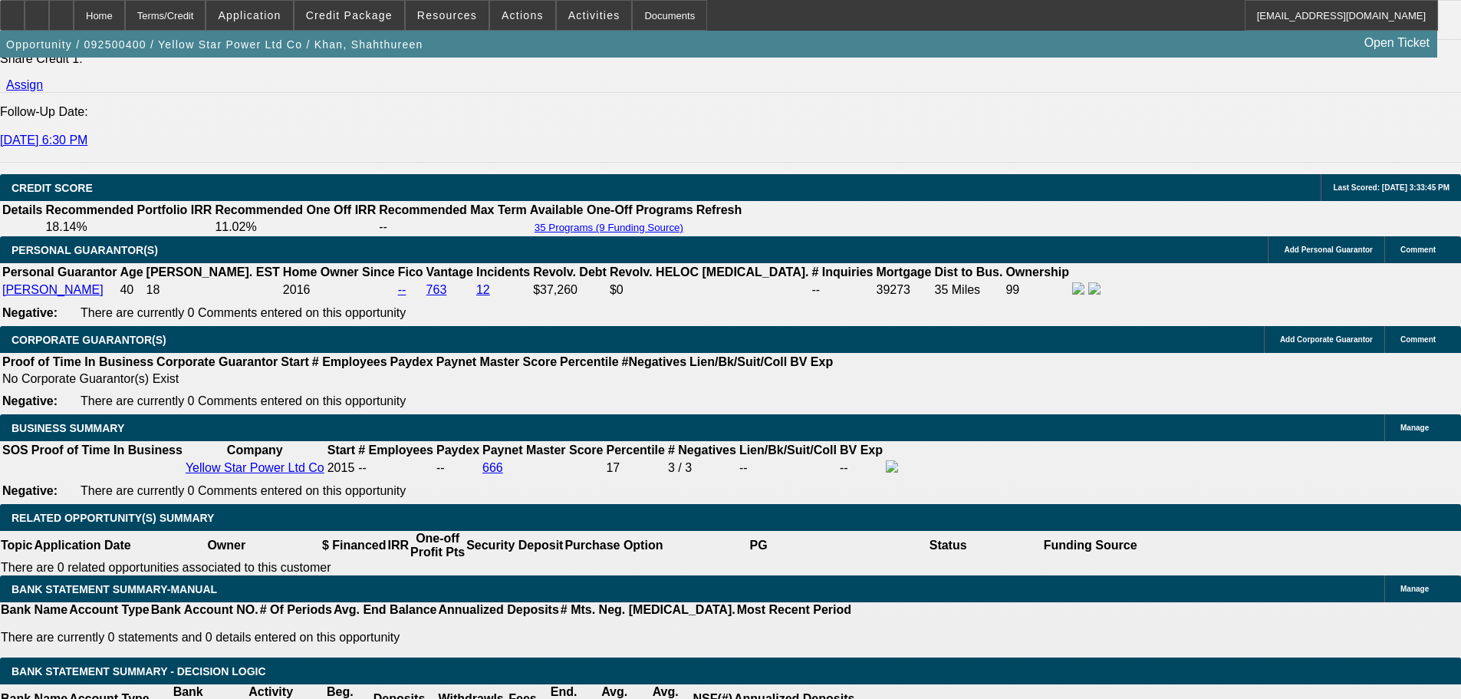
scroll to position [2183, 0]
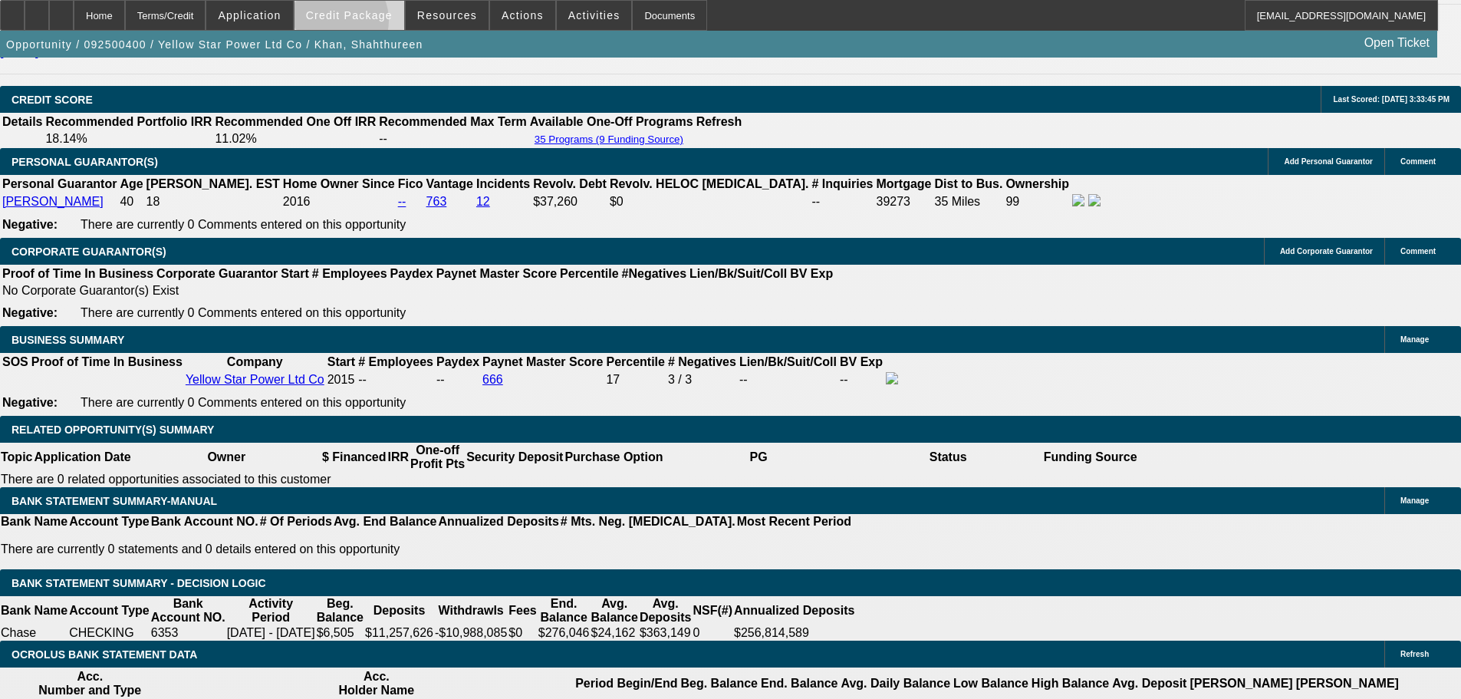
click at [356, 24] on span at bounding box center [350, 15] width 110 height 37
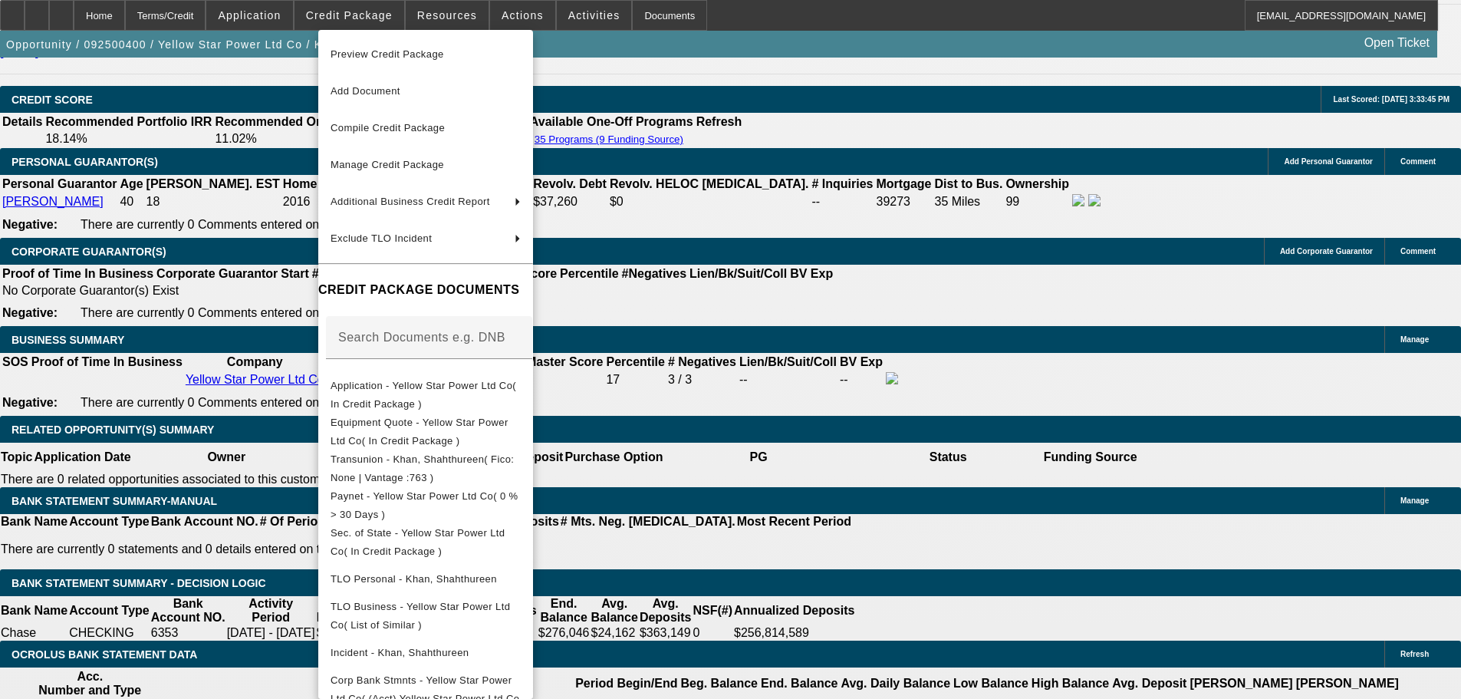
click at [954, 459] on div at bounding box center [730, 349] width 1461 height 699
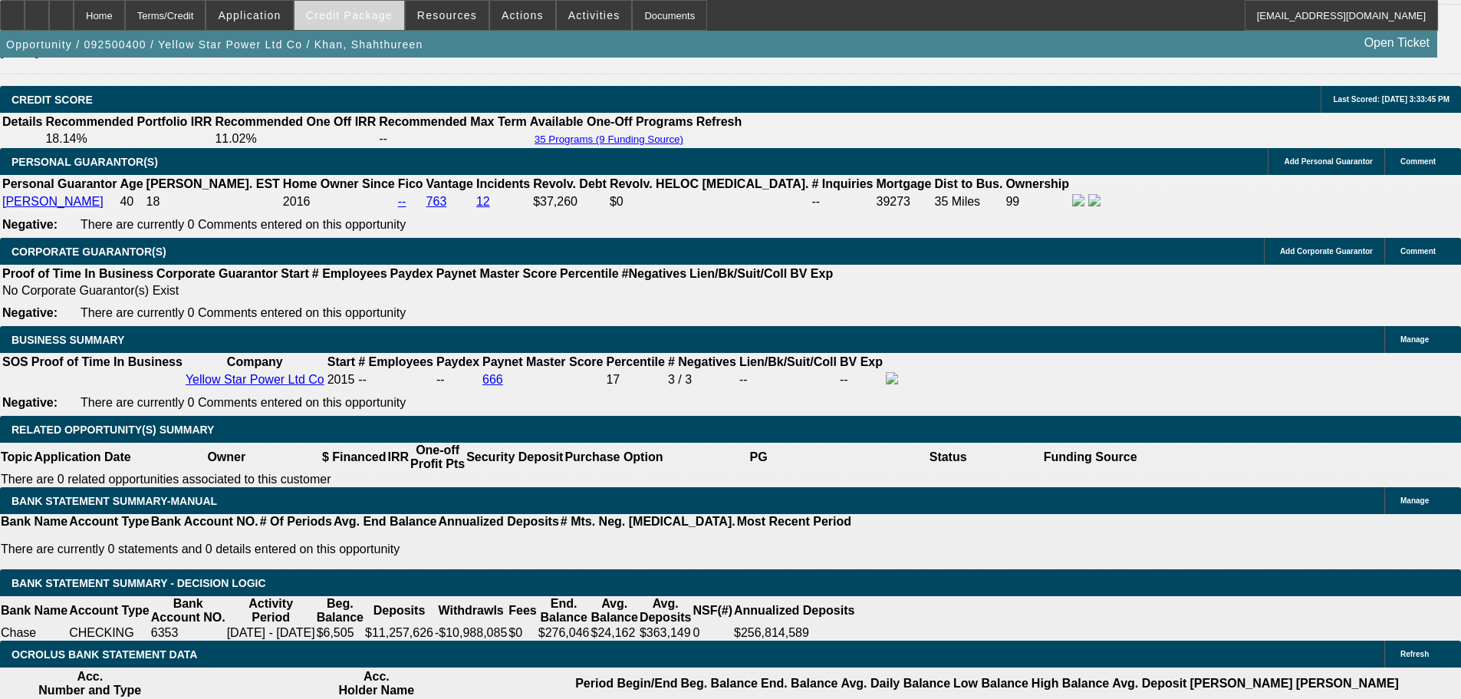
click at [387, 16] on span "Credit Package" at bounding box center [349, 15] width 87 height 12
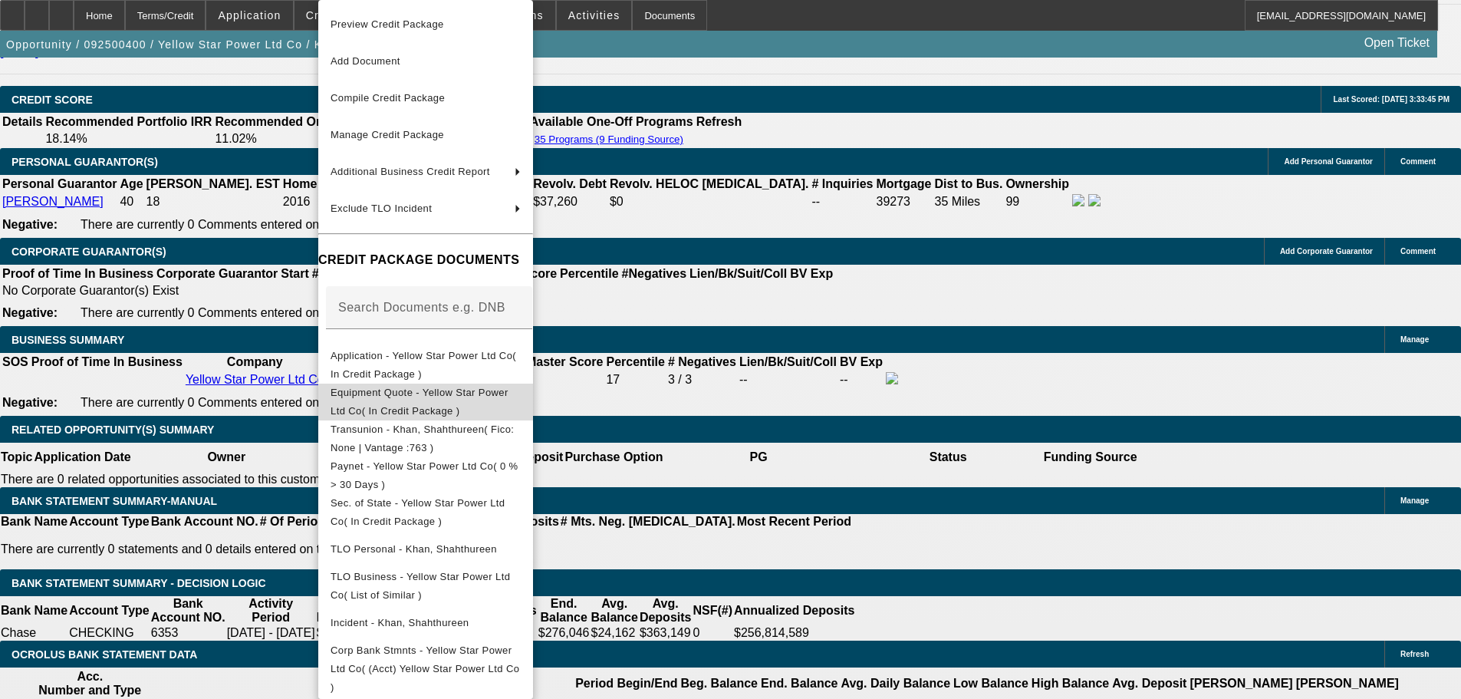
click at [521, 404] on span "Equipment Quote - Yellow Star Power Ltd Co( In Credit Package )" at bounding box center [426, 402] width 190 height 37
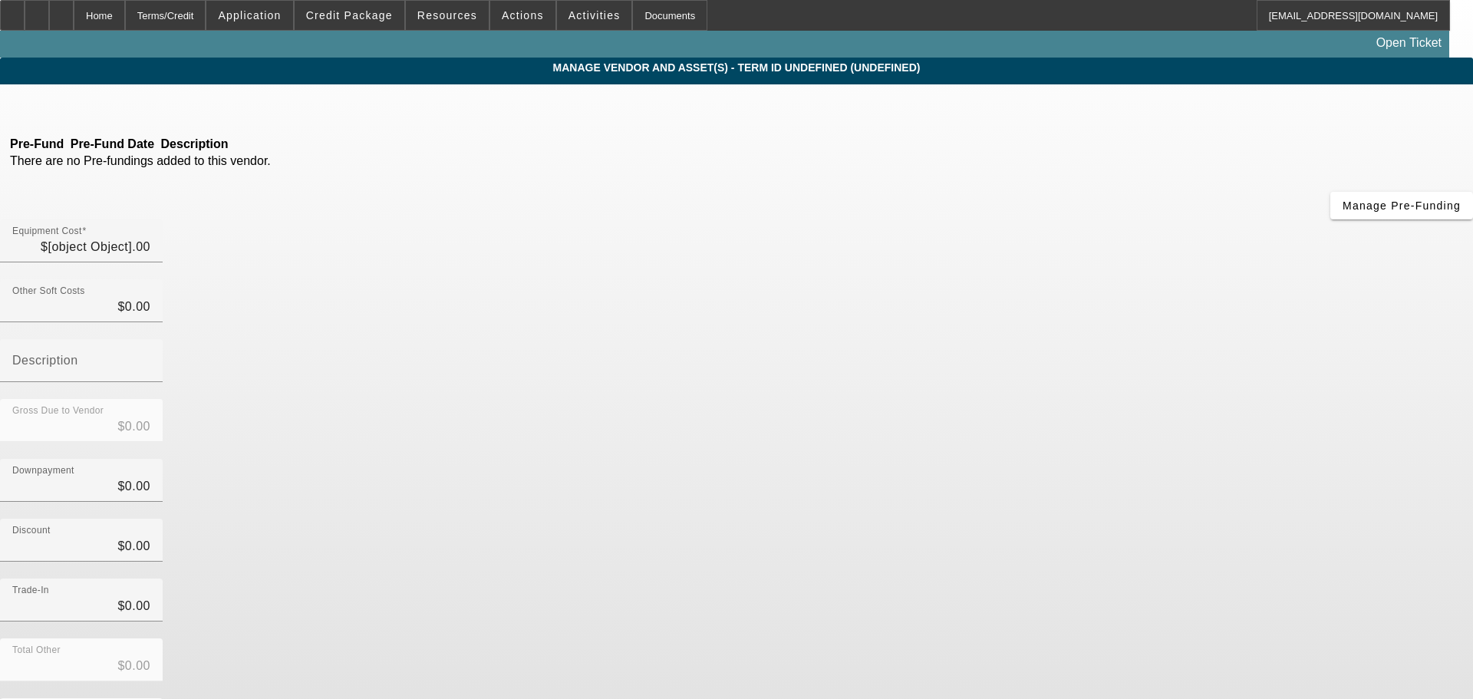
type input "$250,000.00"
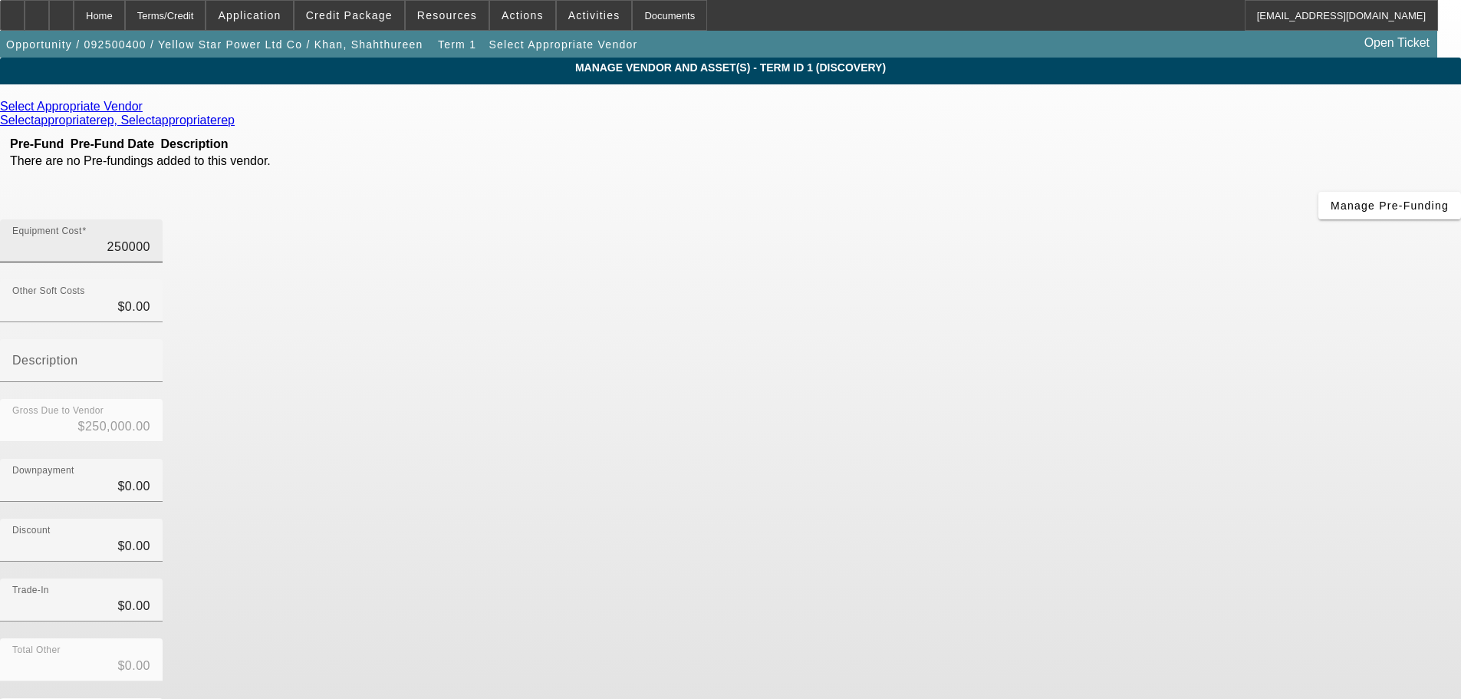
click at [150, 238] on input "250000" at bounding box center [81, 247] width 138 height 18
type input "250000"
click at [150, 238] on input "250000" at bounding box center [81, 247] width 138 height 18
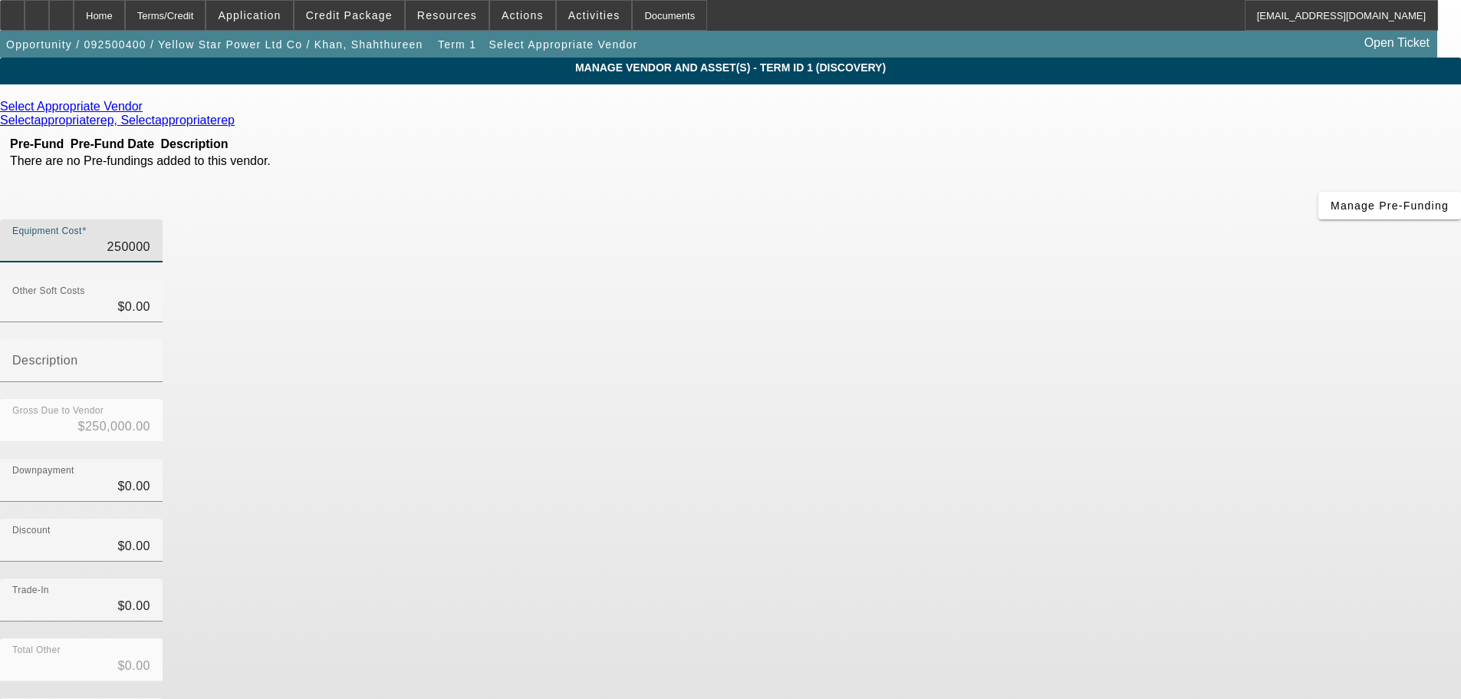
click at [150, 238] on input "250000" at bounding box center [81, 247] width 138 height 18
type input "$0.00"
type input "2"
type input "$2.00"
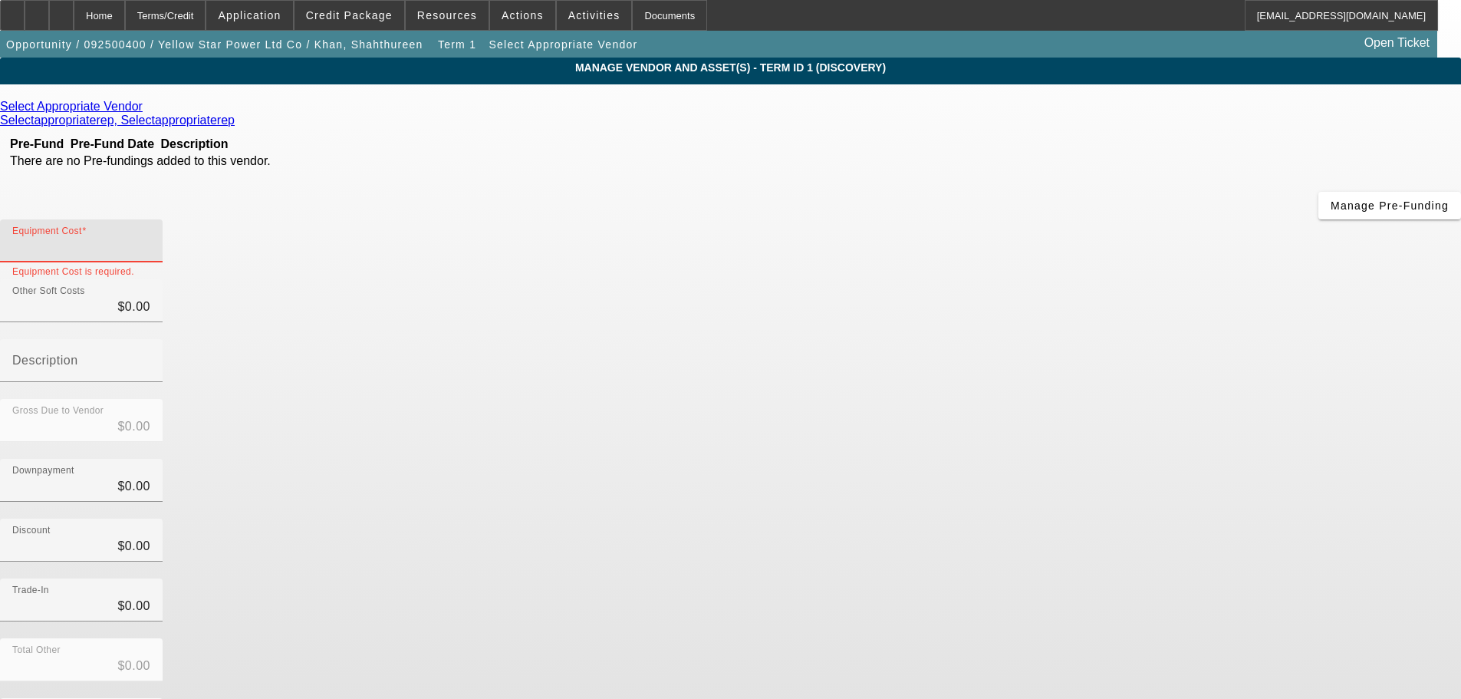
type input "$2.00"
type input "24"
type input "$24.00"
type input "249"
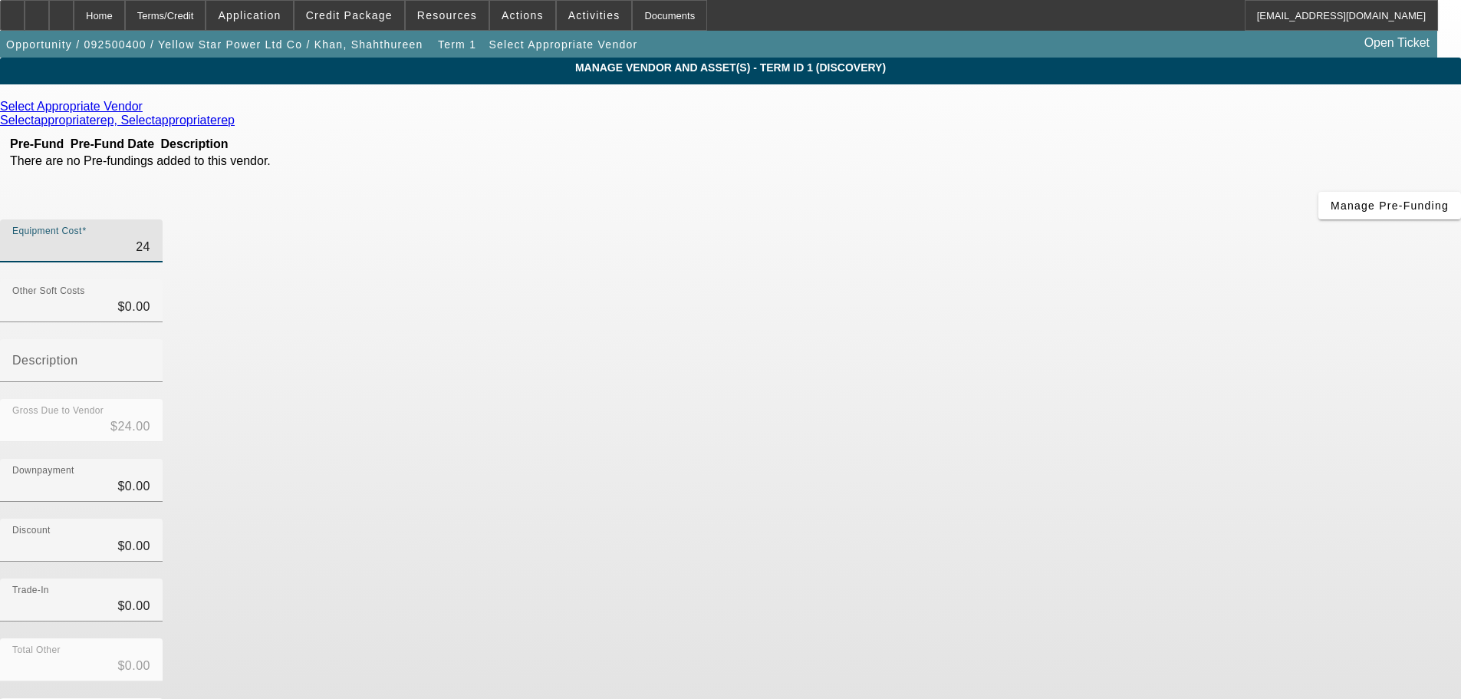
type input "$249.00"
type input "2499"
type input "$2,499.00"
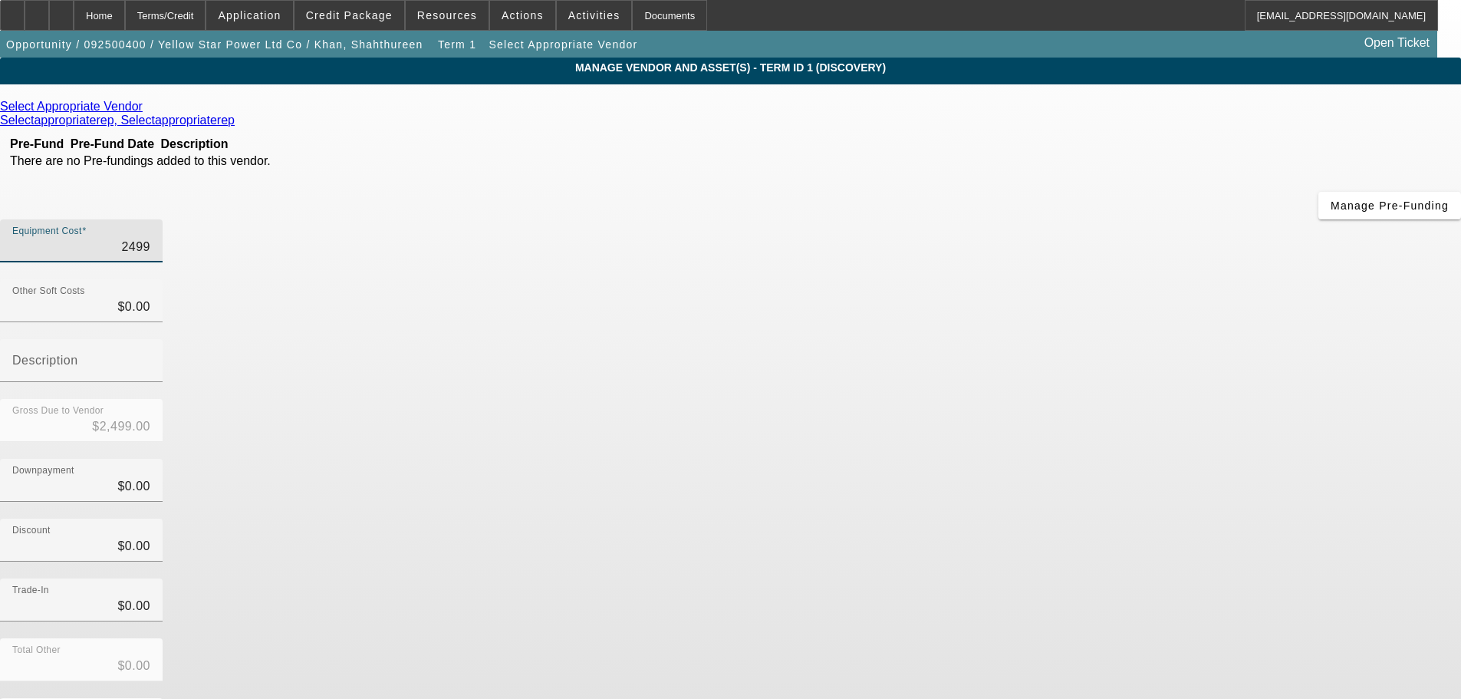
type input "24992"
type input "$24,992.00"
type input "249925"
type input "$249,925.00"
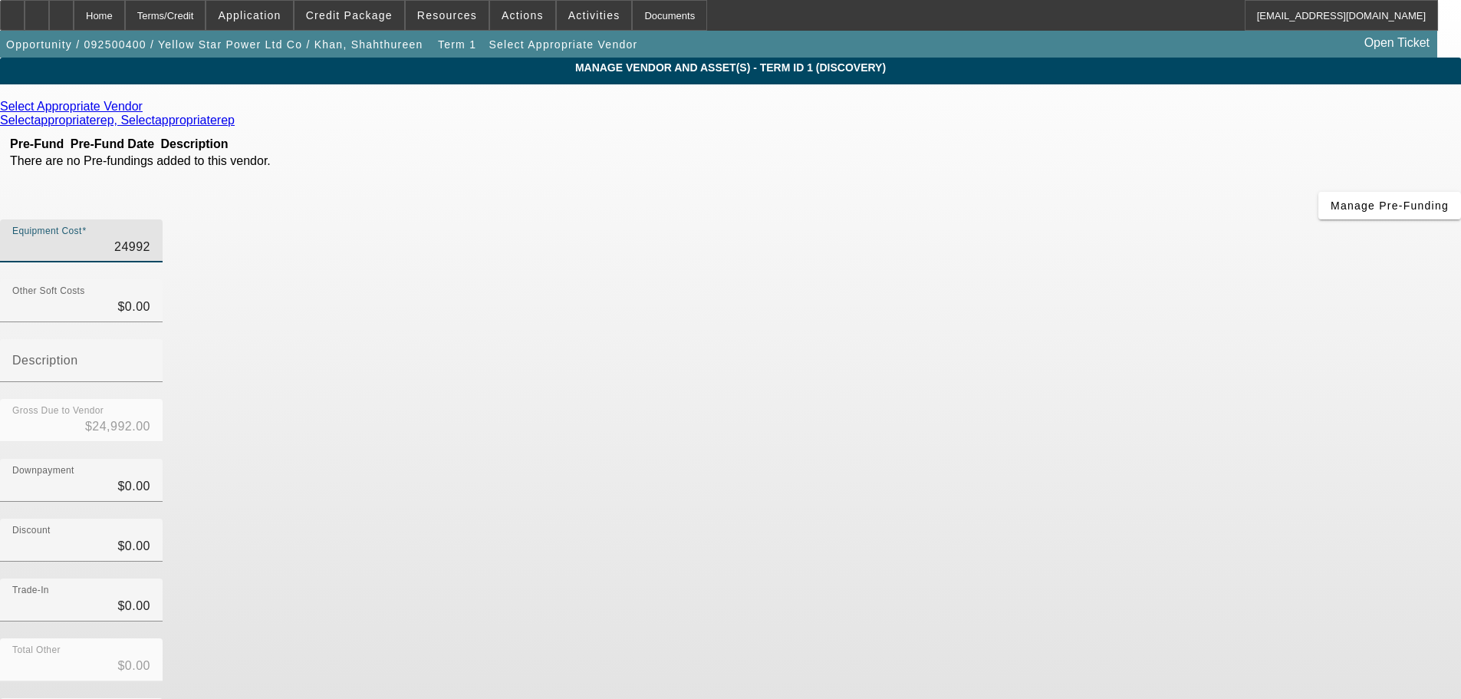
type input "$249,925.00"
click at [579, 328] on div "Select Appropriate Vendor Selectappropriaterep, Selectappropriaterep Pre-Fund P…" at bounding box center [730, 445] width 1461 height 690
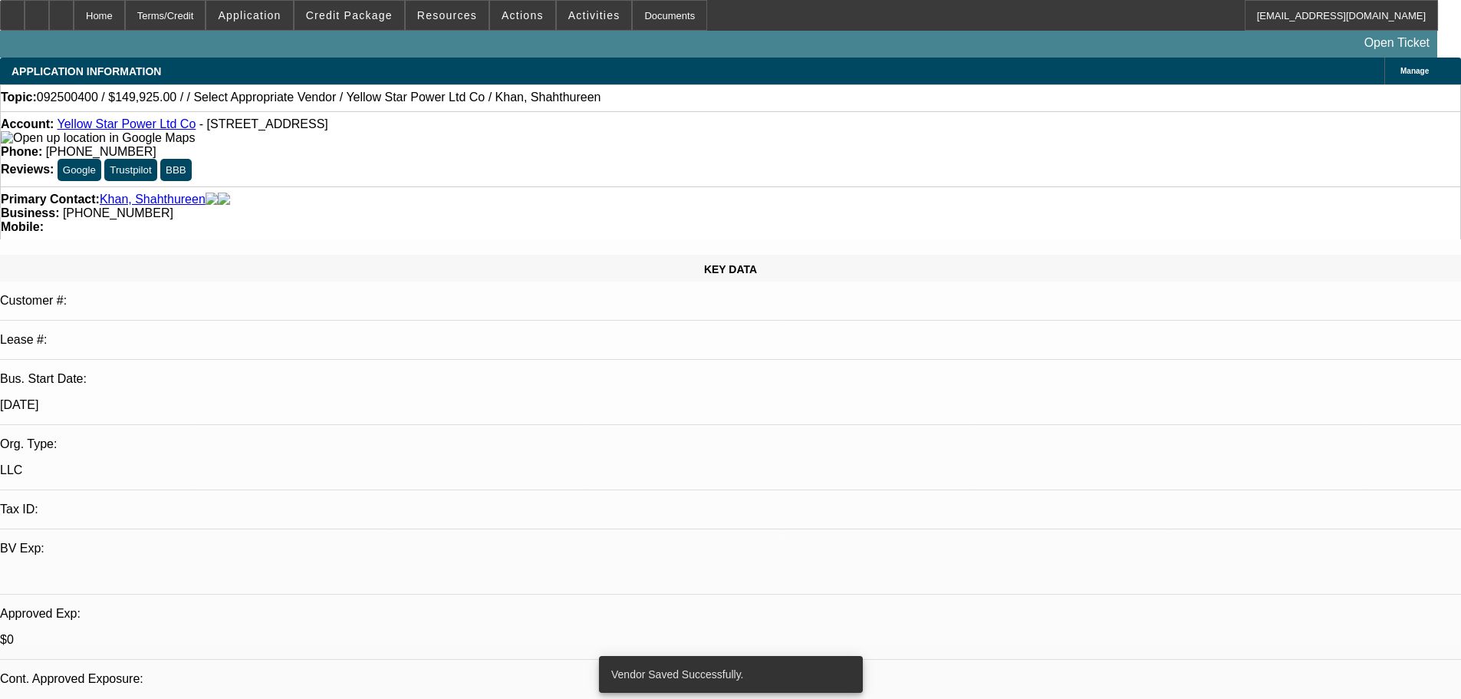
select select "0"
select select "2"
select select "0"
select select "6"
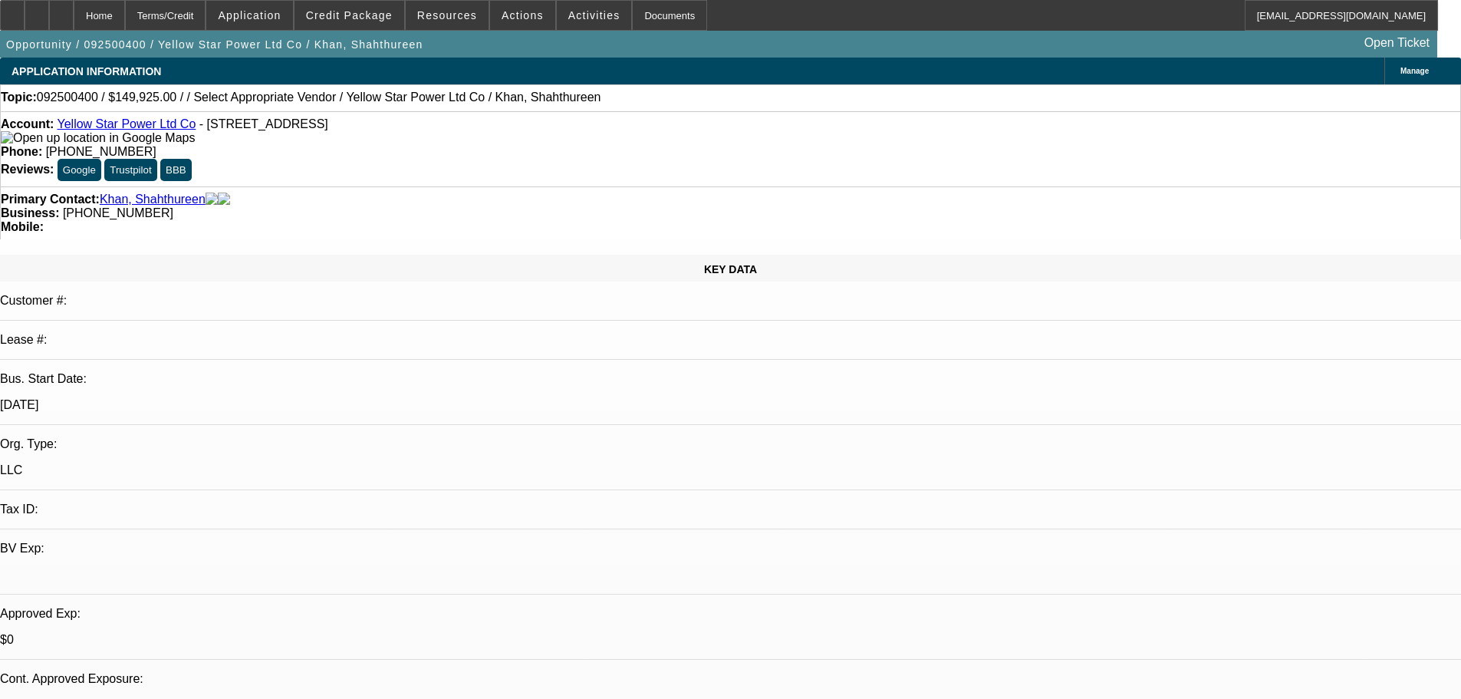
drag, startPoint x: 1201, startPoint y: 390, endPoint x: 1198, endPoint y: 369, distance: 21.8
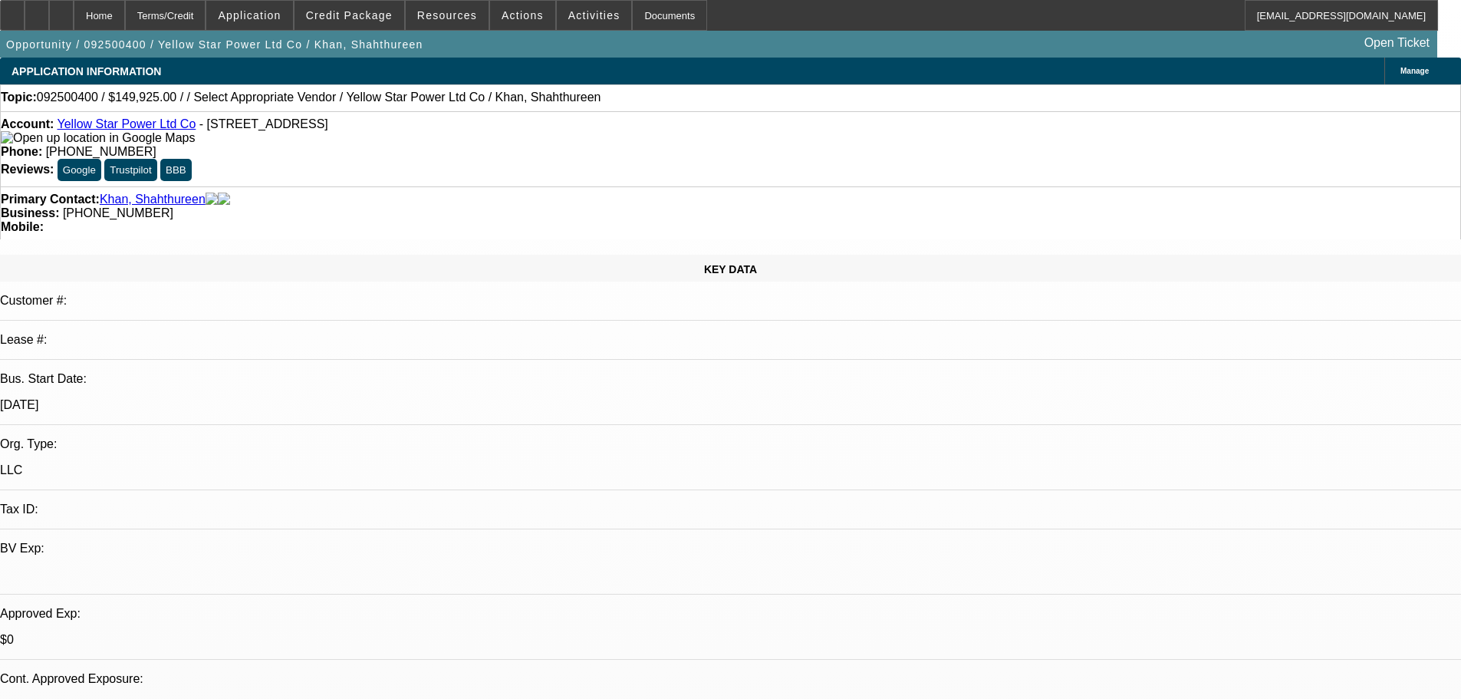
drag, startPoint x: 997, startPoint y: 529, endPoint x: 1293, endPoint y: 520, distance: 296.3
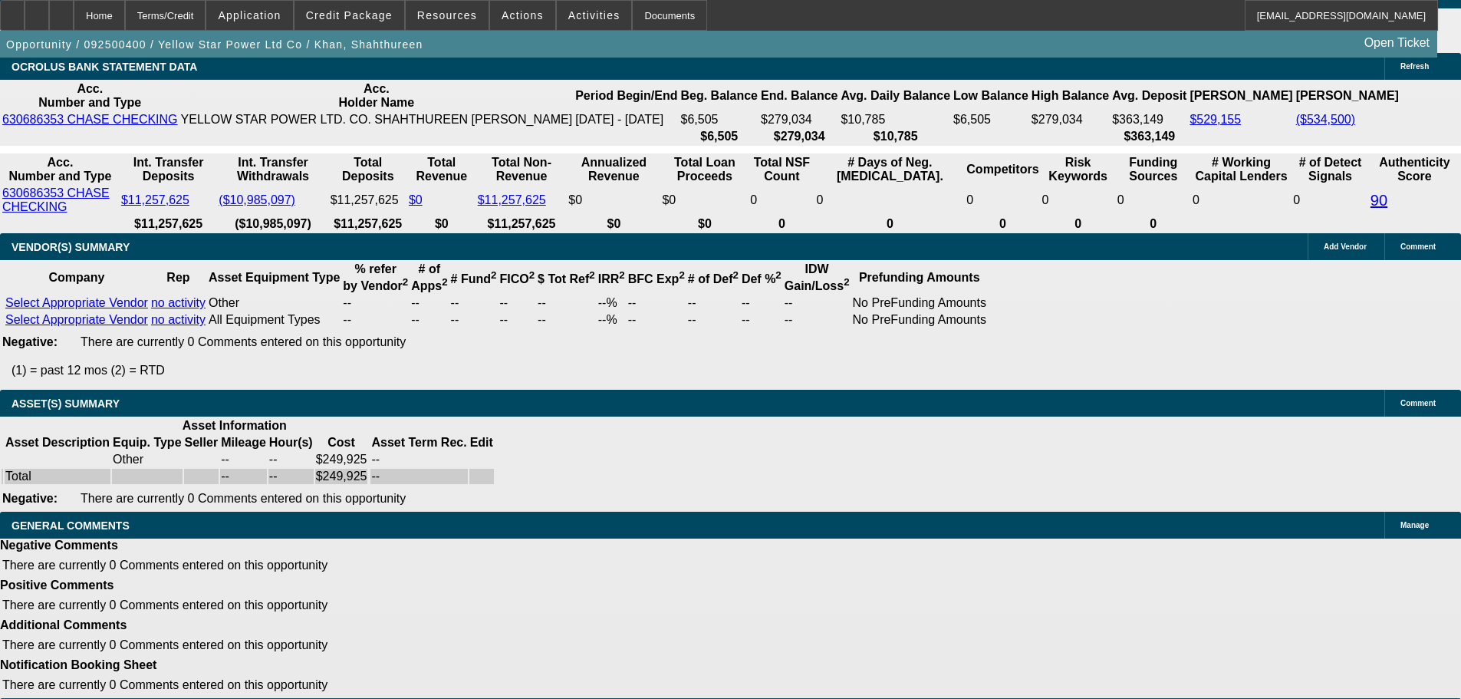
drag, startPoint x: 681, startPoint y: 285, endPoint x: 736, endPoint y: 616, distance: 335.2
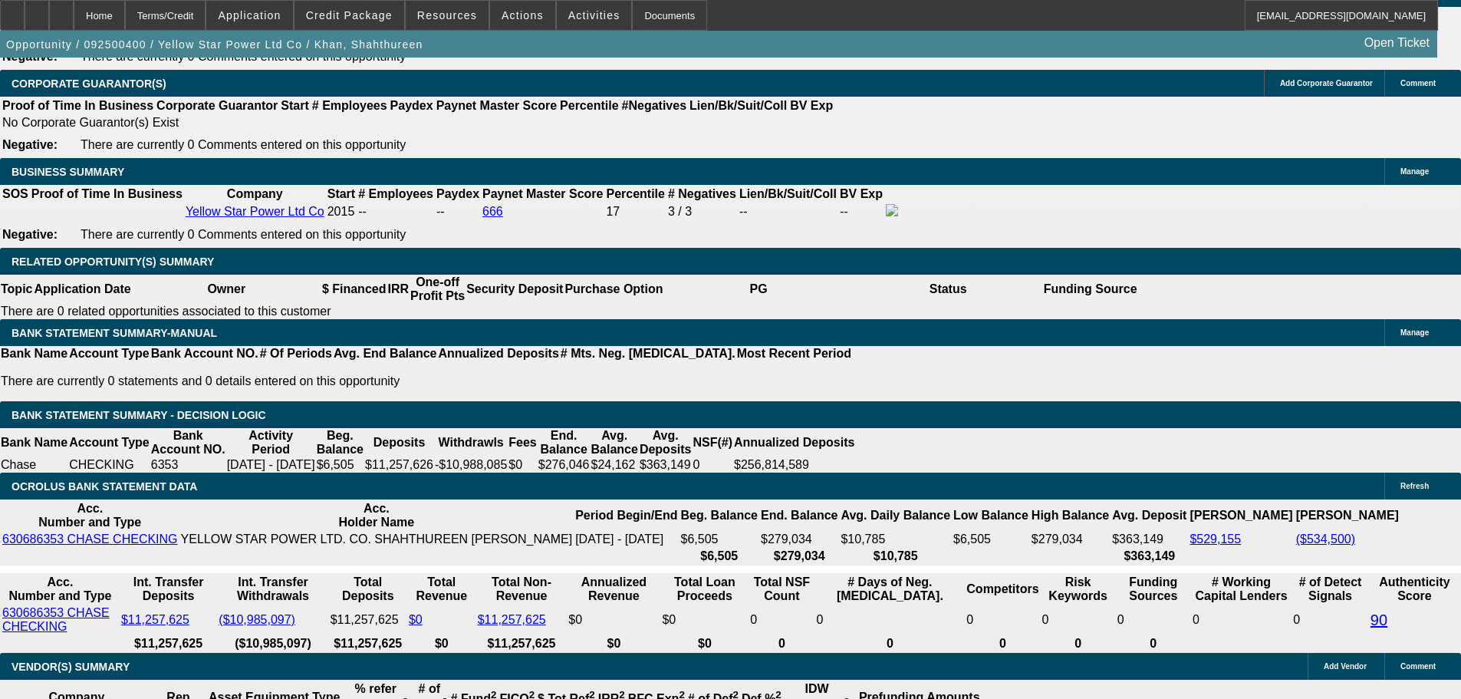
scroll to position [2157, 0]
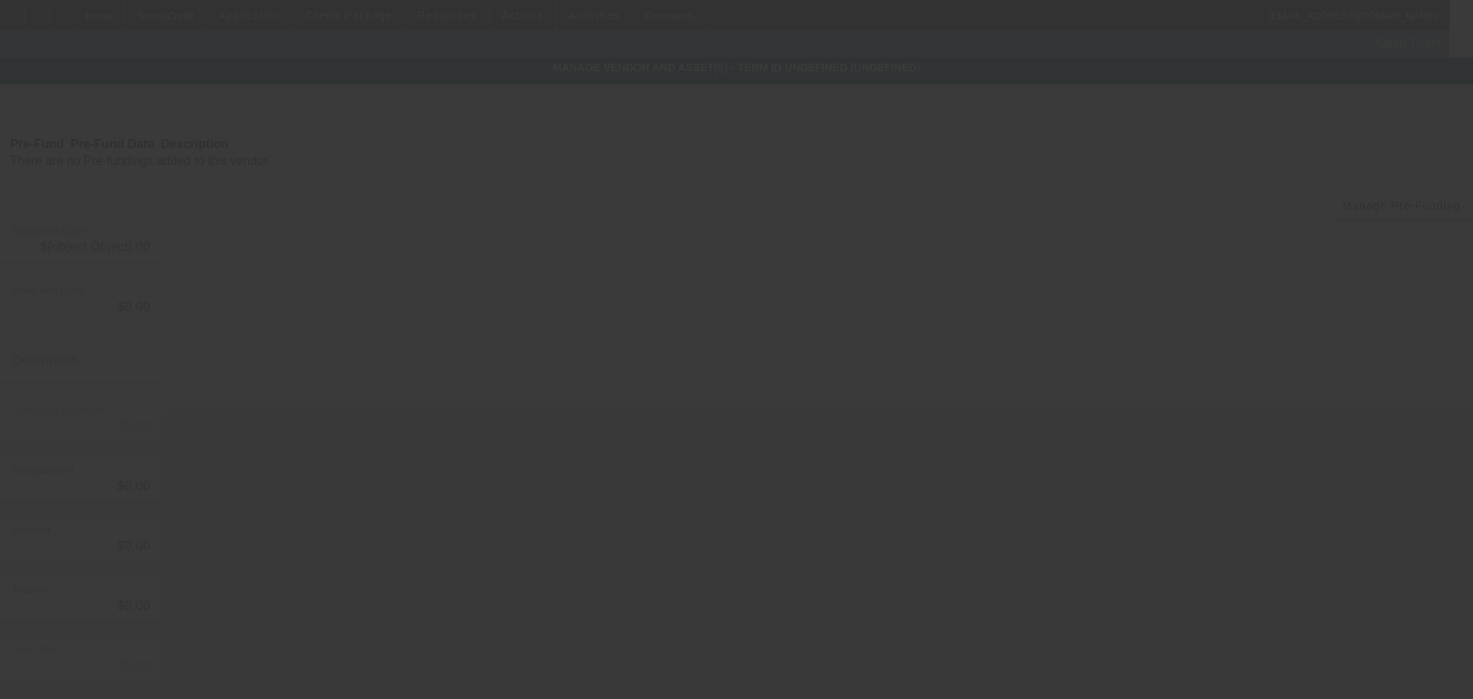
type input "$249,925.00"
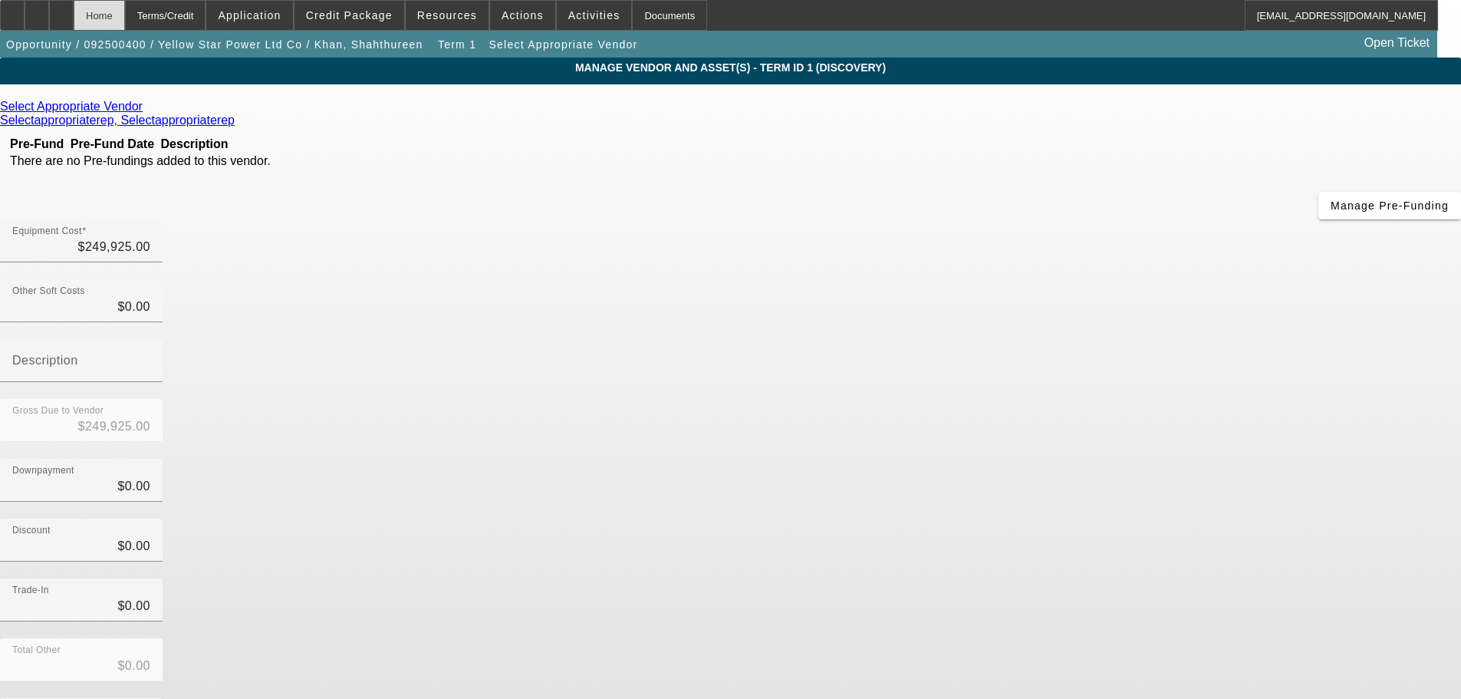
click at [125, 26] on div "Home" at bounding box center [99, 15] width 51 height 31
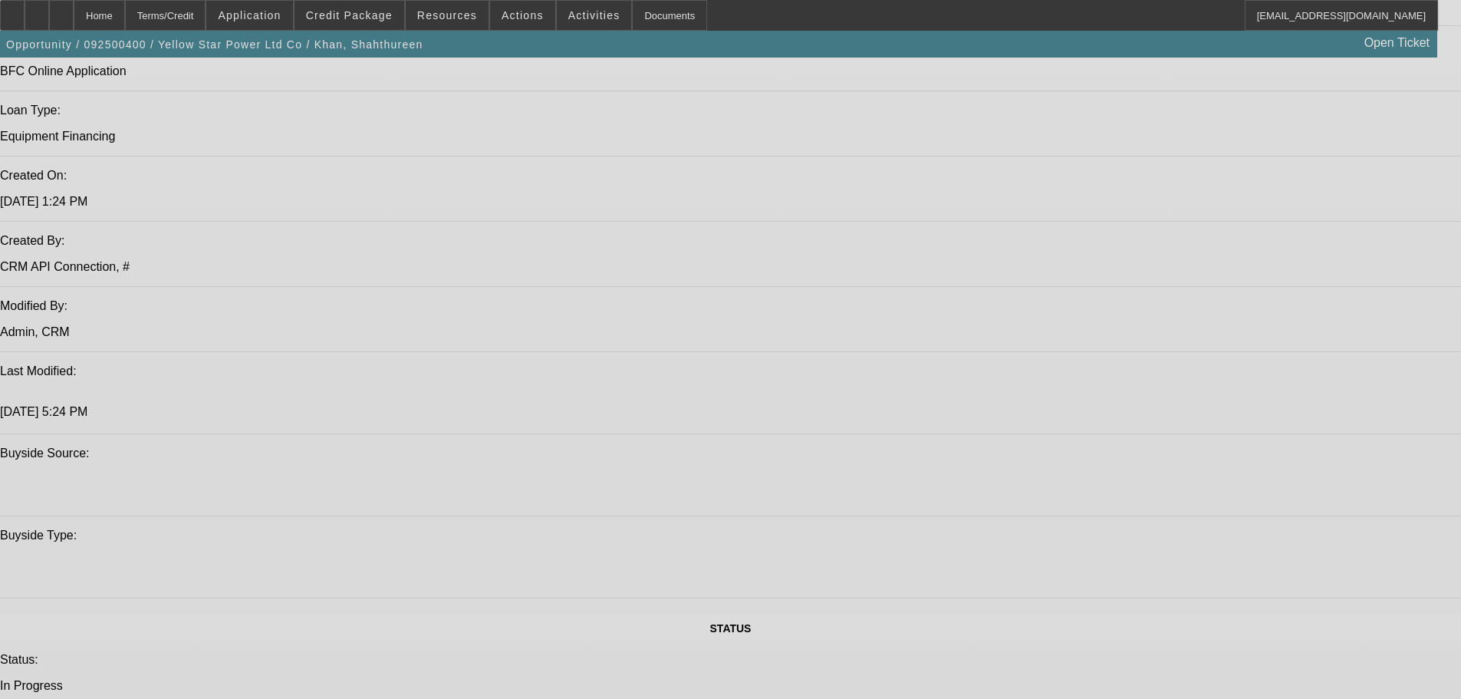
select select "0"
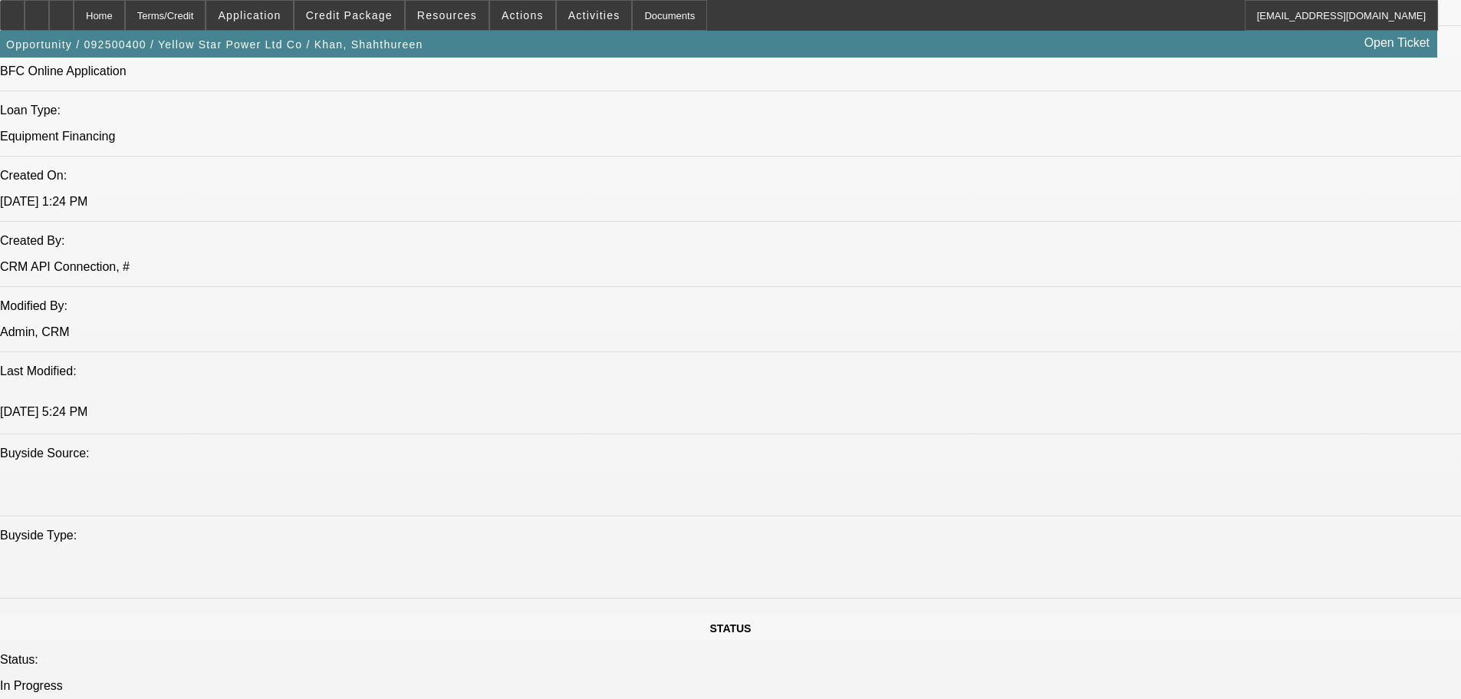
select select "2"
select select "0"
select select "6"
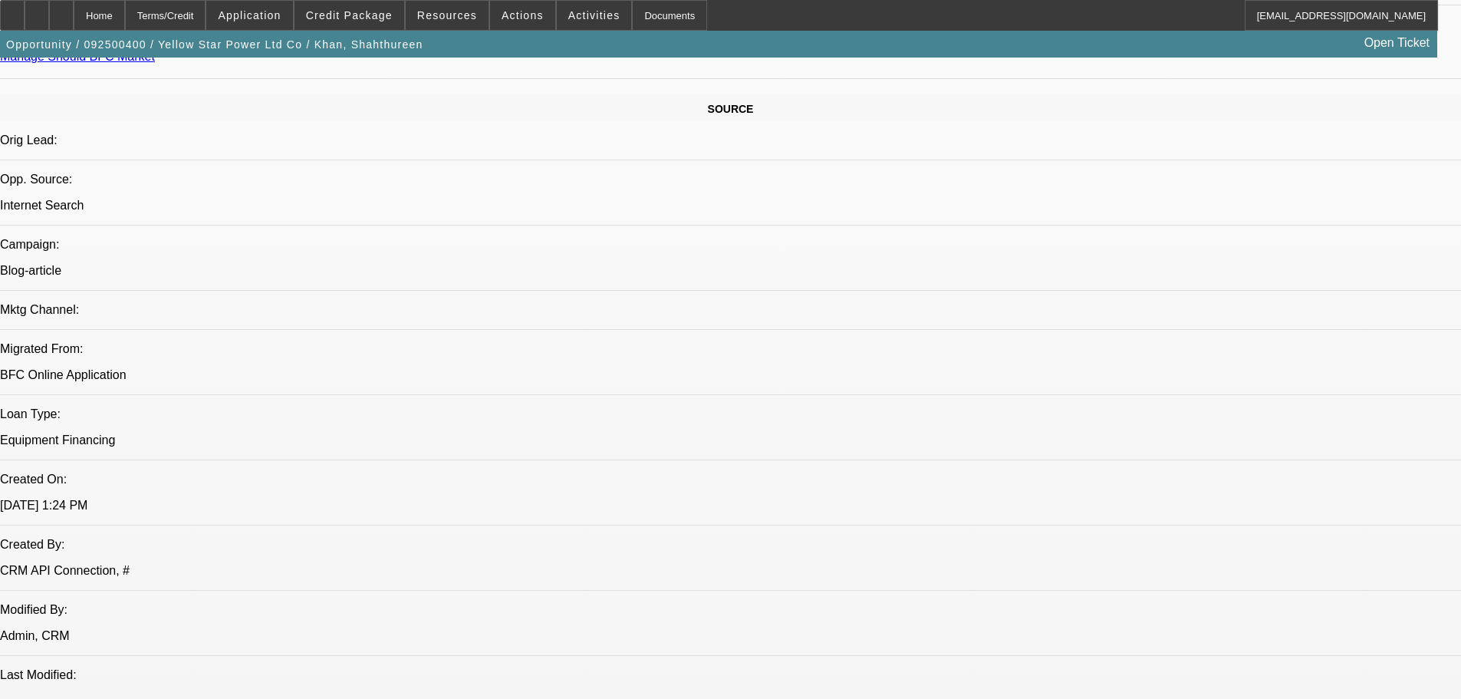
scroll to position [845, 0]
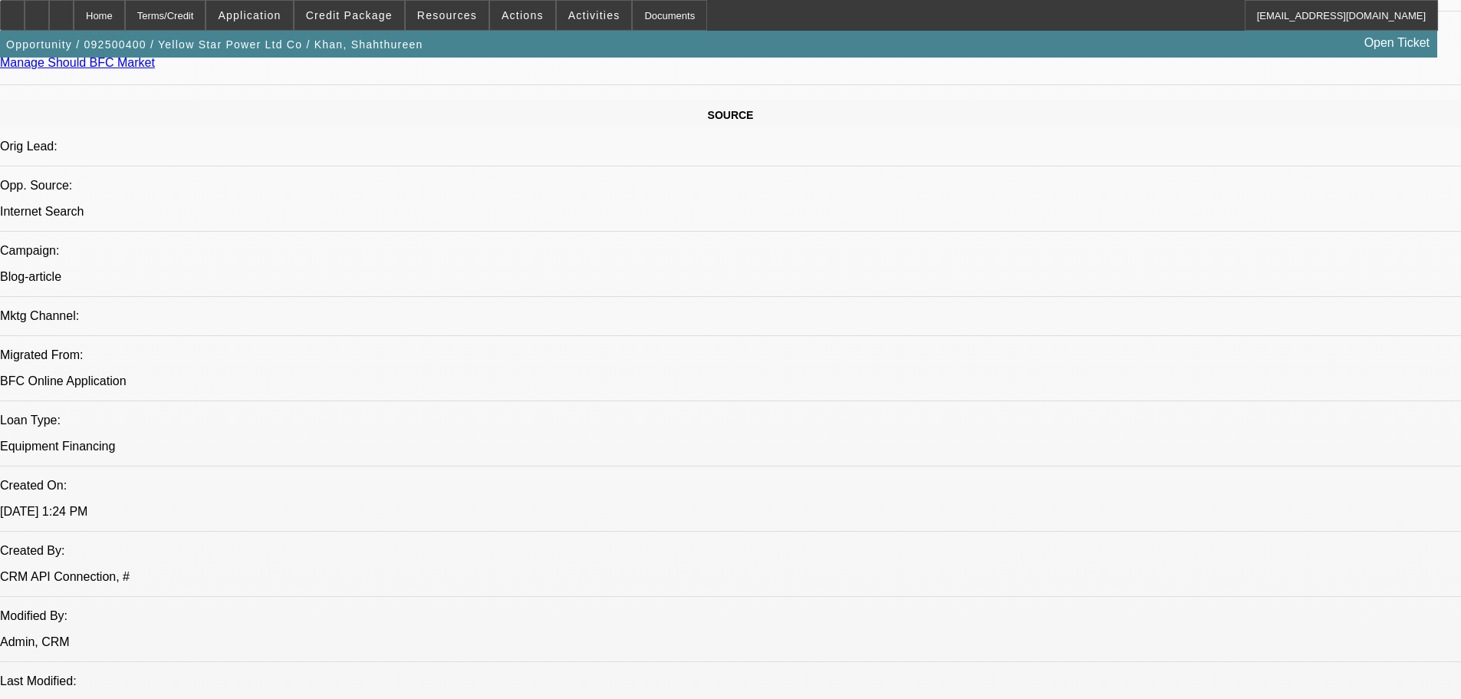
drag, startPoint x: 955, startPoint y: 410, endPoint x: 868, endPoint y: 400, distance: 87.3
drag, startPoint x: 887, startPoint y: 410, endPoint x: 964, endPoint y: 416, distance: 77.0
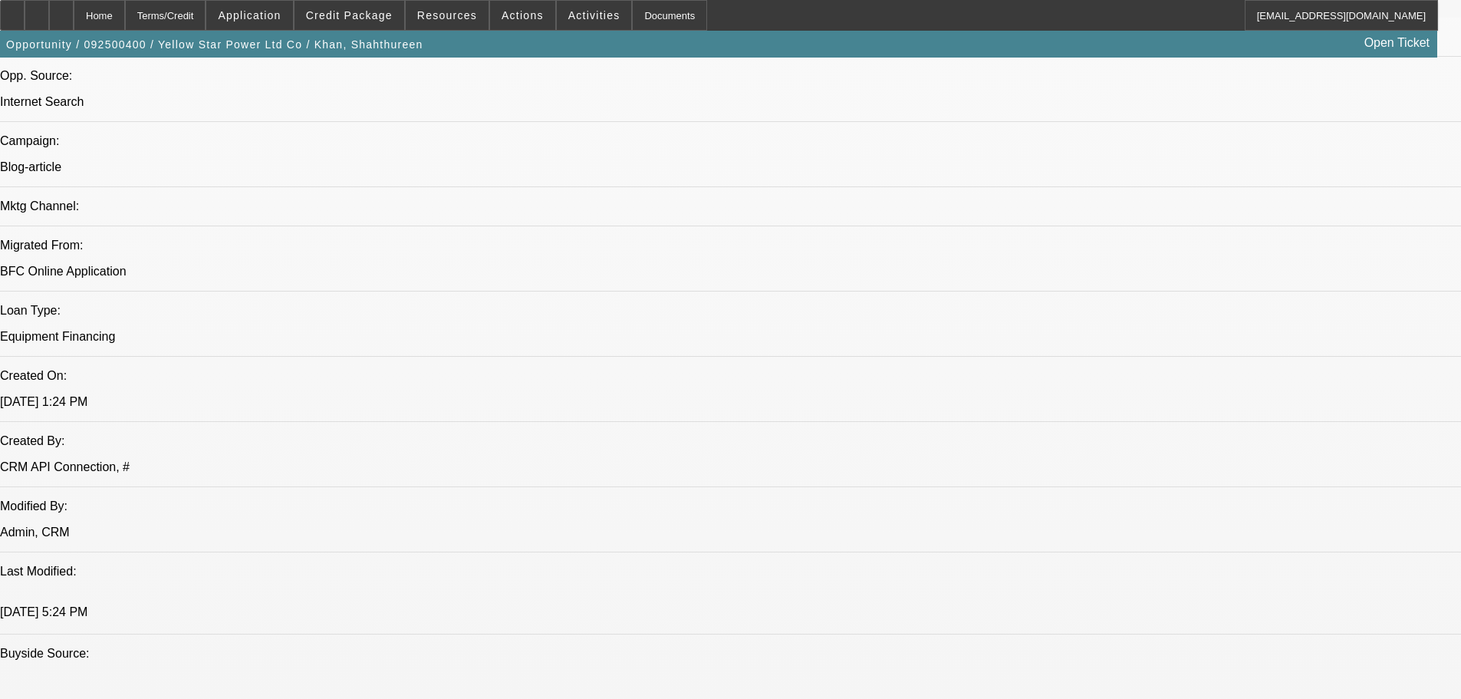
scroll to position [1075, 0]
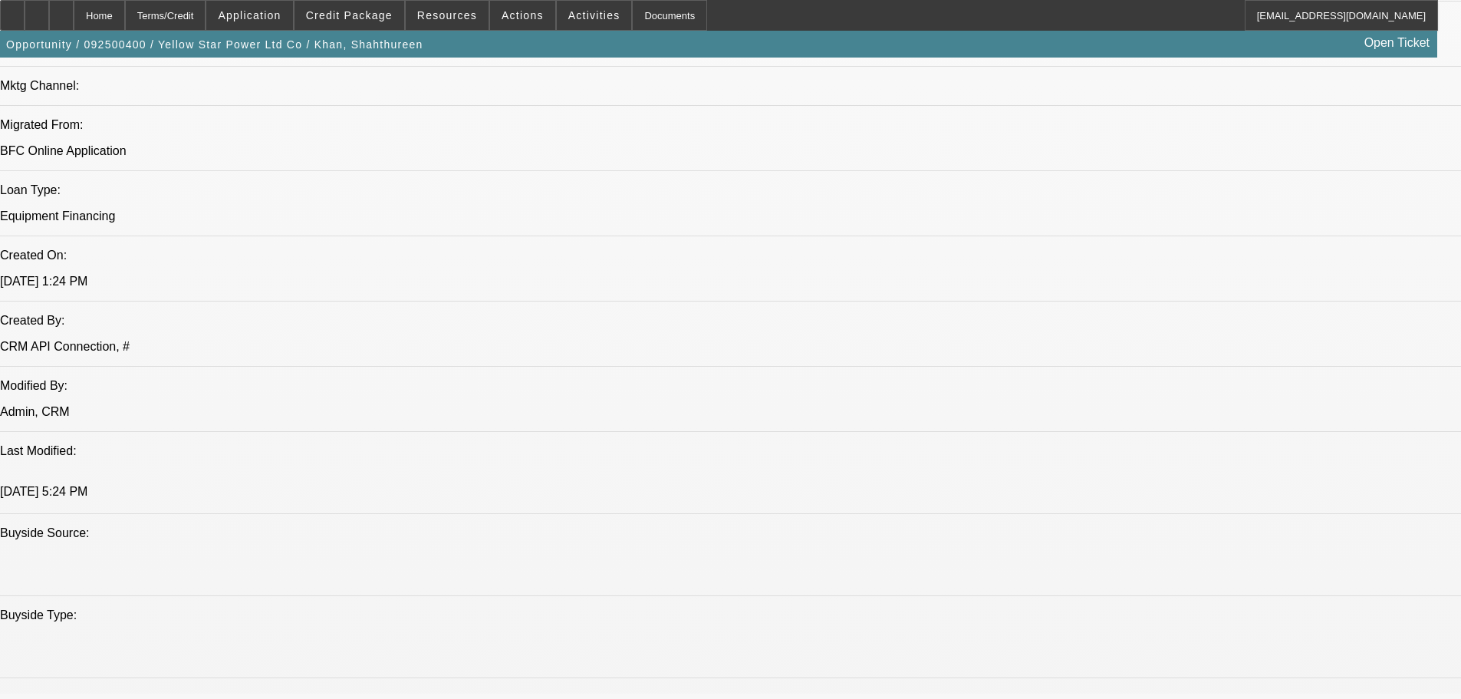
drag, startPoint x: 338, startPoint y: 501, endPoint x: 311, endPoint y: 501, distance: 26.1
drag, startPoint x: 351, startPoint y: 504, endPoint x: 414, endPoint y: 503, distance: 63.7
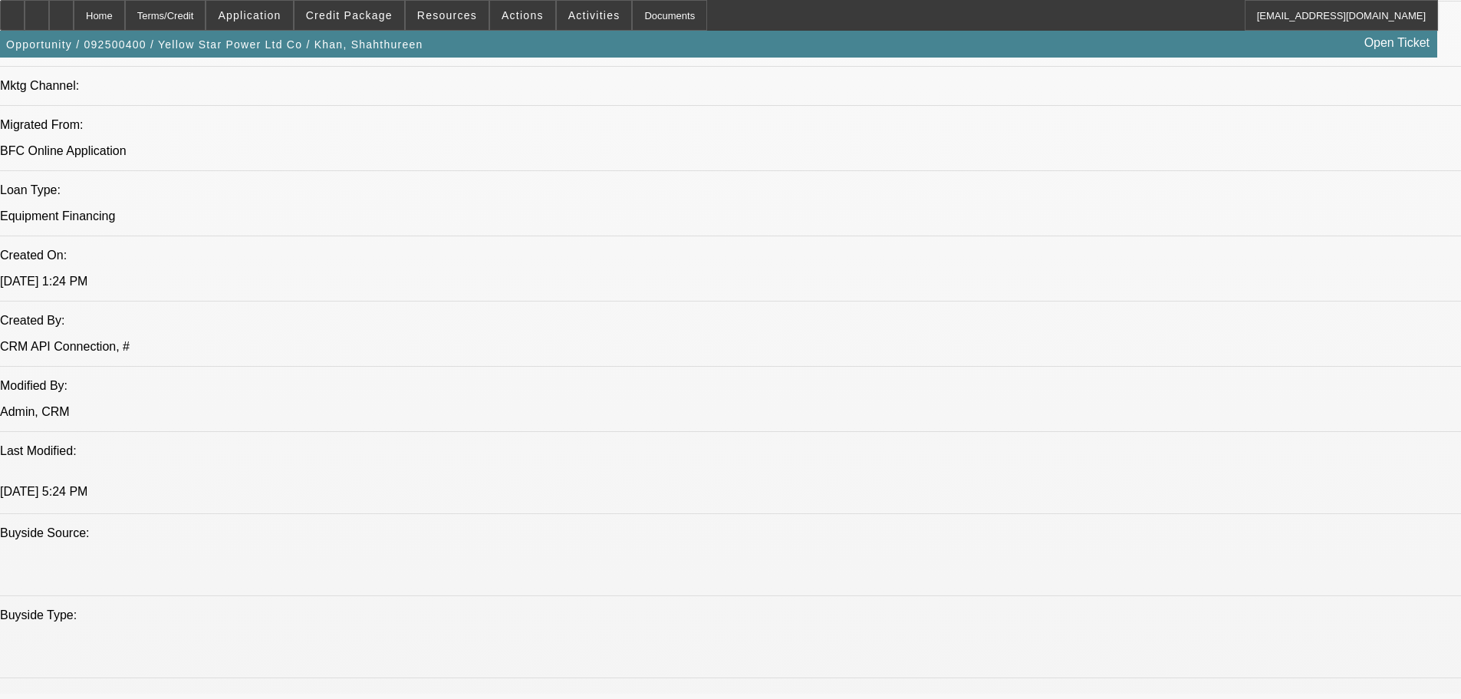
drag, startPoint x: 392, startPoint y: 500, endPoint x: 341, endPoint y: 498, distance: 50.7
drag, startPoint x: 265, startPoint y: 500, endPoint x: 226, endPoint y: 500, distance: 39.1
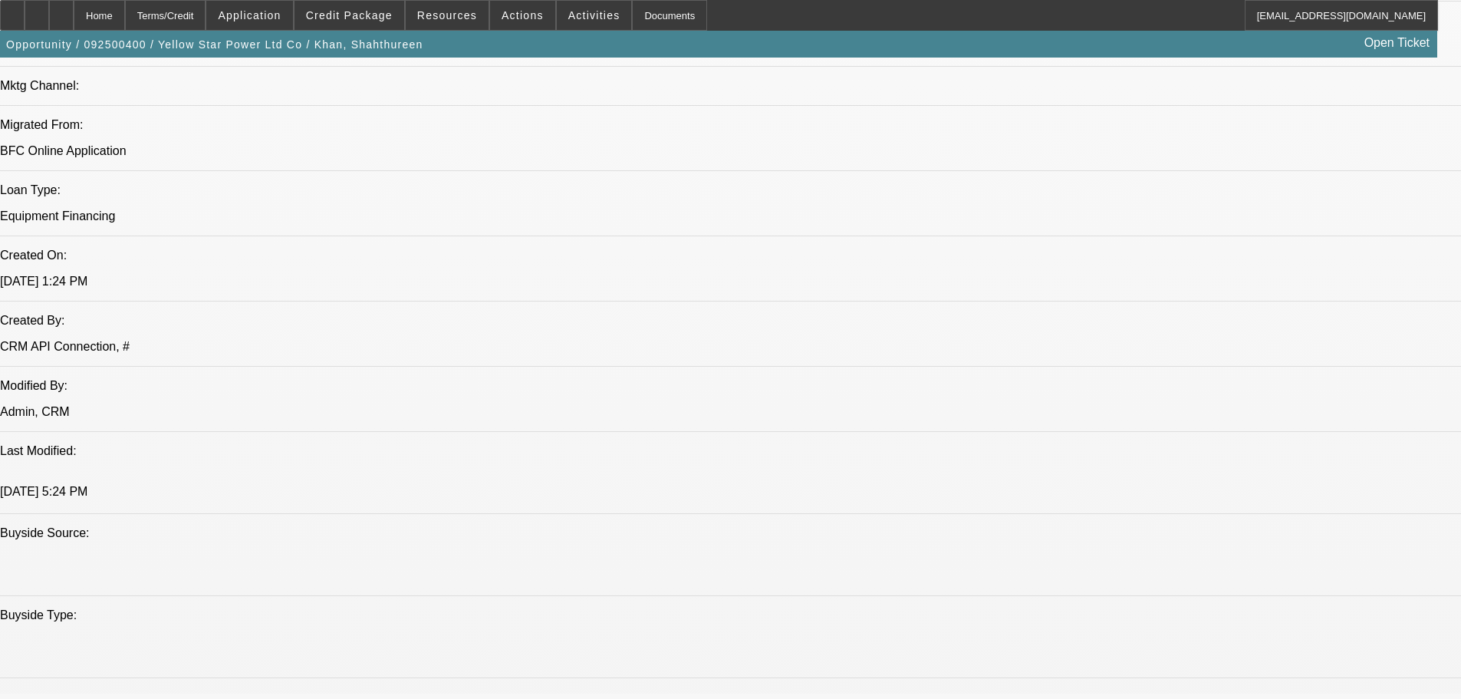
drag, startPoint x: 226, startPoint y: 500, endPoint x: 239, endPoint y: 500, distance: 12.3
drag, startPoint x: 239, startPoint y: 500, endPoint x: 381, endPoint y: 496, distance: 142.8
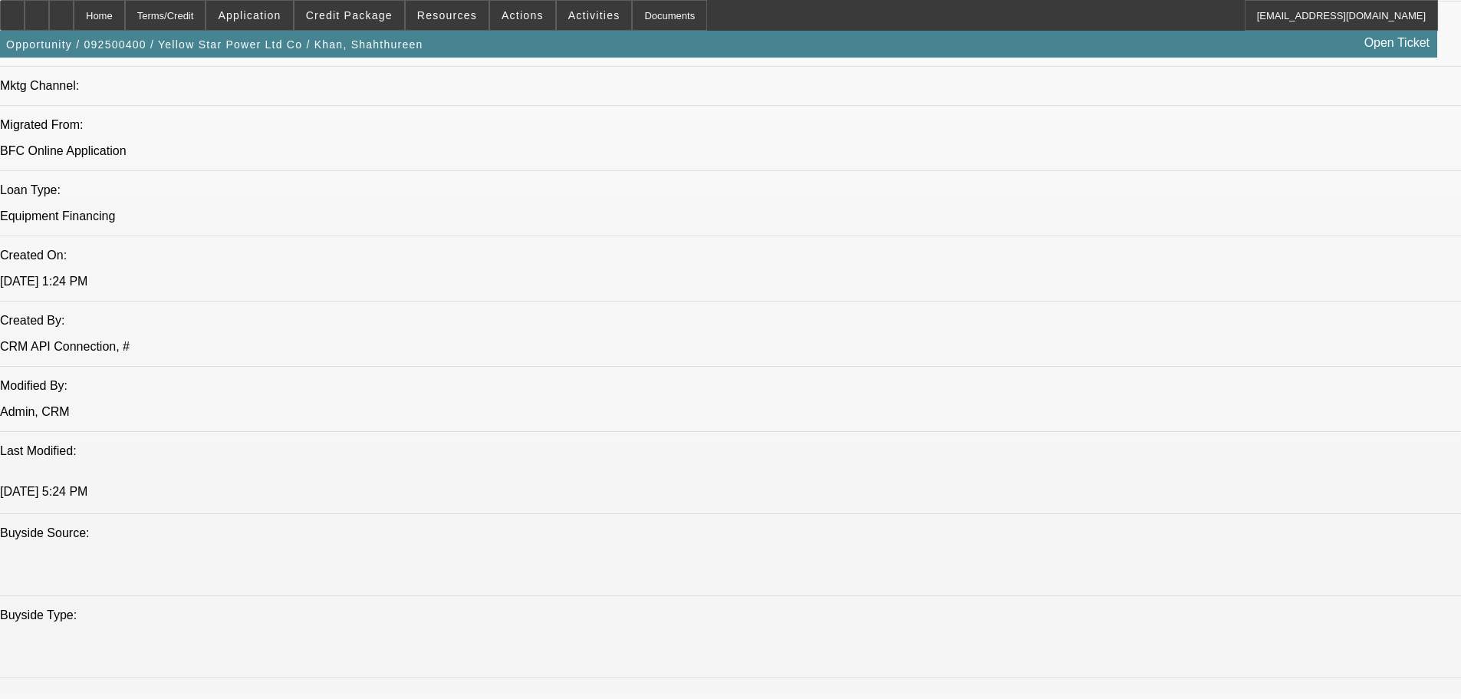
drag, startPoint x: 232, startPoint y: 499, endPoint x: 509, endPoint y: 495, distance: 277.7
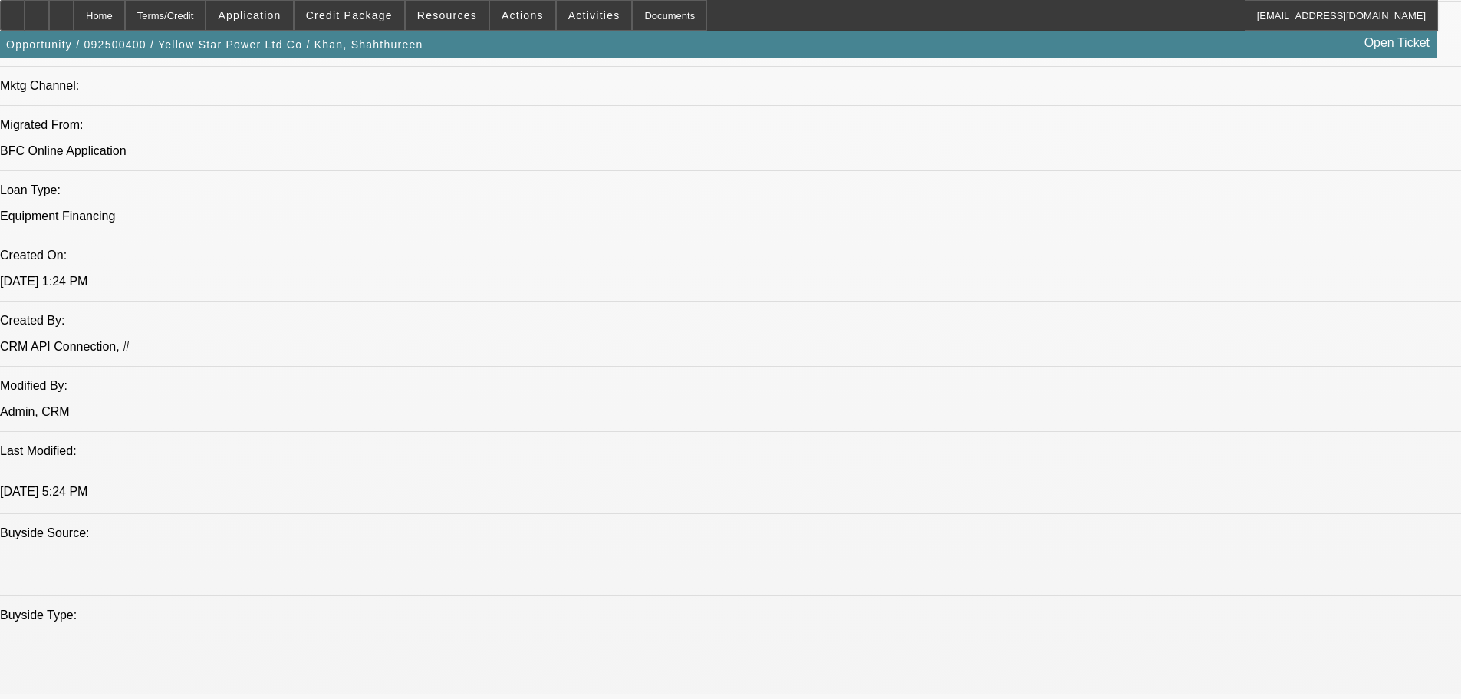
scroll to position [61, 0]
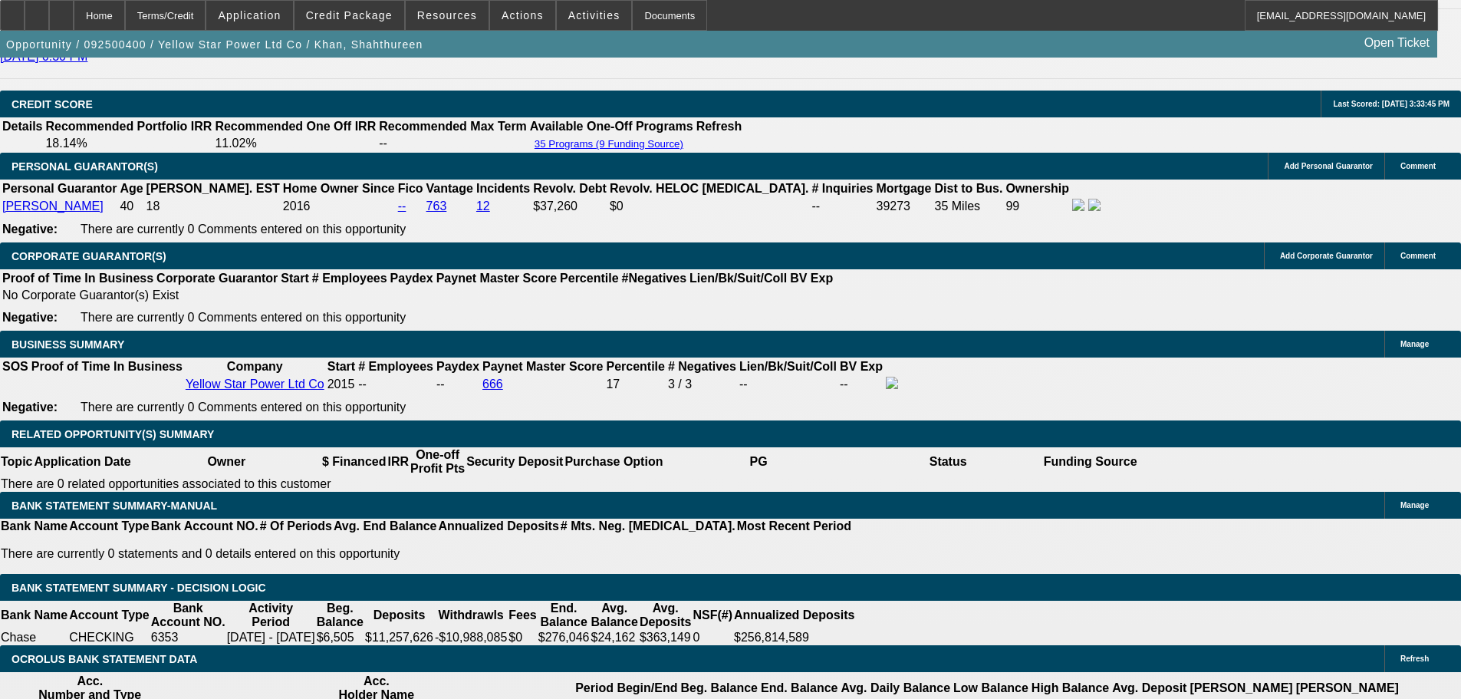
scroll to position [2072, 0]
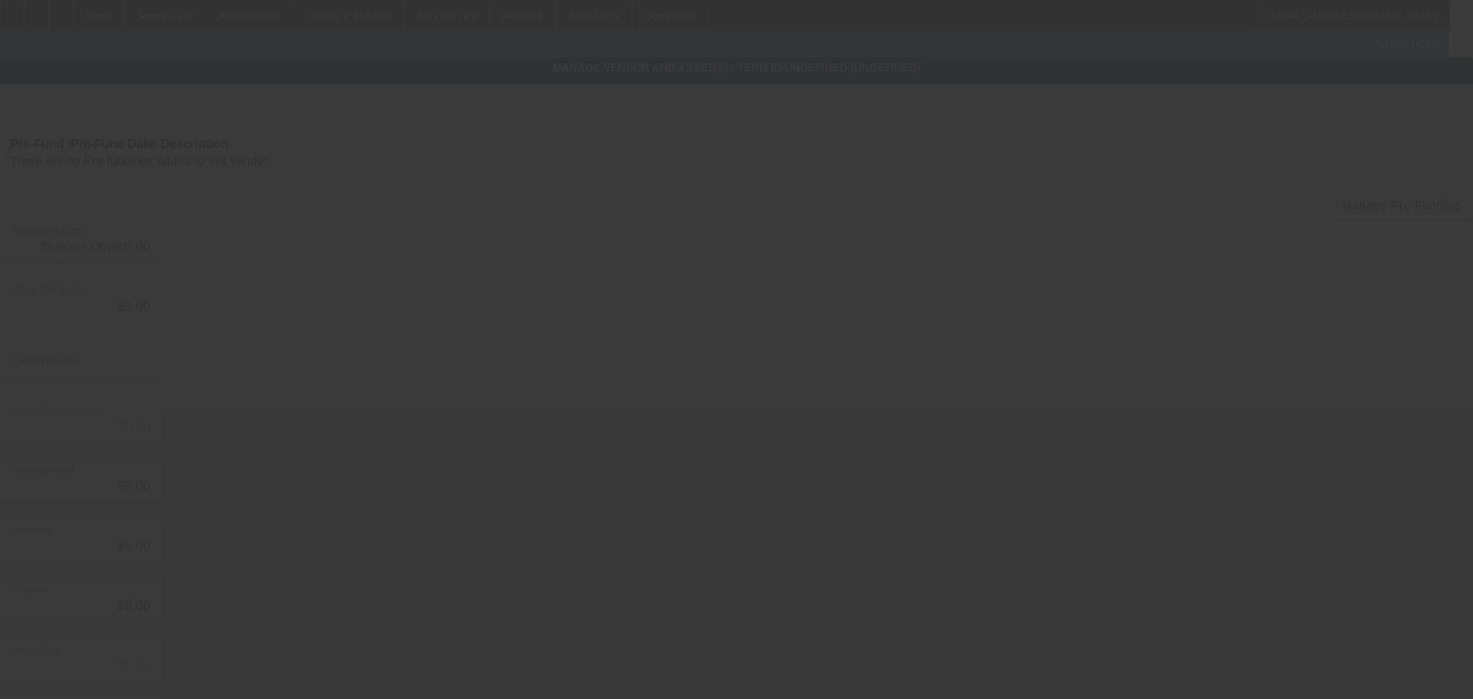
type input "$249,925.00"
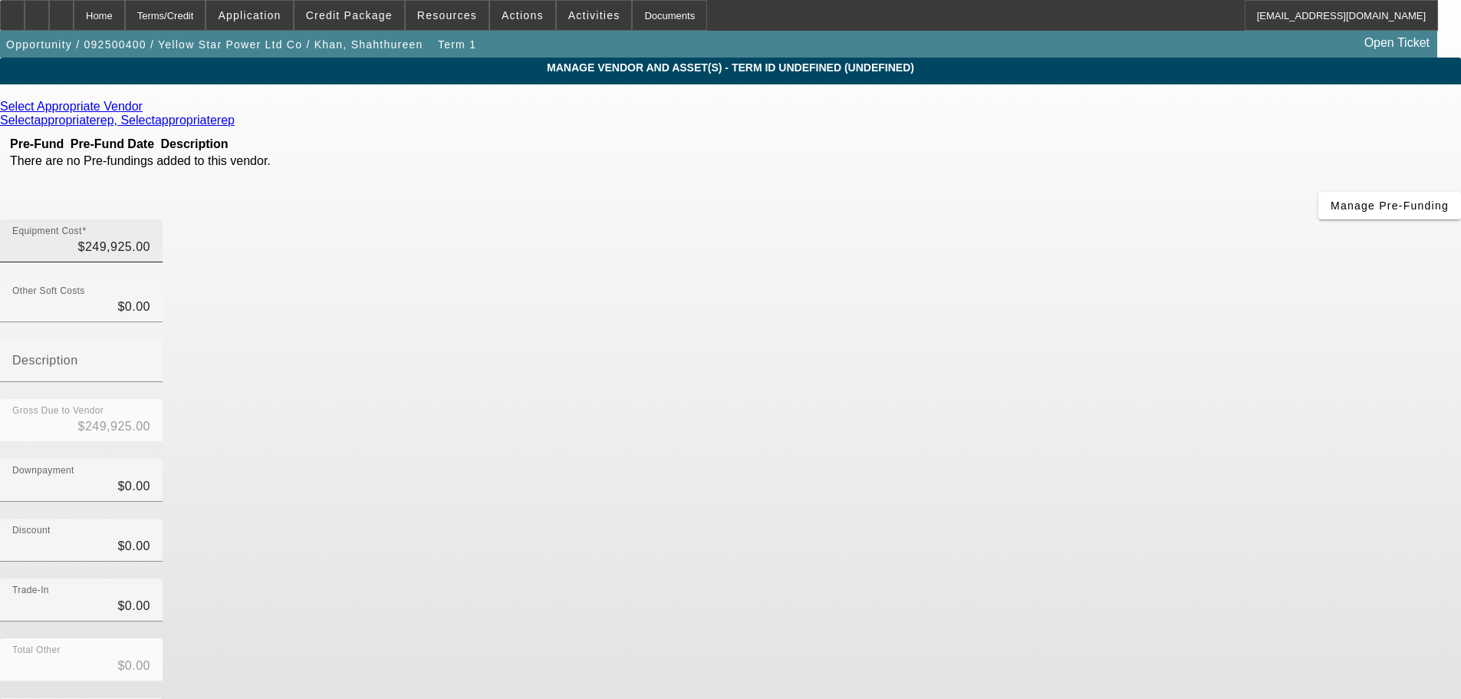
type input "249925"
click at [150, 238] on input "249925" at bounding box center [81, 247] width 138 height 18
type input "$0.00"
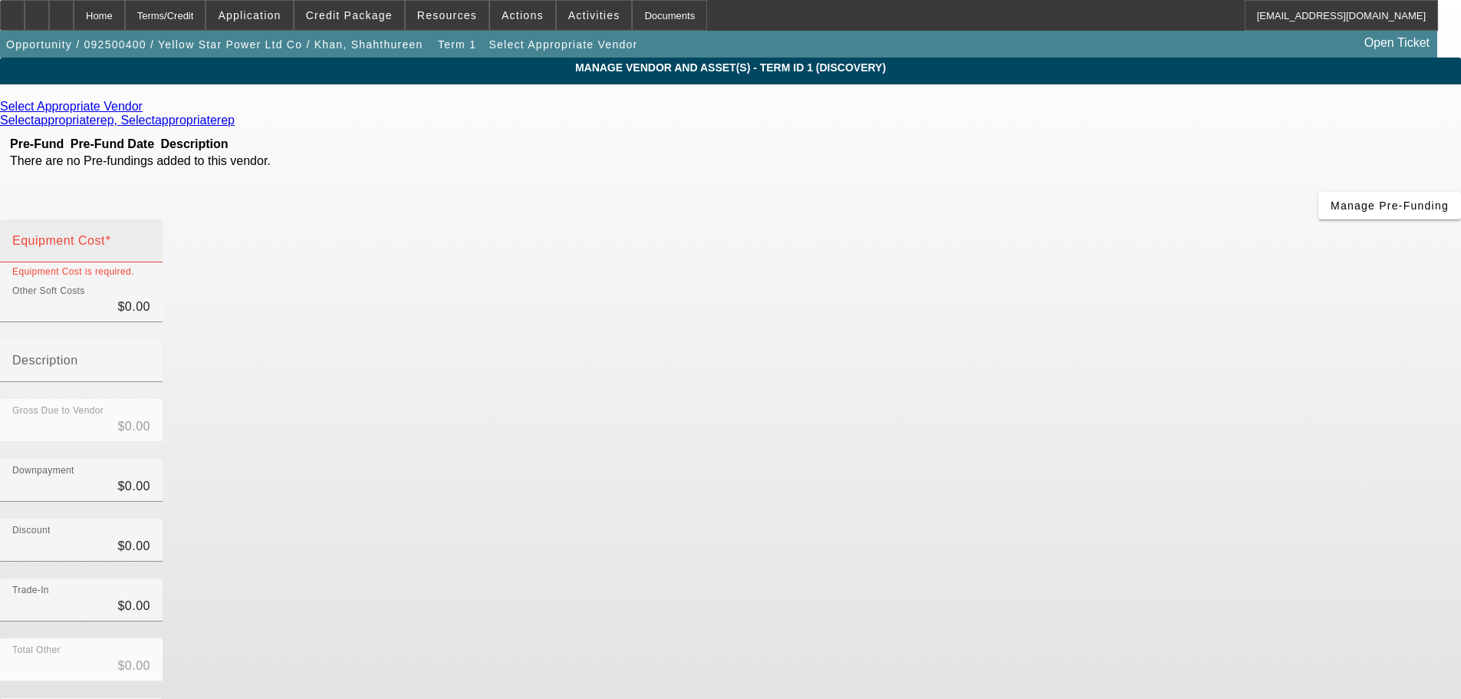
click at [150, 219] on div "Equipment Cost" at bounding box center [81, 240] width 138 height 43
type input "2"
type input "$2.00"
type input "24"
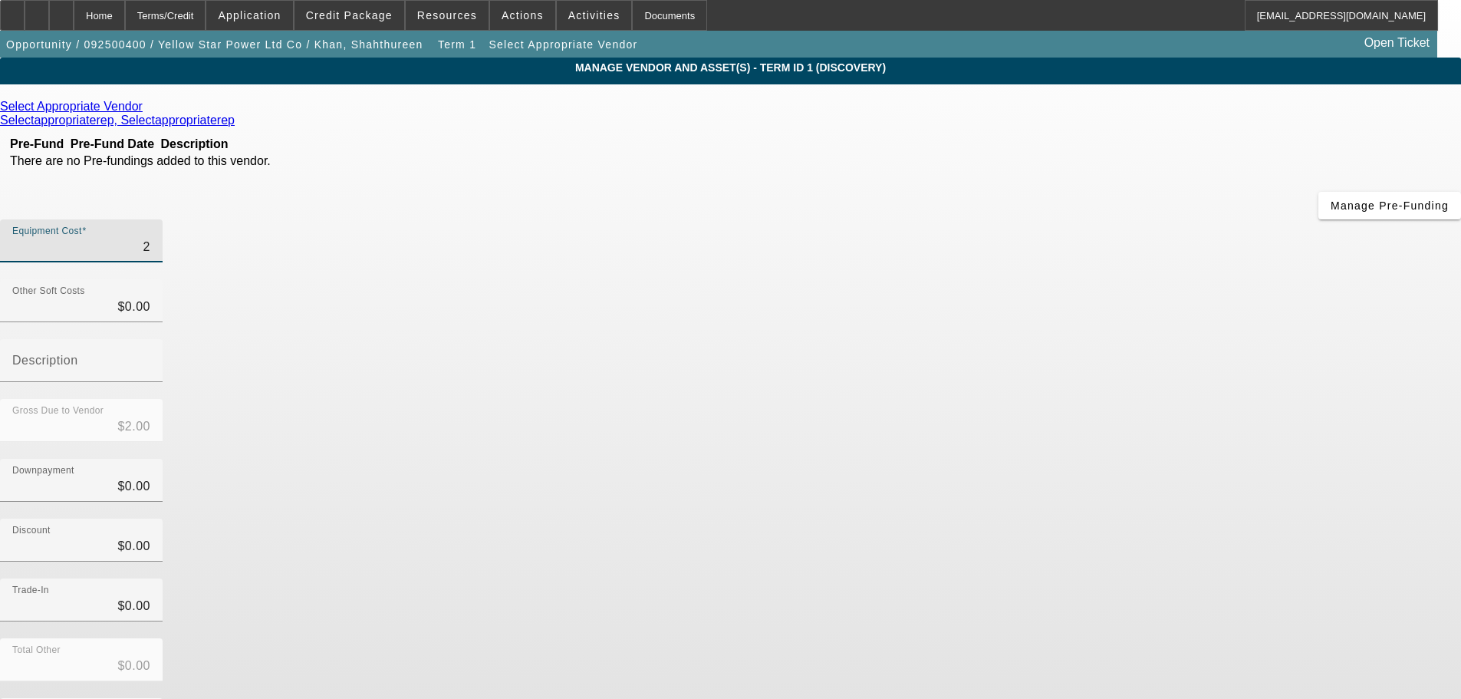
type input "$24.00"
type input "245"
type input "$245.00"
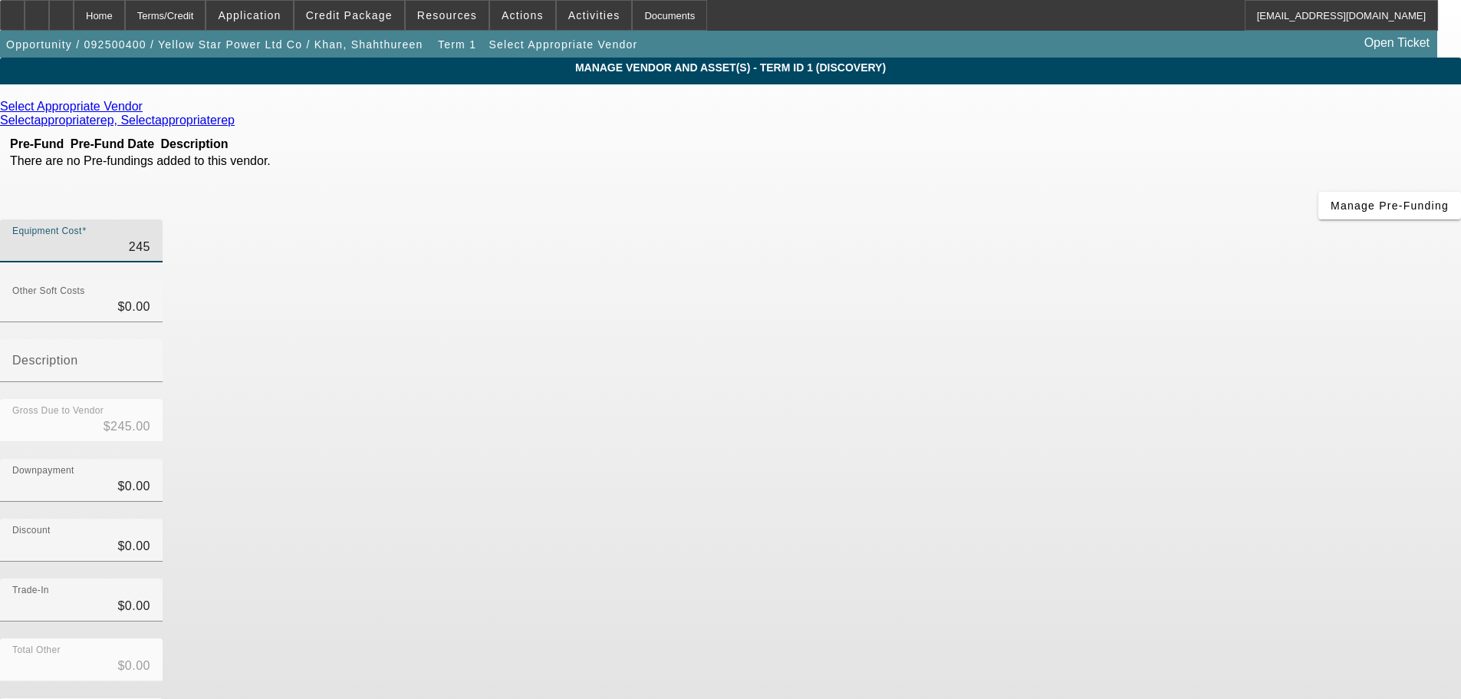
type input "2459"
type input "$2,459.00"
type input "24592"
type input "$24,592.00"
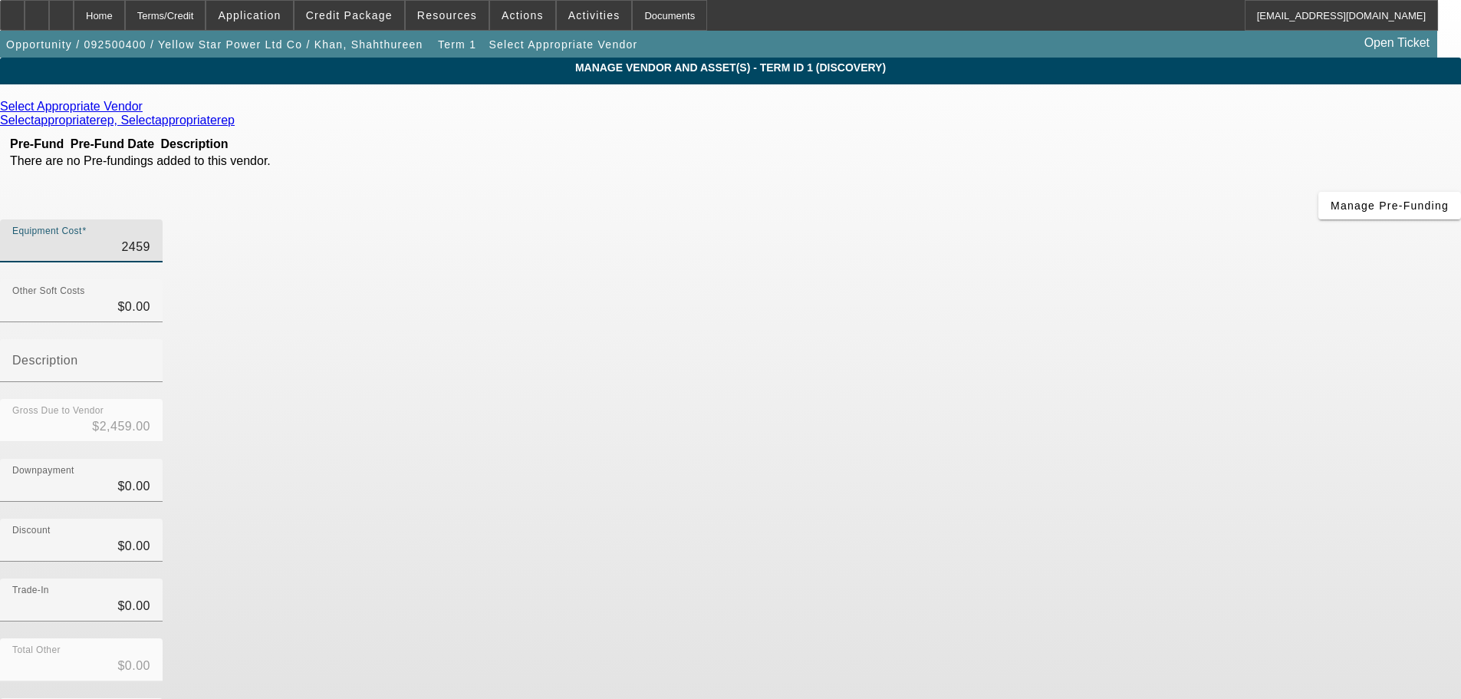
type input "$24,592.00"
type input "245925"
type input "$245,925.00"
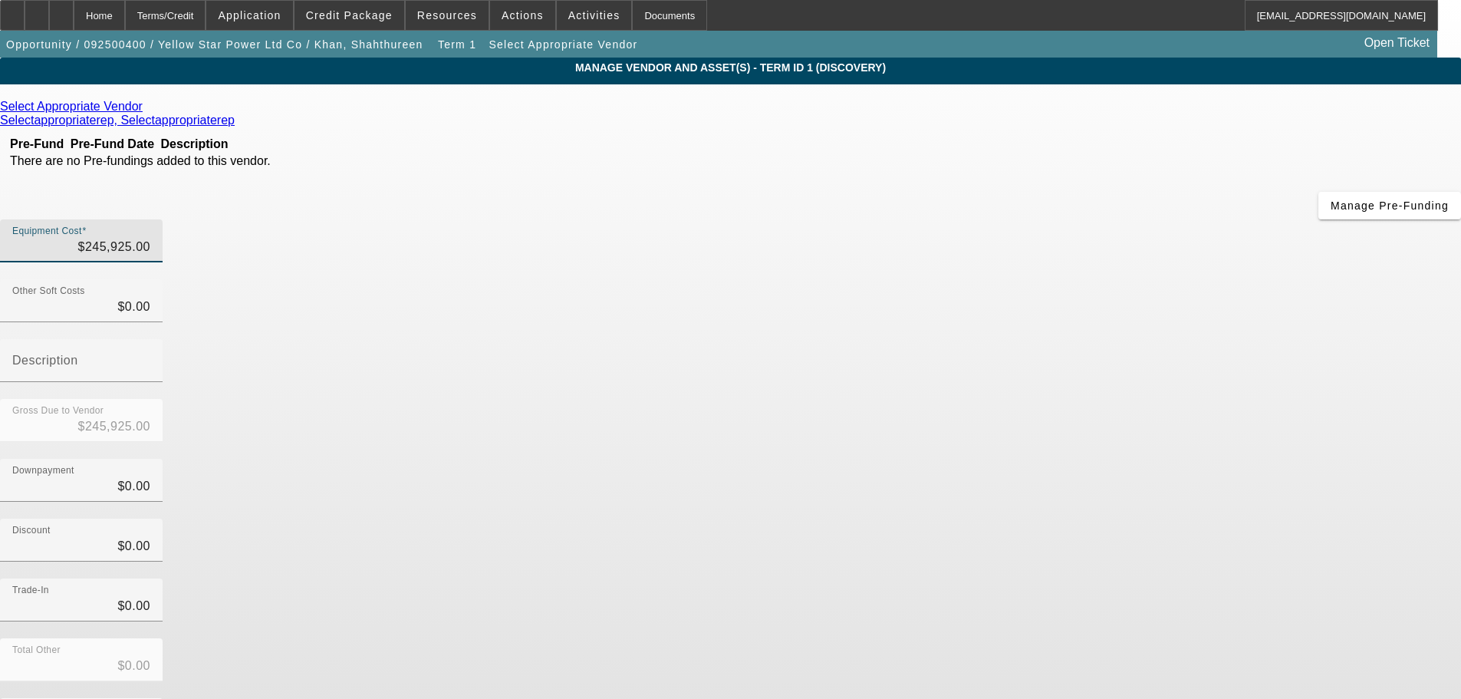
drag, startPoint x: 1086, startPoint y: 364, endPoint x: 1106, endPoint y: 555, distance: 192.1
click at [1086, 519] on div "Discount $0.00" at bounding box center [730, 549] width 1461 height 60
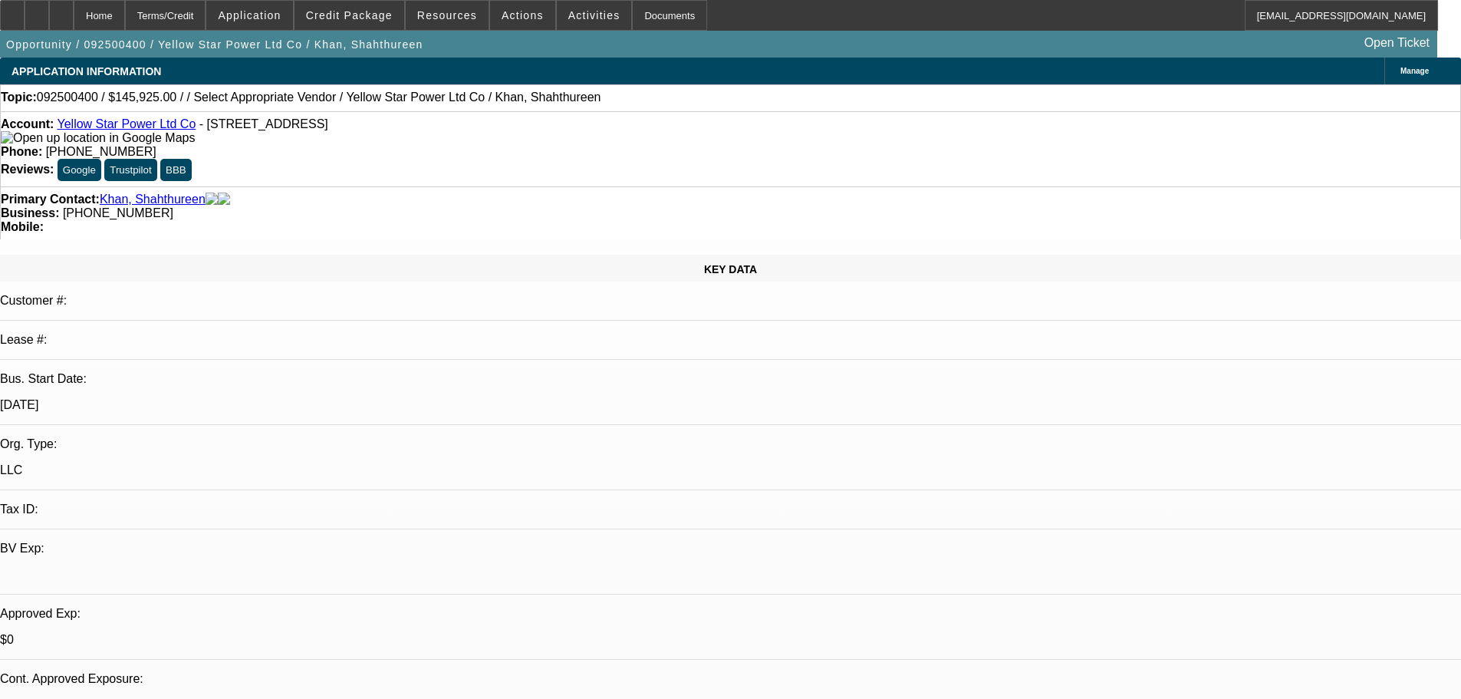
select select "0"
select select "2"
select select "0"
select select "6"
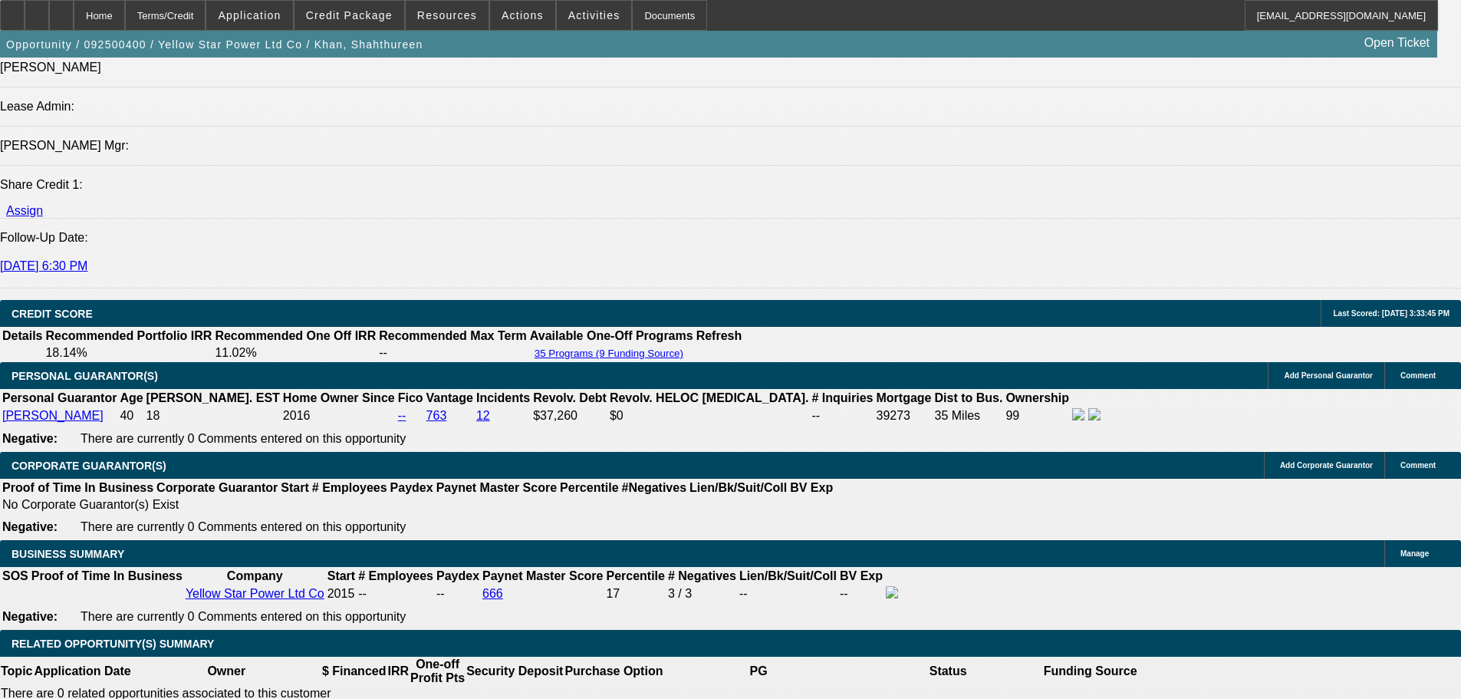
scroll to position [2111, 0]
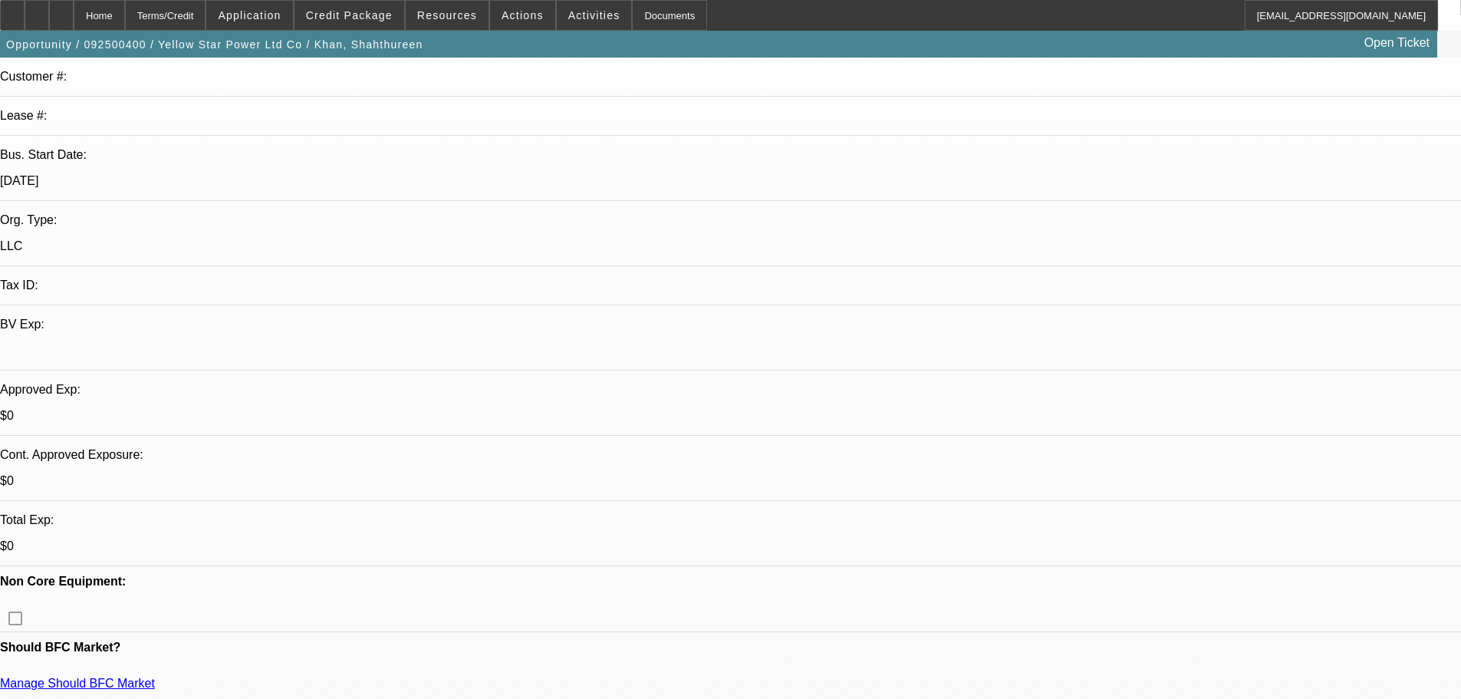
scroll to position [0, 0]
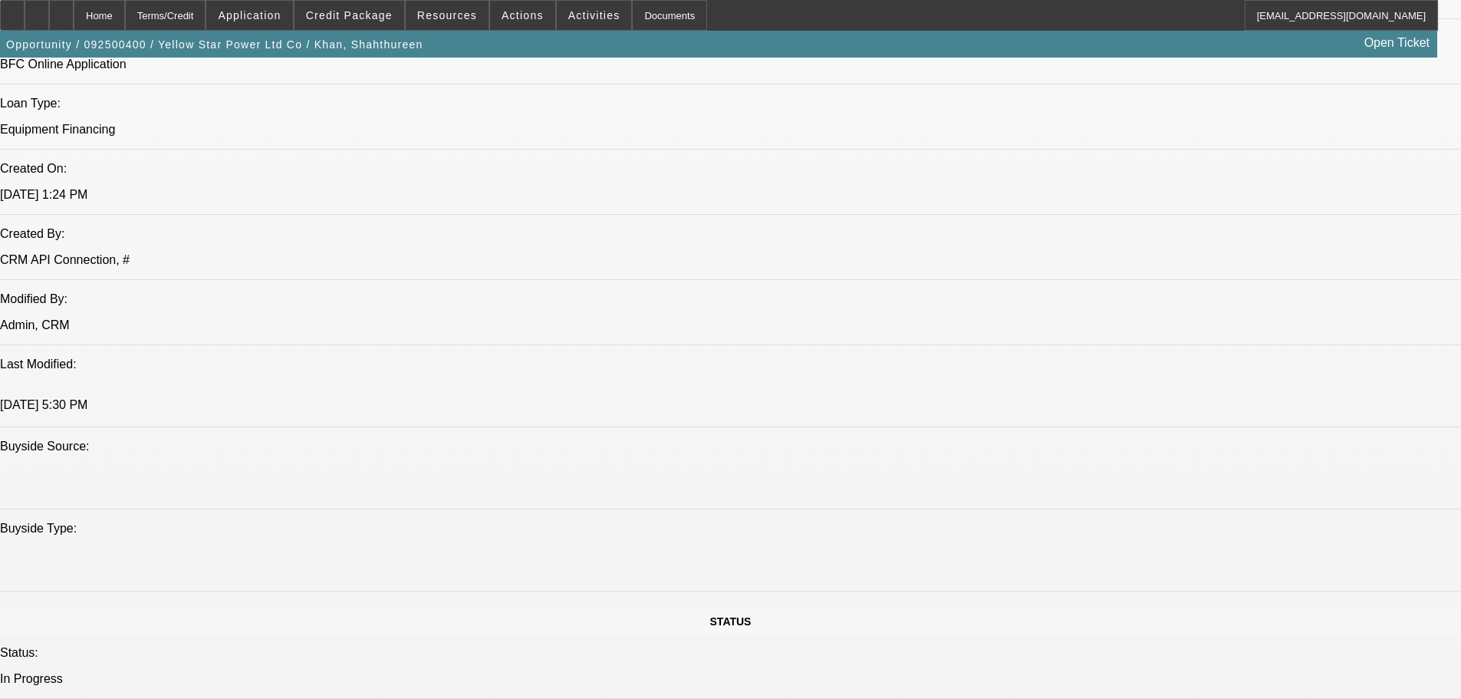
drag, startPoint x: 648, startPoint y: 470, endPoint x: 641, endPoint y: 504, distance: 34.3
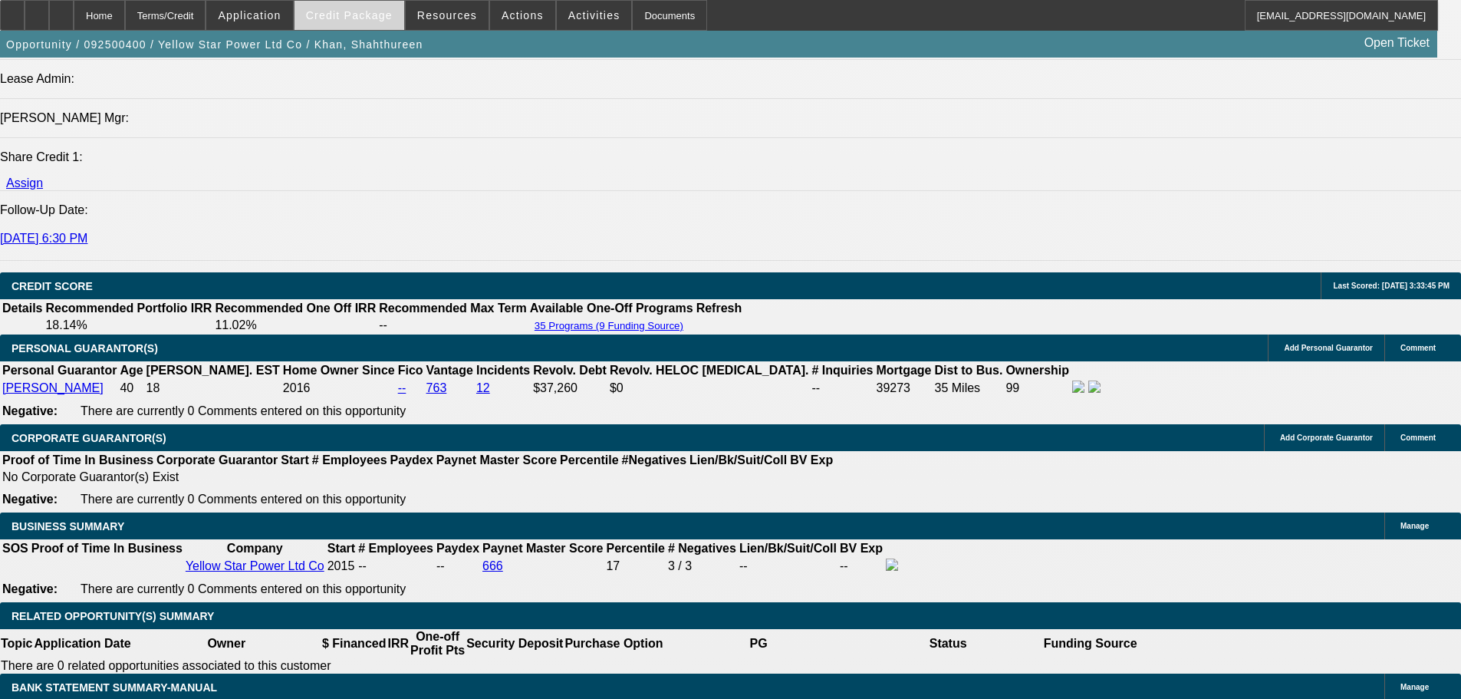
click at [381, 21] on span at bounding box center [350, 15] width 110 height 37
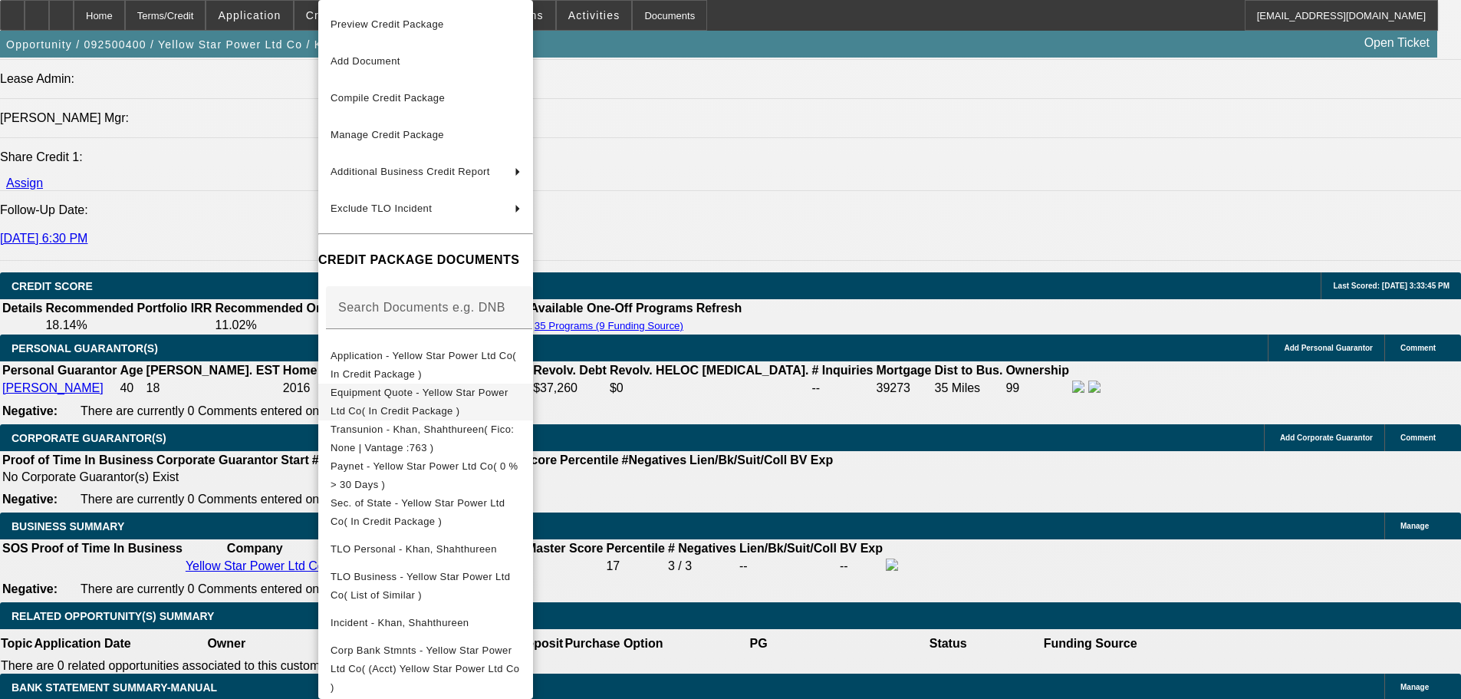
click at [533, 407] on button "Equipment Quote - Yellow Star Power Ltd Co( In Credit Package )" at bounding box center [425, 402] width 215 height 37
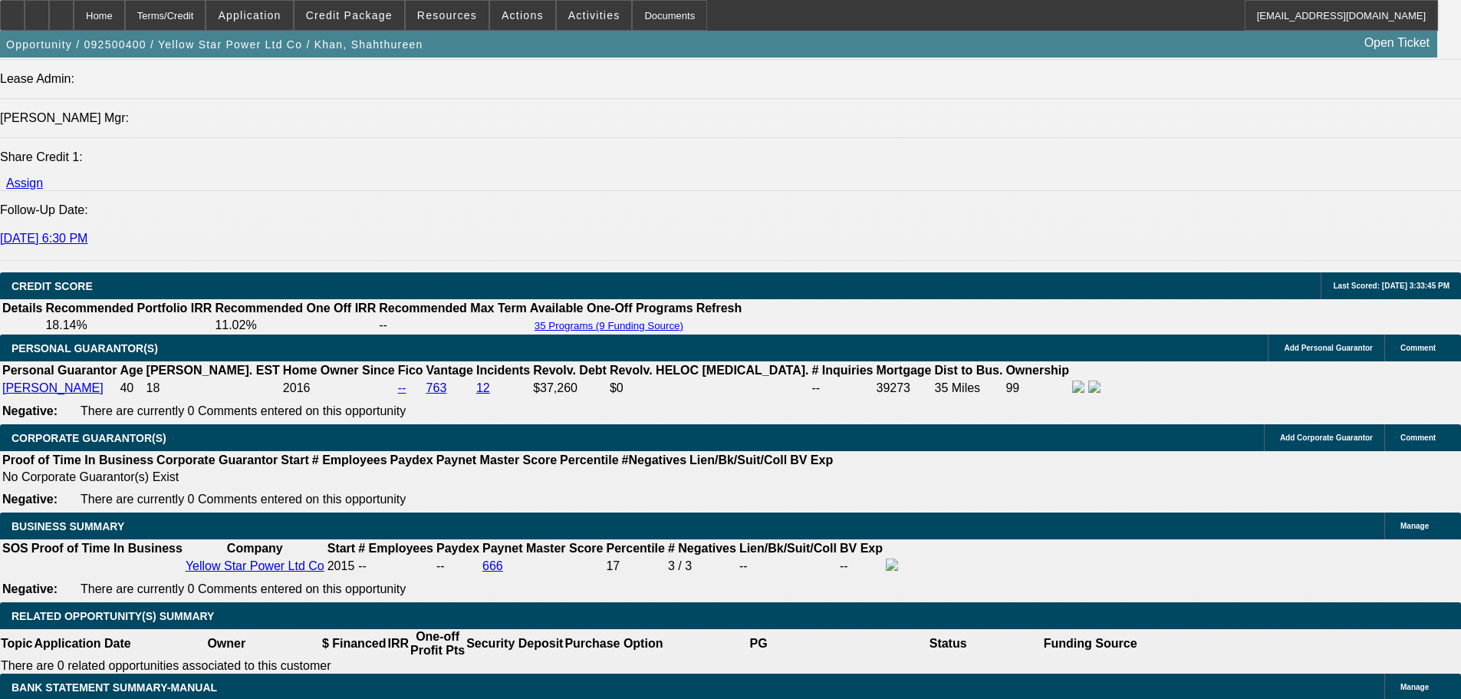
scroll to position [61, 0]
click at [374, 16] on span "Credit Package" at bounding box center [349, 15] width 87 height 12
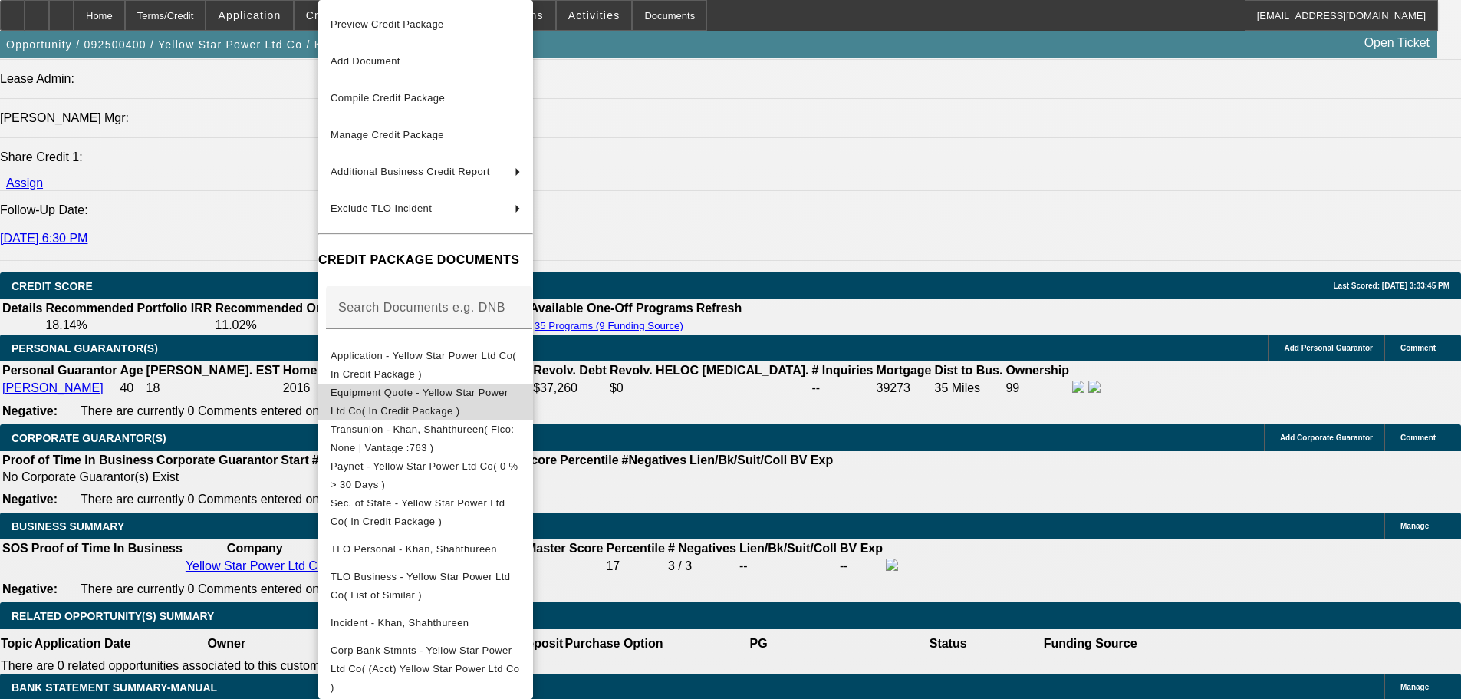
click at [475, 397] on span "Equipment Quote - Yellow Star Power Ltd Co( In Credit Package )" at bounding box center [420, 402] width 178 height 30
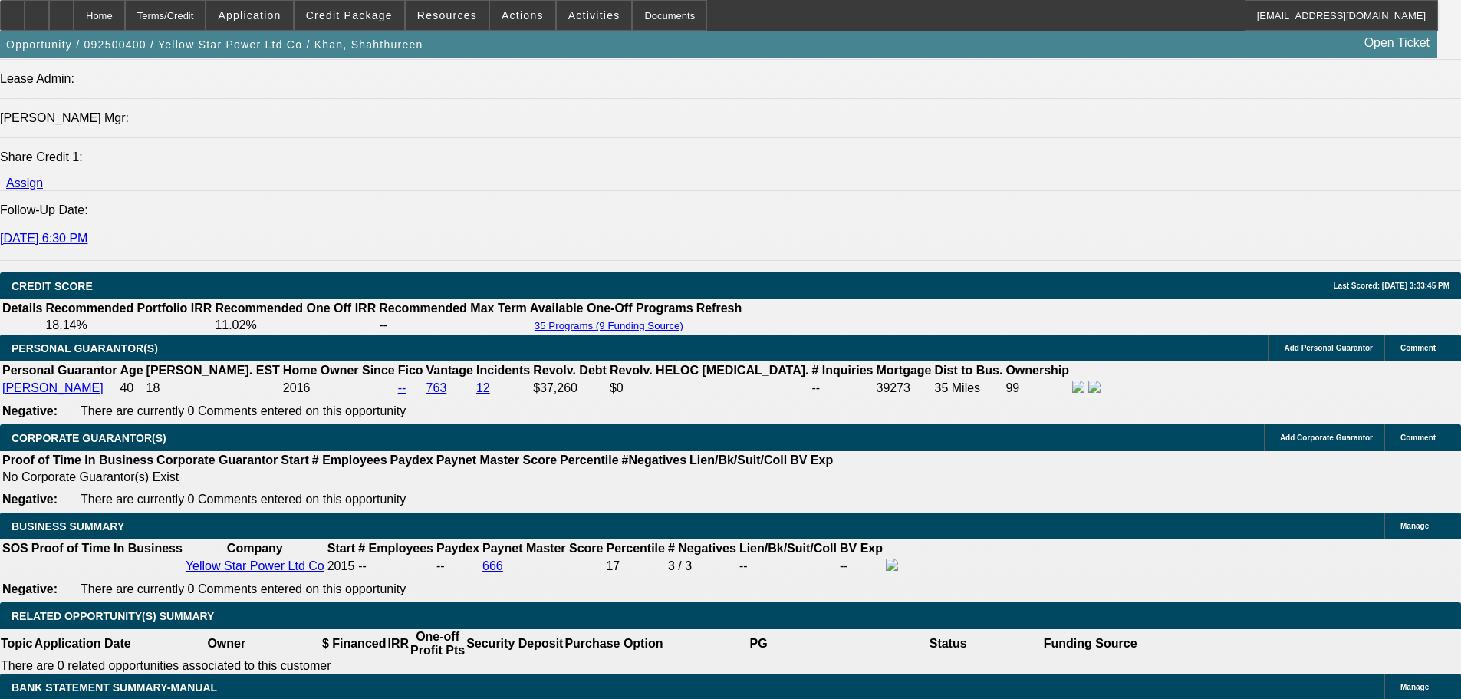
radio input "true"
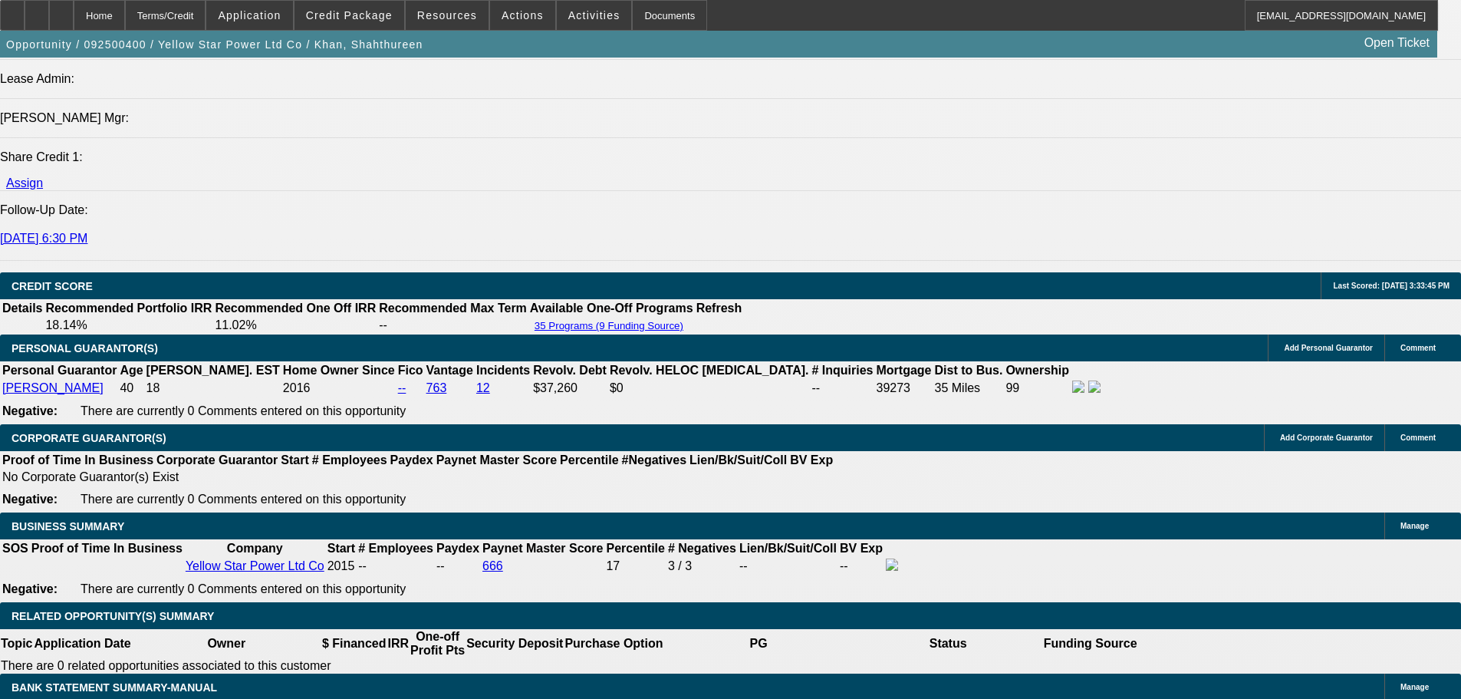
type textarea "9/24 looks like the storage boxes are parts of their final product. need to cal…"
radio input "true"
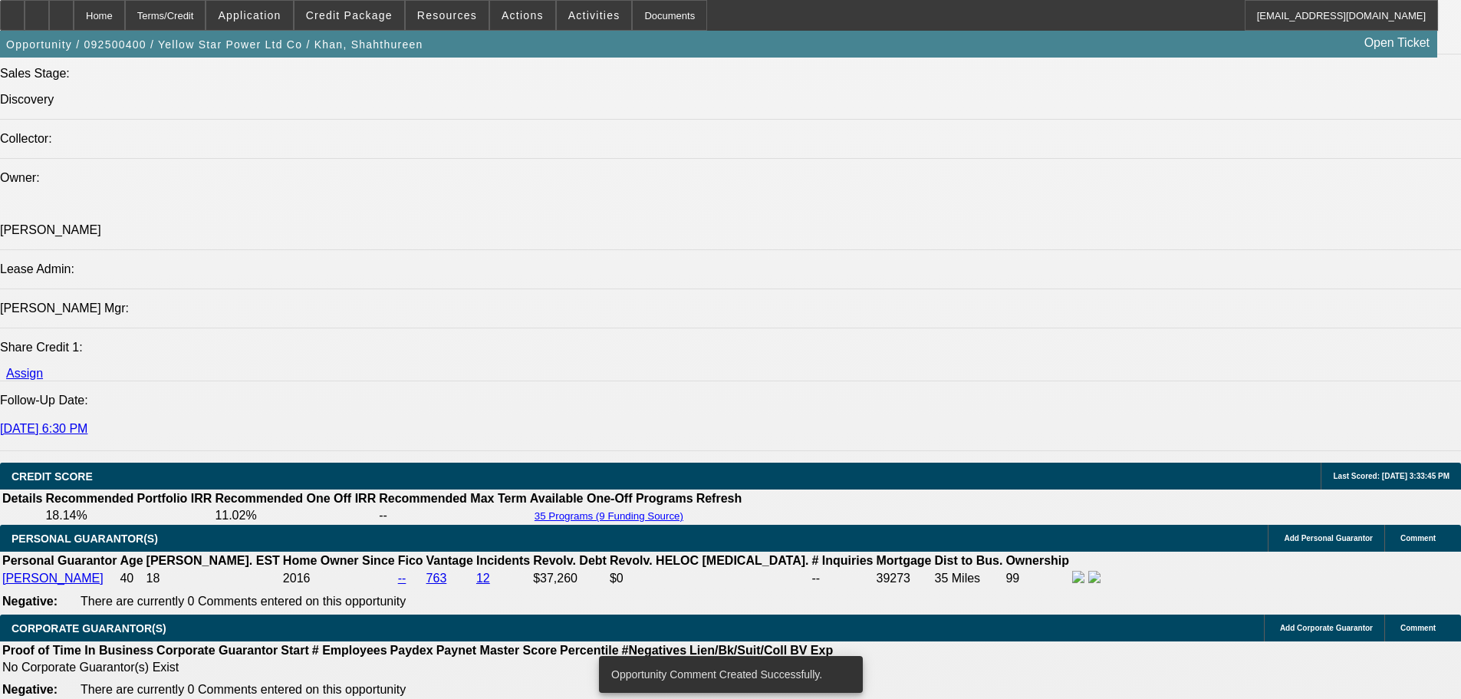
scroll to position [598, 0]
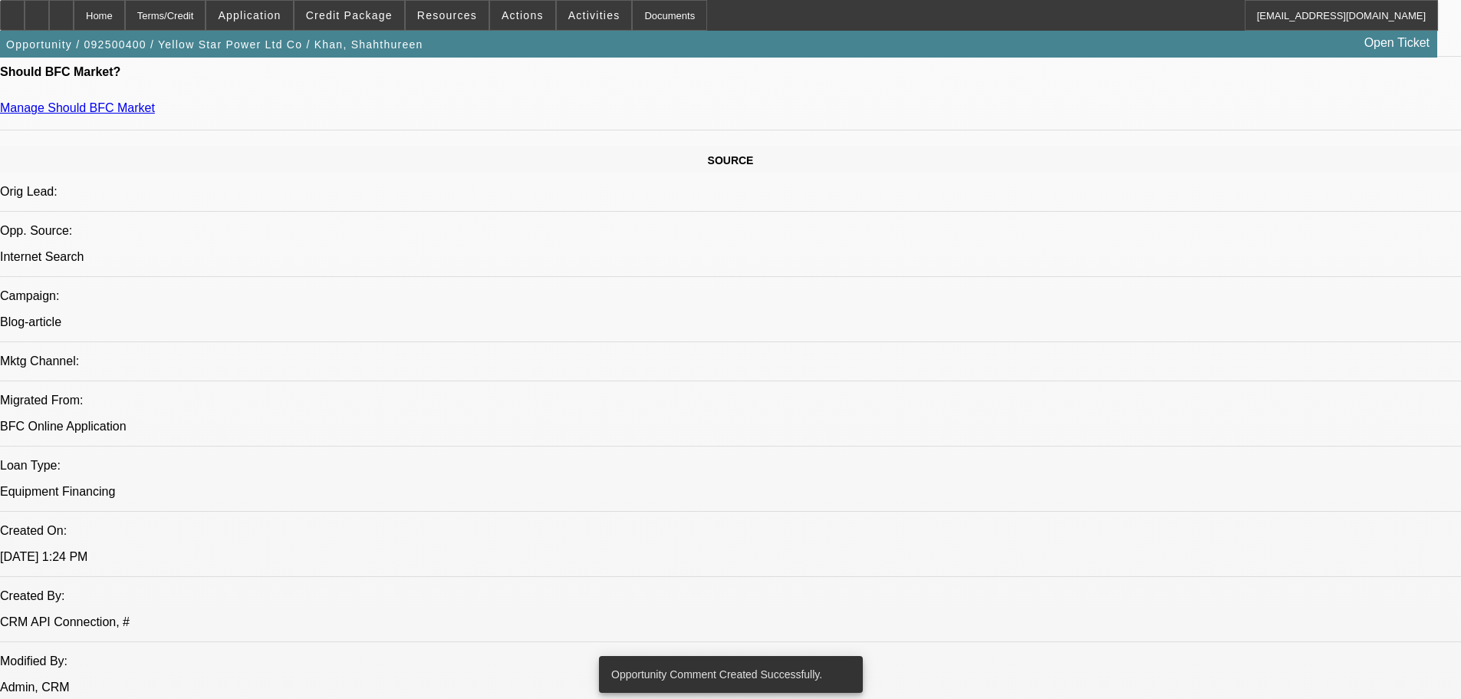
drag, startPoint x: 672, startPoint y: 367, endPoint x: 672, endPoint y: 176, distance: 191.0
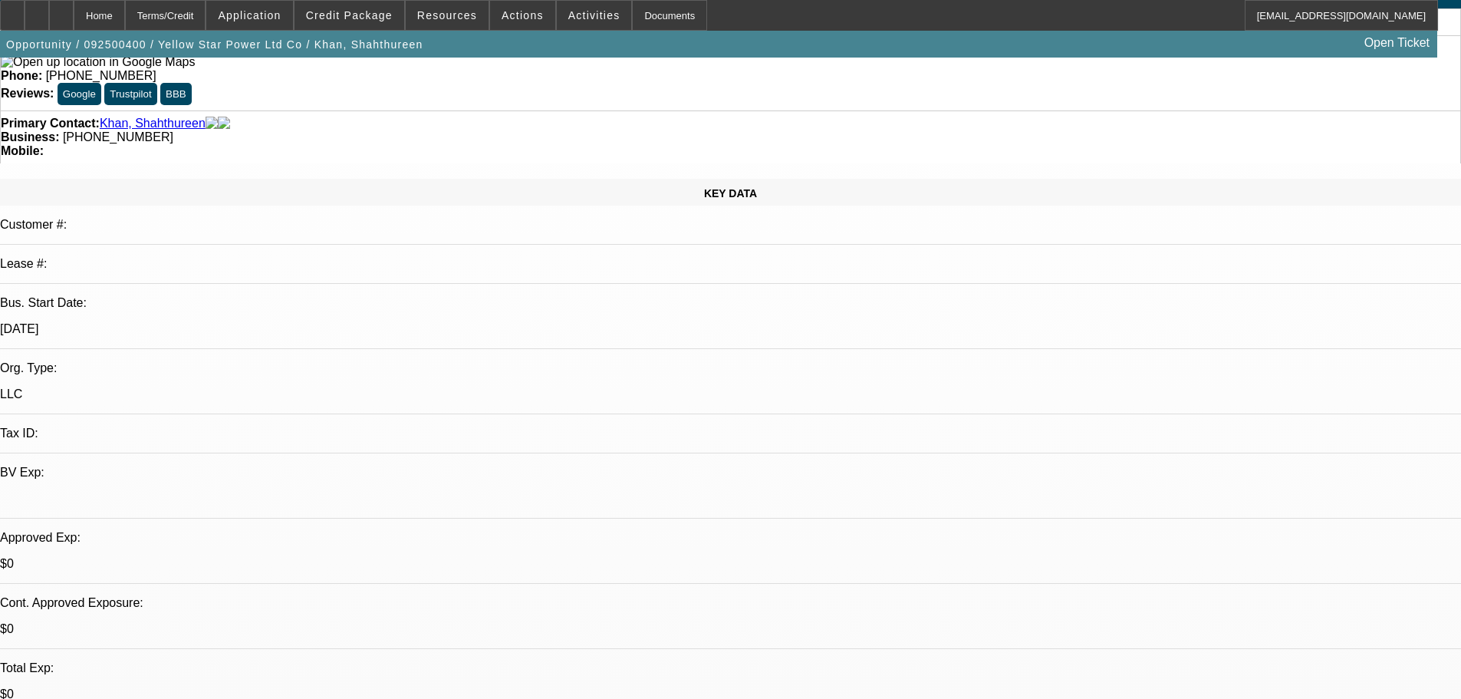
scroll to position [0, 0]
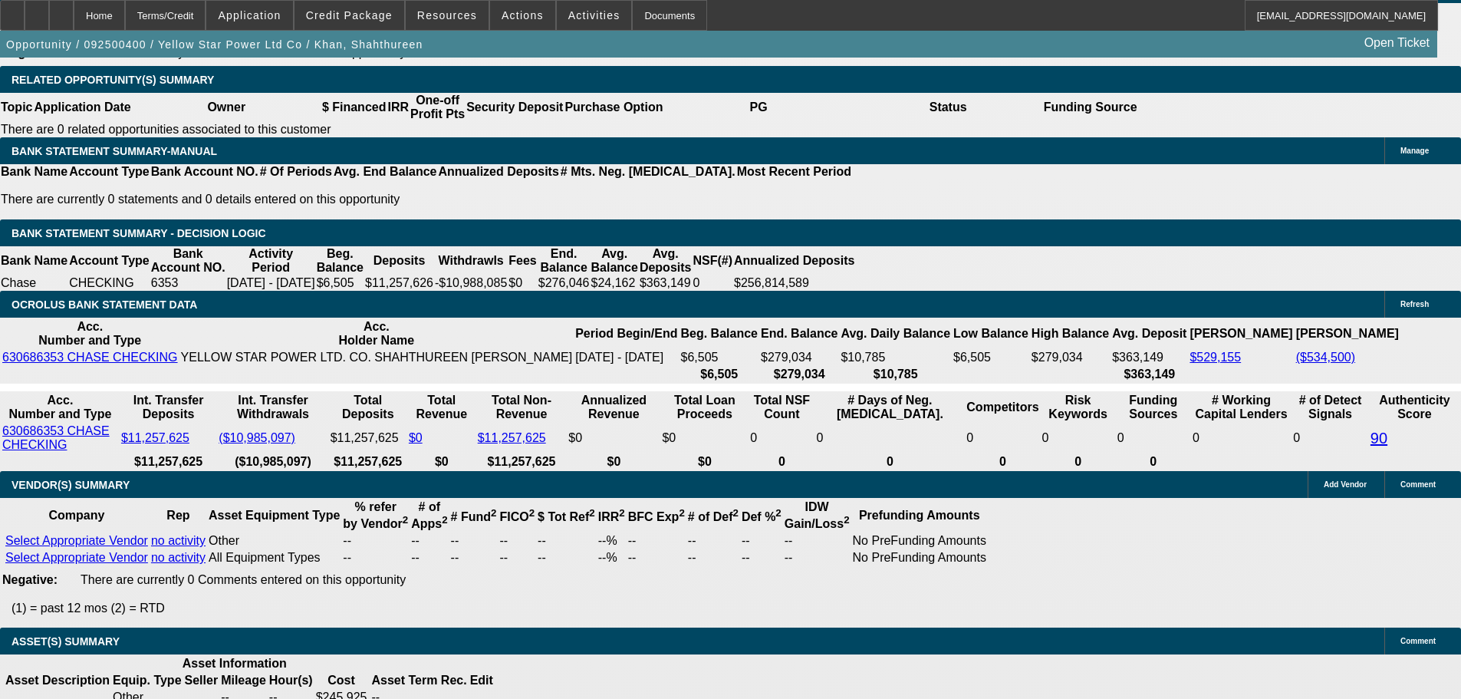
drag, startPoint x: 628, startPoint y: 242, endPoint x: 713, endPoint y: 505, distance: 276.1
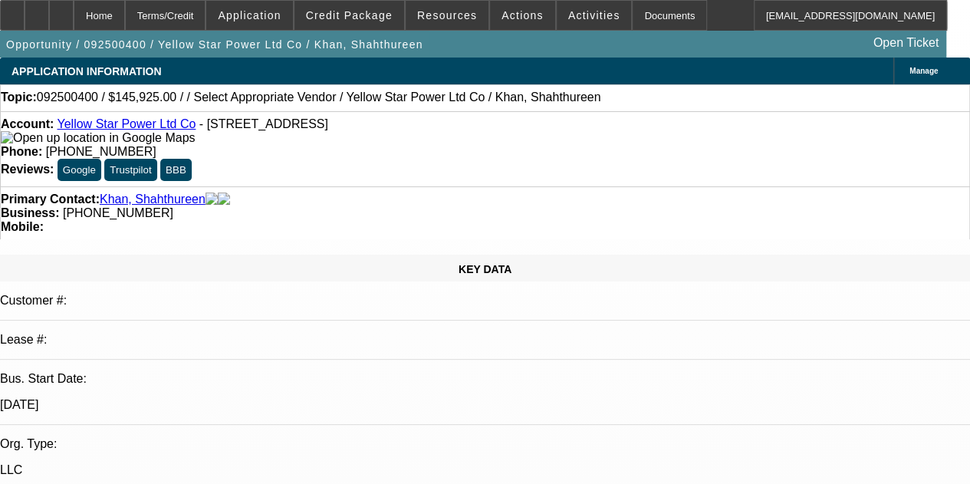
paste textarea "[PHONE_NUMBER]"
type textarea "[PHONE_NUMBER]"
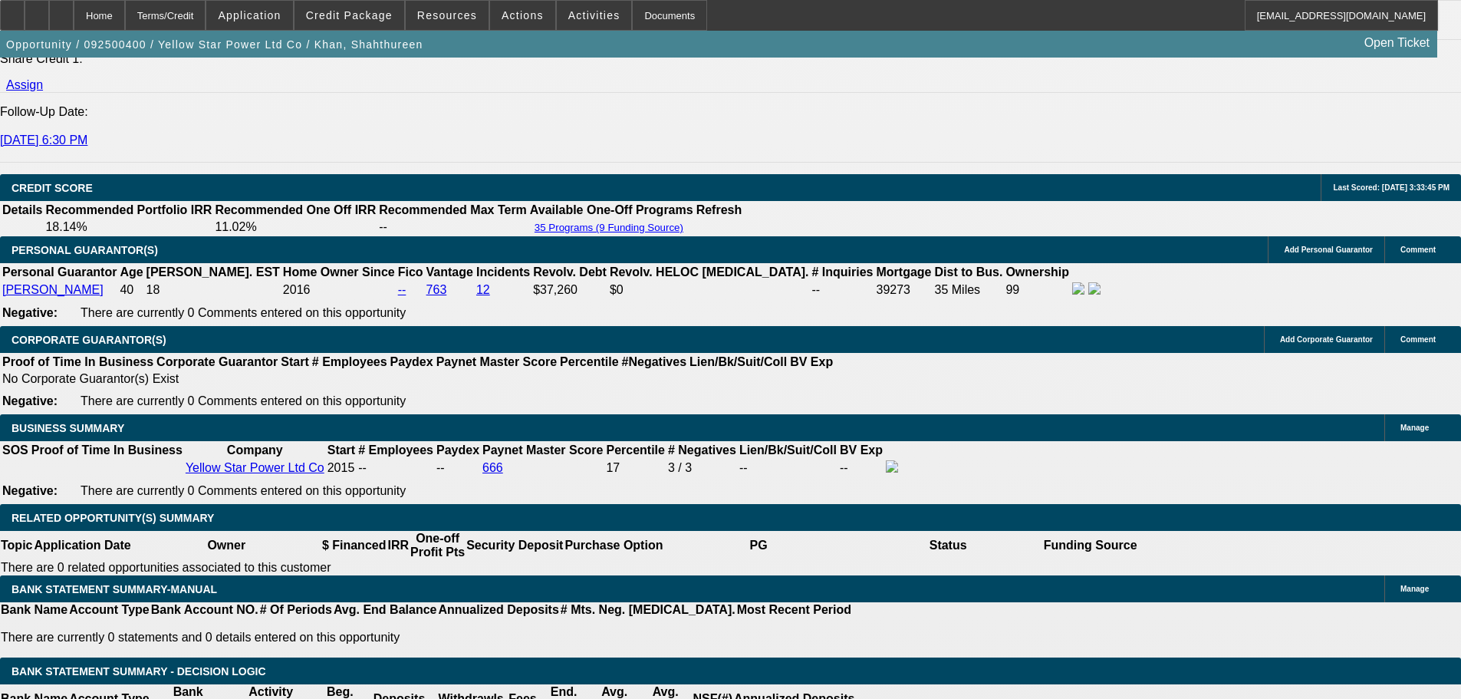
scroll to position [2034, 0]
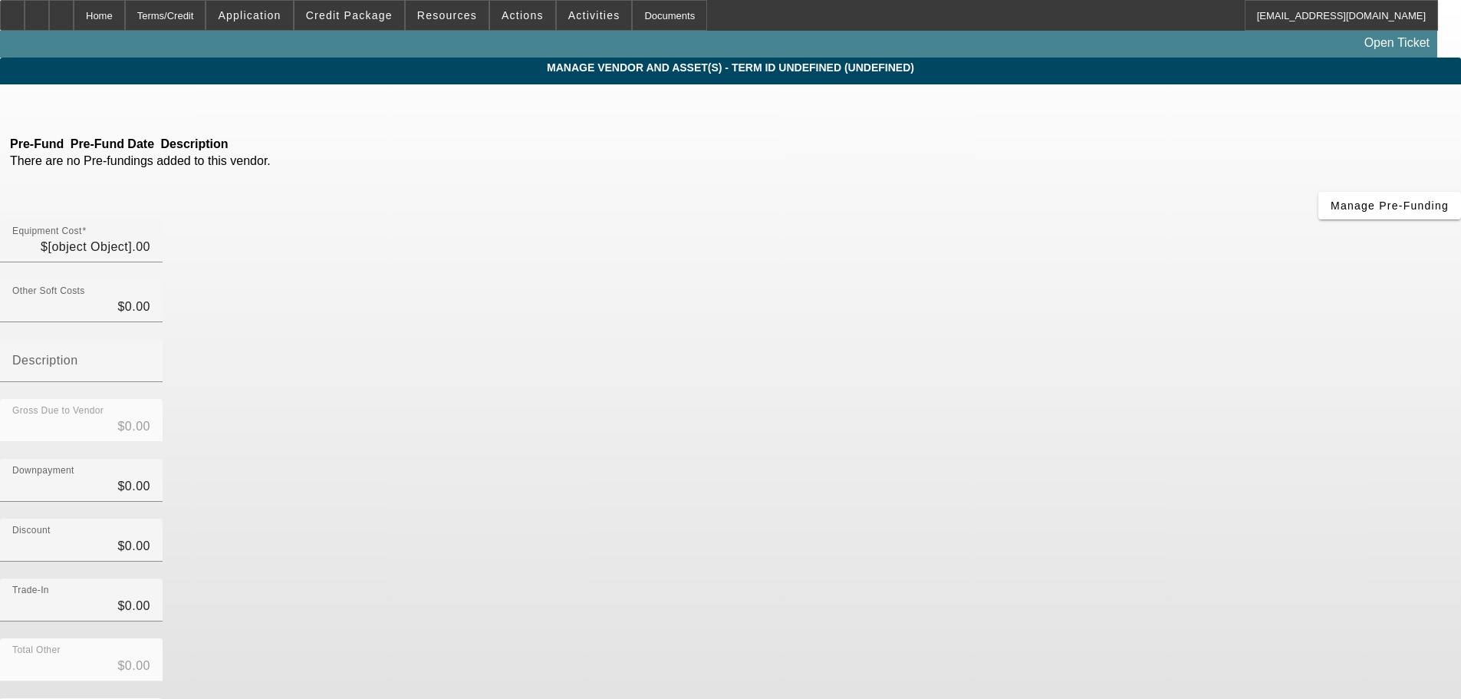
type input "$245,925.00"
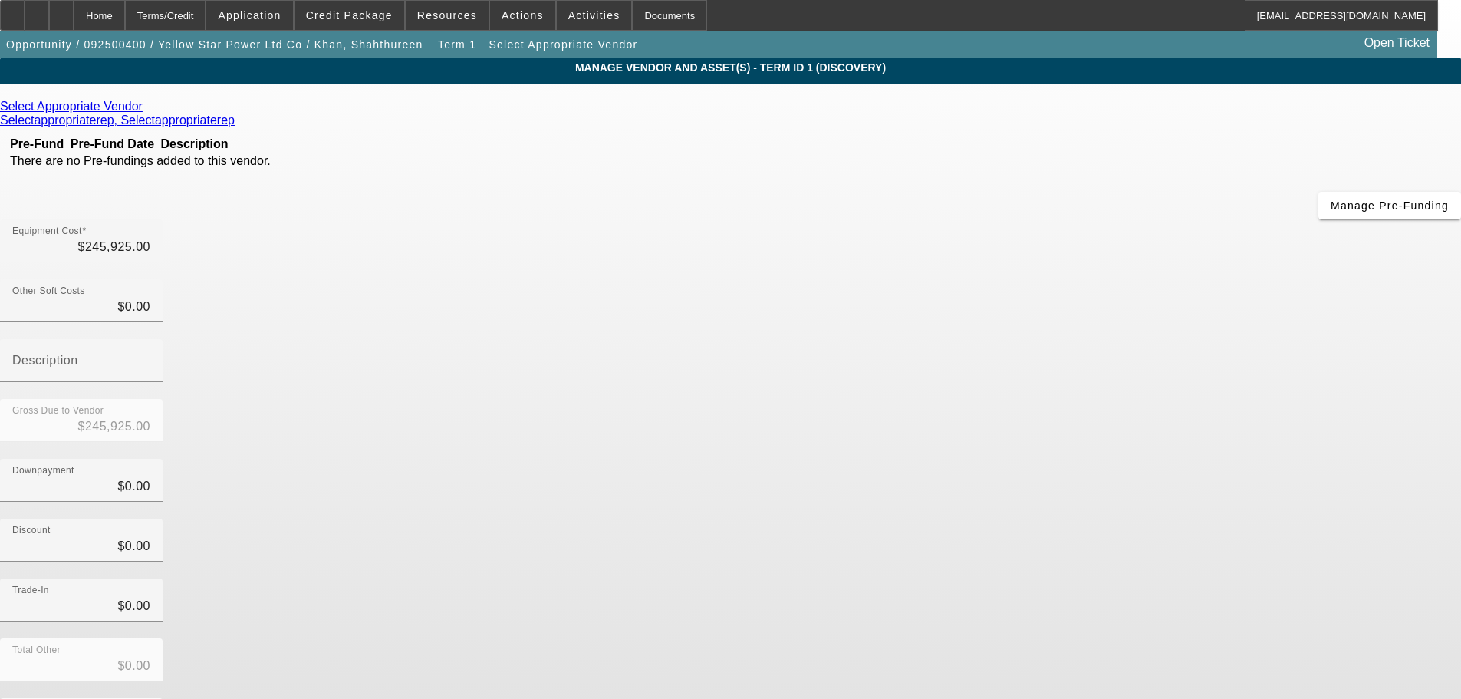
click at [147, 110] on icon at bounding box center [147, 106] width 0 height 13
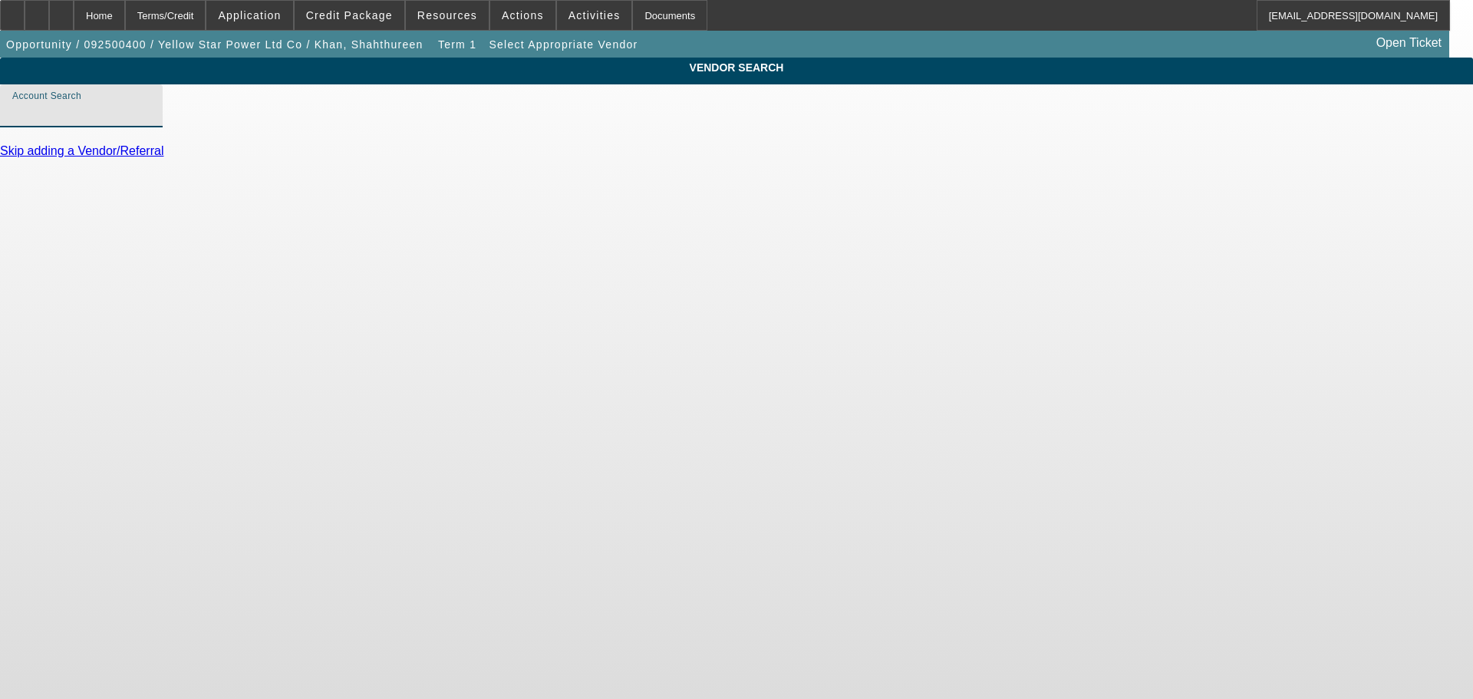
click at [150, 121] on input "Account Search" at bounding box center [81, 112] width 138 height 18
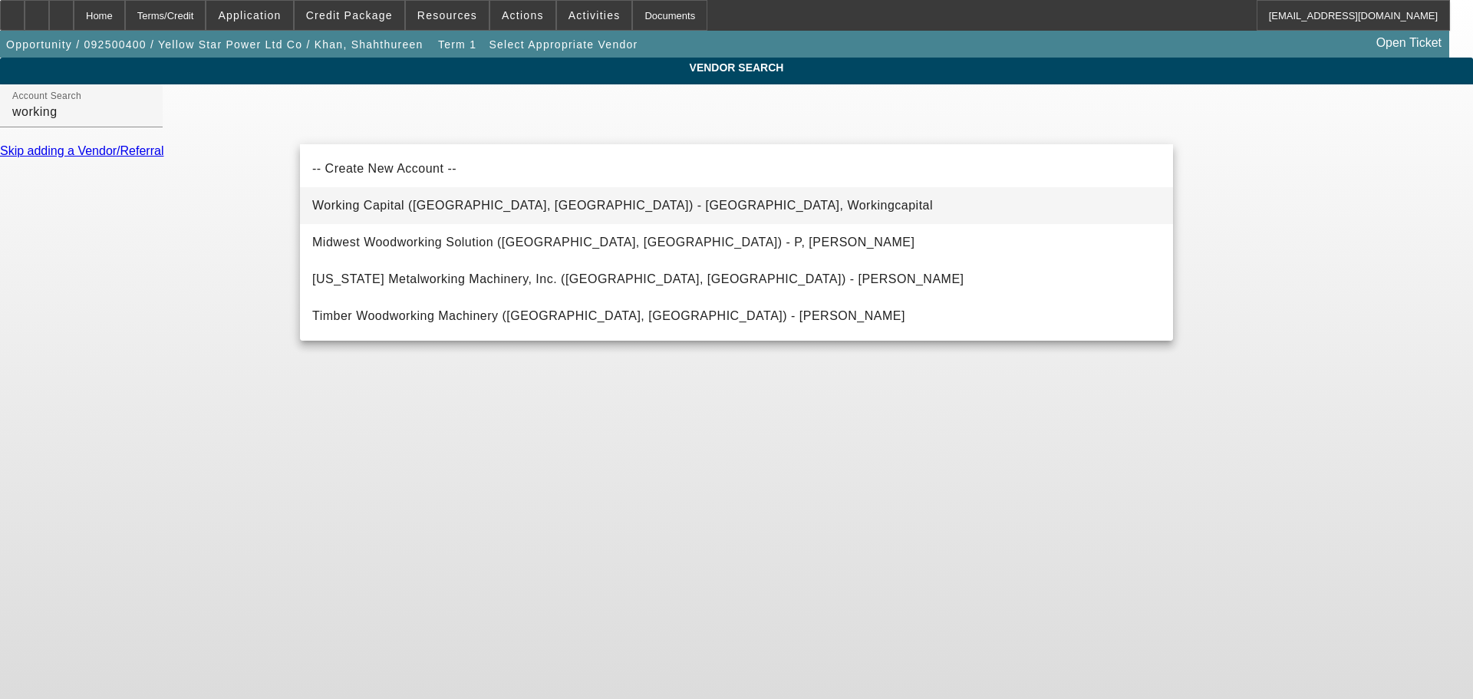
click at [486, 215] on mat-option "Working Capital (Northbrook, IL) - Workingcapital, Workingcapital" at bounding box center [736, 205] width 873 height 37
type input "Working Capital (Northbrook, IL) - Workingcapital, Workingcapital"
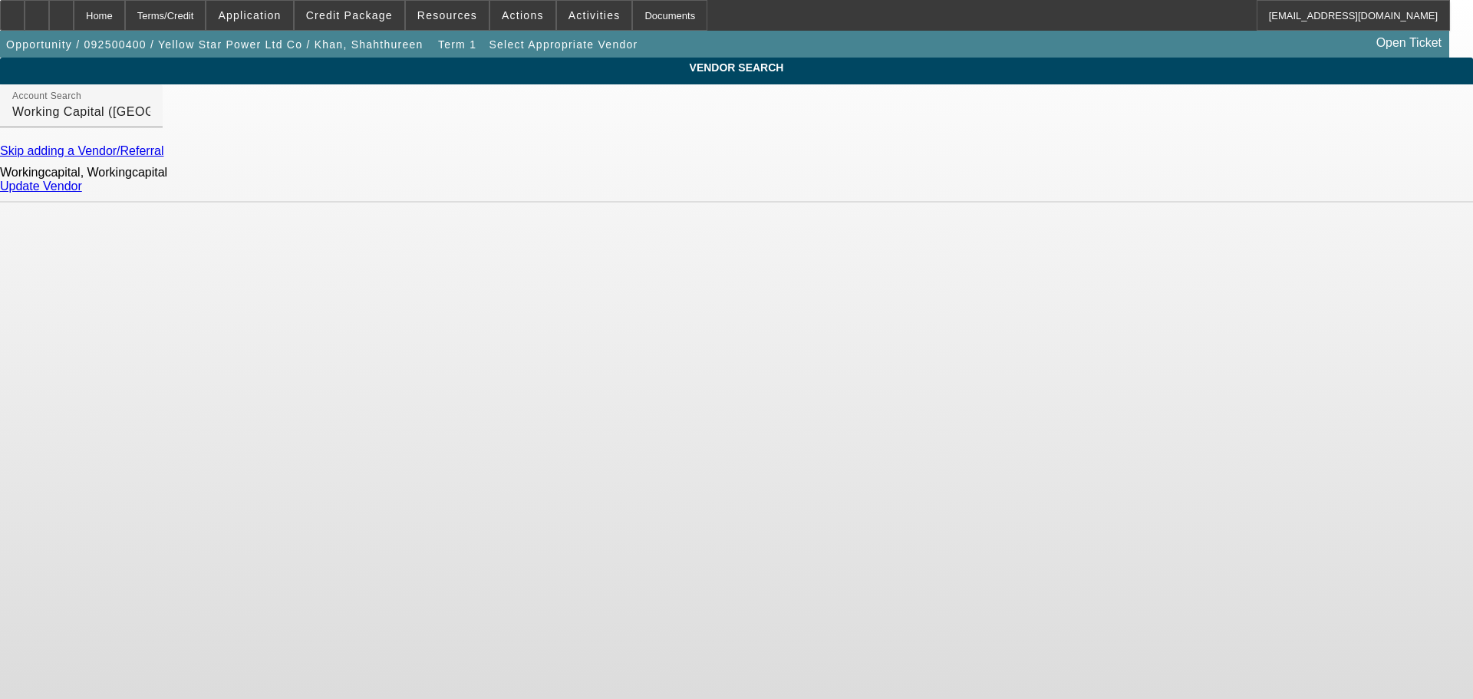
click at [82, 193] on link "Update Vendor" at bounding box center [41, 186] width 82 height 13
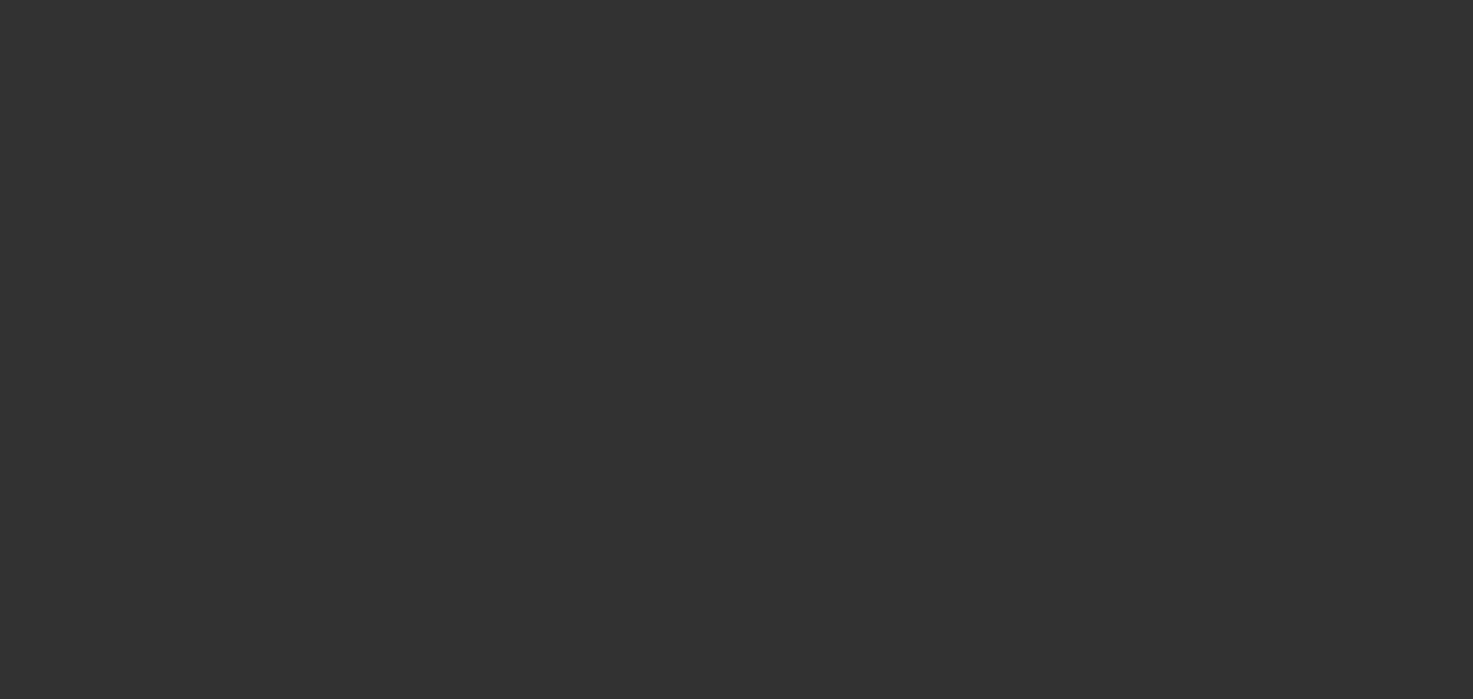
type input "$245,925.00"
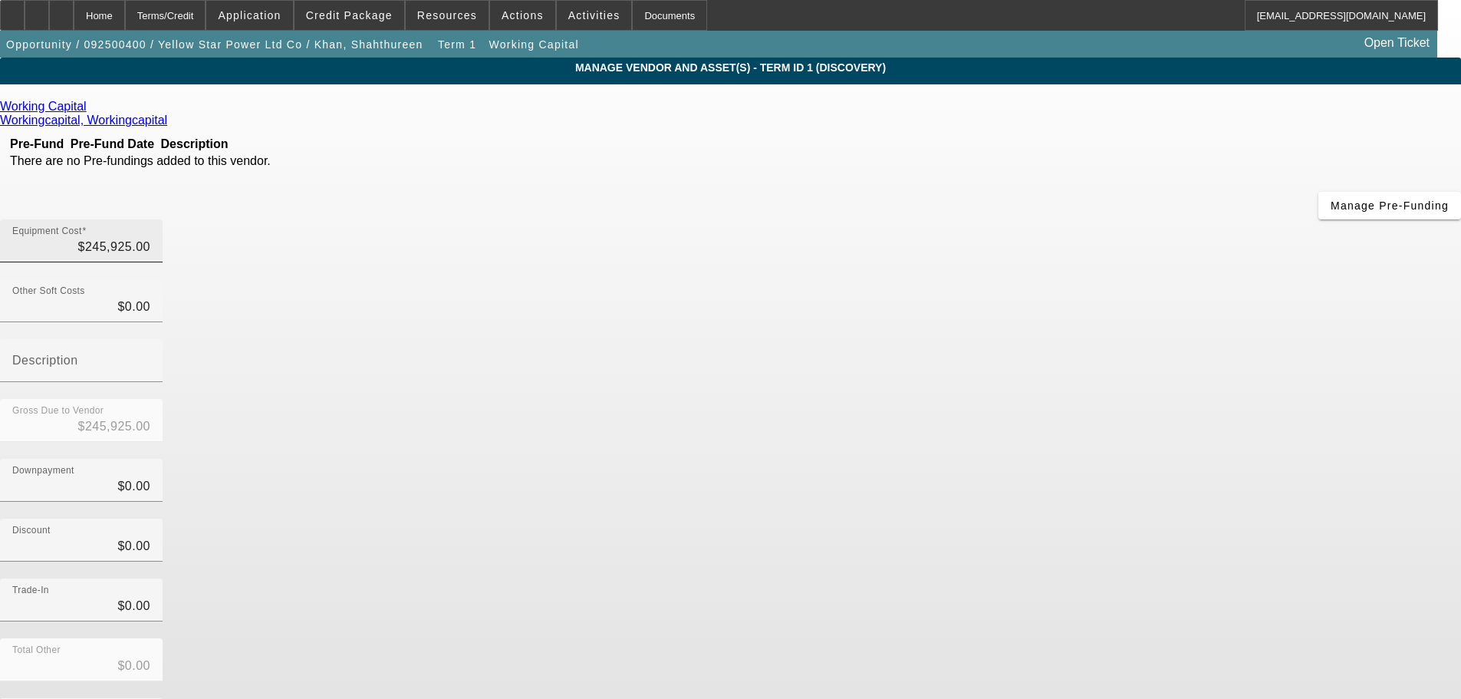
type input "245925"
click at [150, 238] on input "245925" at bounding box center [81, 247] width 138 height 18
type input "$0.00"
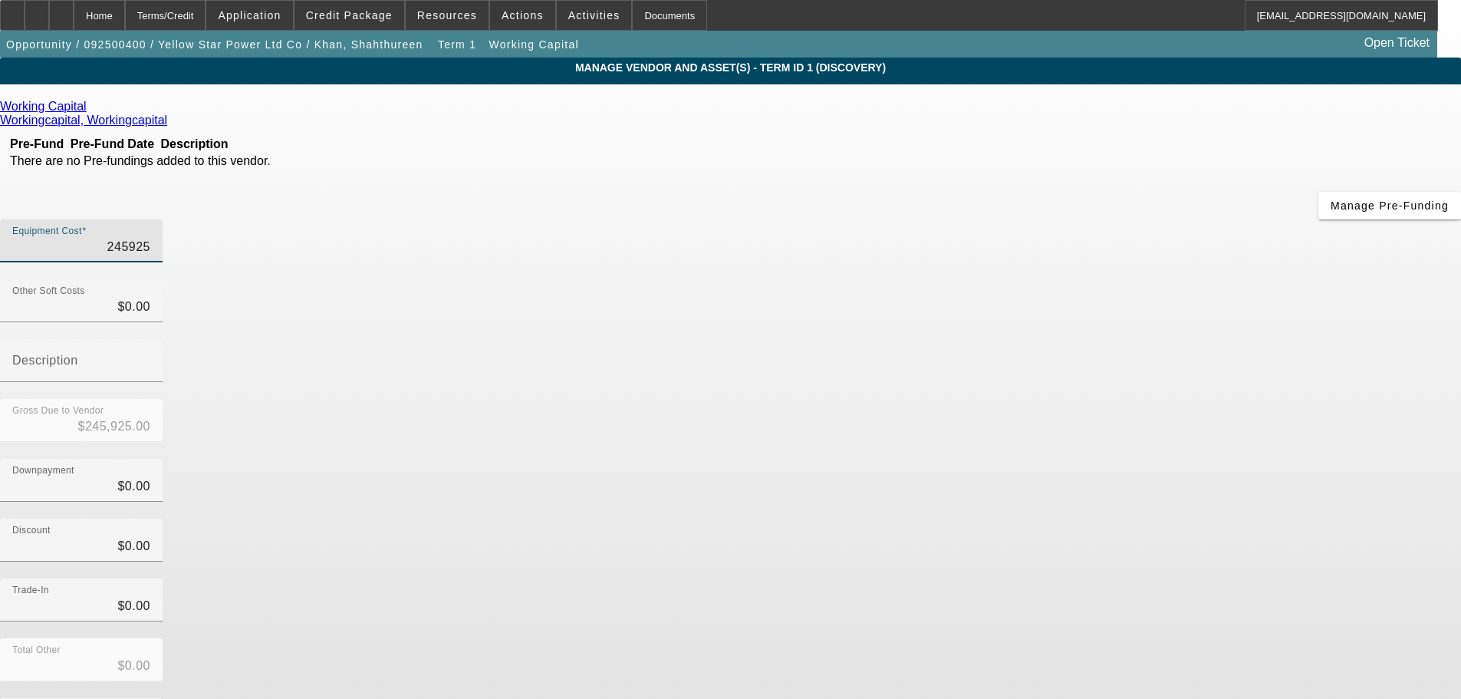
type input "$0.00"
type input "1"
type input "$1.00"
type input "15"
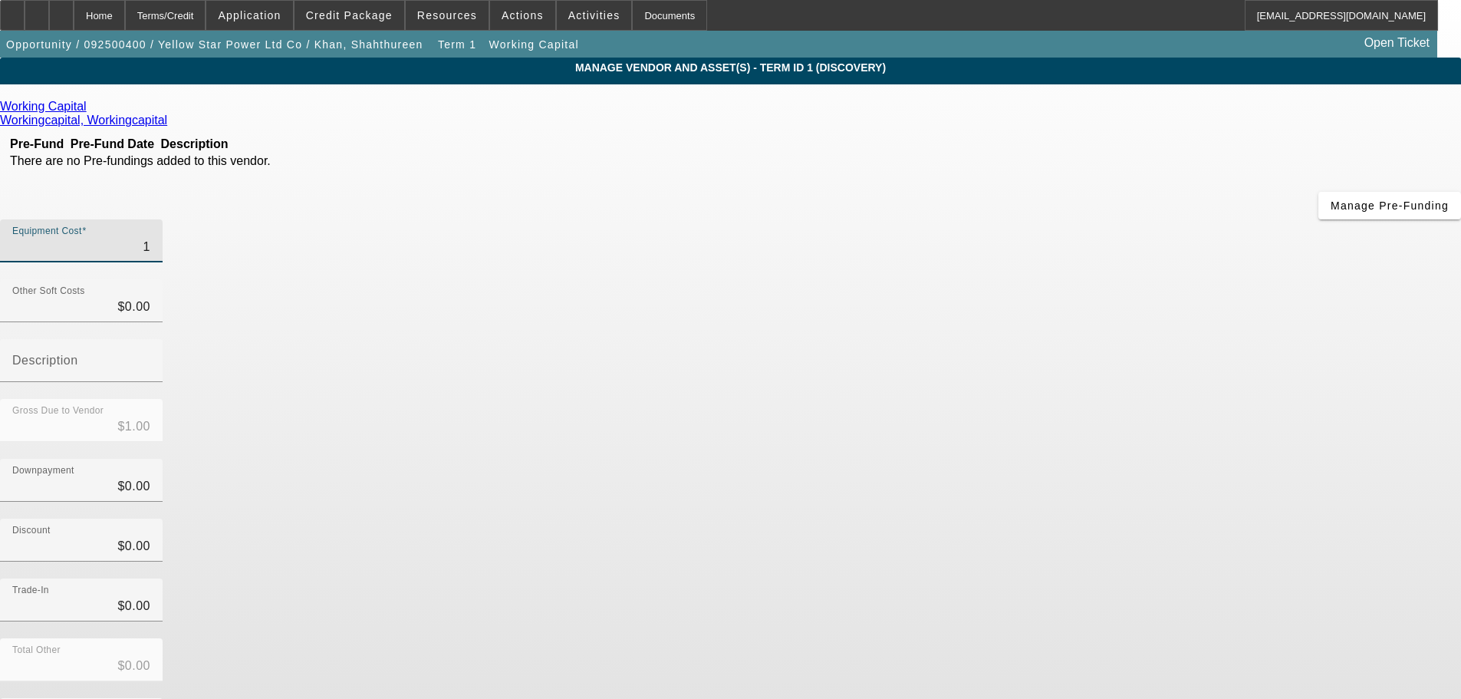
type input "$15.00"
type input "150"
type input "$150.00"
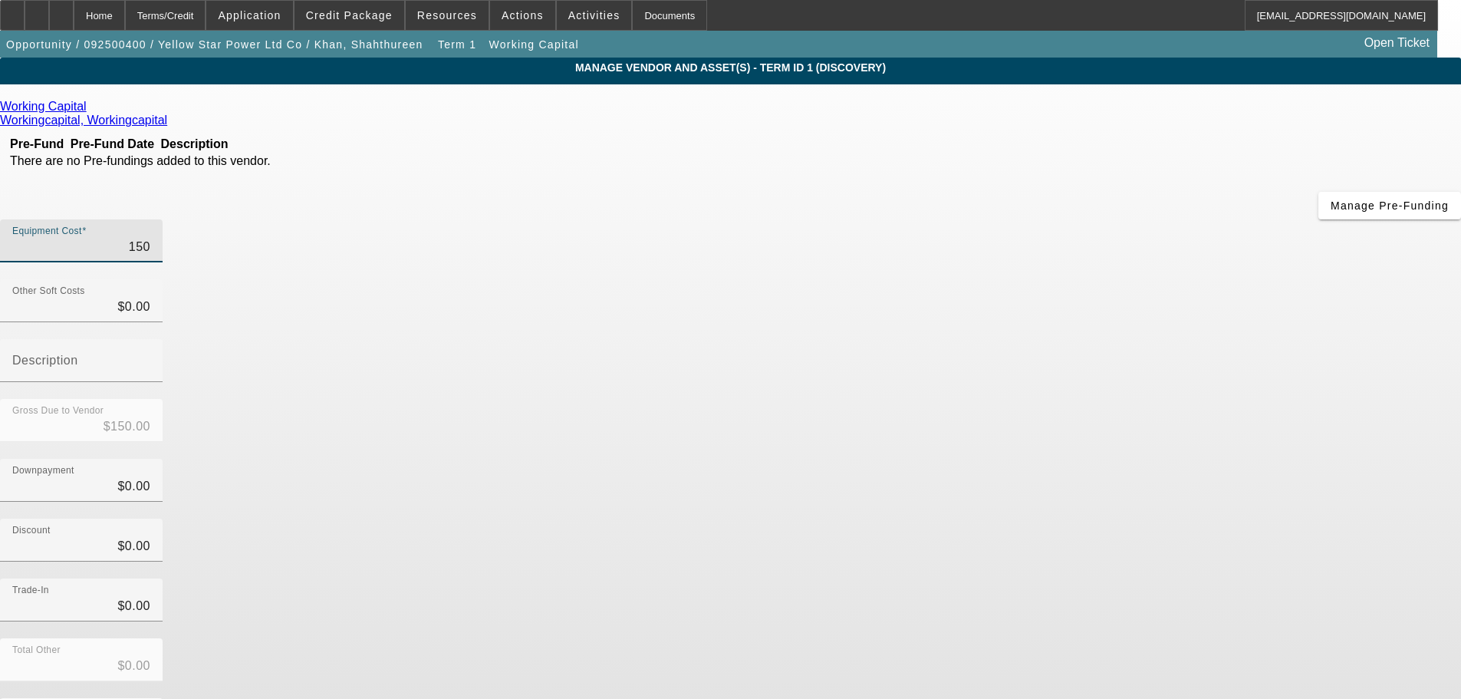
type input "1500"
type input "$1,500.00"
type input "15000"
type input "$15,000.00"
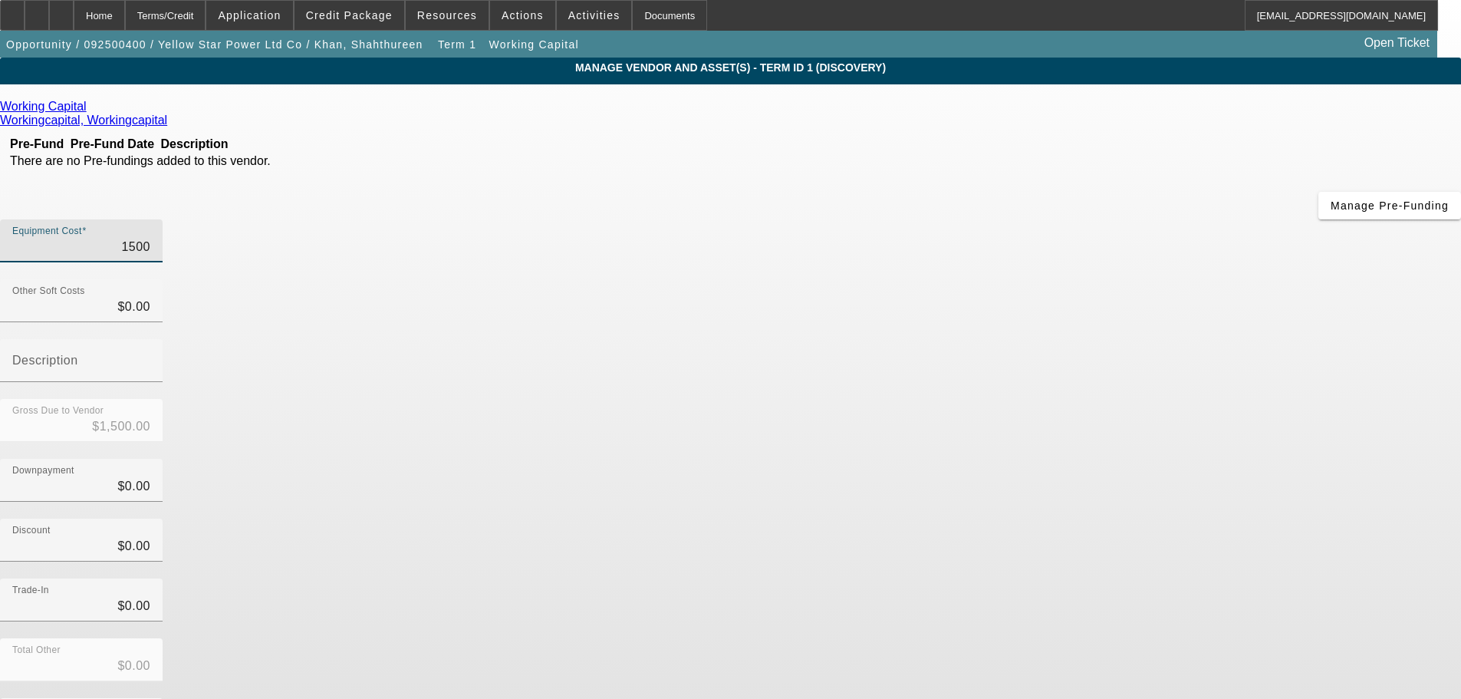
type input "$15,000.00"
type input "150000"
type input "$150,000.00"
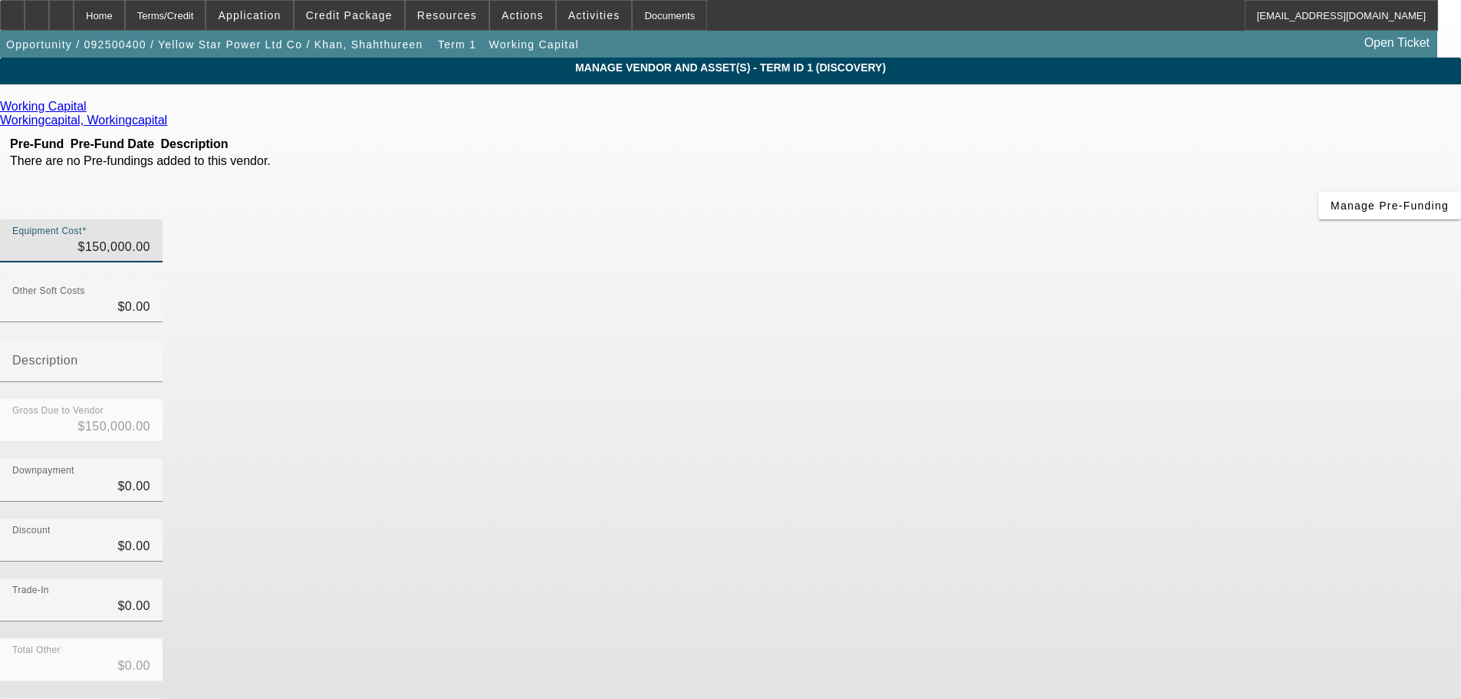
click at [1080, 459] on div "Downpayment $0.00" at bounding box center [730, 489] width 1461 height 60
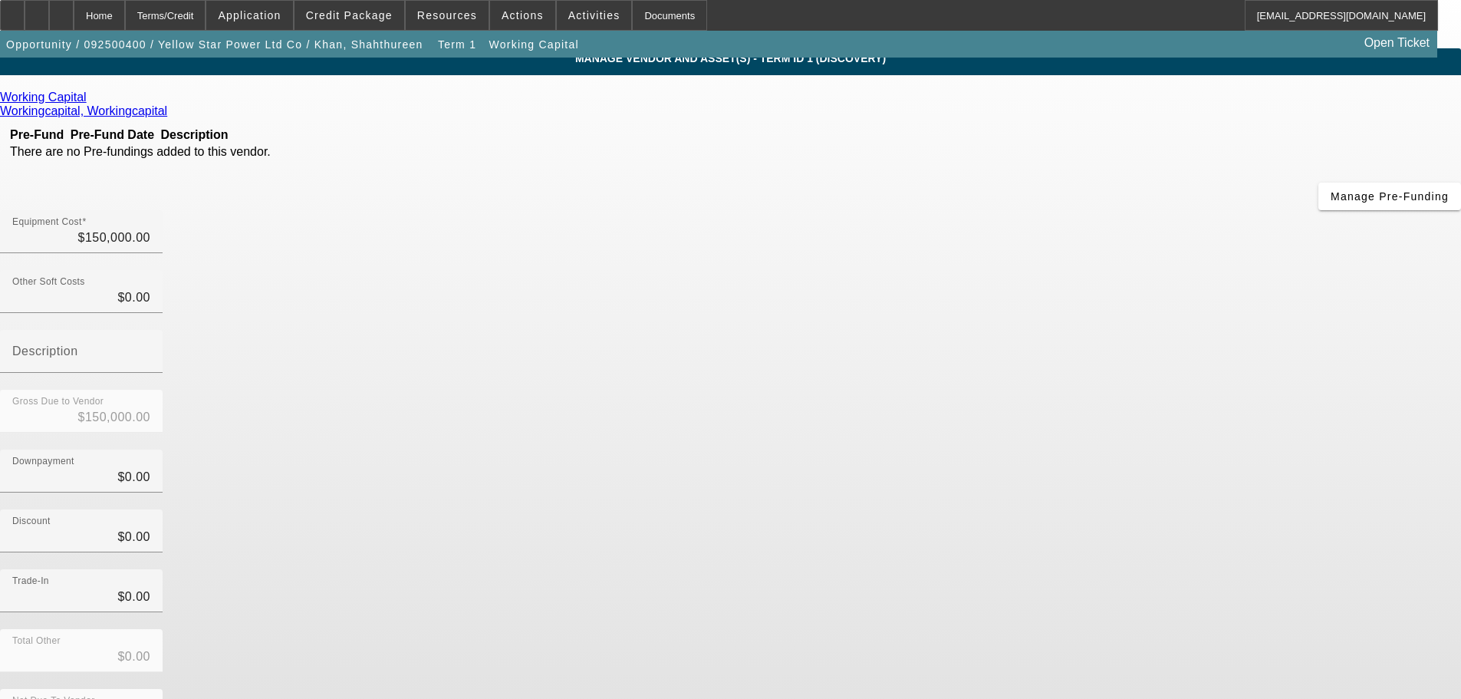
scroll to position [15, 0]
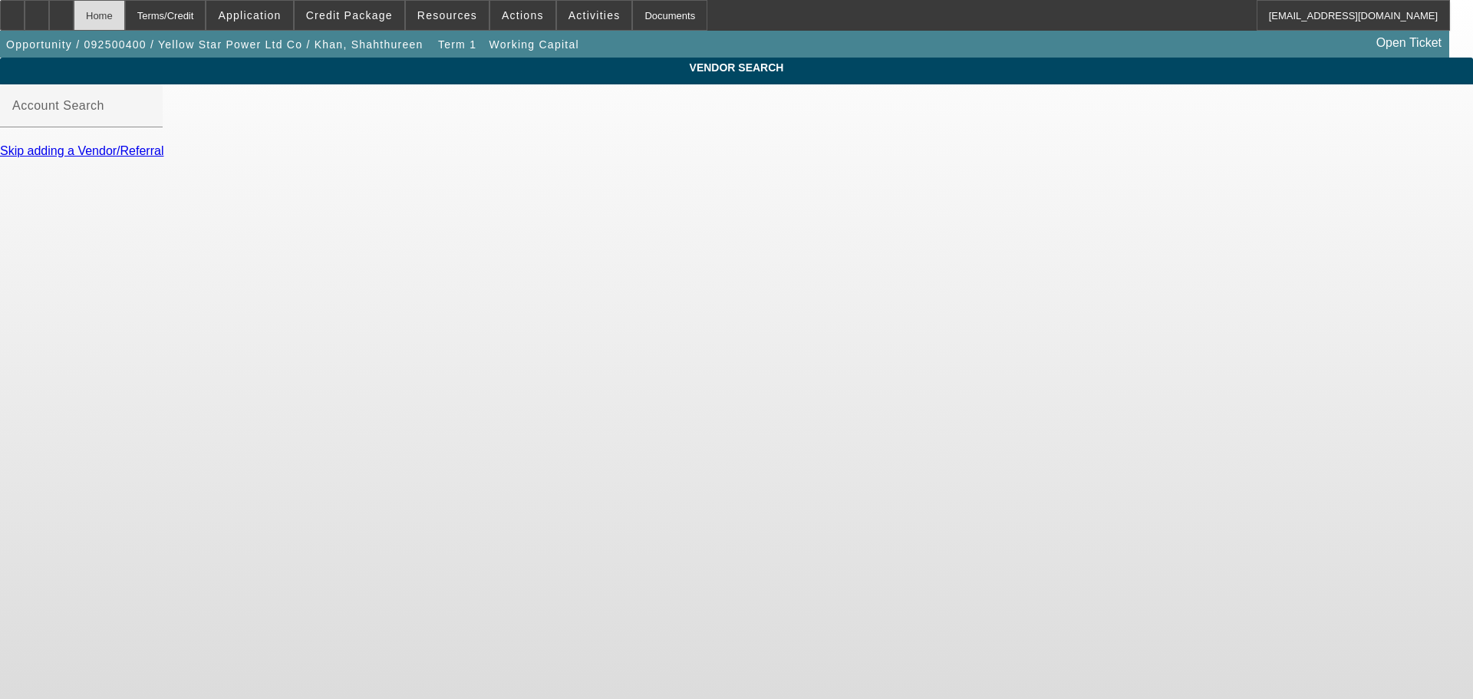
click at [125, 15] on div "Home" at bounding box center [99, 15] width 51 height 31
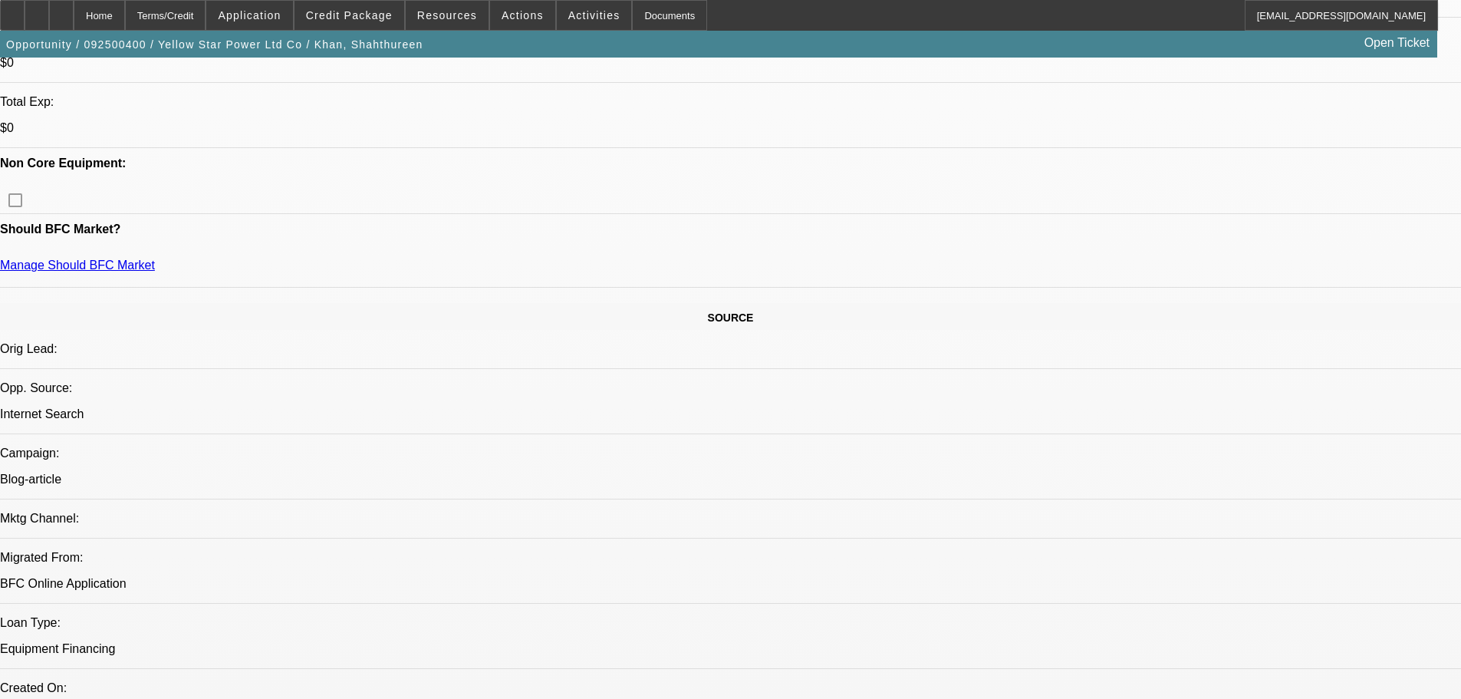
select select "0"
select select "2"
select select "0"
select select "6"
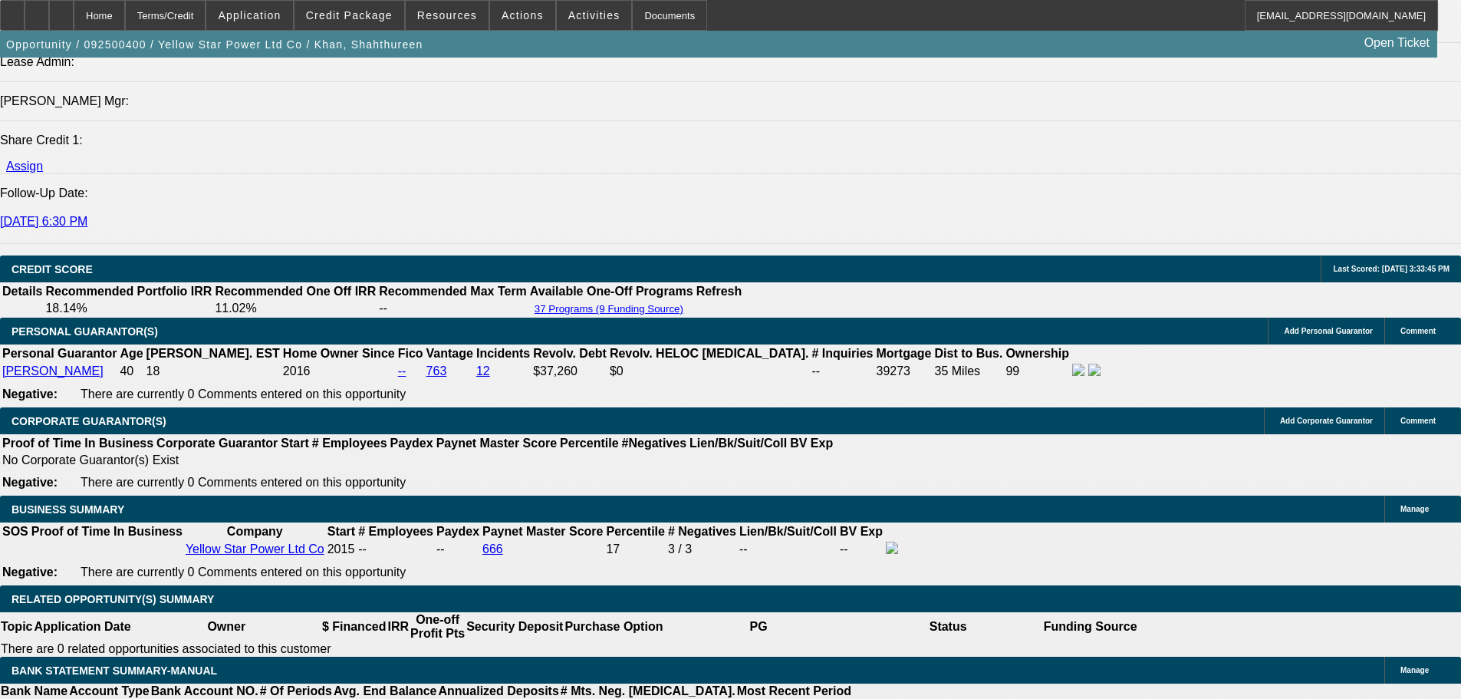
scroll to position [2165, 0]
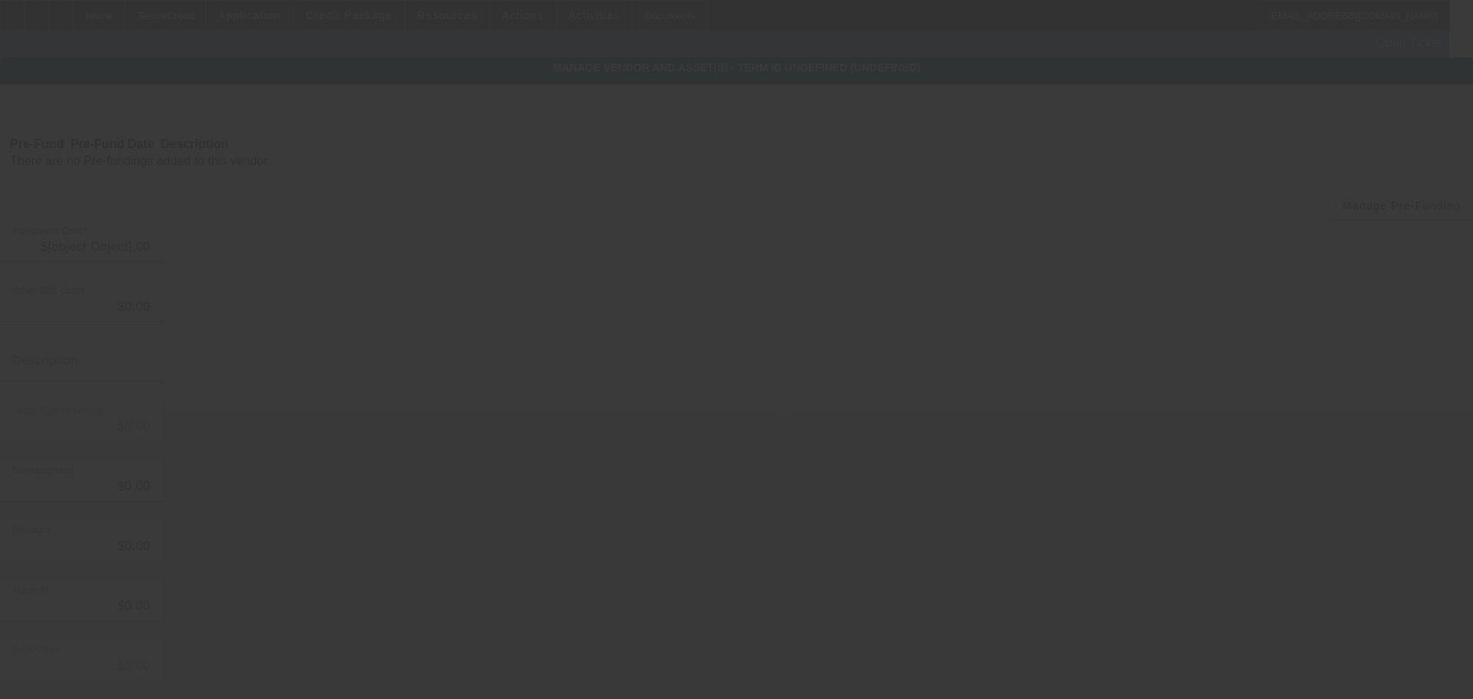
type input "$150,000.00"
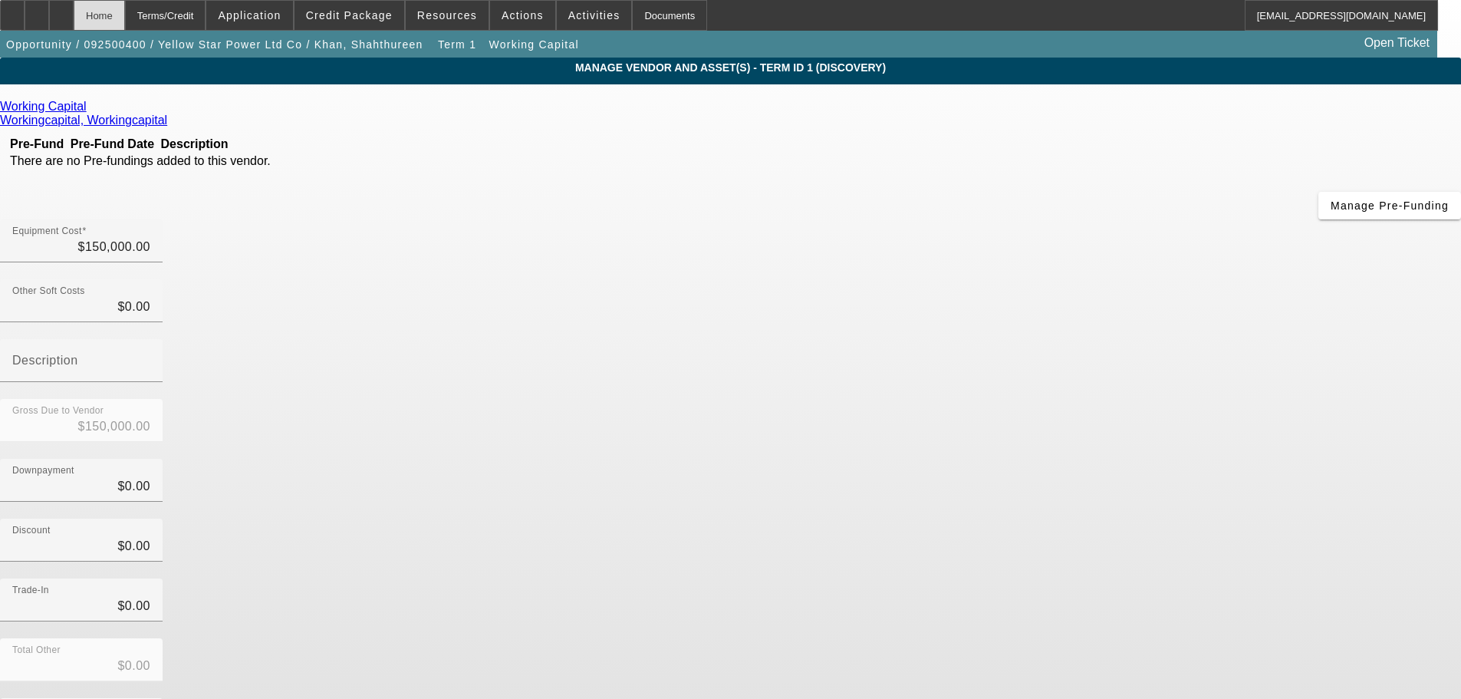
click at [125, 27] on div "Home" at bounding box center [99, 15] width 51 height 31
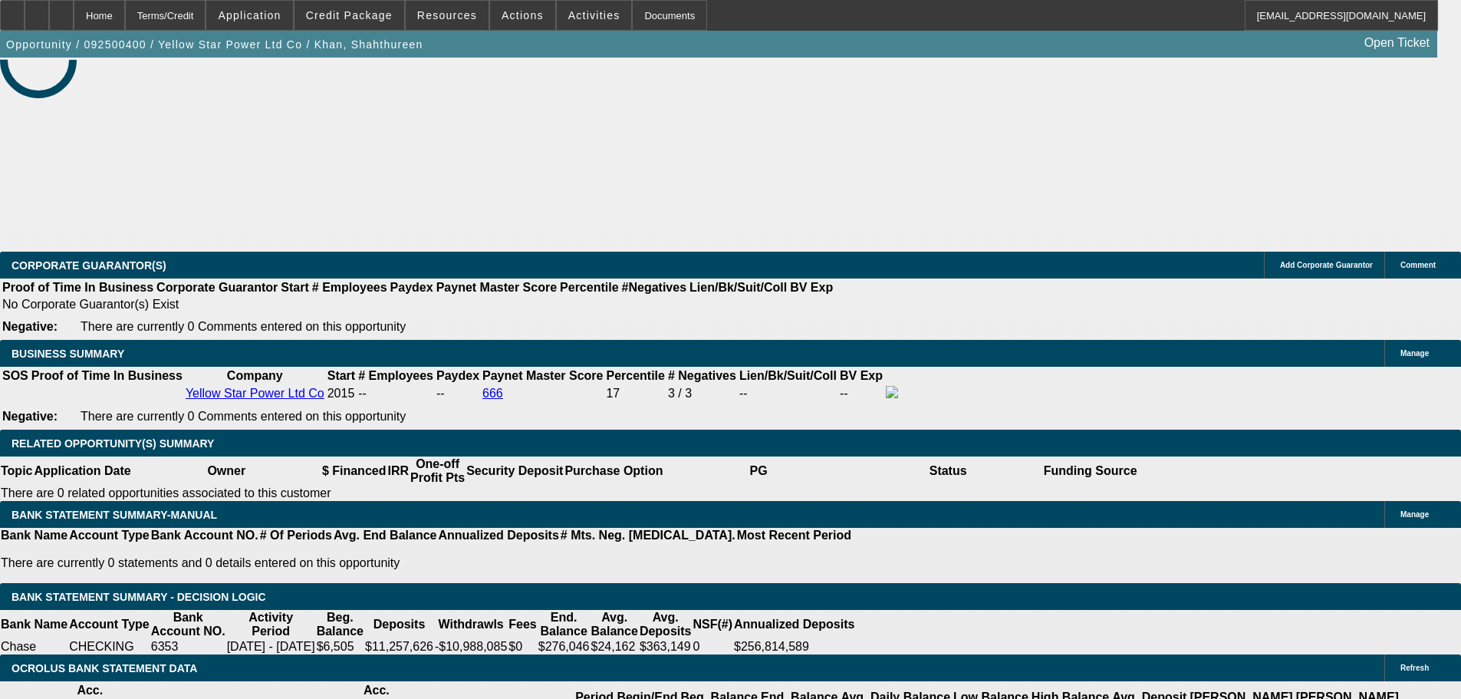
select select "0"
select select "2"
select select "0"
select select "6"
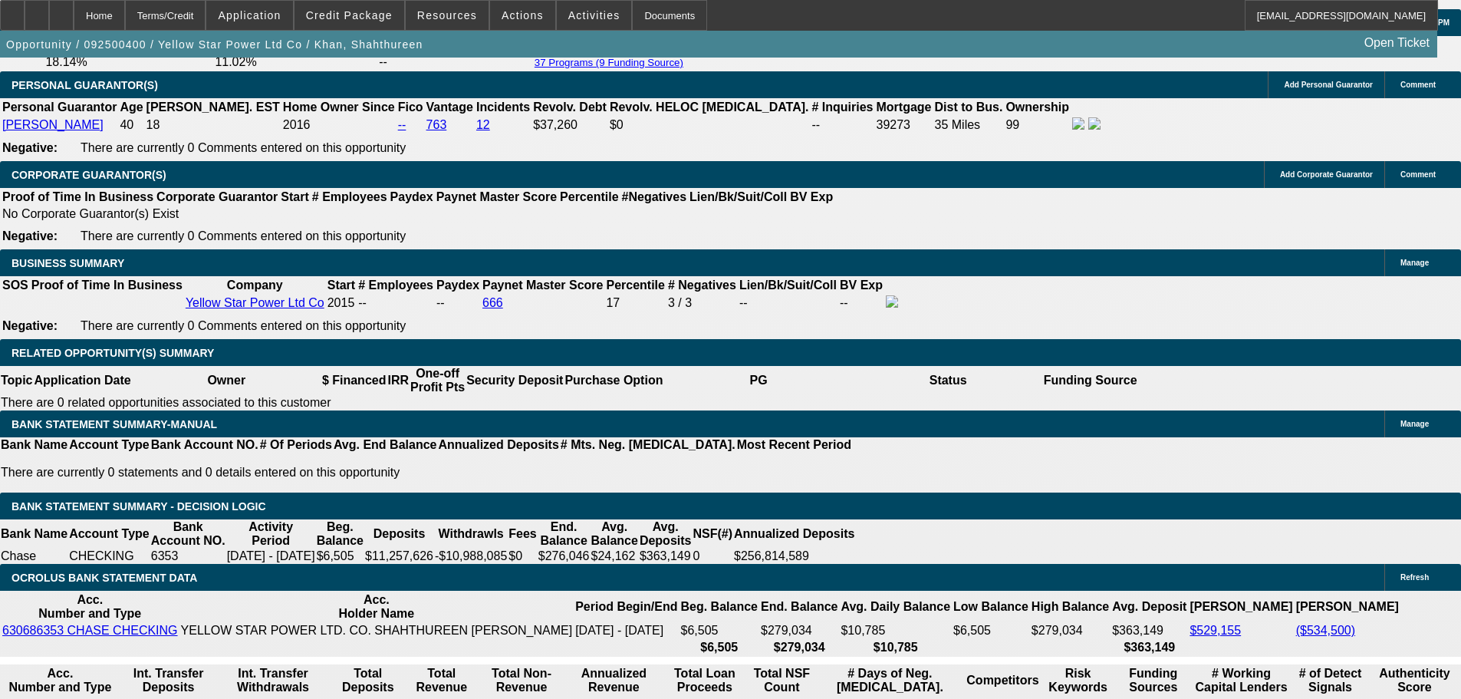
type input "100000"
type input "$0.00"
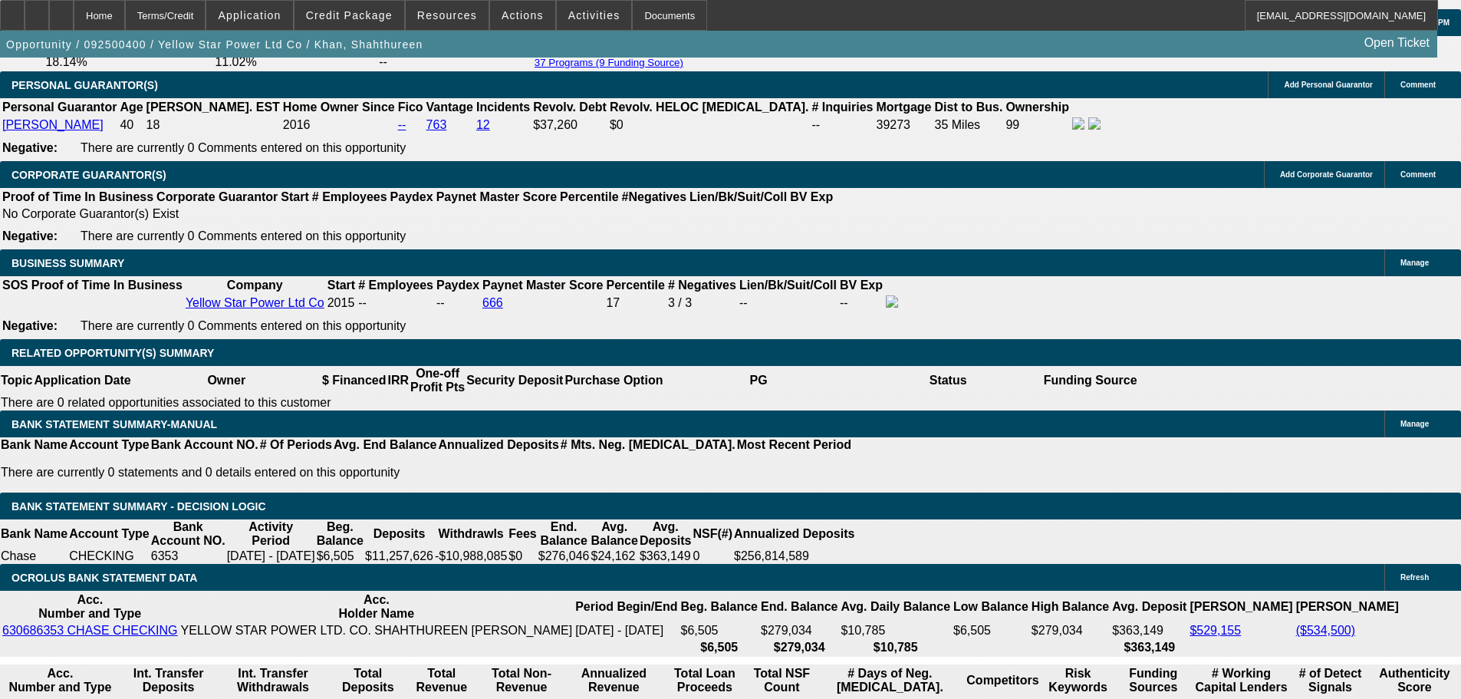
type input "UNKNOWN"
drag, startPoint x: 493, startPoint y: 314, endPoint x: 459, endPoint y: 318, distance: 34.8
type input "$6,522.72"
type input "$3,261.36"
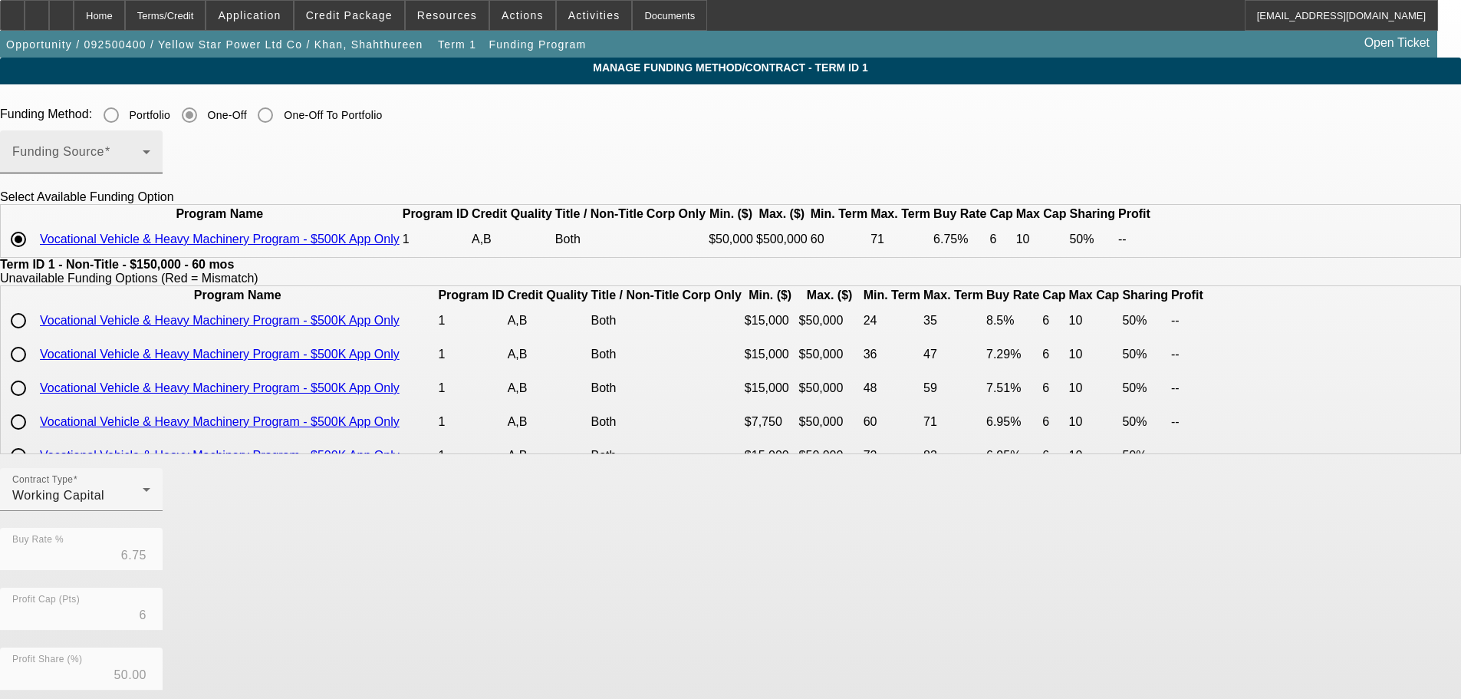
click at [143, 159] on span at bounding box center [77, 158] width 130 height 18
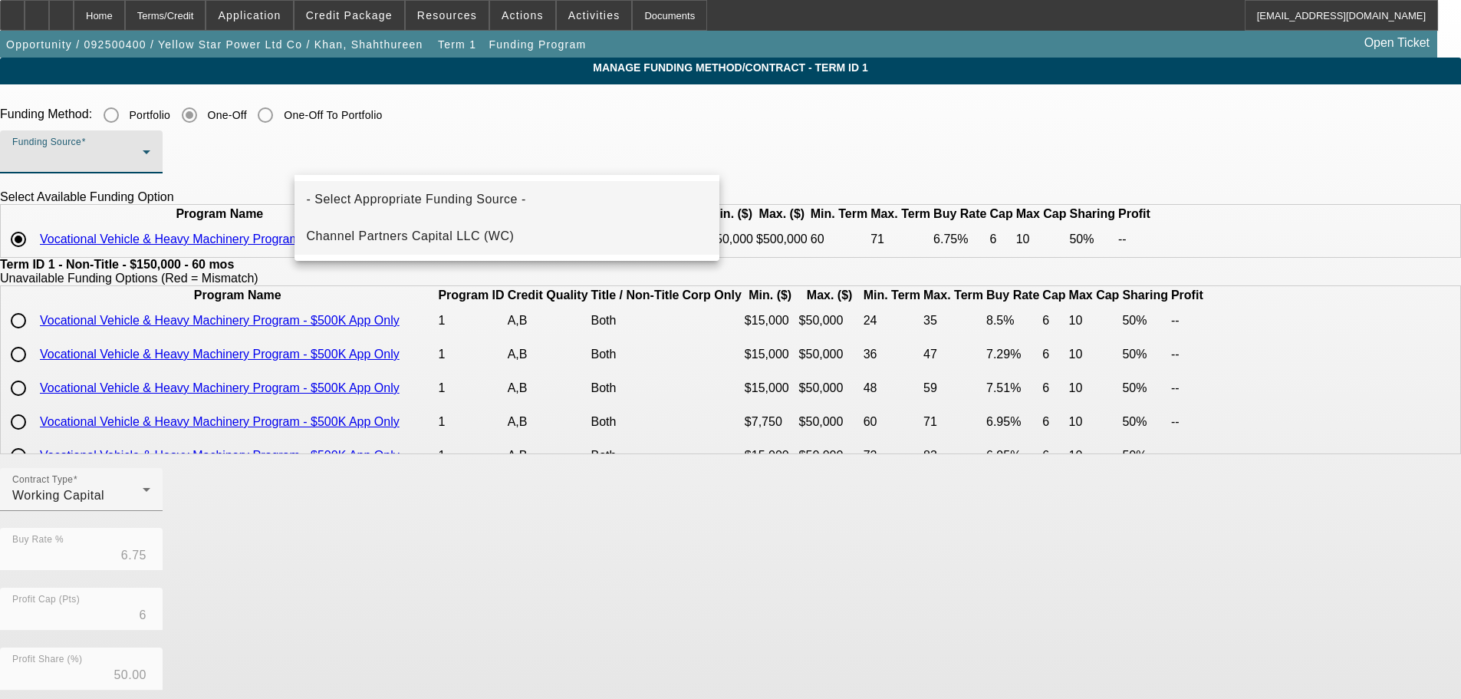
click at [453, 236] on span "Channel Partners Capital LLC (WC)" at bounding box center [411, 236] width 208 height 18
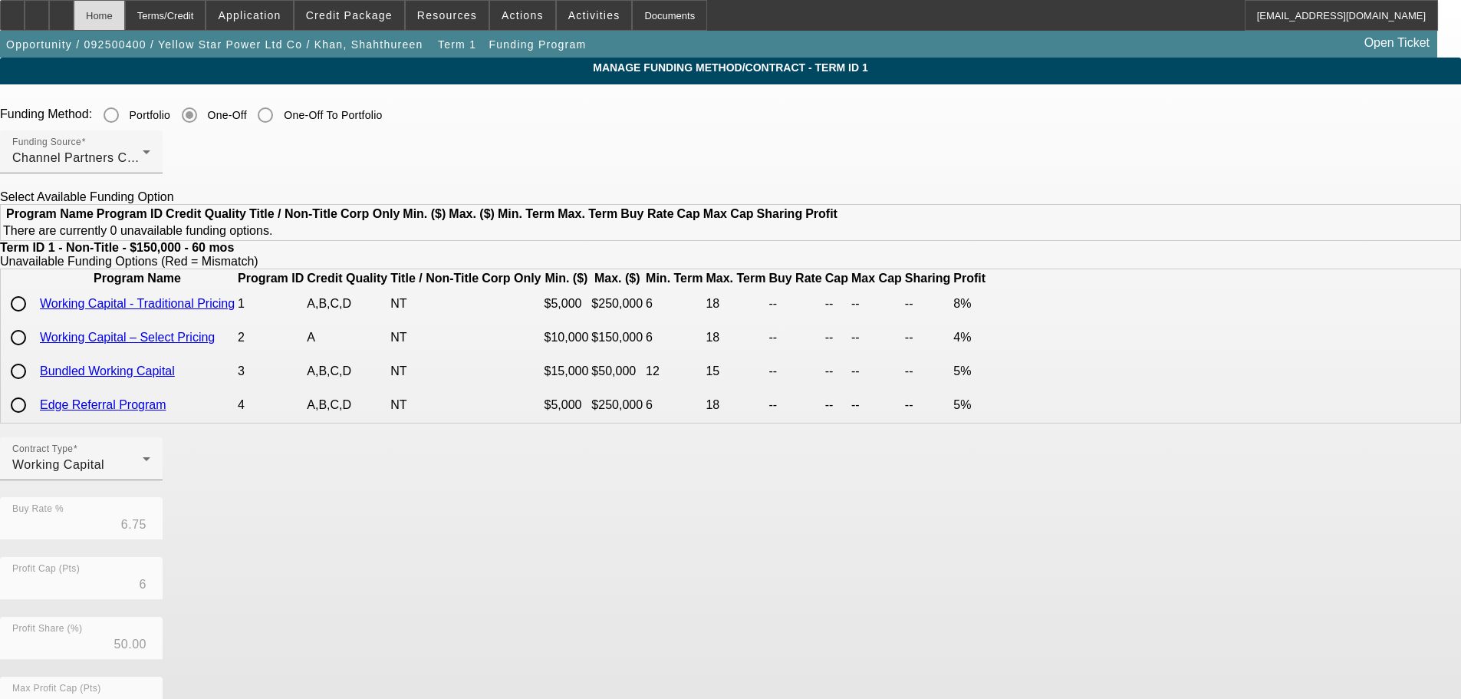
click at [125, 15] on div "Home" at bounding box center [99, 15] width 51 height 31
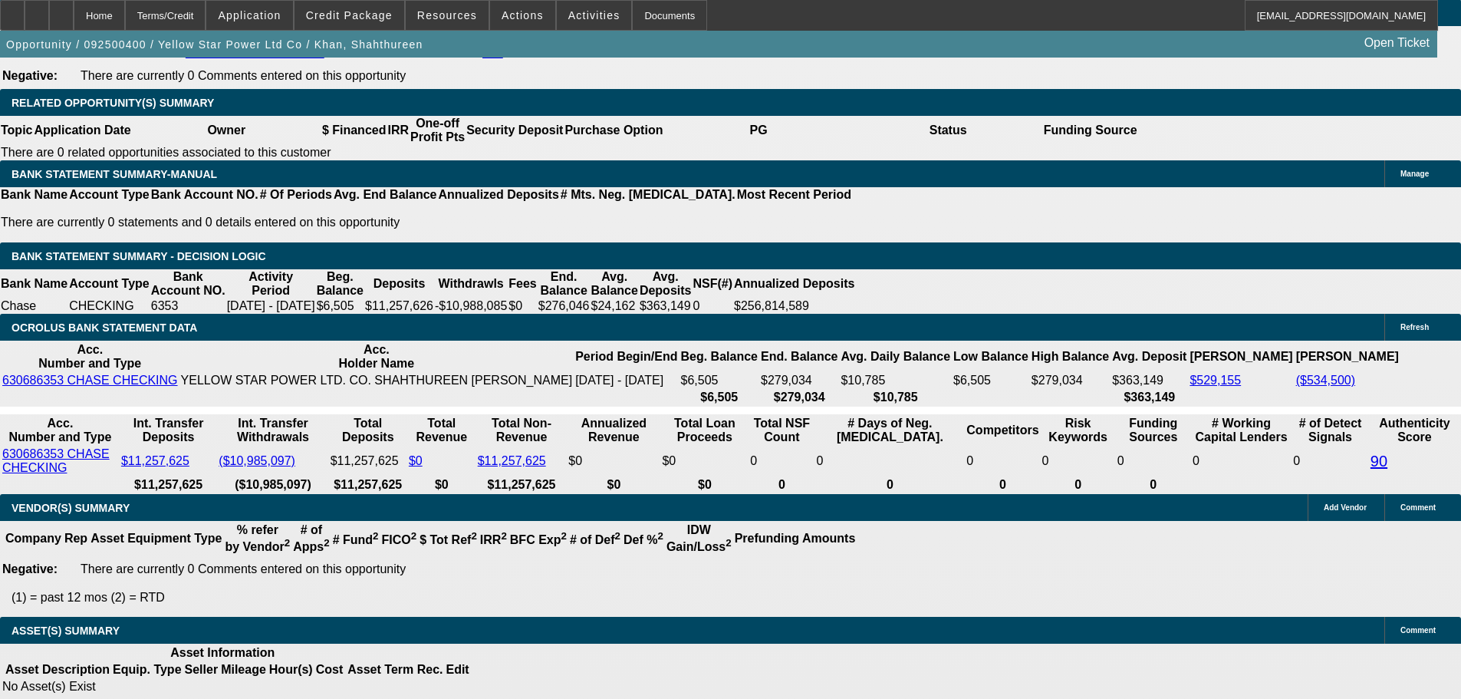
select select "0"
select select "2"
select select "0"
select select "6"
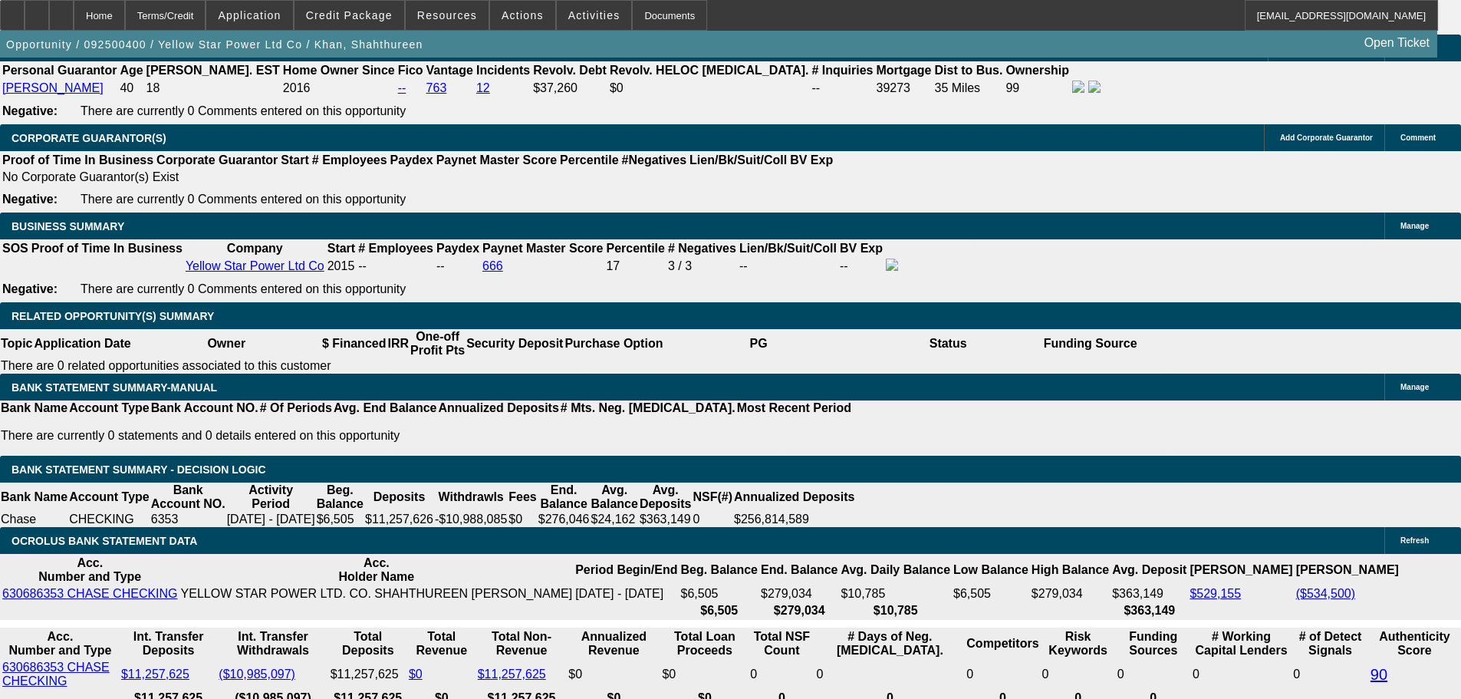
type input "6"
type input "$51,616.36"
type input "$25,808.18"
type input "1"
type input "18"
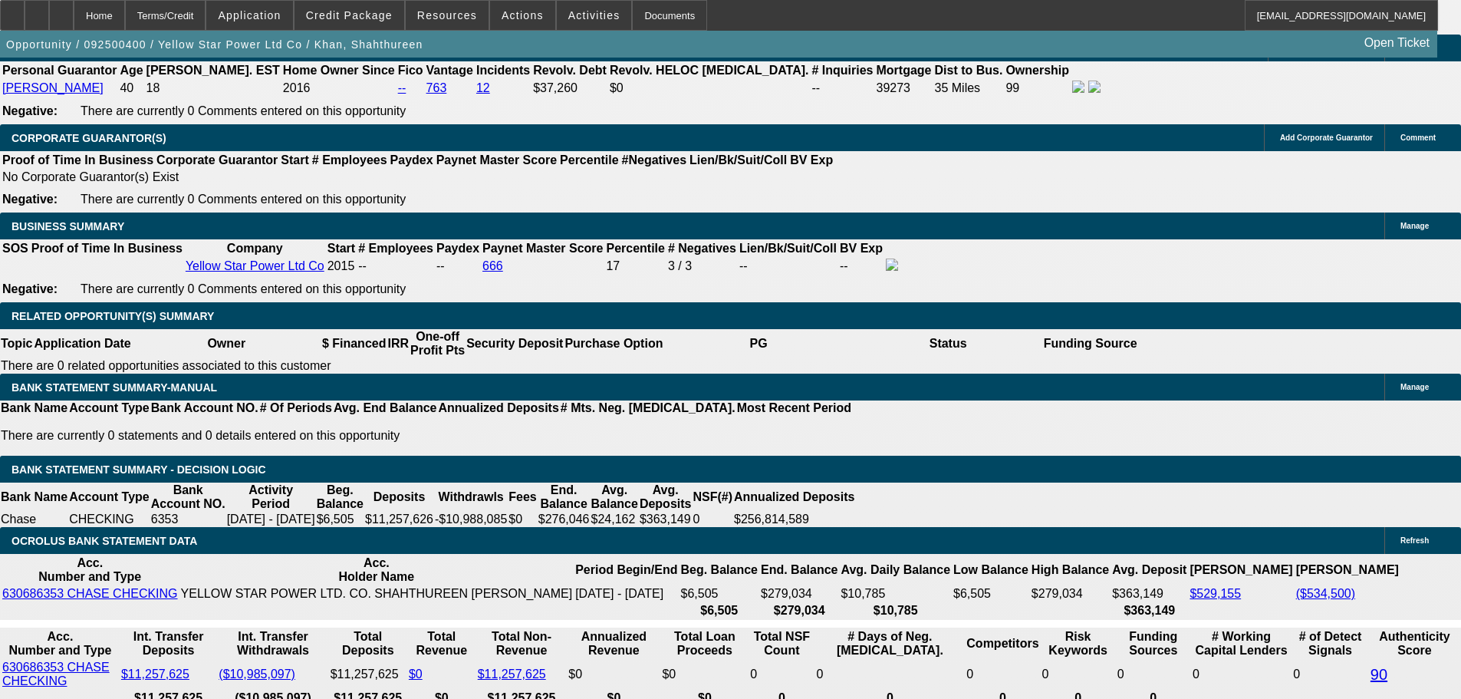
type input "$302,750.00"
type input "$151,375.00"
type input "$3.84"
type input "$1.92"
type input "18"
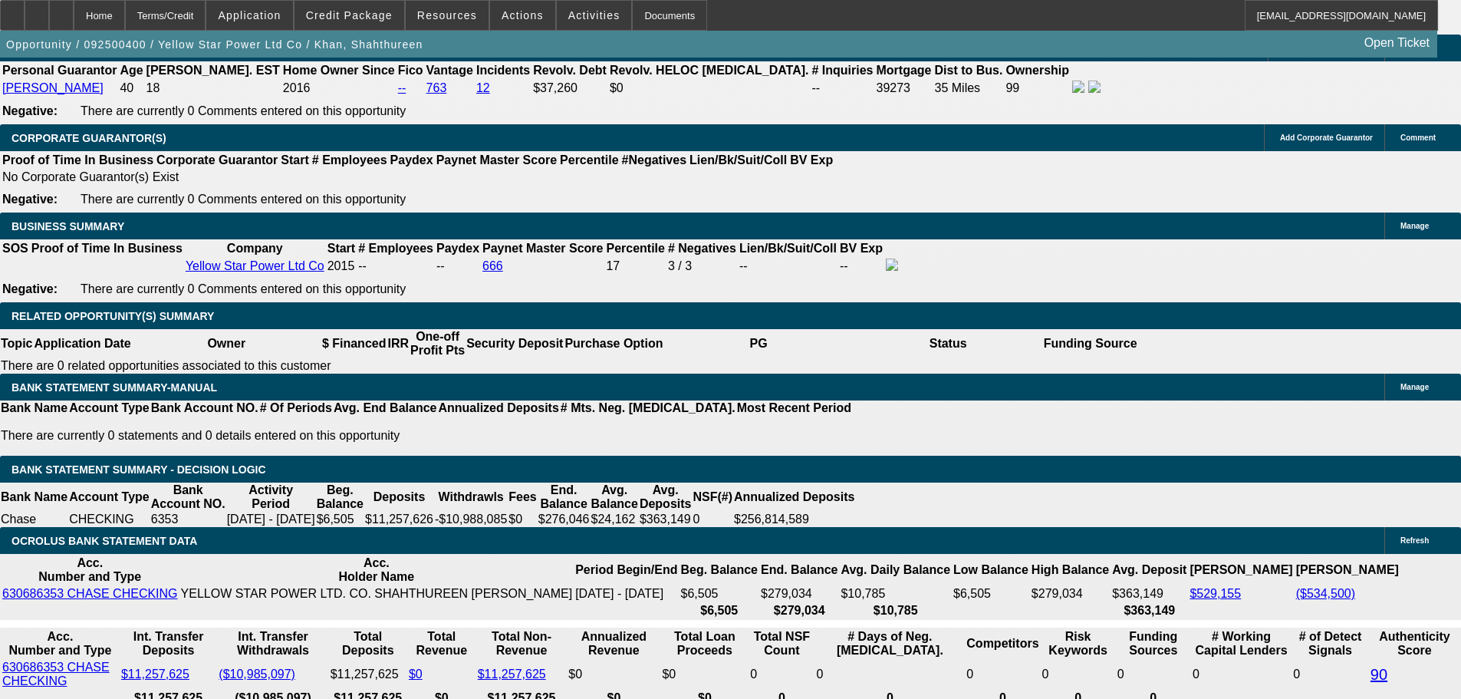
drag, startPoint x: 698, startPoint y: 363, endPoint x: 430, endPoint y: 405, distance: 271.1
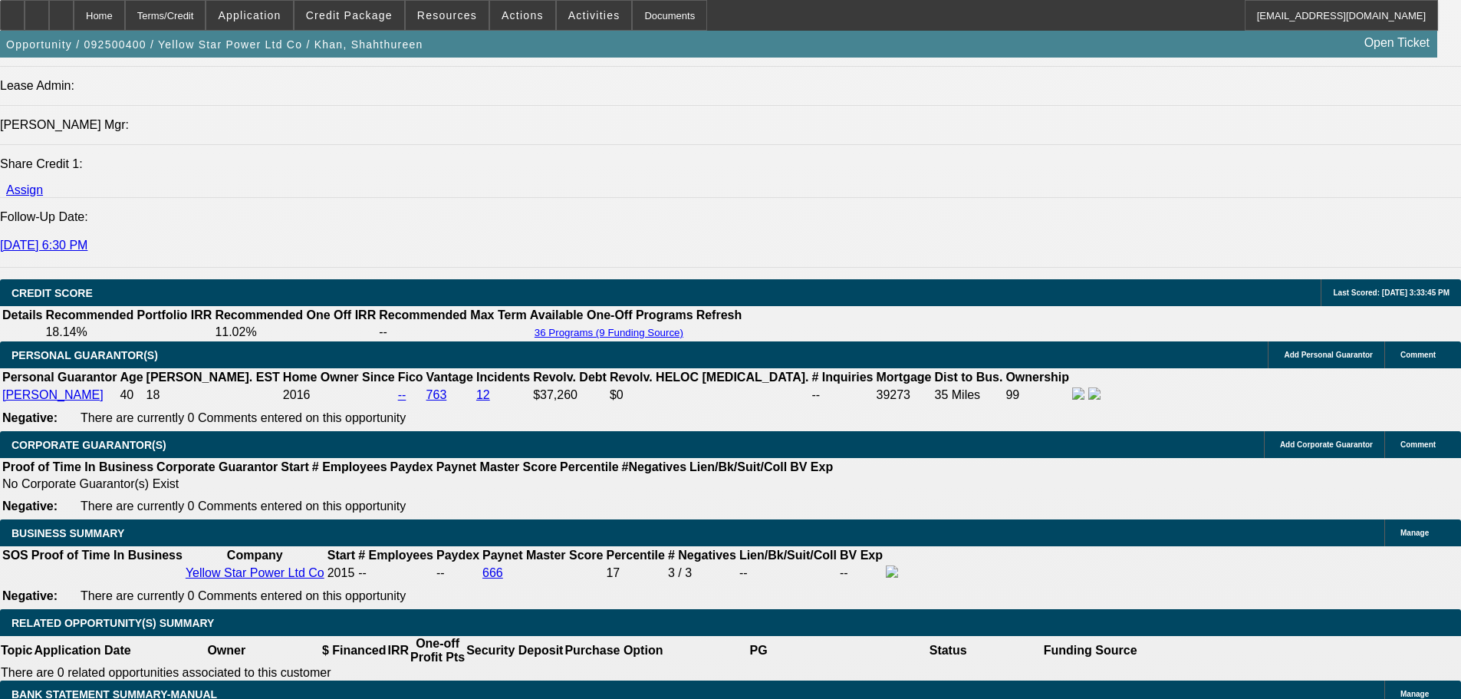
scroll to position [2219, 0]
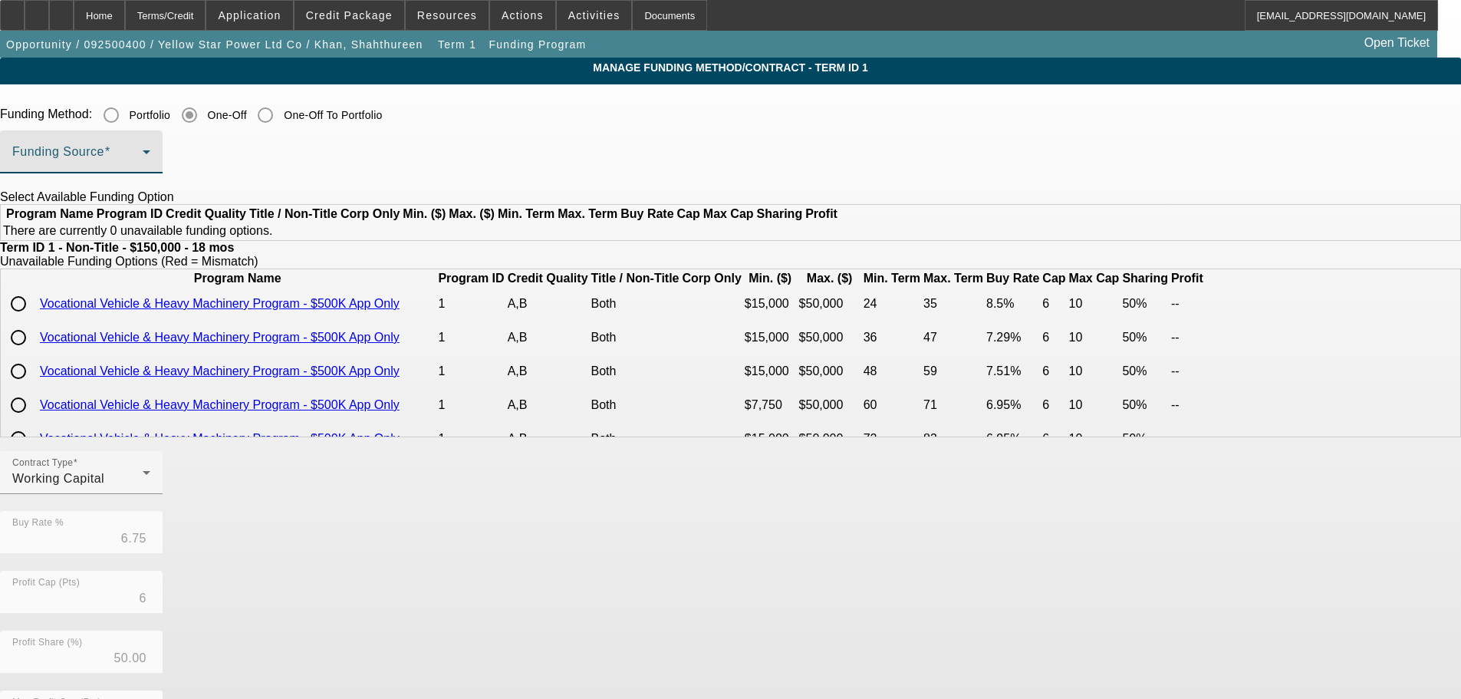
click at [143, 160] on span at bounding box center [77, 158] width 130 height 18
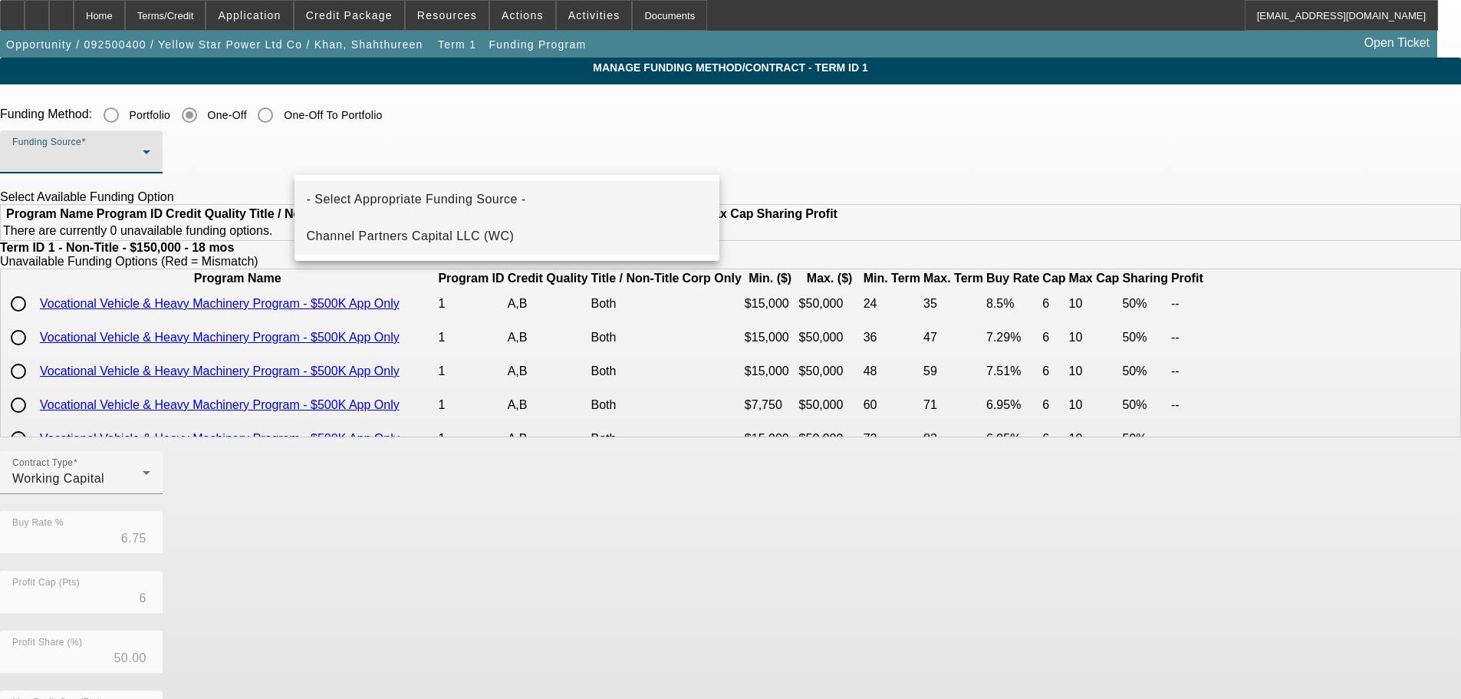
click at [439, 238] on span "Channel Partners Capital LLC (WC)" at bounding box center [411, 236] width 208 height 18
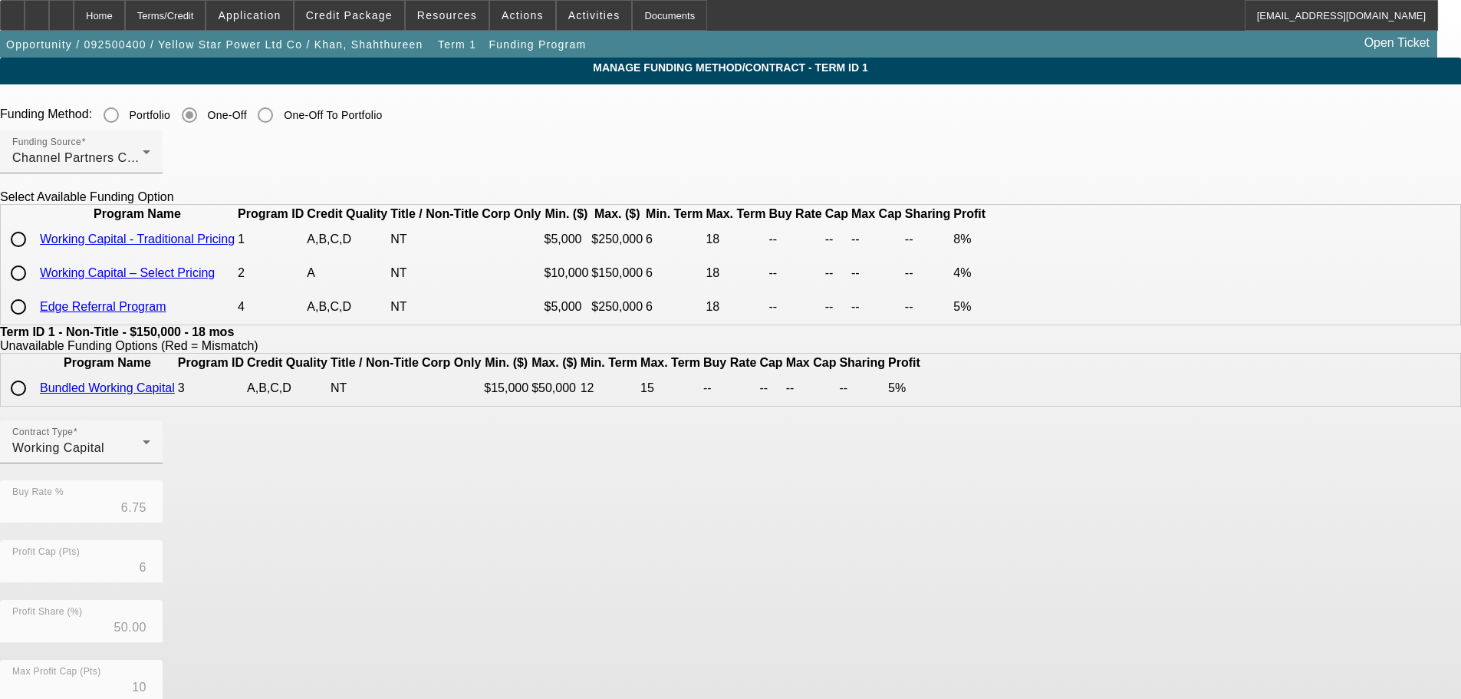
click at [34, 255] on input "radio" at bounding box center [18, 239] width 31 height 31
radio input "true"
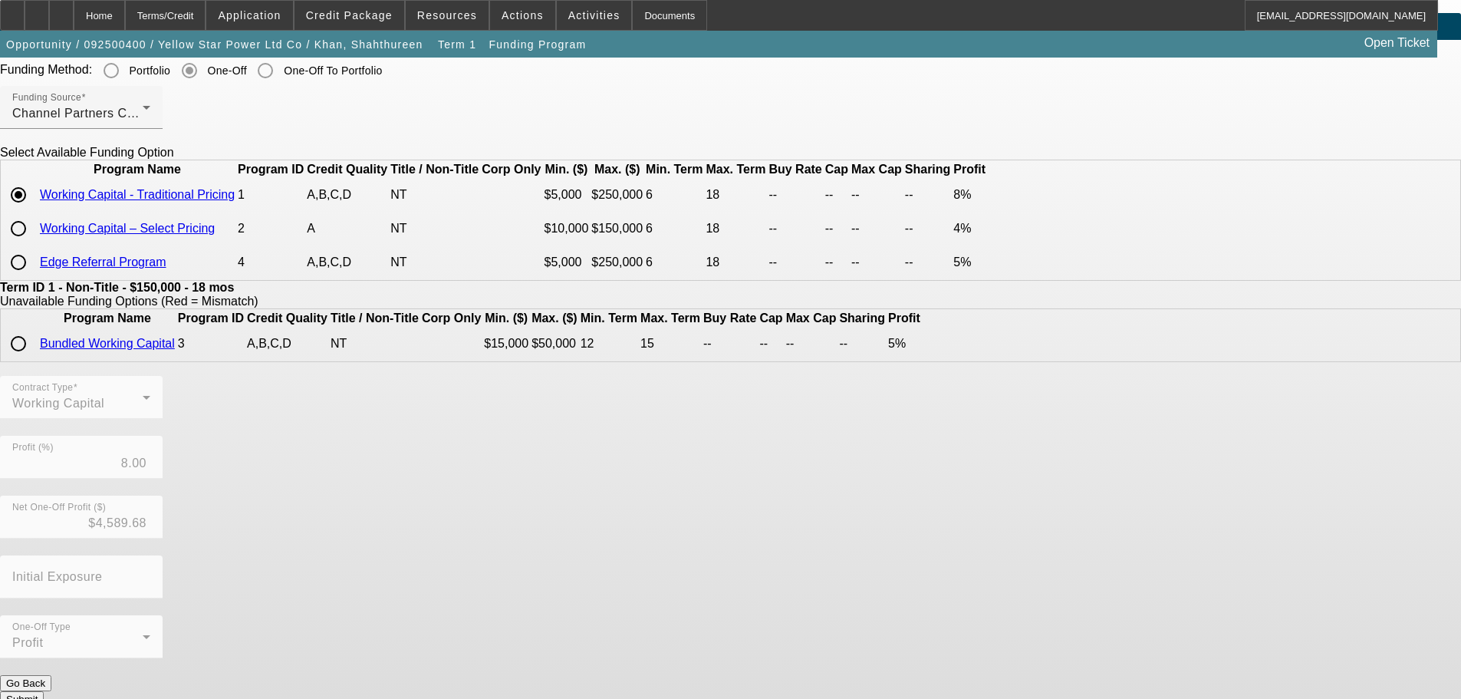
scroll to position [69, 0]
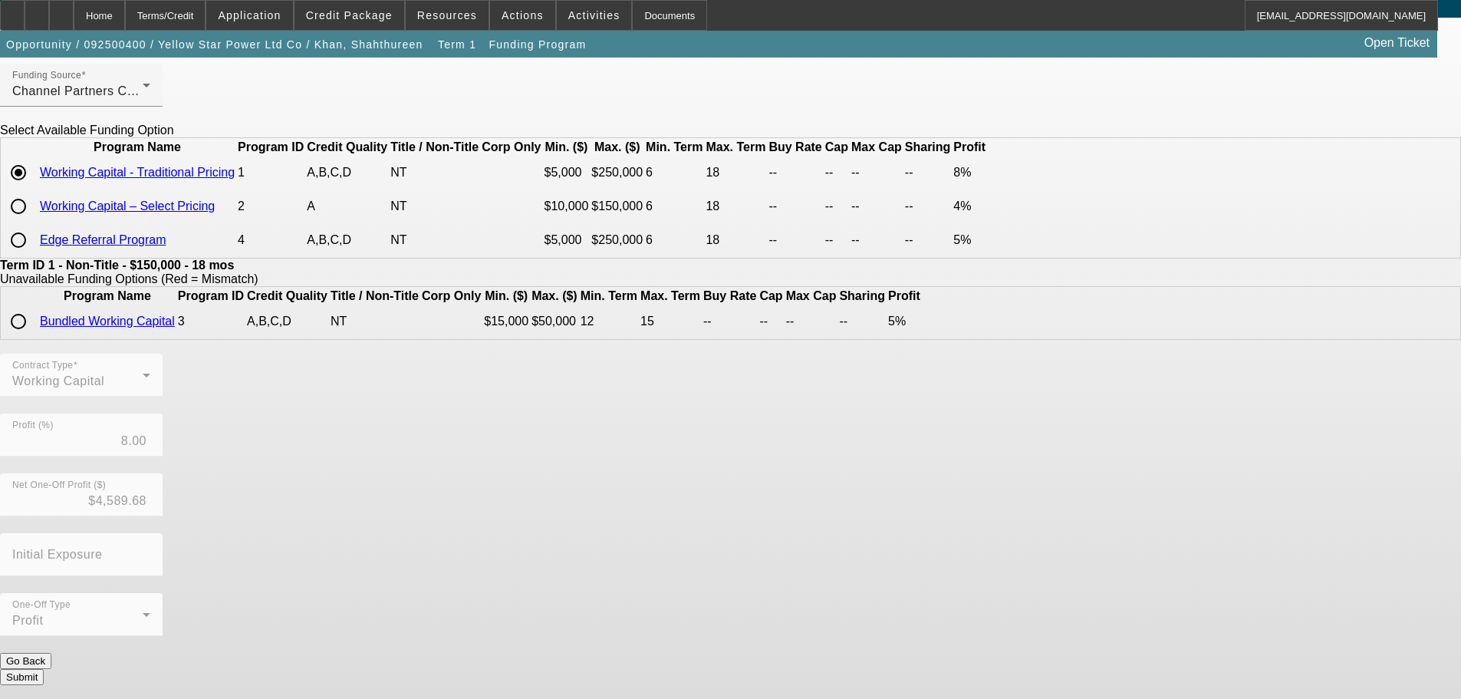
click at [44, 677] on button "Submit" at bounding box center [22, 677] width 44 height 16
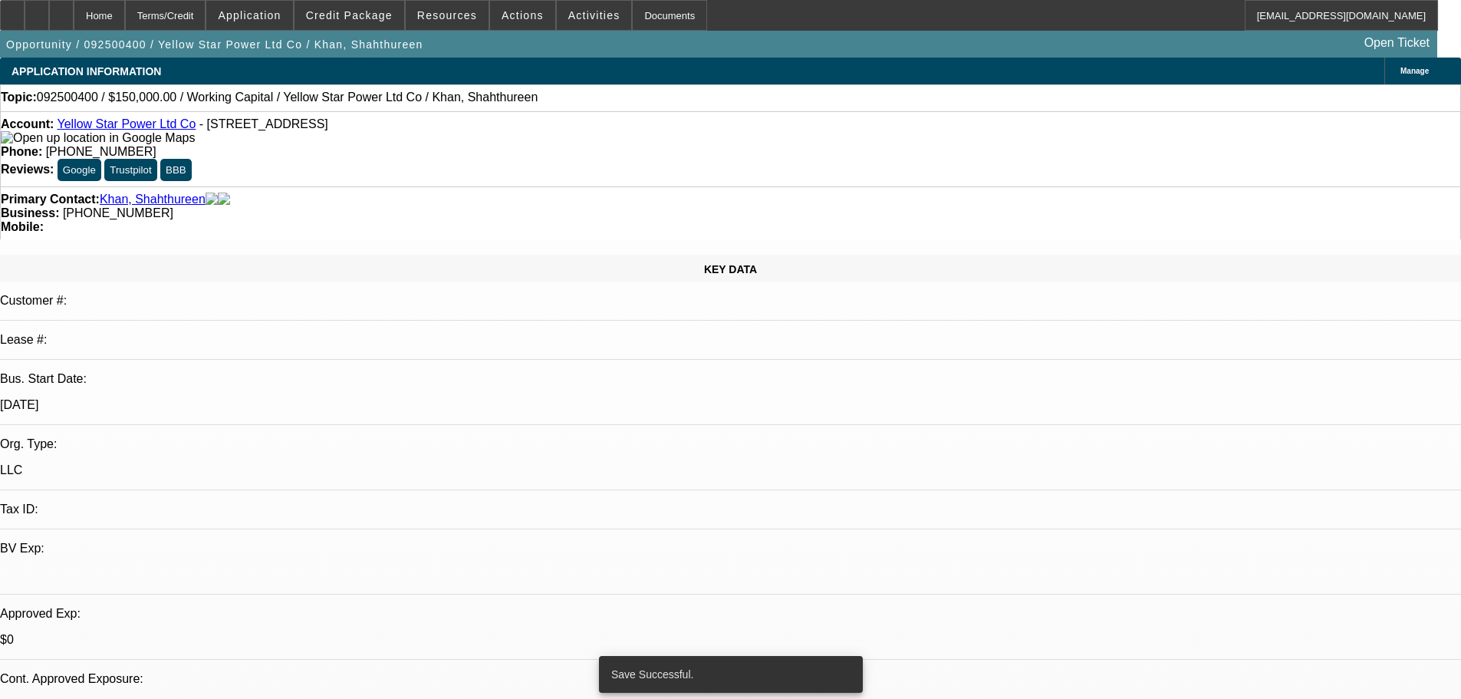
select select "0"
select select "2"
select select "0"
select select "6"
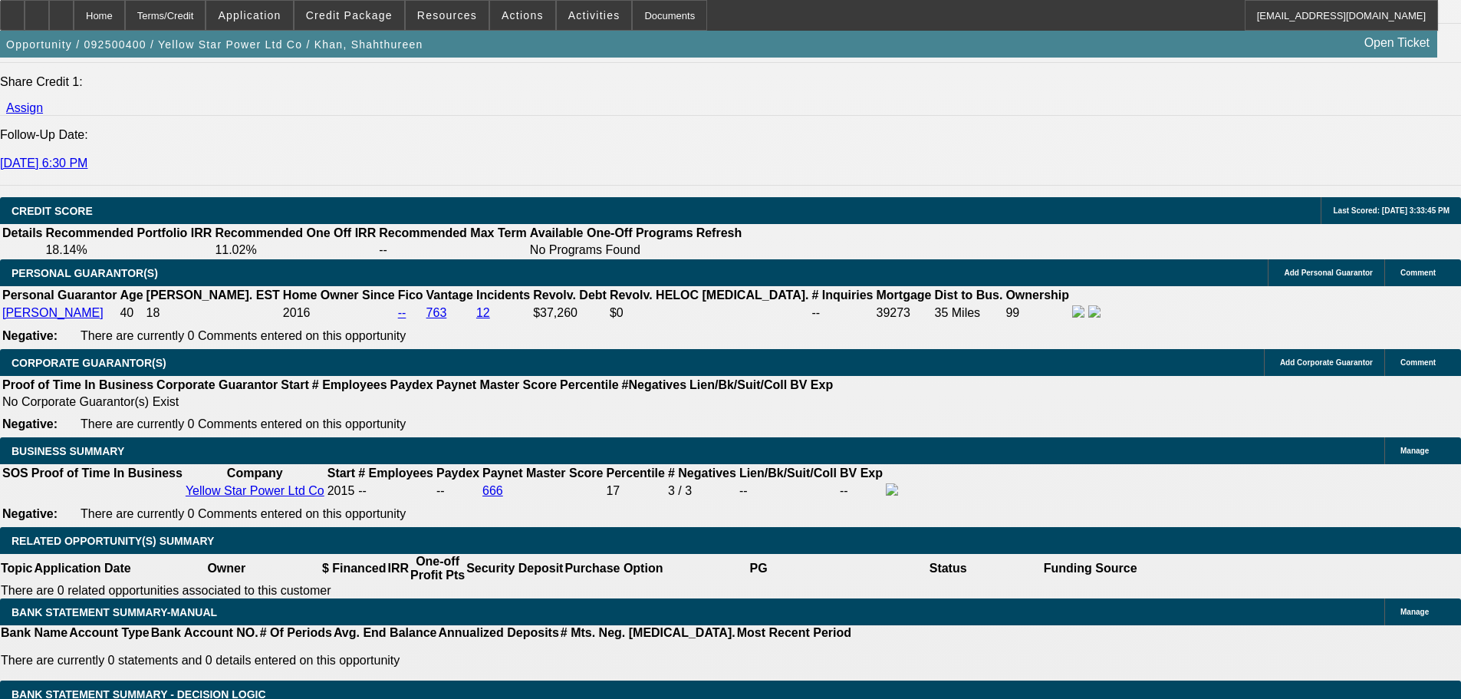
scroll to position [2094, 0]
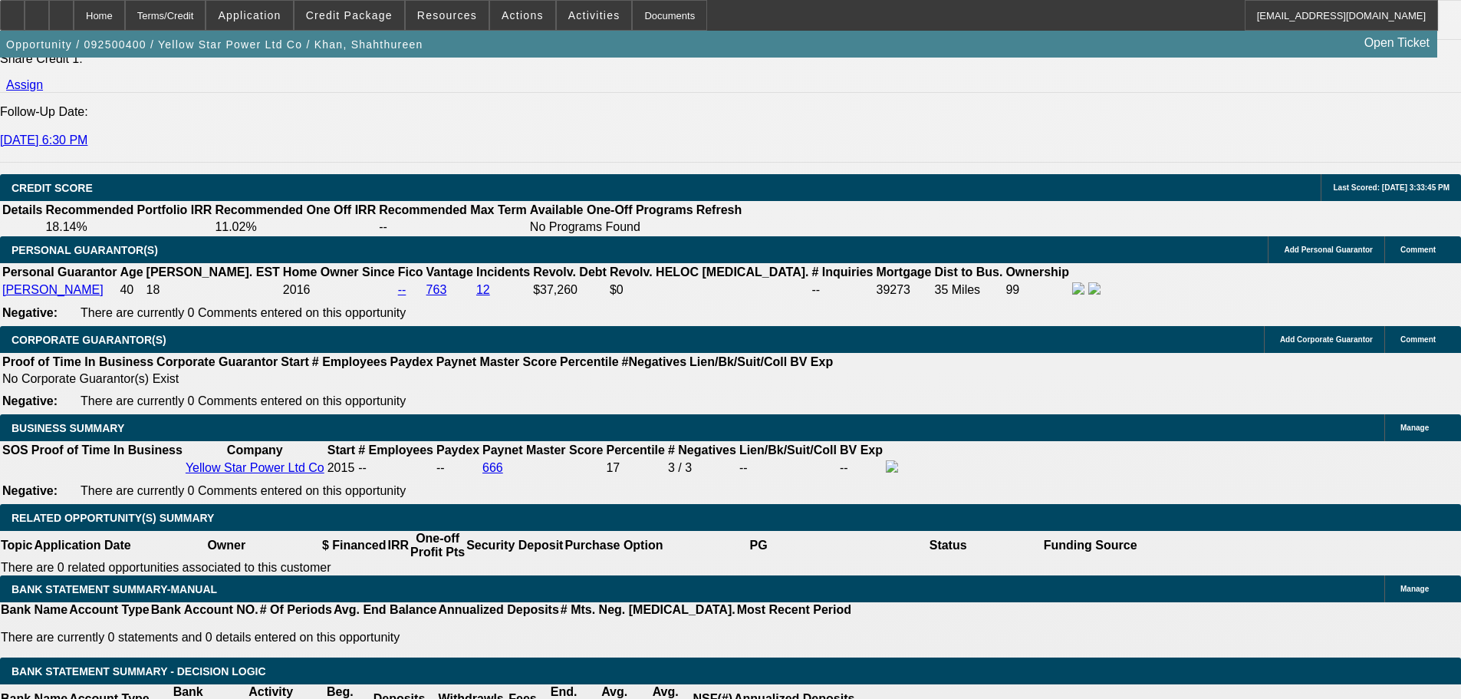
type input "4"
type input "$17,199.42"
type input "$8,599.71"
type input "48"
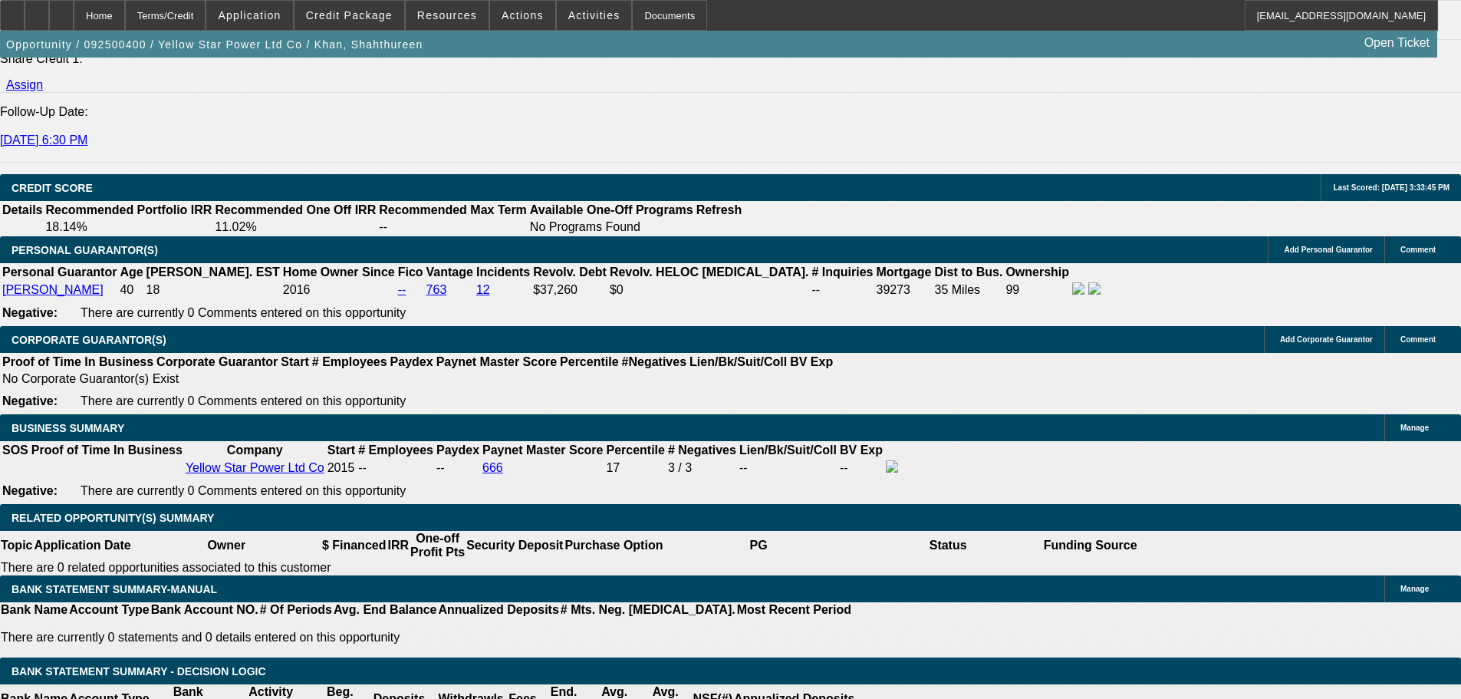
type input "$23,698.00"
type input "$11,849.00"
type input "48"
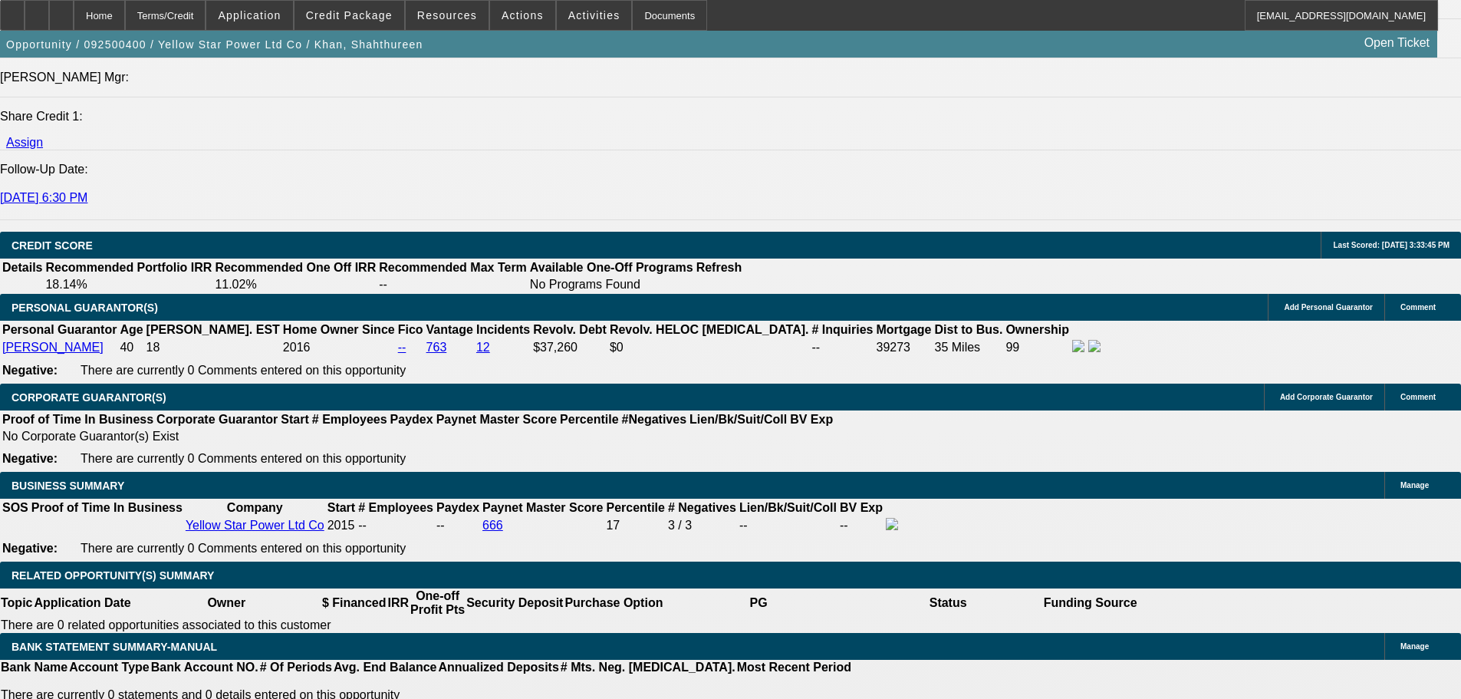
scroll to position [1941, 0]
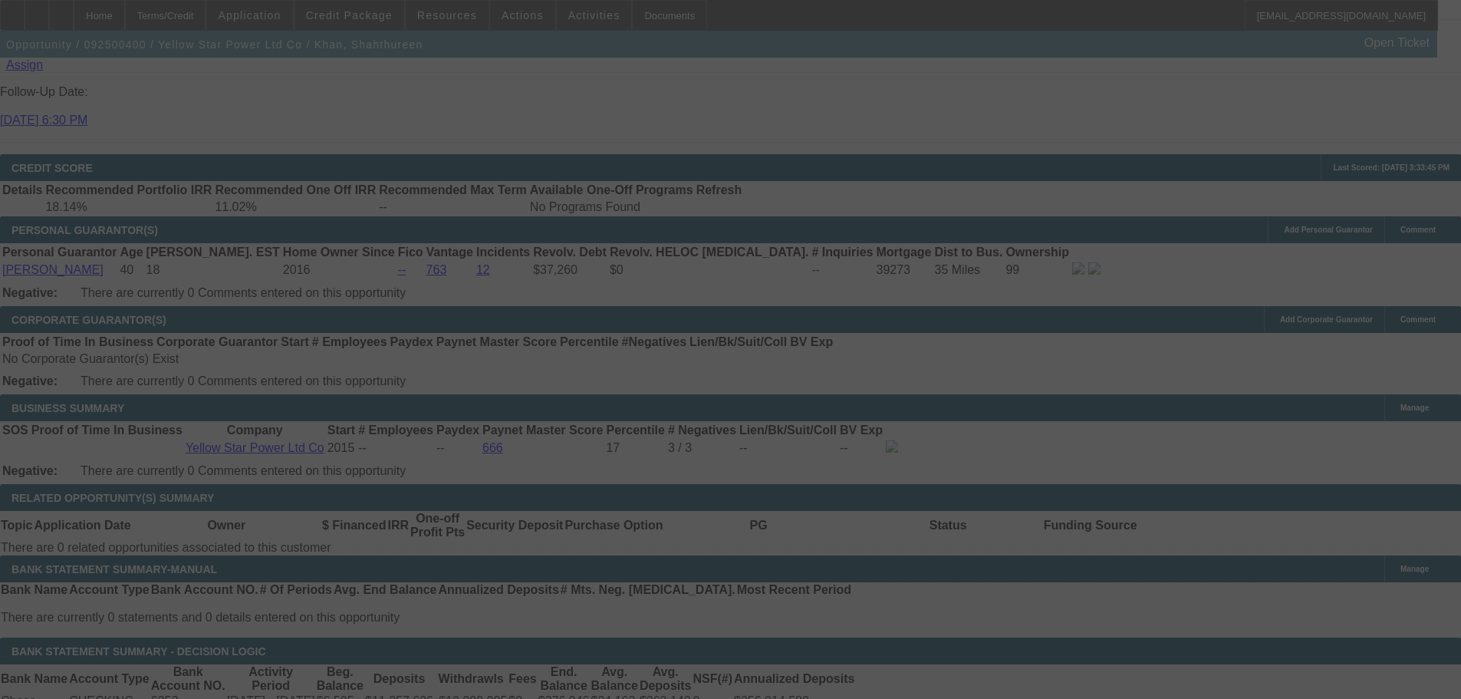
scroll to position [2248, 0]
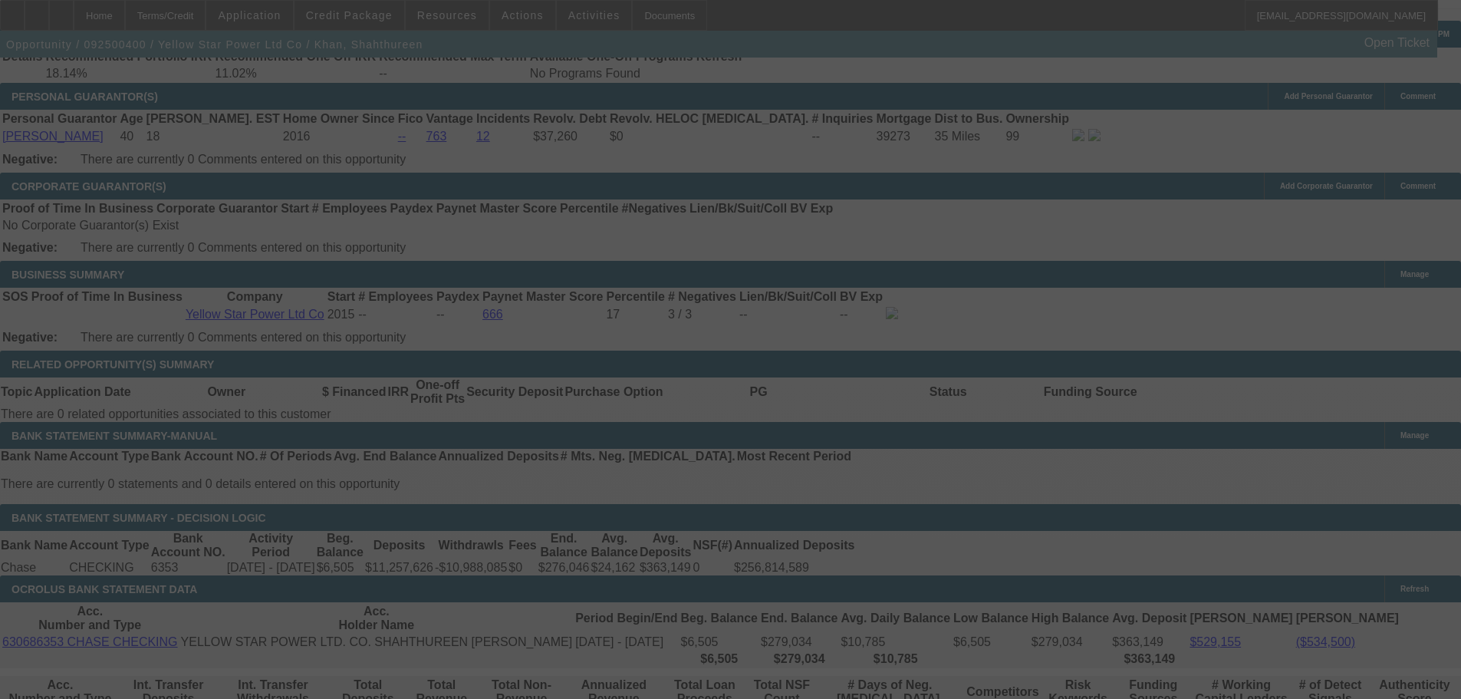
select select "0"
select select "2"
select select "0"
select select "6"
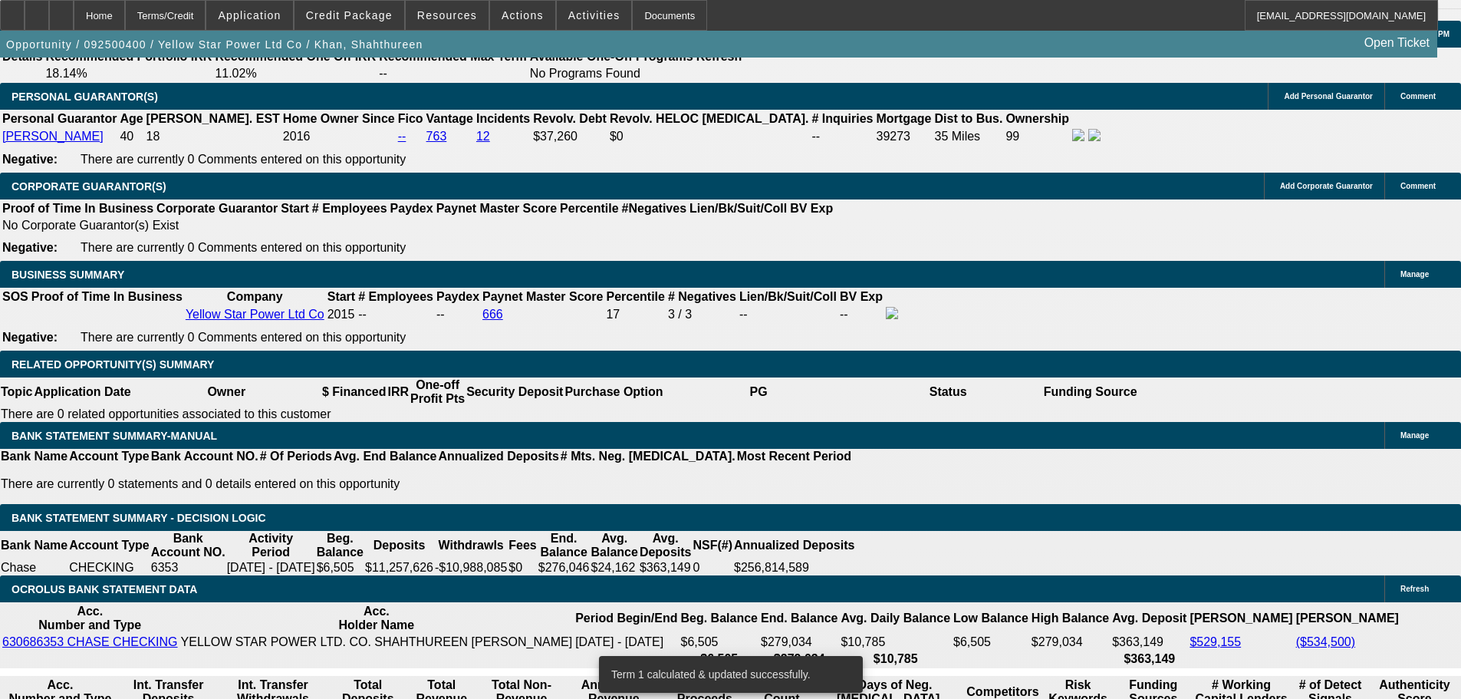
select select "0"
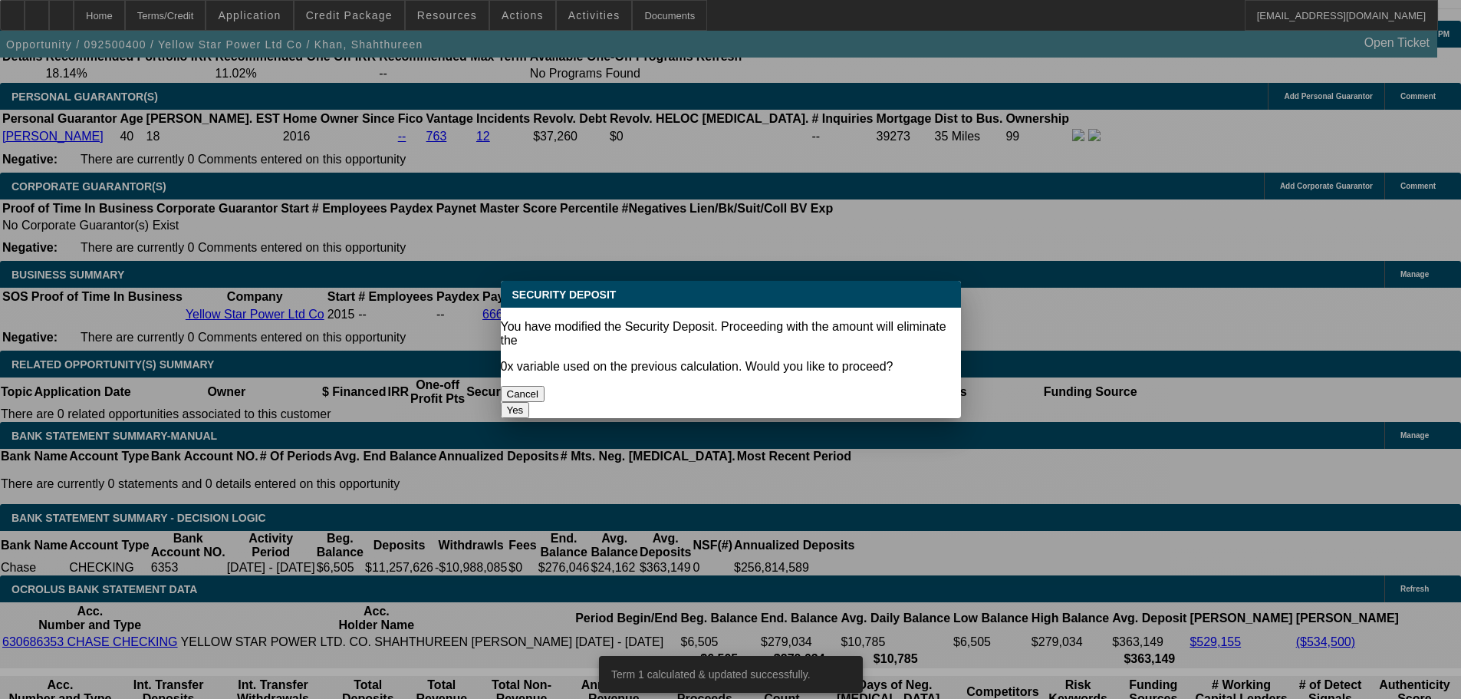
scroll to position [0, 0]
click at [530, 402] on button "Yes" at bounding box center [515, 410] width 29 height 16
type input "$0.00"
type input "UNKNOWN"
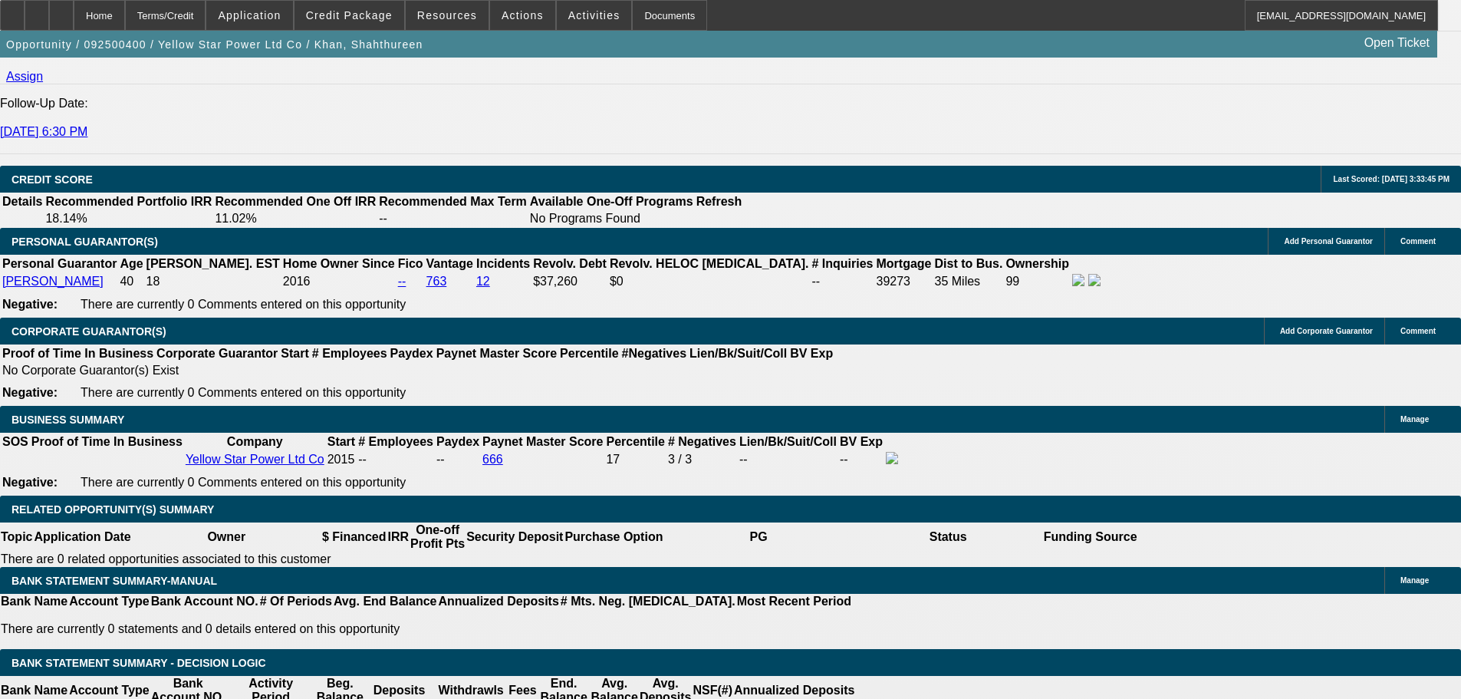
scroll to position [1864, 0]
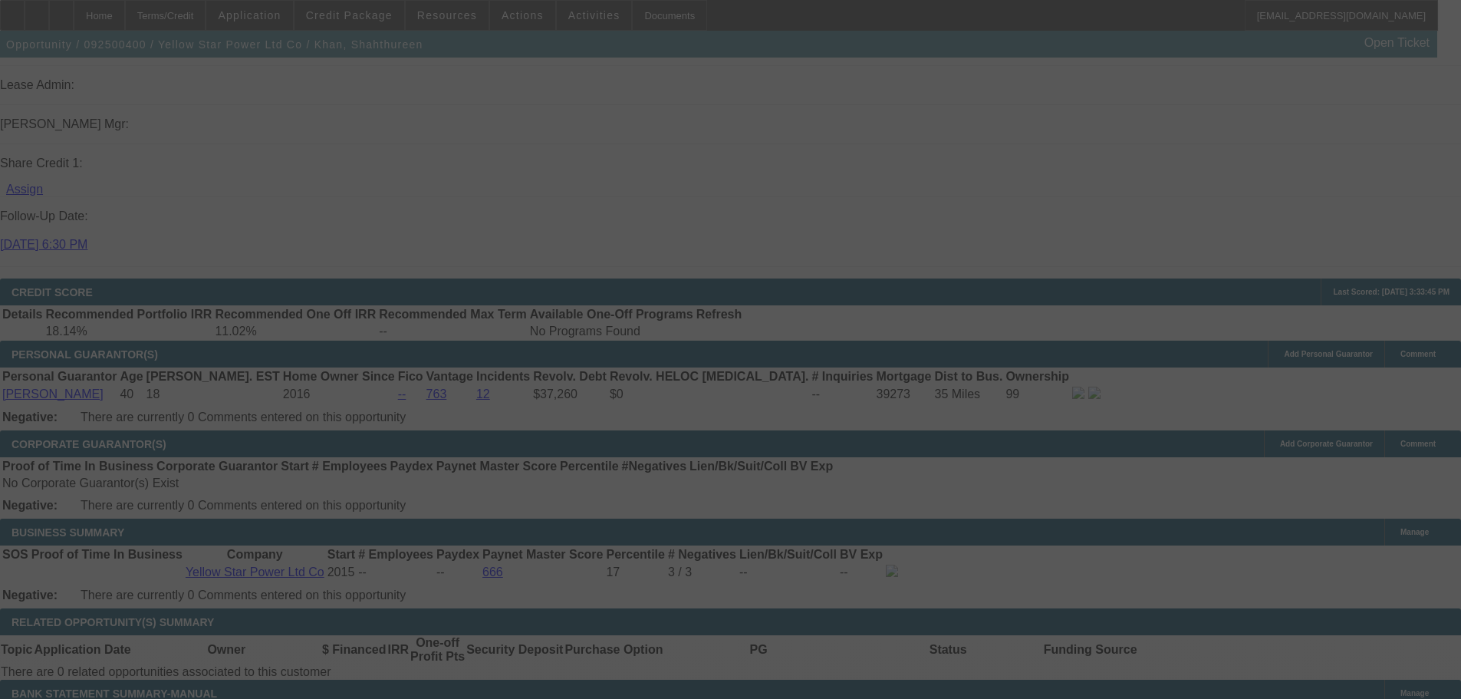
scroll to position [2094, 0]
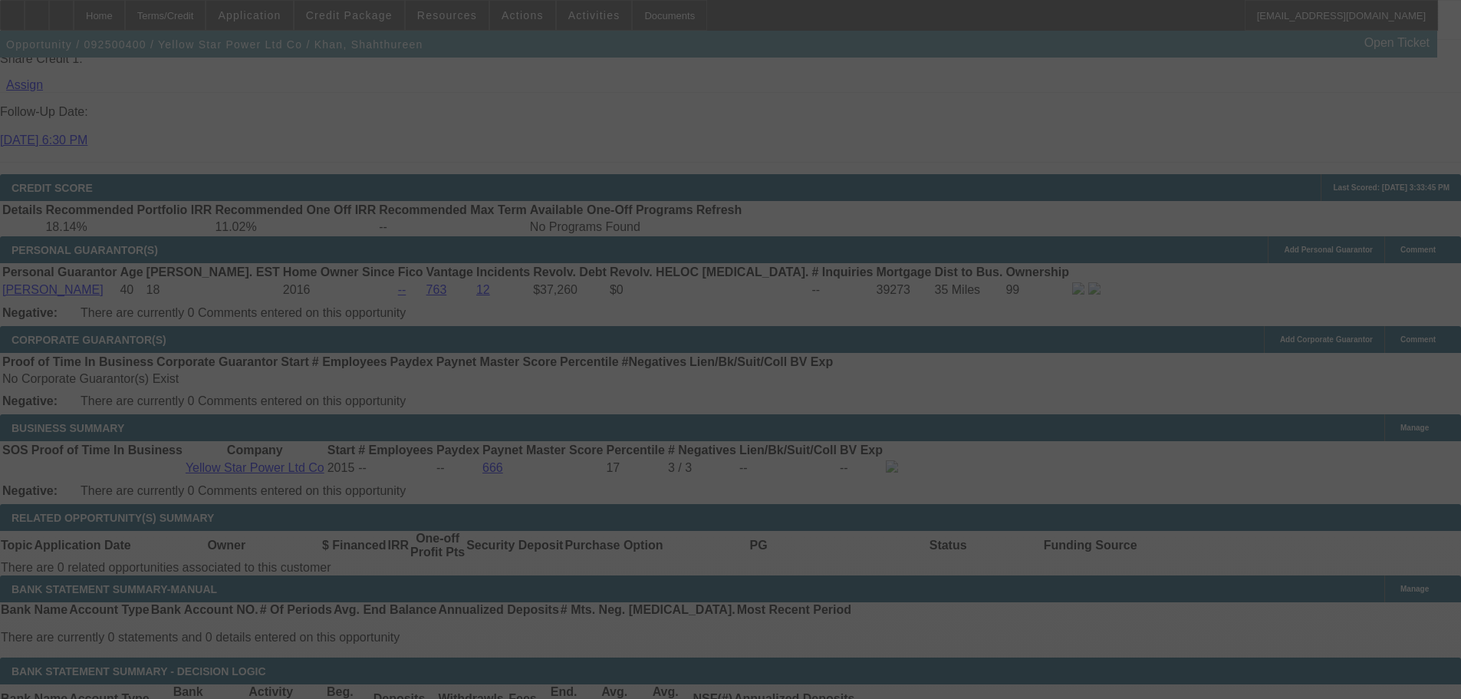
select select "0"
select select "2"
select select "0"
select select "6"
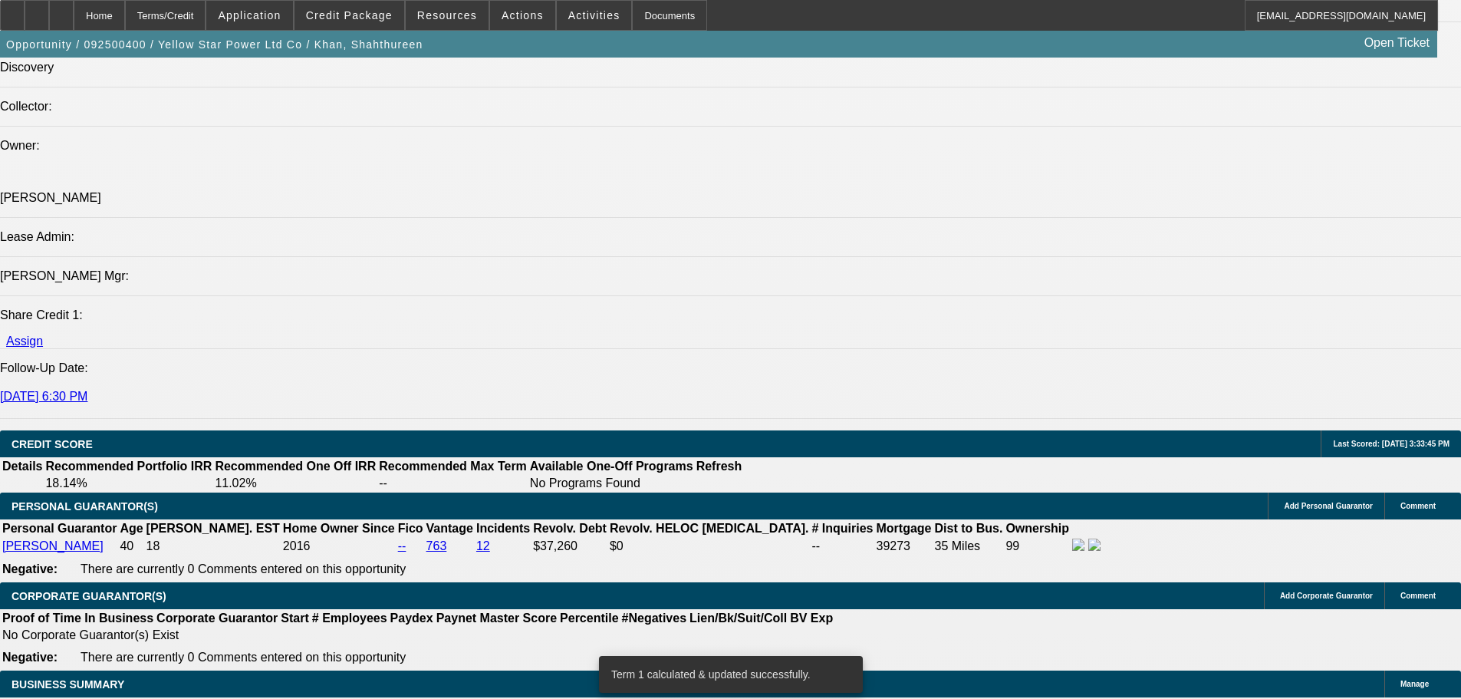
scroll to position [276, 0]
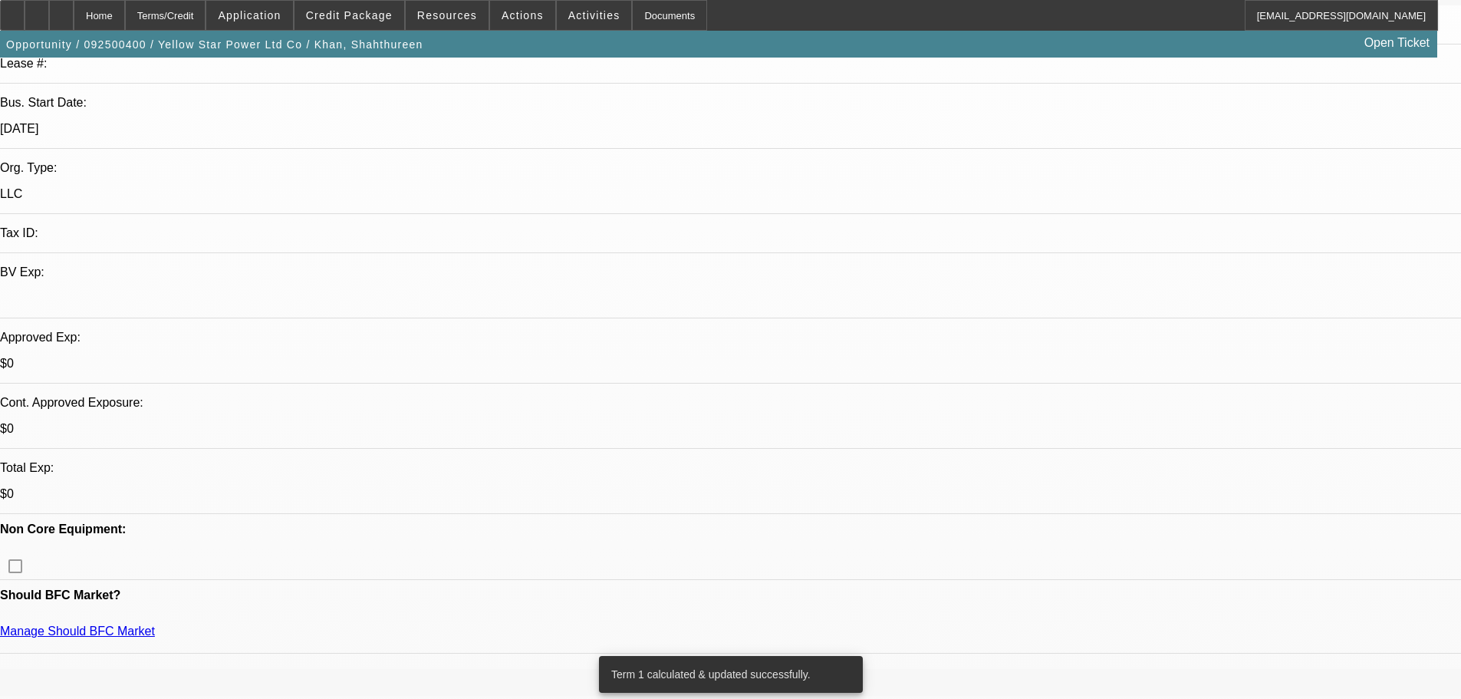
drag, startPoint x: 717, startPoint y: 177, endPoint x: 717, endPoint y: 166, distance: 10.7
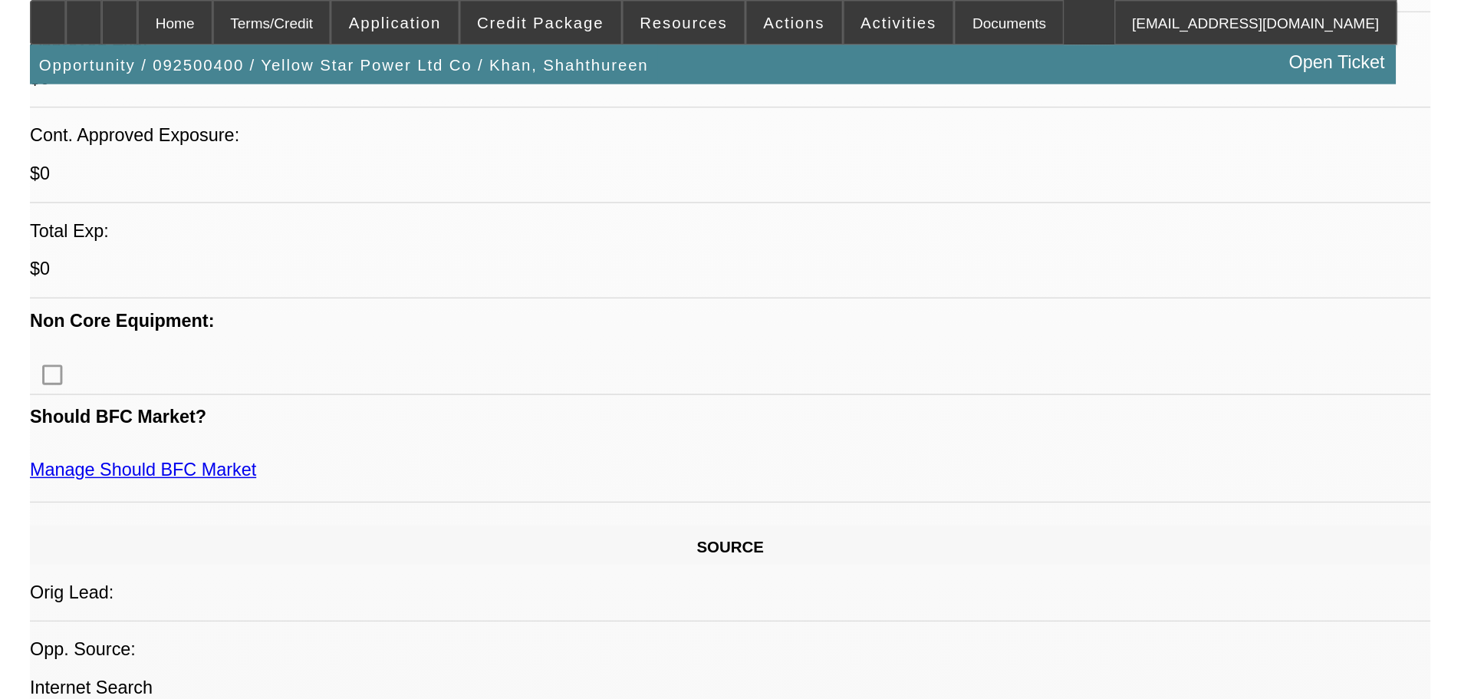
scroll to position [537, 0]
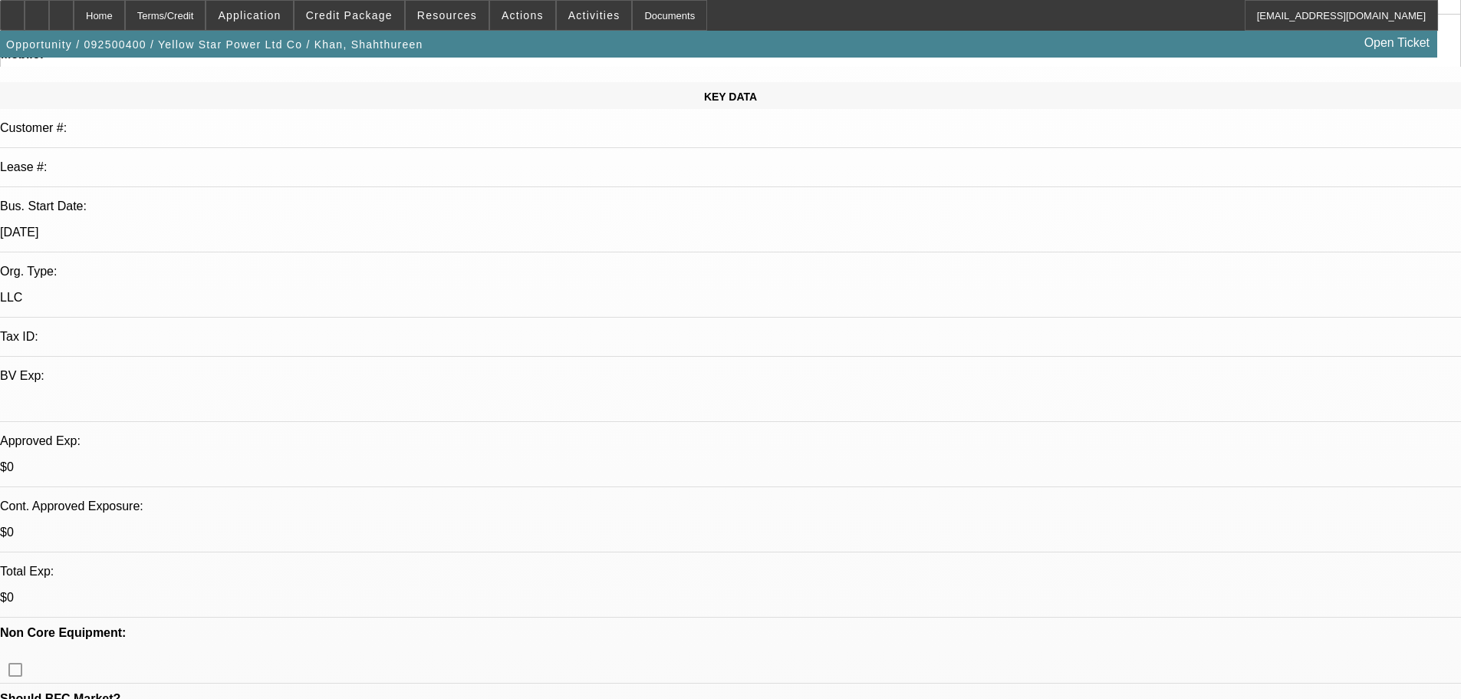
scroll to position [0, 0]
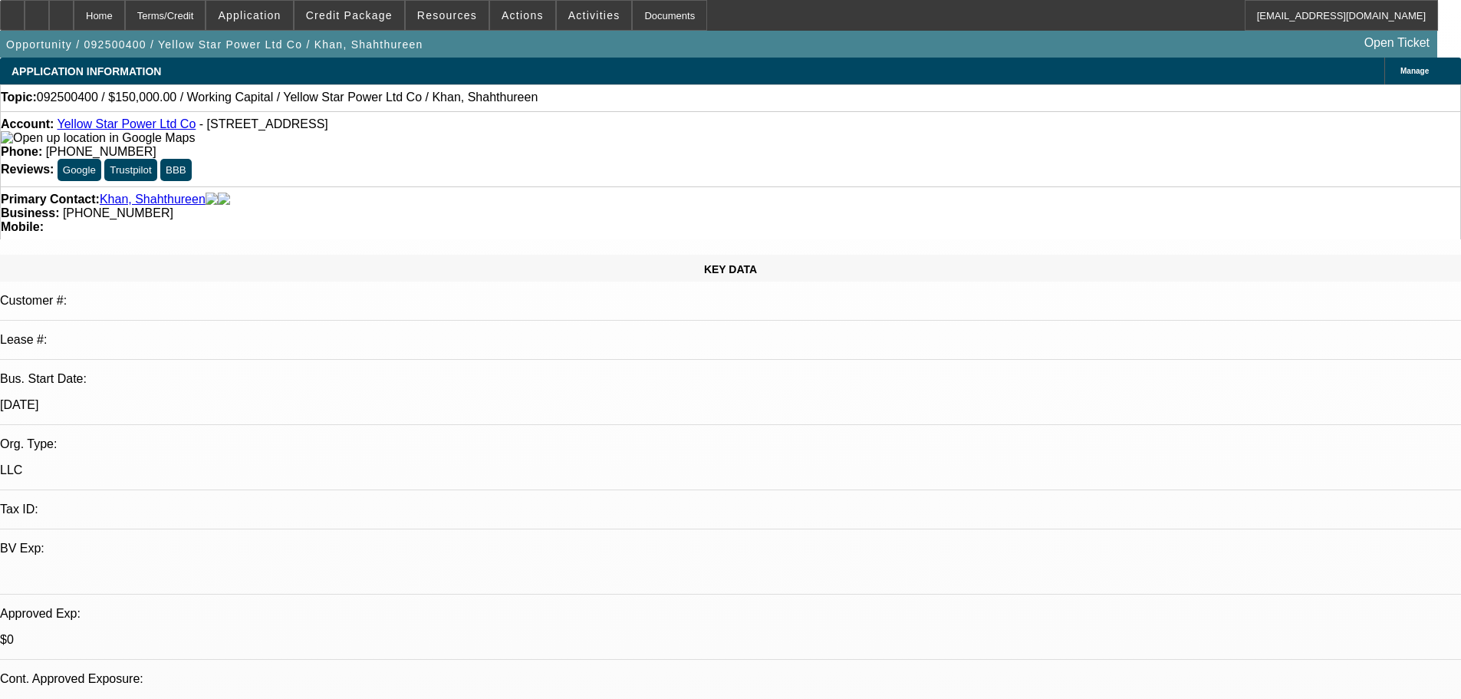
drag, startPoint x: 461, startPoint y: 421, endPoint x: 438, endPoint y: 174, distance: 248.1
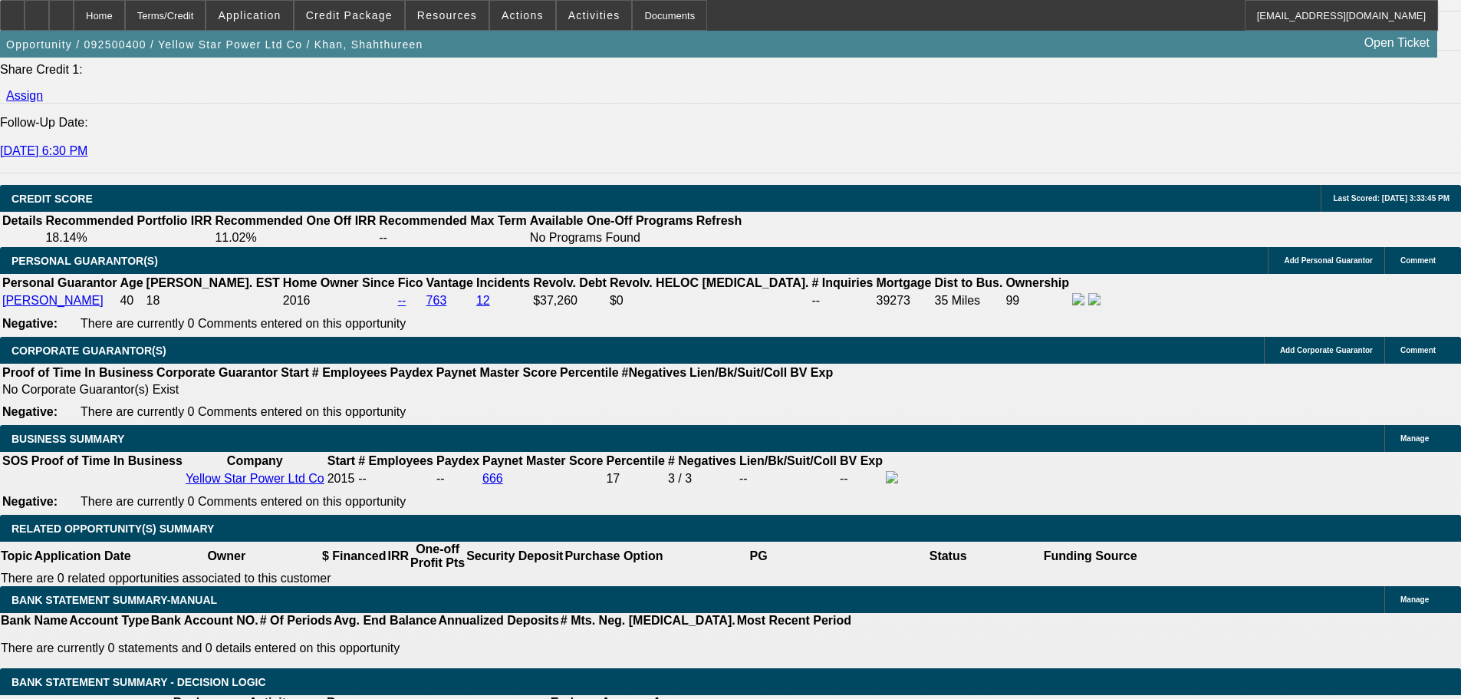
scroll to position [1841, 0]
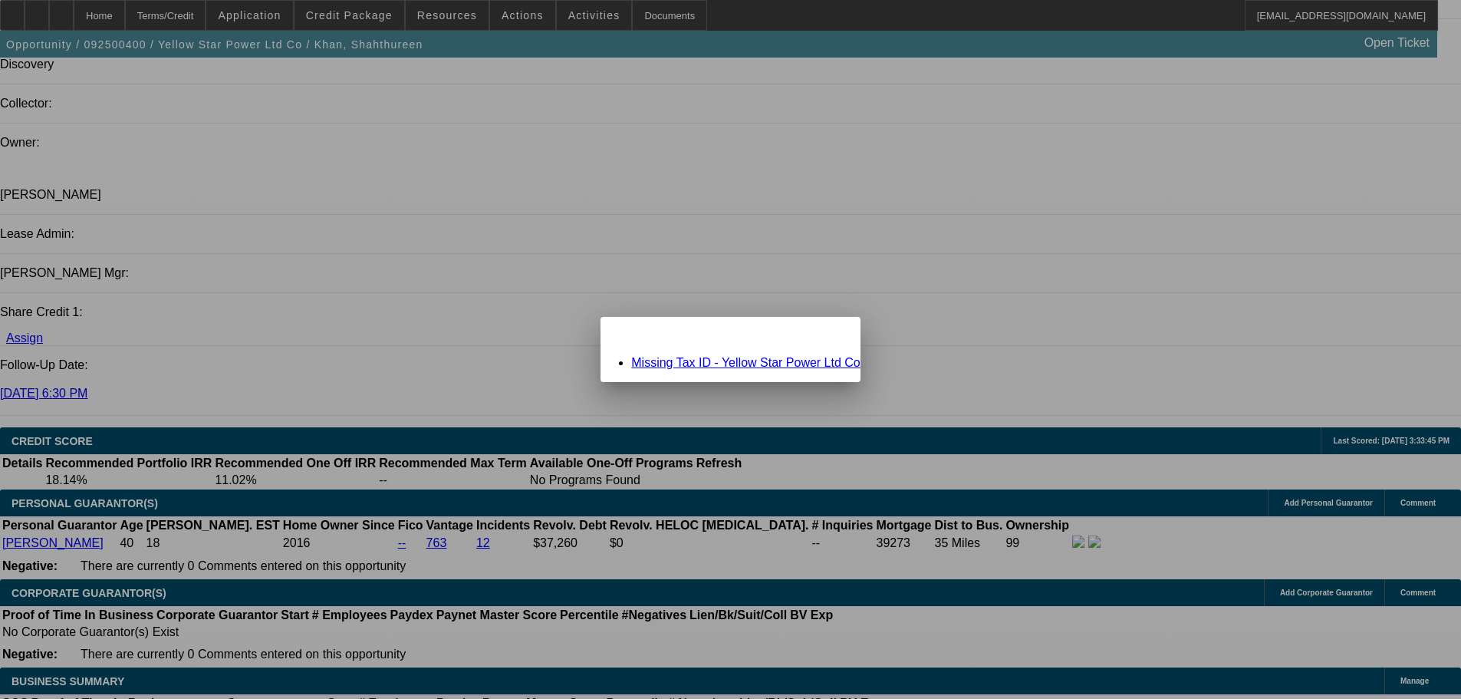
scroll to position [0, 0]
click at [837, 334] on div "Close" at bounding box center [844, 326] width 34 height 18
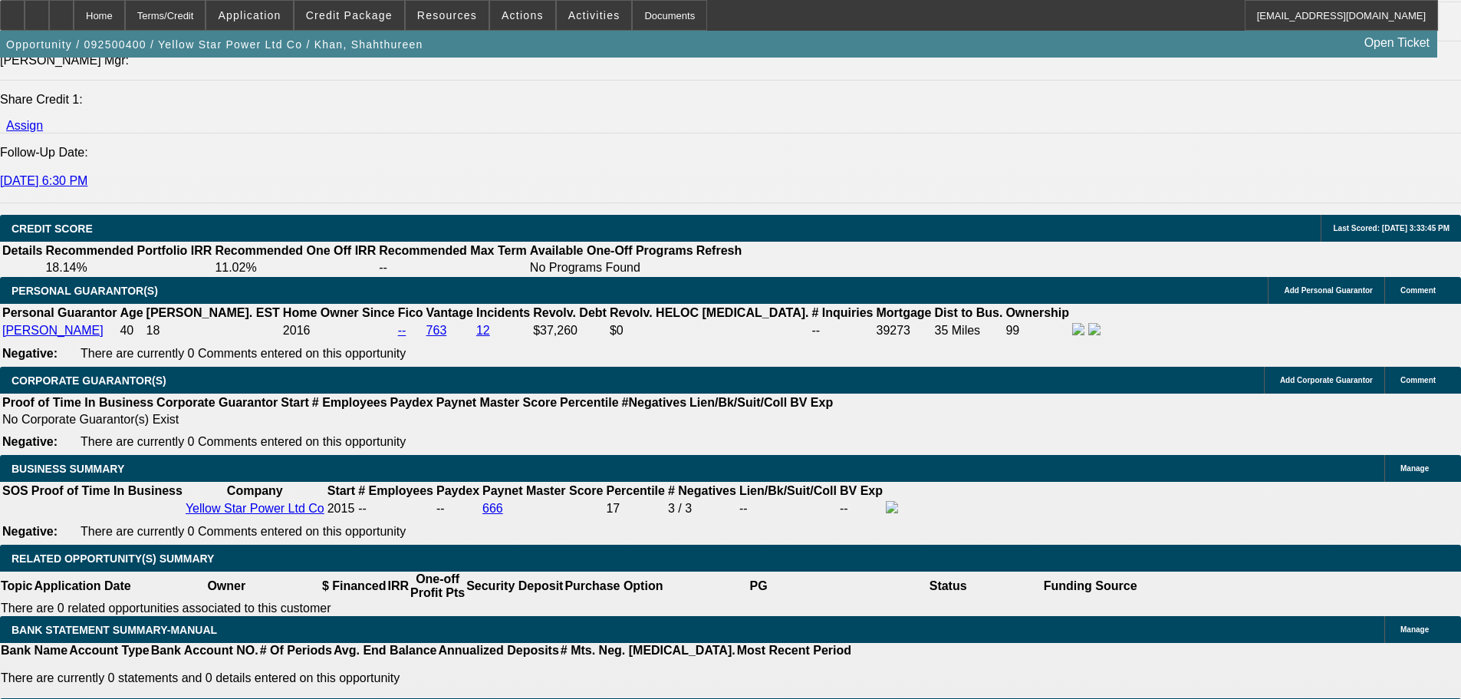
drag, startPoint x: 654, startPoint y: 548, endPoint x: 645, endPoint y: 568, distance: 22.7
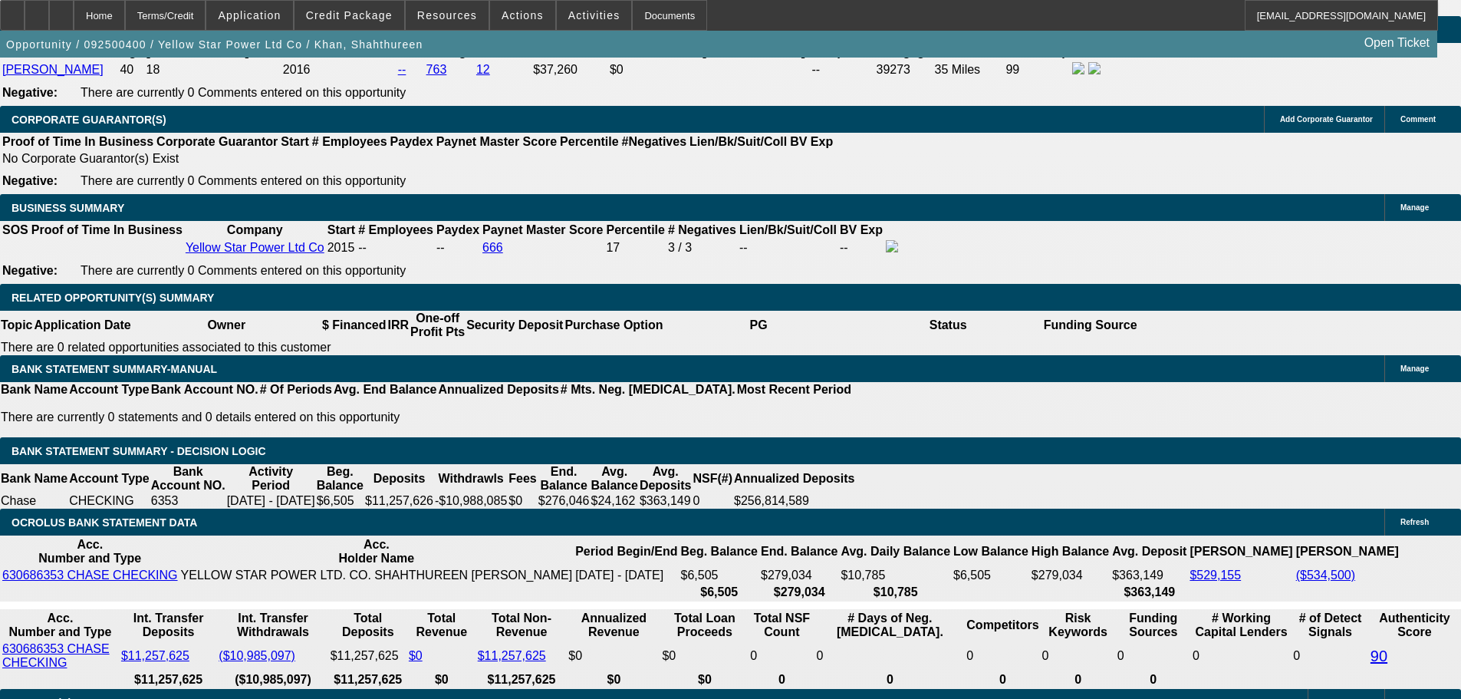
drag, startPoint x: 604, startPoint y: 322, endPoint x: 601, endPoint y: 400, distance: 77.5
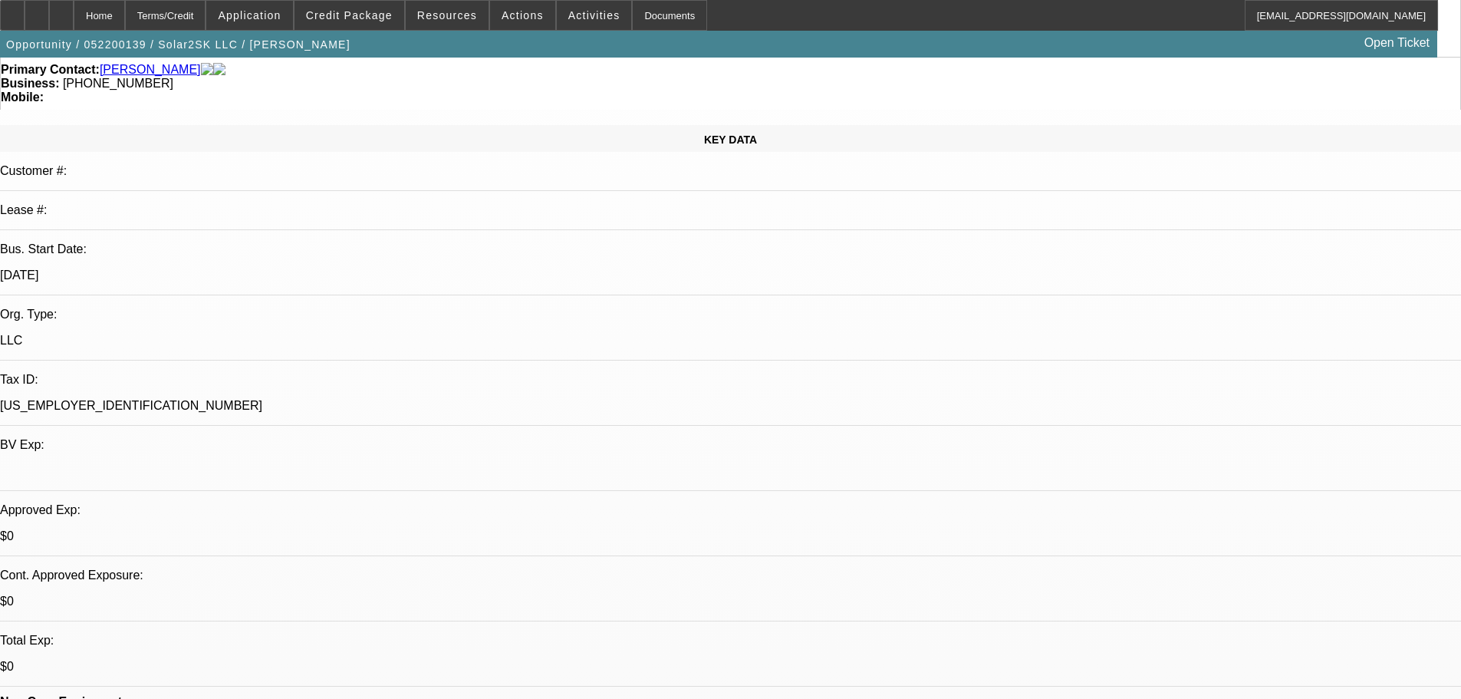
select select "0"
select select "6"
select select "0"
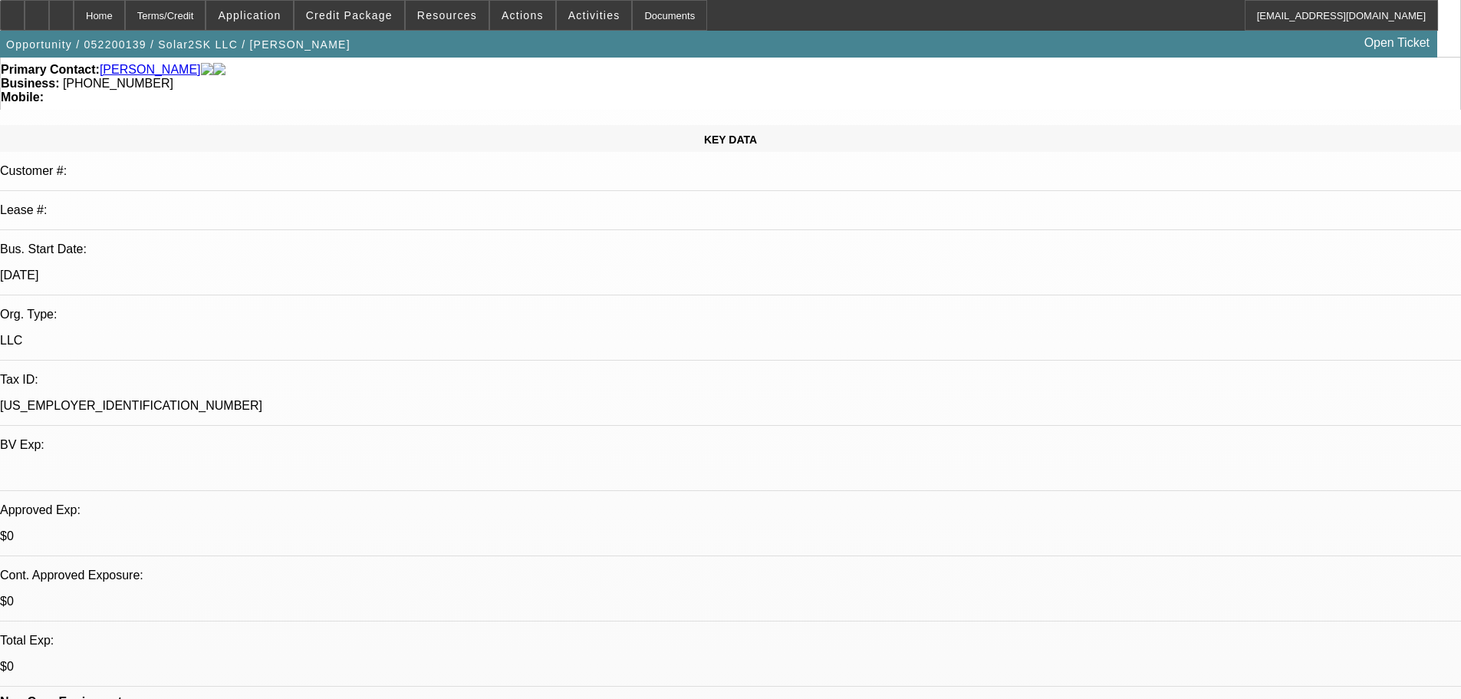
select select "0"
select select "6"
select select "0"
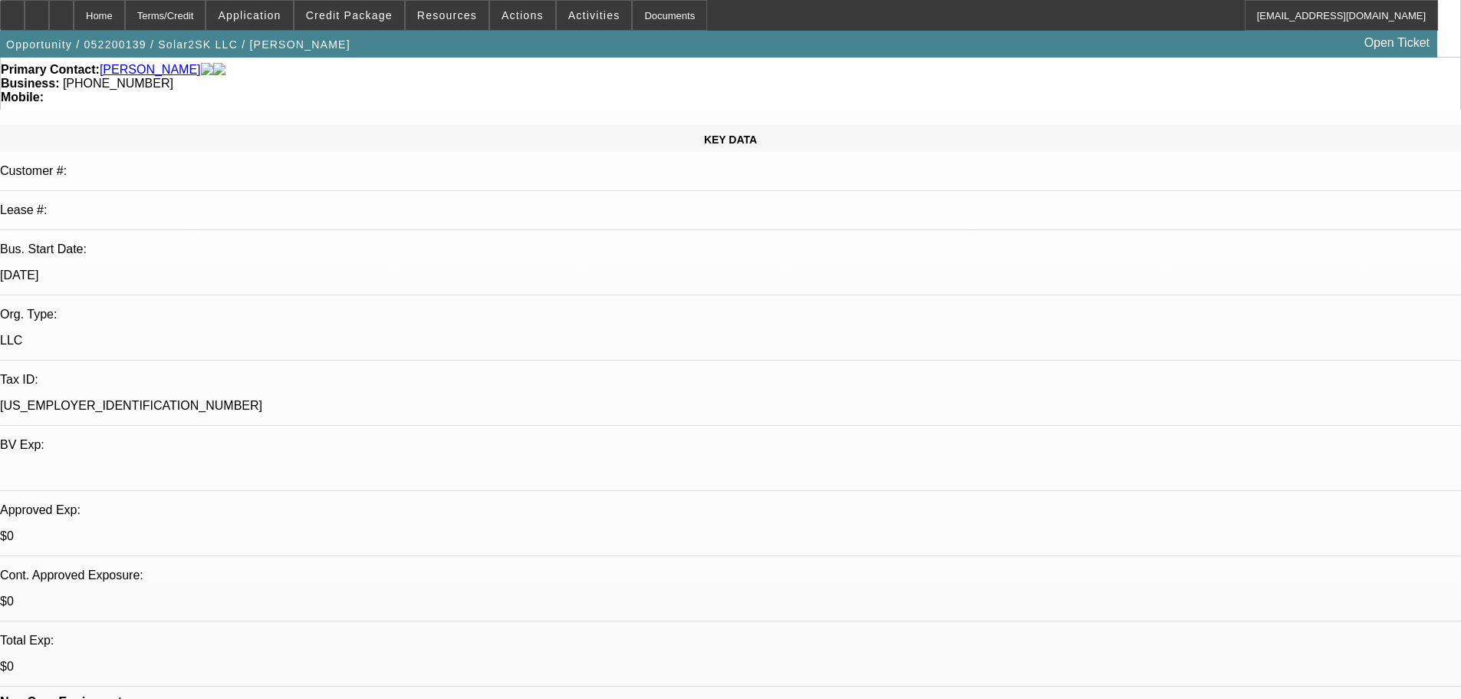
select select "0"
select select "6"
select select "0"
select select "2"
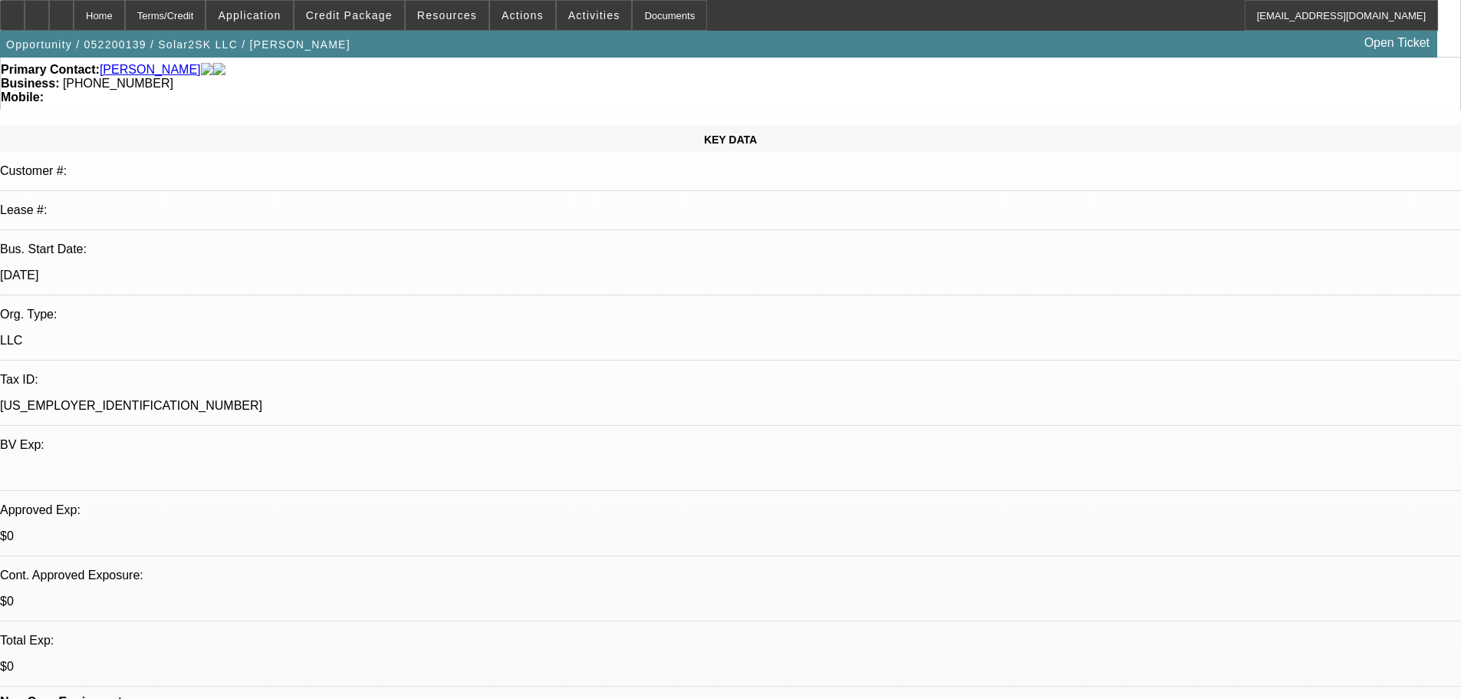
select select "0"
select select "6"
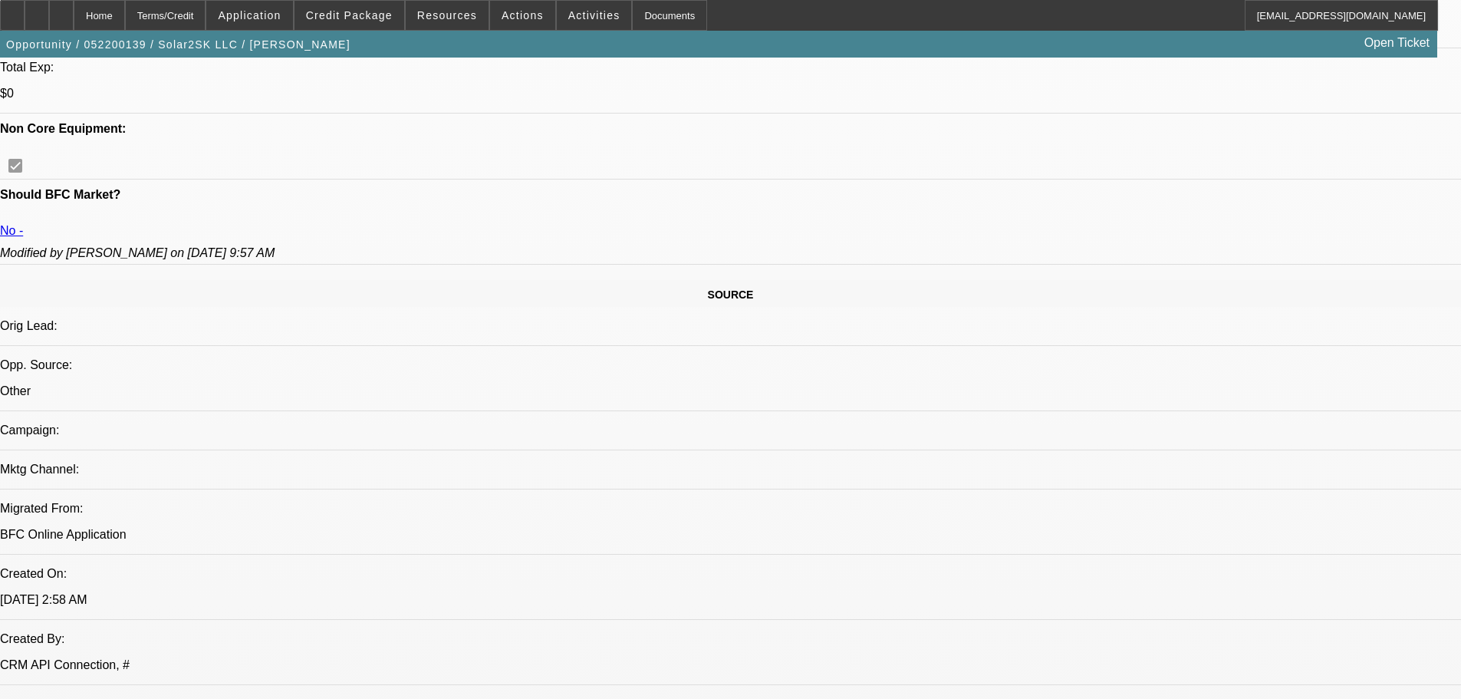
drag, startPoint x: 802, startPoint y: 331, endPoint x: 848, endPoint y: 552, distance: 226.4
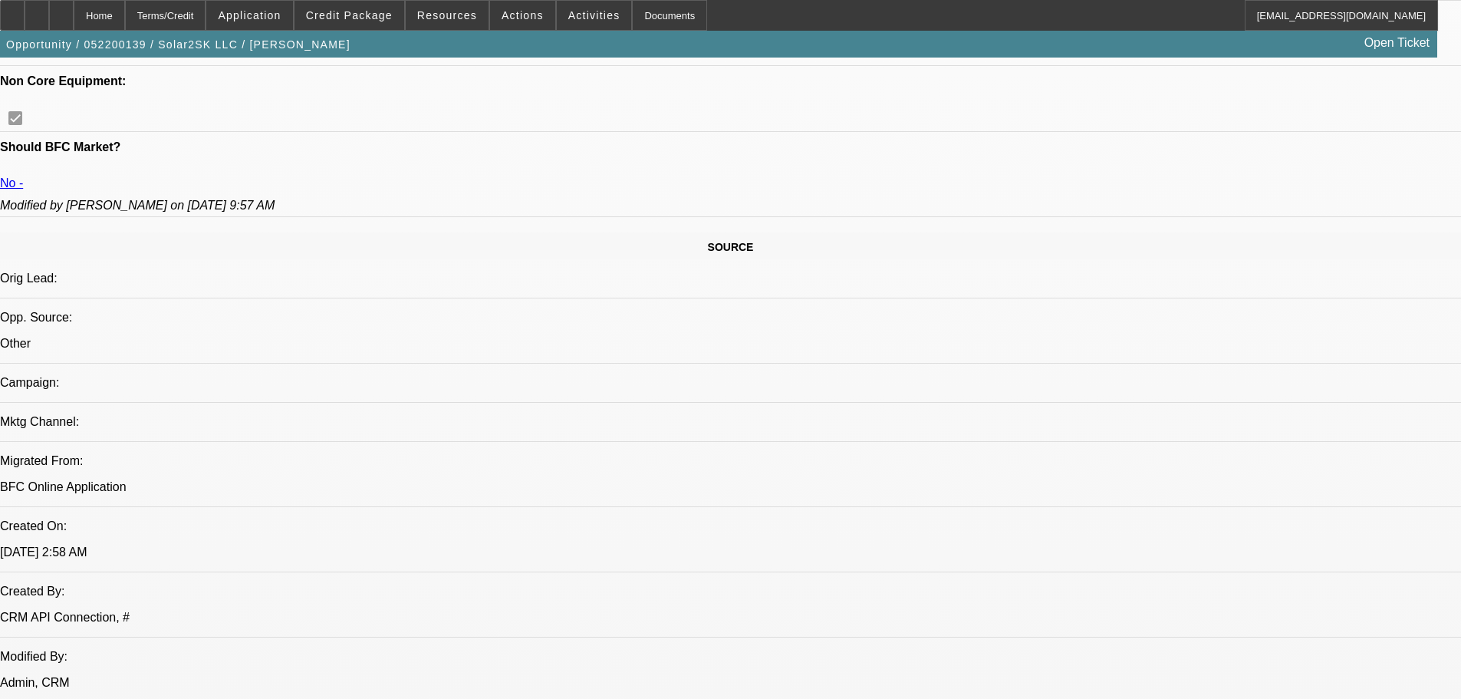
drag, startPoint x: 522, startPoint y: 363, endPoint x: 384, endPoint y: 259, distance: 172.0
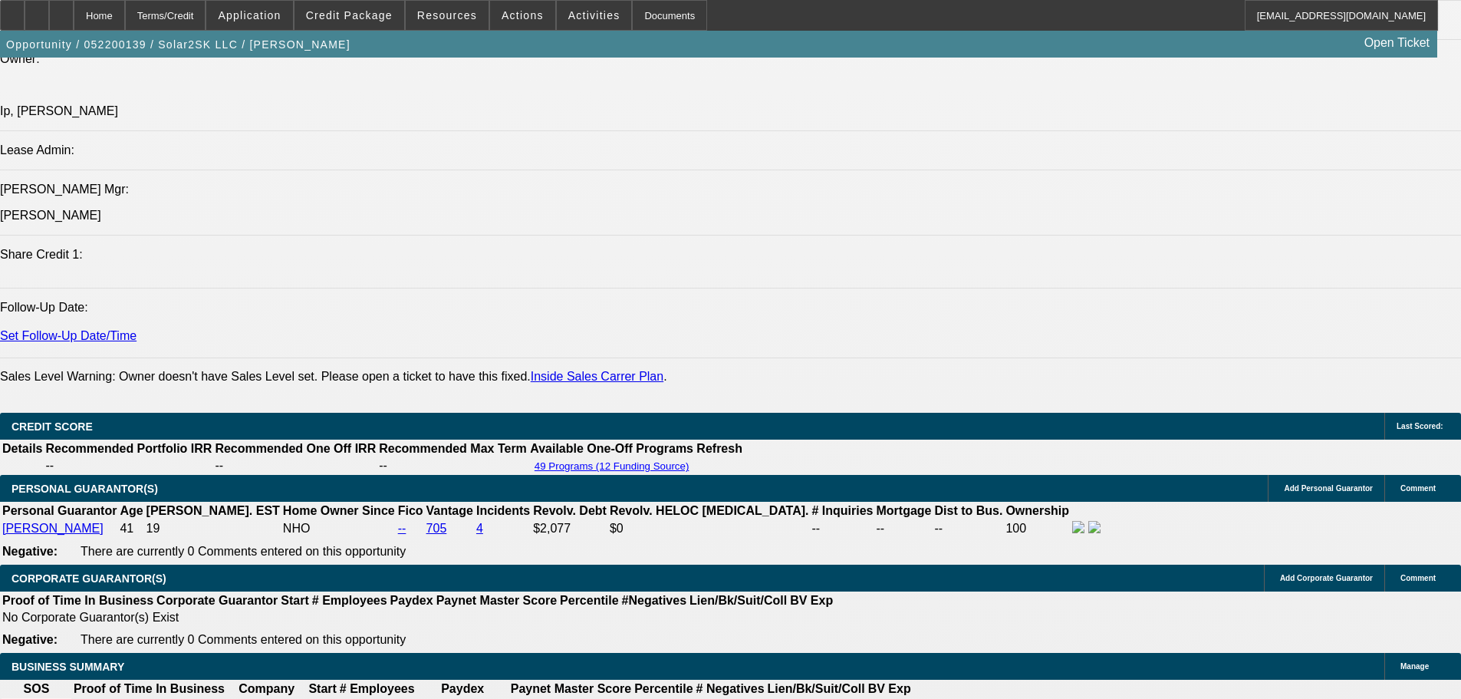
scroll to position [1112, 0]
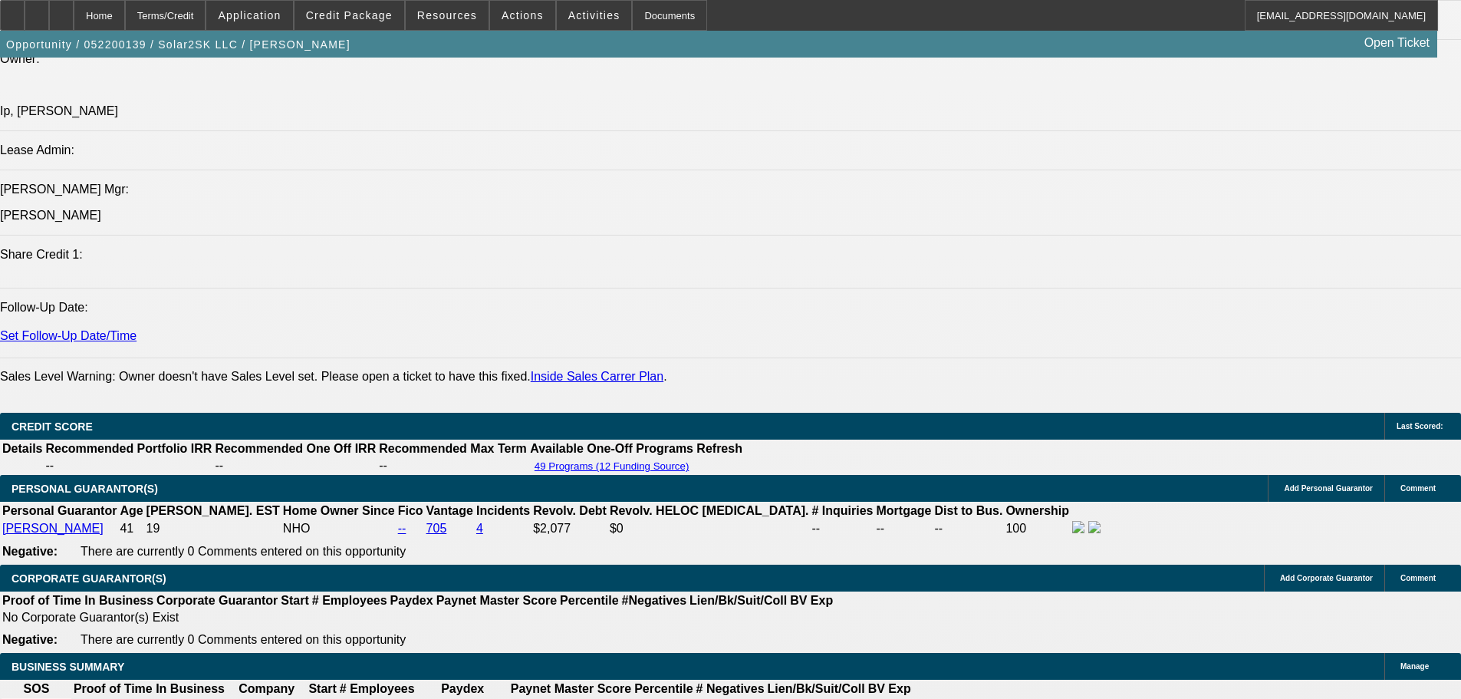
click at [384, 21] on span "Credit Package" at bounding box center [349, 15] width 87 height 12
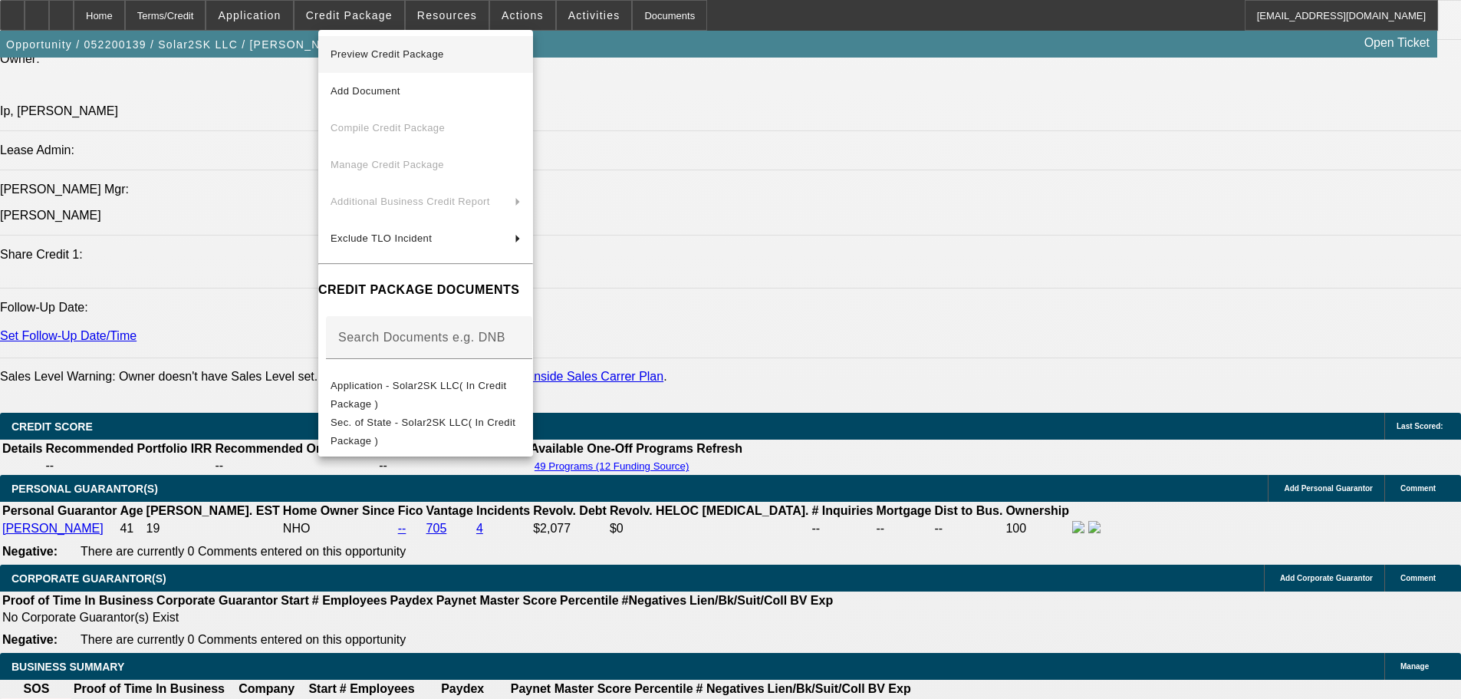
click at [444, 59] on span "Preview Credit Package" at bounding box center [388, 54] width 114 height 12
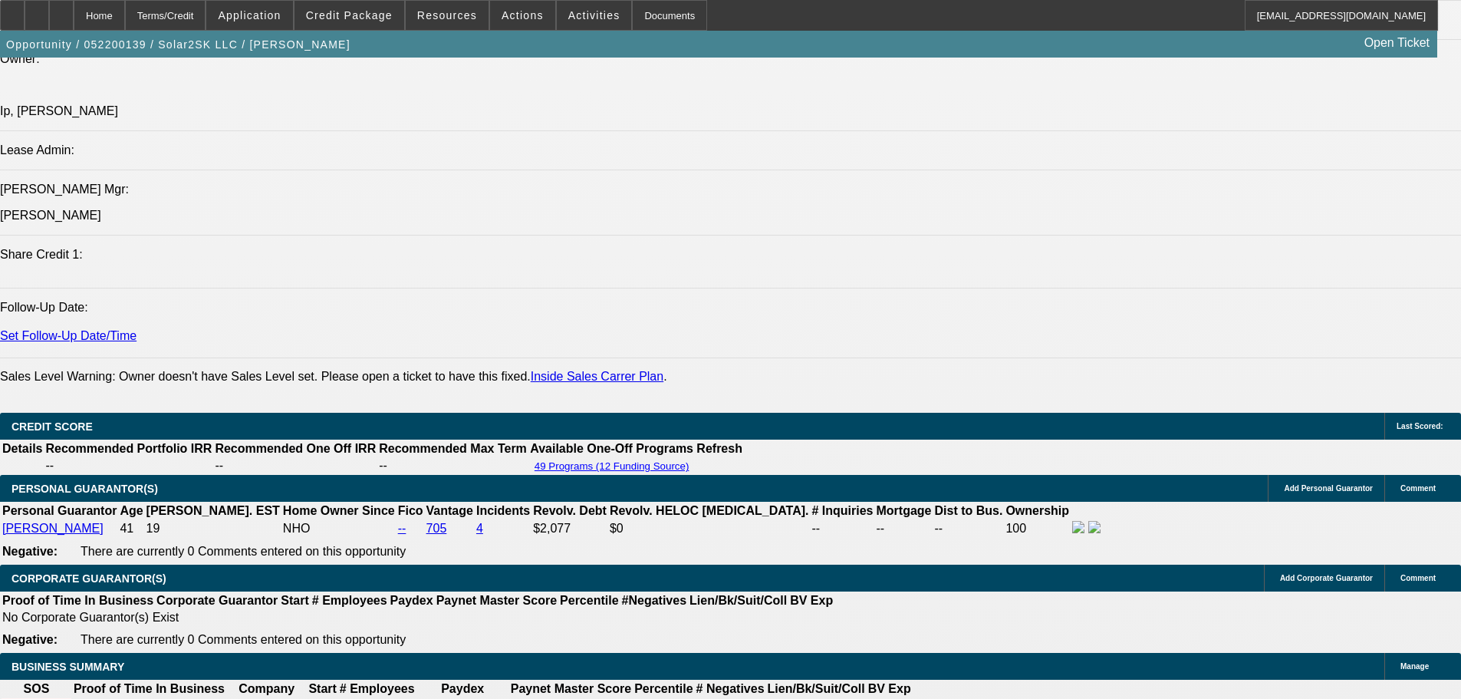
drag, startPoint x: 1186, startPoint y: 257, endPoint x: 1200, endPoint y: 203, distance: 55.4
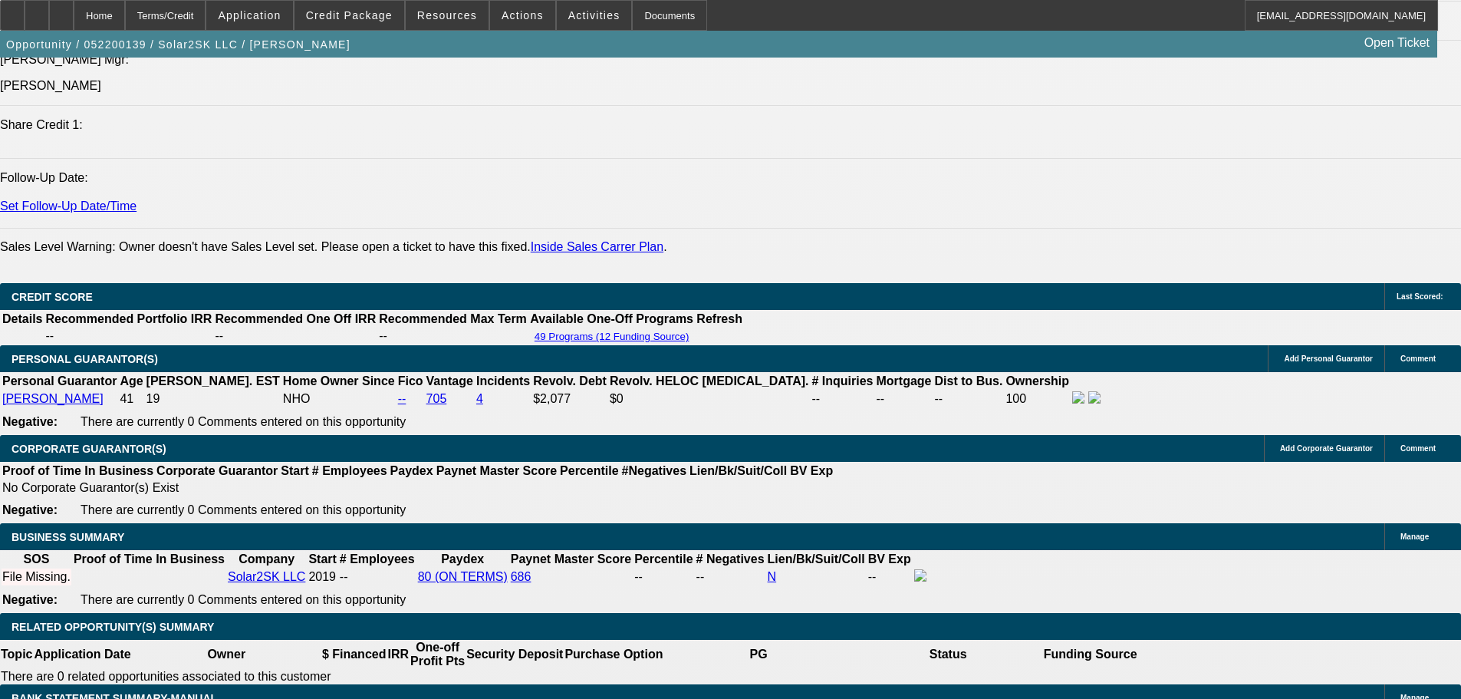
scroll to position [2101, 0]
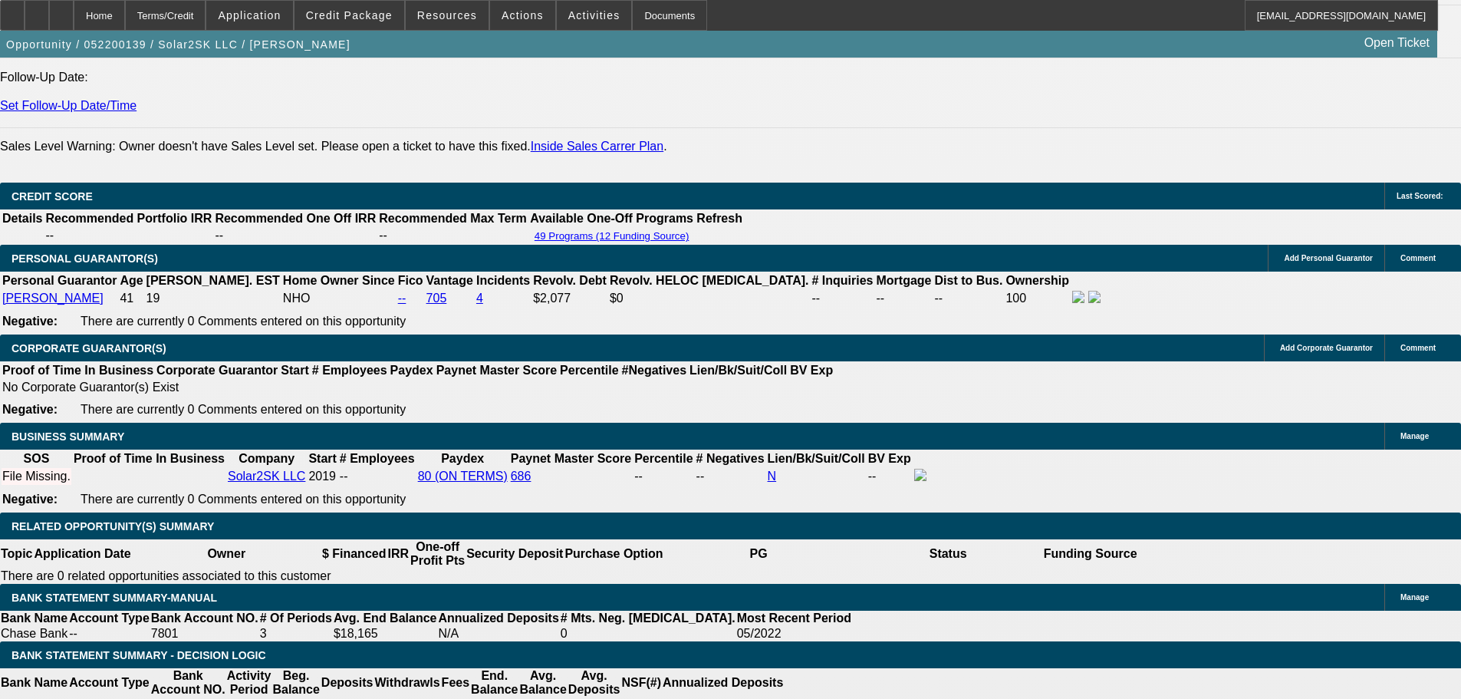
drag, startPoint x: 1165, startPoint y: 325, endPoint x: 1172, endPoint y: 281, distance: 44.3
